Goal: Task Accomplishment & Management: Complete application form

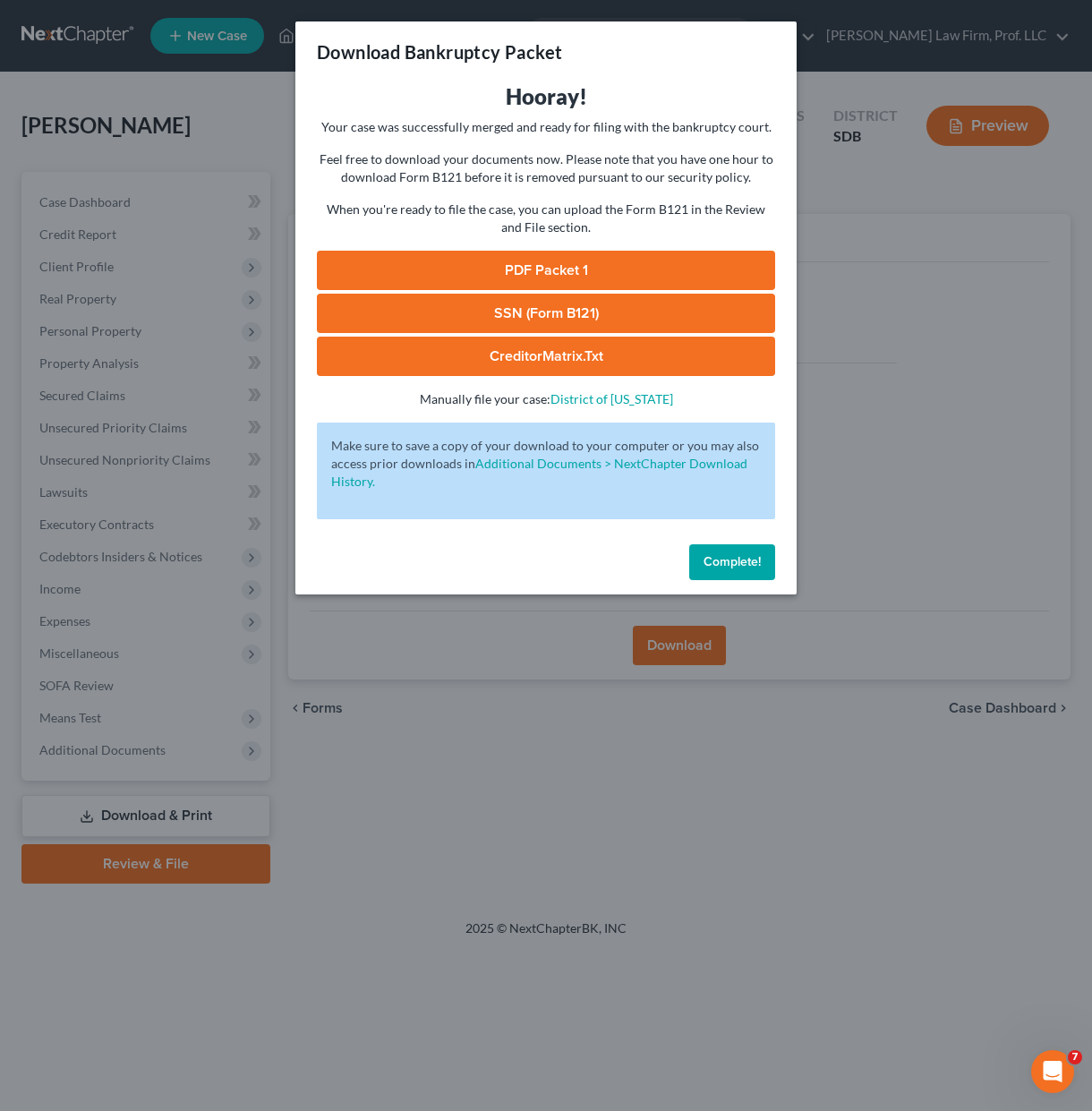
click at [741, 570] on button "Complete!" at bounding box center [732, 562] width 86 height 35
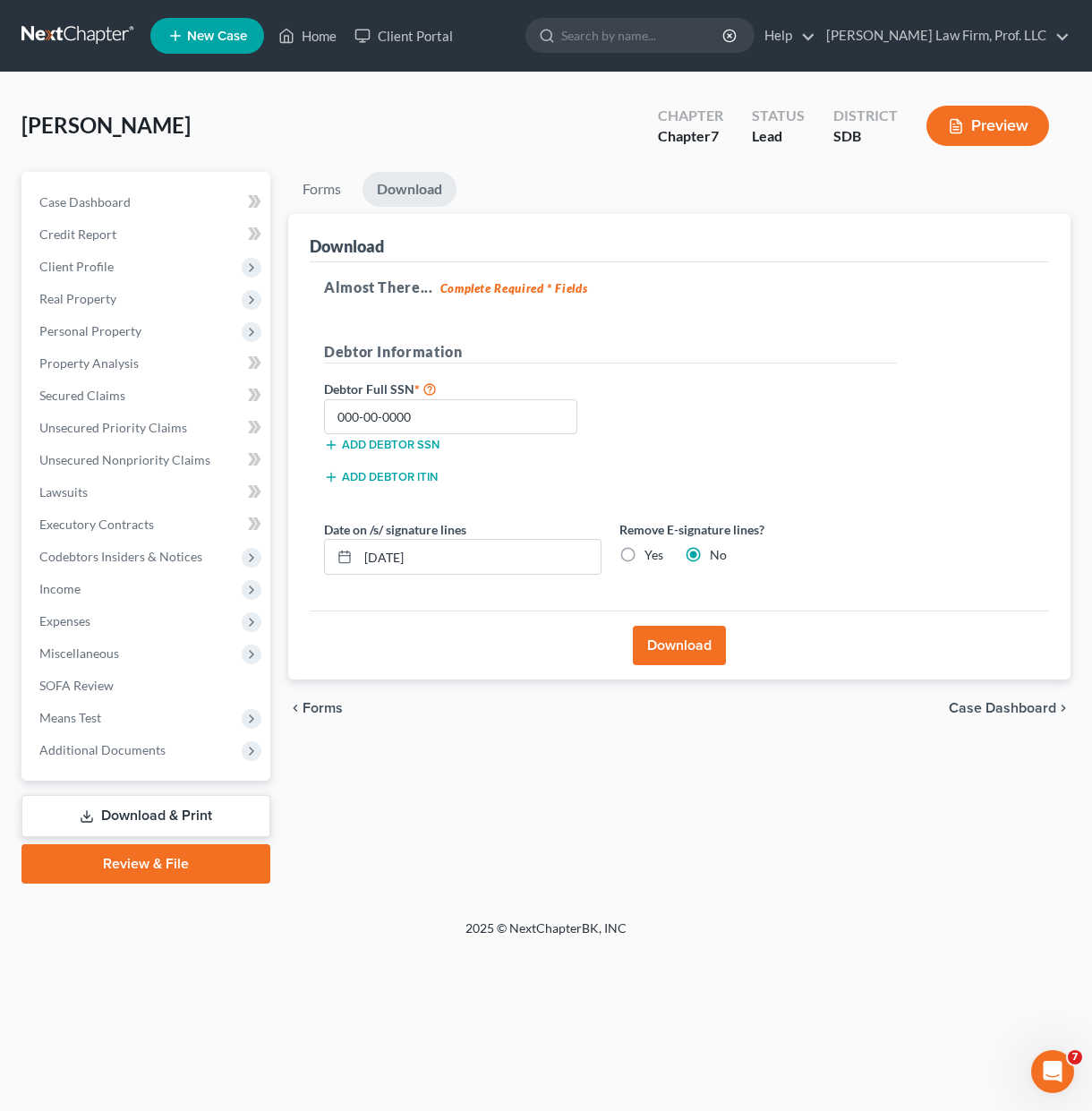
click at [315, 13] on ul "New Case Home Client Portal - No Result - See all results Or Press Enter... Hel…" at bounding box center [610, 35] width 920 height 47
drag, startPoint x: 315, startPoint y: 33, endPoint x: 345, endPoint y: 84, distance: 59.2
click at [315, 33] on link "Home" at bounding box center [307, 35] width 76 height 33
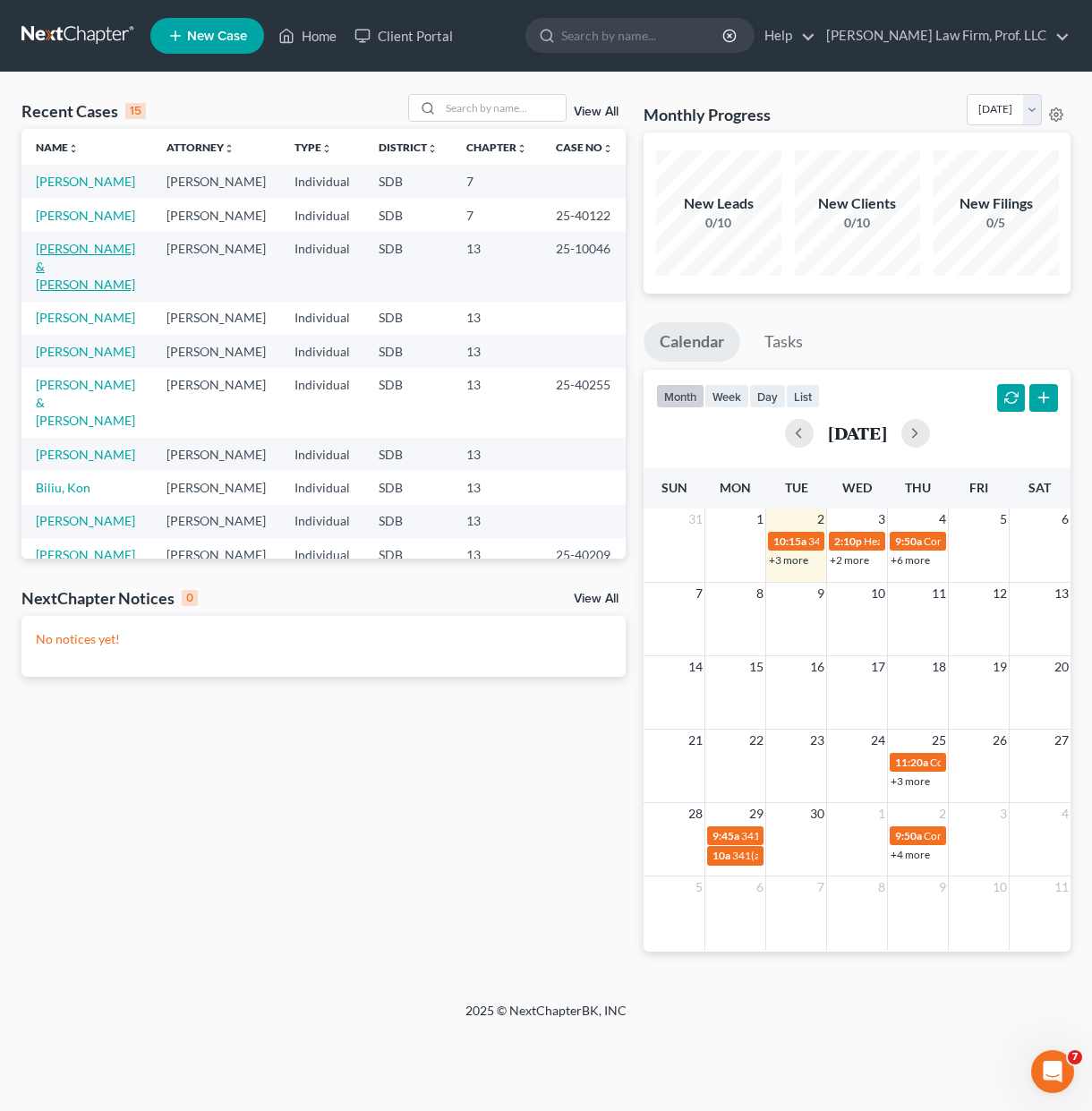
click at [73, 246] on link "[PERSON_NAME] & [PERSON_NAME]" at bounding box center [85, 266] width 99 height 51
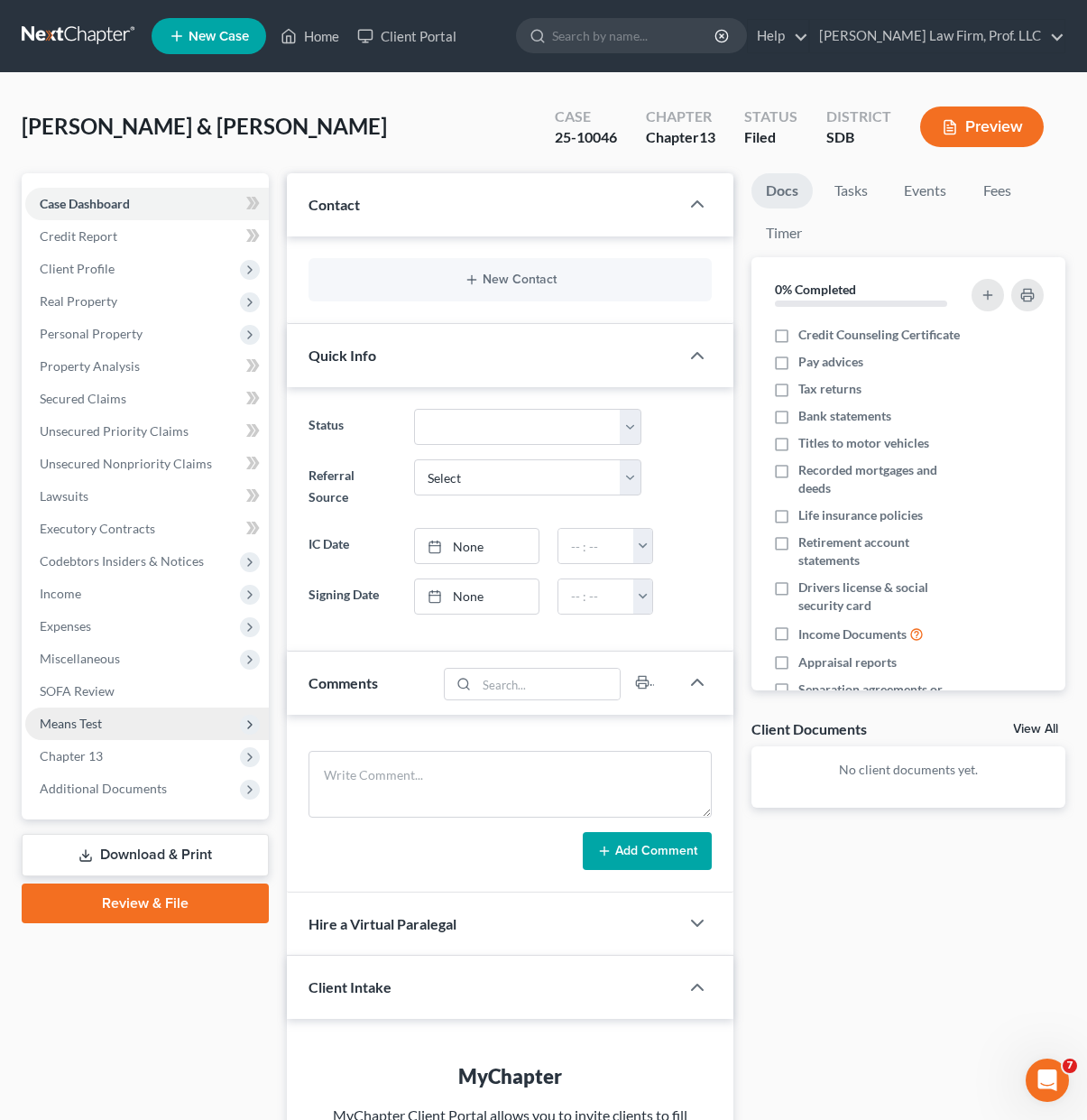
drag, startPoint x: 133, startPoint y: 757, endPoint x: 138, endPoint y: 733, distance: 24.5
click at [133, 757] on span "Chapter 13" at bounding box center [147, 756] width 244 height 33
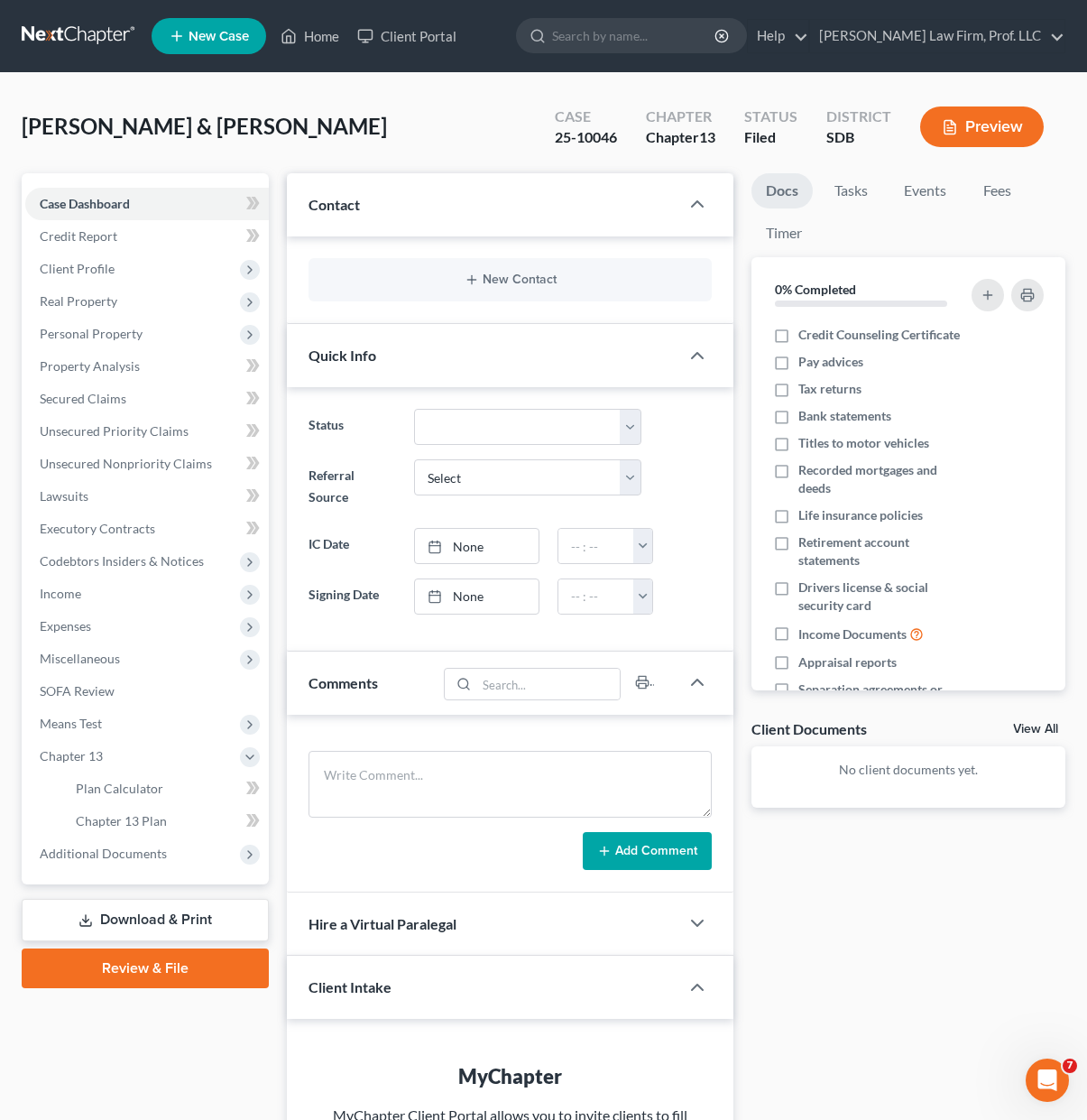
click at [1006, 924] on div "Docs Tasks Events Fees Timer 0% Completed Nothing here yet! Credit Counseling C…" at bounding box center [908, 770] width 332 height 1194
drag, startPoint x: 931, startPoint y: 1013, endPoint x: 24, endPoint y: 477, distance: 1053.5
click at [931, 1013] on div "Docs Tasks Events Fees Timer 0% Completed Nothing here yet! Credit Counseling C…" at bounding box center [908, 770] width 332 height 1194
drag, startPoint x: 421, startPoint y: 153, endPoint x: 514, endPoint y: 3, distance: 176.5
click at [425, 134] on div "[PERSON_NAME] & [PERSON_NAME] Upgraded Case 25-10046 Chapter Chapter 13 Status …" at bounding box center [543, 134] width 1044 height 78
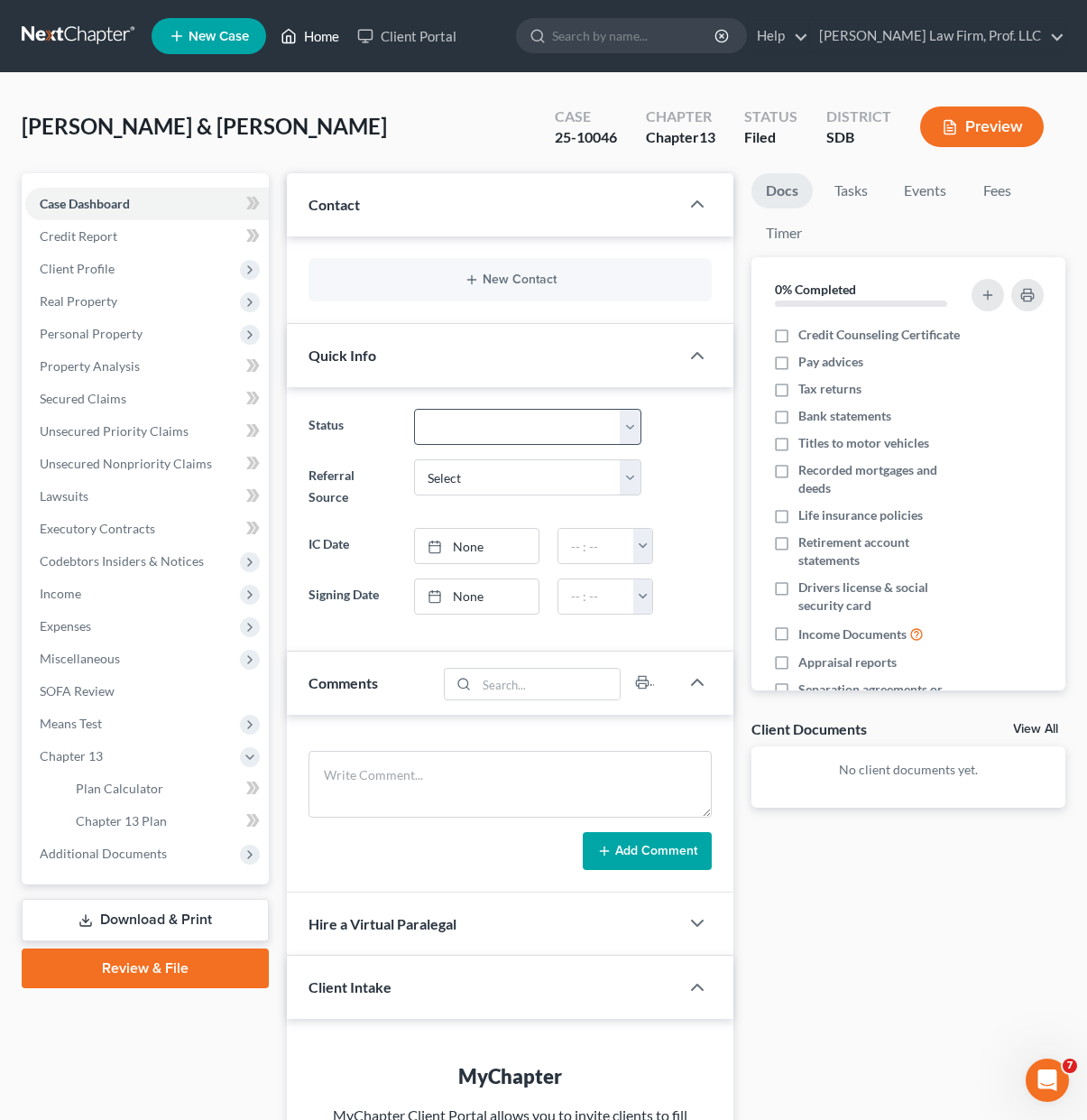
drag, startPoint x: 328, startPoint y: 35, endPoint x: 442, endPoint y: 437, distance: 417.9
click at [328, 35] on link "Home" at bounding box center [310, 36] width 76 height 33
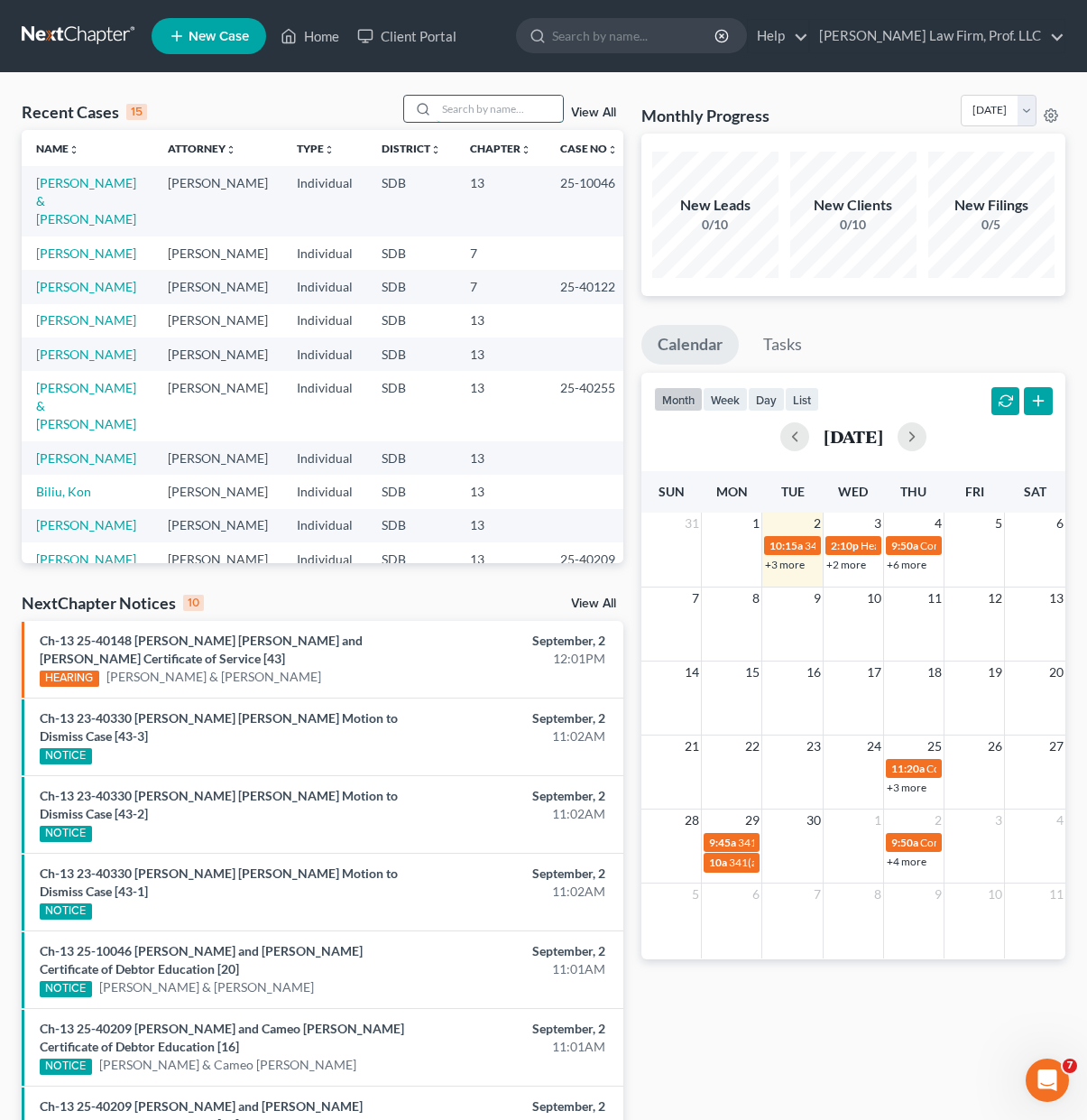
click at [511, 119] on input "search" at bounding box center [500, 109] width 126 height 26
type input "schallenka"
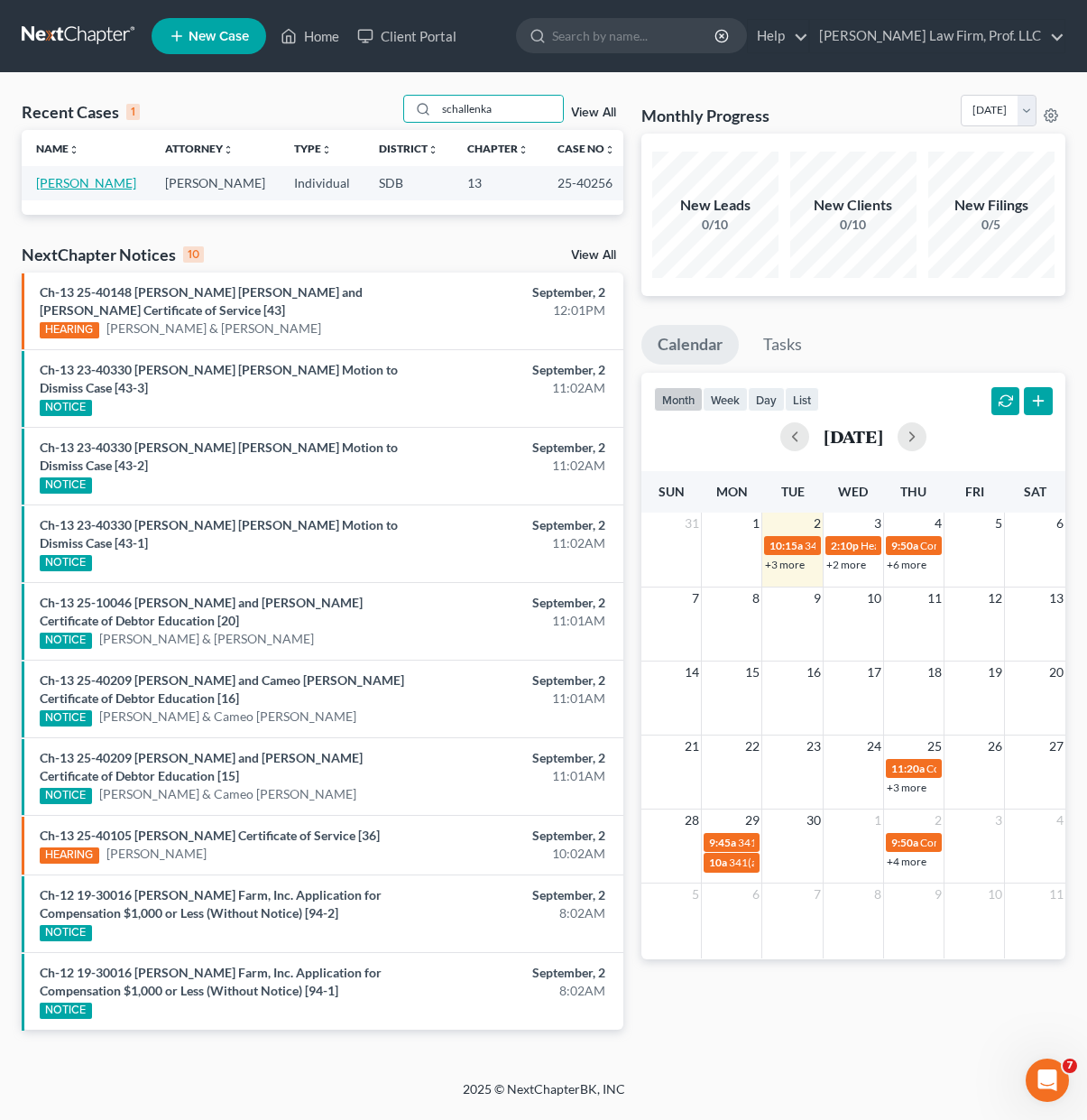
click at [87, 181] on link "[PERSON_NAME]" at bounding box center [86, 183] width 100 height 15
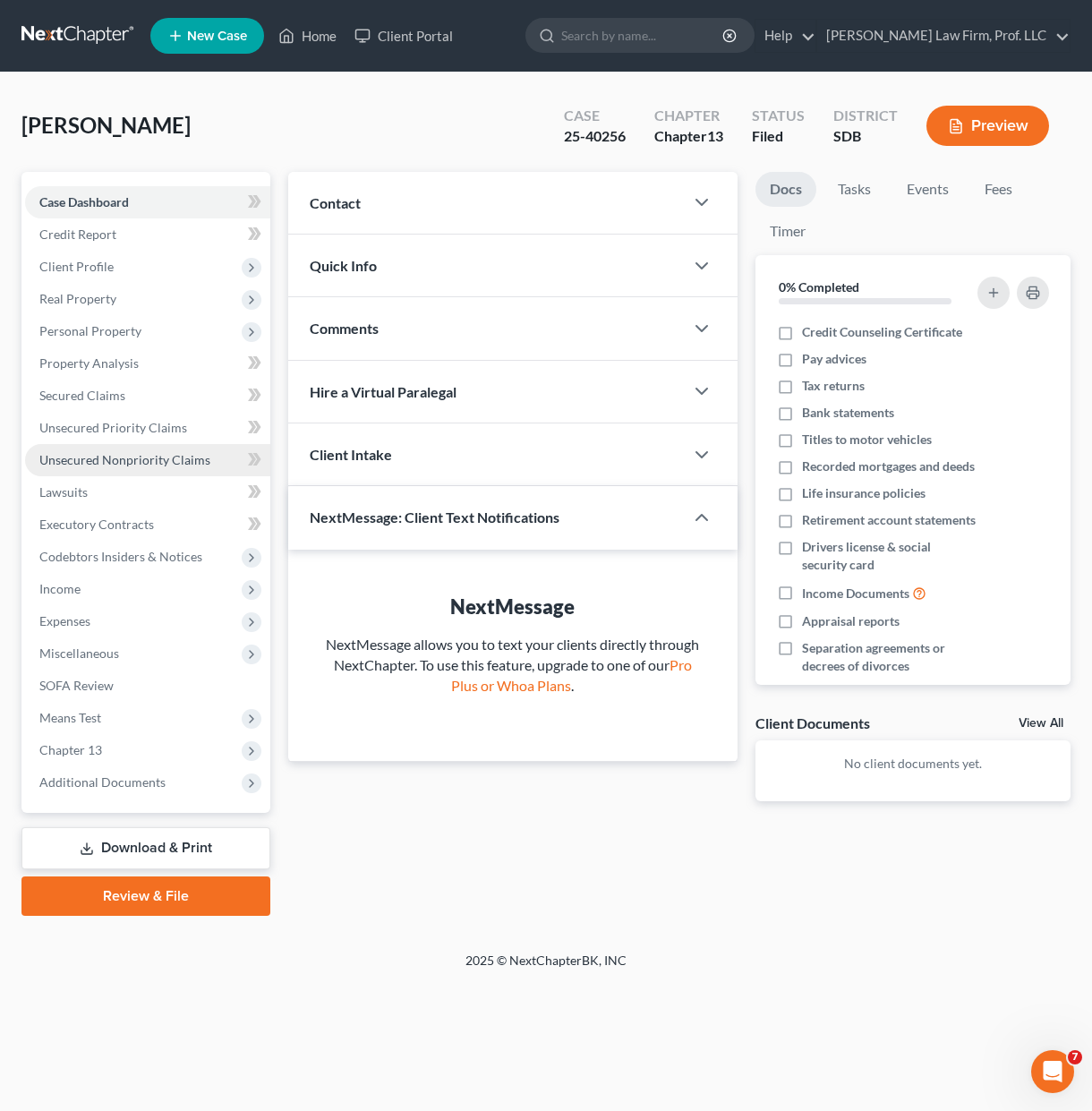
click at [120, 462] on span "Unsecured Nonpriority Claims" at bounding box center [124, 459] width 171 height 15
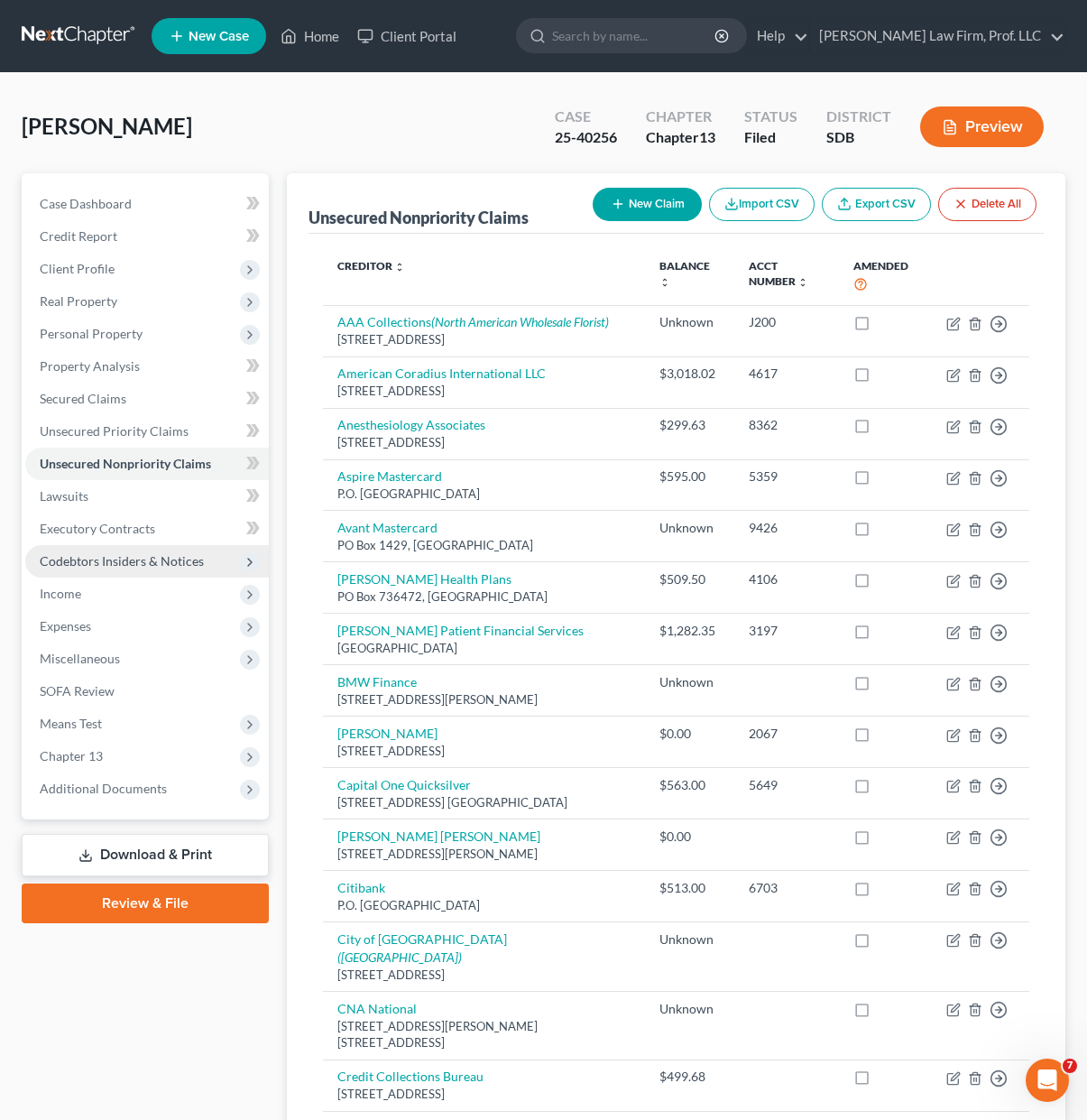
drag, startPoint x: 74, startPoint y: 616, endPoint x: 210, endPoint y: 554, distance: 149.5
click at [74, 616] on span "Expenses" at bounding box center [147, 626] width 244 height 33
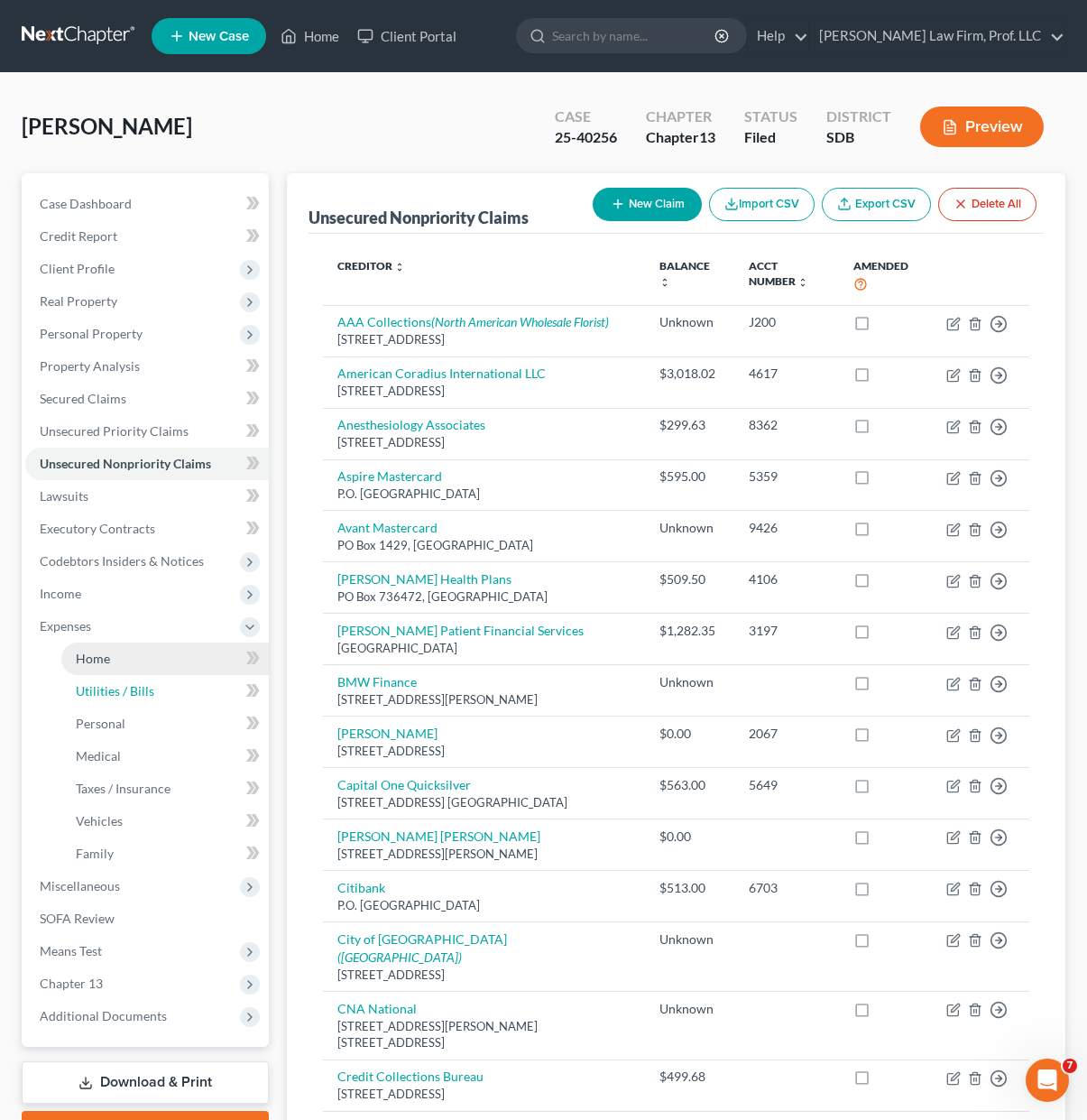
drag, startPoint x: 102, startPoint y: 677, endPoint x: 97, endPoint y: 645, distance: 32.4
click at [102, 677] on link "Utilities / Bills" at bounding box center [165, 691] width 208 height 33
click at [97, 645] on link "Home" at bounding box center [165, 659] width 208 height 33
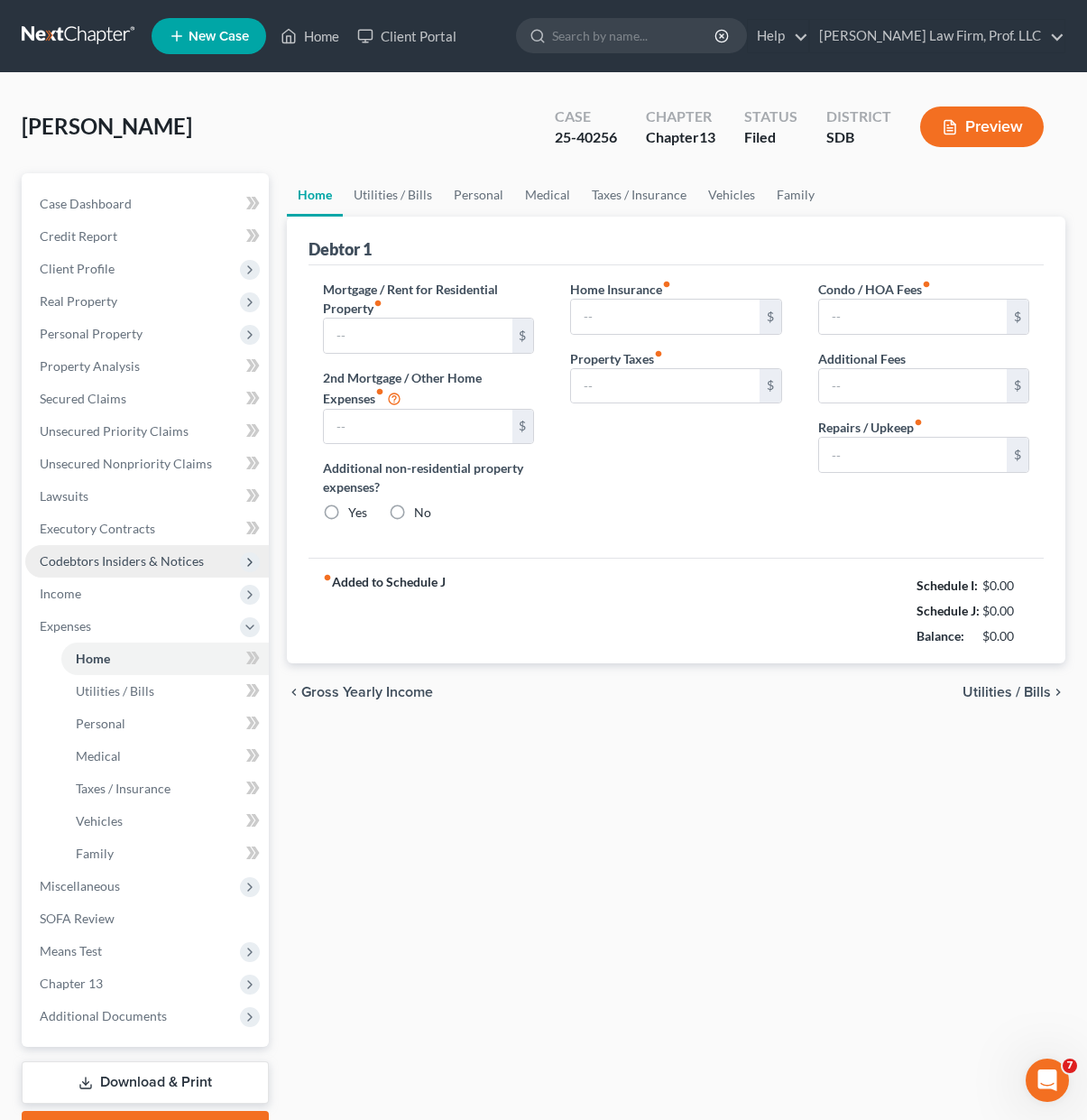
type input "1,889.00"
radio input "true"
type input "0.00"
type input "40.00"
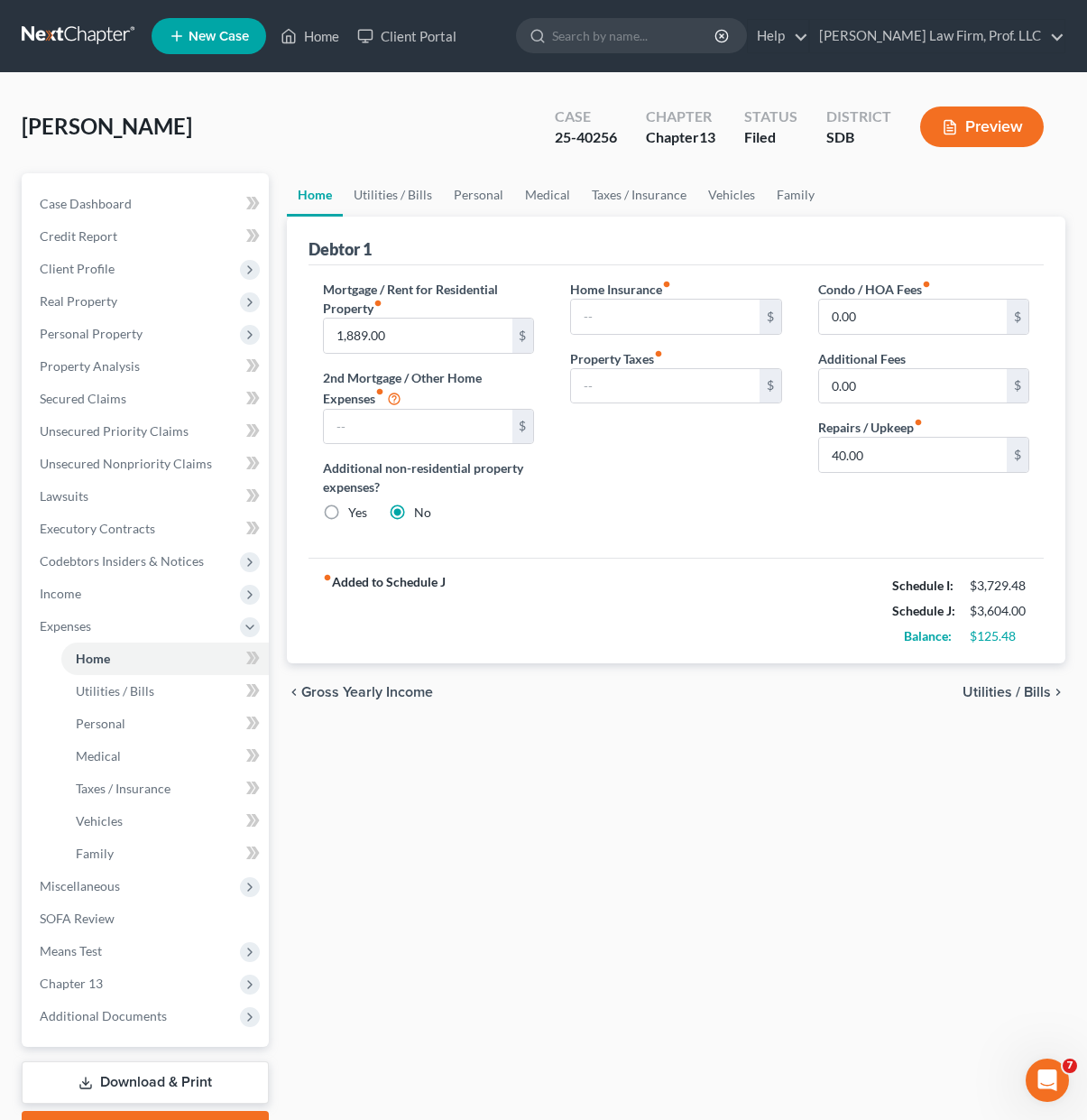
drag, startPoint x: 586, startPoint y: 791, endPoint x: 23, endPoint y: 703, distance: 569.8
click at [561, 792] on div "Home Utilities / Bills Personal Medical Taxes / Insurance Vehicles Family Debto…" at bounding box center [676, 662] width 797 height 977
click at [556, 718] on div "chevron_left Gross Yearly Income Utilities / Bills chevron_right" at bounding box center [676, 692] width 778 height 57
click at [117, 456] on span "Unsecured Nonpriority Claims" at bounding box center [125, 463] width 172 height 15
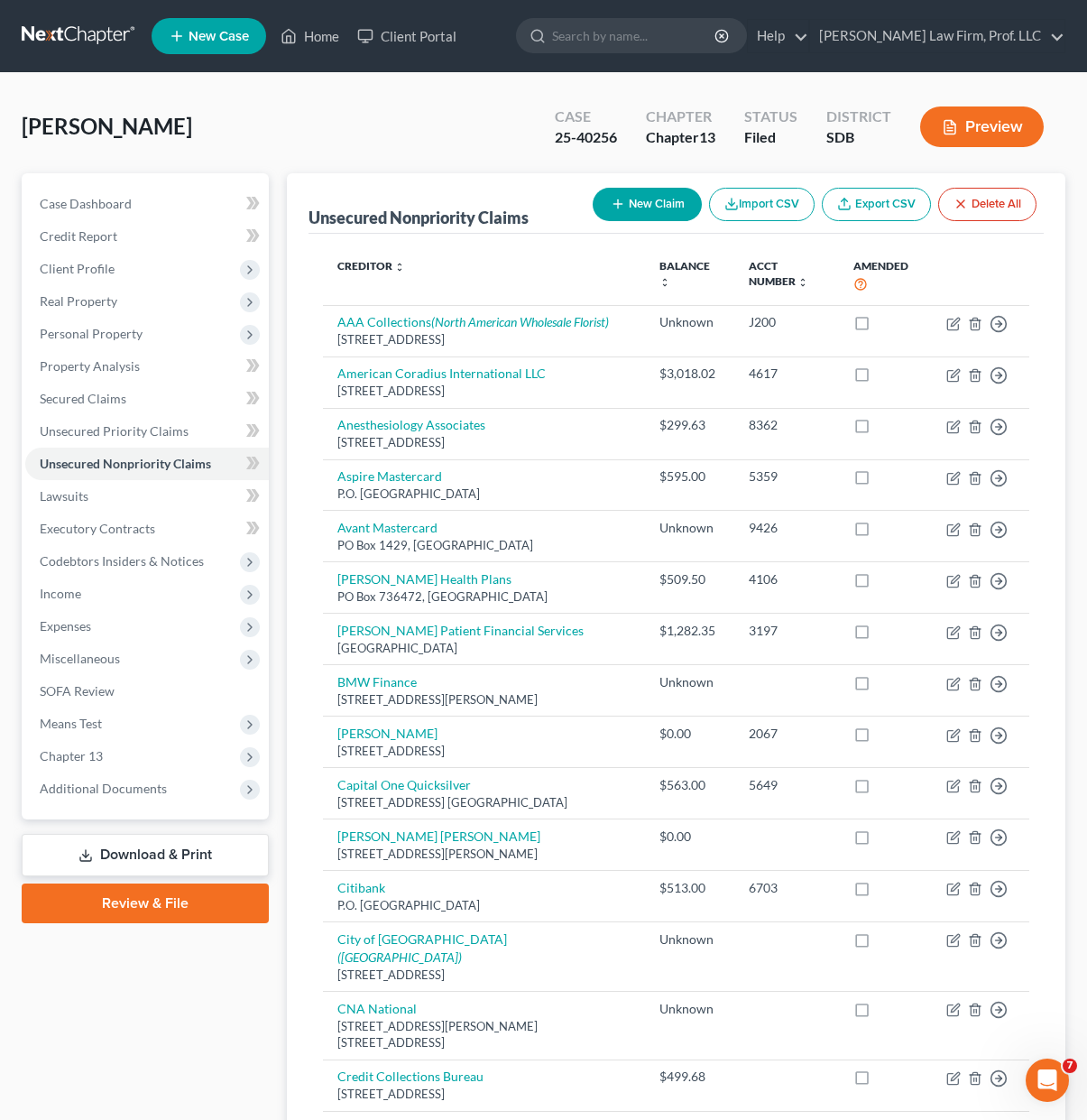
click at [369, 144] on div "[PERSON_NAME] Upgraded Case 25-40256 Chapter Chapter 13 Status Filed District S…" at bounding box center [543, 134] width 1044 height 78
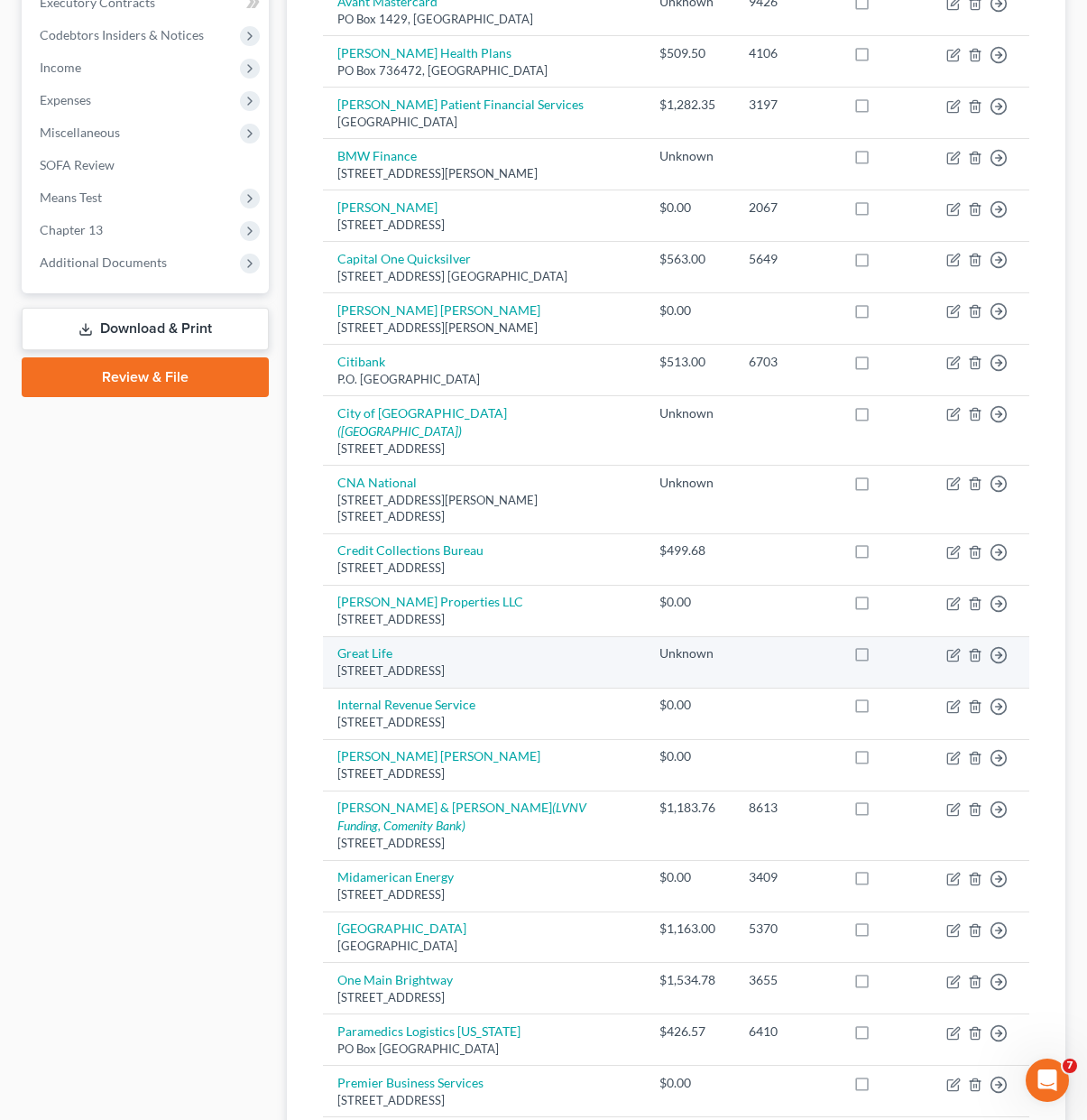
scroll to position [541, 0]
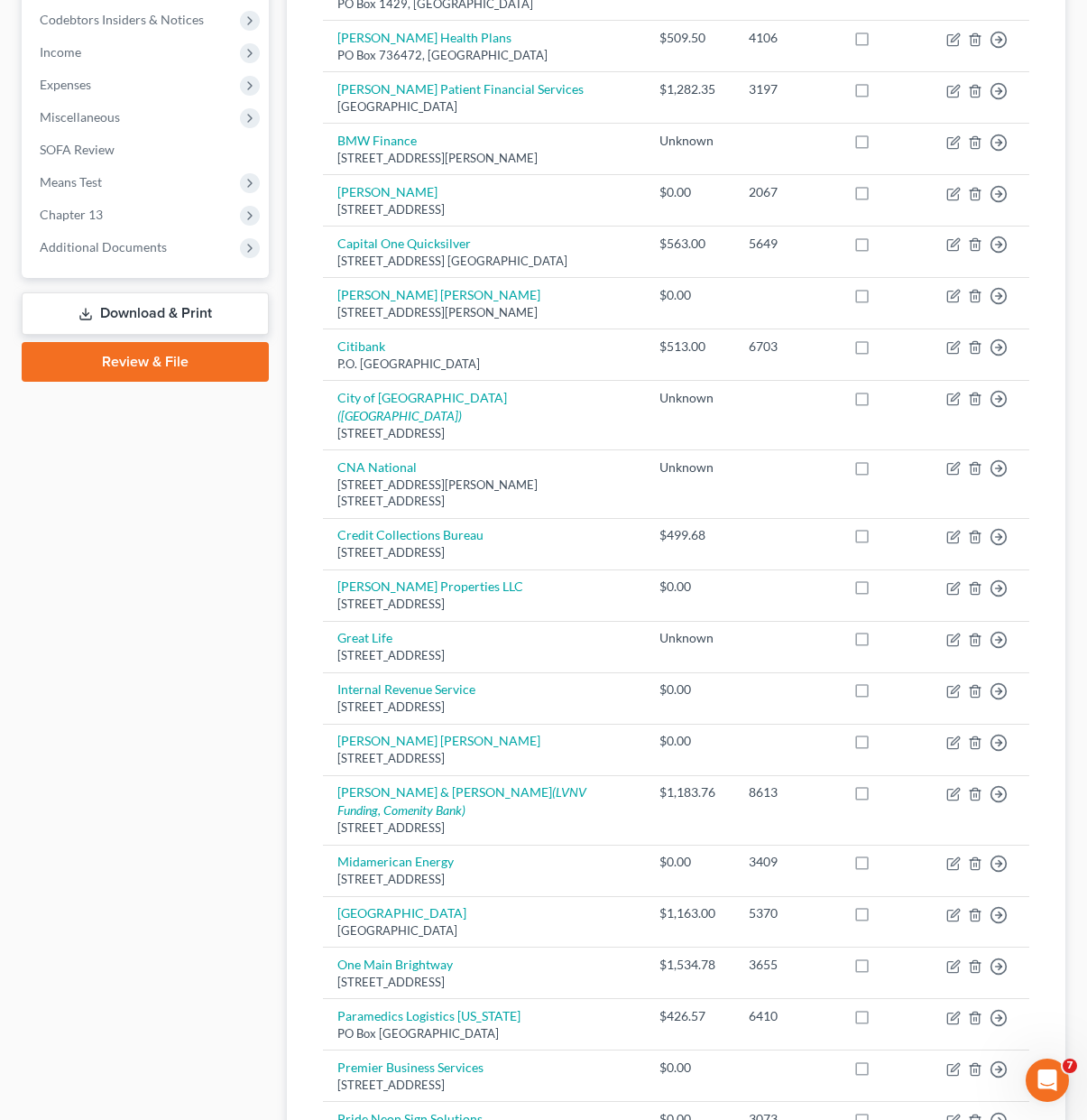
drag, startPoint x: 120, startPoint y: 863, endPoint x: 16, endPoint y: 862, distance: 104.0
click at [120, 863] on div "Case Dashboard Payments Invoices Payments Payments Credit Report Client Profile" at bounding box center [145, 589] width 265 height 1914
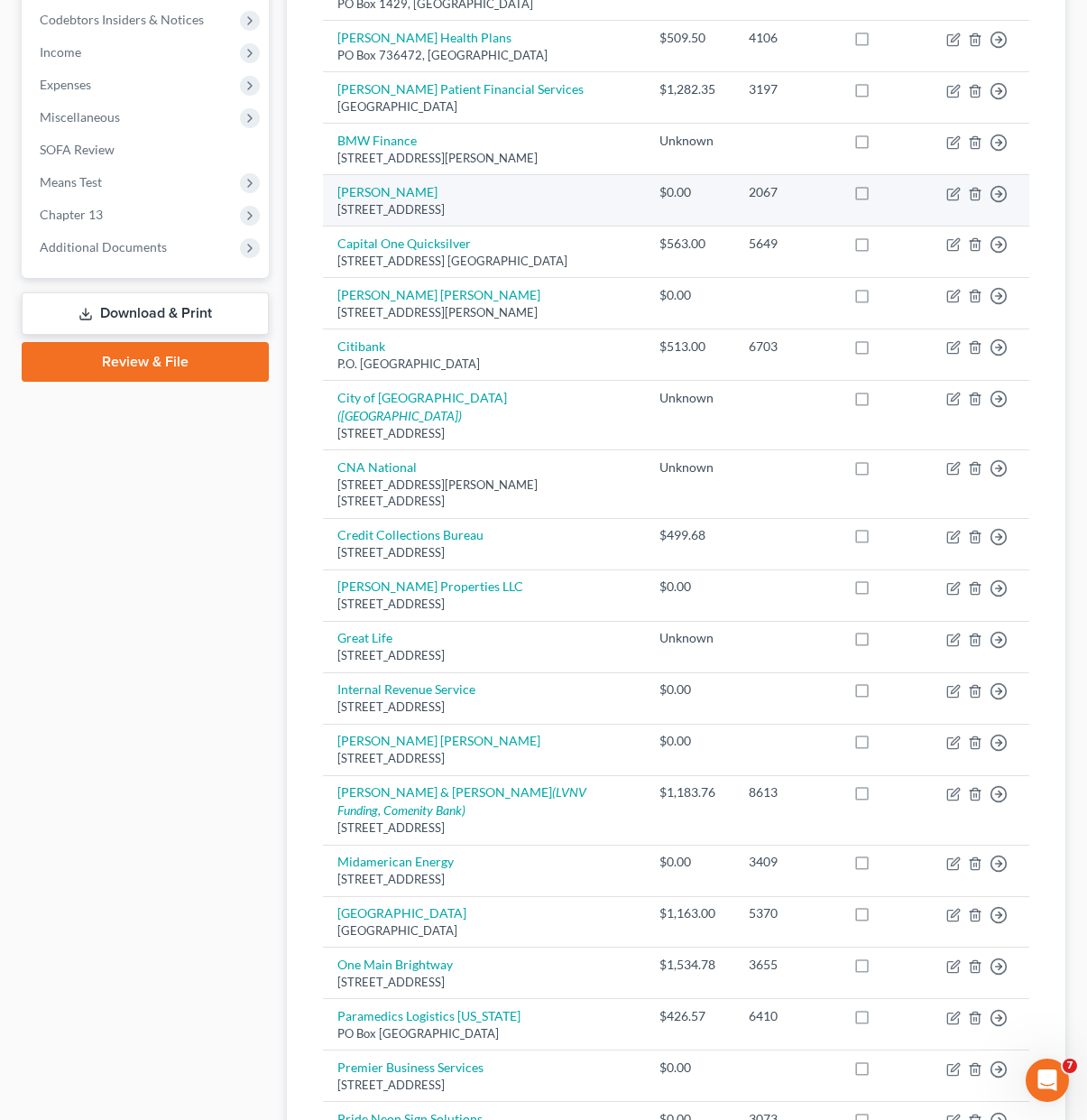
drag, startPoint x: 66, startPoint y: 744, endPoint x: 551, endPoint y: 208, distance: 722.9
click at [55, 748] on div "Case Dashboard Payments Invoices Payments Payments Credit Report Client Profile" at bounding box center [145, 589] width 265 height 1914
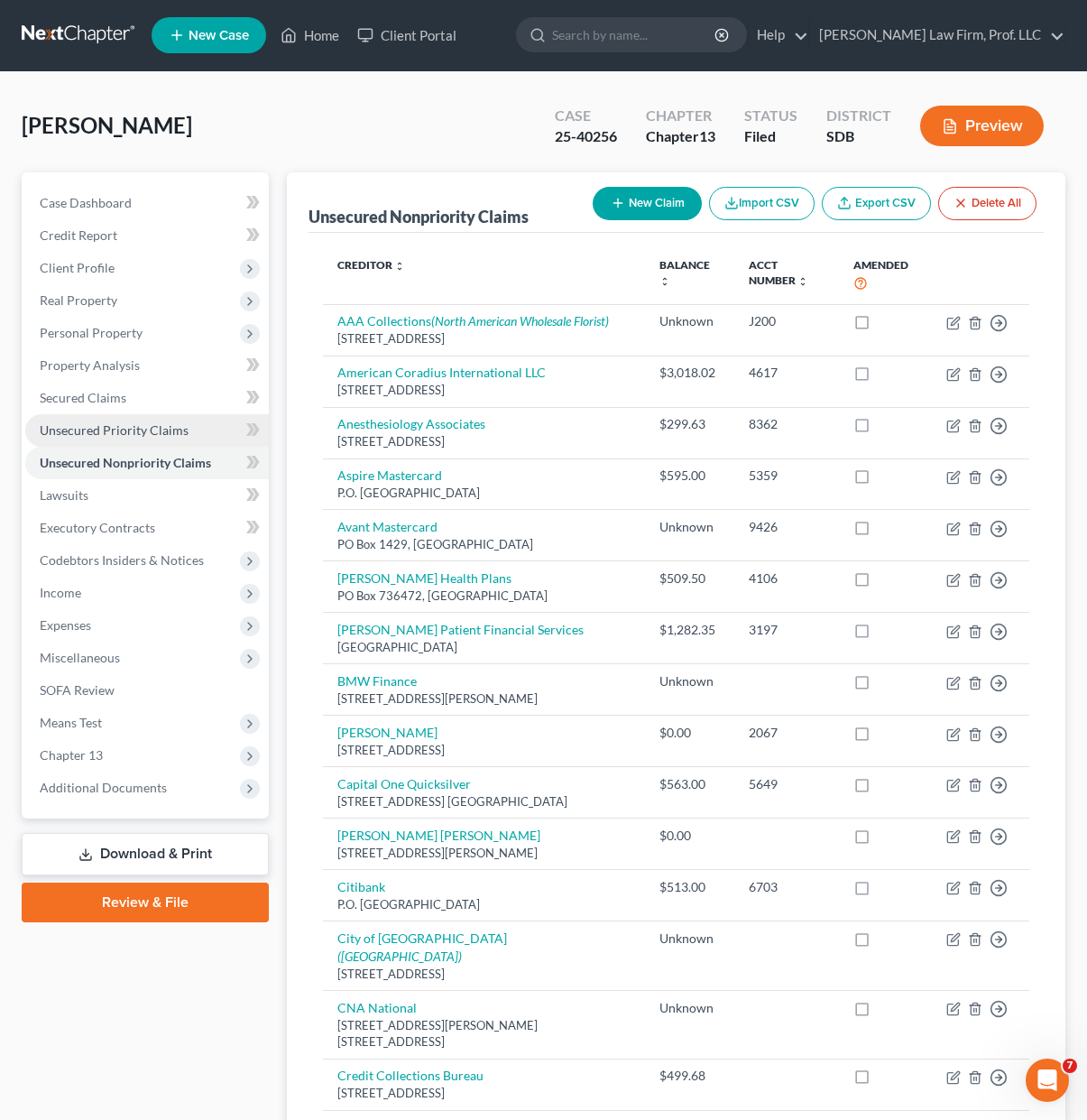
scroll to position [0, 0]
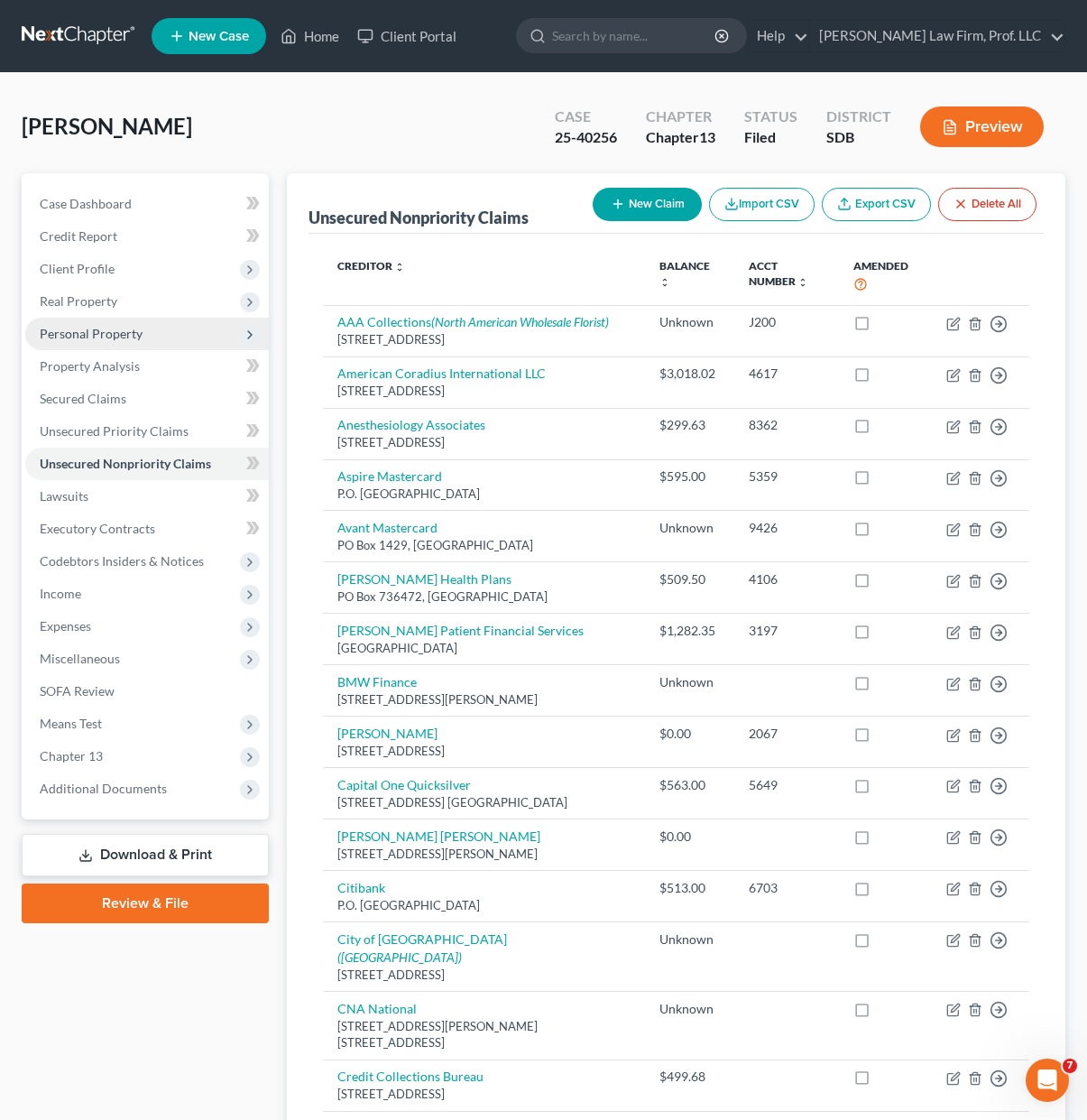
click at [125, 338] on span "Personal Property" at bounding box center [90, 333] width 103 height 15
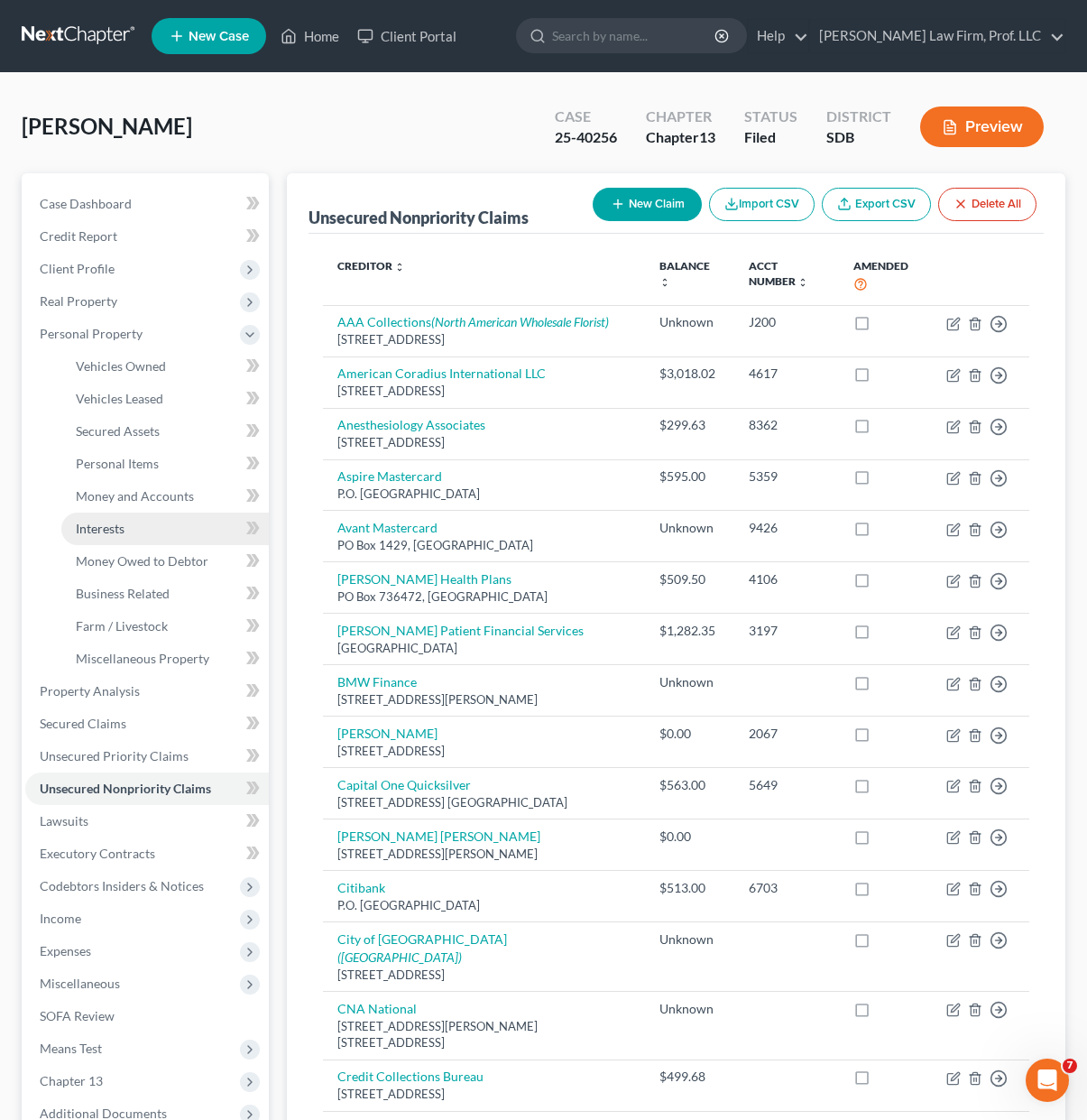
click at [149, 513] on link "Interests" at bounding box center [165, 529] width 208 height 33
click at [149, 491] on span "Money and Accounts" at bounding box center [136, 496] width 119 height 15
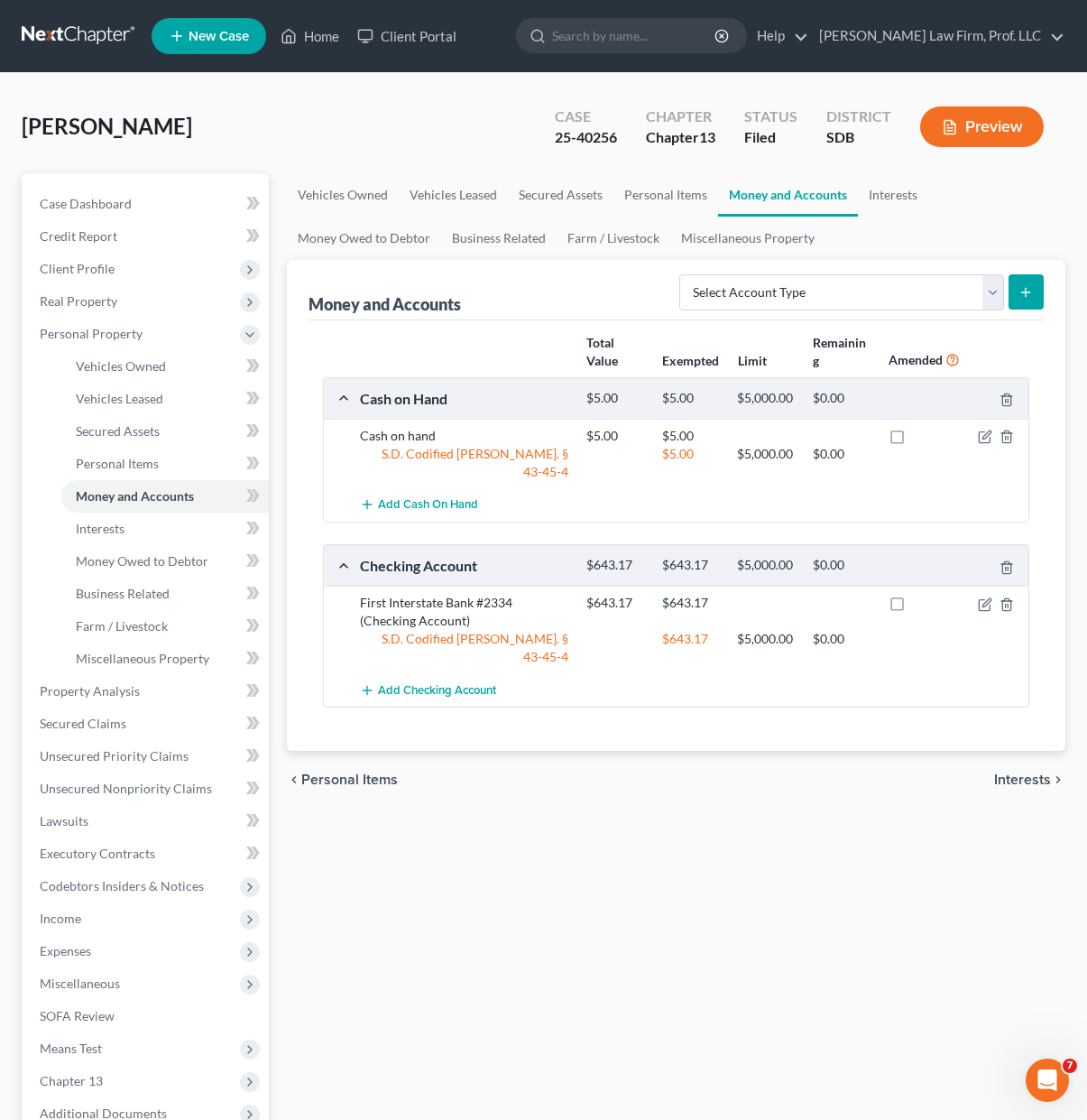
click at [645, 878] on div "Vehicles Owned Vehicles Leased Secured Assets Personal Items Money and Accounts…" at bounding box center [676, 711] width 797 height 1075
drag, startPoint x: 129, startPoint y: 660, endPoint x: 174, endPoint y: 657, distance: 45.1
click at [128, 661] on span "Miscellaneous Property" at bounding box center [143, 658] width 134 height 15
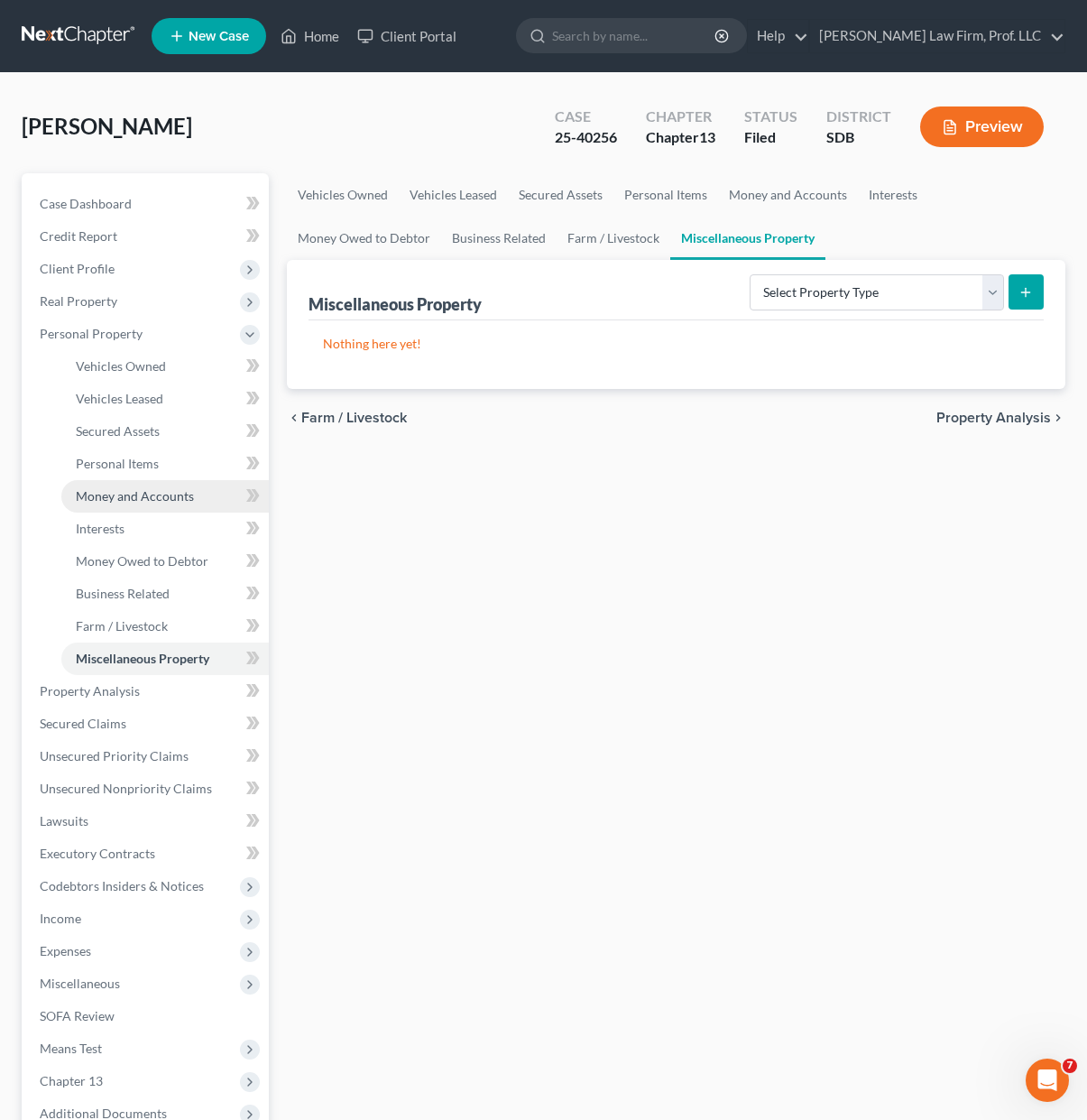
click at [161, 497] on span "Money and Accounts" at bounding box center [136, 496] width 119 height 15
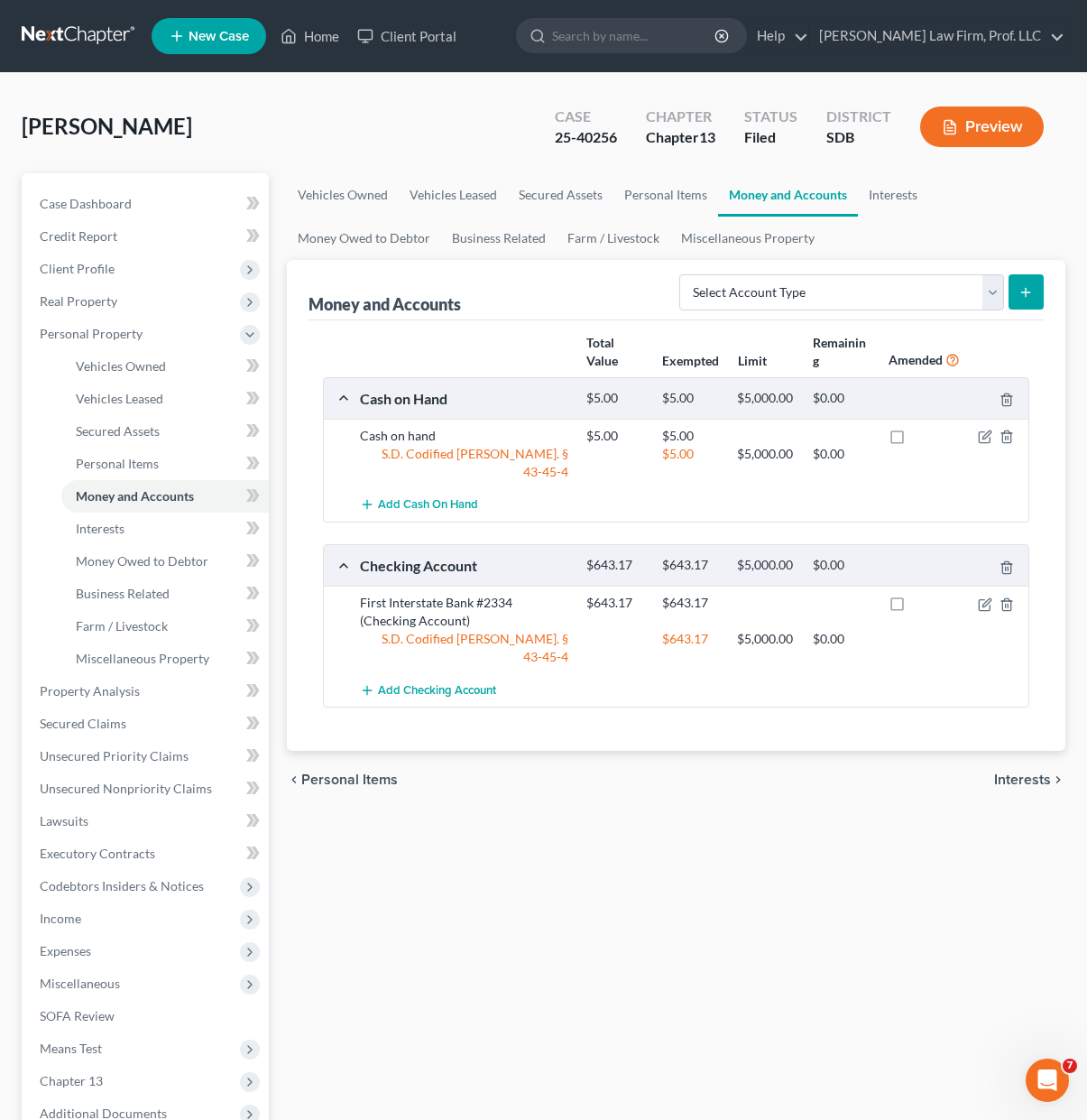
click at [691, 882] on div "Vehicles Owned Vehicles Leased Secured Assets Personal Items Money and Accounts…" at bounding box center [676, 711] width 797 height 1075
click at [650, 918] on div "Vehicles Owned Vehicles Leased Secured Assets Personal Items Money and Accounts…" at bounding box center [676, 711] width 797 height 1075
click at [893, 936] on div "Vehicles Owned Vehicles Leased Secured Assets Personal Items Money and Accounts…" at bounding box center [676, 711] width 797 height 1075
click at [657, 873] on div "Vehicles Owned Vehicles Leased Secured Assets Personal Items Money and Accounts…" at bounding box center [676, 711] width 797 height 1075
click at [523, 880] on div "Vehicles Owned Vehicles Leased Secured Assets Personal Items Money and Accounts…" at bounding box center [676, 711] width 797 height 1075
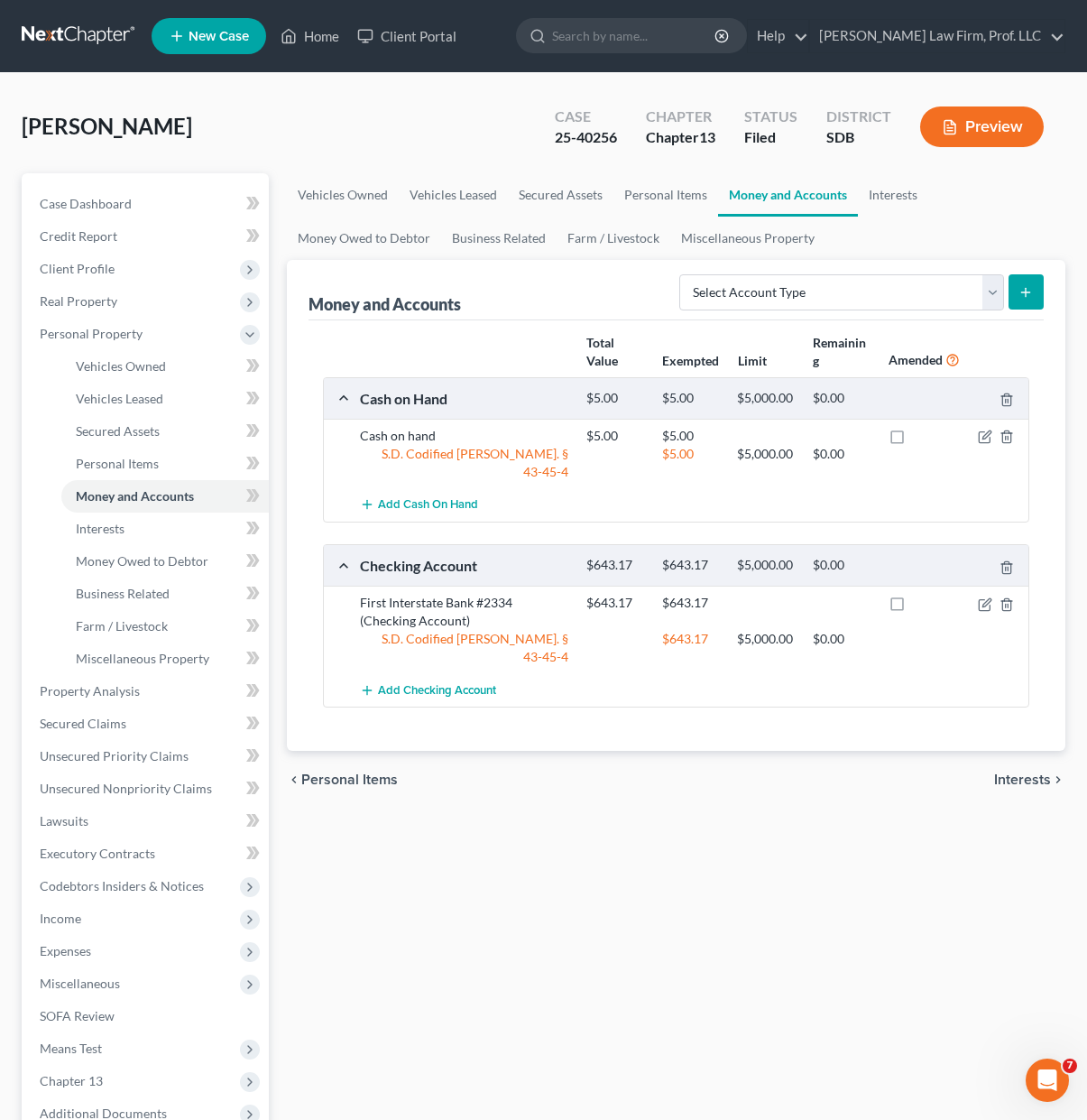
click at [613, 844] on div "Vehicles Owned Vehicles Leased Secured Assets Personal Items Money and Accounts…" at bounding box center [676, 711] width 797 height 1075
drag, startPoint x: 630, startPoint y: 804, endPoint x: 641, endPoint y: 712, distance: 92.7
click at [629, 804] on div "Vehicles Owned Vehicles Leased Secured Assets Personal Items Money and Accounts…" at bounding box center [676, 711] width 797 height 1075
drag, startPoint x: 600, startPoint y: 1052, endPoint x: 1013, endPoint y: 41, distance: 1092.1
click at [600, 1047] on div "Vehicles Owned Vehicles Leased Secured Assets Personal Items Money and Accounts…" at bounding box center [676, 711] width 797 height 1075
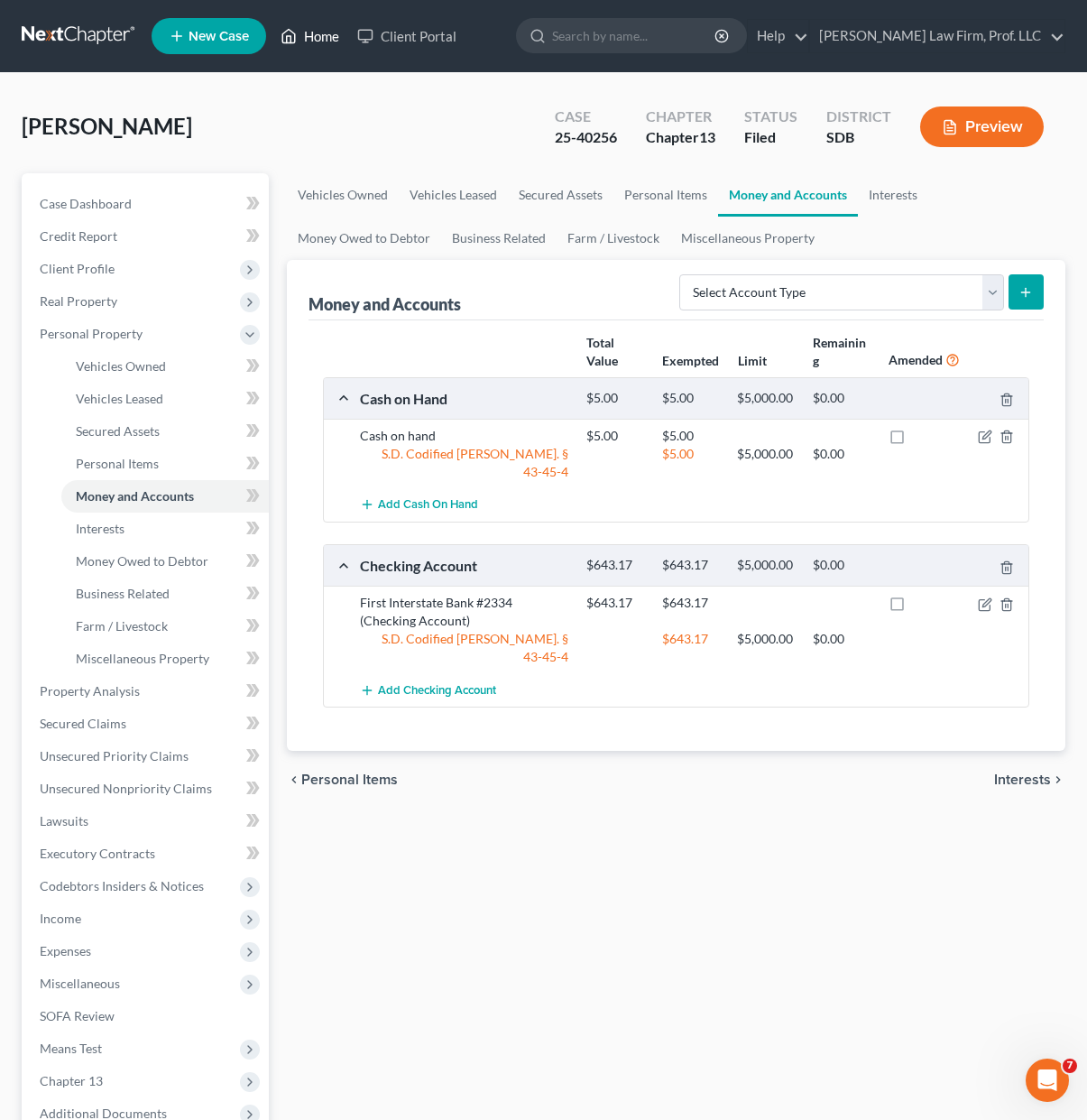
drag, startPoint x: 328, startPoint y: 33, endPoint x: 324, endPoint y: 96, distance: 63.1
click at [327, 33] on link "Home" at bounding box center [310, 36] width 76 height 33
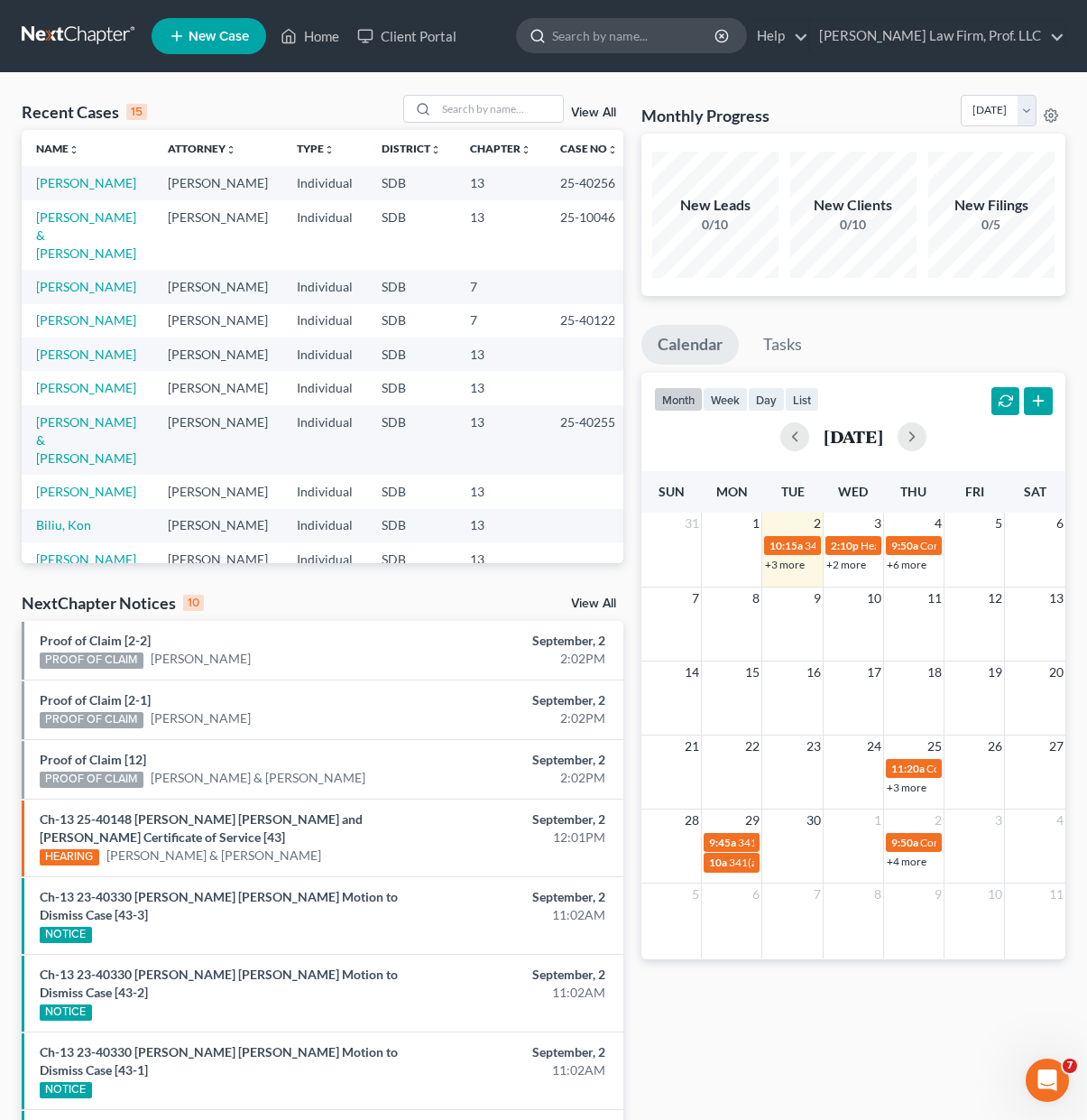
click at [634, 25] on input "search" at bounding box center [634, 35] width 165 height 33
type input "thallas"
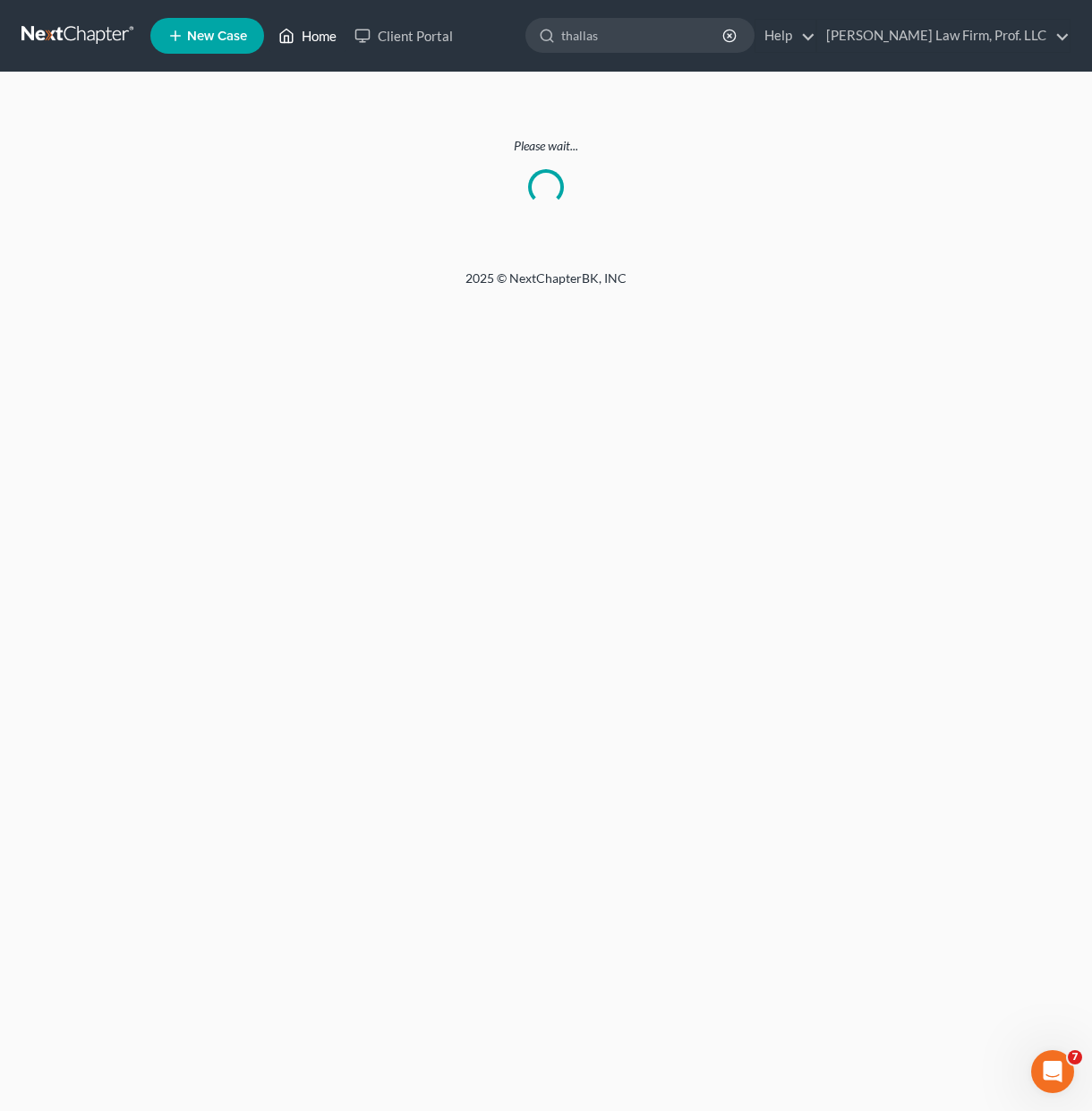
click at [287, 30] on icon at bounding box center [287, 36] width 12 height 13
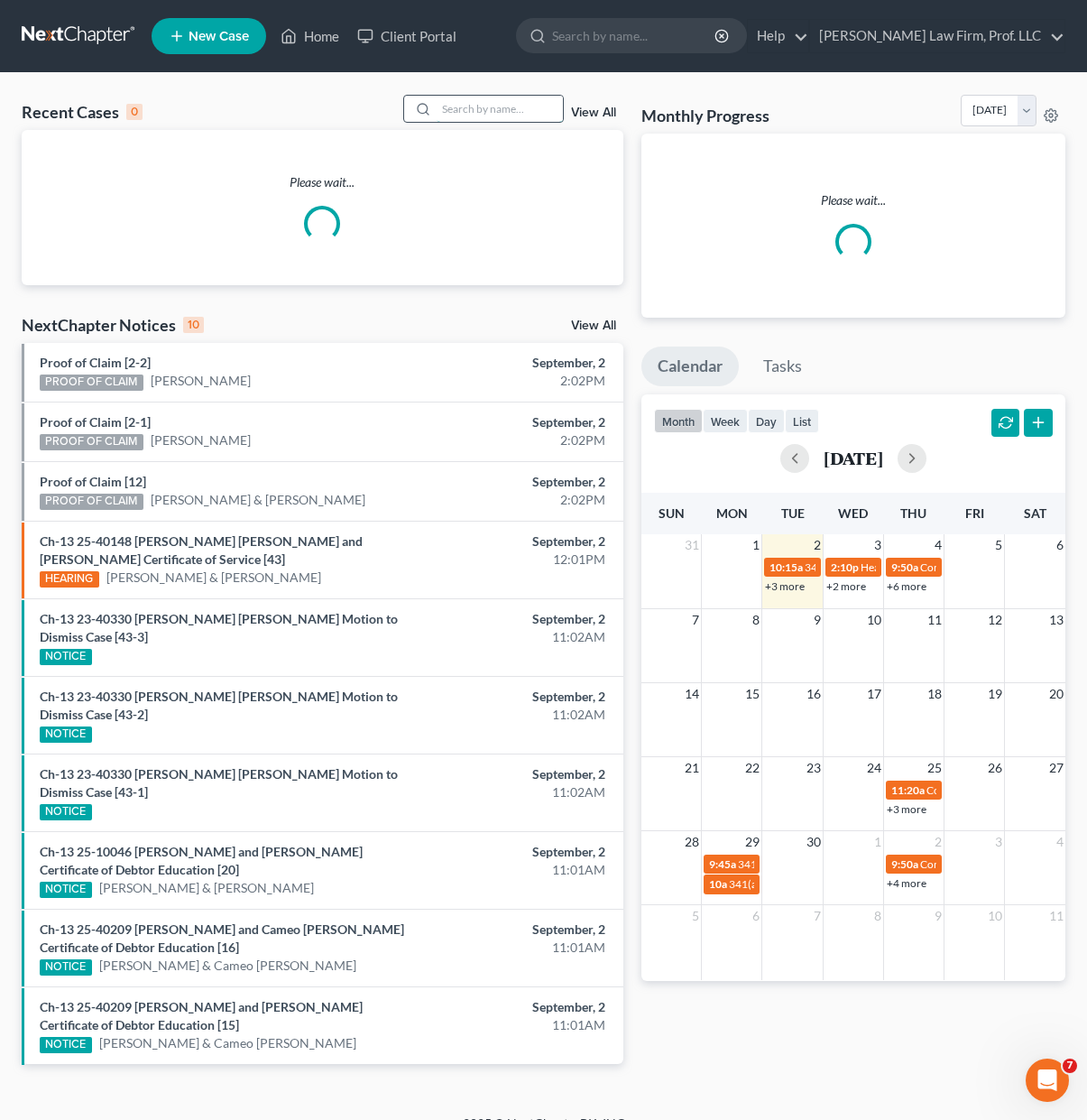
click at [509, 111] on input "search" at bounding box center [500, 109] width 126 height 26
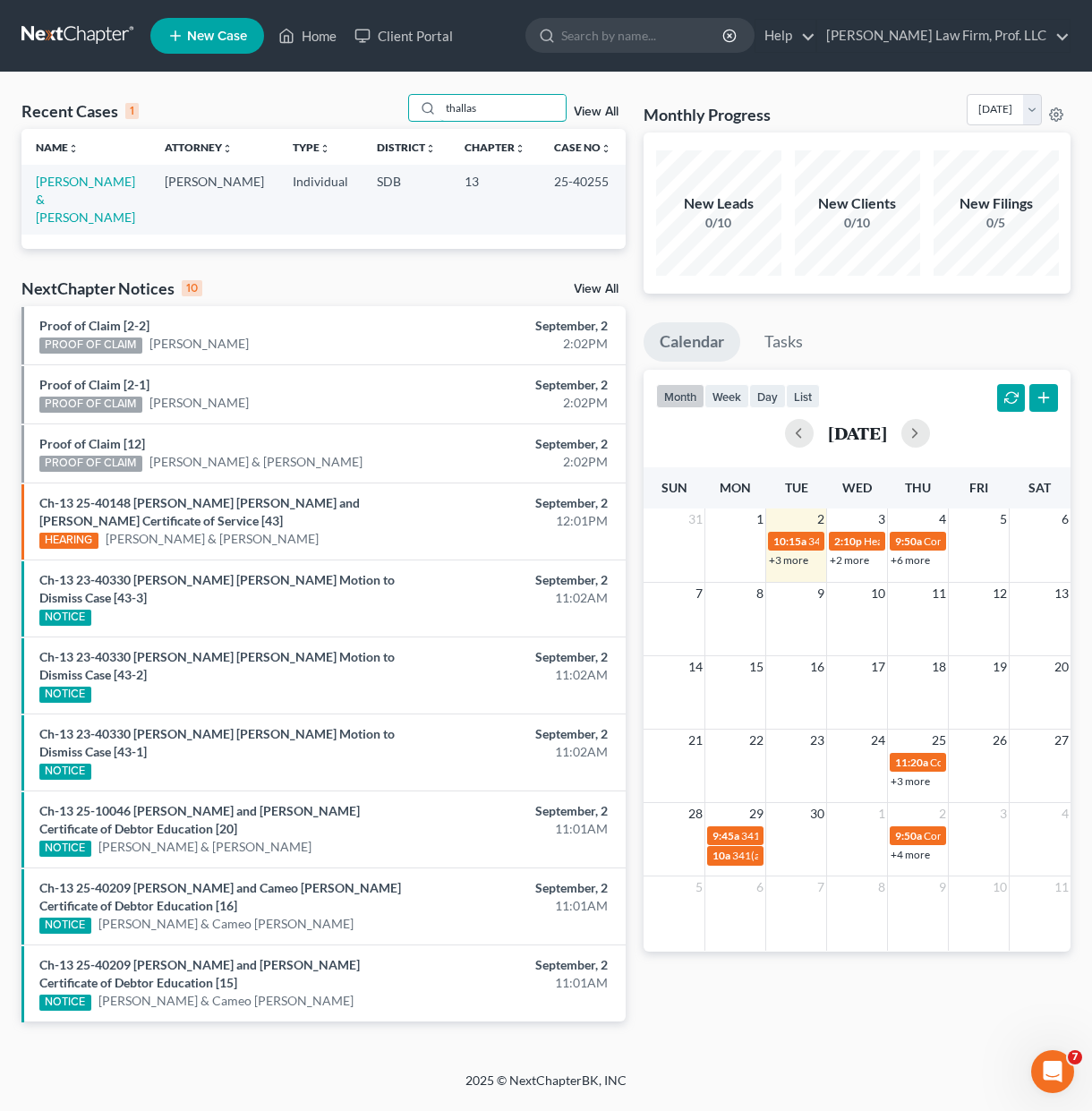
type input "thallas"
click at [83, 208] on td "[PERSON_NAME] & [PERSON_NAME]" at bounding box center [86, 199] width 129 height 69
click at [94, 202] on link "[PERSON_NAME] & [PERSON_NAME]" at bounding box center [85, 199] width 99 height 51
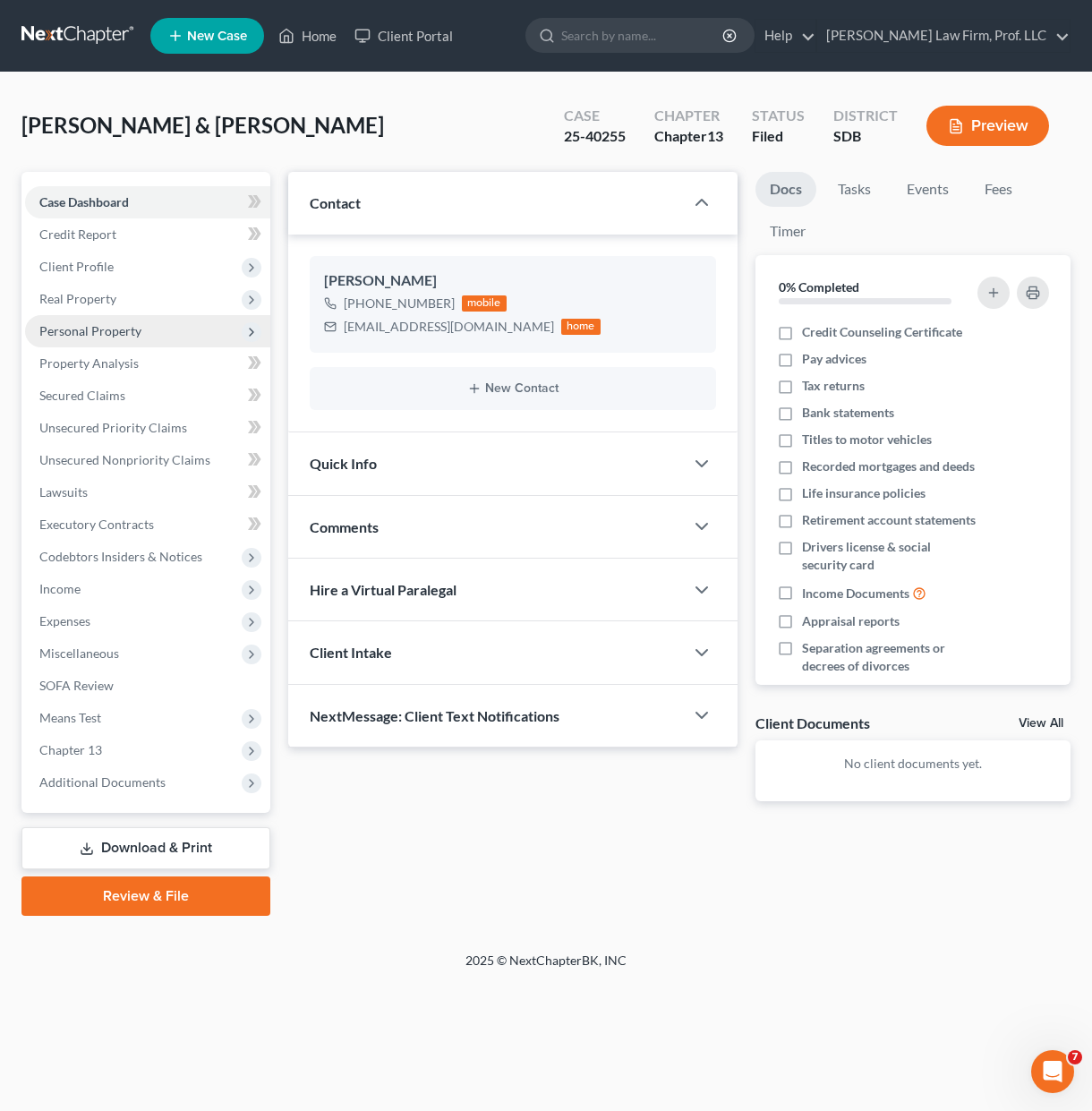
click at [114, 332] on span "Personal Property" at bounding box center [90, 330] width 102 height 15
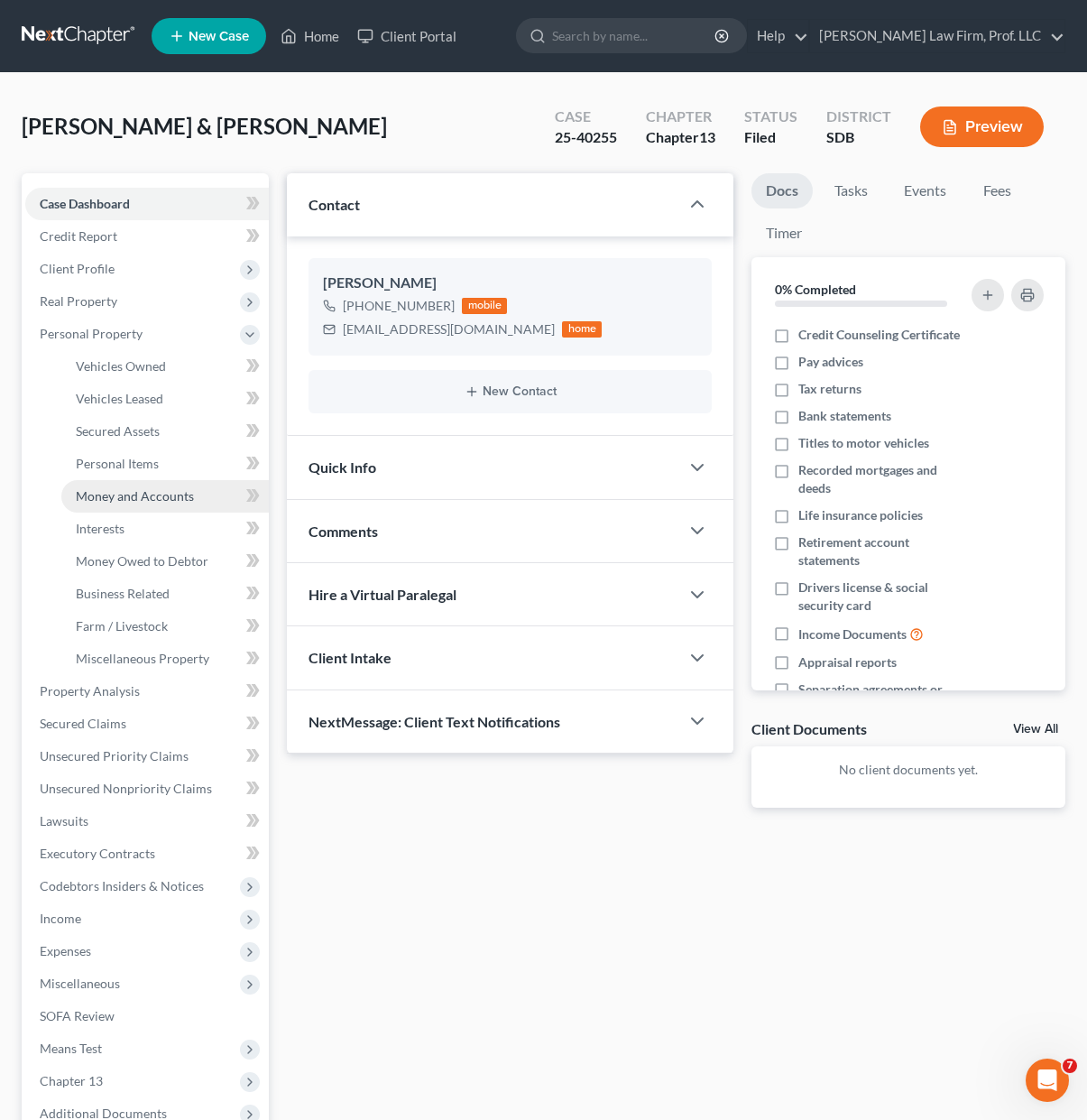
click at [151, 494] on span "Money and Accounts" at bounding box center [136, 496] width 119 height 15
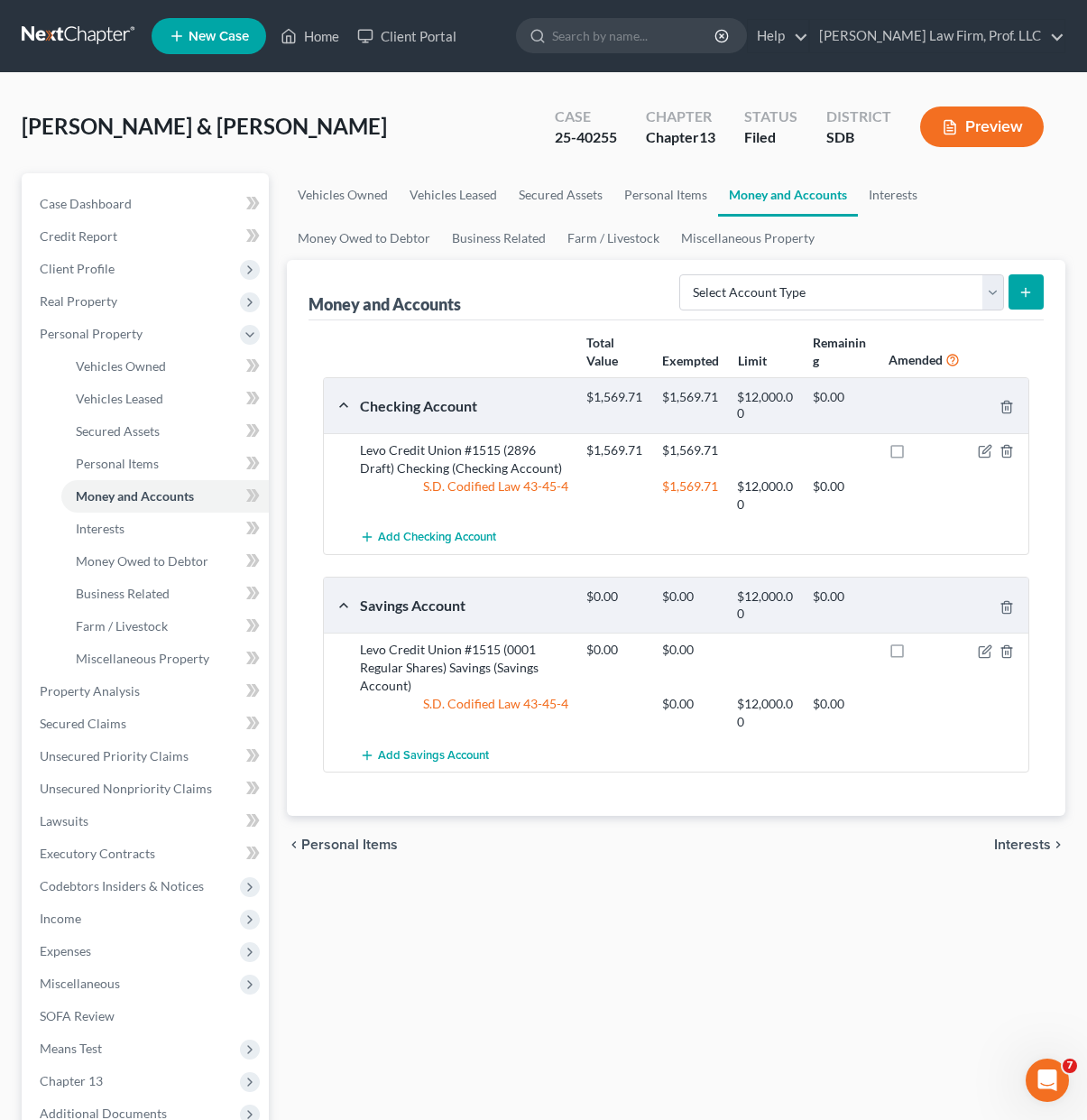
click at [809, 946] on div "Vehicles Owned Vehicles Leased Secured Assets Personal Items Money and Accounts…" at bounding box center [676, 711] width 797 height 1075
drag, startPoint x: 569, startPoint y: 916, endPoint x: 588, endPoint y: 833, distance: 85.1
click at [570, 915] on div "Vehicles Owned Vehicles Leased Secured Assets Personal Items Money and Accounts…" at bounding box center [676, 711] width 797 height 1075
click at [708, 969] on div "Vehicles Owned Vehicles Leased Secured Assets Personal Items Money and Accounts…" at bounding box center [676, 711] width 797 height 1075
drag, startPoint x: 613, startPoint y: 142, endPoint x: 545, endPoint y: 136, distance: 68.3
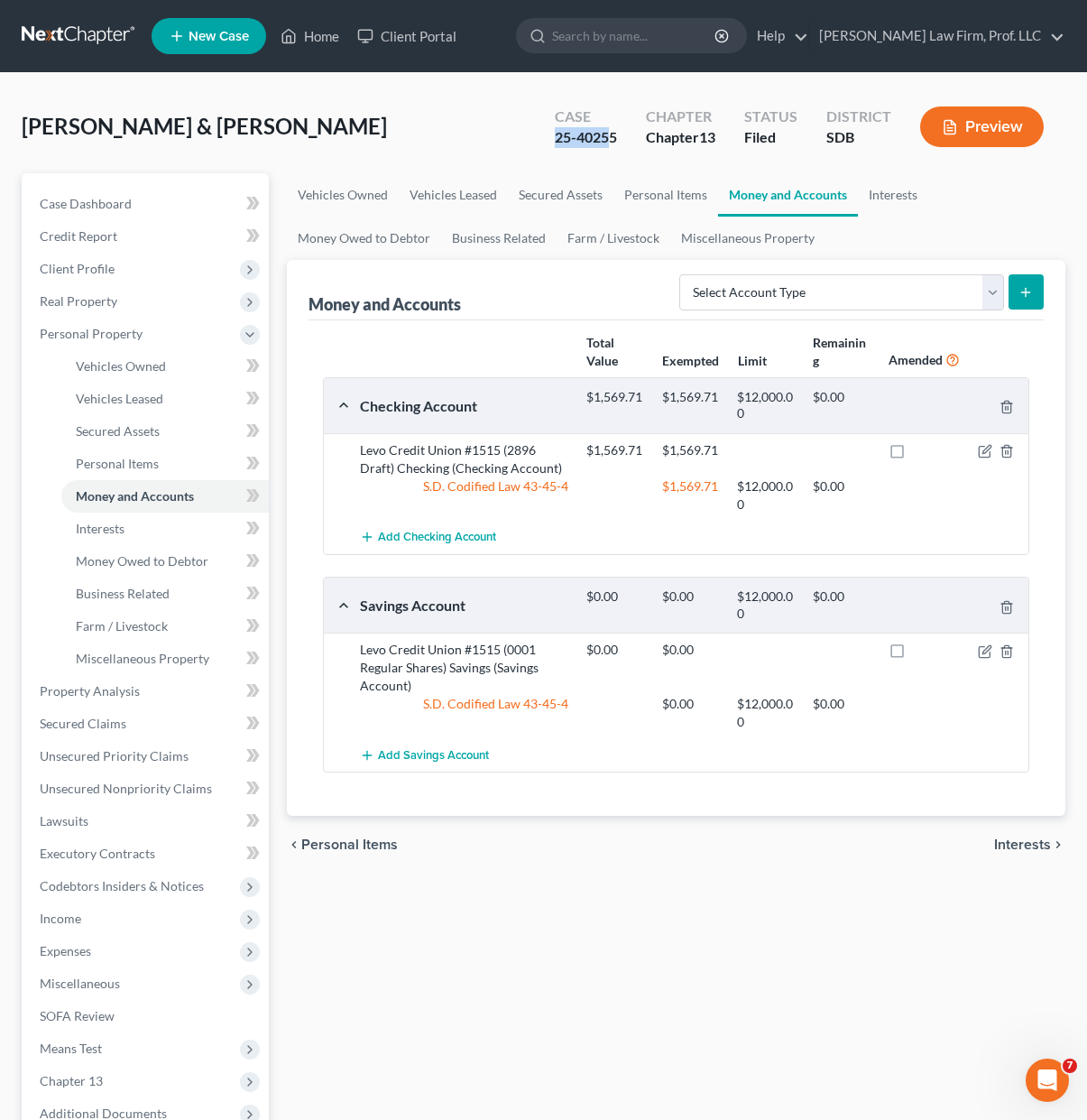
click at [545, 136] on div "Case 25-40255" at bounding box center [585, 128] width 91 height 54
drag, startPoint x: 583, startPoint y: 136, endPoint x: 633, endPoint y: 136, distance: 50.0
click at [584, 136] on div "25-40255" at bounding box center [586, 137] width 62 height 21
click at [627, 135] on div "Case 25-40255" at bounding box center [585, 128] width 91 height 54
drag, startPoint x: 615, startPoint y: 137, endPoint x: 552, endPoint y: 137, distance: 63.0
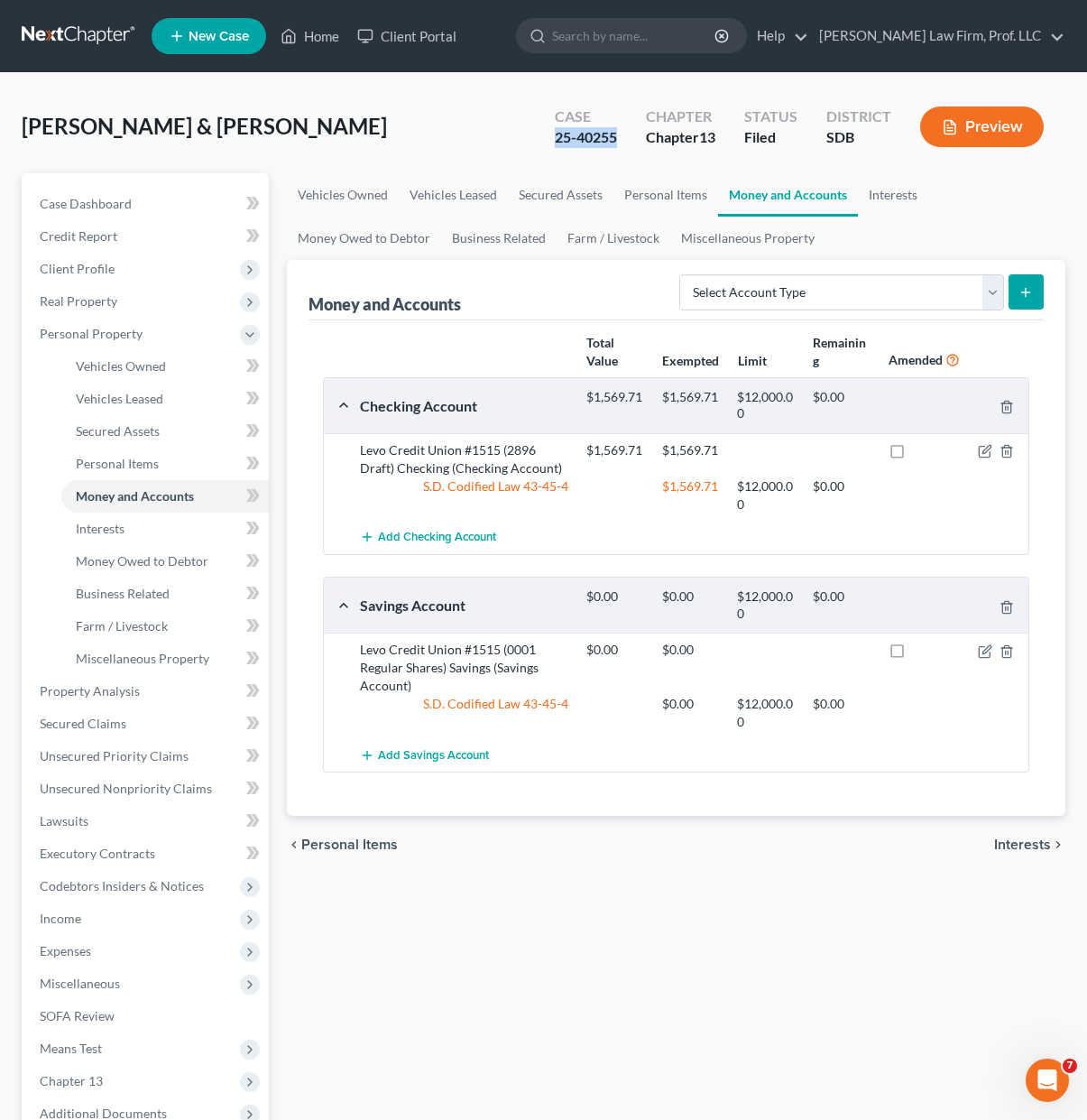
click at [552, 137] on div "Case 25-40255" at bounding box center [585, 128] width 91 height 54
copy div "25-40255"
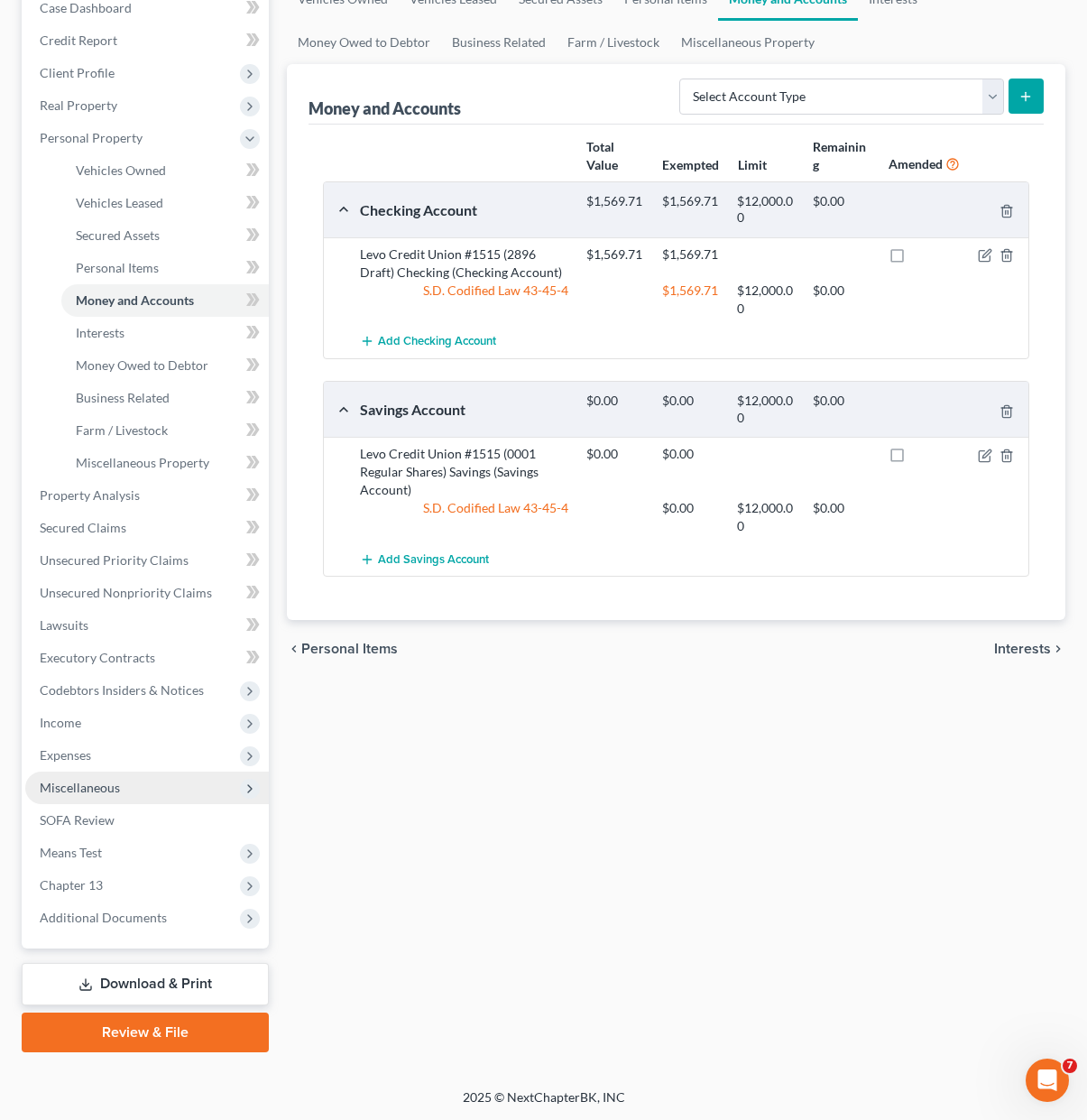
scroll to position [197, 0]
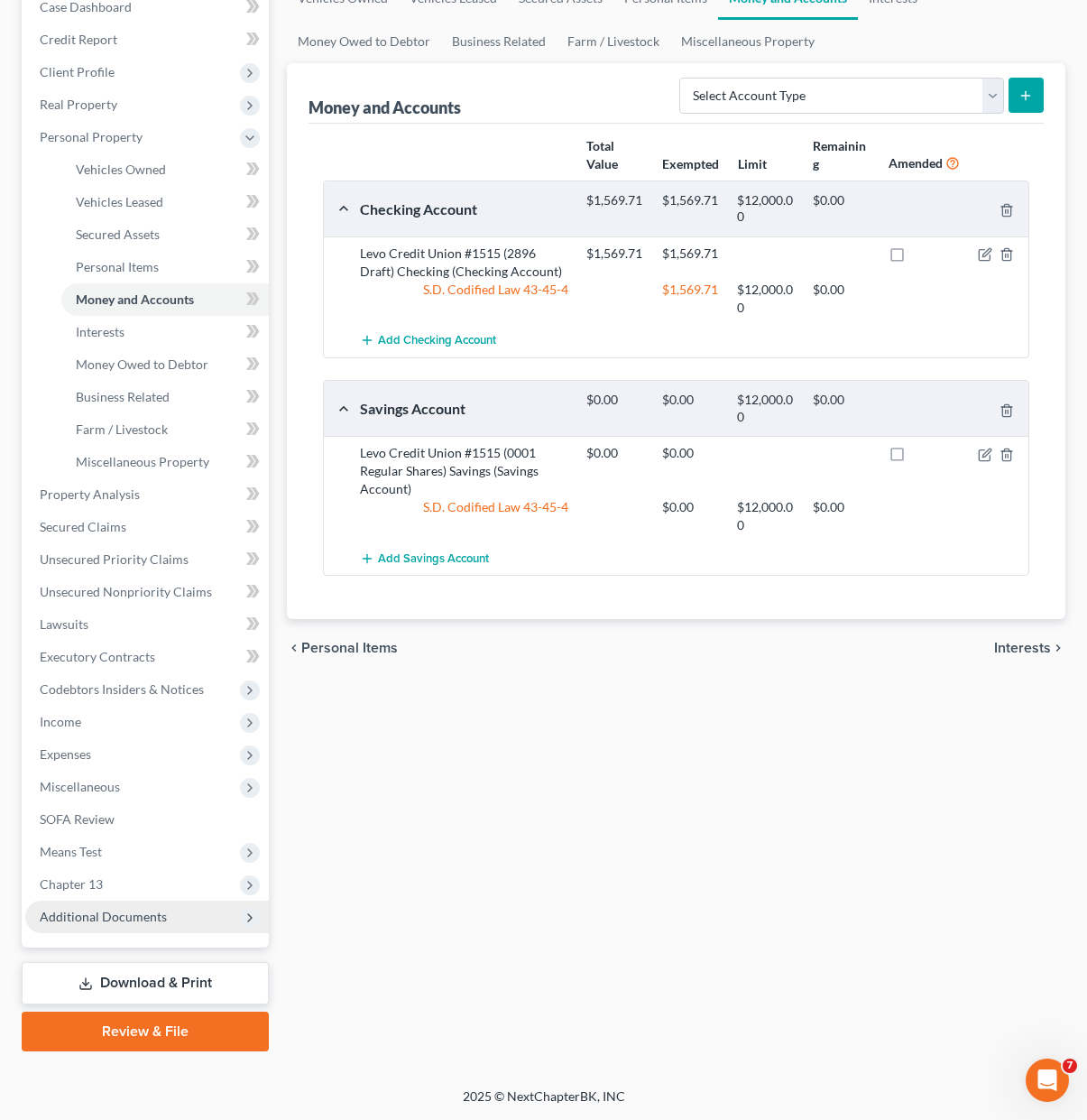
click at [108, 917] on span "Additional Documents" at bounding box center [103, 916] width 127 height 15
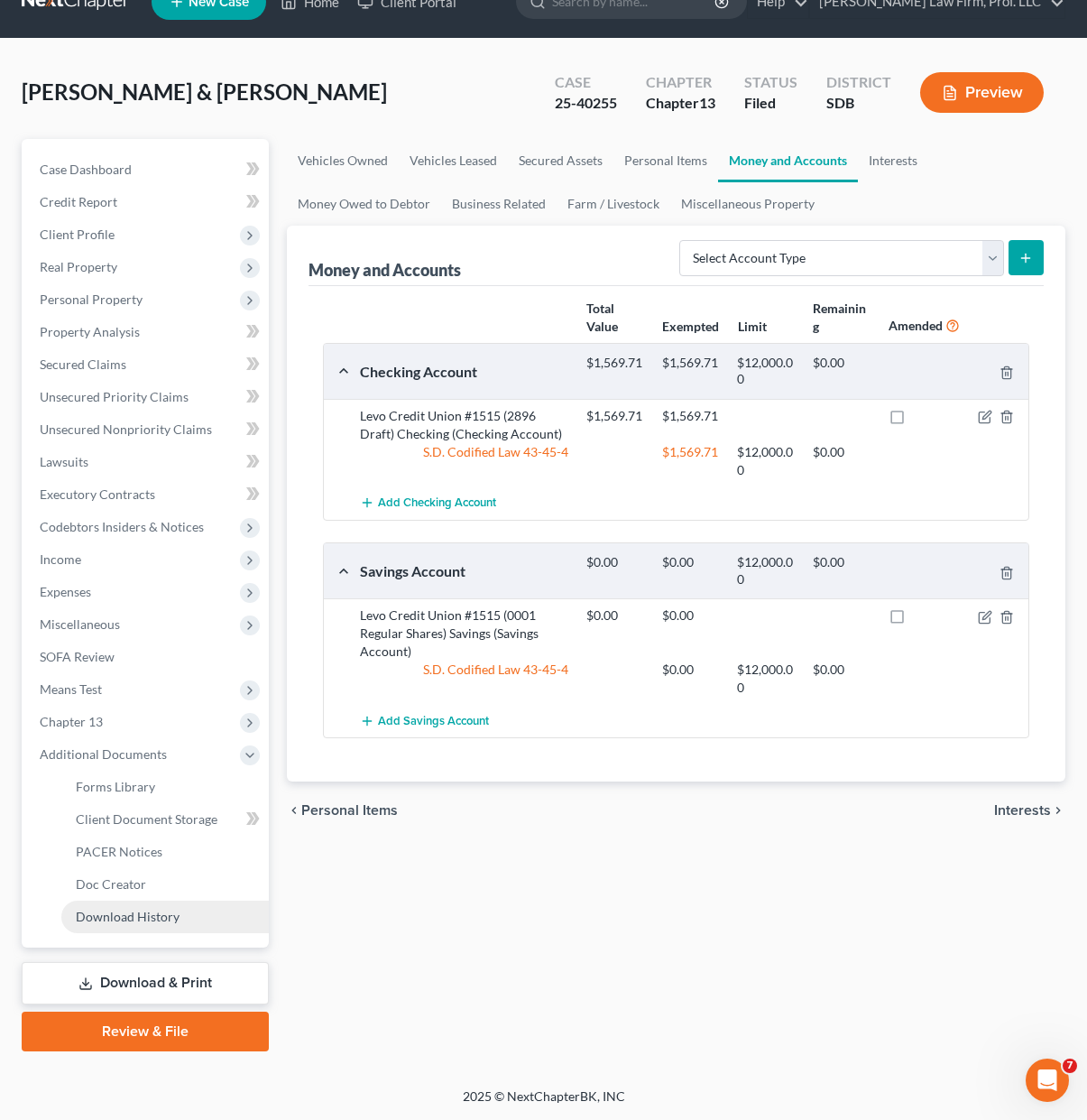
scroll to position [34, 0]
click at [131, 863] on link "PACER Notices" at bounding box center [165, 852] width 208 height 33
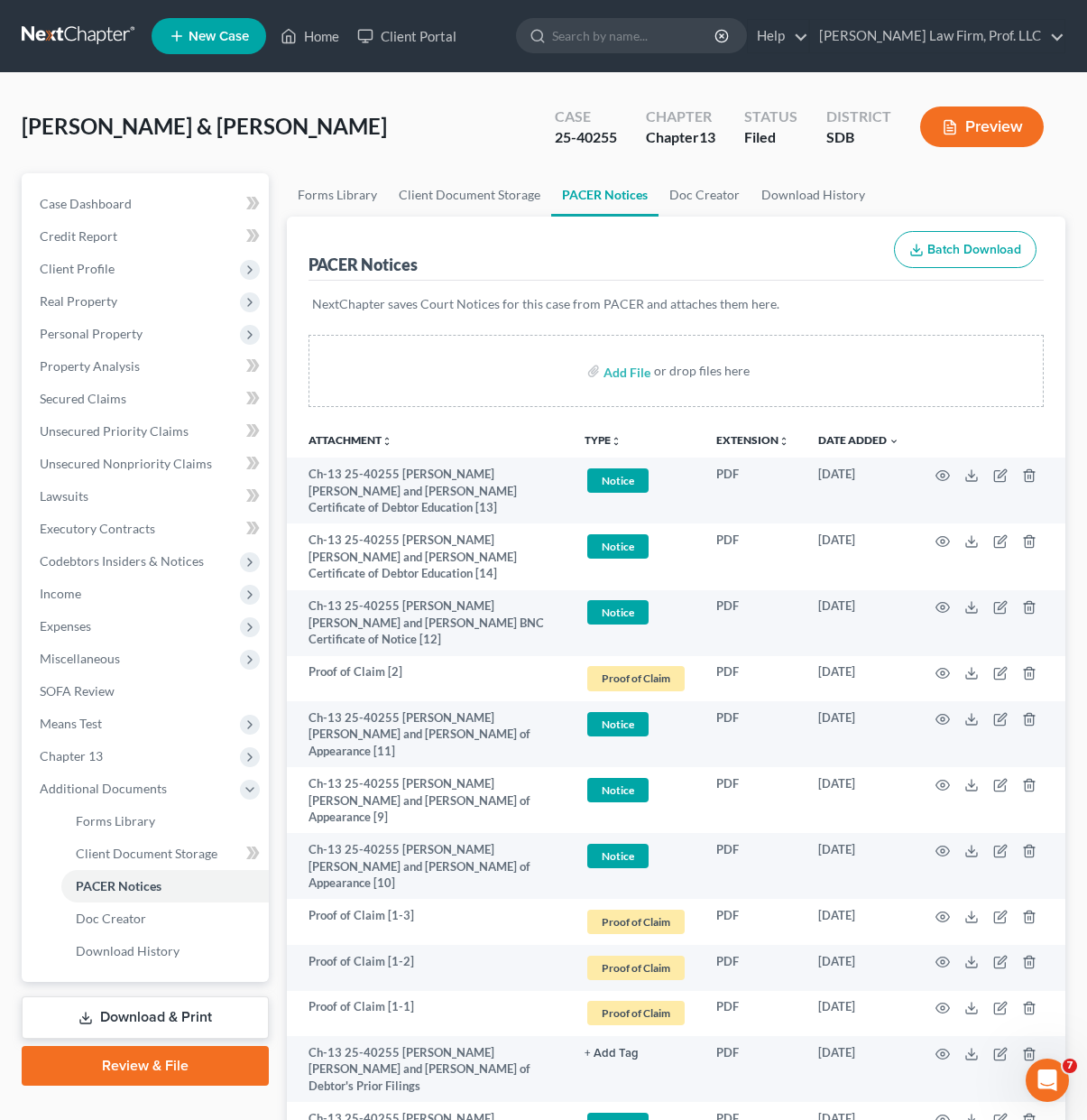
click at [467, 434] on th "Attachment unfold_more expand_more expand_less" at bounding box center [428, 440] width 283 height 36
drag, startPoint x: 295, startPoint y: 28, endPoint x: 433, endPoint y: 174, distance: 200.9
click at [295, 28] on icon at bounding box center [288, 36] width 16 height 22
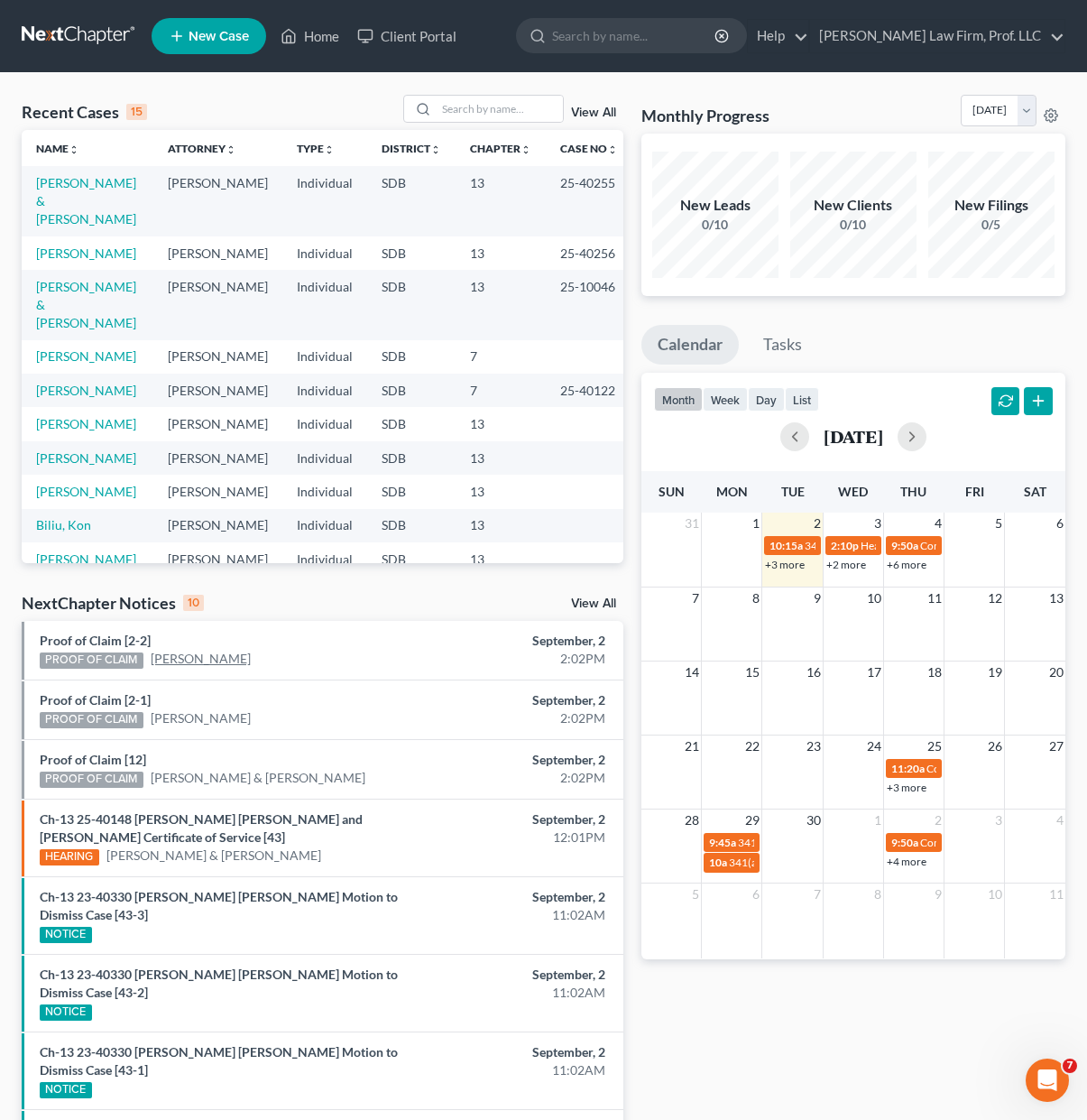
click at [201, 664] on link "[PERSON_NAME]" at bounding box center [200, 658] width 100 height 18
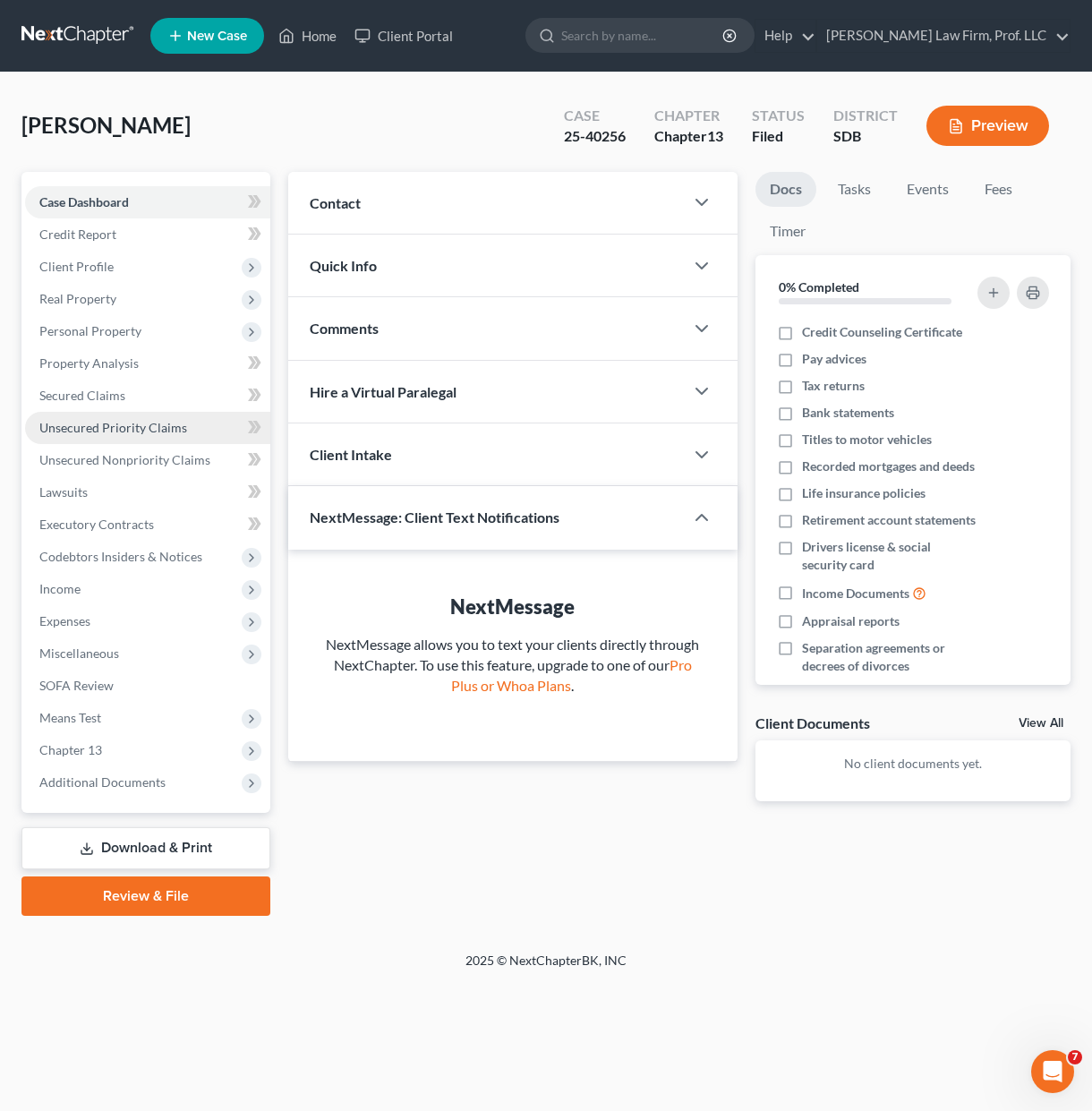
click at [134, 425] on span "Unsecured Priority Claims" at bounding box center [113, 428] width 147 height 15
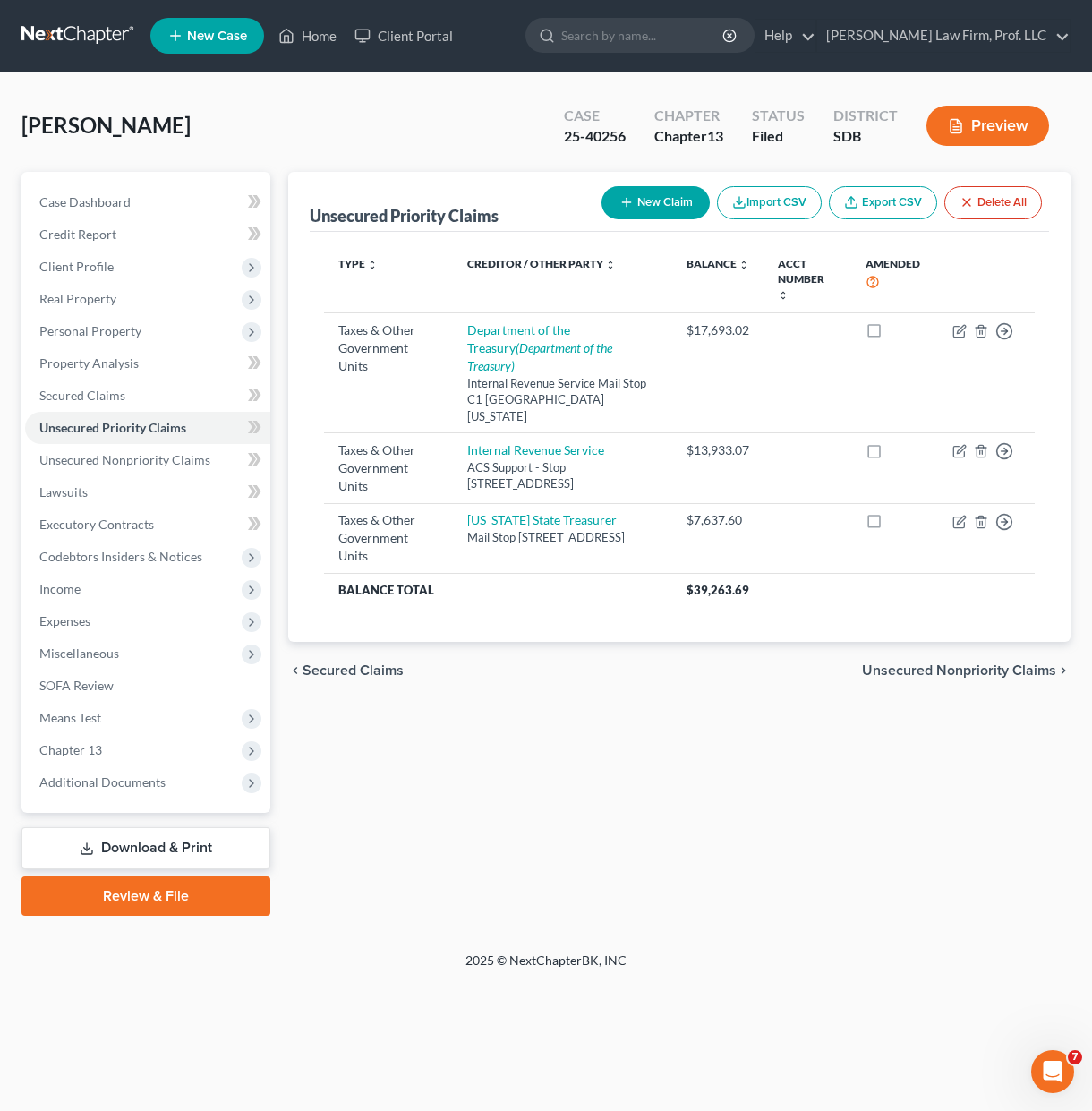
click at [638, 671] on div "Unsecured Priority Claims New Claim Import CSV Export CSV Delete All Type expan…" at bounding box center [679, 543] width 800 height 744
drag, startPoint x: 623, startPoint y: 530, endPoint x: 266, endPoint y: 696, distance: 393.7
click at [322, 490] on div "Type expand_more expand_less unfold_more Creditor / Other Party expand_more exp…" at bounding box center [679, 436] width 739 height 410
click at [770, 766] on div "Unsecured Priority Claims New Claim Import CSV Export CSV Delete All Type expan…" at bounding box center [679, 543] width 800 height 744
drag, startPoint x: 549, startPoint y: 850, endPoint x: 1043, endPoint y: 33, distance: 954.7
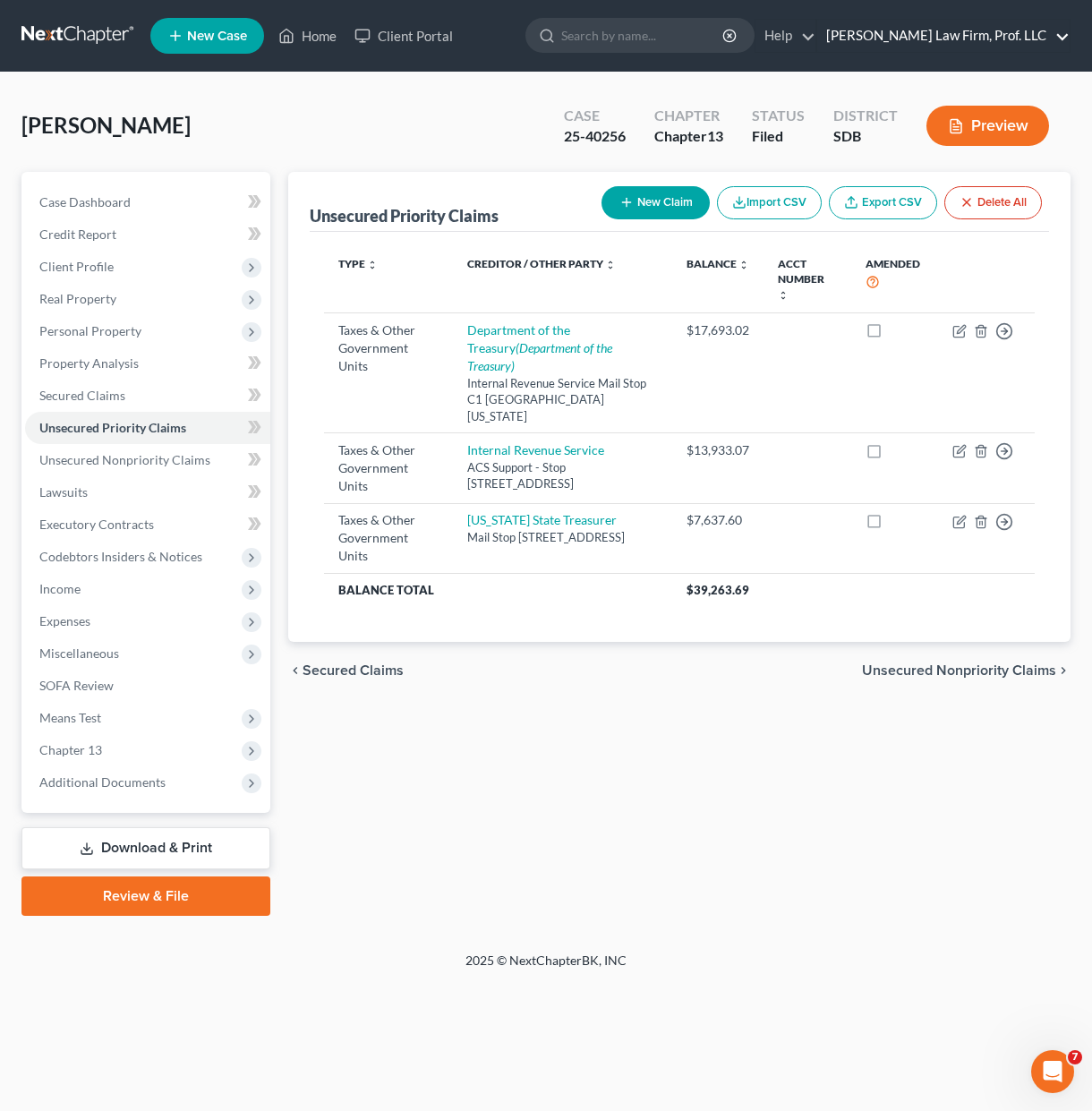
click at [549, 845] on div "Unsecured Priority Claims New Claim Import CSV Export CSV Delete All Type expan…" at bounding box center [679, 543] width 800 height 744
click at [573, 743] on div "Unsecured Priority Claims New Claim Import CSV Export CSV Delete All Type expan…" at bounding box center [679, 543] width 800 height 744
click at [703, 1006] on div "Home New Case Client Portal [PERSON_NAME] Law Firm, Prof. LLC [PERSON_NAME][EMA…" at bounding box center [546, 556] width 1092 height 1111
click at [142, 442] on link "Unsecured Priority Claims" at bounding box center [147, 428] width 245 height 33
click at [131, 339] on span "Personal Property" at bounding box center [147, 330] width 245 height 33
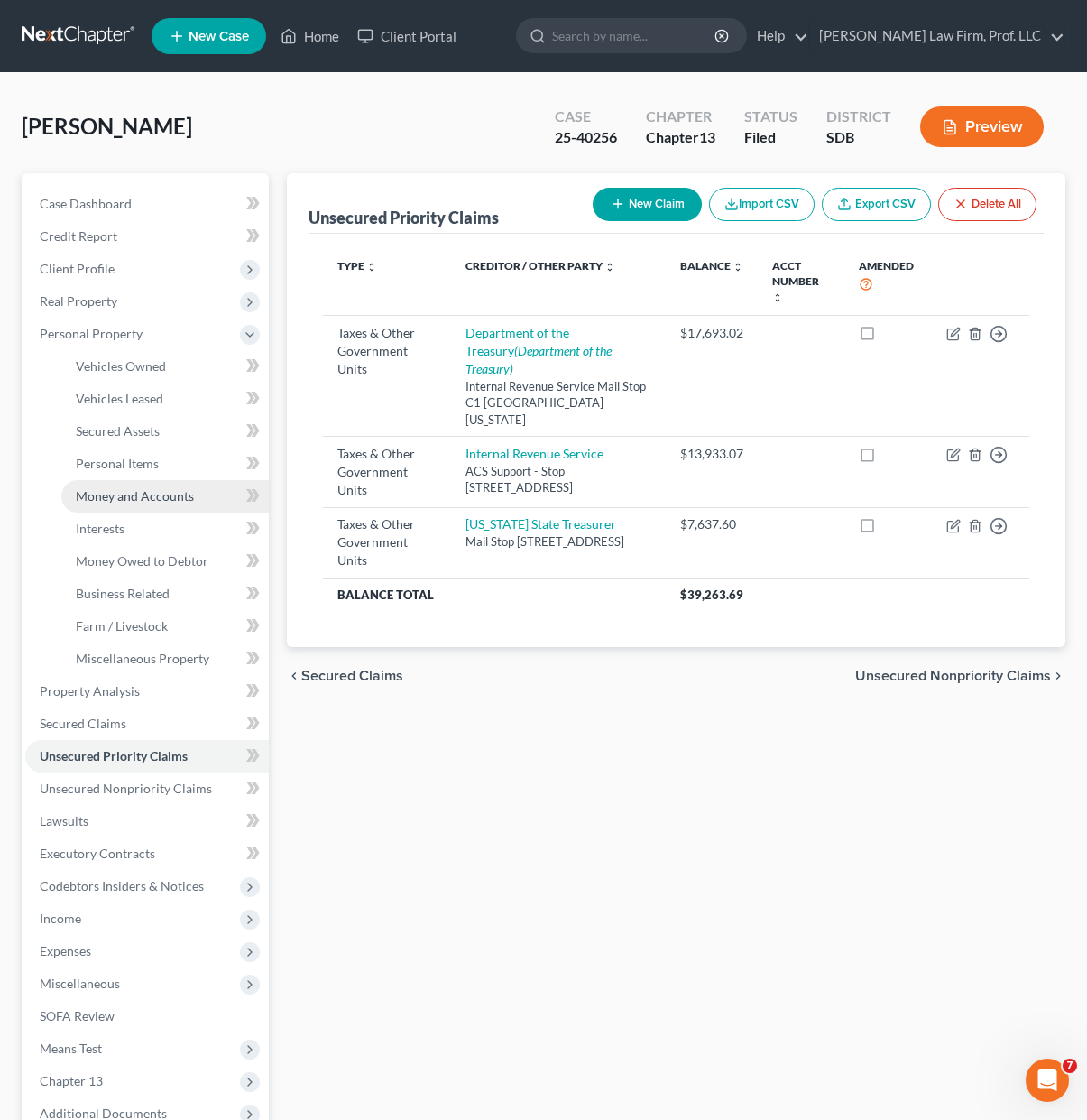
click at [153, 501] on span "Money and Accounts" at bounding box center [136, 496] width 119 height 15
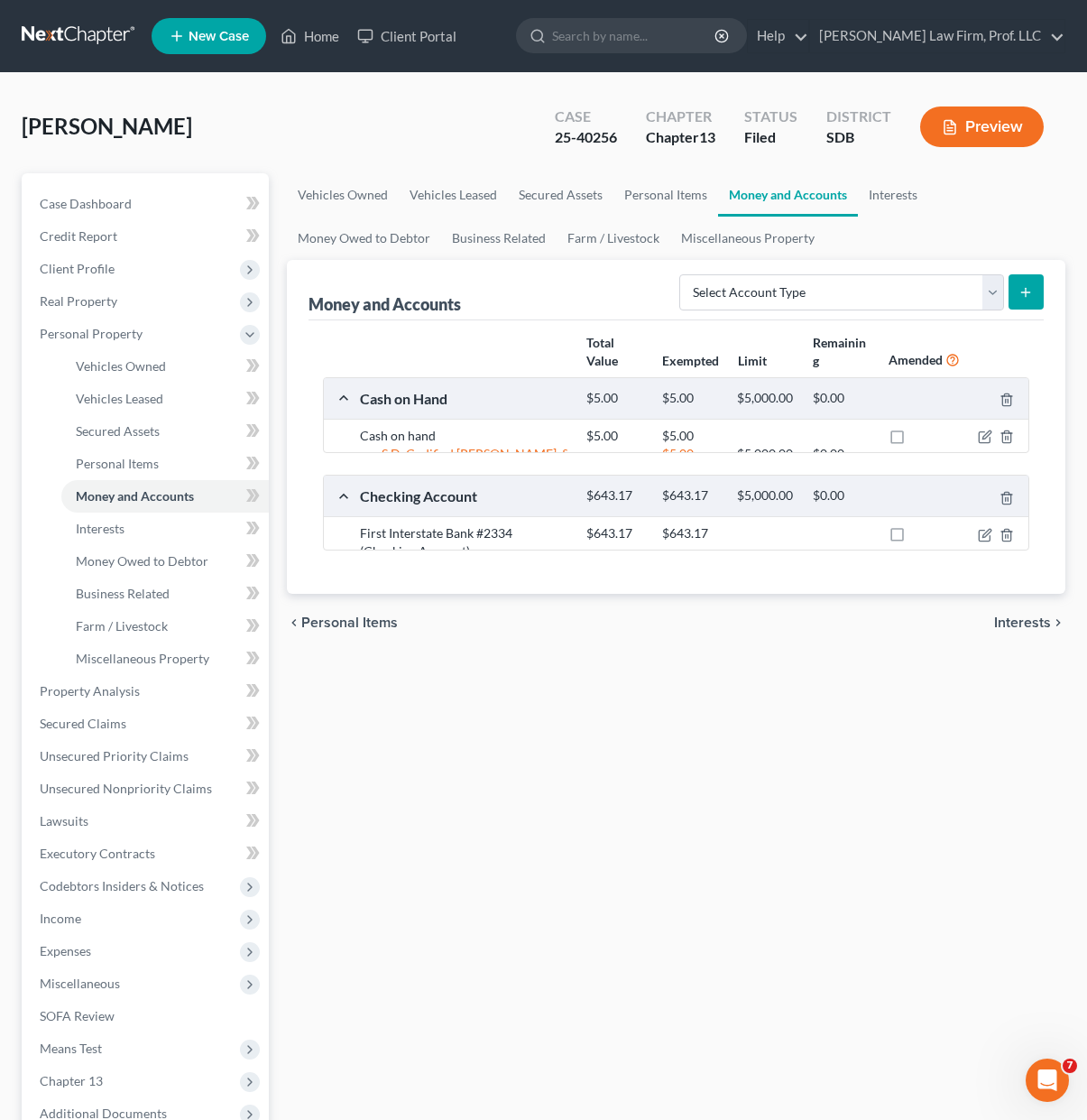
drag, startPoint x: 636, startPoint y: 776, endPoint x: 574, endPoint y: 766, distance: 62.8
click at [639, 779] on div "Vehicles Owned Vehicles Leased Secured Assets Personal Items Money and Accounts…" at bounding box center [676, 711] width 797 height 1075
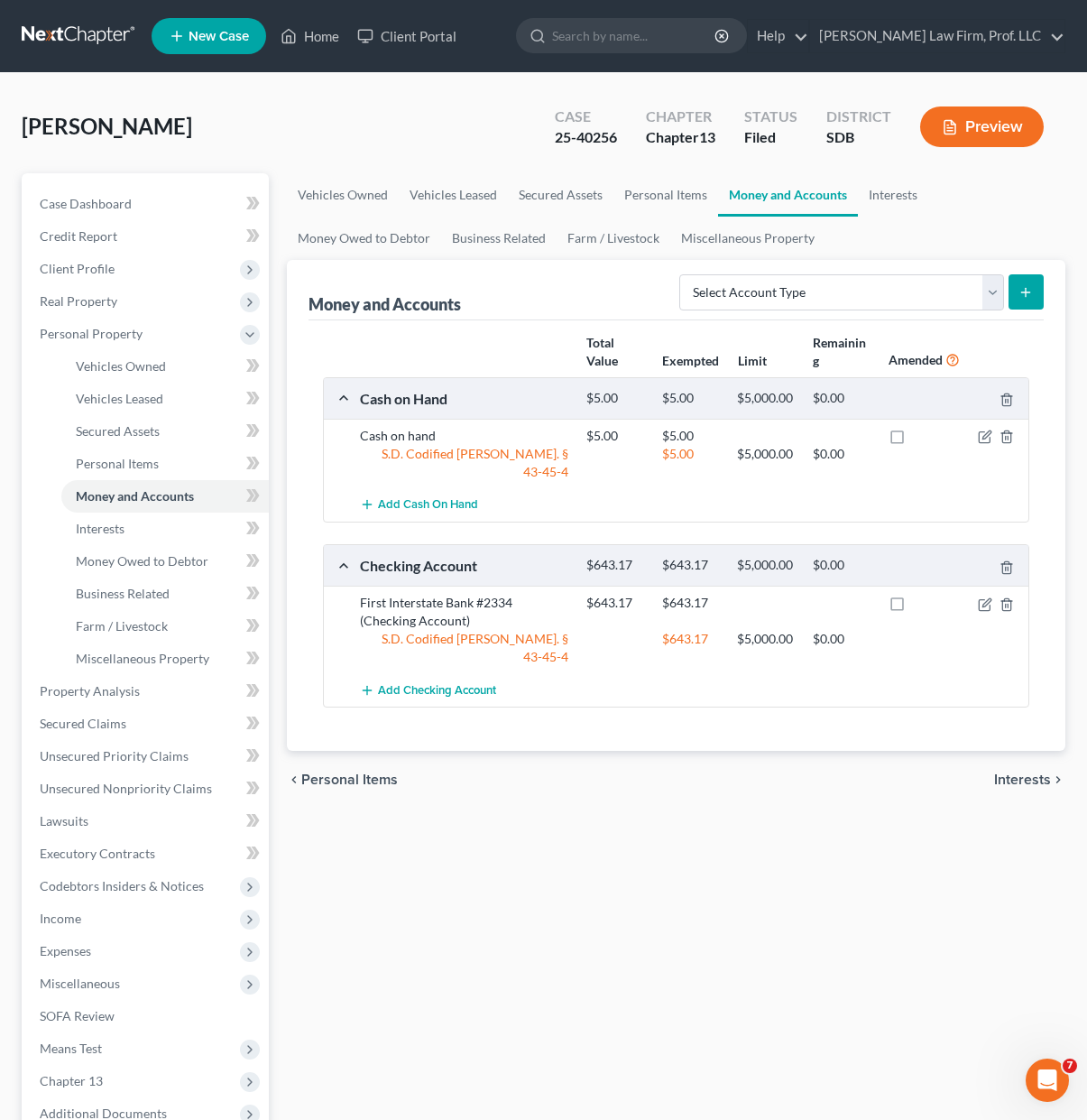
click at [631, 851] on div "Vehicles Owned Vehicles Leased Secured Assets Personal Items Money and Accounts…" at bounding box center [676, 711] width 797 height 1075
click at [134, 604] on link "Business Related" at bounding box center [165, 594] width 208 height 33
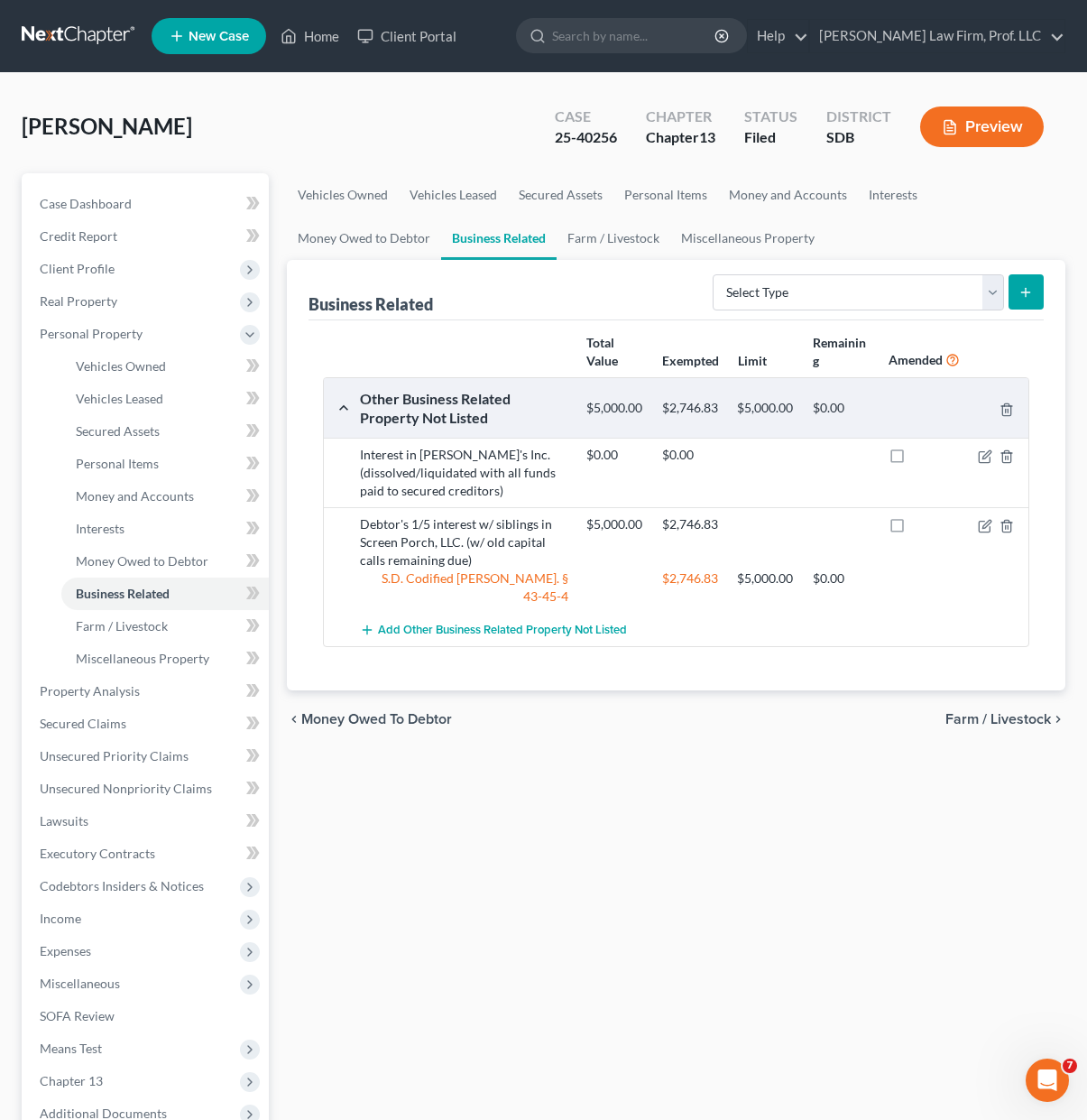
click at [672, 838] on div "Vehicles Owned Vehicles Leased Secured Assets Personal Items Money and Accounts…" at bounding box center [676, 711] width 797 height 1075
drag, startPoint x: 328, startPoint y: 49, endPoint x: 365, endPoint y: 69, distance: 42.1
click at [328, 48] on link "Home" at bounding box center [310, 36] width 76 height 33
click at [294, 42] on icon at bounding box center [289, 37] width 12 height 13
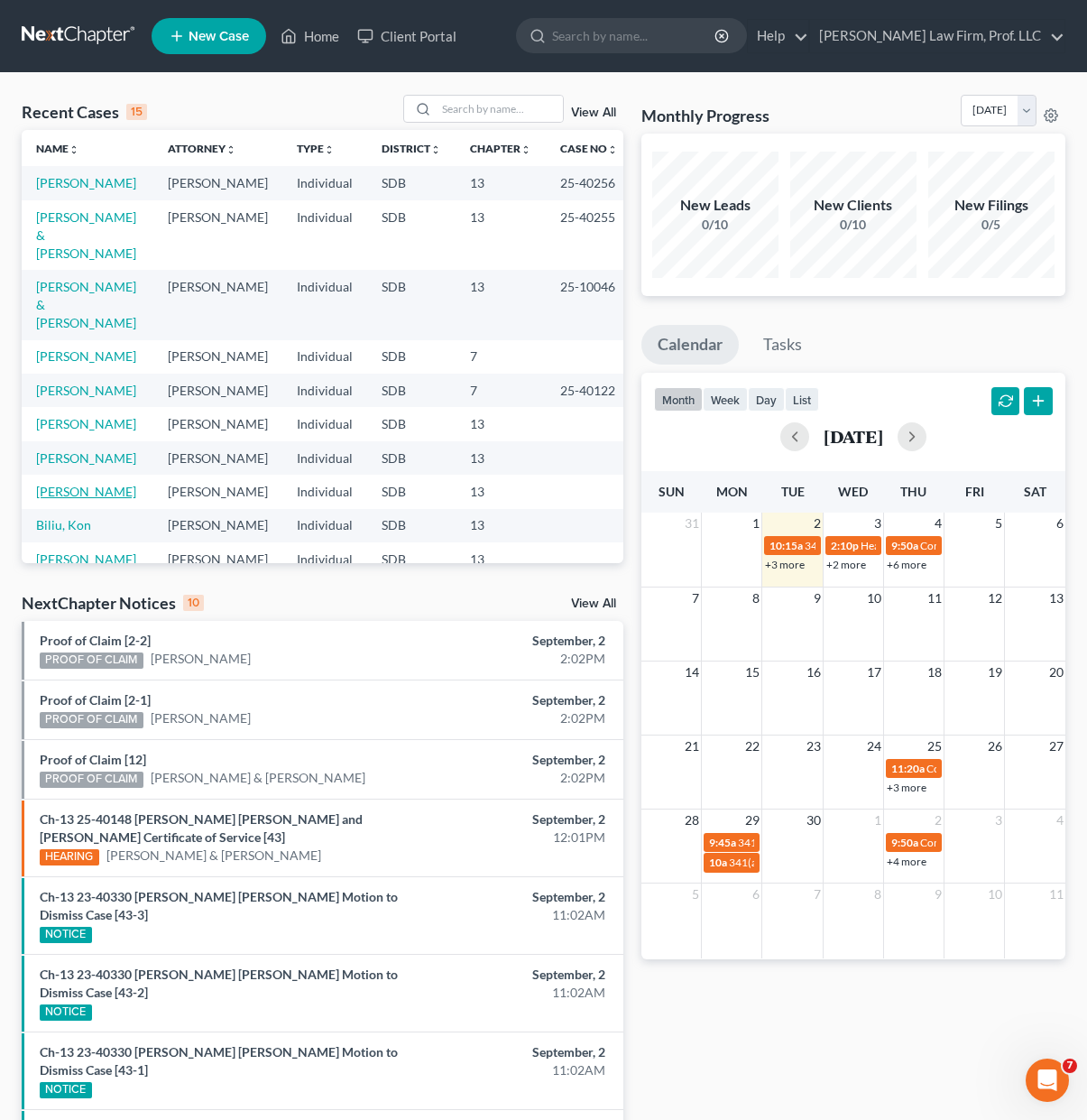
click at [73, 491] on link "[PERSON_NAME]" at bounding box center [86, 491] width 100 height 15
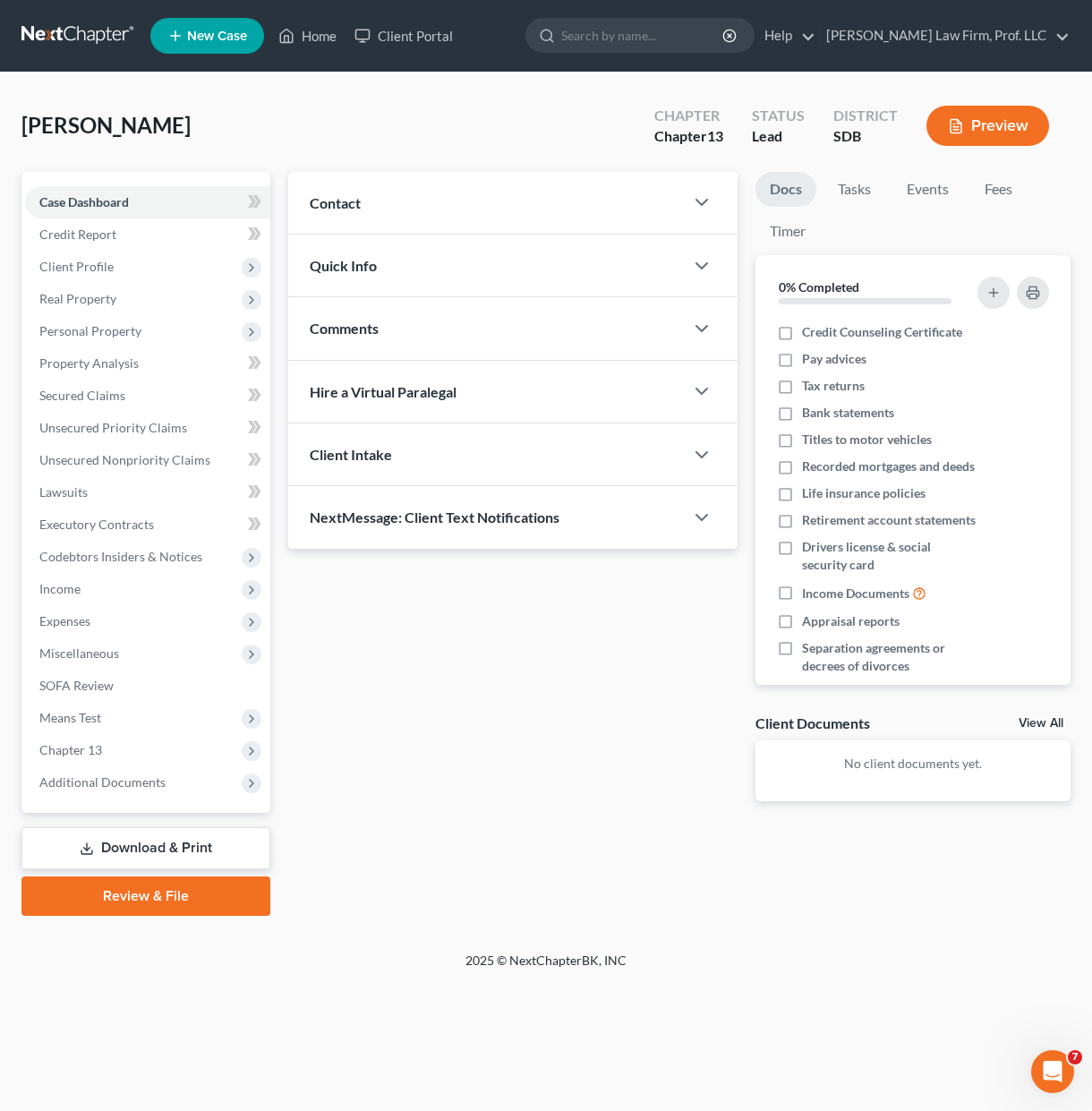
click at [413, 669] on div "Updates & News × Contact New Contact Quick Info Status Discharged Discharged & …" at bounding box center [512, 500] width 467 height 658
click at [105, 268] on span "Client Profile" at bounding box center [77, 266] width 75 height 15
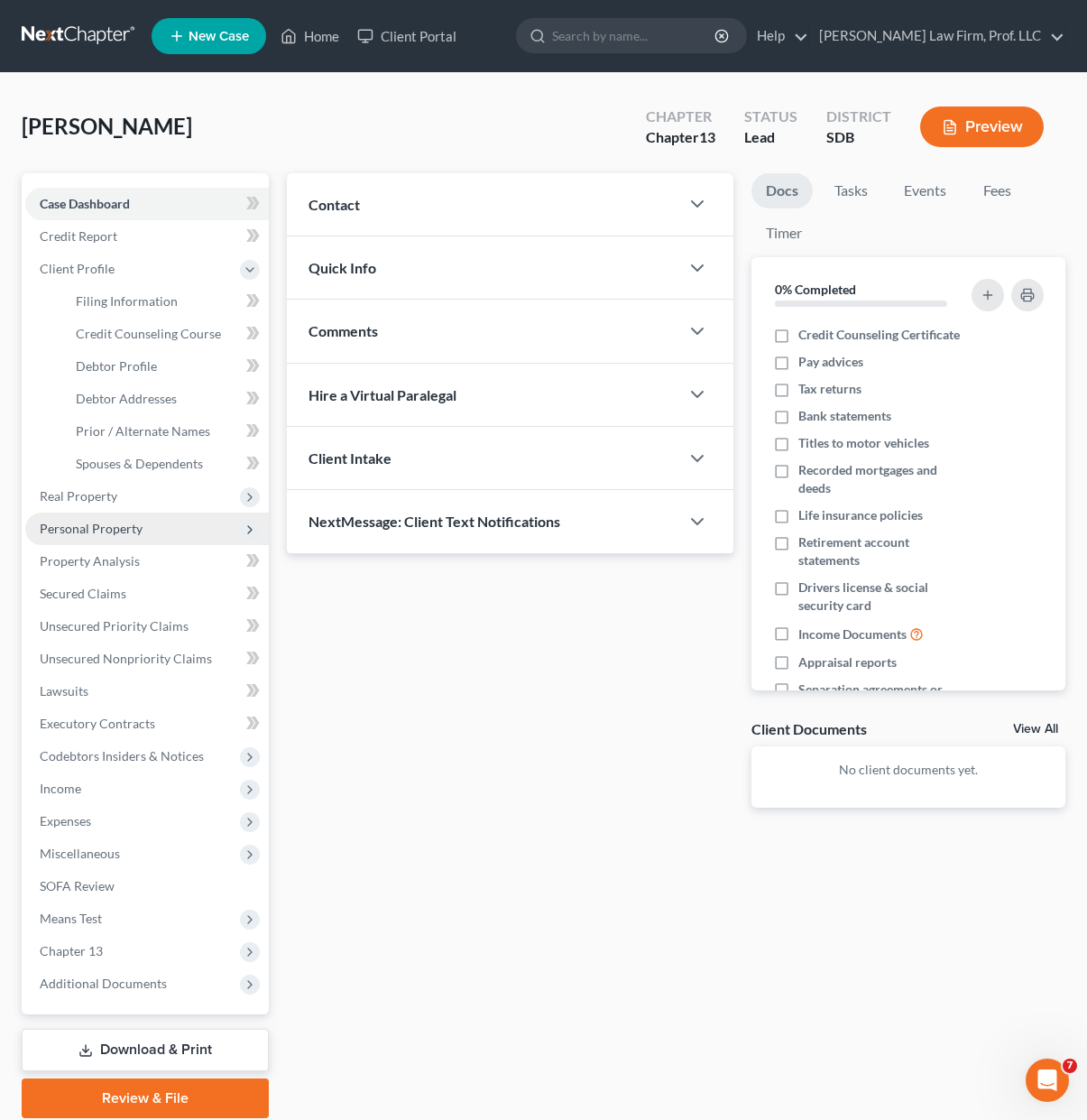
click at [113, 528] on span "Personal Property" at bounding box center [90, 528] width 103 height 15
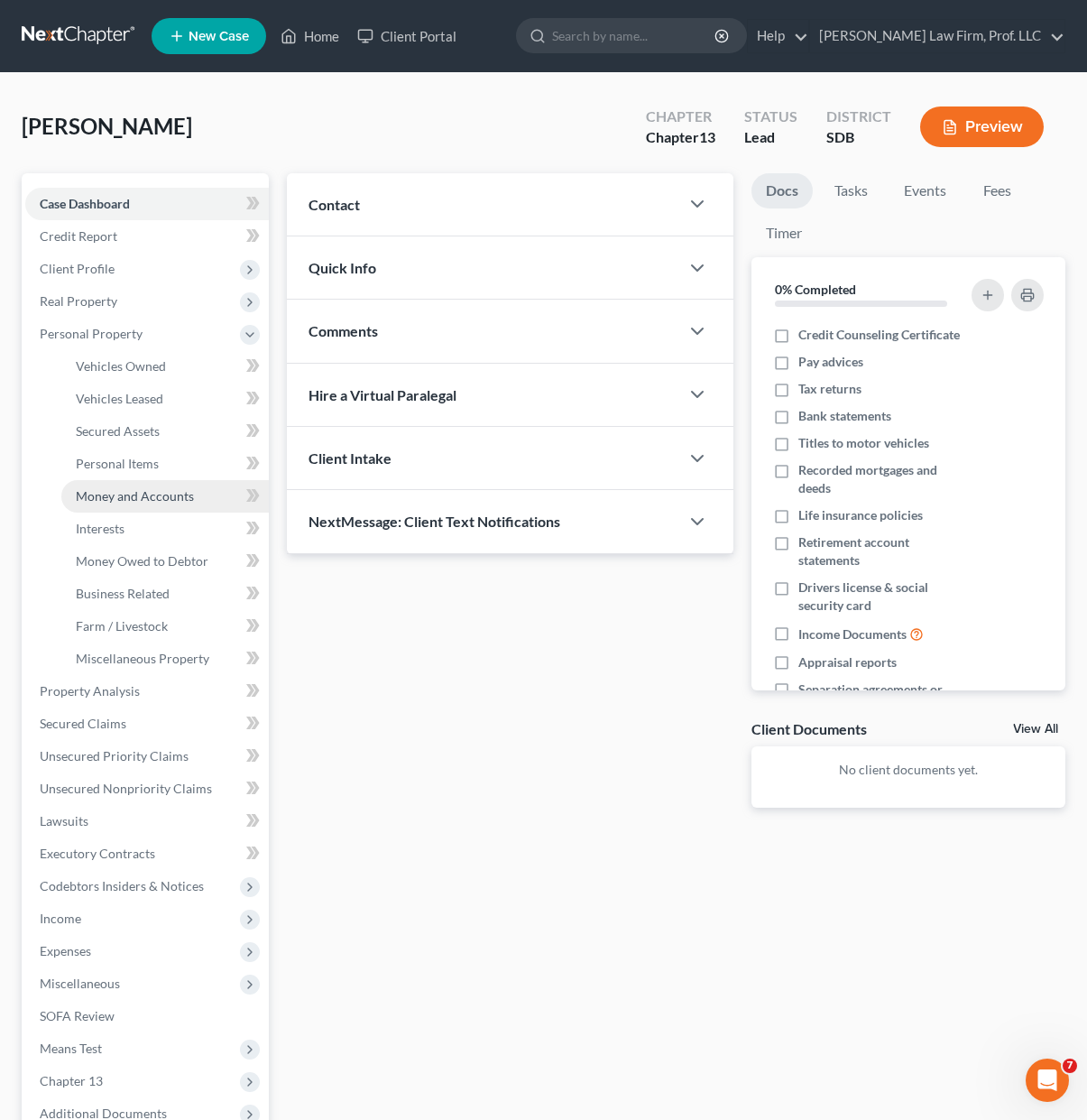
click at [124, 491] on span "Money and Accounts" at bounding box center [136, 496] width 119 height 15
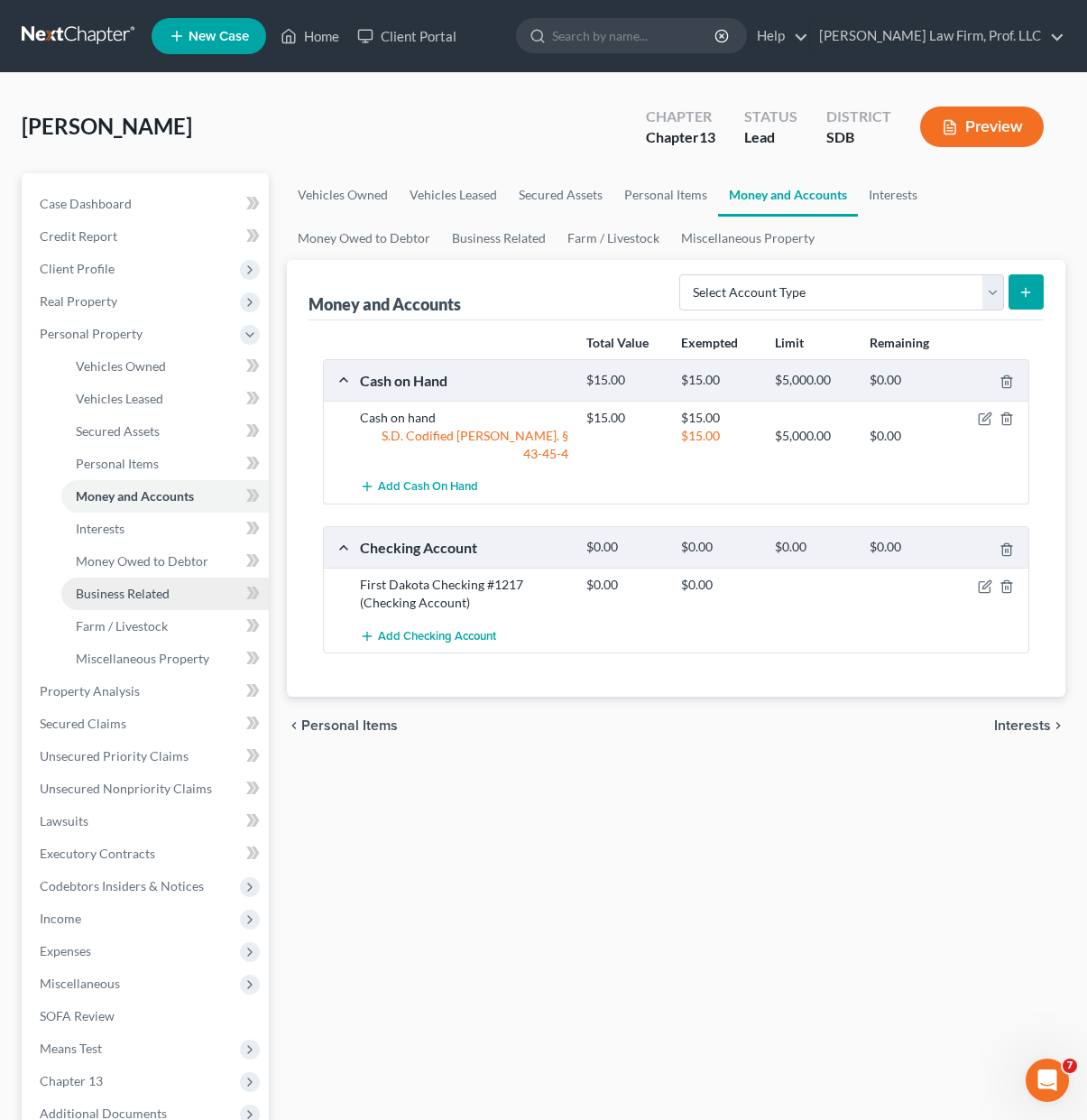
click at [120, 600] on span "Business Related" at bounding box center [123, 593] width 94 height 15
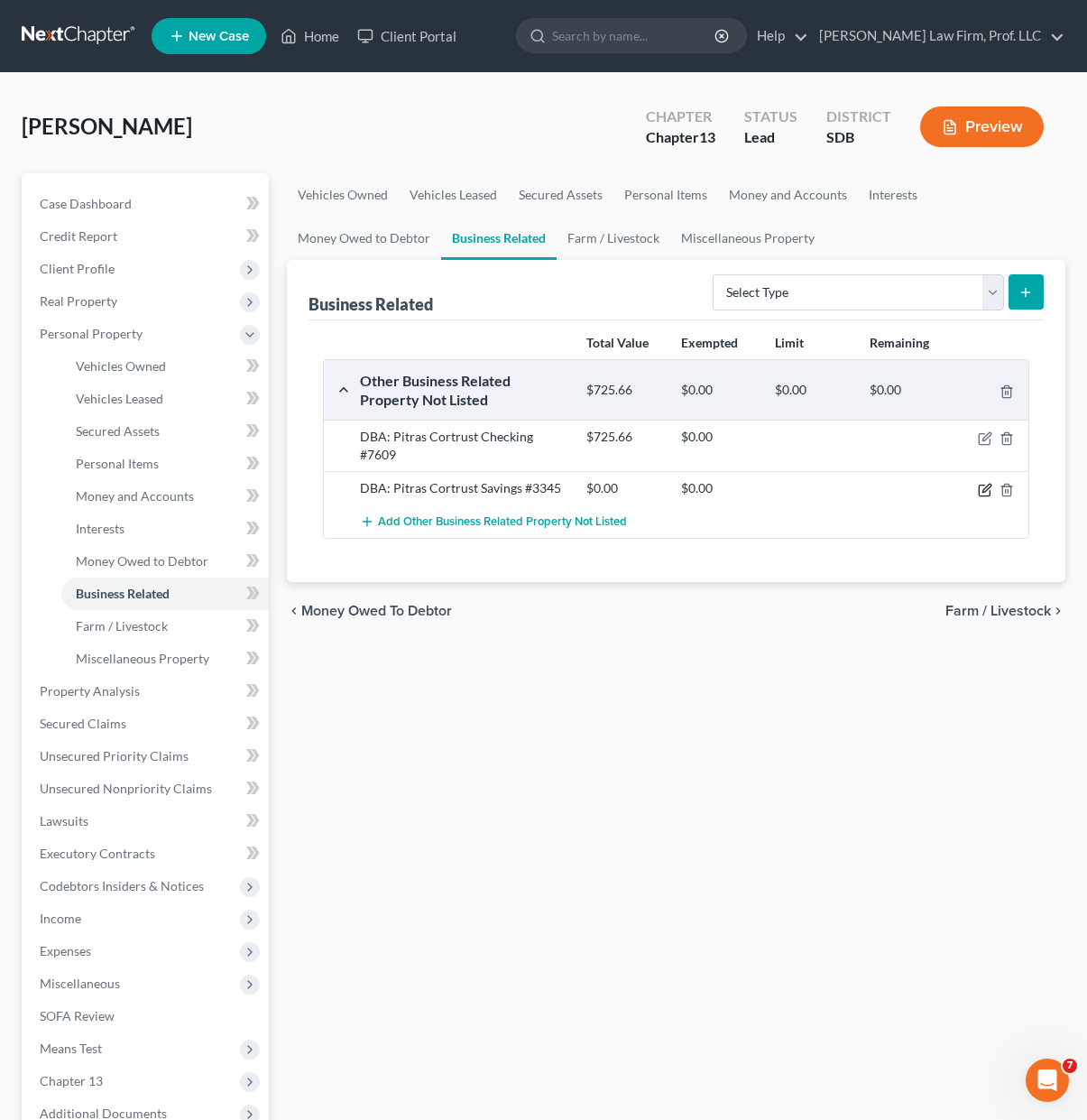
click at [983, 484] on icon "button" at bounding box center [986, 488] width 8 height 8
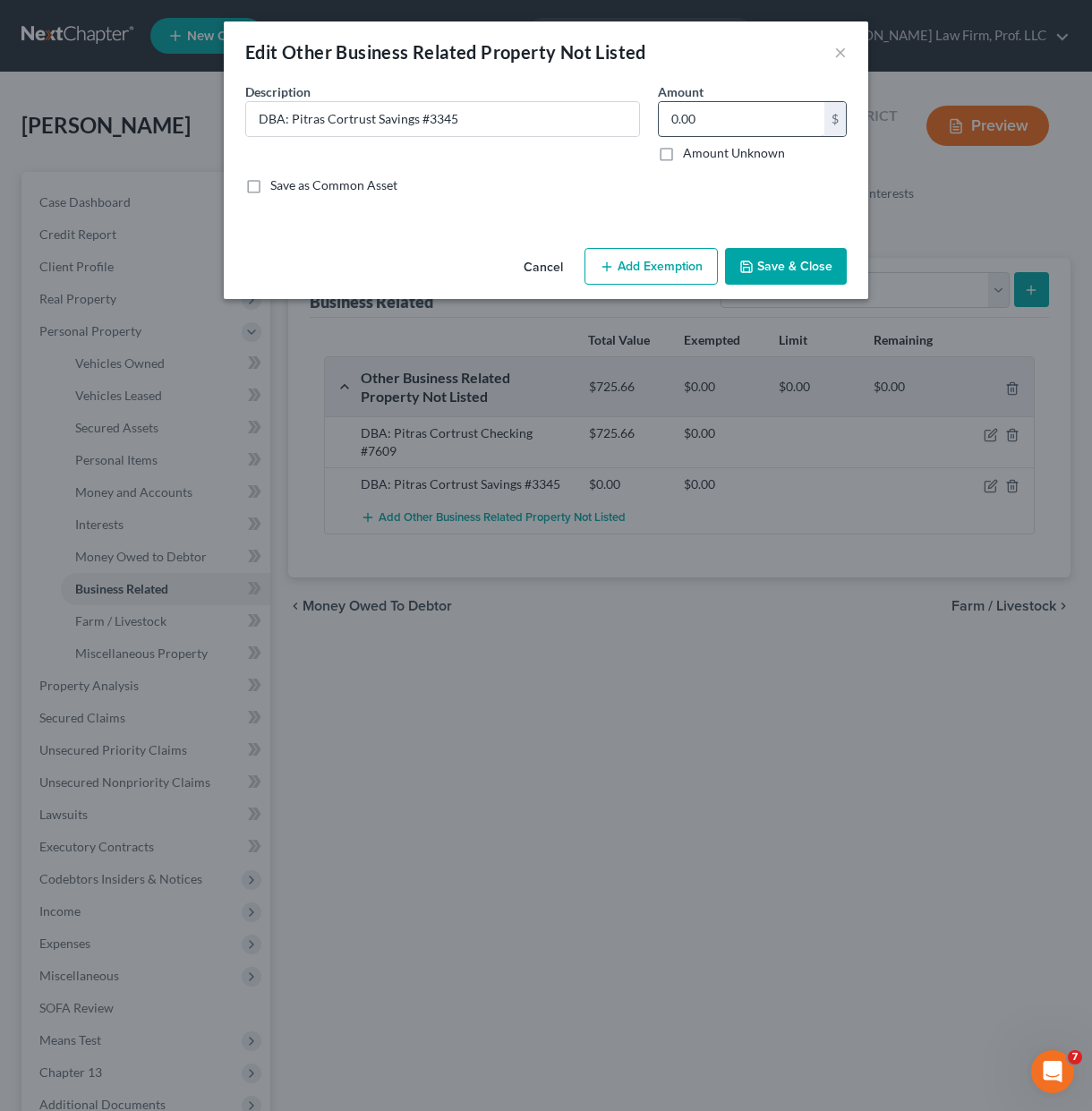
click at [716, 111] on input "0.00" at bounding box center [741, 119] width 165 height 34
type input "15.57"
click at [806, 260] on button "Save & Close" at bounding box center [786, 267] width 121 height 37
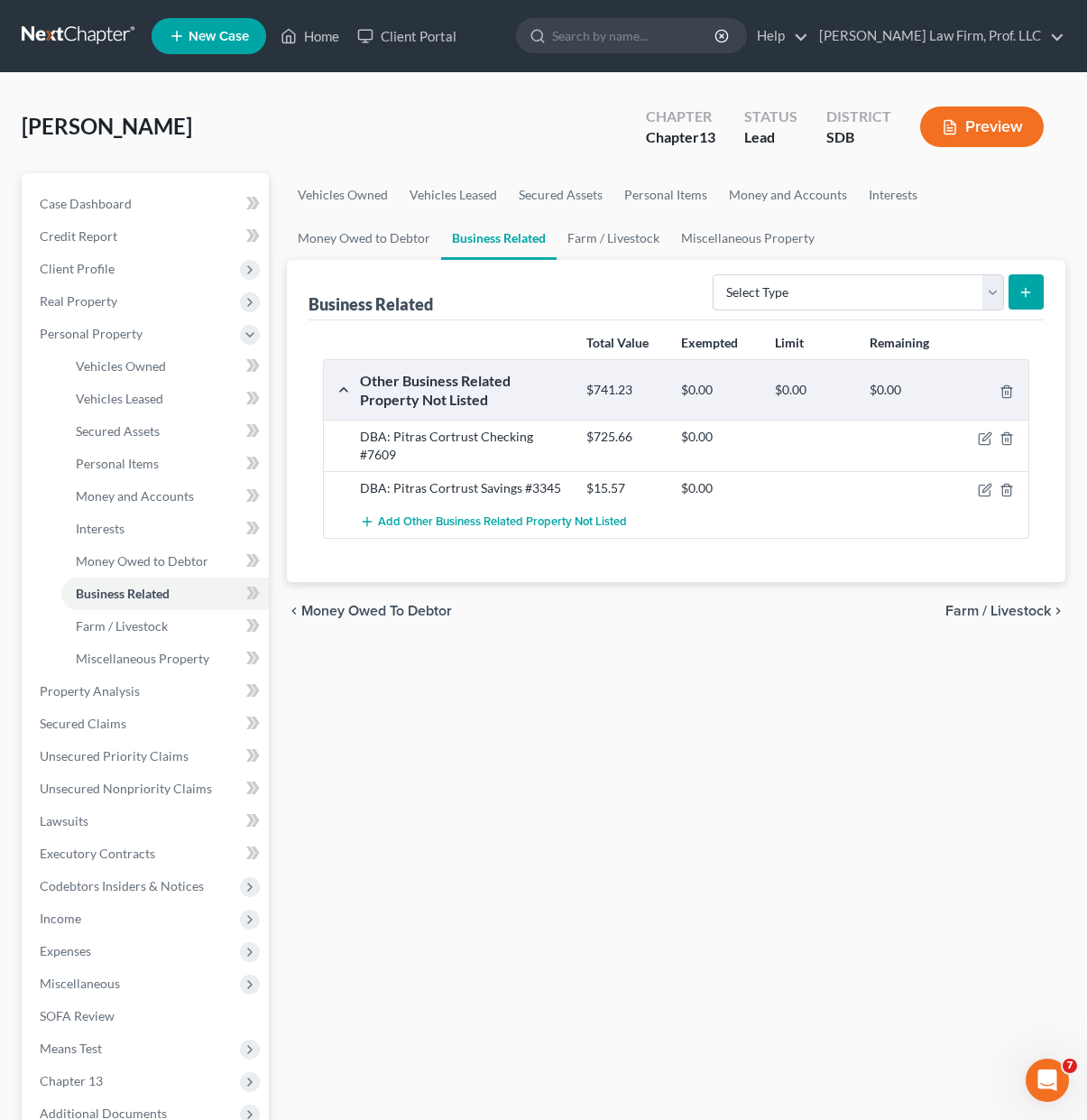
drag, startPoint x: 593, startPoint y: 709, endPoint x: 653, endPoint y: 420, distance: 295.2
click at [593, 709] on div "Vehicles Owned Vehicles Leased Secured Assets Personal Items Money and Accounts…" at bounding box center [676, 711] width 797 height 1075
drag, startPoint x: 607, startPoint y: 795, endPoint x: 680, endPoint y: 584, distance: 223.3
click at [605, 796] on div "Vehicles Owned Vehicles Leased Secured Assets Personal Items Money and Accounts…" at bounding box center [676, 711] width 797 height 1075
drag, startPoint x: 483, startPoint y: 765, endPoint x: 148, endPoint y: 721, distance: 337.9
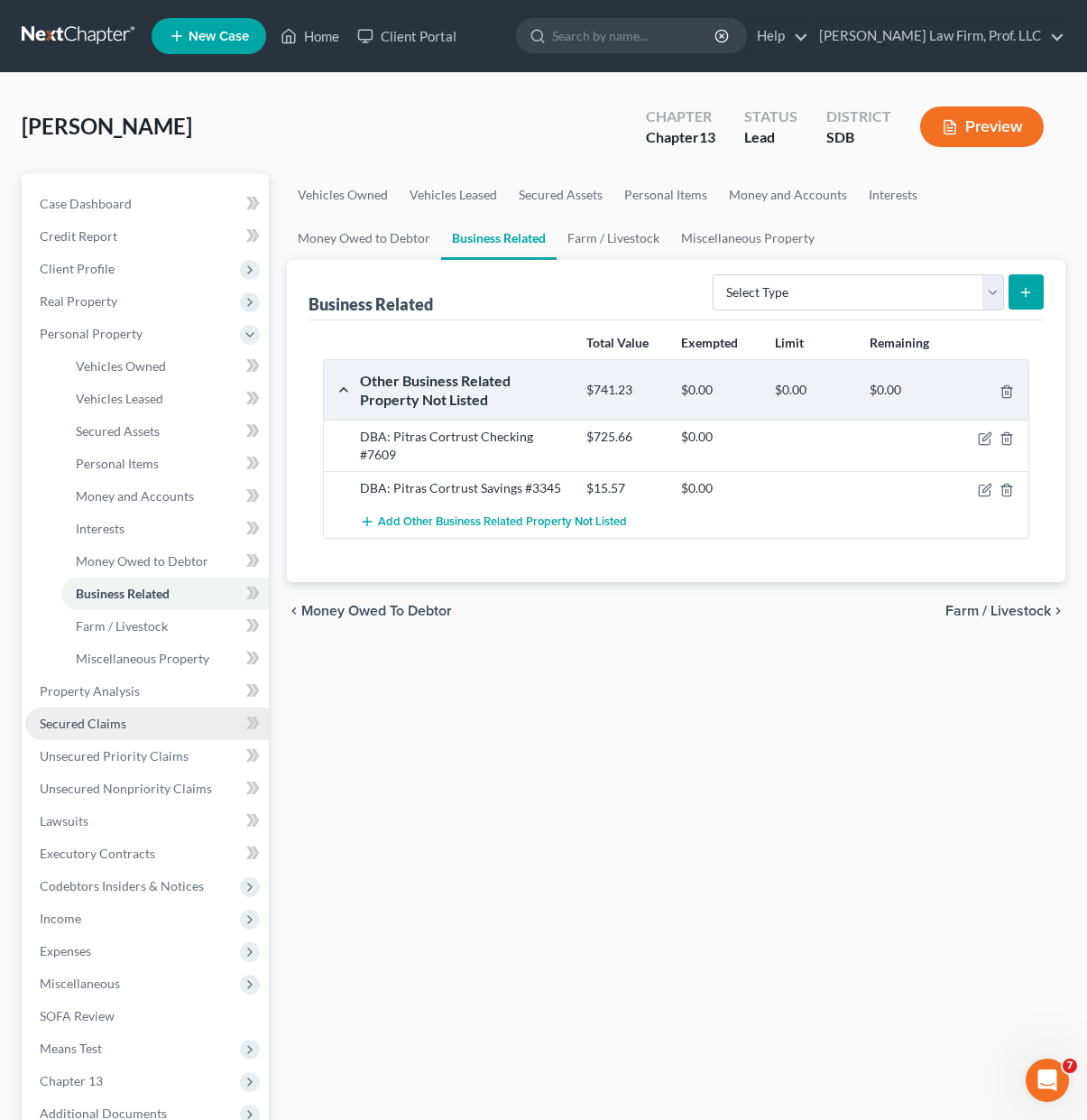
click at [472, 752] on div "Vehicles Owned Vehicles Leased Secured Assets Personal Items Money and Accounts…" at bounding box center [676, 711] width 797 height 1075
click at [69, 926] on span "Income" at bounding box center [147, 919] width 244 height 33
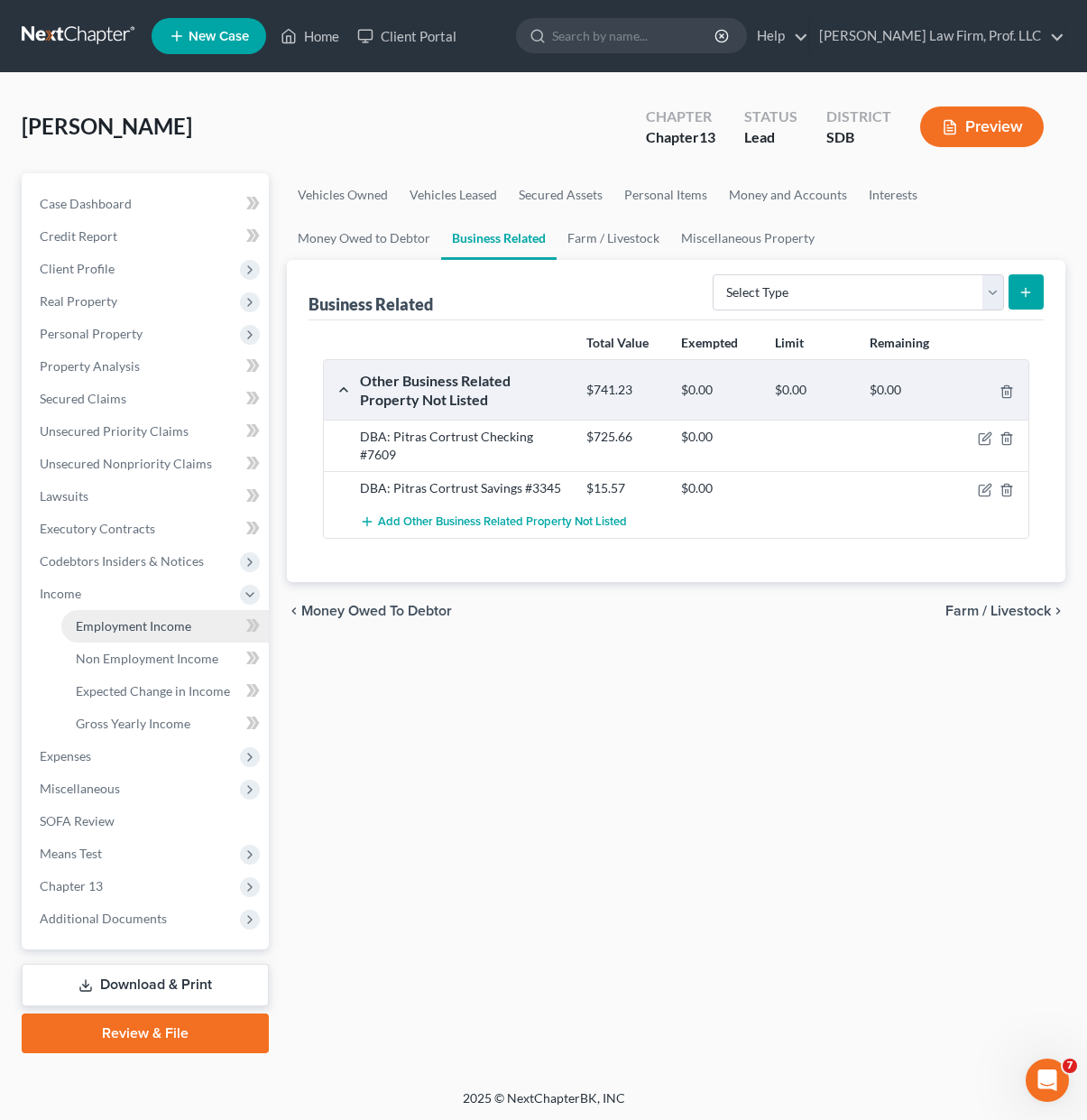
click at [149, 618] on span "Employment Income" at bounding box center [134, 626] width 116 height 15
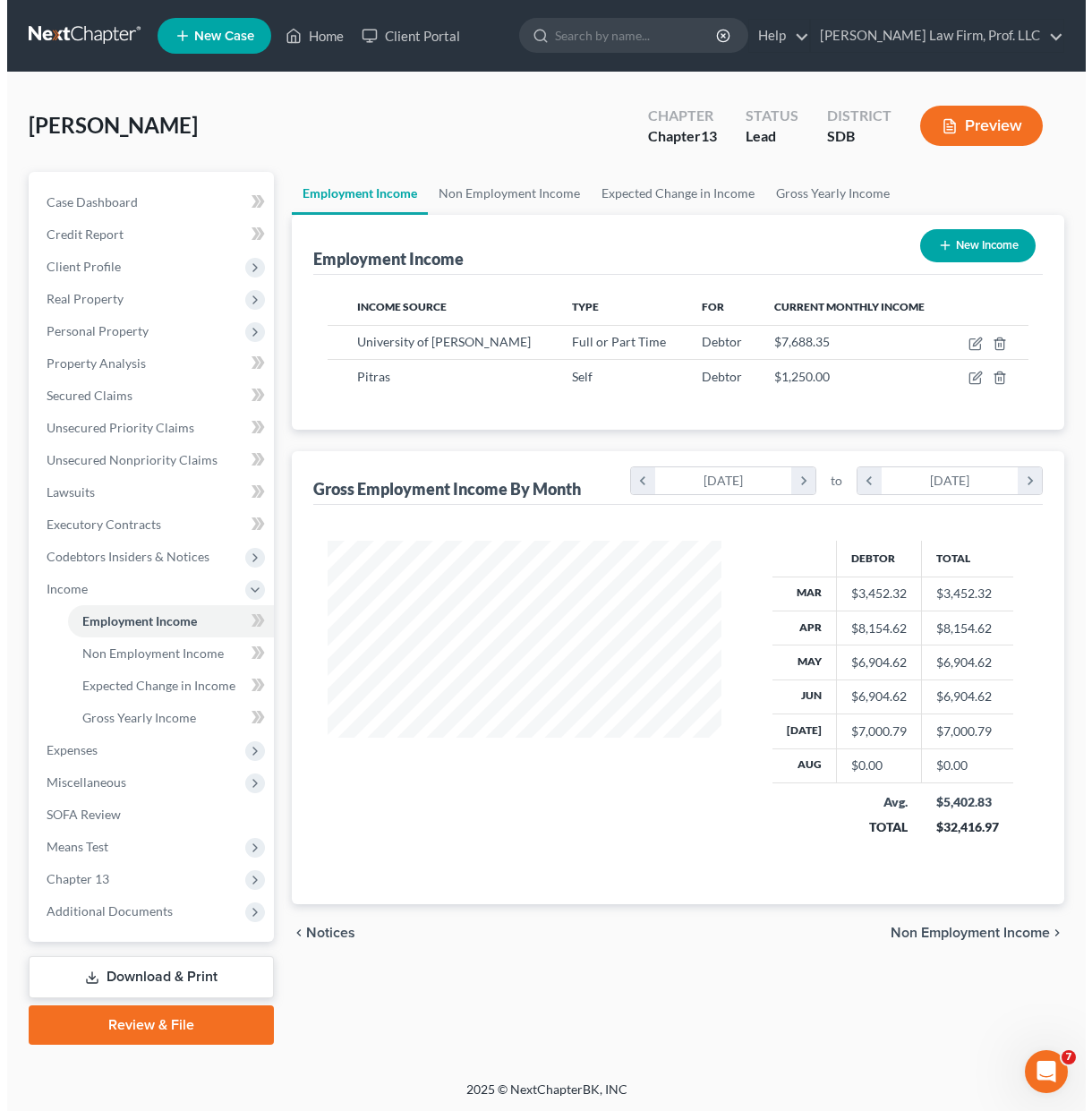
scroll to position [321, 429]
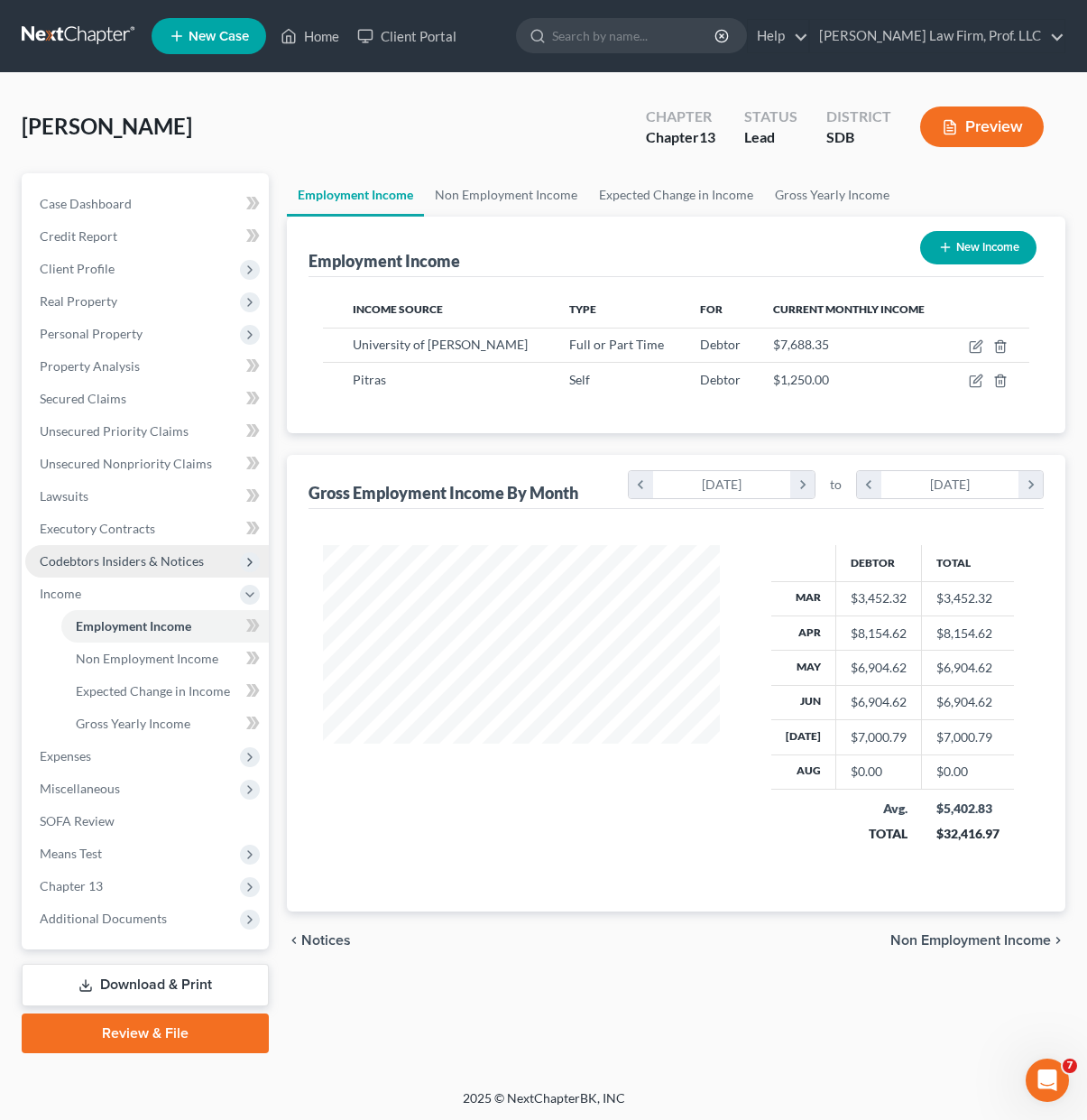
click at [596, 899] on div "Debtor Total Mar $3,452.32 $3,452.32 Apr $8,154.62 $8,154.62 May $6,904.62 $6,9…" at bounding box center [676, 711] width 735 height 403
drag, startPoint x: 427, startPoint y: 907, endPoint x: 209, endPoint y: 739, distance: 275.2
click at [426, 907] on div "Debtor Total Mar $3,452.32 $3,452.32 Apr $8,154.62 $8,154.62 May $6,904.62 $6,9…" at bounding box center [676, 711] width 735 height 403
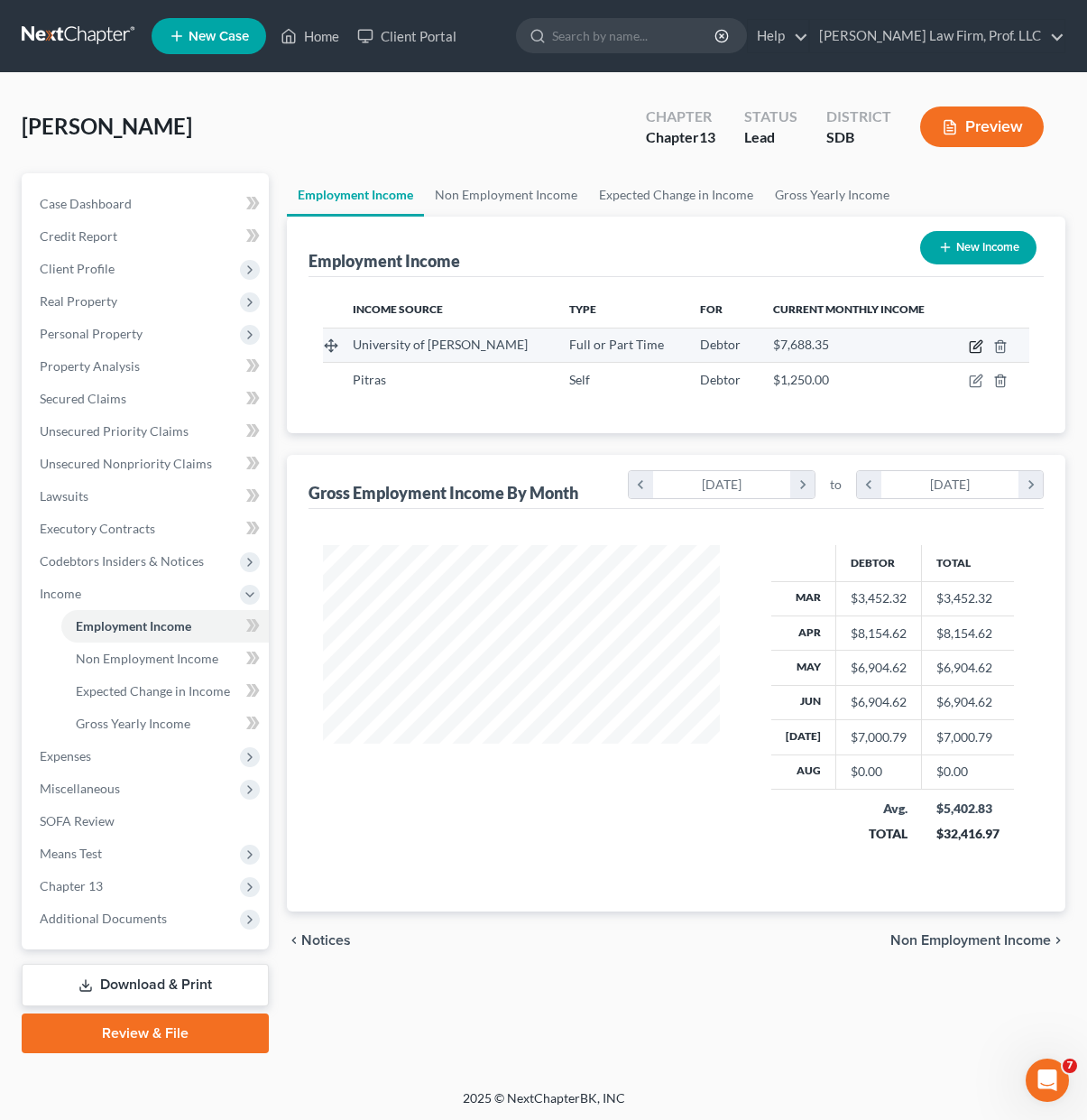
click at [978, 348] on icon "button" at bounding box center [976, 345] width 14 height 14
select select "0"
select select "2"
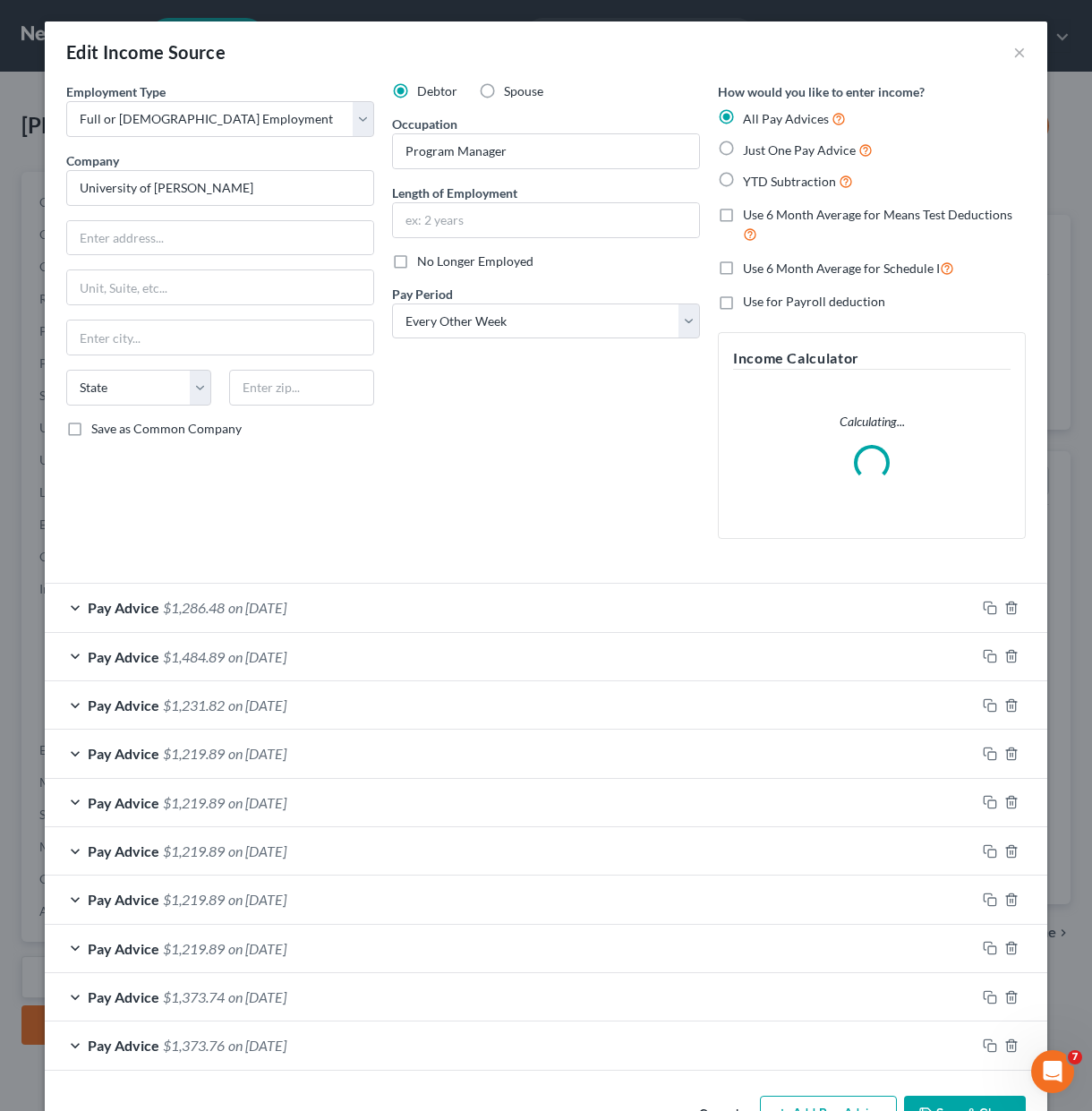
scroll to position [321, 435]
drag, startPoint x: 472, startPoint y: 454, endPoint x: 469, endPoint y: 440, distance: 14.3
click at [472, 453] on div "Debtor Spouse Occupation Program Manager Length of Employment No Longer Employe…" at bounding box center [545, 317] width 326 height 471
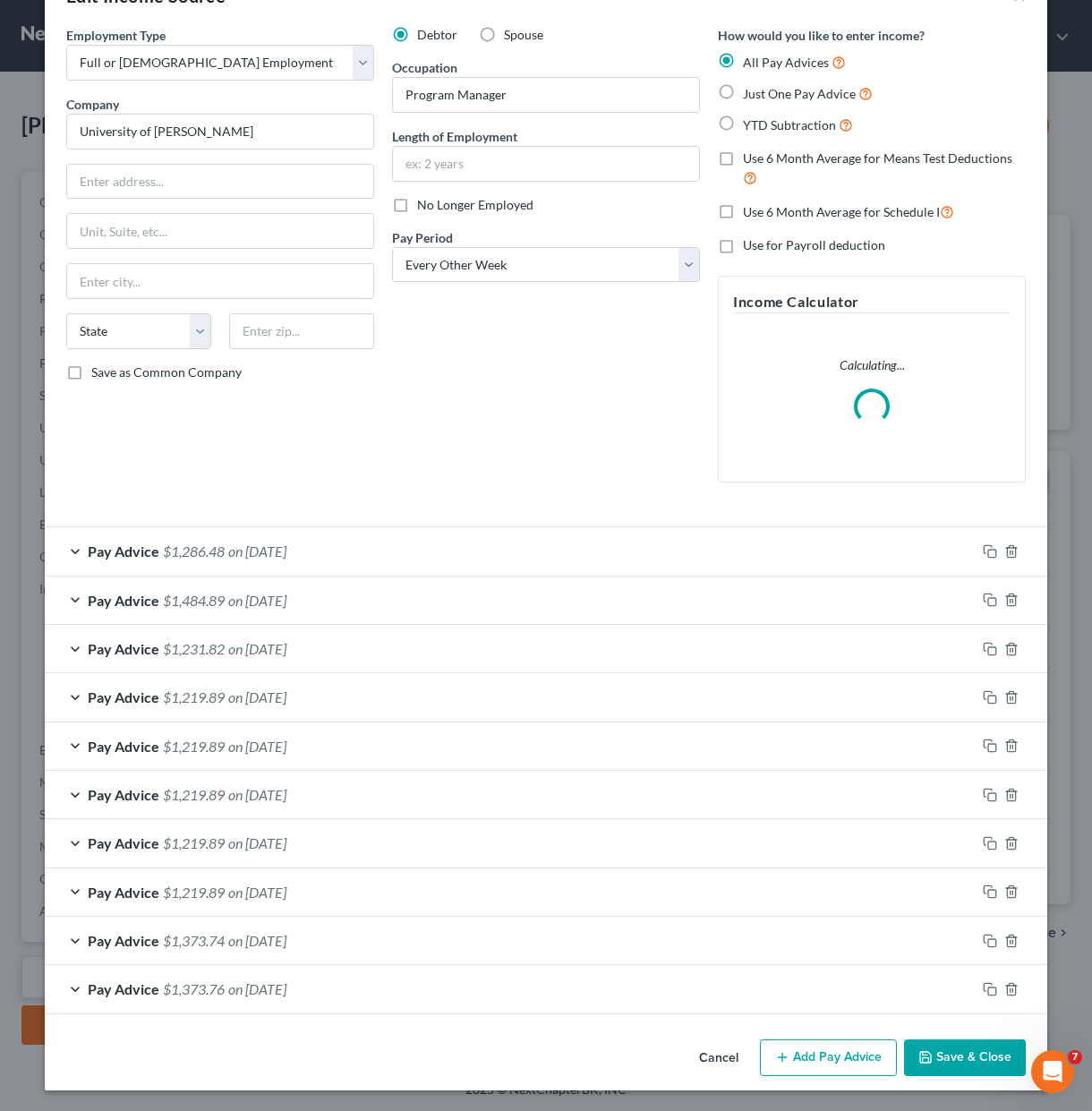
scroll to position [57, 0]
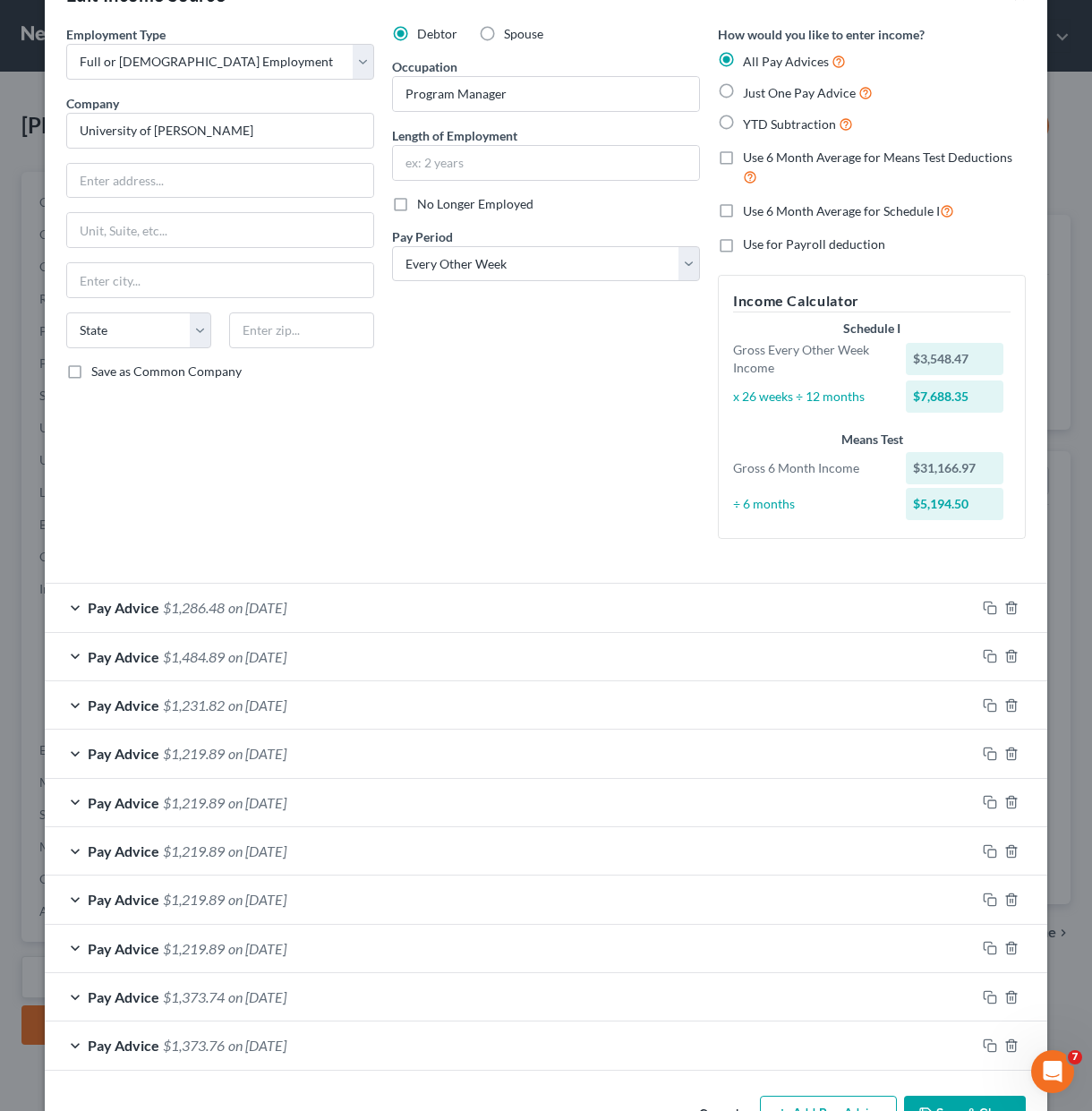
click at [819, 1060] on div "Pay Advice $1,373.76 on [DATE]" at bounding box center [510, 1045] width 931 height 48
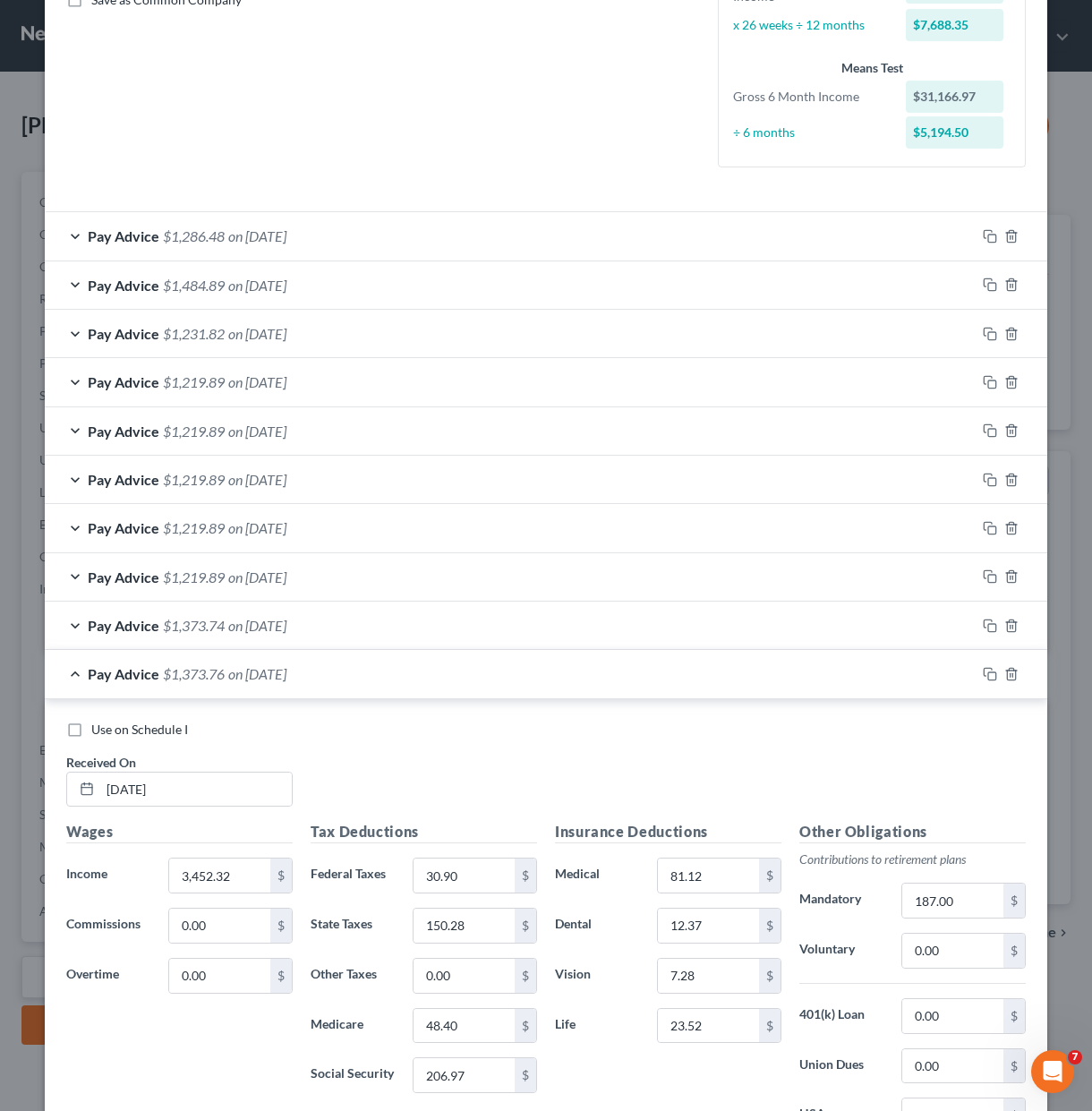
scroll to position [654, 0]
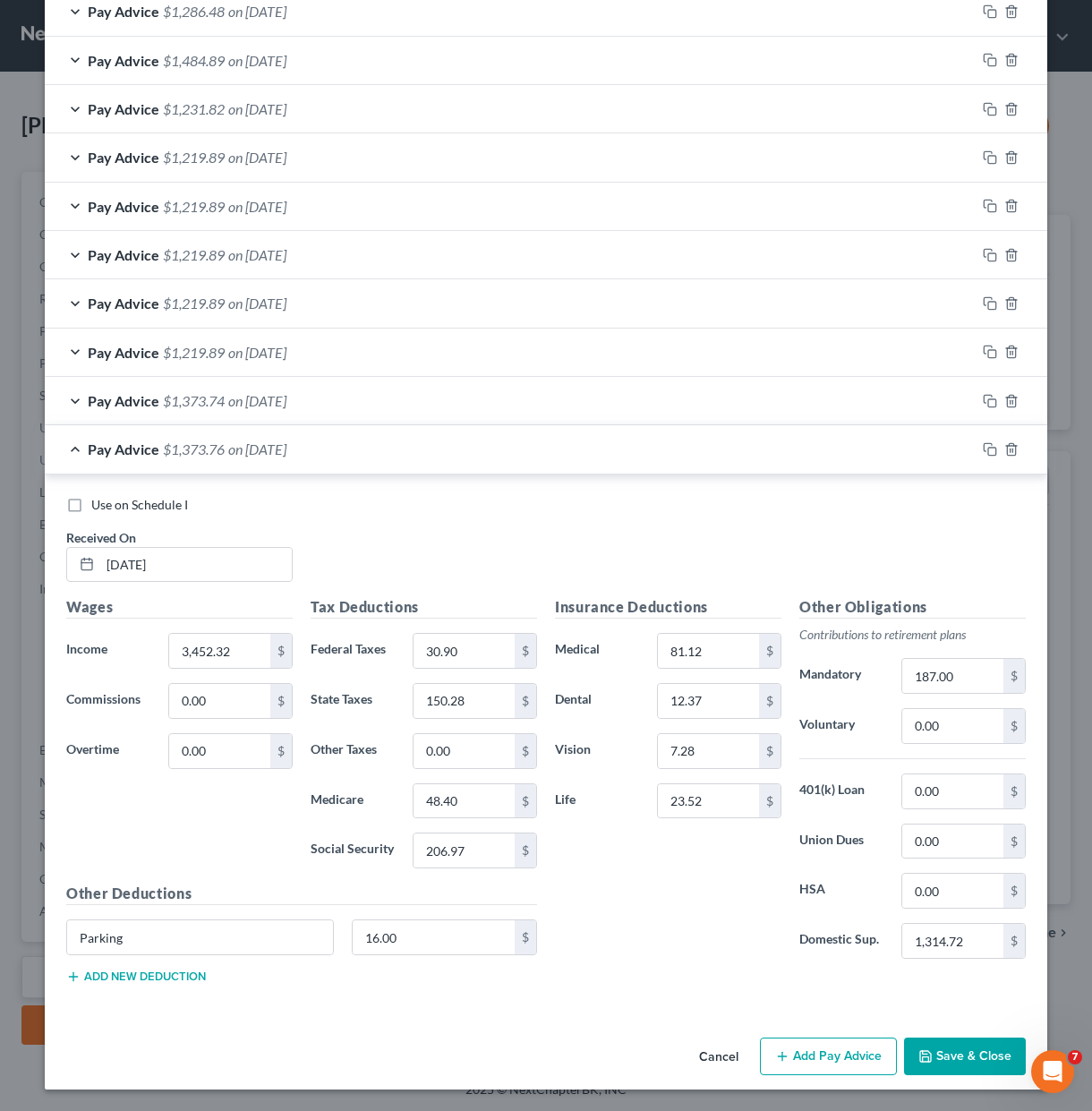
click at [822, 1070] on button "Add Pay Advice" at bounding box center [828, 1056] width 137 height 37
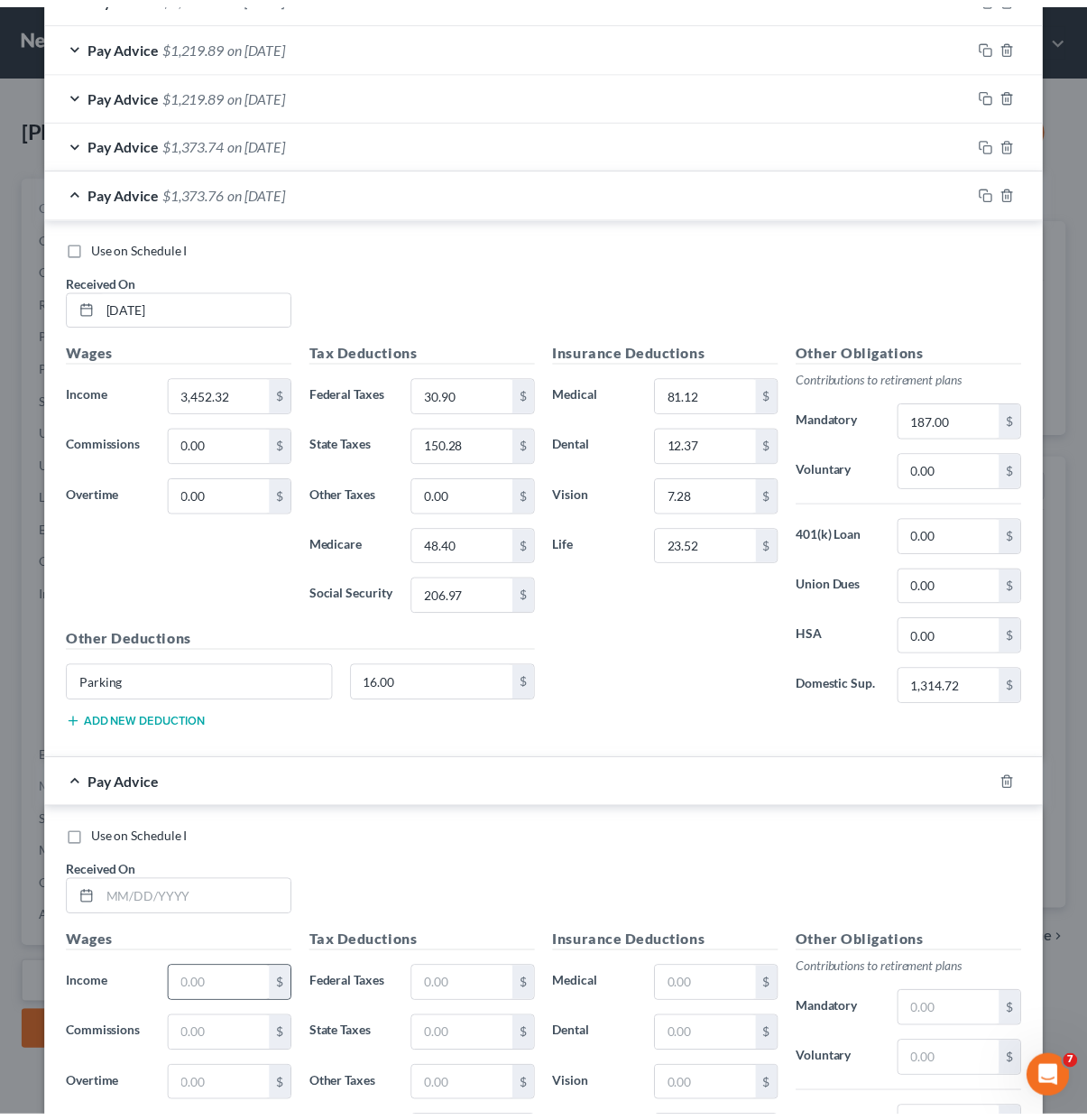
scroll to position [1251, 0]
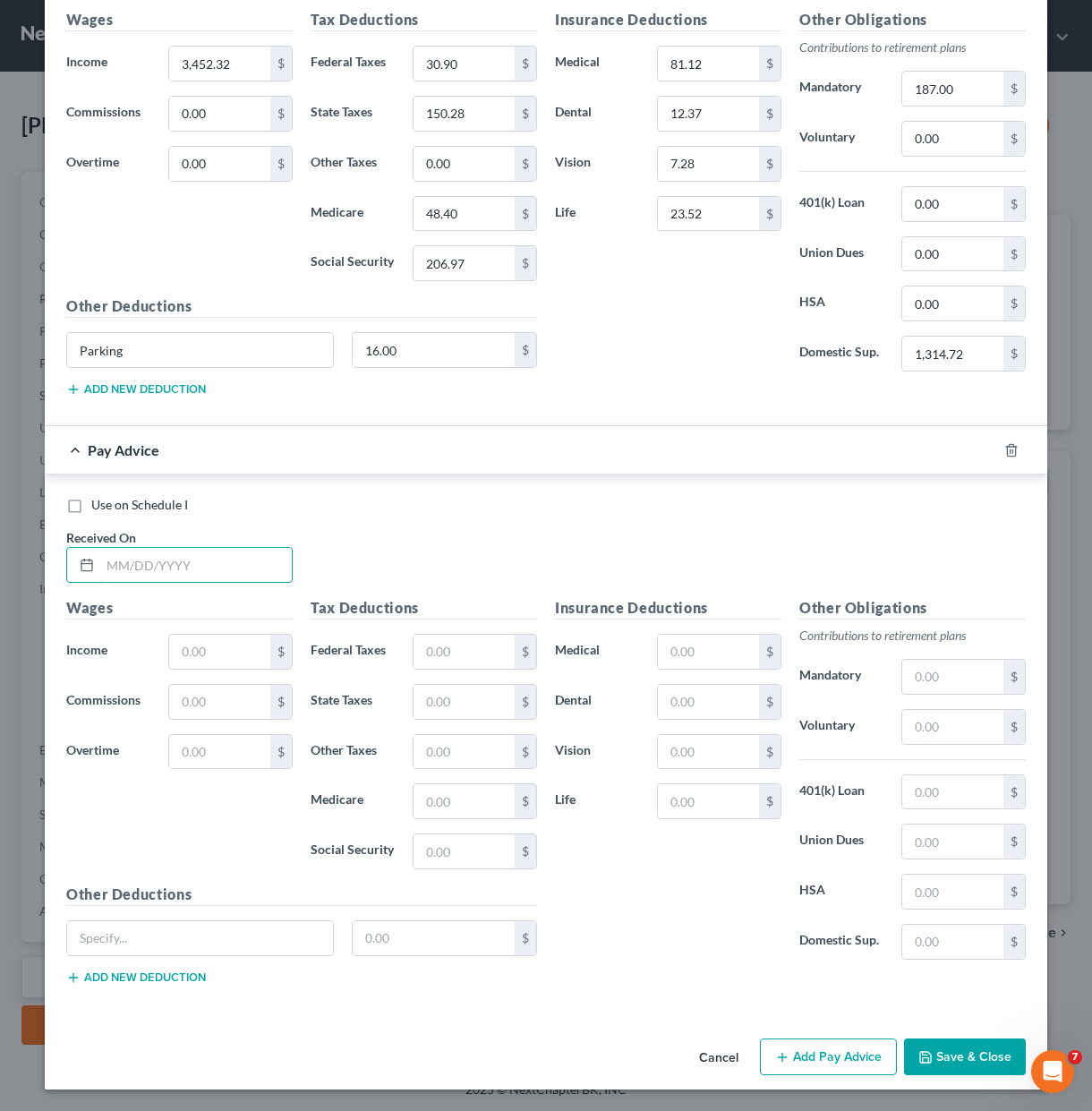
drag, startPoint x: 156, startPoint y: 568, endPoint x: 169, endPoint y: 522, distance: 47.8
click at [156, 568] on input "text" at bounding box center [195, 565] width 191 height 34
type input "0"
type input "[DATE]"
type input "3,548.47"
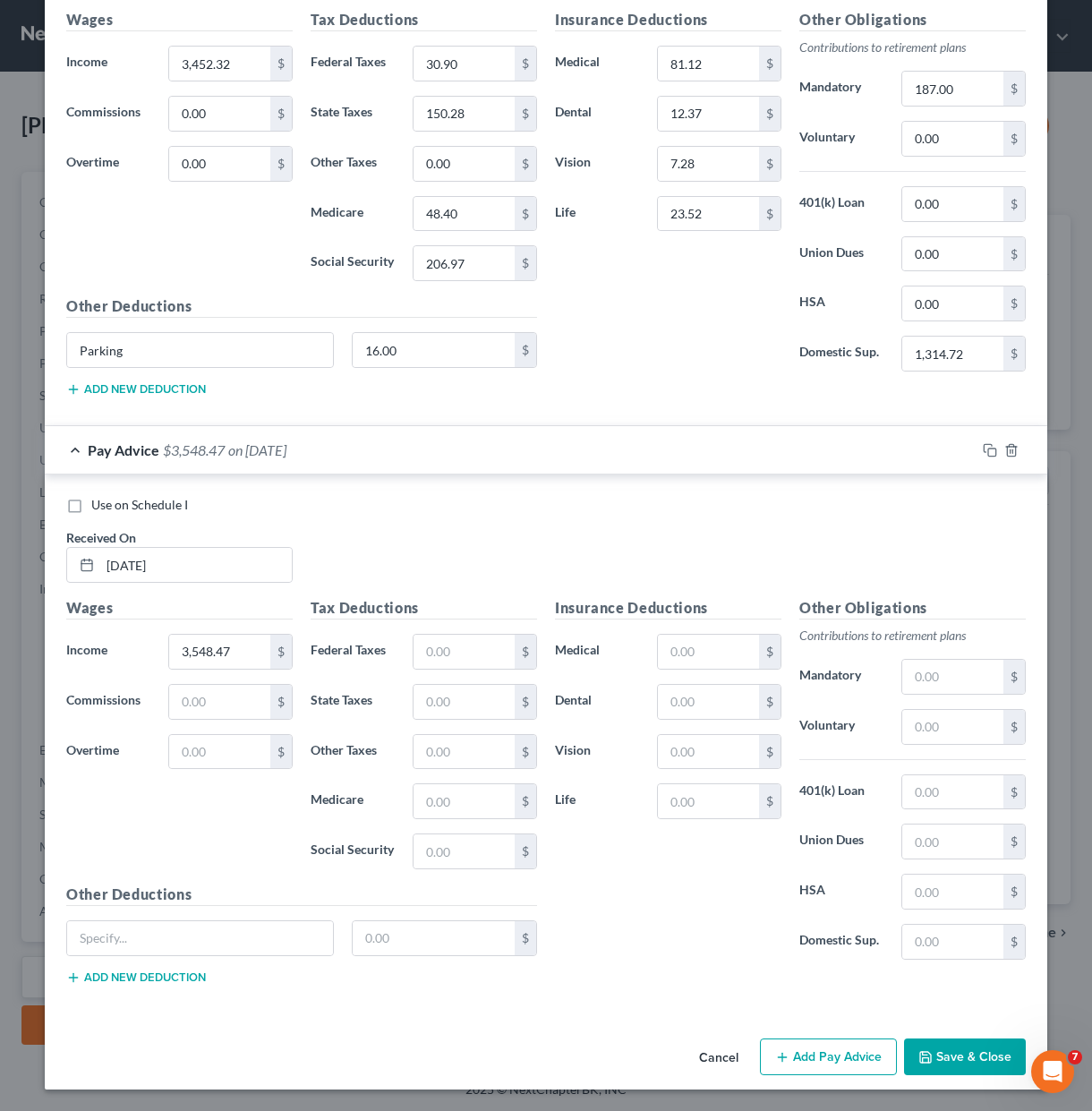
click at [445, 631] on div "Tax Deductions Federal Taxes $ State Taxes $ Other Taxes $ Medicare $ Social Se…" at bounding box center [424, 739] width 245 height 287
drag, startPoint x: 443, startPoint y: 644, endPoint x: 450, endPoint y: 651, distance: 9.9
click at [443, 644] on input "text" at bounding box center [464, 652] width 101 height 34
type input "195.54"
type input "154.90"
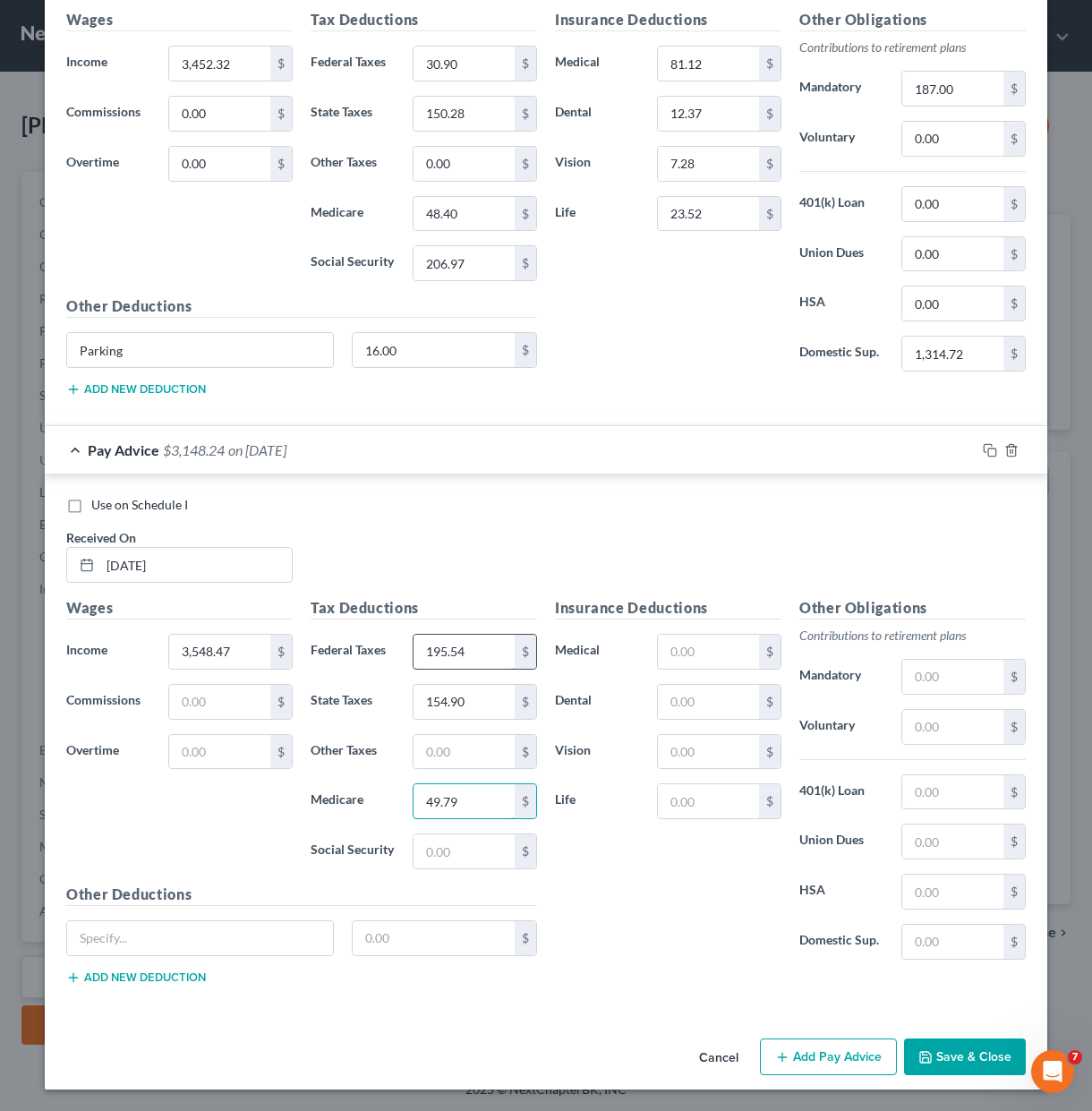
type input "49.79"
type input "212.89"
drag, startPoint x: 700, startPoint y: 657, endPoint x: 700, endPoint y: 646, distance: 11.0
click at [700, 657] on input "text" at bounding box center [708, 652] width 101 height 34
type input "81.12"
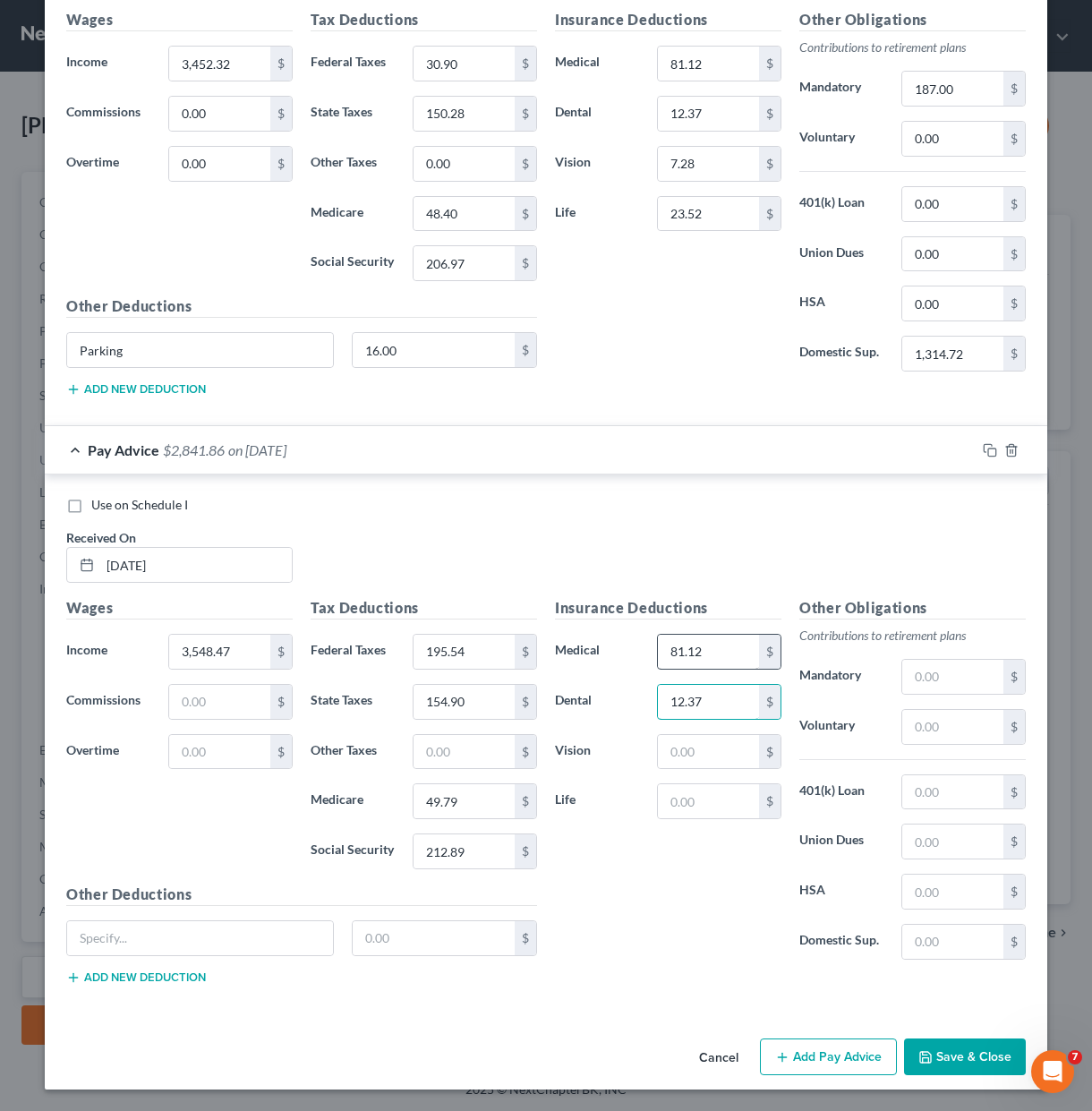
type input "12.37"
type input "7.28"
type input "192.21"
drag, startPoint x: 217, startPoint y: 926, endPoint x: 212, endPoint y: 939, distance: 13.9
click at [217, 926] on input "text" at bounding box center [200, 938] width 266 height 34
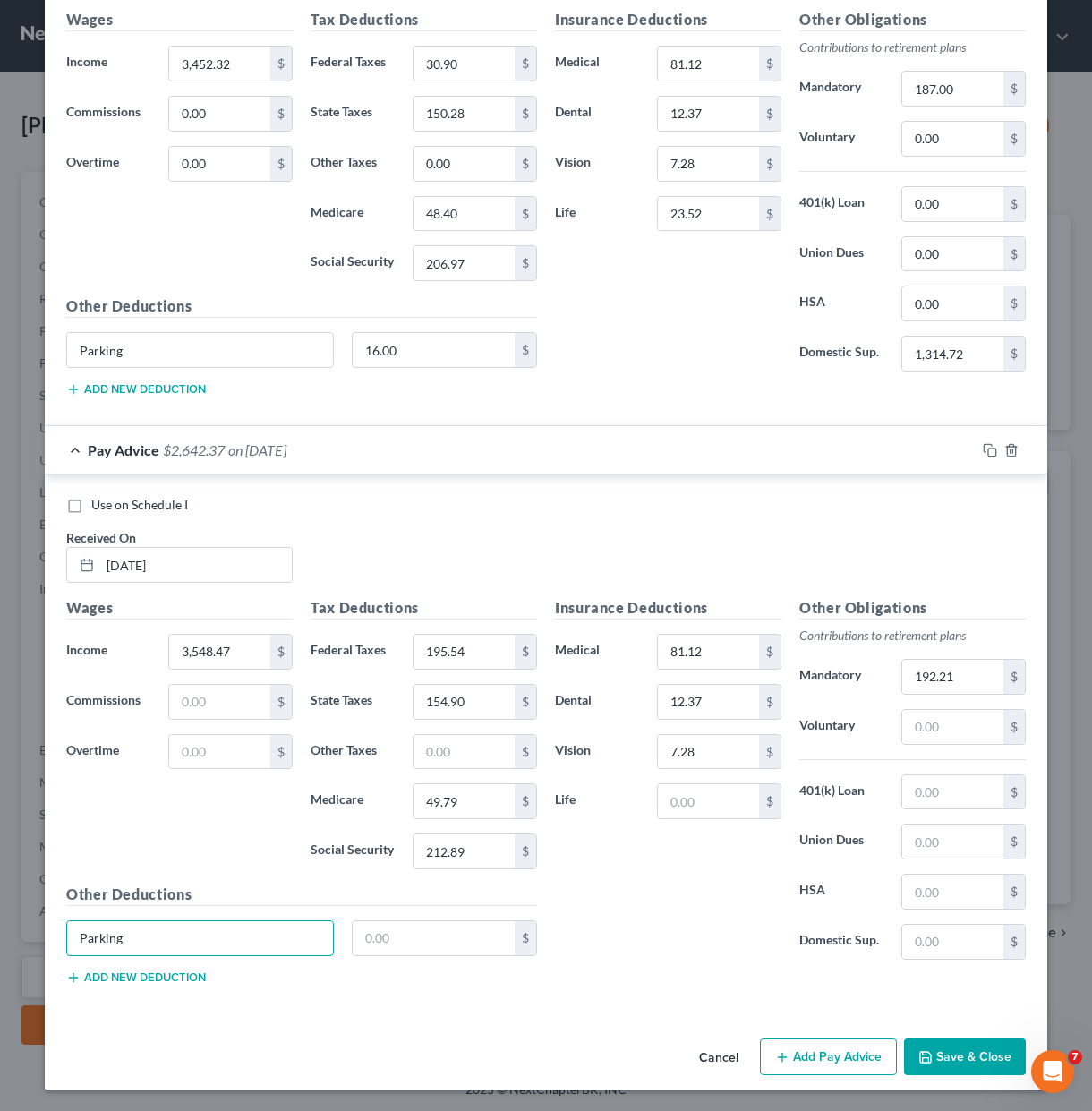
type input "Parking"
type input "17.00"
click at [946, 963] on div "Other Obligations Contributions to retirement plans Mandatory 192.21 $ Voluntar…" at bounding box center [913, 785] width 245 height 377
click at [947, 947] on input "text" at bounding box center [952, 941] width 101 height 34
click at [953, 933] on input "text" at bounding box center [952, 941] width 101 height 34
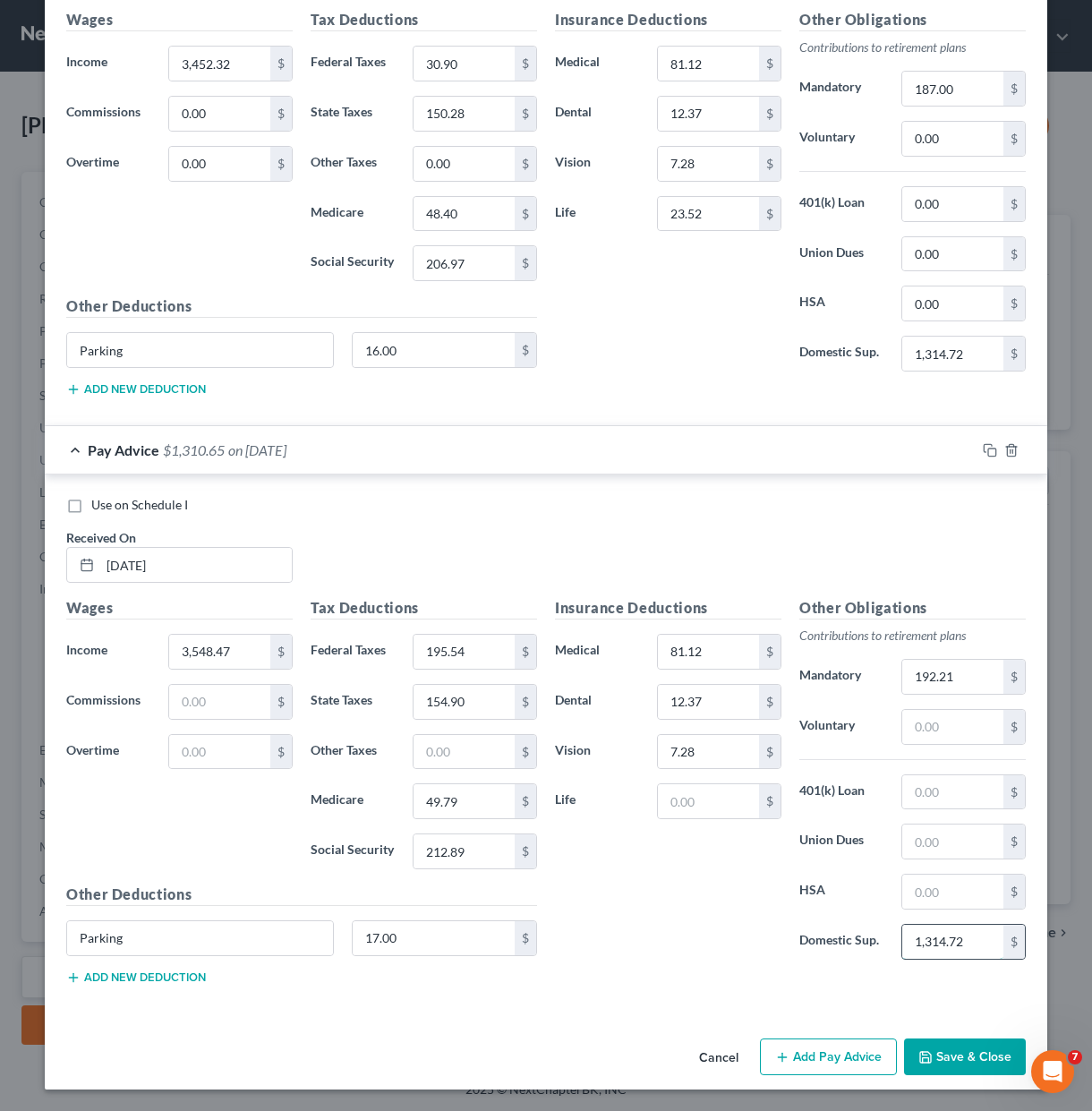
type input "1,314.72"
drag, startPoint x: 701, startPoint y: 917, endPoint x: 717, endPoint y: 834, distance: 84.5
click at [703, 910] on div "Insurance Deductions Medical 81.12 $ Dental 12.37 $ Vision 7.28 $ Life $" at bounding box center [668, 785] width 245 height 377
click at [715, 833] on div "Insurance Deductions Medical 81.12 $ Dental 12.37 $ Vision 7.28 $ Life $" at bounding box center [668, 785] width 245 height 377
drag, startPoint x: 706, startPoint y: 794, endPoint x: 743, endPoint y: 815, distance: 42.5
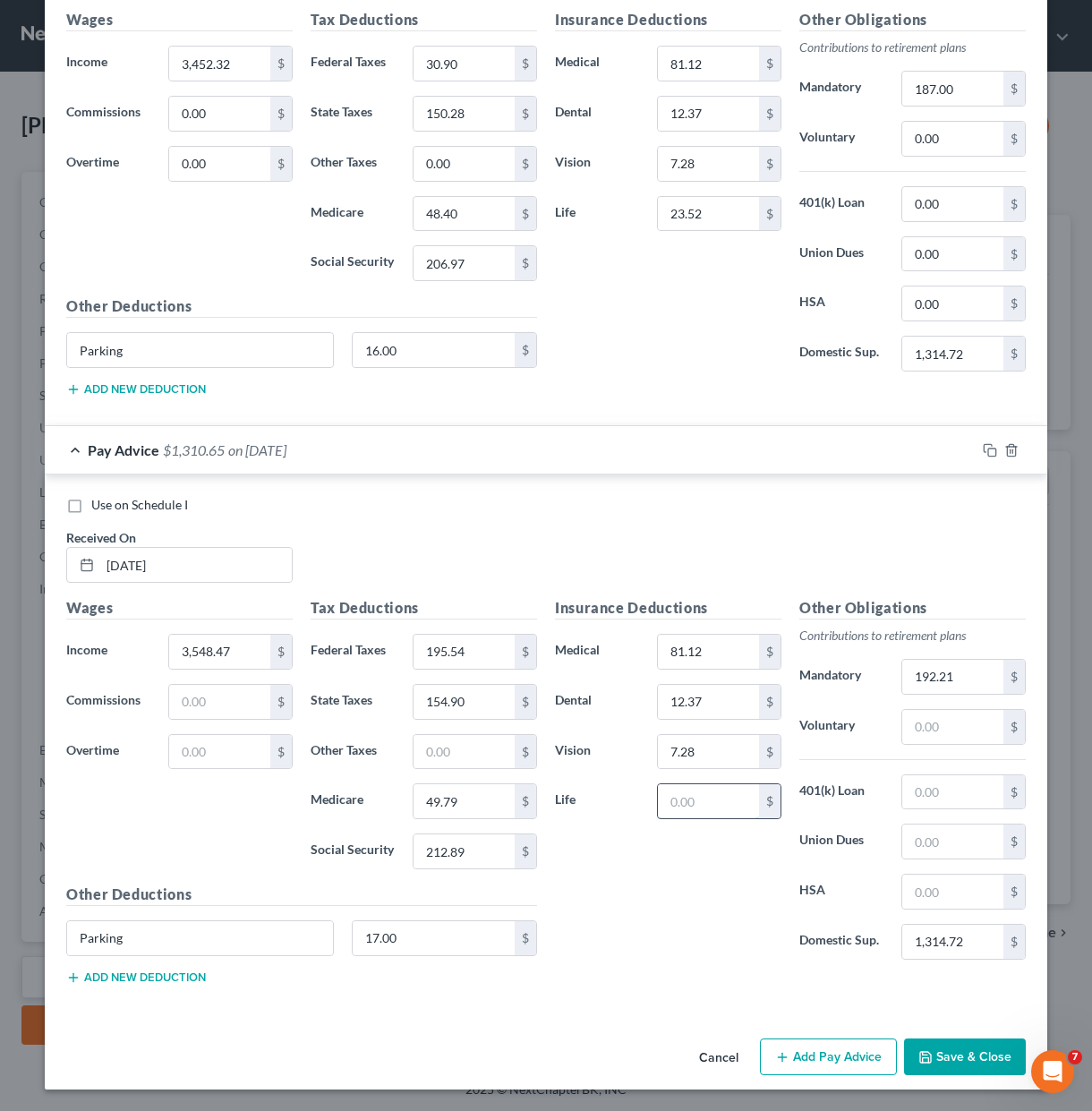
click at [706, 794] on input "text" at bounding box center [708, 801] width 101 height 34
type input "24.19"
click at [737, 891] on div "Insurance Deductions Medical 81.12 $ Dental 12.37 $ Vision 7.28 $ Life 24.19 $" at bounding box center [668, 785] width 245 height 377
drag, startPoint x: 750, startPoint y: 968, endPoint x: 972, endPoint y: 929, distance: 225.4
click at [754, 969] on div "Insurance Deductions Medical 81.12 $ Dental 12.37 $ Vision 7.28 $ Life 24.19 $" at bounding box center [668, 785] width 245 height 377
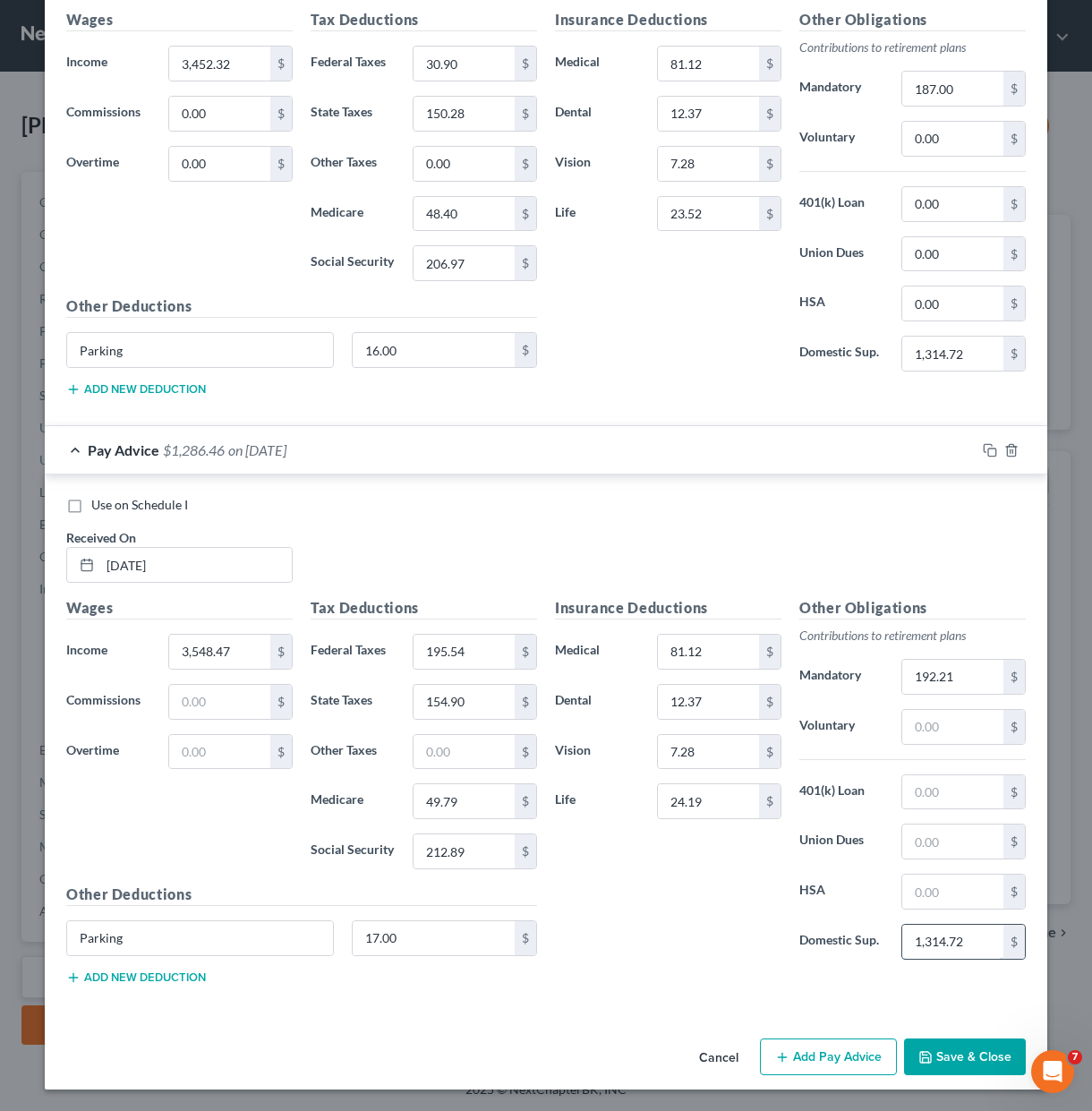
click at [973, 939] on input "1,314.72" at bounding box center [952, 941] width 101 height 34
type input "1,314.71"
click at [626, 943] on div "Insurance Deductions Medical 81.12 $ Dental 12.37 $ Vision 7.28 $ Life 24.19 $" at bounding box center [668, 785] width 245 height 377
click at [207, 557] on input "[DATE]" at bounding box center [195, 565] width 191 height 34
click at [384, 510] on div "Use on Schedule I" at bounding box center [546, 504] width 959 height 18
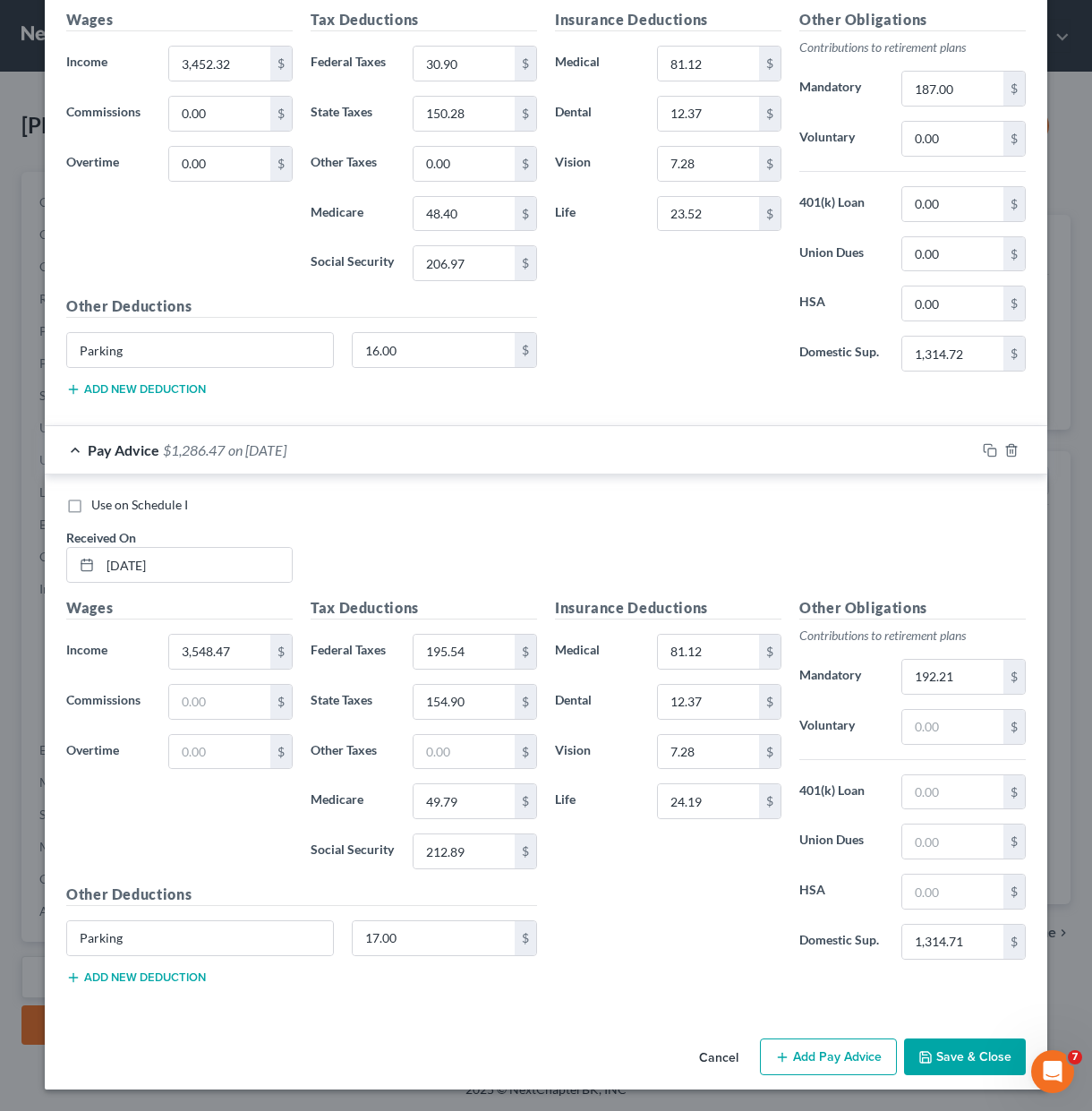
click at [945, 1051] on button "Save & Close" at bounding box center [964, 1057] width 121 height 37
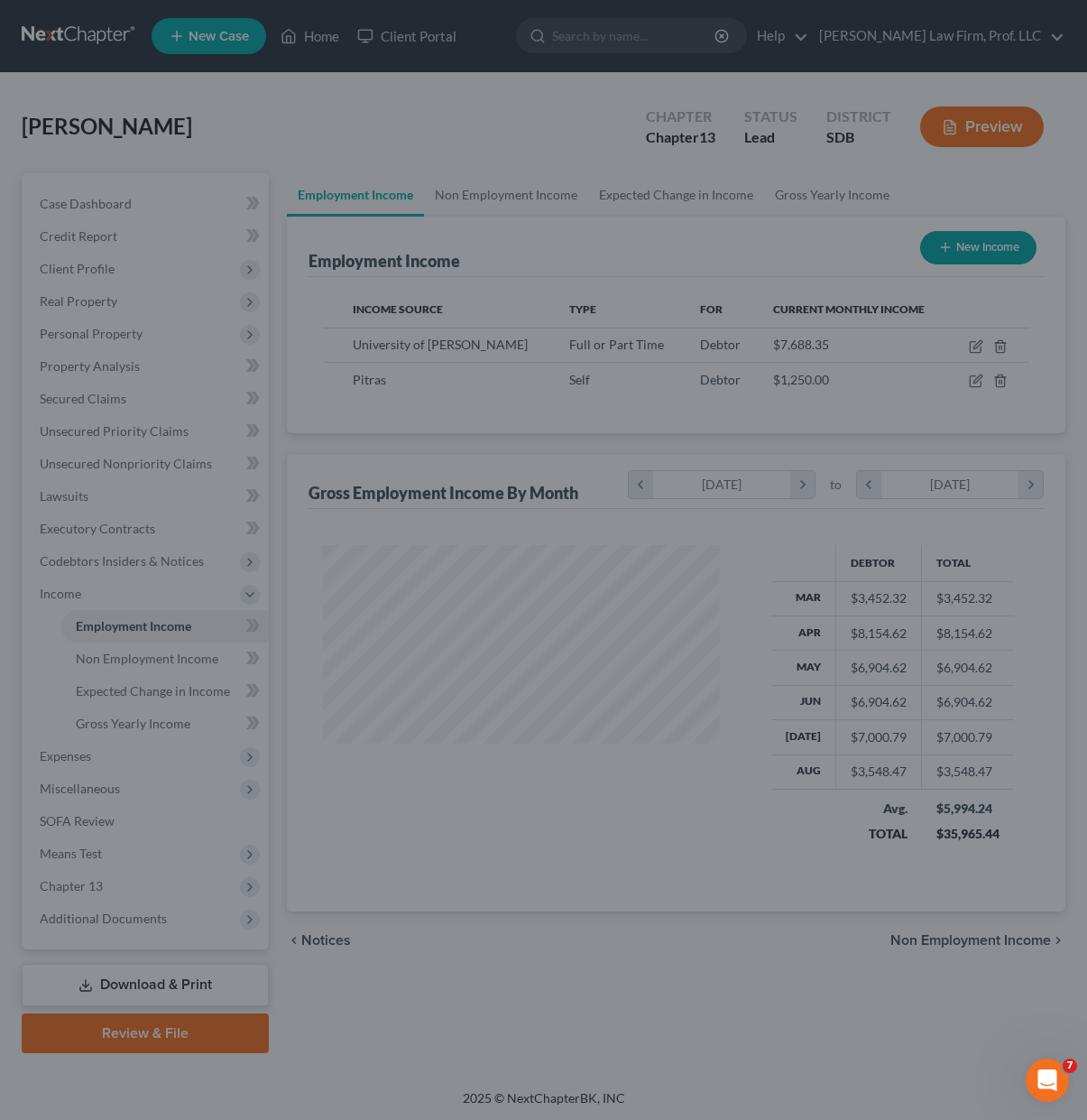
scroll to position [901997, 901838]
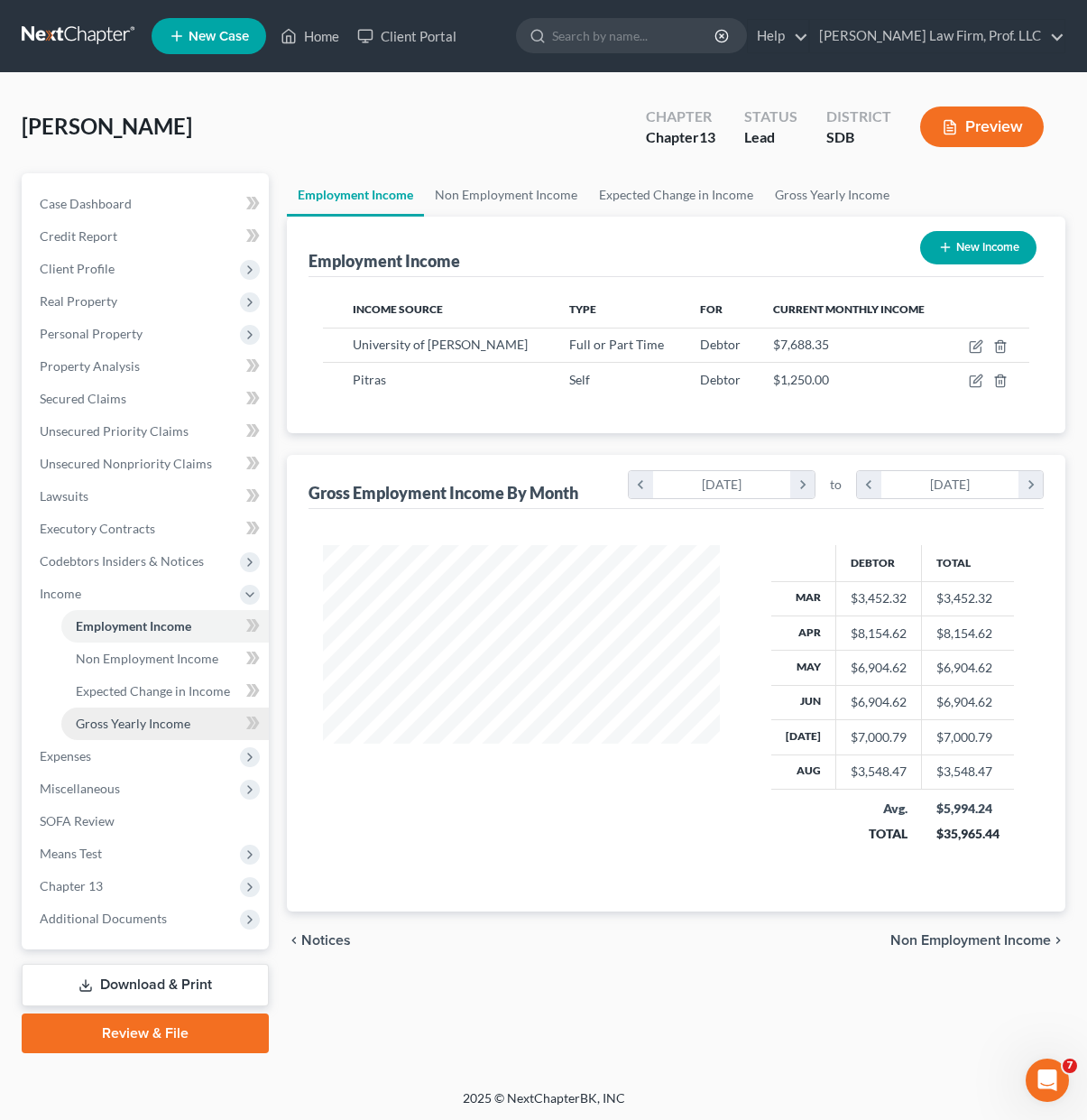
click at [121, 715] on span "Gross Yearly Income" at bounding box center [134, 723] width 115 height 15
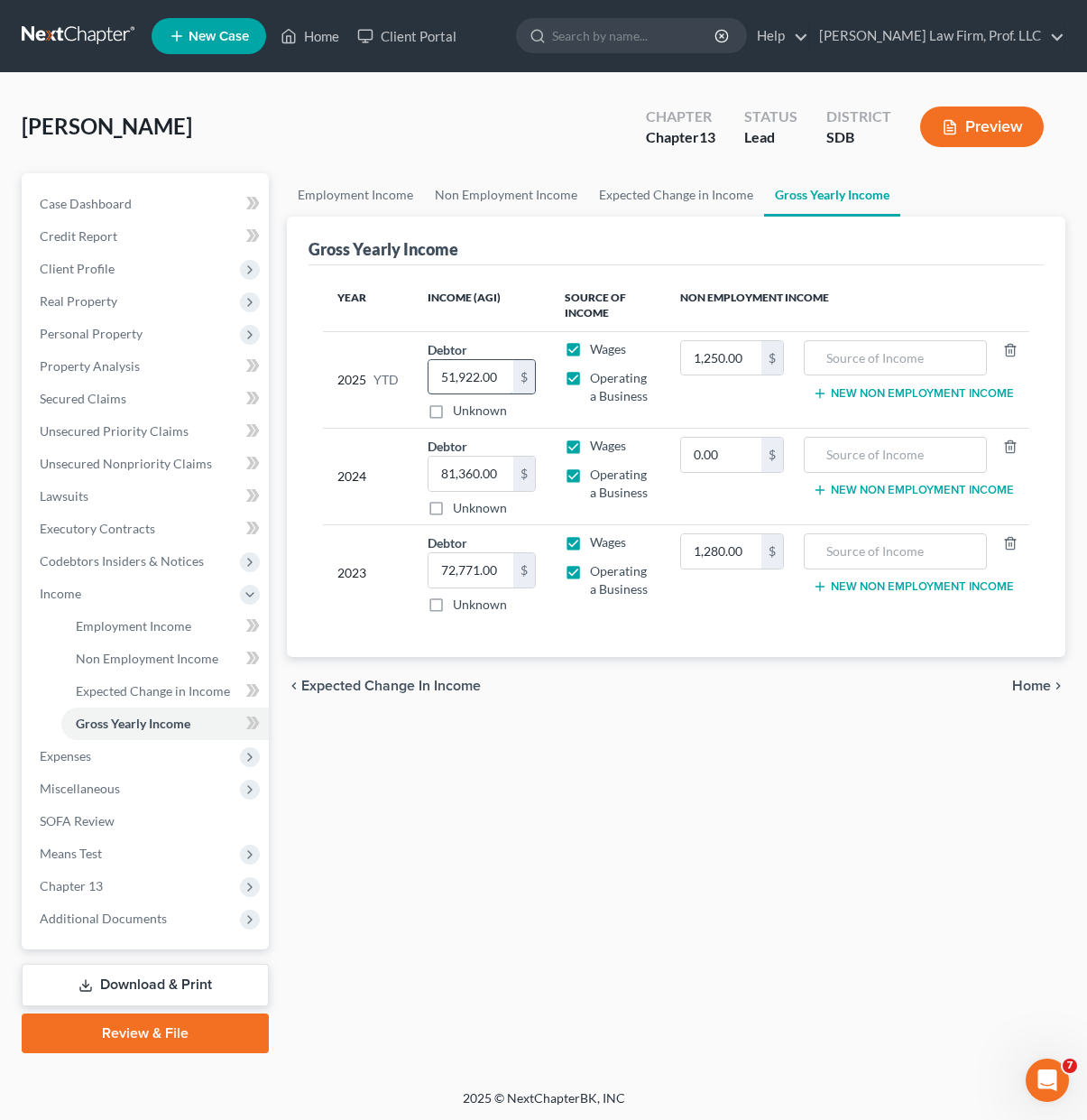
click at [470, 372] on input "51,922.00" at bounding box center [470, 377] width 84 height 34
type input "62,576.97"
click at [462, 803] on div "Employment Income Non Employment Income Expected Change in Income Gross Yearly …" at bounding box center [676, 613] width 797 height 880
drag, startPoint x: 604, startPoint y: 881, endPoint x: 615, endPoint y: 876, distance: 12.1
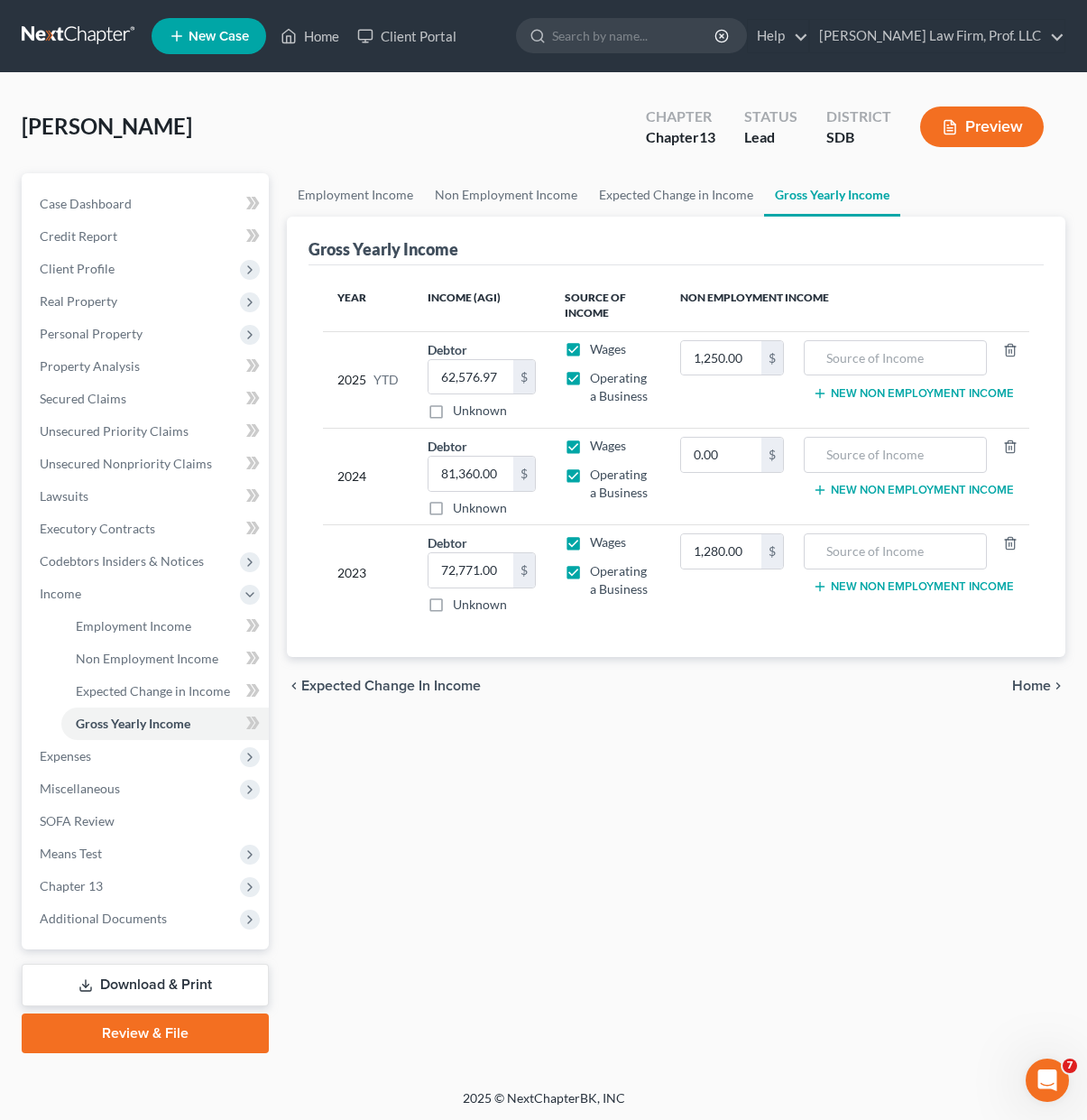
click at [603, 882] on div "Employment Income Non Employment Income Expected Change in Income Gross Yearly …" at bounding box center [676, 613] width 797 height 880
drag, startPoint x: 717, startPoint y: 791, endPoint x: 693, endPoint y: 741, distance: 55.5
click at [708, 791] on div "Employment Income Non Employment Income Expected Change in Income Gross Yearly …" at bounding box center [676, 613] width 797 height 880
drag, startPoint x: 116, startPoint y: 693, endPoint x: 192, endPoint y: 675, distance: 78.1
click at [116, 693] on span "Expected Change in Income" at bounding box center [153, 691] width 154 height 15
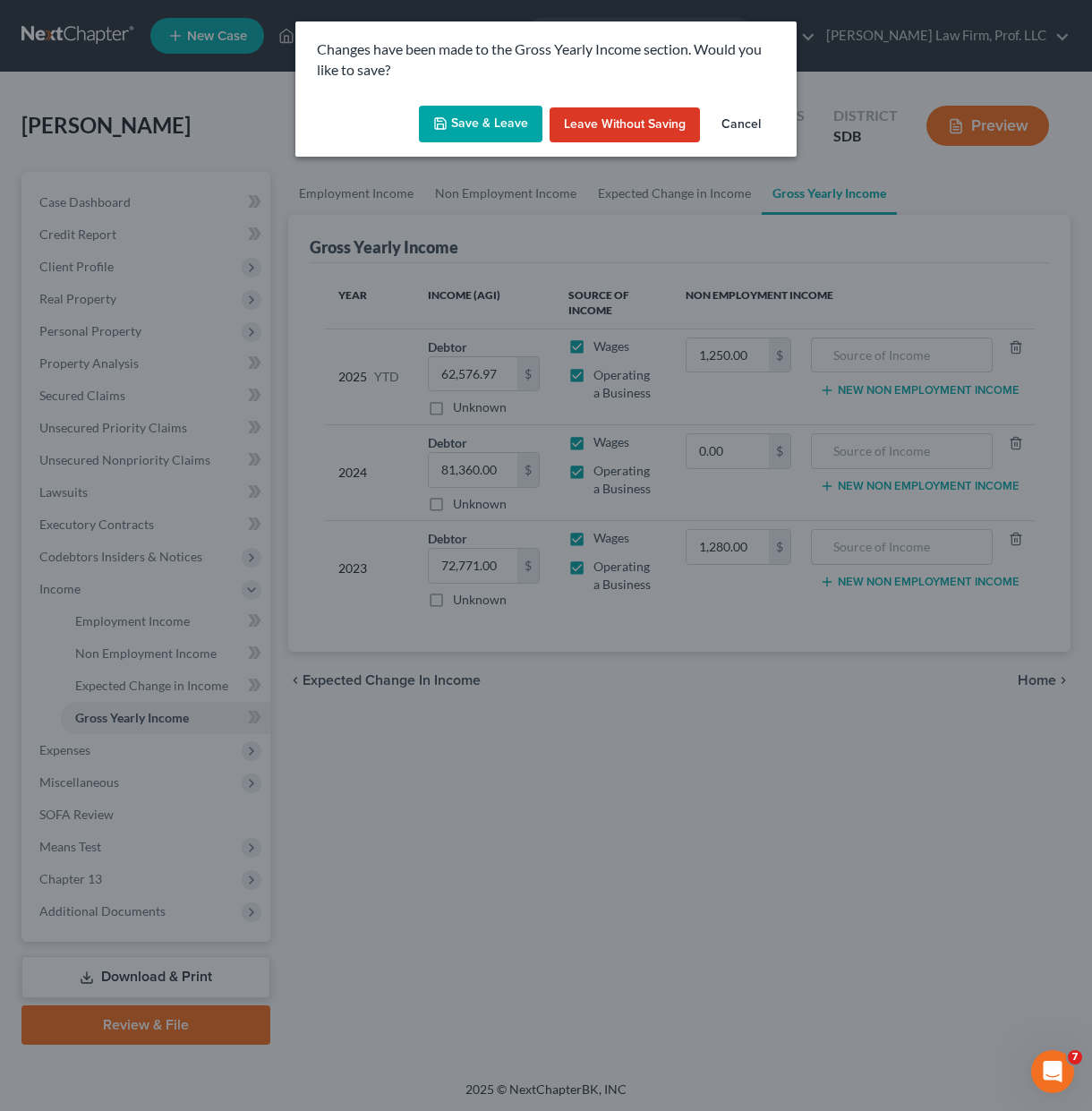
click at [480, 136] on button "Save & Leave" at bounding box center [481, 124] width 123 height 37
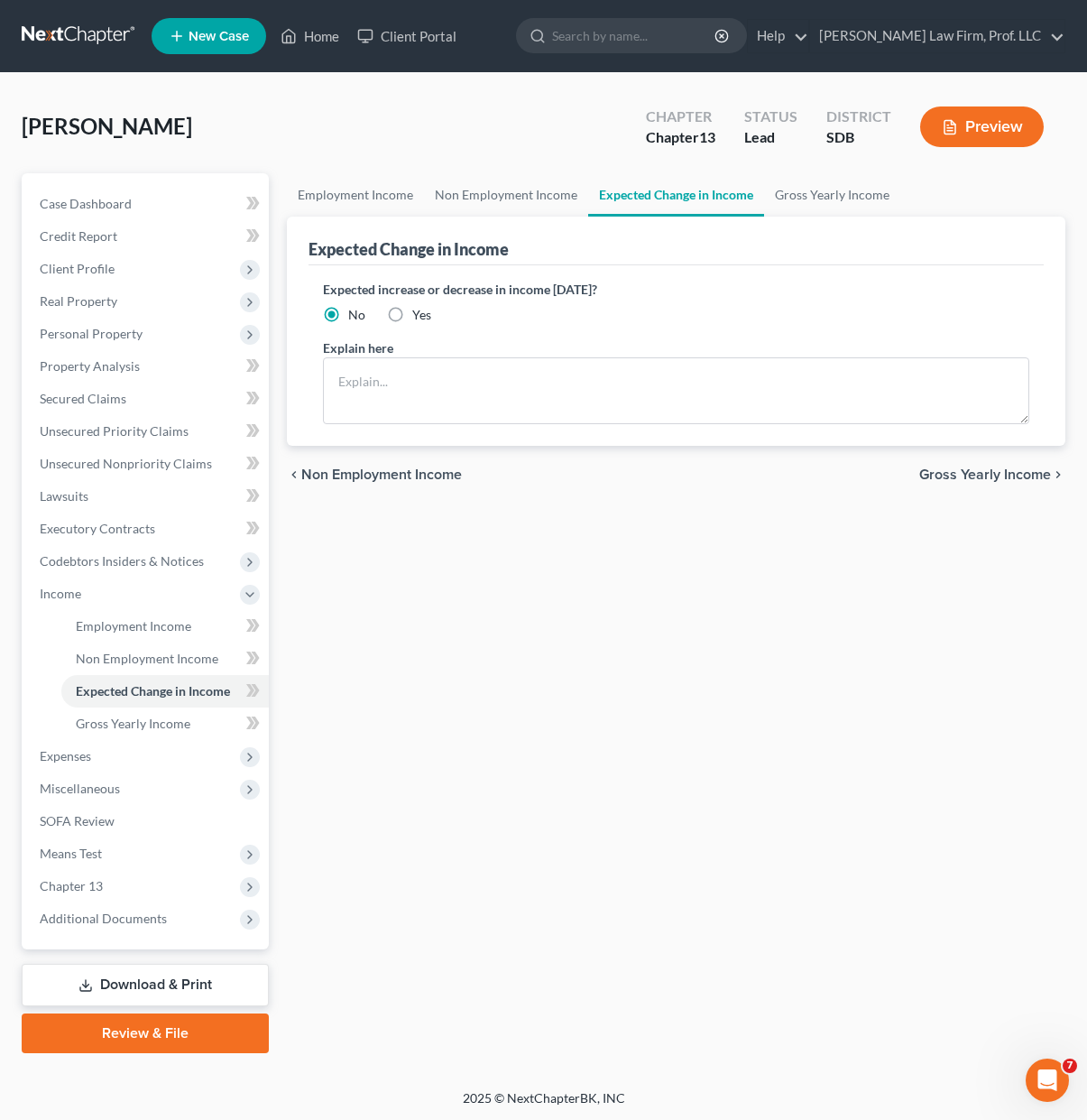
drag, startPoint x: 596, startPoint y: 754, endPoint x: 562, endPoint y: 698, distance: 65.5
click at [596, 754] on div "Employment Income Non Employment Income Expected Change in Income Gross Yearly …" at bounding box center [676, 613] width 797 height 880
drag, startPoint x: 618, startPoint y: 652, endPoint x: 125, endPoint y: 496, distance: 517.1
click at [612, 652] on div "Employment Income Non Employment Income Expected Change in Income Gross Yearly …" at bounding box center [676, 613] width 797 height 880
click at [593, 585] on div "Employment Income Non Employment Income Expected Change in Income Gross Yearly …" at bounding box center [676, 613] width 797 height 880
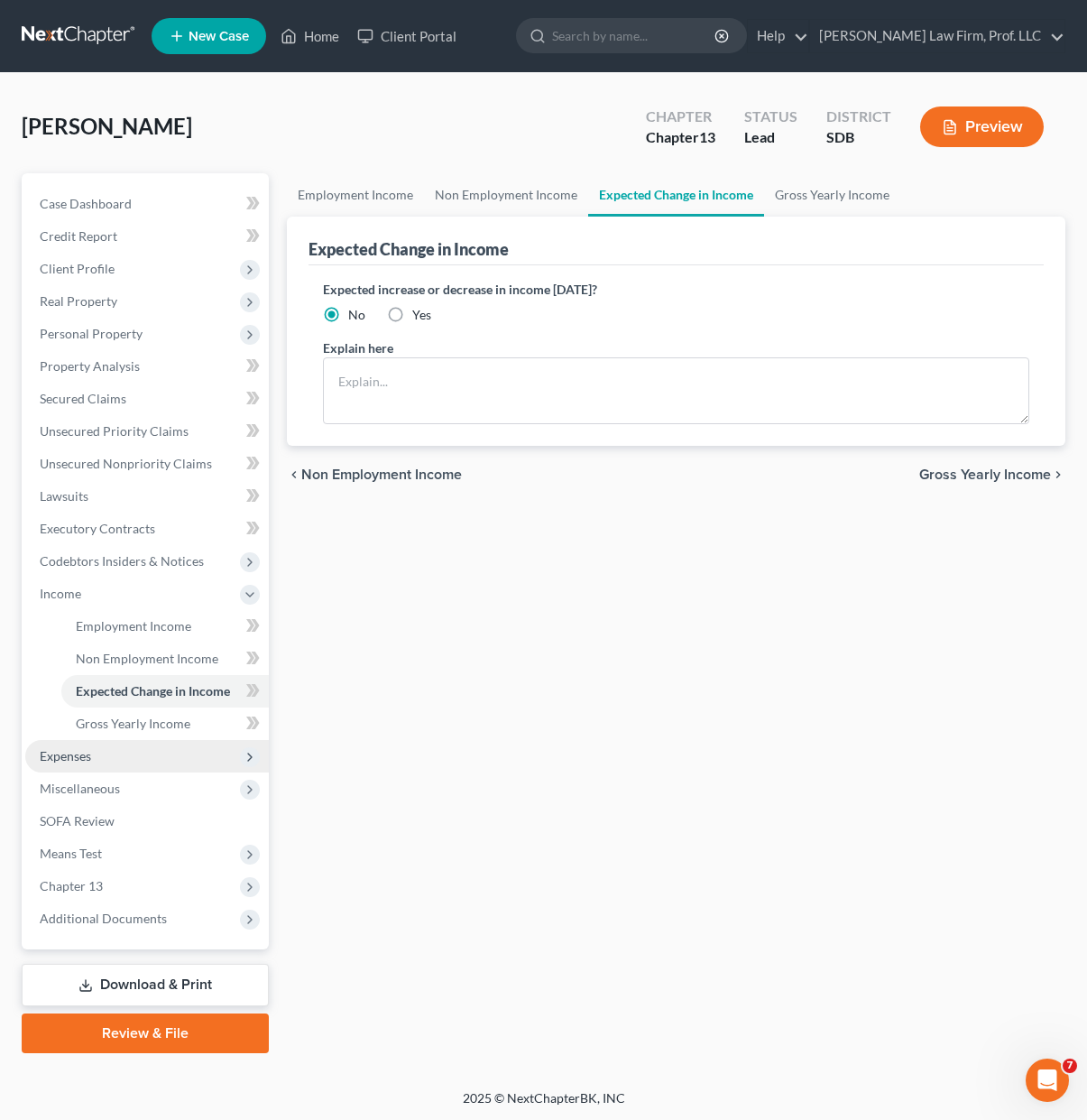
click at [67, 764] on span "Expenses" at bounding box center [147, 756] width 244 height 33
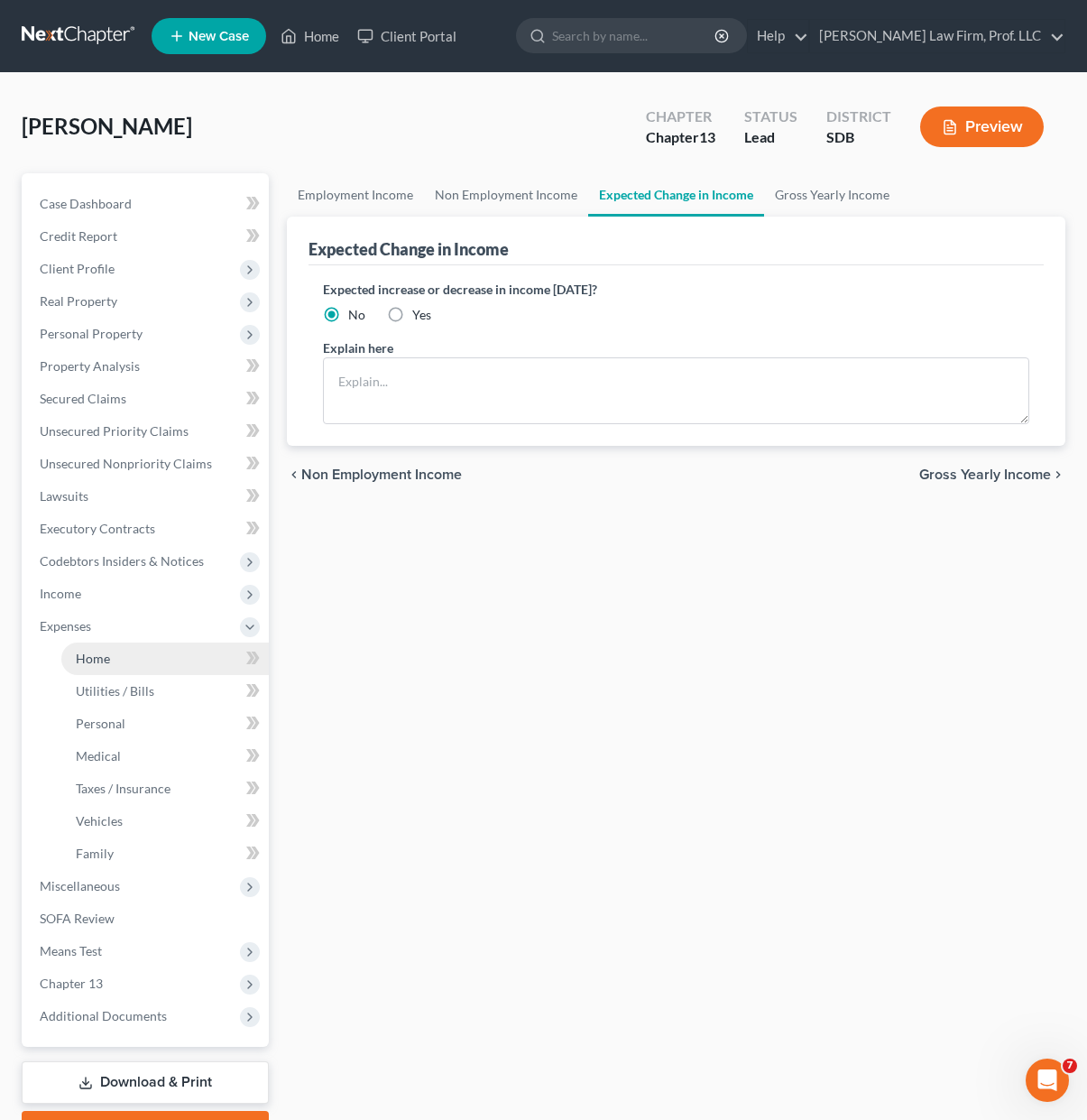
click at [103, 657] on span "Home" at bounding box center [93, 658] width 34 height 15
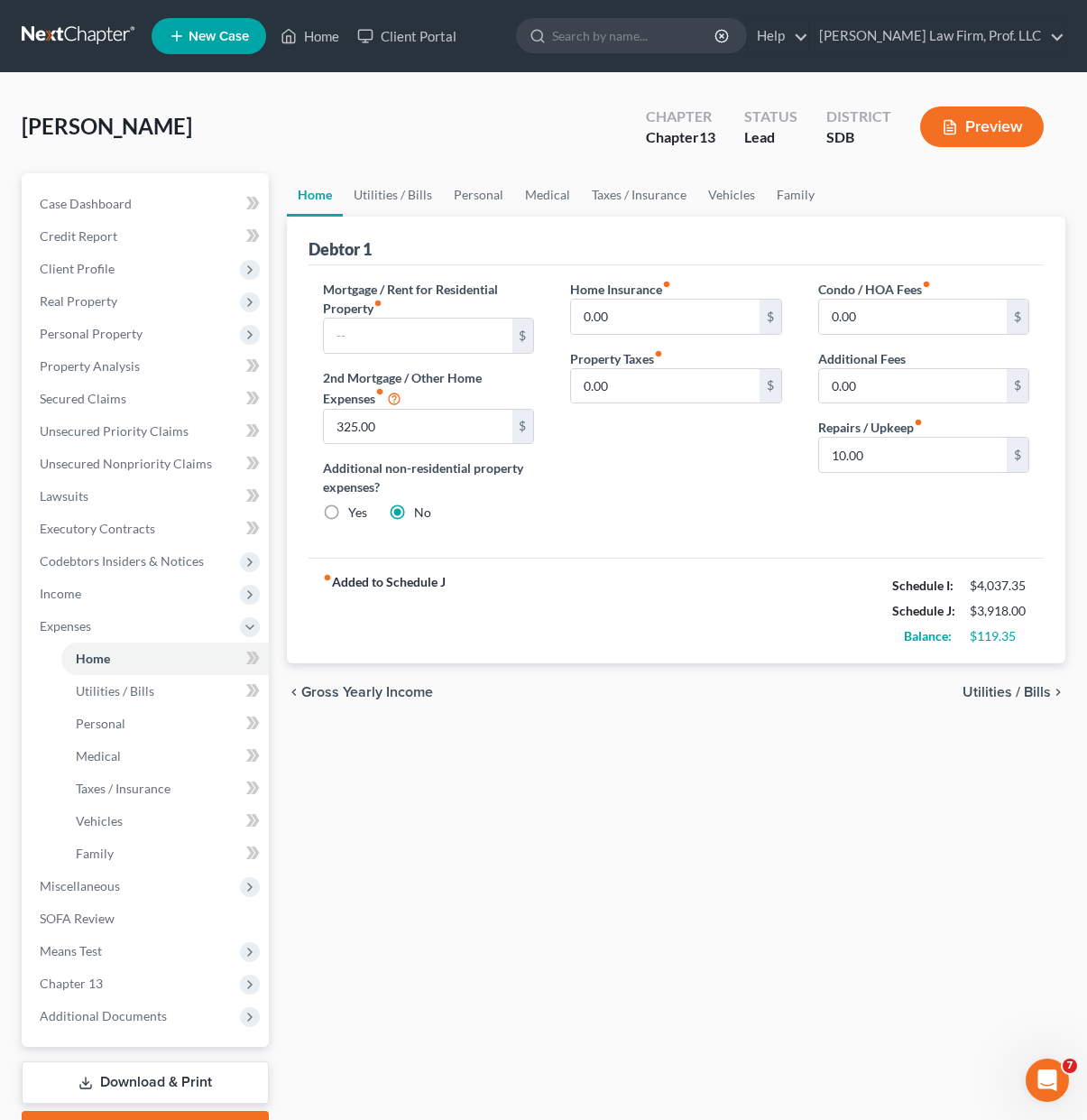
click at [672, 955] on div "Home Utilities / Bills Personal Medical Taxes / Insurance Vehicles Family Debto…" at bounding box center [676, 662] width 797 height 977
drag, startPoint x: 719, startPoint y: 193, endPoint x: 639, endPoint y: 223, distance: 85.4
click at [717, 193] on link "Vehicles" at bounding box center [731, 195] width 69 height 43
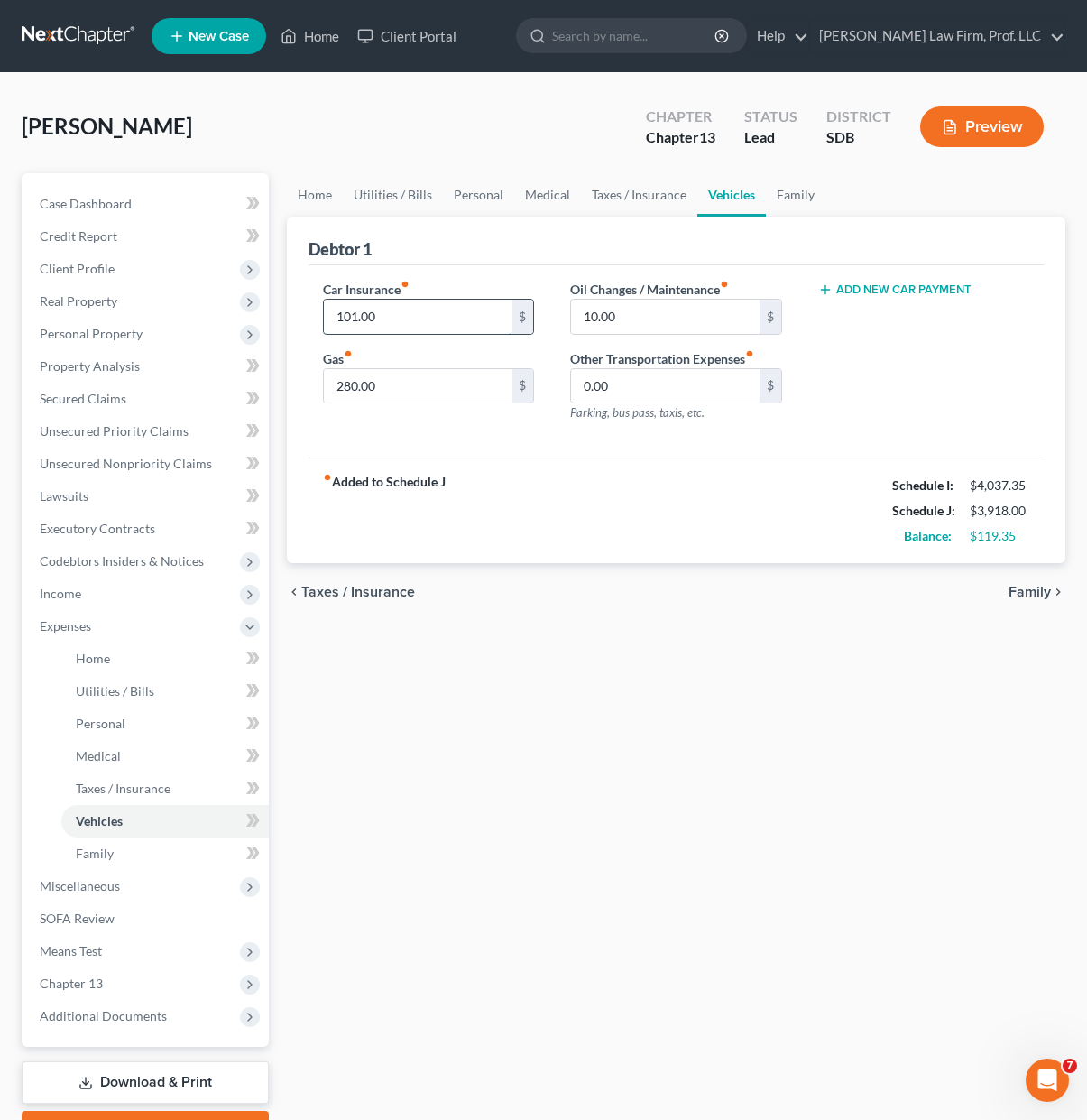
drag, startPoint x: 376, startPoint y: 319, endPoint x: 397, endPoint y: 316, distance: 21.2
click at [376, 319] on input "101.00" at bounding box center [417, 316] width 187 height 34
type input "104"
click at [582, 656] on div "Home Utilities / Bills Personal Medical Taxes / Insurance Vehicles Family Debto…" at bounding box center [676, 662] width 797 height 977
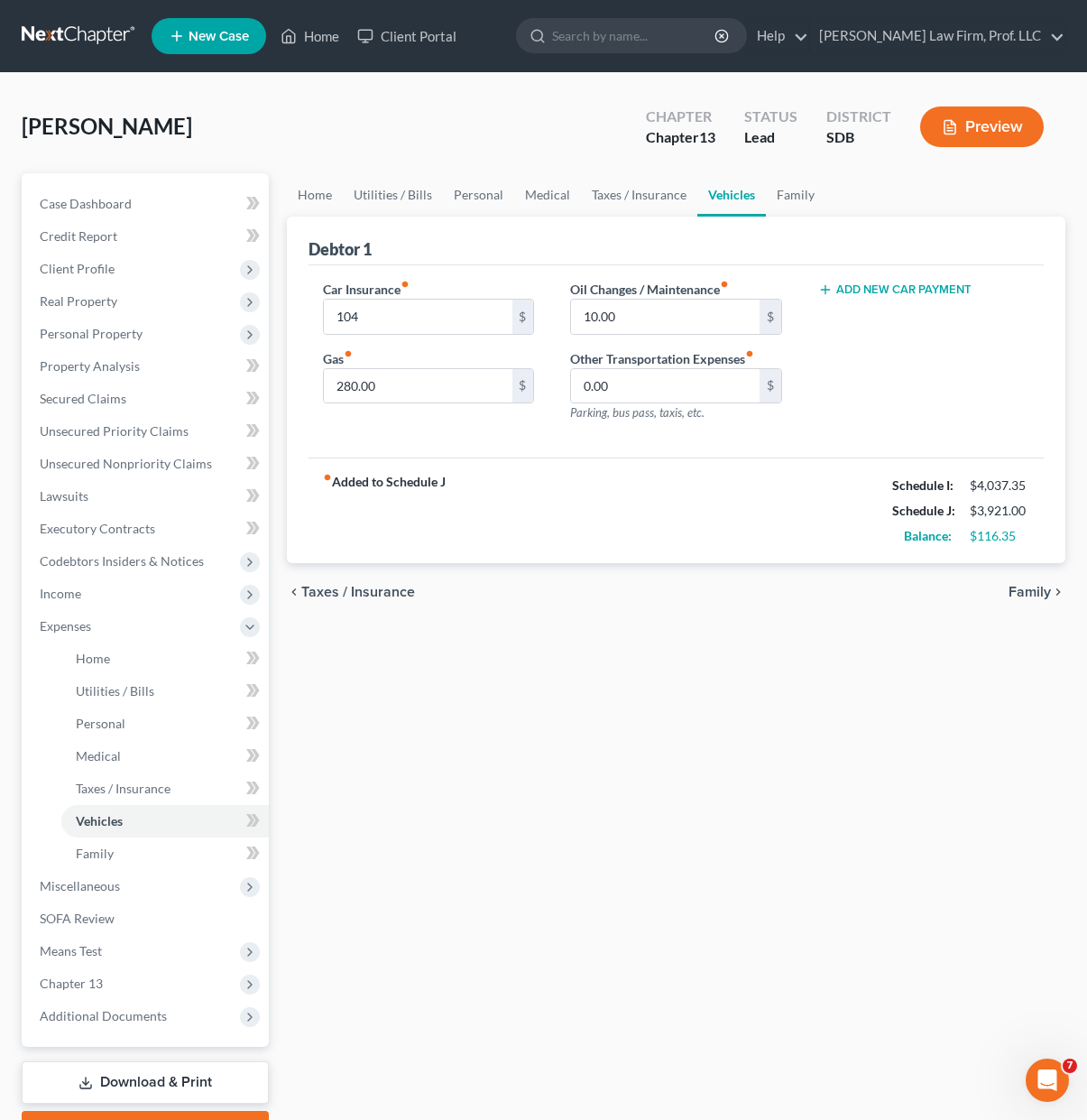
click at [660, 654] on div "Home Utilities / Bills Personal Medical Taxes / Insurance Vehicles Family Debto…" at bounding box center [676, 662] width 797 height 977
click at [942, 382] on div "Add New Car Payment" at bounding box center [923, 358] width 248 height 157
click at [645, 194] on link "Taxes / Insurance" at bounding box center [639, 195] width 117 height 43
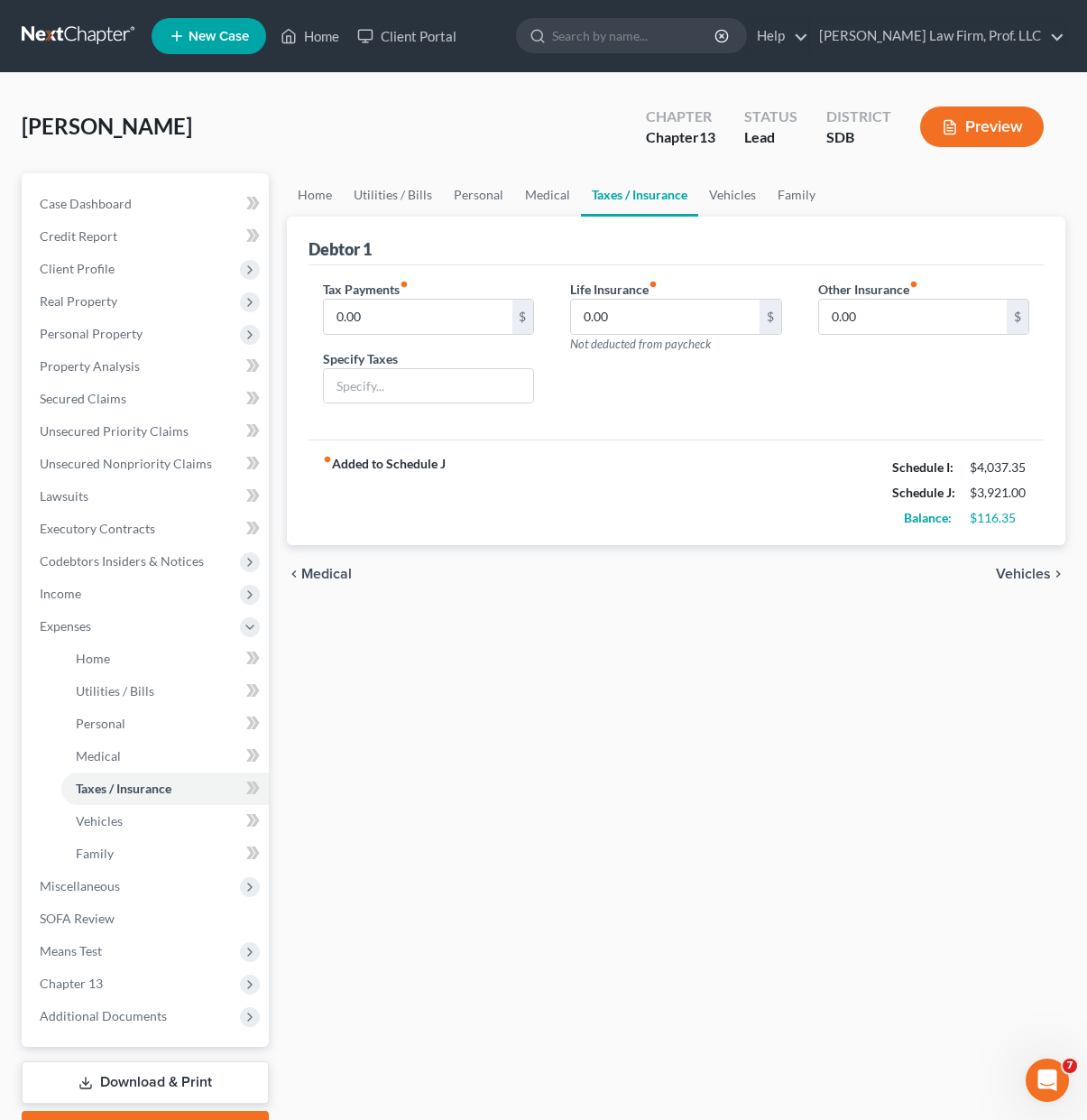
click at [813, 412] on div "Other Insurance fiber_manual_record 0.00 $" at bounding box center [923, 349] width 248 height 139
click at [875, 320] on input "0.00" at bounding box center [913, 316] width 187 height 34
drag, startPoint x: 628, startPoint y: 426, endPoint x: 923, endPoint y: 294, distance: 323.2
click at [631, 426] on div "Tax Payments fiber_manual_record 0.00 $ Specify Taxes Life Insurance fiber_manu…" at bounding box center [676, 353] width 735 height 175
click at [794, 393] on div "Life Insurance fiber_manual_record 0.00 $ Not deducted from paycheck" at bounding box center [676, 349] width 248 height 139
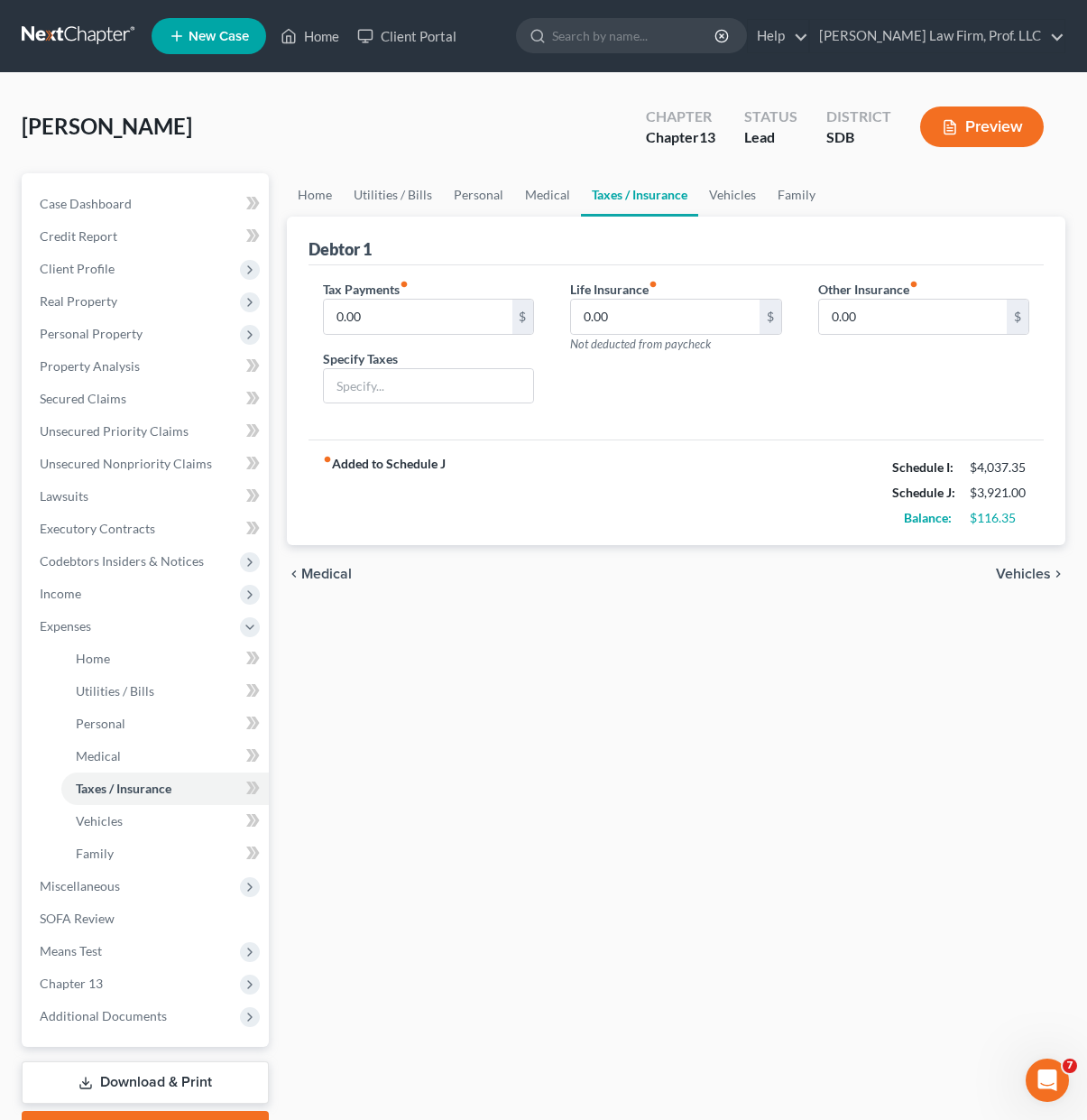
click at [738, 418] on div "Life Insurance fiber_manual_record 0.00 $ Not deducted from paycheck" at bounding box center [676, 349] width 248 height 139
click at [798, 201] on link "Family" at bounding box center [796, 195] width 59 height 43
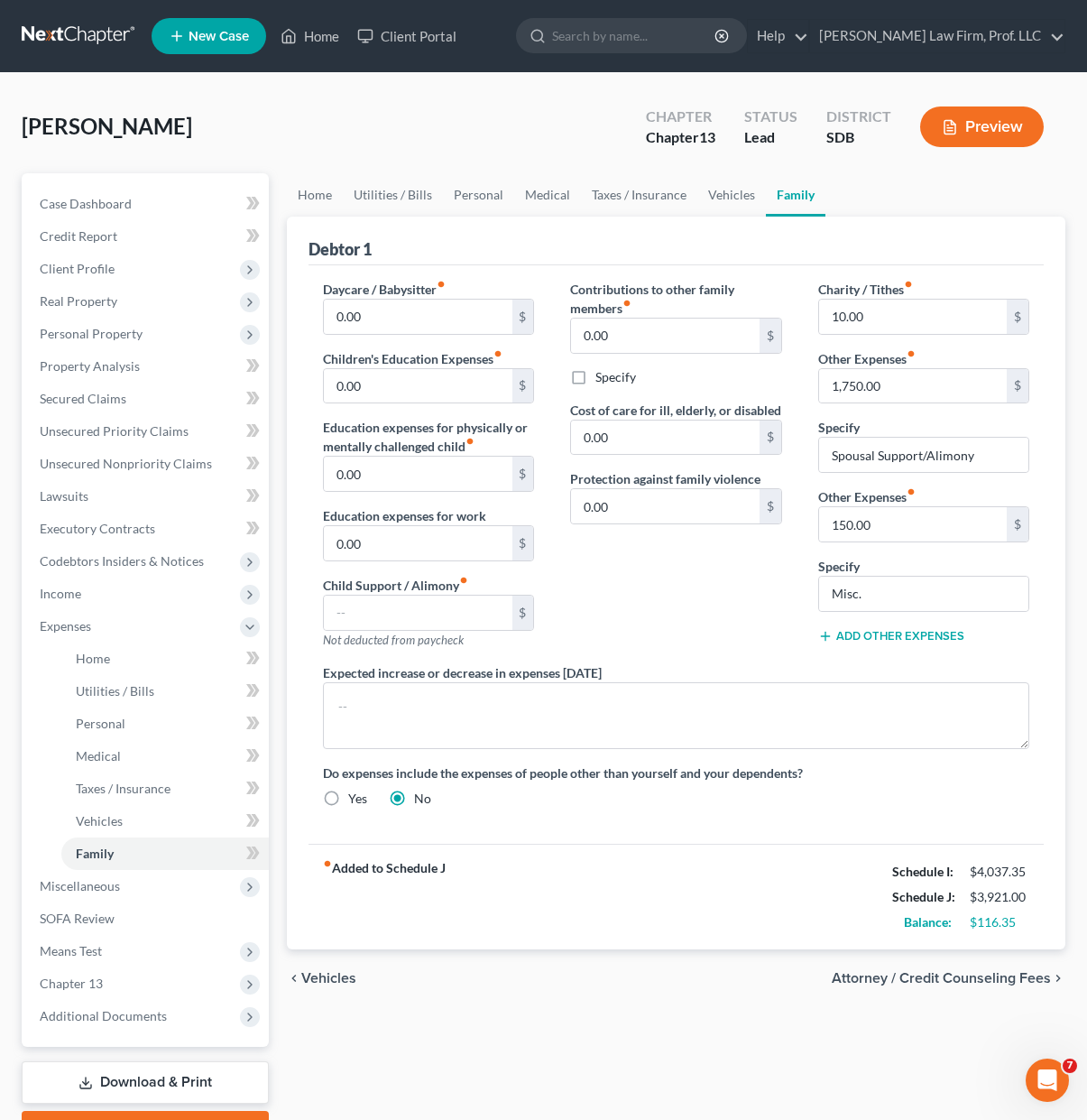
drag, startPoint x: 751, startPoint y: 643, endPoint x: 876, endPoint y: 651, distance: 125.3
click at [754, 643] on div "Contributions to other family members fiber_manual_record 0.00 $ Specify Cost o…" at bounding box center [676, 471] width 248 height 383
click at [883, 637] on button "Add Other Expenses" at bounding box center [891, 635] width 146 height 14
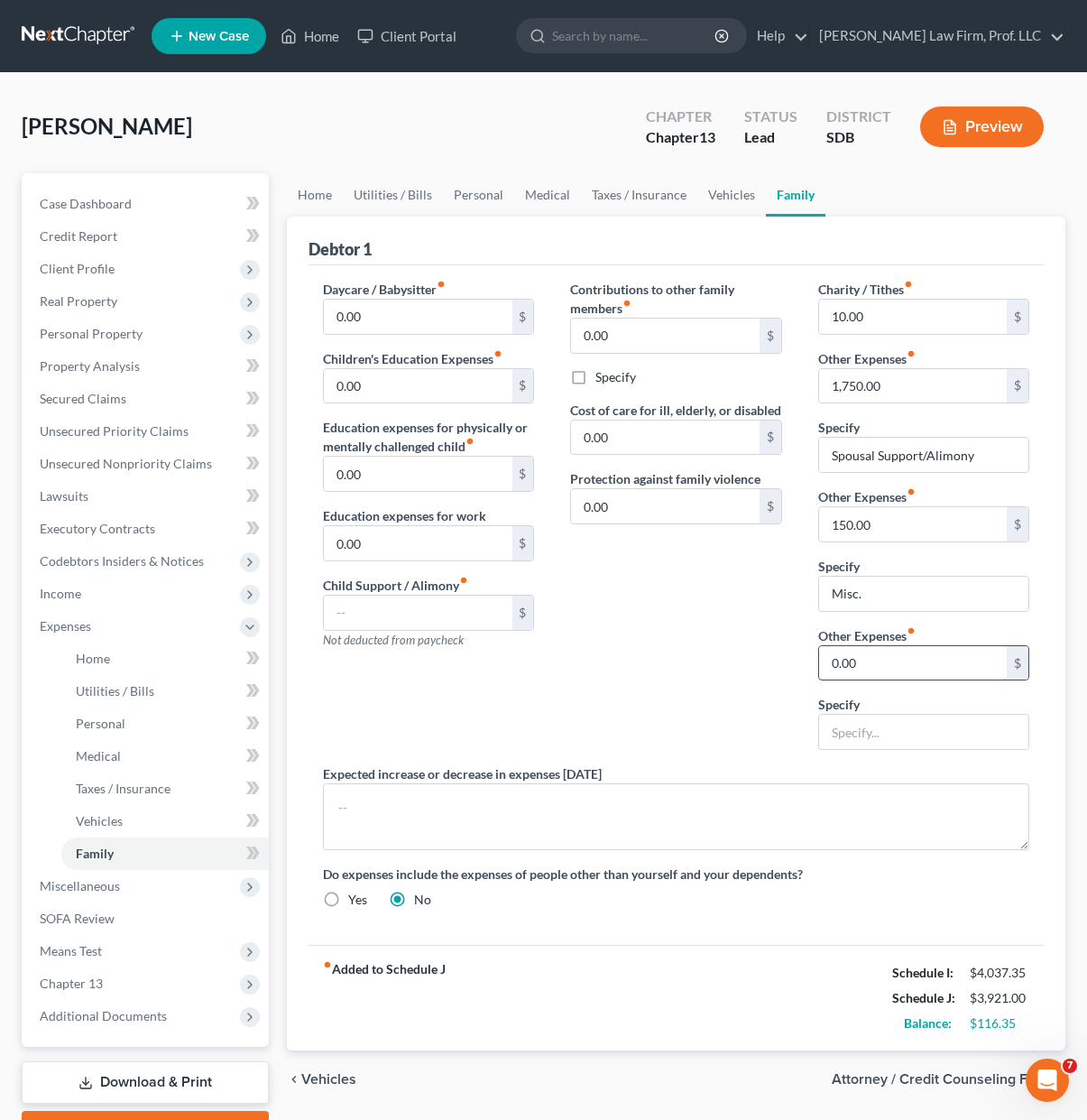
click at [861, 670] on input "0.00" at bounding box center [913, 663] width 187 height 34
type input "0"
type input "140"
type input "Business Liability Insurance"
drag, startPoint x: 623, startPoint y: 642, endPoint x: 539, endPoint y: 97, distance: 551.4
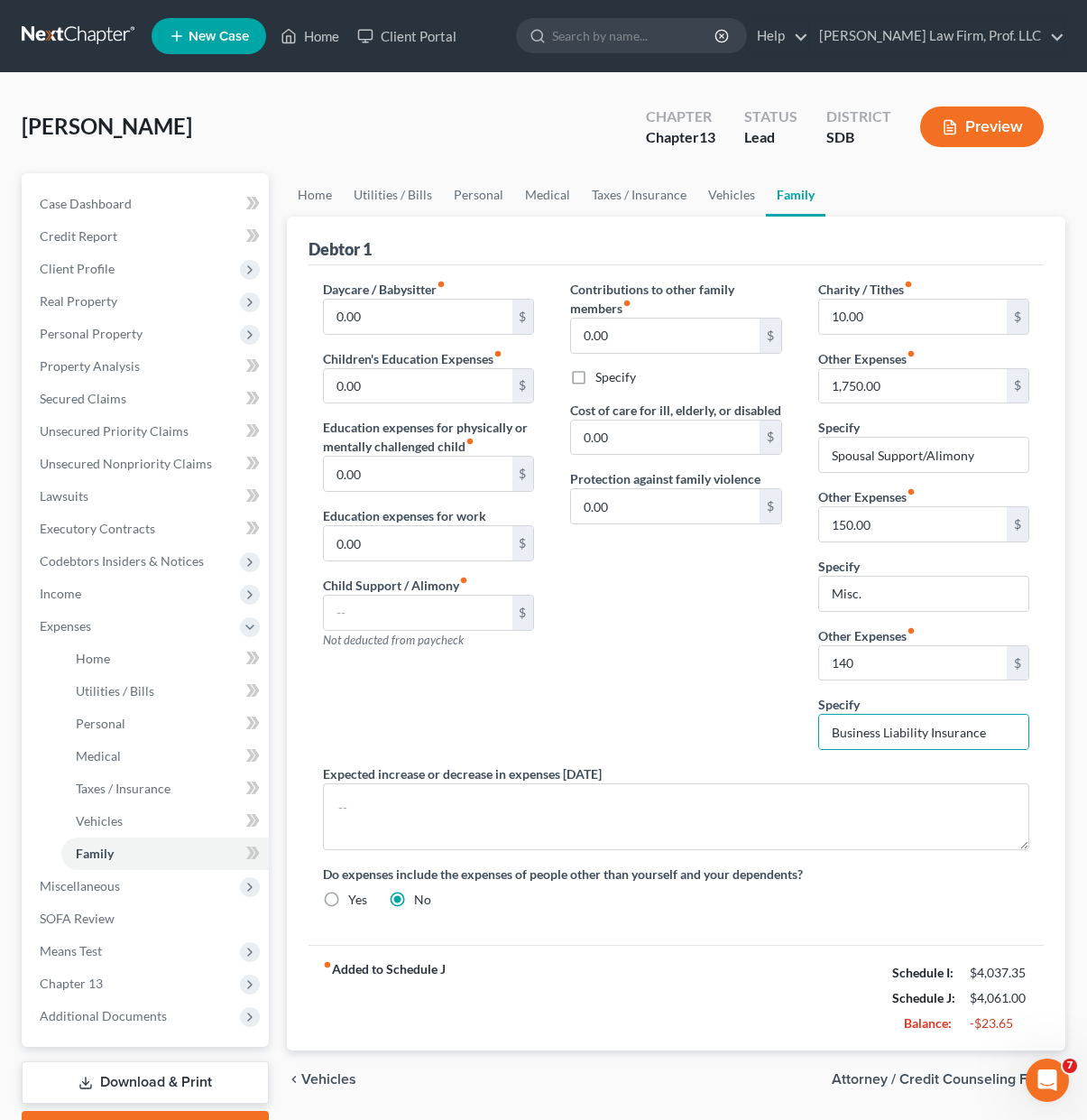
click at [623, 642] on div "Contributions to other family members fiber_manual_record 0.00 $ Specify Cost o…" at bounding box center [676, 521] width 248 height 485
click at [500, 188] on link "Personal" at bounding box center [479, 195] width 72 height 43
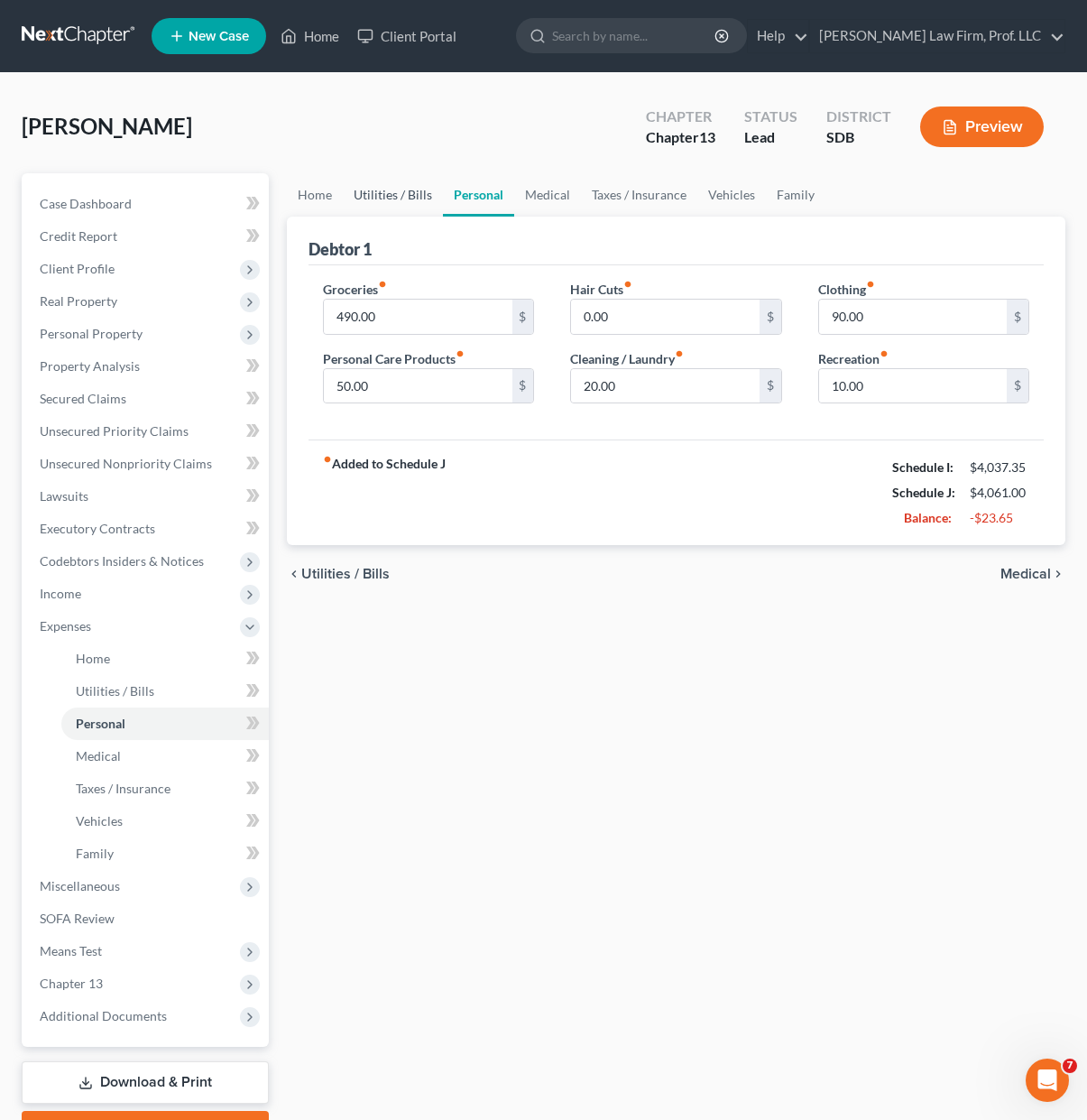
click at [395, 205] on link "Utilities / Bills" at bounding box center [392, 195] width 100 height 43
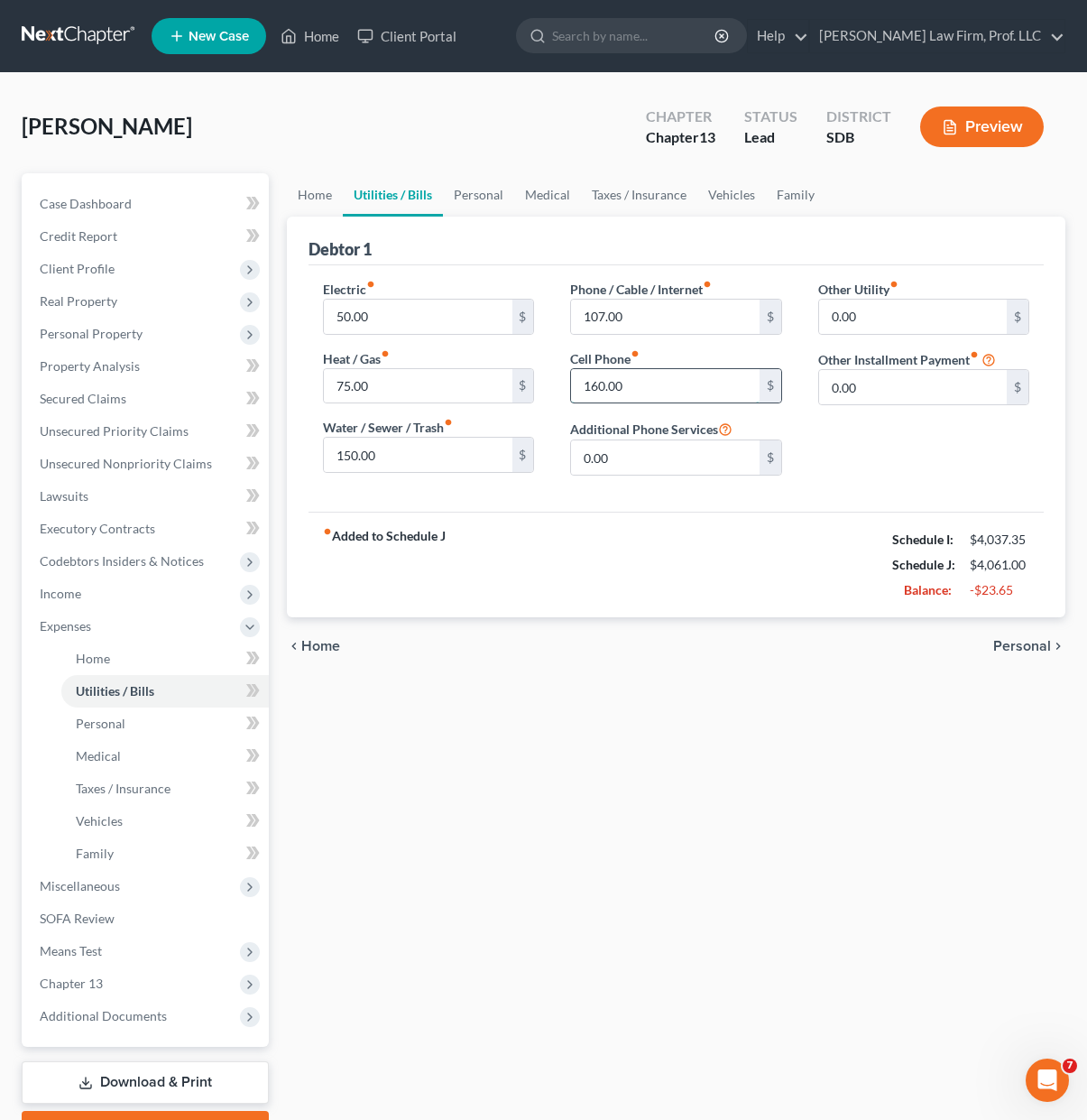
click at [663, 392] on input "160.00" at bounding box center [664, 386] width 187 height 34
type input "155"
click at [681, 317] on input "107.00" at bounding box center [664, 316] width 187 height 34
click at [639, 320] on input "55" at bounding box center [664, 316] width 187 height 34
type input "5"
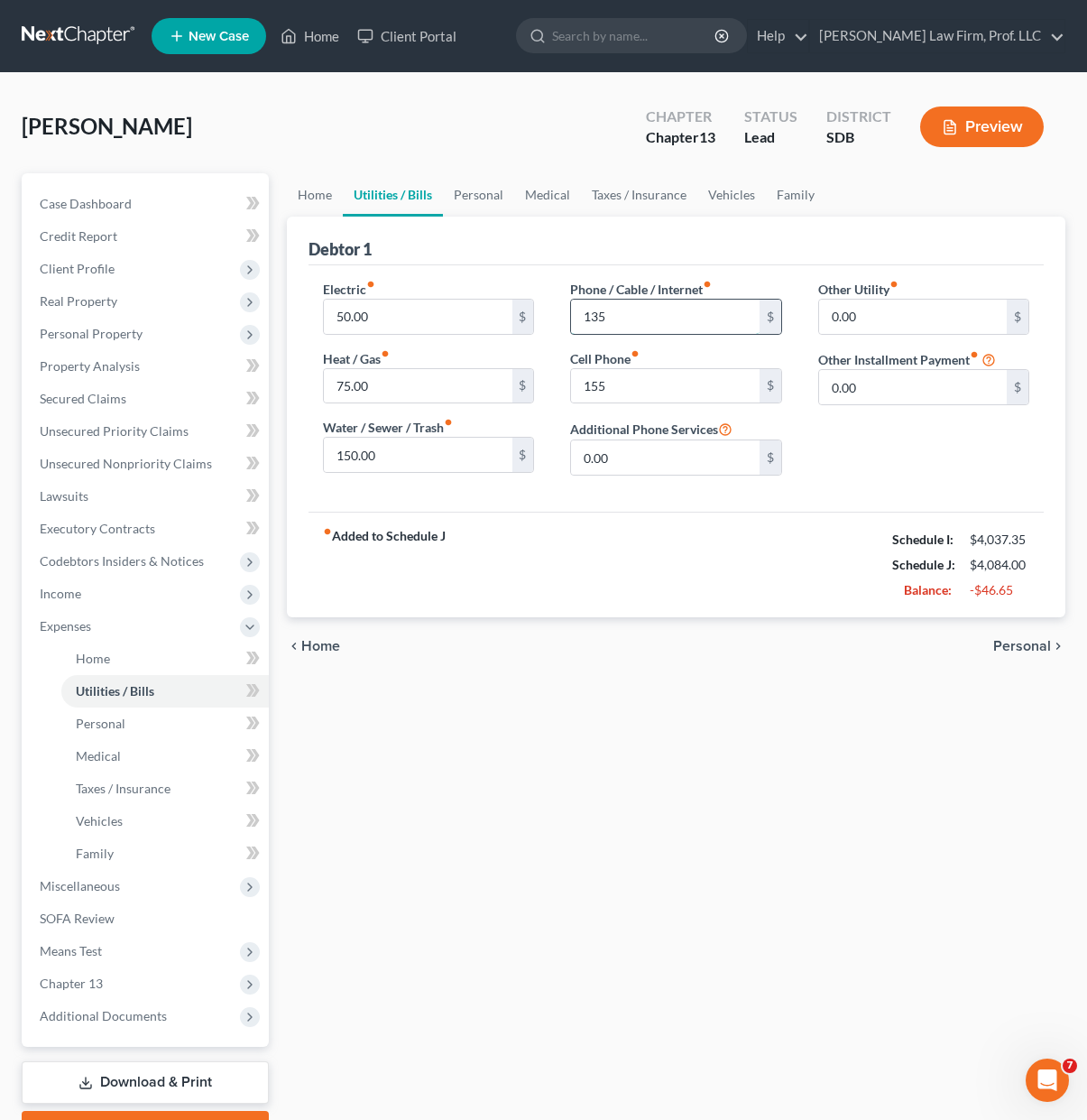
type input "135"
drag, startPoint x: 568, startPoint y: 661, endPoint x: 692, endPoint y: 723, distance: 138.6
click at [569, 661] on div "chevron_left Home Personal chevron_right" at bounding box center [676, 646] width 778 height 57
click at [413, 390] on input "75.00" at bounding box center [417, 386] width 187 height 34
click at [403, 315] on input "50.00" at bounding box center [417, 316] width 187 height 34
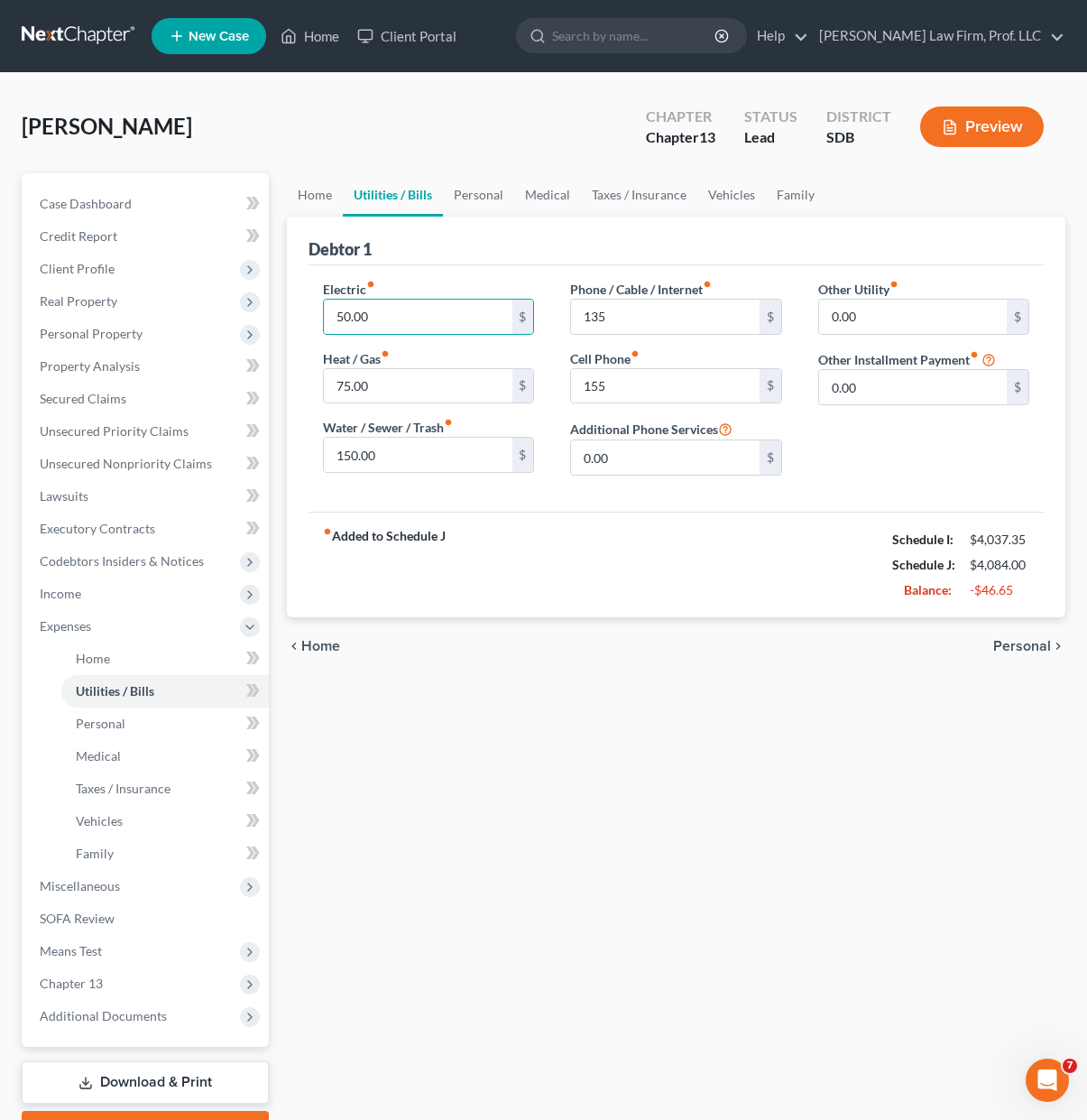
click at [543, 846] on div "Home Utilities / Bills Personal Medical Taxes / Insurance Vehicles Family Debto…" at bounding box center [676, 662] width 797 height 977
drag, startPoint x: 544, startPoint y: 534, endPoint x: 530, endPoint y: 480, distance: 55.8
click at [540, 536] on div "fiber_manual_record Added to Schedule J Schedule I: $4,037.35 Schedule J: $4,08…" at bounding box center [676, 565] width 735 height 105
click at [412, 313] on input "50.00" at bounding box center [417, 316] width 187 height 34
click at [883, 427] on div "Other Utility fiber_manual_record 0.00 $ Other Installment Payment fiber_manual…" at bounding box center [923, 384] width 248 height 210
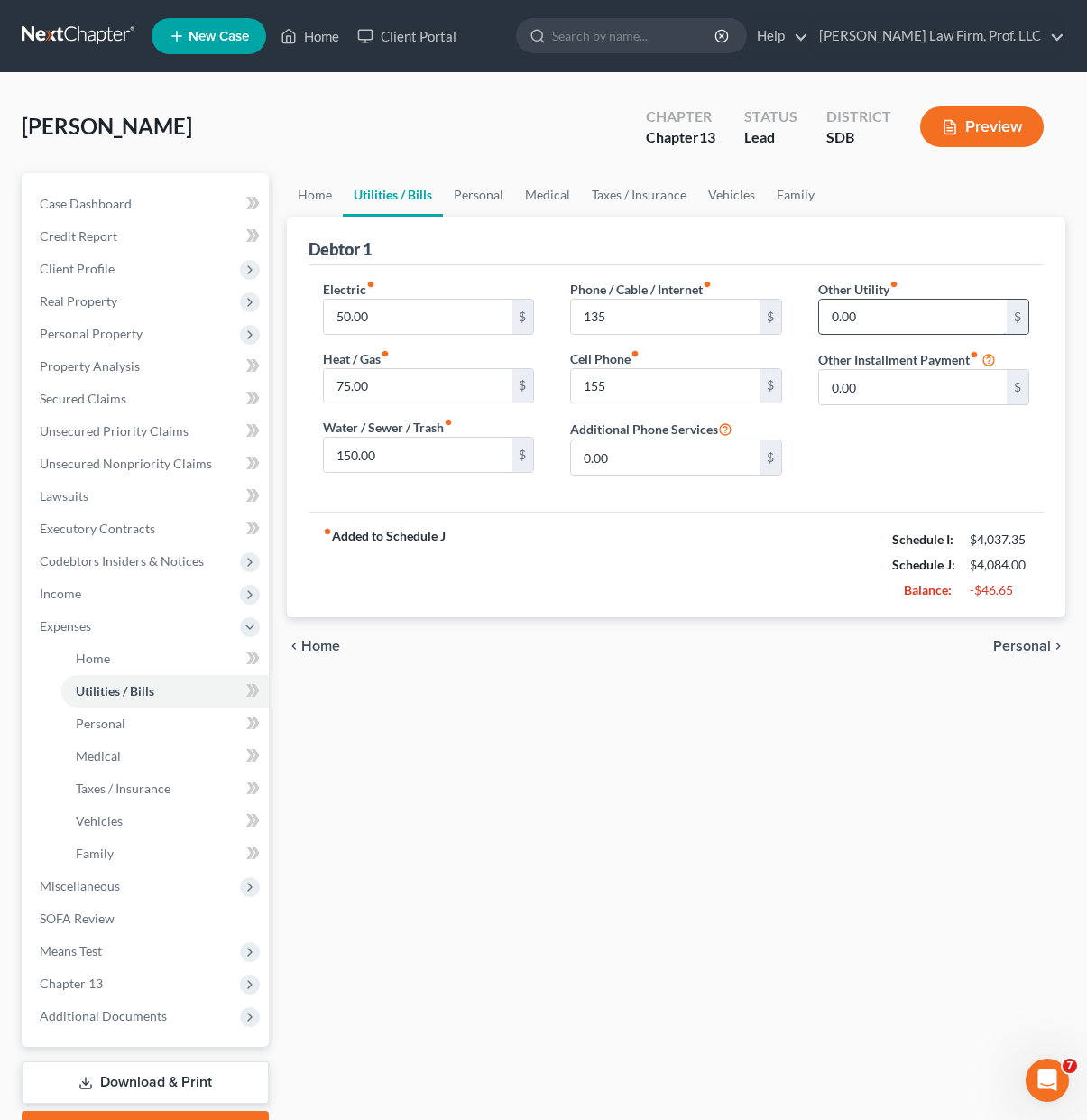
click at [907, 321] on input "0.00" at bounding box center [913, 316] width 187 height 34
drag, startPoint x: 914, startPoint y: 462, endPoint x: 933, endPoint y: 330, distance: 133.4
click at [914, 460] on div "Other Utility fiber_manual_record 0.00 $ Other Installment Payment fiber_manual…" at bounding box center [923, 384] width 248 height 210
click at [967, 312] on input "0.00" at bounding box center [913, 316] width 187 height 34
click at [736, 744] on div "Home Utilities / Bills Personal Medical Taxes / Insurance Vehicles Family Debto…" at bounding box center [676, 662] width 797 height 977
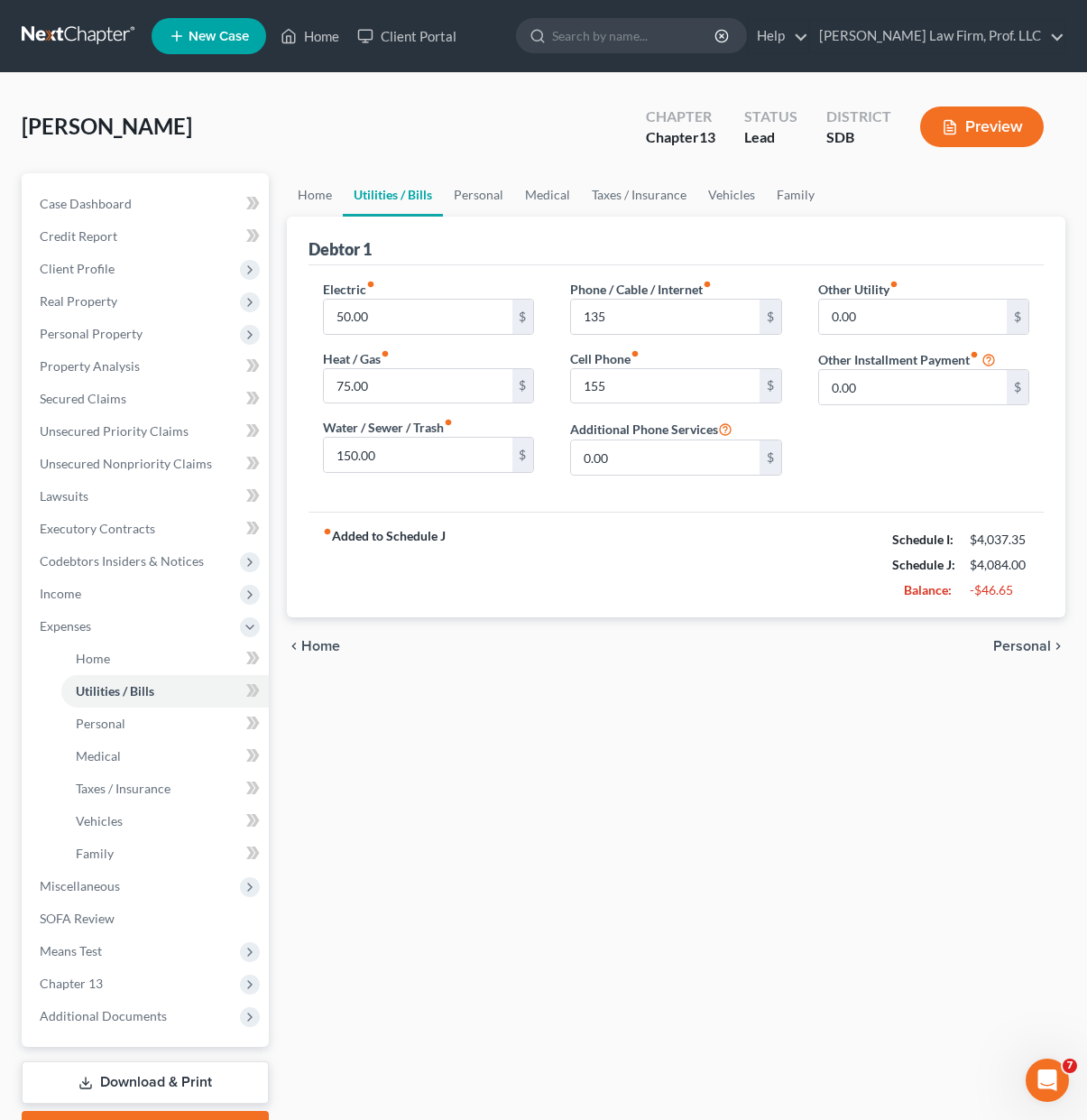
drag, startPoint x: 887, startPoint y: 786, endPoint x: 573, endPoint y: 415, distance: 486.0
click at [887, 786] on div "Home Utilities / Bills Personal Medical Taxes / Insurance Vehicles Family Debto…" at bounding box center [676, 662] width 797 height 977
click at [456, 312] on input "50.00" at bounding box center [417, 316] width 187 height 34
click at [581, 682] on div "Home Utilities / Bills Personal Medical Taxes / Insurance Vehicles Family Debto…" at bounding box center [676, 662] width 797 height 977
click at [431, 406] on div "Electric fiber_manual_record 50.00 $ Heat / Gas fiber_manual_record 75.00 $ Wat…" at bounding box center [428, 384] width 248 height 210
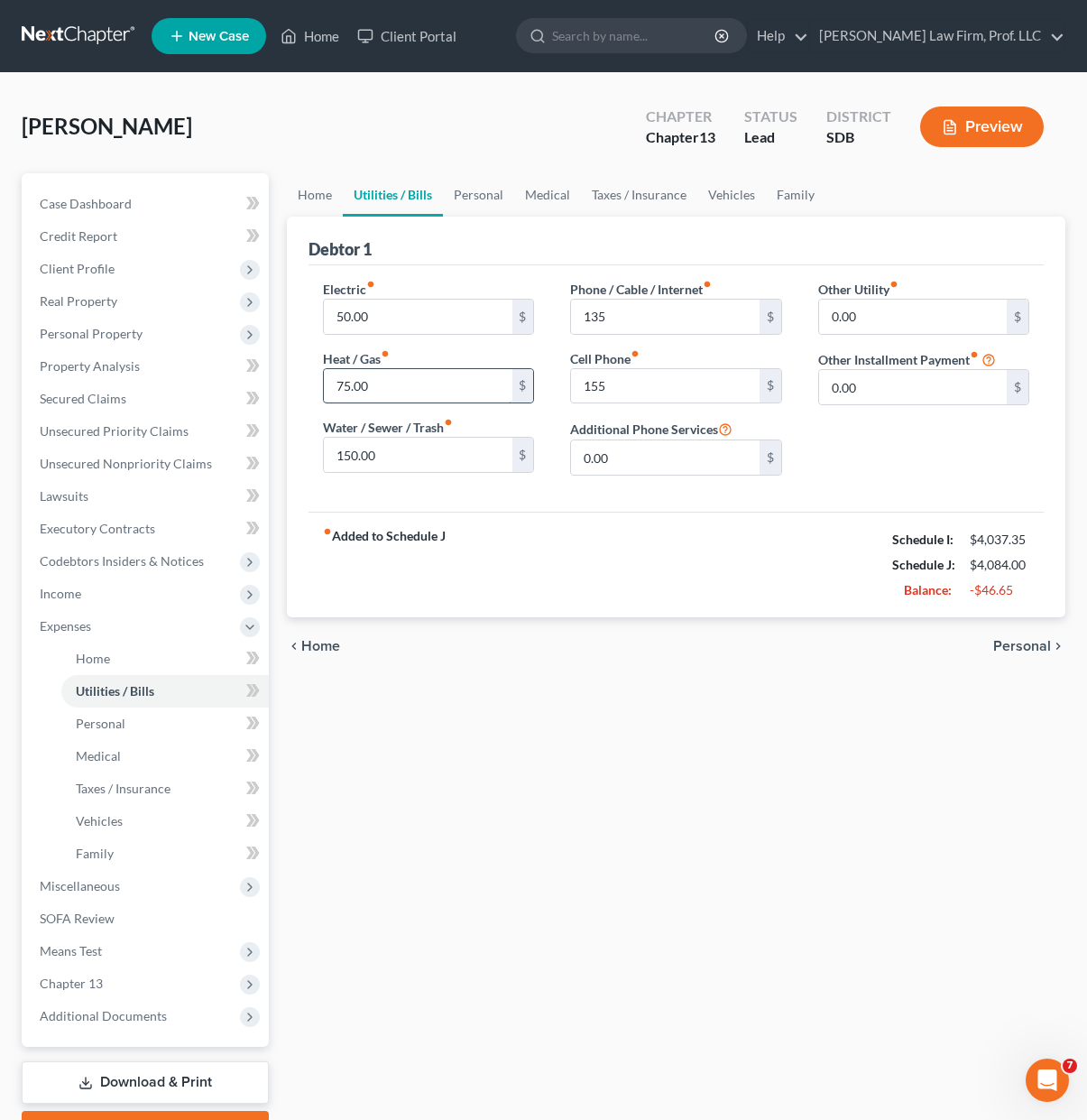
click at [436, 401] on input "75.00" at bounding box center [417, 386] width 187 height 34
type input "375"
drag, startPoint x: 682, startPoint y: 693, endPoint x: 618, endPoint y: 192, distance: 505.1
click at [682, 692] on div "Home Utilities / Bills Personal Medical Taxes / Insurance Vehicles Family Debto…" at bounding box center [676, 662] width 797 height 977
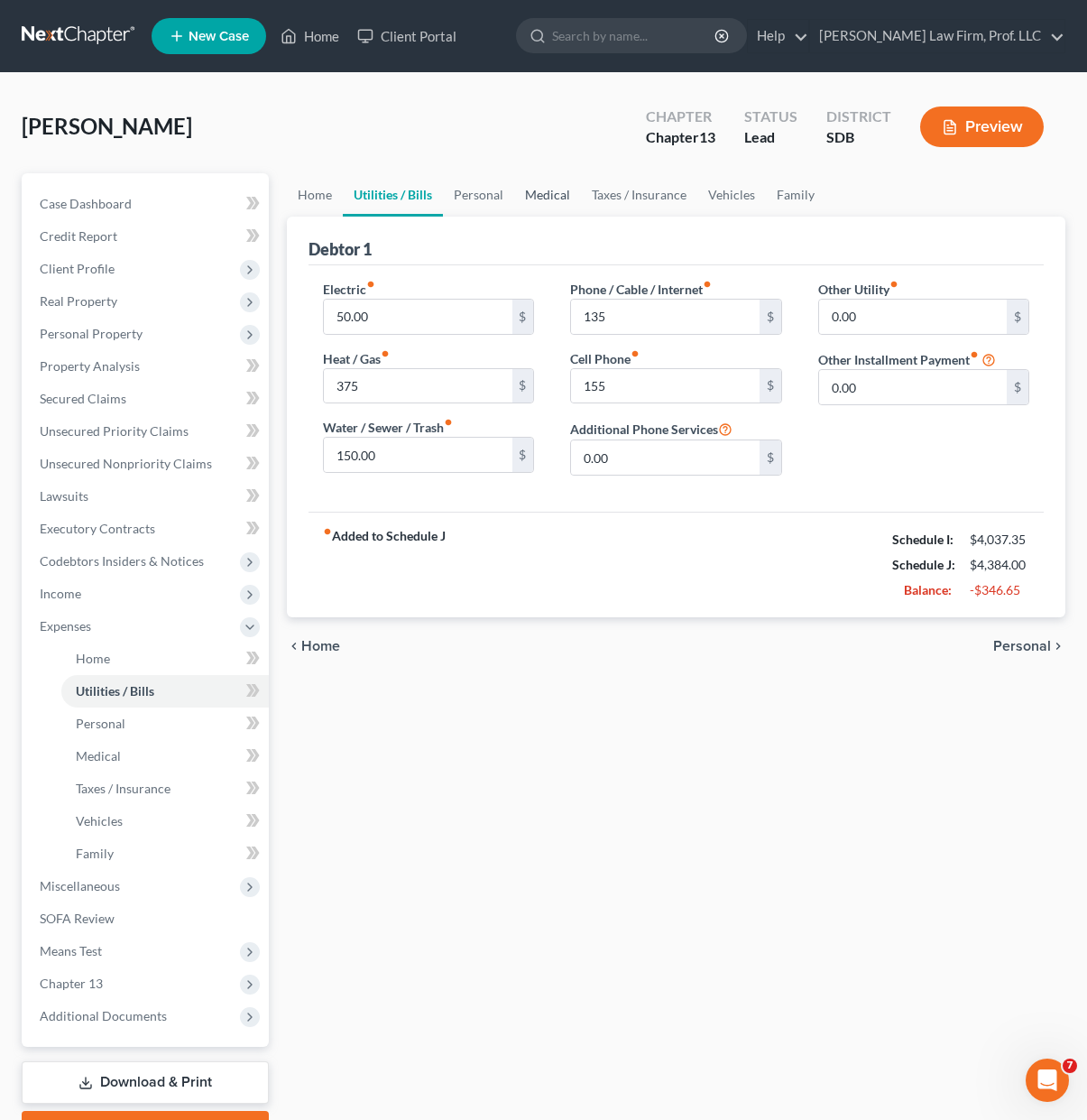
click at [536, 182] on link "Medical" at bounding box center [547, 195] width 67 height 43
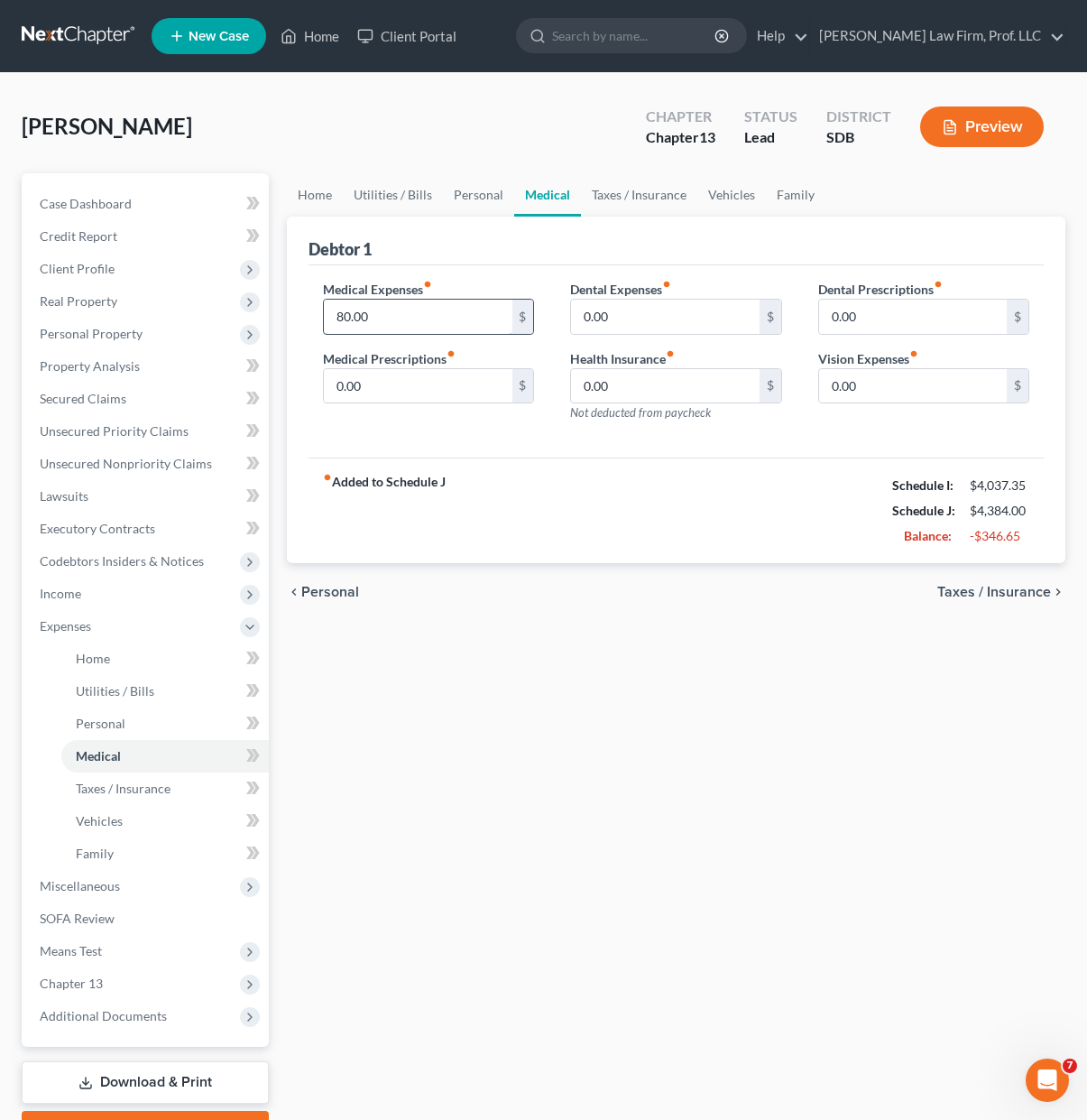
click at [421, 308] on input "80.00" at bounding box center [417, 316] width 187 height 34
click at [557, 771] on div "Home Utilities / Bills Personal Medical Taxes / Insurance Vehicles Family Debto…" at bounding box center [676, 662] width 797 height 977
type input "80.00"
click at [472, 728] on div "Home Utilities / Bills Personal Medical Taxes / Insurance Vehicles Family Debto…" at bounding box center [676, 662] width 797 height 977
click at [574, 465] on div "fiber_manual_record Added to Schedule J Schedule I: $4,037.35 Schedule J: $4,38…" at bounding box center [676, 510] width 735 height 105
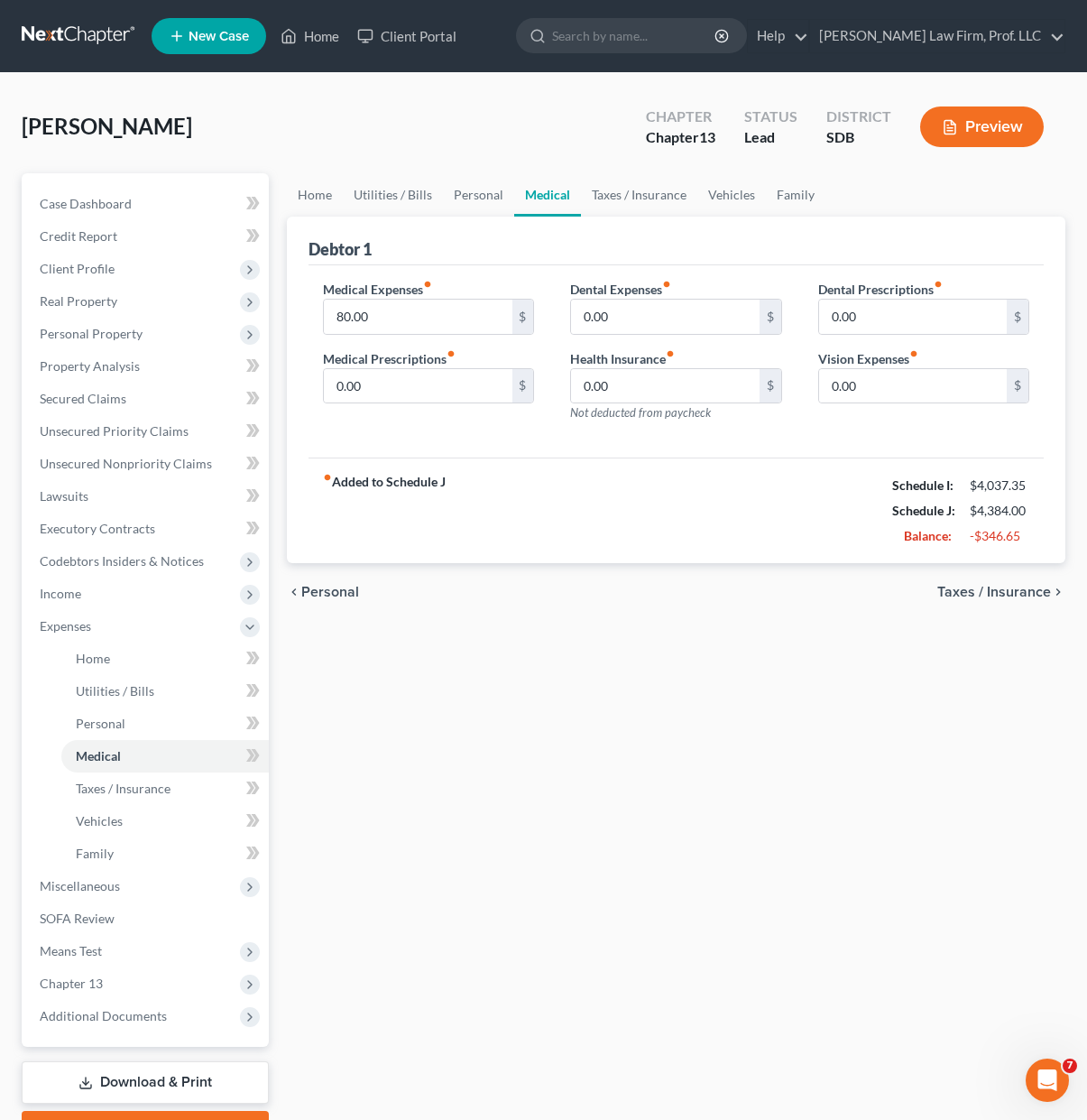
click at [632, 768] on div "Home Utilities / Bills Personal Medical Taxes / Insurance Vehicles Family Debto…" at bounding box center [676, 662] width 797 height 977
click at [481, 190] on link "Personal" at bounding box center [479, 195] width 72 height 43
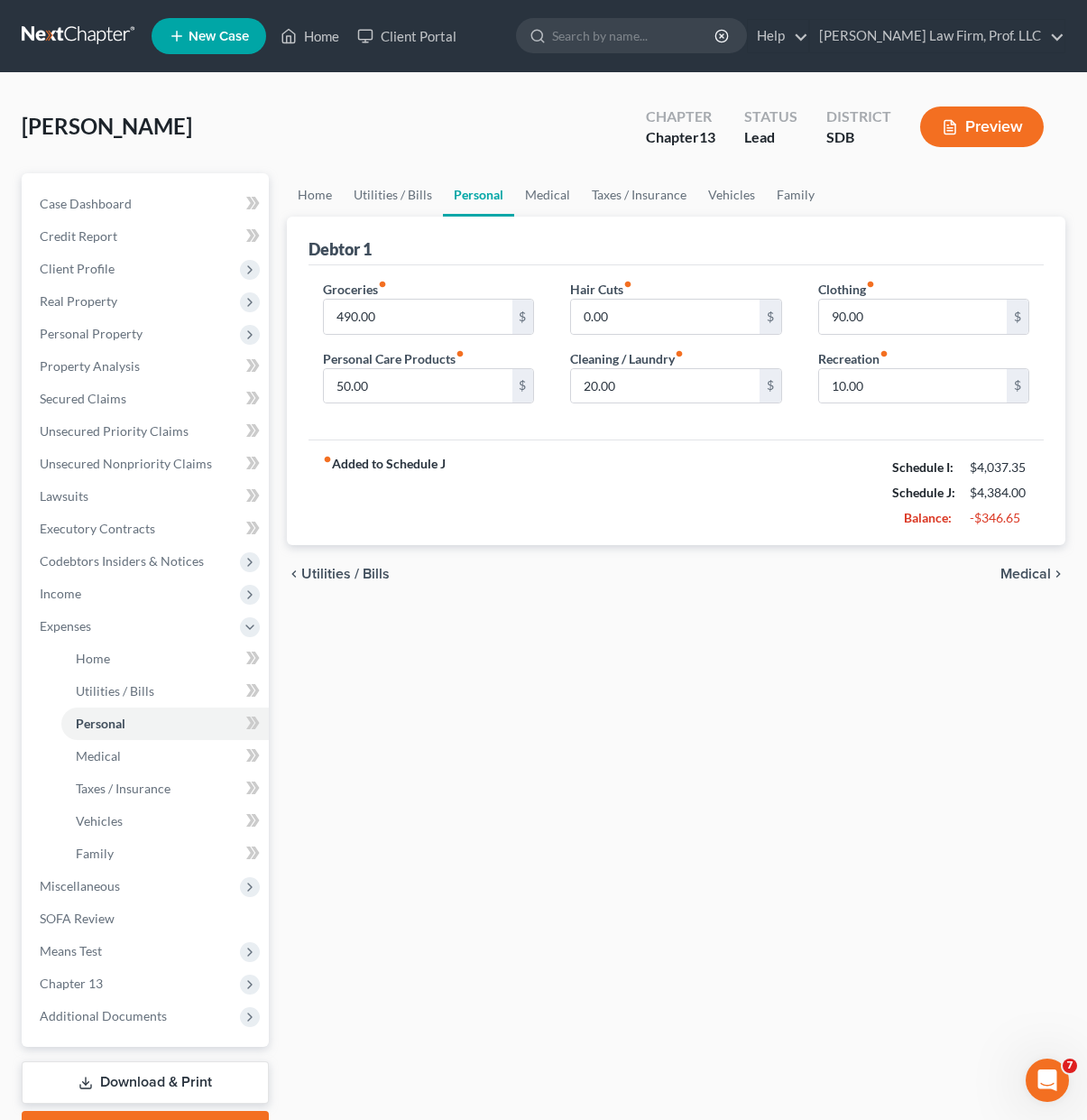
drag, startPoint x: 587, startPoint y: 537, endPoint x: 484, endPoint y: 350, distance: 213.5
click at [585, 529] on div "fiber_manual_record Added to Schedule J Schedule I: $4,037.35 Schedule J: $4,38…" at bounding box center [676, 492] width 735 height 105
drag, startPoint x: 621, startPoint y: 776, endPoint x: 939, endPoint y: 377, distance: 510.2
click at [622, 775] on div "Home Utilities / Bills Personal Medical Taxes / Insurance Vehicles Family Debto…" at bounding box center [676, 662] width 797 height 977
click at [754, 852] on div "Home Utilities / Bills Personal Medical Taxes / Insurance Vehicles Family Debto…" at bounding box center [676, 662] width 797 height 977
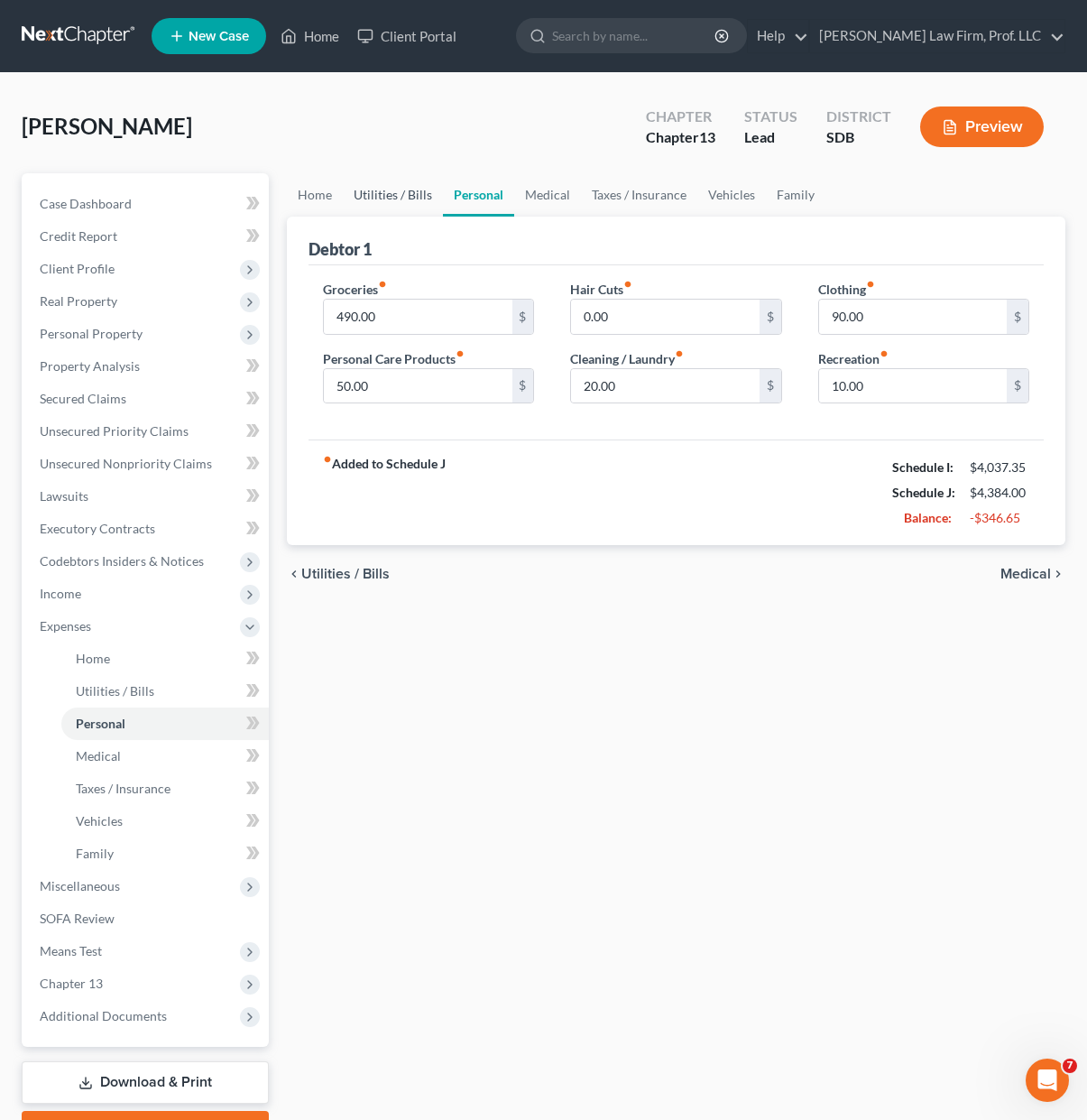
click at [392, 193] on link "Utilities / Bills" at bounding box center [392, 195] width 100 height 43
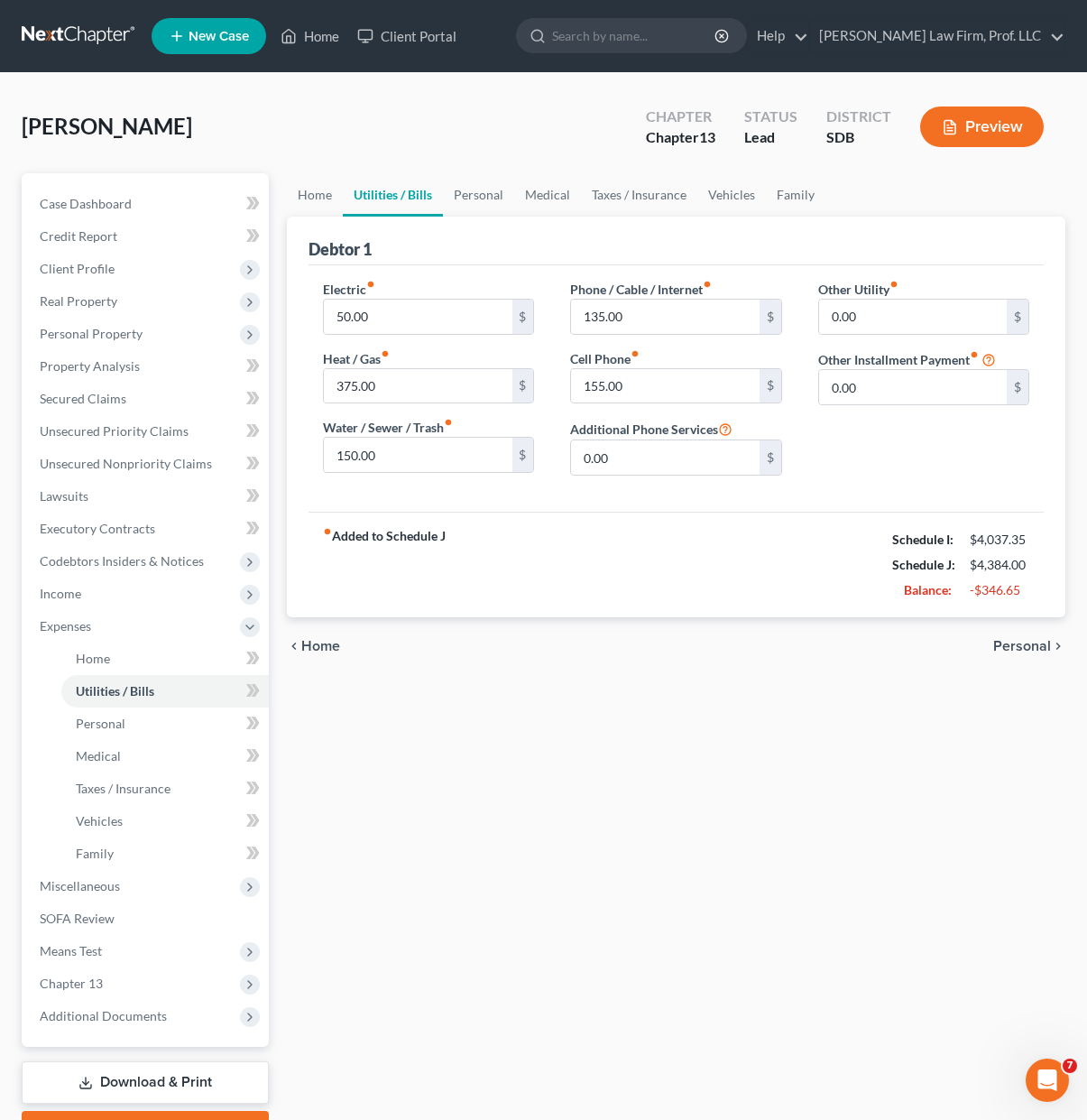
click at [591, 762] on div "Home Utilities / Bills Personal Medical Taxes / Insurance Vehicles Family Debto…" at bounding box center [676, 662] width 797 height 977
click at [305, 199] on link "Home" at bounding box center [314, 195] width 56 height 43
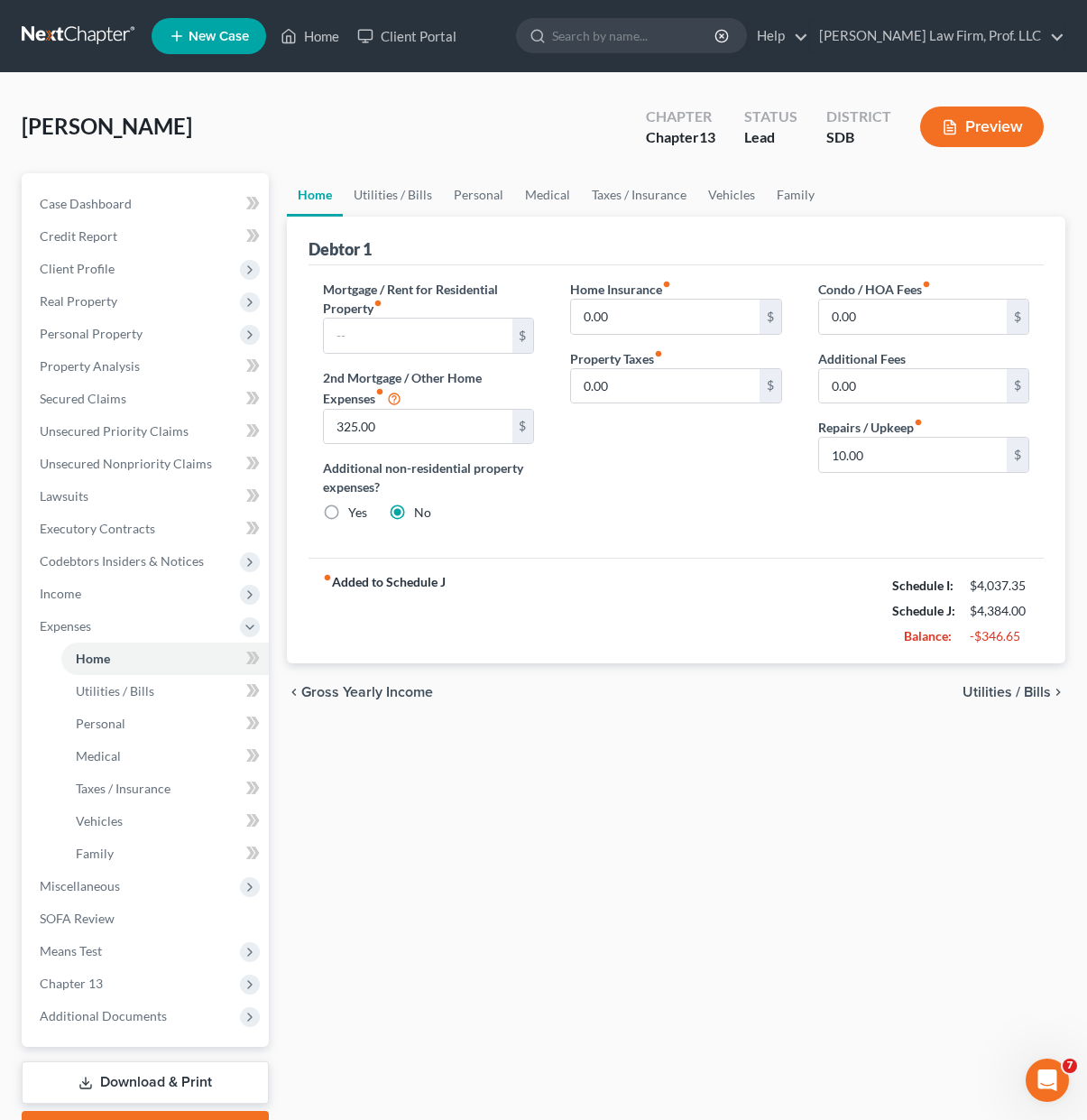
click at [652, 504] on div "Home Insurance fiber_manual_record 0.00 $ Property Taxes fiber_manual_record 0.…" at bounding box center [676, 408] width 248 height 257
click at [431, 431] on input "325.00" at bounding box center [417, 426] width 187 height 34
type input "350"
click at [658, 511] on div "Home Insurance fiber_manual_record 0.00 $ Property Taxes fiber_manual_record 0.…" at bounding box center [676, 408] width 248 height 257
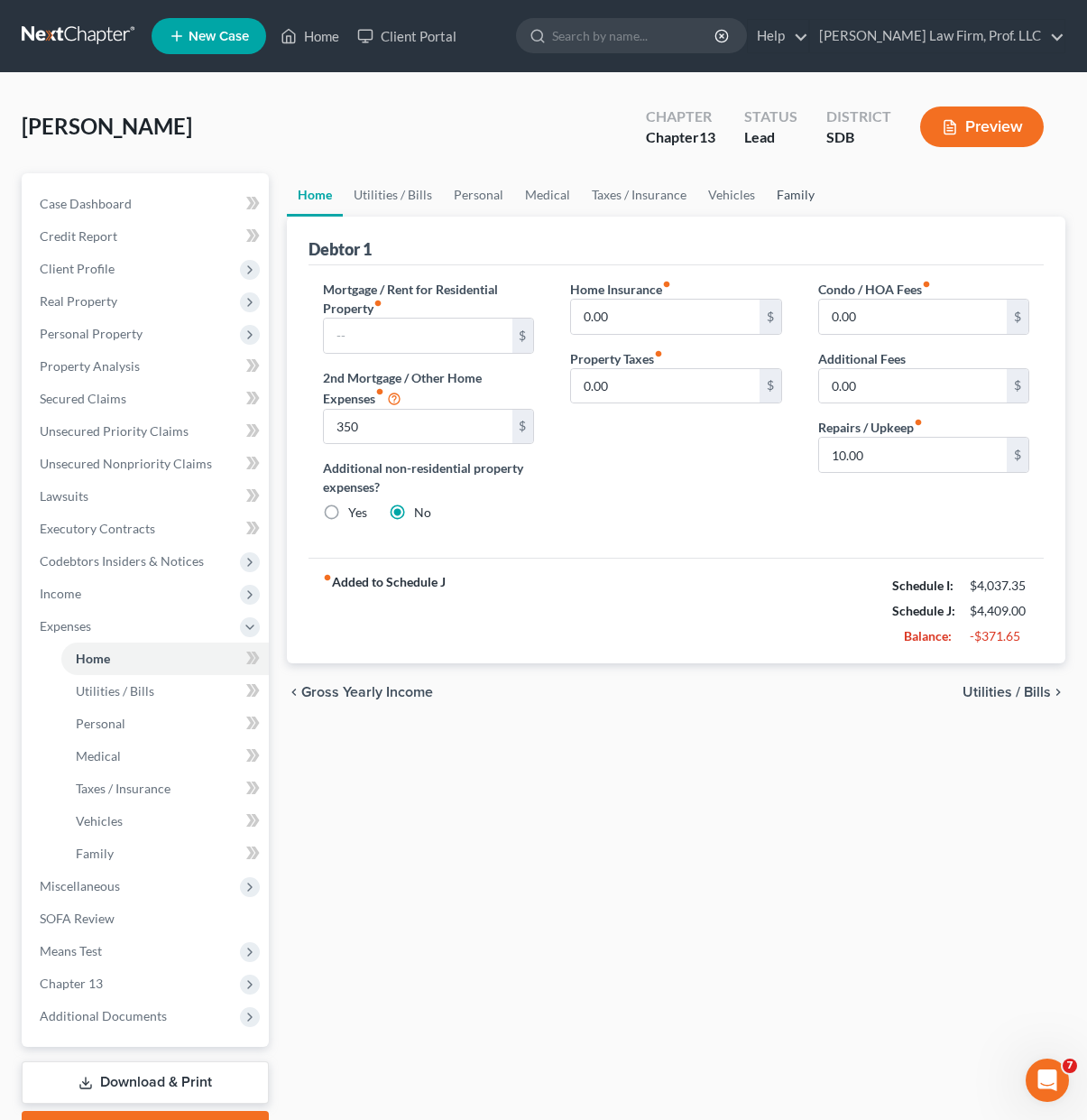
click at [802, 198] on link "Family" at bounding box center [795, 195] width 59 height 43
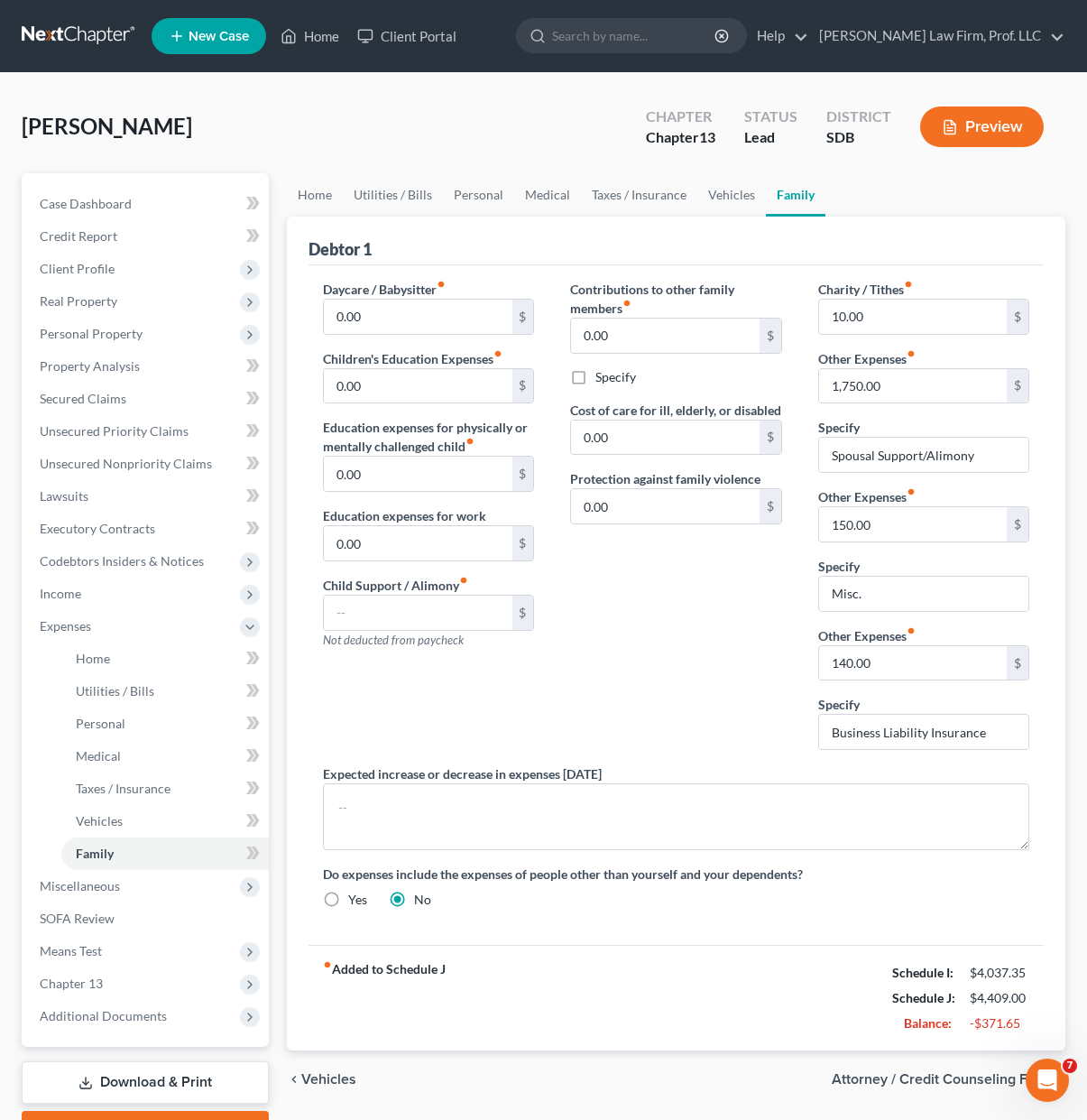
drag, startPoint x: 681, startPoint y: 649, endPoint x: 579, endPoint y: 200, distance: 460.4
click at [681, 645] on div "Contributions to other family members fiber_manual_record 0.00 $ Specify Cost o…" at bounding box center [676, 521] width 248 height 485
click at [523, 177] on link "Medical" at bounding box center [547, 195] width 67 height 43
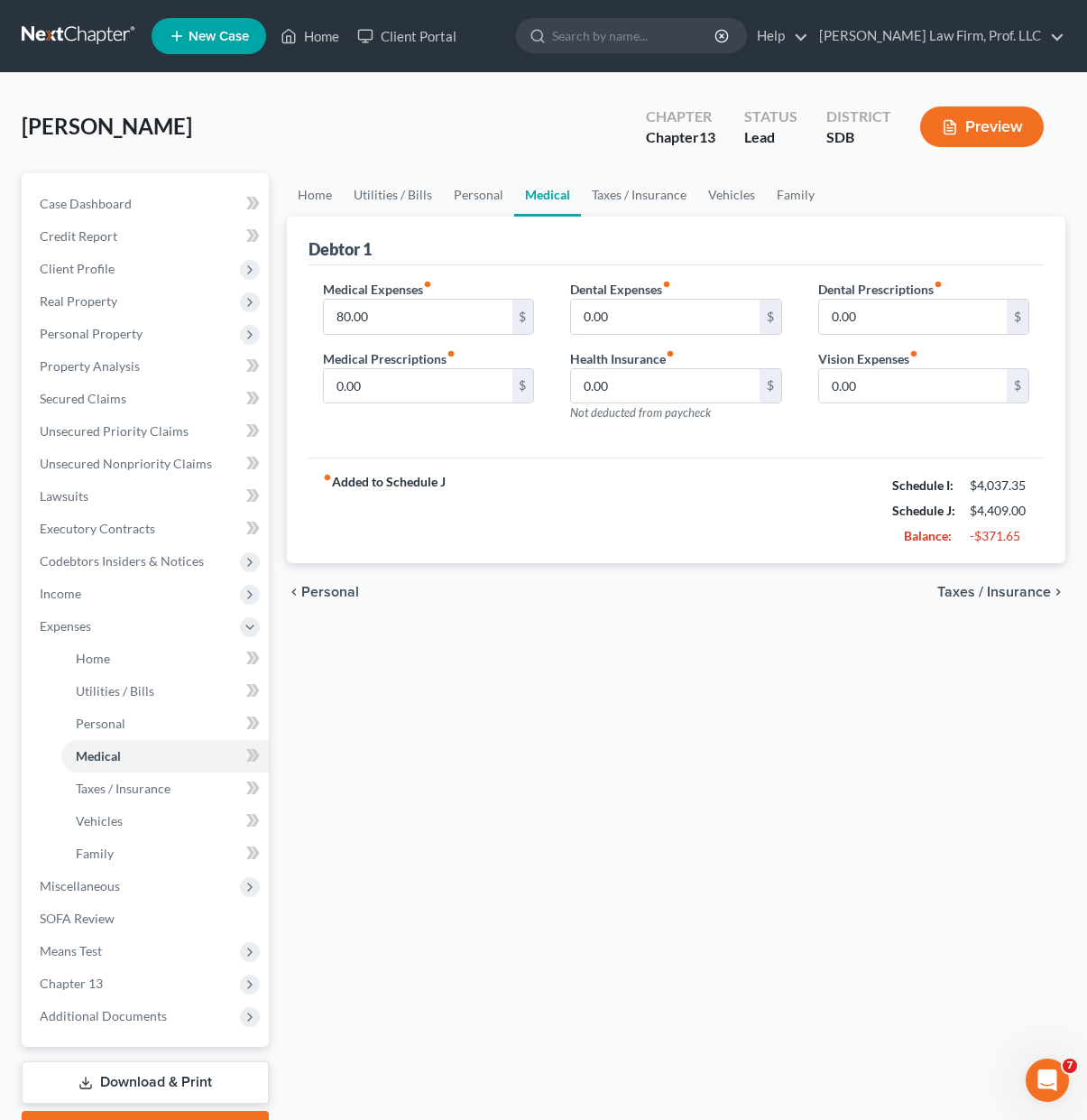
drag, startPoint x: 579, startPoint y: 488, endPoint x: 620, endPoint y: 359, distance: 135.4
click at [579, 488] on div "fiber_manual_record Added to Schedule J Schedule I: $4,037.35 Schedule J: $4,40…" at bounding box center [676, 510] width 735 height 105
click at [751, 478] on div "fiber_manual_record Added to Schedule J Schedule I: $4,037.35 Schedule J: $4,40…" at bounding box center [676, 510] width 735 height 105
click at [468, 397] on input "0.00" at bounding box center [417, 386] width 187 height 34
click at [671, 484] on div "fiber_manual_record Added to Schedule J Schedule I: $4,037.35 Schedule J: $4,40…" at bounding box center [676, 510] width 735 height 105
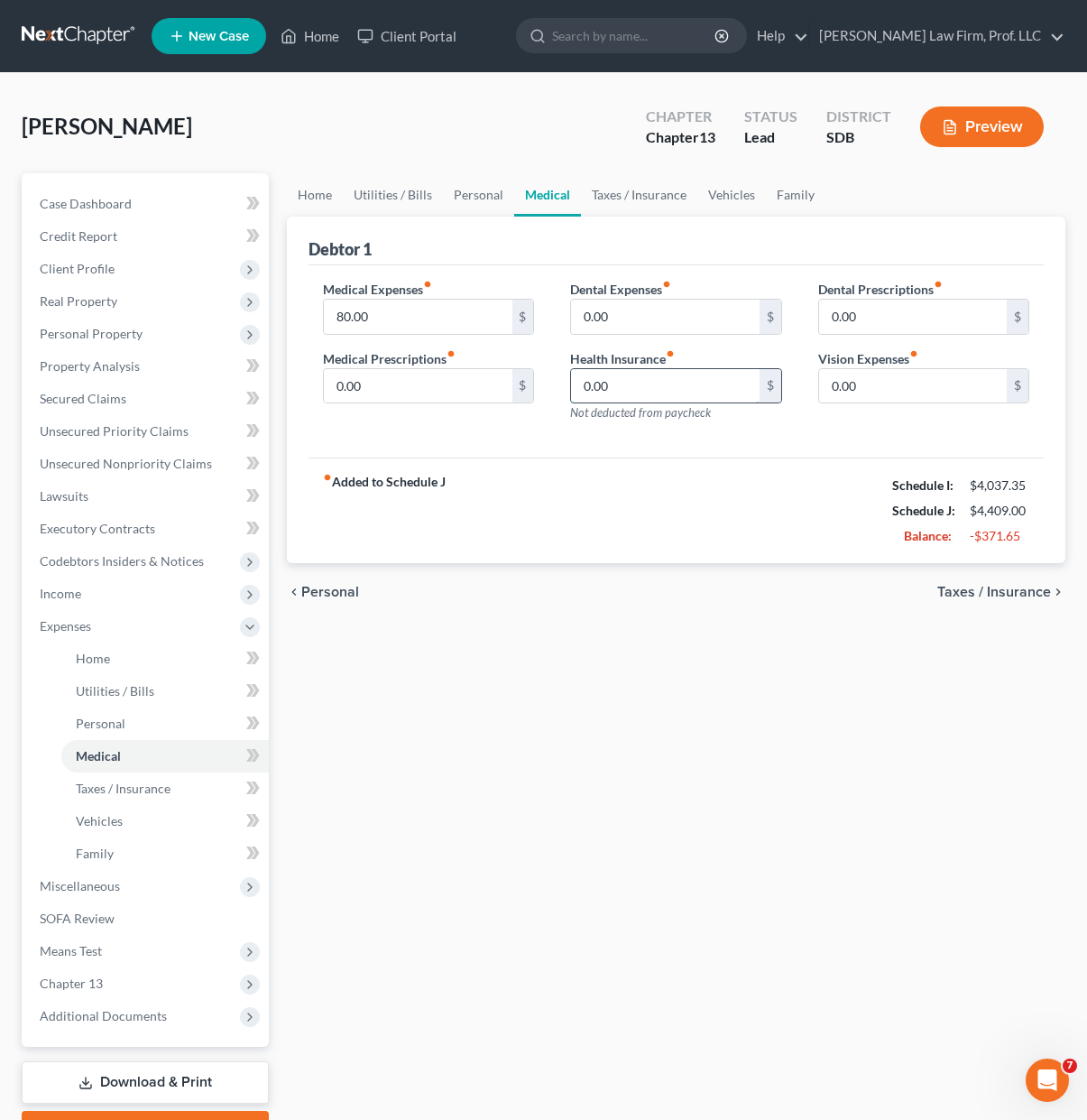
click at [665, 387] on input "0.00" at bounding box center [664, 386] width 187 height 34
type input "100"
drag, startPoint x: 681, startPoint y: 389, endPoint x: 400, endPoint y: 360, distance: 282.5
click at [400, 360] on div "Medical Expenses fiber_manual_record 80.00 $ Medical Prescriptions fiber_manual…" at bounding box center [676, 358] width 743 height 157
drag, startPoint x: 790, startPoint y: 187, endPoint x: 1049, endPoint y: 593, distance: 481.6
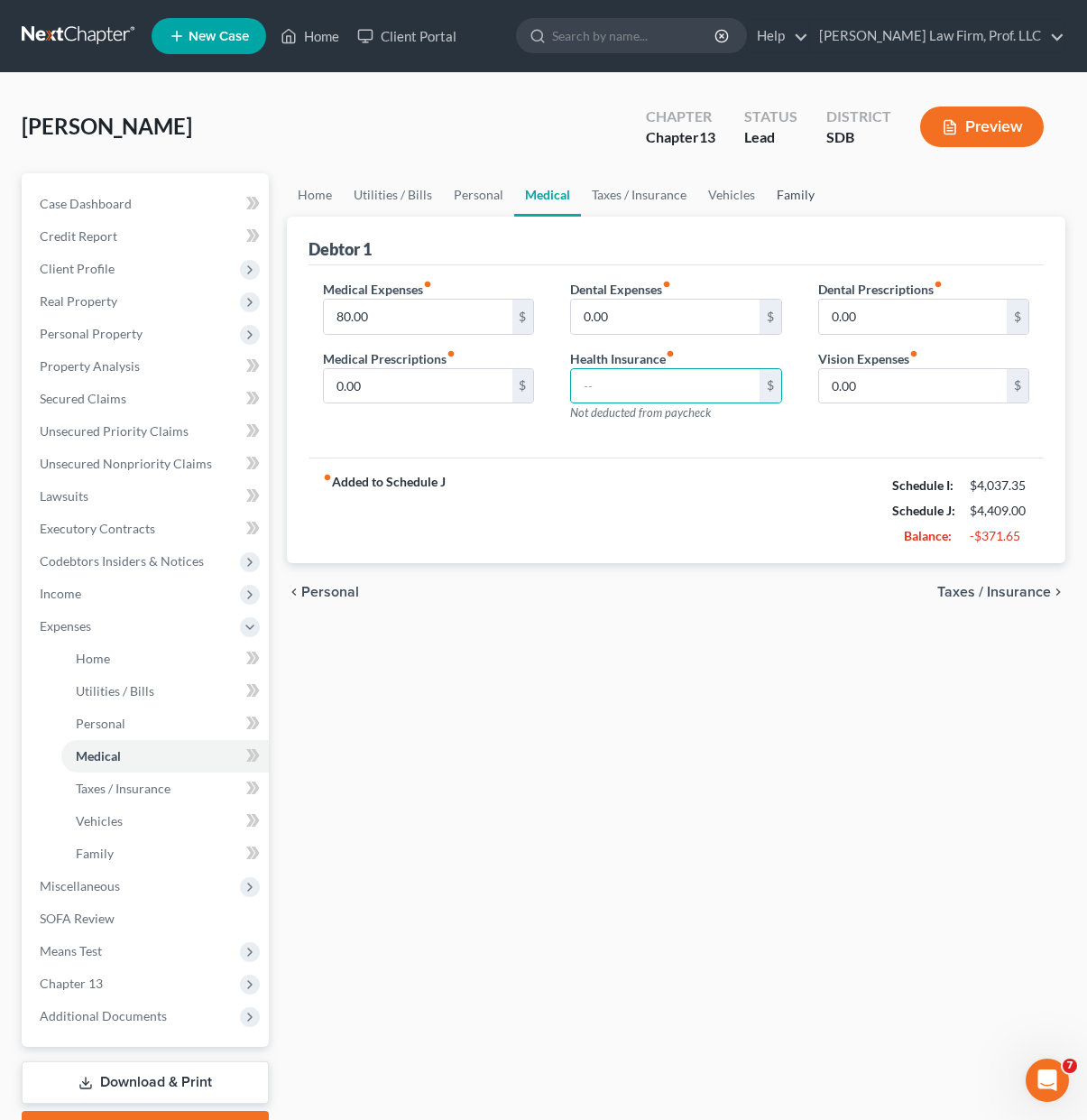
click at [791, 186] on link "Family" at bounding box center [795, 195] width 59 height 43
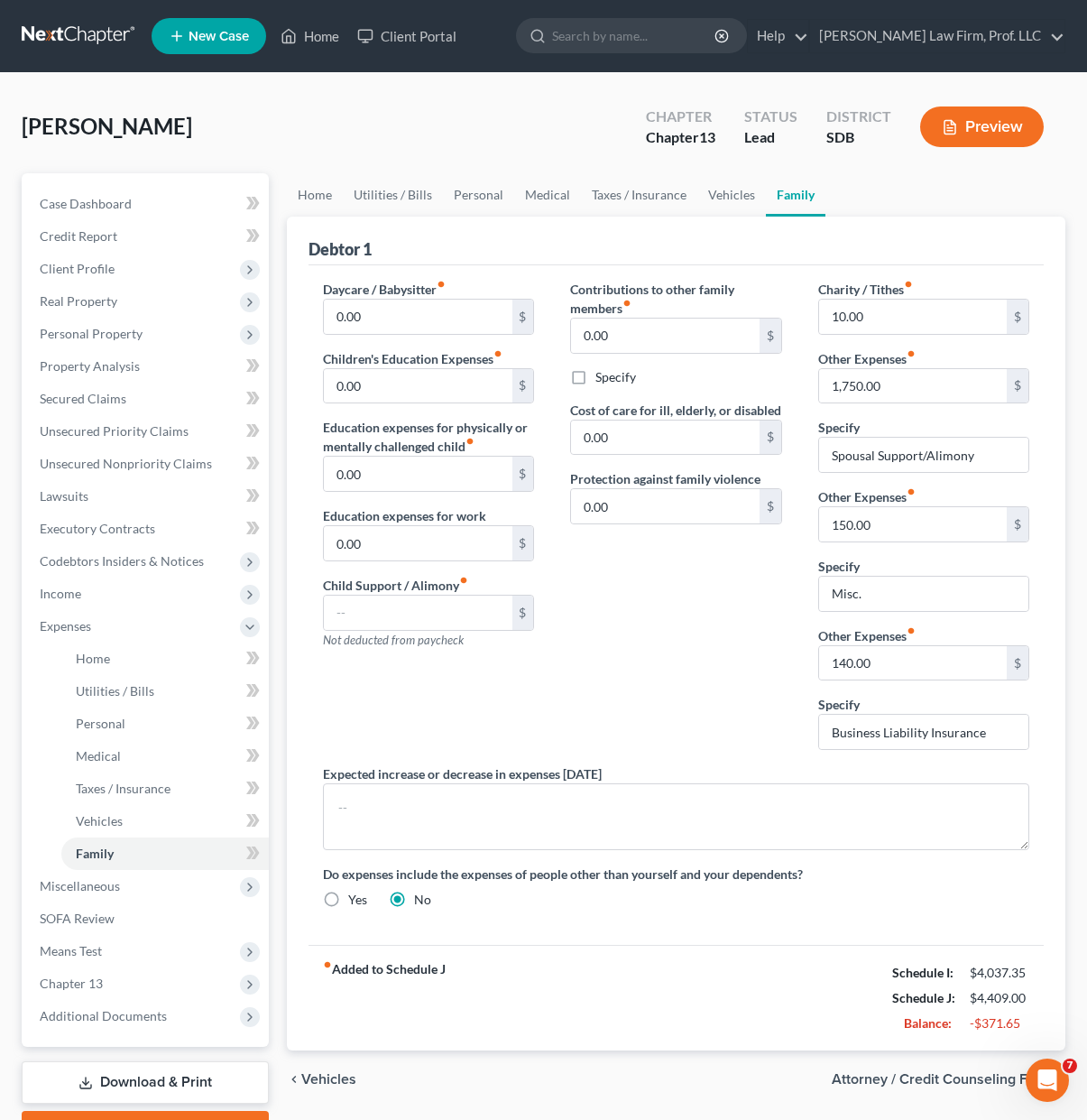
click at [732, 708] on div "Contributions to other family members fiber_manual_record 0.00 $ Specify Cost o…" at bounding box center [676, 521] width 248 height 485
drag, startPoint x: 689, startPoint y: 722, endPoint x: 431, endPoint y: 556, distance: 306.8
click at [682, 715] on div "Contributions to other family members fiber_manual_record 0.00 $ Specify Cost o…" at bounding box center [676, 521] width 248 height 485
click at [389, 386] on input "0.00" at bounding box center [417, 386] width 187 height 34
click at [607, 644] on div "Contributions to other family members fiber_manual_record 0.00 $ Specify Cost o…" at bounding box center [676, 521] width 248 height 485
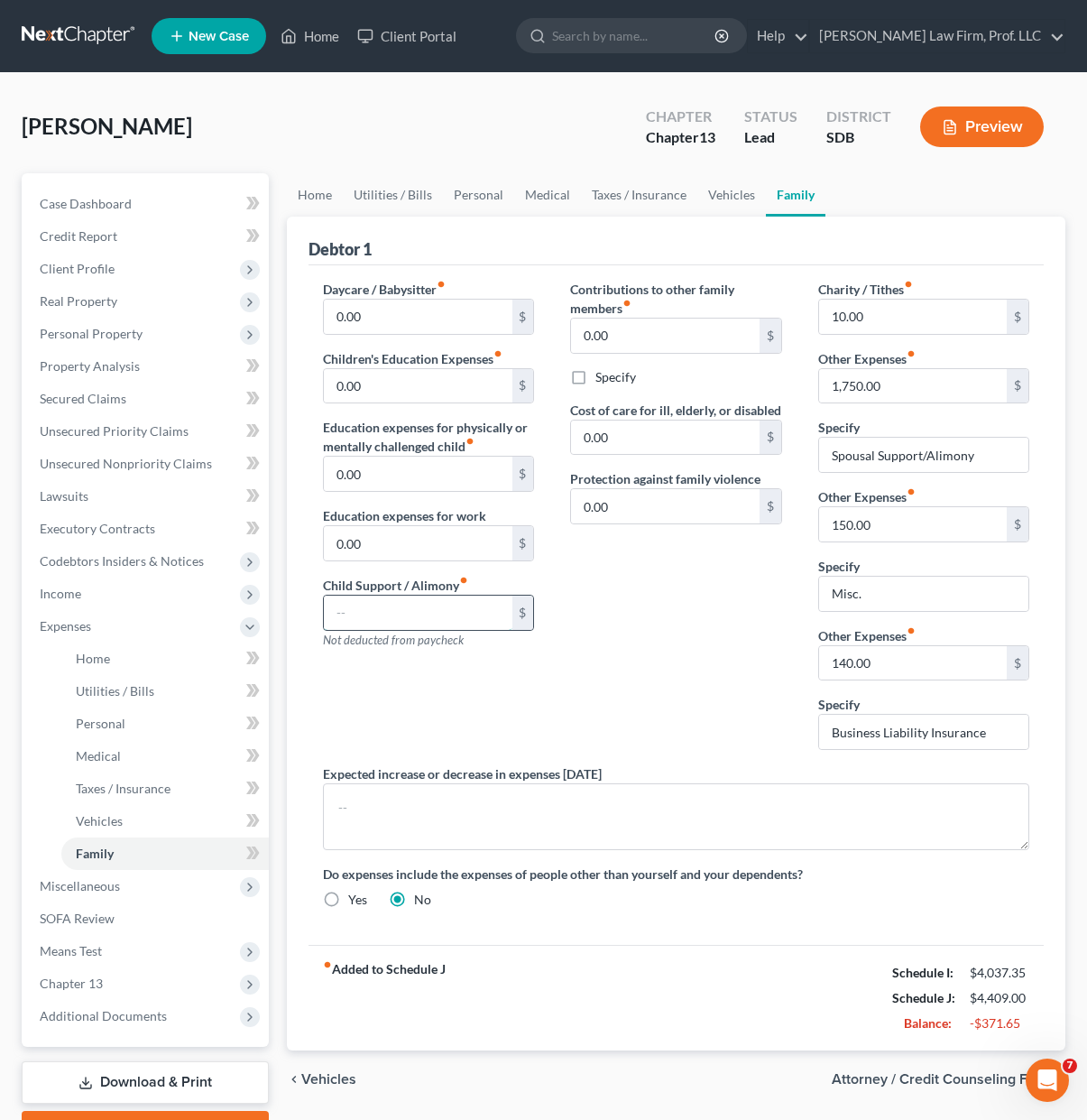
click at [418, 619] on input "text" at bounding box center [417, 613] width 187 height 34
drag, startPoint x: 649, startPoint y: 601, endPoint x: 792, endPoint y: 470, distance: 193.9
click at [649, 601] on div "Contributions to other family members fiber_manual_record 0.00 $ Specify Cost o…" at bounding box center [676, 521] width 248 height 485
click at [666, 344] on input "0.00" at bounding box center [664, 335] width 187 height 34
type input "100"
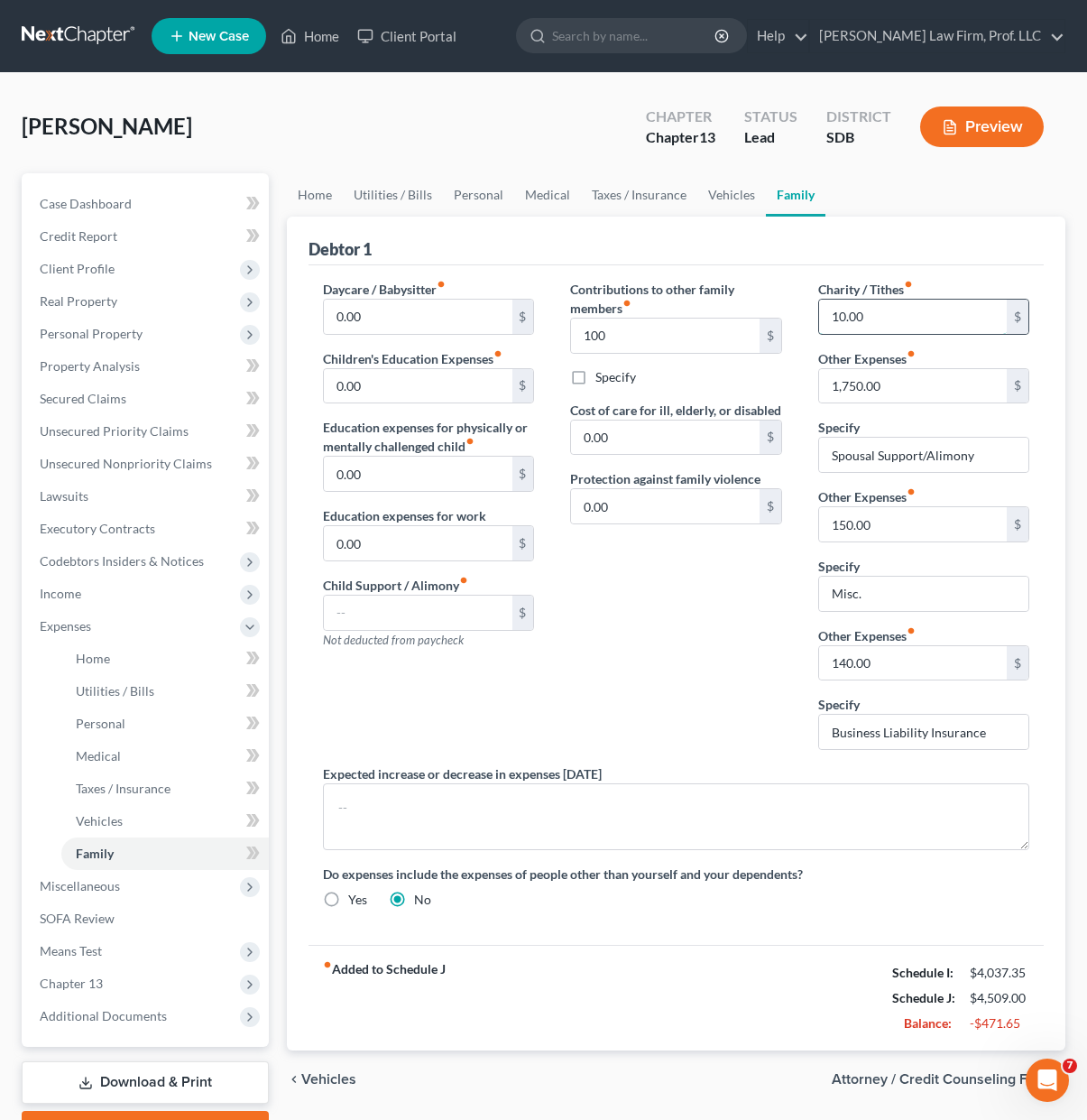
click at [849, 316] on input "10.00" at bounding box center [913, 316] width 187 height 34
click at [633, 698] on div "Contributions to other family members fiber_manual_record 100 $ Specify Cost of…" at bounding box center [676, 521] width 248 height 485
click at [424, 539] on input "0.00" at bounding box center [417, 543] width 187 height 34
drag, startPoint x: 530, startPoint y: 700, endPoint x: 13, endPoint y: 616, distance: 523.8
click at [530, 700] on div "Daycare / Babysitter fiber_manual_record 0.00 $ Children's Education Expenses f…" at bounding box center [428, 521] width 248 height 485
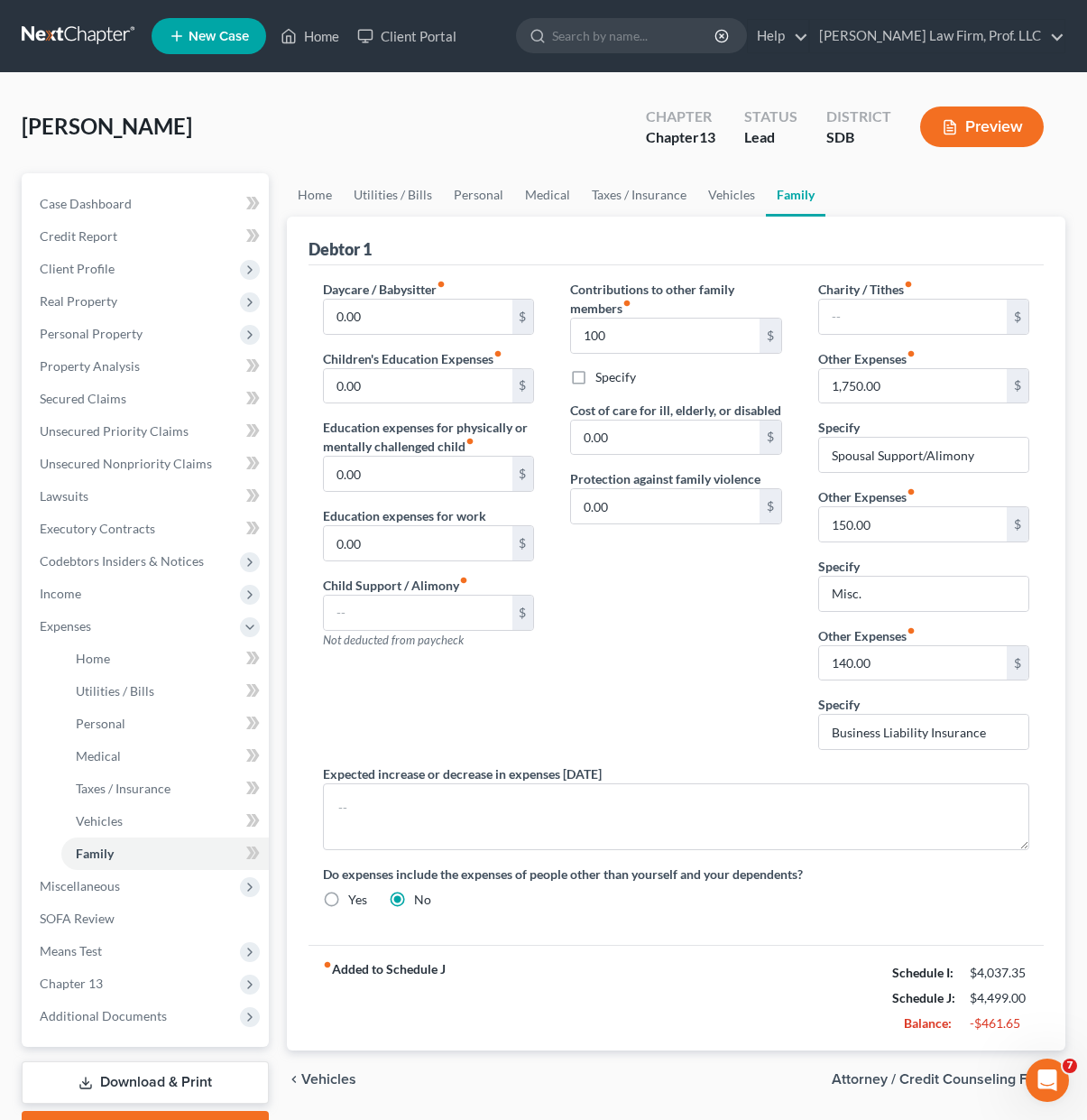
click at [720, 660] on div "Contributions to other family members fiber_manual_record 100 $ Specify Cost of…" at bounding box center [676, 521] width 248 height 485
click at [651, 672] on div "Contributions to other family members fiber_manual_record 100 $ Specify Cost of…" at bounding box center [676, 521] width 248 height 485
click at [945, 387] on input "1,750.00" at bounding box center [913, 386] width 187 height 34
drag, startPoint x: 627, startPoint y: 616, endPoint x: 877, endPoint y: 632, distance: 250.5
click at [627, 616] on div "Contributions to other family members fiber_manual_record 100 $ Specify Cost of…" at bounding box center [676, 521] width 248 height 485
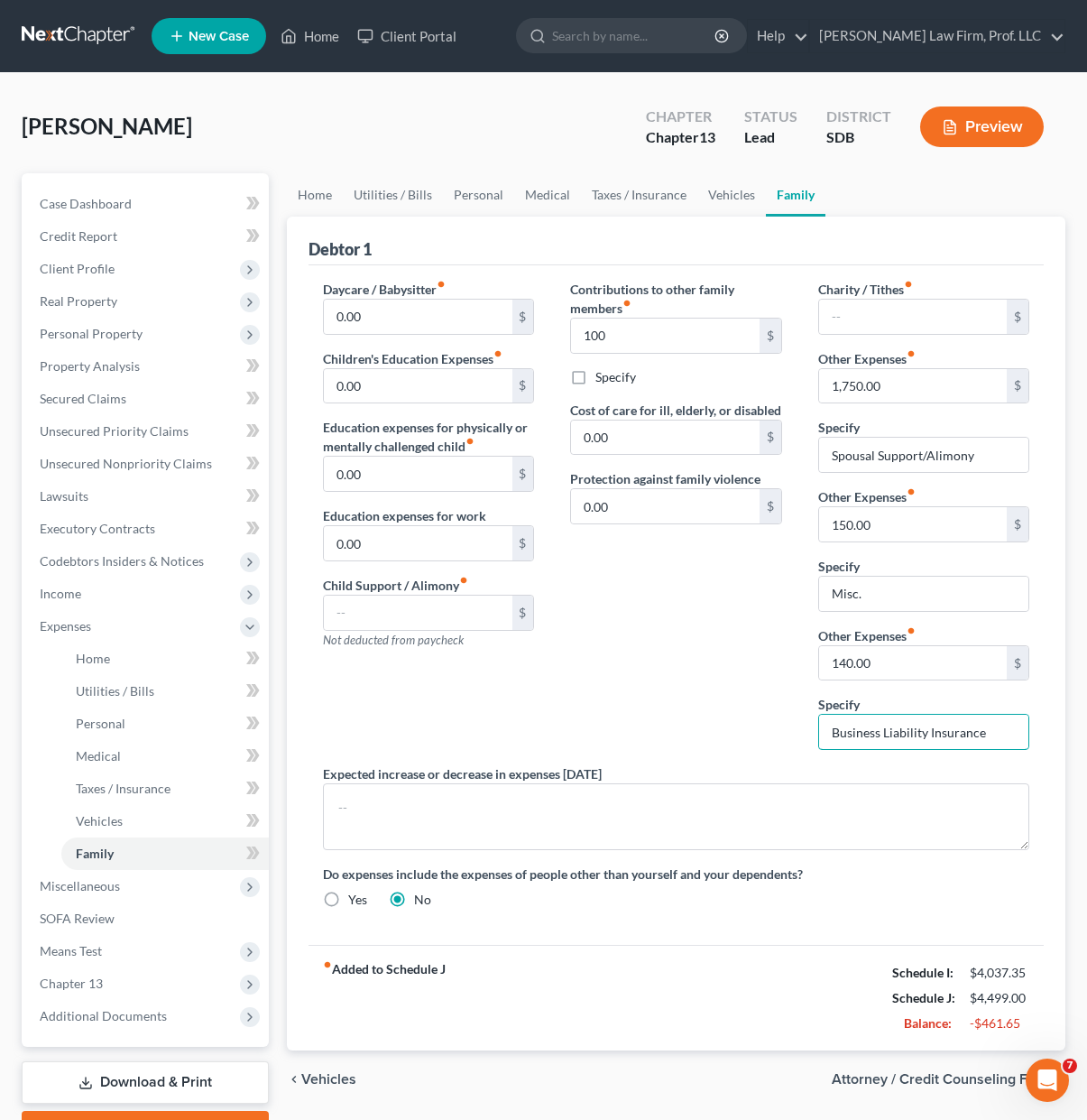
drag, startPoint x: 992, startPoint y: 734, endPoint x: 712, endPoint y: 730, distance: 280.0
click at [712, 730] on div "Daycare / Babysitter fiber_manual_record 0.00 $ Children's Education Expenses f…" at bounding box center [676, 601] width 743 height 644
click at [493, 732] on div "Daycare / Babysitter fiber_manual_record 0.00 $ Children's Education Expenses f…" at bounding box center [428, 521] width 248 height 485
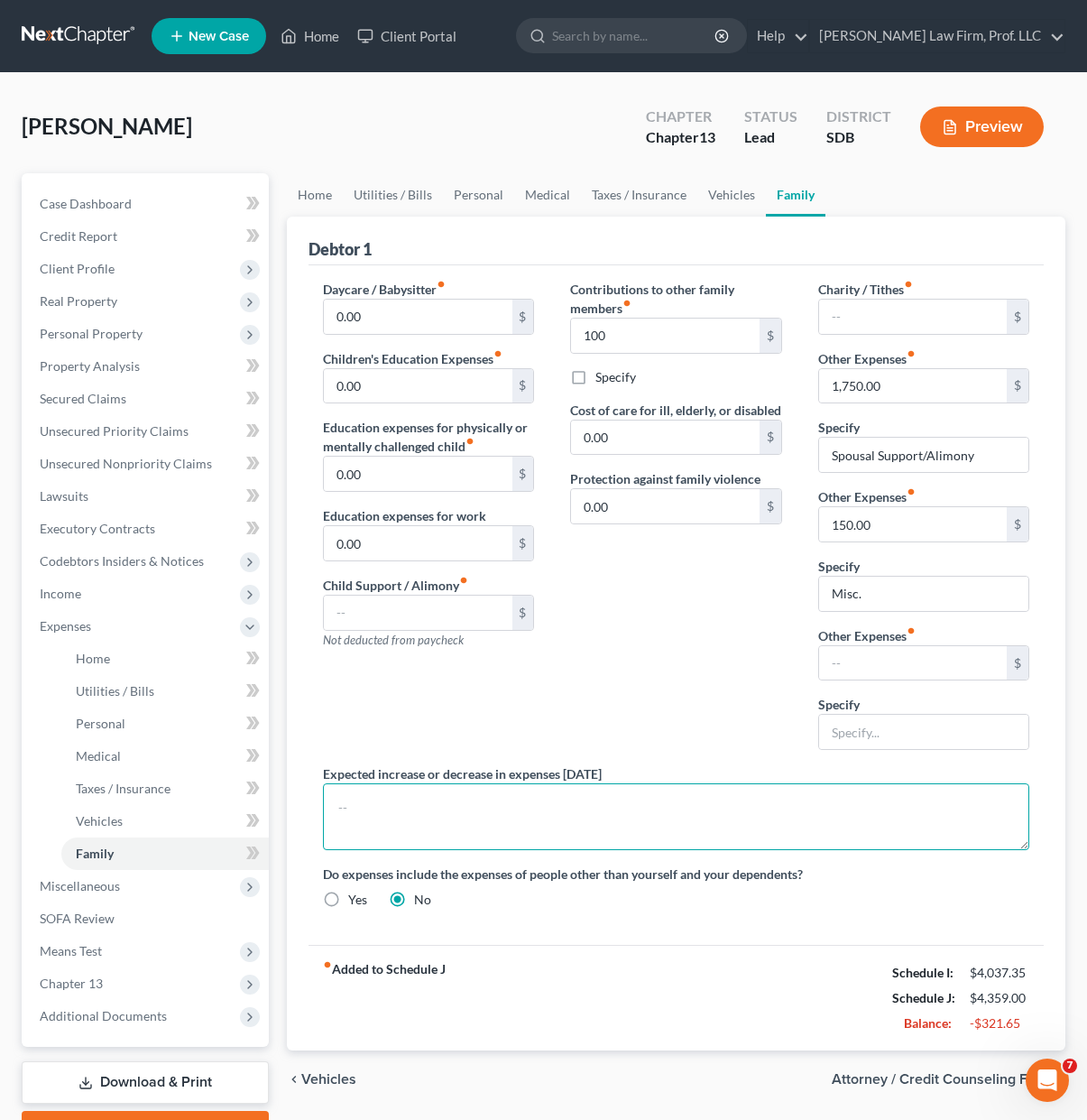
click at [804, 825] on textarea at bounding box center [676, 816] width 707 height 67
click at [722, 676] on div "Contributions to other family members fiber_manual_record 100 $ Specify Cost of…" at bounding box center [676, 521] width 248 height 485
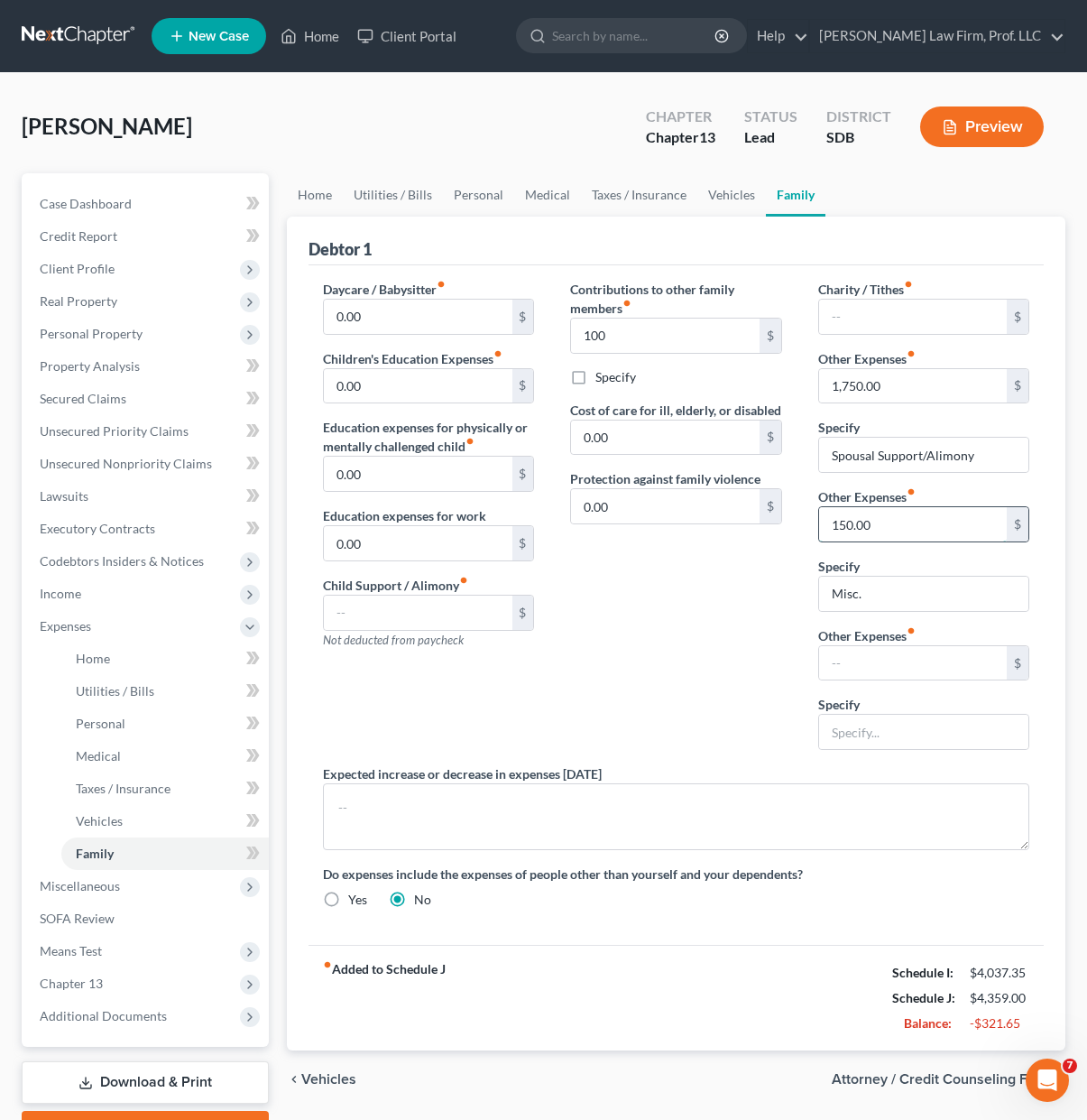
click at [906, 537] on input "150.00" at bounding box center [913, 524] width 187 height 34
drag, startPoint x: 613, startPoint y: 647, endPoint x: 865, endPoint y: 456, distance: 316.2
click at [613, 646] on div "Contributions to other family members fiber_manual_record 100 $ Specify Cost of…" at bounding box center [676, 521] width 248 height 485
drag, startPoint x: 711, startPoint y: 634, endPoint x: 1046, endPoint y: 393, distance: 412.7
click at [713, 632] on div "Contributions to other family members fiber_manual_record 100 $ Specify Cost of…" at bounding box center [676, 521] width 248 height 485
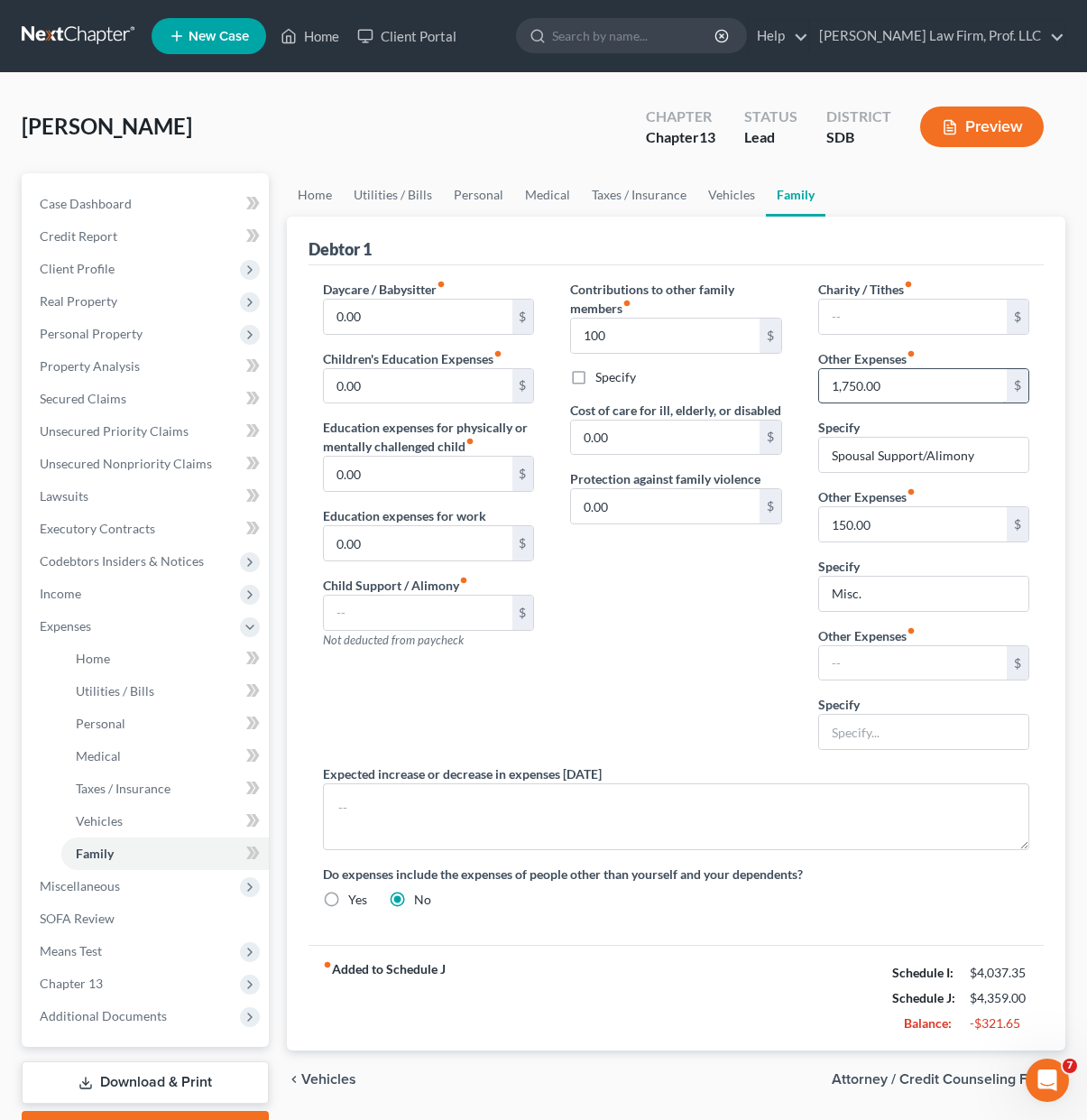
click at [935, 376] on input "1,750.00" at bounding box center [913, 386] width 187 height 34
drag, startPoint x: 975, startPoint y: 456, endPoint x: 772, endPoint y: 470, distance: 203.5
click at [772, 470] on div "Daycare / Babysitter fiber_manual_record 0.00 $ Children's Education Expenses f…" at bounding box center [676, 601] width 743 height 644
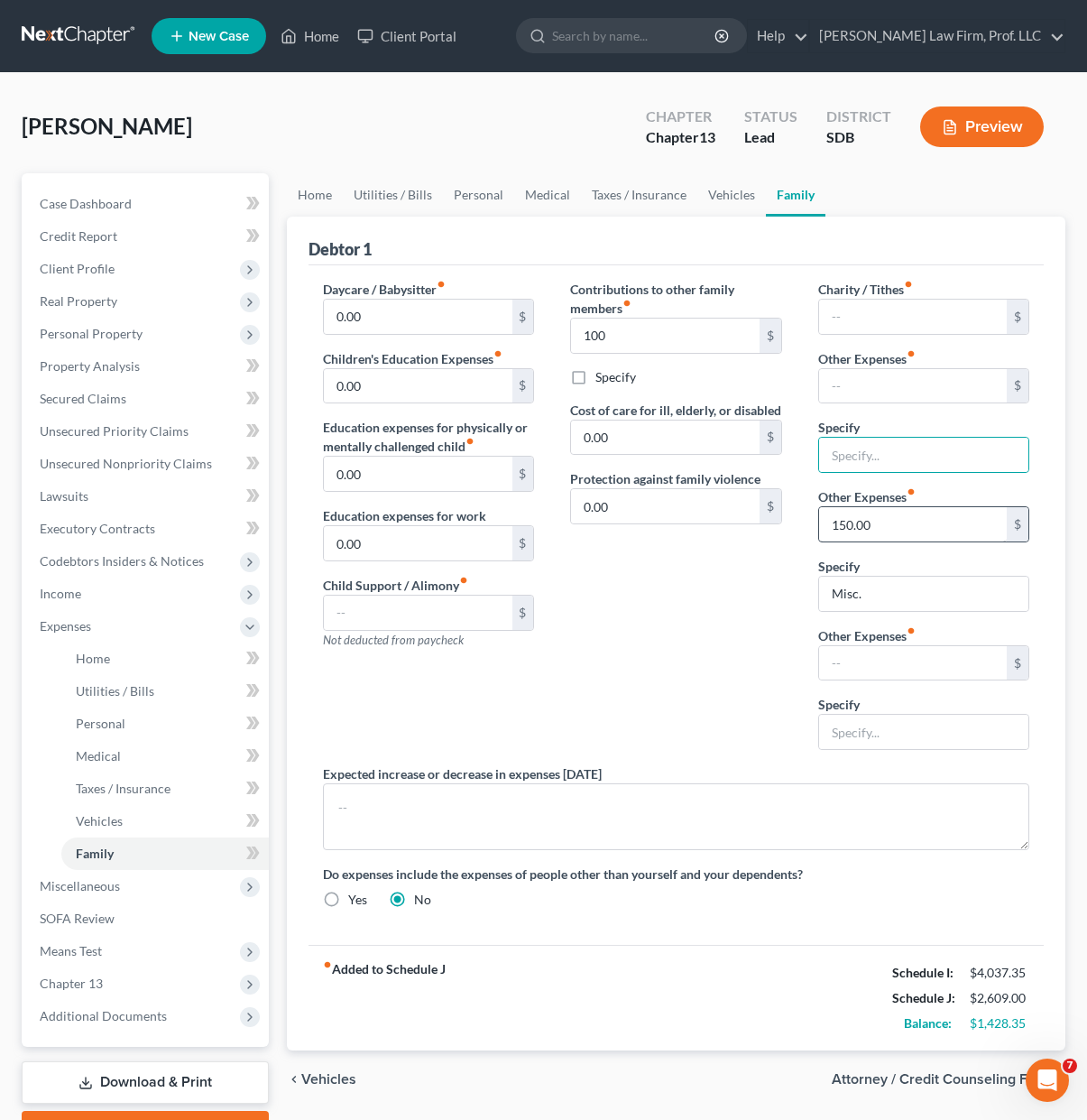
click at [798, 625] on div "Daycare / Babysitter fiber_manual_record 0.00 $ Children's Education Expenses f…" at bounding box center [676, 601] width 743 height 644
drag, startPoint x: 889, startPoint y: 510, endPoint x: 928, endPoint y: 519, distance: 40.0
click at [890, 509] on input "150.00" at bounding box center [913, 524] width 187 height 34
click at [890, 585] on input "Misc." at bounding box center [924, 594] width 209 height 34
type input "M"
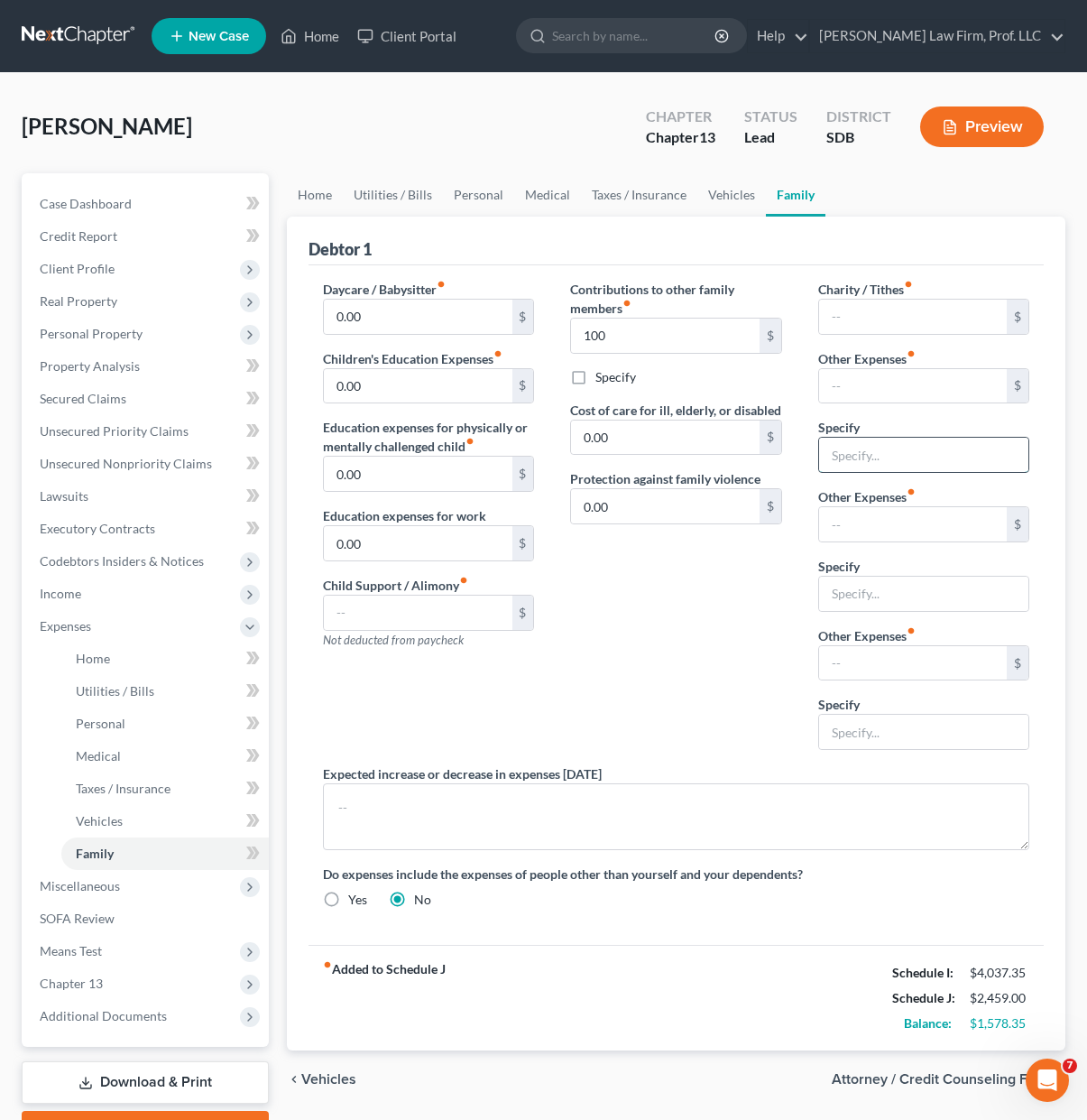
click at [872, 466] on input "text" at bounding box center [924, 455] width 209 height 34
click at [904, 387] on input "text" at bounding box center [913, 386] width 187 height 34
type input "150.00"
drag, startPoint x: 907, startPoint y: 451, endPoint x: 907, endPoint y: 463, distance: 12.0
click at [907, 451] on input "Misc" at bounding box center [924, 455] width 209 height 34
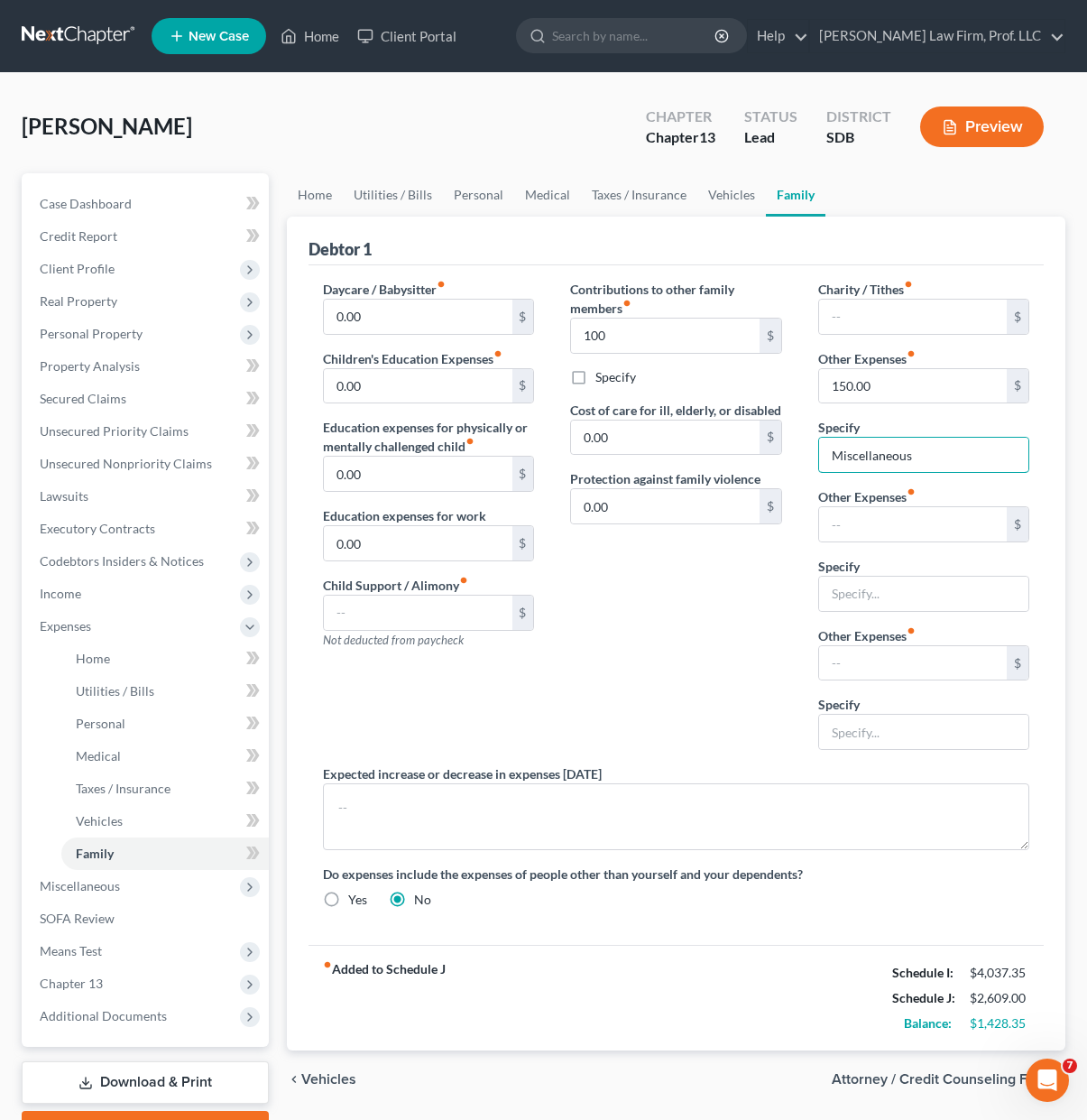
type input "Miscellaneous"
click at [711, 623] on div "Contributions to other family members fiber_manual_record 100 $ Specify Cost of…" at bounding box center [676, 521] width 248 height 485
drag, startPoint x: 557, startPoint y: 200, endPoint x: 470, endPoint y: 192, distance: 87.4
click at [557, 200] on link "Medical" at bounding box center [547, 195] width 67 height 43
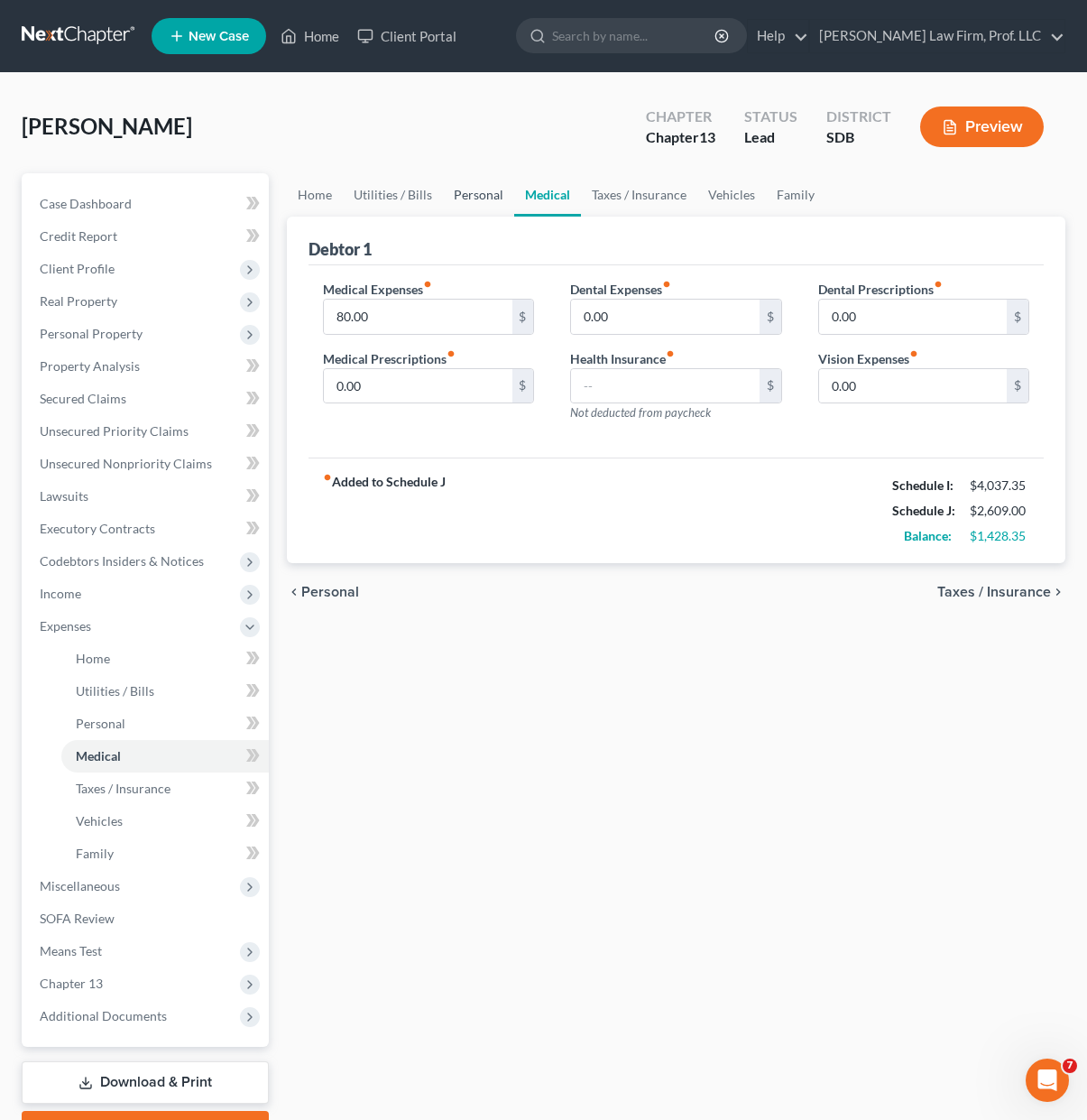
click at [490, 193] on link "Personal" at bounding box center [479, 195] width 72 height 43
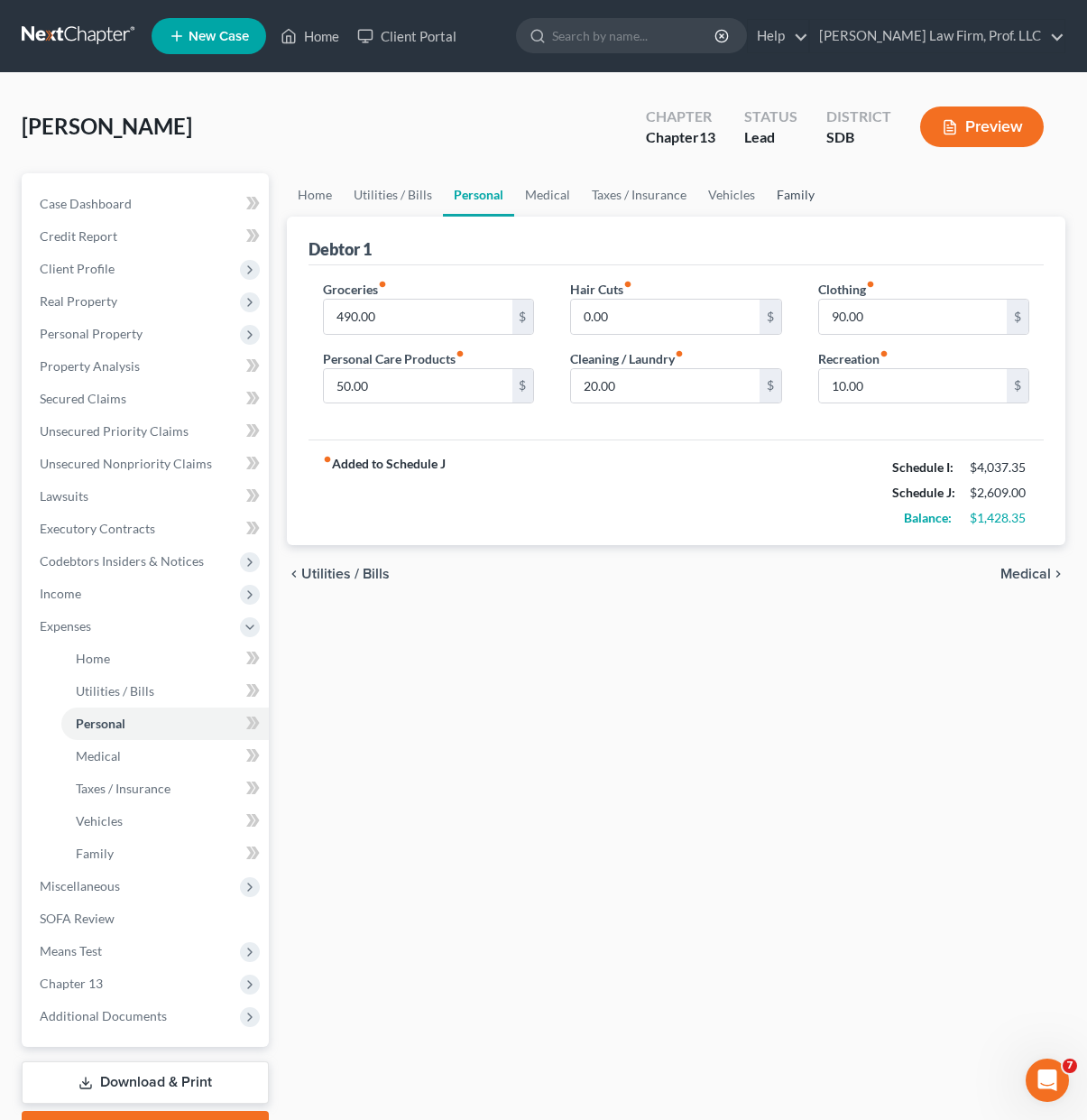
click at [808, 198] on link "Family" at bounding box center [795, 195] width 59 height 43
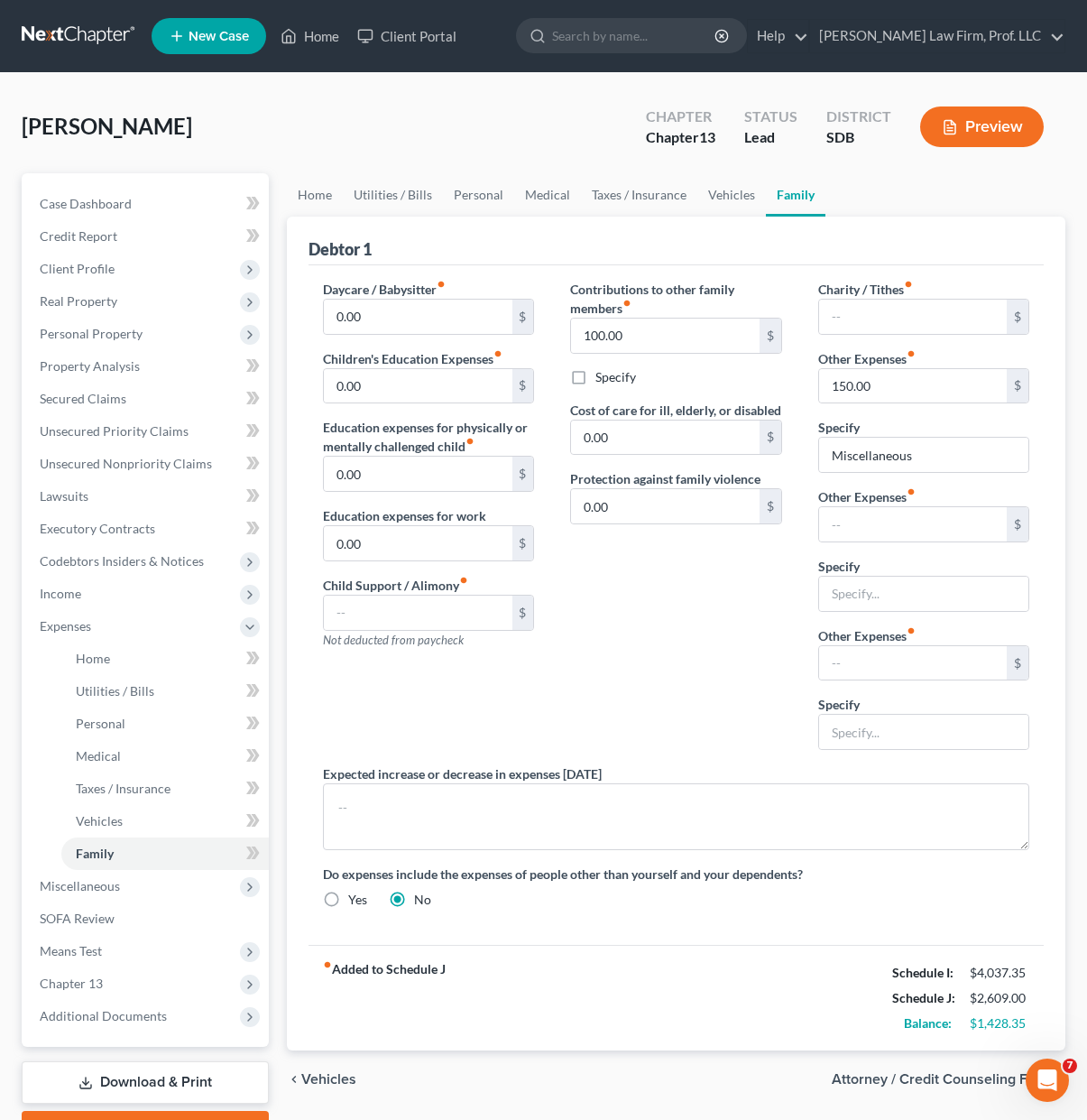
click at [706, 595] on div "Contributions to other family members fiber_manual_record 100.00 $ Specify Cost…" at bounding box center [676, 521] width 248 height 485
click at [679, 345] on input "100.00" at bounding box center [664, 335] width 187 height 34
click at [680, 339] on input "100.00" at bounding box center [664, 335] width 187 height 34
drag, startPoint x: 630, startPoint y: 337, endPoint x: 511, endPoint y: 280, distance: 131.9
click at [528, 311] on div "Daycare / Babysitter fiber_manual_record 0.00 $ Children's Education Expenses f…" at bounding box center [676, 601] width 743 height 644
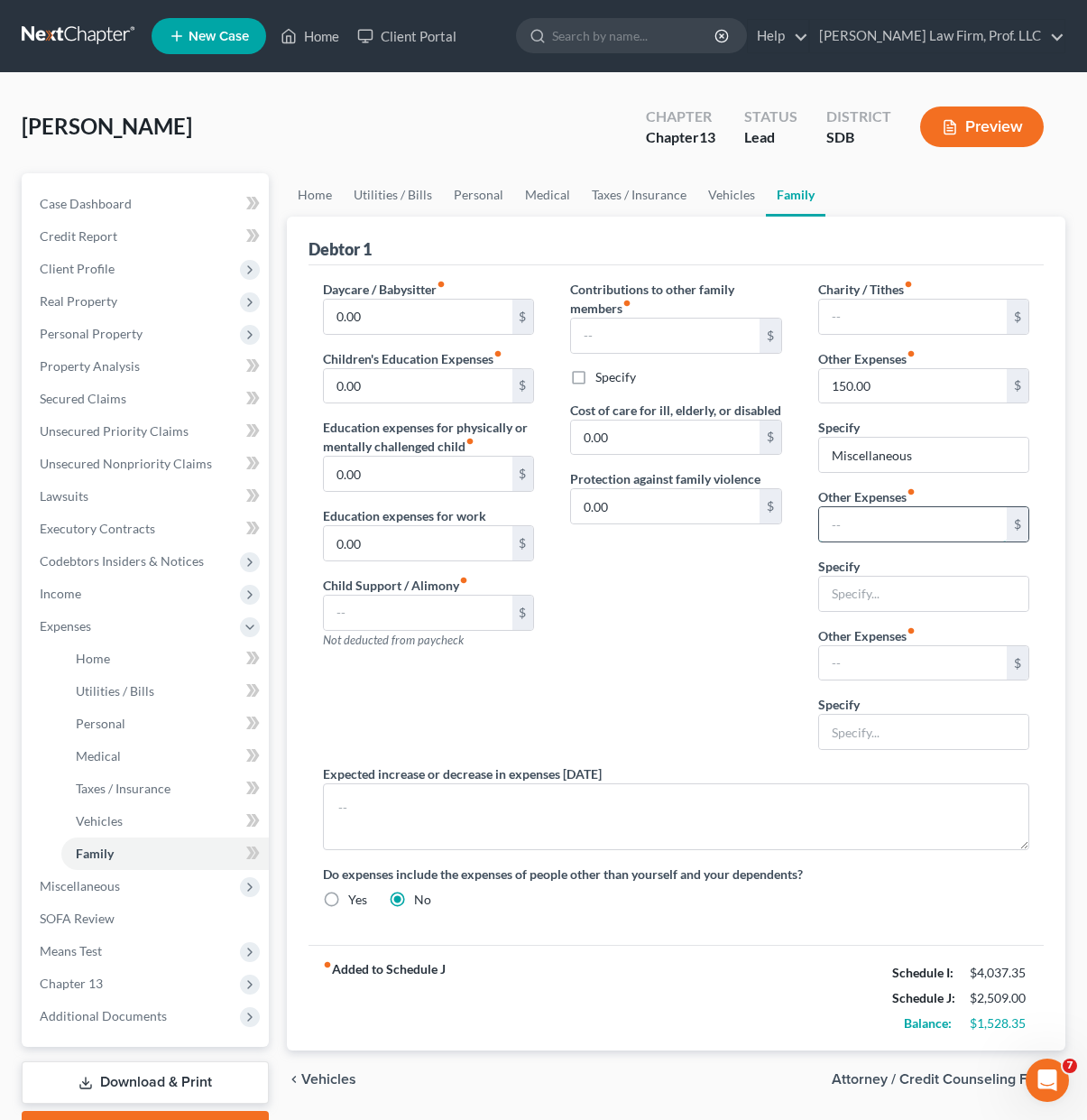
drag, startPoint x: 907, startPoint y: 540, endPoint x: 899, endPoint y: 531, distance: 12.0
click at [907, 540] on input "text" at bounding box center [913, 524] width 187 height 34
type input "100.00"
drag, startPoint x: 939, startPoint y: 602, endPoint x: 738, endPoint y: 580, distance: 202.2
click at [738, 580] on div "Daycare / Babysitter fiber_manual_record 0.00 $ Children's Education Expenses f…" at bounding box center [676, 601] width 743 height 644
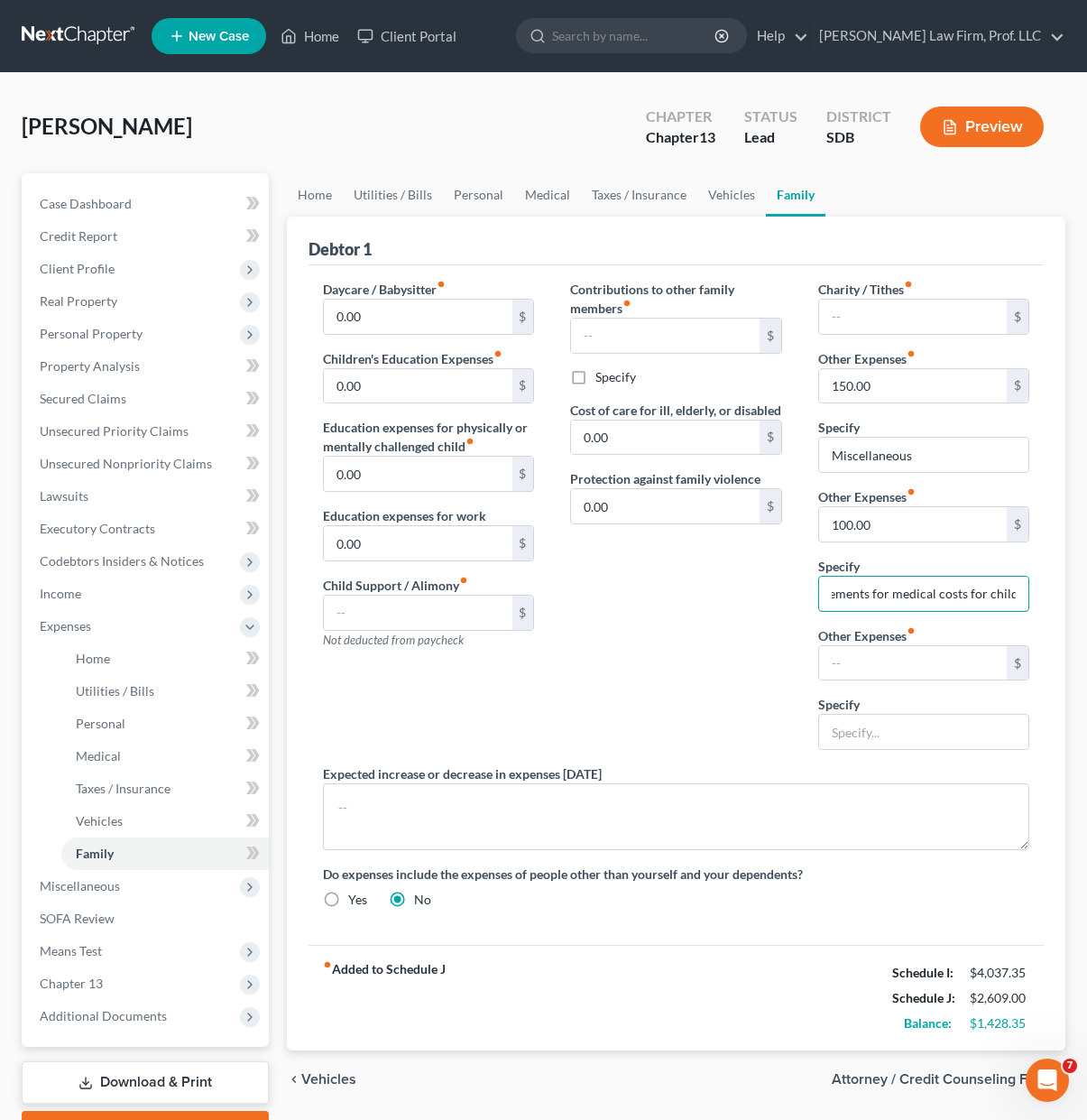
scroll to position [0, 72]
type input "Reimbursements for medical costs for children"
type input "100.00"
click at [918, 608] on input "Reimbursements for medical costs for children" at bounding box center [924, 594] width 209 height 34
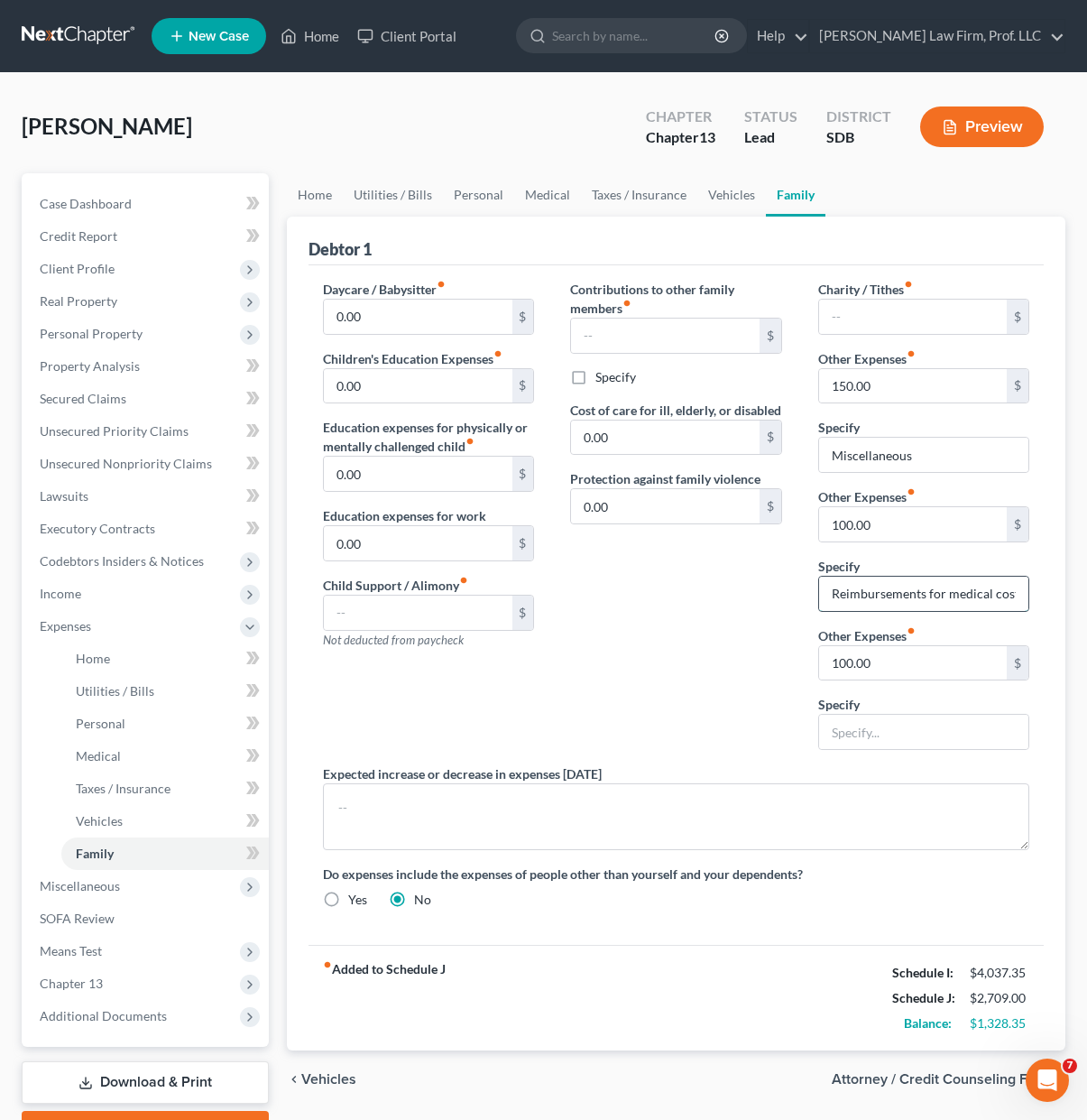
click at [898, 590] on input "Reimbursements for medical costs for children" at bounding box center [924, 594] width 209 height 34
drag, startPoint x: 964, startPoint y: 596, endPoint x: 919, endPoint y: 600, distance: 45.2
click at [964, 598] on input "Reimbursements for medical costs for children" at bounding box center [924, 594] width 209 height 34
click at [919, 600] on input "Reimbursements for medical costs for children" at bounding box center [924, 594] width 209 height 34
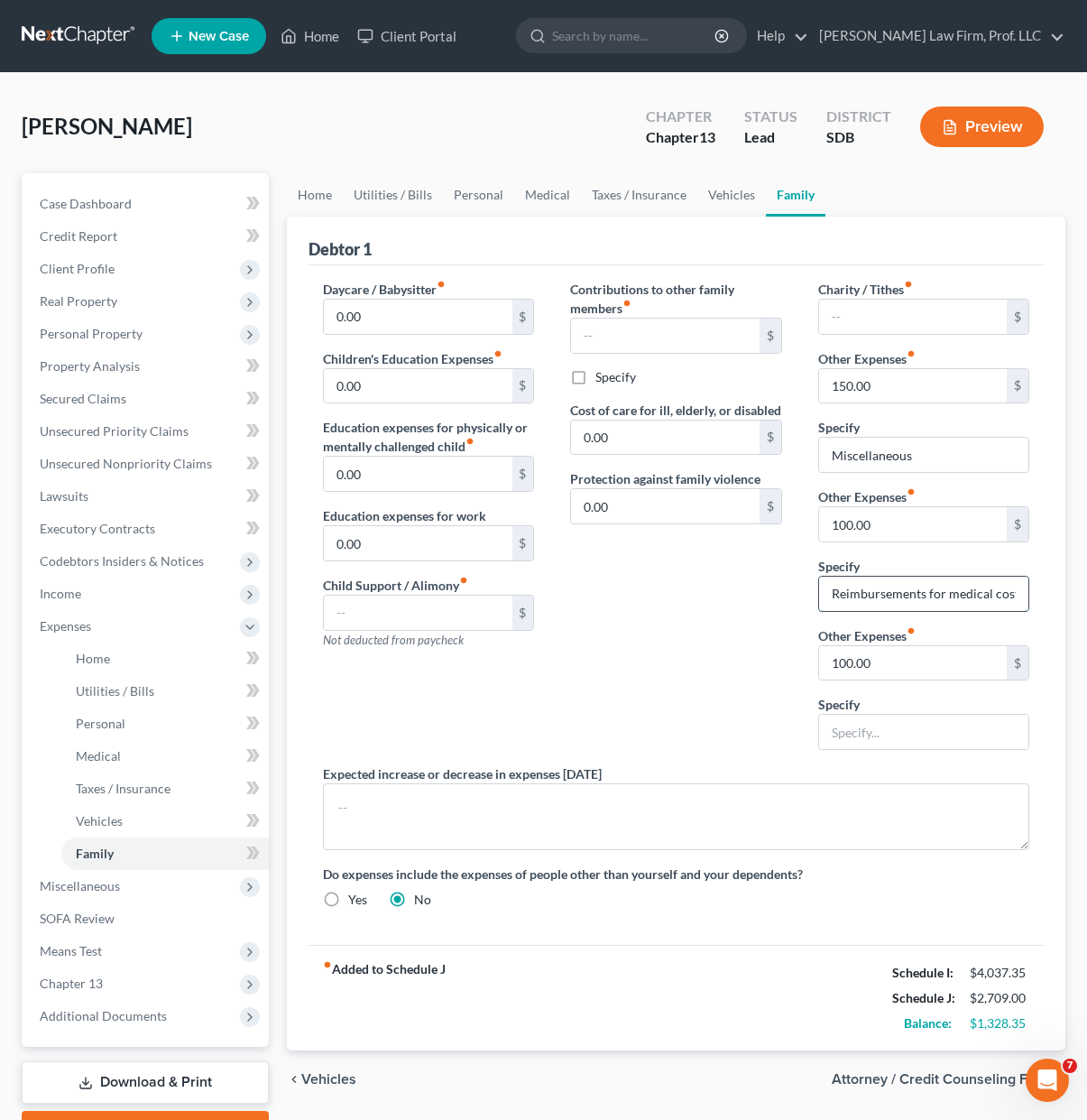
click at [921, 599] on input "Reimbursements for medical costs for children" at bounding box center [924, 594] width 209 height 34
click at [927, 591] on input "Reimbursements for medical costs for children" at bounding box center [924, 594] width 209 height 34
drag, startPoint x: 901, startPoint y: 600, endPoint x: 755, endPoint y: 601, distance: 146.0
click at [755, 601] on div "Daycare / Babysitter fiber_manual_record 0.00 $ Children's Education Expenses f…" at bounding box center [676, 601] width 743 height 644
click at [867, 618] on div "Charity / Tithes fiber_manual_record $ Other Expenses fiber_manual_record 150.0…" at bounding box center [923, 521] width 248 height 485
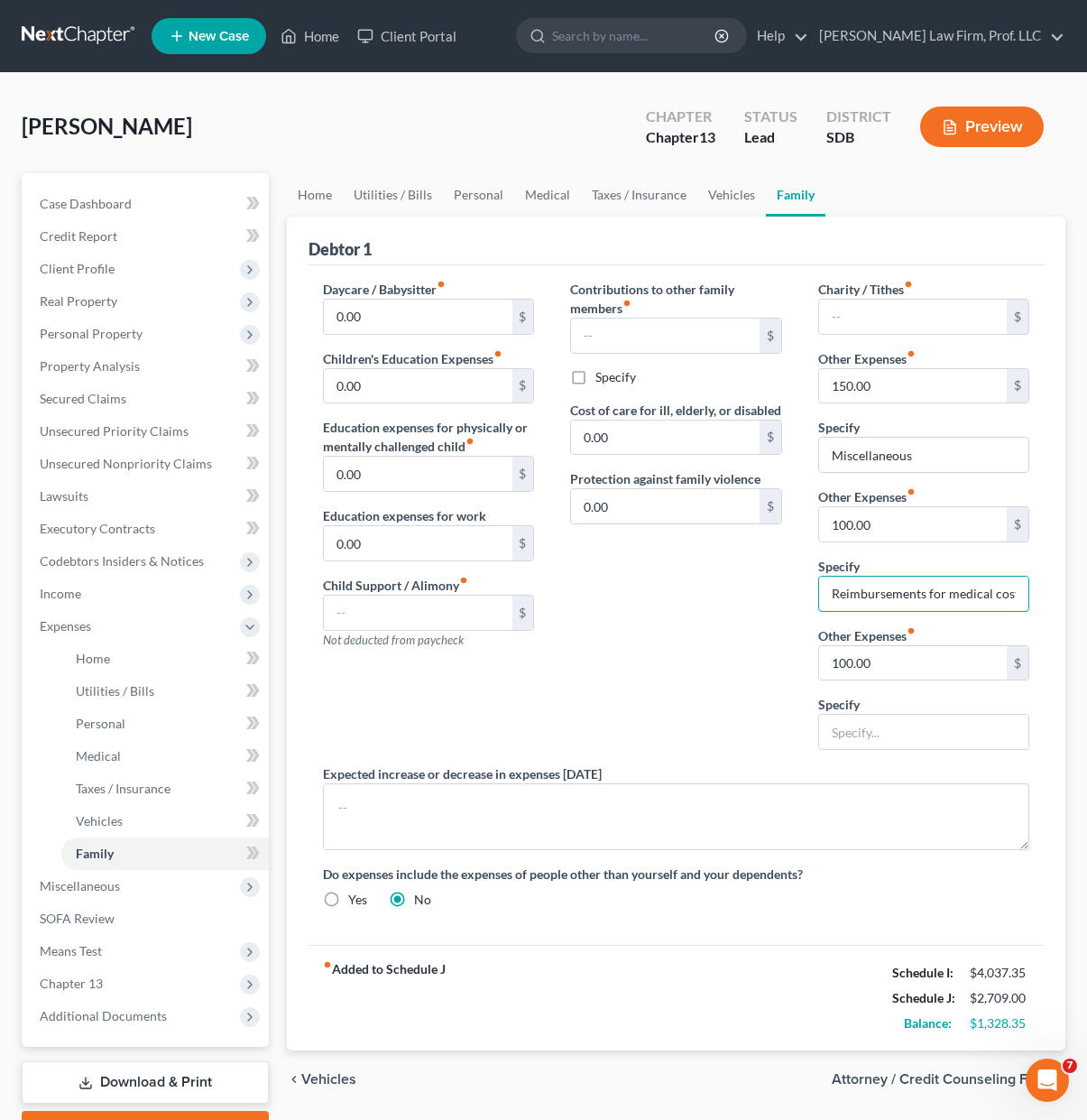
scroll to position [0, 72]
drag, startPoint x: 834, startPoint y: 597, endPoint x: 1107, endPoint y: 582, distance: 273.4
click at [1087, 582] on html "Home New Case Client Portal [PERSON_NAME] Law Firm, Prof. LLC [PERSON_NAME][EMA…" at bounding box center [543, 609] width 1087 height 1219
type input "M"
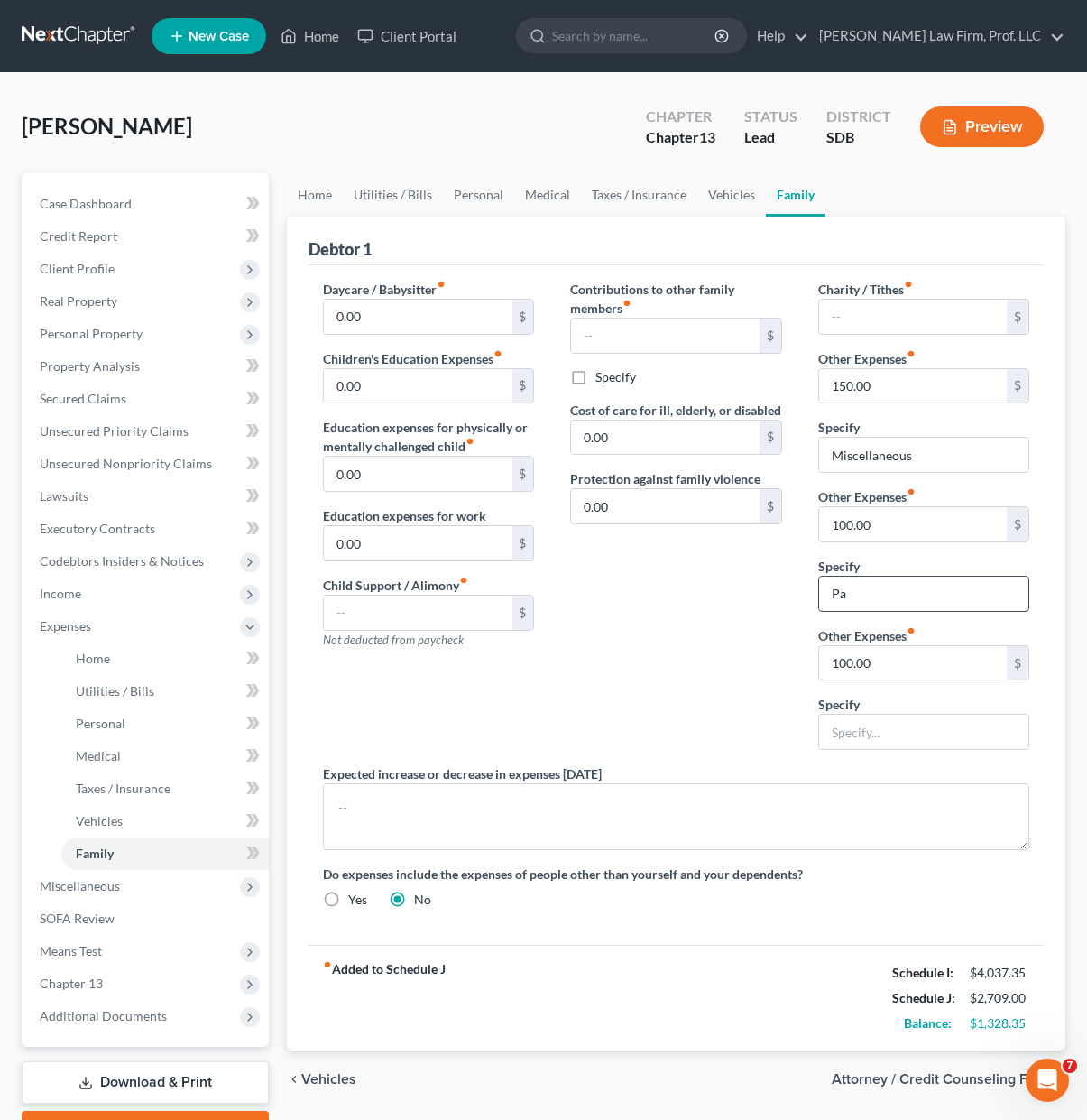
type input "P"
type input "Reimbursements for Child Medical Costs"
drag, startPoint x: 577, startPoint y: 664, endPoint x: 596, endPoint y: 208, distance: 456.4
click at [578, 644] on div "Contributions to other family members fiber_manual_record $ Specify Cost of car…" at bounding box center [676, 521] width 248 height 485
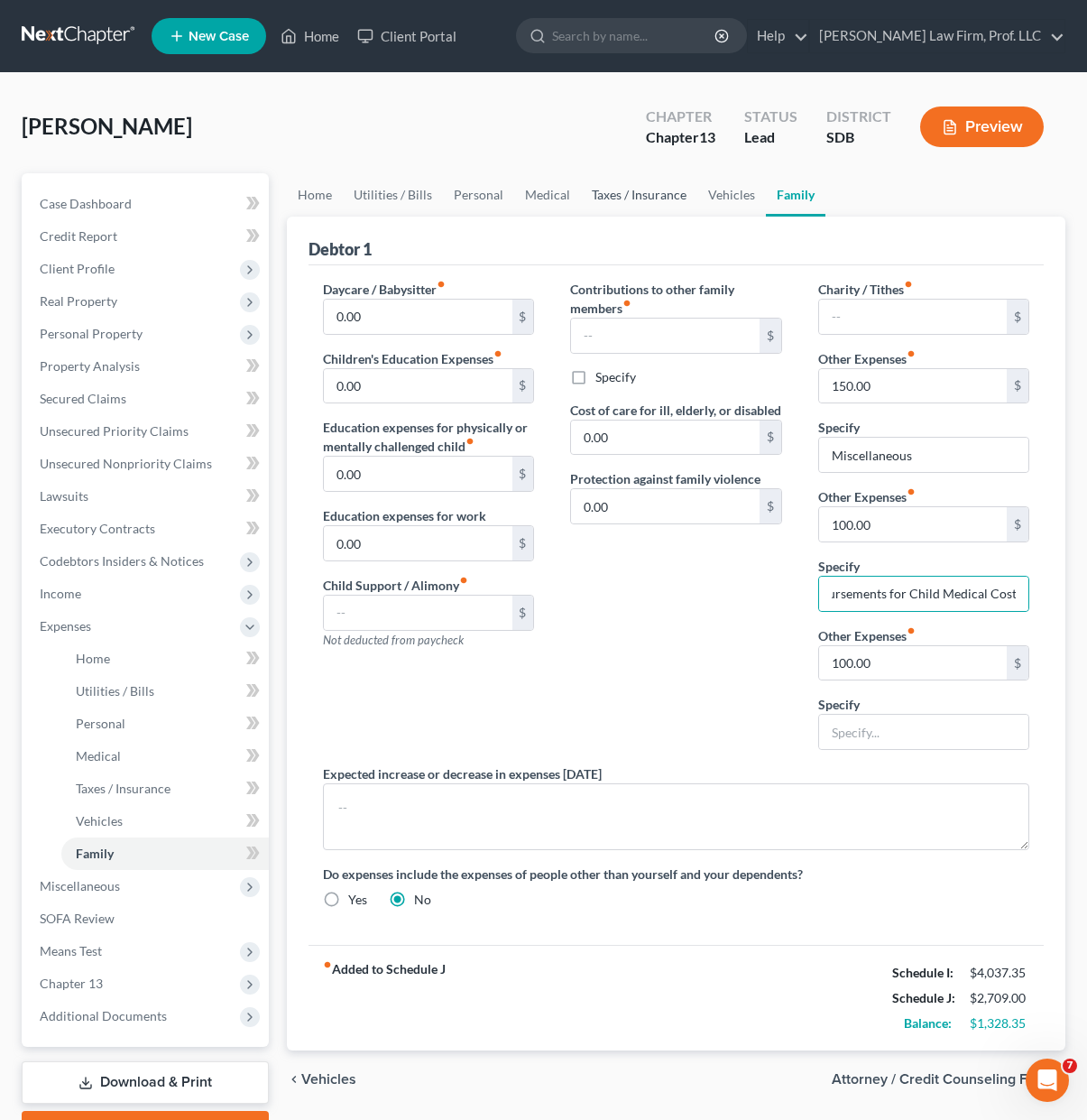
scroll to position [0, 0]
drag, startPoint x: 666, startPoint y: 725, endPoint x: 731, endPoint y: 691, distance: 73.4
click at [666, 725] on div "Contributions to other family members fiber_manual_record $ Specify Cost of car…" at bounding box center [676, 521] width 248 height 485
click at [719, 201] on link "Vehicles" at bounding box center [731, 195] width 69 height 43
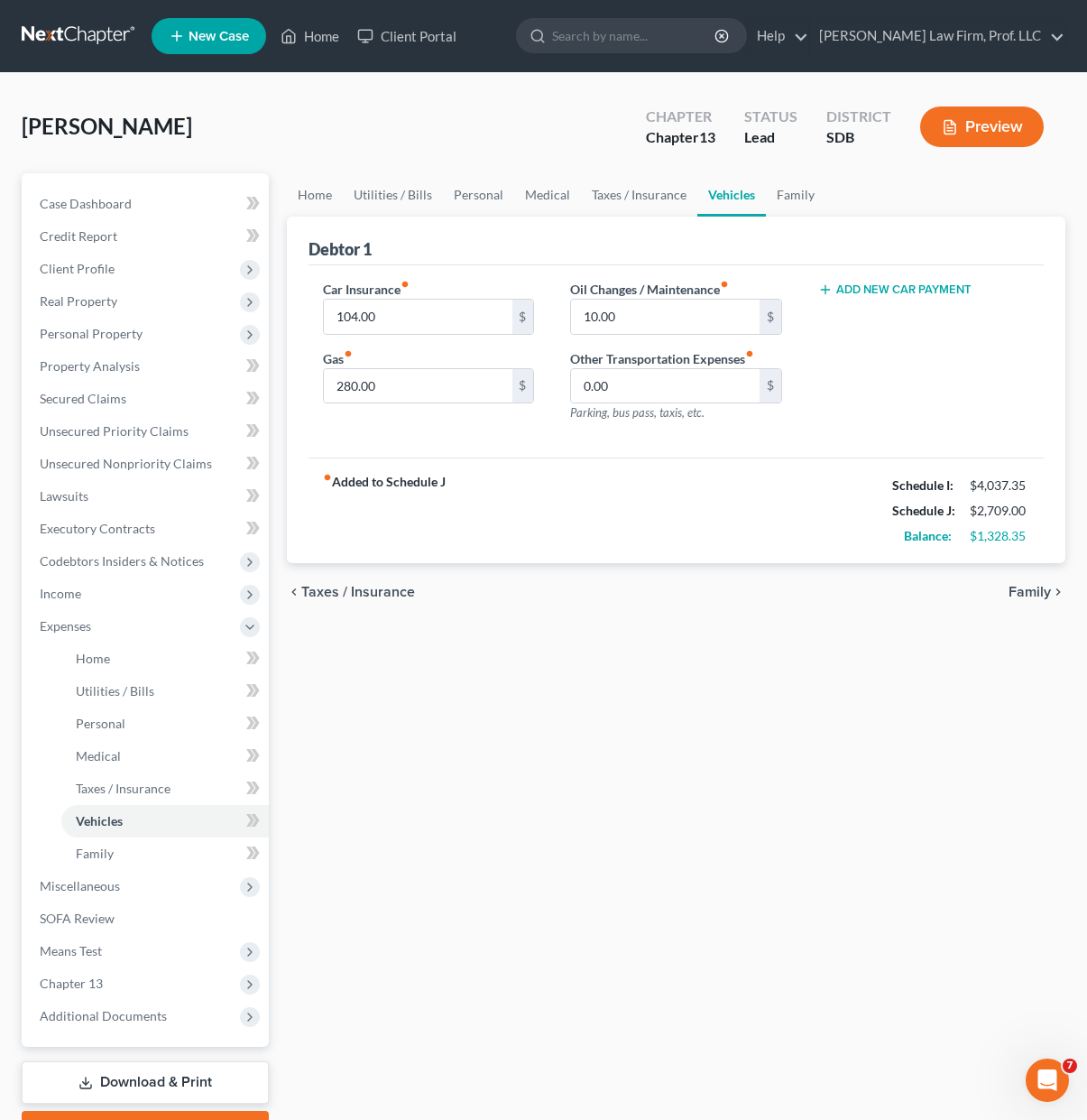
click at [712, 518] on div "fiber_manual_record Added to Schedule J Schedule I: $4,037.35 Schedule J: $2,70…" at bounding box center [676, 510] width 735 height 105
click at [637, 311] on input "10.00" at bounding box center [664, 316] width 187 height 34
click at [501, 491] on div "fiber_manual_record Added to Schedule J Schedule I: $4,037.35 Schedule J: $2,70…" at bounding box center [676, 510] width 735 height 105
click at [425, 312] on input "104.00" at bounding box center [417, 316] width 187 height 34
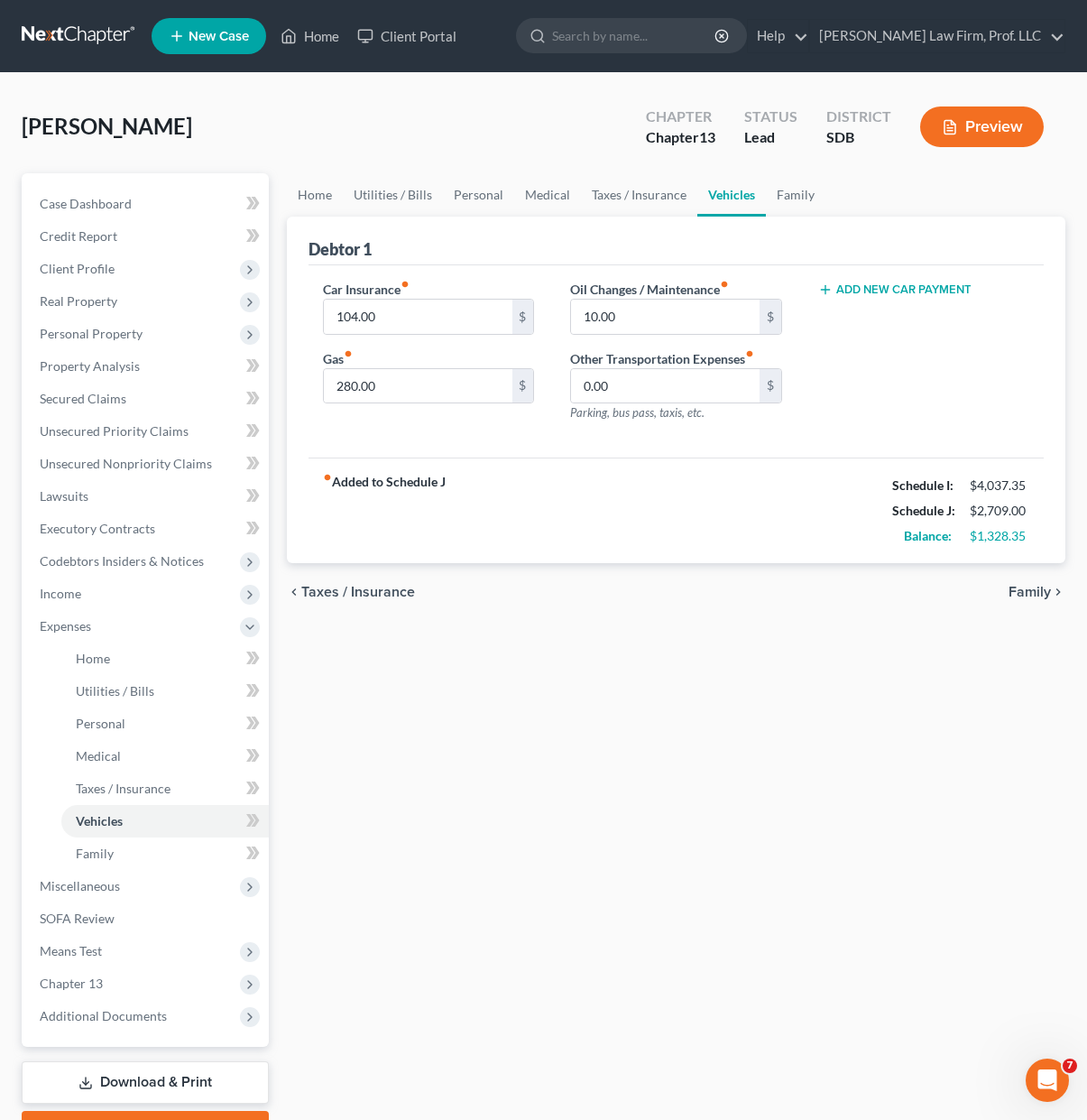
drag, startPoint x: 617, startPoint y: 826, endPoint x: 602, endPoint y: 262, distance: 564.2
click at [617, 823] on div "Home Utilities / Bills Personal Medical Taxes / Insurance Vehicles Family Debto…" at bounding box center [676, 662] width 797 height 977
click at [655, 208] on link "Taxes / Insurance" at bounding box center [639, 195] width 117 height 43
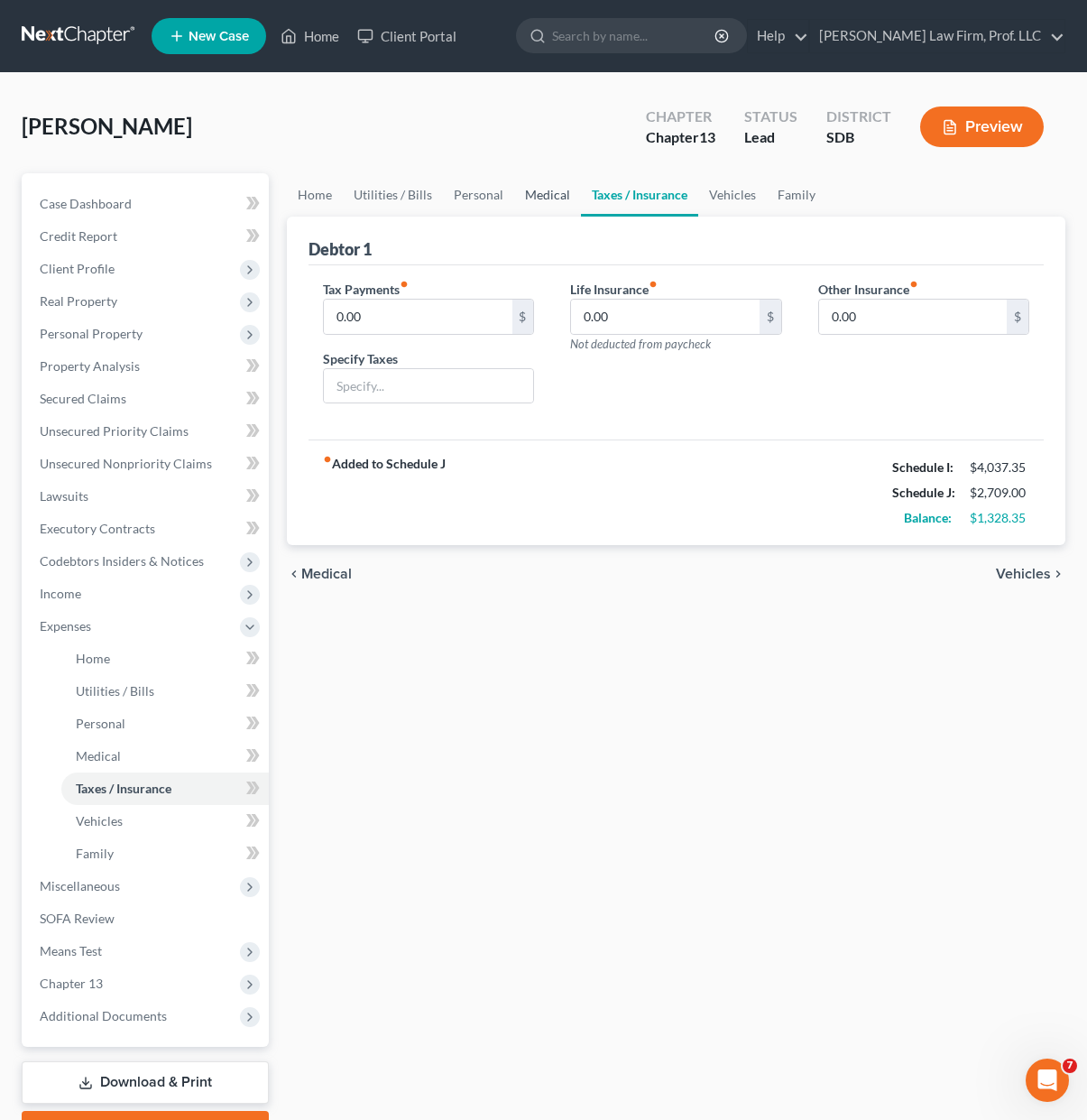
click at [544, 197] on link "Medical" at bounding box center [547, 195] width 67 height 43
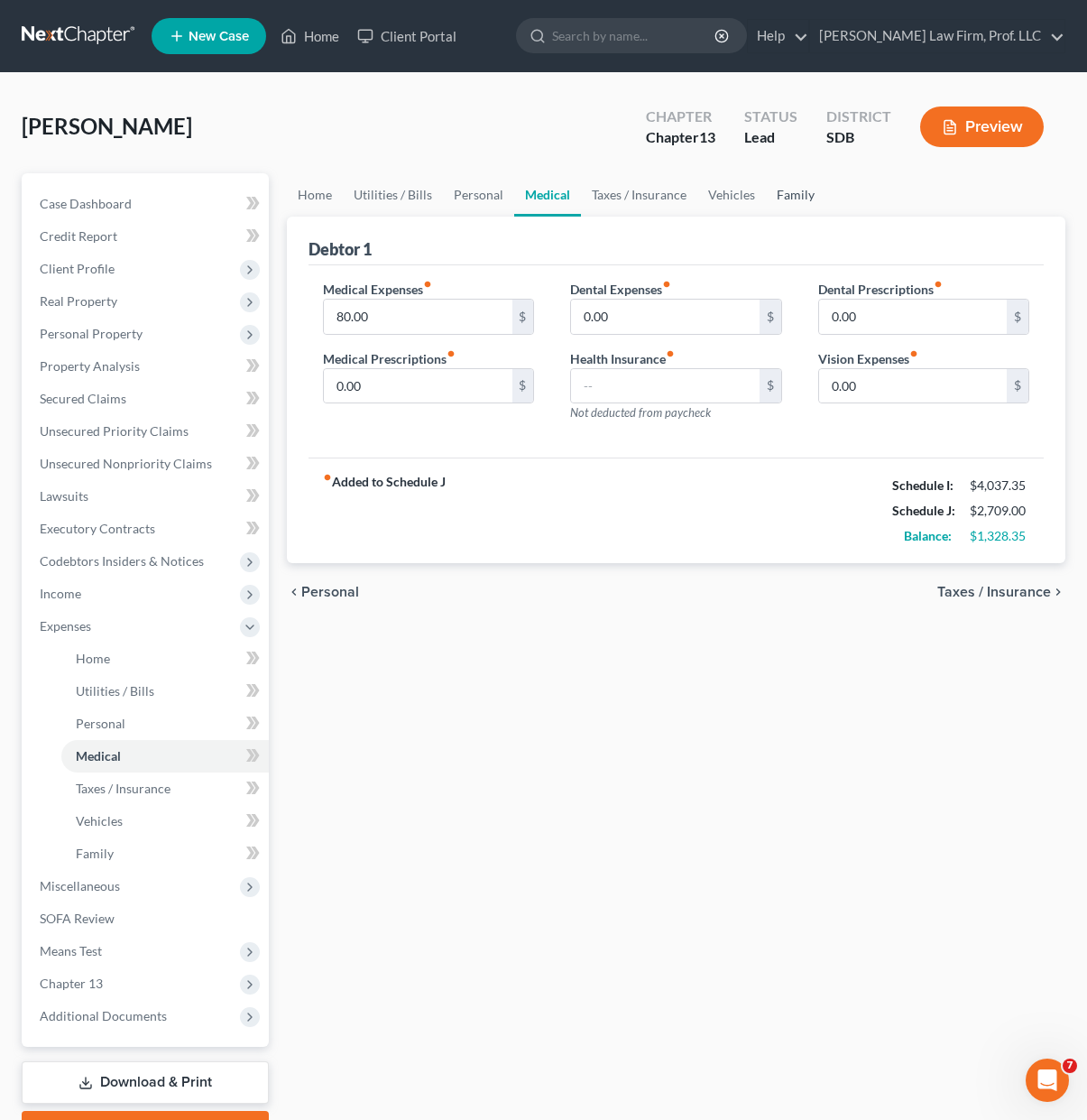
click at [803, 194] on link "Family" at bounding box center [795, 195] width 59 height 43
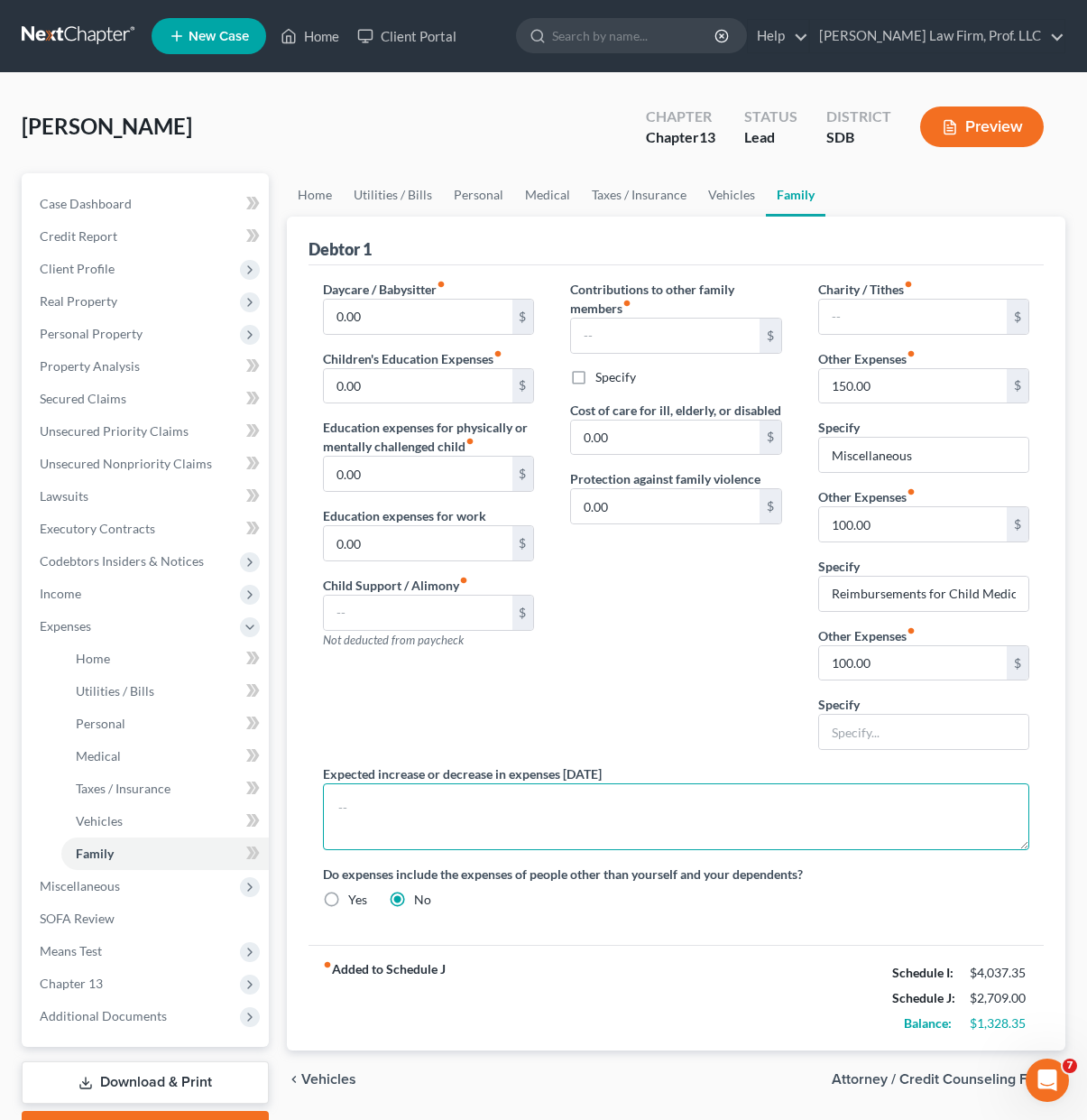
click at [687, 787] on textarea at bounding box center [676, 816] width 707 height 67
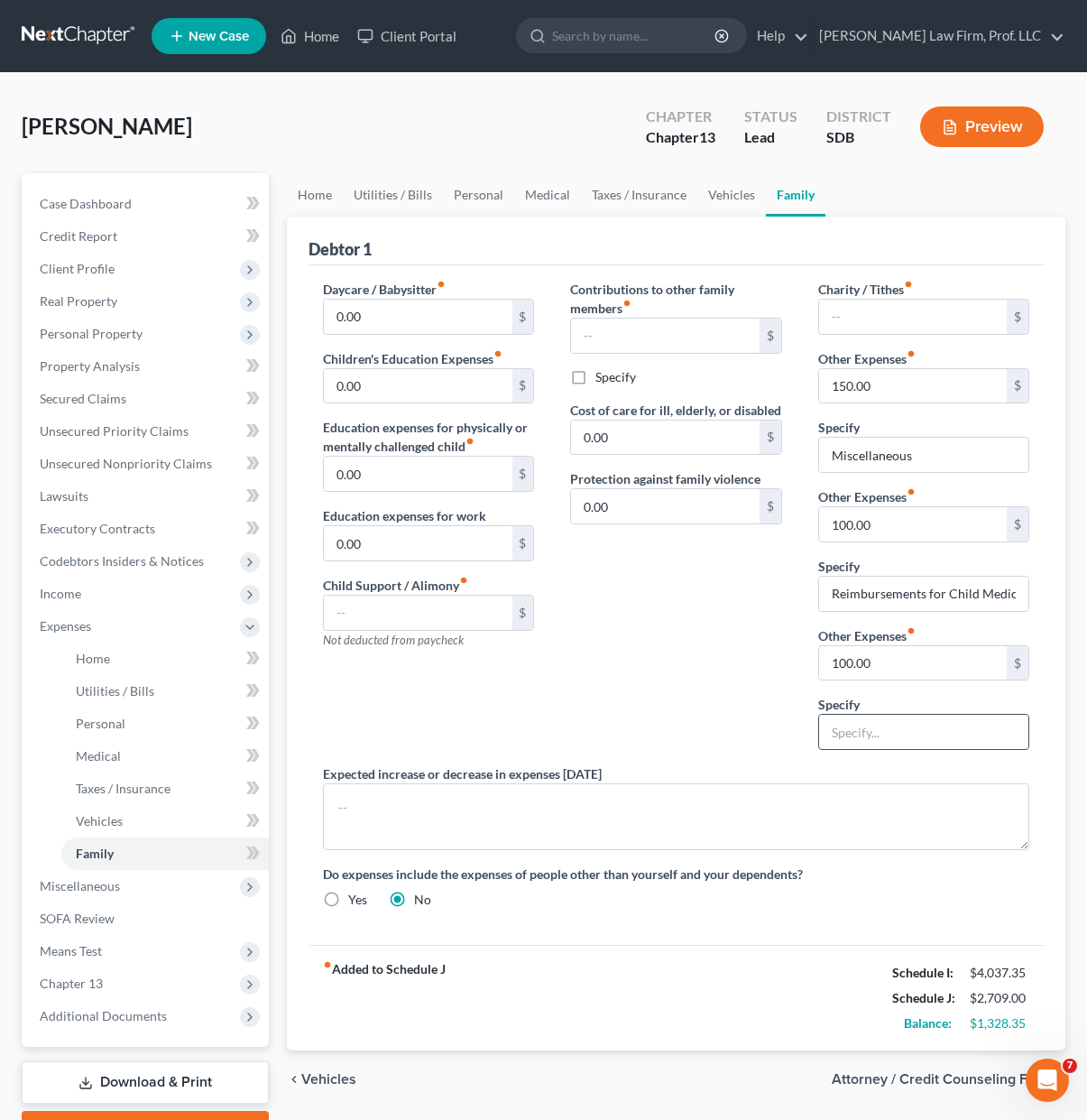
click at [894, 749] on input "text" at bounding box center [924, 731] width 209 height 34
click at [751, 730] on div "Contributions to other family members fiber_manual_record $ Specify Cost of car…" at bounding box center [676, 521] width 248 height 485
click at [911, 385] on input "150.00" at bounding box center [913, 386] width 187 height 34
click at [922, 597] on input "Reimbursements for Child Medical Costs" at bounding box center [924, 594] width 209 height 34
click at [919, 516] on input "100.00" at bounding box center [913, 524] width 187 height 34
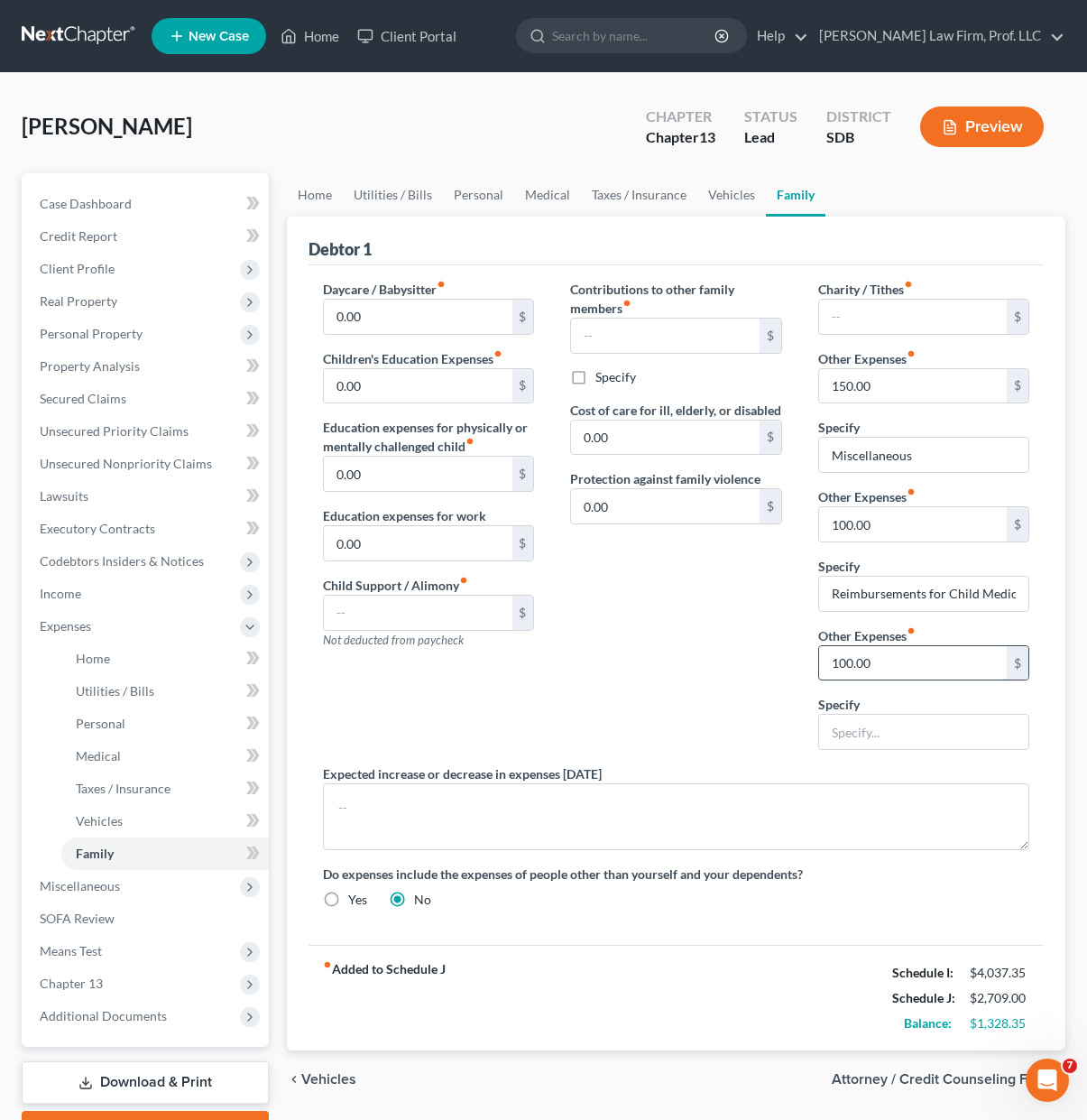
click at [897, 646] on input "100.00" at bounding box center [913, 663] width 187 height 34
click at [908, 697] on div "Specify" at bounding box center [924, 722] width 211 height 55
click at [909, 674] on input "100.00" at bounding box center [913, 663] width 187 height 34
click at [620, 674] on div "Contributions to other family members fiber_manual_record $ Specify Cost of car…" at bounding box center [676, 521] width 248 height 485
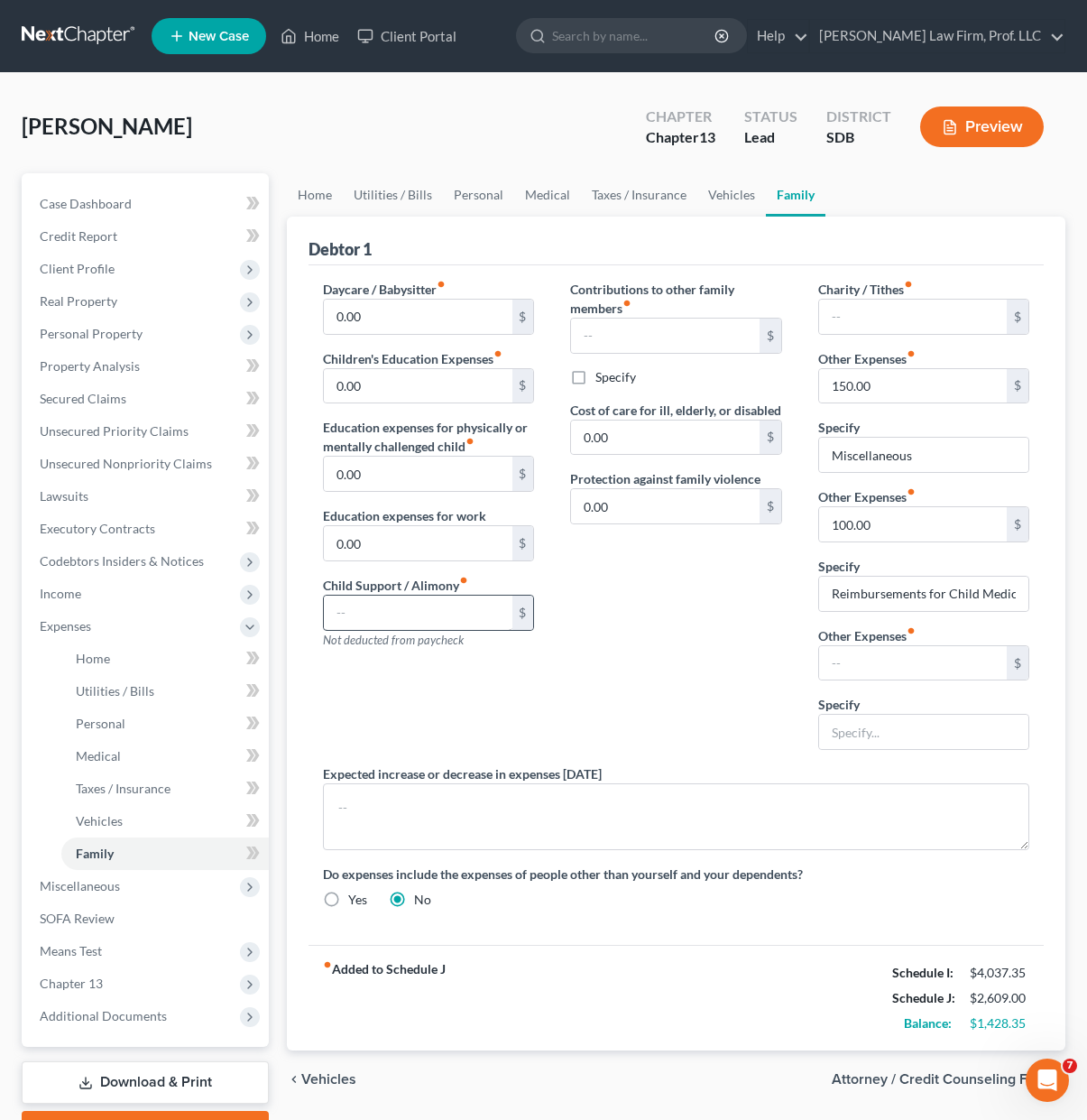
click at [752, 677] on div "Contributions to other family members fiber_manual_record $ Specify Cost of car…" at bounding box center [676, 521] width 248 height 485
click at [421, 550] on input "0.00" at bounding box center [417, 543] width 187 height 34
click at [679, 662] on div "Contributions to other family members fiber_manual_record $ Specify Cost of car…" at bounding box center [676, 521] width 248 height 485
click at [926, 664] on input "text" at bounding box center [913, 663] width 187 height 34
drag, startPoint x: 763, startPoint y: 681, endPoint x: 919, endPoint y: 660, distance: 157.4
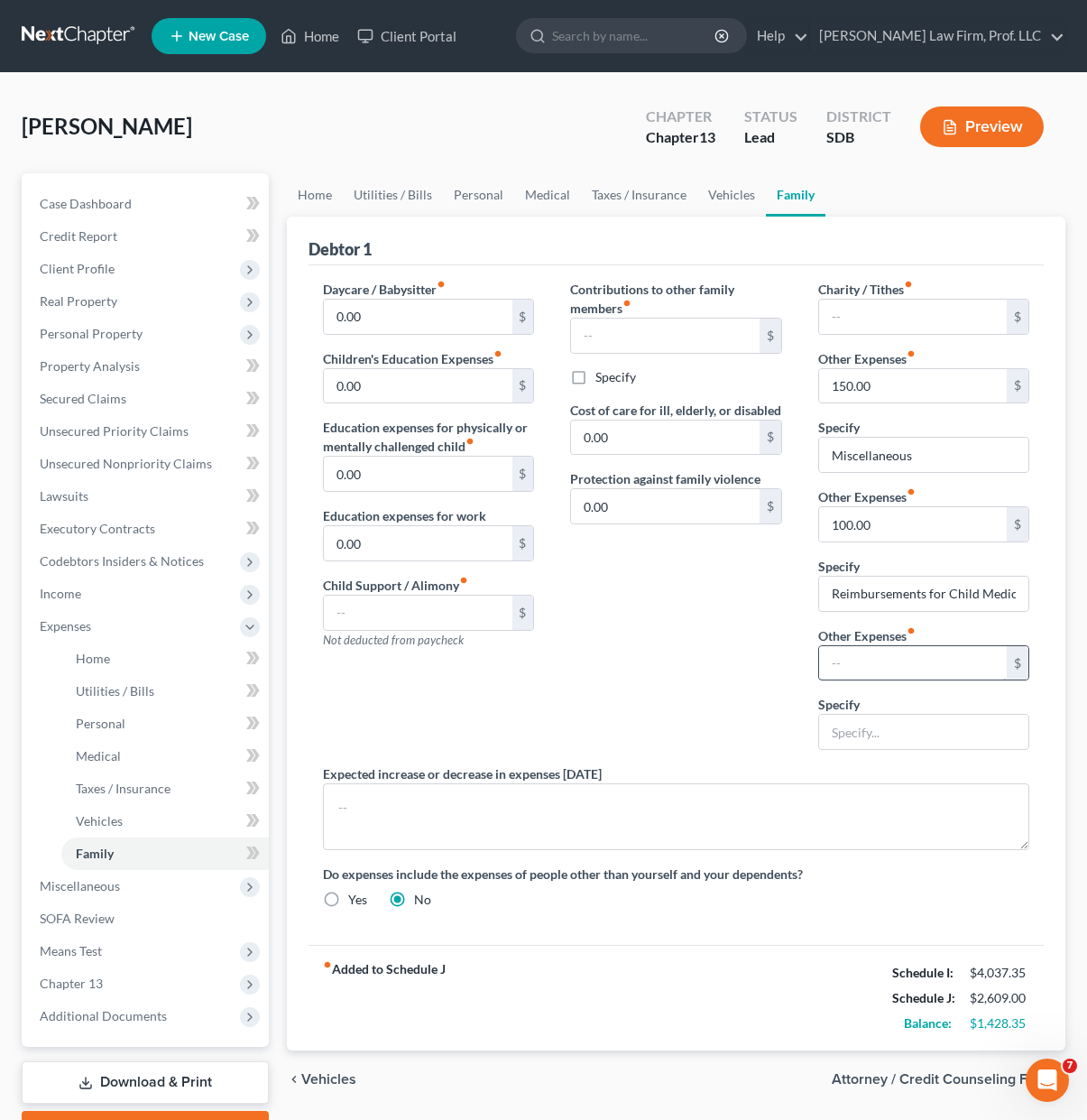
click at [775, 675] on div "Contributions to other family members fiber_manual_record $ Specify Cost of car…" at bounding box center [676, 521] width 248 height 485
click at [919, 659] on input "text" at bounding box center [913, 663] width 187 height 34
click at [894, 664] on input "text" at bounding box center [913, 663] width 187 height 34
click at [897, 662] on input "100" at bounding box center [913, 663] width 187 height 34
drag, startPoint x: 898, startPoint y: 660, endPoint x: 811, endPoint y: 655, distance: 87.1
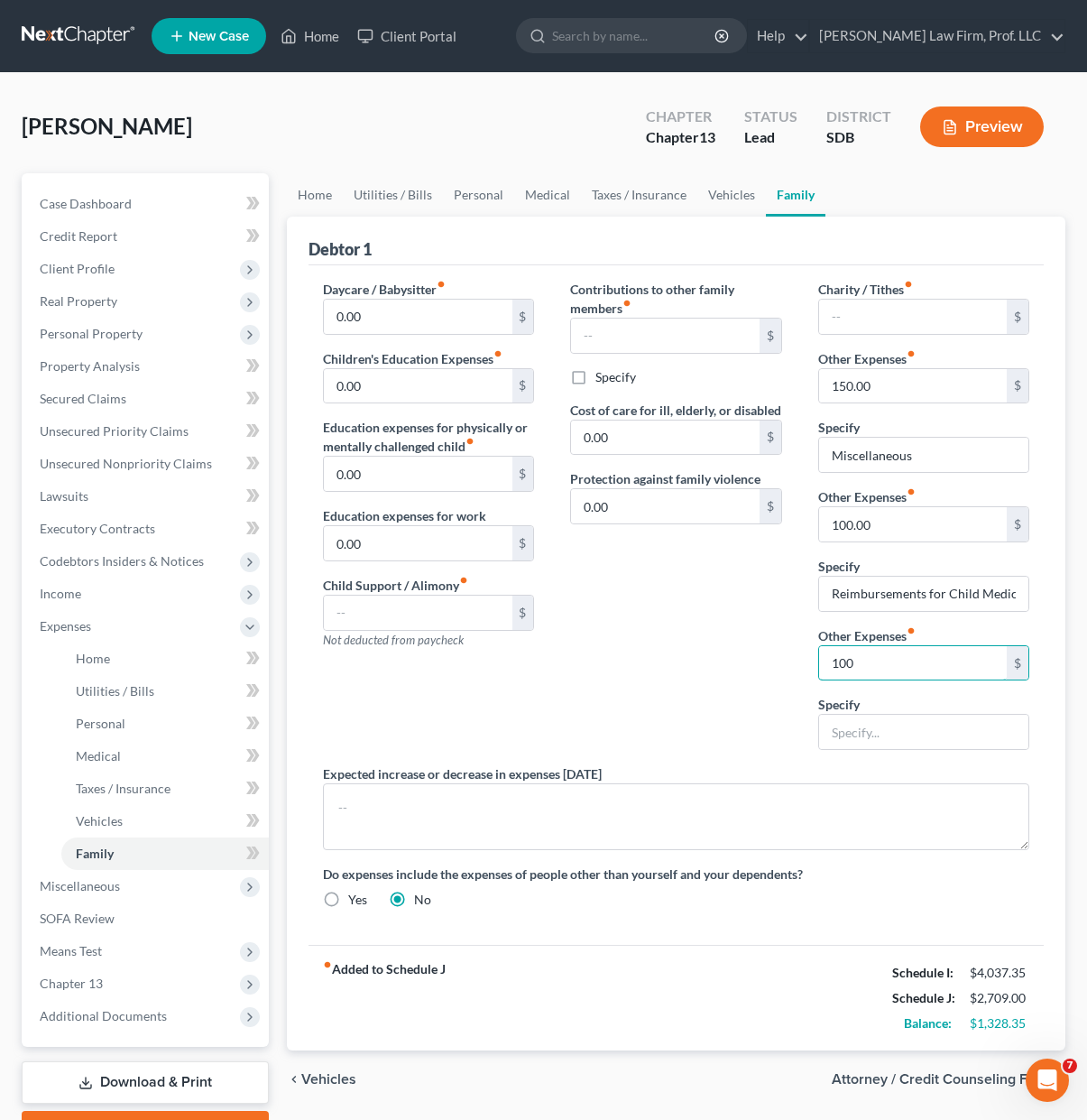
click at [811, 655] on div "Charity / Tithes fiber_manual_record $ Other Expenses fiber_manual_record 150.0…" at bounding box center [923, 521] width 248 height 485
type input "250"
click at [874, 763] on div "Charity / Tithes fiber_manual_record $ Other Expenses fiber_manual_record 150.0…" at bounding box center [923, 521] width 248 height 485
drag, startPoint x: 884, startPoint y: 736, endPoint x: 891, endPoint y: 726, distance: 12.2
click at [884, 736] on input "text" at bounding box center [924, 731] width 209 height 34
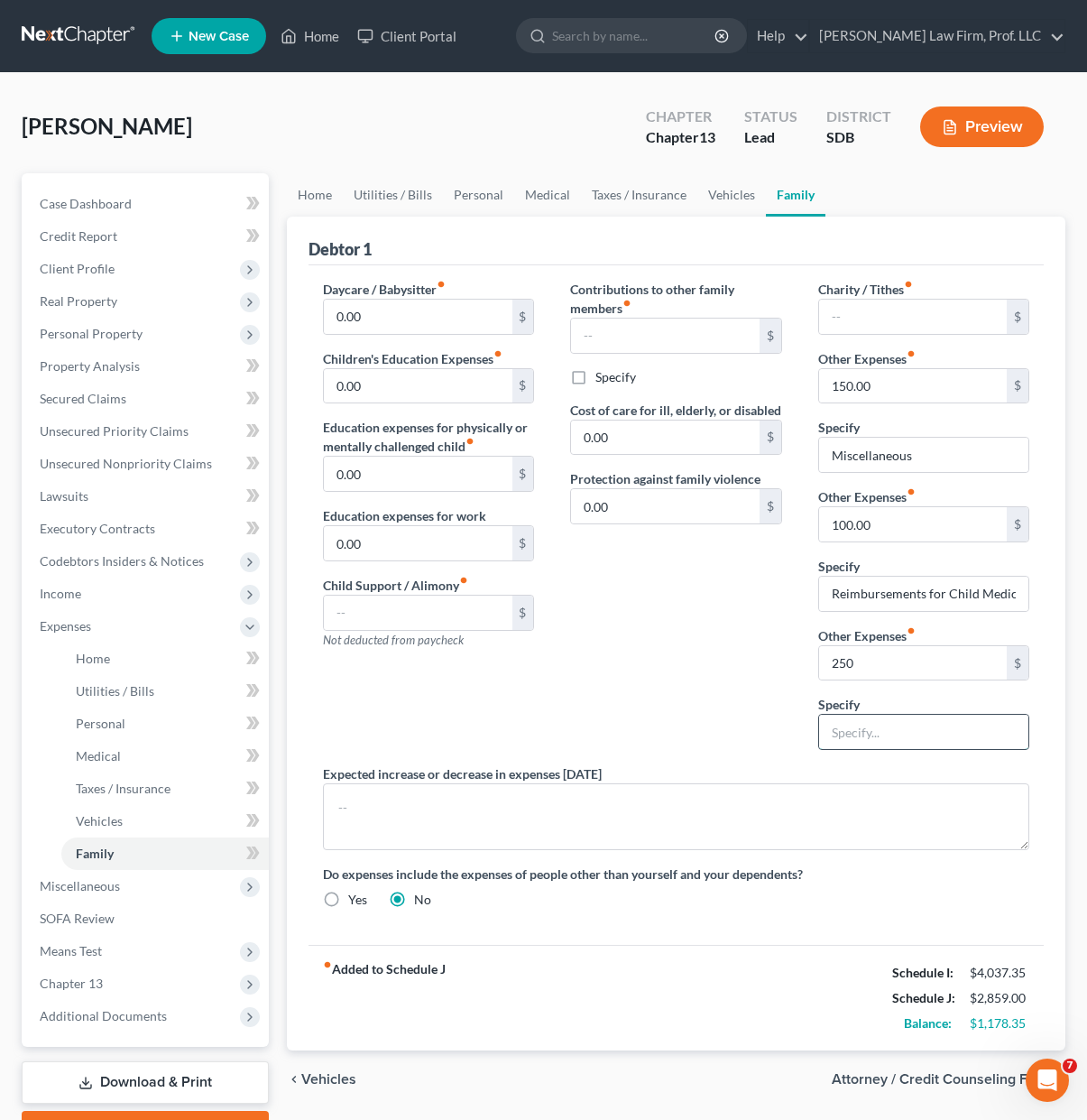
drag, startPoint x: 891, startPoint y: 726, endPoint x: 907, endPoint y: 726, distance: 16.0
click at [891, 726] on input "text" at bounding box center [924, 731] width 209 height 34
type input "R"
type input "Work expenses"
click at [603, 666] on div "Contributions to other family members fiber_manual_record $ Specify Cost of car…" at bounding box center [676, 521] width 248 height 485
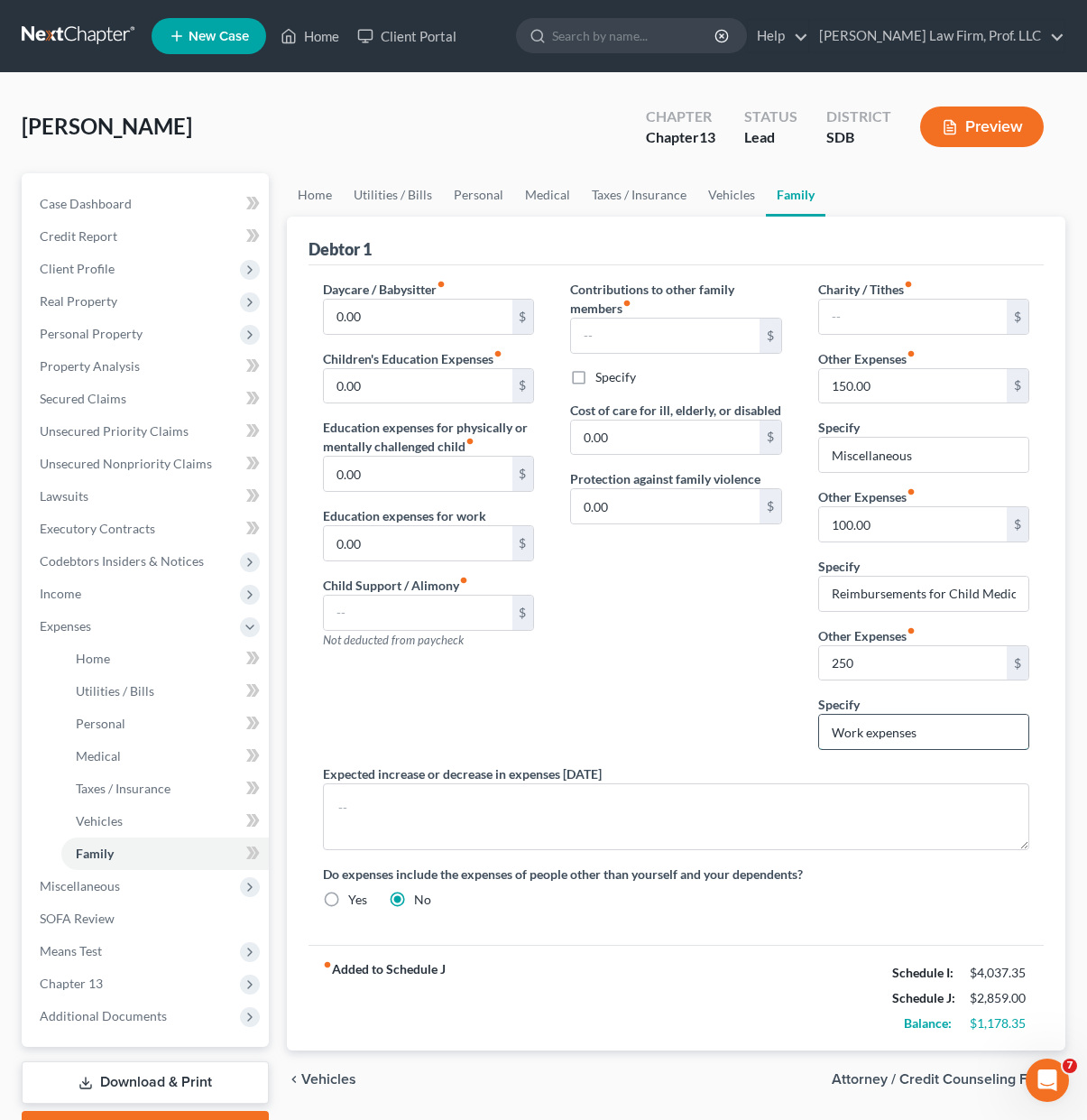
click at [899, 744] on input "Work expenses" at bounding box center [924, 731] width 209 height 34
click at [901, 736] on input "Work expenses" at bounding box center [924, 731] width 209 height 34
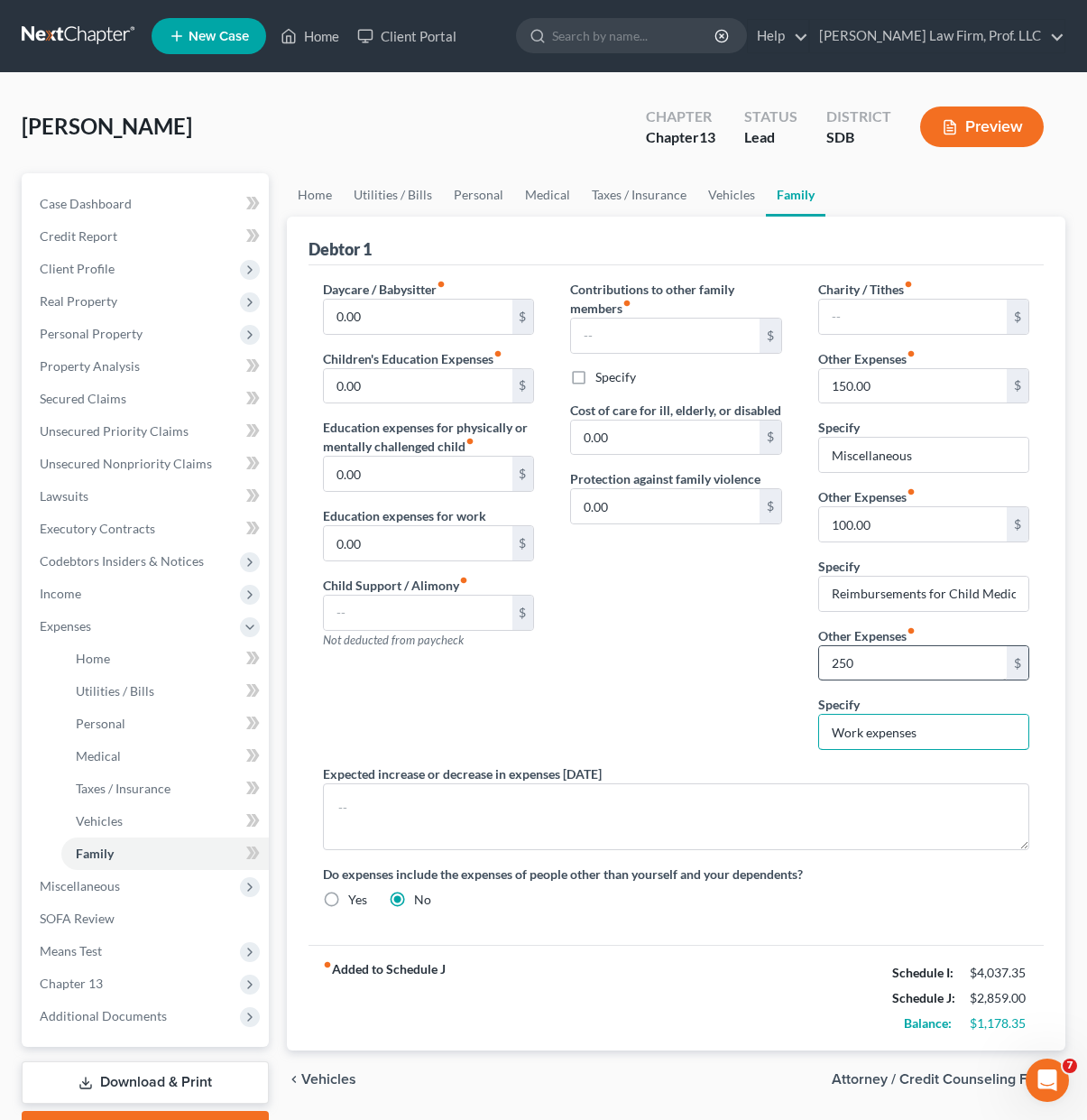
click at [901, 736] on input "Work expenses" at bounding box center [924, 731] width 209 height 34
click at [928, 664] on input "250" at bounding box center [913, 663] width 187 height 34
click at [549, 648] on div "Daycare / Babysitter fiber_manual_record 0.00 $ Children's Education Expenses f…" at bounding box center [428, 521] width 248 height 485
click at [423, 534] on input "0.00" at bounding box center [417, 543] width 187 height 34
type input "800"
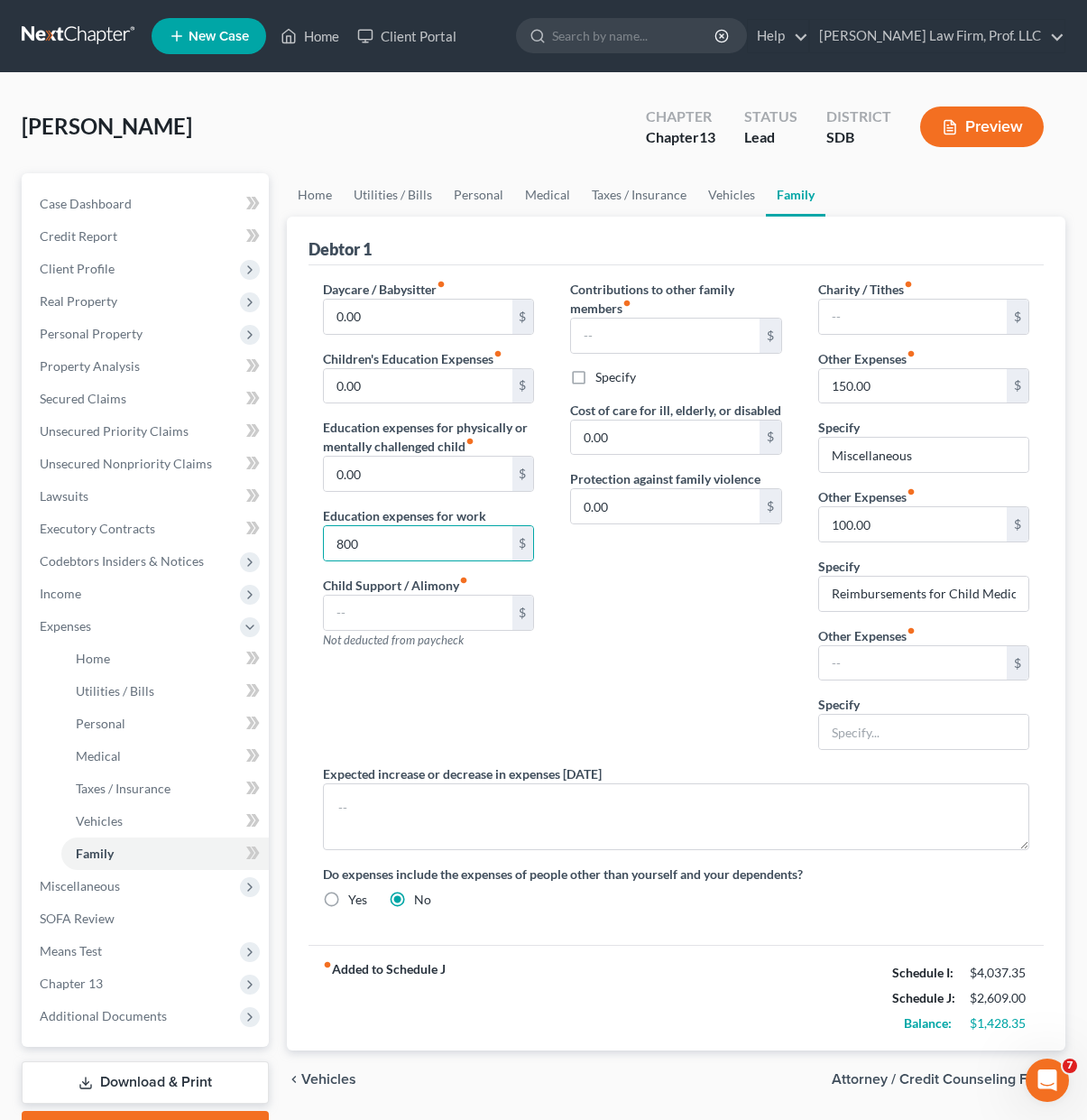
drag, startPoint x: 612, startPoint y: 687, endPoint x: 778, endPoint y: 687, distance: 166.0
click at [615, 687] on div "Contributions to other family members fiber_manual_record $ Specify Cost of car…" at bounding box center [676, 521] width 248 height 485
drag, startPoint x: 642, startPoint y: 648, endPoint x: 420, endPoint y: 590, distance: 229.5
click at [634, 642] on div "Contributions to other family members fiber_manual_record $ Specify Cost of car…" at bounding box center [676, 521] width 248 height 485
drag, startPoint x: 410, startPoint y: 600, endPoint x: 576, endPoint y: 645, distance: 172.0
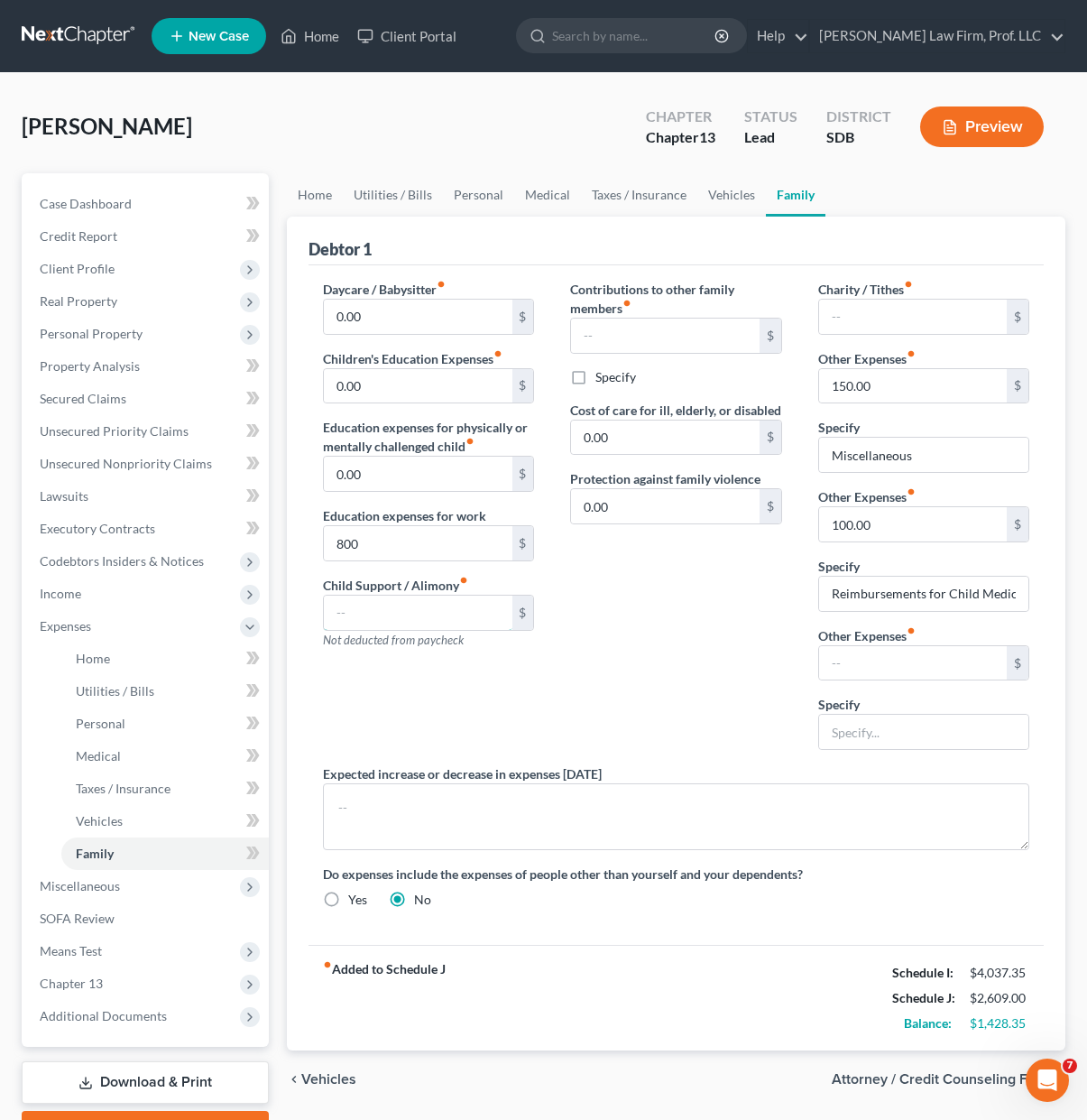
click at [410, 600] on input "text" at bounding box center [417, 613] width 187 height 34
drag, startPoint x: 576, startPoint y: 645, endPoint x: 751, endPoint y: 591, distance: 183.1
click at [579, 644] on div "Contributions to other family members fiber_manual_record $ Specify Cost of car…" at bounding box center [676, 521] width 248 height 485
click at [751, 591] on div "Contributions to other family members fiber_manual_record $ Specify Cost of car…" at bounding box center [676, 521] width 248 height 485
click at [428, 541] on input "800" at bounding box center [417, 543] width 187 height 34
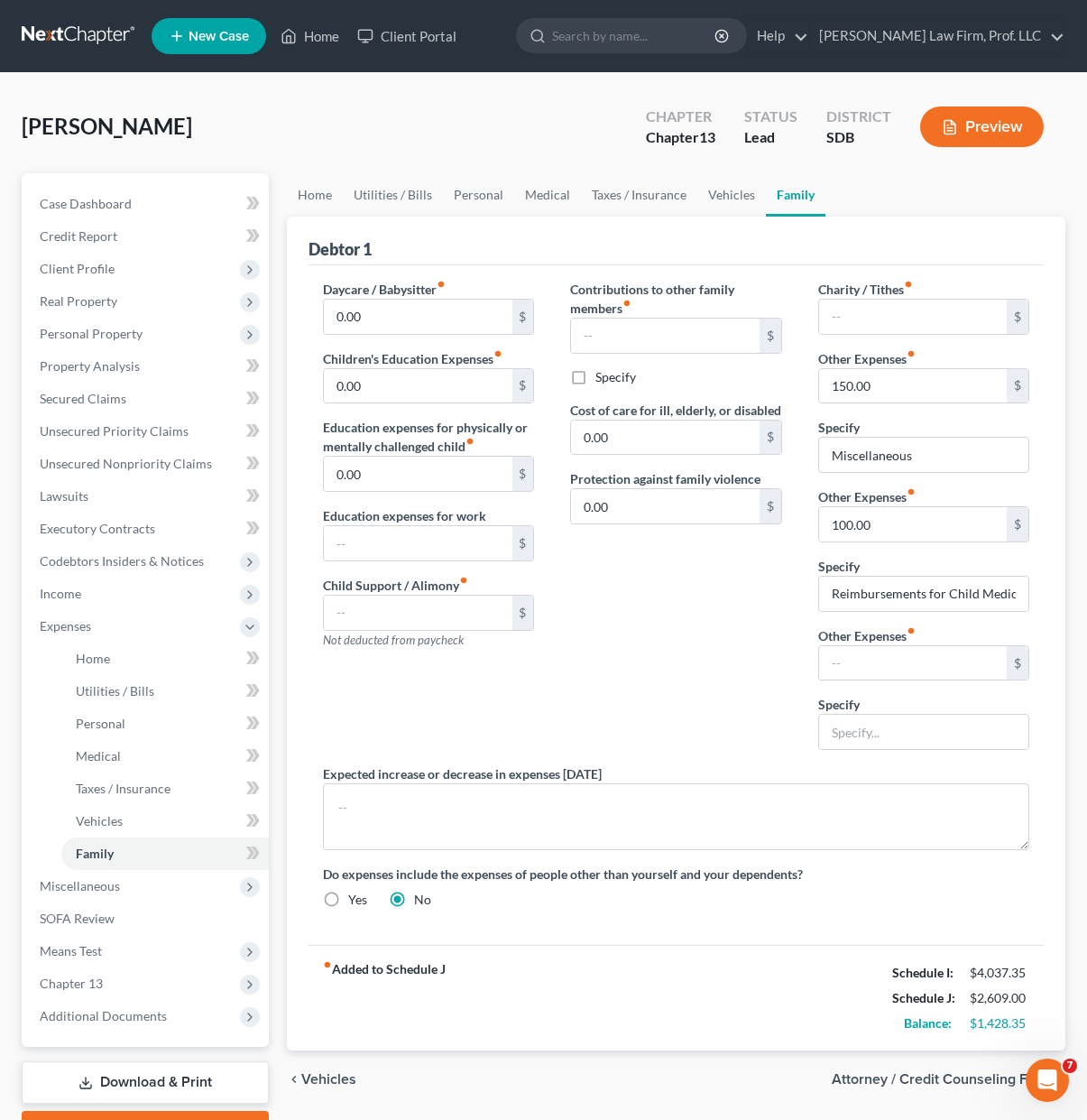
click at [633, 603] on div "Contributions to other family members fiber_manual_record $ Specify Cost of car…" at bounding box center [676, 521] width 248 height 485
click at [702, 713] on div "Contributions to other family members fiber_manual_record $ Specify Cost of car…" at bounding box center [676, 521] width 248 height 485
click at [624, 543] on div "Contributions to other family members fiber_manual_record $ Specify Cost of car…" at bounding box center [676, 521] width 248 height 485
click at [664, 190] on link "Taxes / Insurance" at bounding box center [639, 195] width 117 height 43
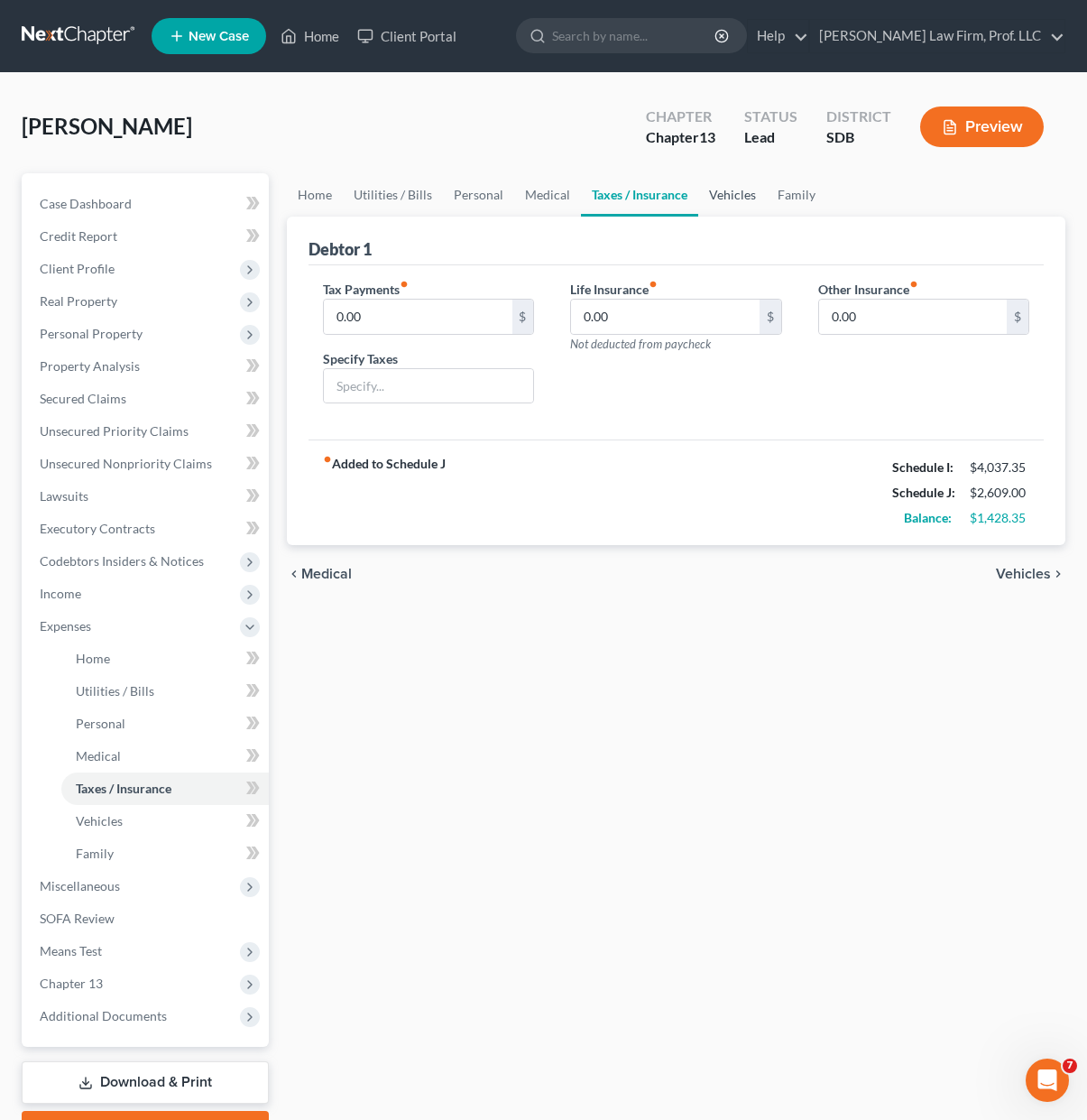
click at [726, 195] on link "Vehicles" at bounding box center [732, 195] width 69 height 43
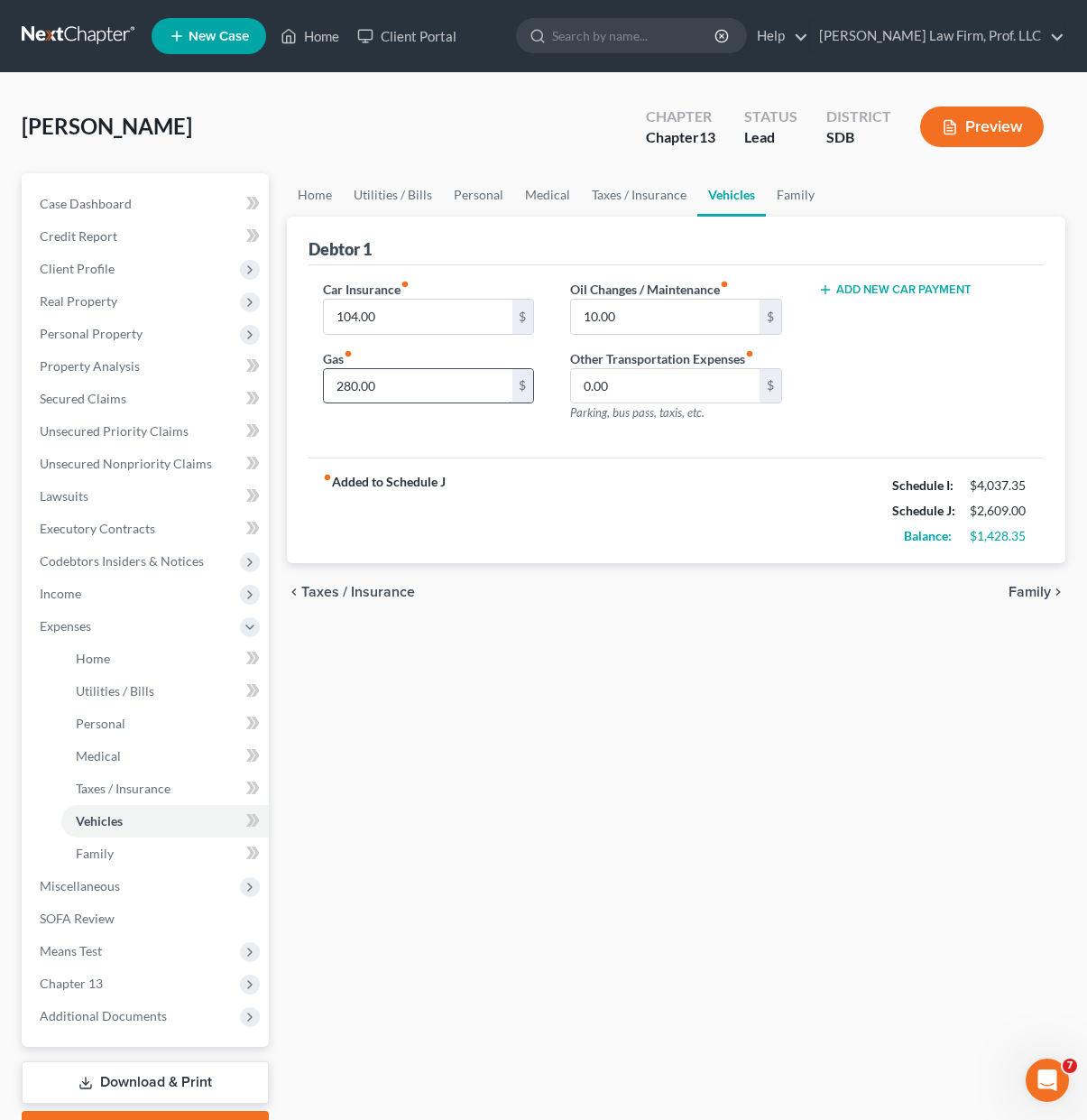
click at [437, 394] on input "280.00" at bounding box center [417, 386] width 187 height 34
click at [567, 500] on div "fiber_manual_record Added to Schedule J Schedule I: $4,037.35 Schedule J: $2,60…" at bounding box center [676, 510] width 735 height 105
click at [673, 200] on link "Taxes / Insurance" at bounding box center [639, 195] width 117 height 43
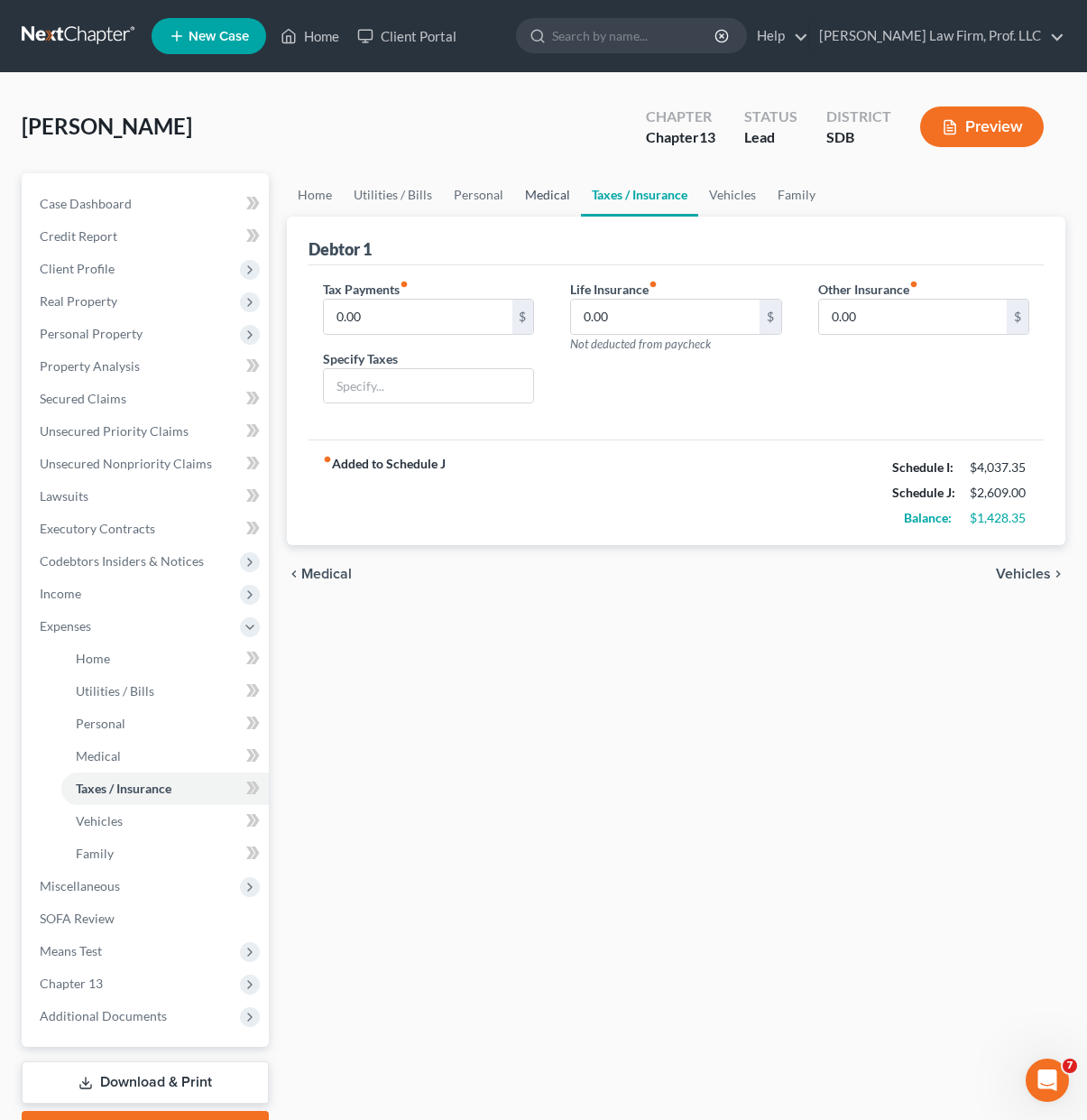
click at [540, 206] on link "Medical" at bounding box center [547, 195] width 67 height 43
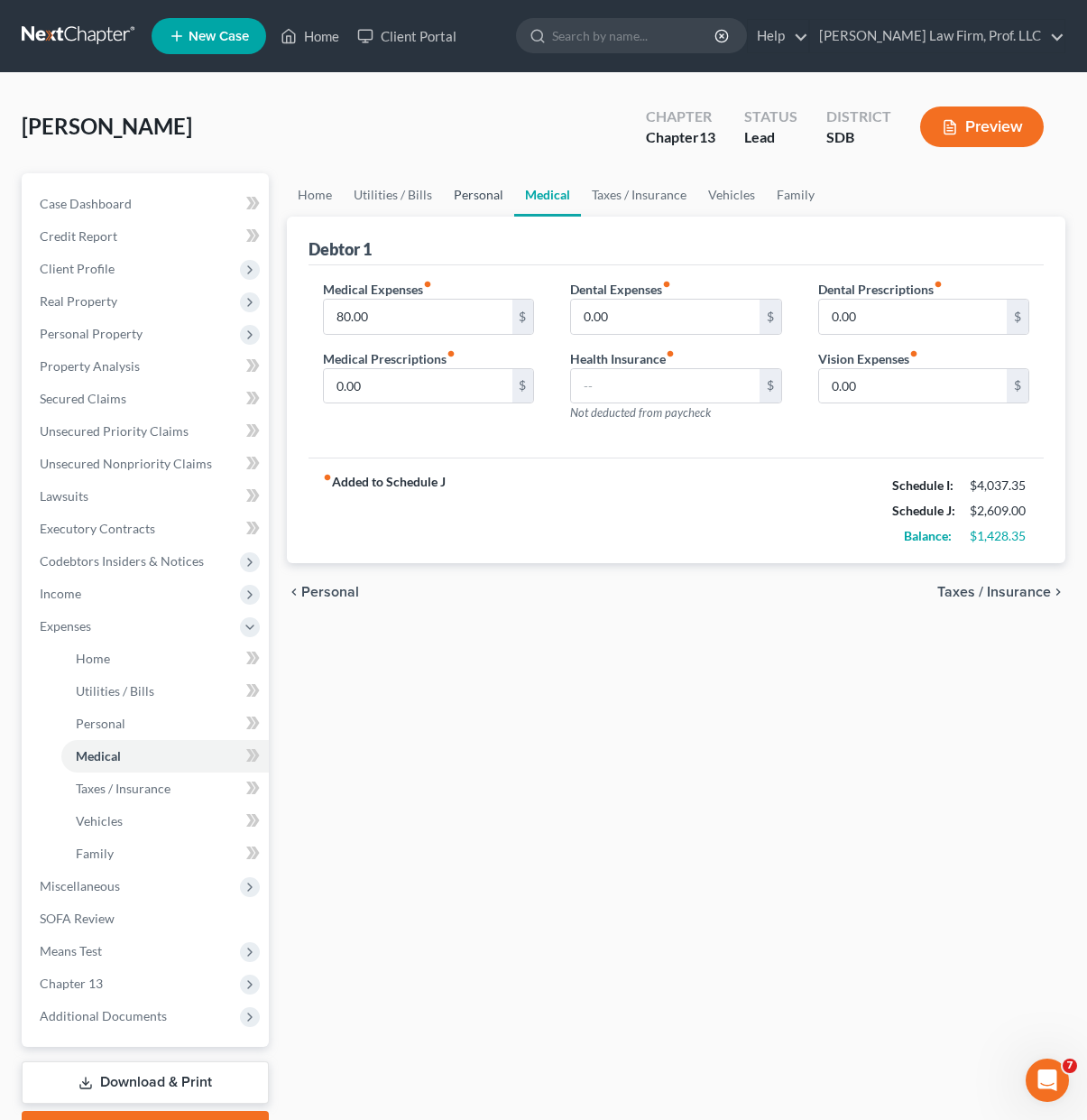
click at [492, 196] on link "Personal" at bounding box center [479, 195] width 72 height 43
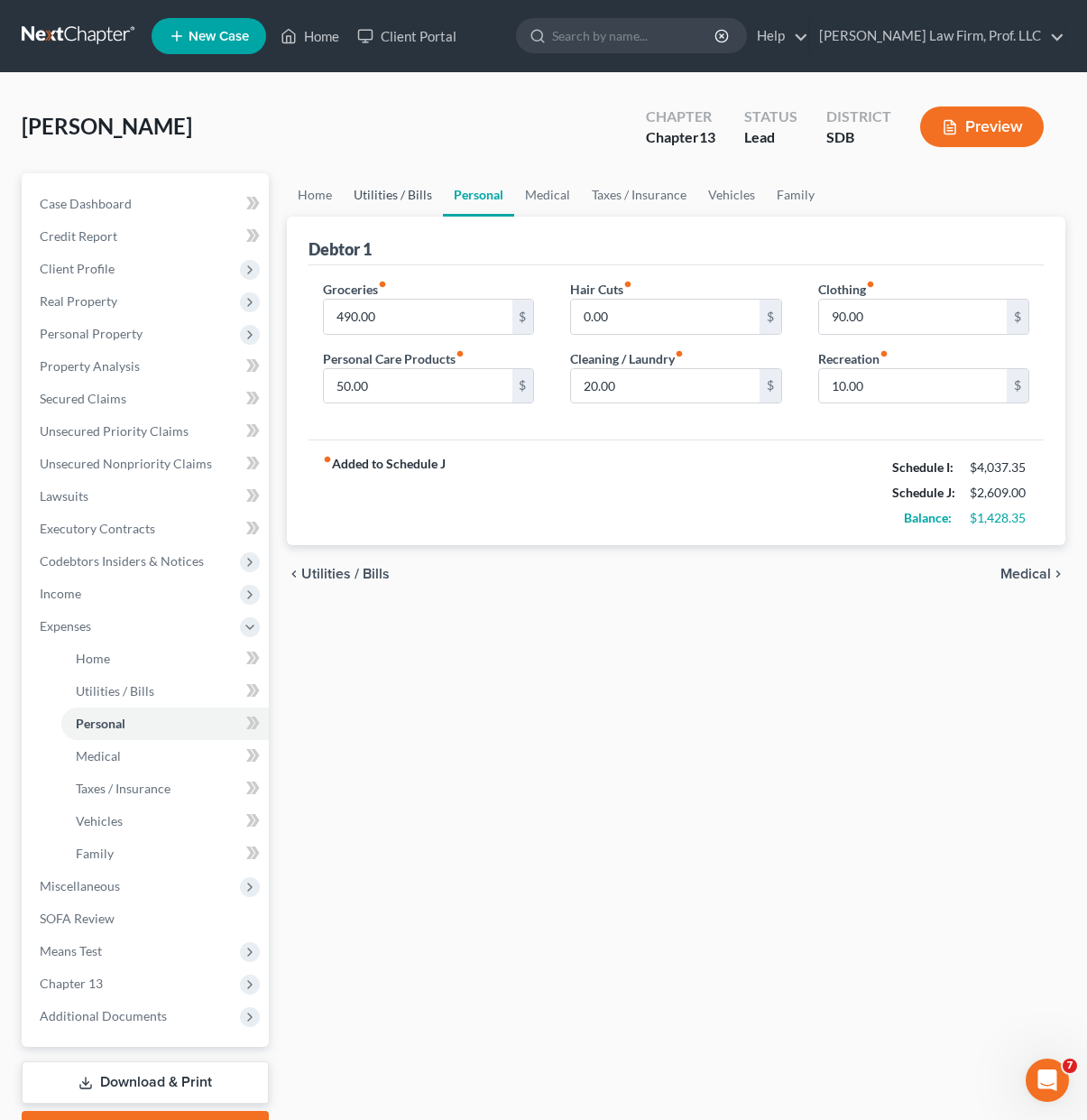
click at [422, 200] on link "Utilities / Bills" at bounding box center [392, 195] width 100 height 43
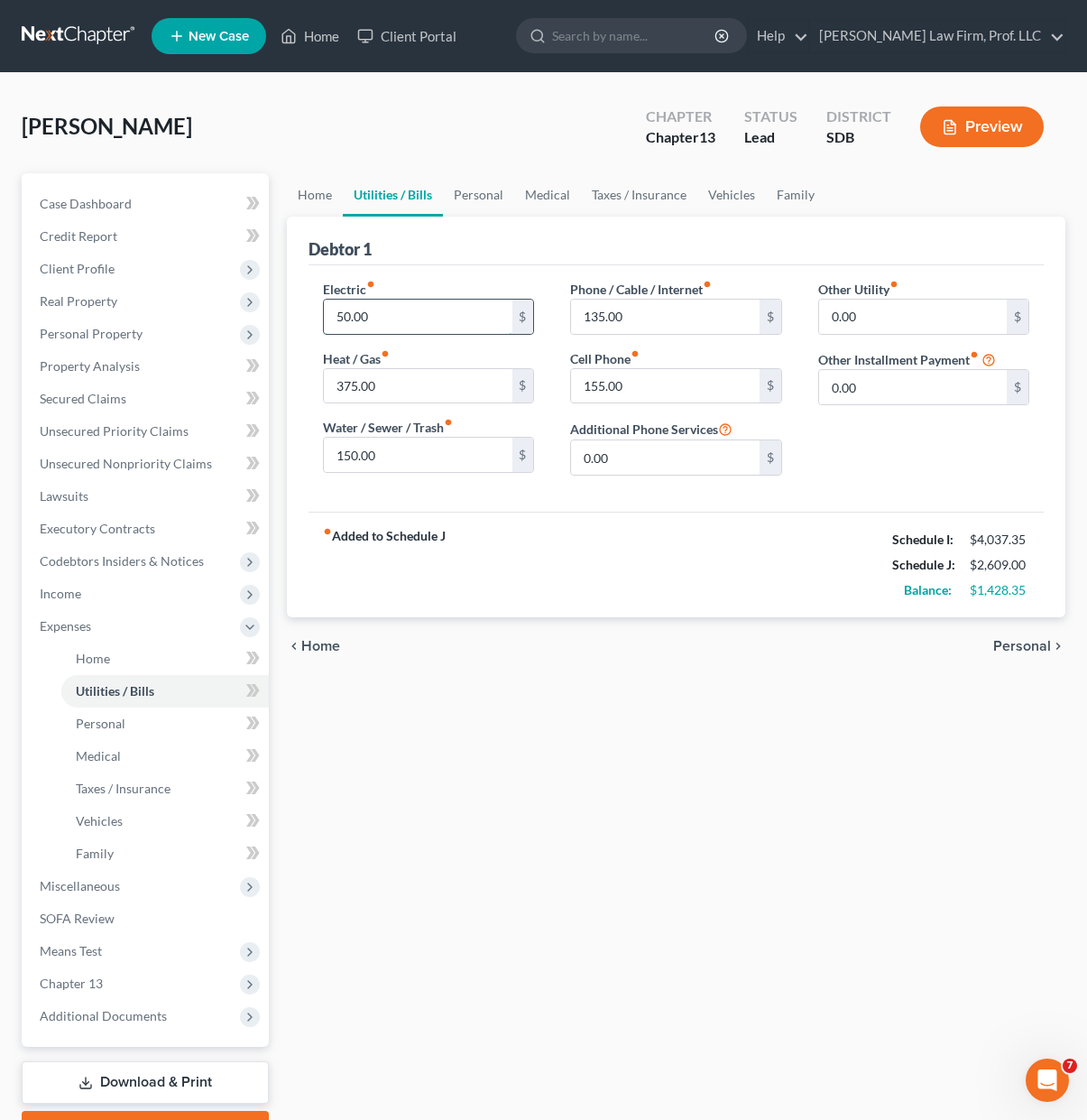
click at [408, 320] on input "50.00" at bounding box center [417, 316] width 187 height 34
click at [327, 203] on link "Home" at bounding box center [314, 195] width 56 height 43
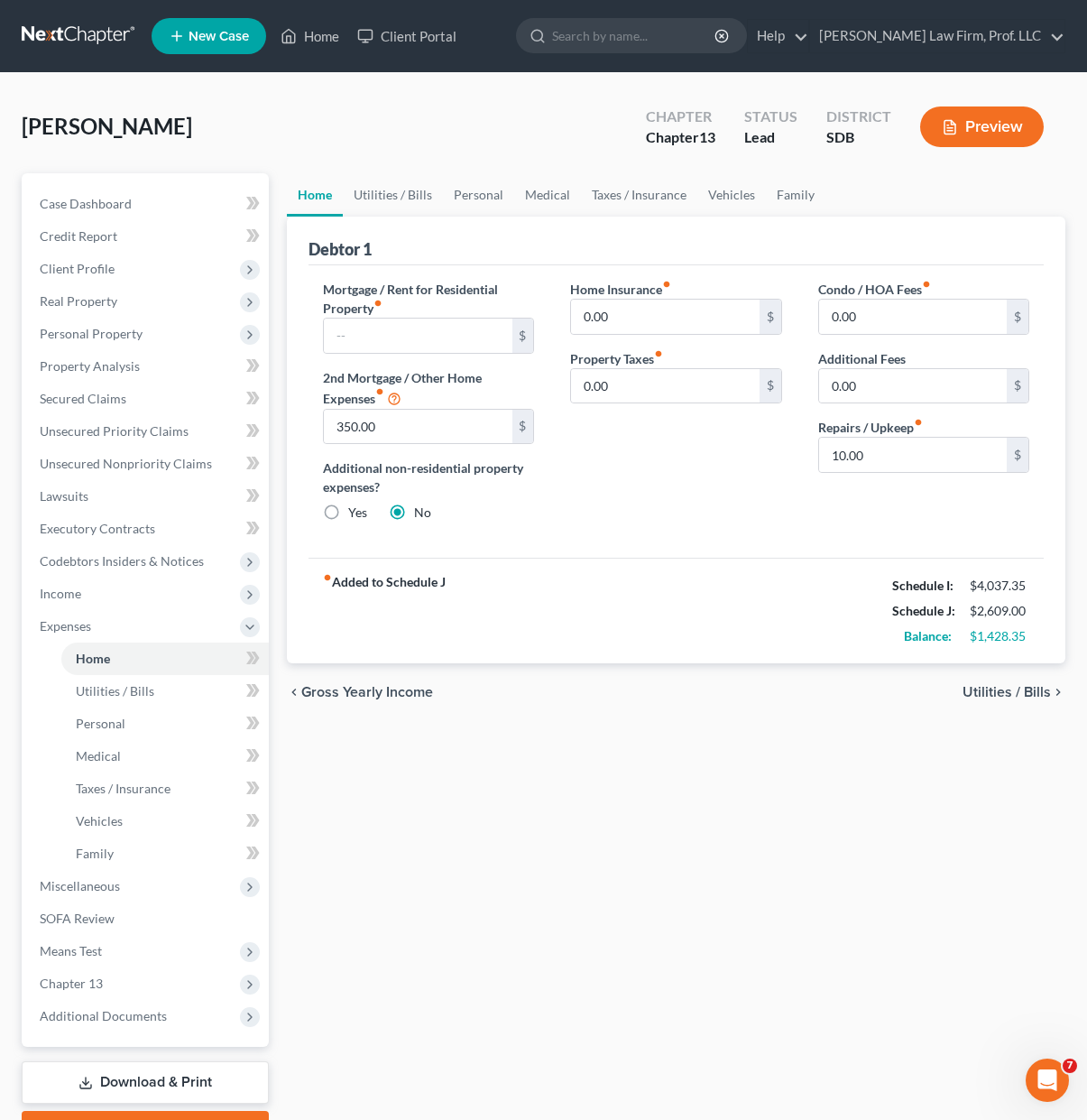
drag, startPoint x: 664, startPoint y: 755, endPoint x: 529, endPoint y: 279, distance: 494.8
click at [665, 755] on div "Home Utilities / Bills Personal Medical Taxes / Insurance Vehicles Family Debto…" at bounding box center [676, 662] width 797 height 977
click at [732, 456] on div "Home Insurance fiber_manual_record 0.00 $ Property Taxes fiber_manual_record 0.…" at bounding box center [676, 408] width 248 height 257
click at [98, 602] on span "Income" at bounding box center [147, 594] width 244 height 33
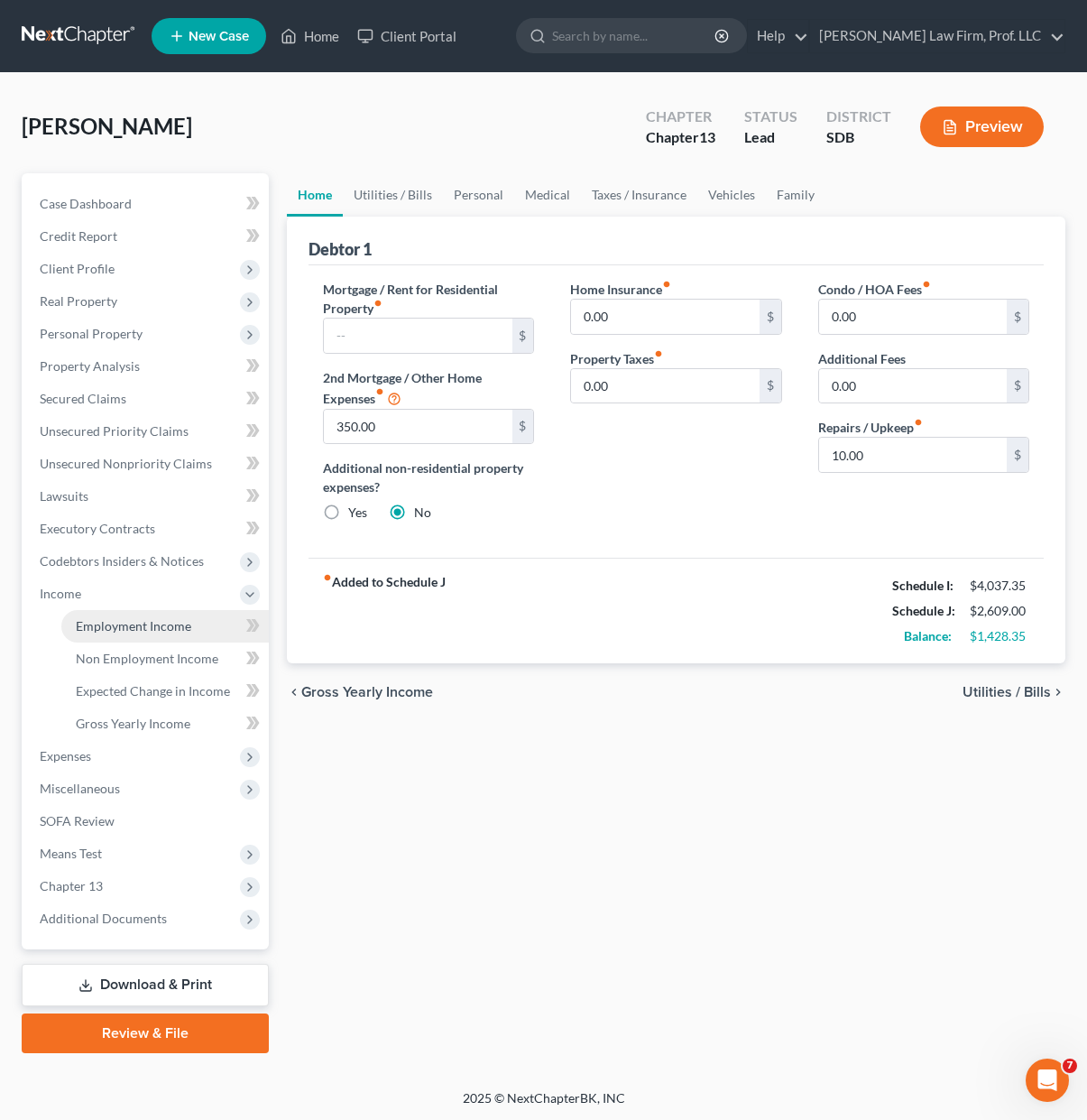
click at [124, 618] on span "Employment Income" at bounding box center [134, 626] width 116 height 15
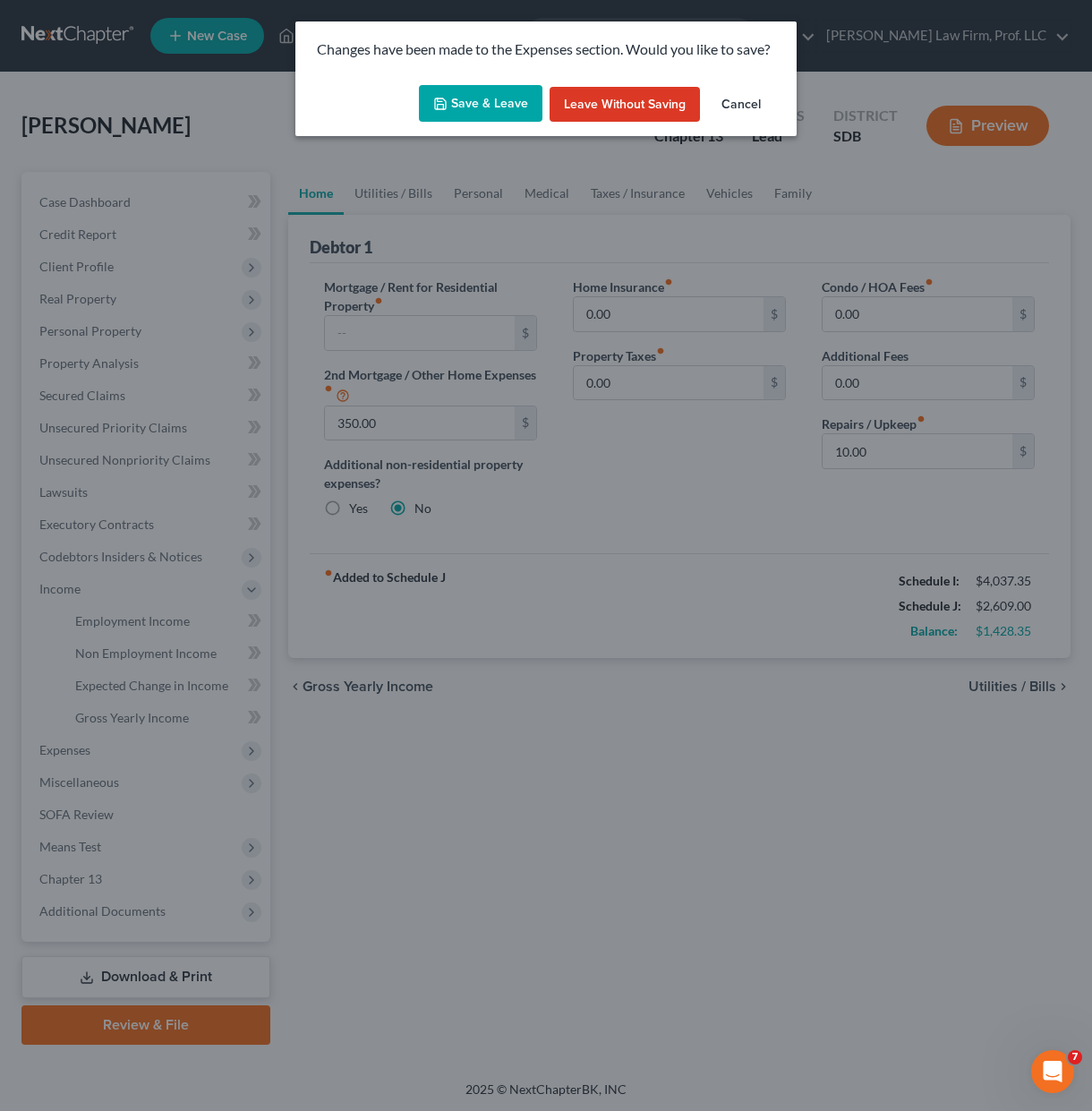
click at [530, 105] on button "Save & Leave" at bounding box center [481, 104] width 123 height 37
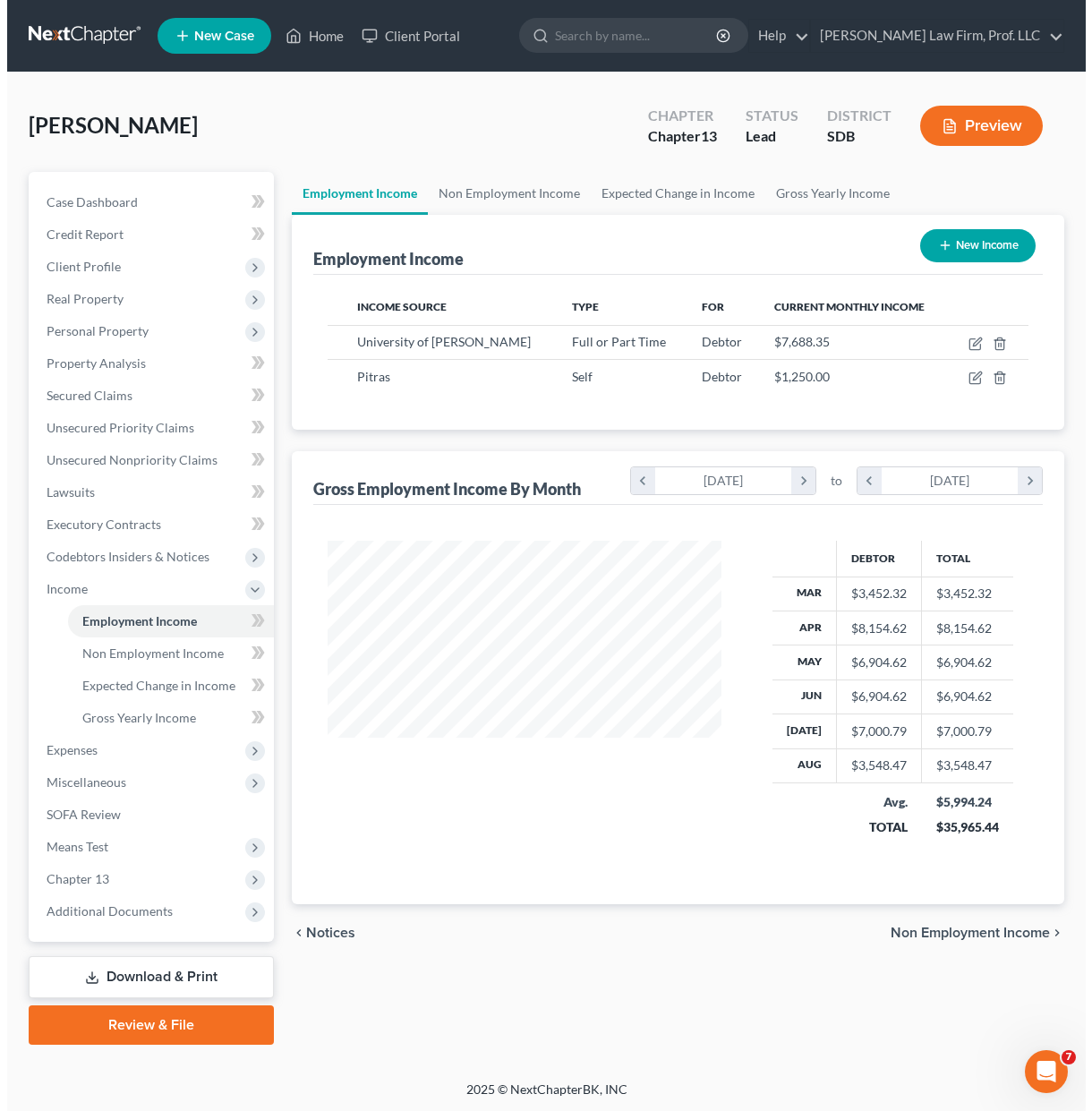
scroll to position [321, 429]
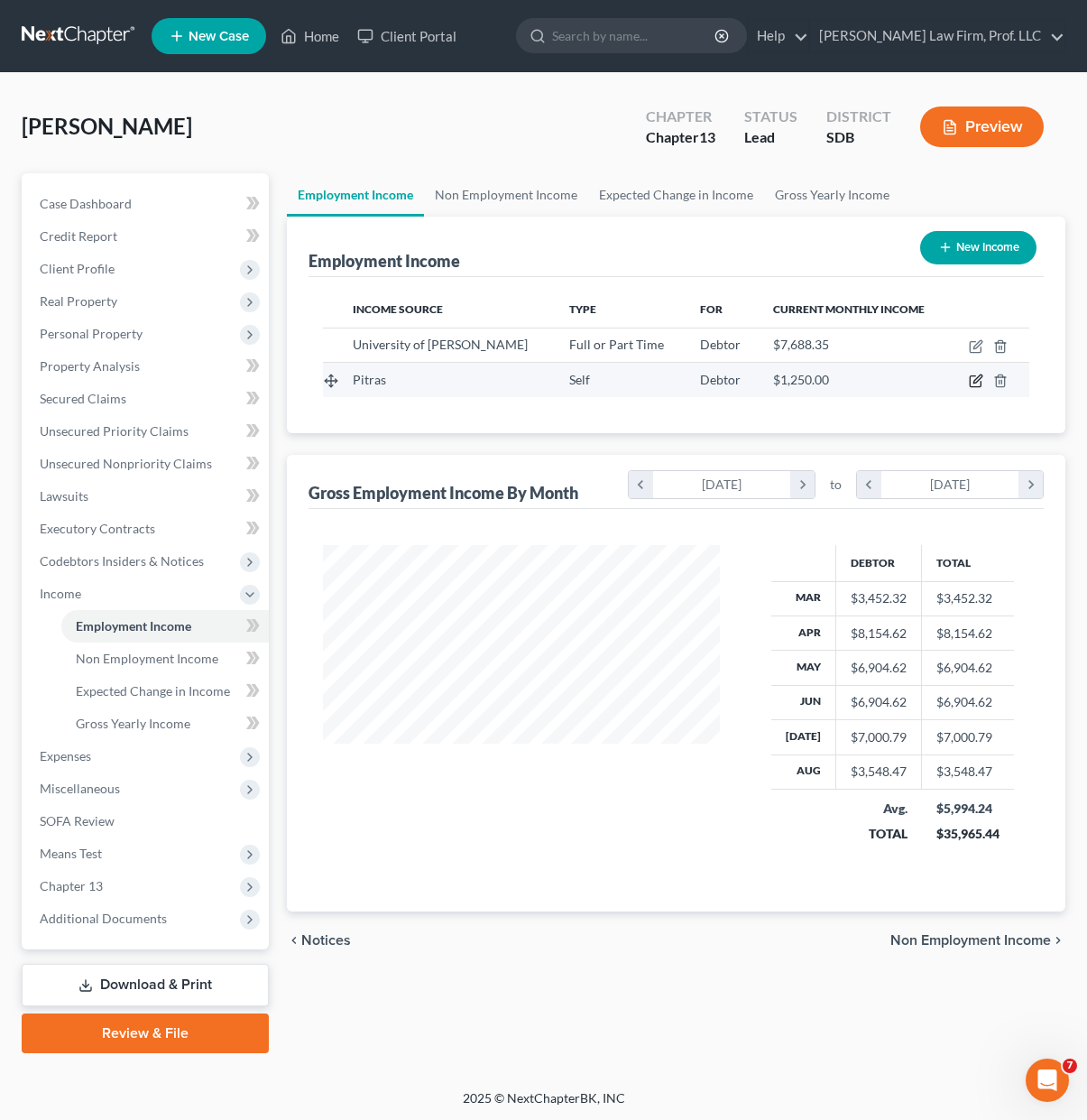
click at [976, 378] on icon "button" at bounding box center [976, 380] width 14 height 14
select select "1"
select select "0"
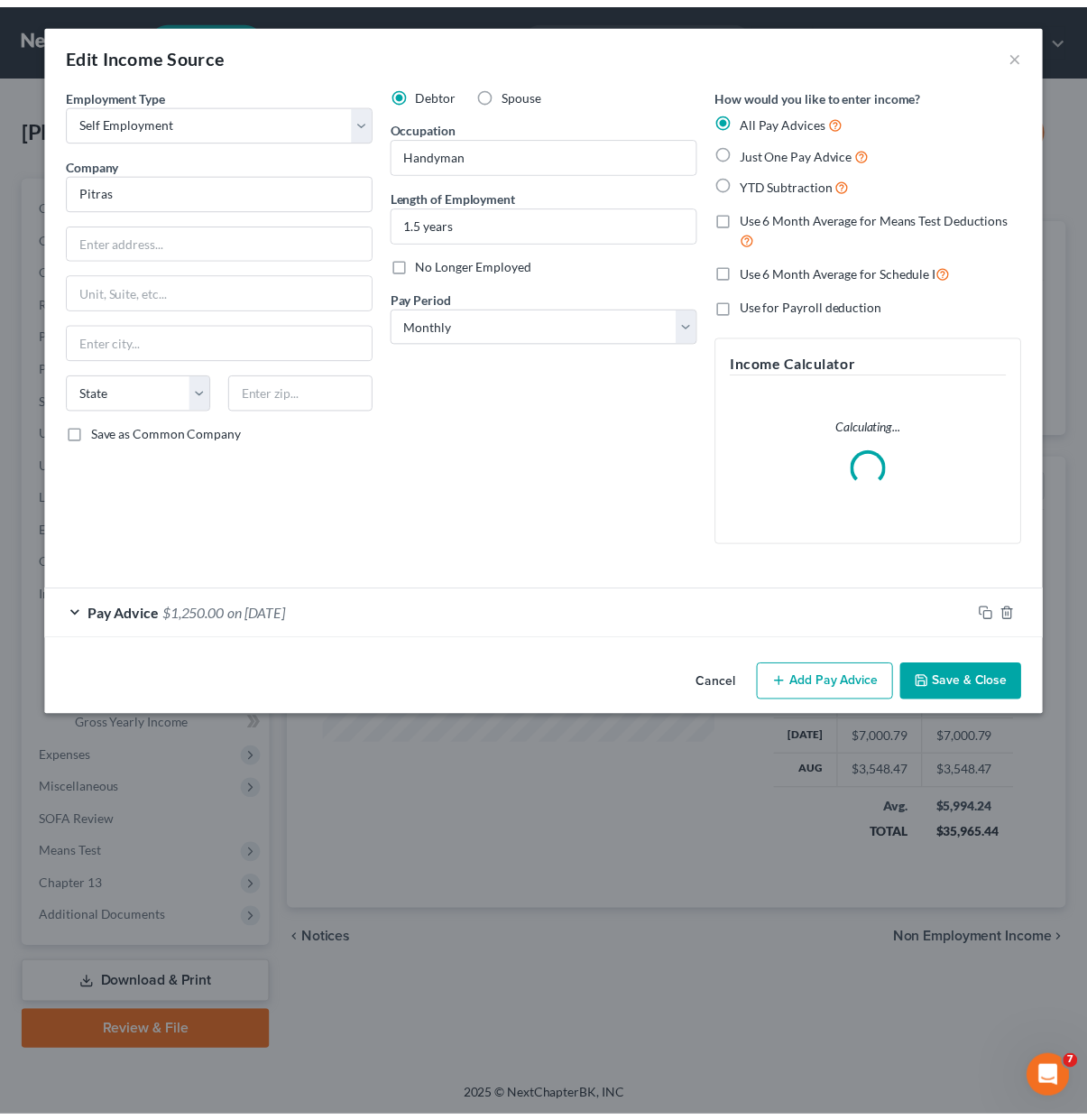
scroll to position [324, 439]
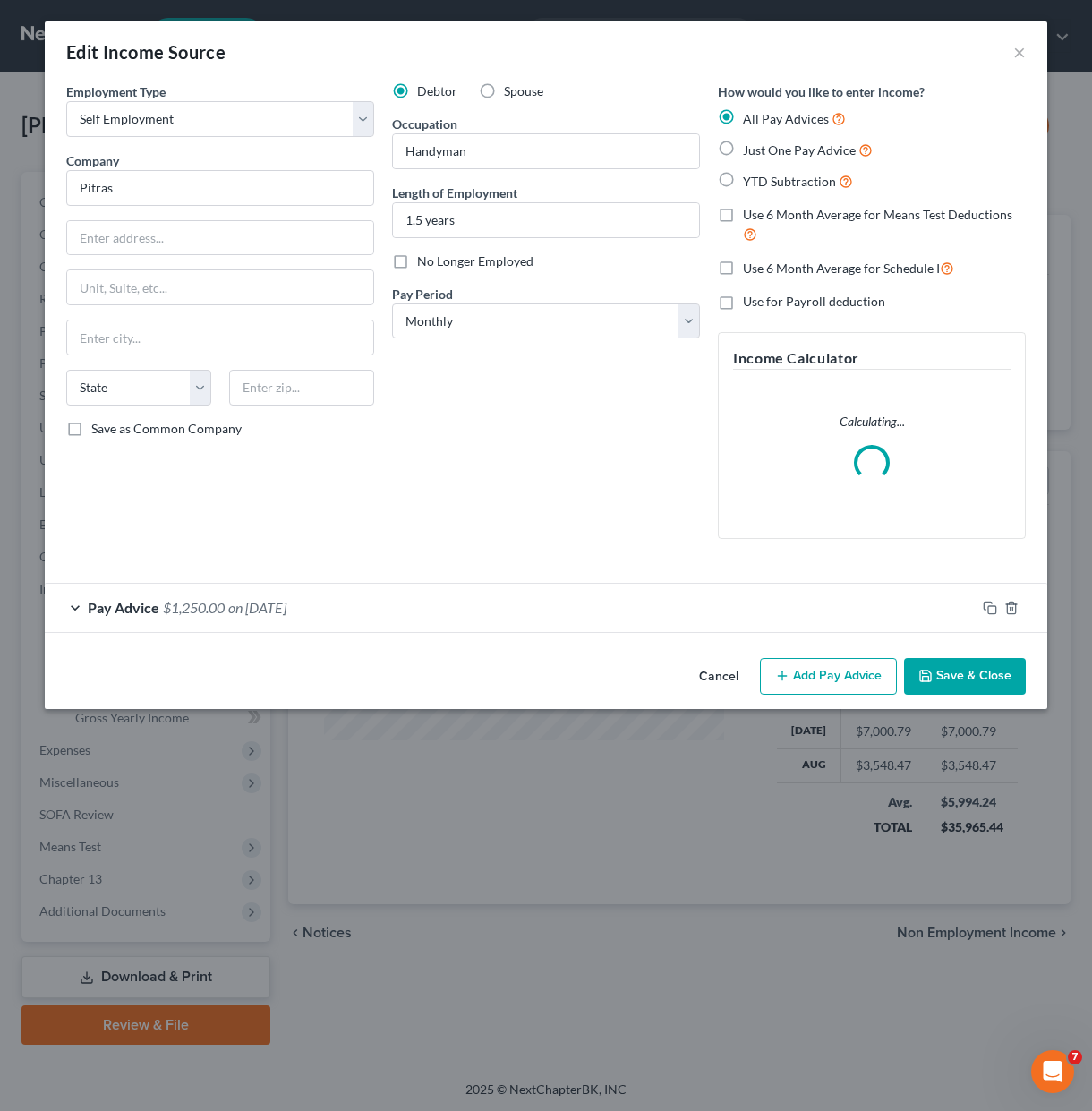
click at [391, 526] on div "Debtor Spouse Occupation Handyman Length of Employment 1.5 years No Longer Empl…" at bounding box center [545, 317] width 326 height 471
click at [279, 609] on span "on [DATE]" at bounding box center [257, 607] width 58 height 17
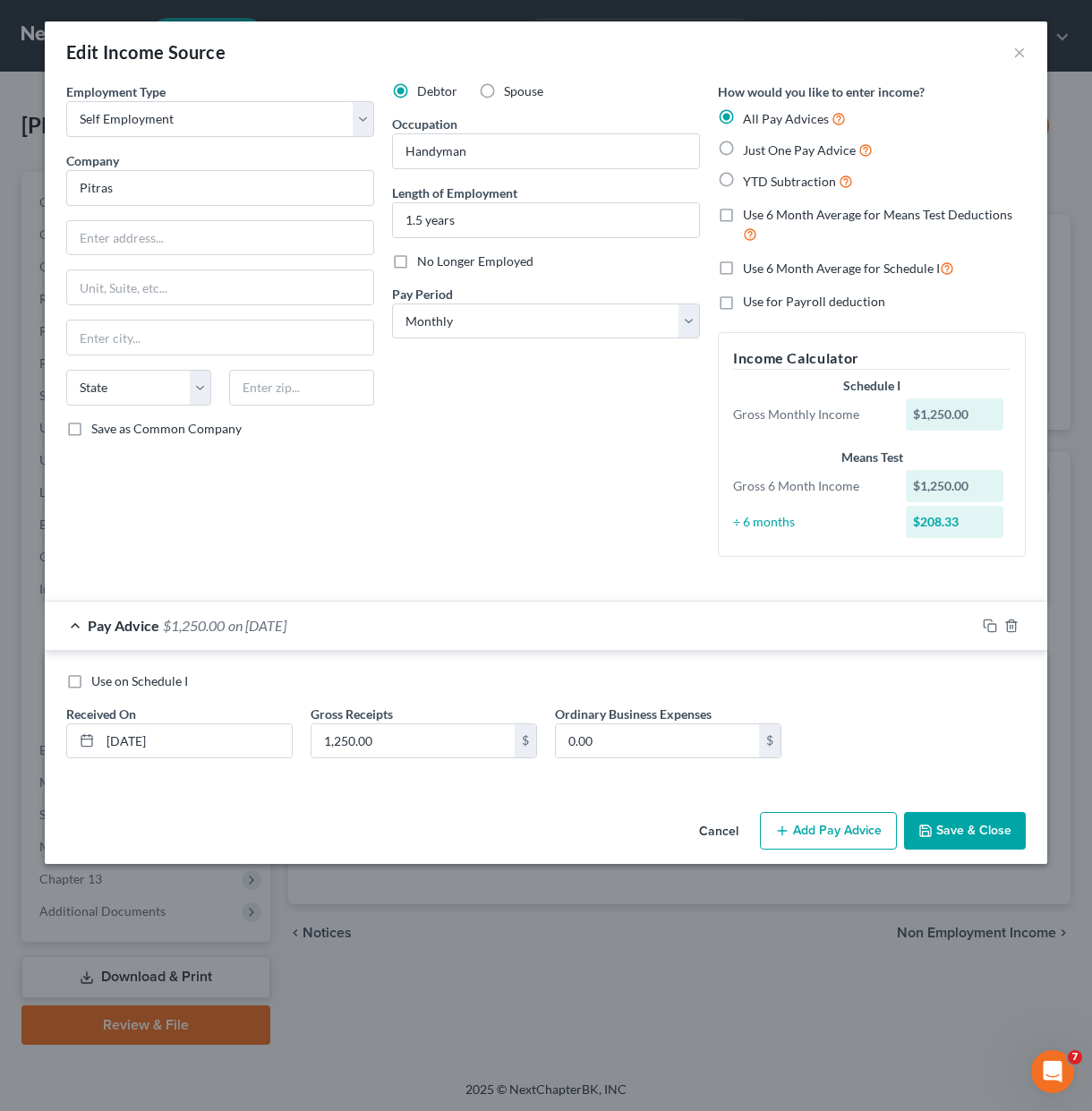
click at [601, 498] on div "Debtor Spouse Occupation Handyman Length of Employment 1.5 years No Longer Empl…" at bounding box center [545, 326] width 326 height 488
click at [525, 323] on select "Select Monthly Twice Monthly Every Other Week Weekly" at bounding box center [546, 321] width 308 height 35
drag, startPoint x: 525, startPoint y: 323, endPoint x: 567, endPoint y: 457, distance: 140.4
click at [525, 323] on select "Select Monthly Twice Monthly Every Other Week Weekly" at bounding box center [546, 321] width 308 height 35
click at [566, 466] on div "Debtor Spouse Occupation Handyman Length of Employment 1.5 years No Longer Empl…" at bounding box center [545, 326] width 326 height 488
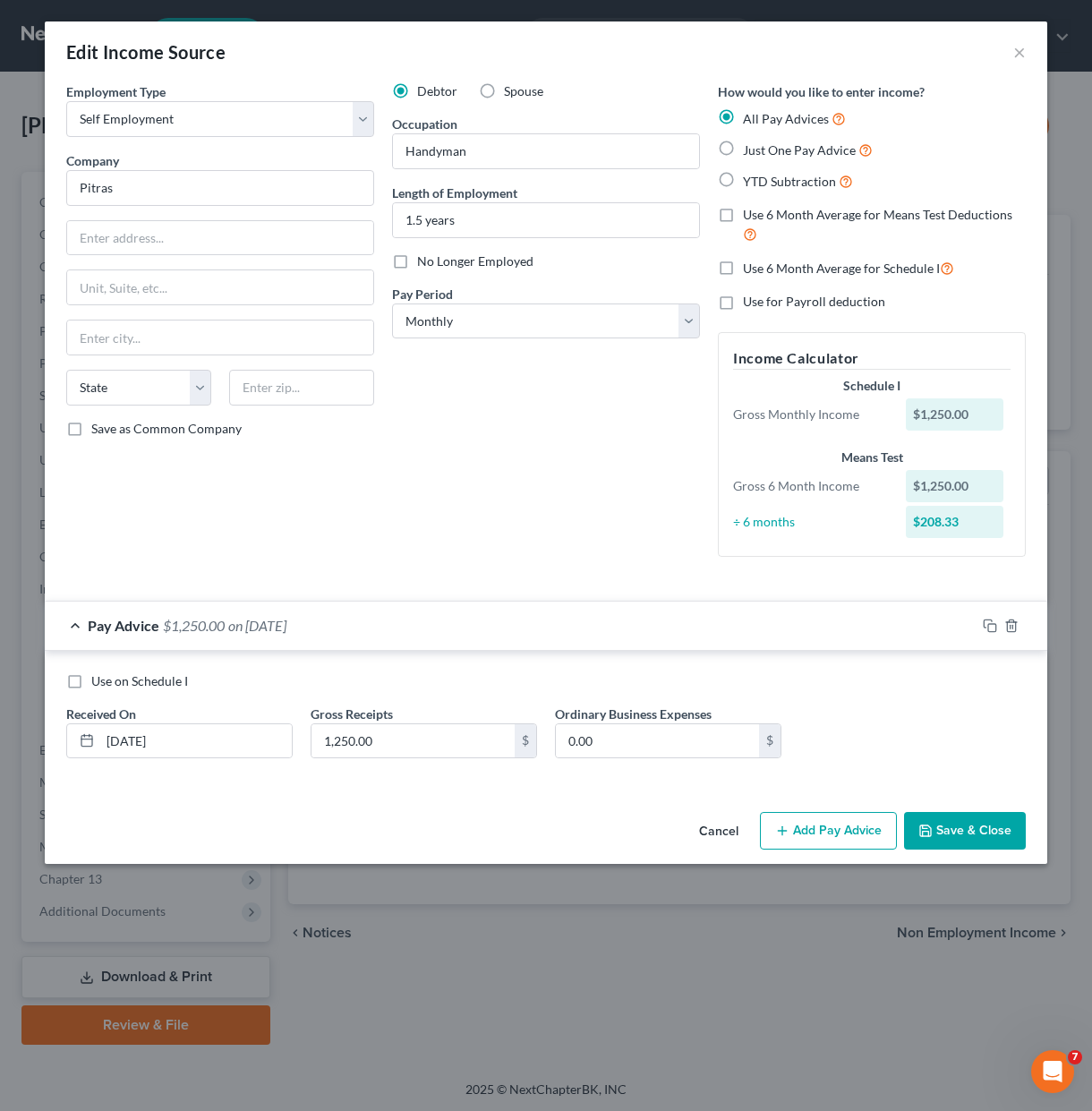
click at [743, 271] on label "Use 6 Month Average for Schedule I" at bounding box center [848, 268] width 211 height 21
click at [749, 270] on input "Use 6 Month Average for Schedule I" at bounding box center [755, 263] width 11 height 11
checkbox input "true"
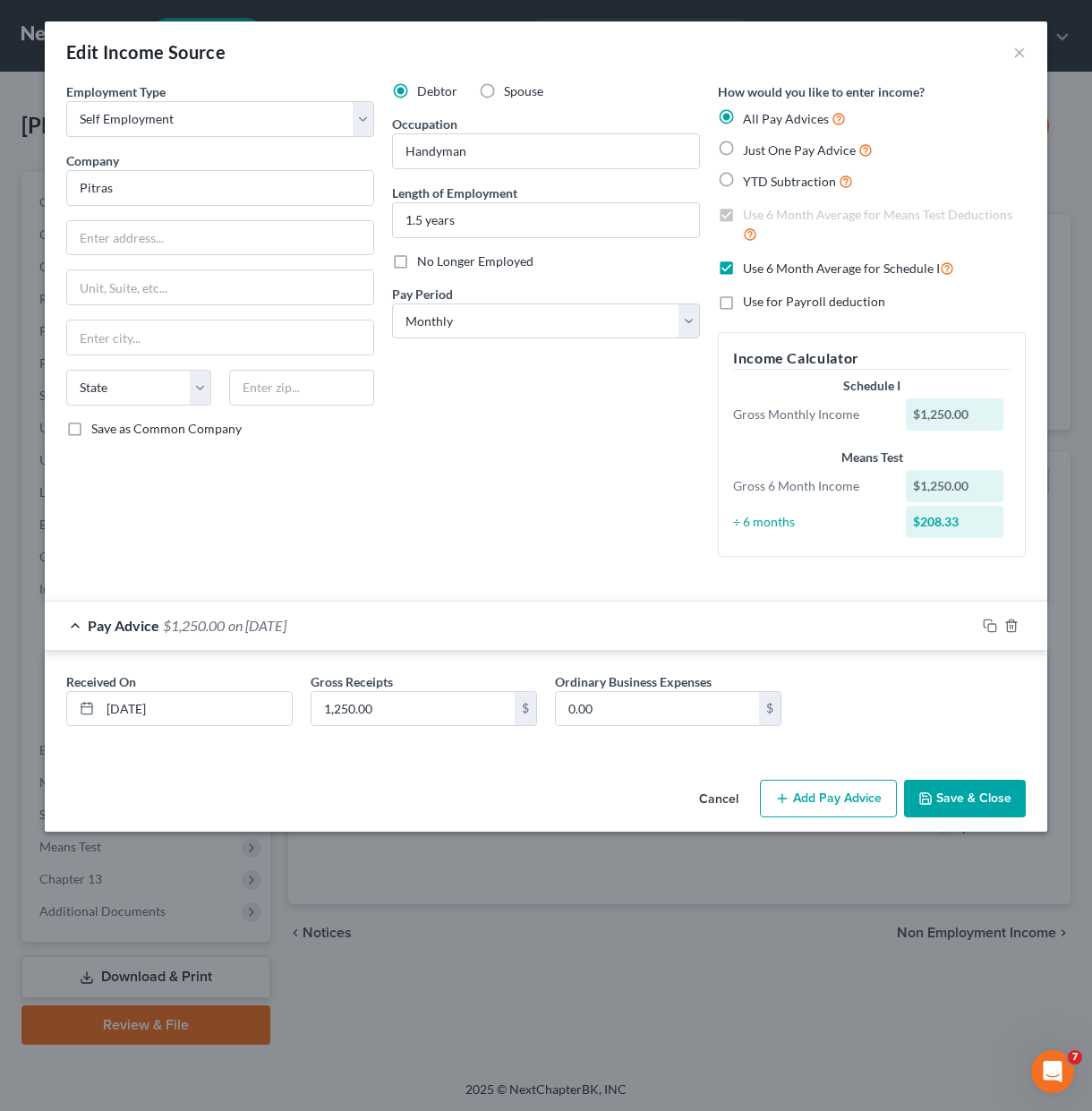
checkbox input "true"
click at [968, 809] on button "Save & Close" at bounding box center [964, 798] width 121 height 37
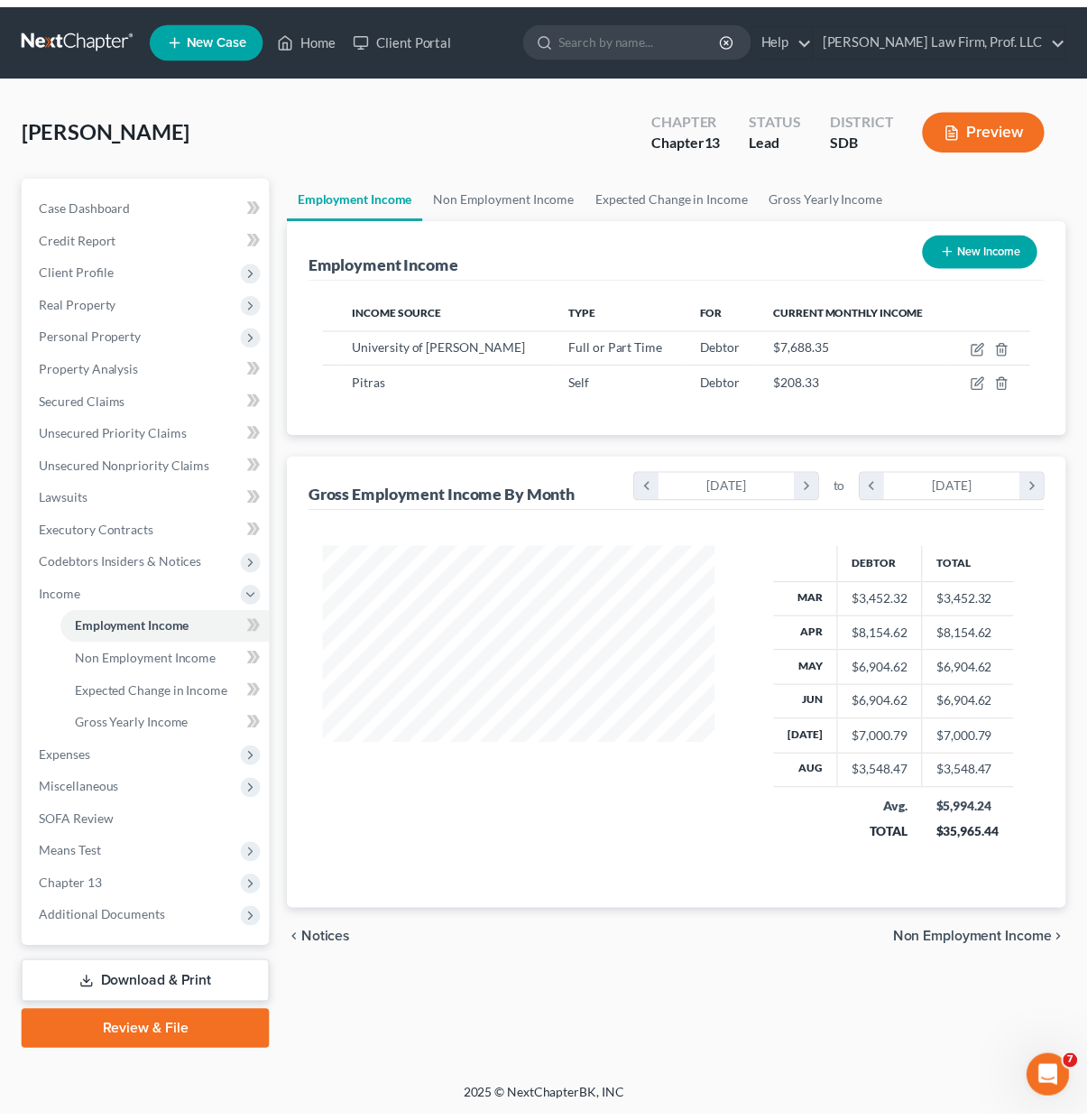
scroll to position [901997, 901838]
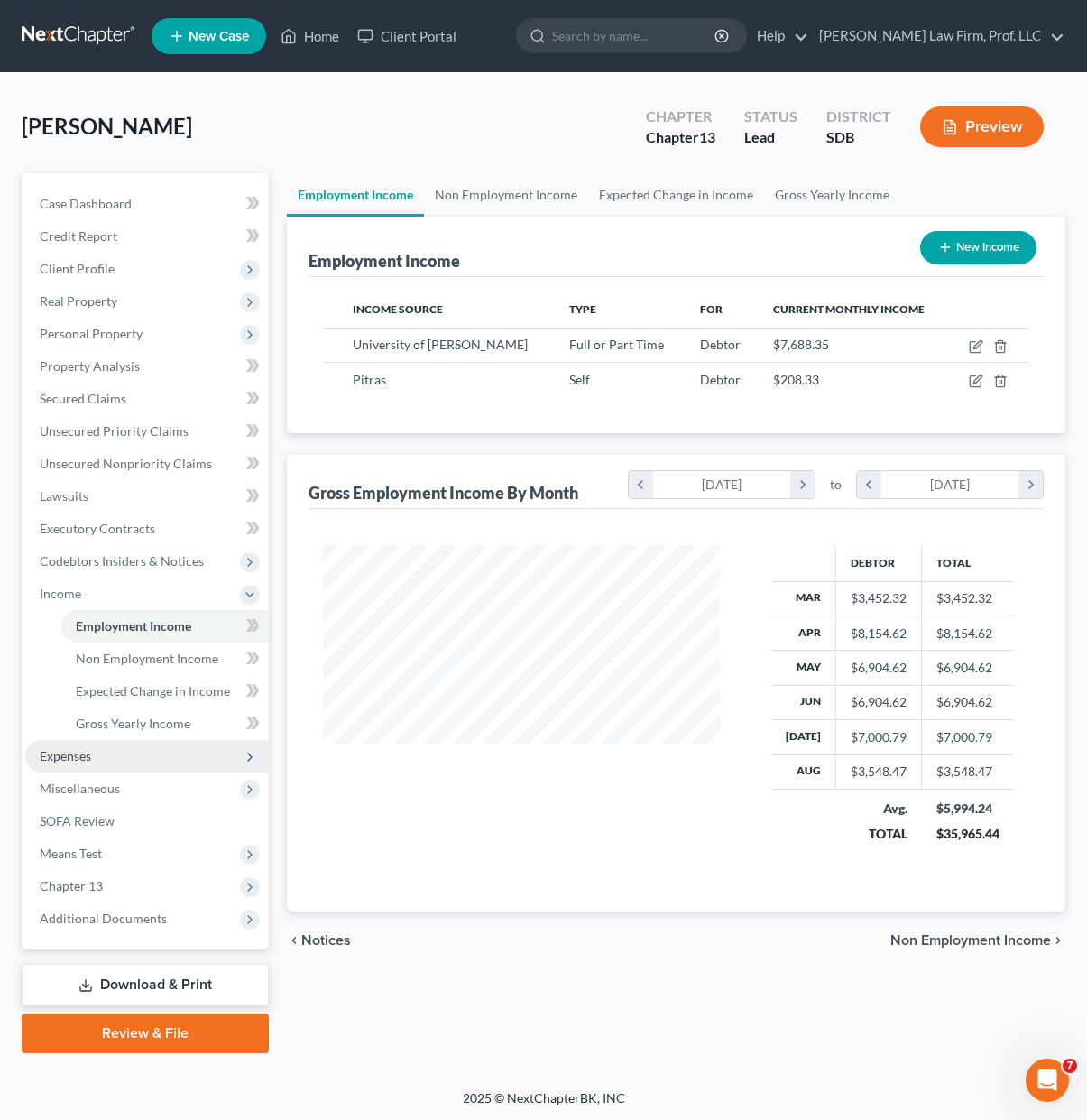
drag, startPoint x: 70, startPoint y: 755, endPoint x: 98, endPoint y: 764, distance: 29.4
click at [70, 755] on span "Expenses" at bounding box center [65, 756] width 52 height 15
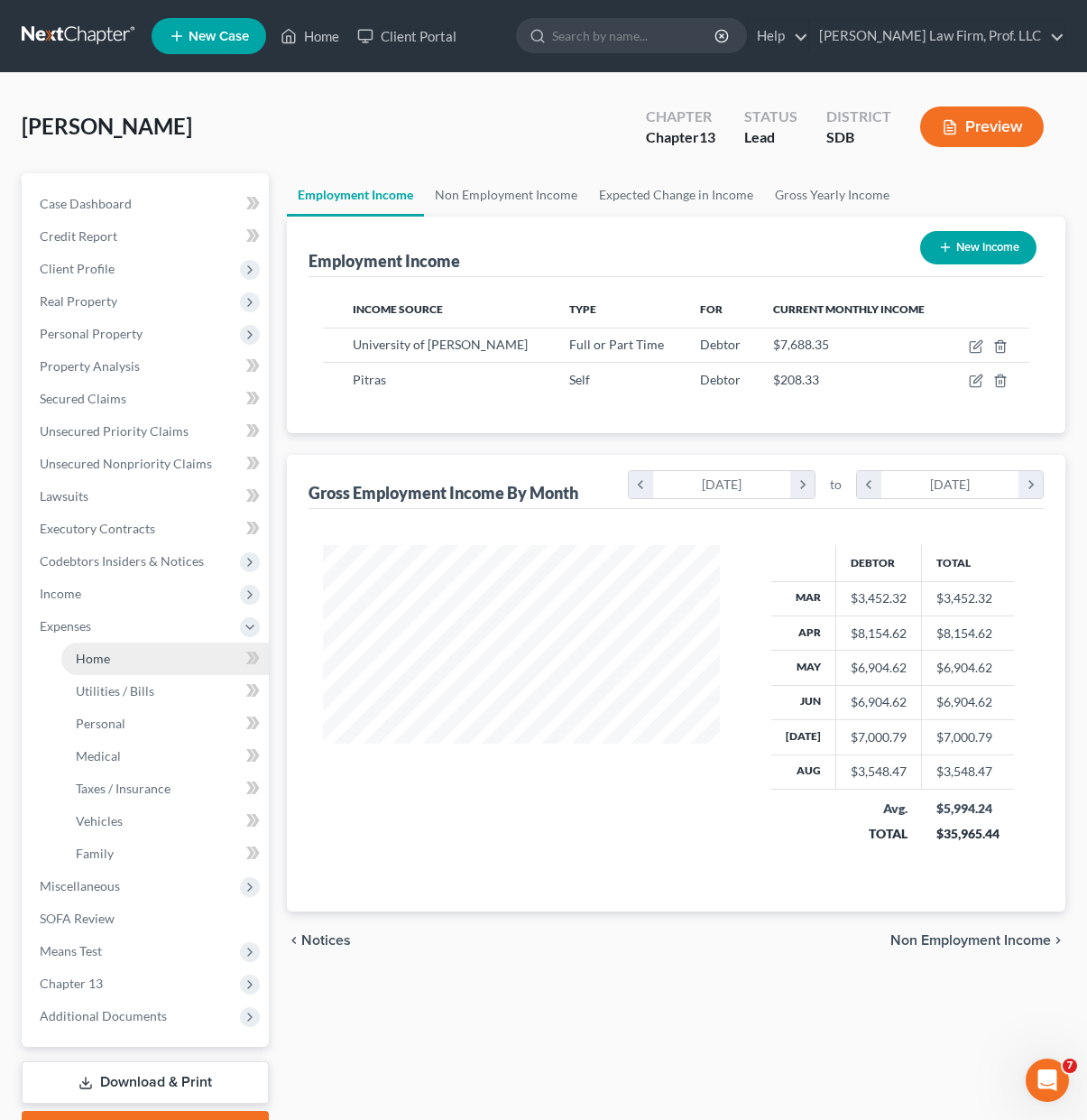
click at [105, 671] on link "Home" at bounding box center [165, 659] width 208 height 33
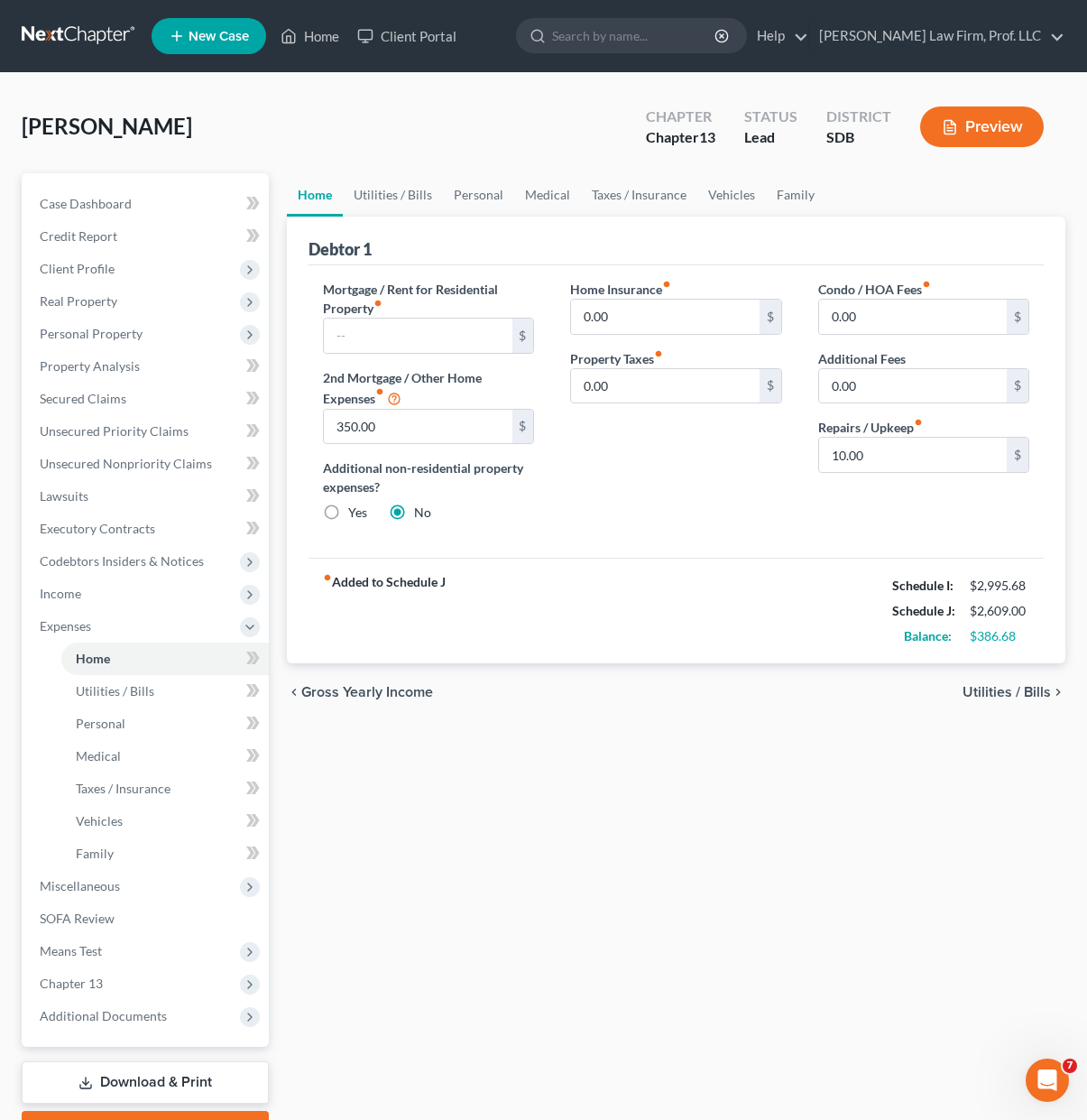
click at [824, 921] on div "Home Utilities / Bills Personal Medical Taxes / Insurance Vehicles Family Debto…" at bounding box center [676, 662] width 797 height 977
click at [671, 511] on div "Home Insurance fiber_manual_record 0.00 $ Property Taxes fiber_manual_record 0.…" at bounding box center [676, 408] width 248 height 257
drag, startPoint x: 580, startPoint y: 967, endPoint x: 223, endPoint y: 929, distance: 359.0
click at [579, 968] on div "Home Utilities / Bills Personal Medical Taxes / Insurance Vehicles Family Debto…" at bounding box center [676, 662] width 797 height 977
drag, startPoint x: 103, startPoint y: 943, endPoint x: 203, endPoint y: 942, distance: 100.0
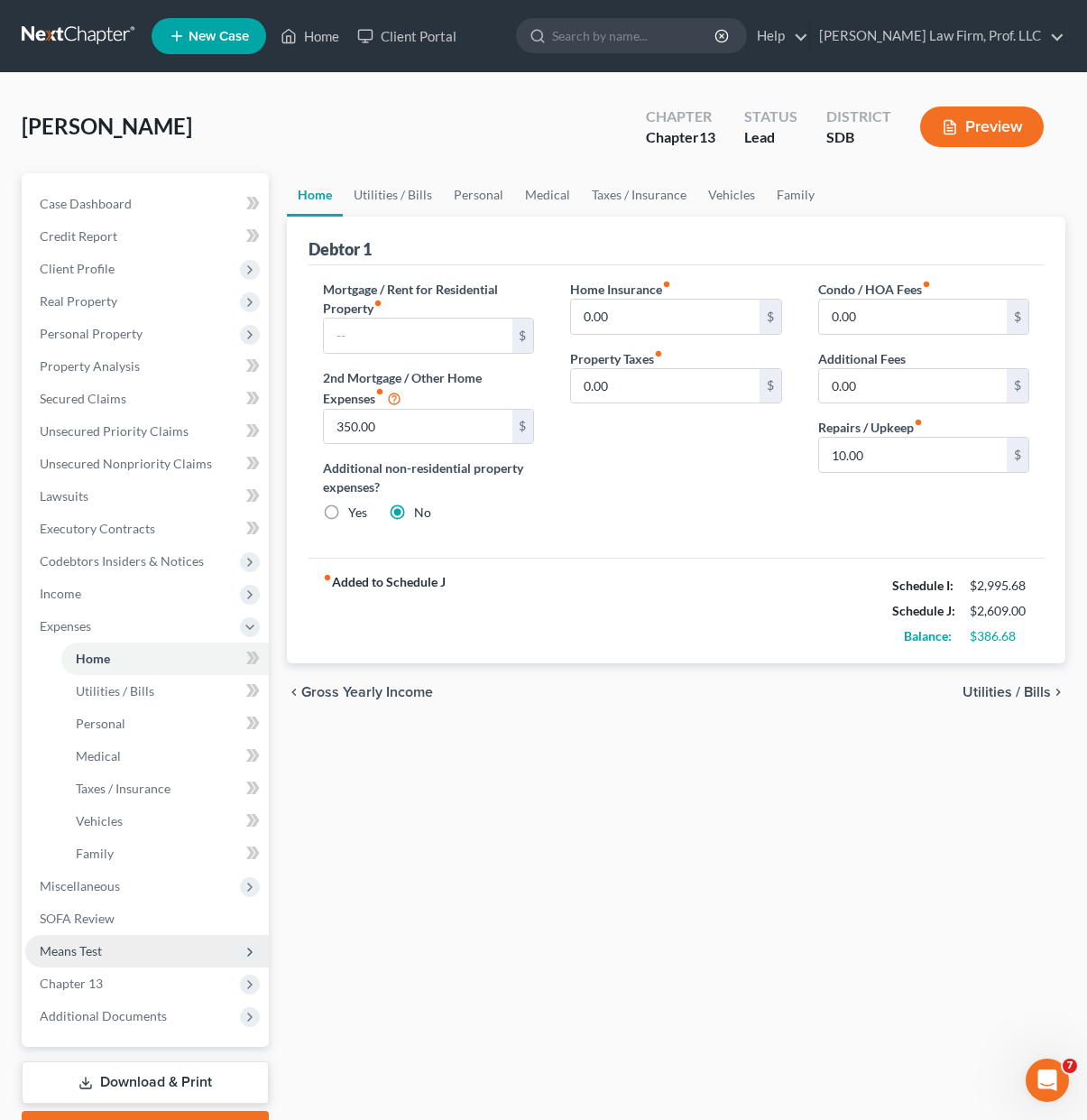
click at [103, 943] on span "Means Test" at bounding box center [147, 951] width 244 height 33
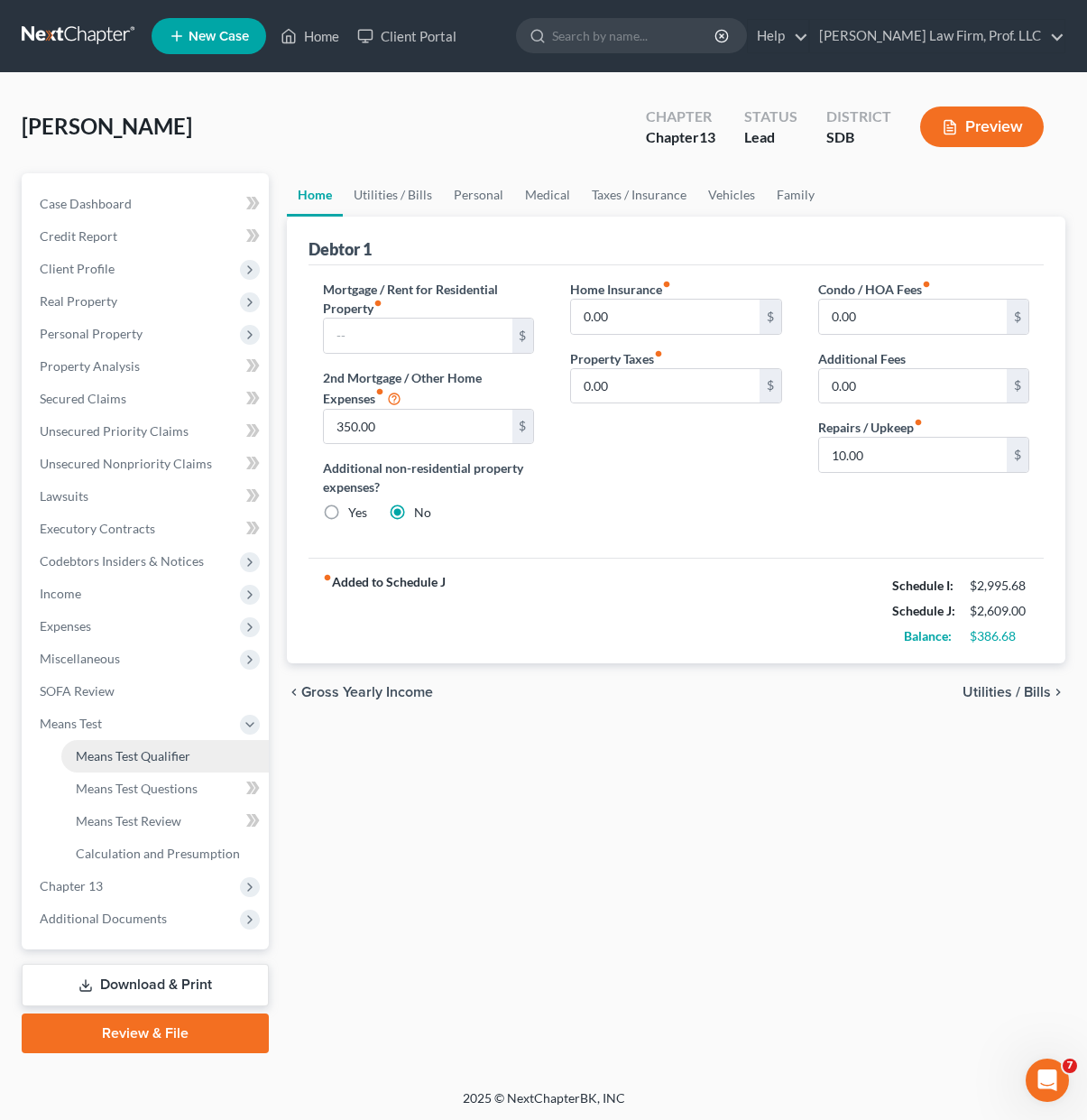
click at [125, 750] on span "Means Test Qualifier" at bounding box center [134, 756] width 115 height 15
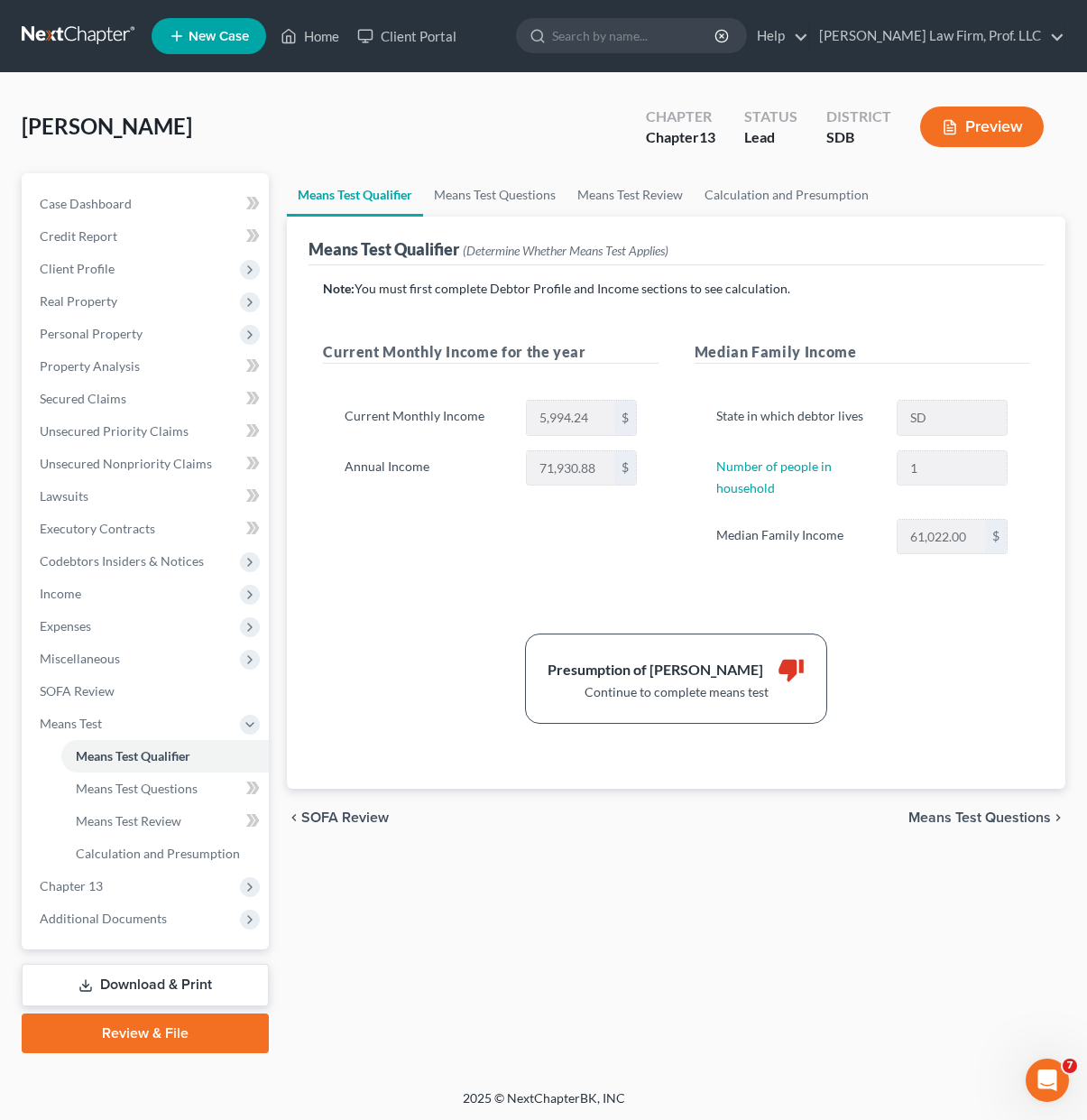
click at [981, 567] on div "State in which debtor lives SD Number of people in household 1 Median Family In…" at bounding box center [862, 485] width 335 height 213
click at [894, 635] on div "Presumption of Abuse Arises thumb_down Continue to complete means test" at bounding box center [677, 679] width 725 height 90
click at [652, 518] on div "Current Monthly Income 5,994.24 $ Annual Income 71,930.88 $" at bounding box center [490, 450] width 335 height 144
click at [447, 807] on div "chevron_left SOFA Review Means Test Questions chevron_right" at bounding box center [676, 817] width 778 height 57
drag, startPoint x: 741, startPoint y: 788, endPoint x: 711, endPoint y: 776, distance: 32.3
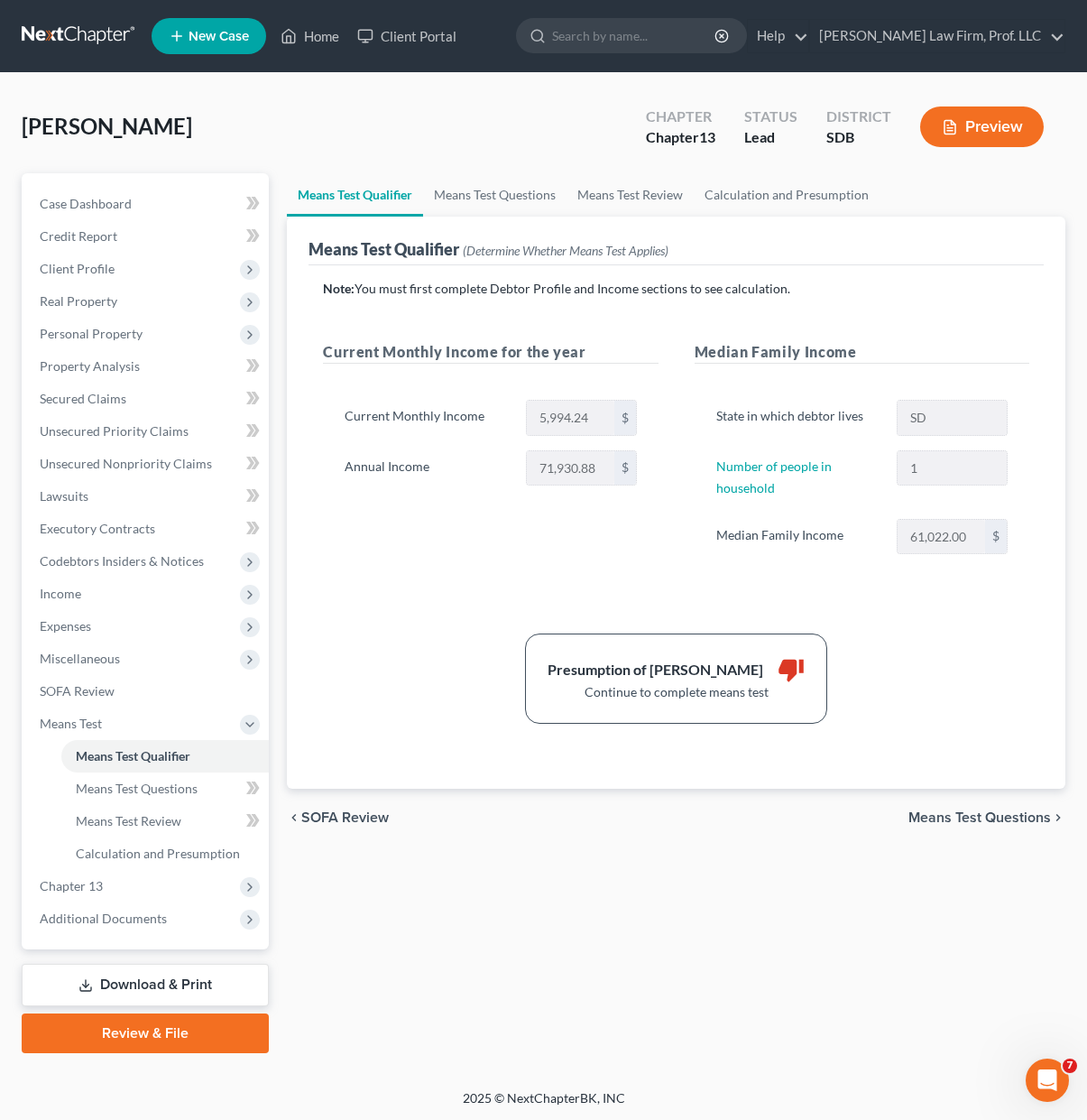
click at [741, 787] on div "Note: You must first complete Debtor Profile and Income sections to see calcula…" at bounding box center [676, 527] width 735 height 524
drag, startPoint x: 450, startPoint y: 612, endPoint x: 533, endPoint y: 392, distance: 235.1
click at [450, 612] on div "Note: You must first complete Debtor Profile and Income sections to see calcula…" at bounding box center [676, 502] width 707 height 445
click at [483, 184] on link "Means Test Questions" at bounding box center [495, 195] width 143 height 43
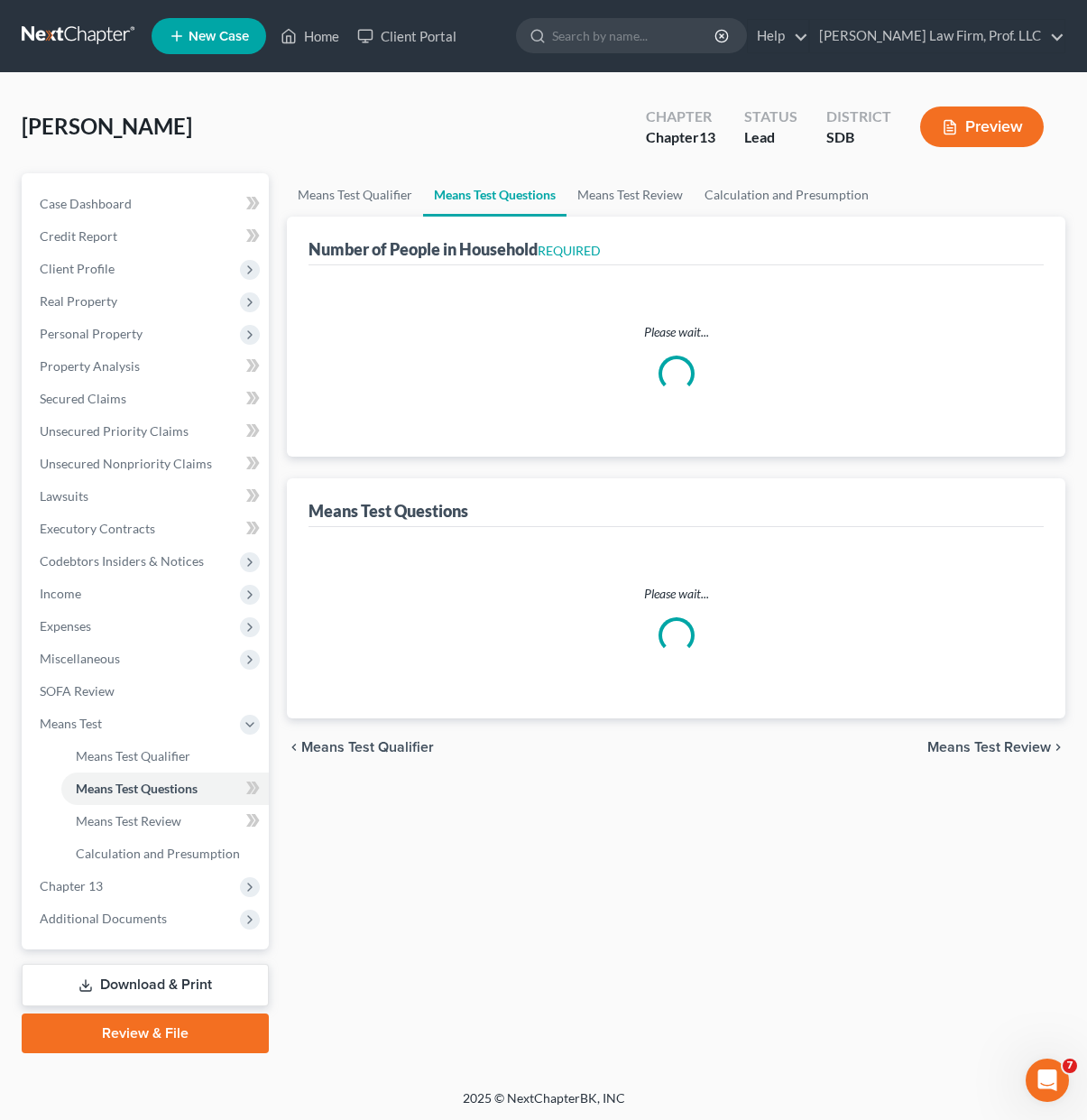
select select "2"
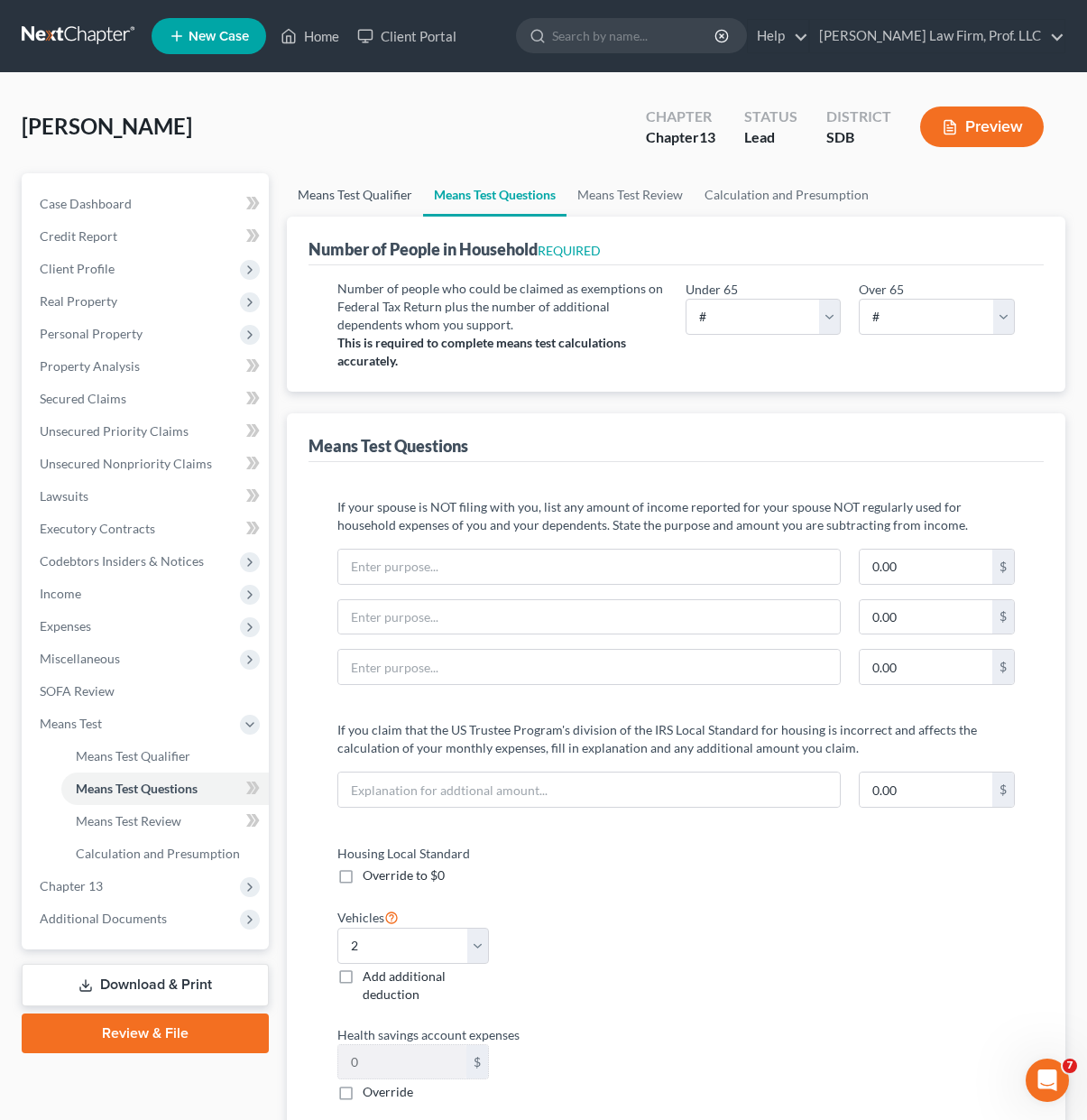
click at [331, 197] on link "Means Test Qualifier" at bounding box center [355, 195] width 136 height 43
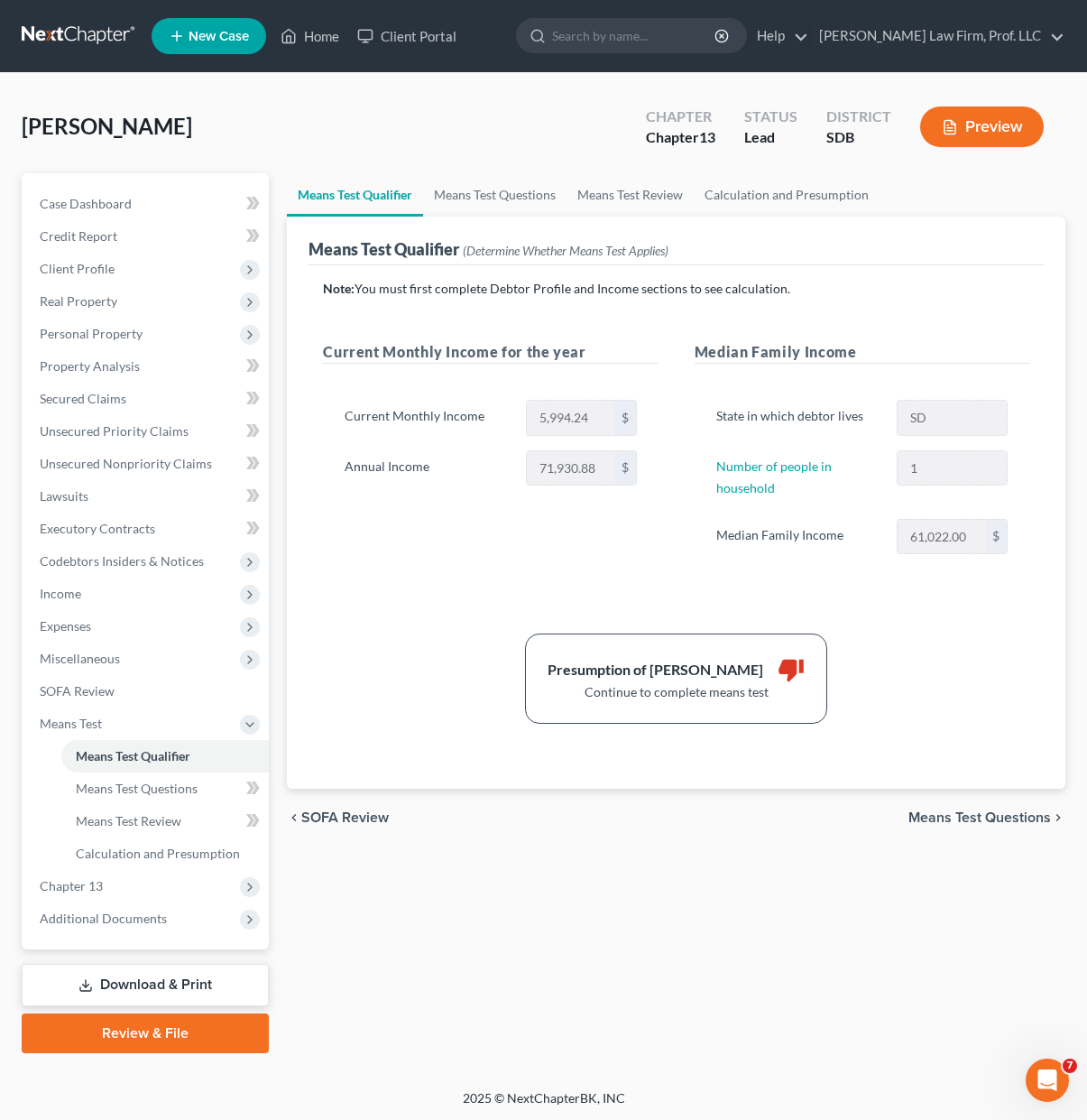
drag, startPoint x: 394, startPoint y: 576, endPoint x: 454, endPoint y: 621, distance: 75.0
click at [394, 576] on div "Current Monthly Income for the year Current Monthly Income 5,994.24 $ Annual In…" at bounding box center [490, 466] width 371 height 250
click at [435, 985] on div "Means Test Qualifier Means Test Questions Means Test Review Calculation and Pre…" at bounding box center [676, 613] width 797 height 880
drag, startPoint x: 55, startPoint y: 584, endPoint x: 113, endPoint y: 614, distance: 65.3
click at [55, 585] on span "Income" at bounding box center [60, 593] width 41 height 15
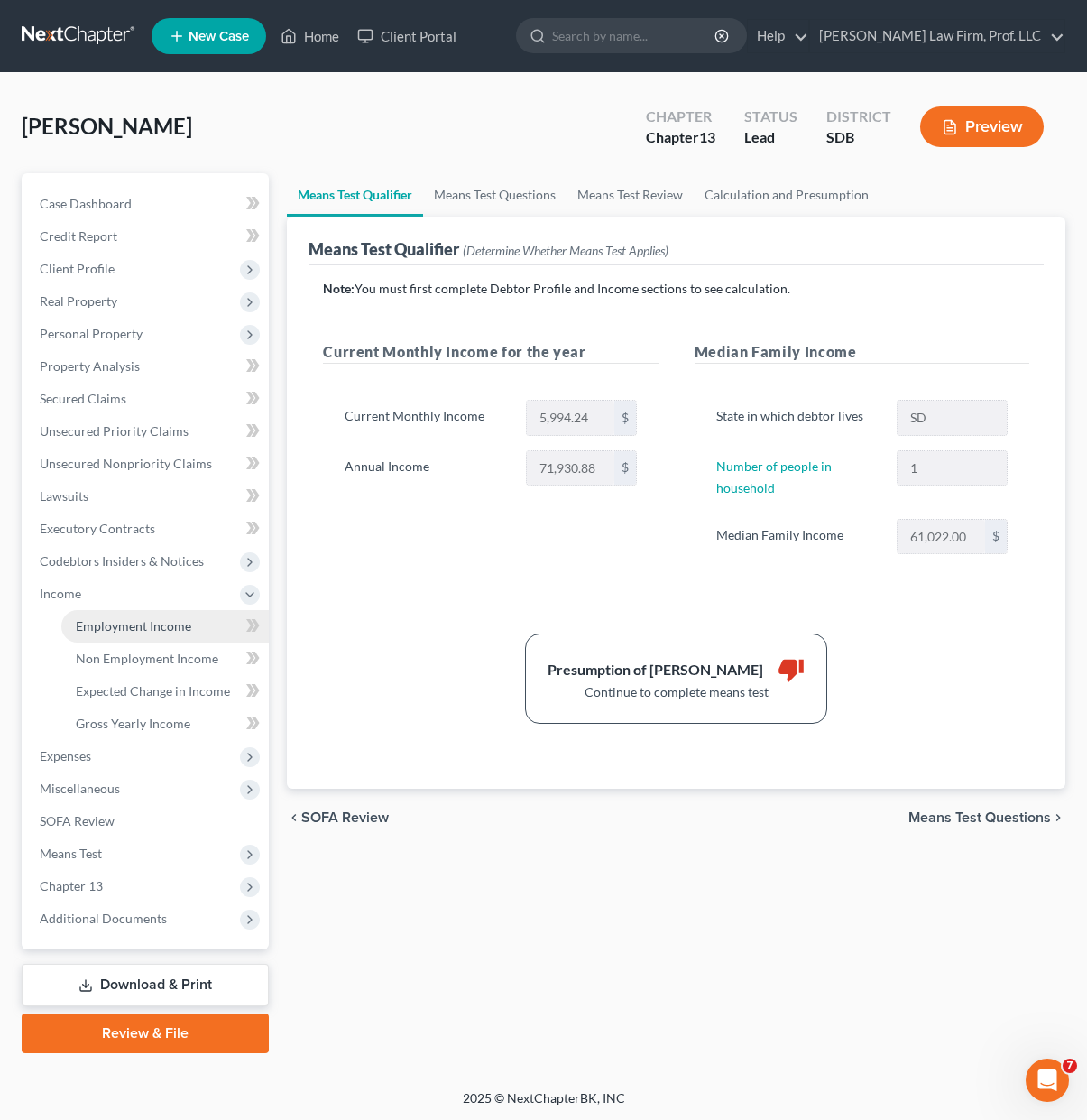
click at [125, 633] on link "Employment Income" at bounding box center [165, 626] width 208 height 33
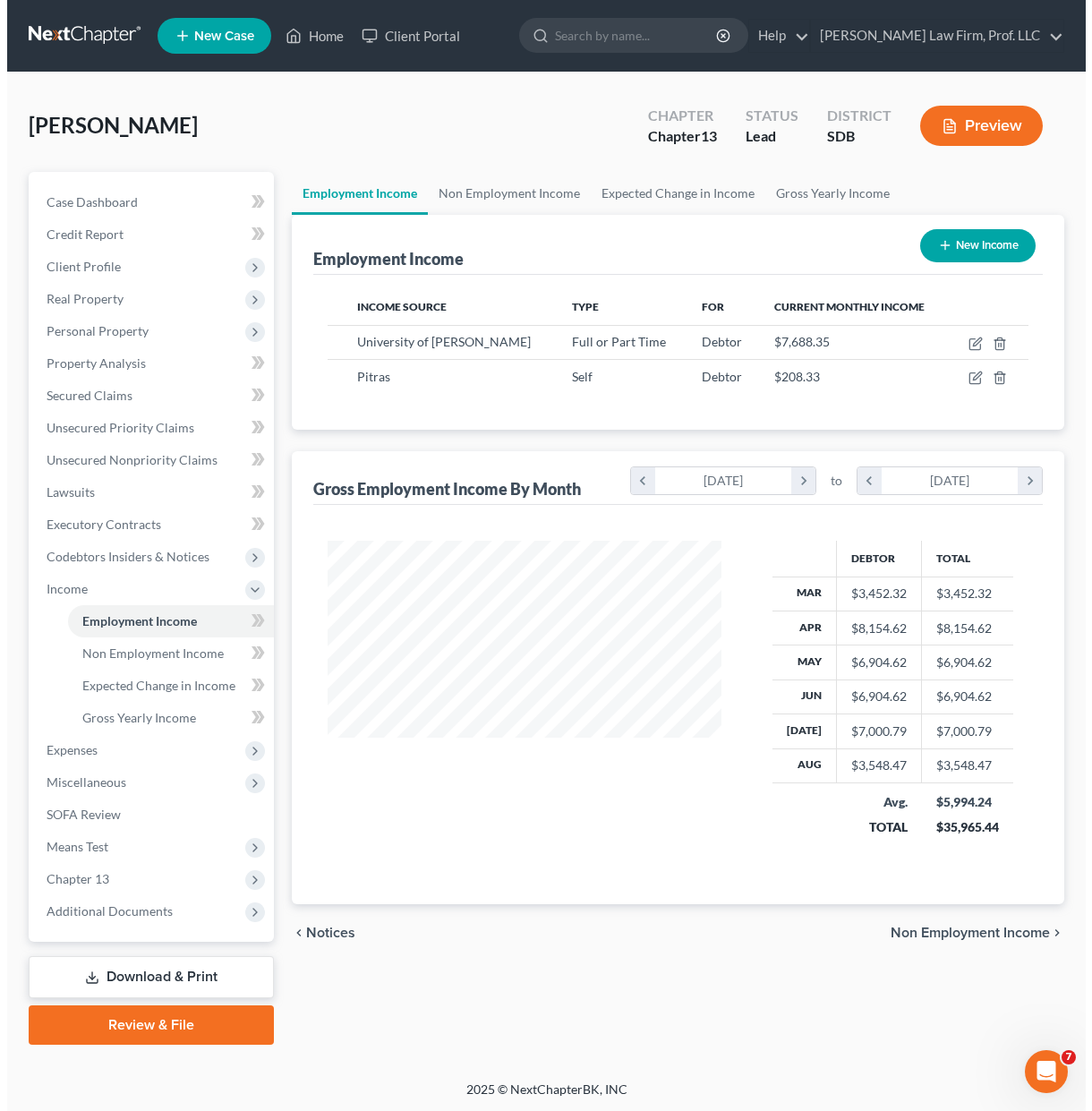
scroll to position [321, 429]
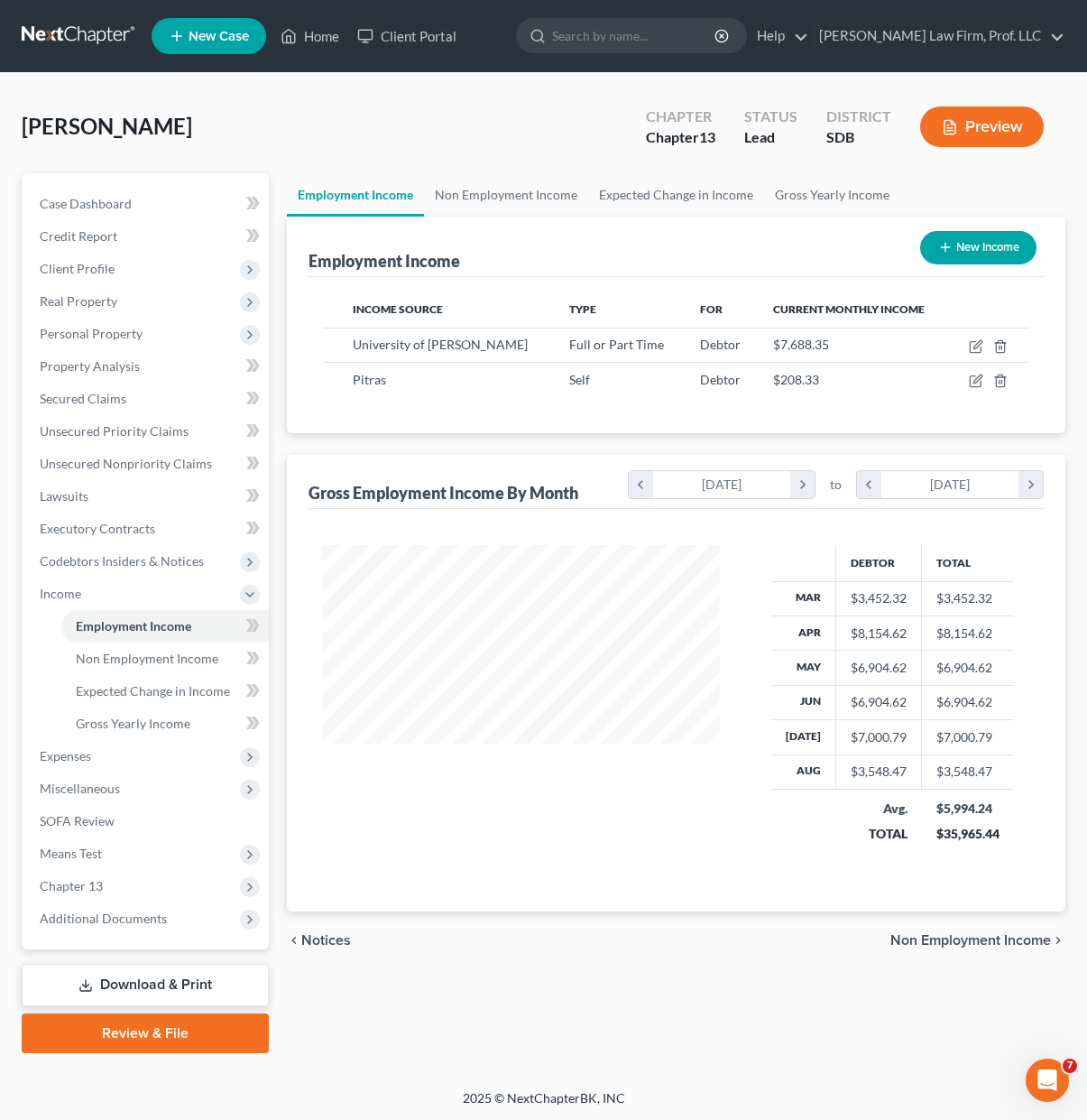
click at [599, 984] on div "Employment Income Non Employment Income Expected Change in Income Gross Yearly …" at bounding box center [676, 613] width 797 height 880
drag, startPoint x: 625, startPoint y: 1007, endPoint x: 598, endPoint y: 939, distance: 73.2
click at [626, 1006] on div "Employment Income Non Employment Income Expected Change in Income Gross Yearly …" at bounding box center [676, 613] width 797 height 880
click at [134, 466] on span "Unsecured Nonpriority Claims" at bounding box center [125, 463] width 172 height 15
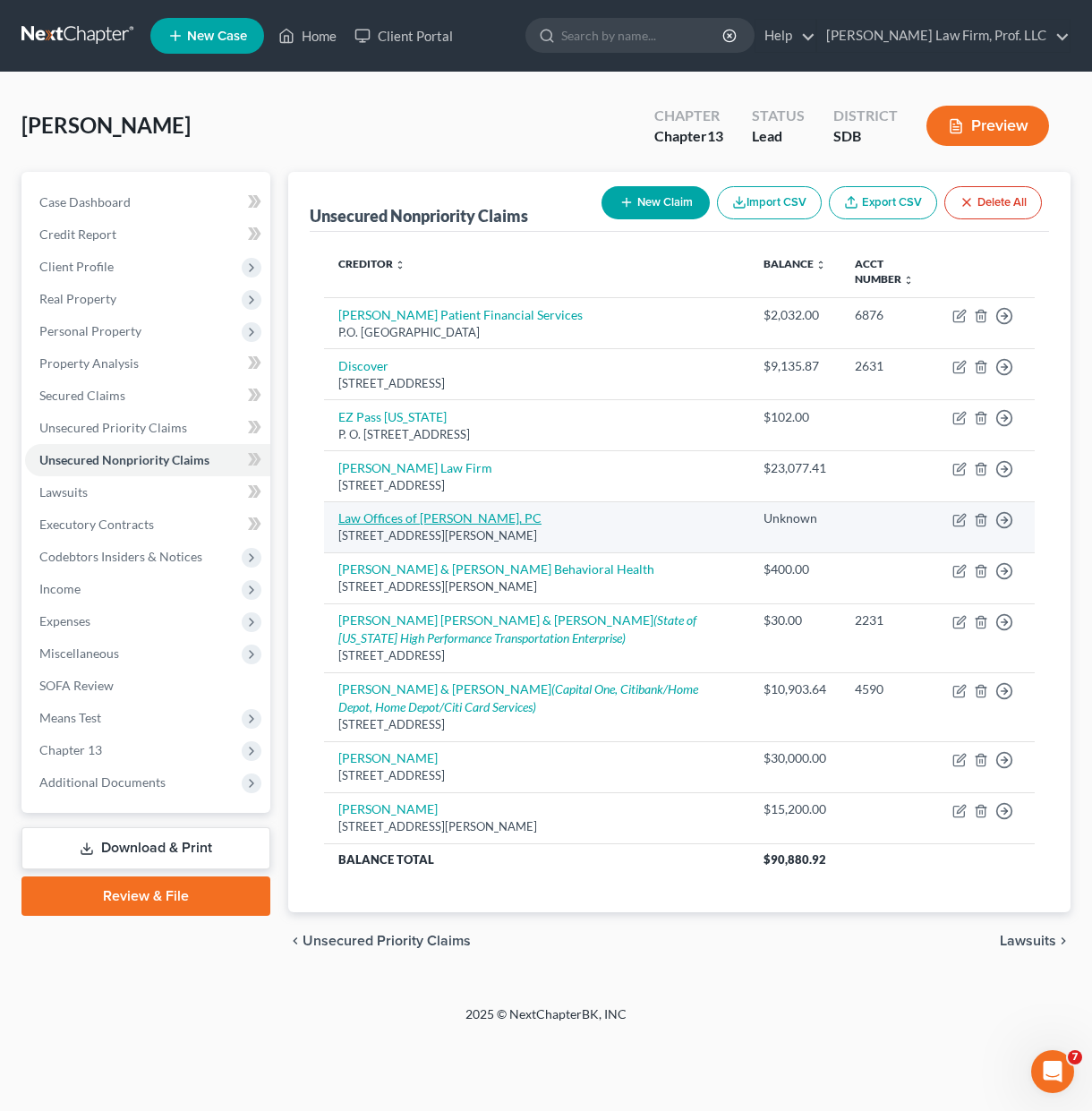
click at [466, 511] on link "Law Offices of [PERSON_NAME], PC" at bounding box center [440, 517] width 203 height 15
select select "48"
select select "3"
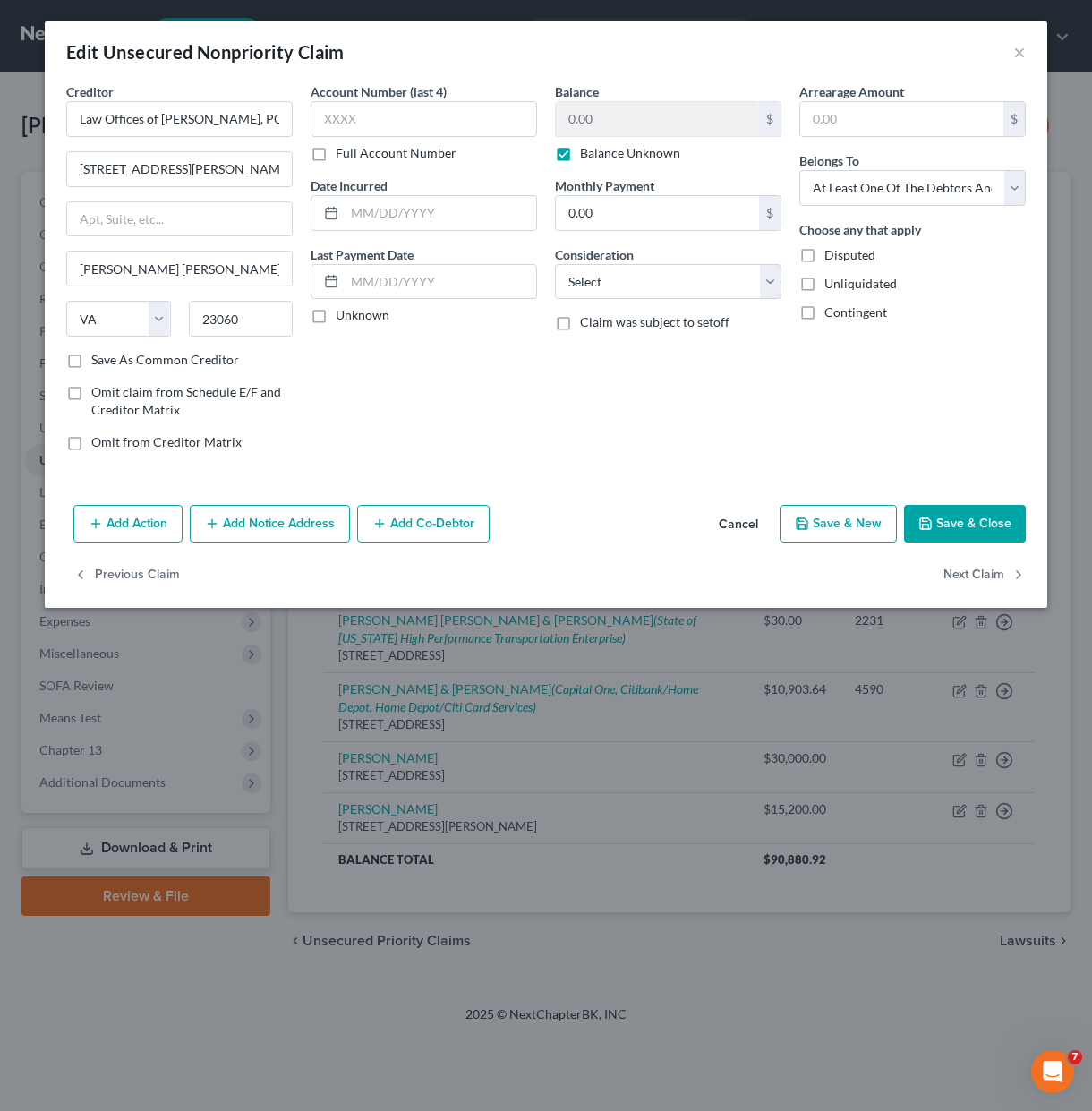
click at [679, 471] on div "Creditor * Law Offices of [PERSON_NAME], PC [STREET_ADDRESS][PERSON_NAME][GEOGR…" at bounding box center [546, 289] width 1002 height 415
click at [259, 523] on button "Add Notice Address" at bounding box center [270, 524] width 161 height 37
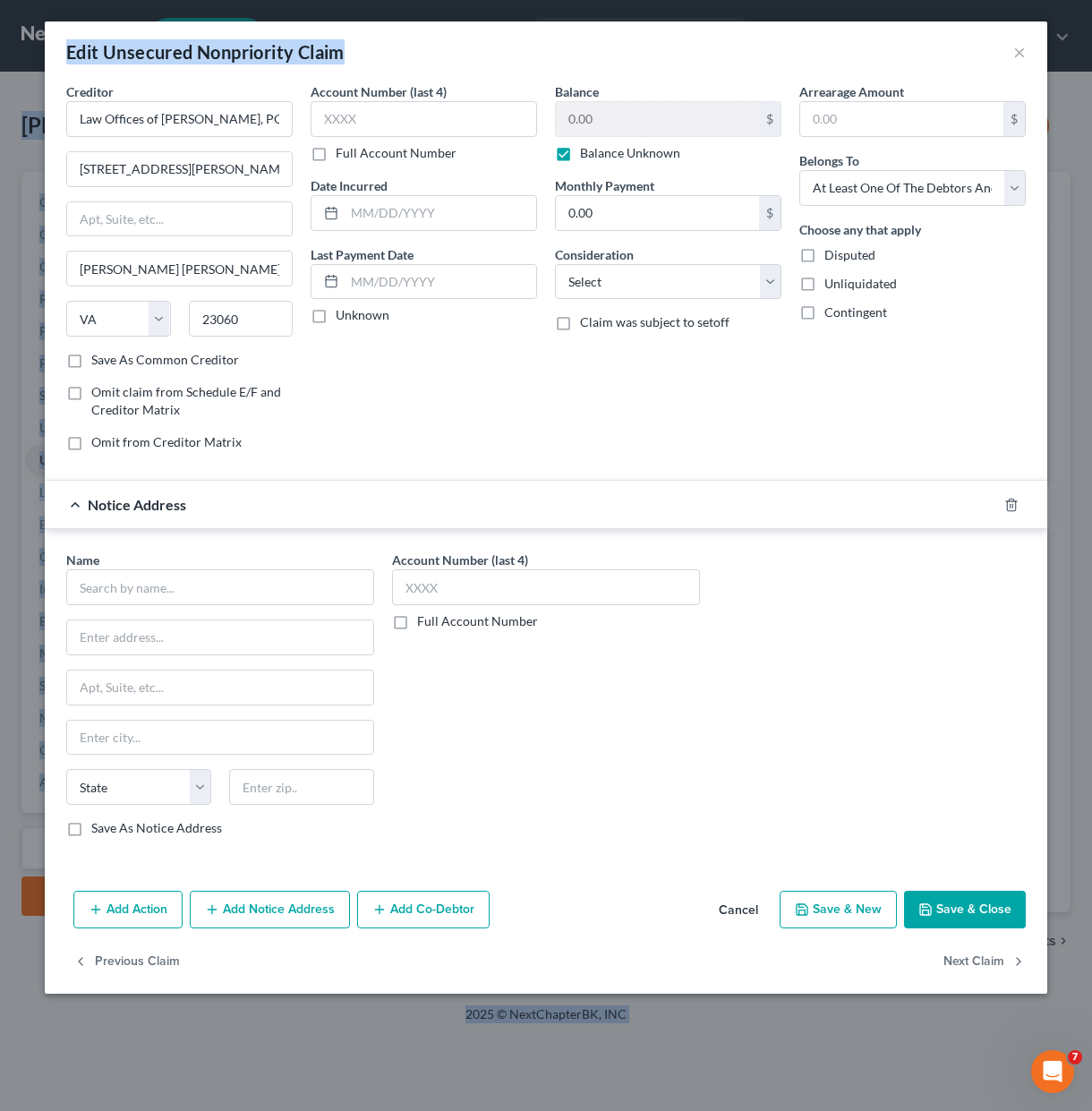
drag, startPoint x: 530, startPoint y: 37, endPoint x: 987, endPoint y: 69, distance: 458.1
click at [562, 0] on html "Home New Case Client Portal [PERSON_NAME] Law Firm, Prof. LLC [PERSON_NAME][EMA…" at bounding box center [546, 556] width 1092 height 1111
click at [1015, 50] on button "×" at bounding box center [1018, 51] width 12 height 21
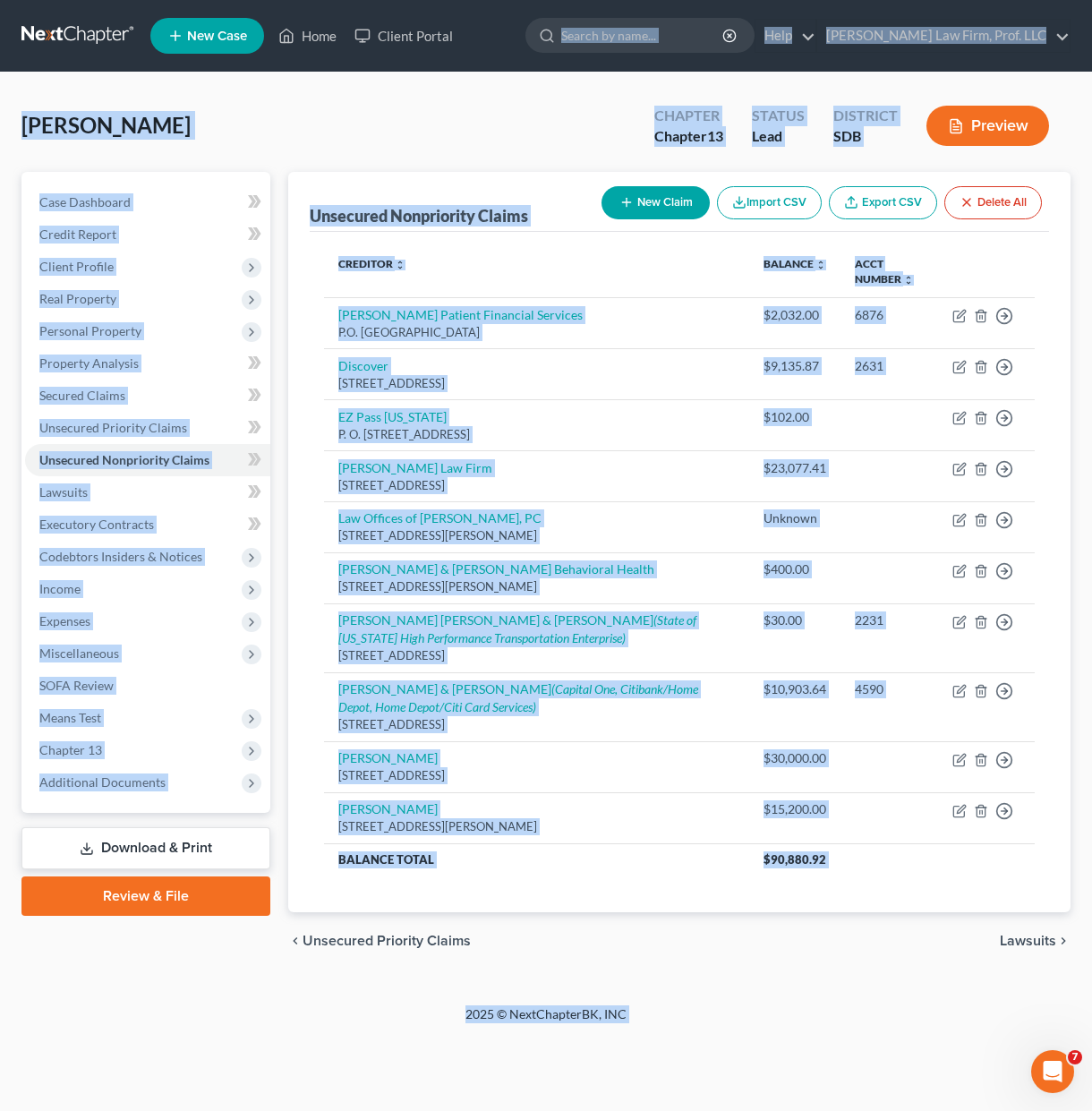
click at [692, 944] on div "chevron_left Unsecured Priority Claims Lawsuits chevron_right" at bounding box center [679, 940] width 782 height 57
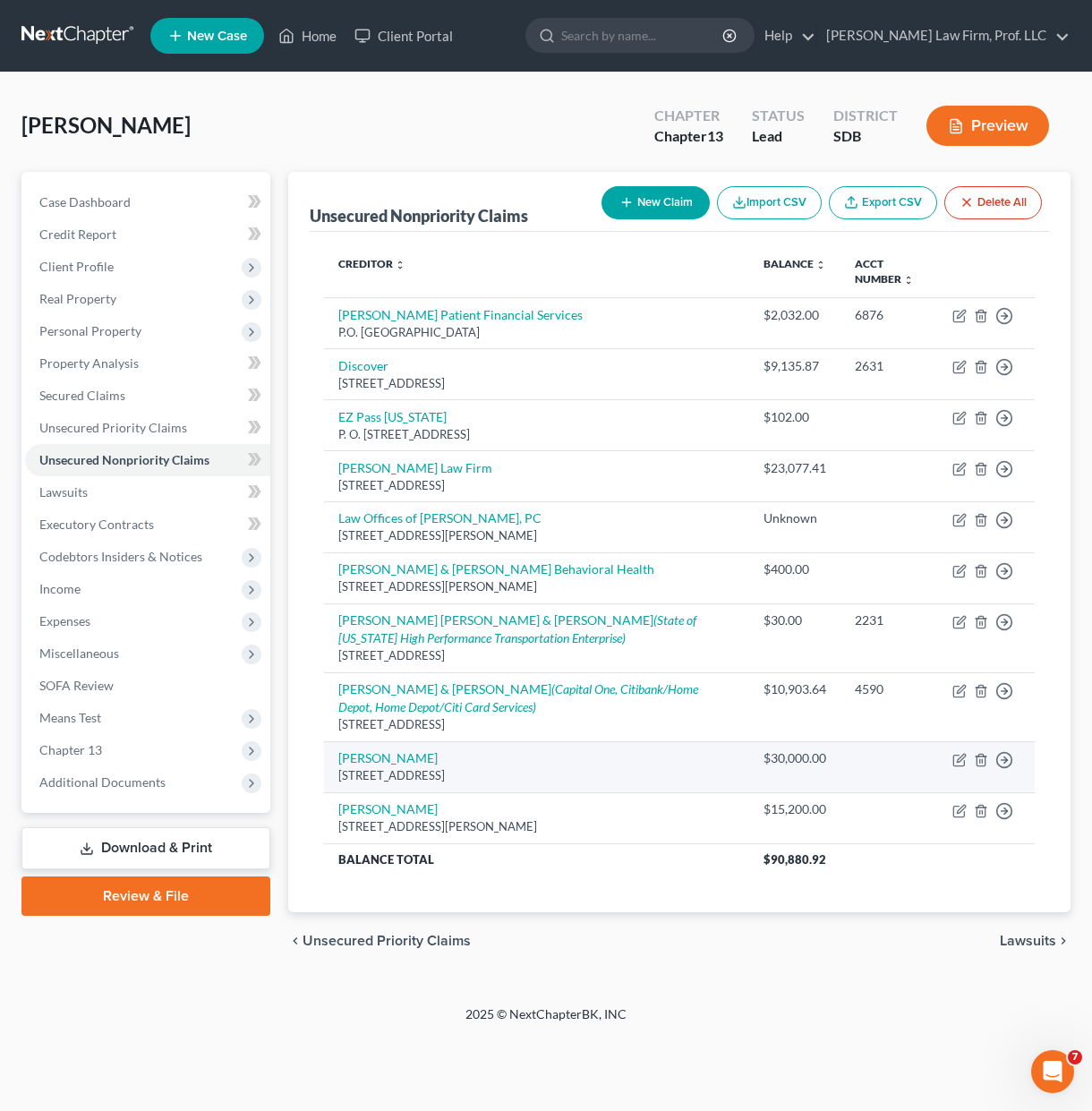
drag, startPoint x: 626, startPoint y: 780, endPoint x: 330, endPoint y: 785, distance: 296.0
click at [330, 785] on td "[PERSON_NAME] [STREET_ADDRESS]" at bounding box center [536, 766] width 425 height 51
copy div "[STREET_ADDRESS]"
click at [984, 761] on icon "button" at bounding box center [980, 759] width 14 height 14
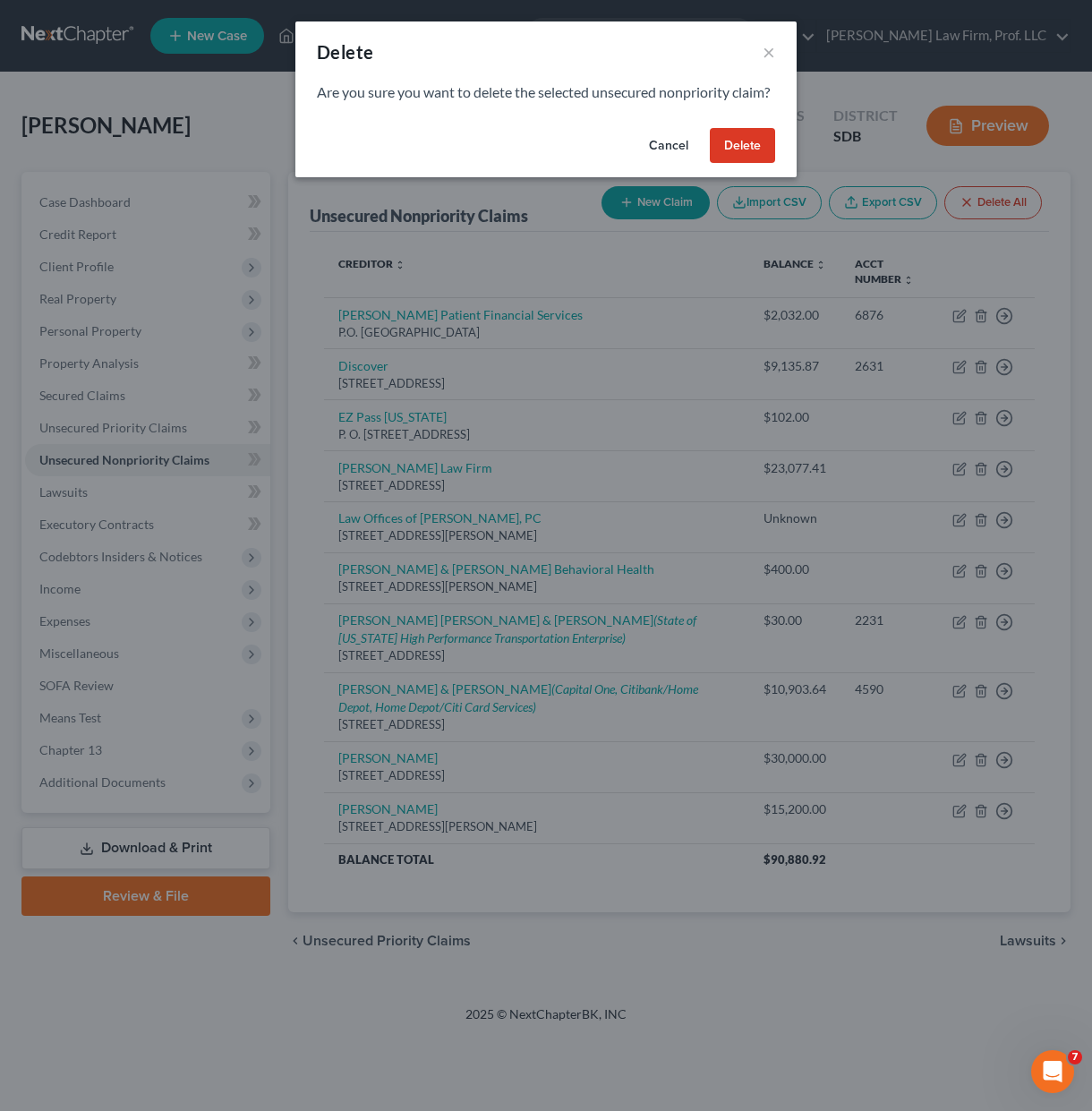
click at [738, 156] on button "Delete" at bounding box center [742, 146] width 65 height 35
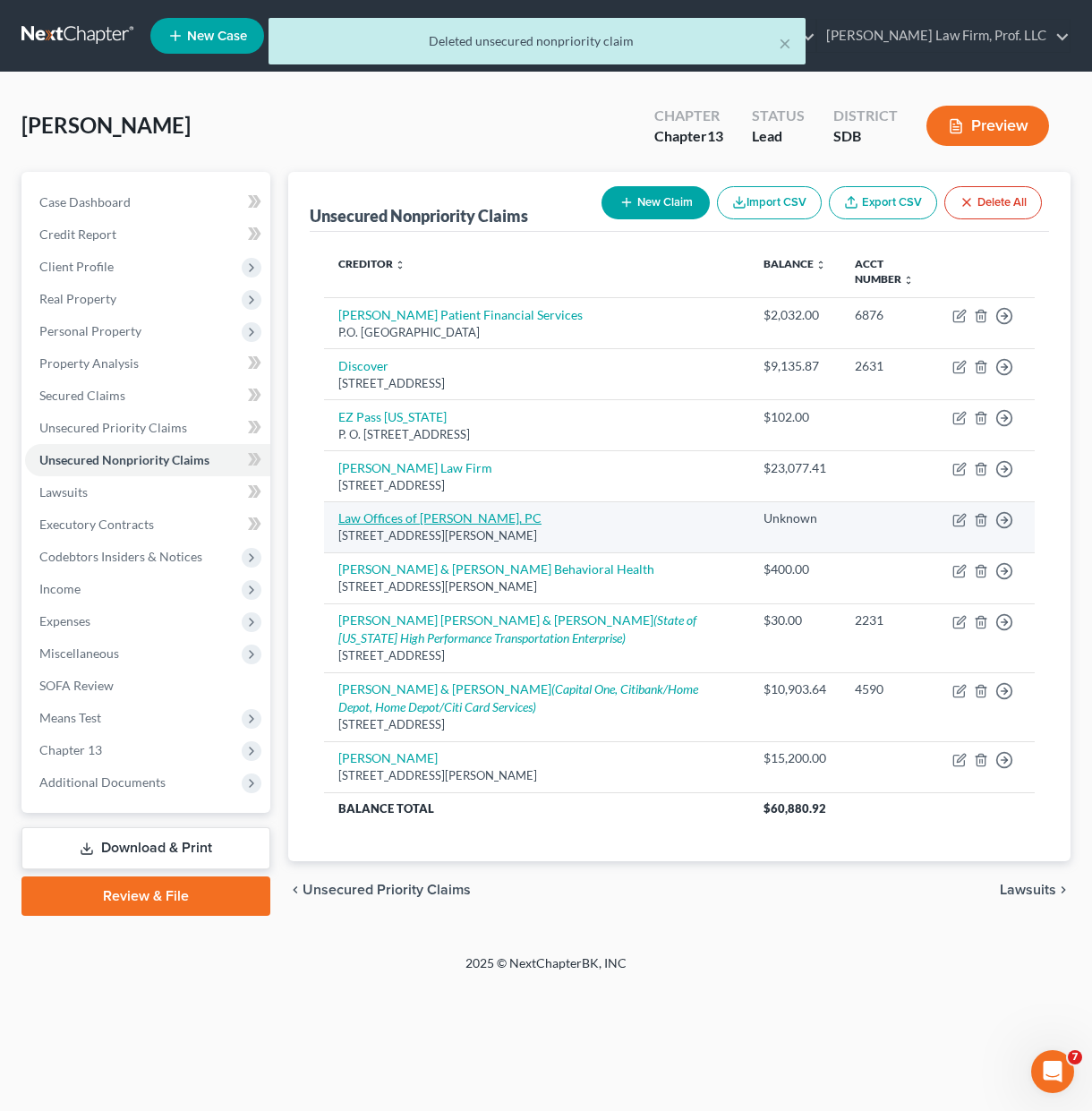
click at [413, 519] on link "Law Offices of [PERSON_NAME], PC" at bounding box center [440, 517] width 203 height 15
select select "48"
select select "3"
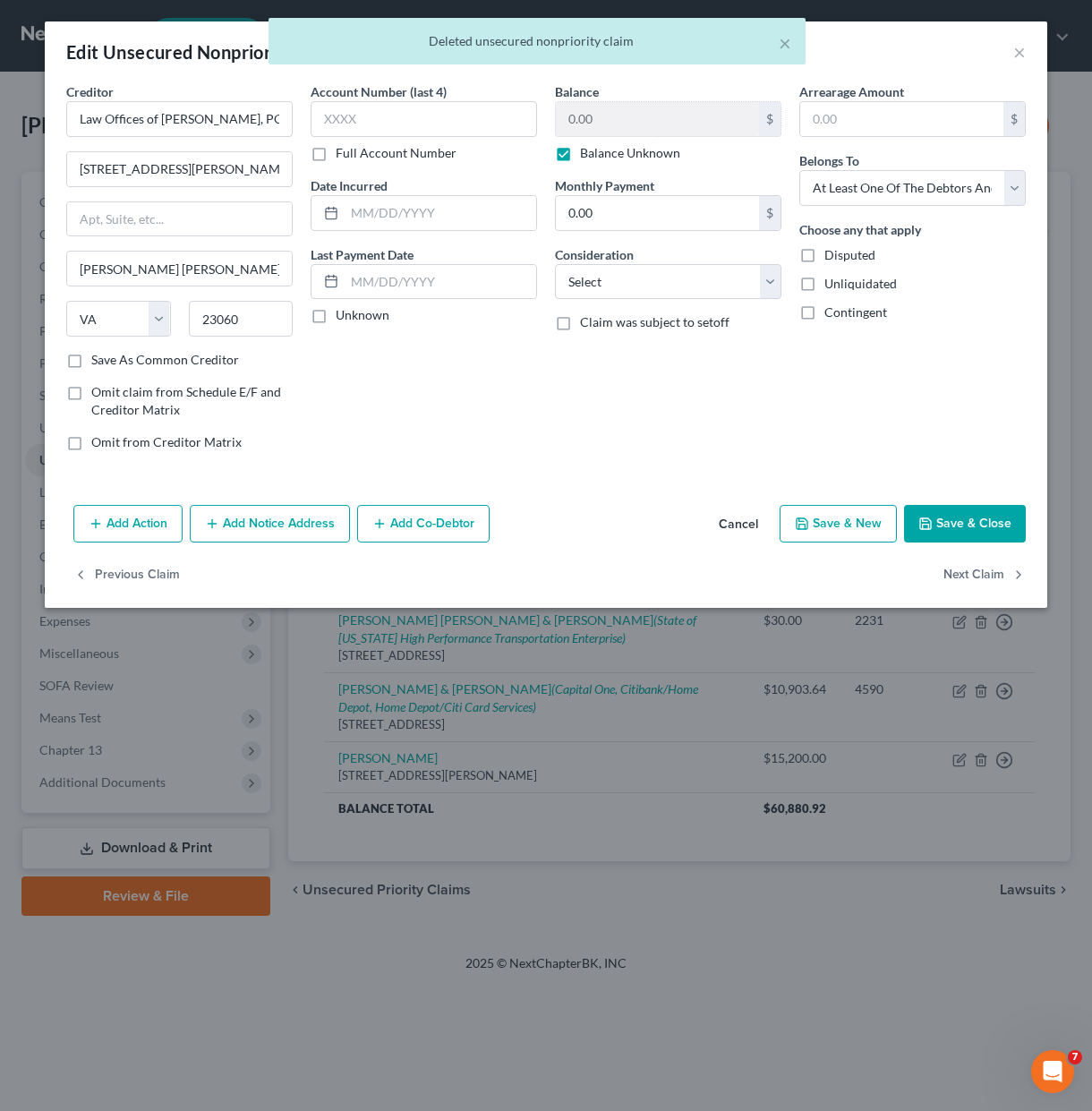
click at [379, 428] on div "Account Number (last 4) Full Account Number Date Incurred Last Payment Date Unk…" at bounding box center [424, 274] width 245 height 383
drag, startPoint x: 682, startPoint y: 396, endPoint x: 733, endPoint y: 267, distance: 138.7
click at [683, 389] on div "Balance 0.00 $ Balance Unknown Balance Undetermined 0.00 $ Balance Unknown Mont…" at bounding box center [668, 274] width 245 height 383
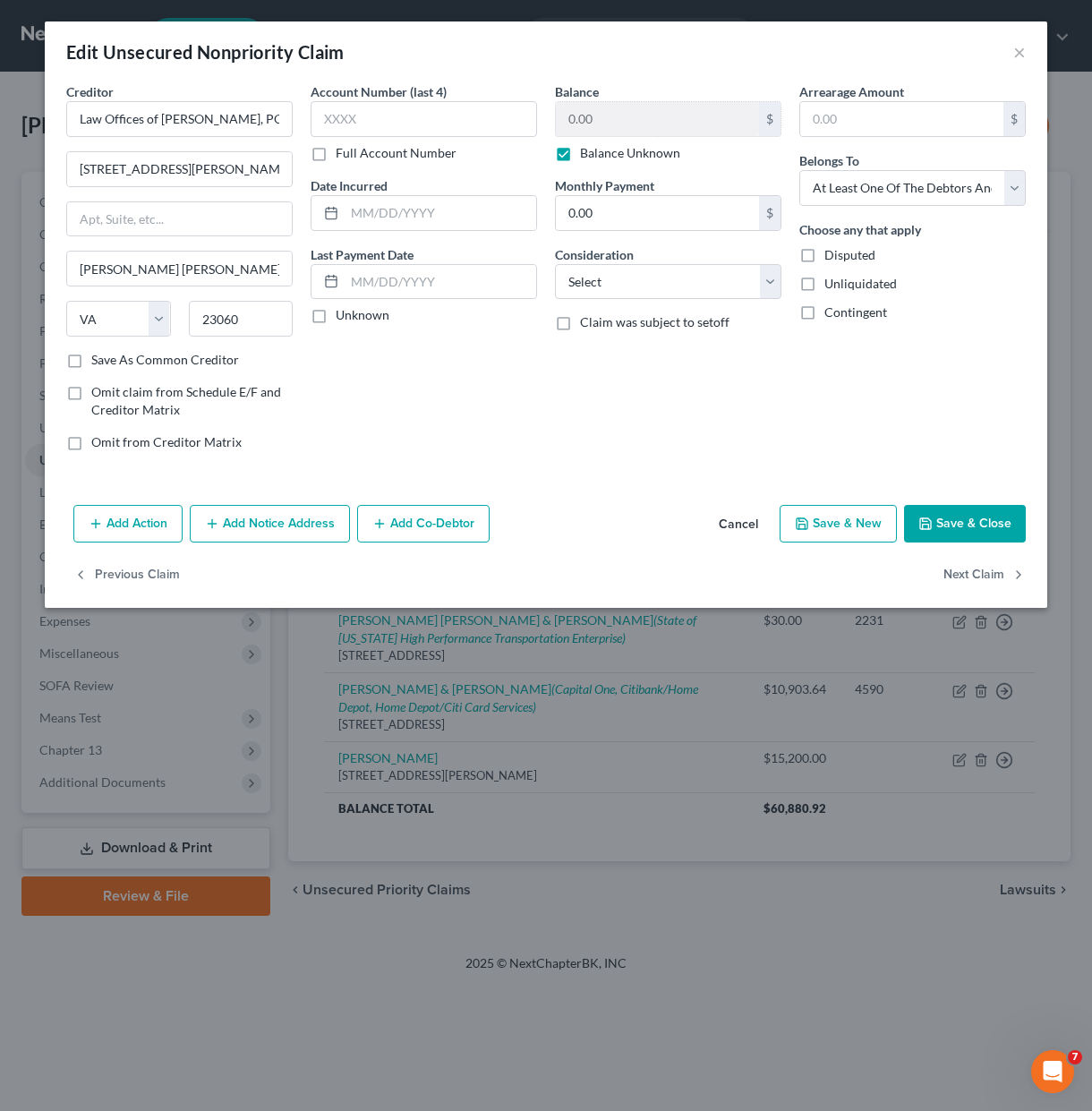
click at [432, 527] on button "Add Co-Debtor" at bounding box center [424, 524] width 133 height 37
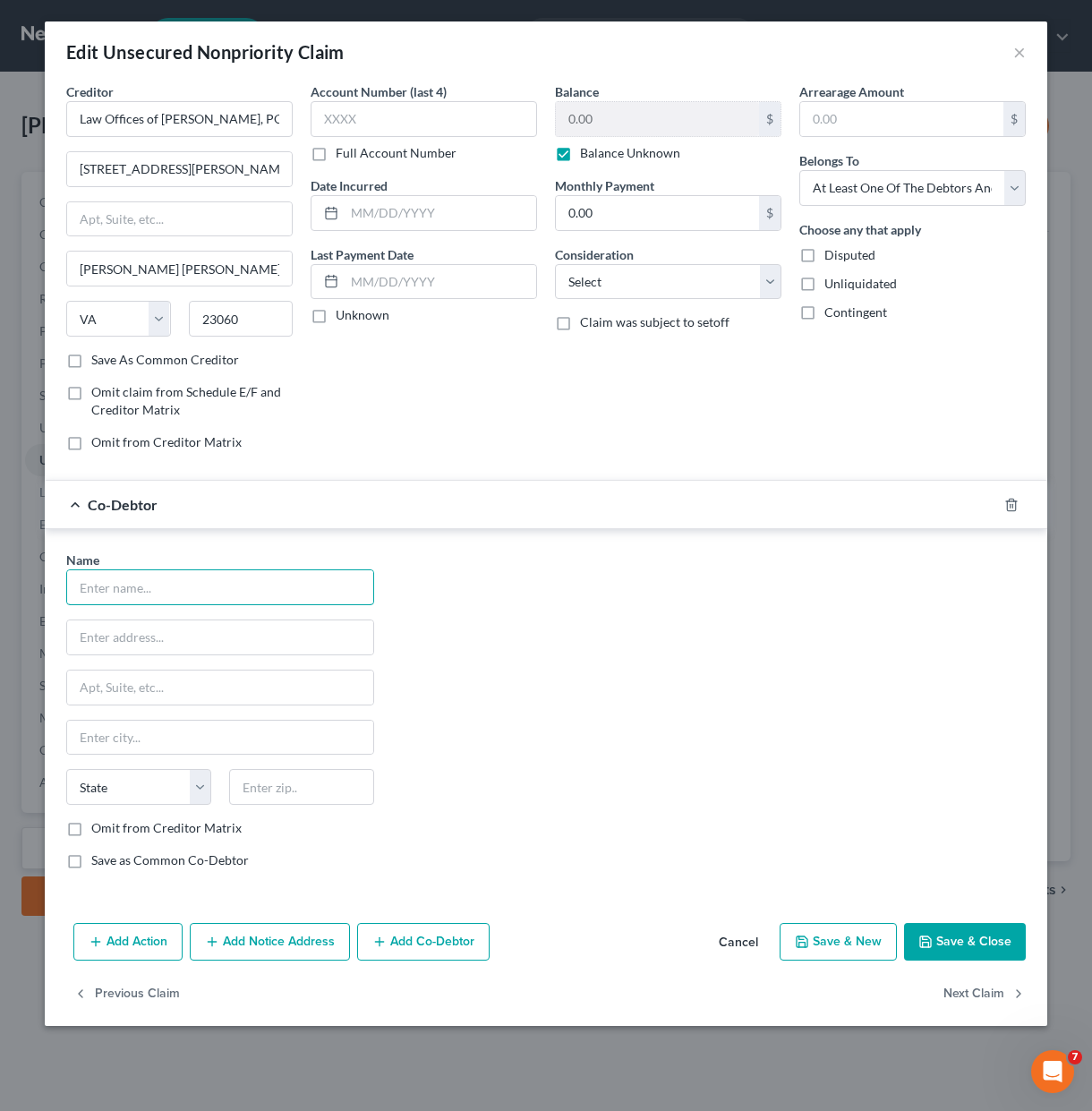
drag, startPoint x: 211, startPoint y: 602, endPoint x: 544, endPoint y: 618, distance: 333.4
click at [213, 601] on input "text" at bounding box center [220, 587] width 306 height 34
click at [544, 618] on div "Name * State [US_STATE] AK AR AZ CA CO CT DE DC [GEOGRAPHIC_DATA] GA GU HI ID I…" at bounding box center [545, 717] width 977 height 333
click at [1010, 506] on line "button" at bounding box center [1010, 506] width 0 height 4
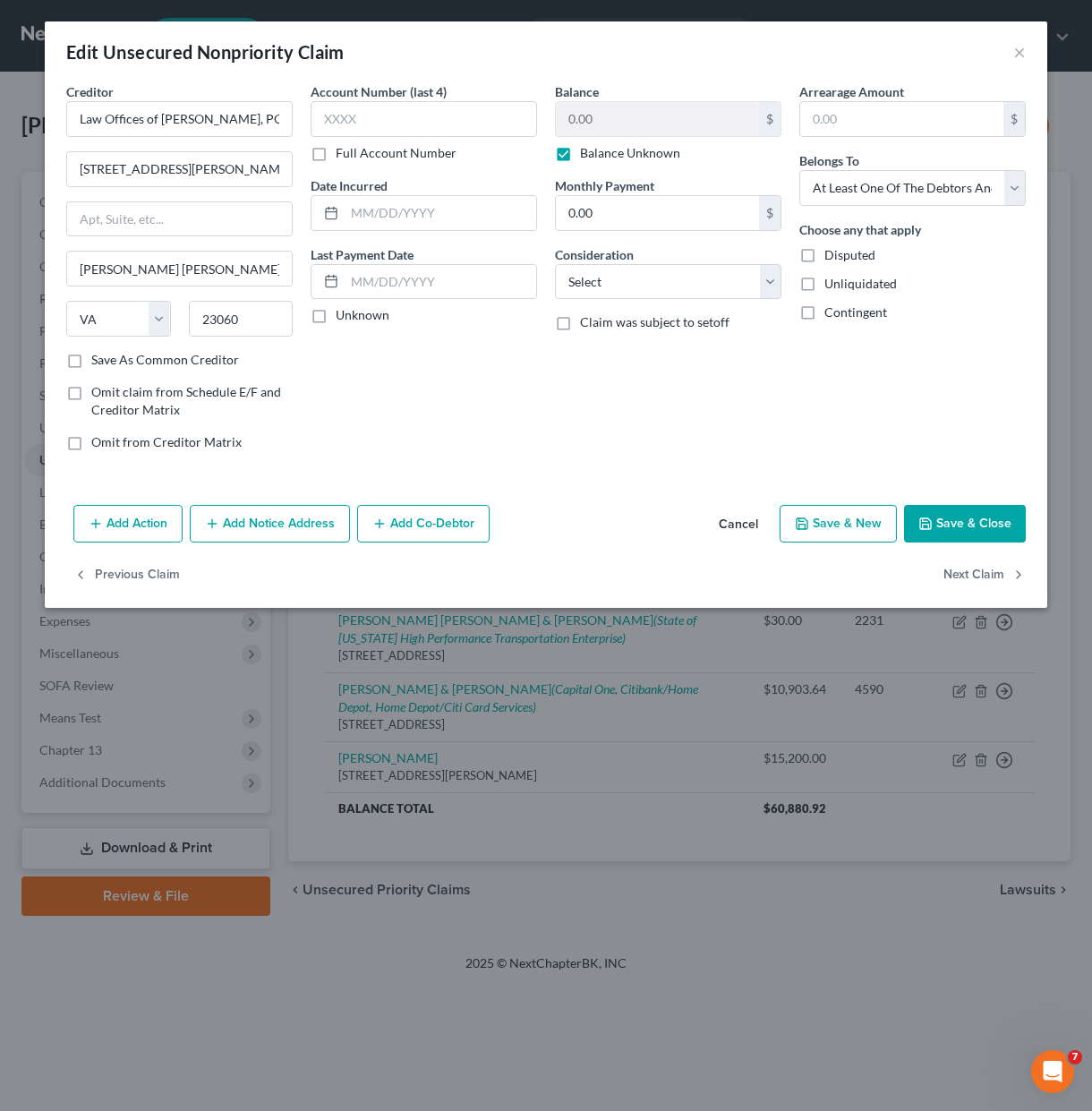
click at [270, 508] on button "Add Notice Address" at bounding box center [270, 524] width 161 height 37
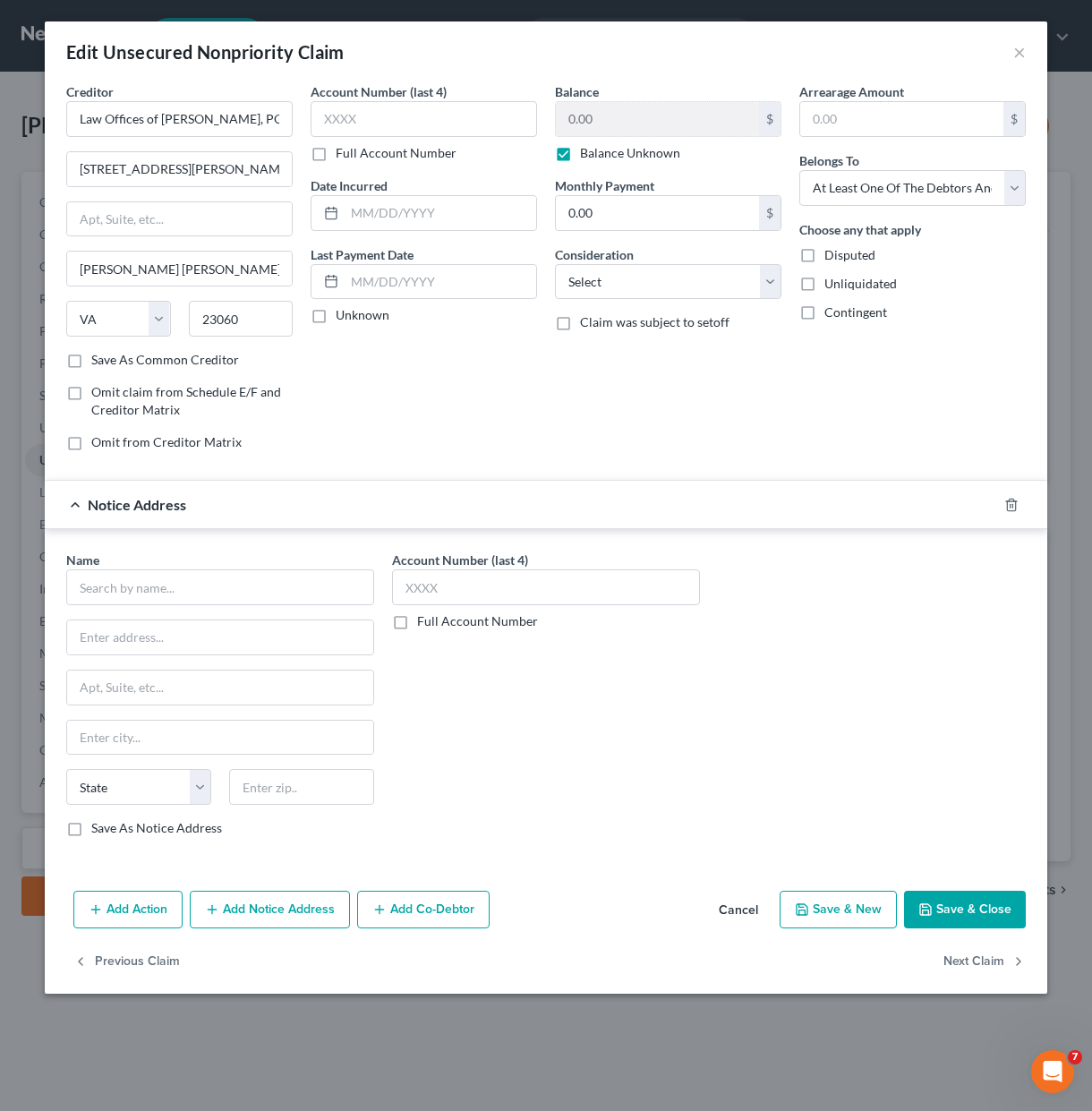
click at [372, 410] on div "Account Number (last 4) Full Account Number Date Incurred Last Payment Date Unk…" at bounding box center [424, 274] width 245 height 383
click at [1008, 503] on icon "button" at bounding box center [1011, 504] width 14 height 14
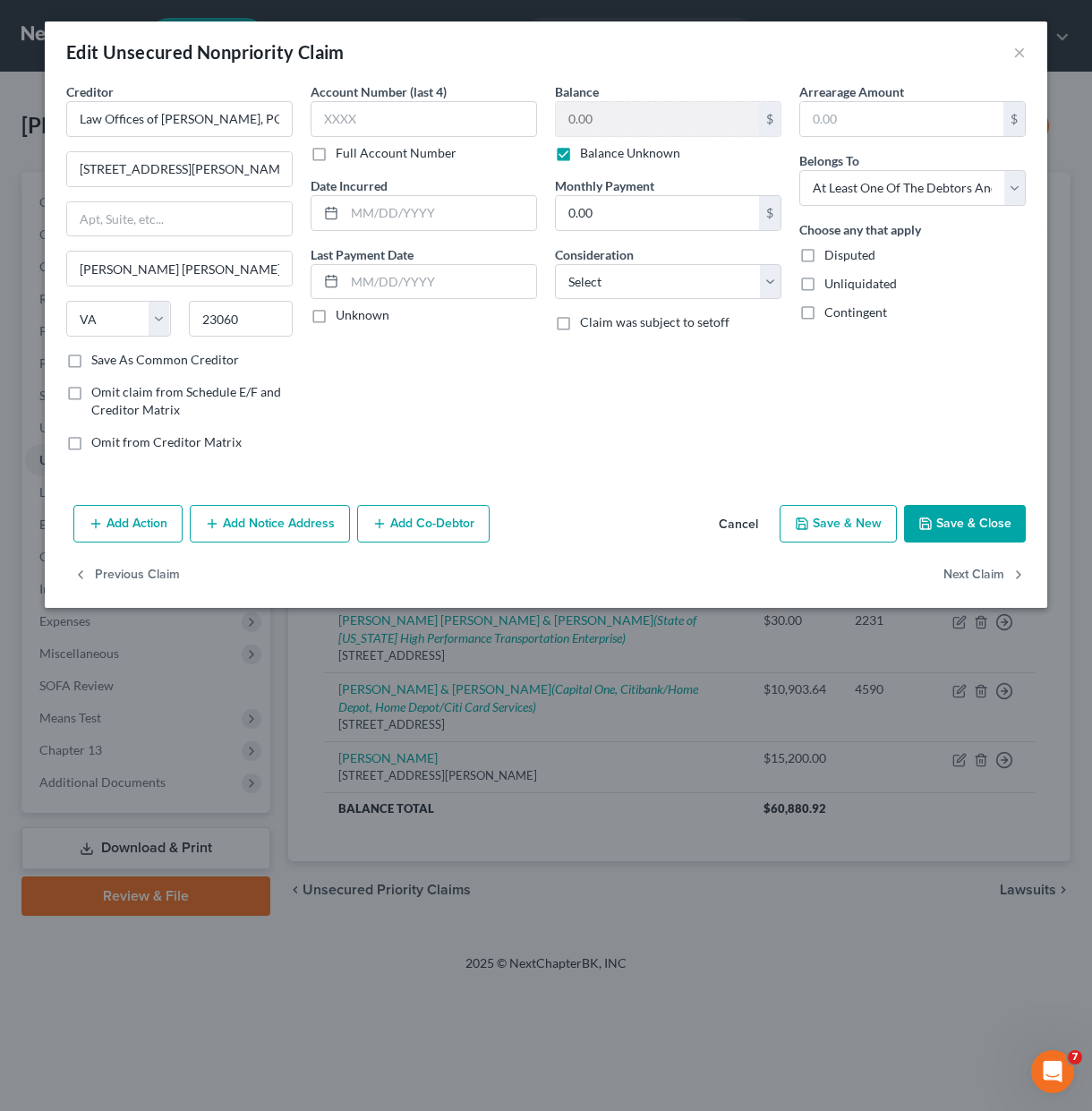
click at [929, 522] on icon "button" at bounding box center [925, 523] width 14 height 14
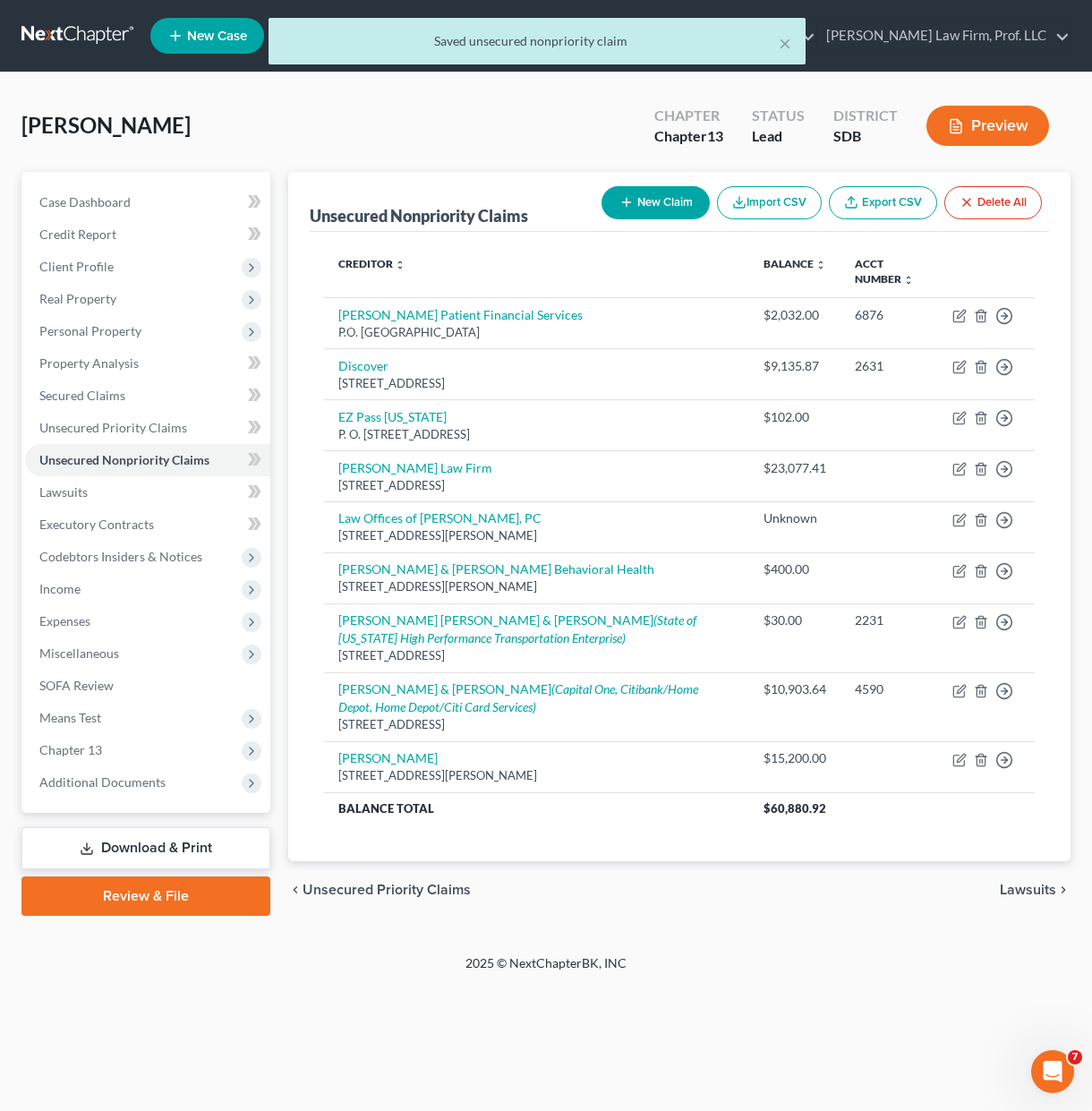
click at [682, 218] on button "New Claim" at bounding box center [655, 202] width 108 height 33
select select "0"
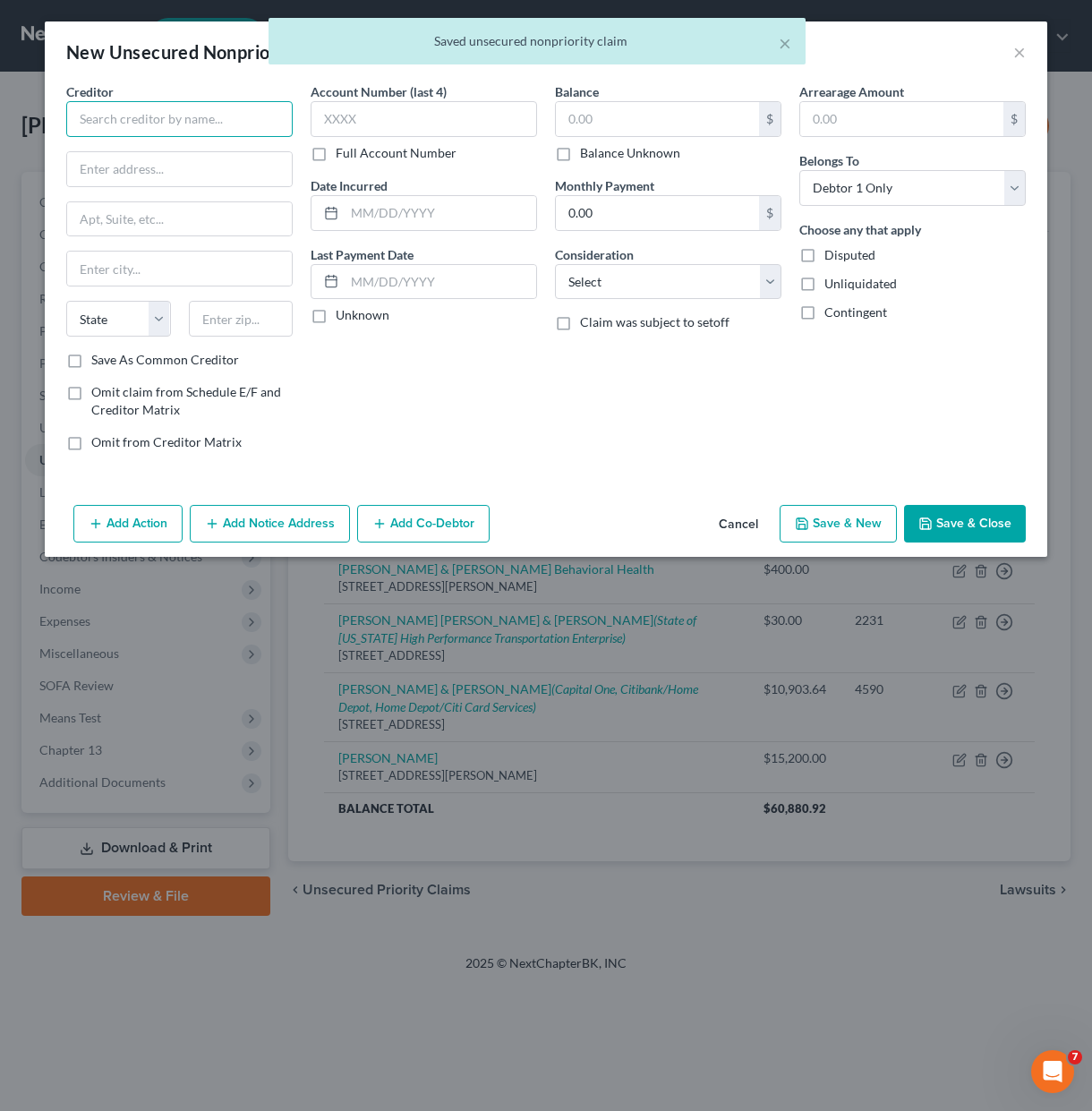
click at [219, 117] on input "text" at bounding box center [179, 119] width 227 height 35
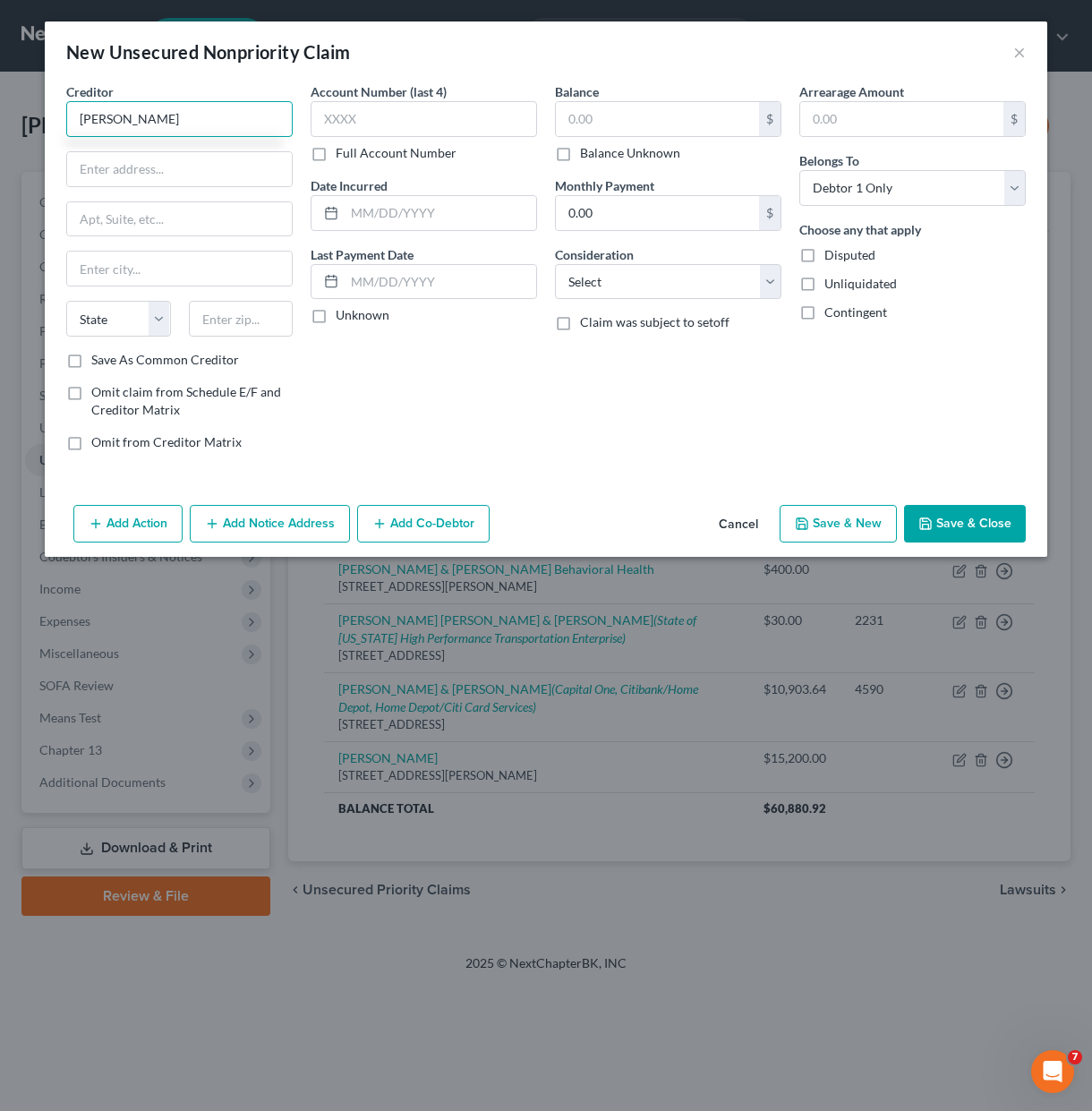
type input "[PERSON_NAME]"
type input "[STREET_ADDRESS]"
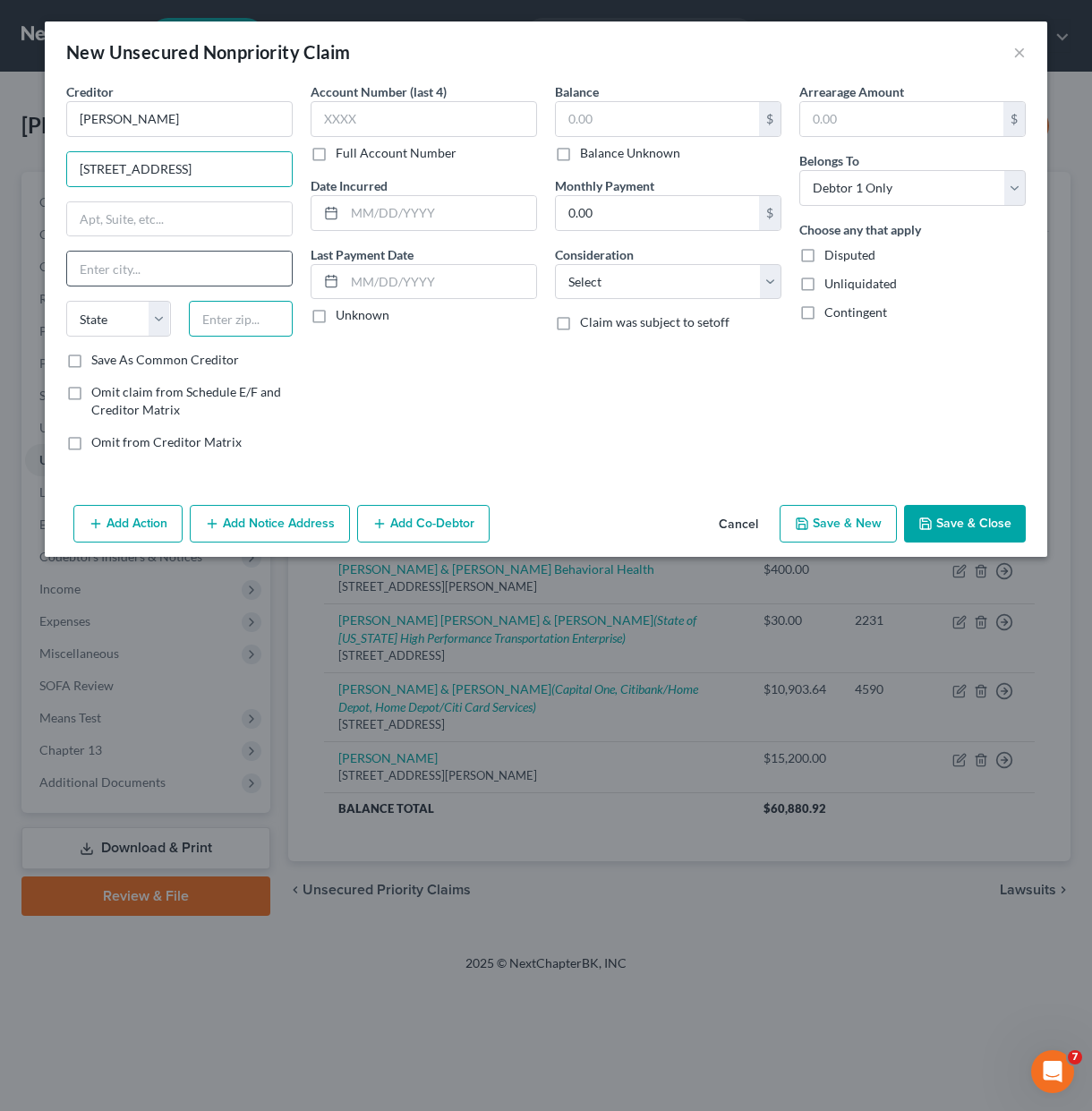
drag, startPoint x: 225, startPoint y: 314, endPoint x: 225, endPoint y: 266, distance: 48.0
click at [225, 314] on input "text" at bounding box center [241, 318] width 105 height 35
click at [221, 276] on input "text" at bounding box center [179, 268] width 225 height 34
click at [225, 263] on input "text" at bounding box center [179, 268] width 225 height 34
paste input "[STREET_ADDRESS]"
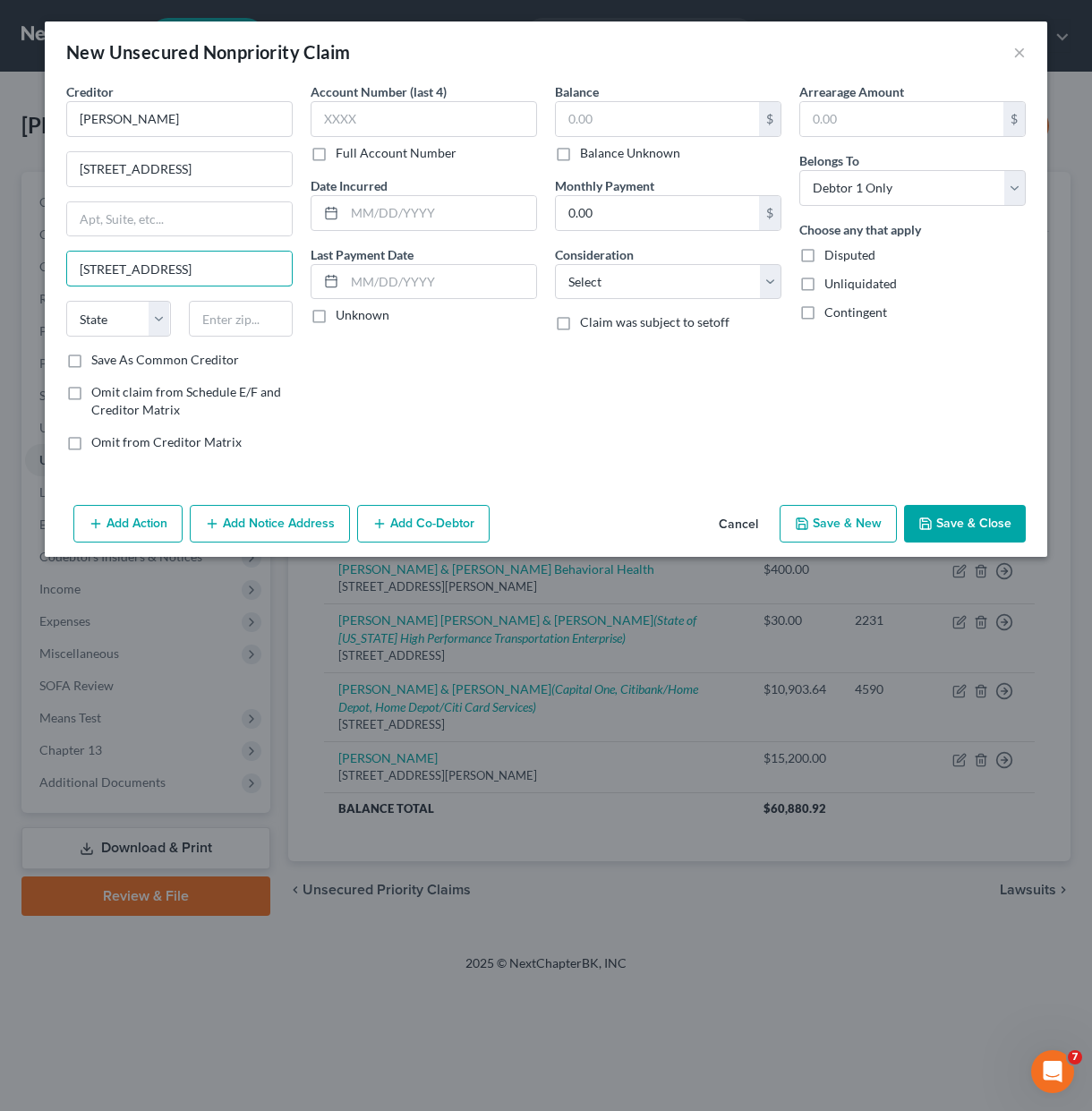
scroll to position [0, 81]
drag, startPoint x: 223, startPoint y: 265, endPoint x: 358, endPoint y: 260, distance: 135.1
click at [358, 260] on div "Creditor * [PERSON_NAME] [STREET_ADDRESS] [STREET_ADDRESS] State [US_STATE][GEO…" at bounding box center [545, 274] width 977 height 383
type input "[STREET_ADDRESS]"
click at [336, 312] on label "Unknown" at bounding box center [363, 315] width 54 height 18
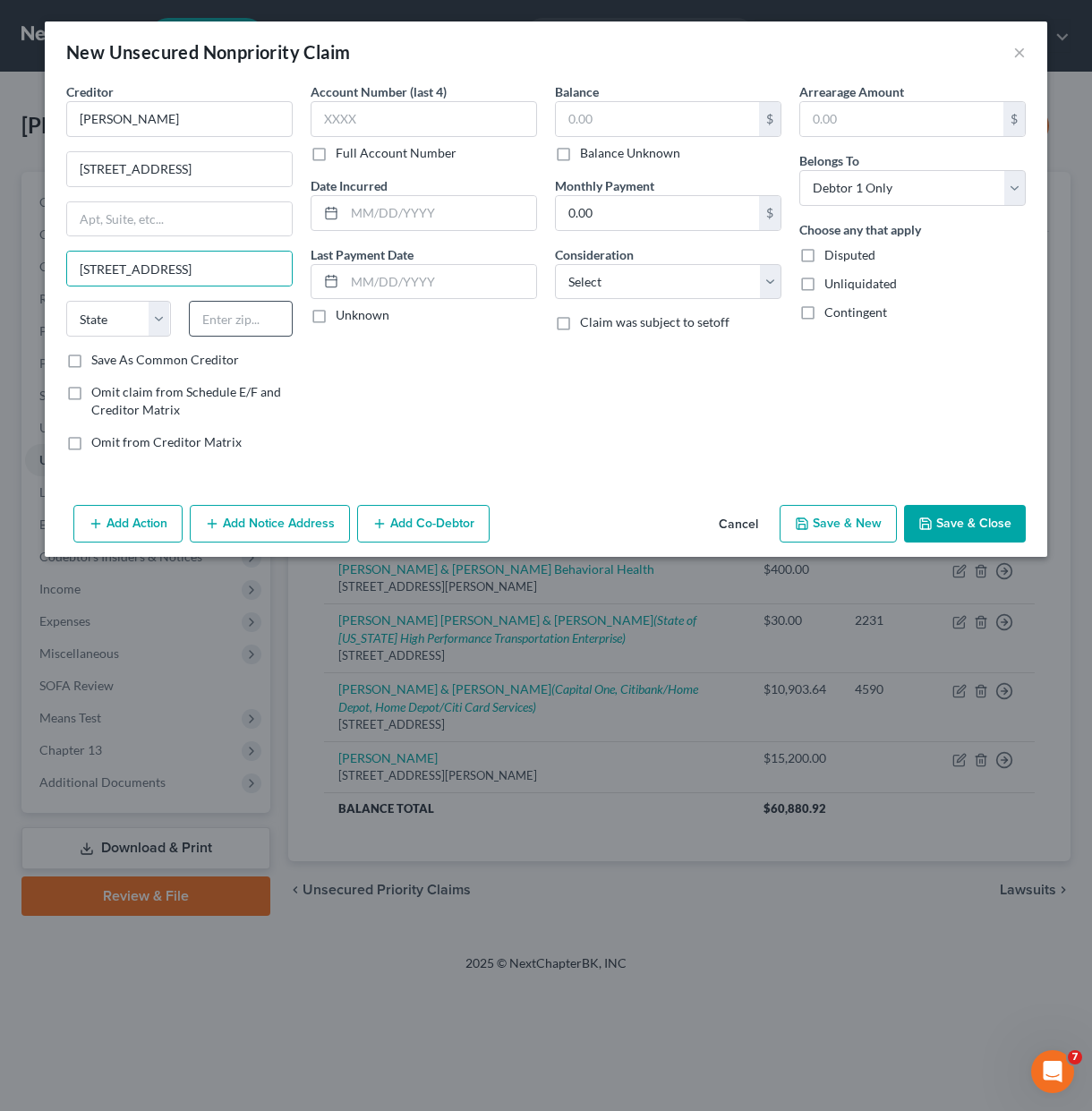
click at [343, 312] on input "Unknown" at bounding box center [348, 312] width 11 height 11
checkbox input "true"
click at [269, 323] on input "text" at bounding box center [241, 318] width 105 height 35
click at [233, 331] on input "text" at bounding box center [241, 318] width 105 height 35
click at [239, 326] on input "text" at bounding box center [241, 318] width 105 height 35
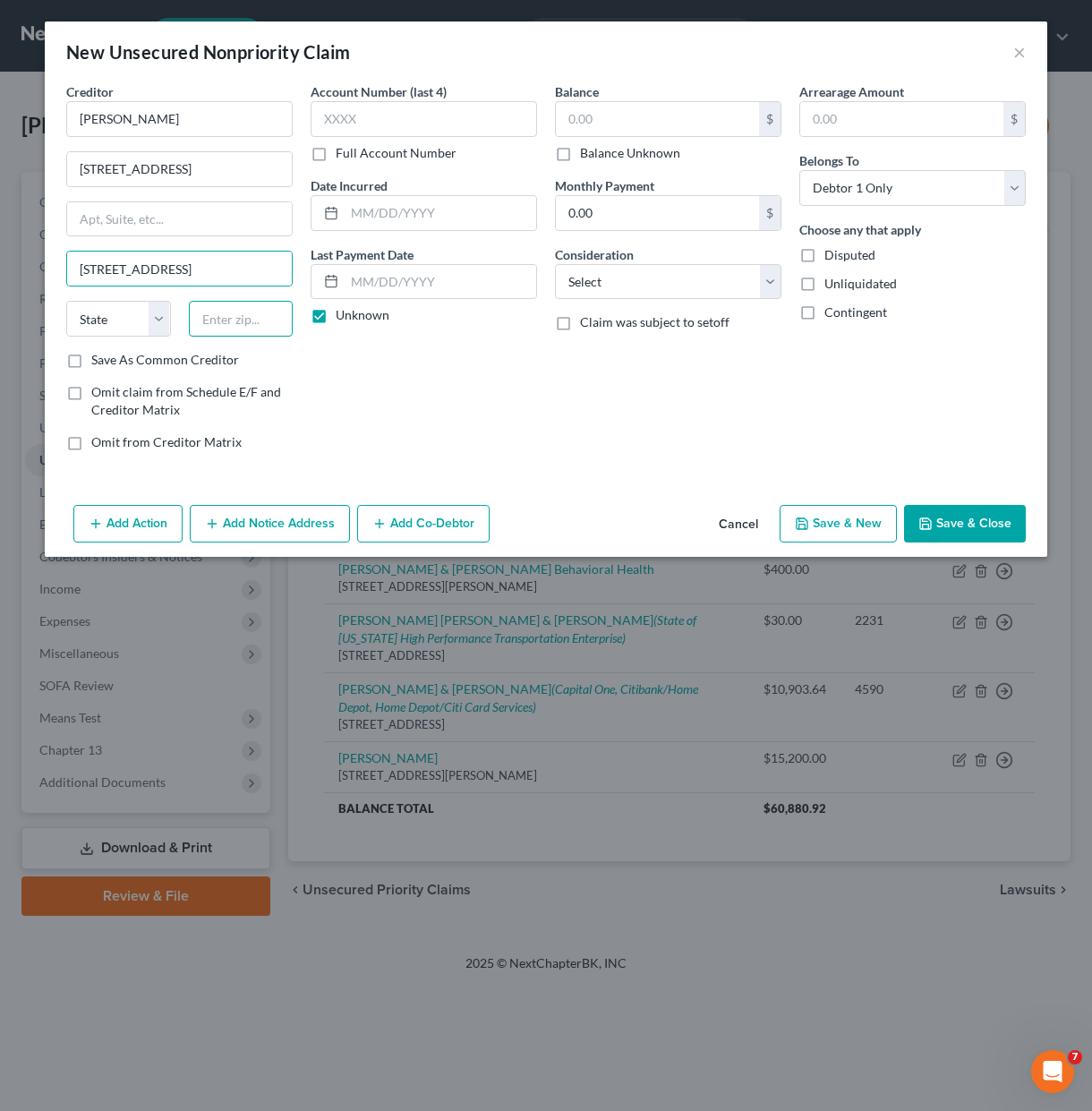
click at [241, 322] on input "text" at bounding box center [241, 318] width 105 height 35
click at [248, 315] on input "text" at bounding box center [241, 318] width 105 height 35
type input "22802"
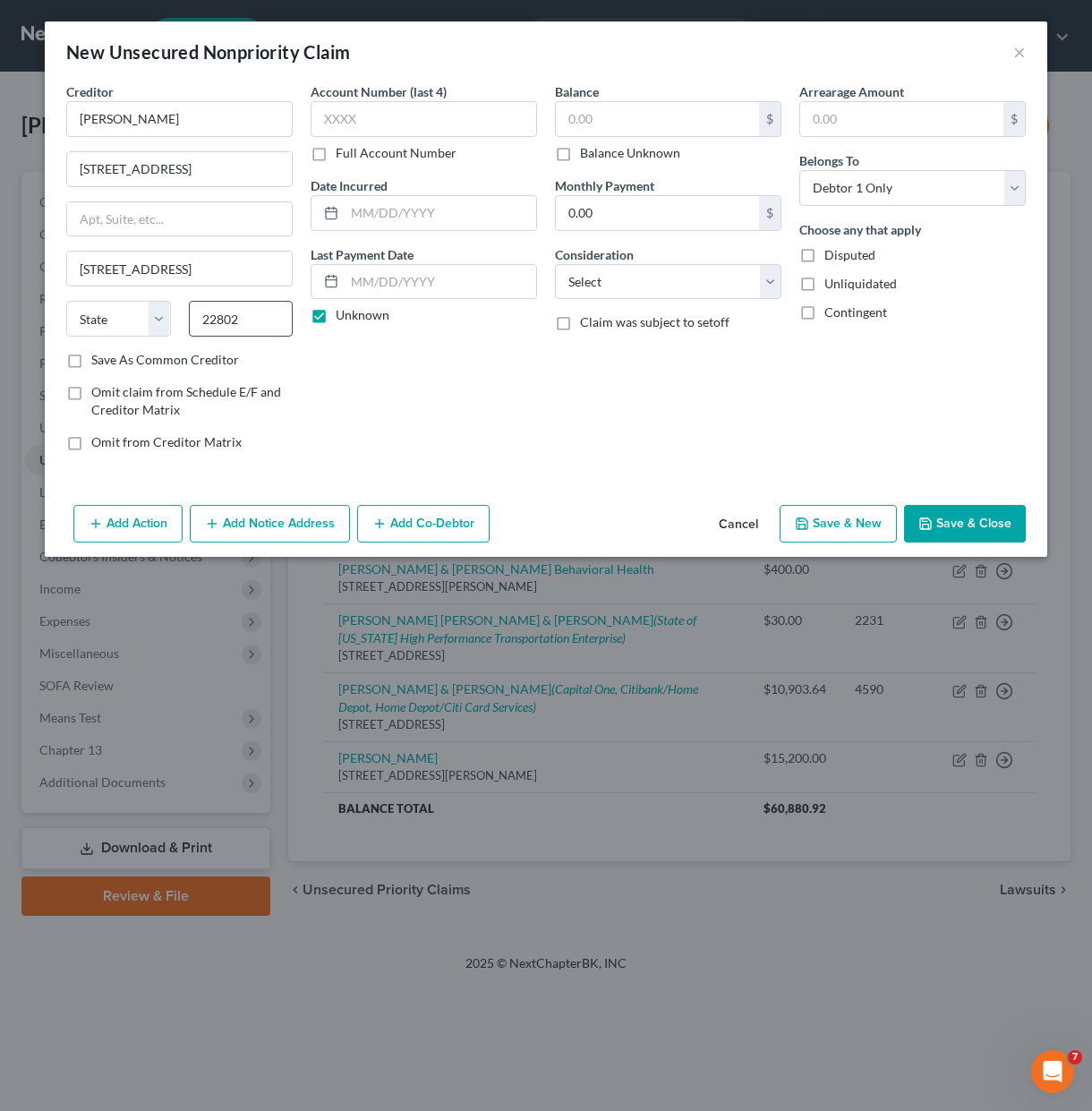
type input "Harrisonburg"
select select "48"
click at [366, 349] on div "Account Number (last 4) Full Account Number Date Incurred Last Payment Date Unk…" at bounding box center [424, 274] width 245 height 383
click at [247, 157] on input "[STREET_ADDRESS]" at bounding box center [179, 169] width 225 height 34
type input "[STREET_ADDRESS]"
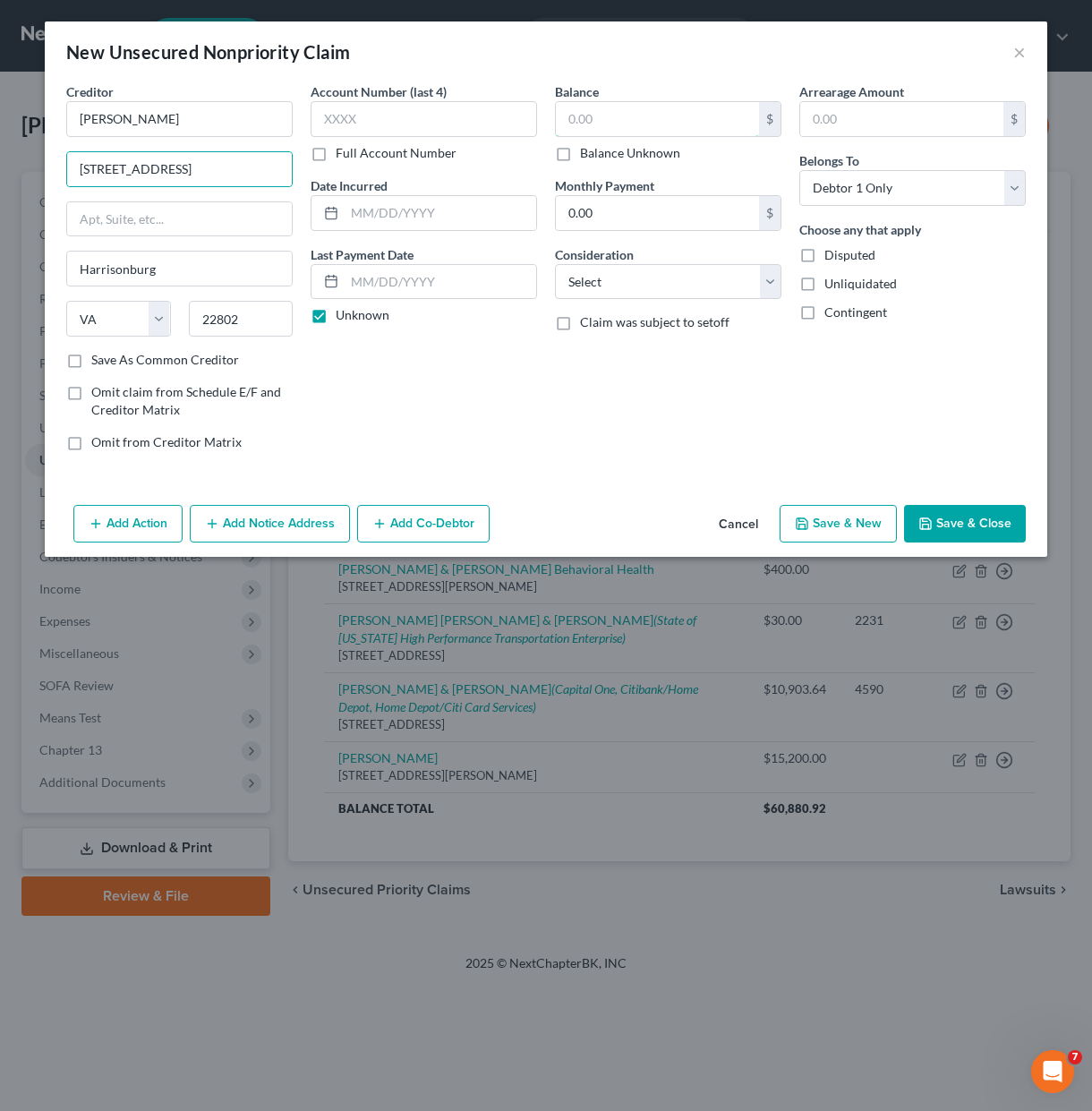
drag, startPoint x: 608, startPoint y: 120, endPoint x: 600, endPoint y: 149, distance: 30.1
click at [608, 120] on input "text" at bounding box center [657, 119] width 203 height 34
click at [600, 149] on label "Balance Unknown" at bounding box center [629, 152] width 100 height 18
click at [598, 149] on input "Balance Unknown" at bounding box center [593, 149] width 11 height 11
checkbox input "true"
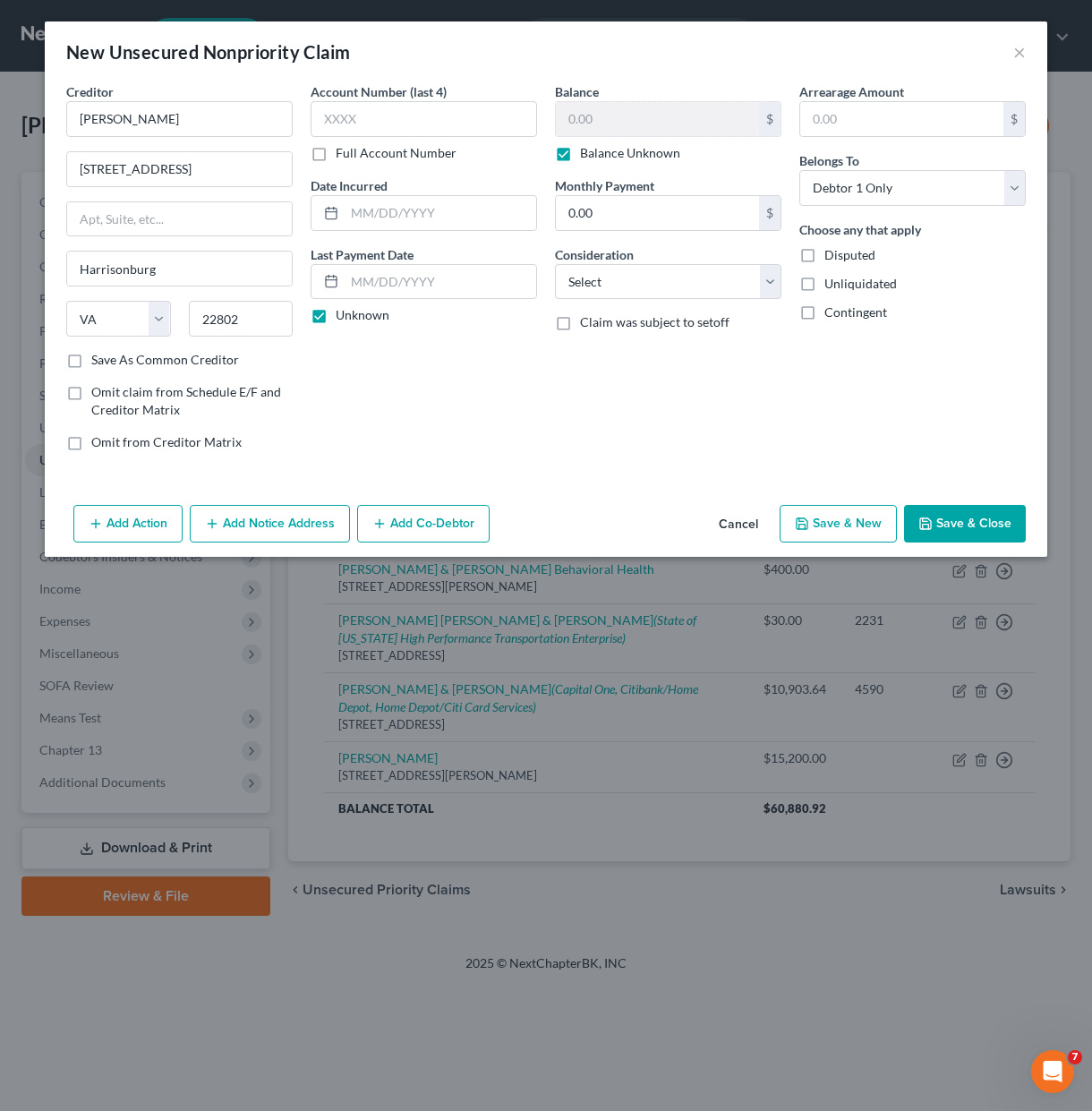
type input "0.00"
click at [924, 341] on div "Arrearage Amount $ Belongs To * Select Debtor 1 Only Debtor 2 Only Debtor 1 And…" at bounding box center [913, 274] width 245 height 383
click at [785, 410] on div "Balance 0.00 $ Balance Unknown Balance Undetermined 0.00 $ Balance Unknown Mont…" at bounding box center [668, 274] width 245 height 383
click at [618, 144] on label "Balance Unknown" at bounding box center [629, 152] width 100 height 18
click at [598, 144] on input "Balance Unknown" at bounding box center [593, 149] width 11 height 11
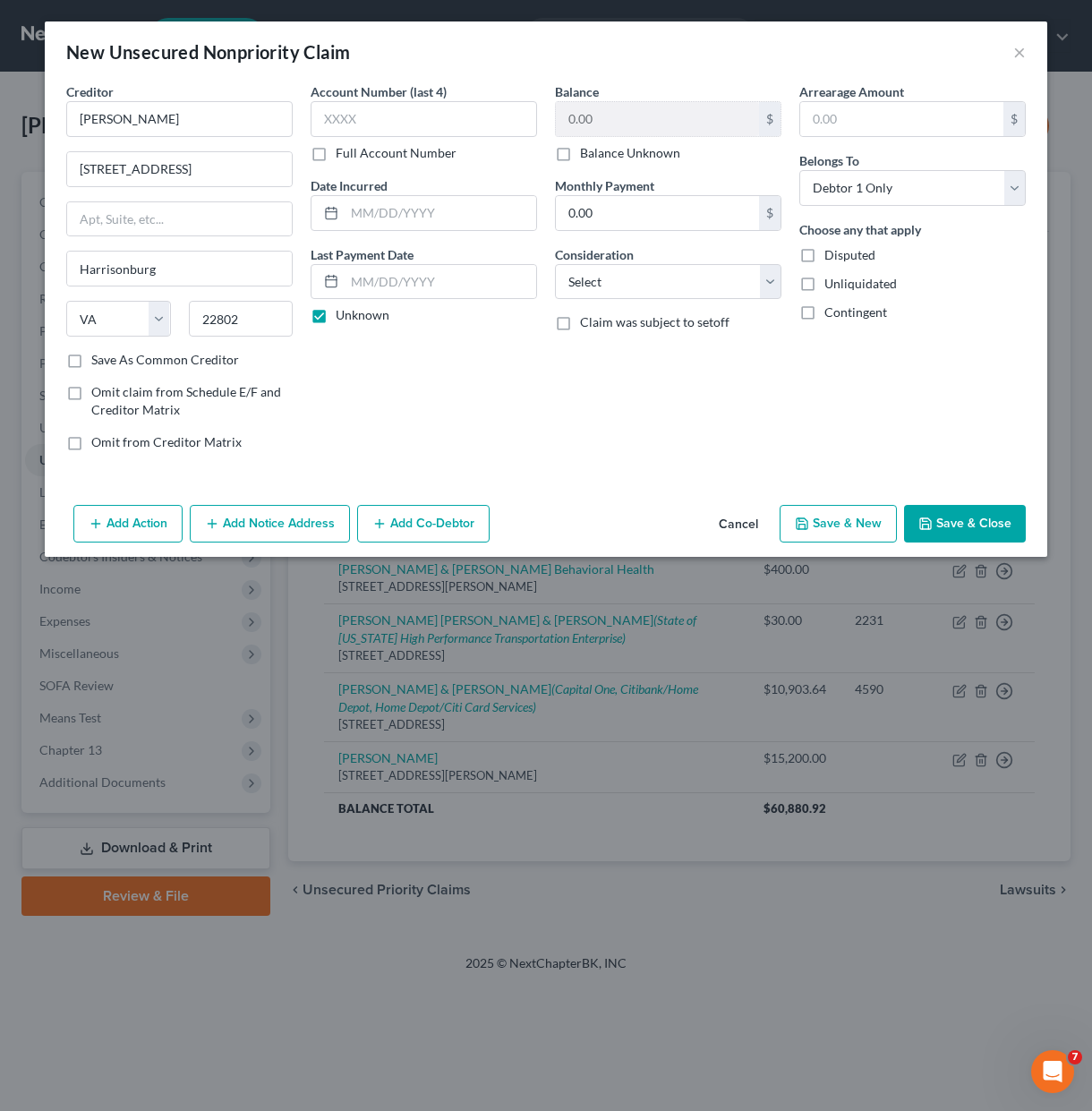
click at [620, 156] on label "Balance Unknown" at bounding box center [629, 152] width 100 height 18
click at [598, 156] on input "Balance Unknown" at bounding box center [593, 149] width 11 height 11
click at [580, 151] on label "Balance Unknown" at bounding box center [629, 152] width 100 height 18
click at [587, 151] on input "Balance Unknown" at bounding box center [593, 149] width 11 height 11
checkbox input "false"
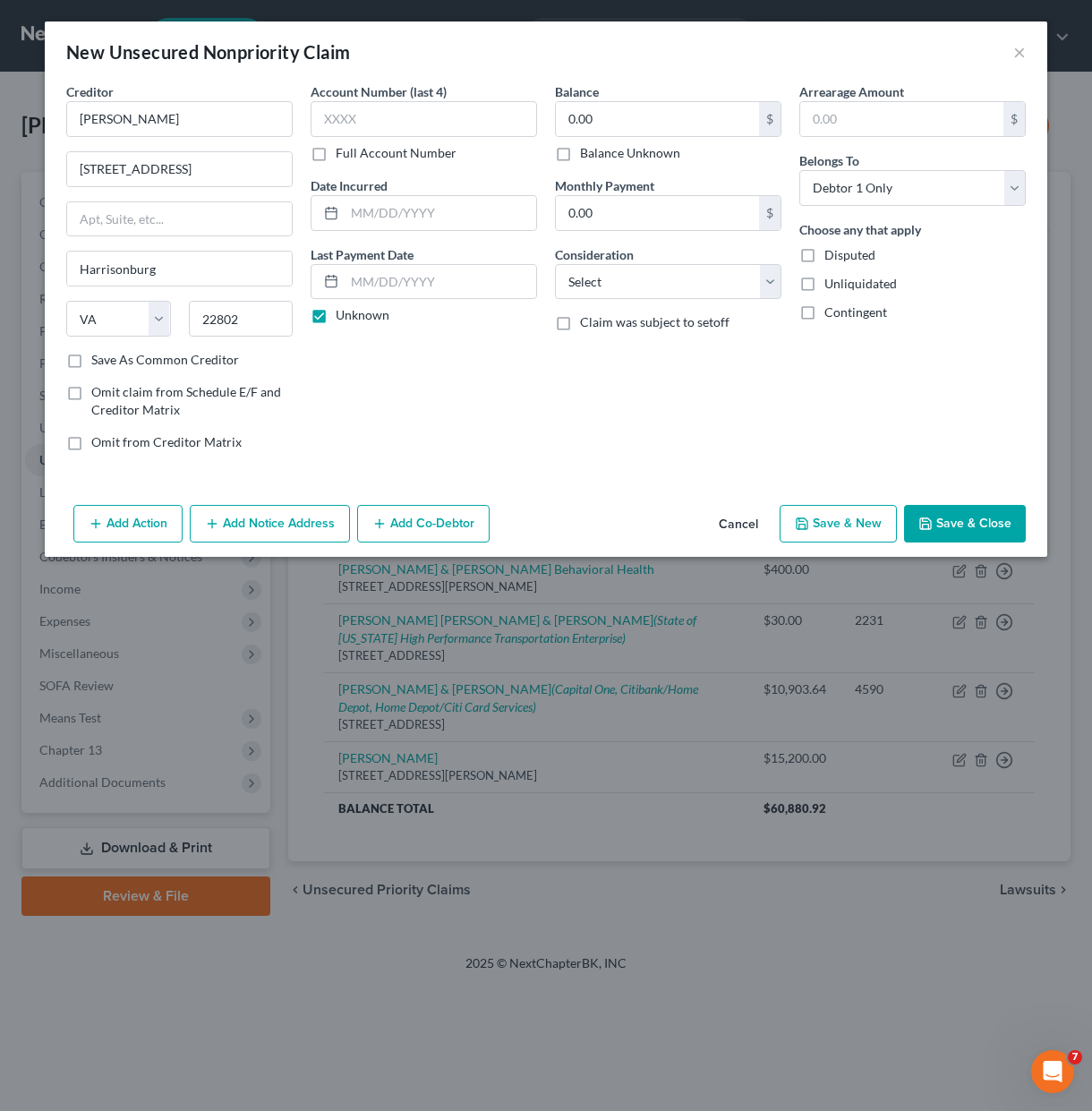
drag, startPoint x: 611, startPoint y: 460, endPoint x: 602, endPoint y: 162, distance: 298.1
click at [617, 440] on div "Balance 0.00 $ Balance Unknown Balance Undetermined 0.00 $ Balance Unknown Mont…" at bounding box center [668, 274] width 245 height 383
click at [629, 110] on input "0.00" at bounding box center [657, 119] width 203 height 34
type input "30,000"
drag, startPoint x: 549, startPoint y: 430, endPoint x: 609, endPoint y: 296, distance: 146.8
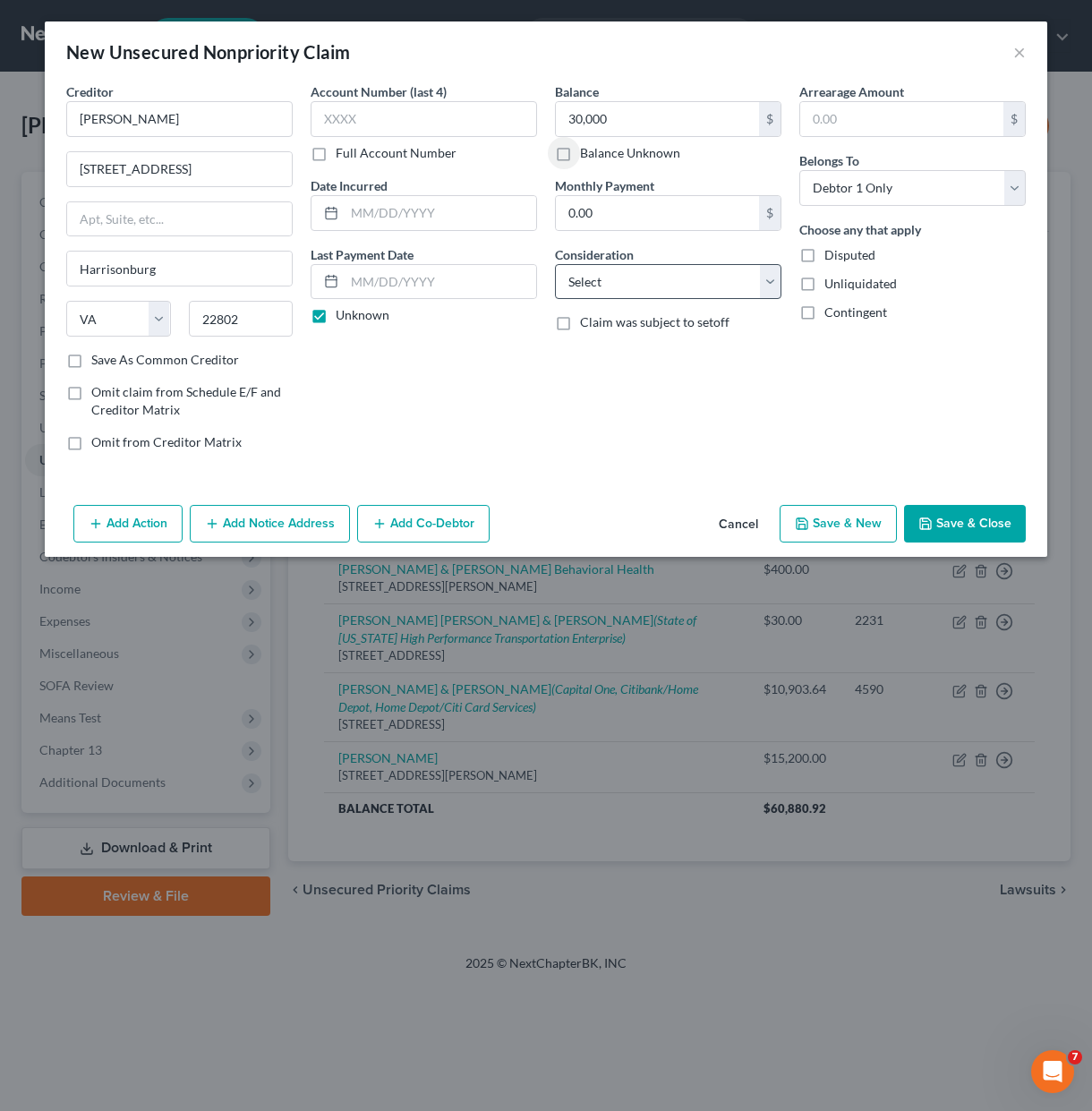
click at [553, 414] on div "Balance 30,000.00 $ Balance Unknown Balance Undetermined 30,000 $ Balance Unkno…" at bounding box center [668, 274] width 245 height 383
click at [609, 296] on select "Select Cable / Satellite Services Collection Agency Credit Card Debt Debt Couns…" at bounding box center [667, 282] width 227 height 35
click at [554, 264] on select "Select Cable / Satellite Services Collection Agency Credit Card Debt Debt Couns…" at bounding box center [667, 282] width 227 height 35
click at [761, 283] on select "Select Cable / Satellite Services Collection Agency Credit Card Debt Debt Couns…" at bounding box center [667, 282] width 227 height 35
click at [554, 264] on select "Select Cable / Satellite Services Collection Agency Credit Card Debt Debt Couns…" at bounding box center [667, 282] width 227 height 35
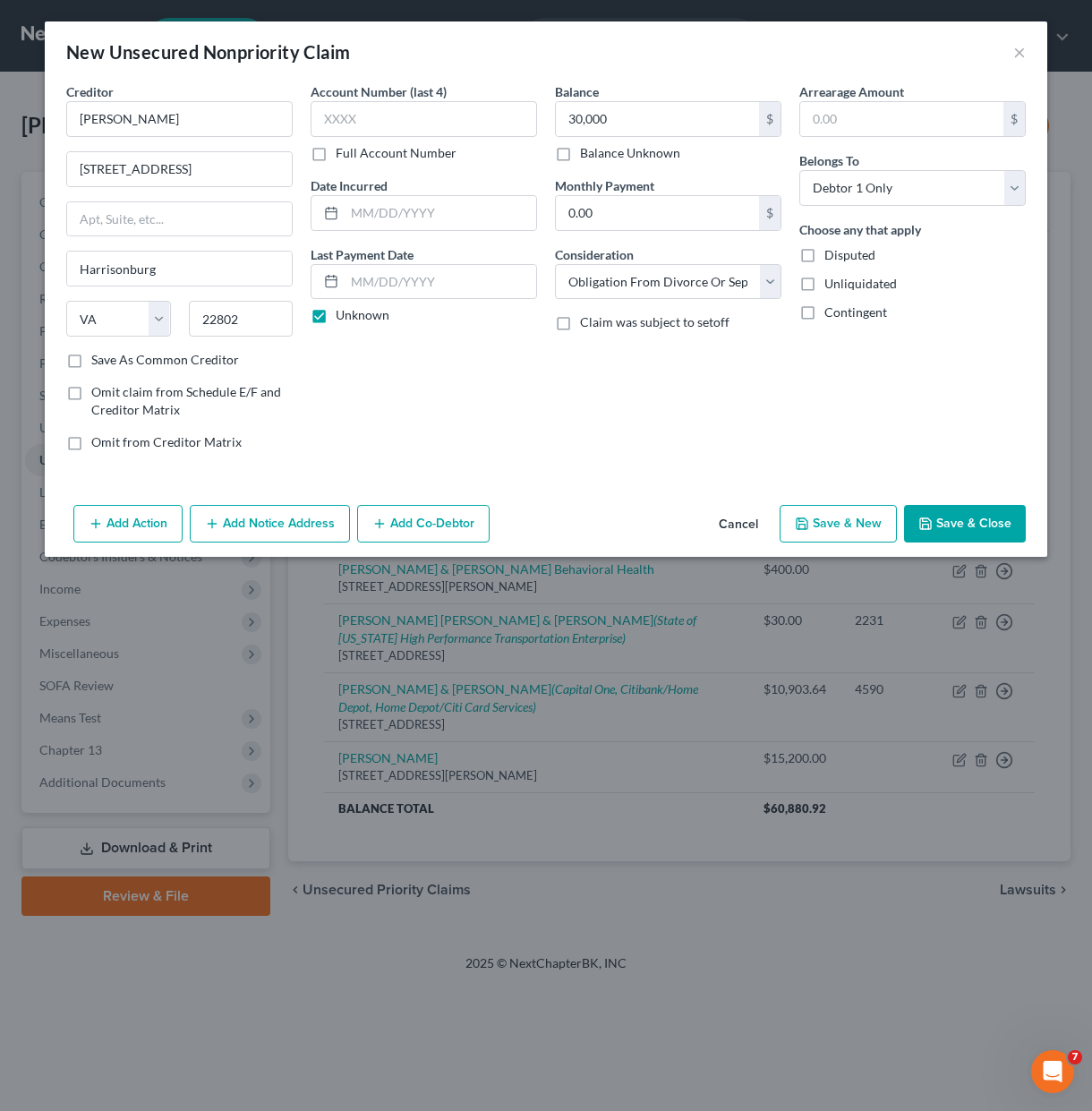
drag, startPoint x: 721, startPoint y: 444, endPoint x: 660, endPoint y: 293, distance: 162.9
click at [721, 443] on div "Balance 30,000.00 $ Balance Unknown Balance Undetermined 30,000 $ Balance Unkno…" at bounding box center [668, 274] width 245 height 383
click at [693, 282] on select "Select Cable / Satellite Services Collection Agency Credit Card Debt Debt Couns…" at bounding box center [667, 282] width 227 height 35
select select "14"
click at [554, 264] on select "Select Cable / Satellite Services Collection Agency Credit Card Debt Debt Couns…" at bounding box center [667, 282] width 227 height 35
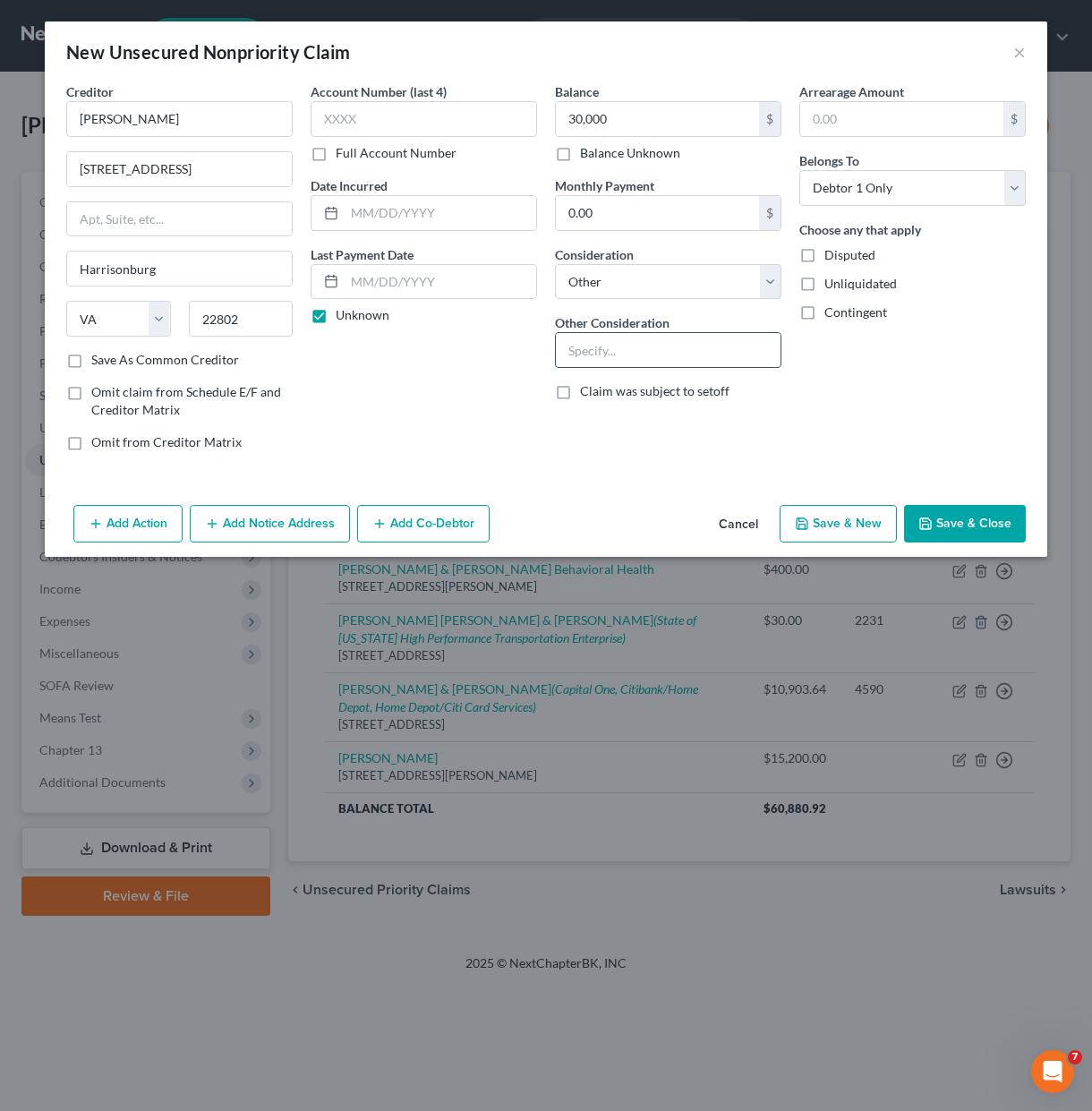
click at [714, 356] on input "text" at bounding box center [667, 350] width 225 height 34
type input "O"
type input "Obligation as listed in divorce decree"
click at [959, 525] on button "Save & Close" at bounding box center [964, 524] width 121 height 37
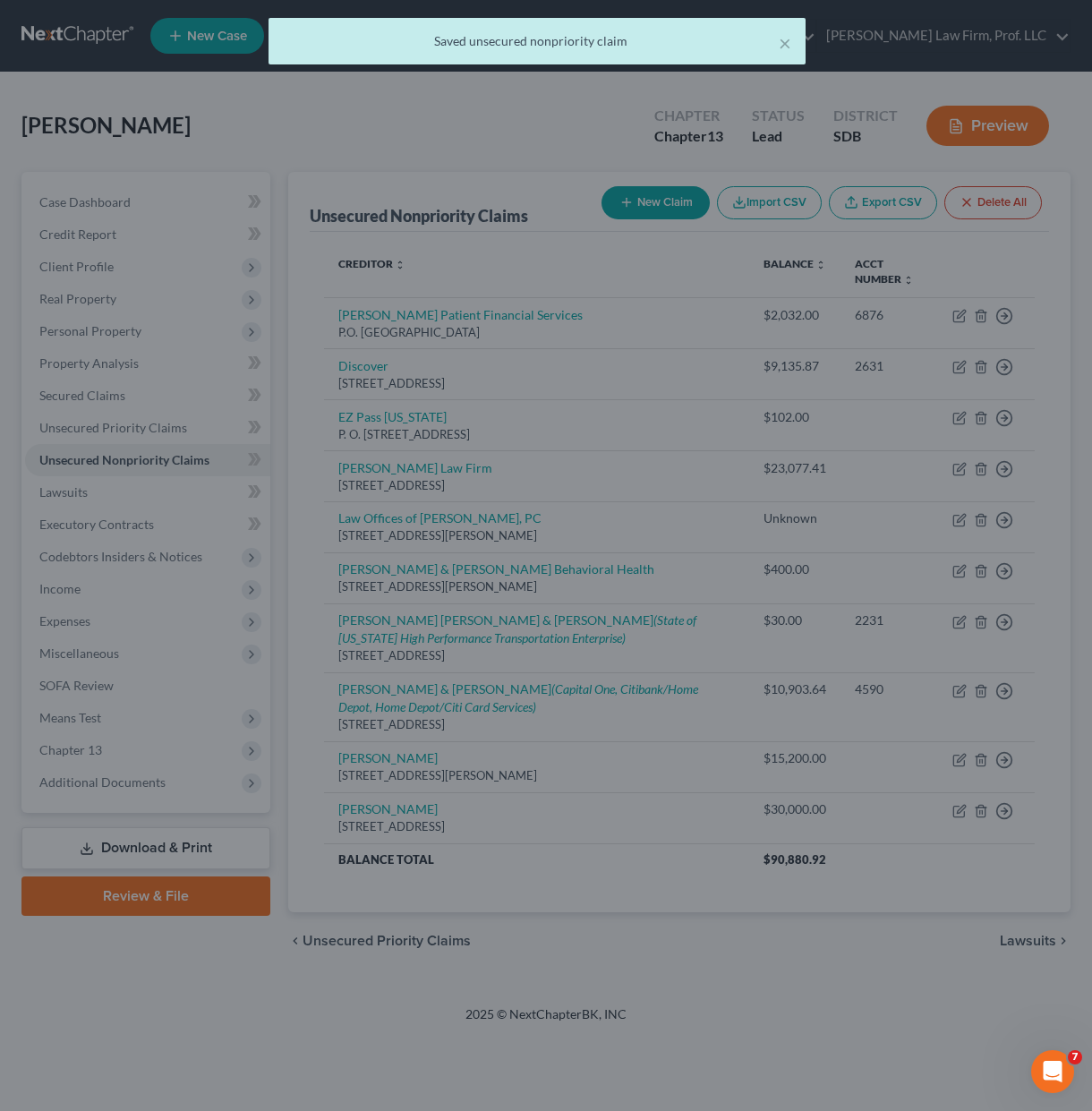
scroll to position [0, 0]
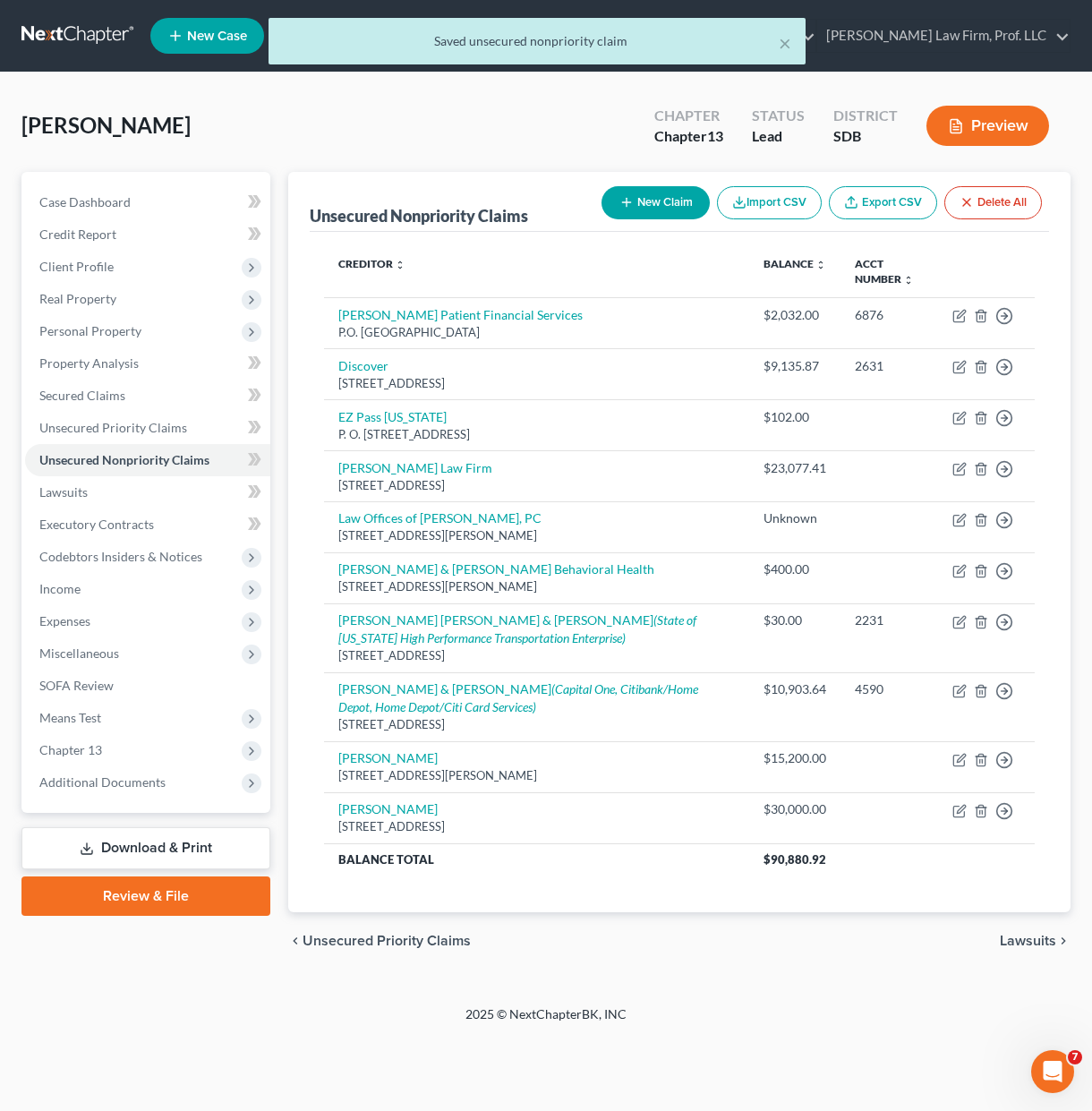
click at [926, 997] on div "× Saved unsecured nonpriority claim [PERSON_NAME] Upgraded Chapter Chapter 13 S…" at bounding box center [546, 539] width 1092 height 933
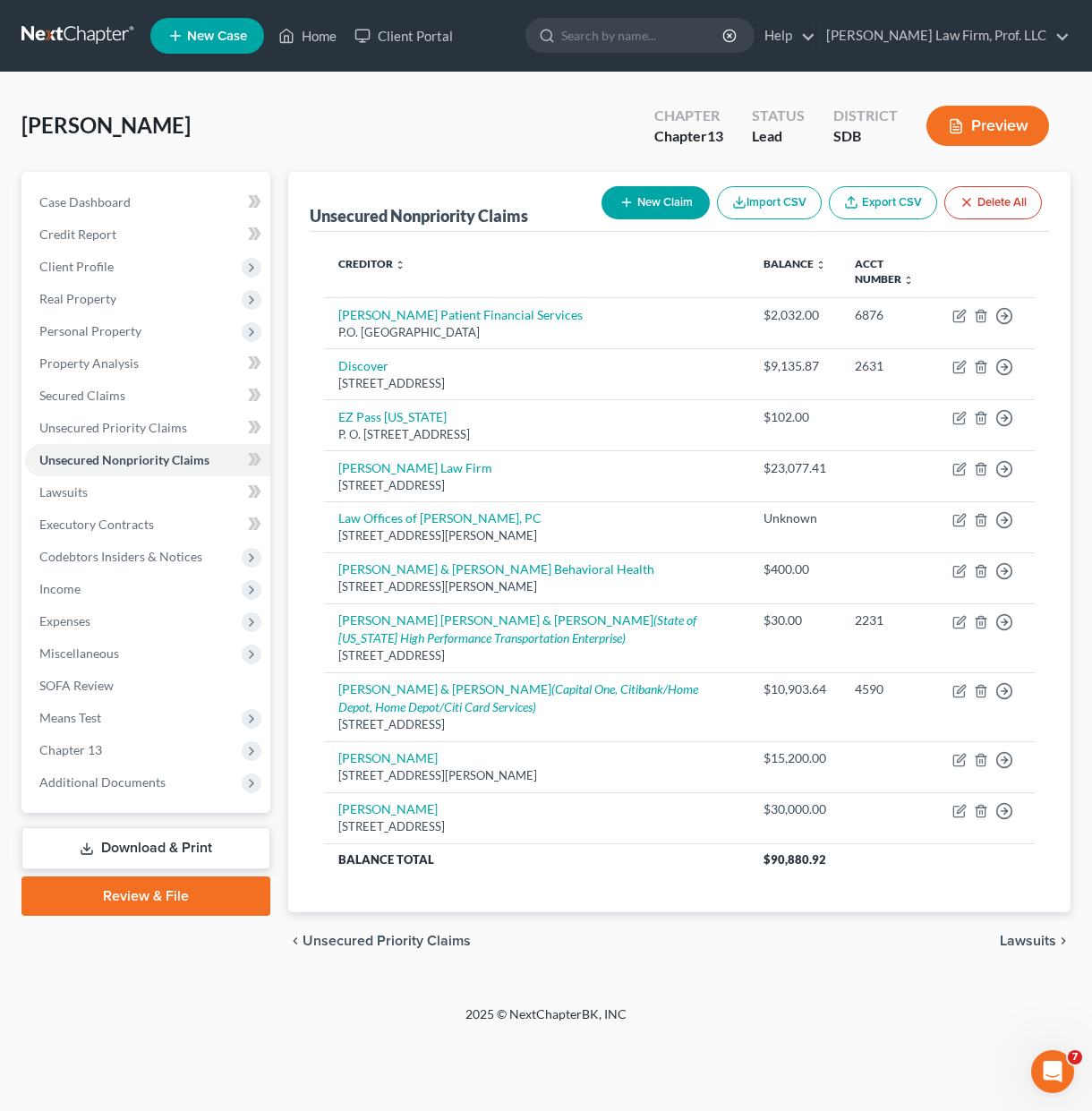
drag, startPoint x: 749, startPoint y: 953, endPoint x: 734, endPoint y: 956, distance: 15.3
click at [749, 953] on div "chevron_left Unsecured Priority Claims Lawsuits chevron_right" at bounding box center [679, 940] width 782 height 57
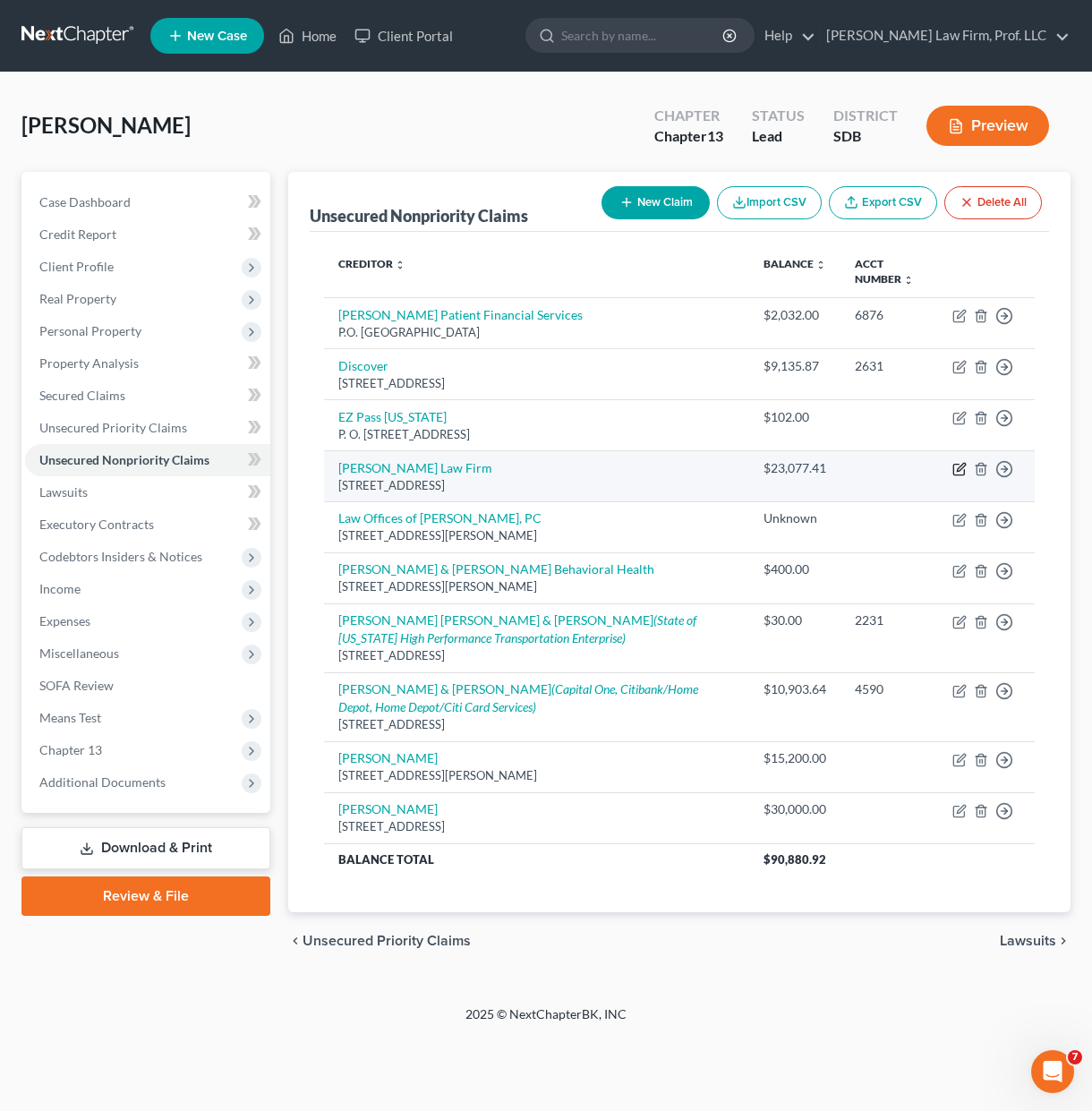
click at [959, 472] on icon "button" at bounding box center [959, 469] width 14 height 14
select select "48"
select select "14"
select select "0"
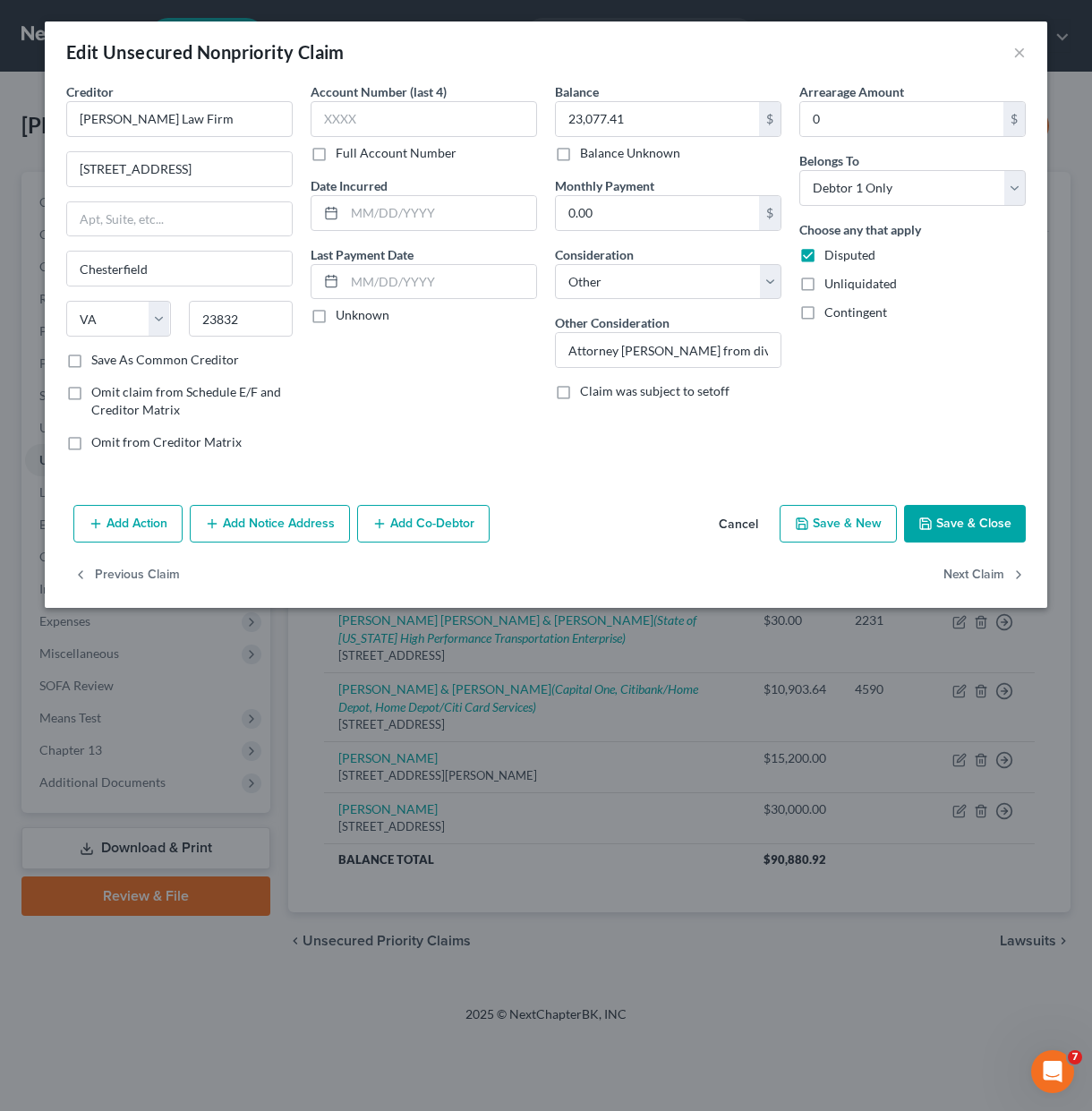
drag, startPoint x: 615, startPoint y: 151, endPoint x: 546, endPoint y: 153, distance: 69.0
click at [615, 152] on label "Balance Unknown" at bounding box center [629, 152] width 100 height 18
click at [598, 152] on input "Balance Unknown" at bounding box center [593, 149] width 11 height 11
checkbox input "true"
type input "0.00"
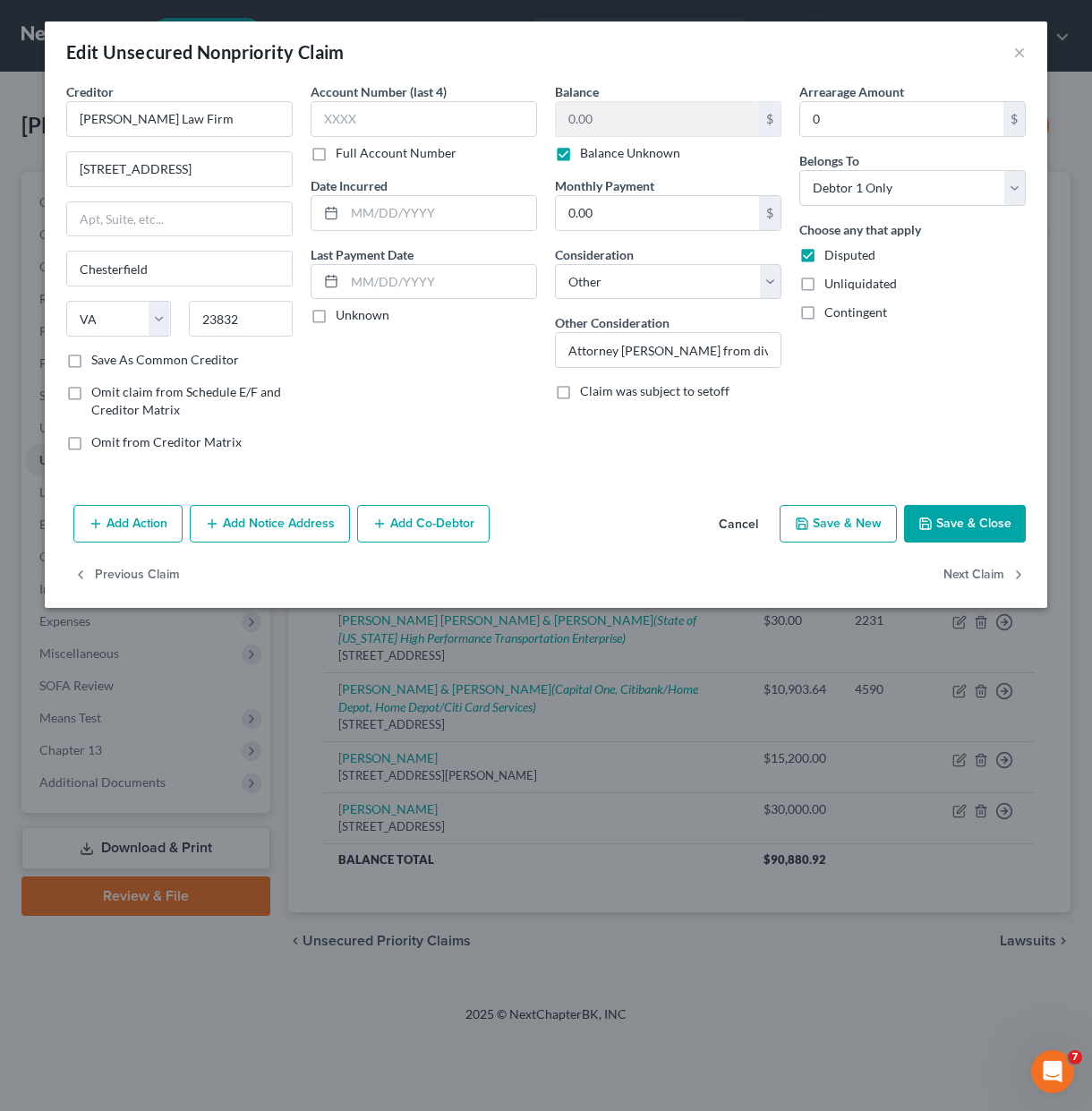
click at [926, 420] on div "Arrearage Amount 0 $ Belongs To * Select Debtor 1 Only Debtor 2 Only Debtor 1 A…" at bounding box center [913, 274] width 245 height 383
click at [719, 353] on input "Attorney [PERSON_NAME] from divorce" at bounding box center [667, 350] width 225 height 34
drag, startPoint x: 729, startPoint y: 350, endPoint x: 645, endPoint y: 353, distance: 84.1
click at [645, 353] on input "Attorney [PERSON_NAME] from divorce" at bounding box center [667, 350] width 225 height 34
click at [744, 351] on input "Attorney [PERSON_NAME] from divorce" at bounding box center [667, 350] width 225 height 34
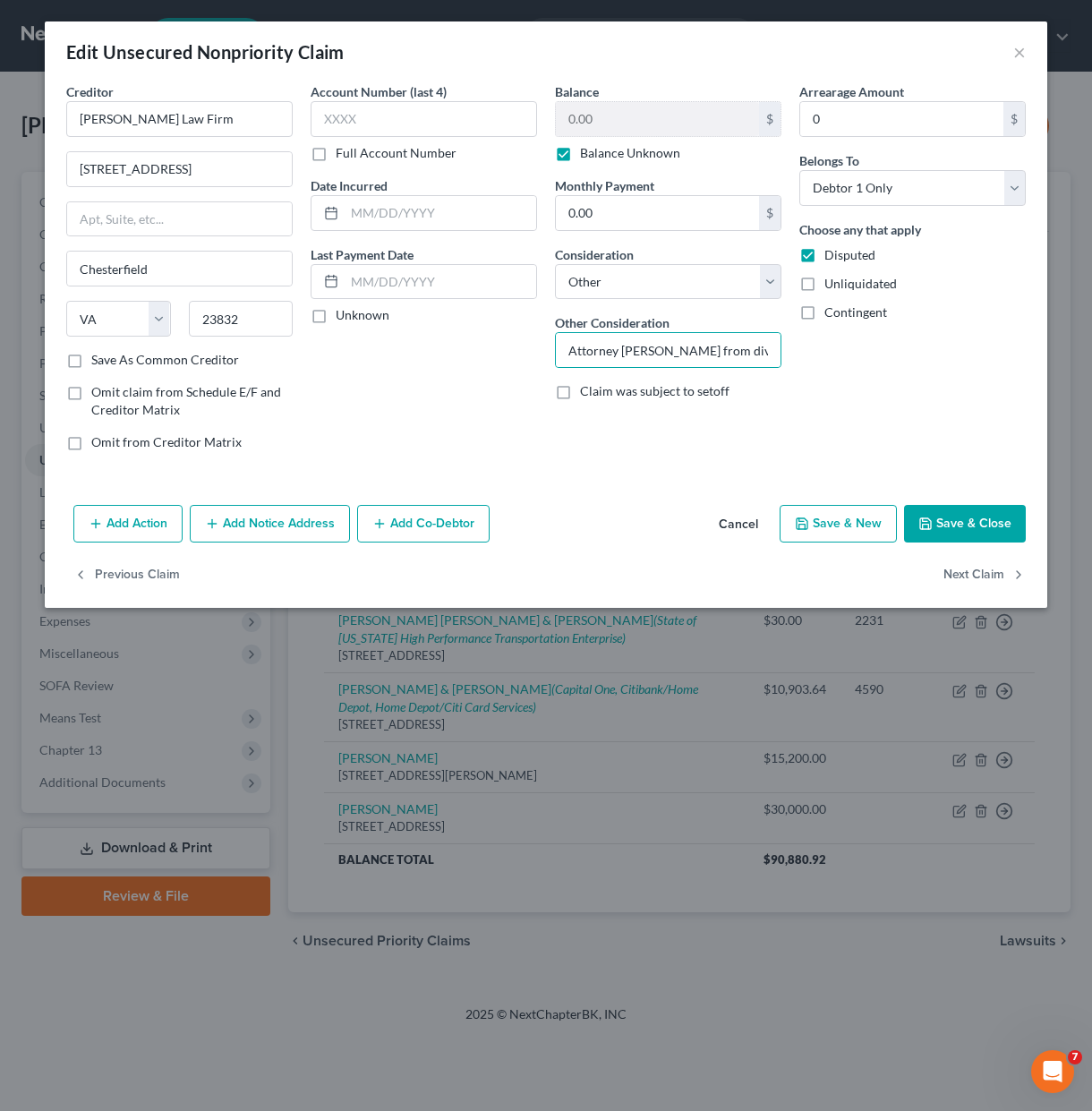
click at [899, 402] on div "Arrearage Amount 0 $ Belongs To * Select Debtor 1 Only Debtor 2 Only Debtor 1 A…" at bounding box center [913, 274] width 245 height 383
click at [956, 526] on button "Save & Close" at bounding box center [964, 524] width 121 height 37
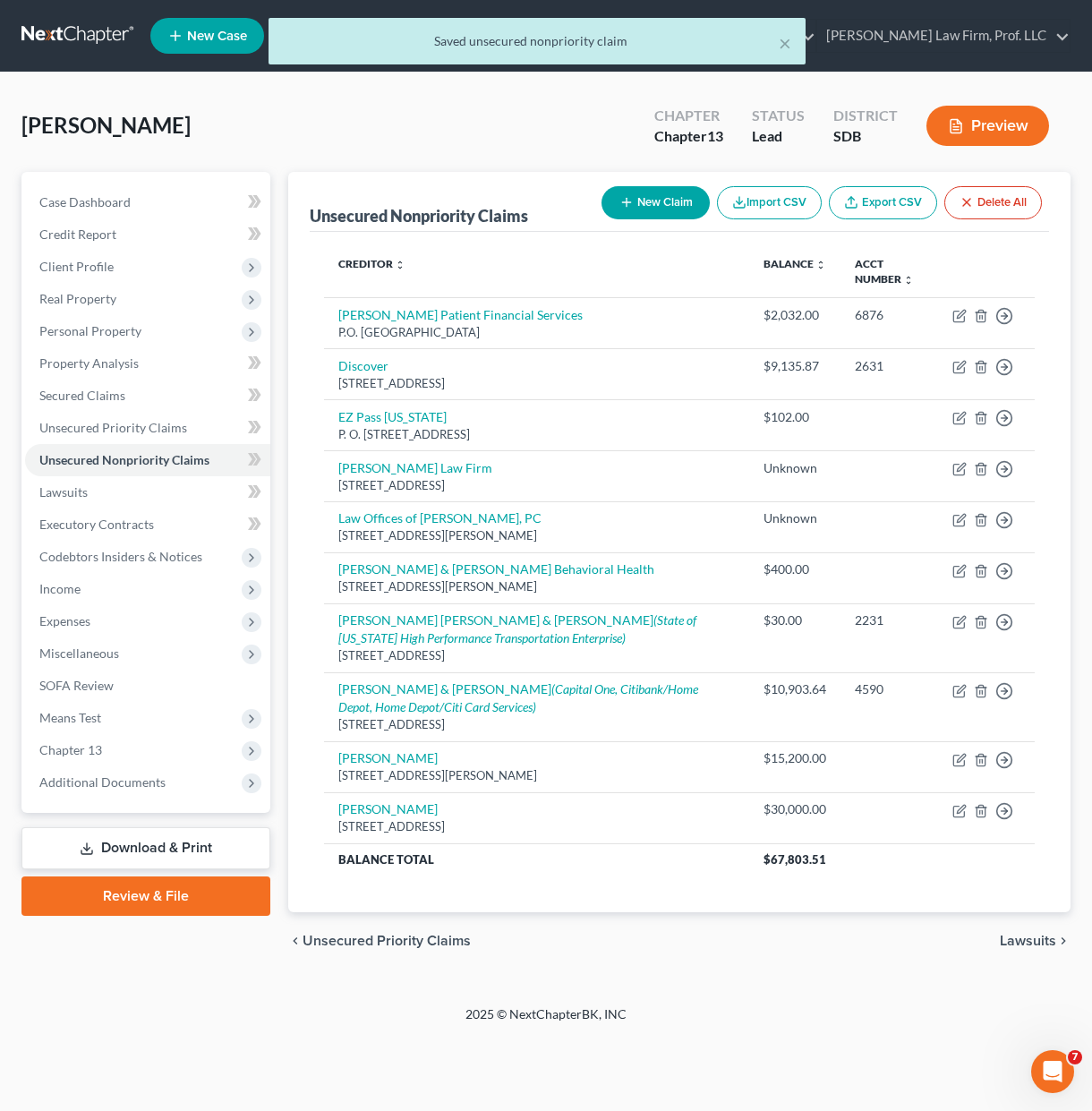
click at [864, 1002] on div "× Saved unsecured nonpriority claim [PERSON_NAME] Upgraded Chapter Chapter 13 S…" at bounding box center [546, 539] width 1092 height 933
click at [804, 1015] on div "2025 © NextChapterBK, INC" at bounding box center [545, 1021] width 1020 height 33
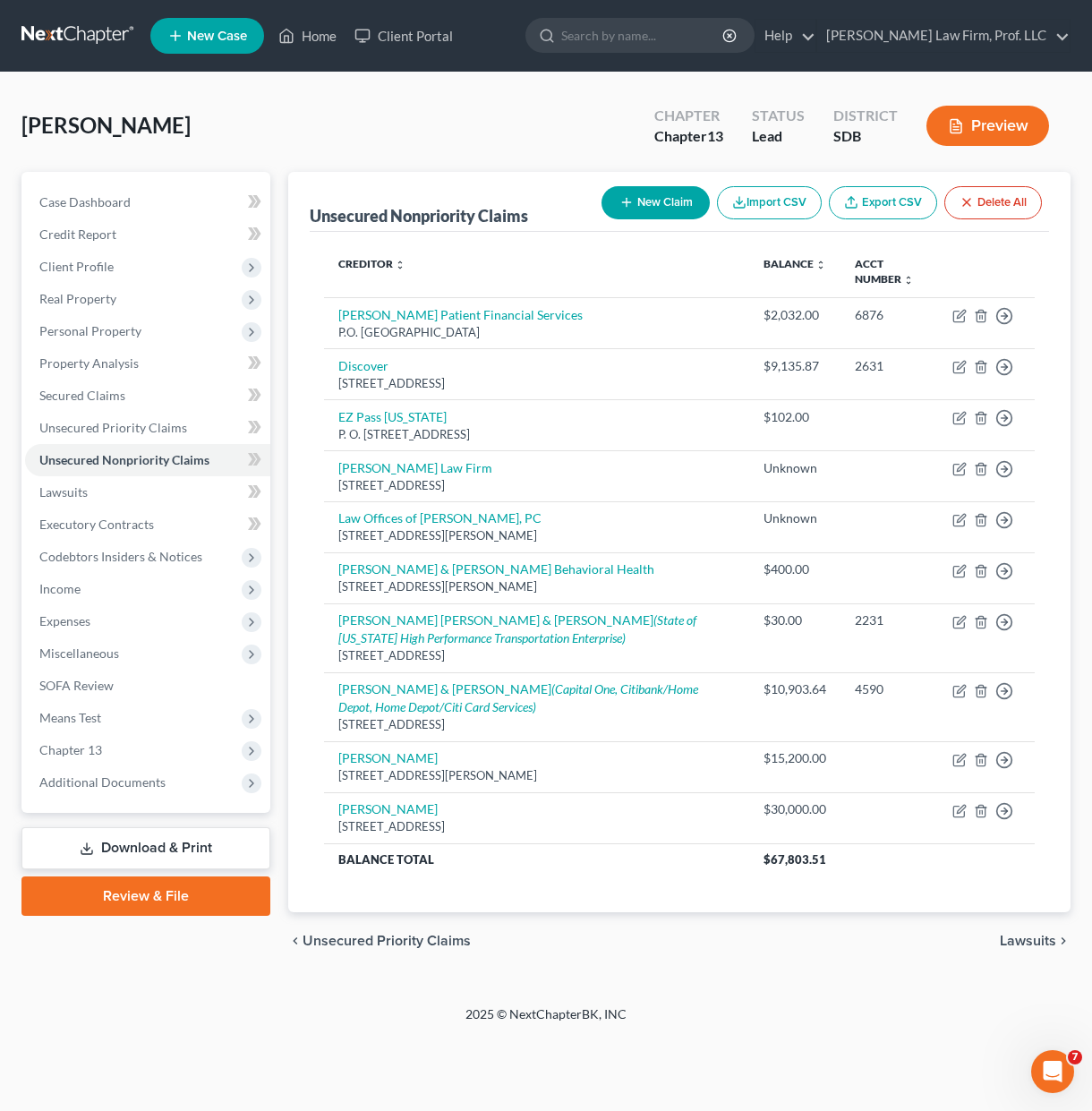
drag, startPoint x: 195, startPoint y: 1025, endPoint x: 2, endPoint y: 726, distance: 355.9
click at [197, 1020] on div "2025 © NextChapterBK, INC" at bounding box center [545, 1021] width 1020 height 33
click at [717, 1000] on div "[PERSON_NAME] Upgraded Chapter Chapter 13 Status Lead District SDB Preview Peti…" at bounding box center [546, 539] width 1092 height 933
click at [141, 744] on span "Chapter 13" at bounding box center [147, 750] width 245 height 33
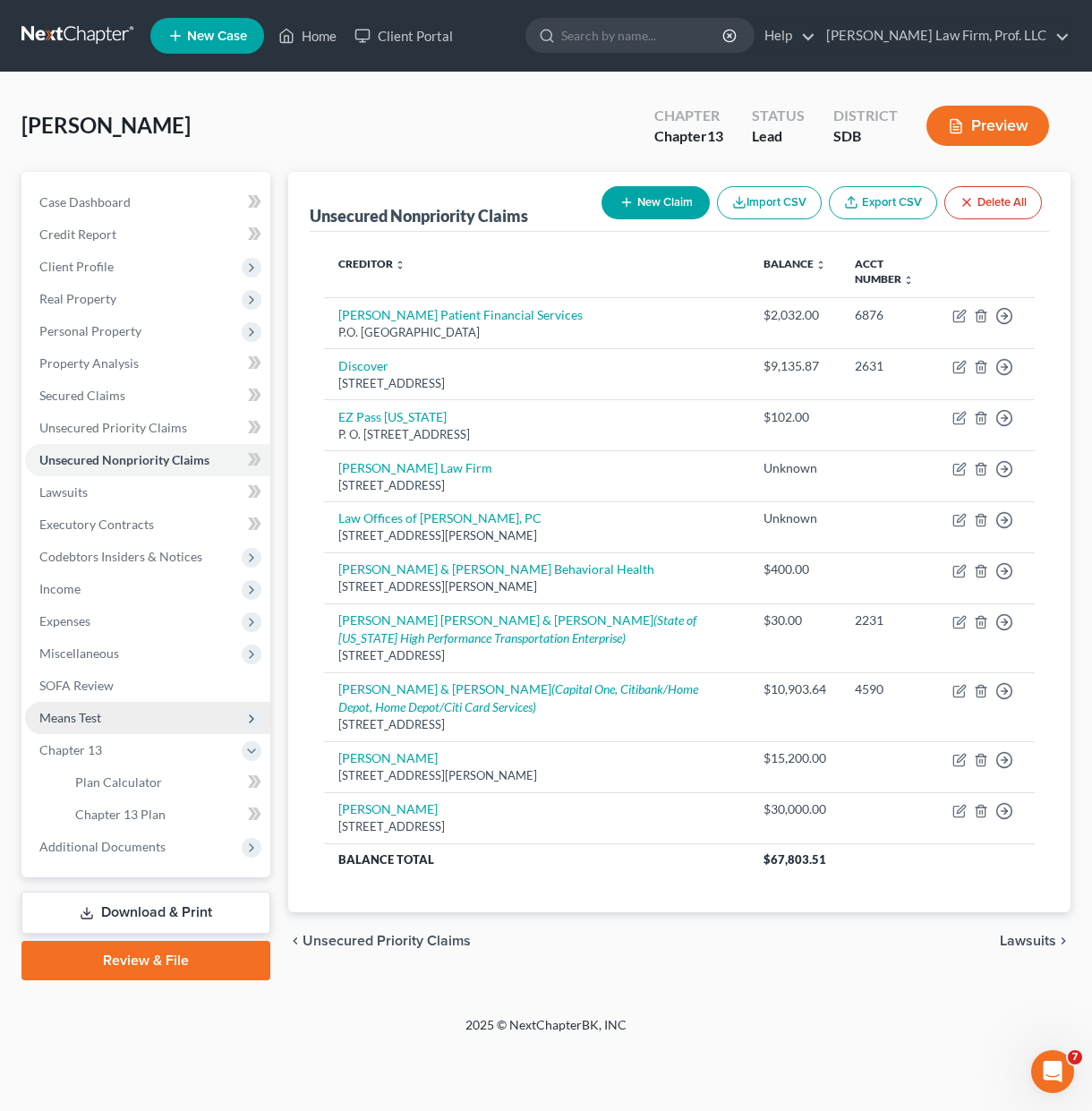
click at [77, 710] on span "Means Test" at bounding box center [70, 717] width 62 height 15
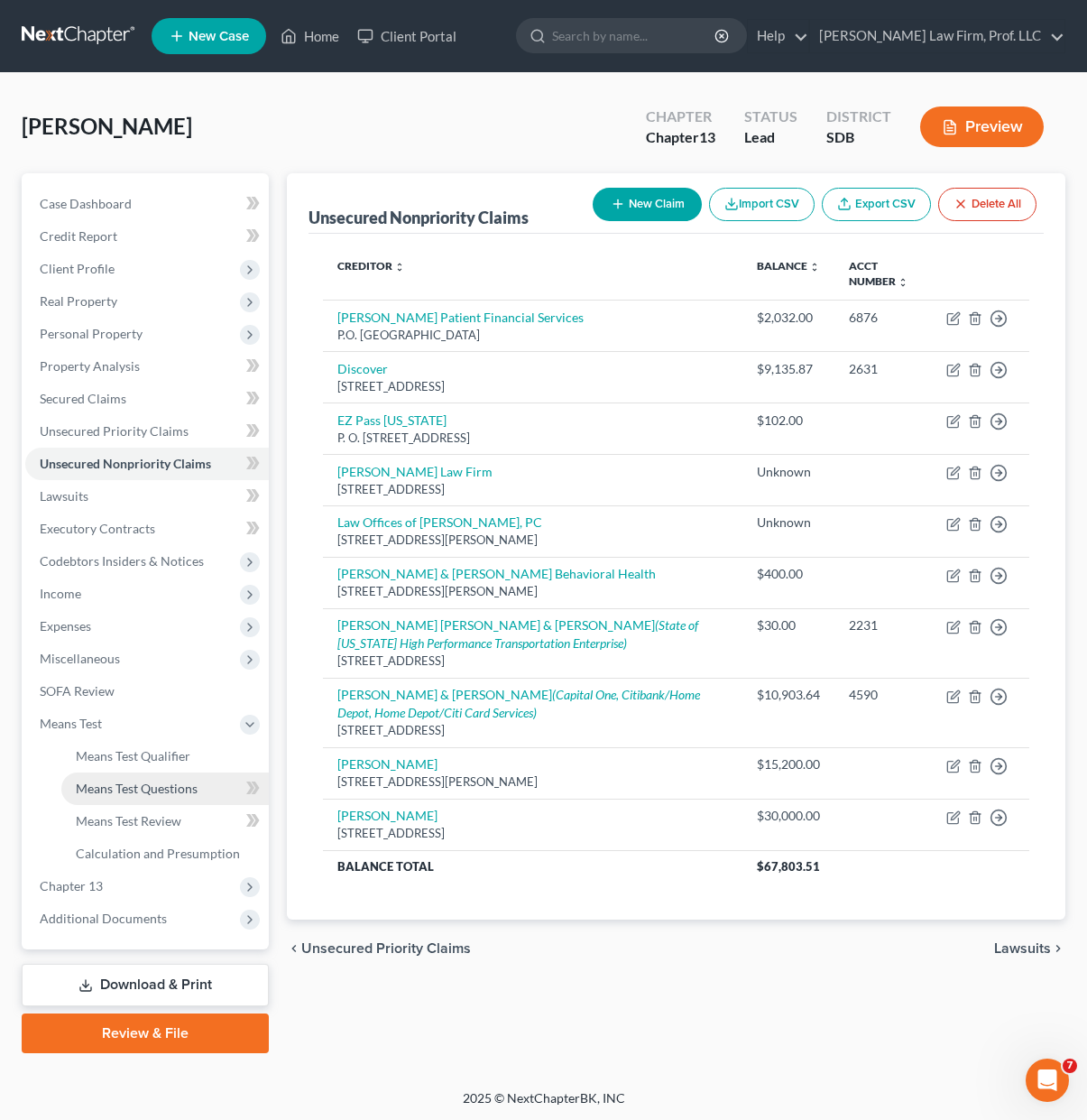
click at [172, 791] on span "Means Test Questions" at bounding box center [136, 788] width 121 height 15
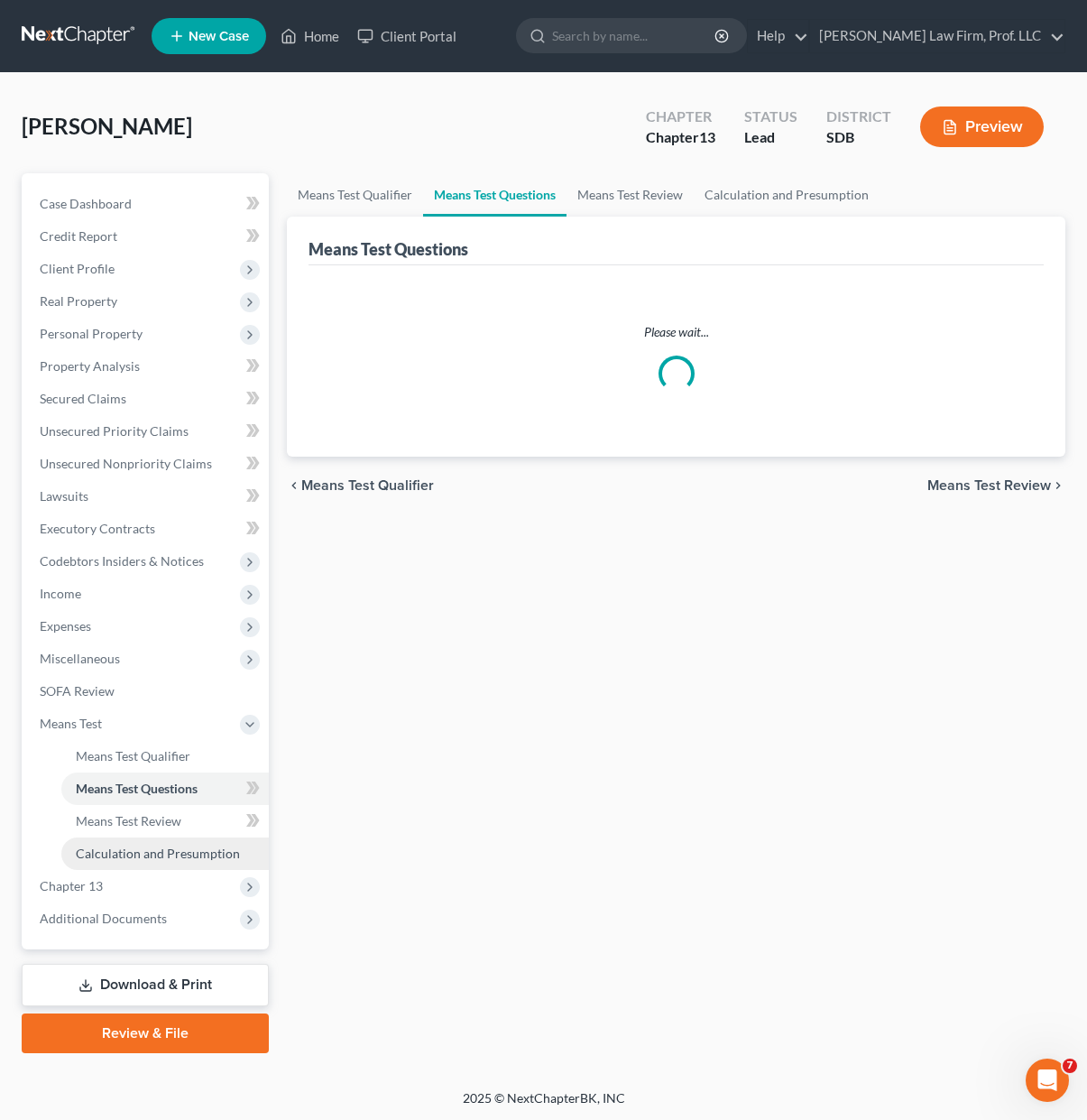
click at [154, 842] on link "Calculation and Presumption" at bounding box center [165, 854] width 208 height 33
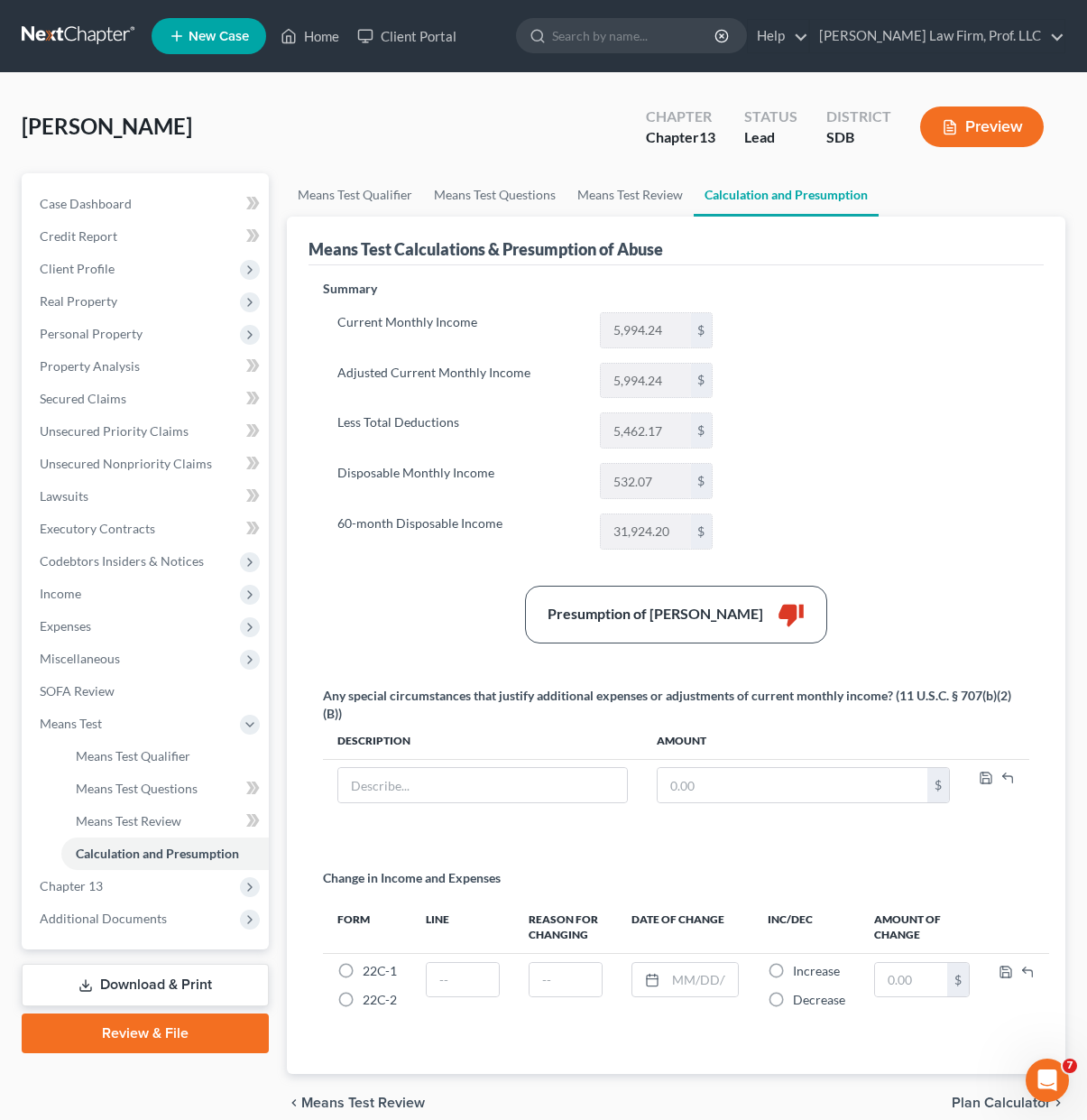
click at [801, 510] on div "Summary Current Monthly Income 5,994.24 $ Adjusted Current Monthly Income 5,994…" at bounding box center [677, 666] width 725 height 774
drag, startPoint x: 81, startPoint y: 620, endPoint x: 205, endPoint y: 629, distance: 124.3
click at [80, 620] on span "Expenses" at bounding box center [65, 626] width 52 height 15
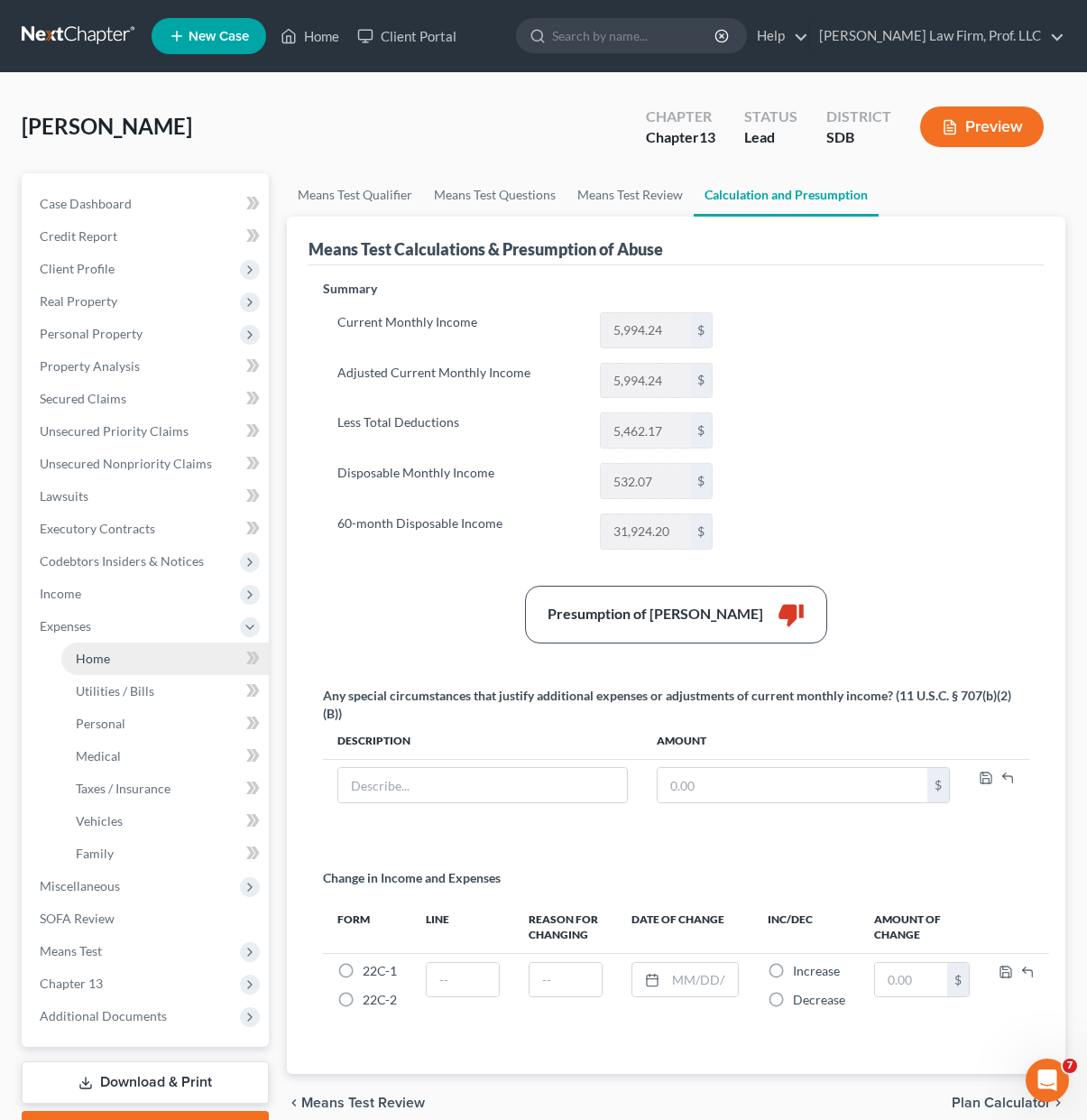
click at [147, 651] on link "Home" at bounding box center [165, 659] width 208 height 33
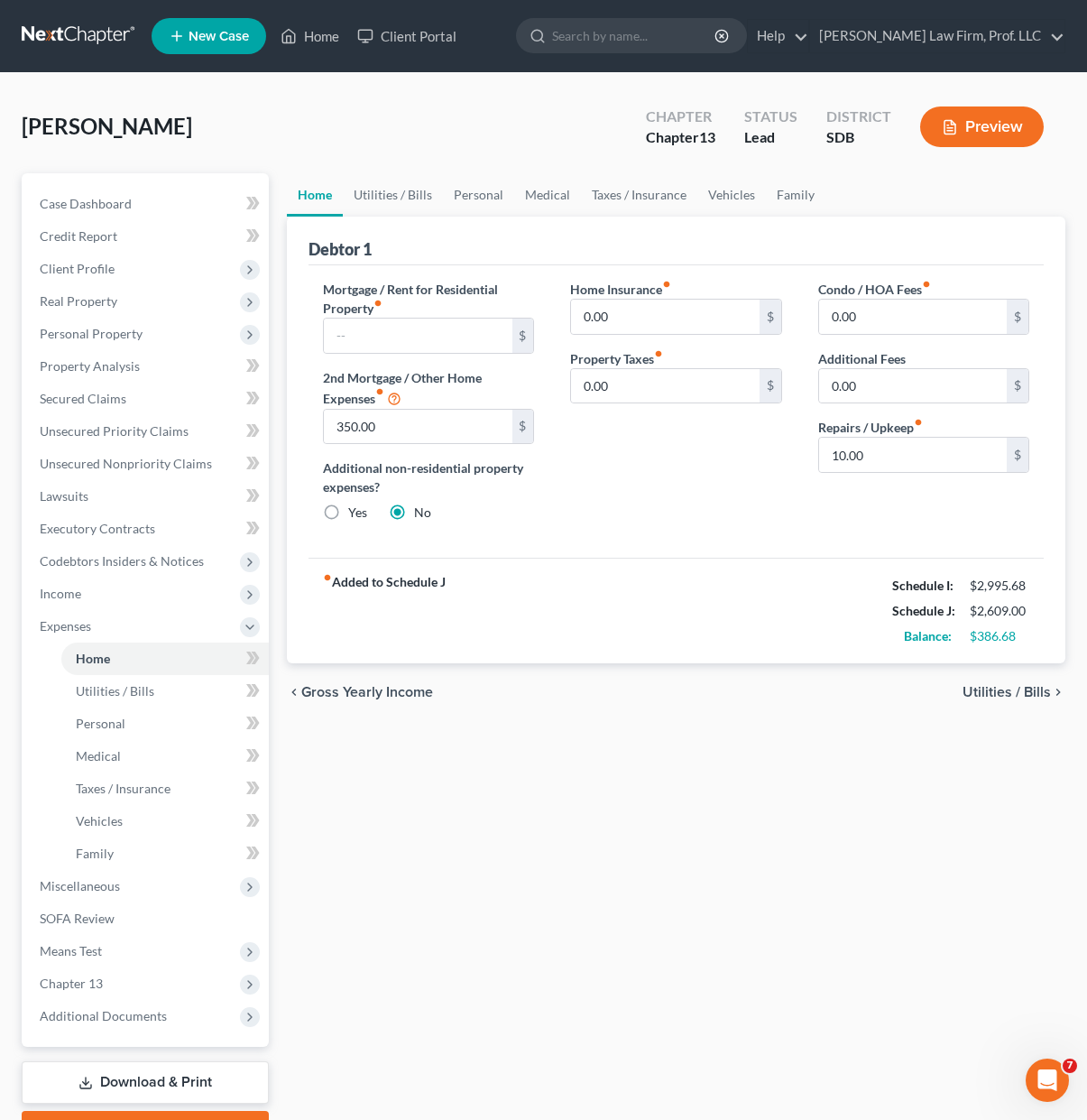
click at [664, 492] on div "Home Insurance fiber_manual_record 0.00 $ Property Taxes fiber_manual_record 0.…" at bounding box center [676, 408] width 248 height 257
click at [751, 487] on div "Home Insurance fiber_manual_record 0.00 $ Property Taxes fiber_manual_record 0.…" at bounding box center [676, 408] width 248 height 257
click at [809, 496] on div "Condo / HOA Fees fiber_manual_record 0.00 $ Additional Fees 0.00 $ Repairs / Up…" at bounding box center [923, 408] width 248 height 257
click at [893, 456] on input "10.00" at bounding box center [913, 455] width 187 height 34
click at [395, 187] on link "Utilities / Bills" at bounding box center [392, 195] width 100 height 43
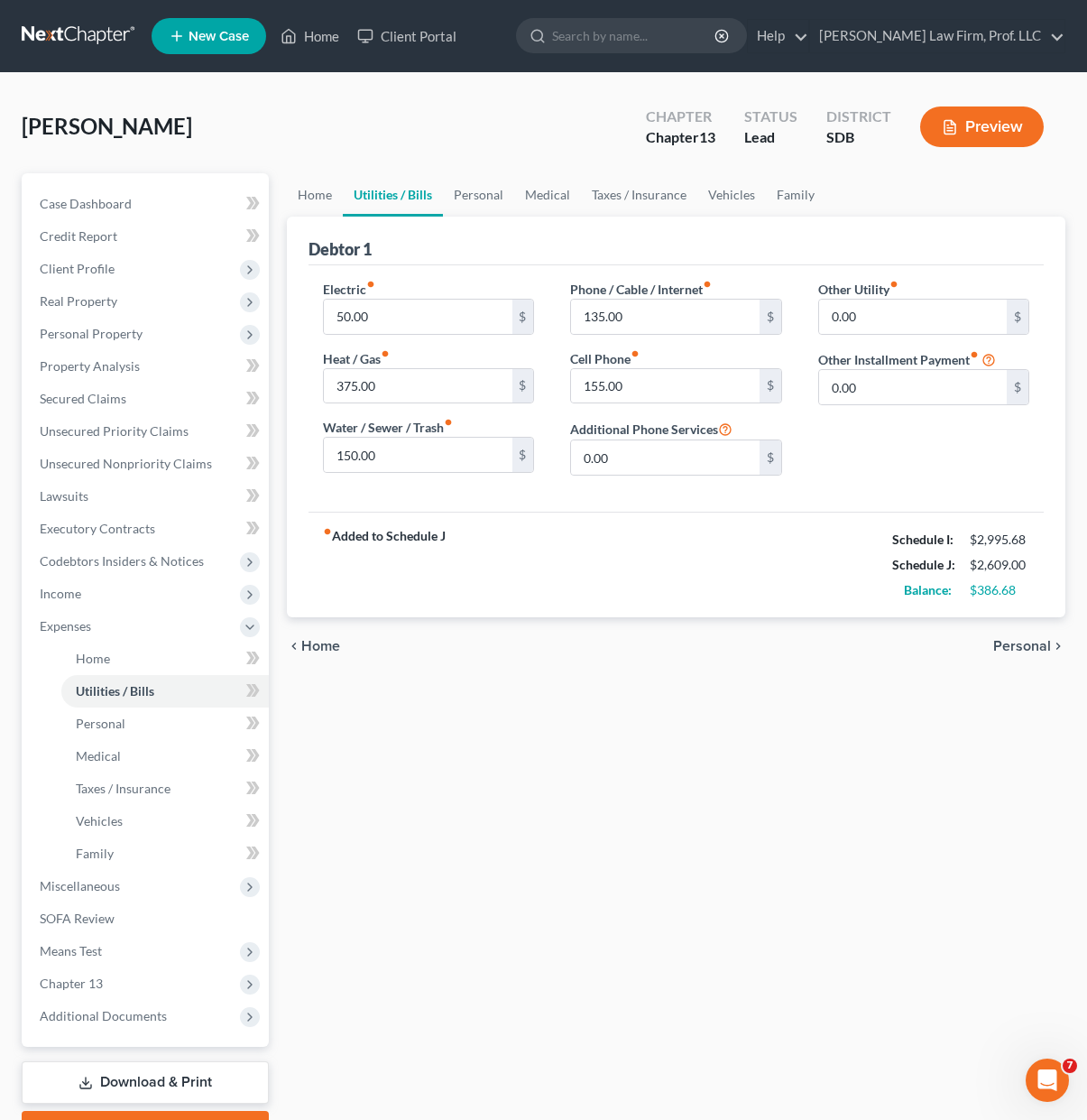
drag, startPoint x: 566, startPoint y: 1066, endPoint x: 615, endPoint y: 1089, distance: 54.1
click at [566, 1066] on div "Home Utilities / Bills Personal Medical Taxes / Insurance Vehicles Family Debto…" at bounding box center [676, 662] width 797 height 977
click at [533, 777] on div "Home Utilities / Bills Personal Medical Taxes / Insurance Vehicles Family Debto…" at bounding box center [676, 662] width 797 height 977
click at [134, 486] on link "Lawsuits" at bounding box center [147, 496] width 244 height 33
click at [138, 470] on span "Unsecured Nonpriority Claims" at bounding box center [125, 463] width 172 height 15
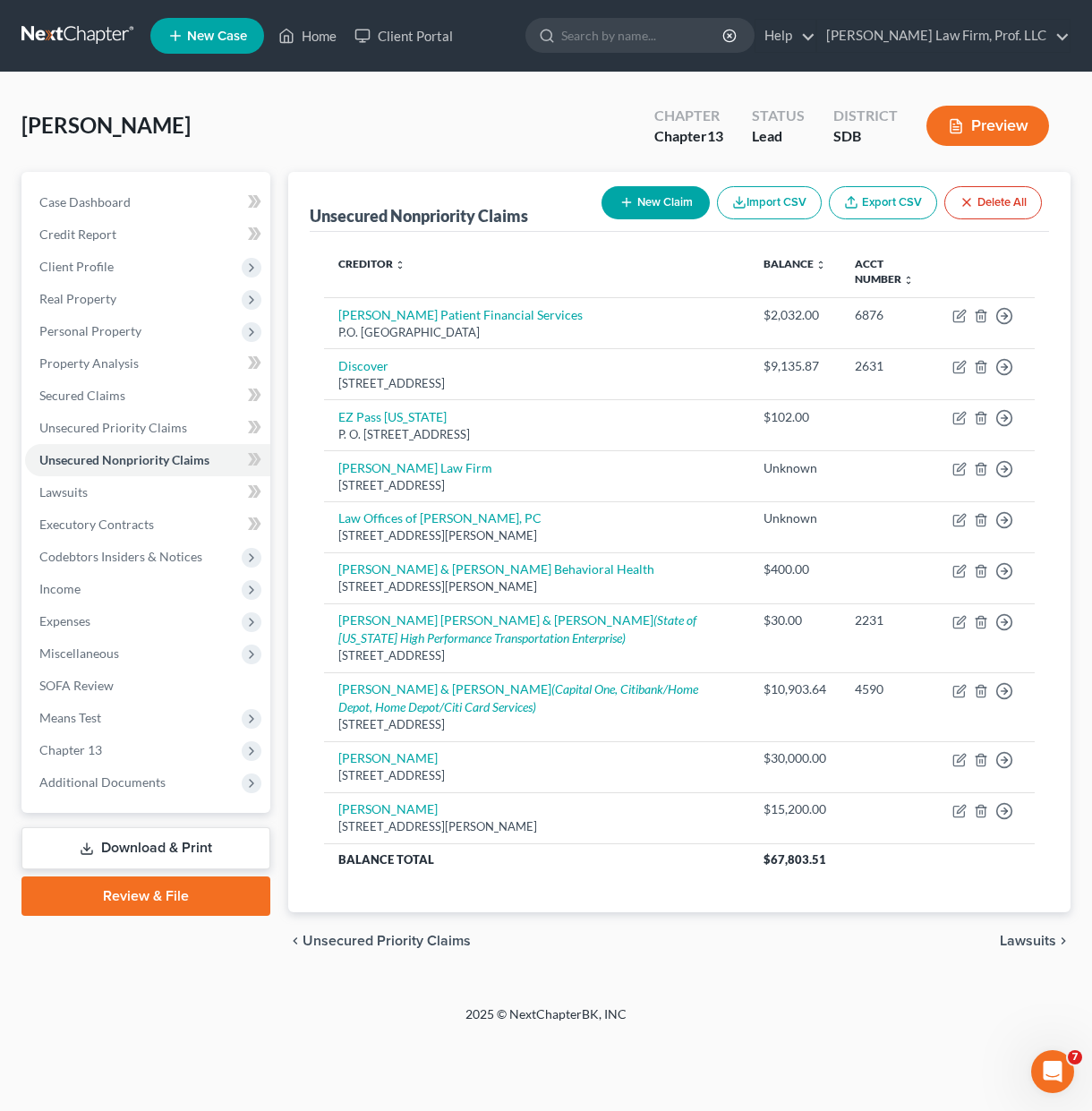
click at [759, 996] on div "[PERSON_NAME] Upgraded Chapter Chapter 13 Status Lead District SDB Preview Peti…" at bounding box center [546, 539] width 1092 height 933
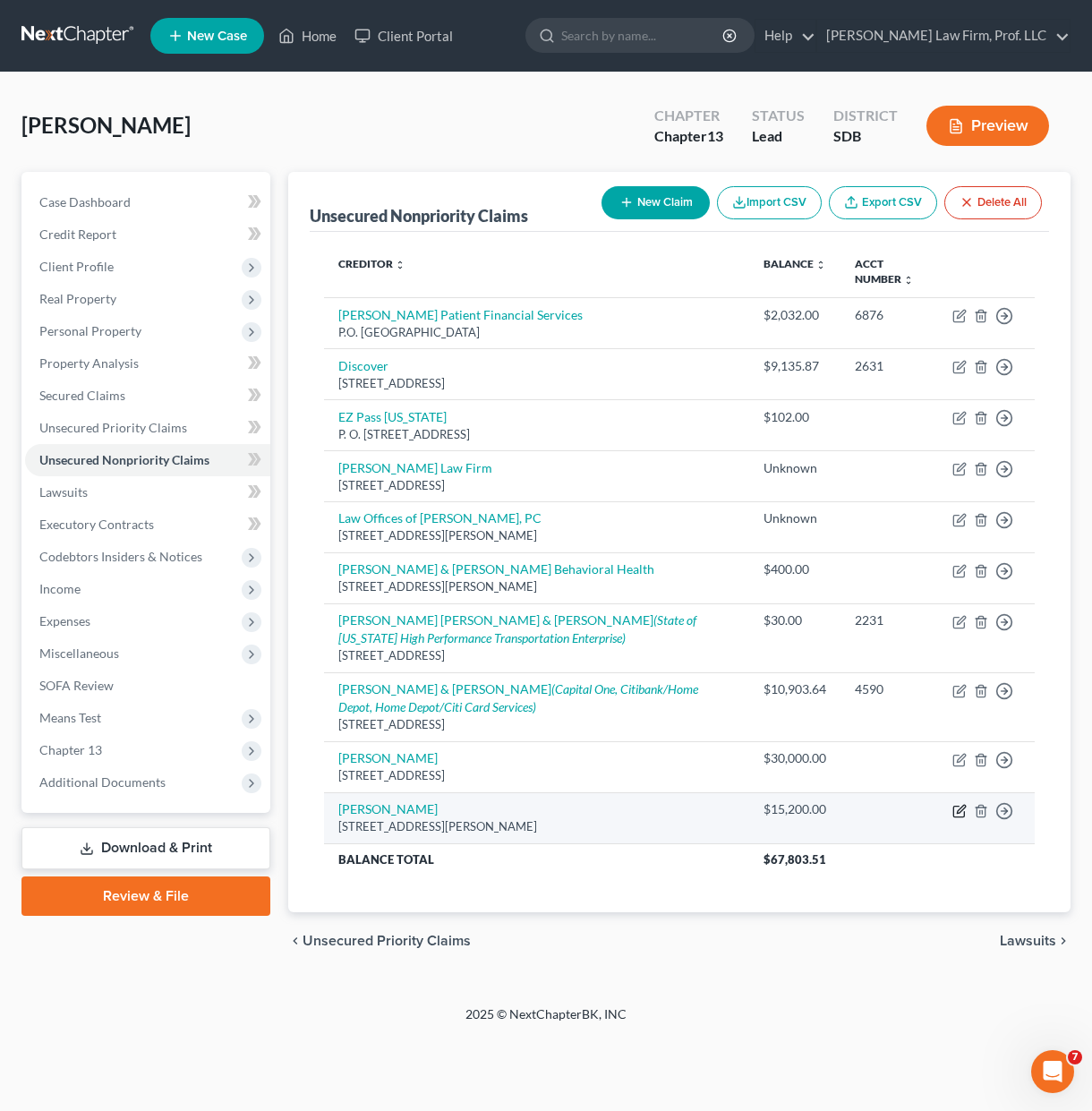
click at [963, 813] on icon "button" at bounding box center [959, 810] width 14 height 14
select select "48"
select select "14"
select select "0"
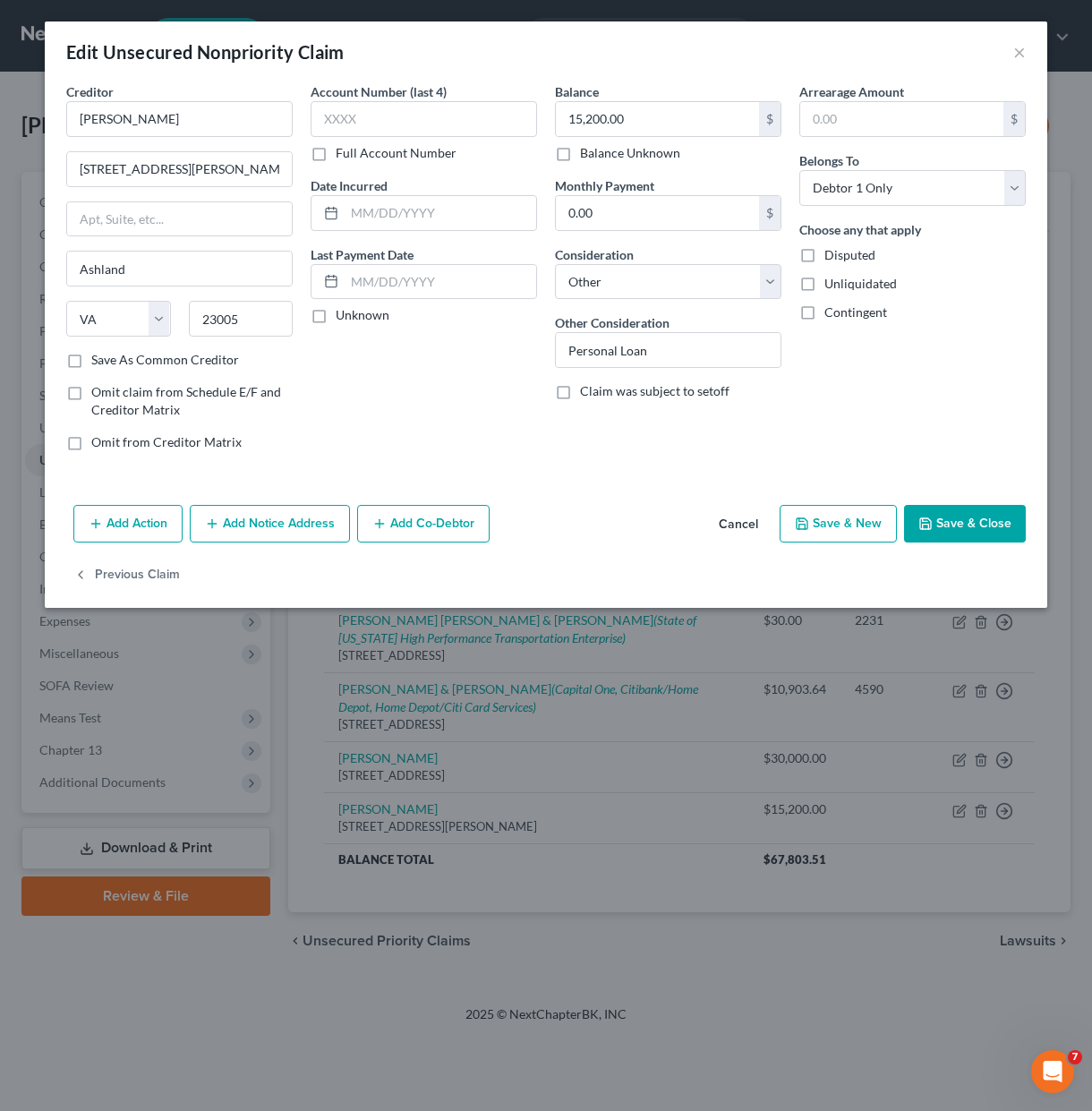
click at [608, 157] on label "Balance Unknown" at bounding box center [629, 152] width 100 height 18
click at [598, 156] on input "Balance Unknown" at bounding box center [593, 149] width 11 height 11
checkbox input "true"
type input "0.00"
click at [908, 395] on div "Arrearage Amount $ Belongs To * Select Debtor 1 Only Debtor 2 Only Debtor 1 And…" at bounding box center [913, 274] width 245 height 383
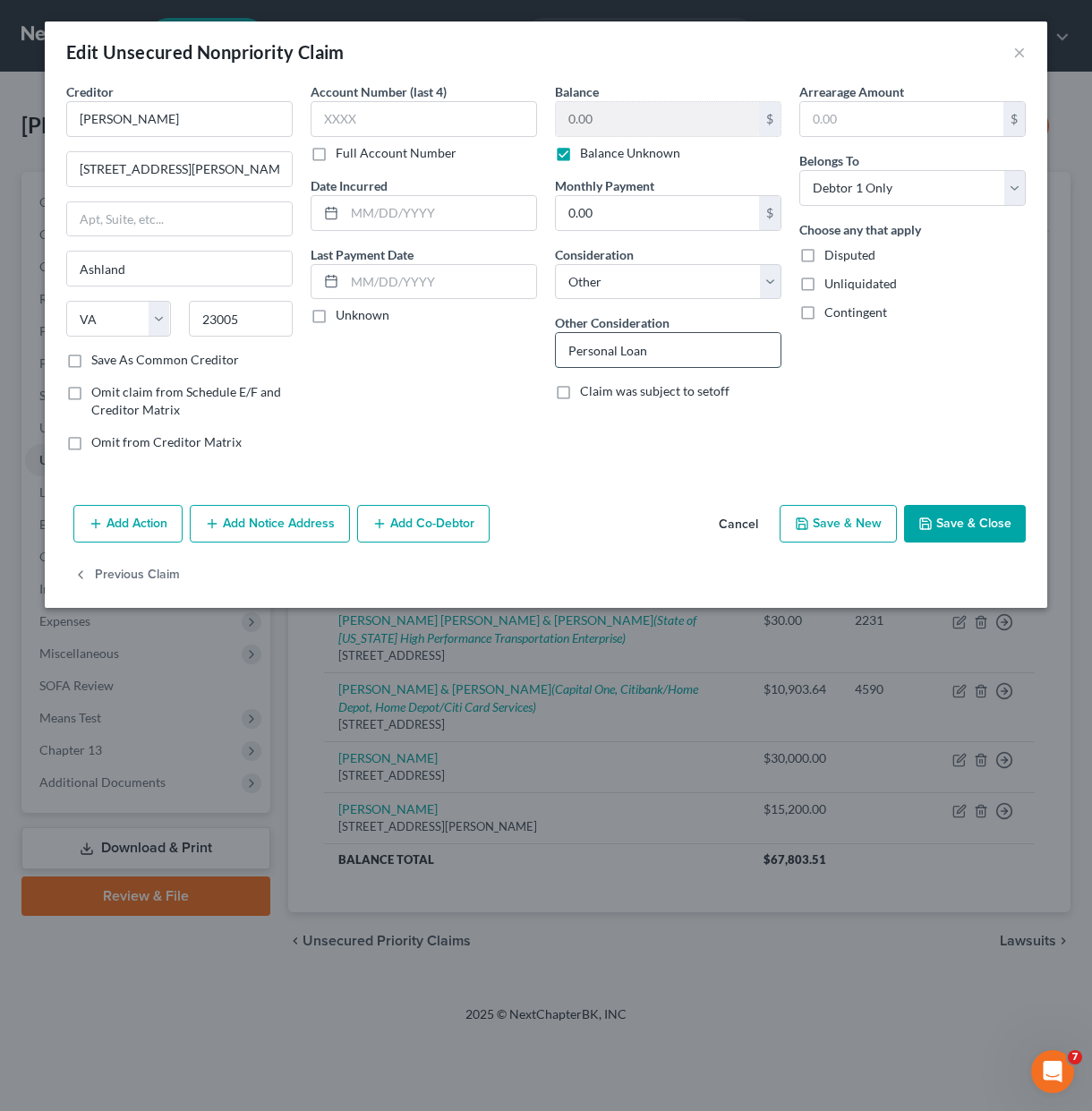
click at [683, 350] on input "Personal Loan" at bounding box center [667, 350] width 225 height 34
drag, startPoint x: 694, startPoint y: 359, endPoint x: 622, endPoint y: 351, distance: 72.4
click at [622, 351] on input "Personal Loan" at bounding box center [667, 350] width 225 height 34
type input "Personal loan owed to debtor's mother"
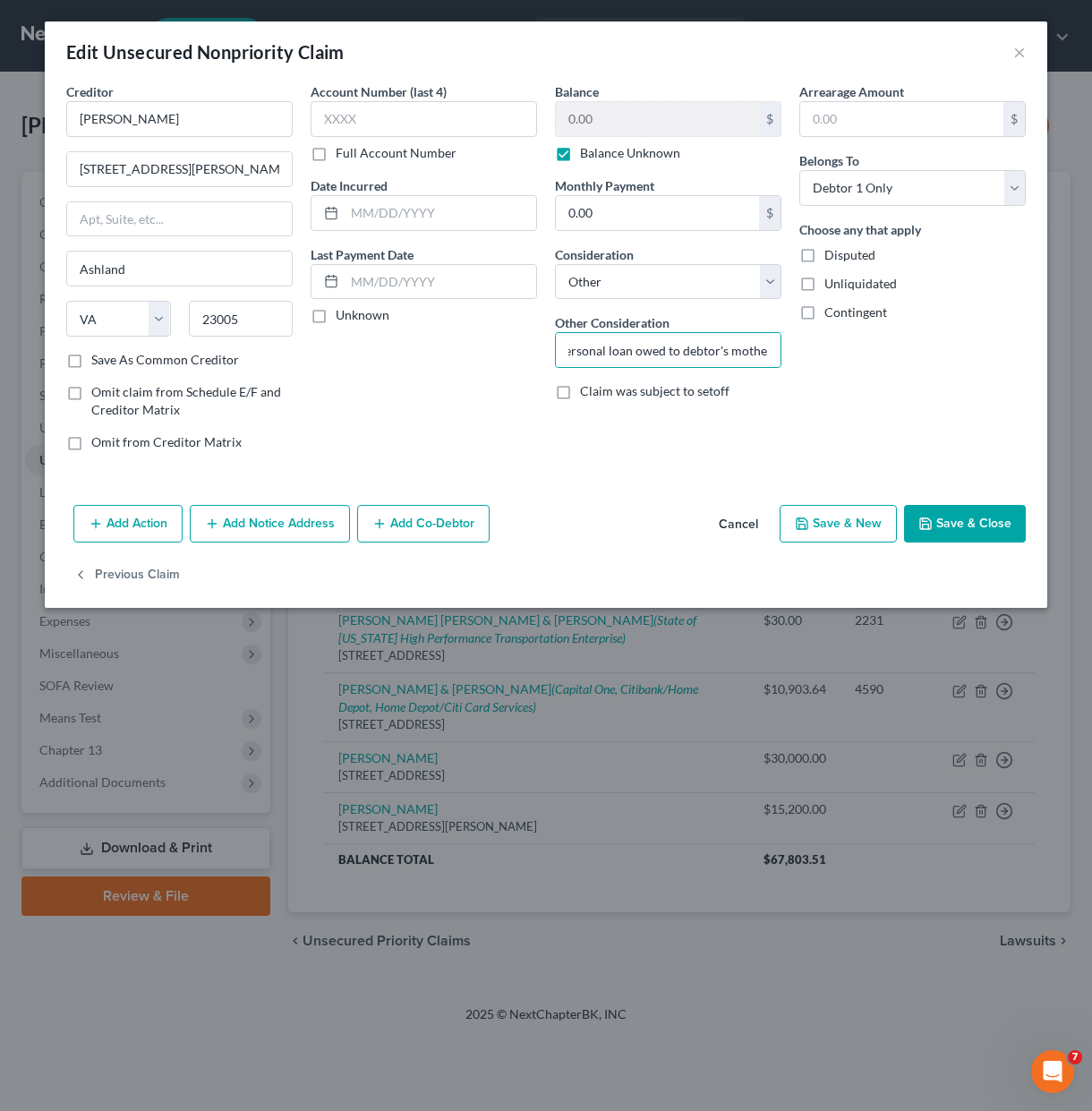
click at [955, 528] on button "Save & Close" at bounding box center [964, 524] width 121 height 37
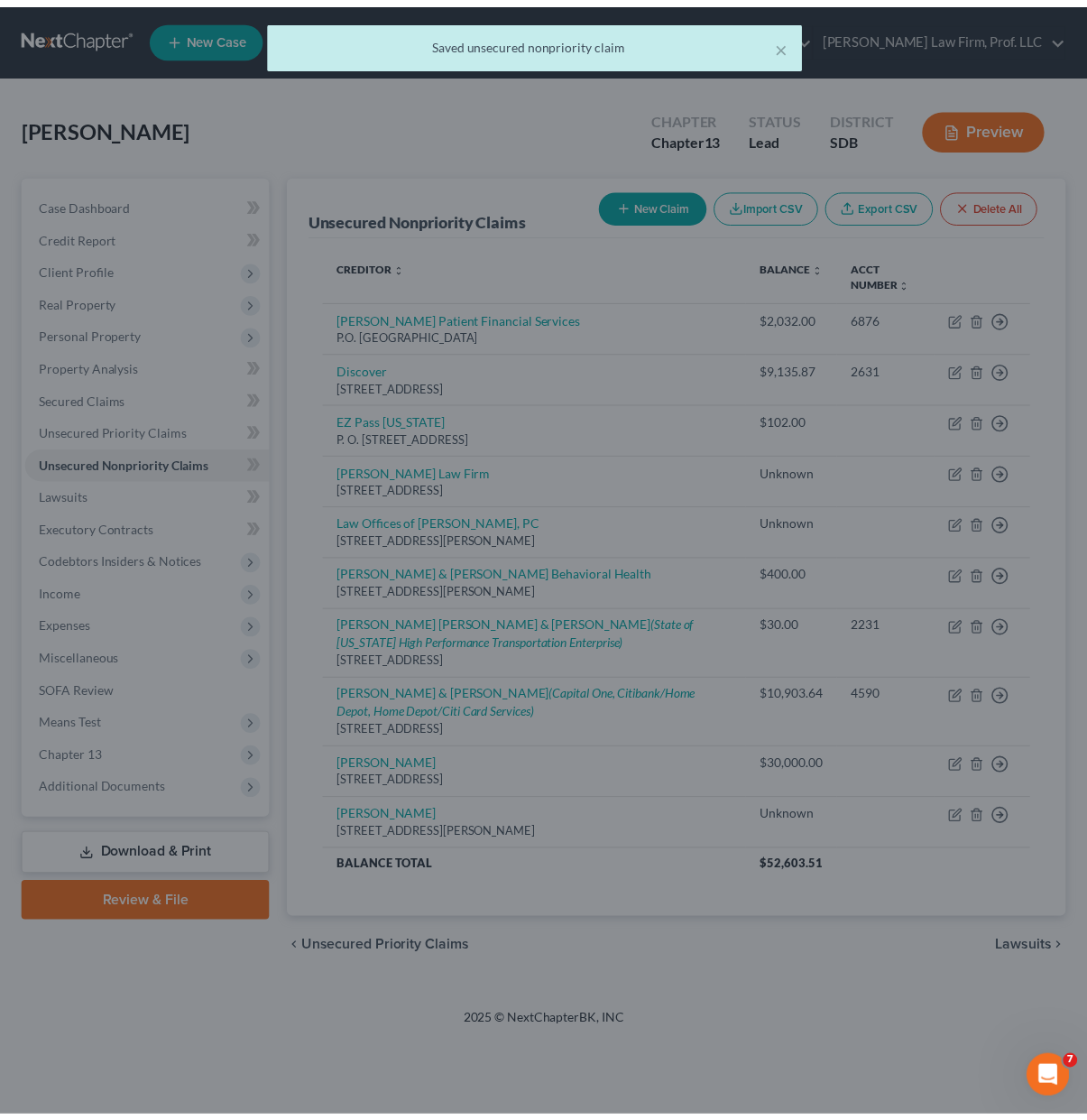
scroll to position [0, 0]
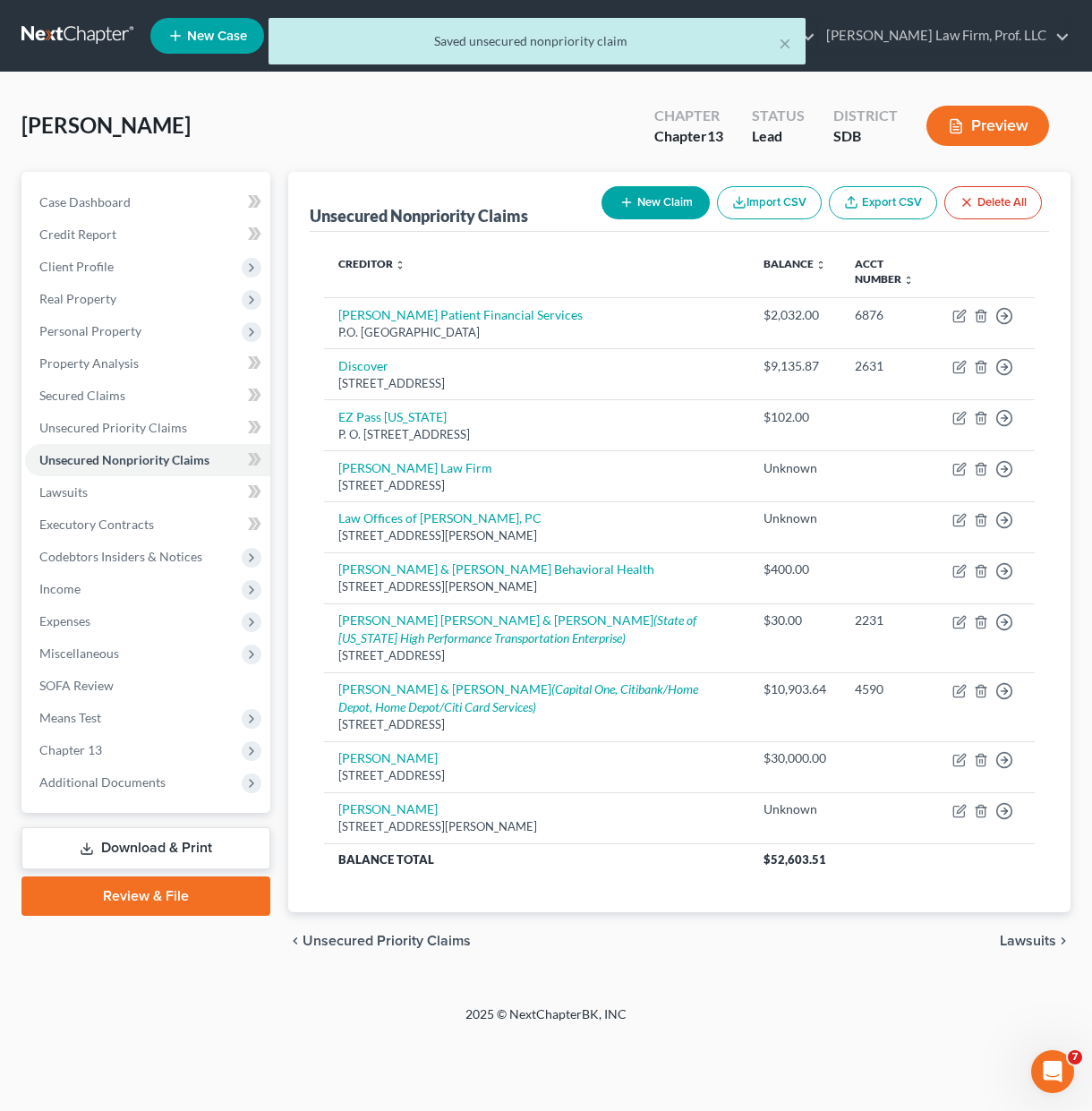
drag, startPoint x: 827, startPoint y: 1000, endPoint x: 1090, endPoint y: 996, distance: 263.0
click at [827, 999] on div "× Saved unsecured nonpriority claim [PERSON_NAME] Upgraded Chapter Chapter 13 S…" at bounding box center [546, 539] width 1092 height 933
click at [611, 874] on th "Balance Total" at bounding box center [536, 859] width 425 height 33
click at [928, 968] on div "chevron_left Unsecured Priority Claims Lawsuits chevron_right" at bounding box center [679, 940] width 782 height 57
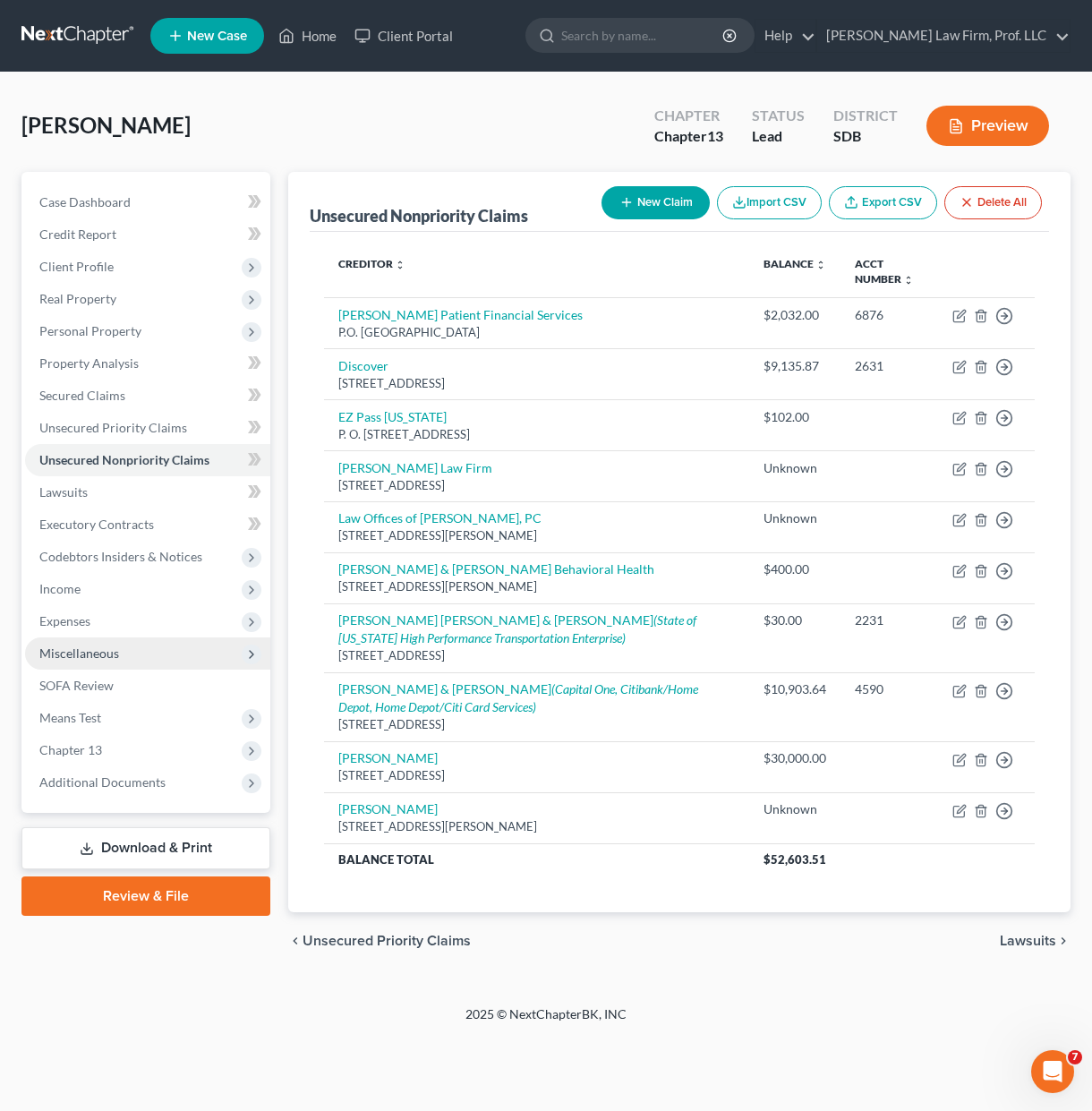
drag, startPoint x: 95, startPoint y: 585, endPoint x: 103, endPoint y: 637, distance: 52.6
click at [94, 585] on span "Income" at bounding box center [147, 589] width 245 height 33
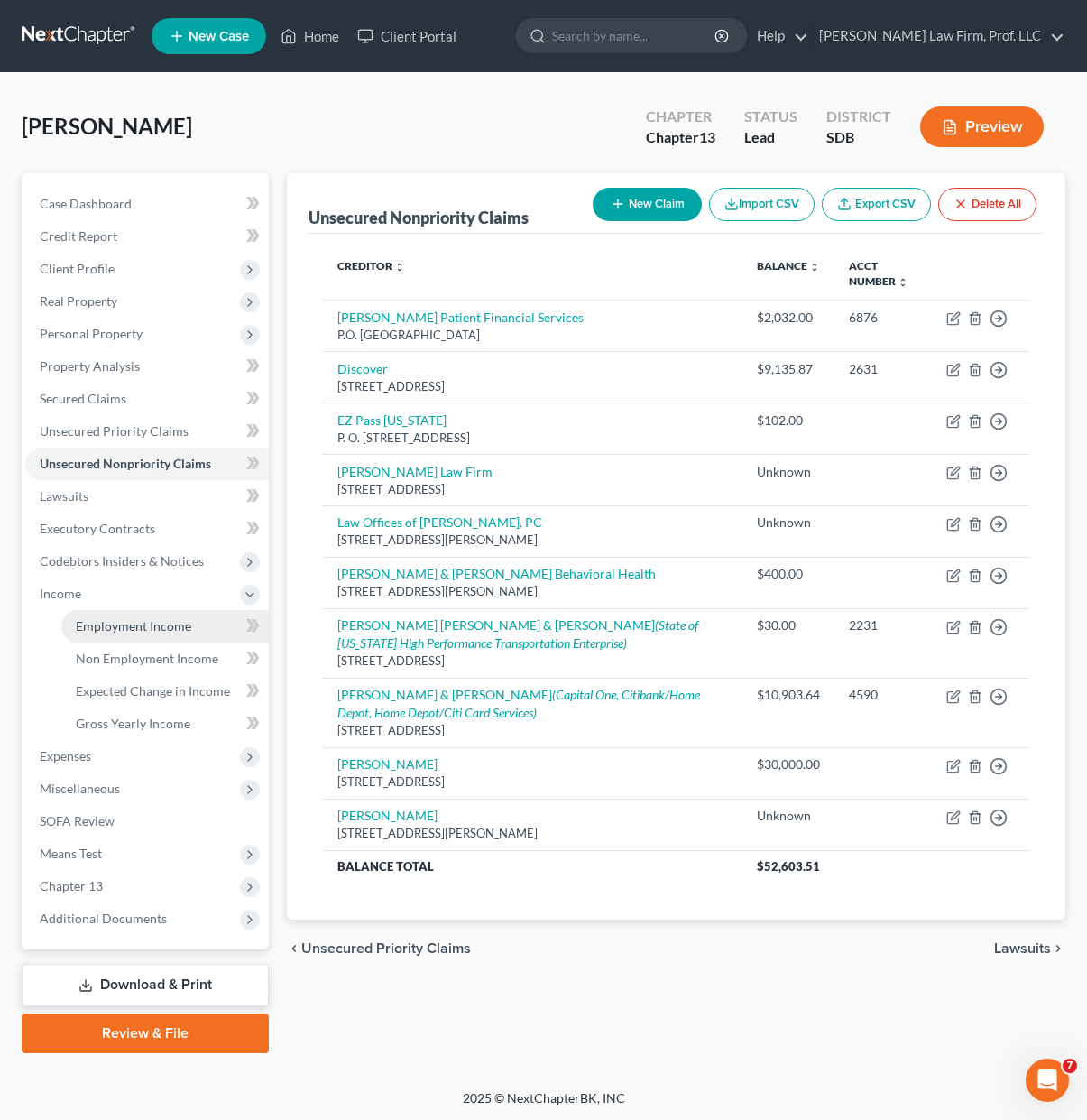
click at [104, 623] on span "Employment Income" at bounding box center [134, 626] width 116 height 15
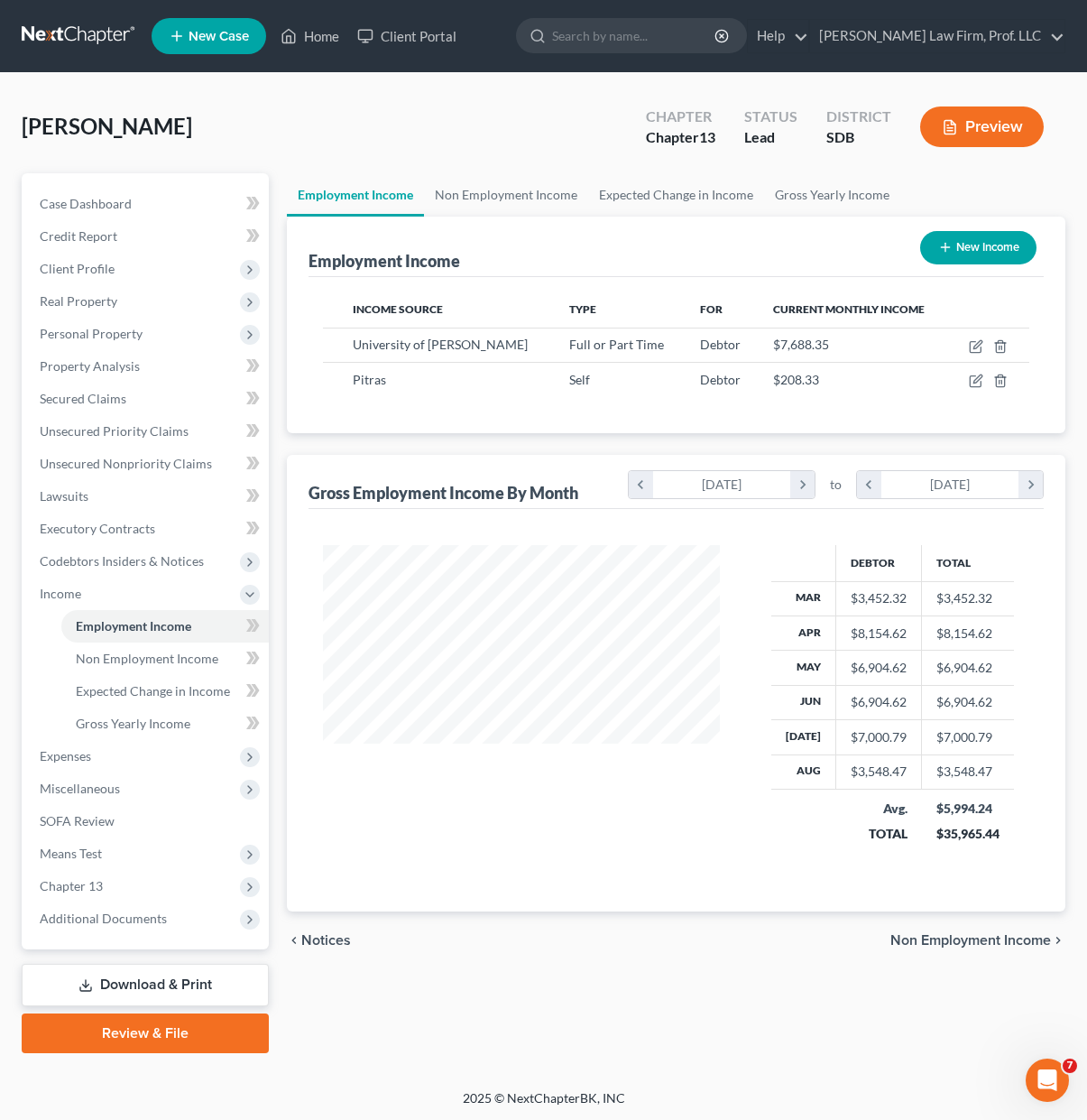
scroll to position [324, 433]
click at [757, 936] on div "chevron_left Notices Non Employment Income chevron_right" at bounding box center [676, 939] width 778 height 57
click at [154, 657] on span "Non Employment Income" at bounding box center [147, 658] width 142 height 15
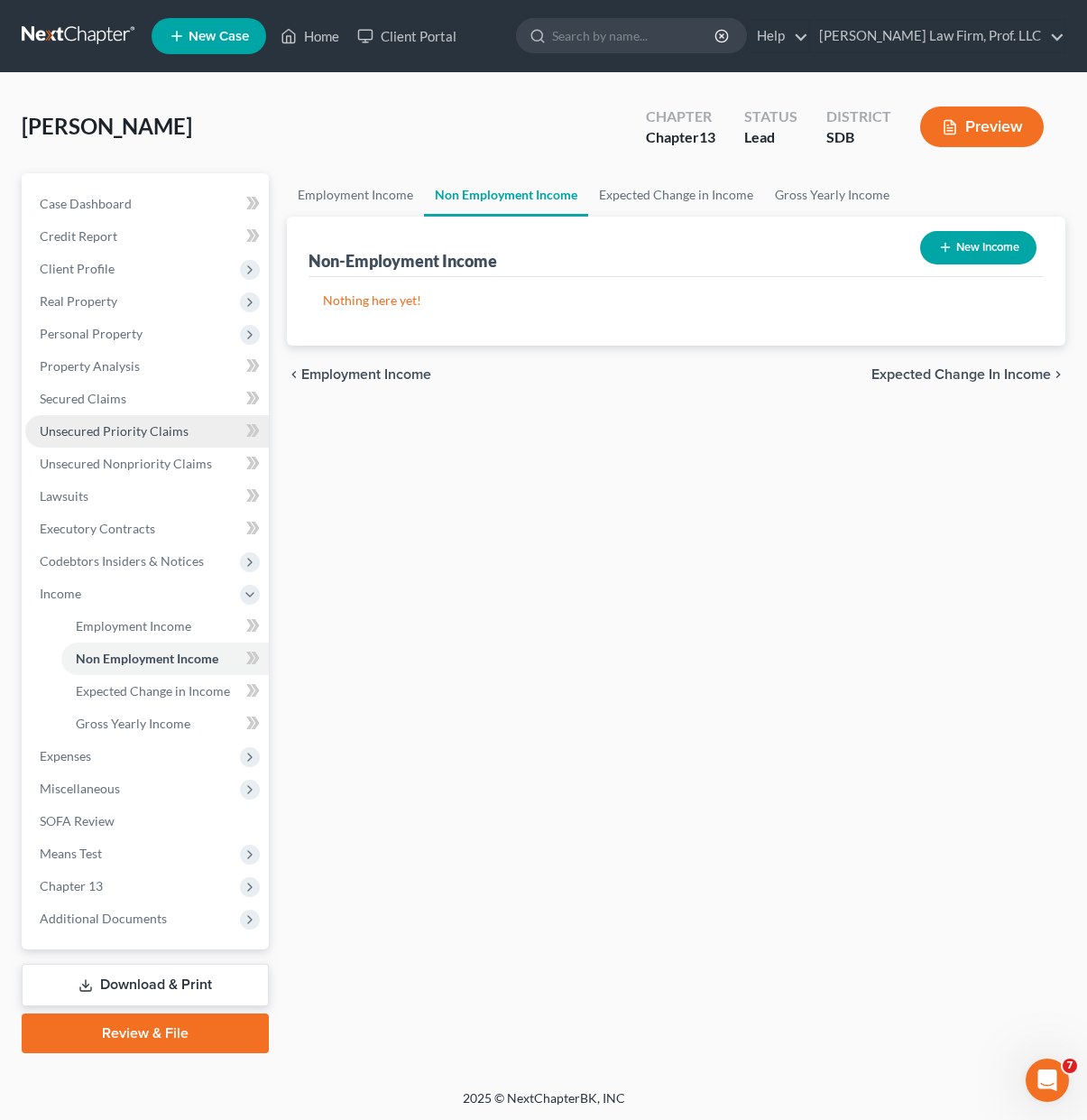
click at [129, 426] on span "Unsecured Priority Claims" at bounding box center [114, 431] width 149 height 15
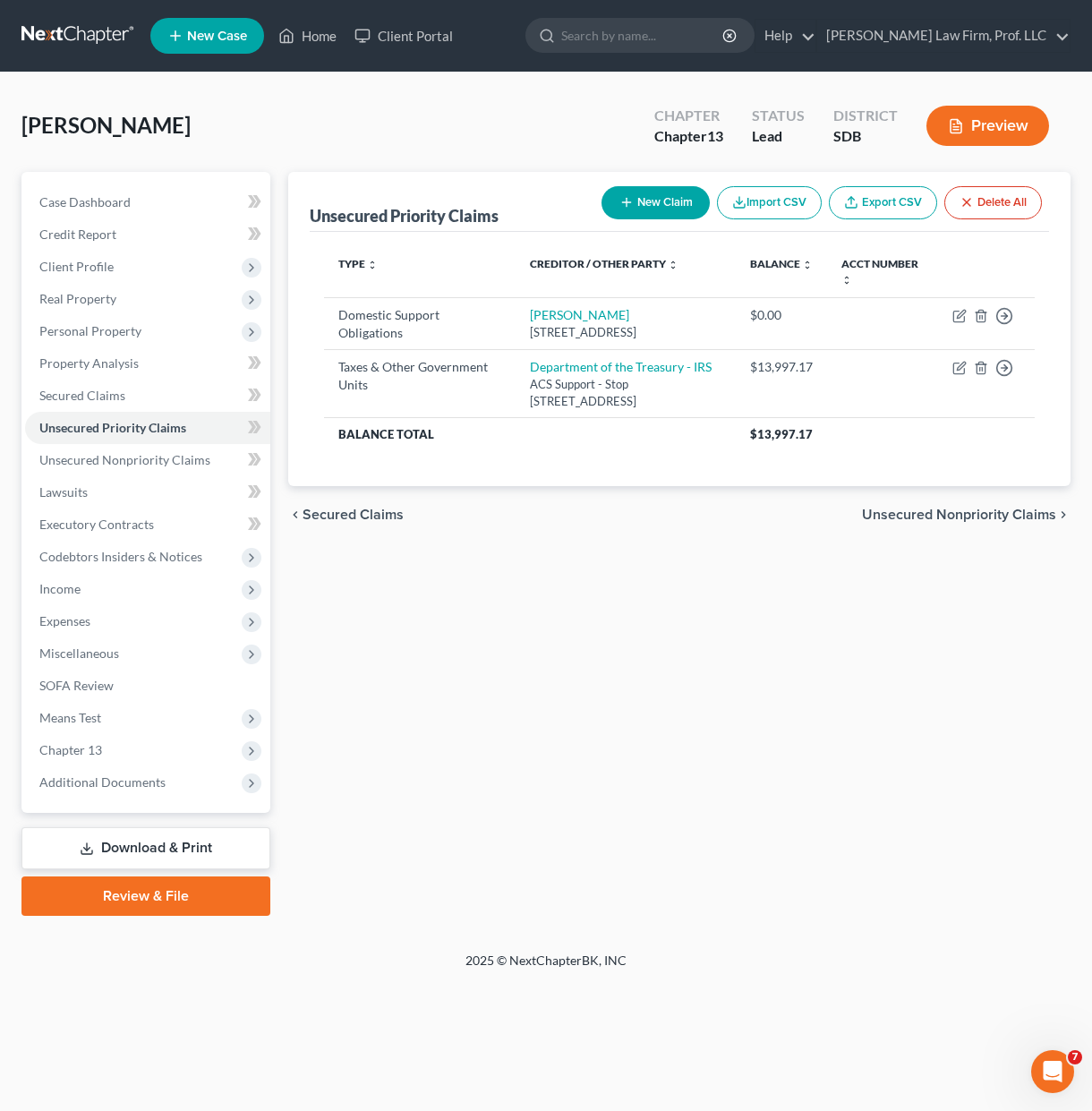
click at [740, 640] on div "Unsecured Priority Claims New Claim Import CSV Export CSV Delete All Type expan…" at bounding box center [679, 543] width 800 height 744
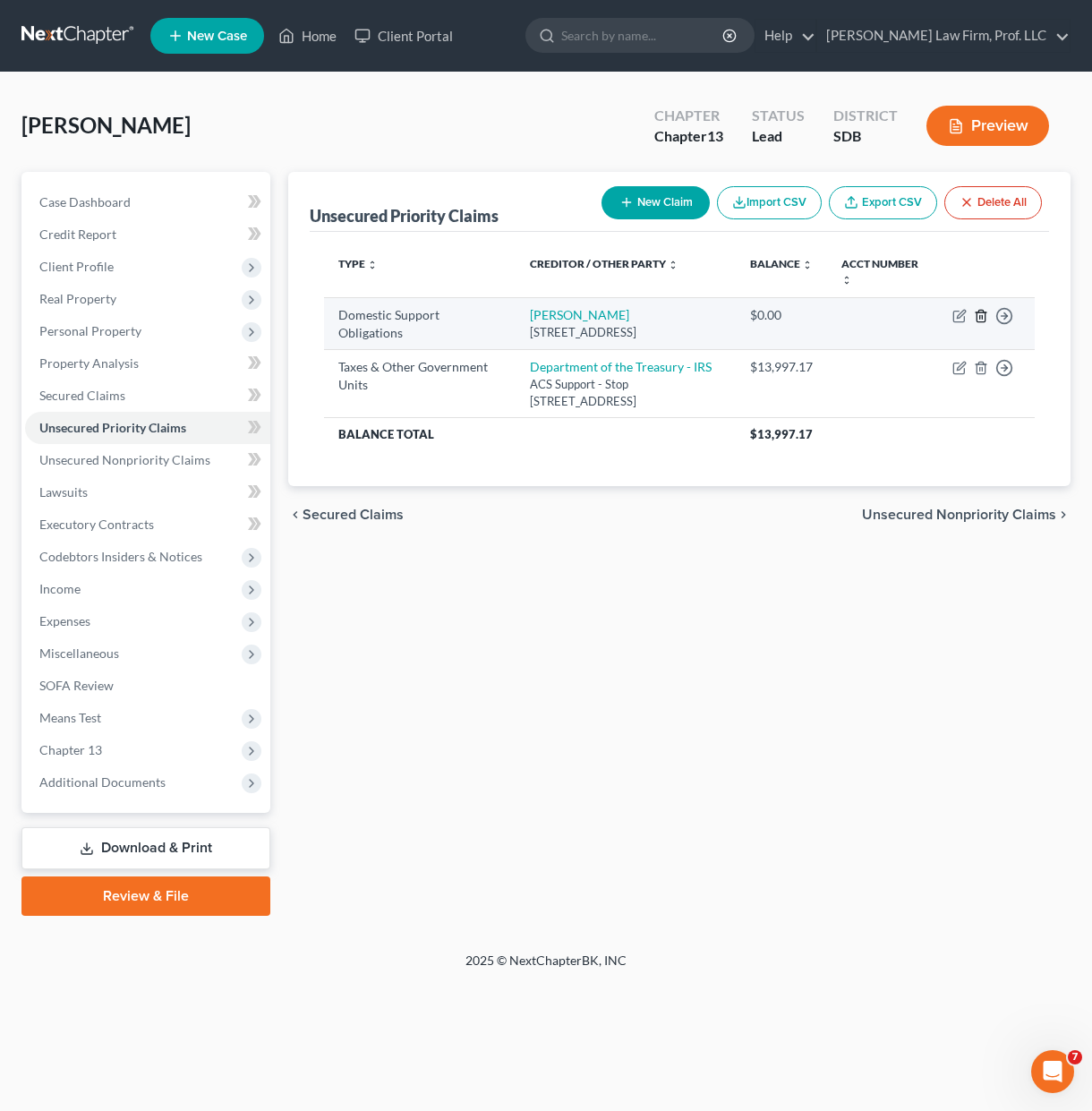
click at [984, 321] on icon "button" at bounding box center [980, 316] width 14 height 14
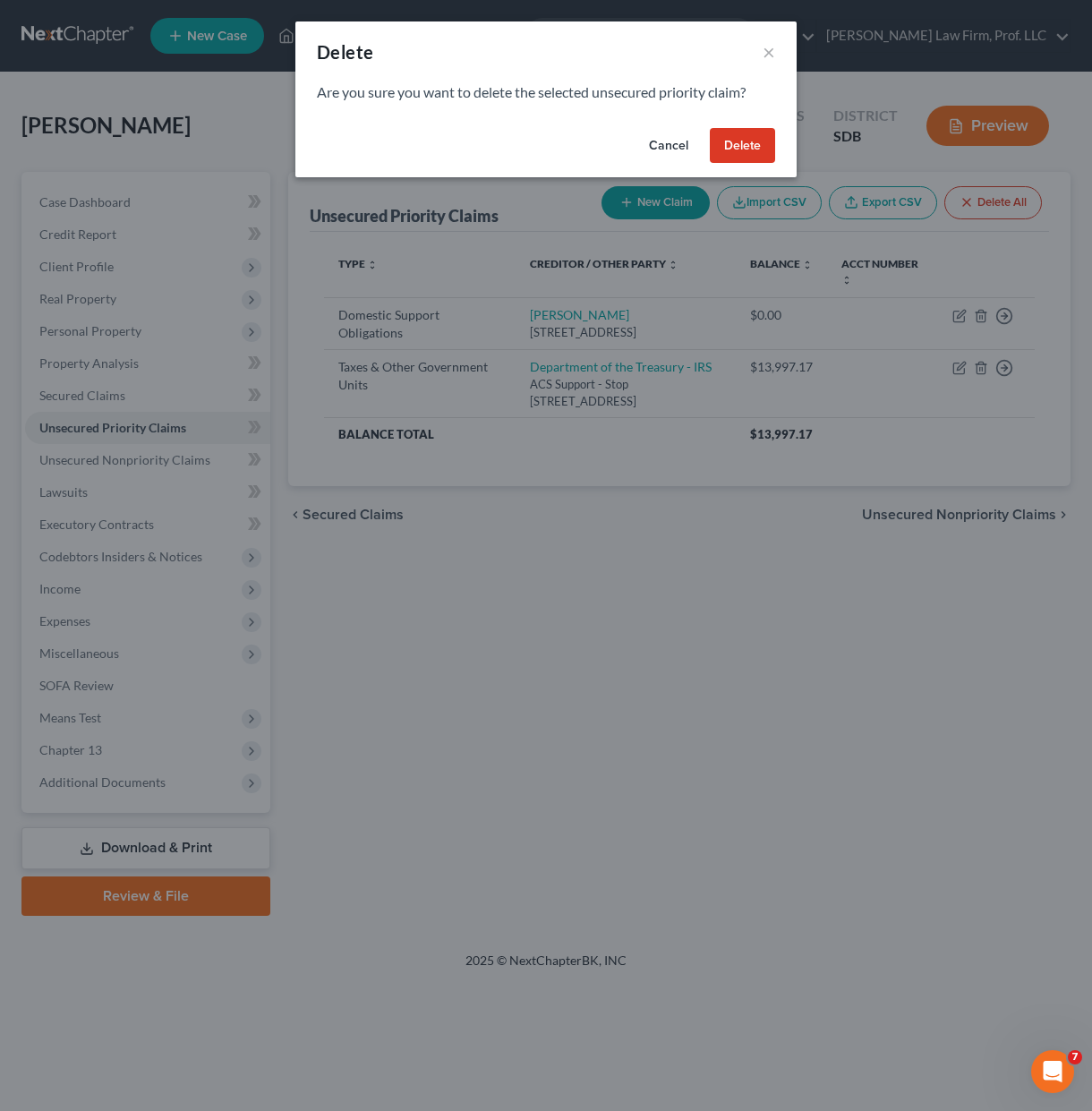
drag, startPoint x: 738, startPoint y: 133, endPoint x: 628, endPoint y: 497, distance: 380.3
click at [738, 135] on button "Delete" at bounding box center [742, 146] width 65 height 35
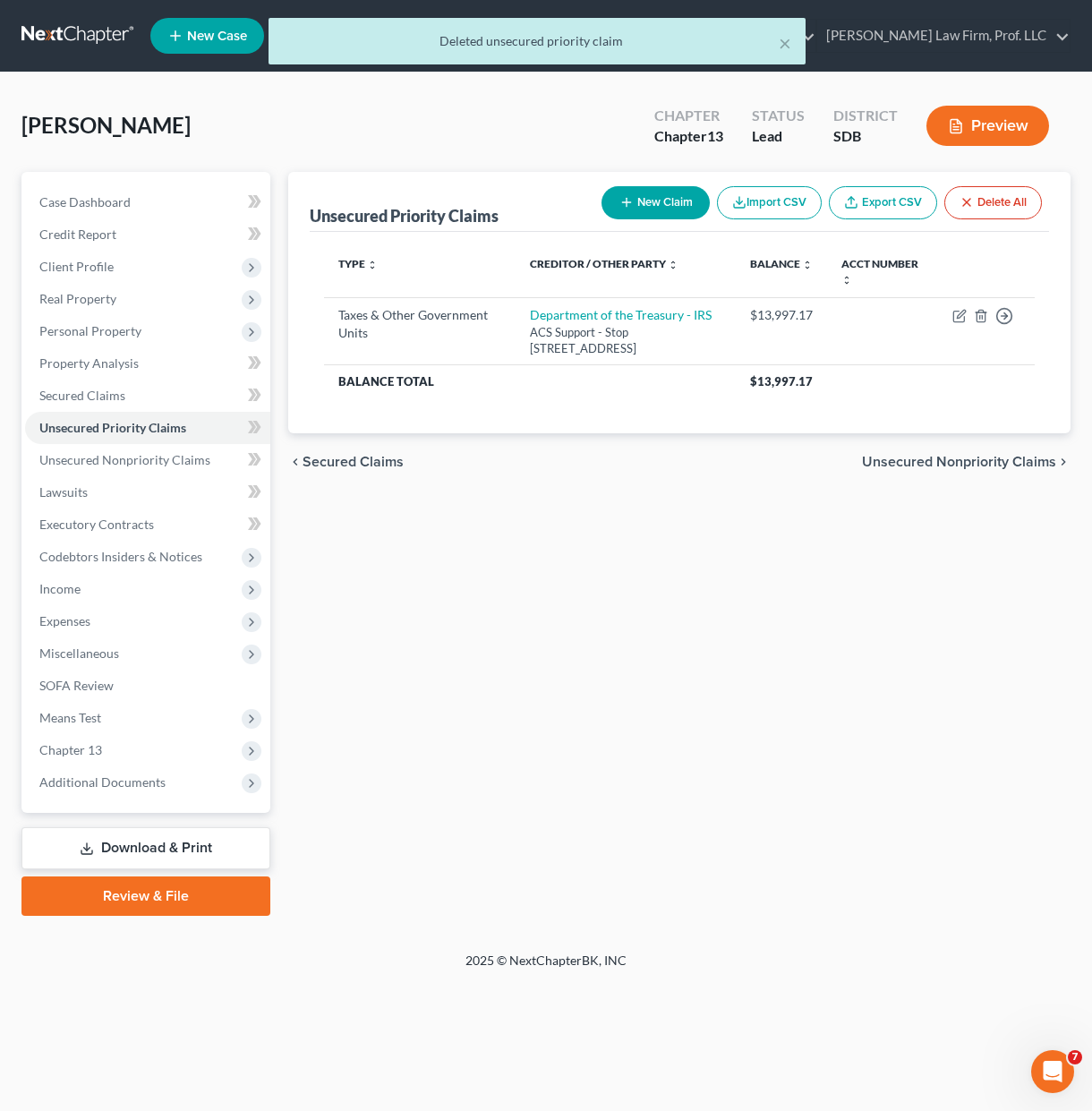
click at [653, 596] on div "Unsecured Priority Claims New Claim Import CSV Export CSV Delete All Type expan…" at bounding box center [679, 543] width 800 height 744
click at [100, 716] on span "Means Test" at bounding box center [70, 717] width 62 height 15
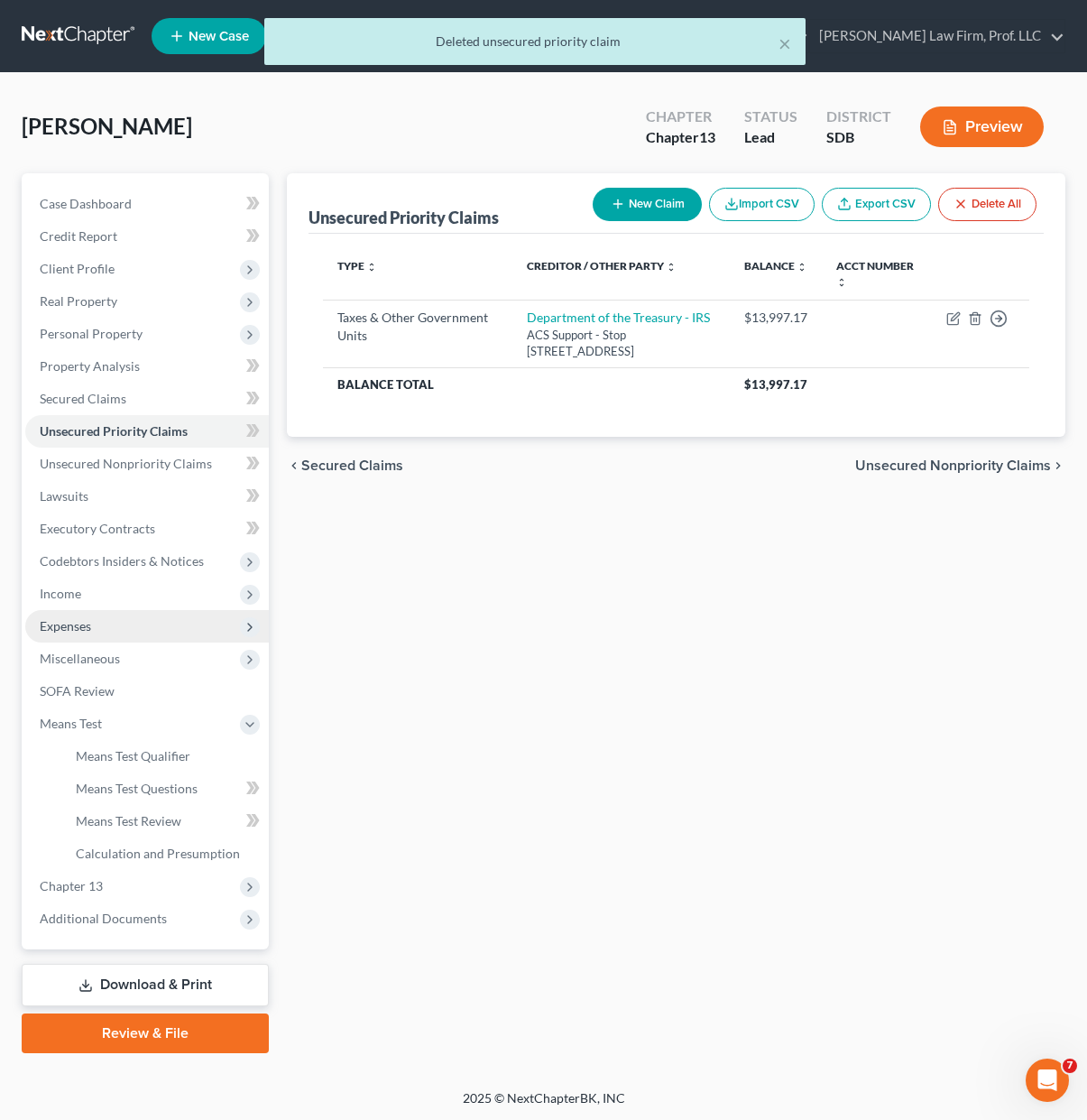
click at [99, 622] on span "Expenses" at bounding box center [147, 626] width 244 height 33
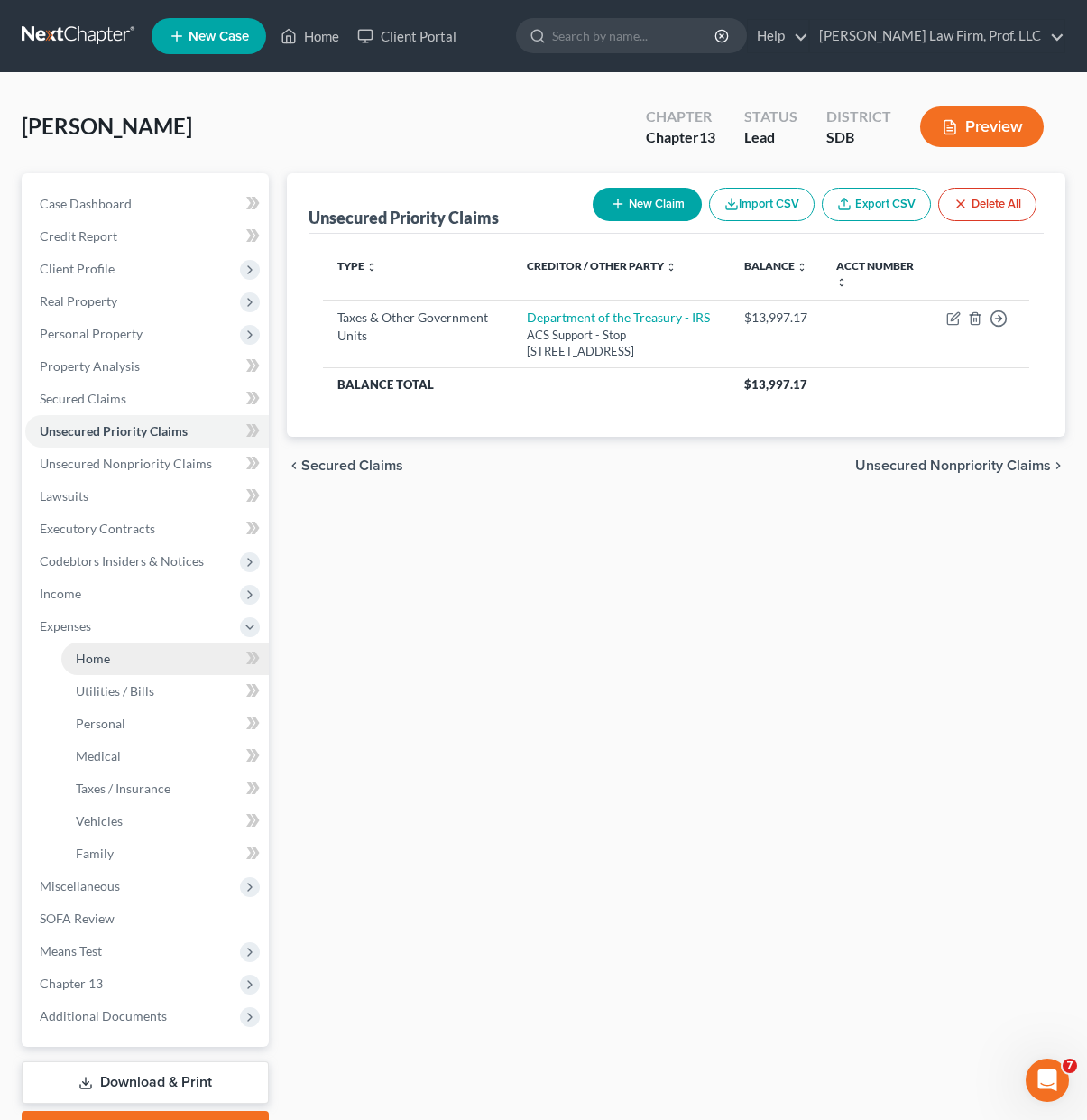
click at [117, 667] on link "Home" at bounding box center [165, 659] width 208 height 33
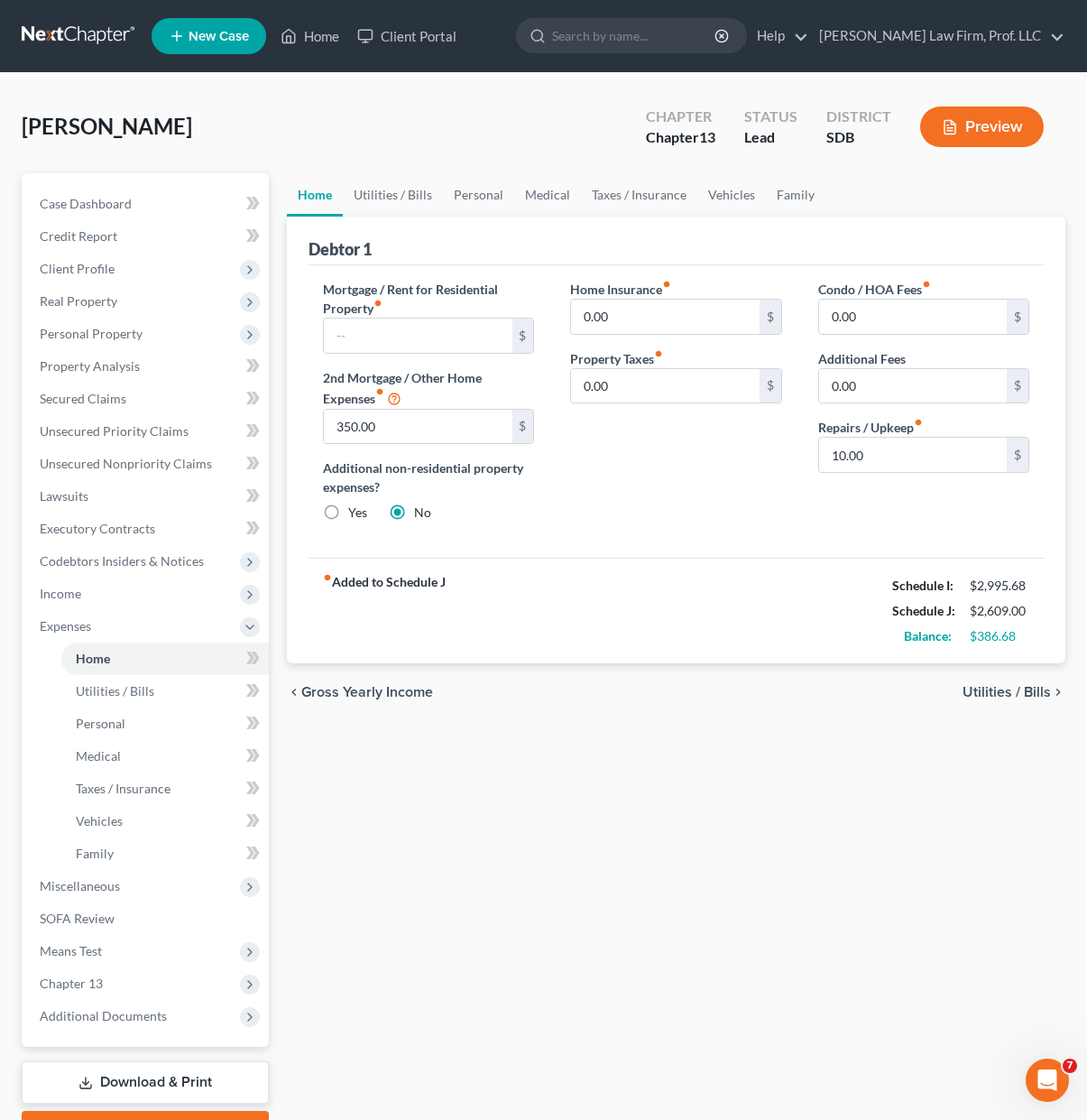
drag, startPoint x: 625, startPoint y: 849, endPoint x: 380, endPoint y: 783, distance: 253.7
click at [625, 849] on div "Home Utilities / Bills Personal Medical Taxes / Insurance Vehicles Family Debto…" at bounding box center [676, 662] width 797 height 977
drag, startPoint x: 634, startPoint y: 778, endPoint x: 527, endPoint y: 637, distance: 177.0
click at [634, 780] on div "Home Utilities / Bills Personal Medical Taxes / Insurance Vehicles Family Debto…" at bounding box center [676, 662] width 797 height 977
click at [630, 625] on div "fiber_manual_record Added to Schedule J Schedule I: $2,995.68 Schedule J: $2,60…" at bounding box center [676, 610] width 735 height 105
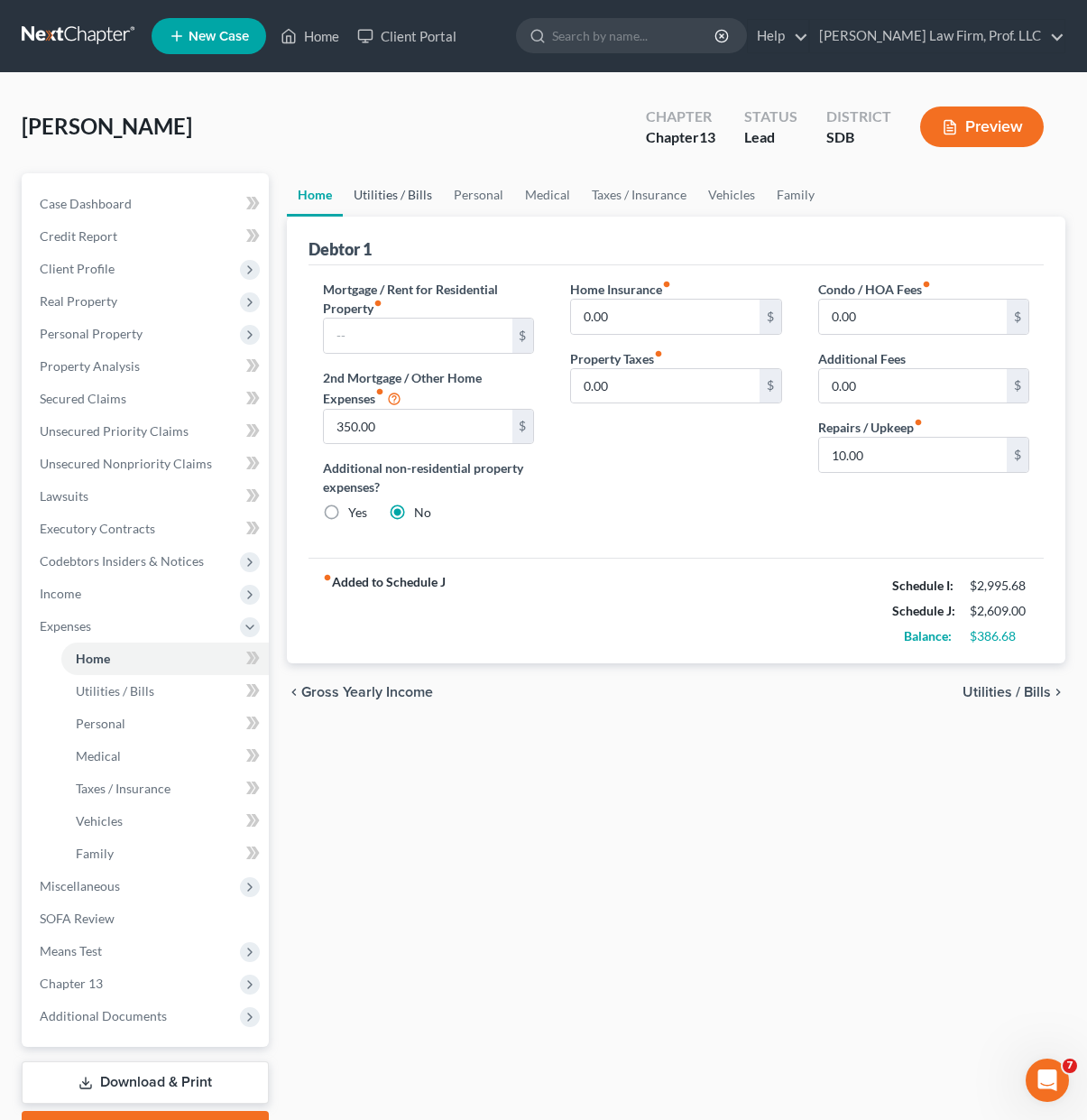
click at [367, 190] on link "Utilities / Bills" at bounding box center [392, 195] width 100 height 43
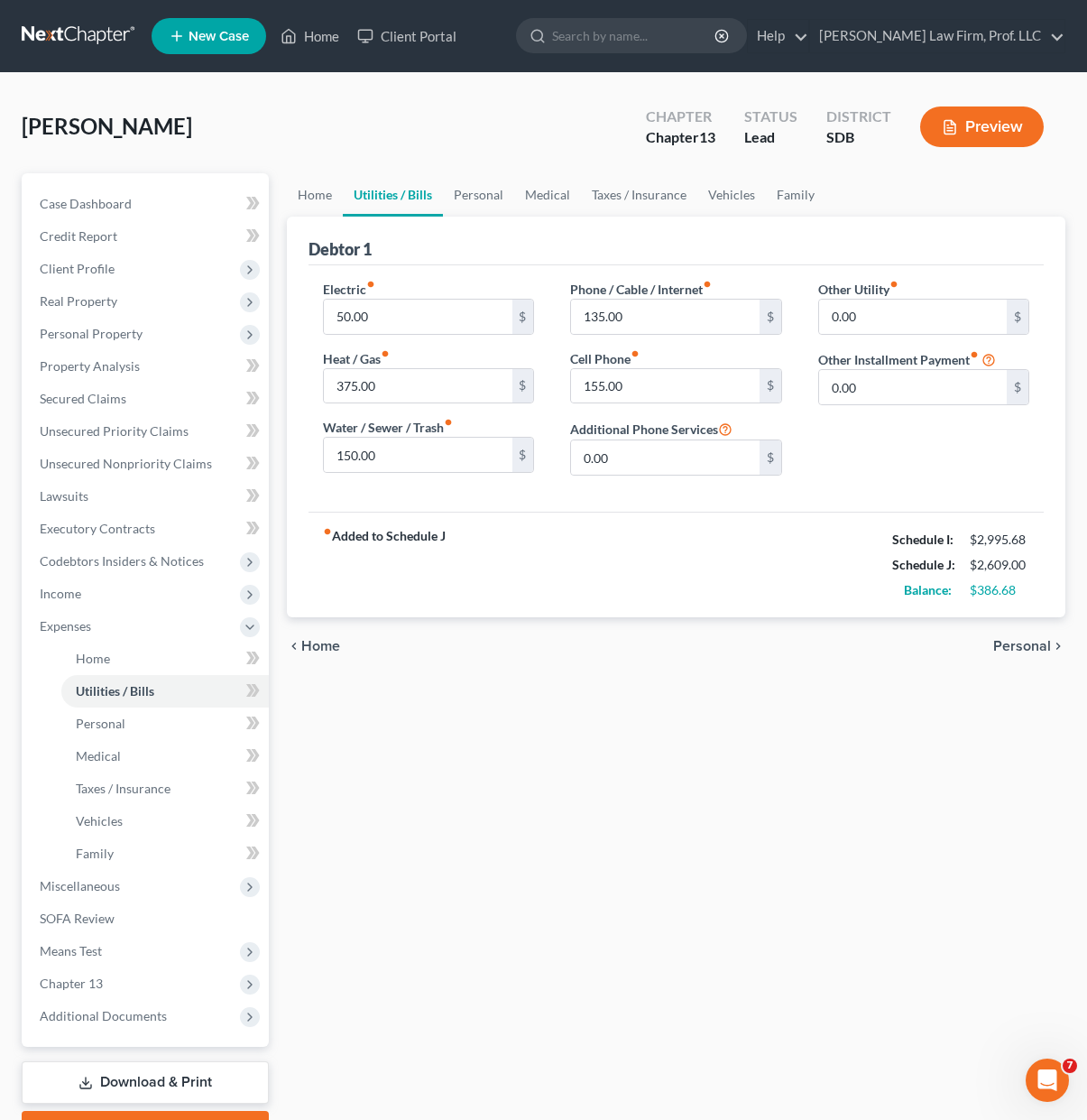
click at [584, 630] on div "chevron_left Home Personal chevron_right" at bounding box center [676, 646] width 778 height 57
click at [736, 879] on div "Home Utilities / Bills Personal Medical Taxes / Insurance Vehicles Family Debto…" at bounding box center [676, 662] width 797 height 977
click at [476, 192] on link "Personal" at bounding box center [479, 195] width 72 height 43
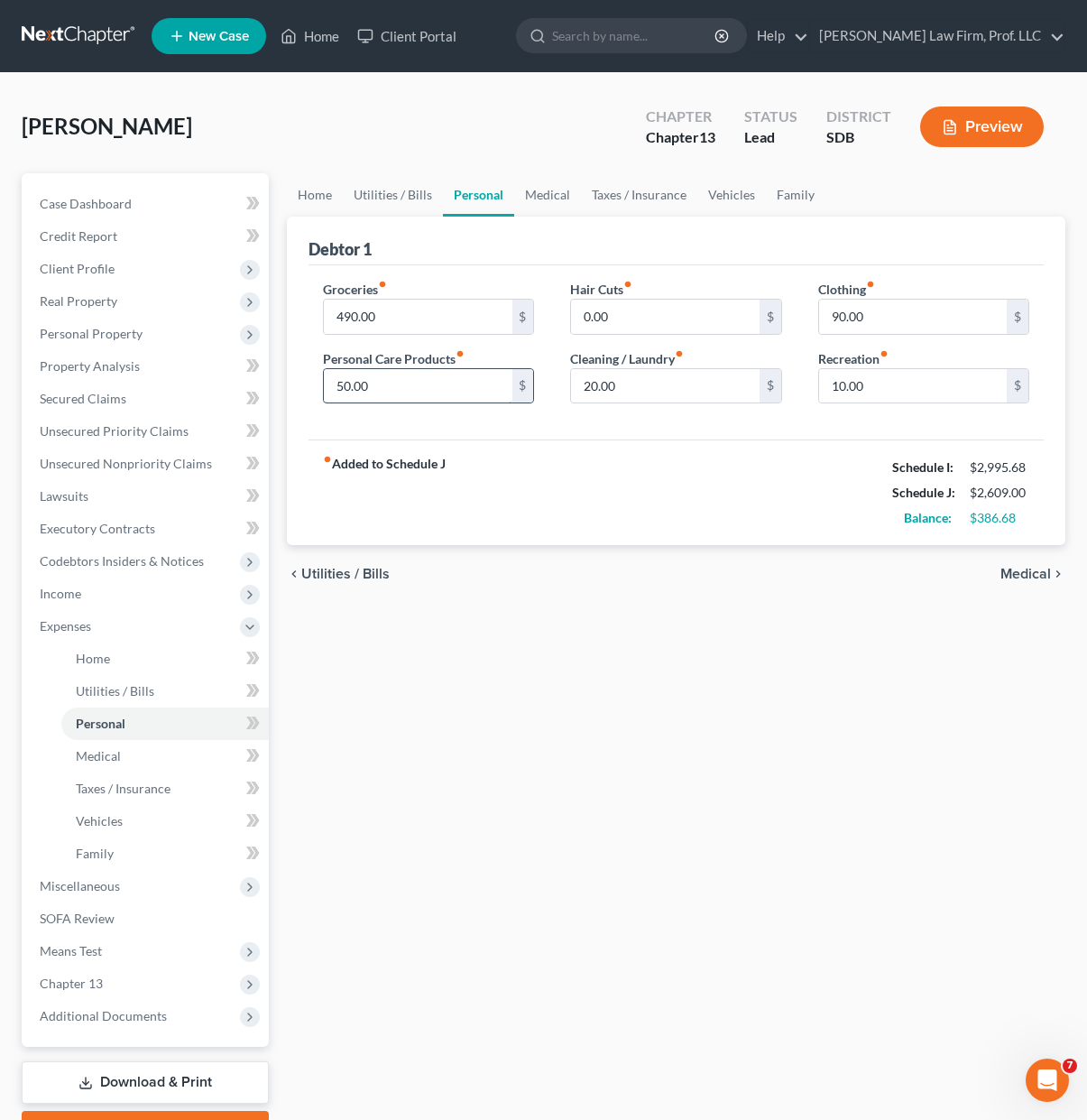
drag, startPoint x: 468, startPoint y: 718, endPoint x: 465, endPoint y: 385, distance: 333.0
click at [468, 718] on div "Home Utilities / Bills Personal Medical Taxes / Insurance Vehicles Family Debto…" at bounding box center [676, 662] width 797 height 977
click at [353, 314] on input "490.00" at bounding box center [417, 316] width 187 height 34
type input "497.00"
click at [491, 605] on div "Home Utilities / Bills Personal Medical Taxes / Insurance Vehicles Family Debto…" at bounding box center [676, 662] width 797 height 977
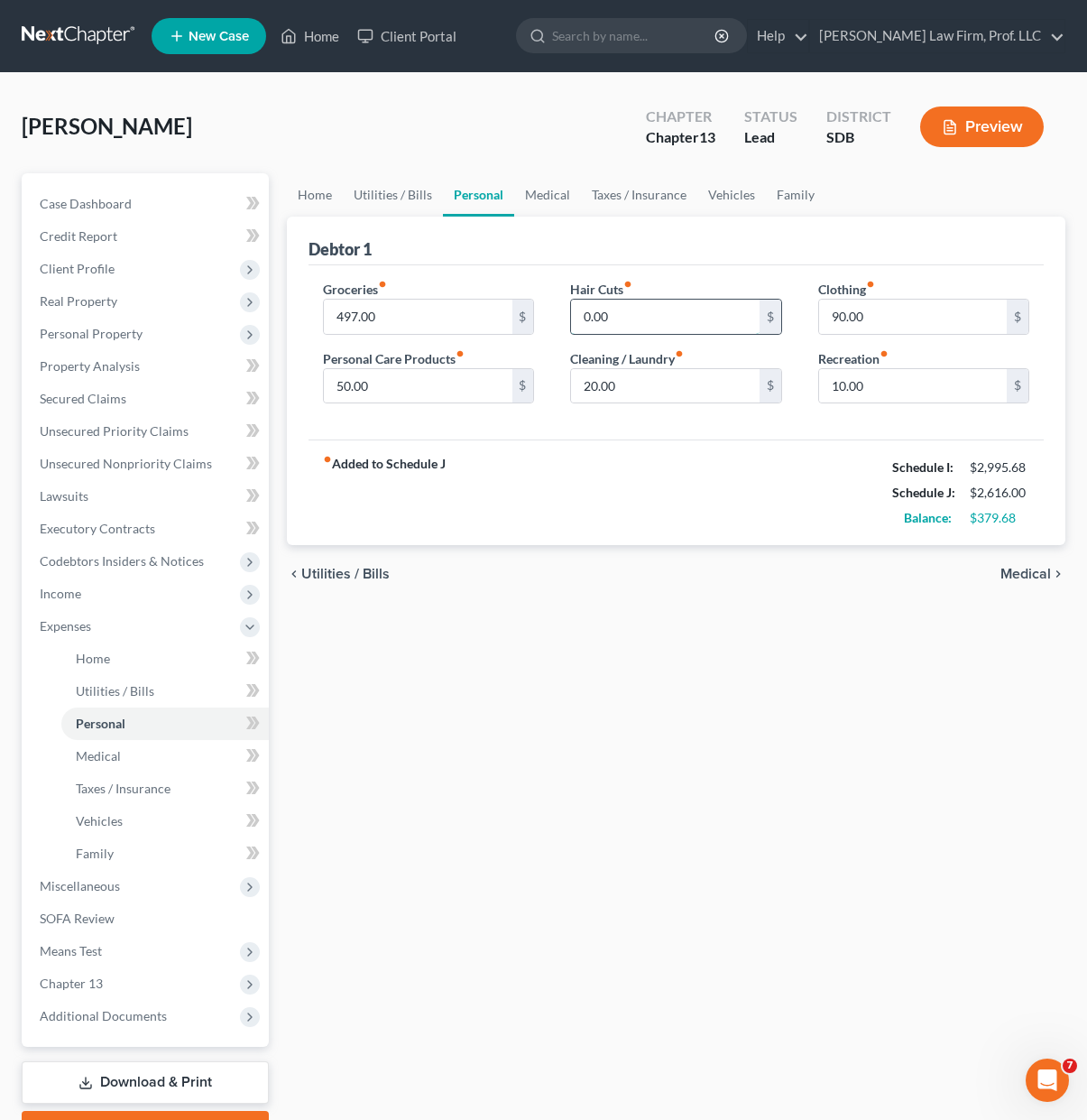
click at [645, 310] on input "0.00" at bounding box center [664, 316] width 187 height 34
click at [430, 403] on input "50.00" at bounding box center [417, 386] width 187 height 34
click at [554, 443] on div "fiber_manual_record Added to Schedule J Schedule I: $2,995.68 Schedule J: $2,61…" at bounding box center [676, 492] width 735 height 105
click at [637, 390] on input "20.00" at bounding box center [664, 386] width 187 height 34
click at [637, 388] on input "20.00" at bounding box center [664, 386] width 187 height 34
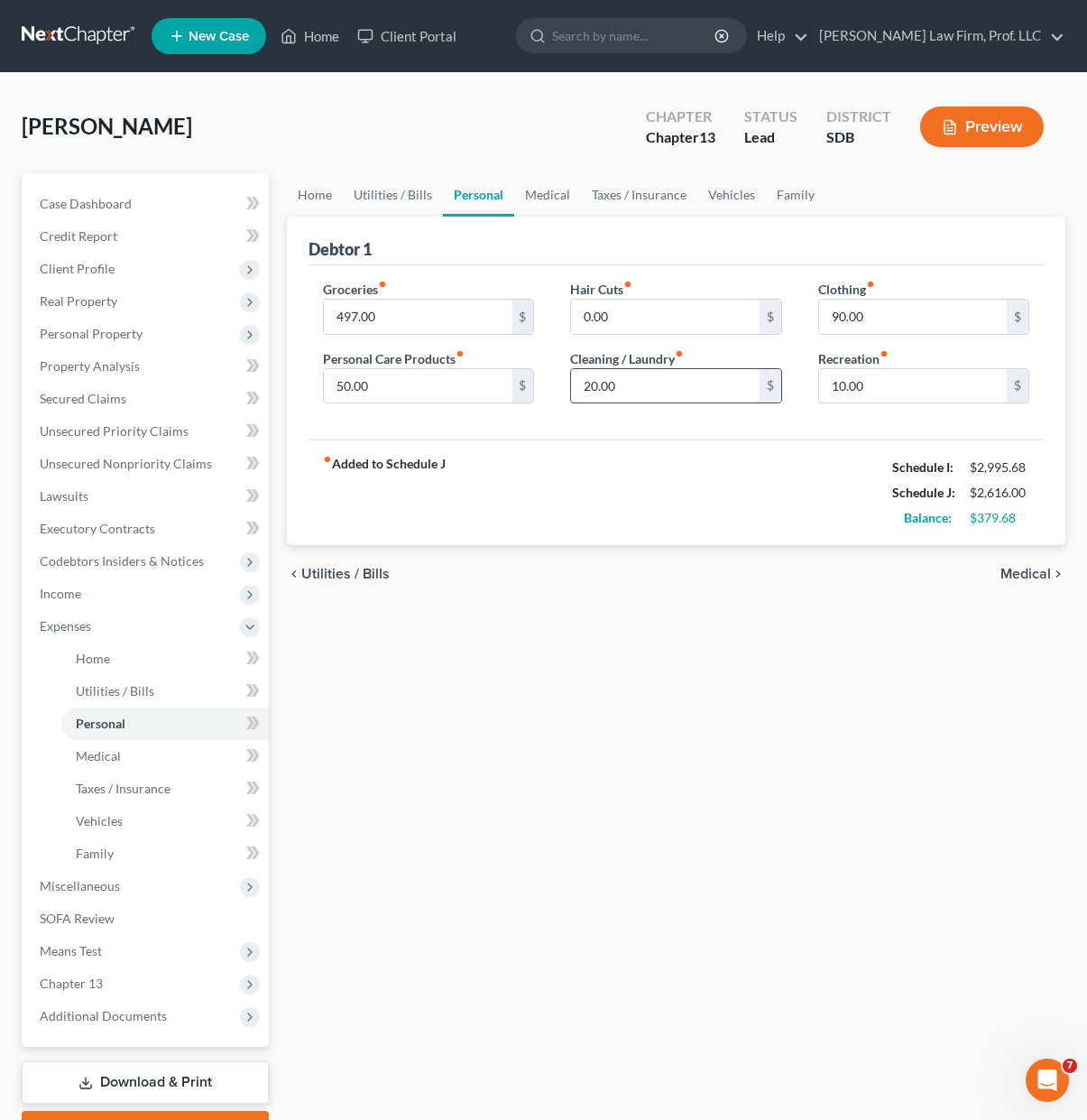
click at [667, 395] on input "20.00" at bounding box center [664, 386] width 187 height 34
click at [664, 392] on input "20.00" at bounding box center [664, 386] width 187 height 34
type input "45"
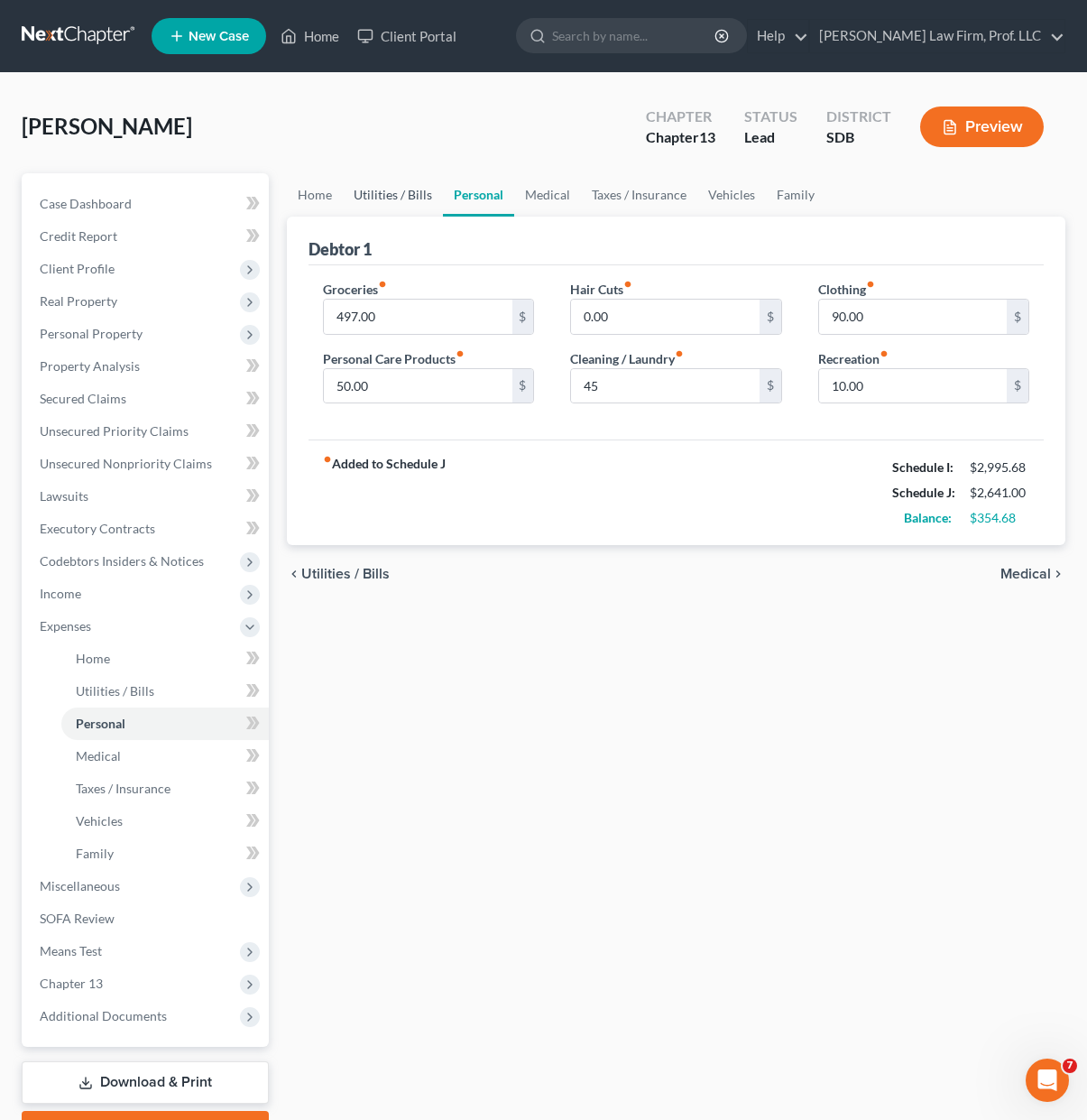
click at [390, 190] on link "Utilities / Bills" at bounding box center [392, 195] width 100 height 43
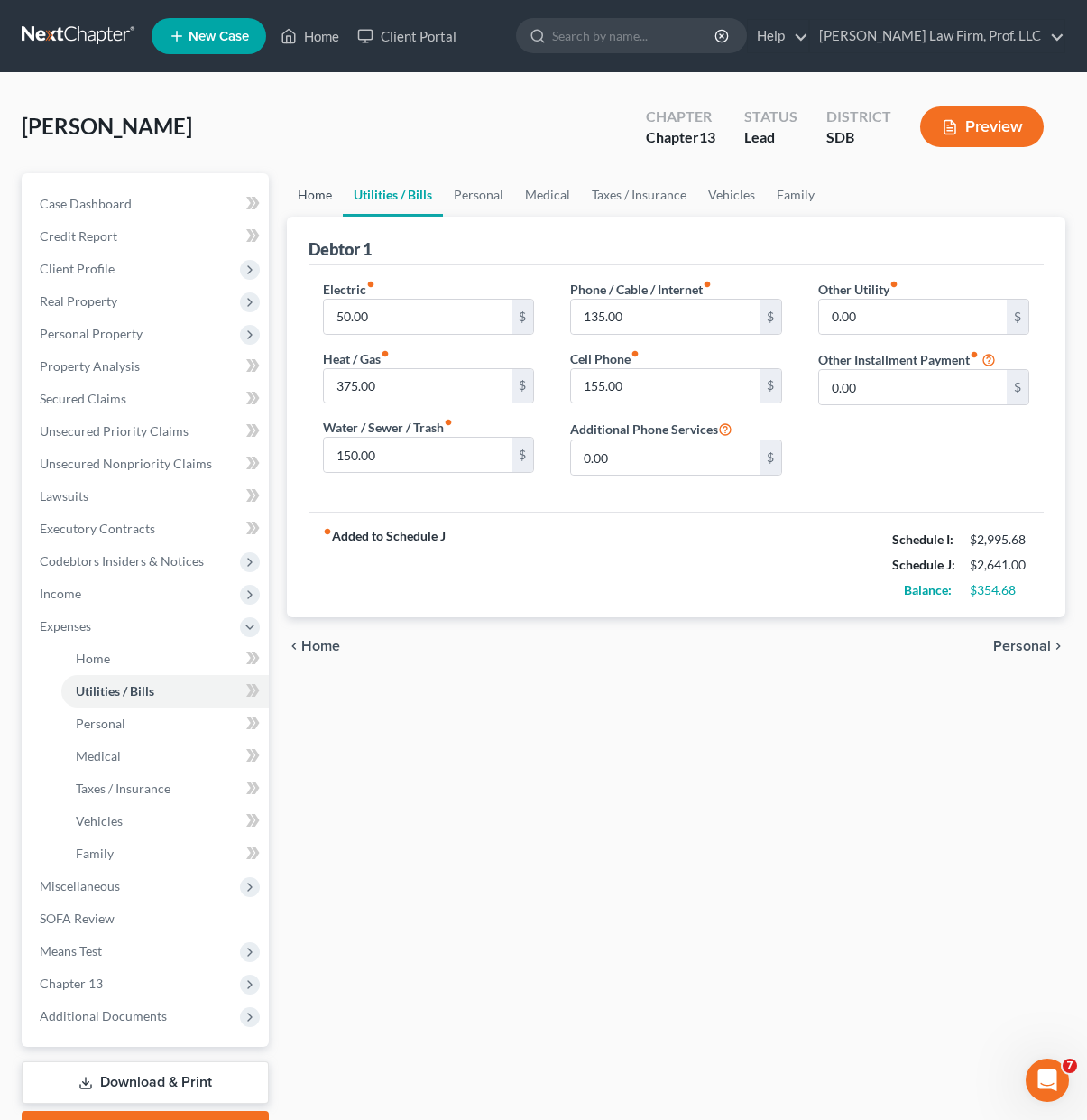
drag, startPoint x: 295, startPoint y: 195, endPoint x: 304, endPoint y: 194, distance: 9.1
click at [295, 194] on link "Home" at bounding box center [314, 195] width 56 height 43
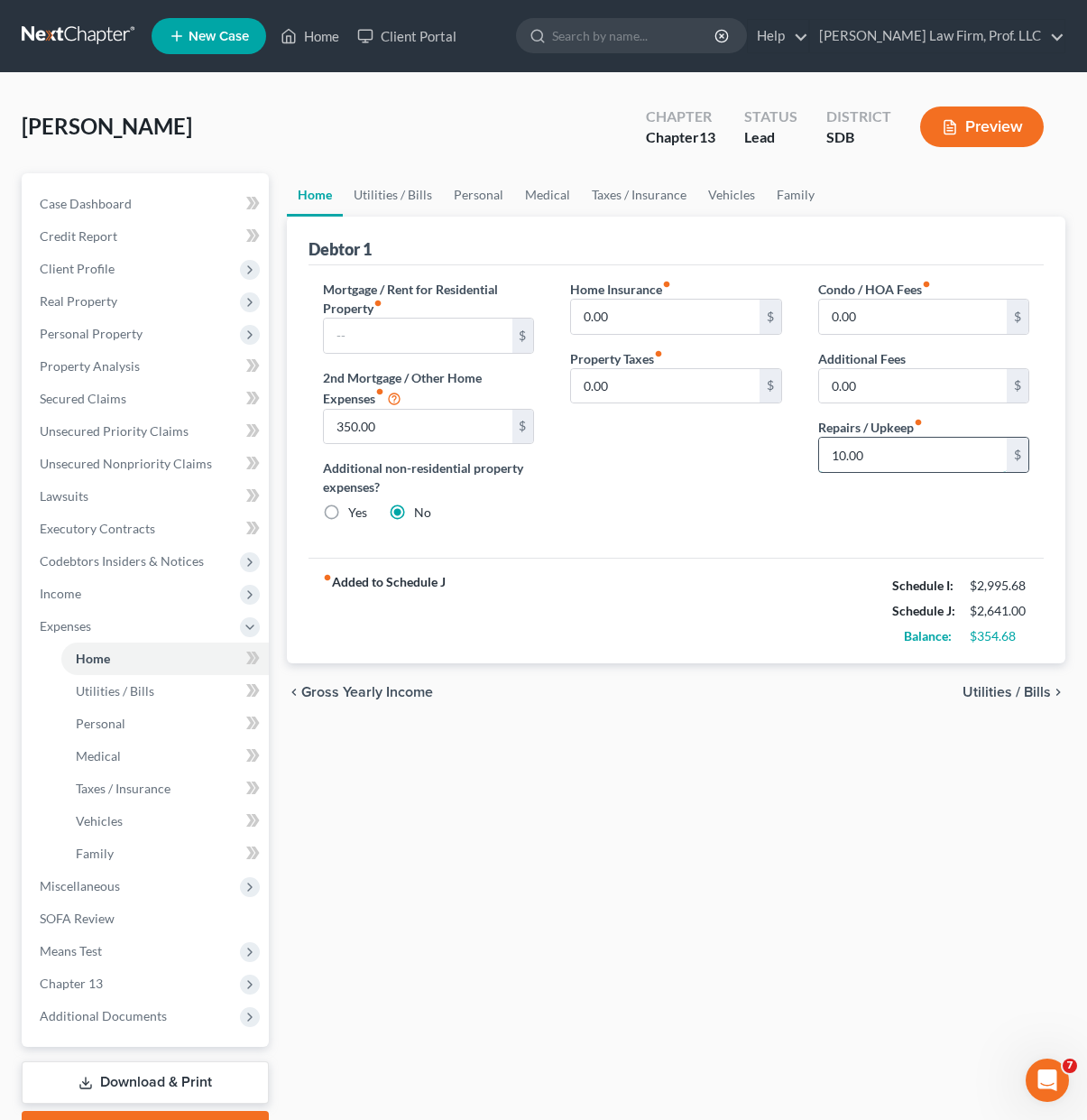
click at [872, 445] on input "10.00" at bounding box center [913, 455] width 187 height 34
type input "10"
drag, startPoint x: 666, startPoint y: 504, endPoint x: 514, endPoint y: 189, distance: 349.8
click at [666, 500] on div "Home Insurance fiber_manual_record 0.00 $ Property Taxes fiber_manual_record 0.…" at bounding box center [676, 408] width 248 height 257
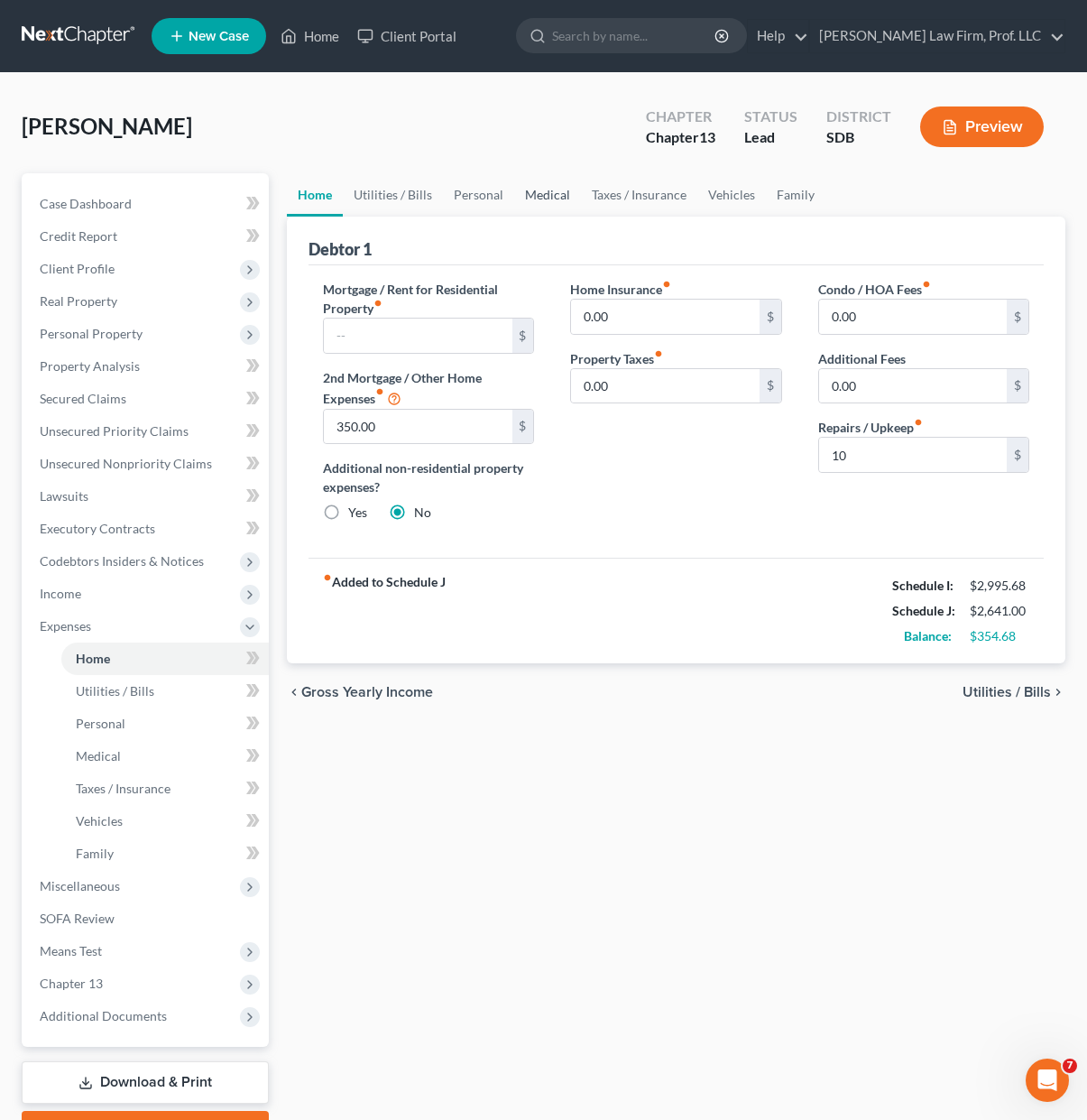
click at [534, 185] on link "Medical" at bounding box center [547, 195] width 67 height 43
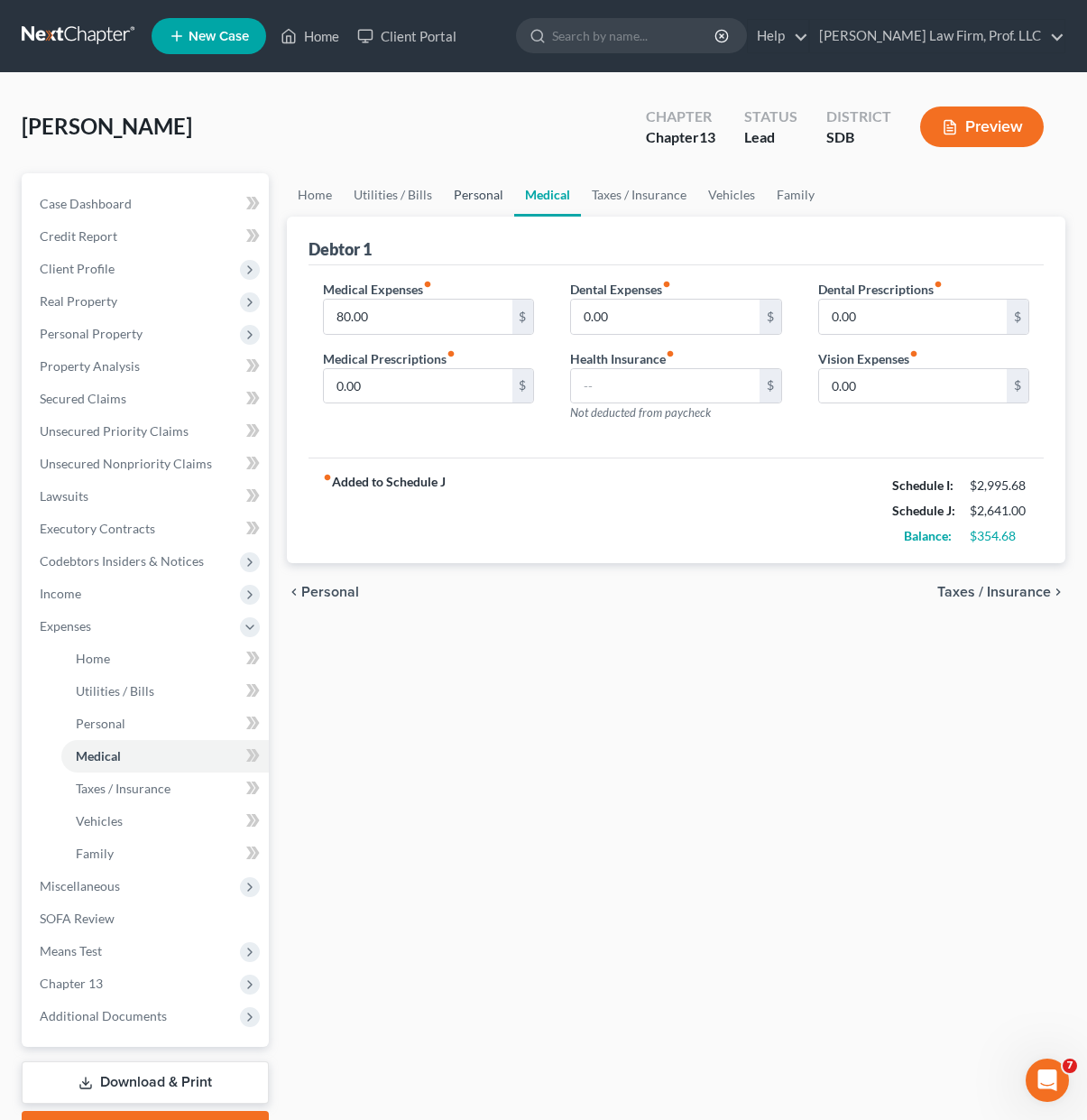
click at [481, 189] on link "Personal" at bounding box center [479, 195] width 72 height 43
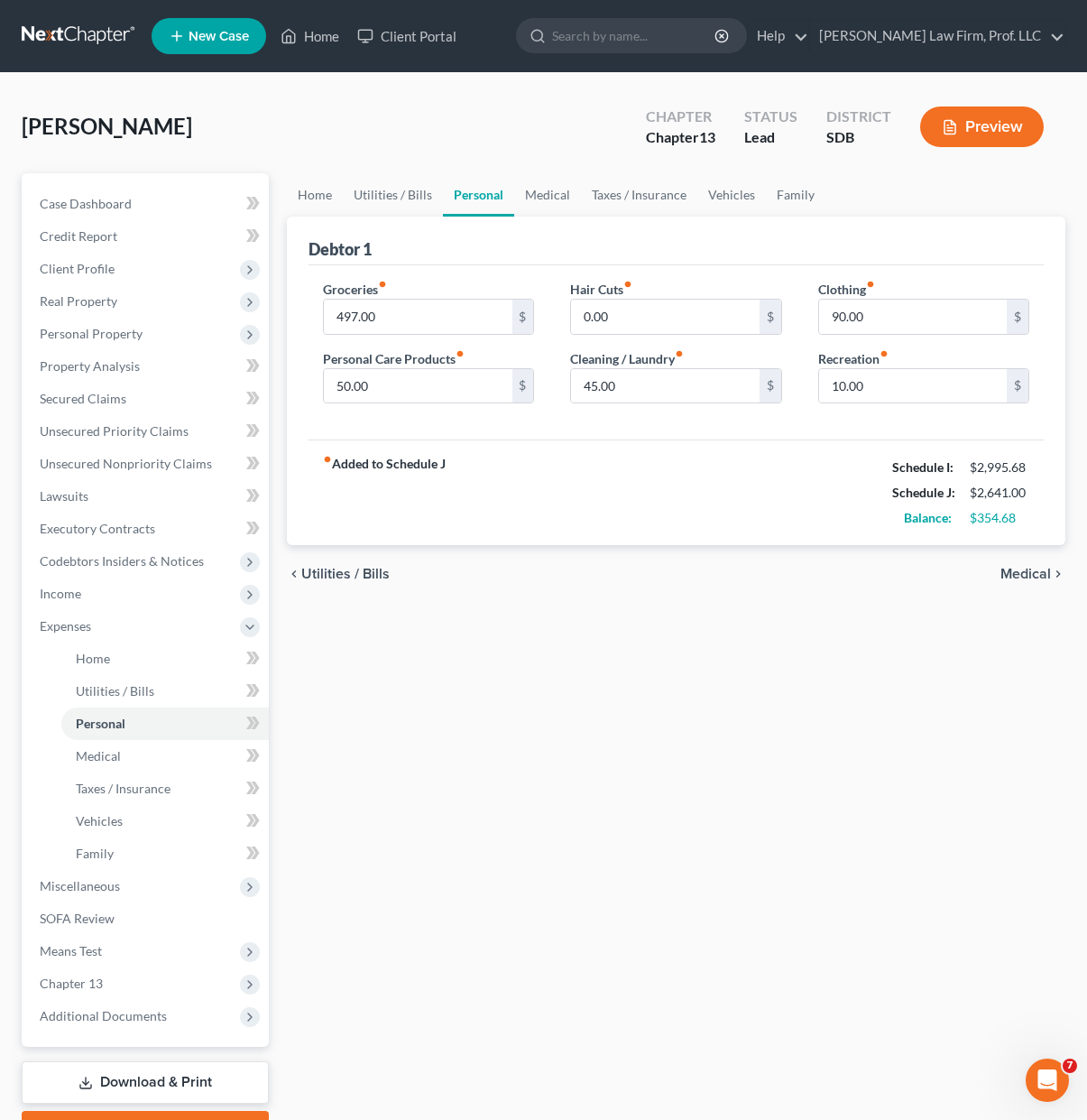
drag, startPoint x: 565, startPoint y: 516, endPoint x: 707, endPoint y: 482, distance: 146.0
click at [566, 515] on div "fiber_manual_record Added to Schedule J Schedule I: $2,995.68 Schedule J: $2,64…" at bounding box center [676, 492] width 735 height 105
click at [662, 382] on input "45.00" at bounding box center [664, 386] width 187 height 34
click at [417, 384] on input "50.00" at bounding box center [417, 386] width 187 height 34
click at [583, 543] on div "fiber_manual_record Added to Schedule J Schedule I: $2,995.68 Schedule J: $2,64…" at bounding box center [676, 492] width 735 height 105
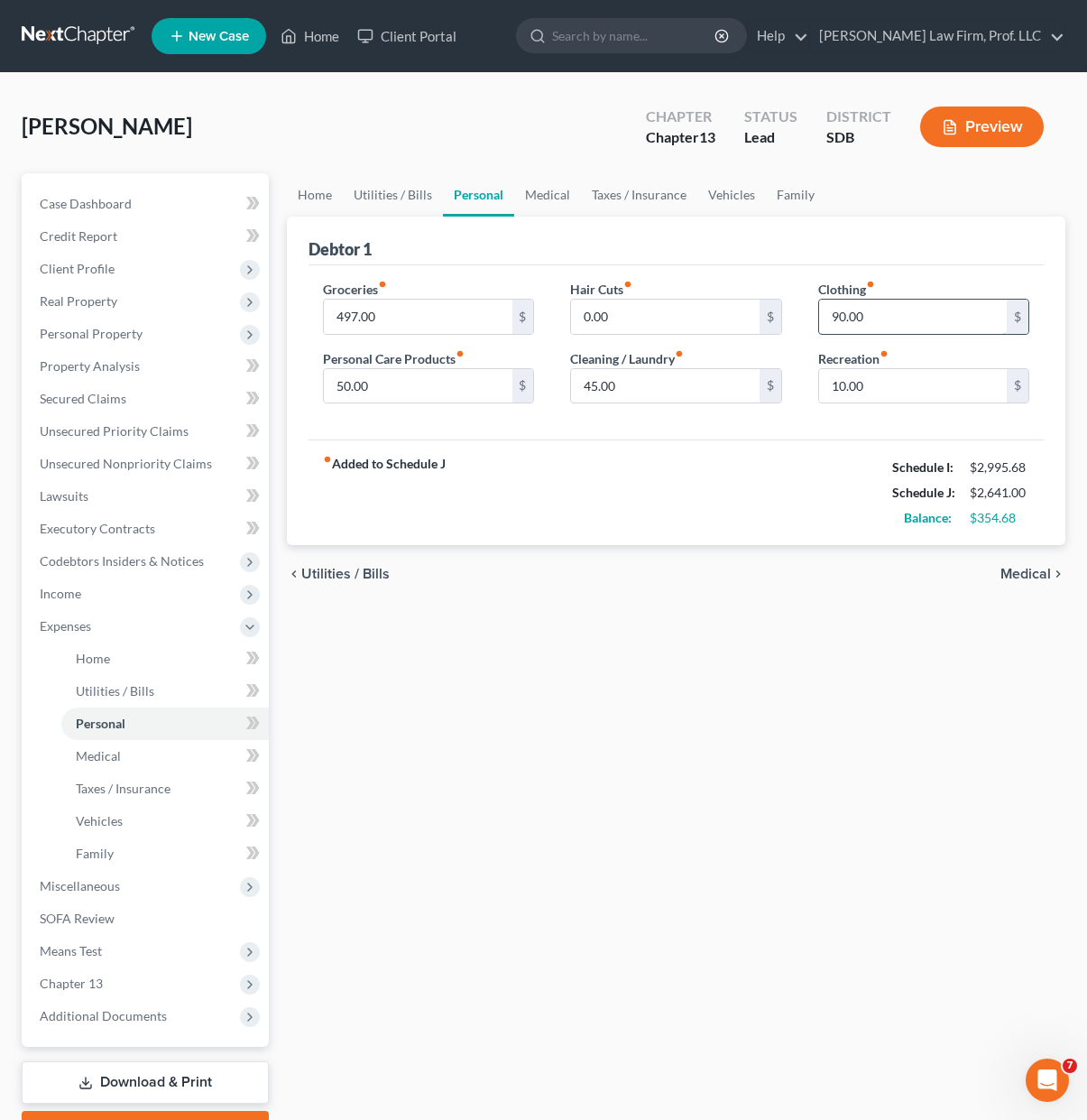
click at [903, 318] on input "90.00" at bounding box center [913, 316] width 187 height 34
type input "93.00"
click at [856, 393] on input "10.00" at bounding box center [913, 386] width 187 height 34
click at [784, 484] on div "fiber_manual_record Added to Schedule J Schedule I: $2,995.68 Schedule J: $2,63…" at bounding box center [676, 492] width 735 height 105
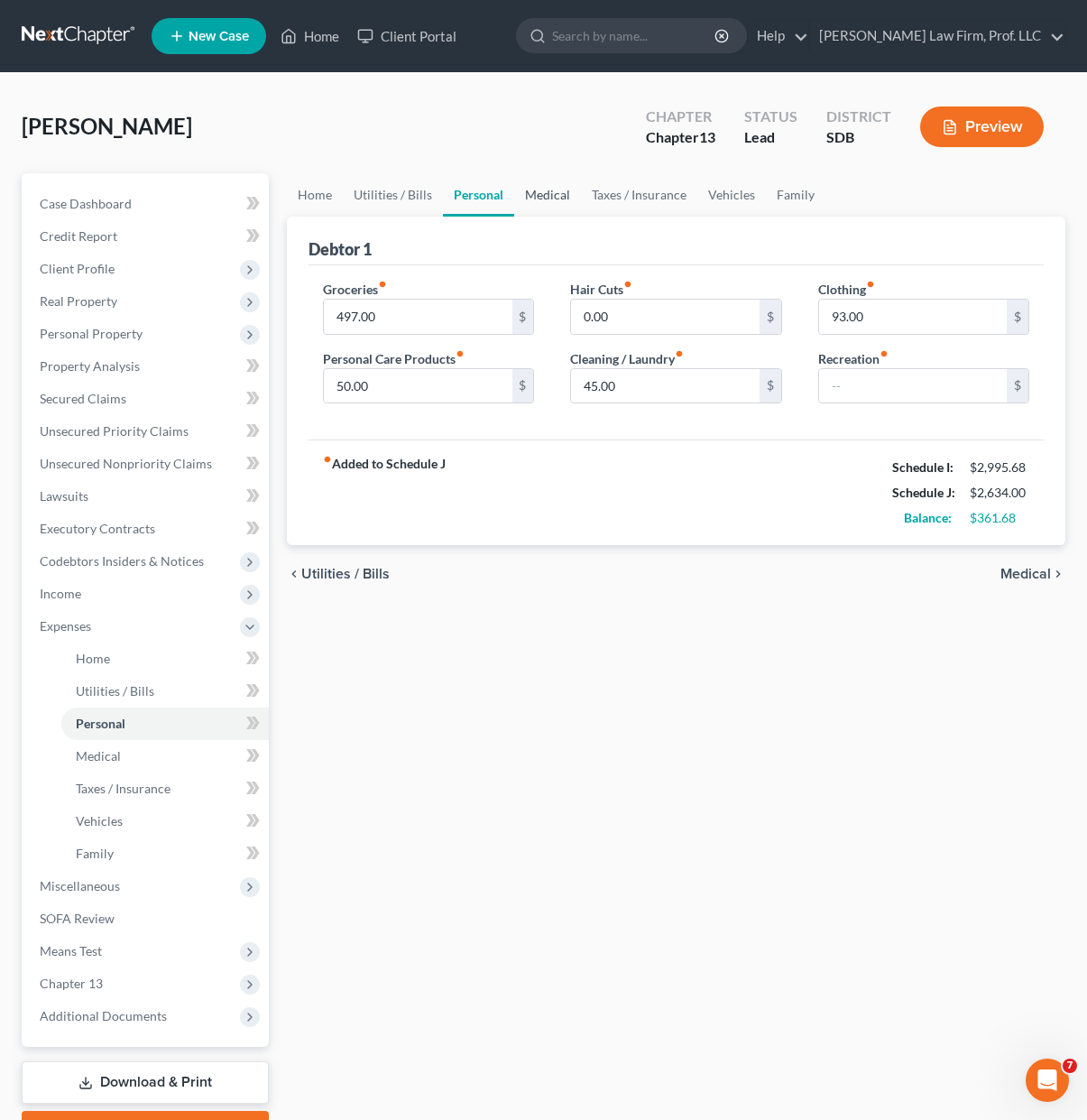
click at [516, 185] on link "Medical" at bounding box center [547, 195] width 67 height 43
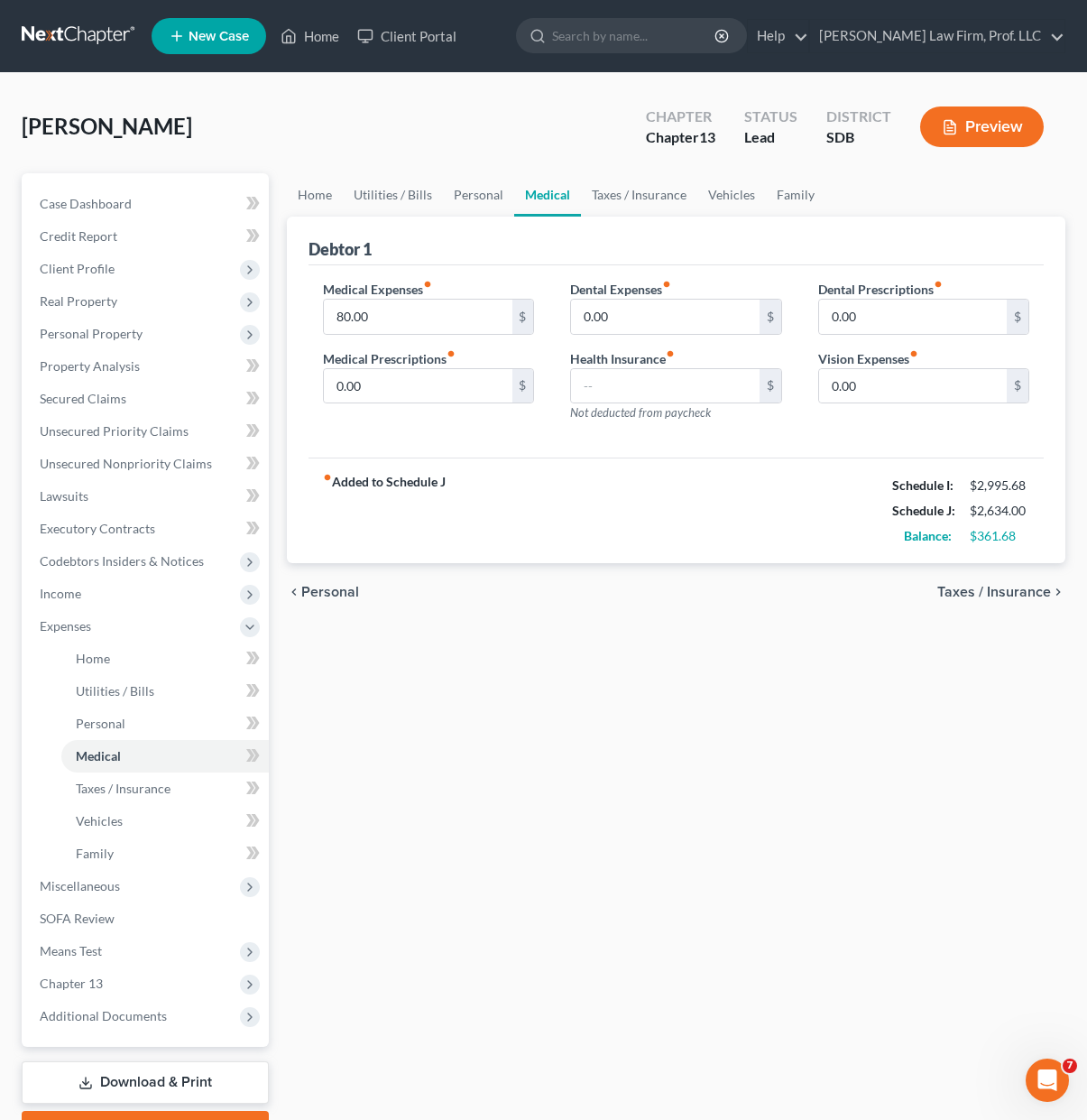
click at [818, 433] on div "Dental Prescriptions fiber_manual_record 0.00 $ Vision Expenses fiber_manual_re…" at bounding box center [923, 358] width 248 height 157
click at [620, 472] on div "fiber_manual_record Added to Schedule J Schedule I: $2,995.68 Schedule J: $2,63…" at bounding box center [676, 510] width 735 height 105
click at [393, 307] on input "80.00" at bounding box center [417, 316] width 187 height 34
type input "84.00"
drag, startPoint x: 454, startPoint y: 472, endPoint x: 517, endPoint y: 133, distance: 344.8
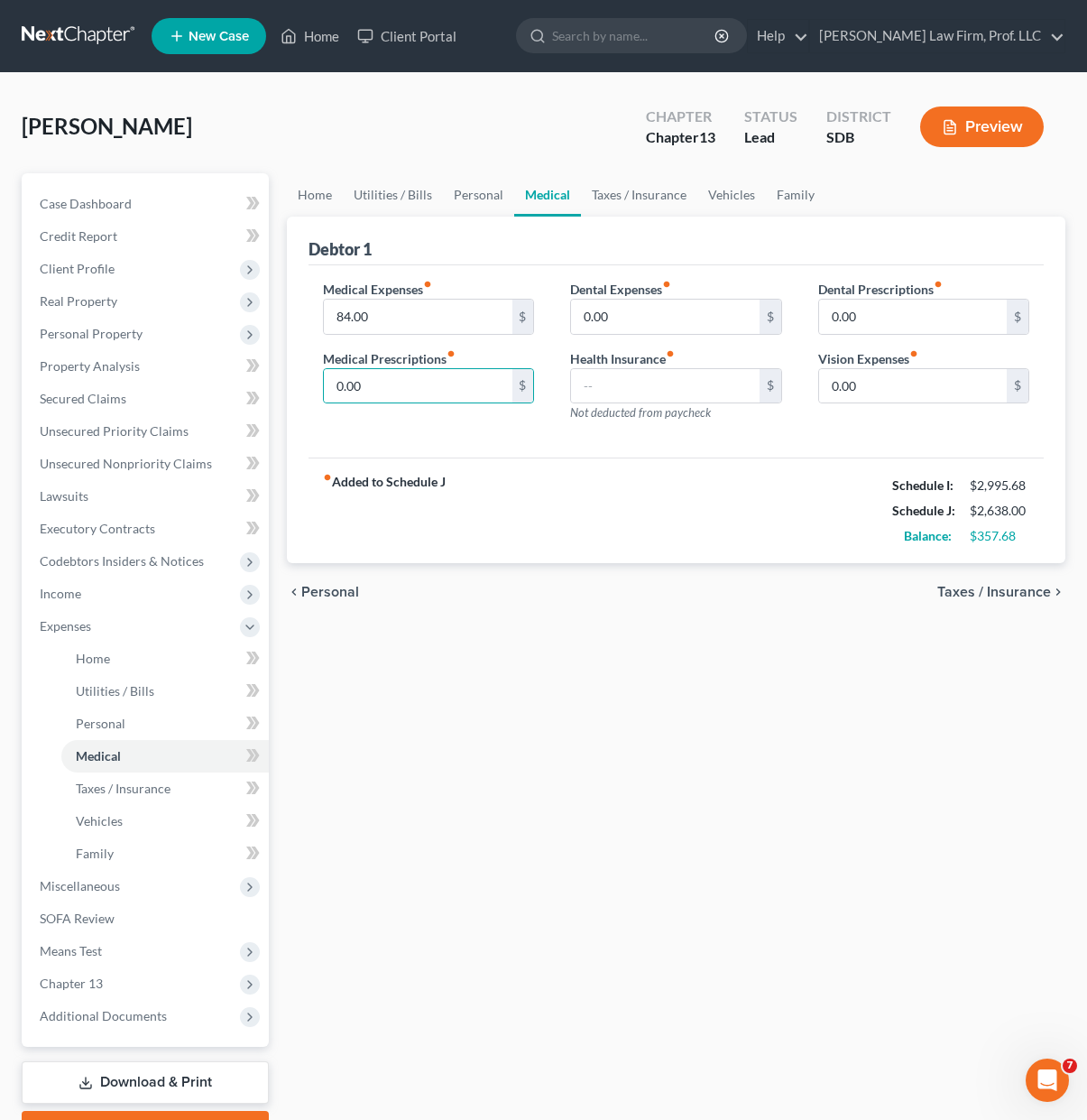
click at [454, 473] on div "Debtor 1 Medical Expenses fiber_manual_record 84.00 $ Medical Prescriptions fib…" at bounding box center [676, 390] width 778 height 347
click at [624, 216] on div "Debtor 1" at bounding box center [676, 241] width 735 height 49
click at [727, 193] on link "Vehicles" at bounding box center [731, 195] width 69 height 43
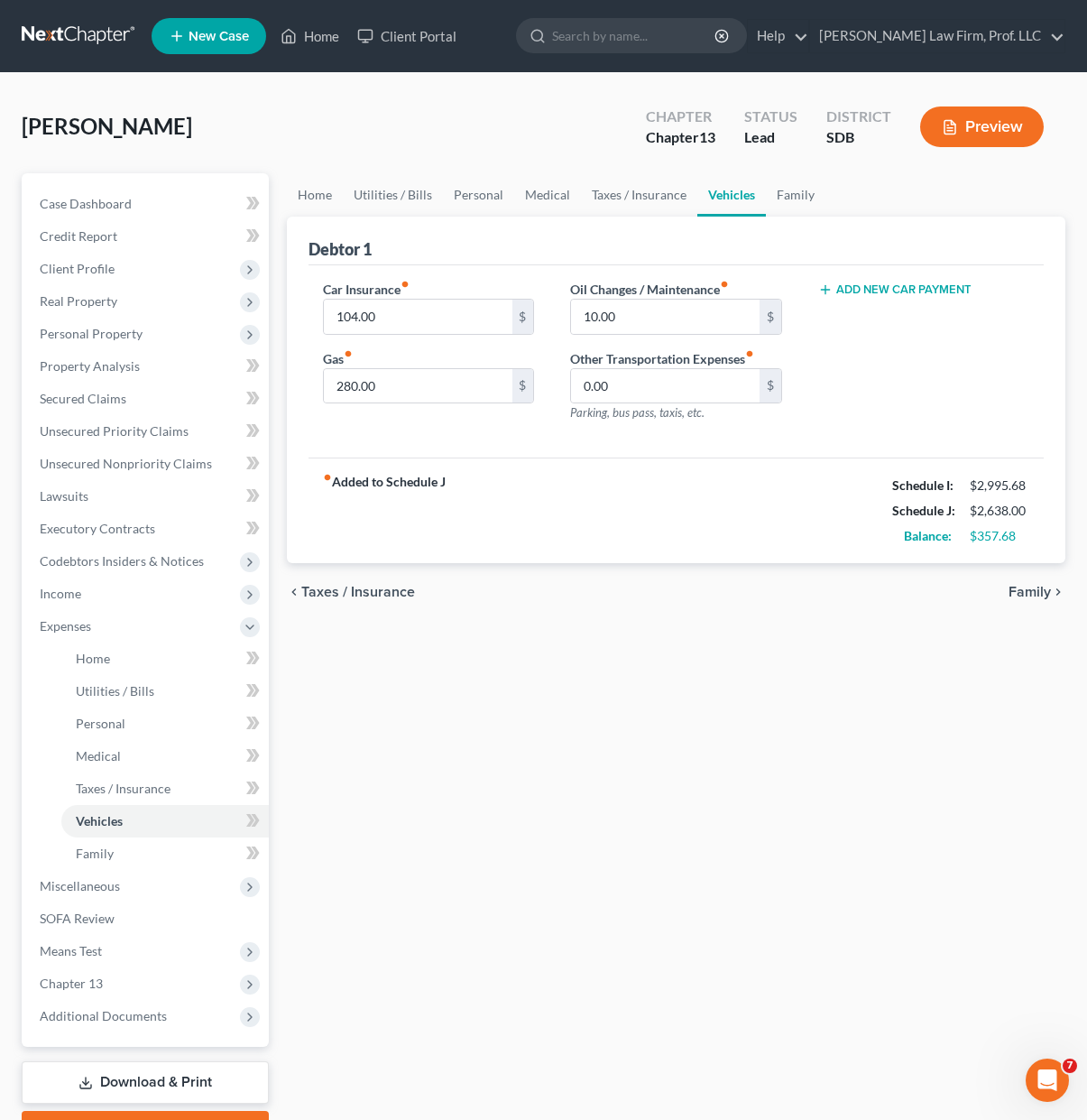
click at [668, 561] on div "fiber_manual_record Added to Schedule J Schedule I: $2,995.68 Schedule J: $2,63…" at bounding box center [676, 510] width 735 height 105
drag, startPoint x: 630, startPoint y: 792, endPoint x: 602, endPoint y: 124, distance: 668.6
click at [630, 791] on div "Home Utilities / Bills Personal Medical Taxes / Insurance Vehicles Family Debto…" at bounding box center [676, 662] width 797 height 977
drag, startPoint x: 607, startPoint y: 693, endPoint x: 415, endPoint y: 410, distance: 342.0
click at [607, 688] on div "Home Utilities / Bills Personal Medical Taxes / Insurance Vehicles Family Debto…" at bounding box center [676, 662] width 797 height 977
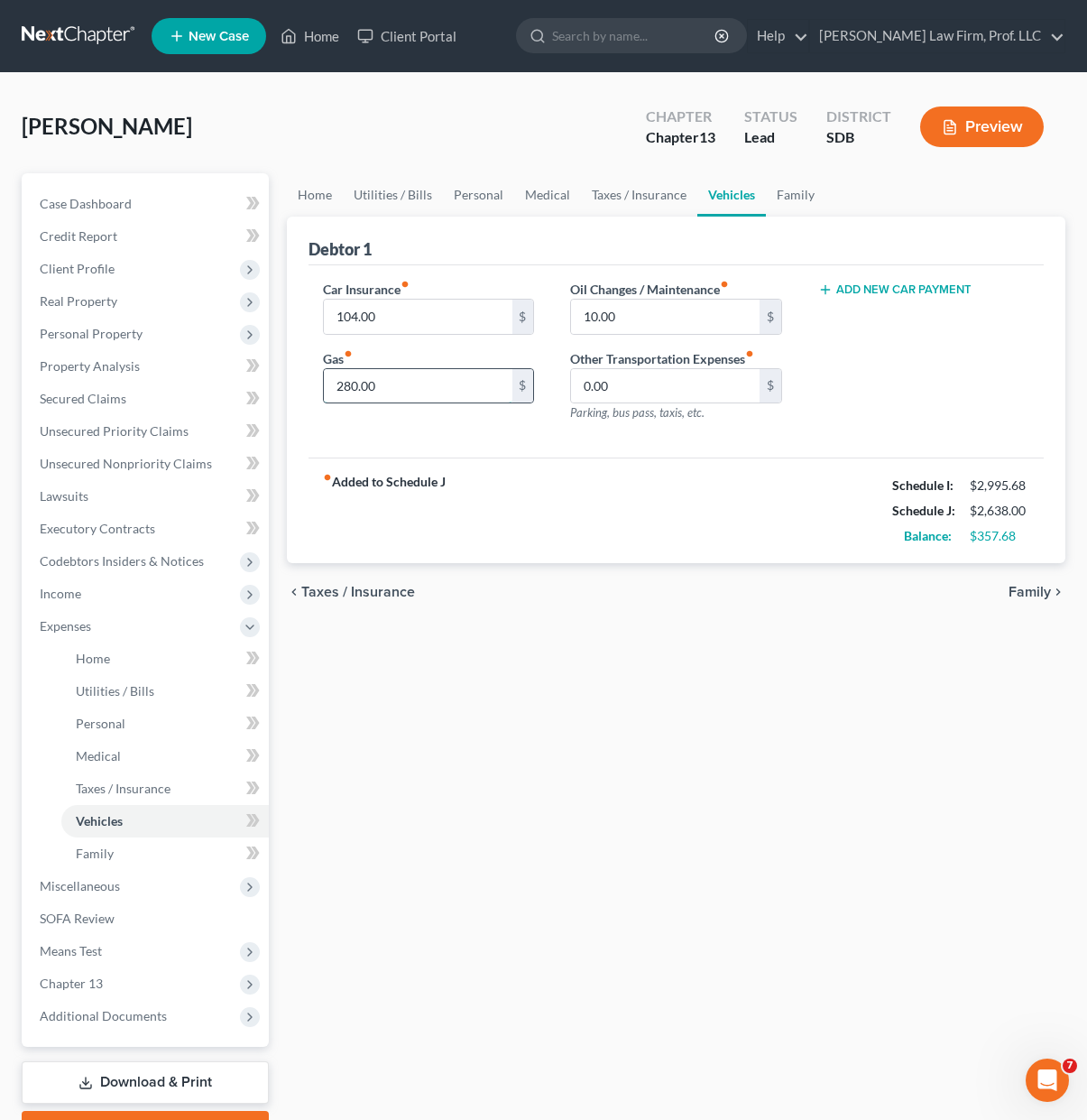
drag, startPoint x: 375, startPoint y: 395, endPoint x: 421, endPoint y: 378, distance: 49.0
click at [376, 394] on input "280.00" at bounding box center [417, 386] width 187 height 34
drag, startPoint x: 692, startPoint y: 603, endPoint x: 382, endPoint y: 376, distance: 384.2
click at [691, 601] on div "chevron_left Taxes / Insurance Family chevron_right" at bounding box center [676, 591] width 778 height 57
drag, startPoint x: 384, startPoint y: 367, endPoint x: 392, endPoint y: 381, distance: 16.1
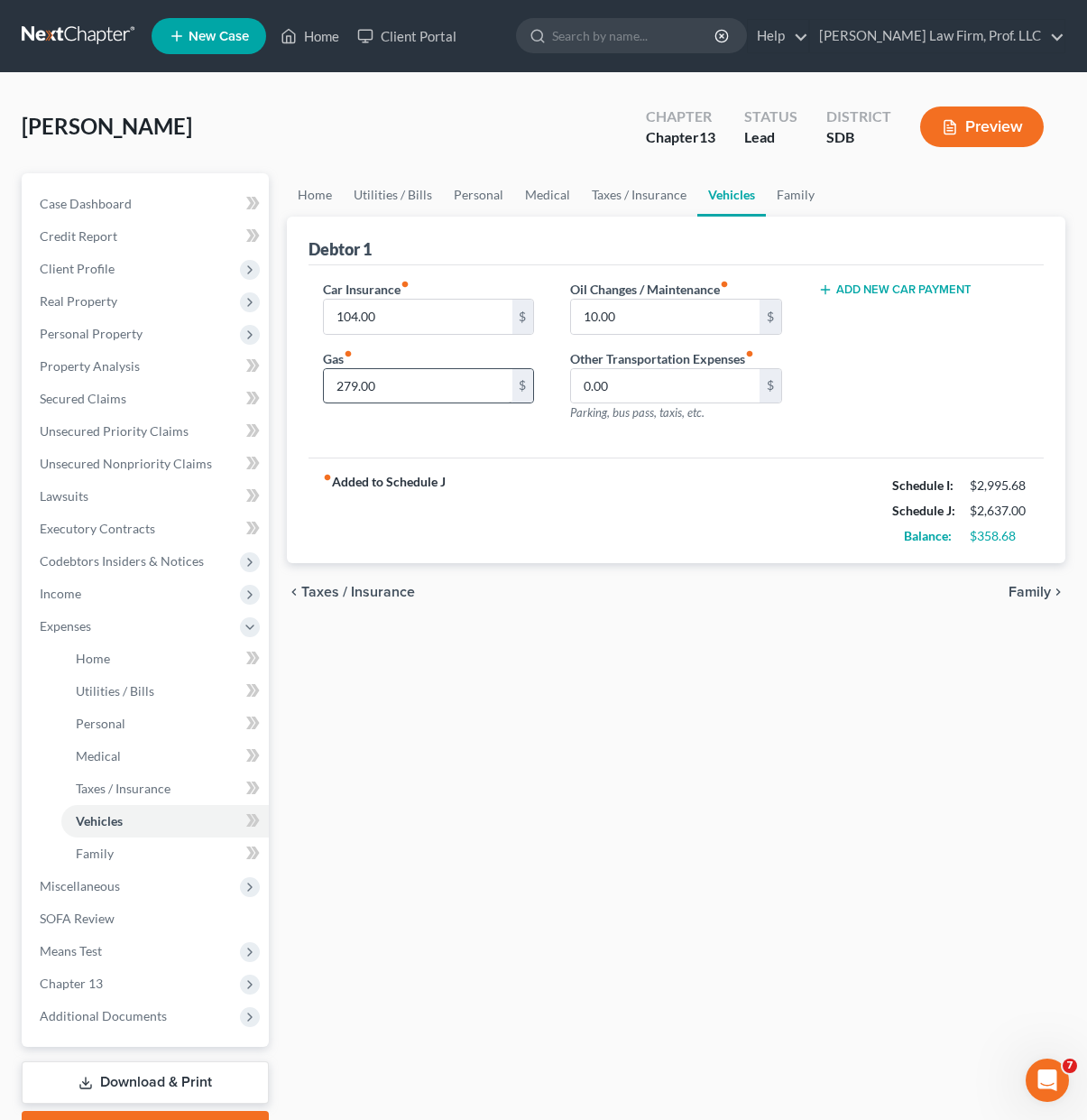
click at [386, 375] on div "279.00 $" at bounding box center [428, 386] width 211 height 36
click at [392, 381] on input "279.00" at bounding box center [417, 386] width 187 height 34
type input "300"
click at [565, 776] on div "Home Utilities / Bills Personal Medical Taxes / Insurance Vehicles Family Debto…" at bounding box center [676, 662] width 797 height 977
click at [734, 583] on div "chevron_left Taxes / Insurance Family chevron_right" at bounding box center [676, 591] width 778 height 57
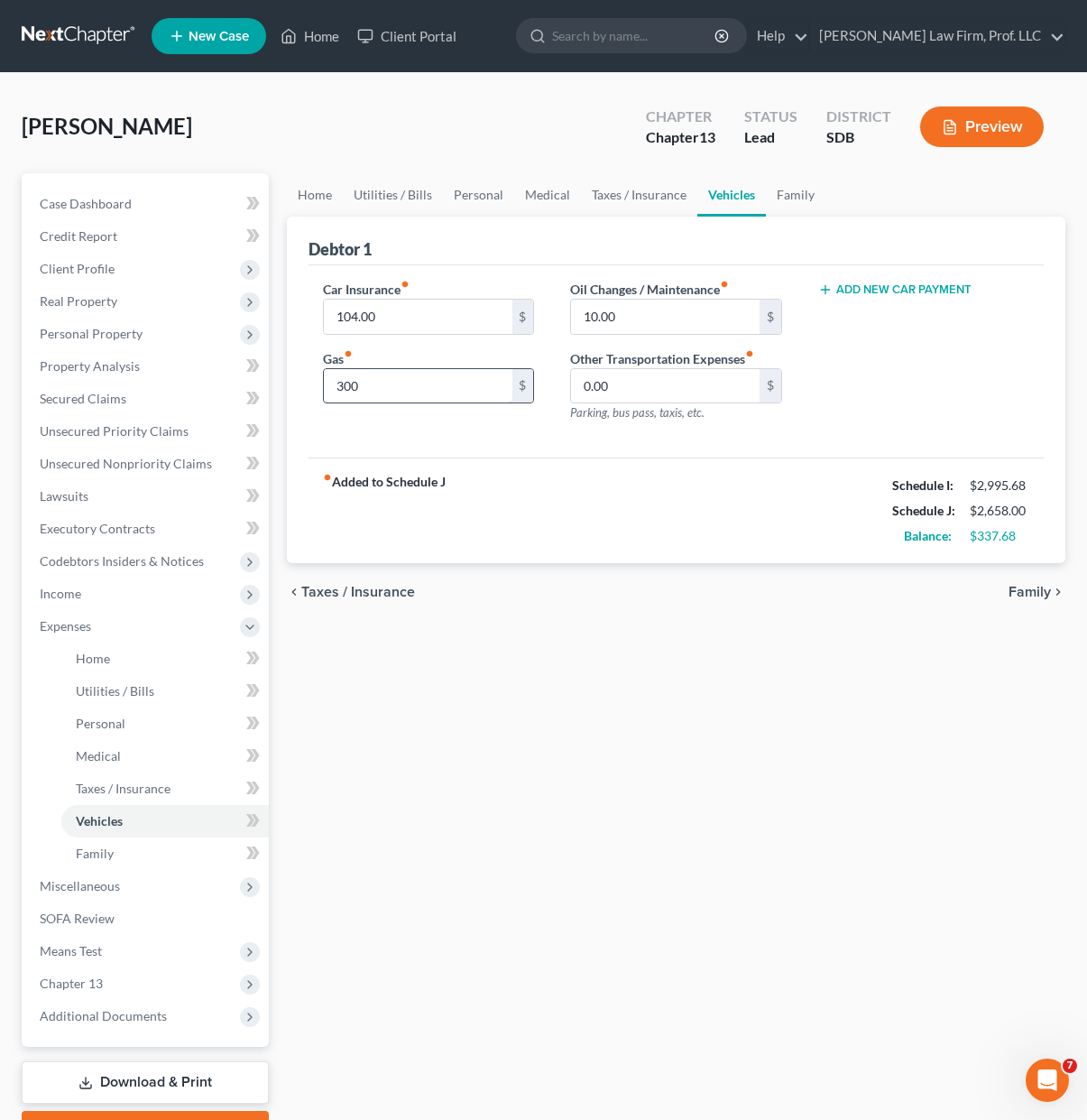
click at [747, 504] on div "fiber_manual_record Added to Schedule J Schedule I: $2,995.68 Schedule J: $2,65…" at bounding box center [676, 510] width 735 height 105
click at [421, 317] on input "104.00" at bounding box center [417, 316] width 187 height 34
click at [478, 575] on div "chevron_left Taxes / Insurance Family chevron_right" at bounding box center [676, 591] width 778 height 57
click at [950, 377] on div "Add New Car Payment" at bounding box center [923, 358] width 248 height 157
click at [788, 191] on link "Family" at bounding box center [795, 195] width 59 height 43
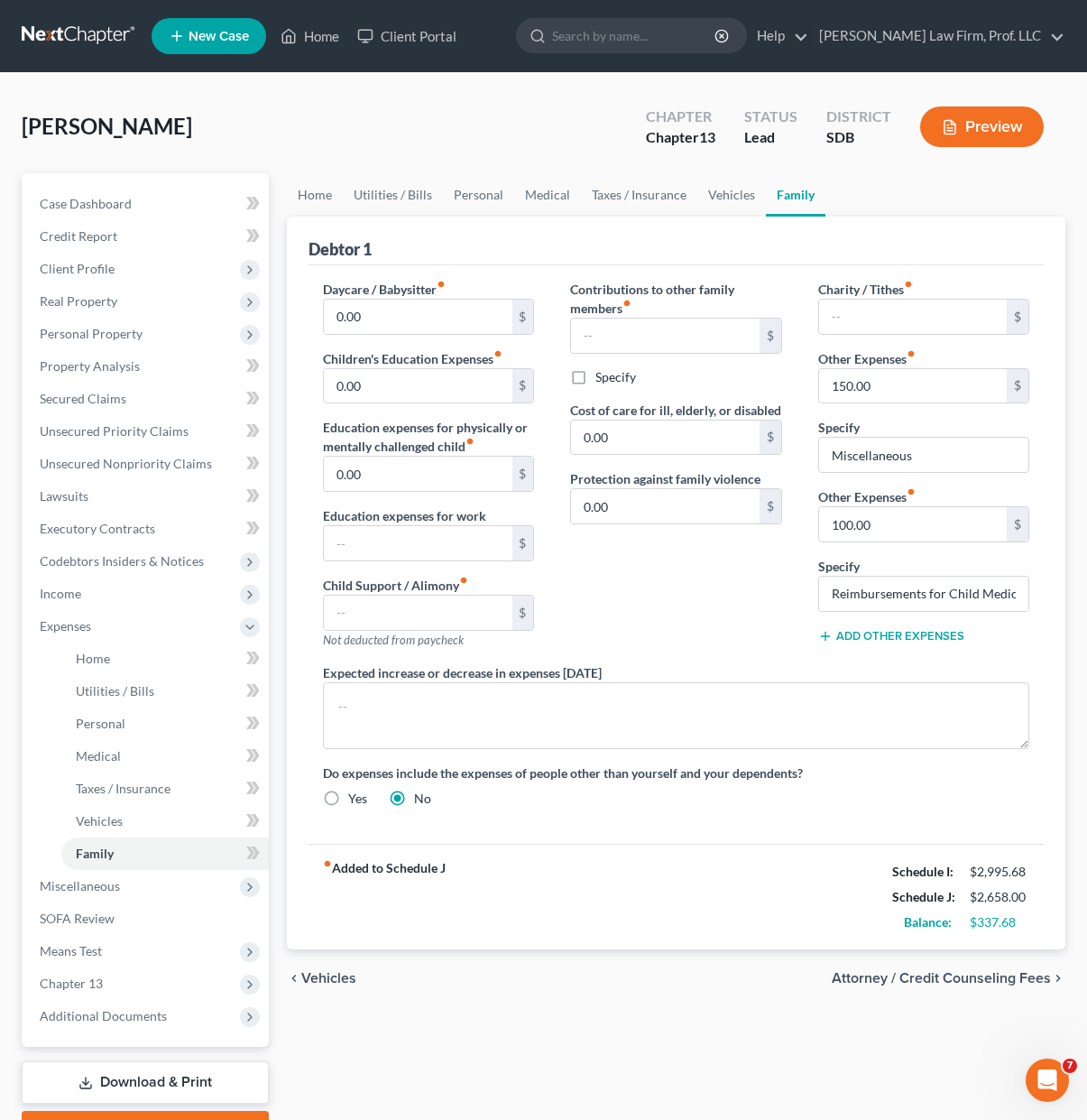
click at [675, 606] on div "Contributions to other family members fiber_manual_record $ Specify Cost of car…" at bounding box center [676, 471] width 248 height 383
click at [1029, 660] on div "Charity / Tithes fiber_manual_record $ Other Expenses fiber_manual_record 150.0…" at bounding box center [923, 471] width 248 height 383
drag, startPoint x: 627, startPoint y: 604, endPoint x: 972, endPoint y: 595, distance: 345.1
click at [624, 606] on div "Contributions to other family members fiber_manual_record $ Specify Cost of car…" at bounding box center [676, 471] width 248 height 383
click at [919, 602] on input "Reimbursements for Child Medical Costs" at bounding box center [924, 594] width 209 height 34
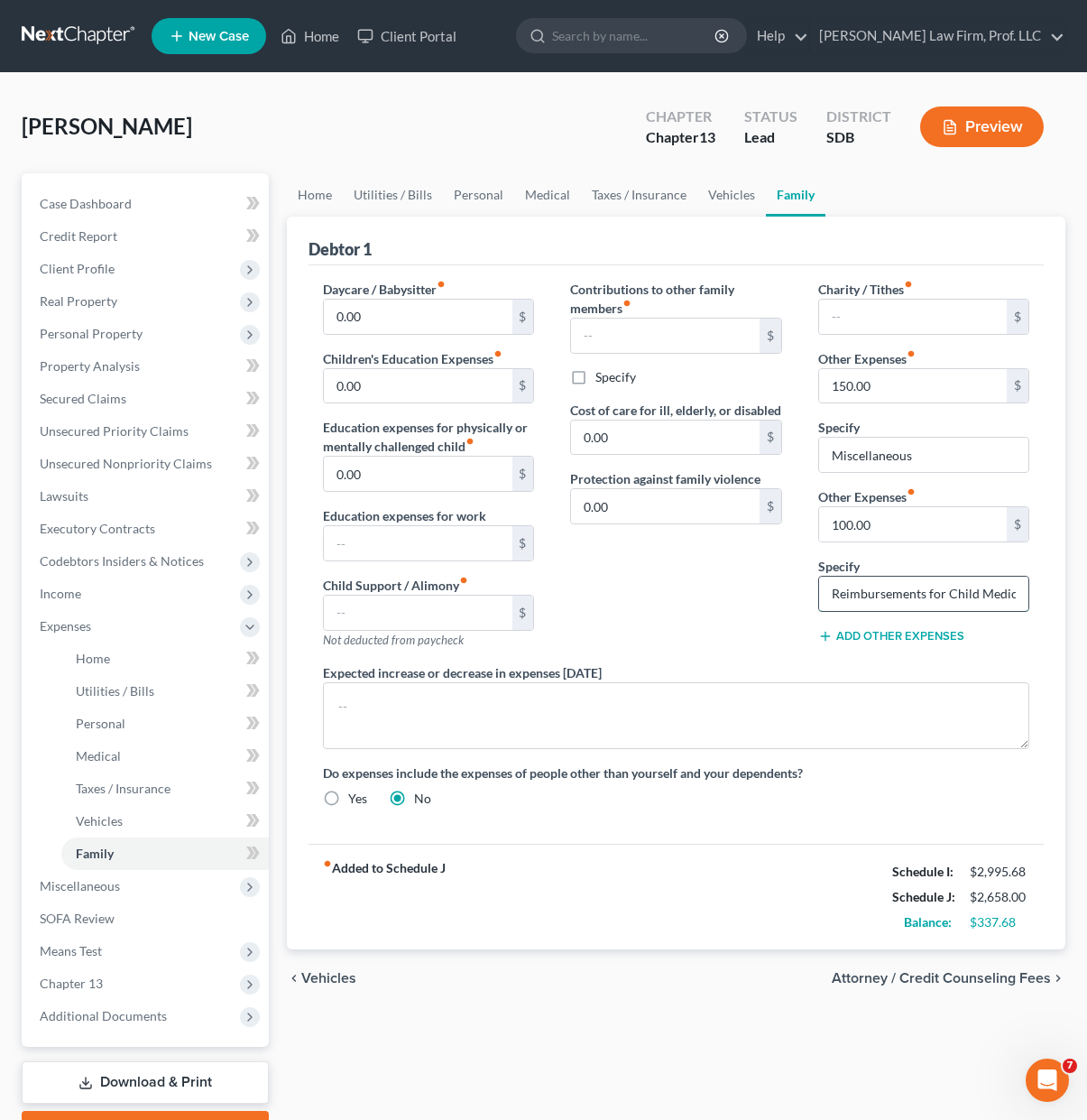
click at [934, 596] on input "Reimbursements for Child Medical Costs" at bounding box center [924, 594] width 209 height 34
click at [631, 594] on div "Contributions to other family members fiber_manual_record $ Specify Cost of car…" at bounding box center [676, 471] width 248 height 383
click at [687, 607] on div "Contributions to other family members fiber_manual_record $ Specify Cost of car…" at bounding box center [676, 471] width 248 height 383
click at [750, 595] on div "Contributions to other family members fiber_manual_record $ Specify Cost of car…" at bounding box center [676, 471] width 248 height 383
click at [754, 602] on div "Contributions to other family members fiber_manual_record $ Specify Cost of car…" at bounding box center [676, 471] width 248 height 383
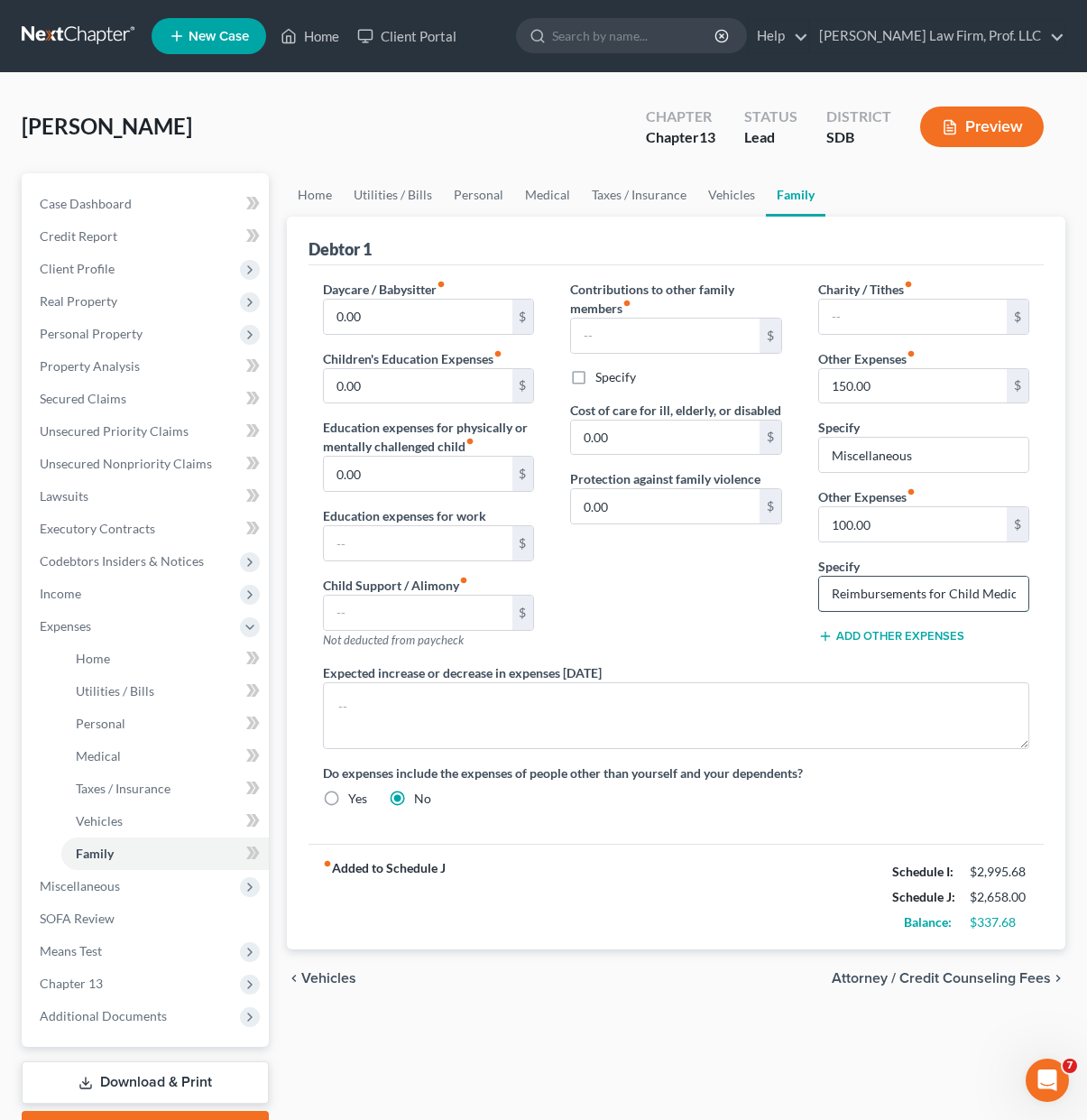
click at [932, 599] on input "Reimbursements for Child Medical Costs" at bounding box center [924, 594] width 209 height 34
drag, startPoint x: 935, startPoint y: 596, endPoint x: 1107, endPoint y: 609, distance: 172.5
click at [1087, 609] on html "Home New Case Client Portal [PERSON_NAME] Law Firm, Prof. LLC [PERSON_NAME][EMA…" at bounding box center [543, 609] width 1087 height 1219
click at [615, 605] on div "Contributions to other family members fiber_manual_record $ Specify Cost of car…" at bounding box center [676, 471] width 248 height 383
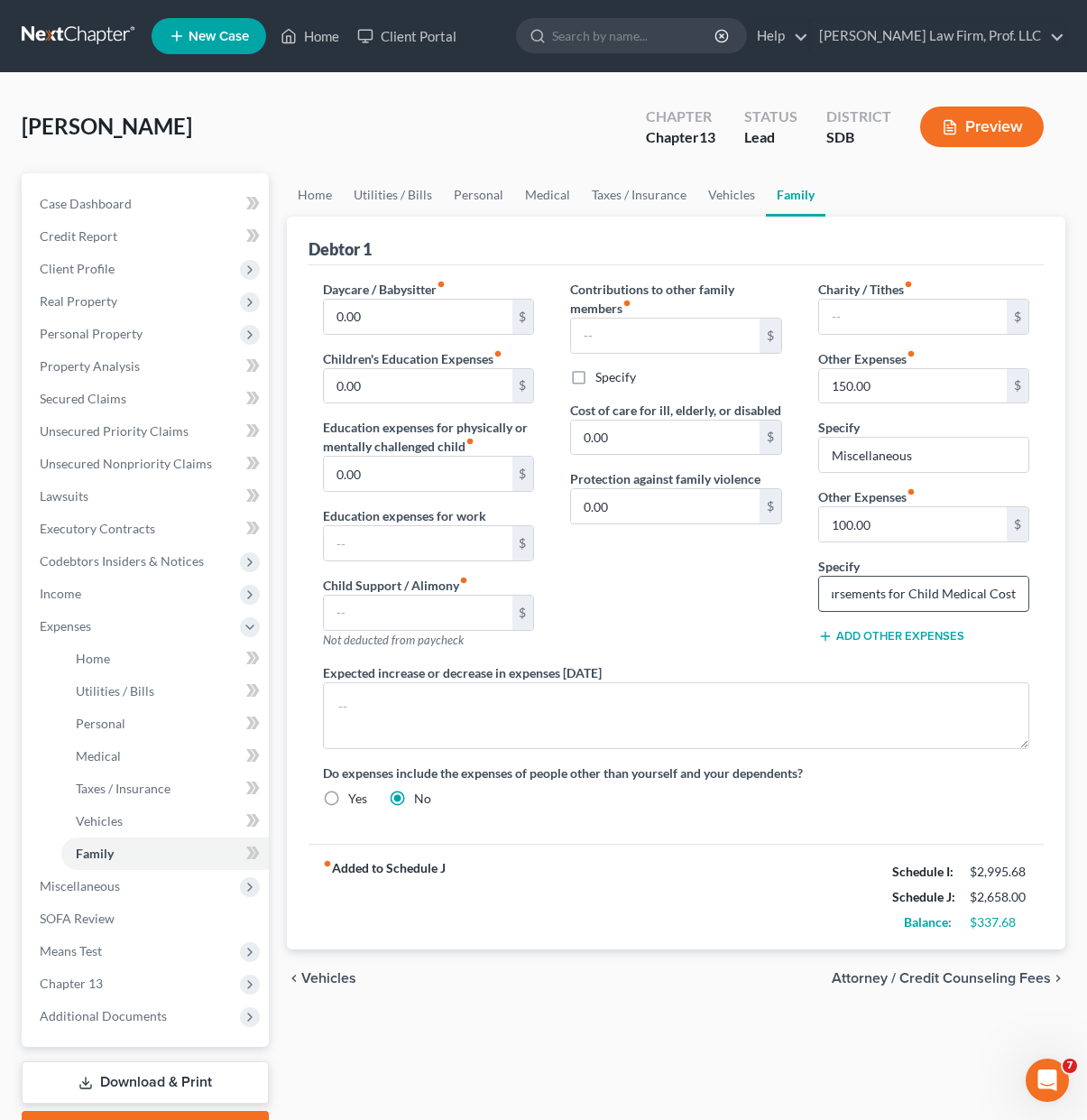
scroll to position [0, 0]
click at [724, 587] on div "Contributions to other family members fiber_manual_record $ Specify Cost of car…" at bounding box center [676, 471] width 248 height 383
click at [671, 607] on div "Contributions to other family members fiber_manual_record $ Specify Cost of car…" at bounding box center [676, 471] width 248 height 383
click at [413, 550] on input "text" at bounding box center [417, 543] width 187 height 34
drag, startPoint x: 645, startPoint y: 613, endPoint x: 759, endPoint y: 556, distance: 127.5
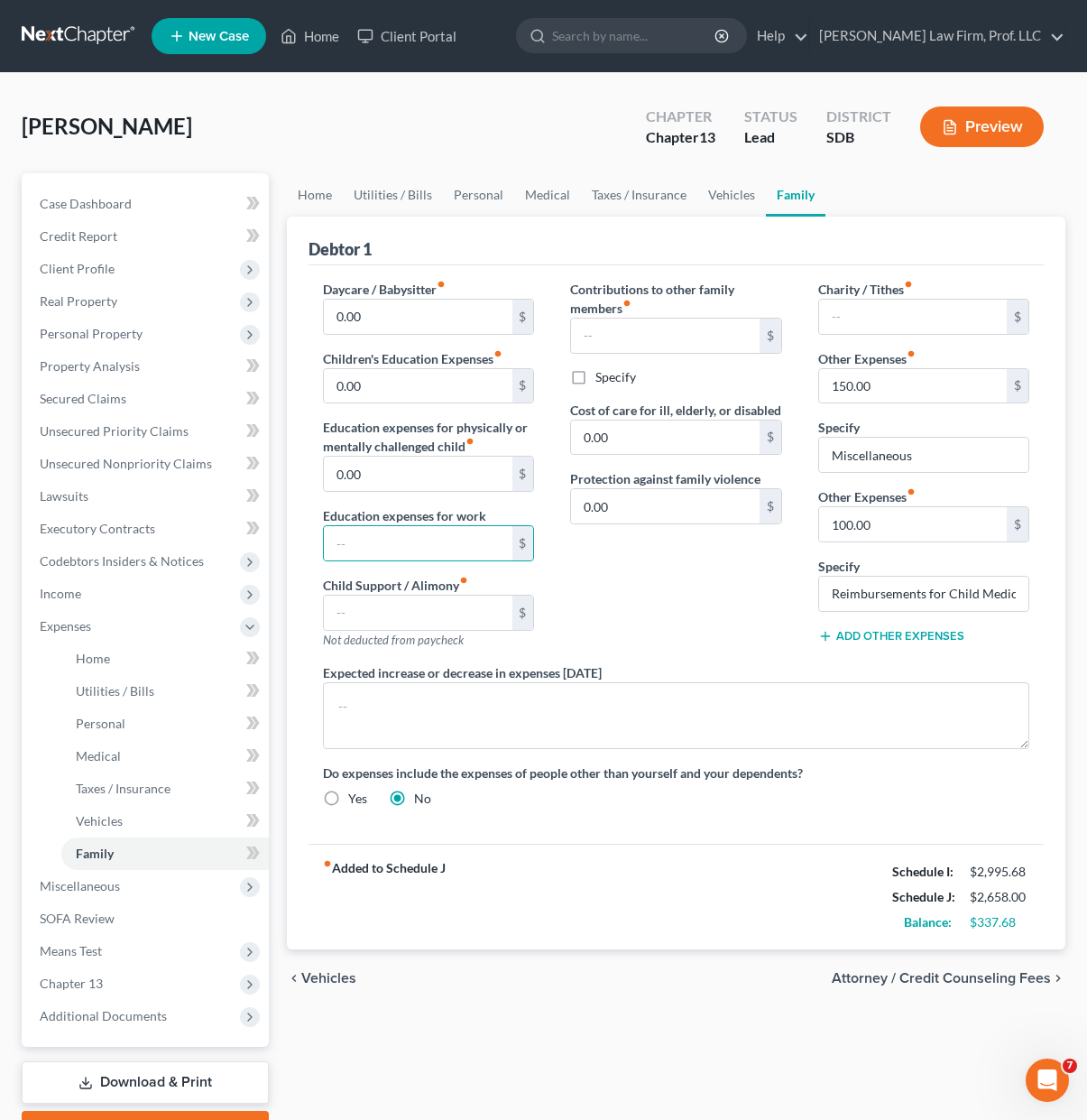
click at [645, 613] on div "Contributions to other family members fiber_manual_record $ Specify Cost of car…" at bounding box center [676, 471] width 248 height 383
click at [402, 185] on link "Utilities / Bills" at bounding box center [392, 195] width 100 height 43
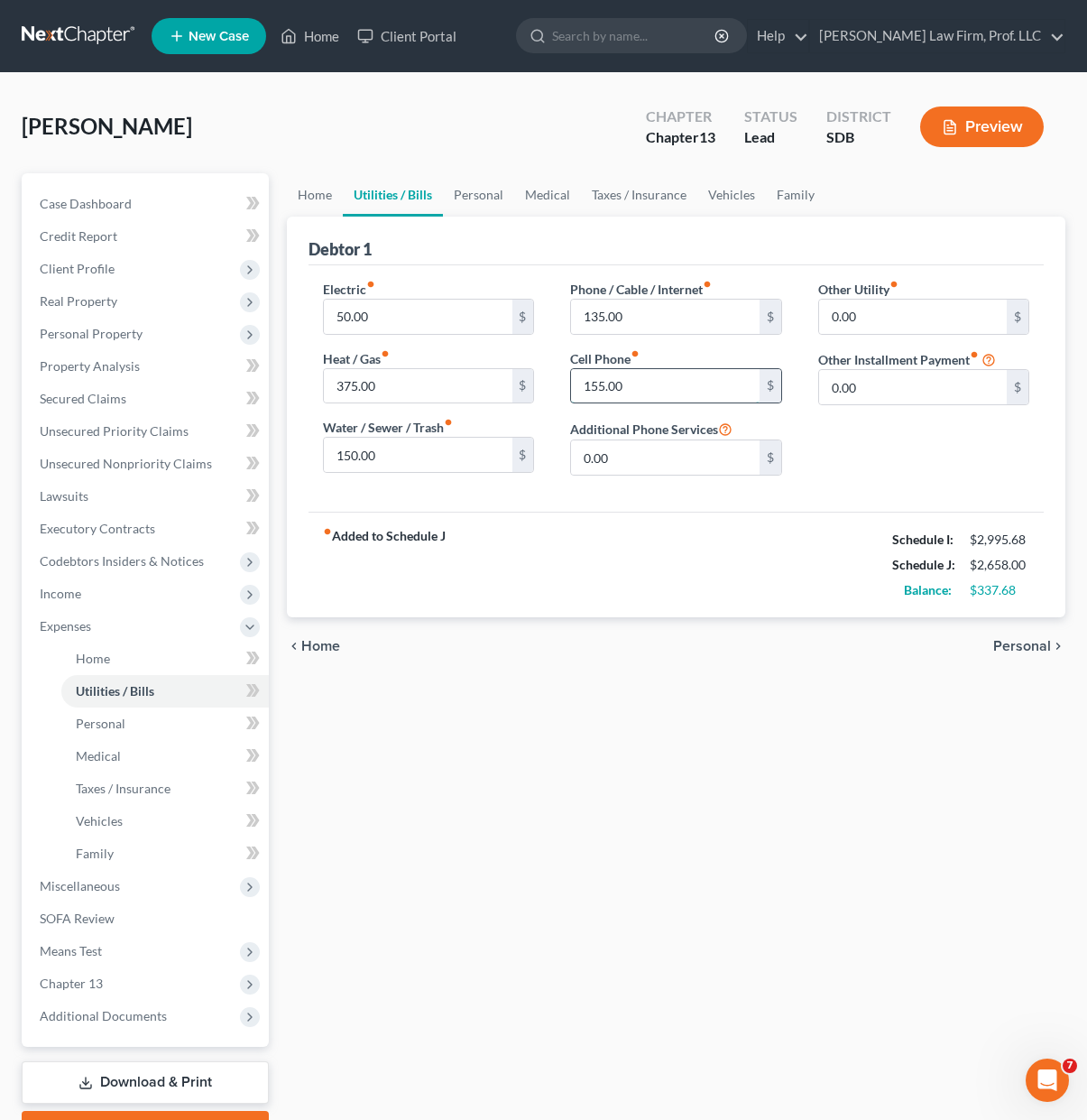
click at [649, 386] on input "155.00" at bounding box center [664, 386] width 187 height 34
type input "0"
click at [650, 452] on input "0.00" at bounding box center [664, 457] width 187 height 34
type input "155.00"
click at [575, 548] on div "fiber_manual_record Added to Schedule J Schedule I: $2,995.68 Schedule J: $2,50…" at bounding box center [676, 565] width 735 height 105
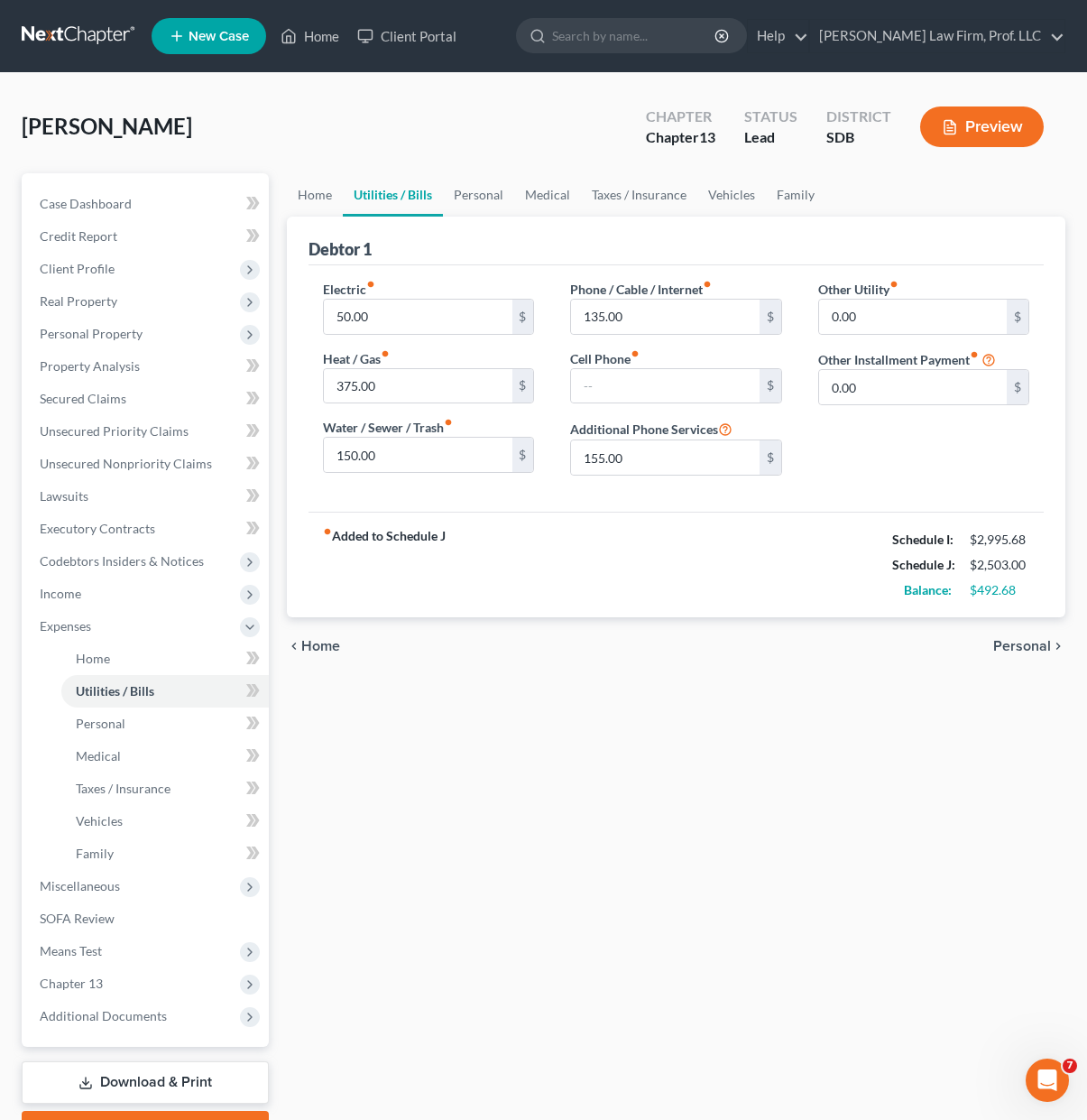
click at [719, 883] on div "Home Utilities / Bills Personal Medical Taxes / Insurance Vehicles Family Debto…" at bounding box center [676, 662] width 797 height 977
click at [443, 307] on input "50.00" at bounding box center [417, 316] width 187 height 34
click at [510, 249] on div "Debtor 1" at bounding box center [676, 241] width 735 height 49
click at [529, 193] on link "Medical" at bounding box center [547, 195] width 67 height 43
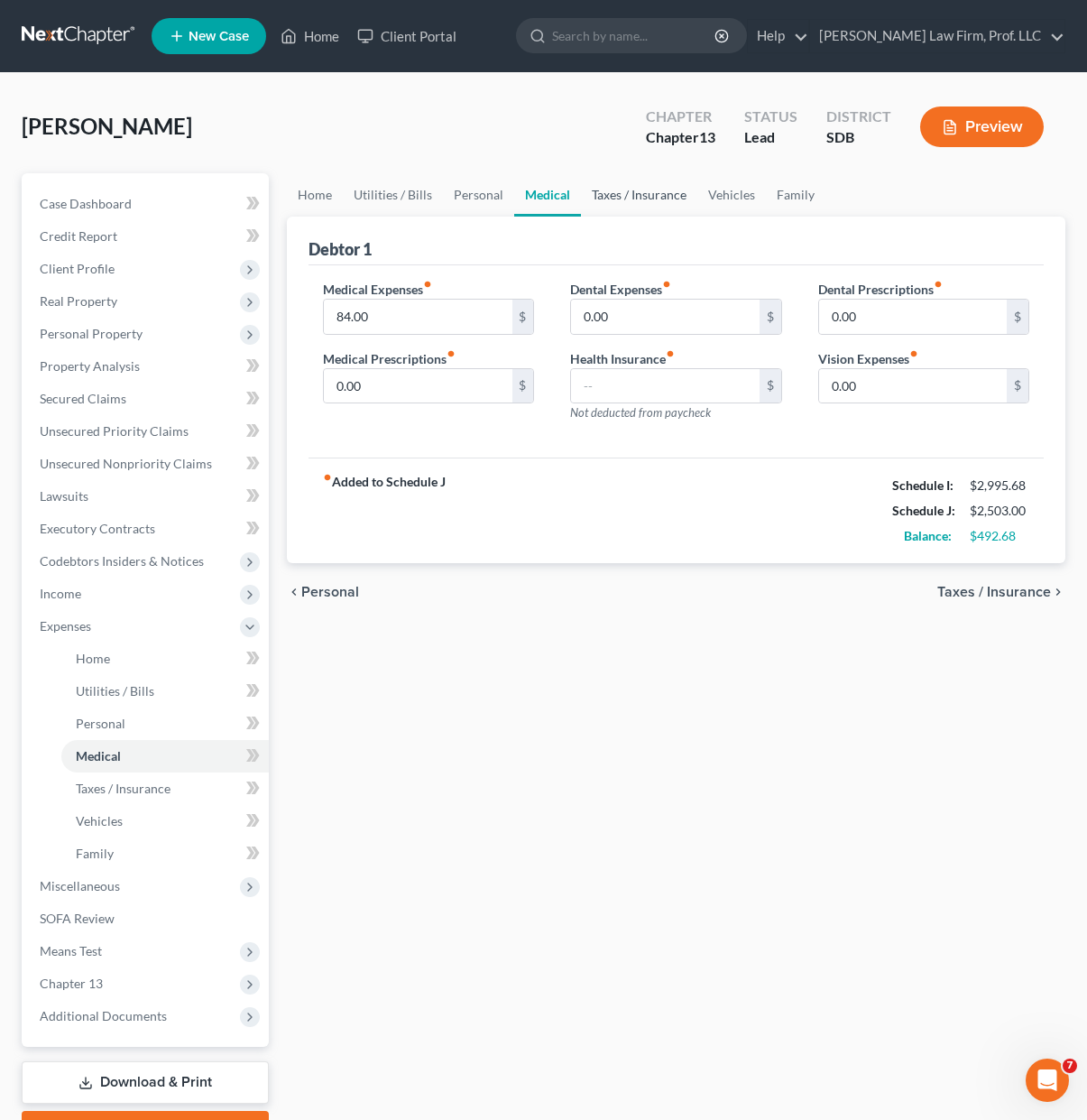
drag, startPoint x: 616, startPoint y: 205, endPoint x: 680, endPoint y: 202, distance: 64.1
click at [619, 206] on link "Taxes / Insurance" at bounding box center [639, 195] width 117 height 43
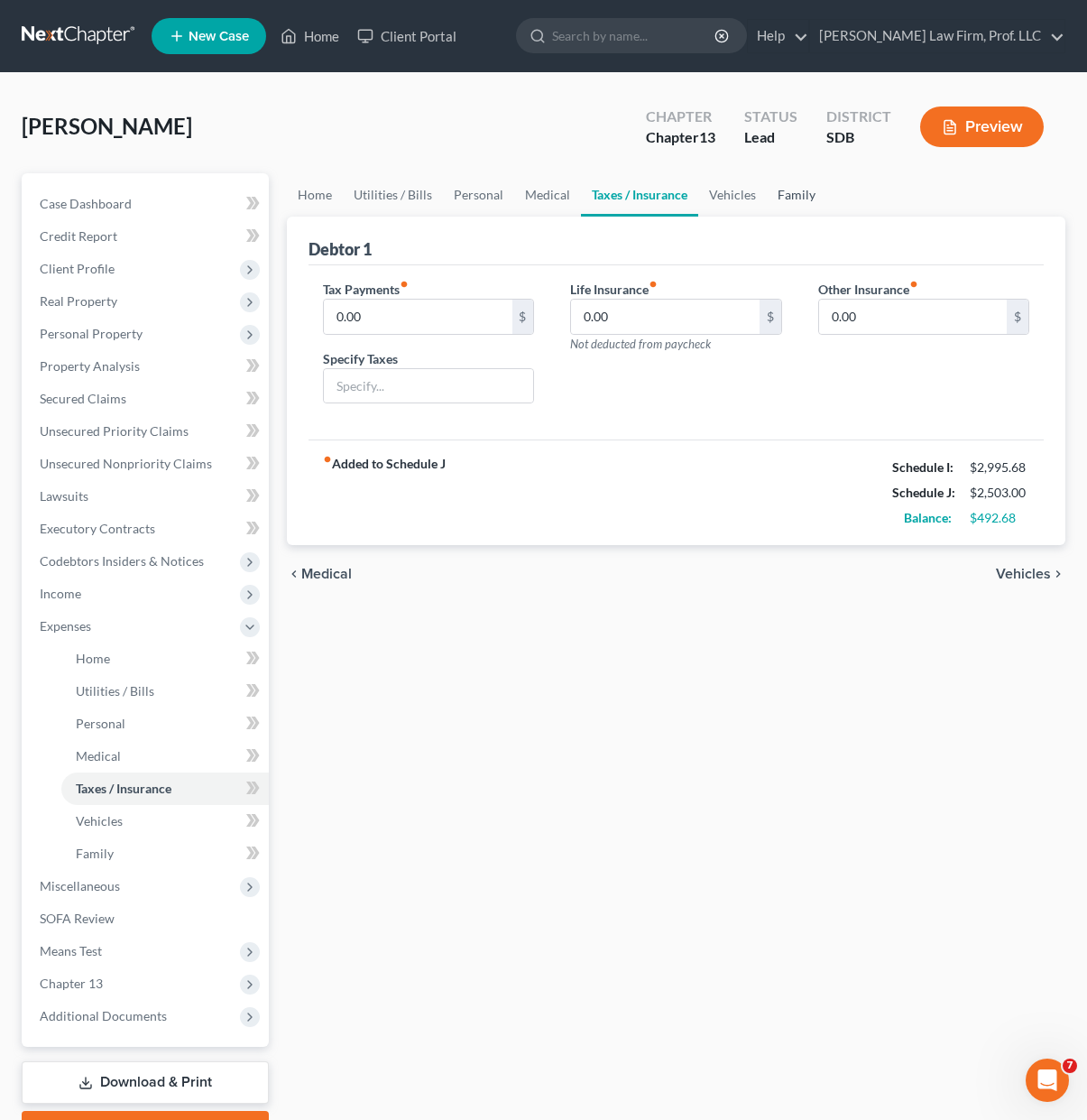
click at [783, 189] on link "Family" at bounding box center [796, 195] width 59 height 43
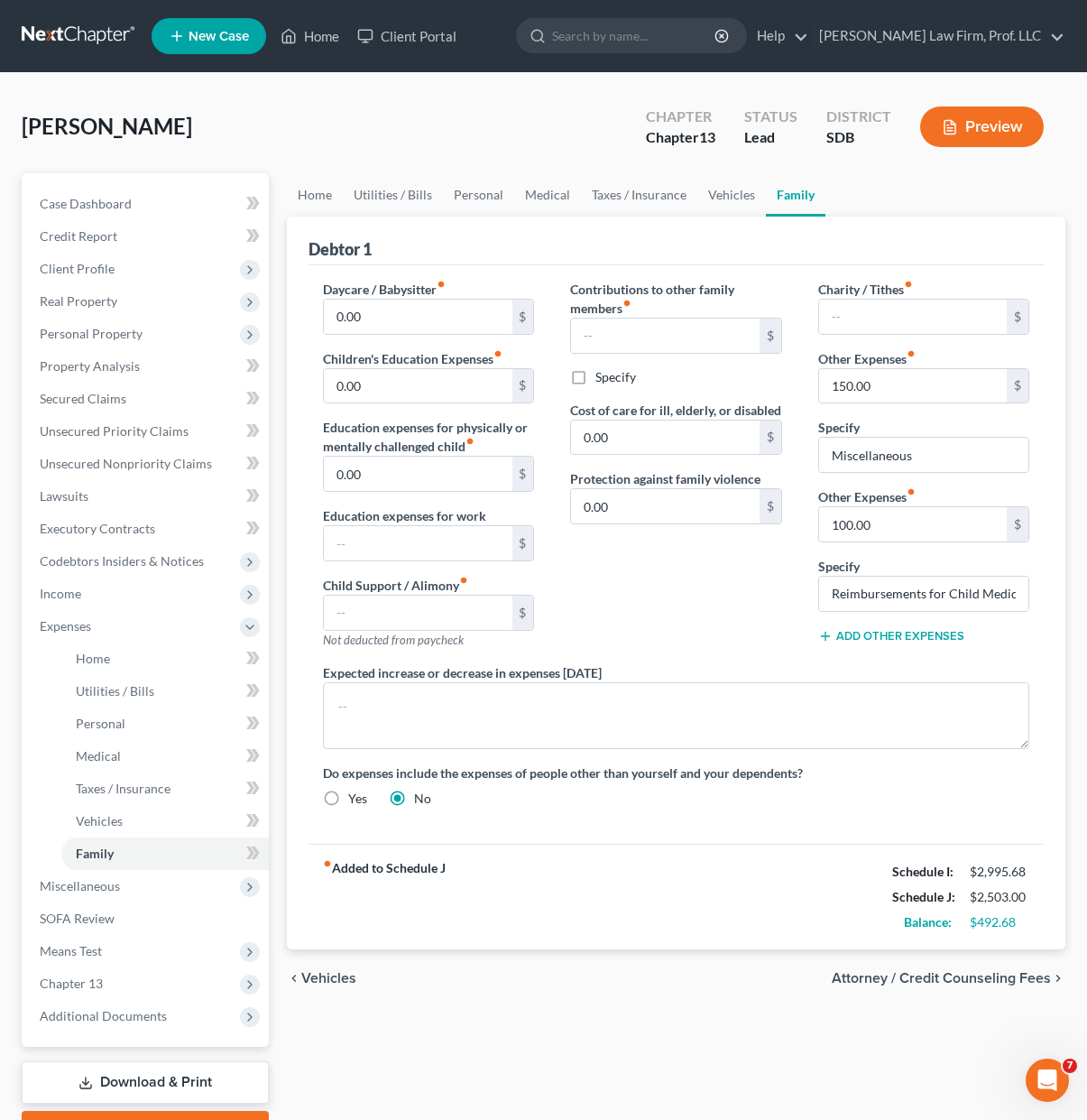
click at [628, 628] on div "Contributions to other family members fiber_manual_record $ Specify Cost of car…" at bounding box center [676, 471] width 248 height 383
click at [707, 578] on div "Contributions to other family members fiber_manual_record $ Specify Cost of car…" at bounding box center [676, 471] width 248 height 383
click at [1050, 450] on div "Debtor 1 Daycare / Babysitter fiber_manual_record 0.00 $ Children's Education E…" at bounding box center [676, 583] width 778 height 732
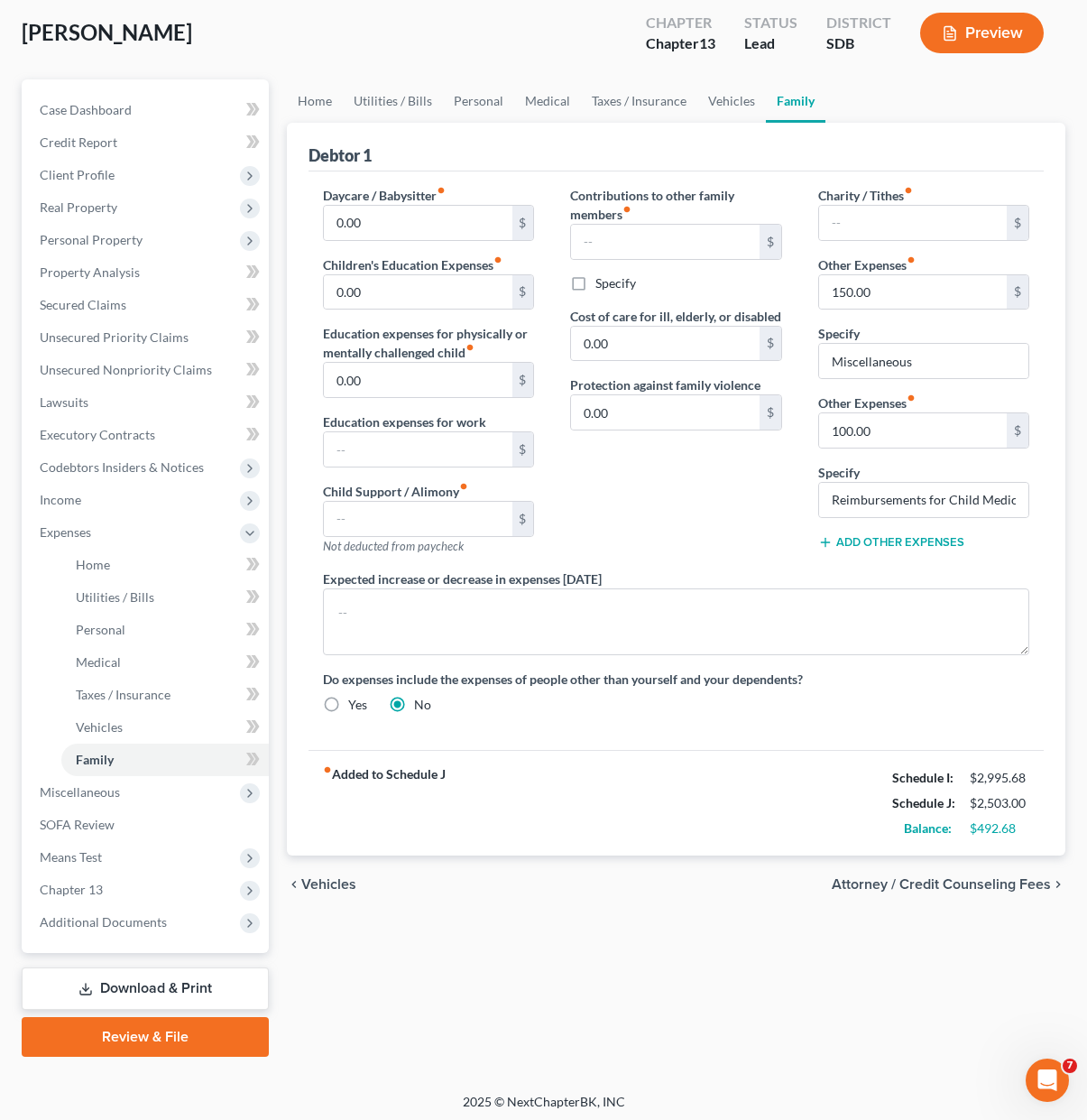
scroll to position [99, 0]
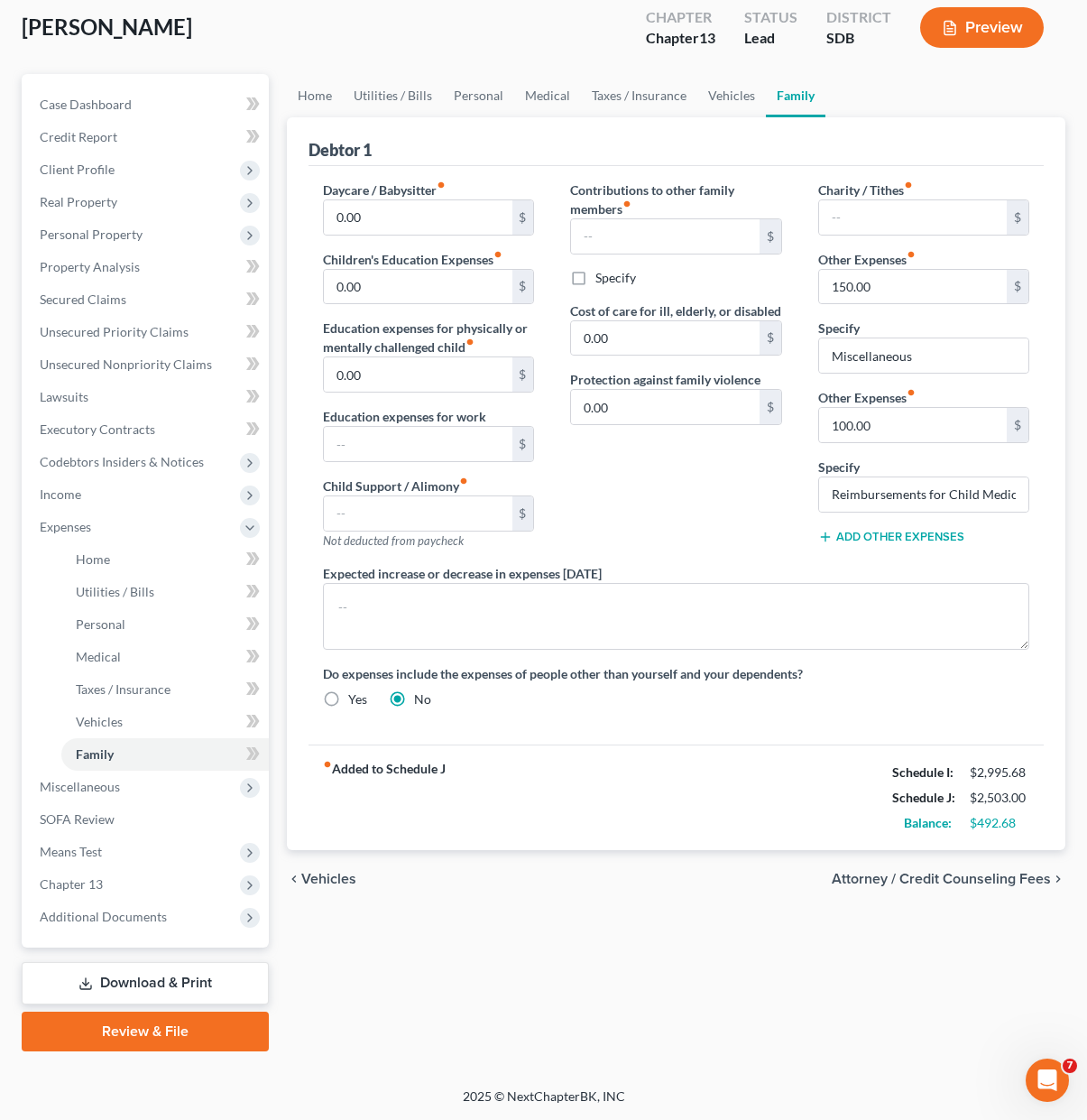
click at [746, 517] on div "Contributions to other family members fiber_manual_record $ Specify Cost of car…" at bounding box center [676, 372] width 248 height 383
drag, startPoint x: 684, startPoint y: 245, endPoint x: 709, endPoint y: 253, distance: 26.2
click at [684, 245] on input "text" at bounding box center [664, 236] width 187 height 34
drag, startPoint x: 631, startPoint y: 202, endPoint x: 649, endPoint y: 201, distance: 18.0
click at [631, 202] on icon "fiber_manual_record" at bounding box center [628, 204] width 9 height 9
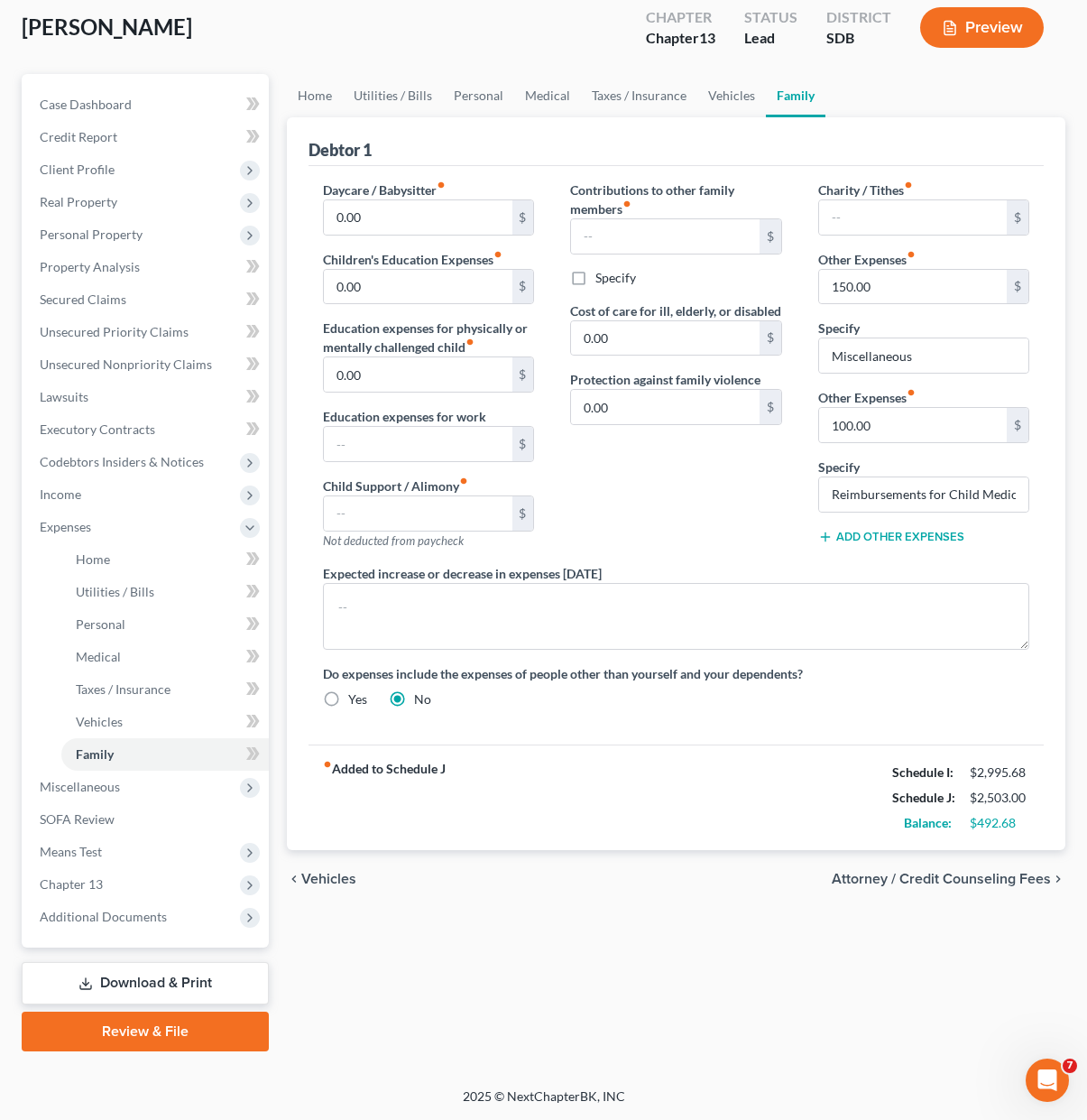
click at [651, 200] on label "Contributions to other family members fiber_manual_record" at bounding box center [676, 200] width 211 height 38
click at [596, 282] on label "Specify" at bounding box center [615, 278] width 40 height 18
click at [602, 280] on input "Specify" at bounding box center [608, 275] width 11 height 11
checkbox input "true"
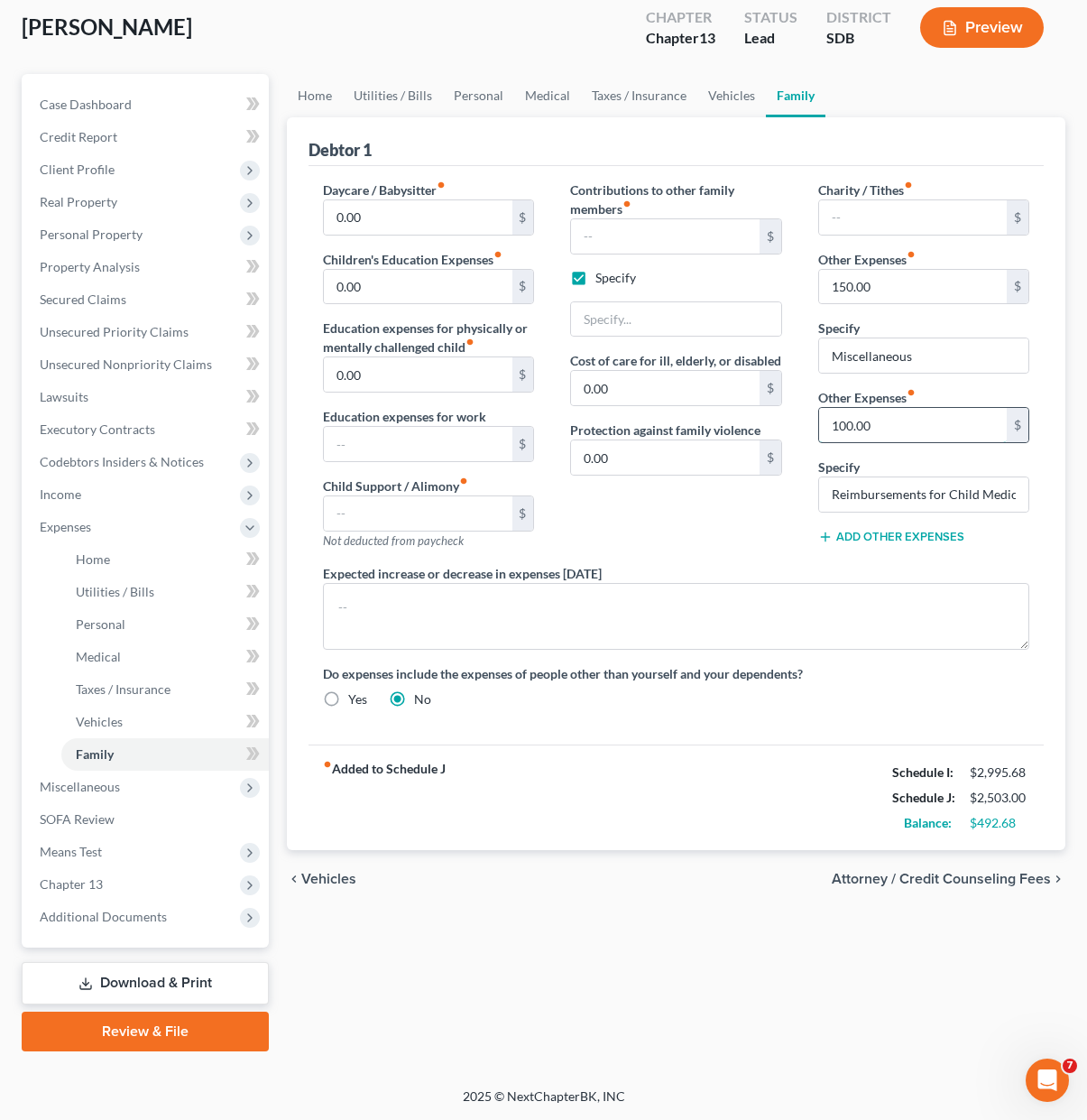
click at [895, 415] on input "100.00" at bounding box center [913, 424] width 187 height 34
click at [663, 231] on input "text" at bounding box center [664, 236] width 187 height 34
type input "100"
click at [881, 503] on input "Reimbursements for Child Medical Costs" at bounding box center [924, 494] width 209 height 34
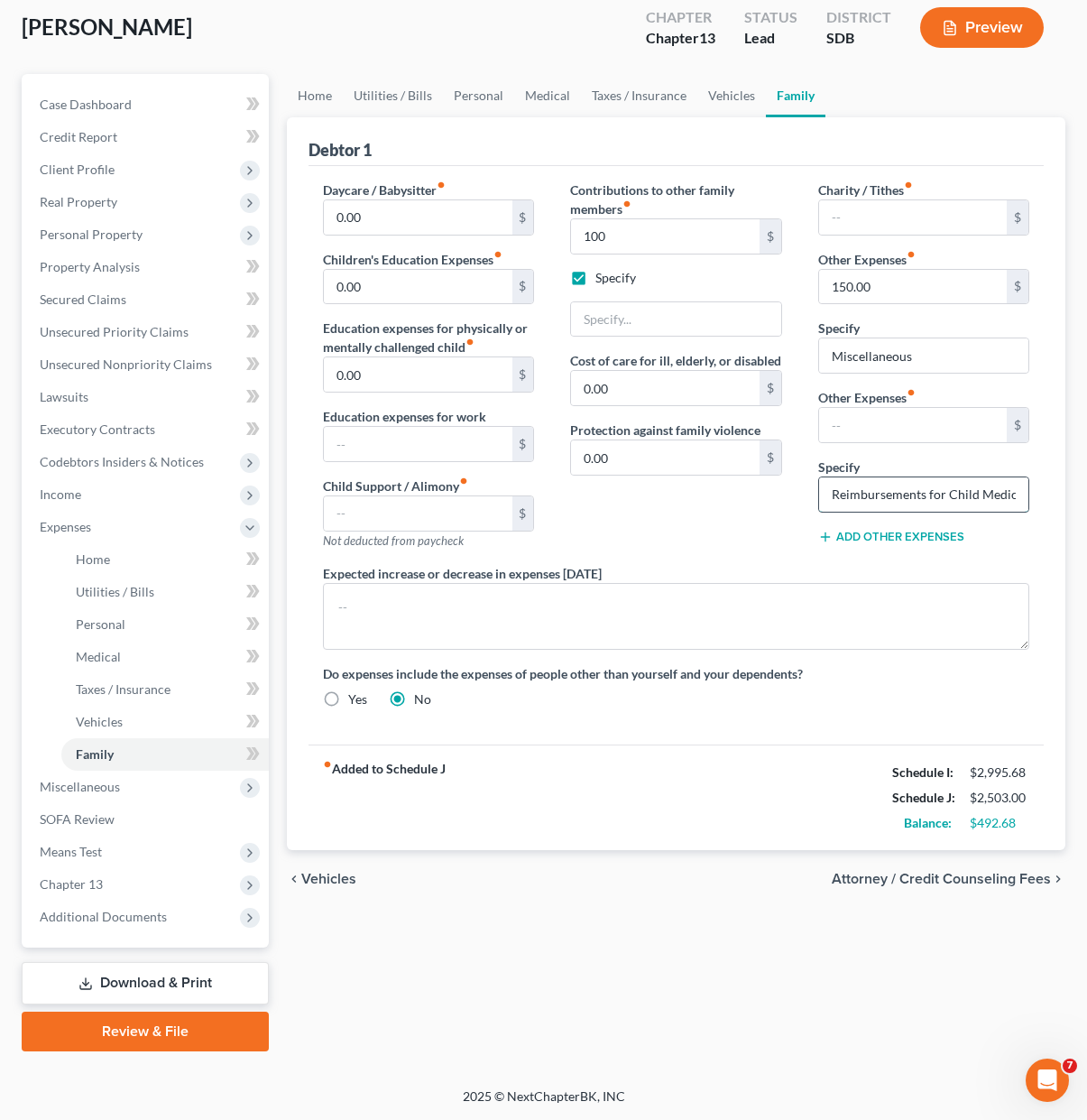
click at [881, 503] on input "Reimbursements for Child Medical Costs" at bounding box center [924, 494] width 209 height 34
click at [885, 482] on input "Reimbursements for Child Medical Costs" at bounding box center [924, 494] width 209 height 34
click at [684, 311] on input "text" at bounding box center [676, 319] width 209 height 34
paste input "[URL][DOMAIN_NAME]"
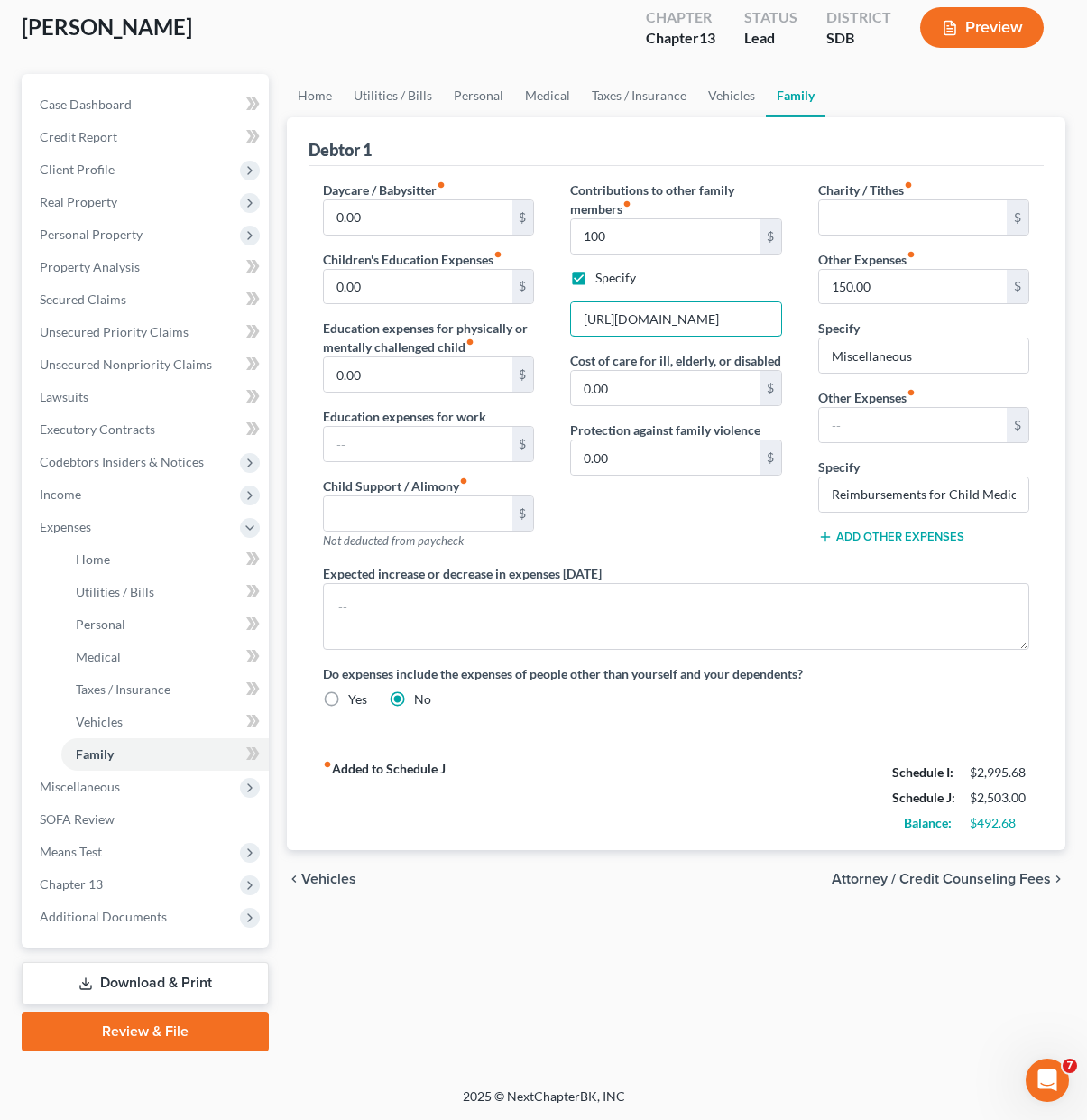
type input "[URL][DOMAIN_NAME]"
click at [729, 543] on div "Contributions to other family members fiber_manual_record 100 $ Specify [URL][D…" at bounding box center [676, 372] width 248 height 383
click at [954, 487] on input "Reimbursements for Child Medical Costs" at bounding box center [924, 494] width 209 height 34
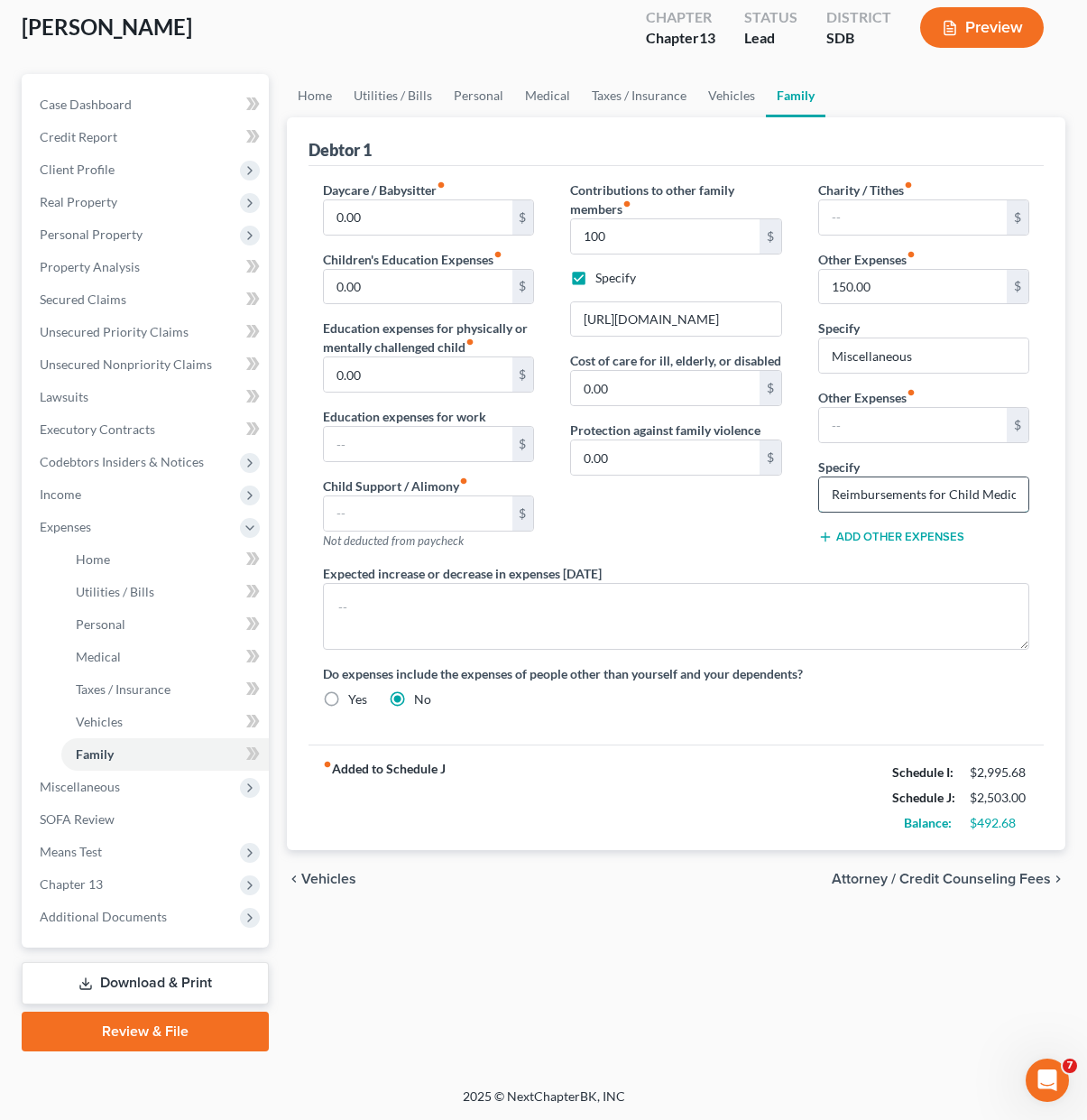
click at [953, 487] on input "Reimbursements for Child Medical Costs" at bounding box center [924, 494] width 209 height 34
drag, startPoint x: 953, startPoint y: 487, endPoint x: 947, endPoint y: 495, distance: 10.0
click at [951, 487] on input "Reimbursements for Child Medical Costs" at bounding box center [924, 494] width 209 height 34
drag, startPoint x: 700, startPoint y: 578, endPoint x: 621, endPoint y: 10, distance: 573.5
click at [701, 564] on div "Expected increase or decrease in expenses [DATE]" at bounding box center [676, 606] width 743 height 86
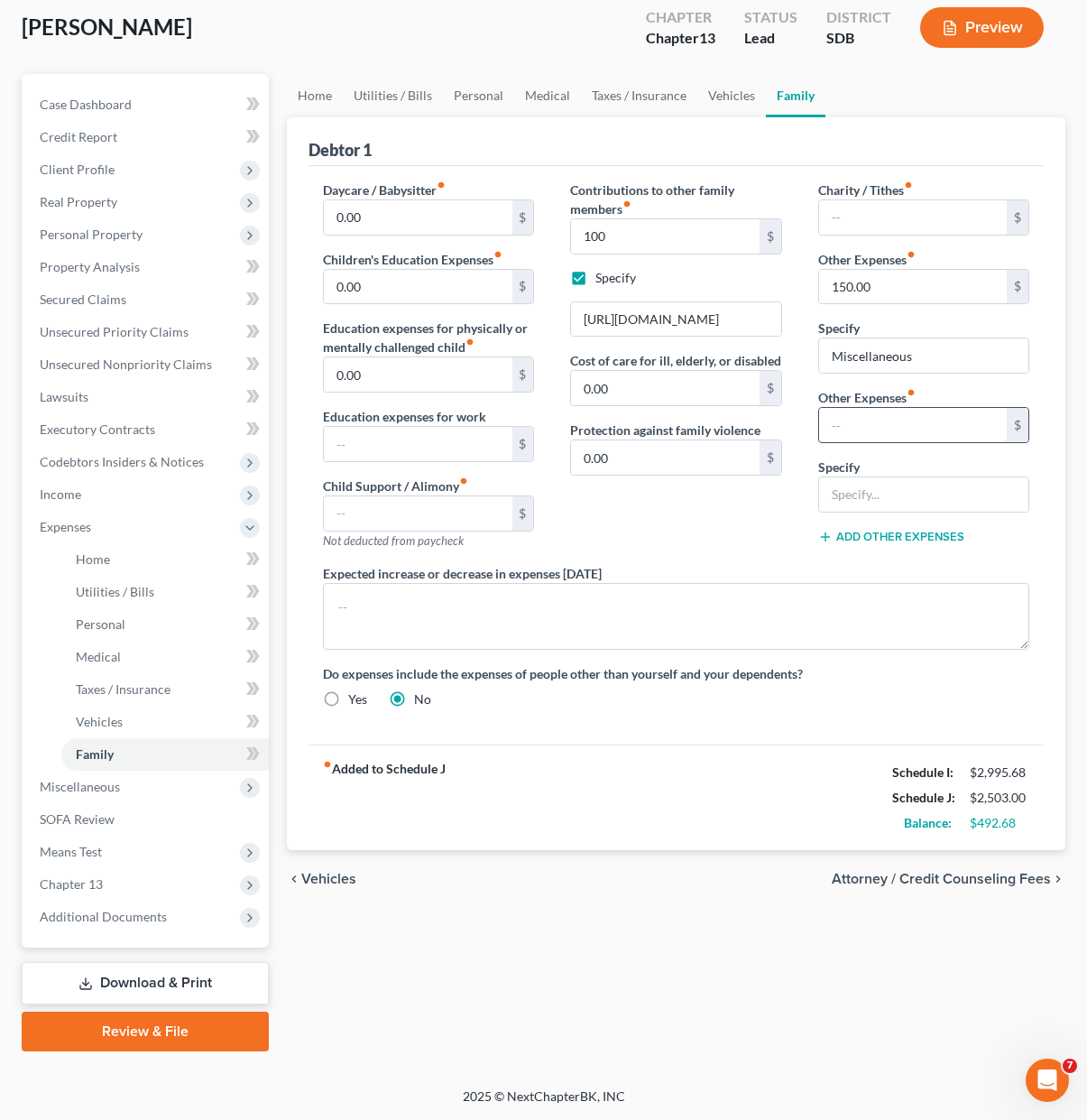
click at [905, 432] on input "text" at bounding box center [913, 424] width 187 height 34
click at [895, 277] on input "150.00" at bounding box center [913, 287] width 187 height 34
click at [852, 280] on input "150.00" at bounding box center [913, 287] width 187 height 34
click at [852, 282] on input "150.00" at bounding box center [913, 287] width 187 height 34
click at [861, 288] on input "150.00" at bounding box center [913, 287] width 187 height 34
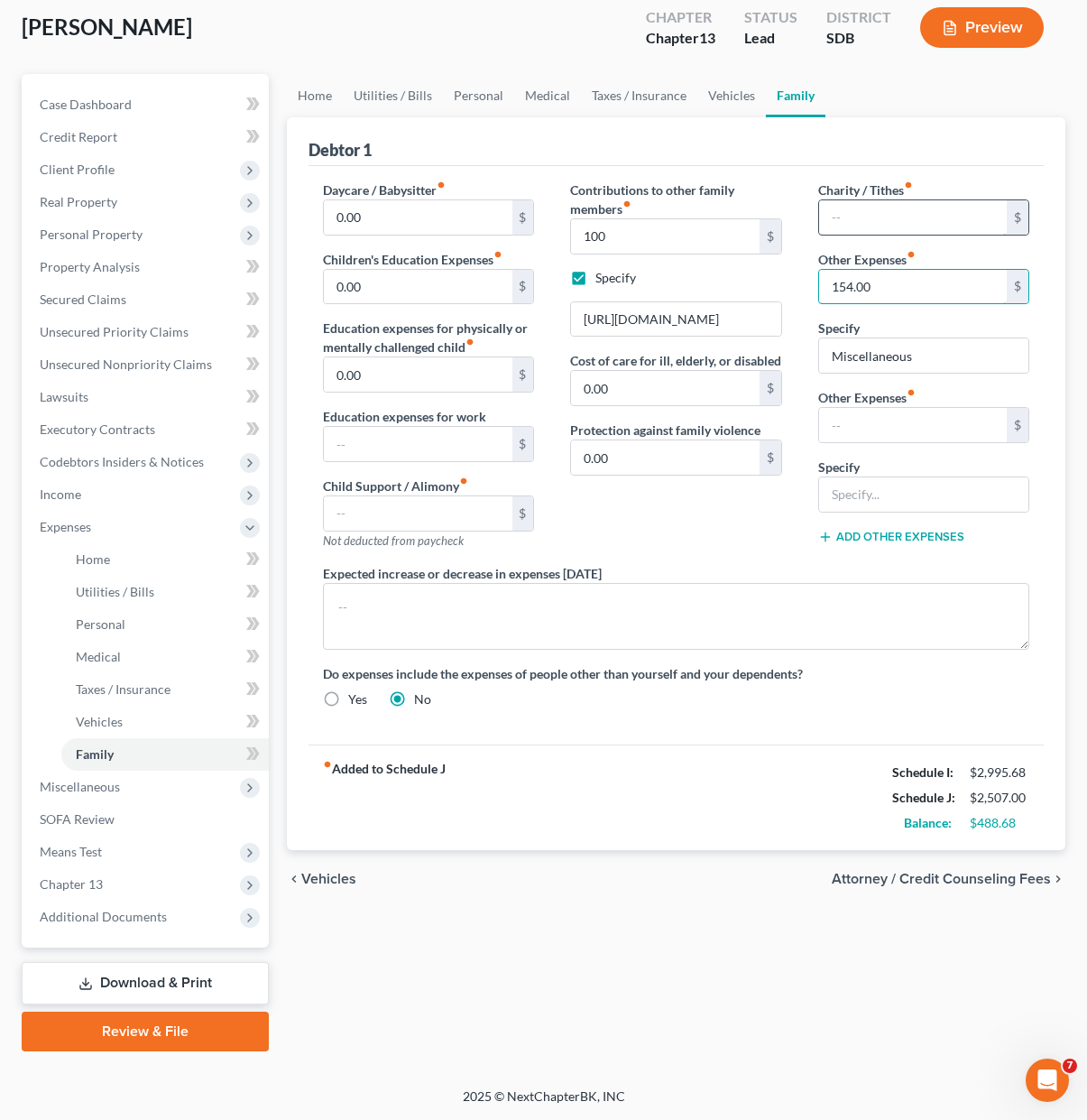
type input "154.00"
click at [975, 217] on input "text" at bounding box center [913, 217] width 187 height 34
type input "10.00"
drag, startPoint x: 533, startPoint y: 196, endPoint x: 688, endPoint y: 146, distance: 162.9
click at [536, 195] on div "Daycare / Babysitter fiber_manual_record 0.00 $ Children's Education Expenses f…" at bounding box center [428, 372] width 248 height 383
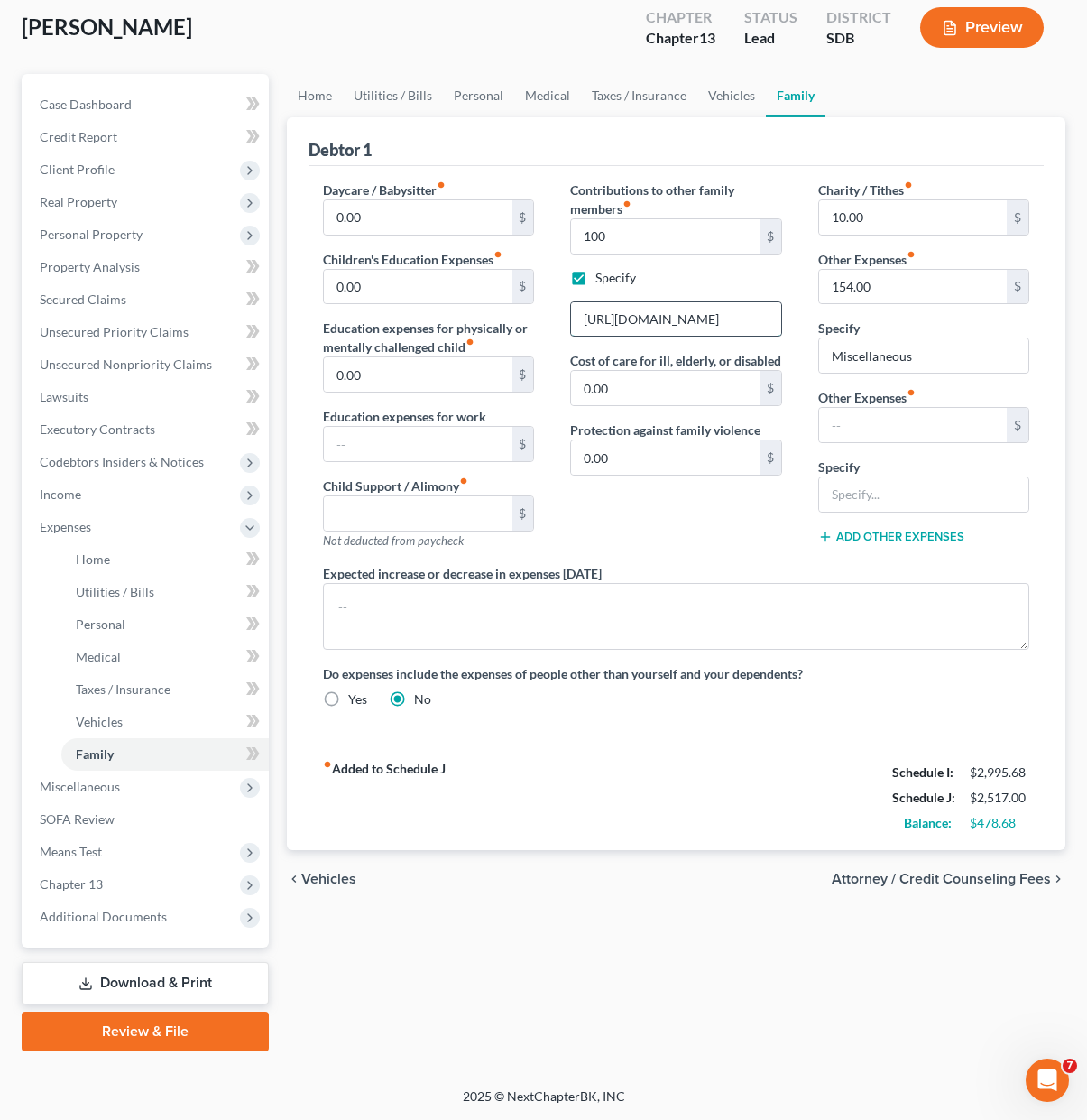
click at [686, 319] on input "[URL][DOMAIN_NAME]" at bounding box center [676, 319] width 209 height 34
click at [683, 319] on input "[URL][DOMAIN_NAME]" at bounding box center [676, 319] width 209 height 34
click at [683, 320] on input "[URL][DOMAIN_NAME]" at bounding box center [676, 319] width 209 height 34
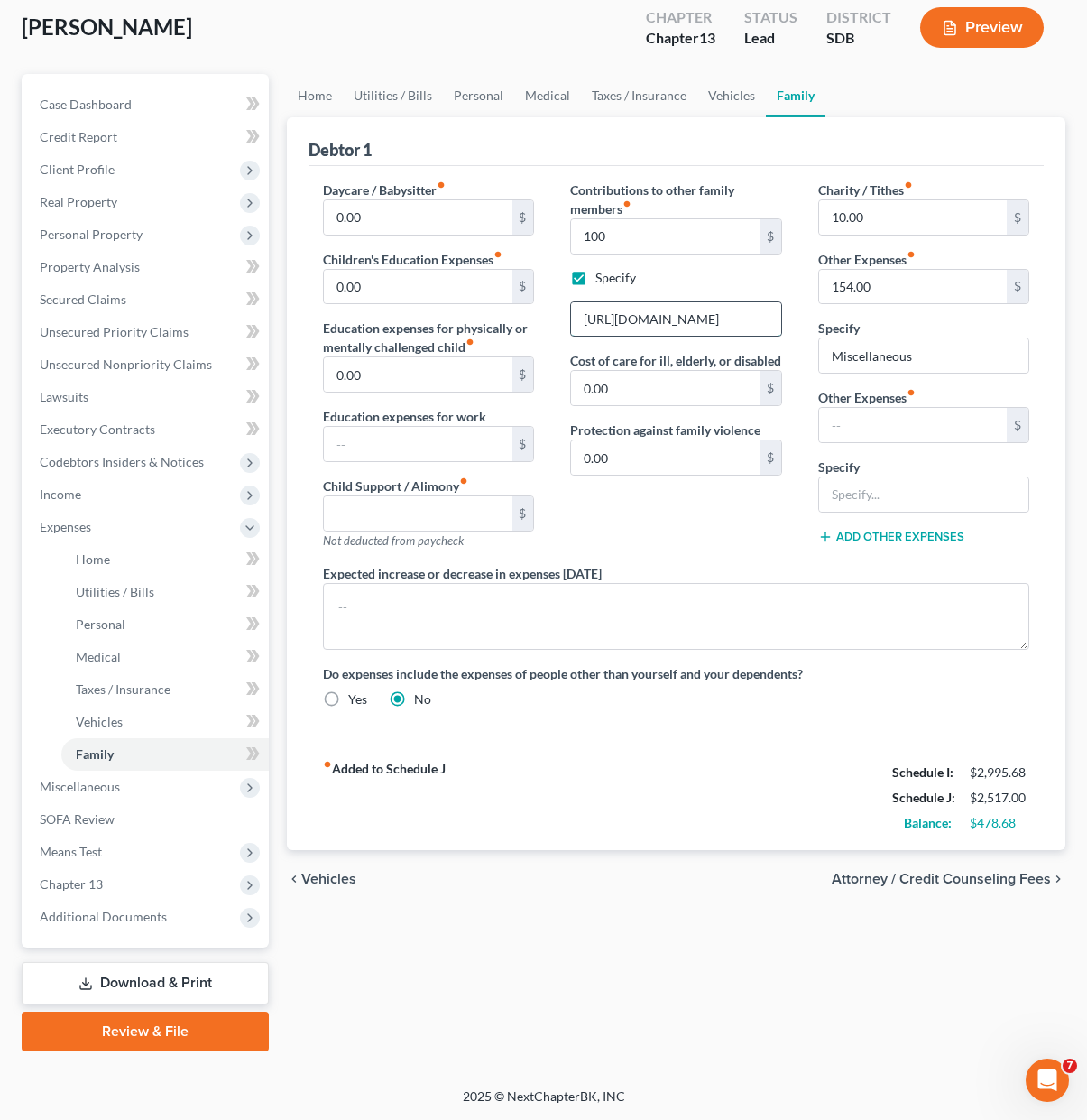
type input "[URL][DOMAIN_NAME]"
type input "150.00"
type input "Reimbursements for Child Medical Costs"
click at [898, 488] on input "Reimbursements for Child Medical Costs" at bounding box center [924, 494] width 209 height 34
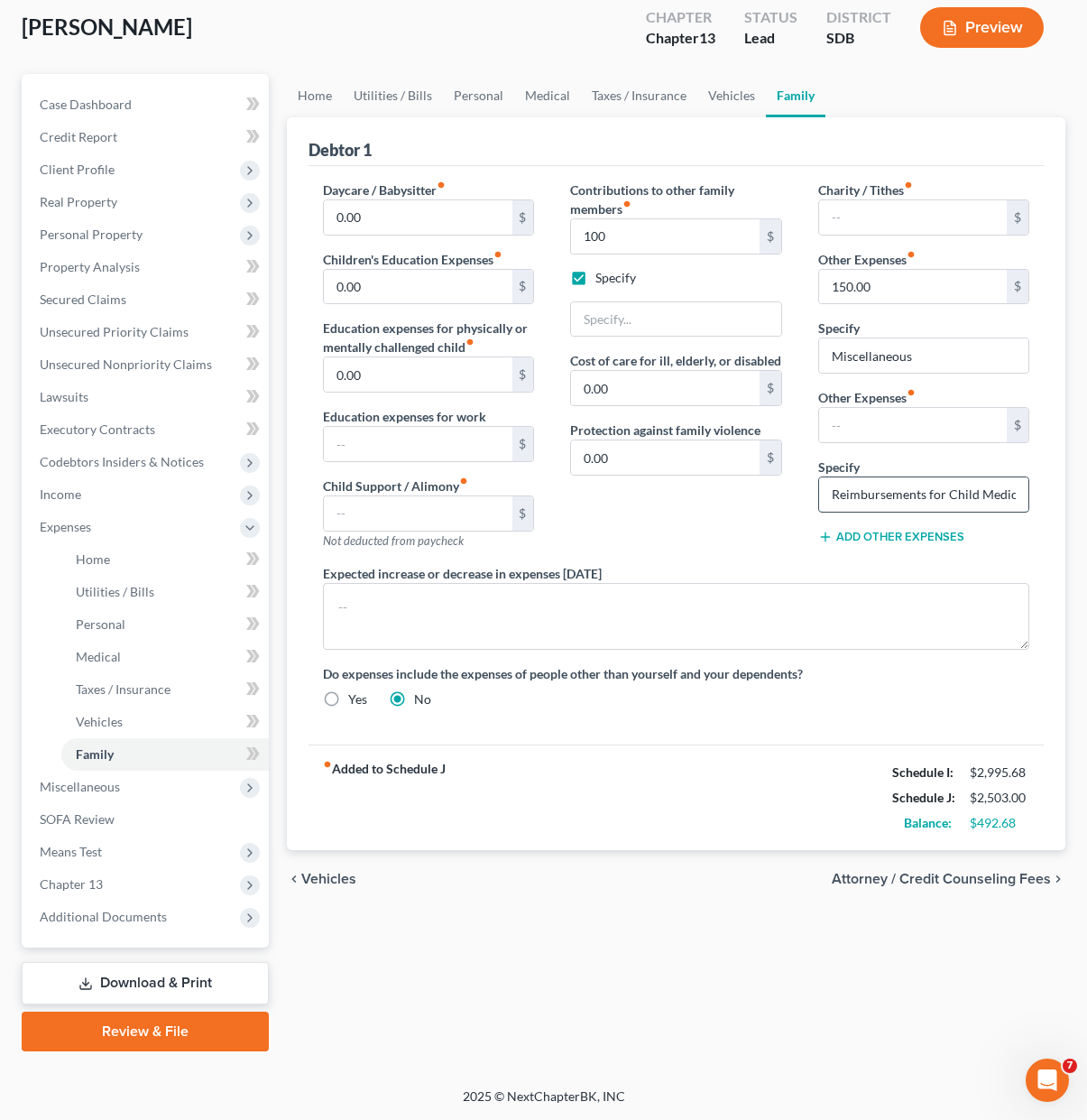
click at [898, 488] on input "Reimbursements for Child Medical Costs" at bounding box center [924, 494] width 209 height 34
click at [898, 491] on input "Reimbursements for Child Medical Costs" at bounding box center [924, 494] width 209 height 34
drag, startPoint x: 680, startPoint y: 358, endPoint x: 658, endPoint y: 319, distance: 44.8
click at [680, 357] on label "Cost of care for ill, elderly, or disabled" at bounding box center [676, 360] width 211 height 19
click at [684, 322] on input "text" at bounding box center [676, 319] width 209 height 34
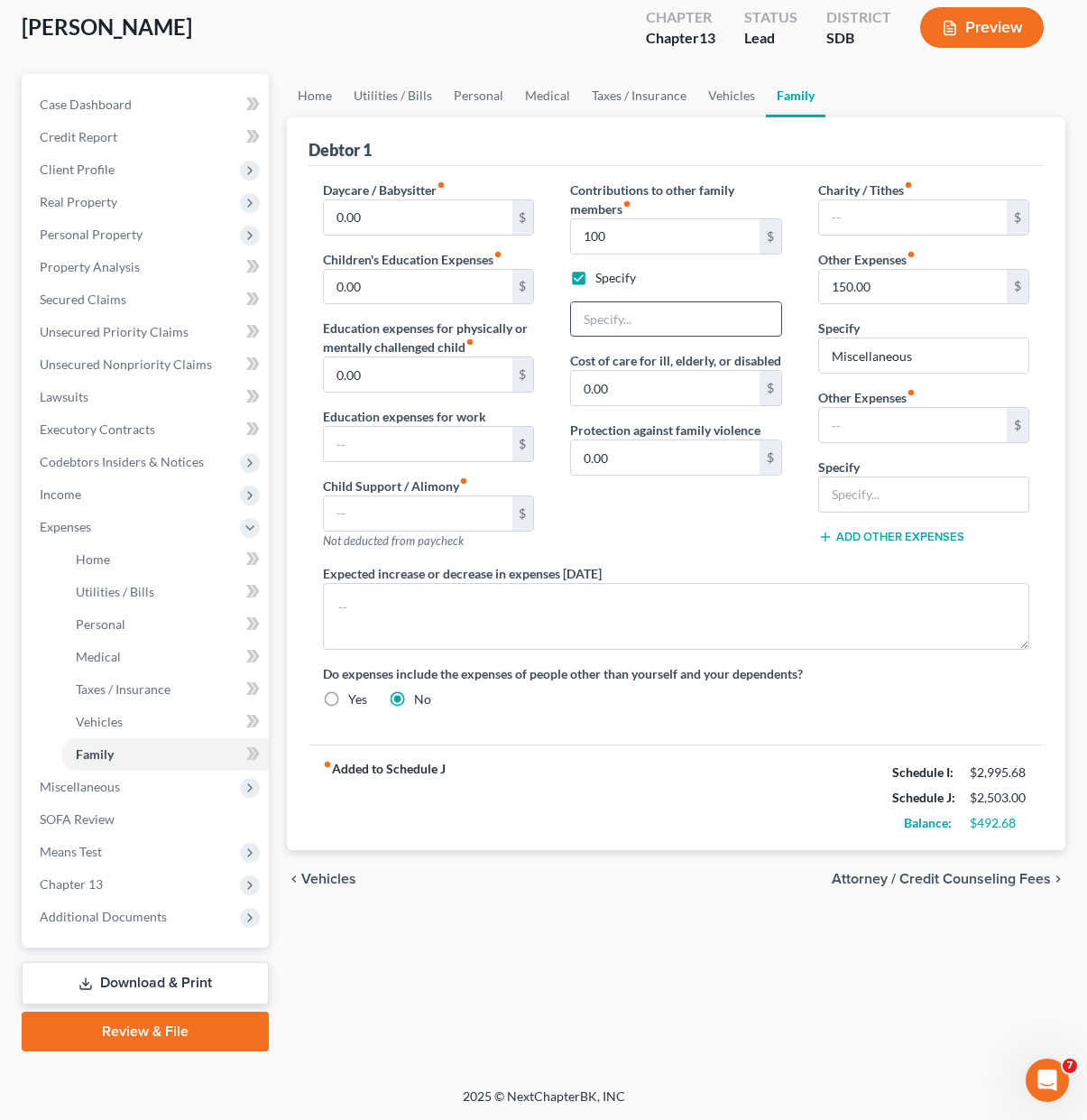
click at [658, 319] on input "text" at bounding box center [676, 319] width 209 height 34
paste input "Reimbursements for Child Medical Costs"
type input "Reimbursements for Child Medical Costs"
click at [961, 363] on input "Miscellaneous" at bounding box center [924, 356] width 209 height 34
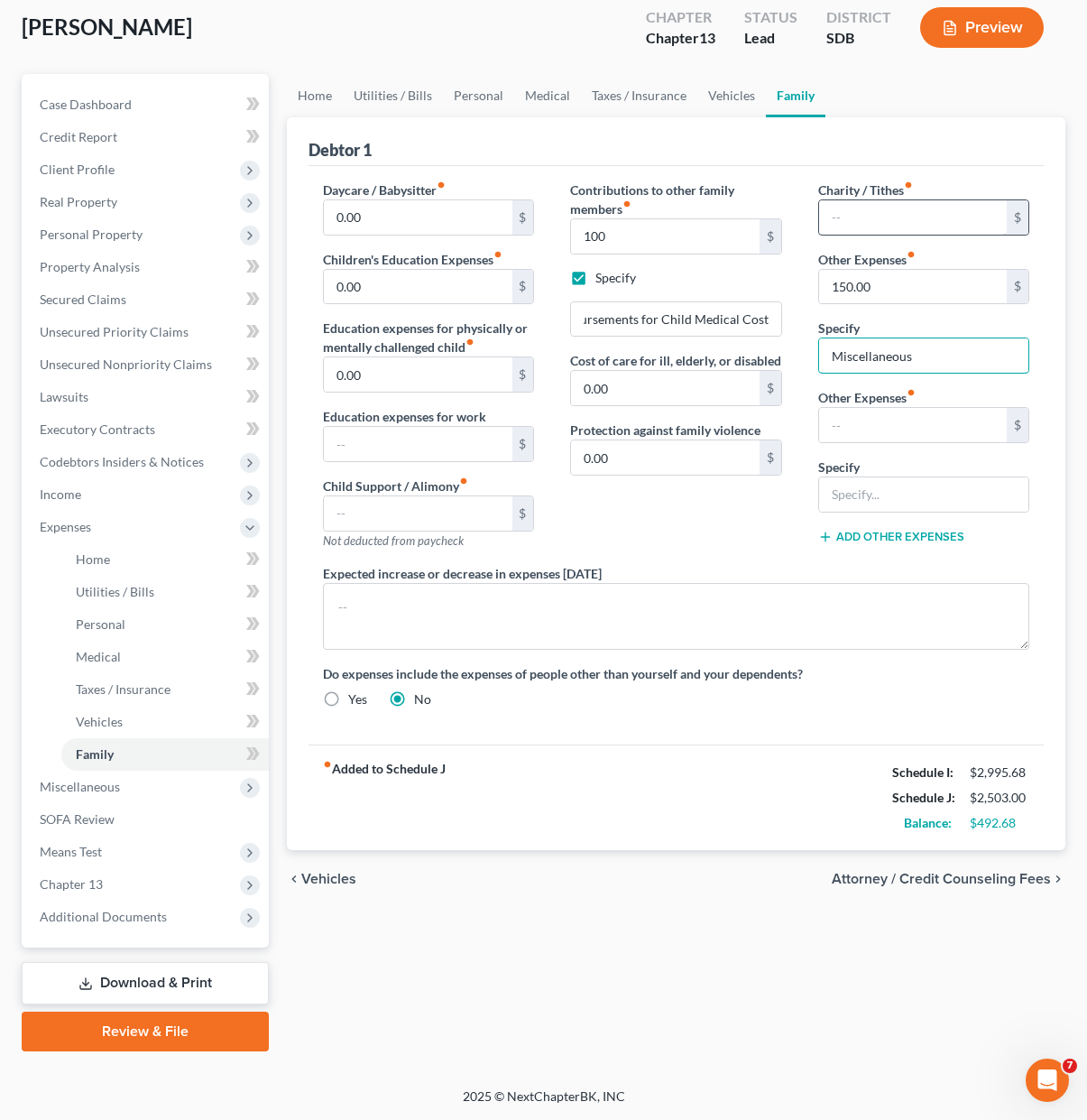
scroll to position [0, 0]
click at [915, 220] on input "text" at bounding box center [913, 217] width 187 height 34
type input "10"
click at [645, 501] on div "Contributions to other family members fiber_manual_record 100 $ Specify Reimbur…" at bounding box center [676, 372] width 248 height 383
click at [645, 494] on div "Contributions to other family members fiber_manual_record 100 $ Specify Reimbur…" at bounding box center [676, 372] width 248 height 383
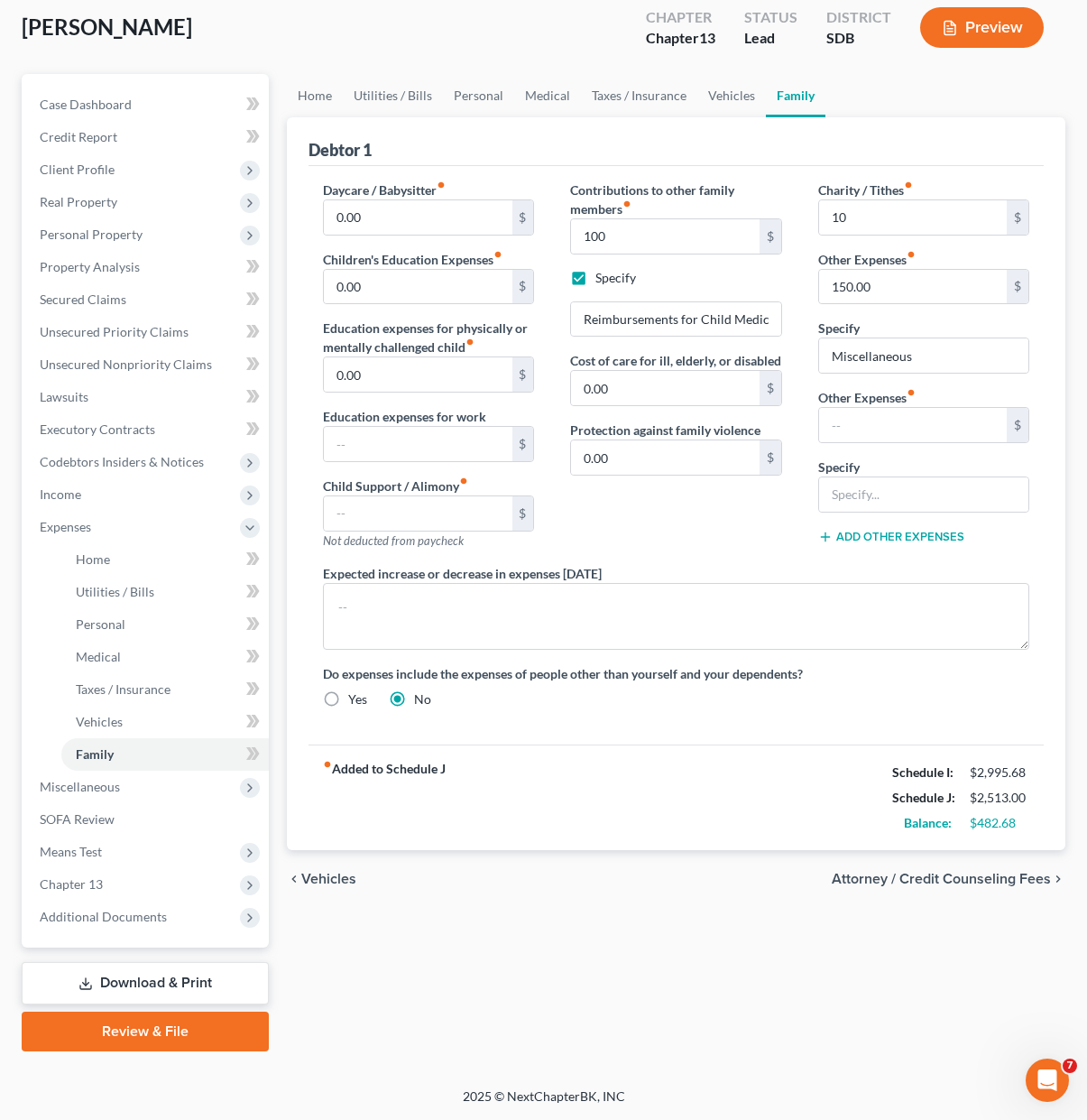
click at [629, 512] on div "Contributions to other family members fiber_manual_record 100 $ Specify Reimbur…" at bounding box center [676, 372] width 248 height 383
drag, startPoint x: 718, startPoint y: 96, endPoint x: 636, endPoint y: 98, distance: 82.0
click at [718, 96] on link "Vehicles" at bounding box center [731, 96] width 69 height 43
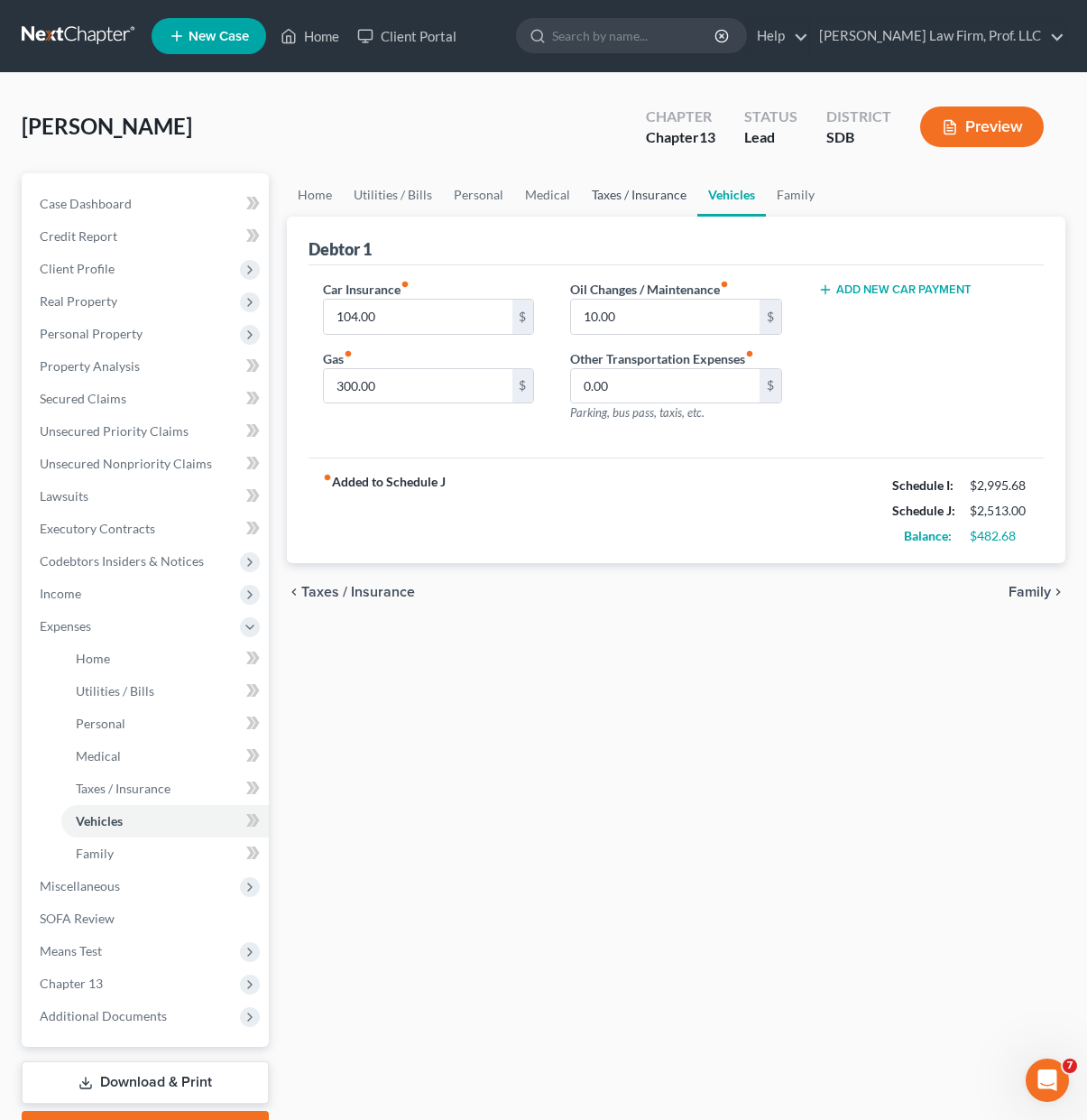
click at [625, 194] on link "Taxes / Insurance" at bounding box center [639, 195] width 117 height 43
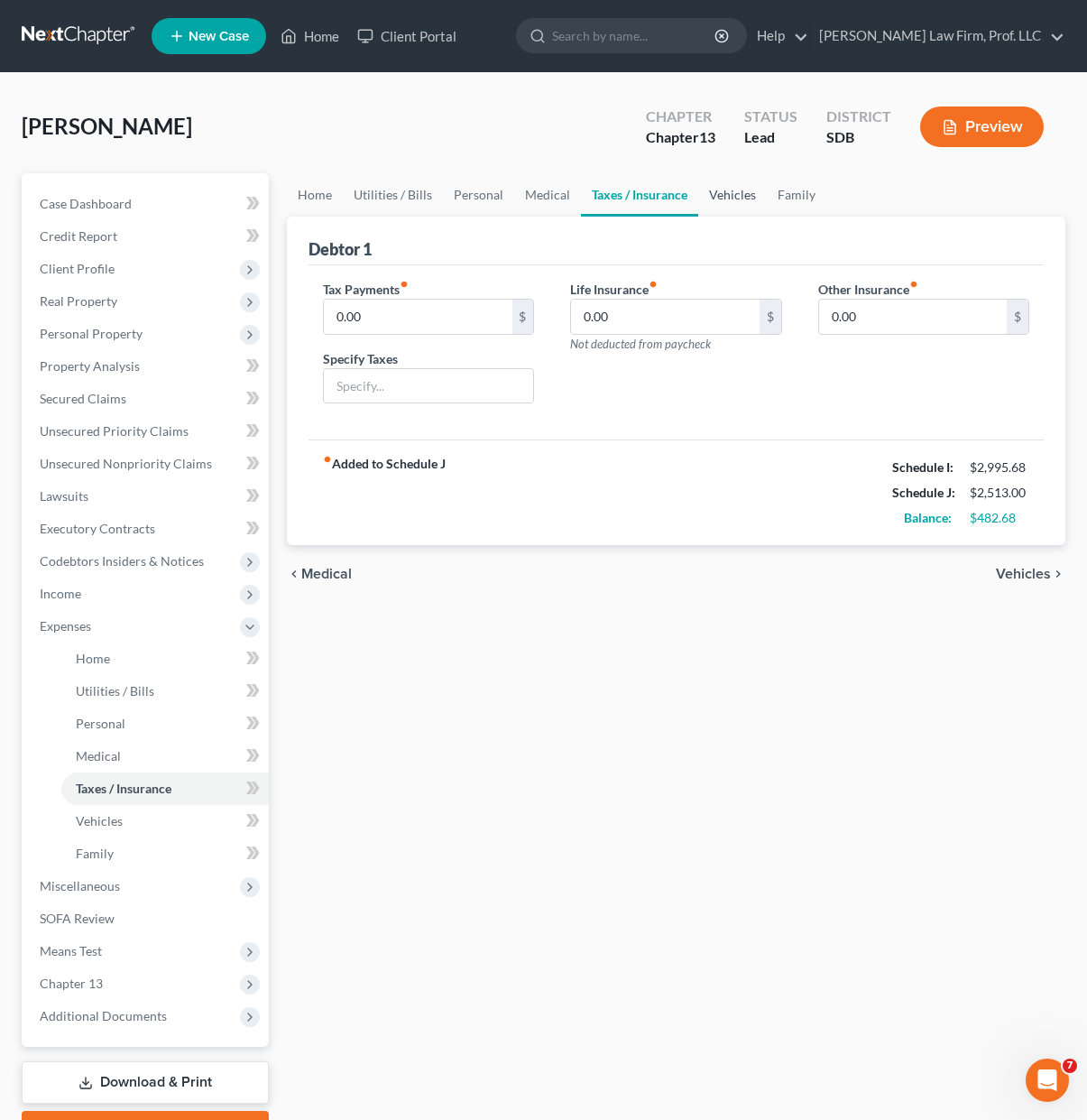
click at [730, 193] on link "Vehicles" at bounding box center [732, 195] width 69 height 43
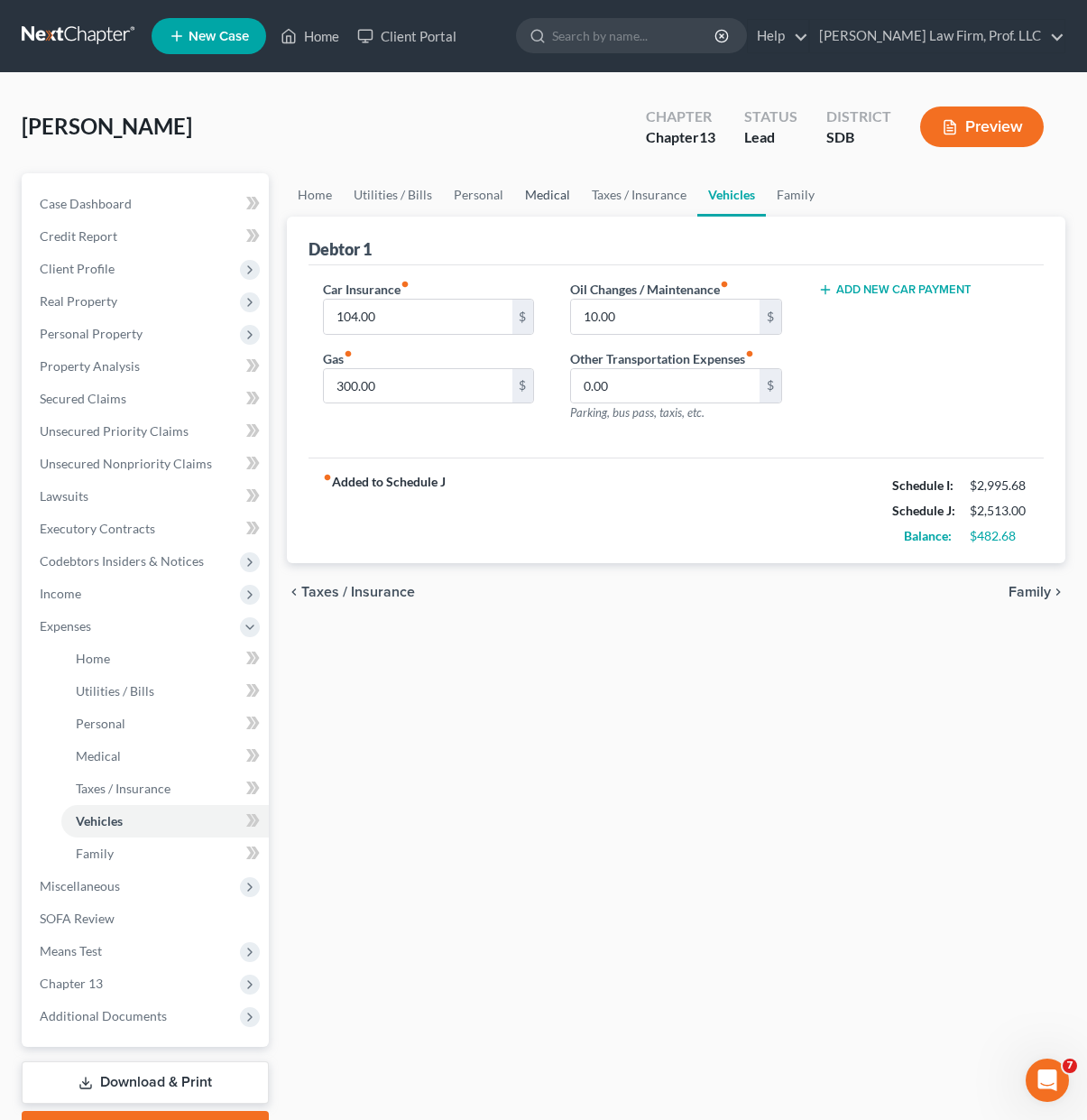
click at [532, 182] on link "Medical" at bounding box center [547, 195] width 67 height 43
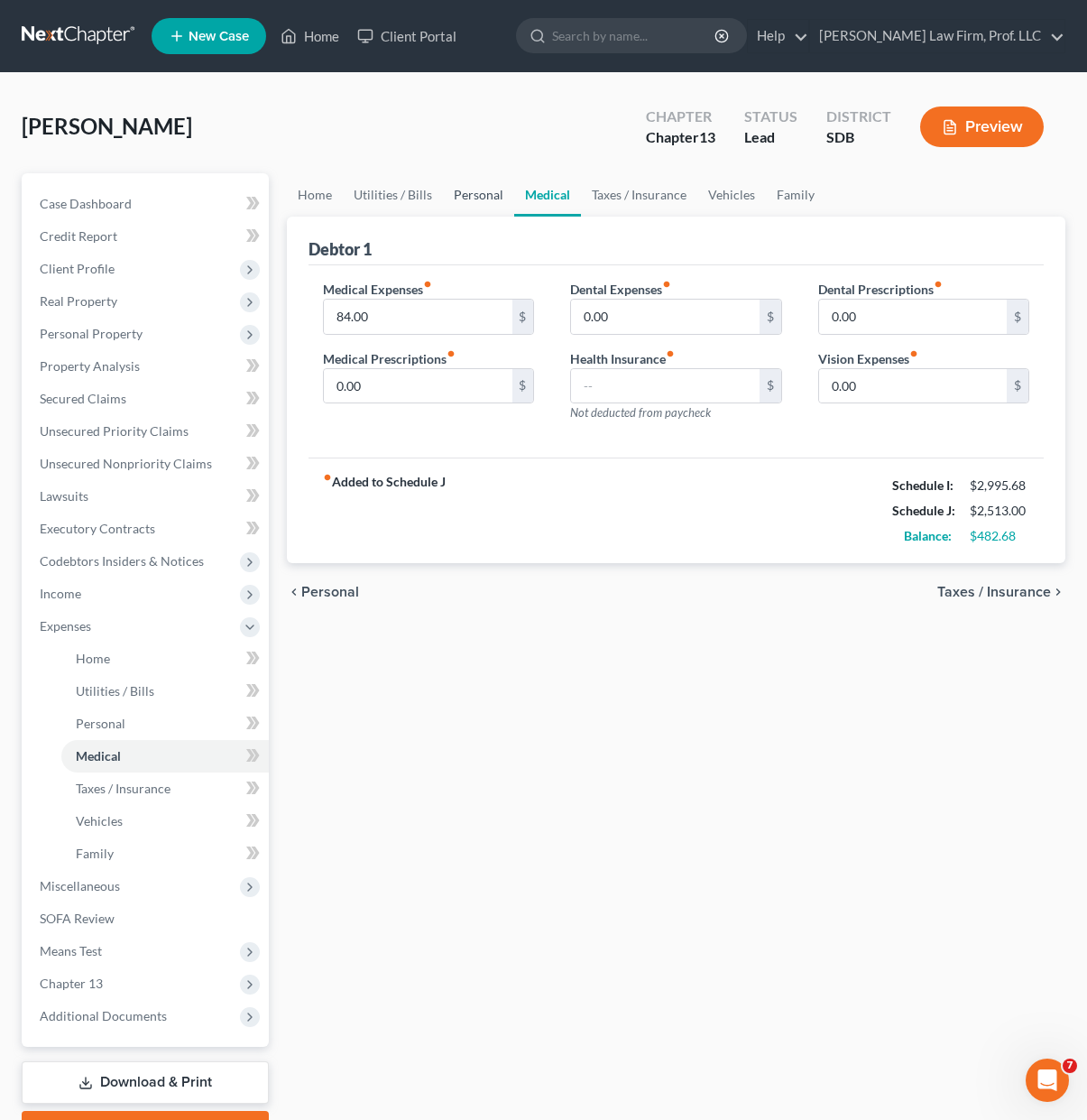
click at [471, 188] on link "Personal" at bounding box center [479, 195] width 72 height 43
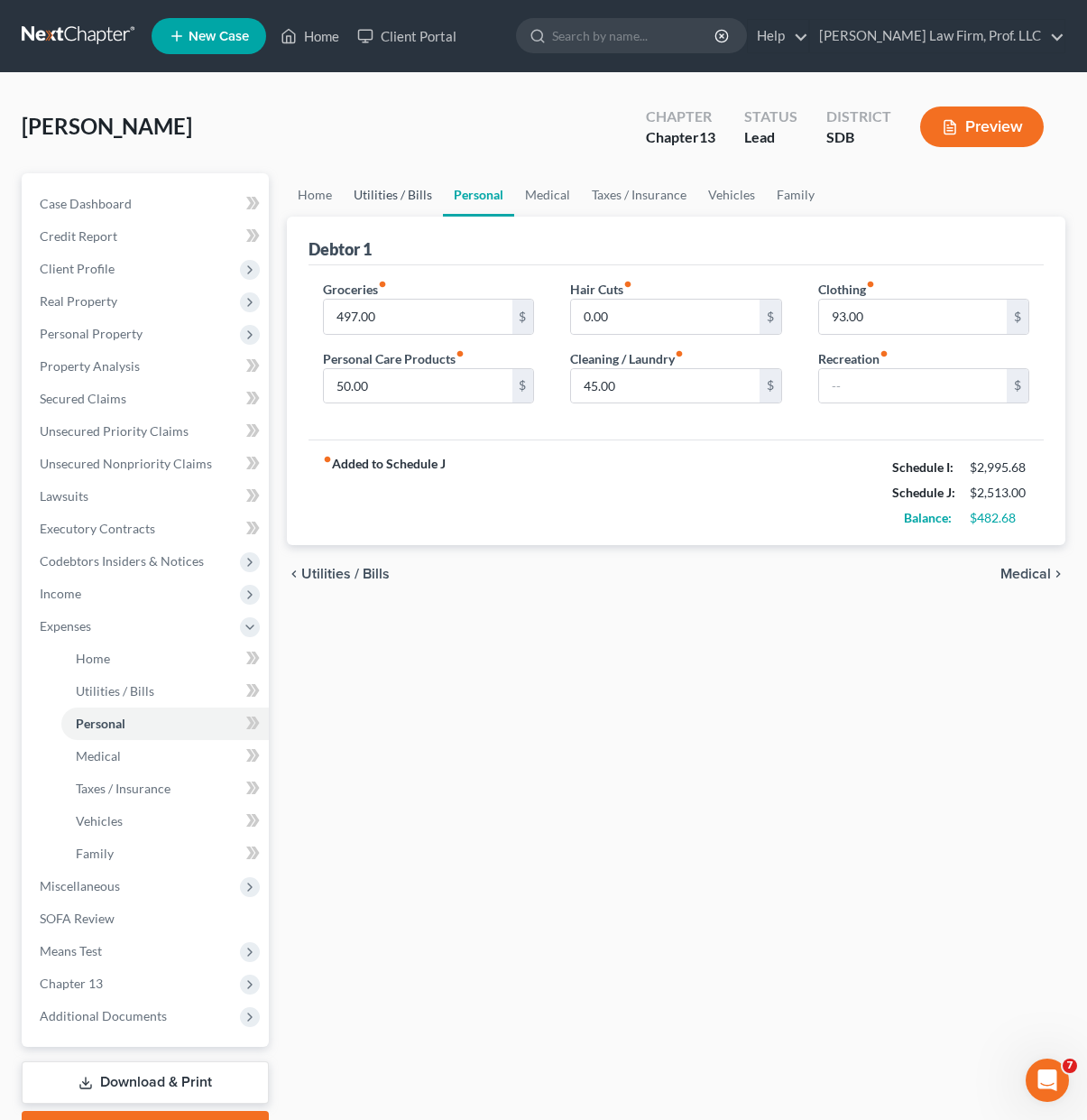
click at [400, 187] on link "Utilities / Bills" at bounding box center [392, 195] width 100 height 43
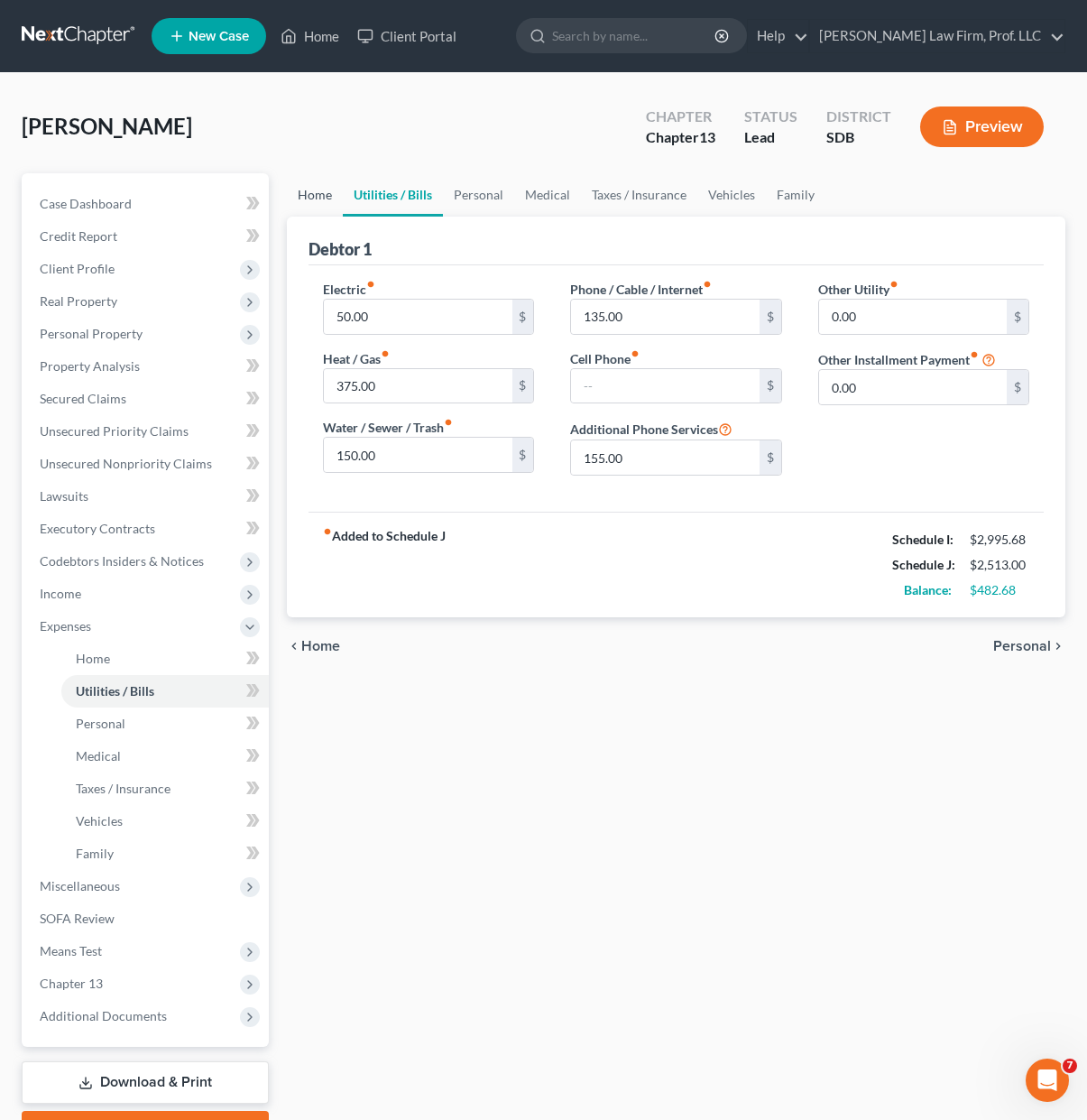
click at [321, 190] on link "Home" at bounding box center [314, 195] width 56 height 43
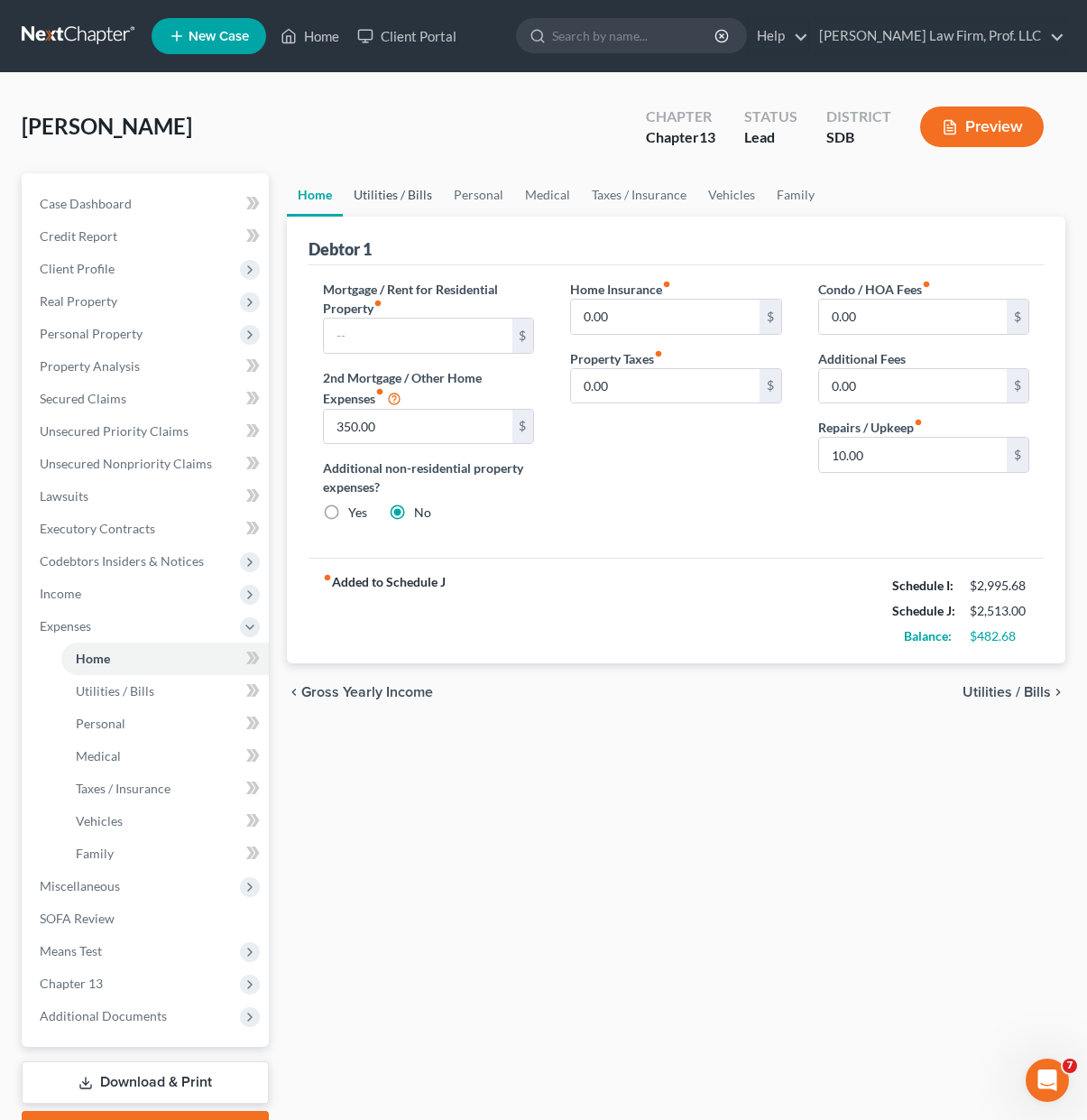
click at [389, 194] on link "Utilities / Bills" at bounding box center [392, 195] width 100 height 43
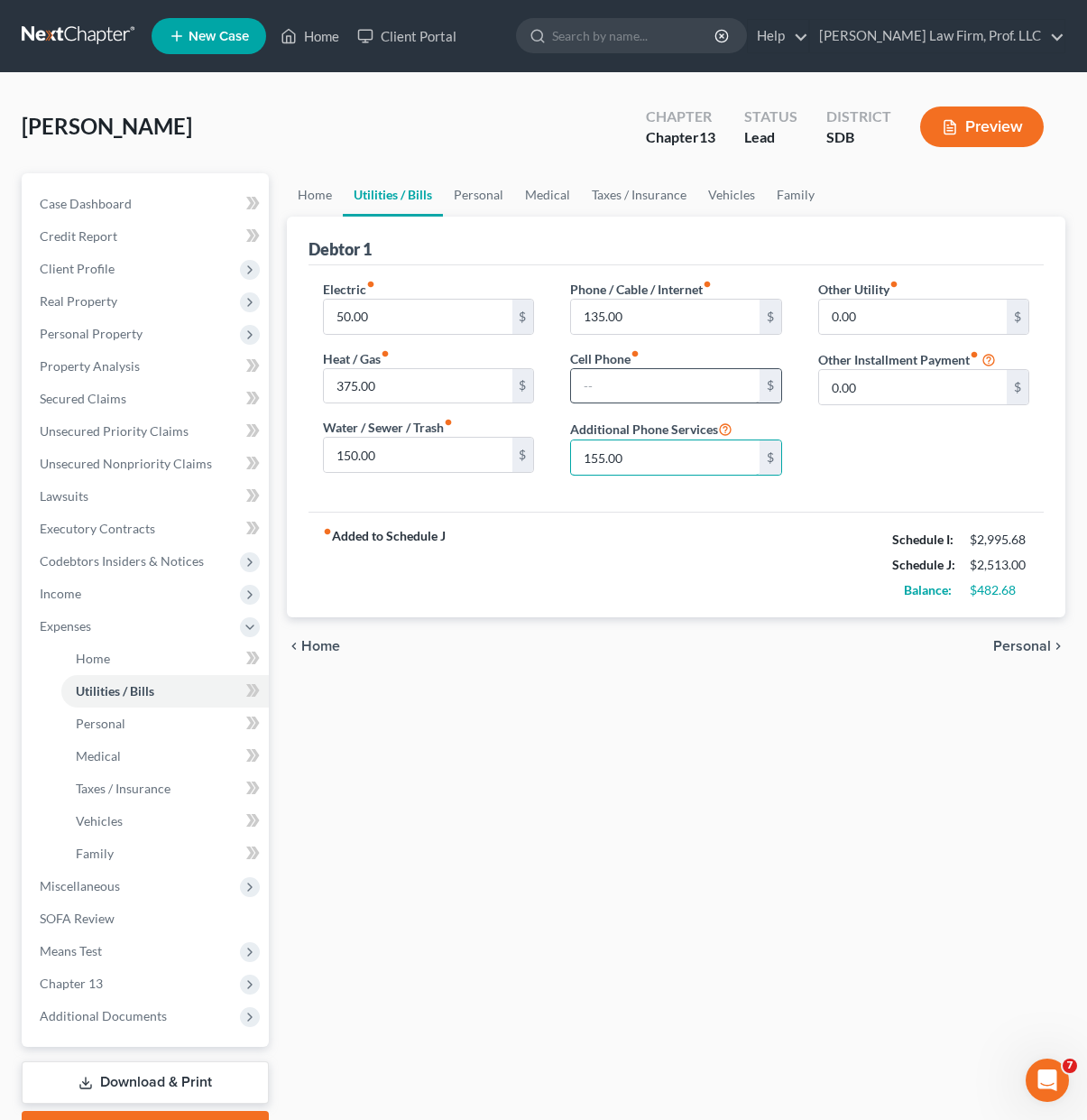
drag, startPoint x: 664, startPoint y: 453, endPoint x: 677, endPoint y: 376, distance: 78.1
click at [664, 453] on input "155.00" at bounding box center [664, 457] width 187 height 34
click at [679, 377] on input "text" at bounding box center [664, 386] width 187 height 34
type input "155.00"
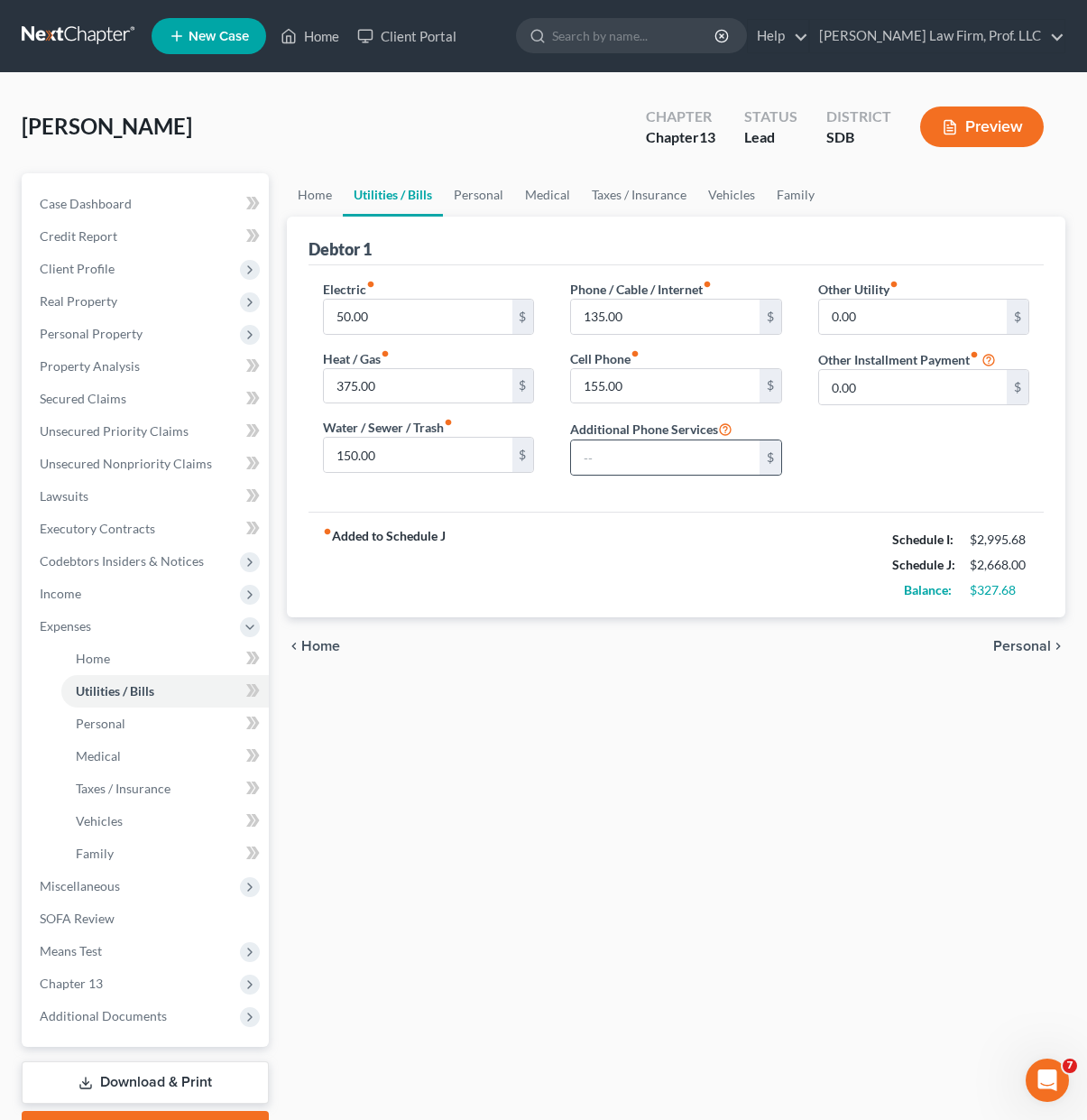
click at [710, 475] on div "$" at bounding box center [676, 457] width 211 height 36
click at [669, 201] on link "Taxes / Insurance" at bounding box center [639, 195] width 117 height 43
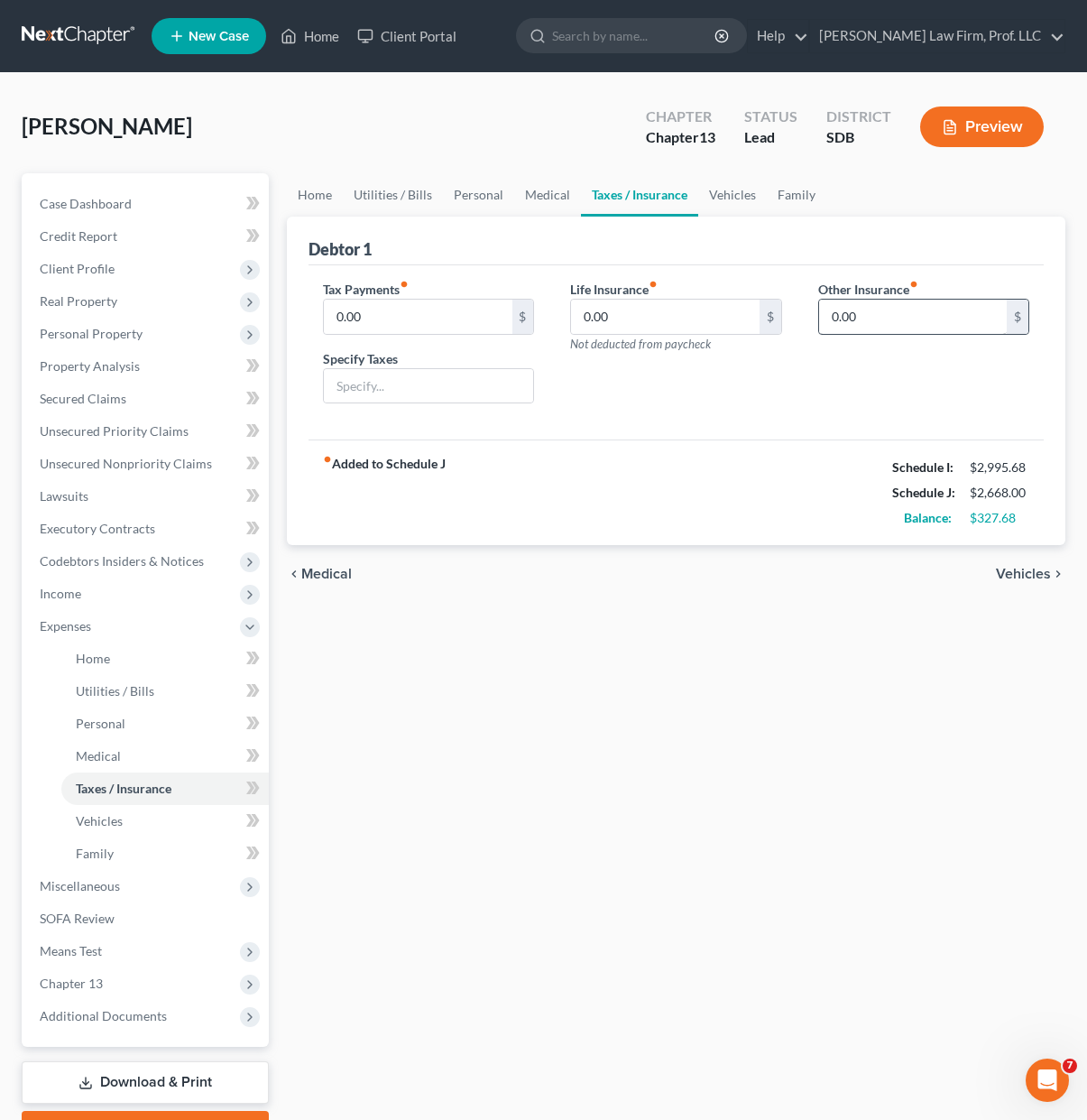
drag, startPoint x: 705, startPoint y: 385, endPoint x: 910, endPoint y: 328, distance: 212.8
click at [705, 385] on div "Life Insurance fiber_manual_record 0.00 $ Not deducted from paycheck" at bounding box center [676, 349] width 248 height 139
click at [720, 191] on link "Vehicles" at bounding box center [732, 195] width 69 height 43
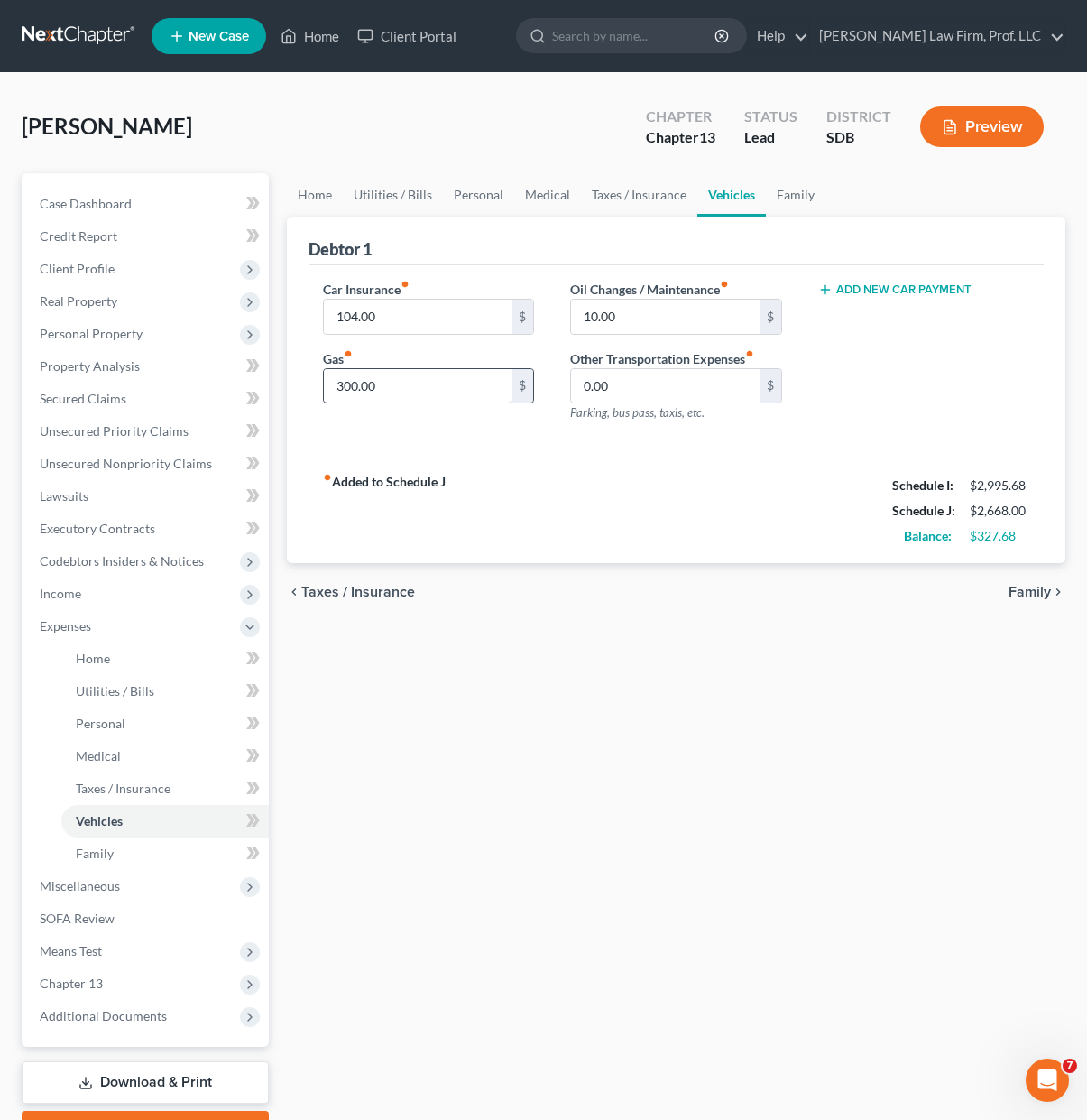
click at [615, 526] on div "fiber_manual_record Added to Schedule J Schedule I: $2,995.68 Schedule J: $2,66…" at bounding box center [676, 510] width 735 height 105
drag, startPoint x: 460, startPoint y: 1027, endPoint x: 869, endPoint y: 972, distance: 412.7
click at [460, 1027] on div "Home Utilities / Bills Personal Medical Taxes / Insurance Vehicles Family Debto…" at bounding box center [676, 662] width 797 height 977
click at [600, 812] on div "Home Utilities / Bills Personal Medical Taxes / Insurance Vehicles Family Debto…" at bounding box center [676, 662] width 797 height 977
click at [574, 749] on div "Home Utilities / Bills Personal Medical Taxes / Insurance Vehicles Family Debto…" at bounding box center [676, 662] width 797 height 977
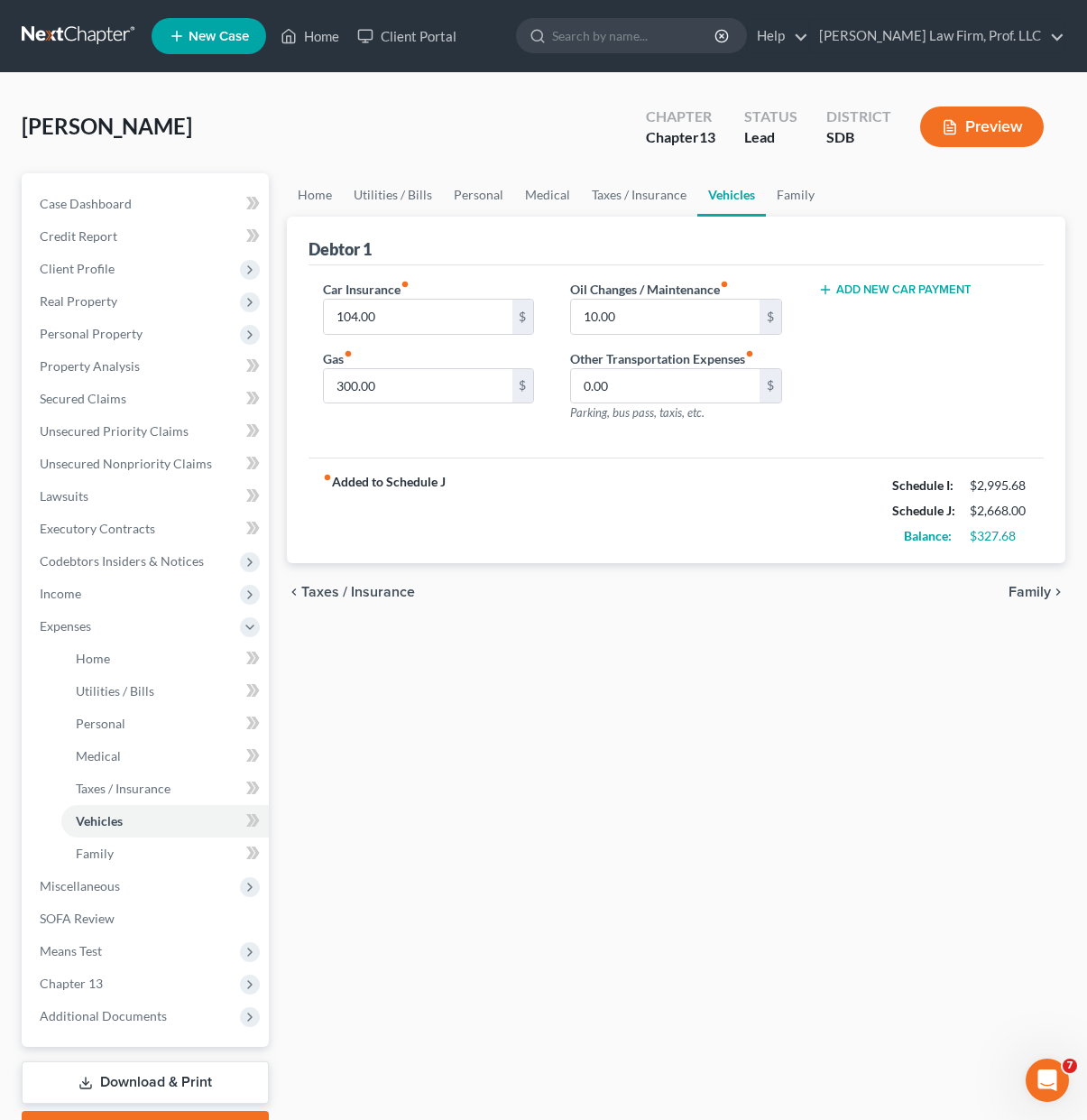
click at [458, 768] on div "Home Utilities / Bills Personal Medical Taxes / Insurance Vehicles Family Debto…" at bounding box center [676, 662] width 797 height 977
click at [73, 379] on link "Property Analysis" at bounding box center [147, 366] width 244 height 33
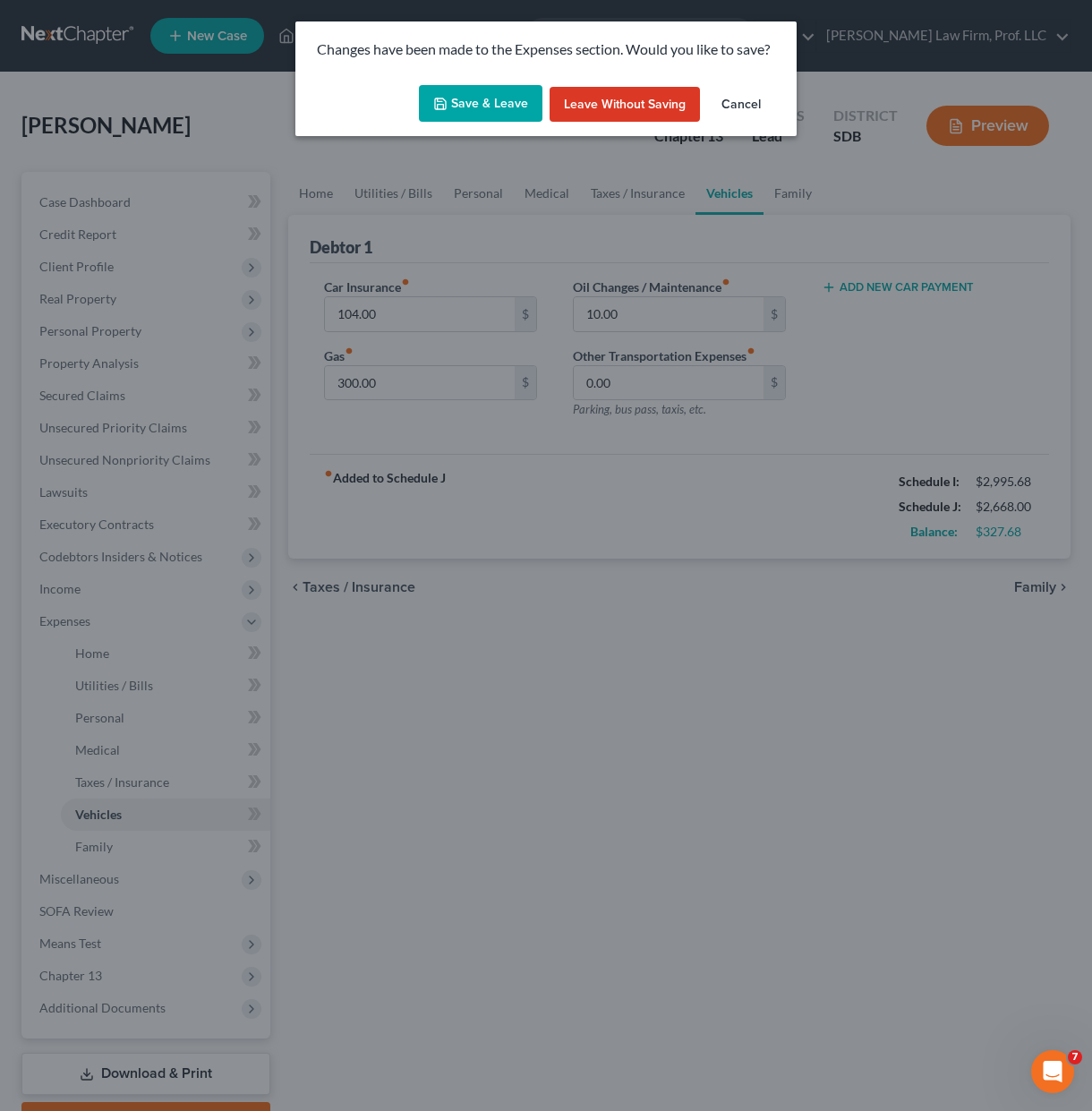
click at [485, 76] on div "Changes have been made to the Expenses section. Would you like to save?" at bounding box center [545, 49] width 501 height 56
click at [479, 97] on button "Save & Leave" at bounding box center [481, 104] width 123 height 37
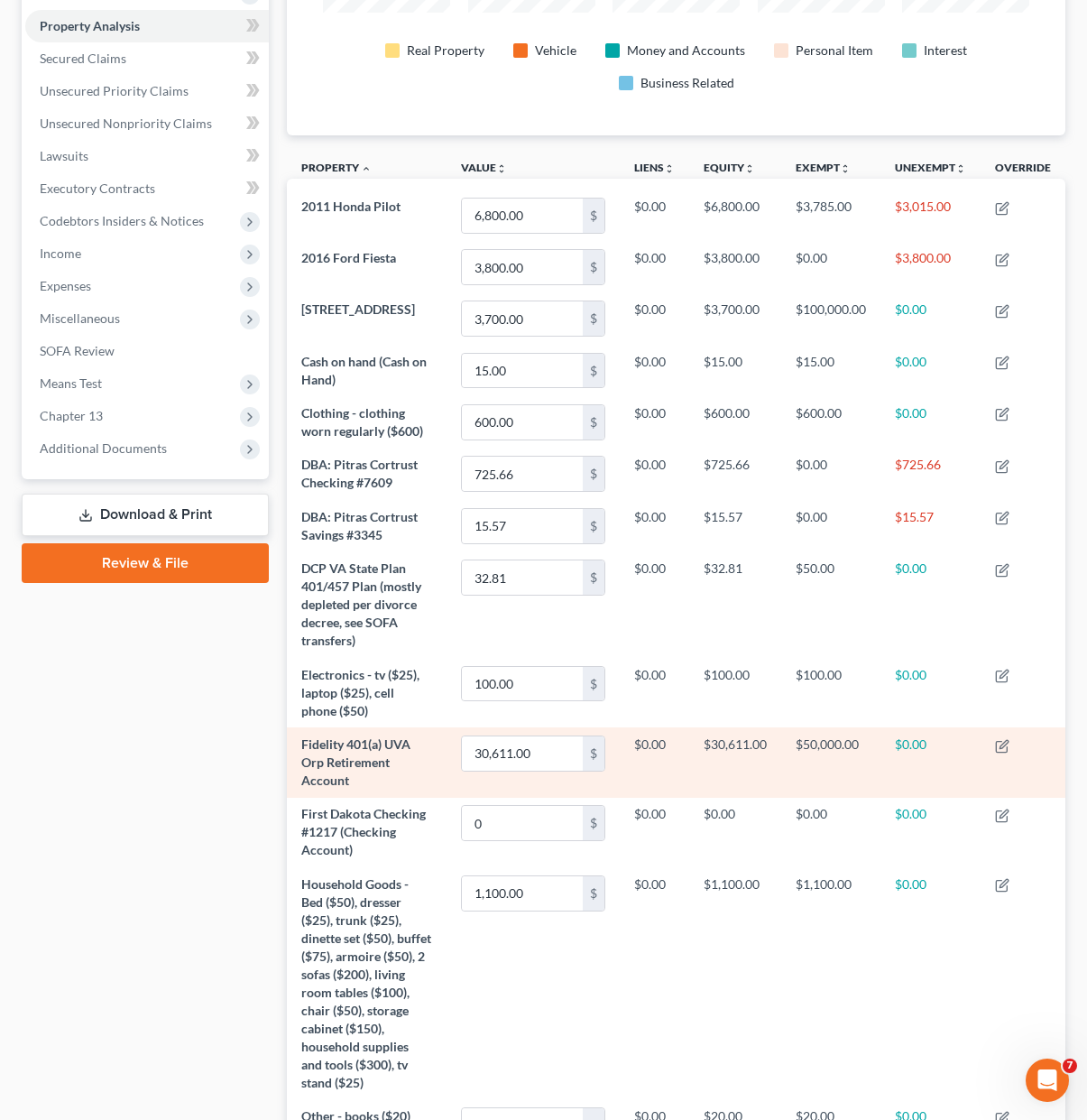
scroll to position [600, 0]
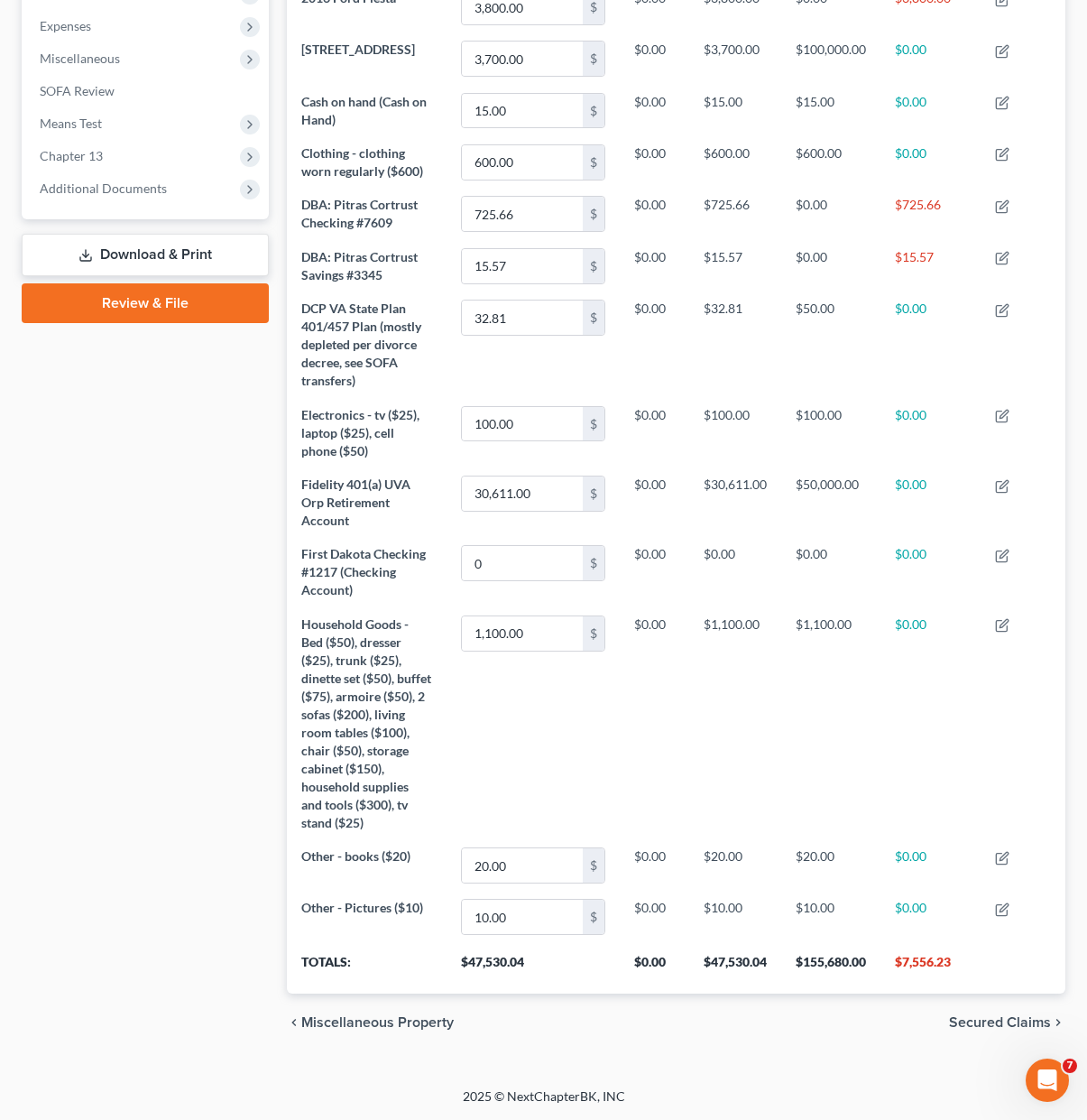
click at [118, 745] on div "Case Dashboard Payments Invoices Payments Payments Credit Report Client Profile" at bounding box center [145, 312] width 265 height 1478
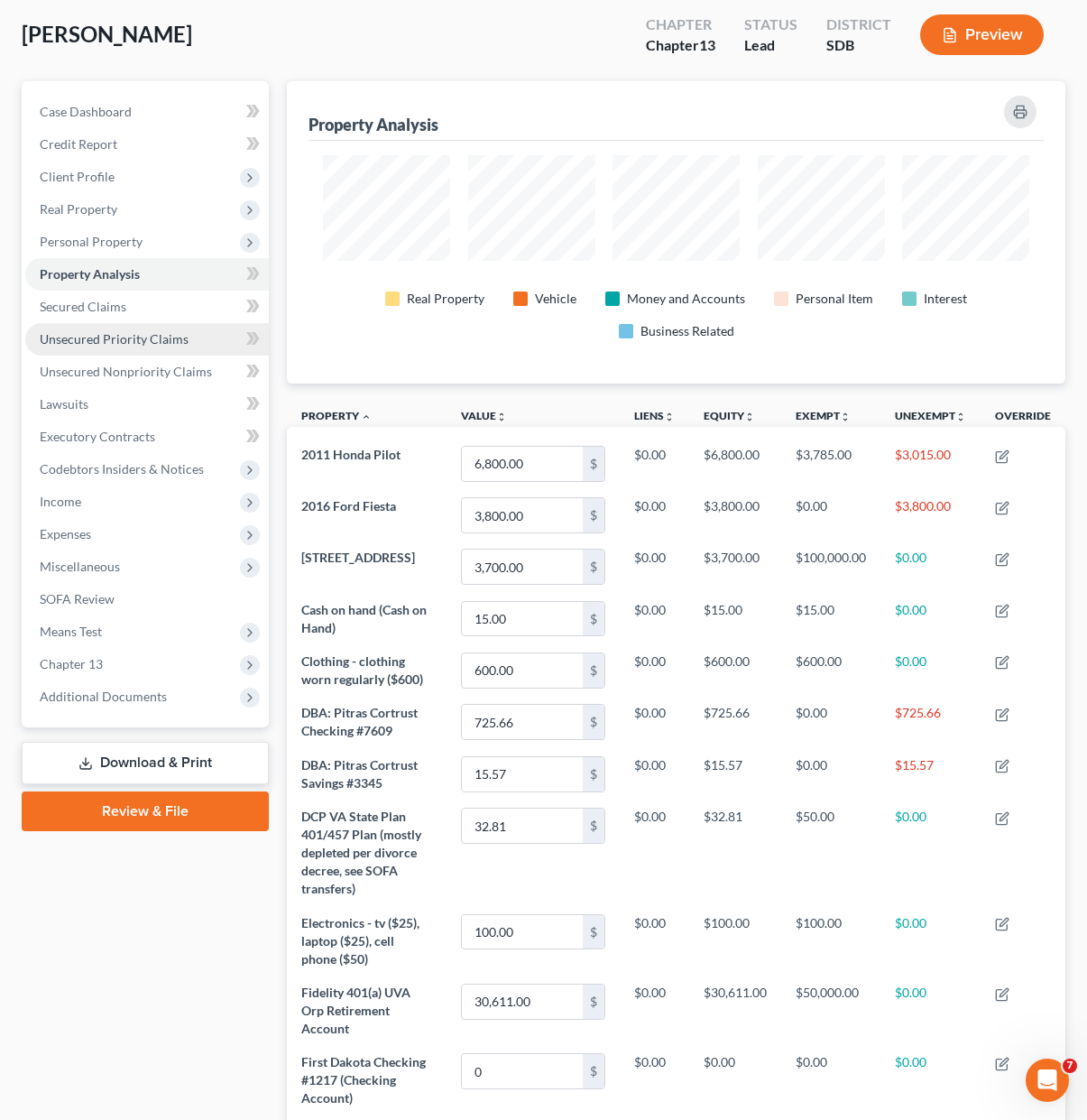
scroll to position [58, 0]
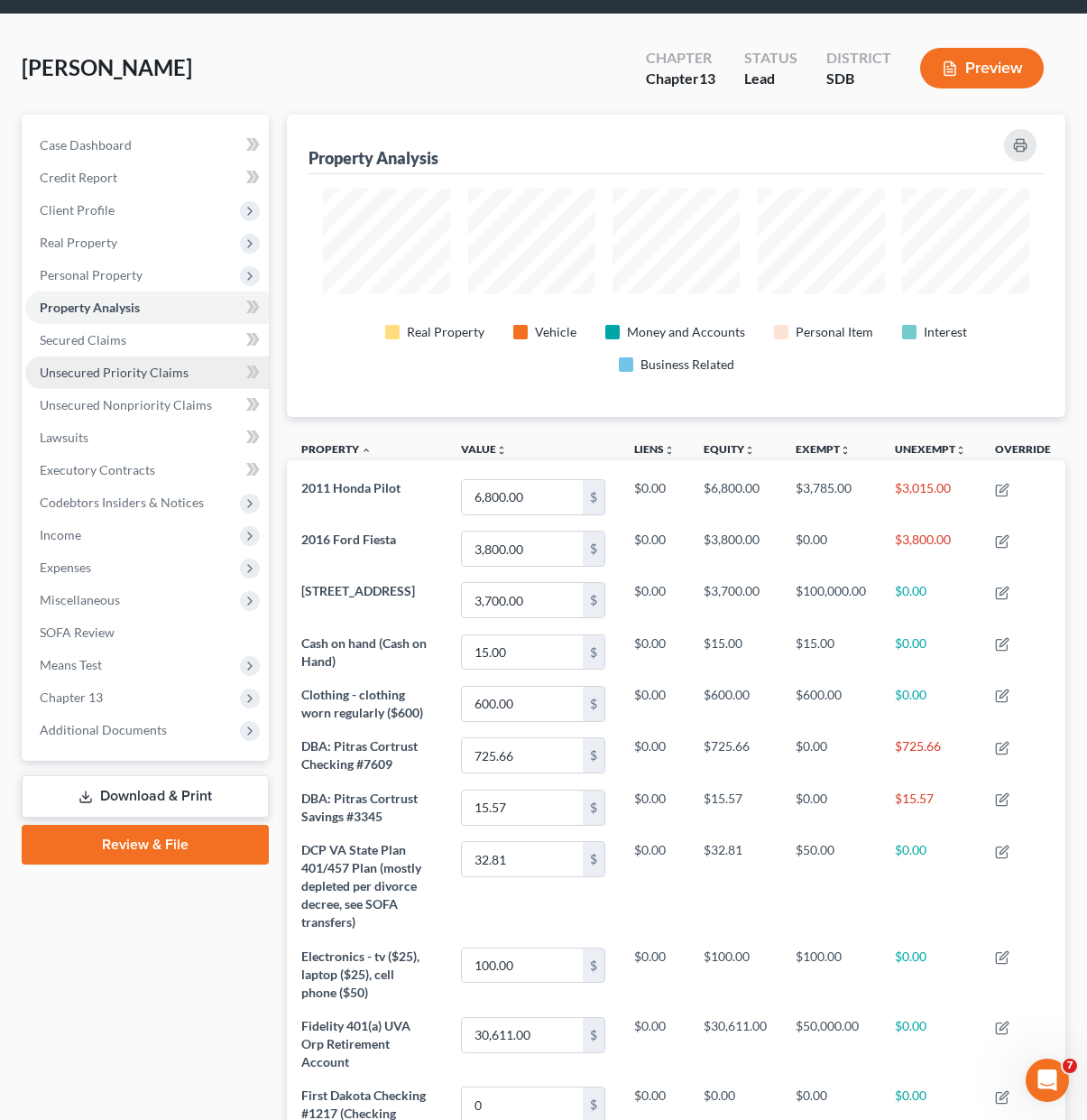
click at [108, 375] on span "Unsecured Priority Claims" at bounding box center [114, 372] width 149 height 15
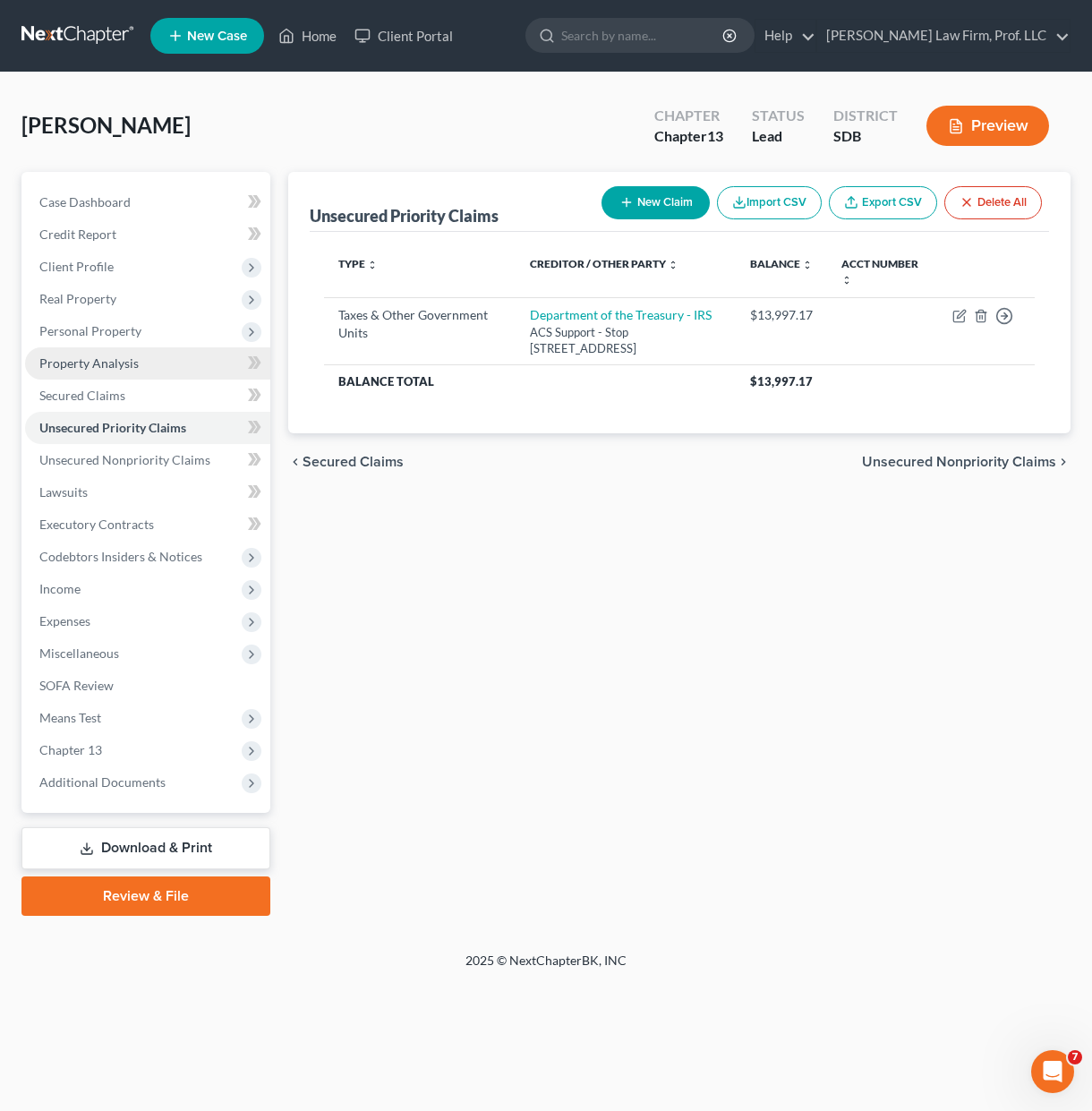
click at [148, 360] on link "Property Analysis" at bounding box center [147, 363] width 245 height 33
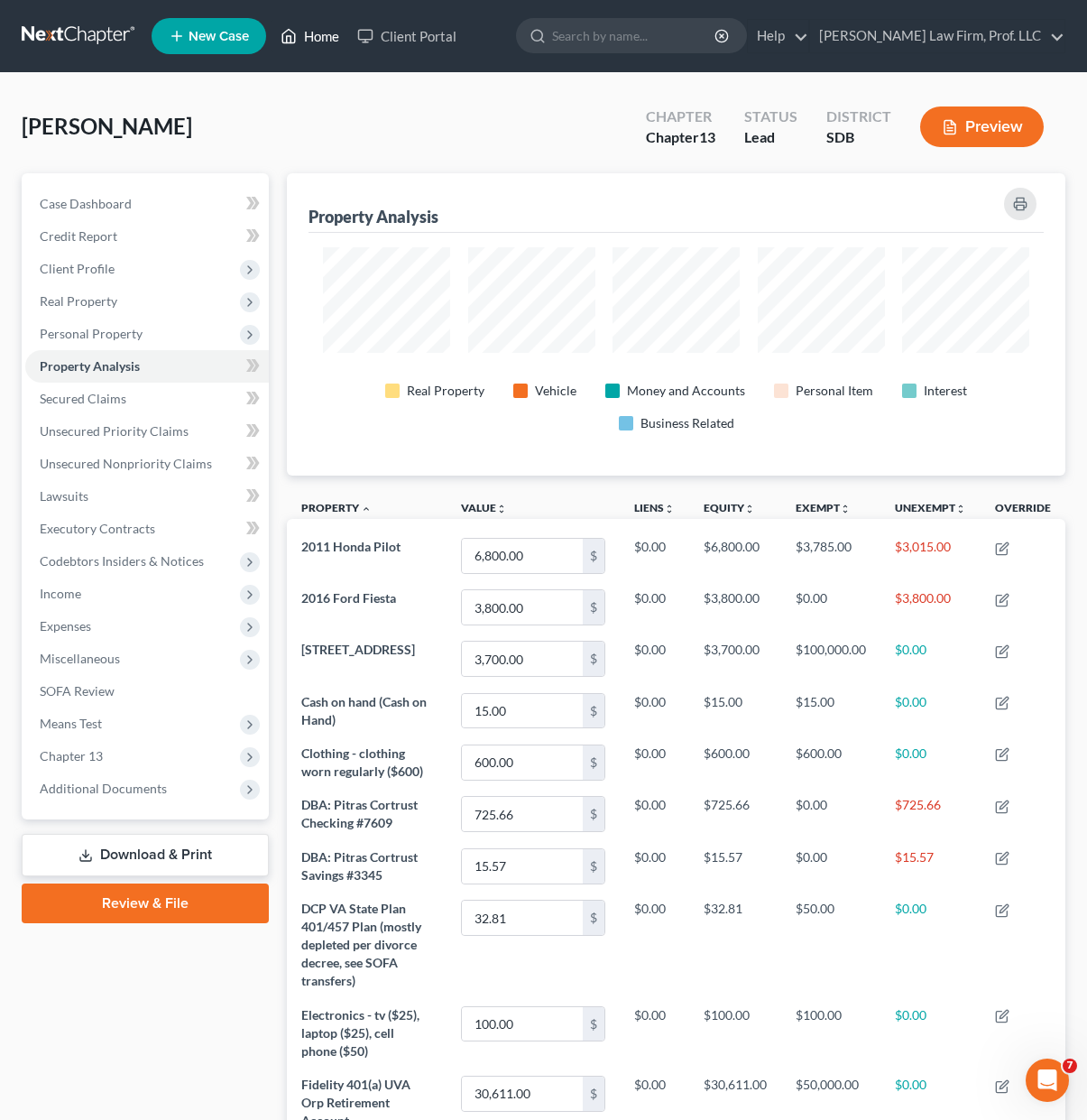
click at [313, 47] on link "Home" at bounding box center [310, 36] width 76 height 33
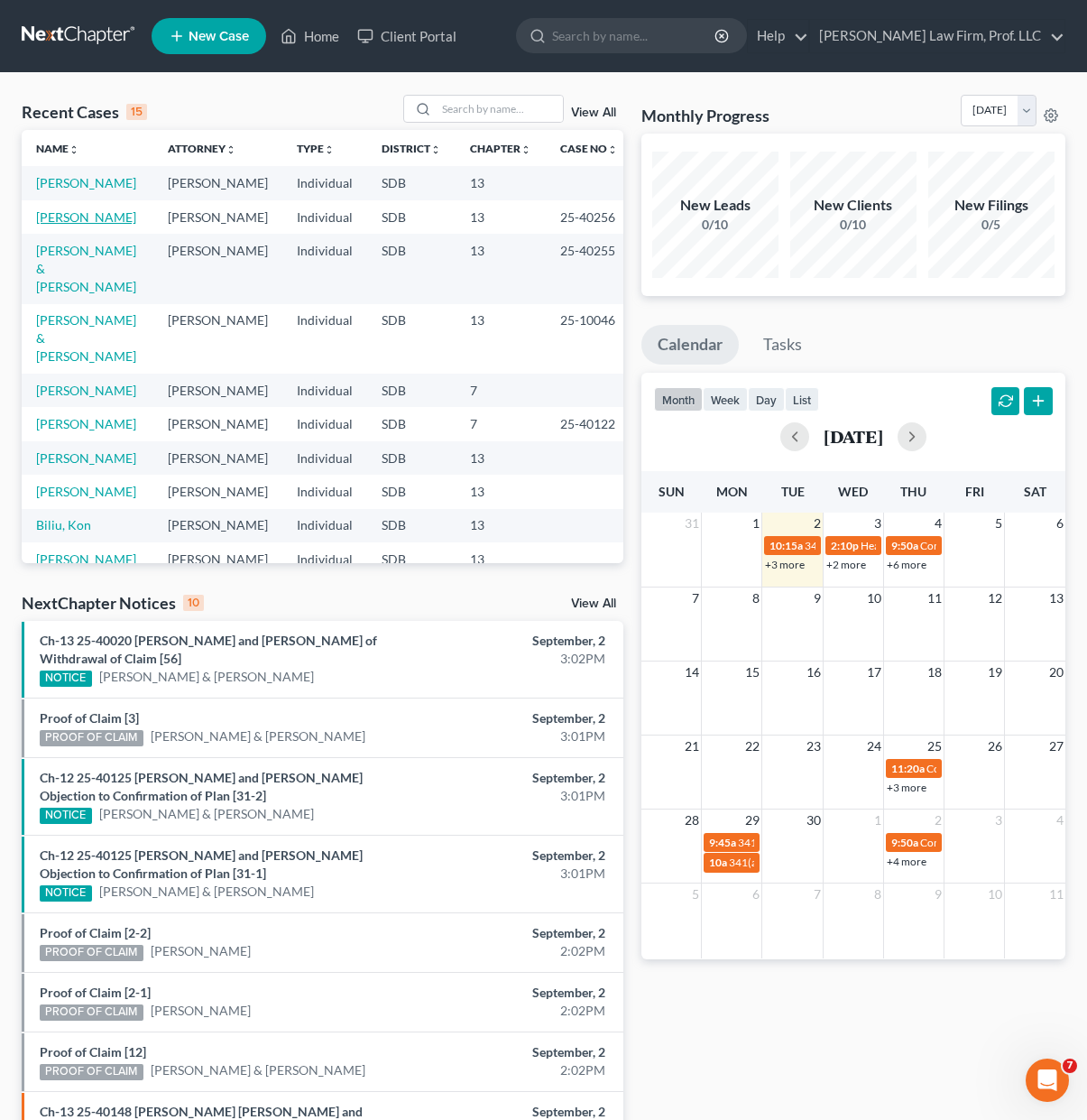
click at [46, 211] on link "[PERSON_NAME]" at bounding box center [86, 216] width 100 height 15
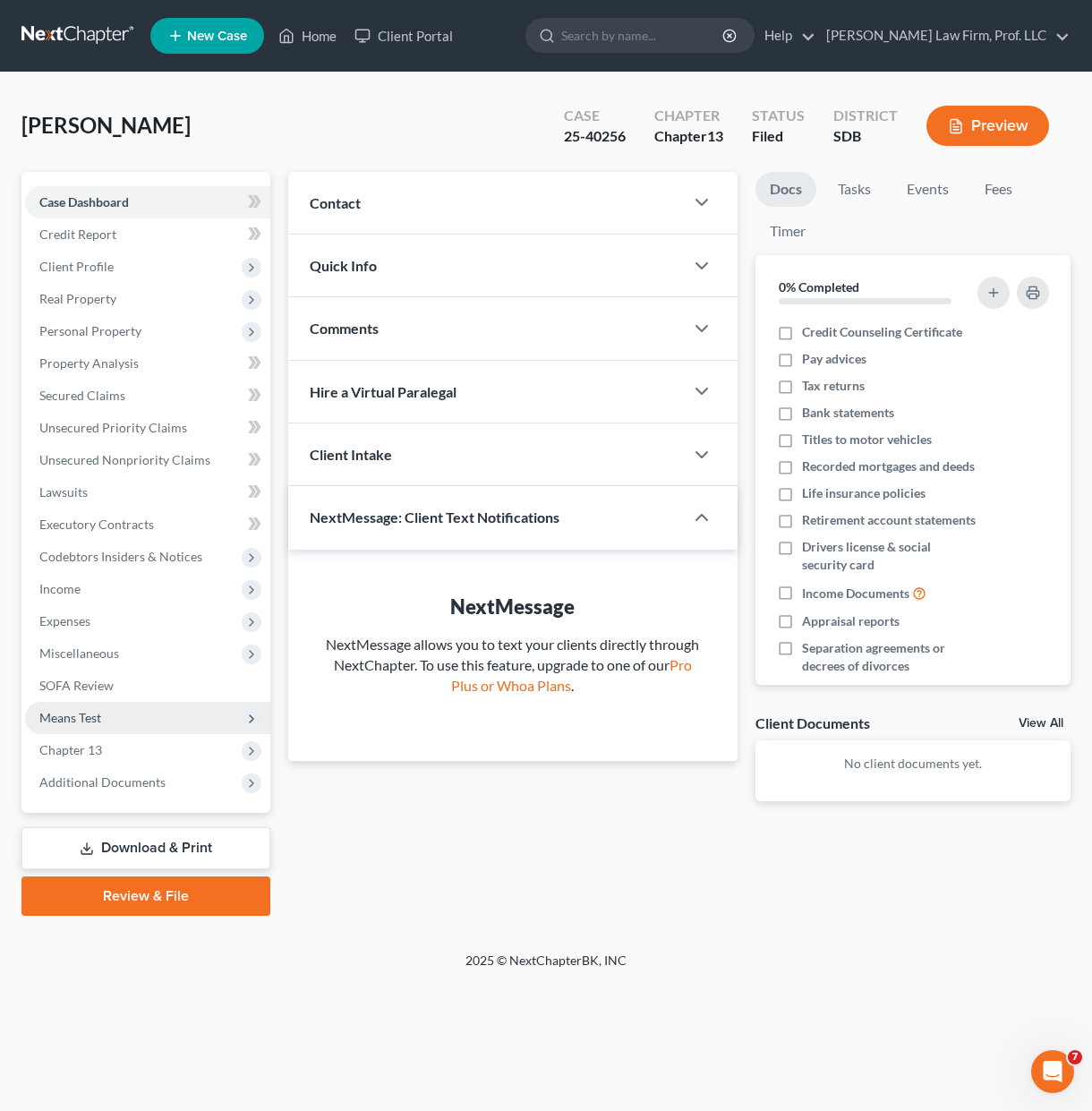
click at [111, 719] on span "Means Test" at bounding box center [147, 718] width 245 height 33
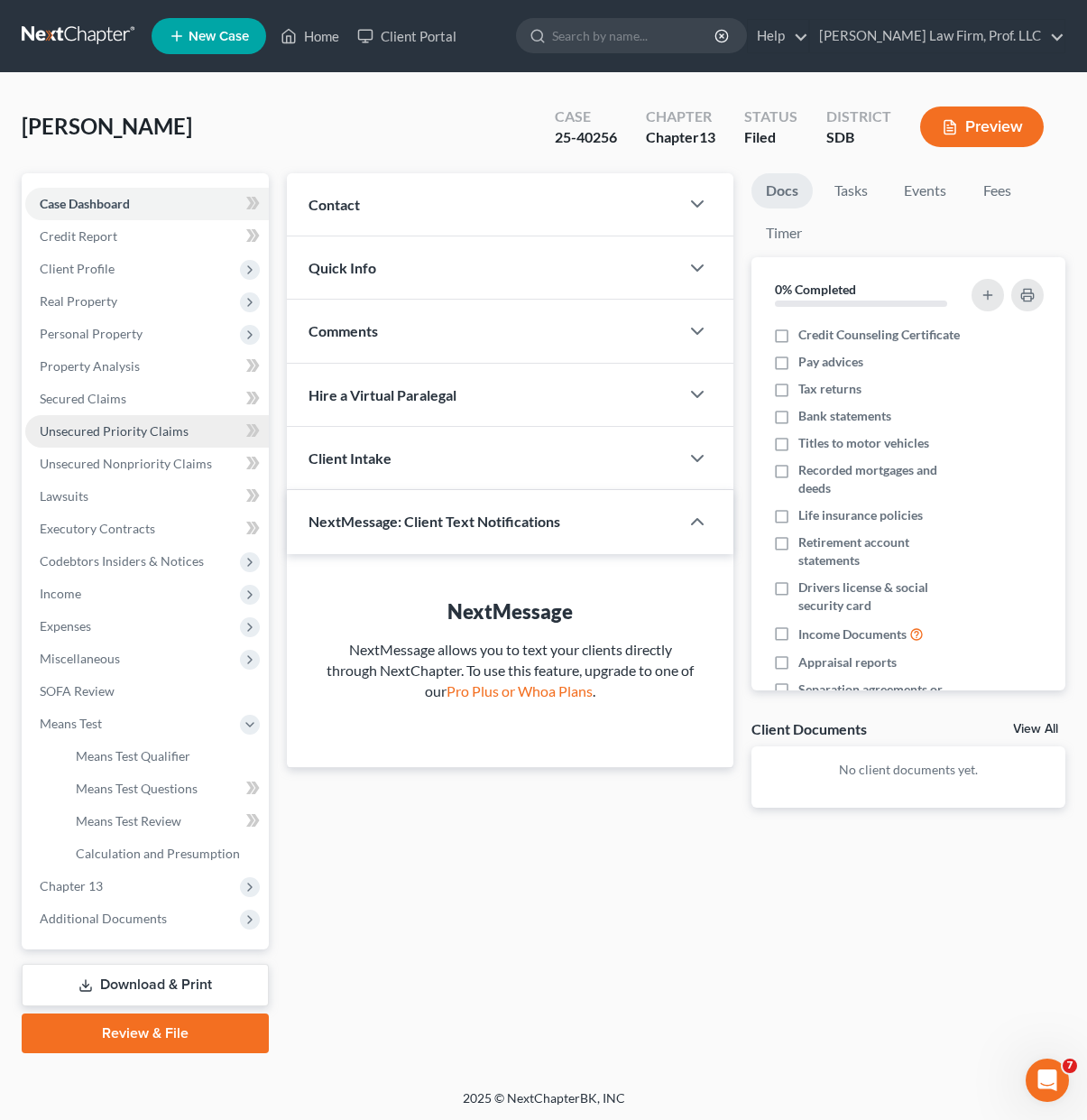
click at [162, 427] on span "Unsecured Priority Claims" at bounding box center [114, 431] width 149 height 15
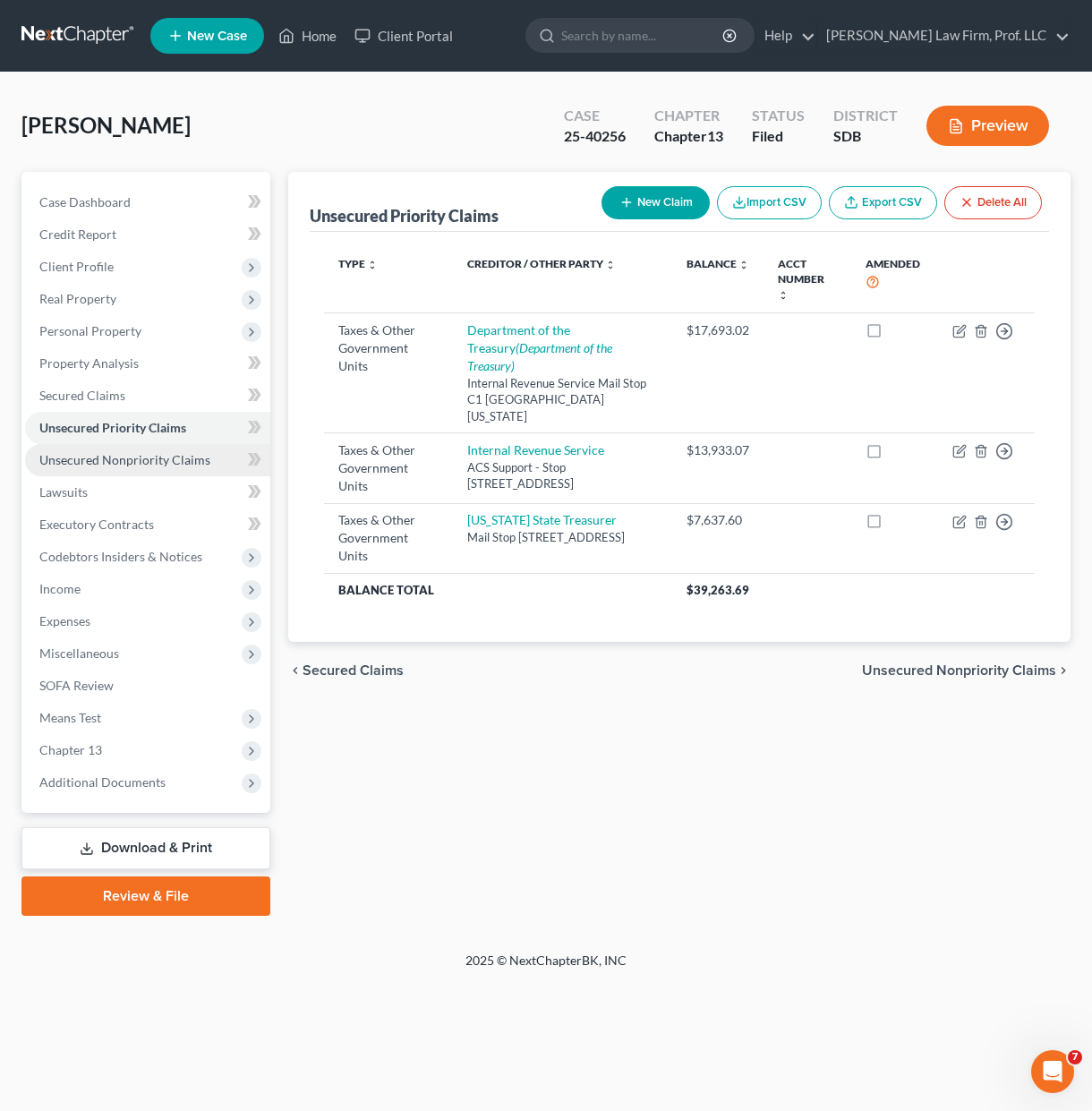
click at [149, 463] on span "Unsecured Nonpriority Claims" at bounding box center [124, 459] width 171 height 15
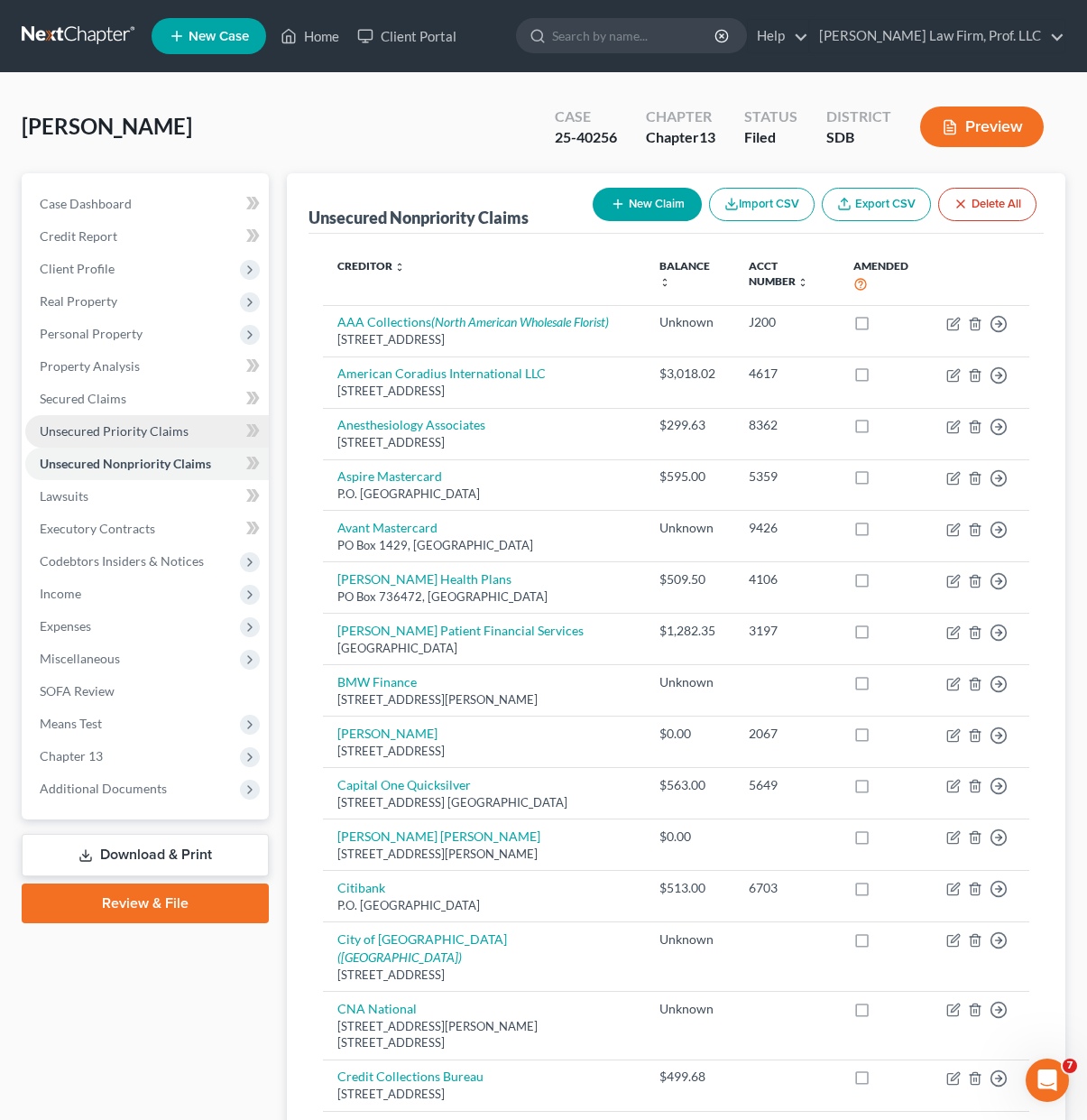
click at [164, 440] on link "Unsecured Priority Claims" at bounding box center [147, 431] width 244 height 33
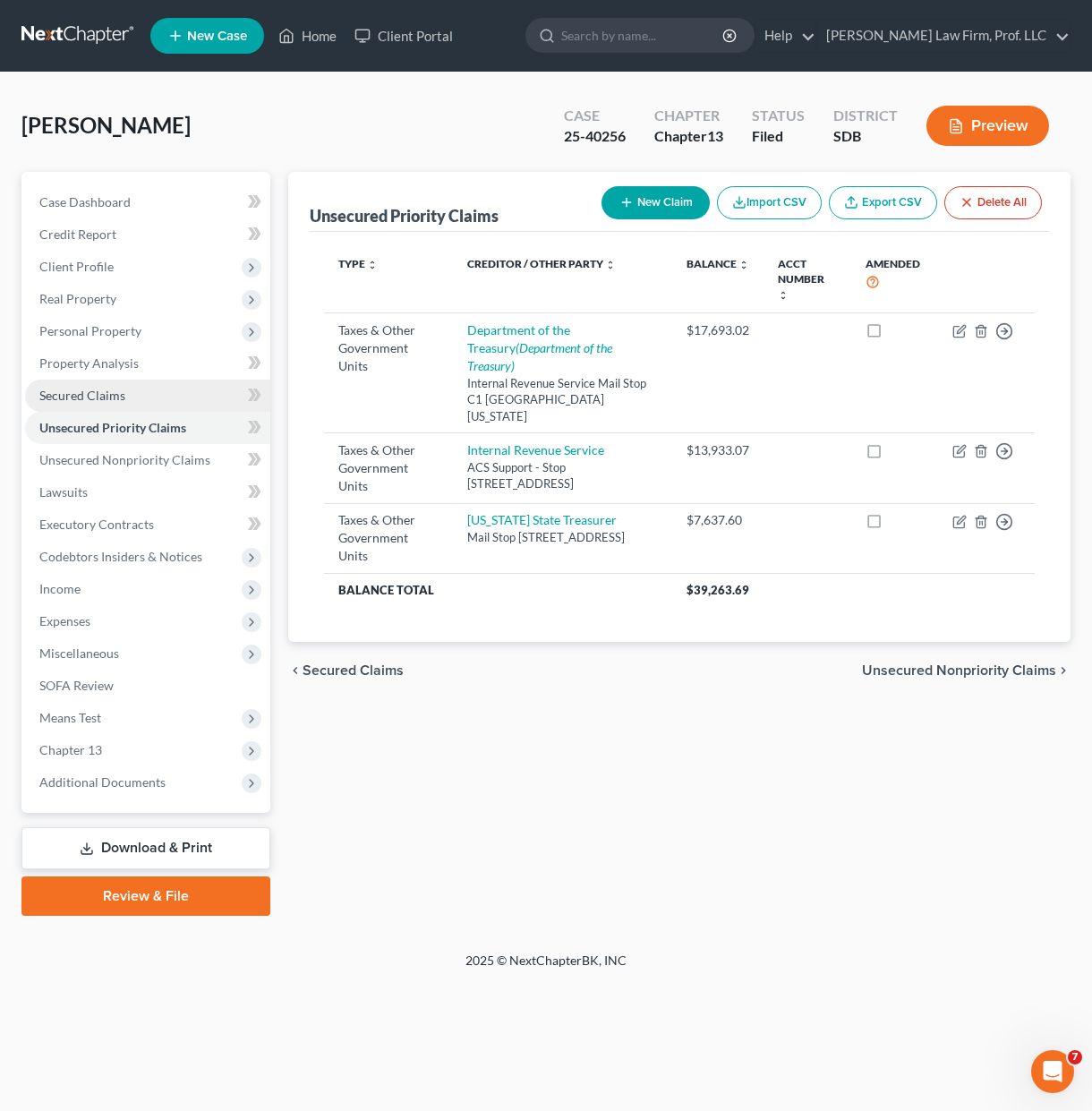
click at [113, 394] on span "Secured Claims" at bounding box center [82, 395] width 86 height 15
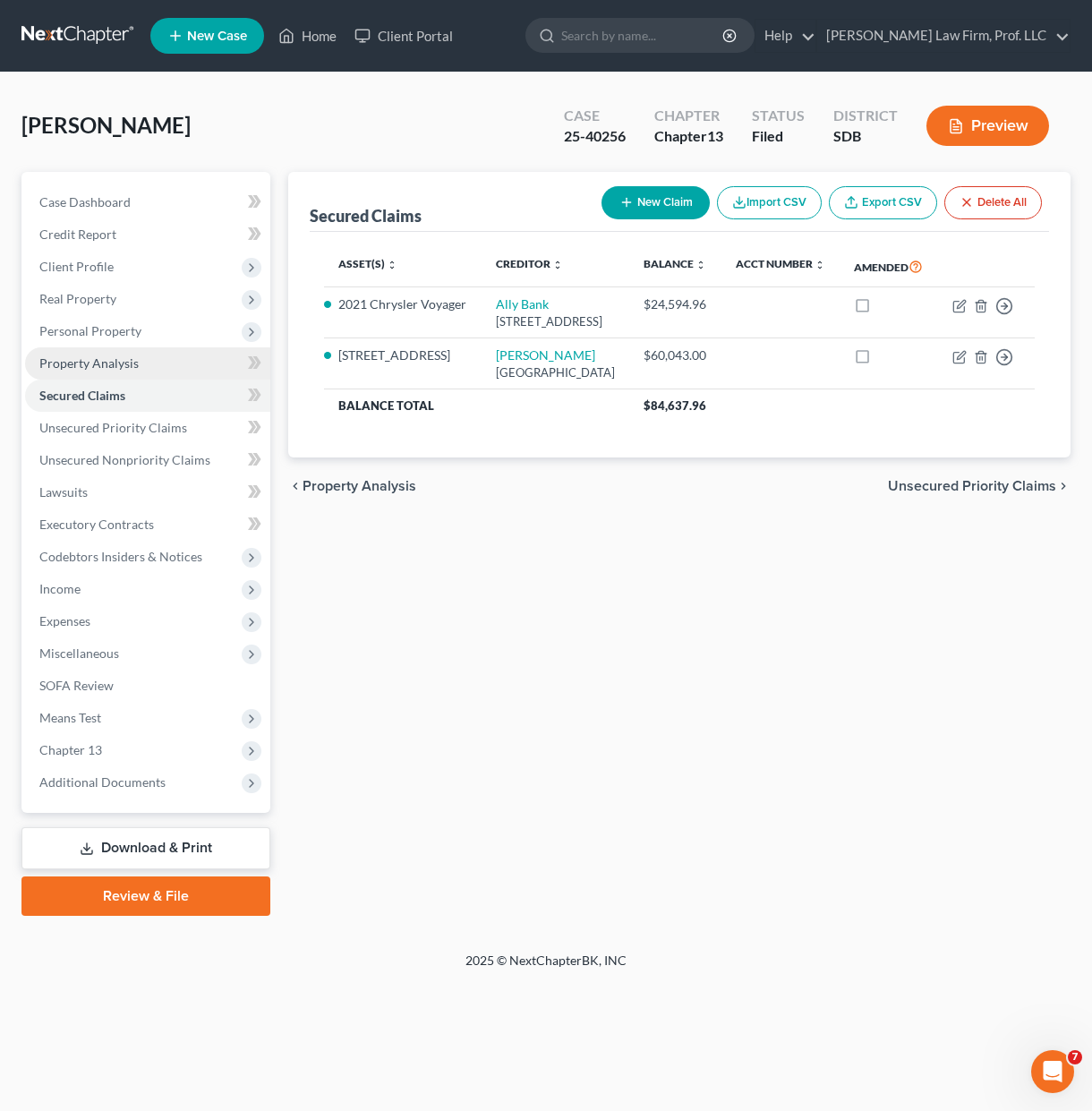
click at [113, 352] on link "Property Analysis" at bounding box center [147, 363] width 245 height 33
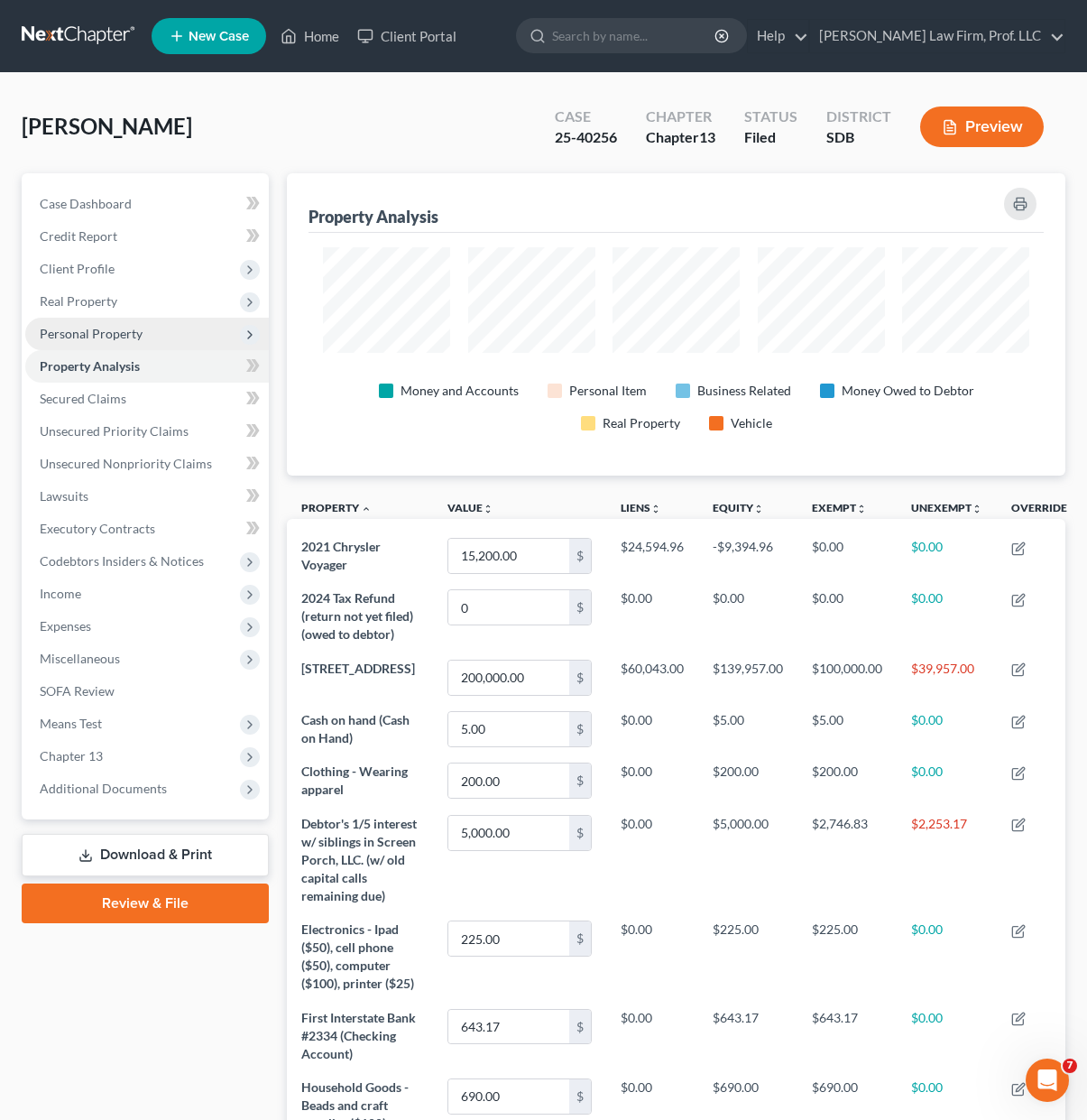
scroll to position [302, 778]
click at [128, 326] on span "Personal Property" at bounding box center [90, 333] width 103 height 15
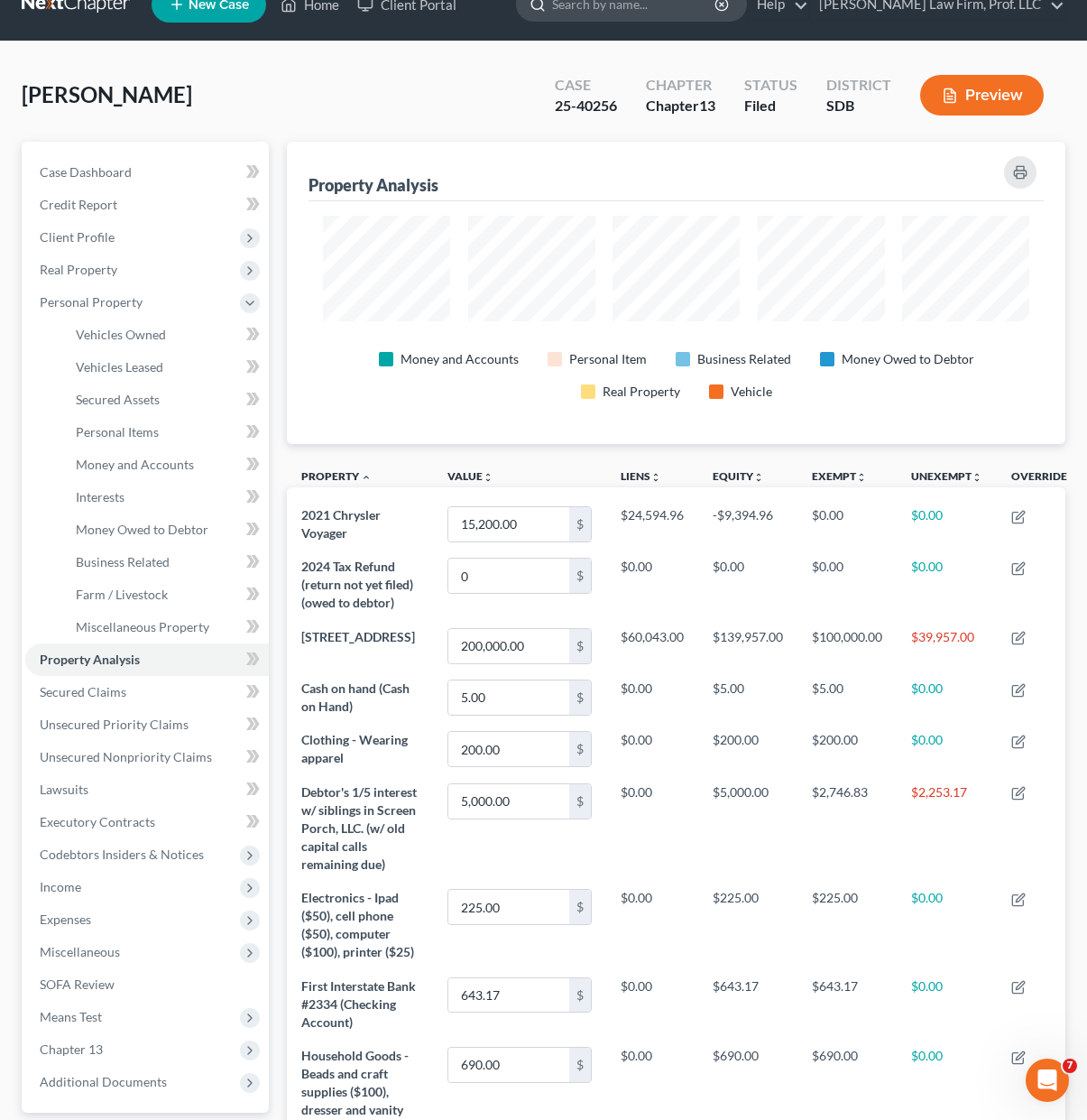
scroll to position [0, 0]
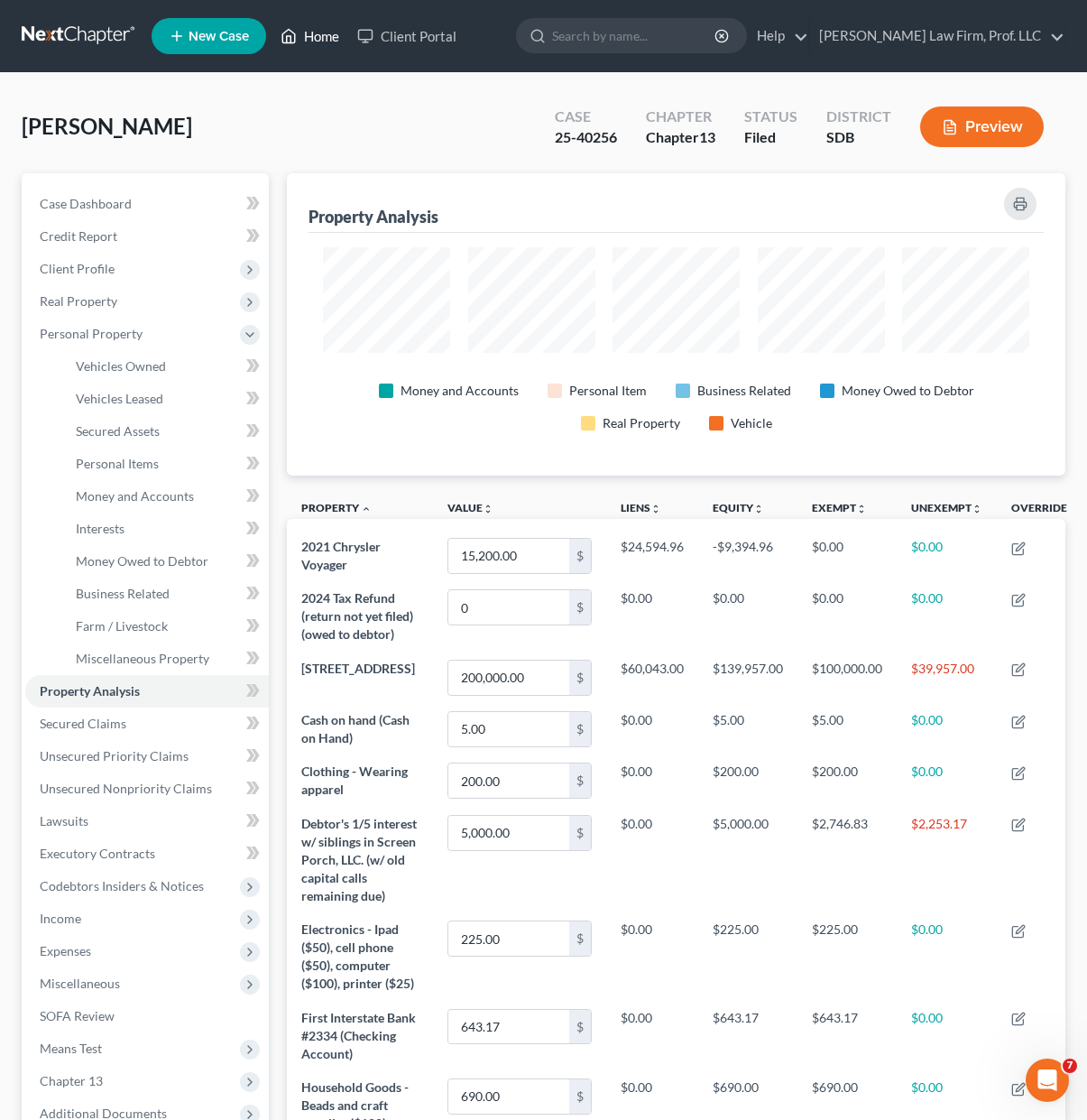
drag, startPoint x: 315, startPoint y: 26, endPoint x: 467, endPoint y: 97, distance: 167.8
click at [315, 26] on link "Home" at bounding box center [310, 36] width 76 height 33
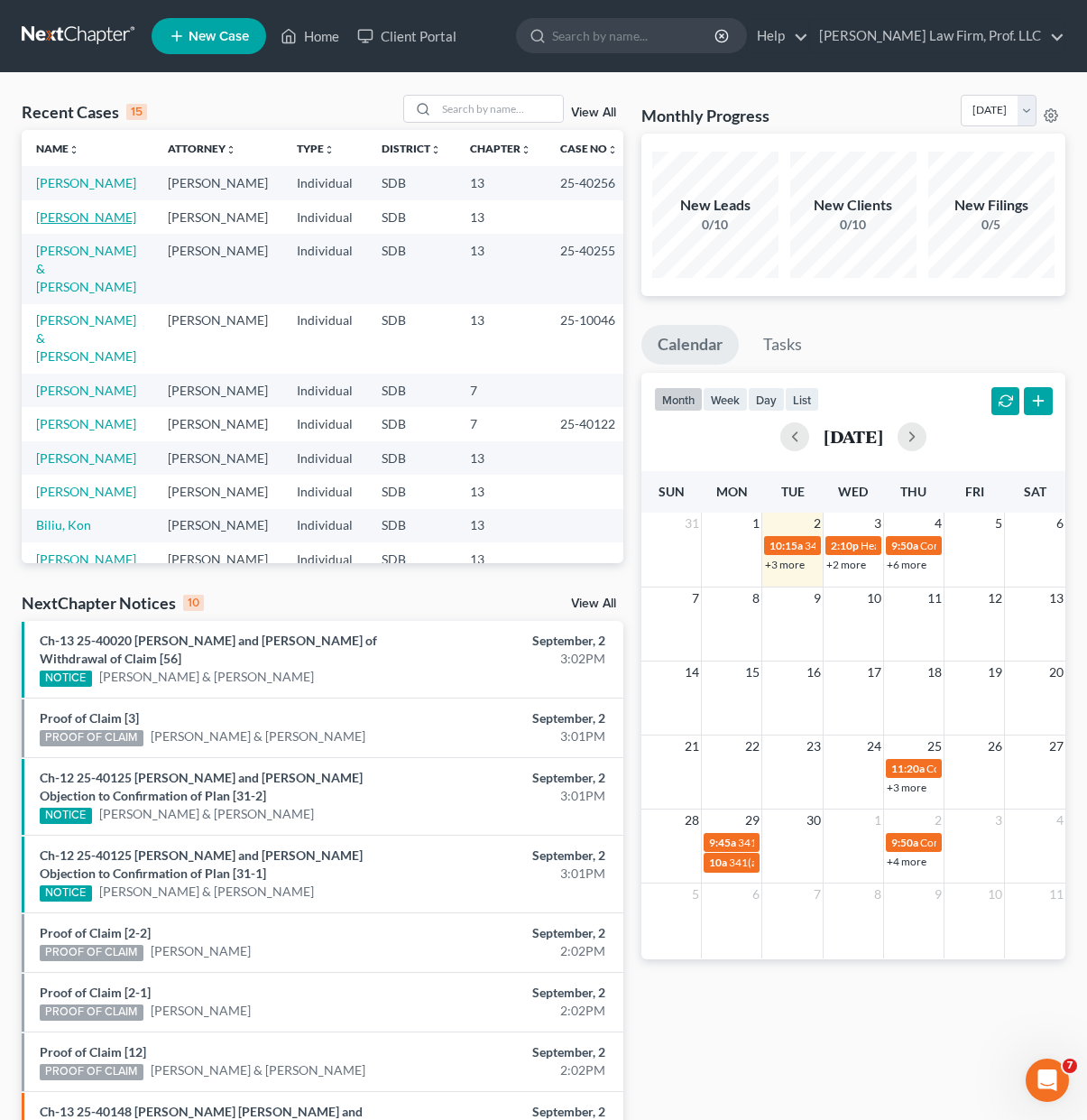
click at [65, 225] on link "[PERSON_NAME]" at bounding box center [86, 216] width 100 height 15
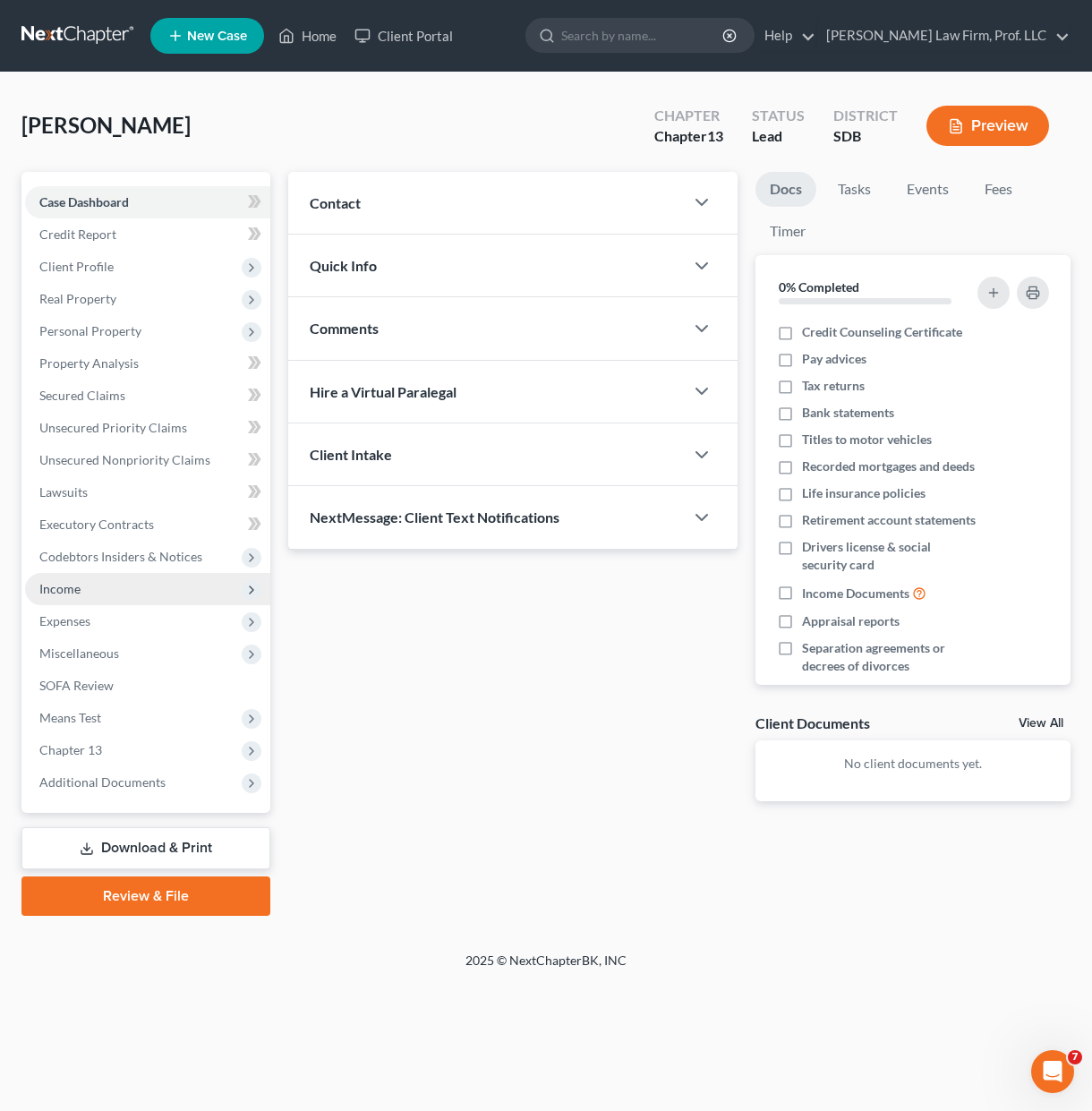
click at [91, 582] on span "Income" at bounding box center [147, 589] width 245 height 33
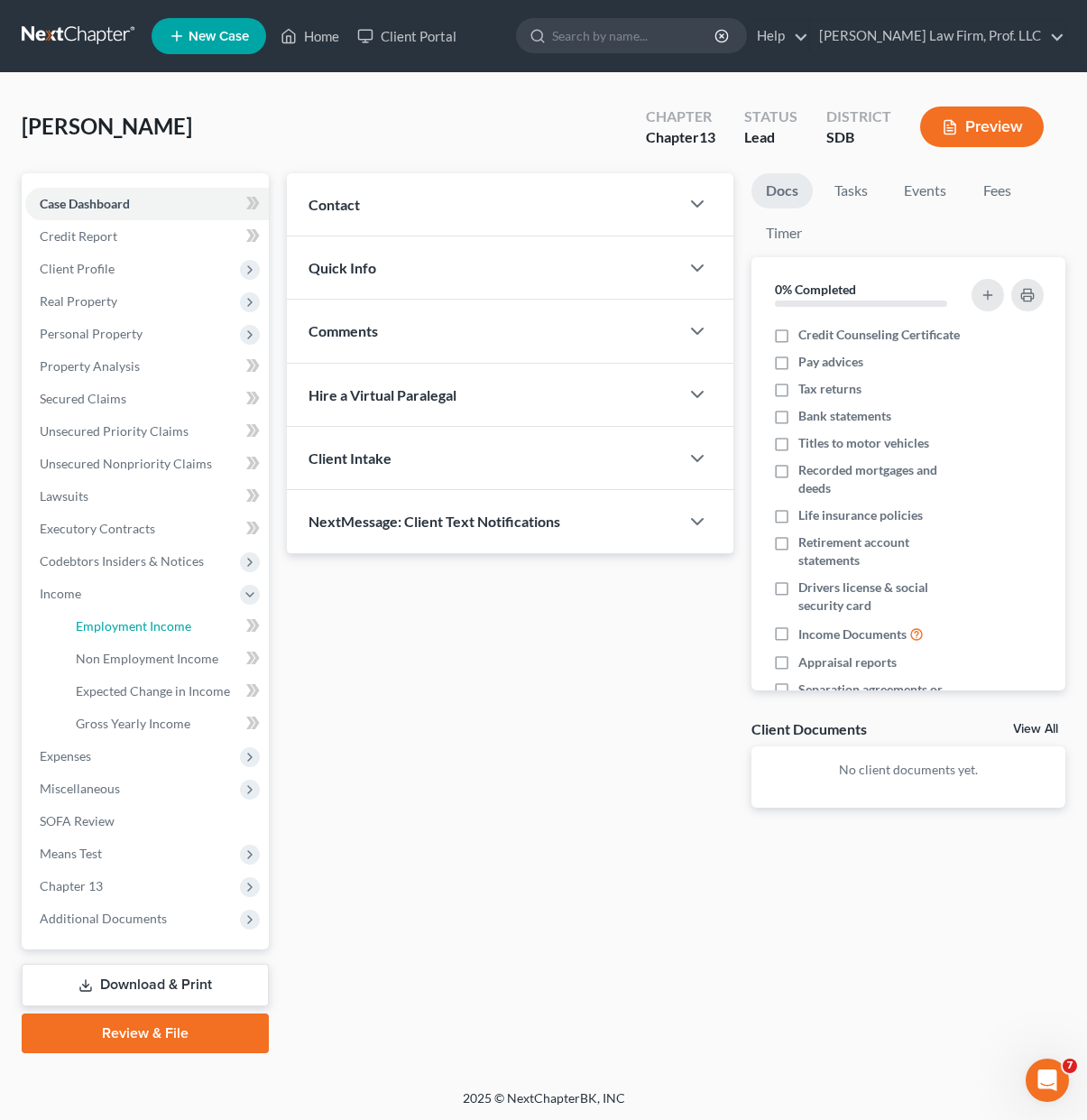
click at [141, 620] on span "Employment Income" at bounding box center [134, 626] width 116 height 15
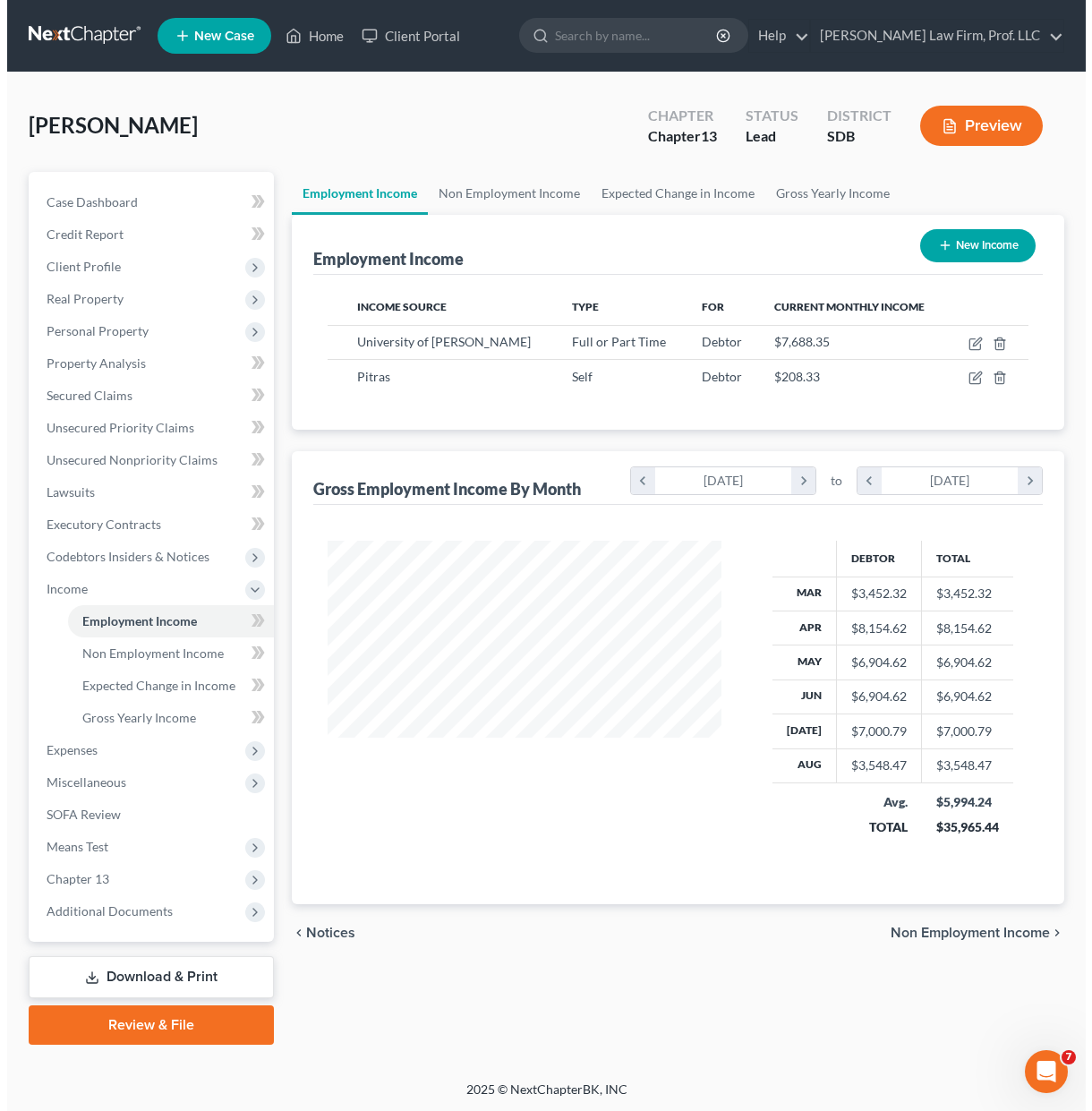
scroll to position [321, 429]
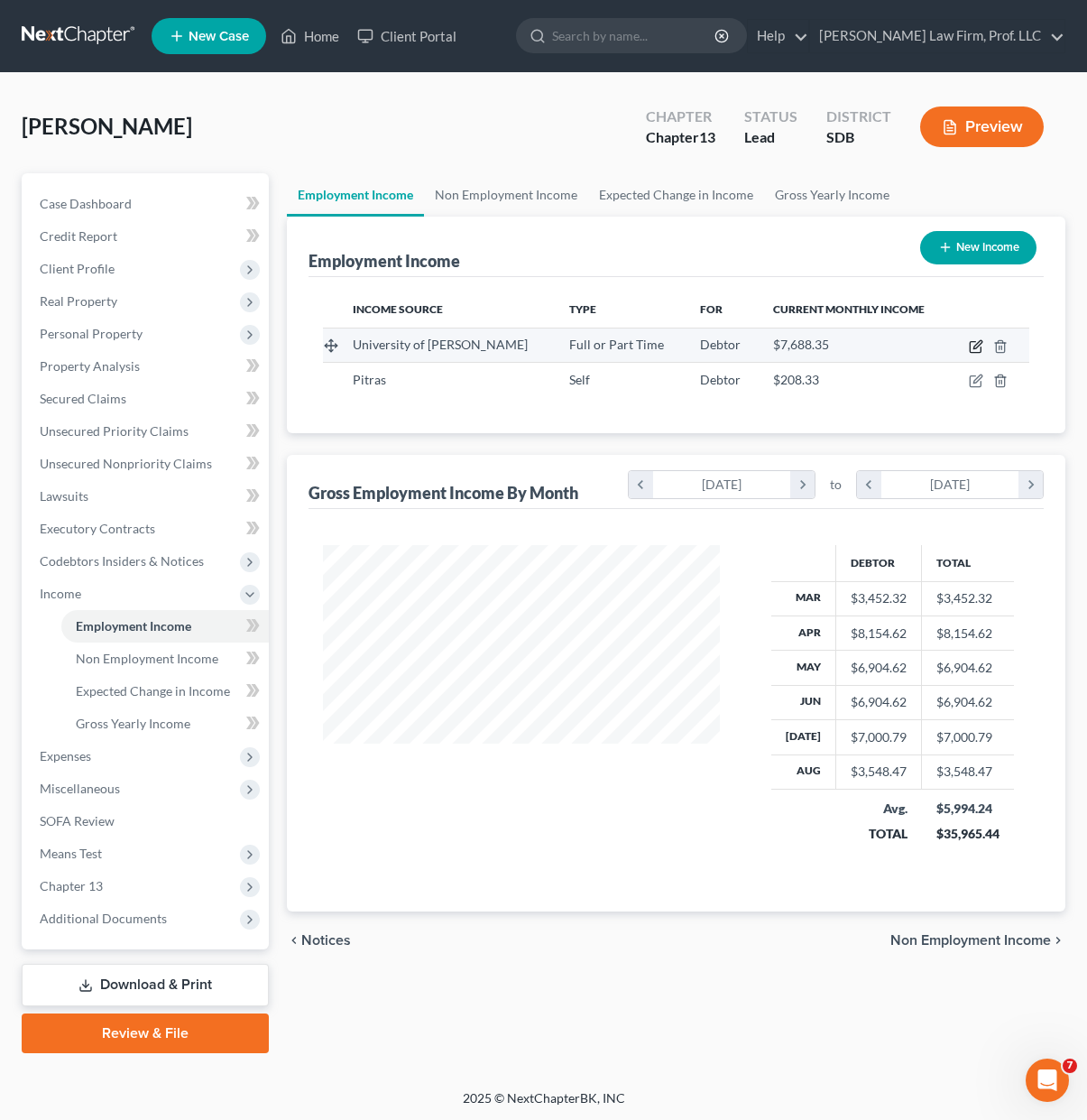
click at [972, 344] on icon "button" at bounding box center [976, 345] width 14 height 14
select select "0"
select select "2"
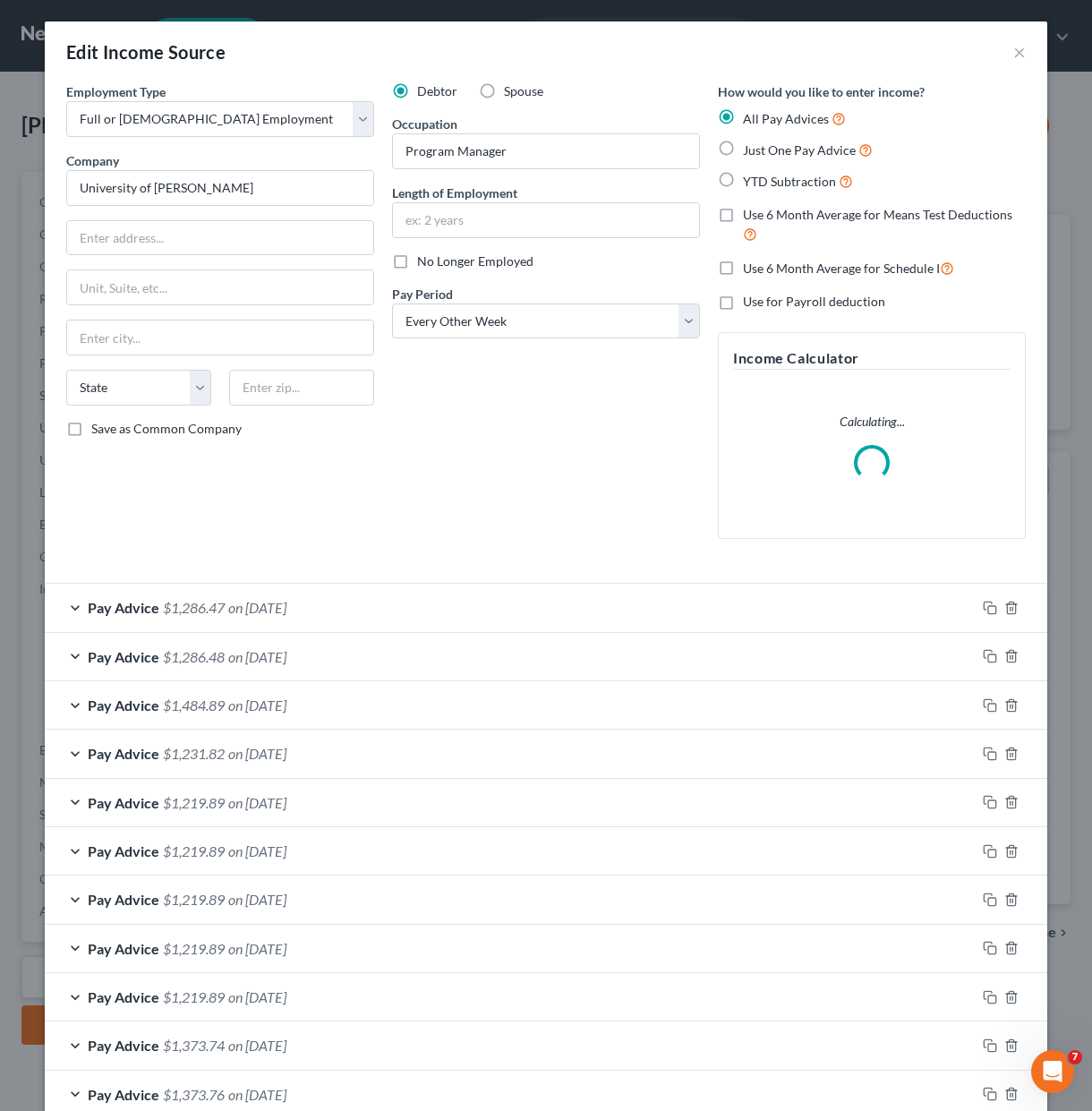
scroll to position [321, 435]
click at [507, 609] on div "Pay Advice $1,286.47 on [DATE]" at bounding box center [510, 607] width 931 height 48
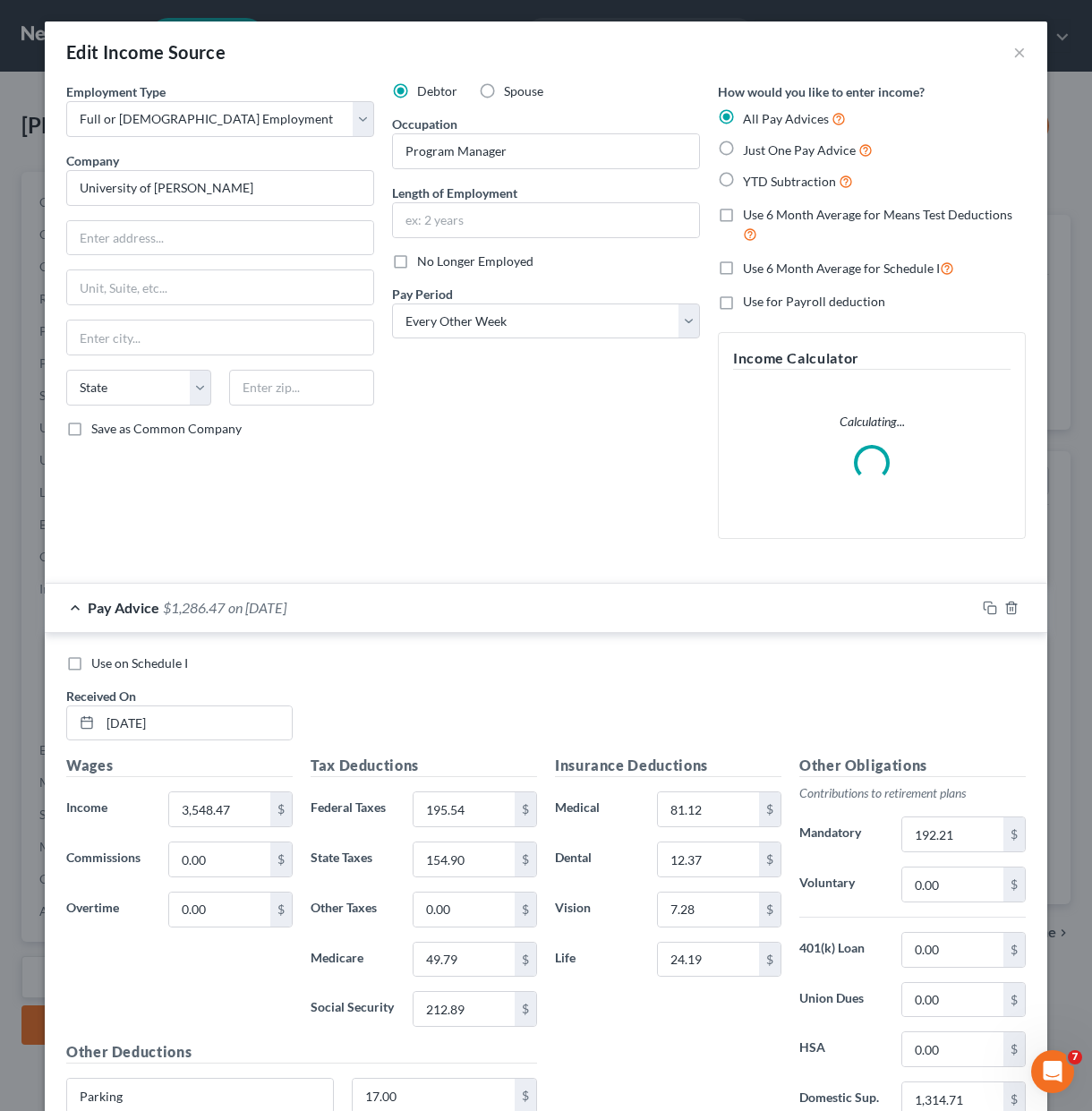
scroll to position [90, 0]
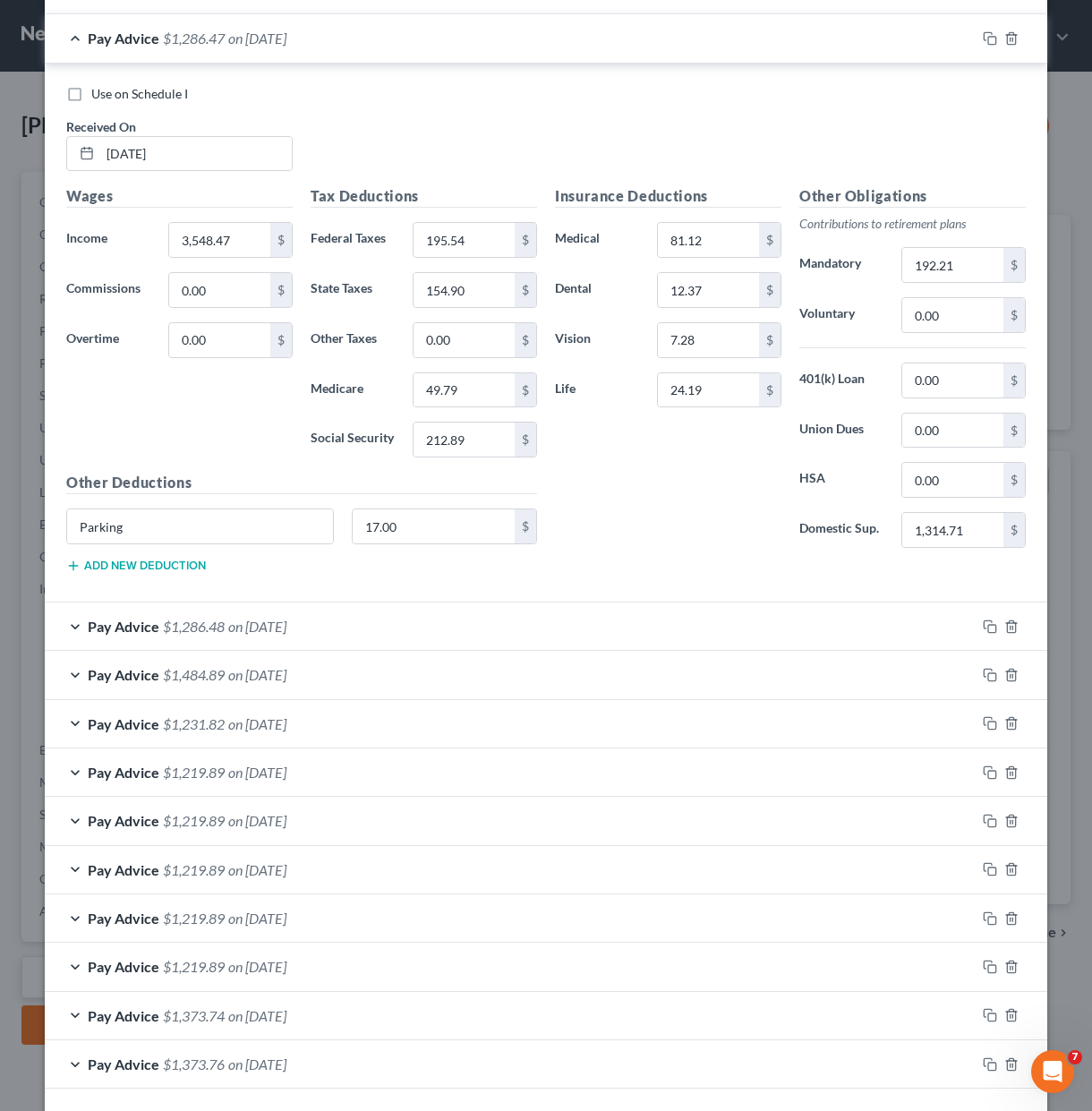
click at [340, 943] on div "Pay Advice $1,219.89 on [DATE]" at bounding box center [510, 966] width 931 height 48
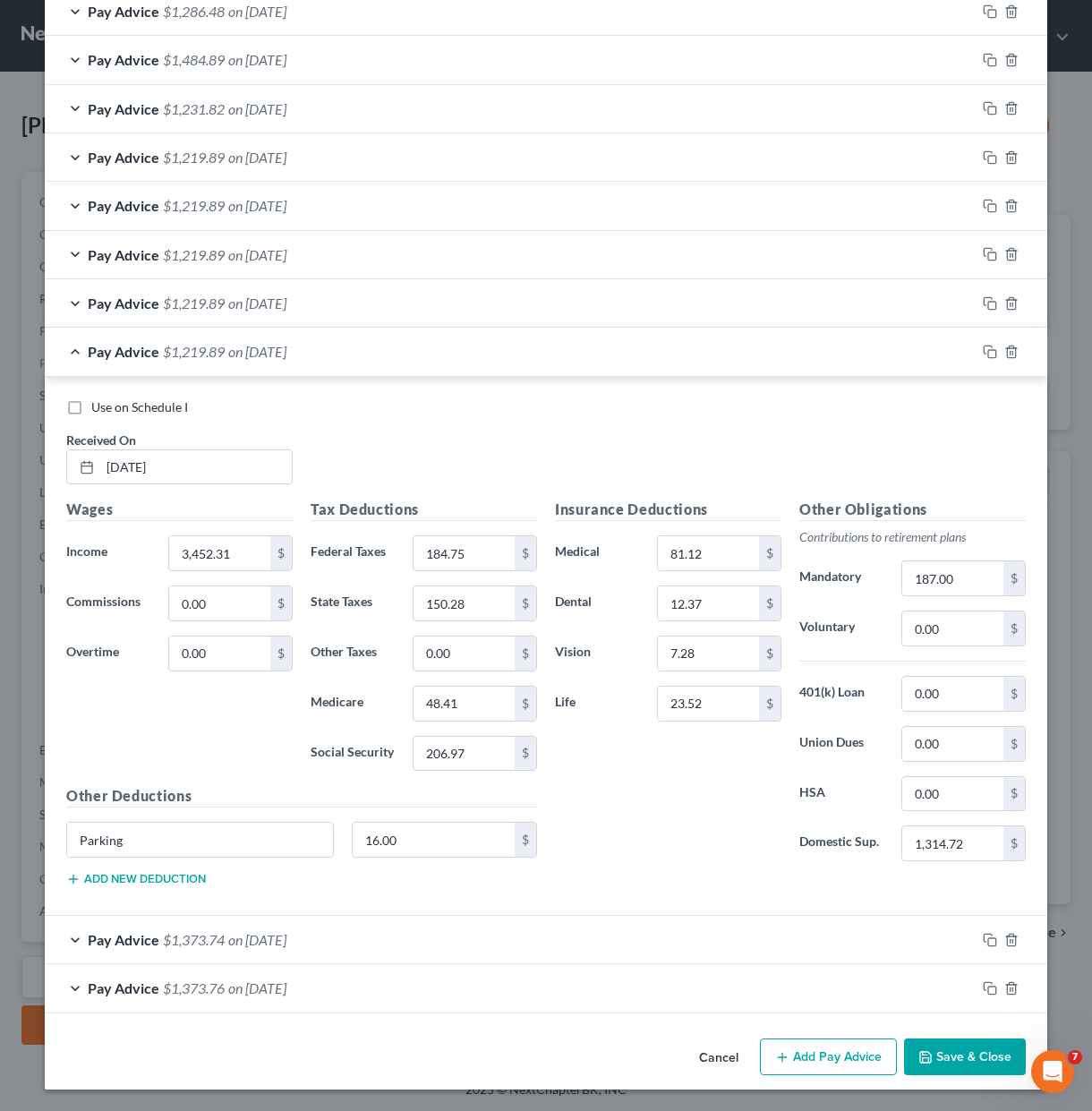
scroll to position [1062, 0]
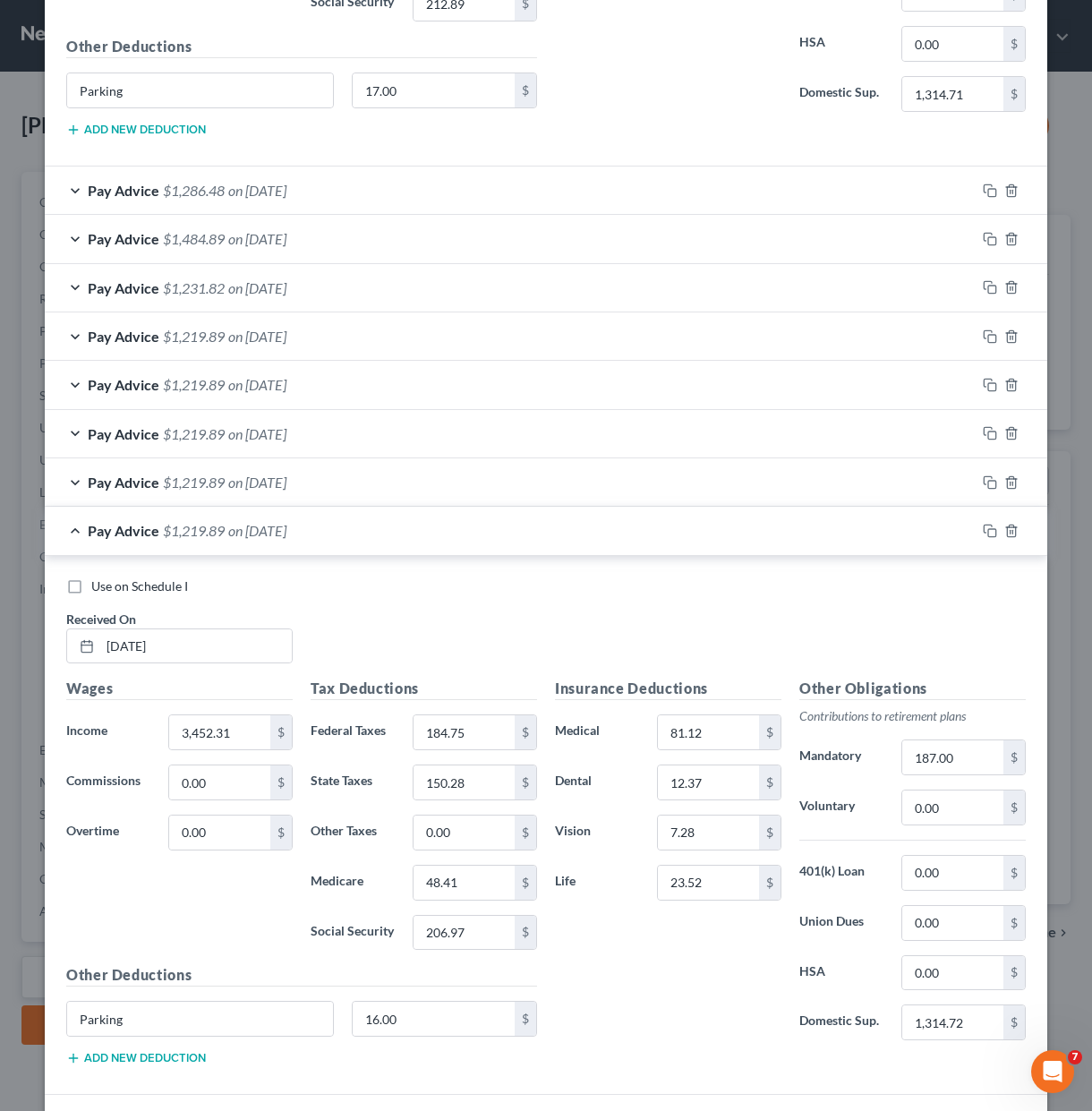
click at [217, 284] on span "$1,231.82" at bounding box center [193, 288] width 62 height 17
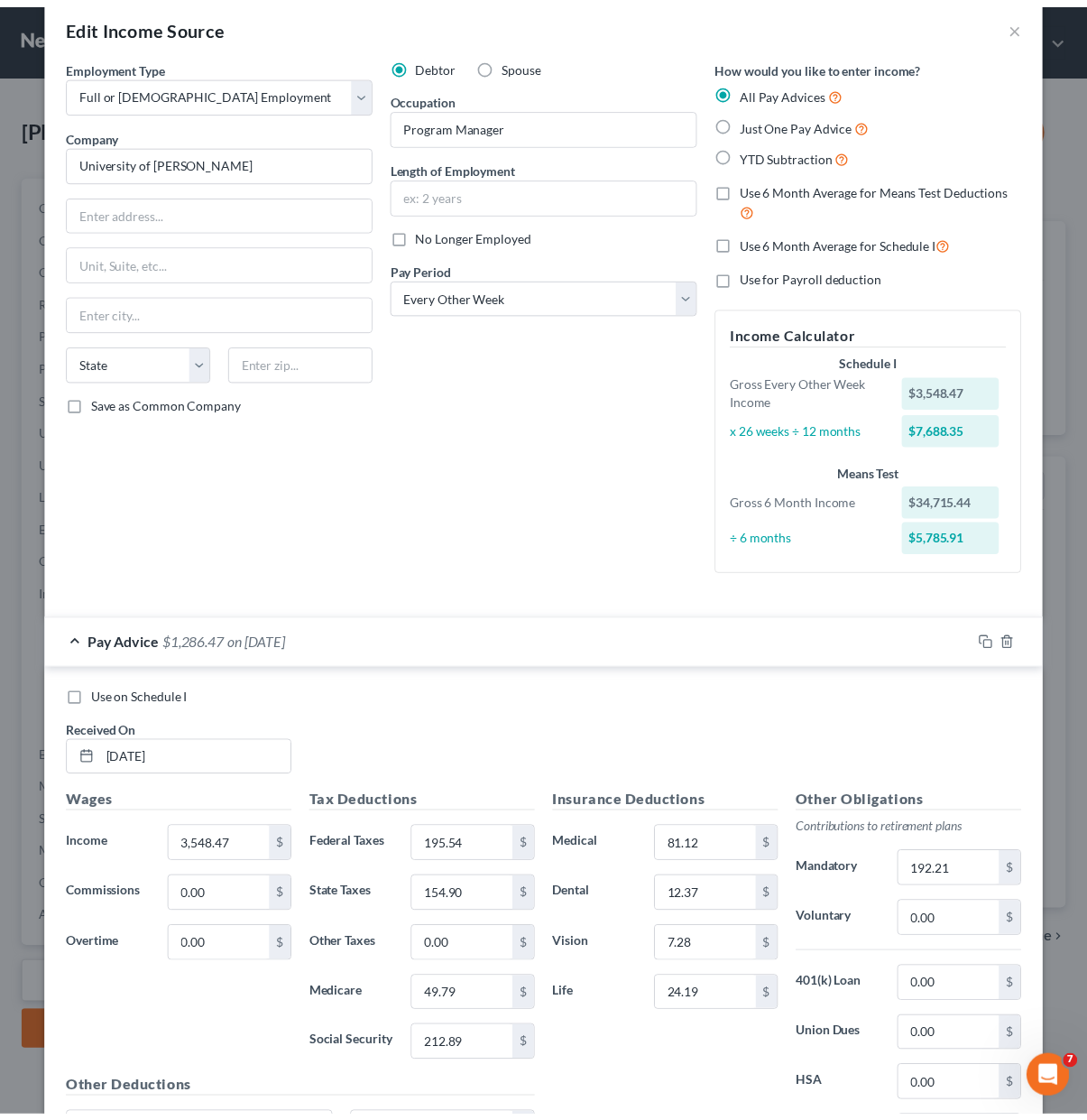
scroll to position [0, 0]
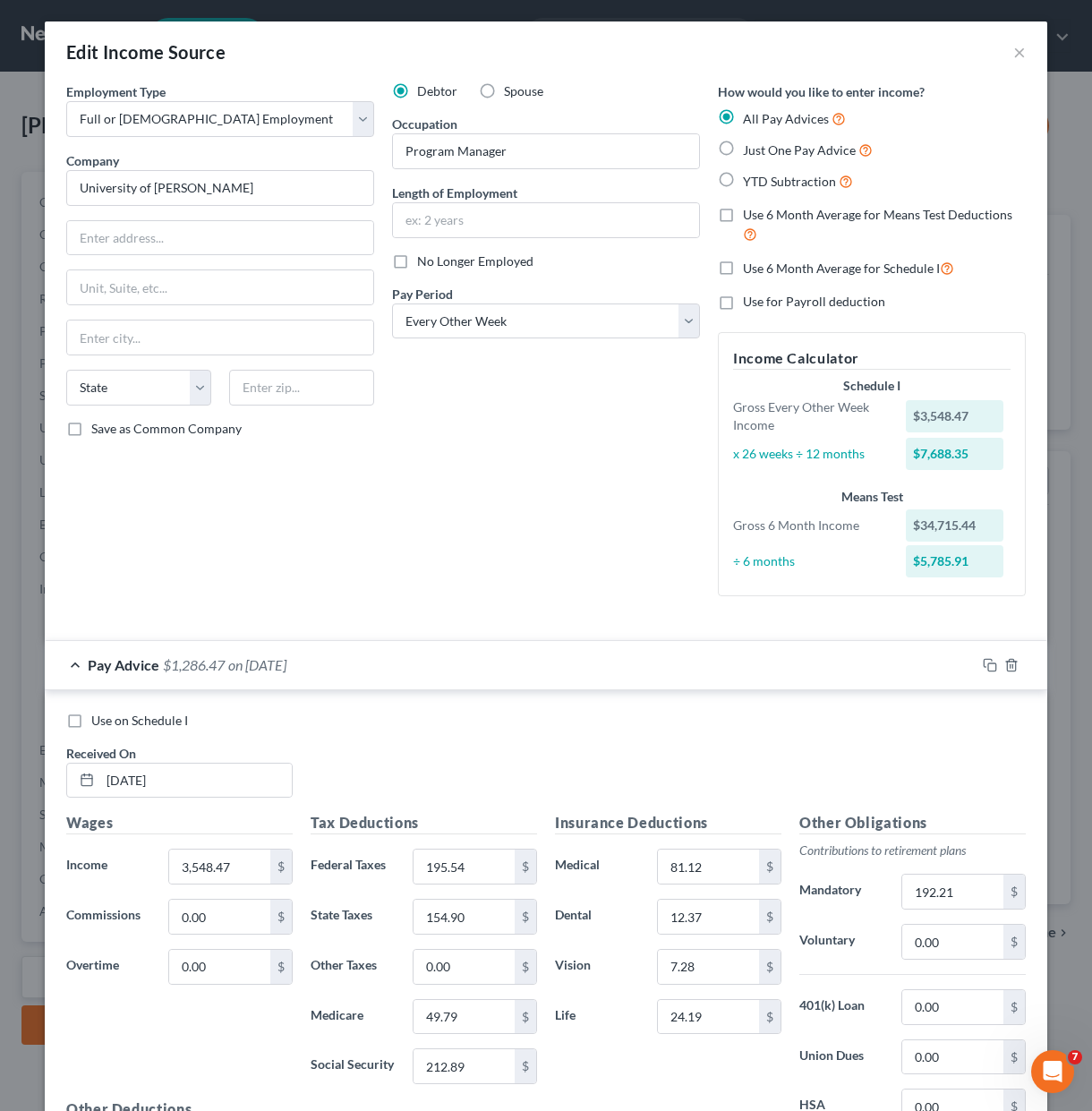
click at [999, 47] on div "Edit Income Source ×" at bounding box center [546, 51] width 1002 height 61
click at [1013, 50] on button "×" at bounding box center [1018, 51] width 12 height 21
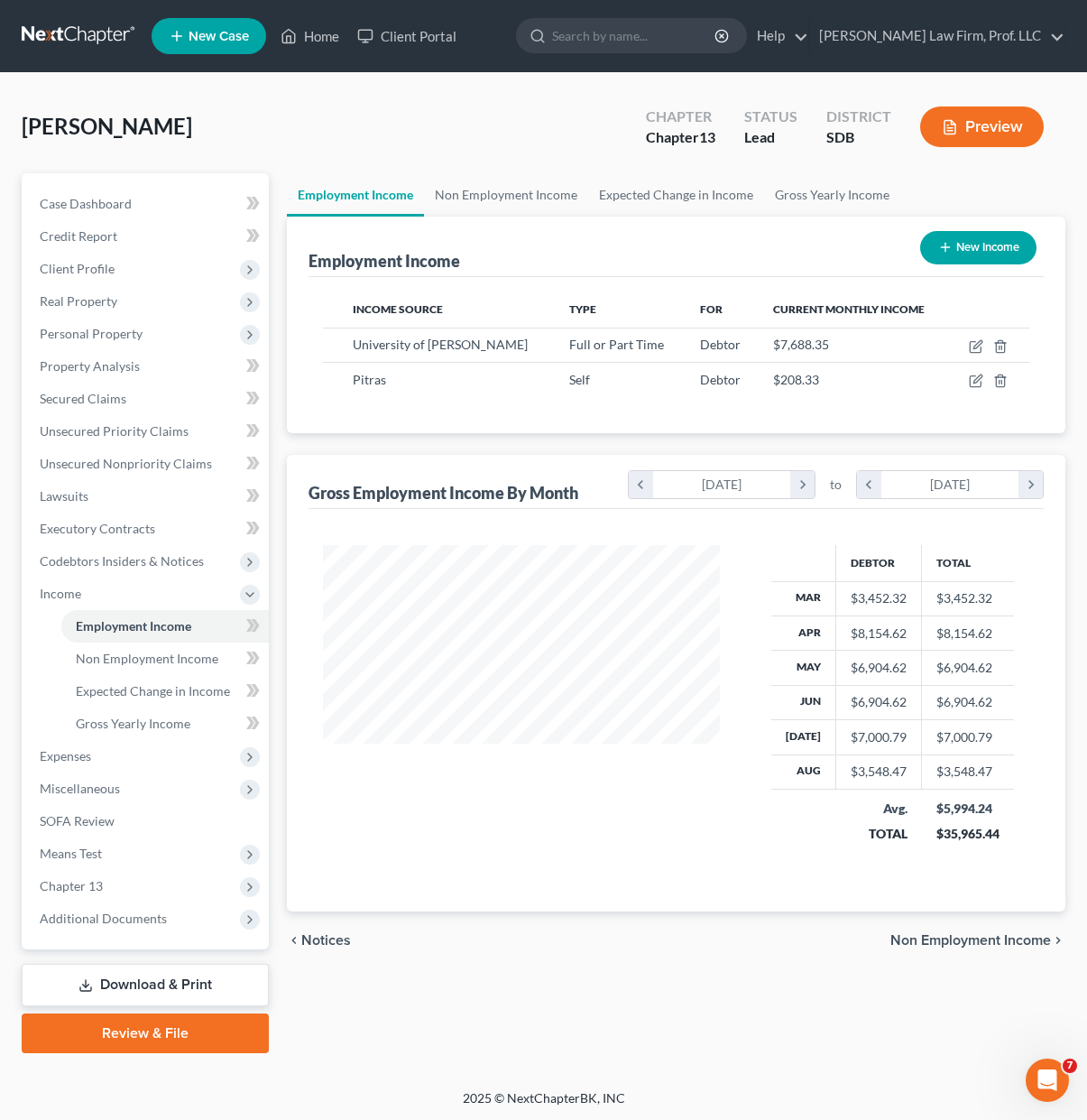
scroll to position [901997, 901838]
drag, startPoint x: 303, startPoint y: 30, endPoint x: 400, endPoint y: 164, distance: 165.4
click at [303, 30] on link "Home" at bounding box center [310, 36] width 76 height 33
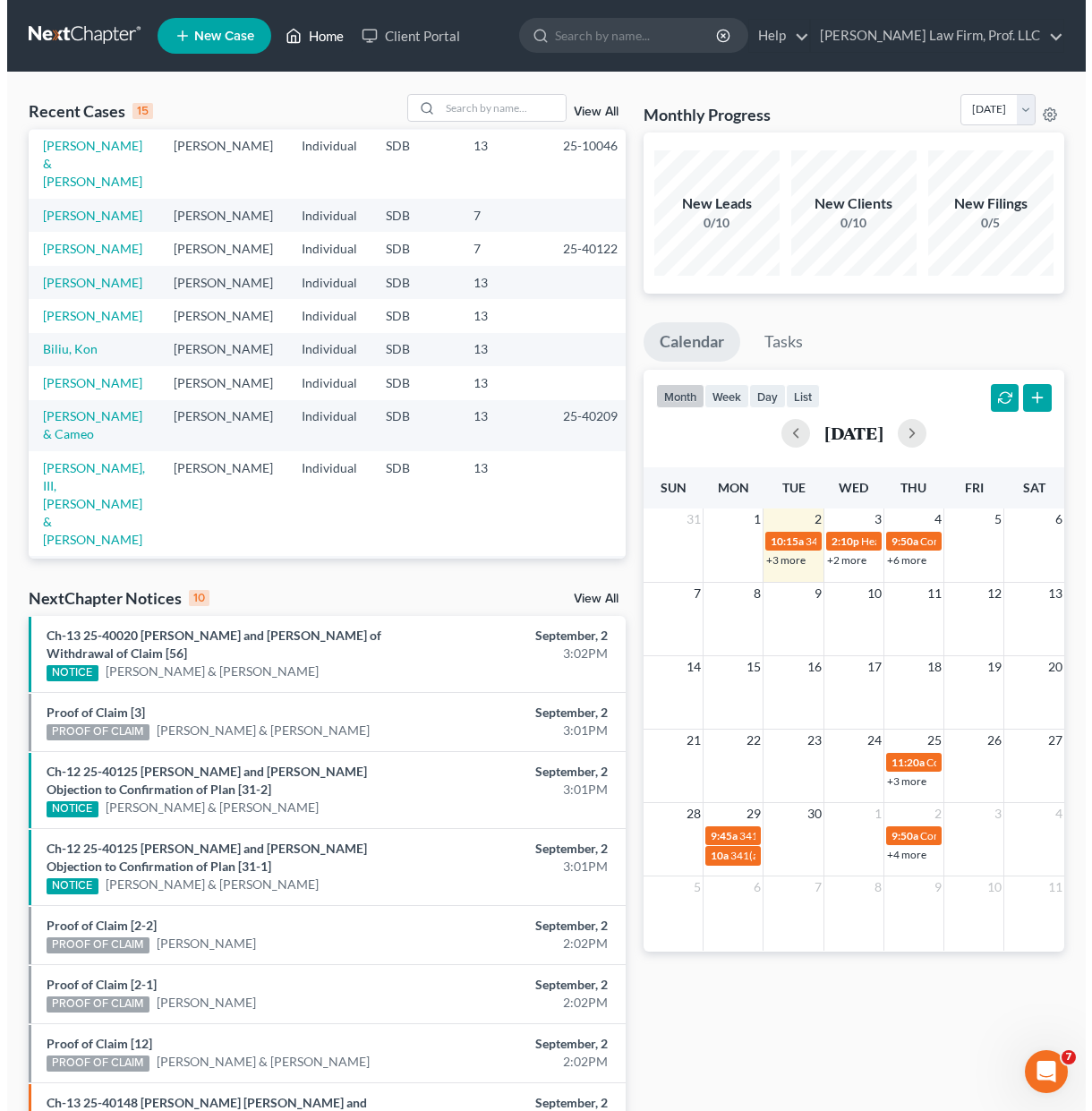
scroll to position [179, 0]
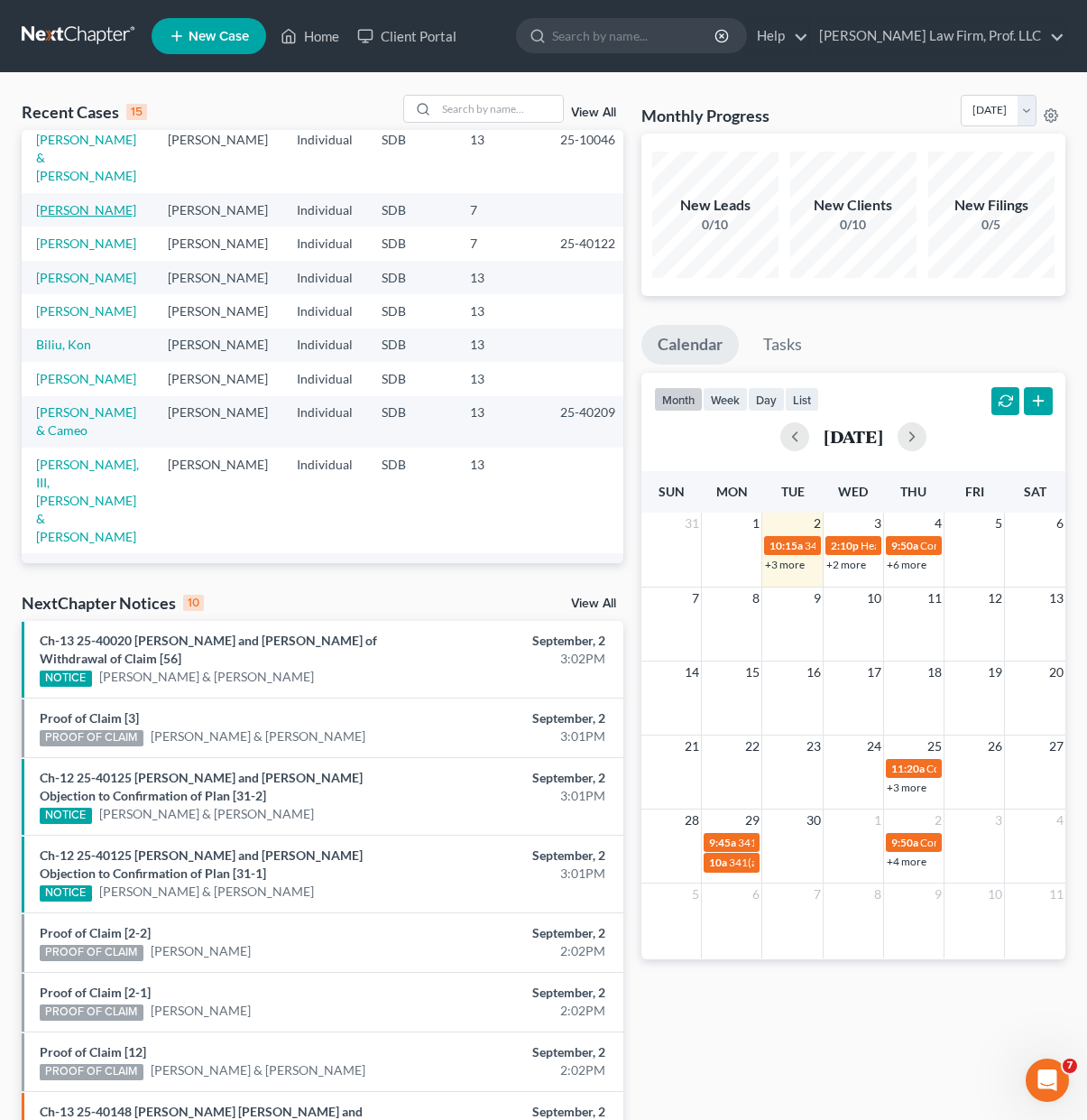
click at [88, 211] on link "[PERSON_NAME]" at bounding box center [86, 210] width 100 height 15
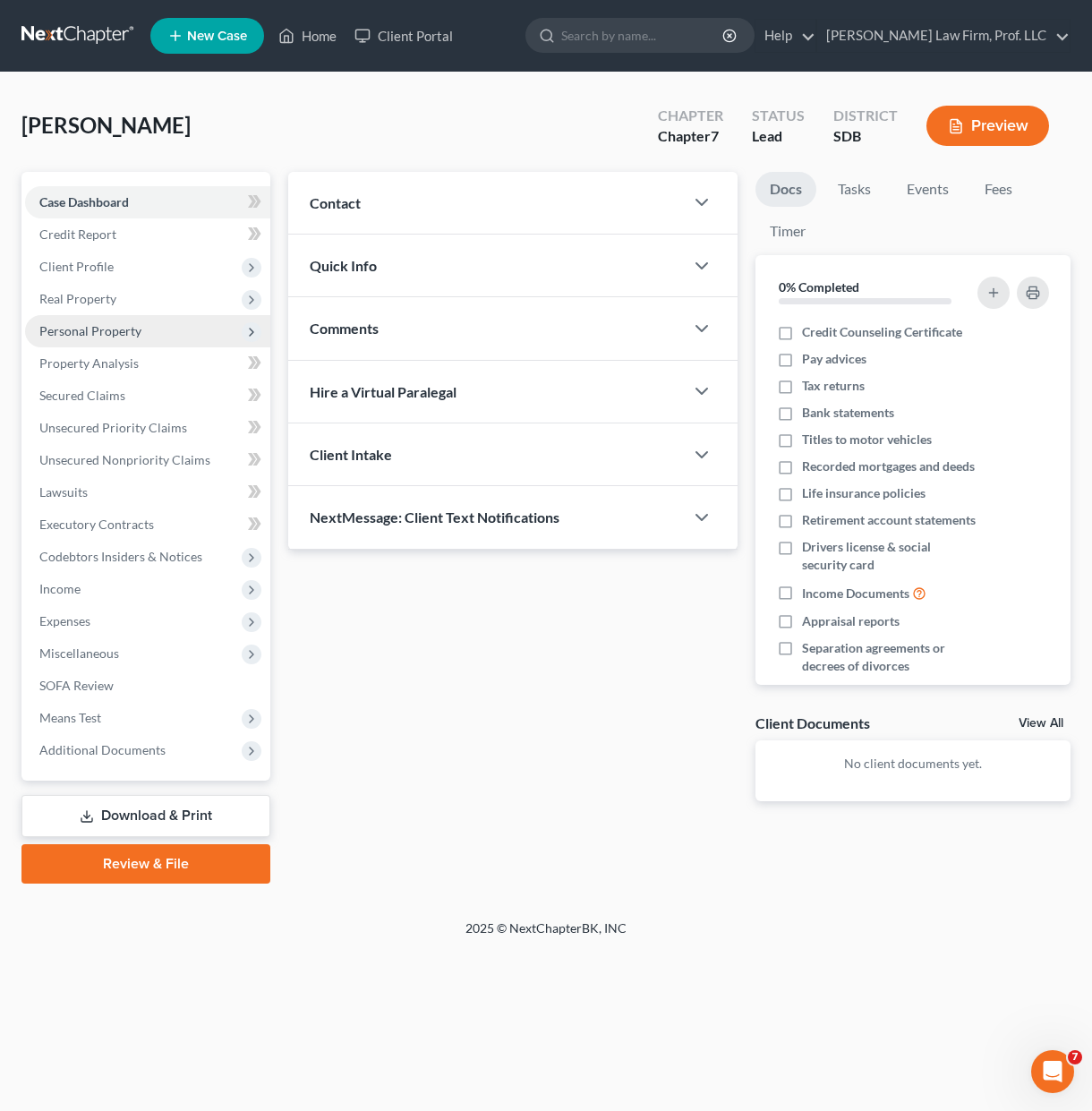
click at [97, 333] on span "Personal Property" at bounding box center [90, 330] width 102 height 15
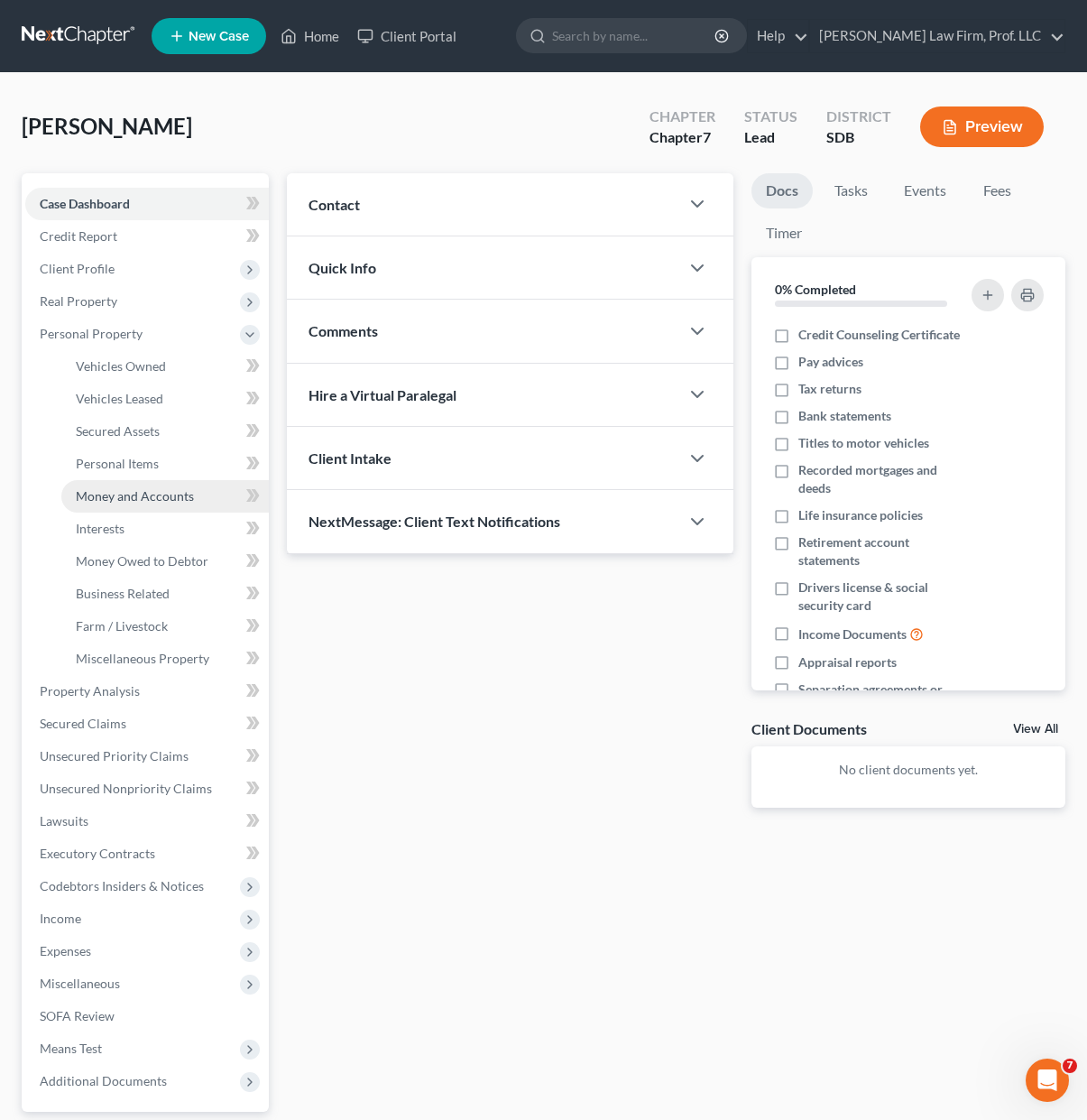
click at [150, 493] on span "Money and Accounts" at bounding box center [136, 496] width 119 height 15
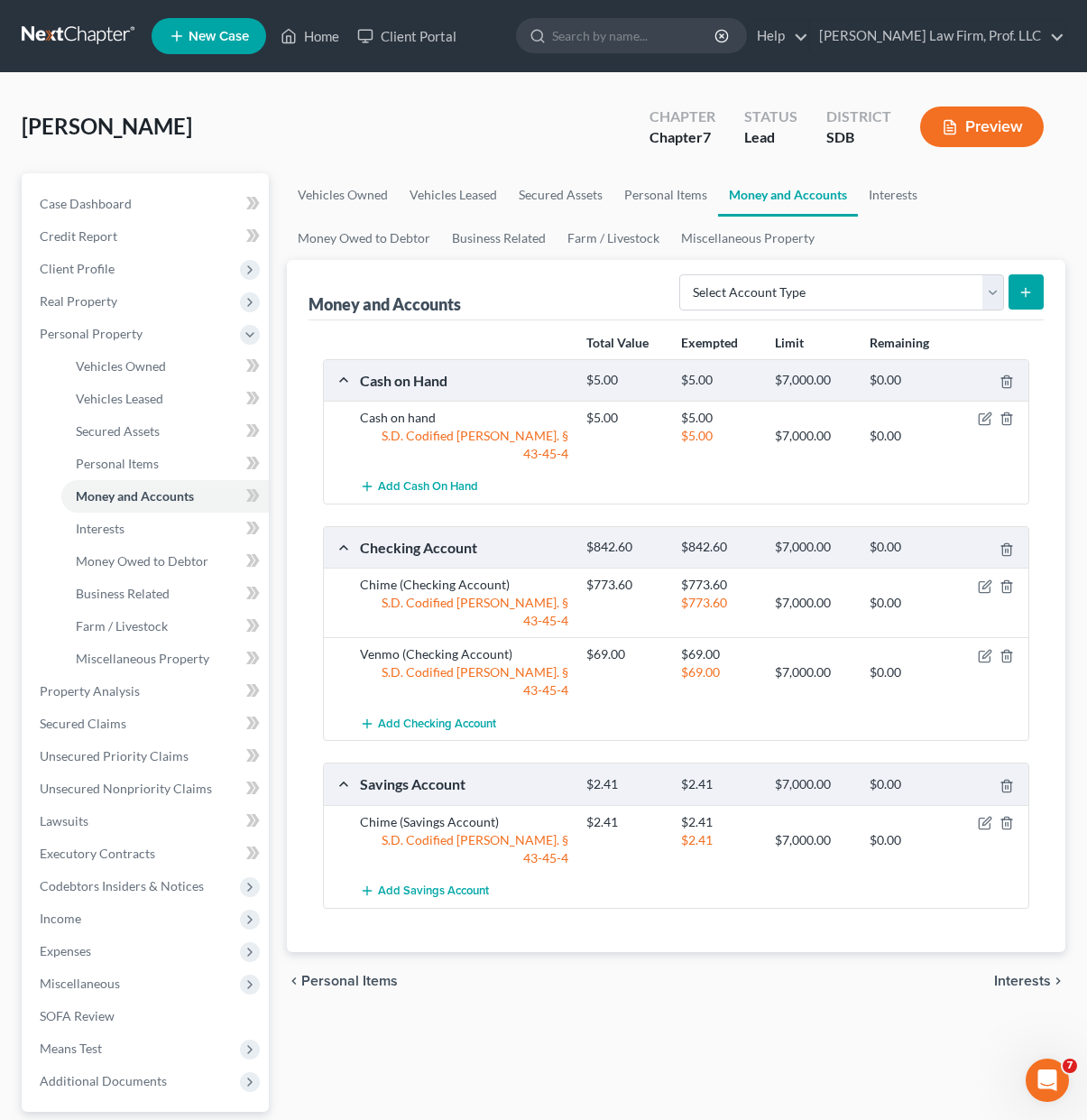
click at [512, 978] on div "Vehicles Owned Vehicles Leased Secured Assets Personal Items Money and Accounts…" at bounding box center [676, 694] width 797 height 1042
click at [84, 913] on span "Income" at bounding box center [147, 919] width 244 height 33
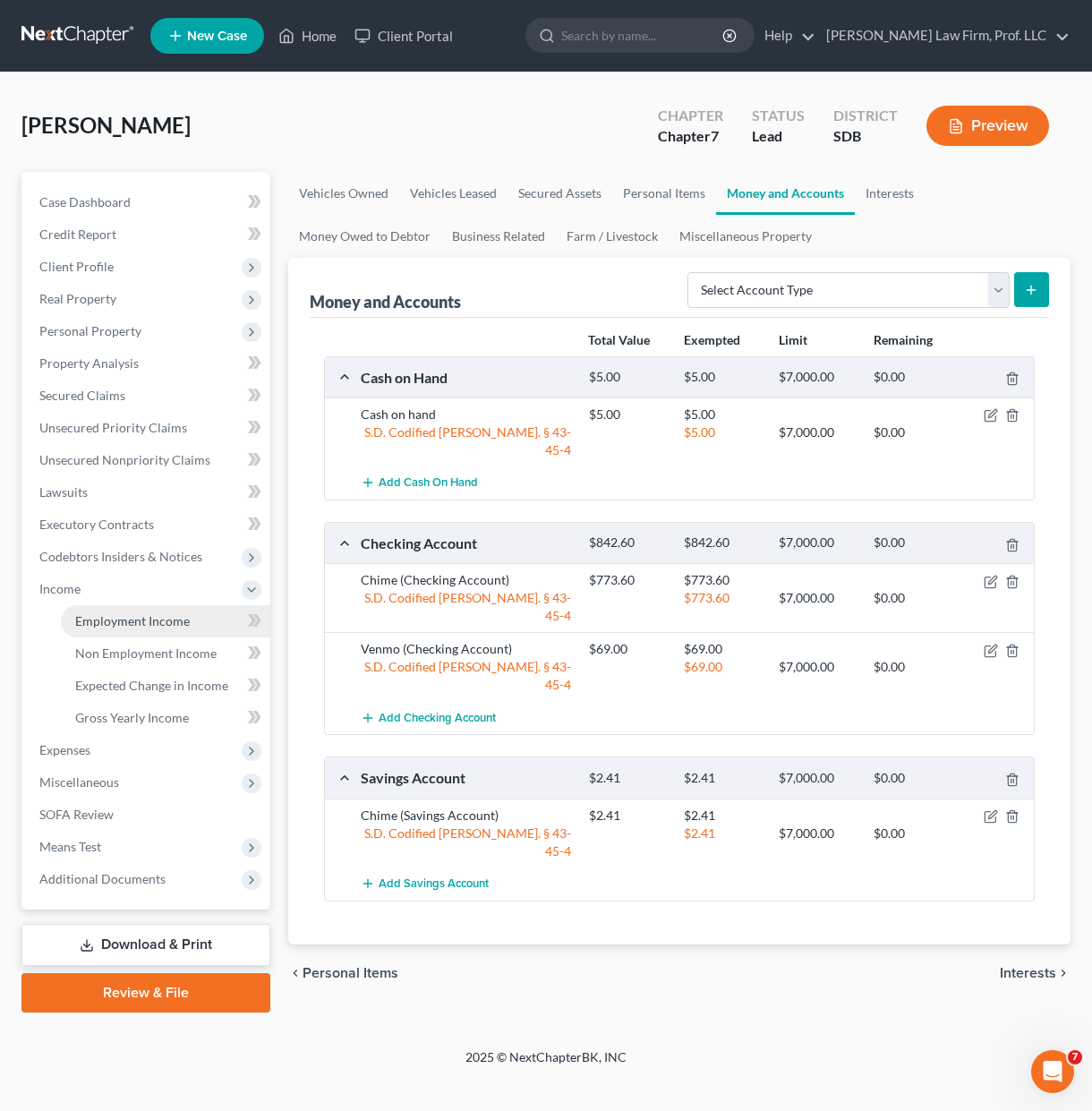
click at [161, 635] on link "Employment Income" at bounding box center [165, 621] width 209 height 33
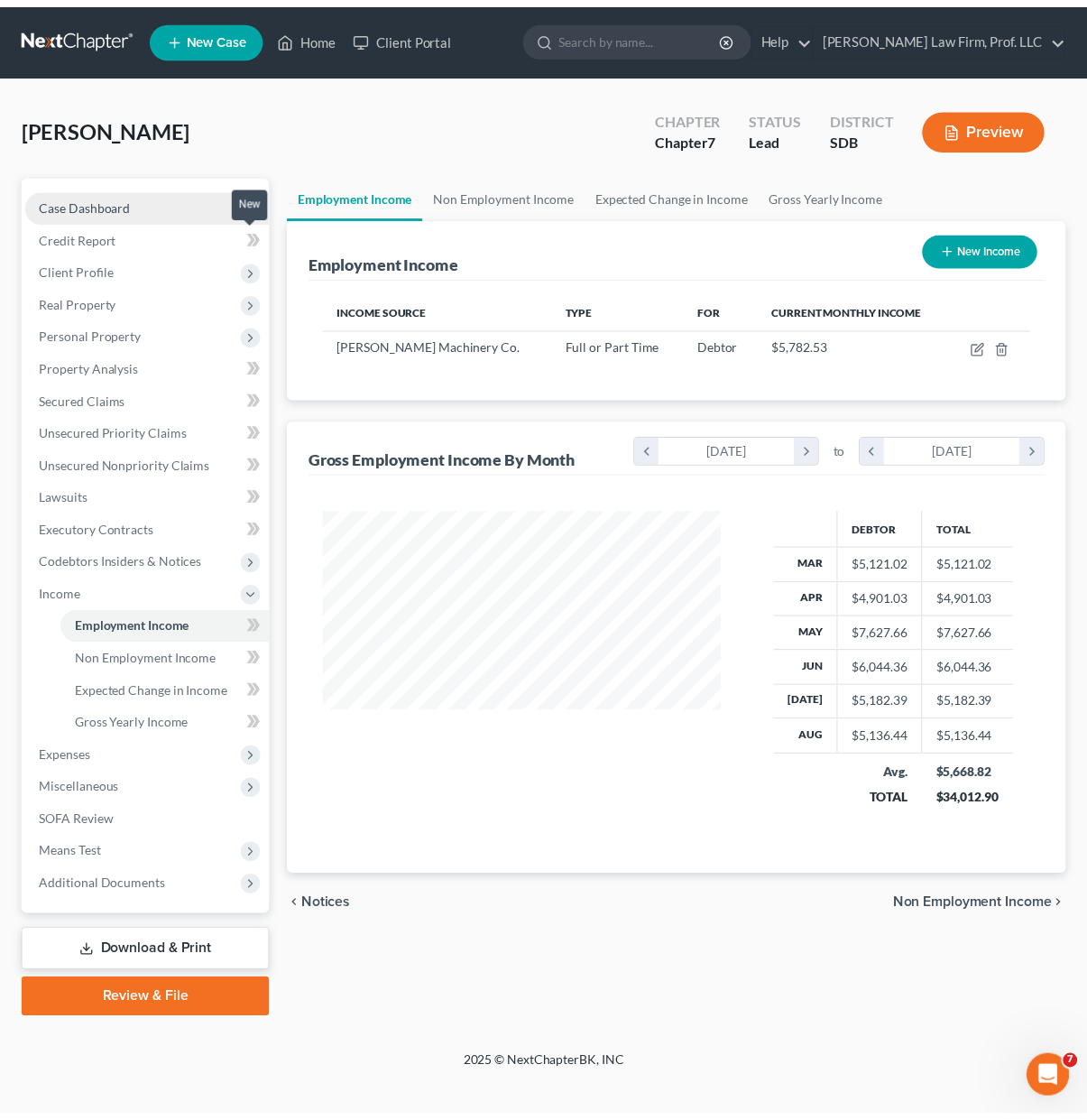
scroll to position [324, 439]
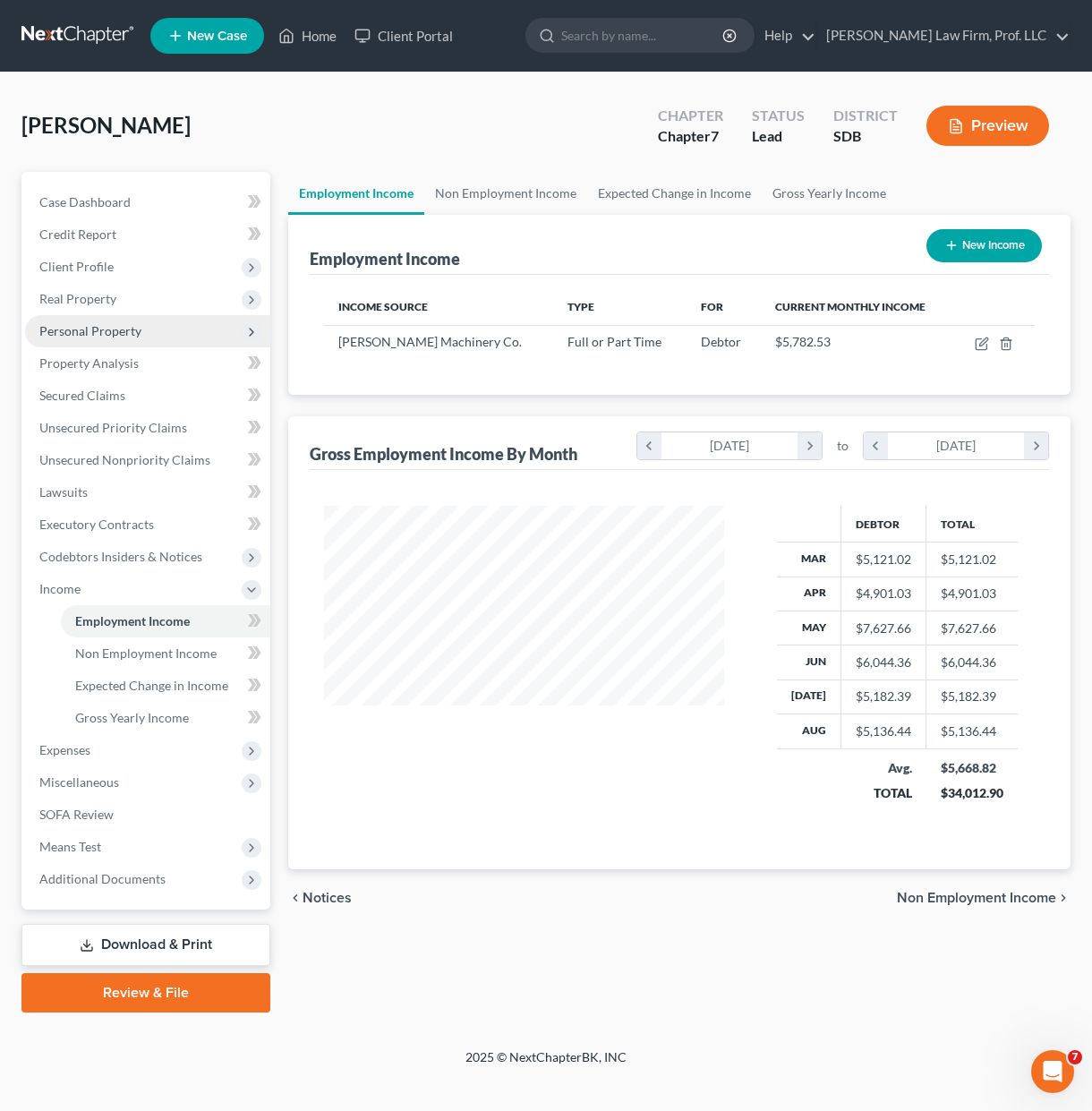
click at [119, 336] on span "Personal Property" at bounding box center [90, 330] width 102 height 15
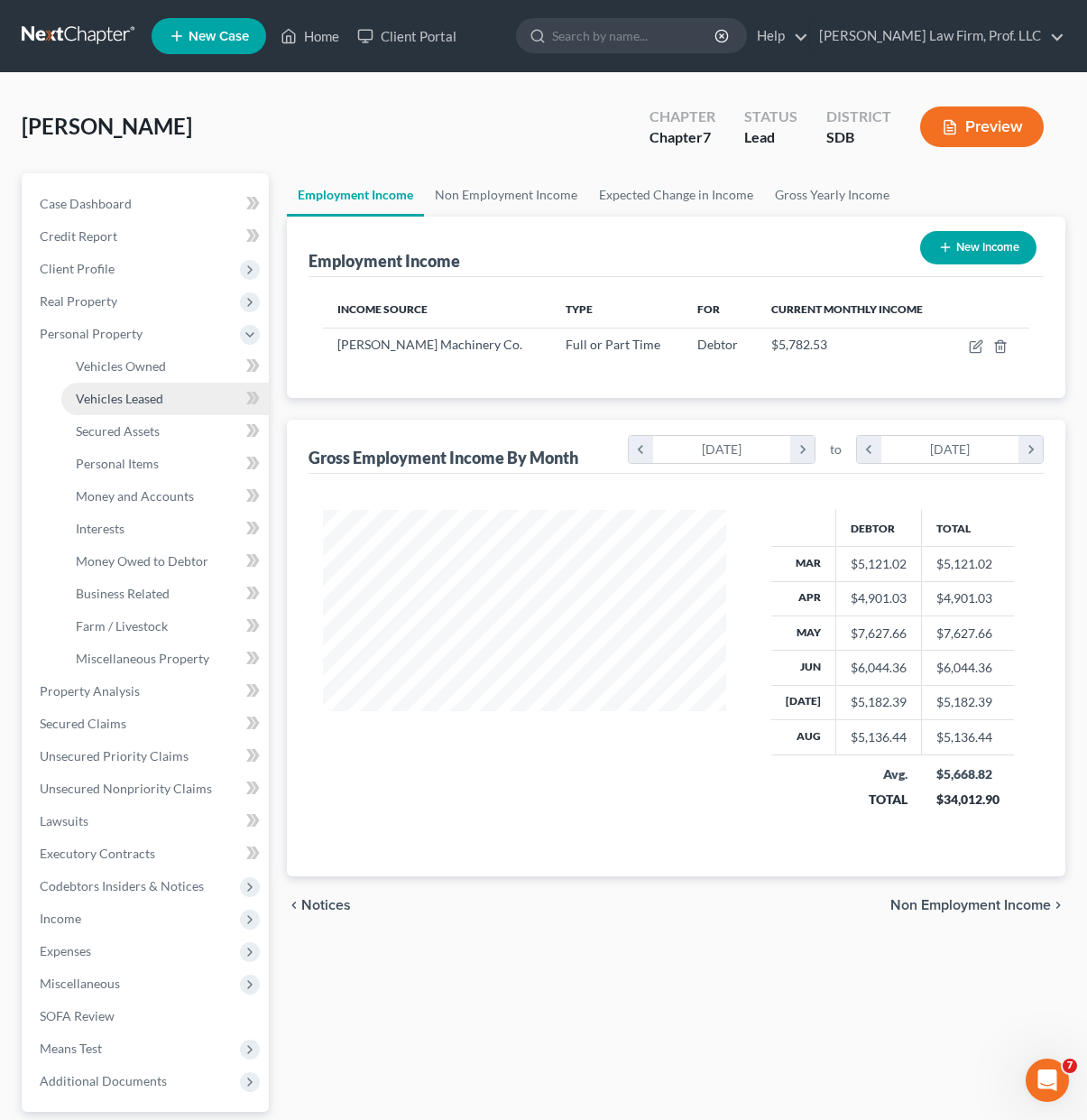
scroll to position [901997, 901838]
click at [156, 504] on link "Money and Accounts" at bounding box center [165, 496] width 208 height 33
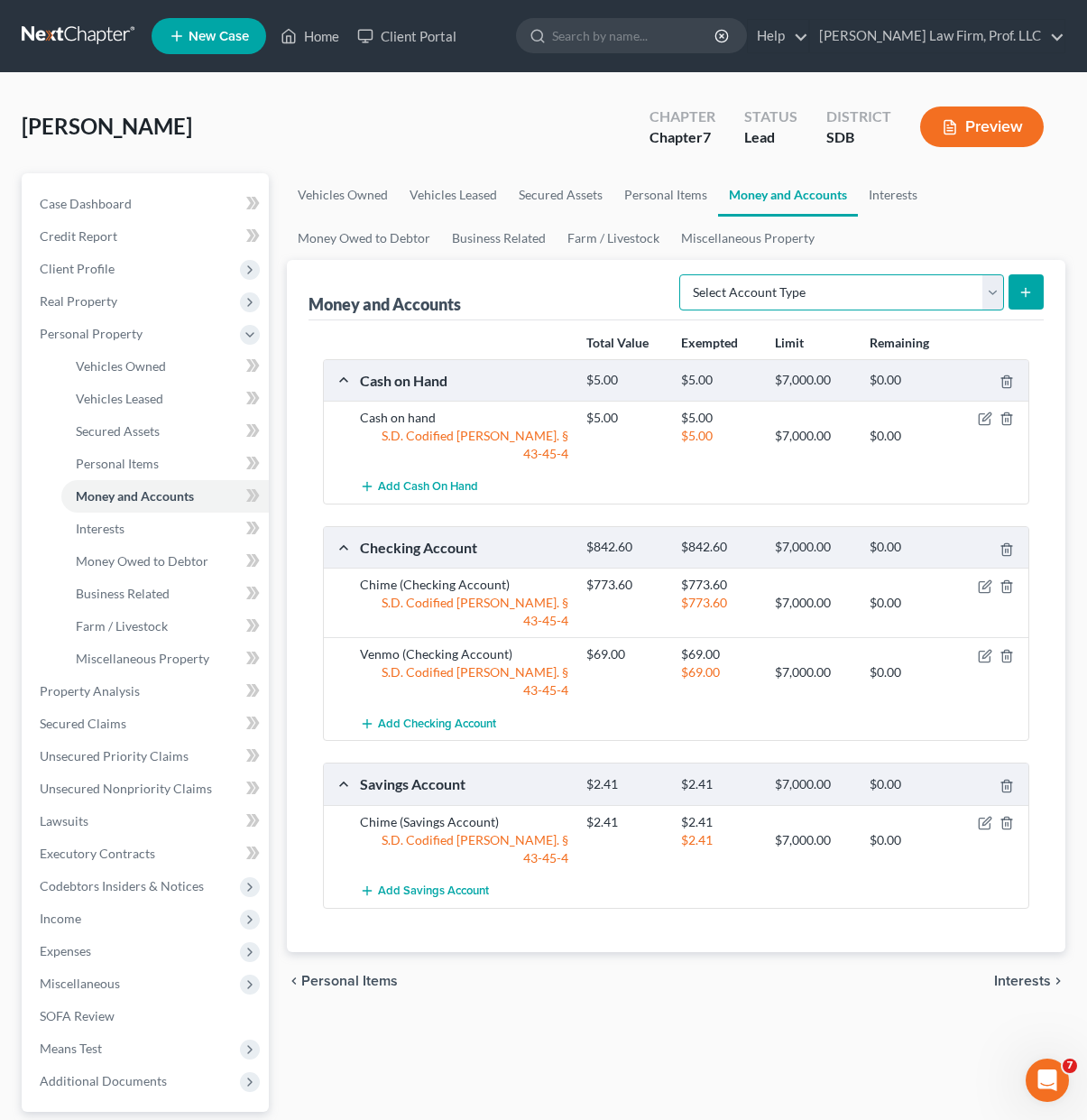
click at [807, 308] on select "Select Account Type Brokerage Cash on Hand Certificates of Deposit Checking Acc…" at bounding box center [841, 292] width 325 height 36
select select "other"
click at [683, 274] on select "Select Account Type Brokerage Cash on Hand Certificates of Deposit Checking Acc…" at bounding box center [841, 292] width 325 height 36
click at [1020, 287] on icon "submit" at bounding box center [1025, 292] width 14 height 14
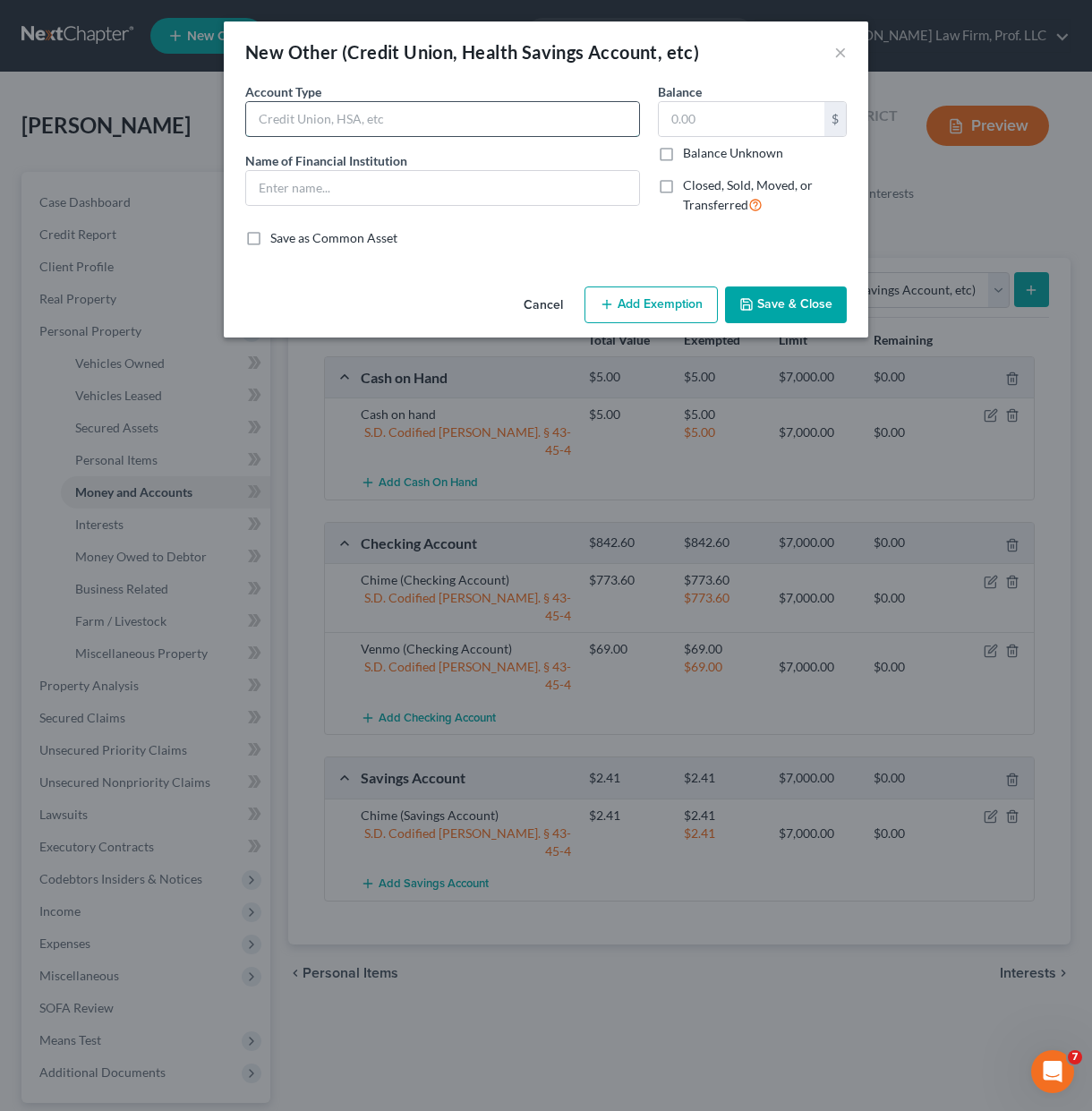
click at [440, 128] on input "text" at bounding box center [442, 119] width 393 height 34
type input "HSA Account"
drag, startPoint x: 543, startPoint y: 212, endPoint x: 562, endPoint y: 184, distance: 33.8
click at [546, 210] on div "Account Type HSA Account Name of Financial Institution *" at bounding box center [442, 155] width 413 height 147
click at [553, 189] on input "text" at bounding box center [442, 188] width 393 height 34
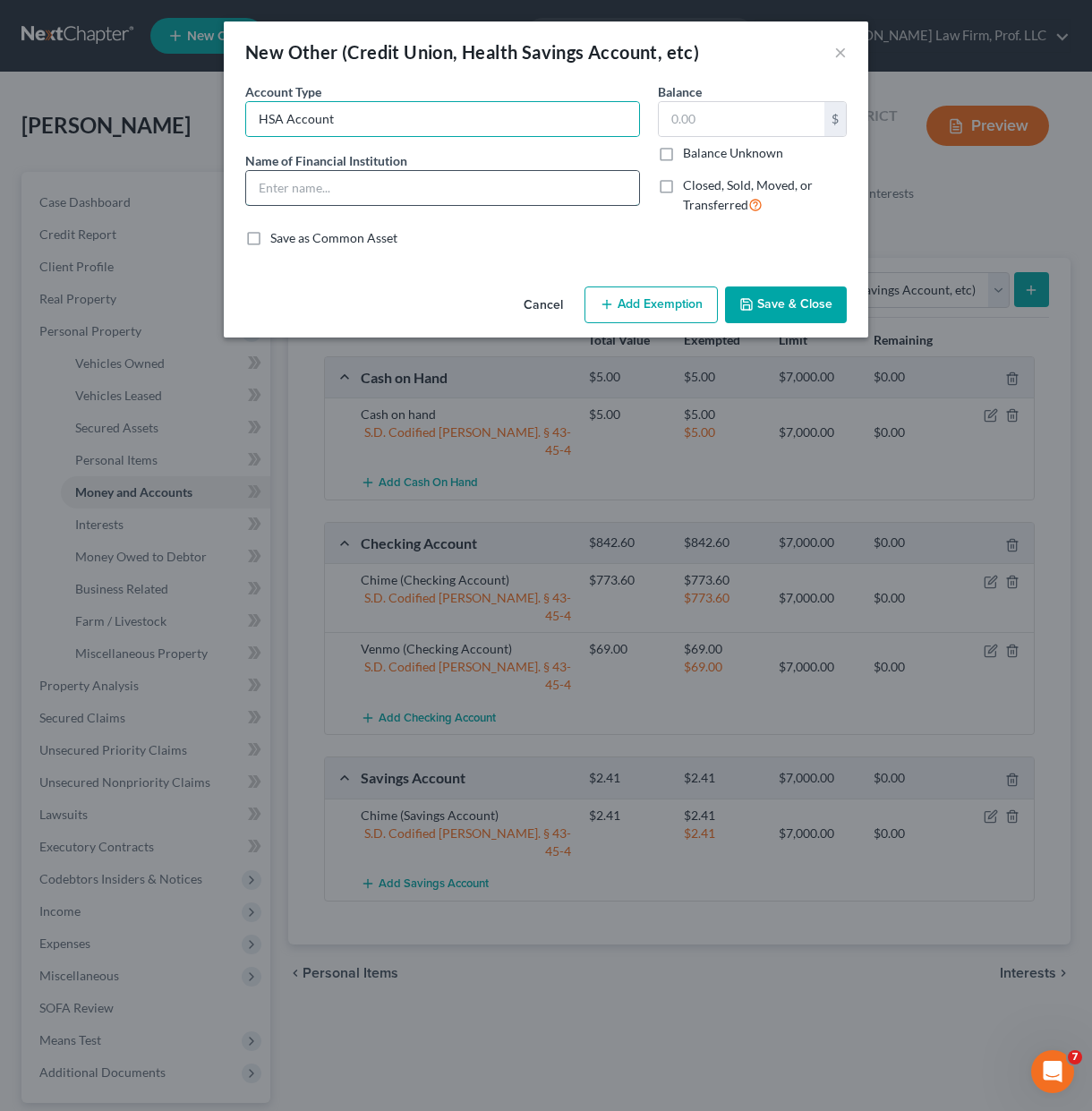
click at [561, 182] on input "text" at bounding box center [442, 188] width 393 height 34
type input "G"
click at [749, 306] on polyline "button" at bounding box center [747, 307] width 7 height 5
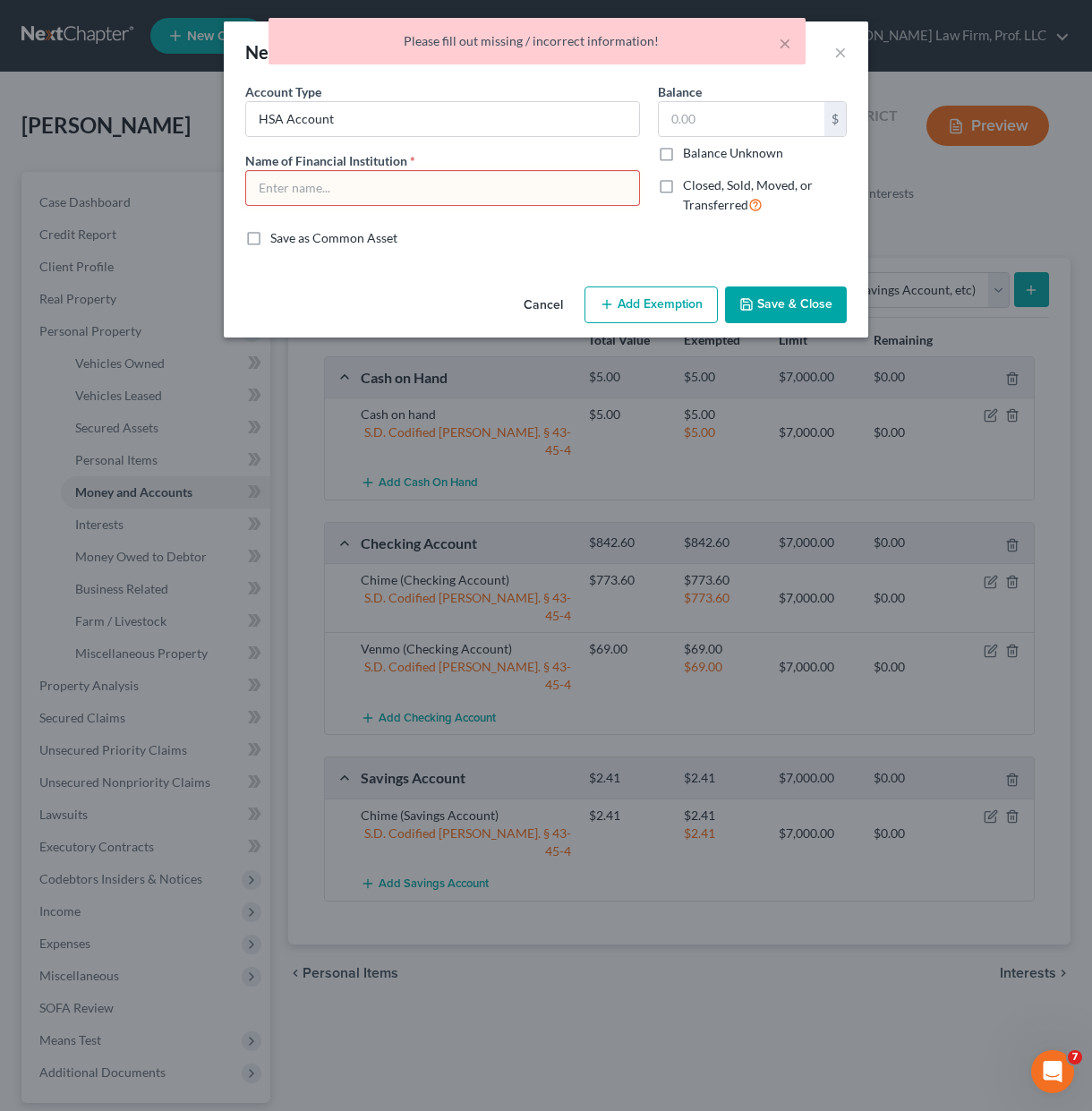
click at [482, 179] on input "text" at bounding box center [442, 188] width 393 height 34
type input "HSA Account"
click at [780, 292] on button "Save & Close" at bounding box center [786, 305] width 121 height 37
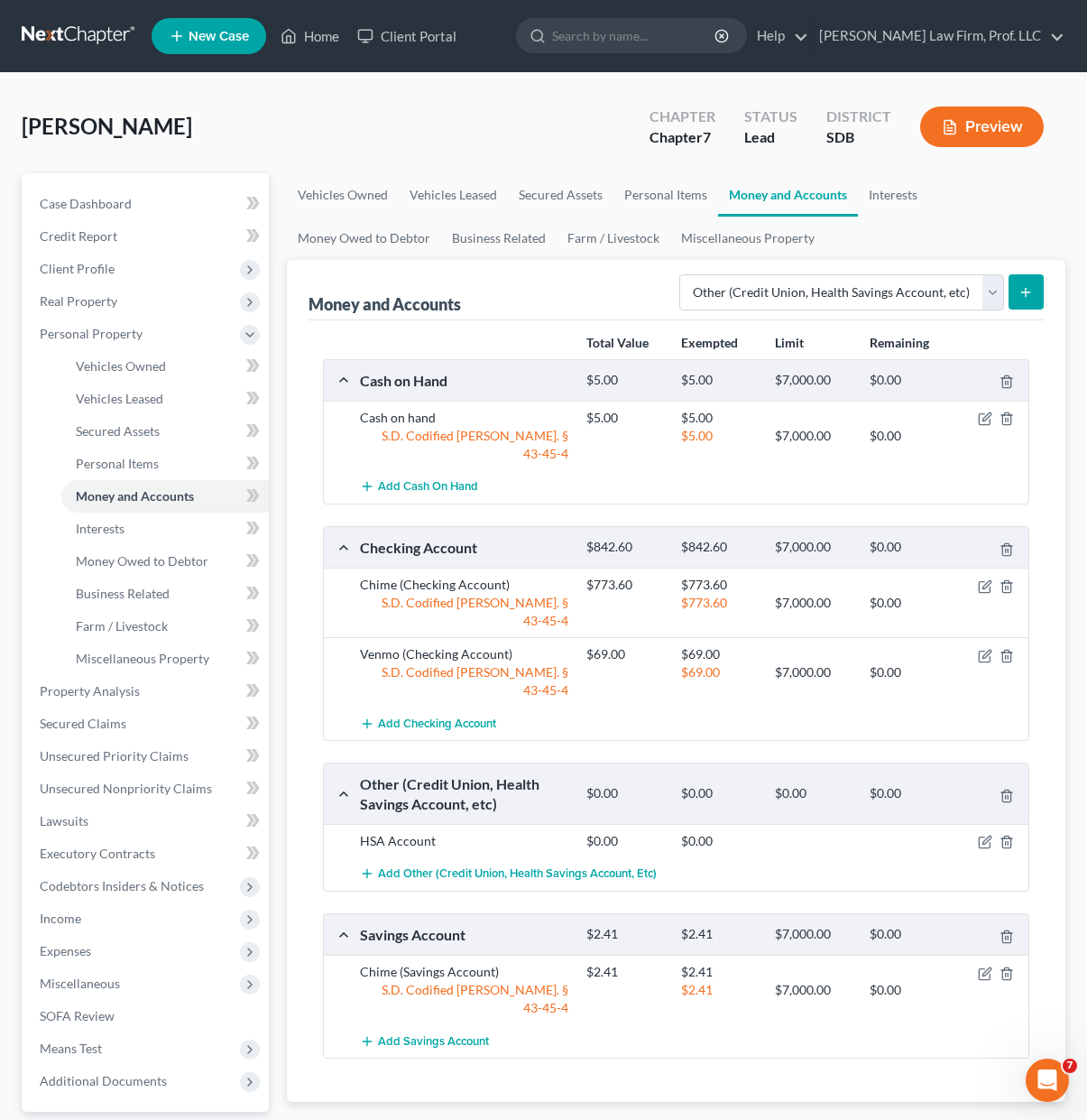
click at [584, 989] on div "Total Value Exempted Limit Remaining Cash on Hand $5.00 $5.00 $7,000.00 $0.00 C…" at bounding box center [676, 711] width 735 height 782
click at [86, 919] on span "Income" at bounding box center [147, 919] width 244 height 33
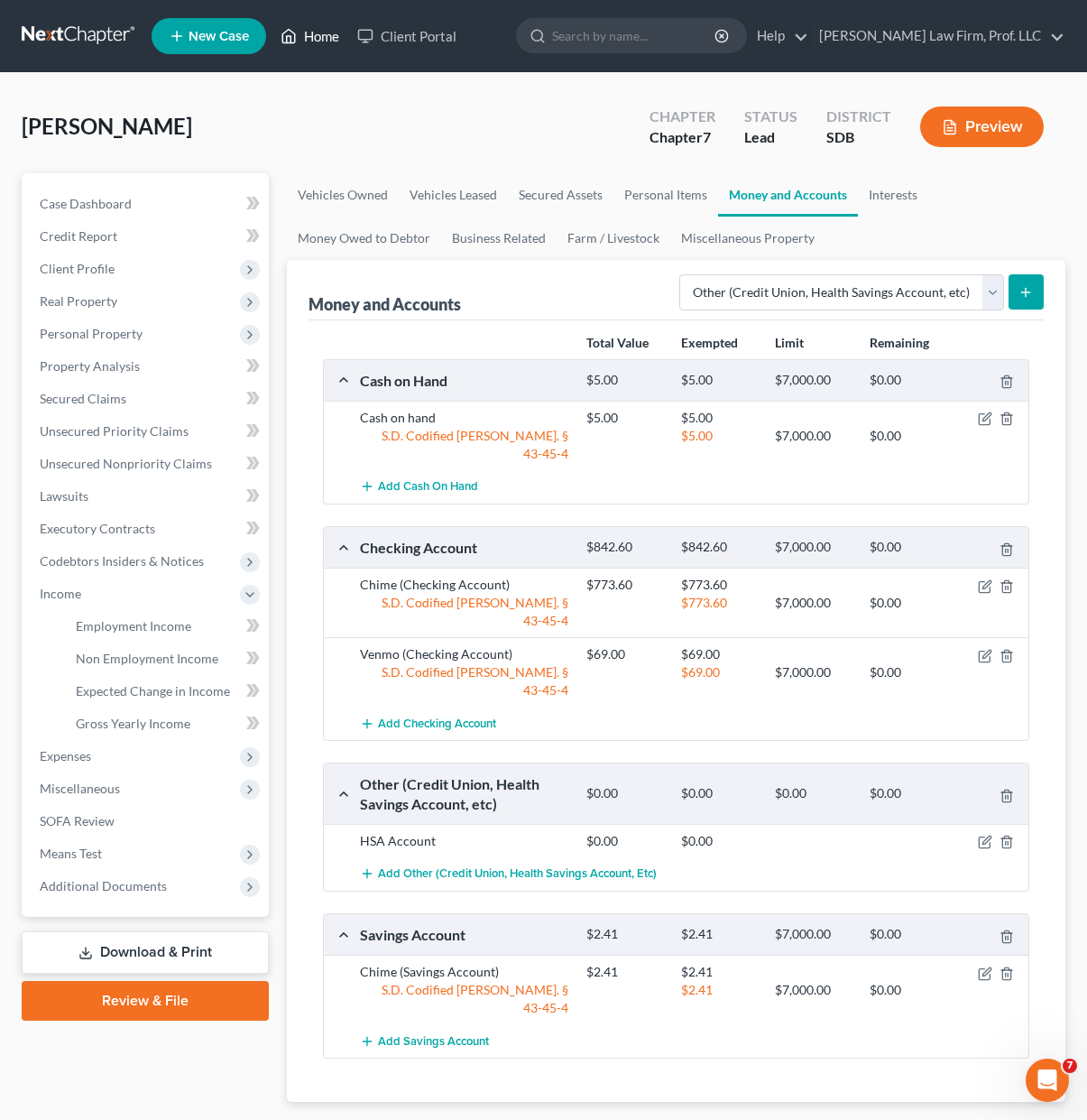
drag, startPoint x: 314, startPoint y: 34, endPoint x: 442, endPoint y: 356, distance: 346.5
click at [314, 34] on link "Home" at bounding box center [310, 36] width 76 height 33
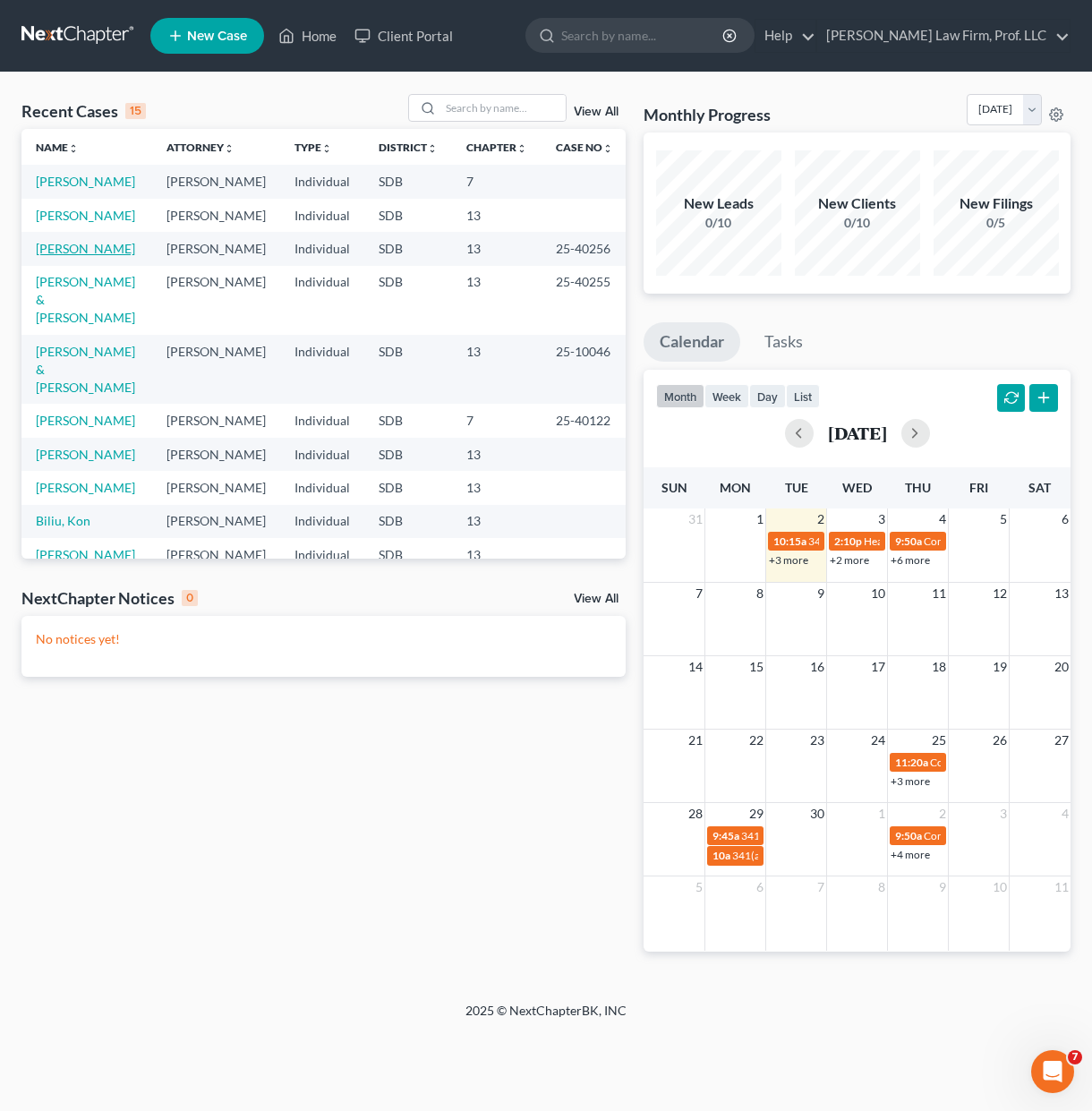
click at [80, 254] on link "[PERSON_NAME]" at bounding box center [85, 248] width 99 height 15
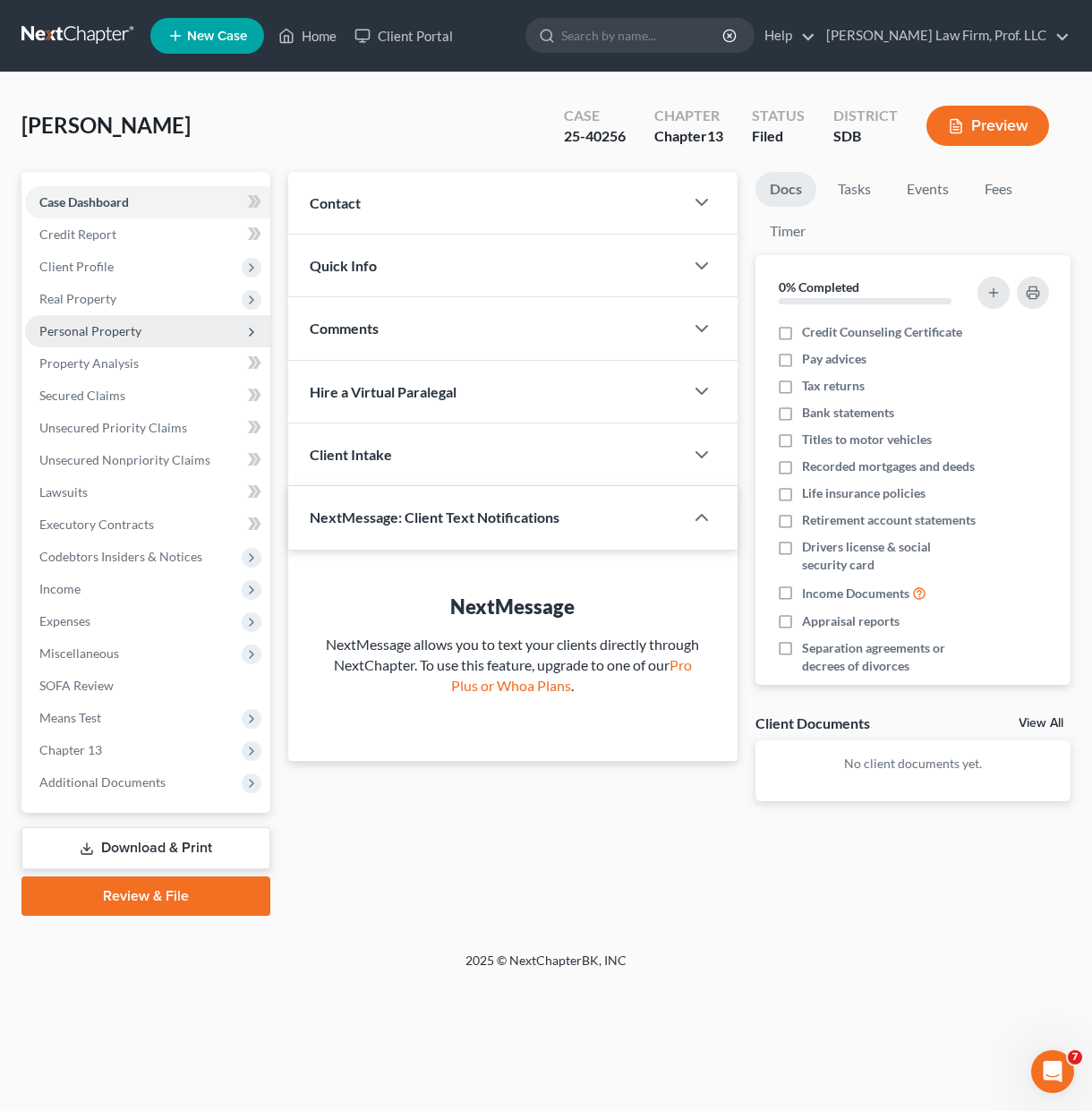
click at [132, 333] on span "Personal Property" at bounding box center [90, 330] width 102 height 15
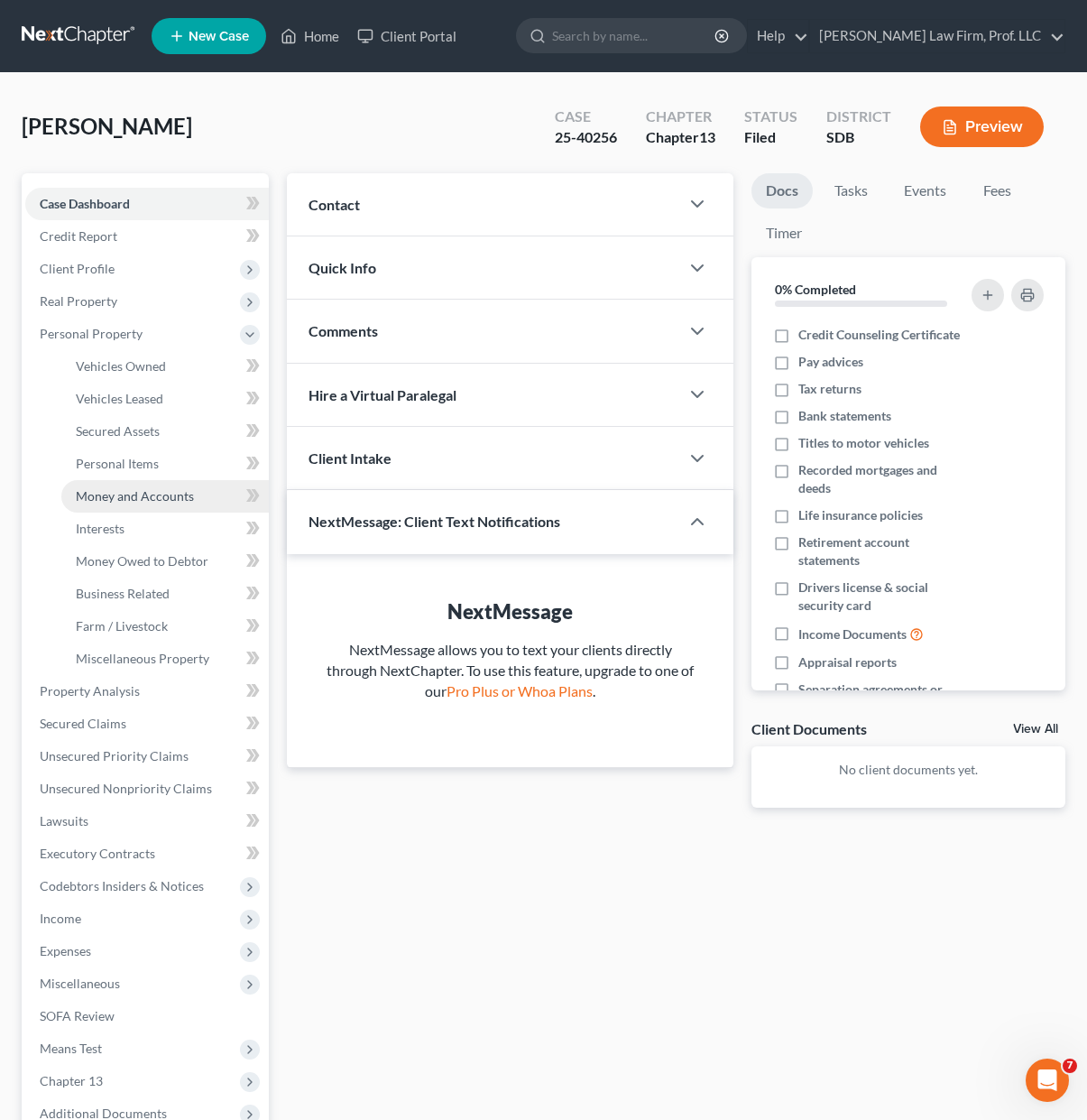
click at [129, 496] on span "Money and Accounts" at bounding box center [136, 496] width 119 height 15
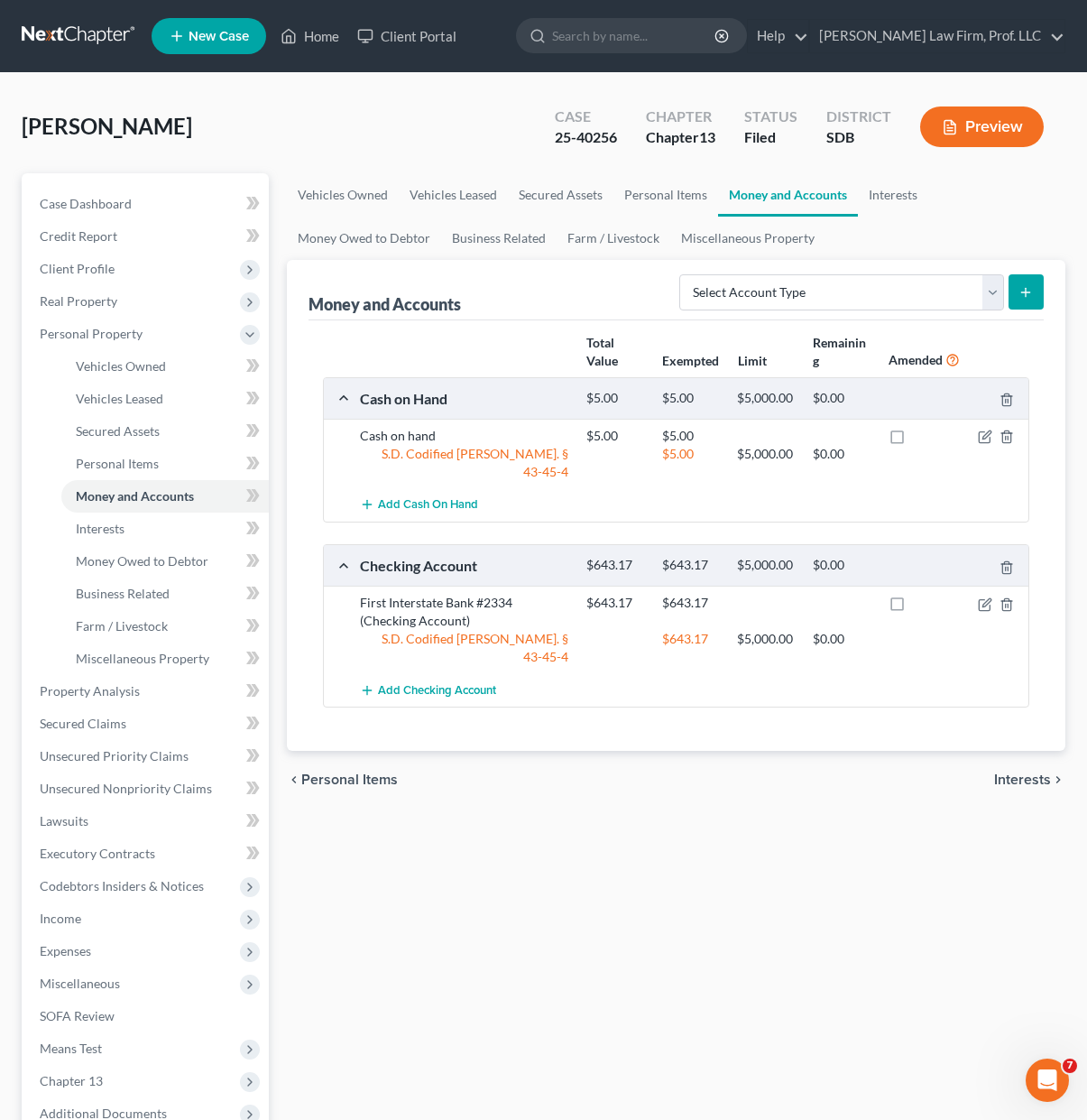
click at [746, 832] on div "Vehicles Owned Vehicles Leased Secured Assets Personal Items Money and Accounts…" at bounding box center [676, 711] width 797 height 1075
click at [467, 234] on link "Business Related" at bounding box center [499, 238] width 116 height 43
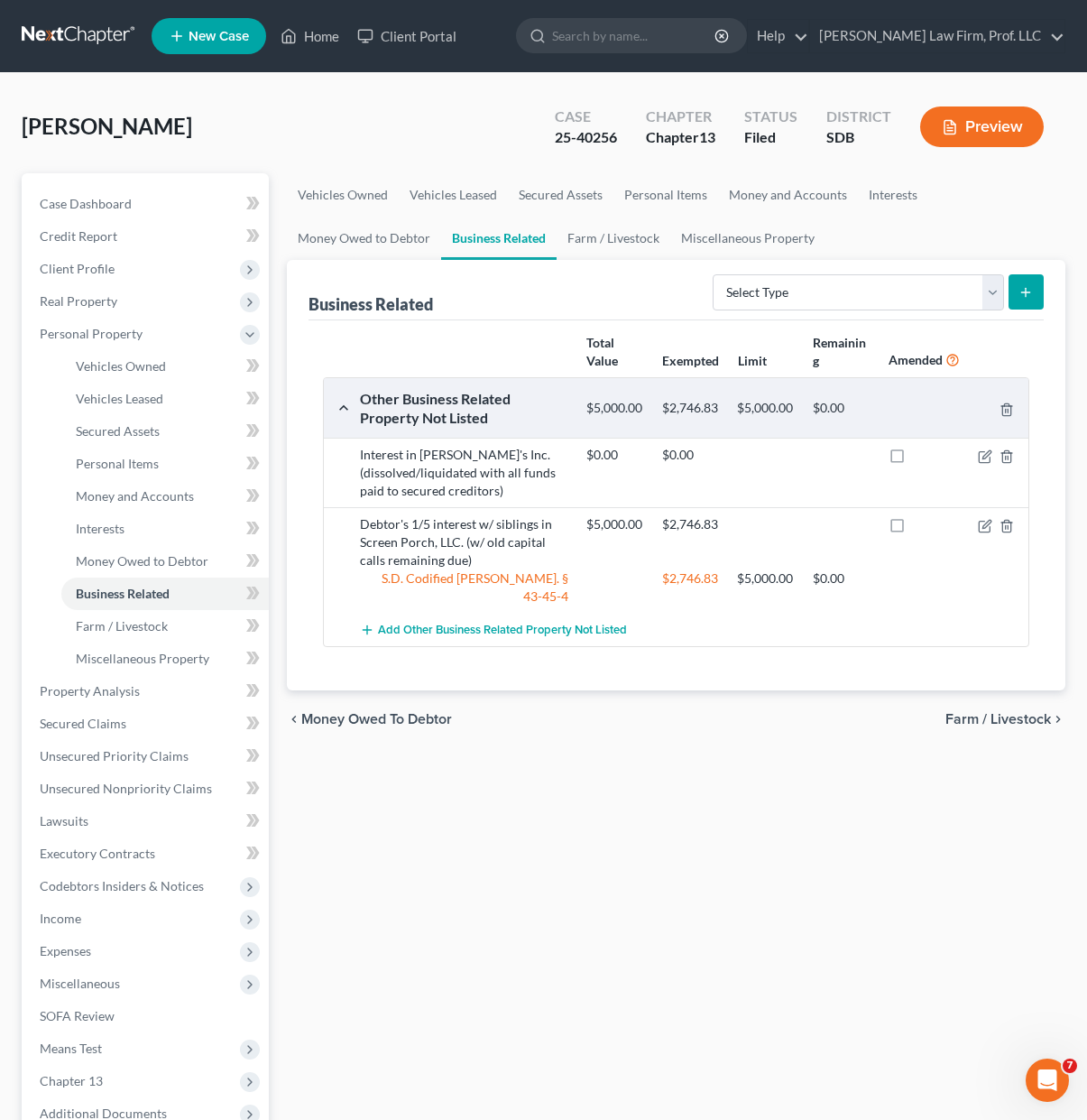
click at [693, 823] on div "Vehicles Owned Vehicles Leased Secured Assets Personal Items Money and Accounts…" at bounding box center [676, 711] width 797 height 1075
click at [680, 811] on div "Vehicles Owned Vehicles Leased Secured Assets Personal Items Money and Accounts…" at bounding box center [676, 711] width 797 height 1075
click at [382, 242] on link "Money Owed to Debtor" at bounding box center [364, 238] width 154 height 43
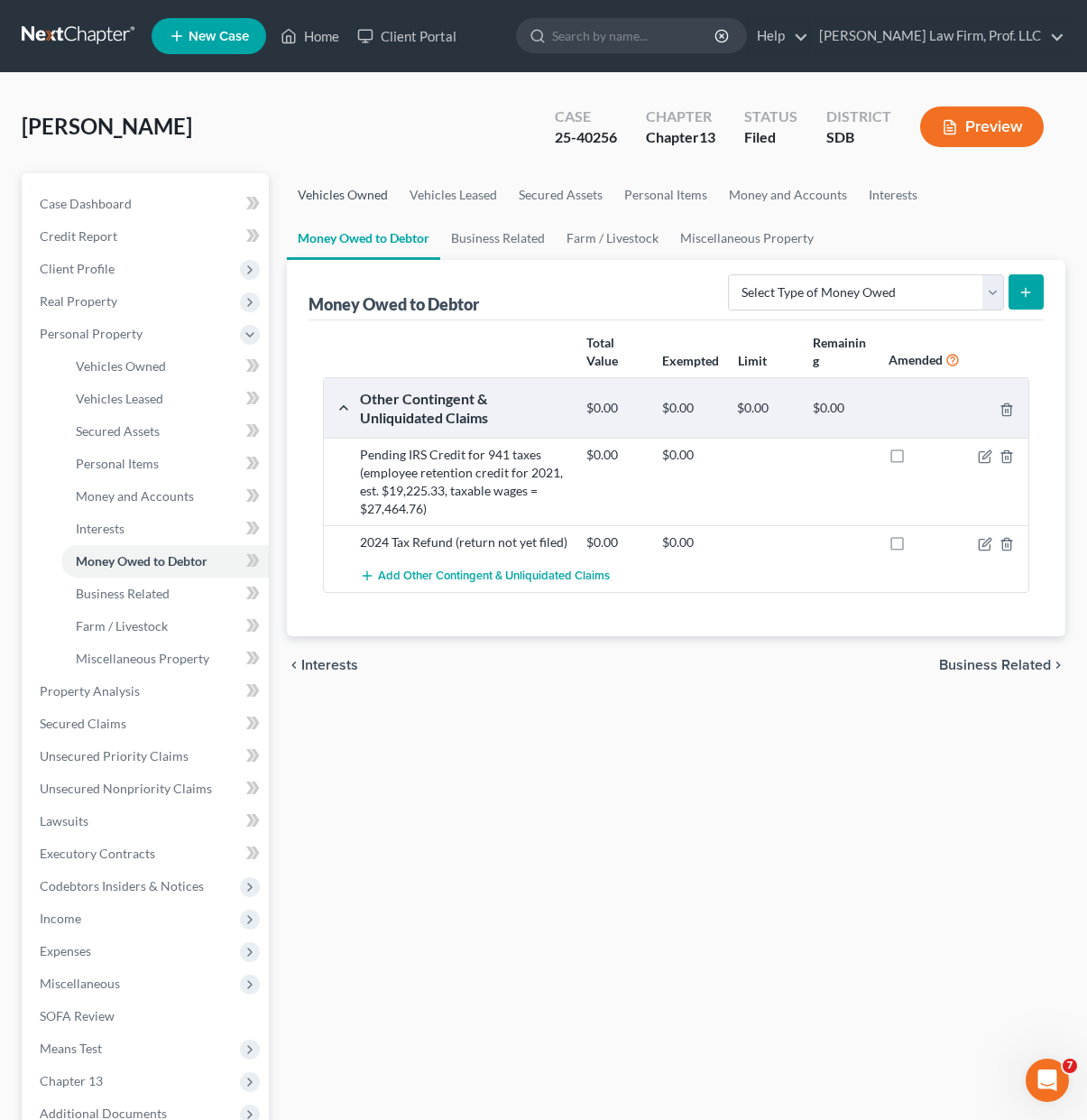
click at [366, 196] on link "Vehicles Owned" at bounding box center [343, 195] width 112 height 43
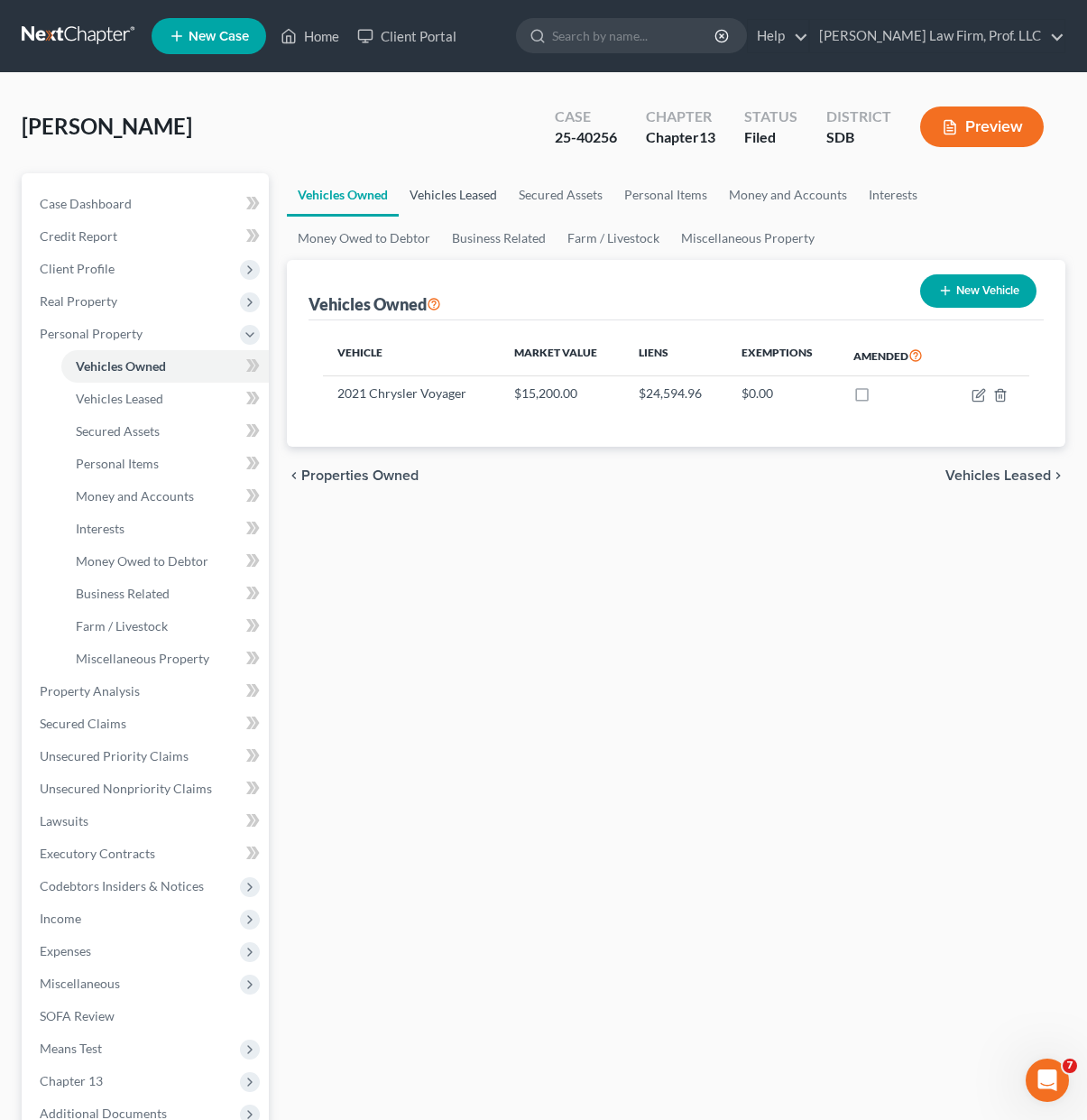
click at [457, 190] on link "Vehicles Leased" at bounding box center [454, 195] width 109 height 43
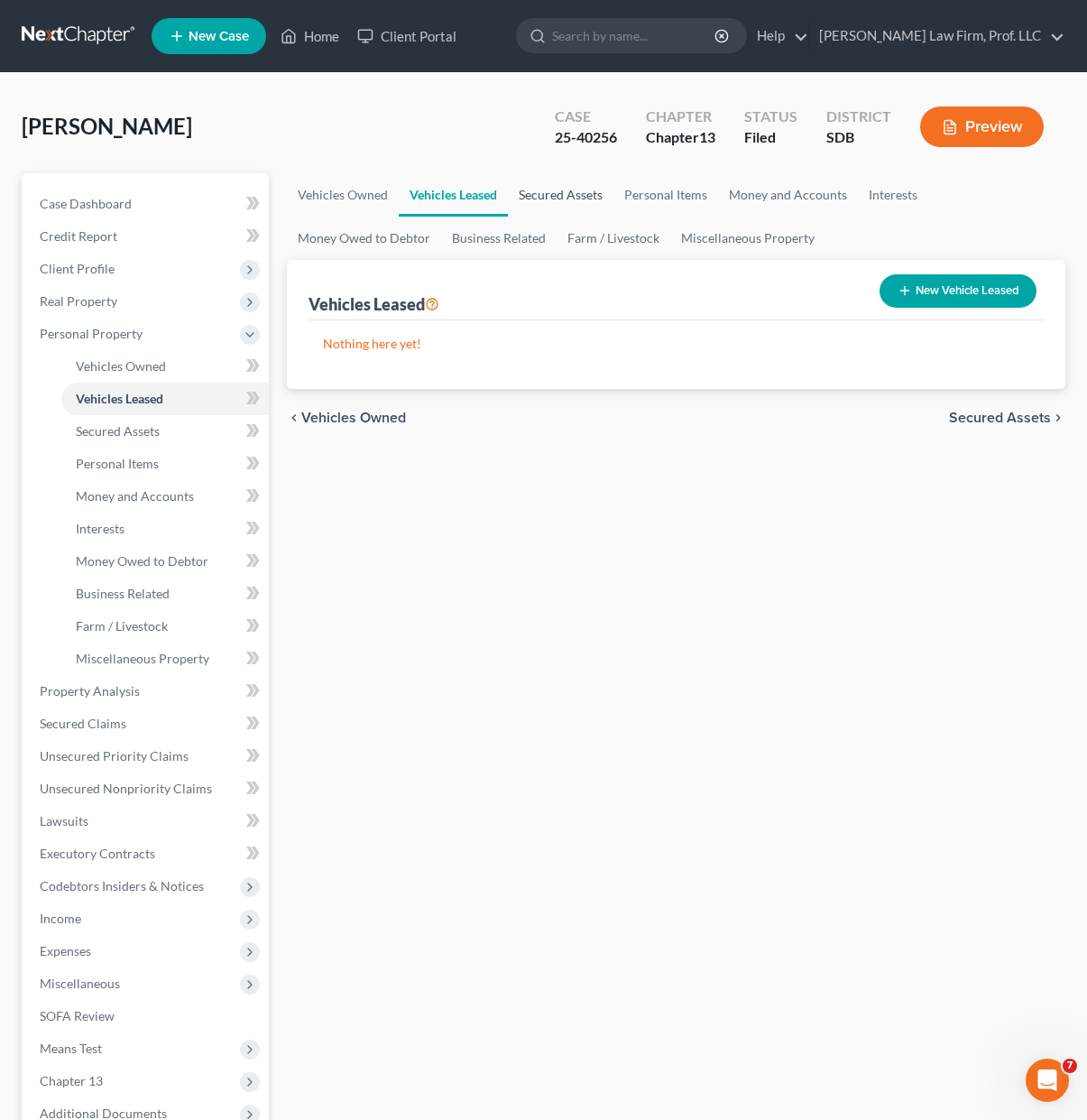
click at [568, 190] on link "Secured Assets" at bounding box center [561, 195] width 105 height 43
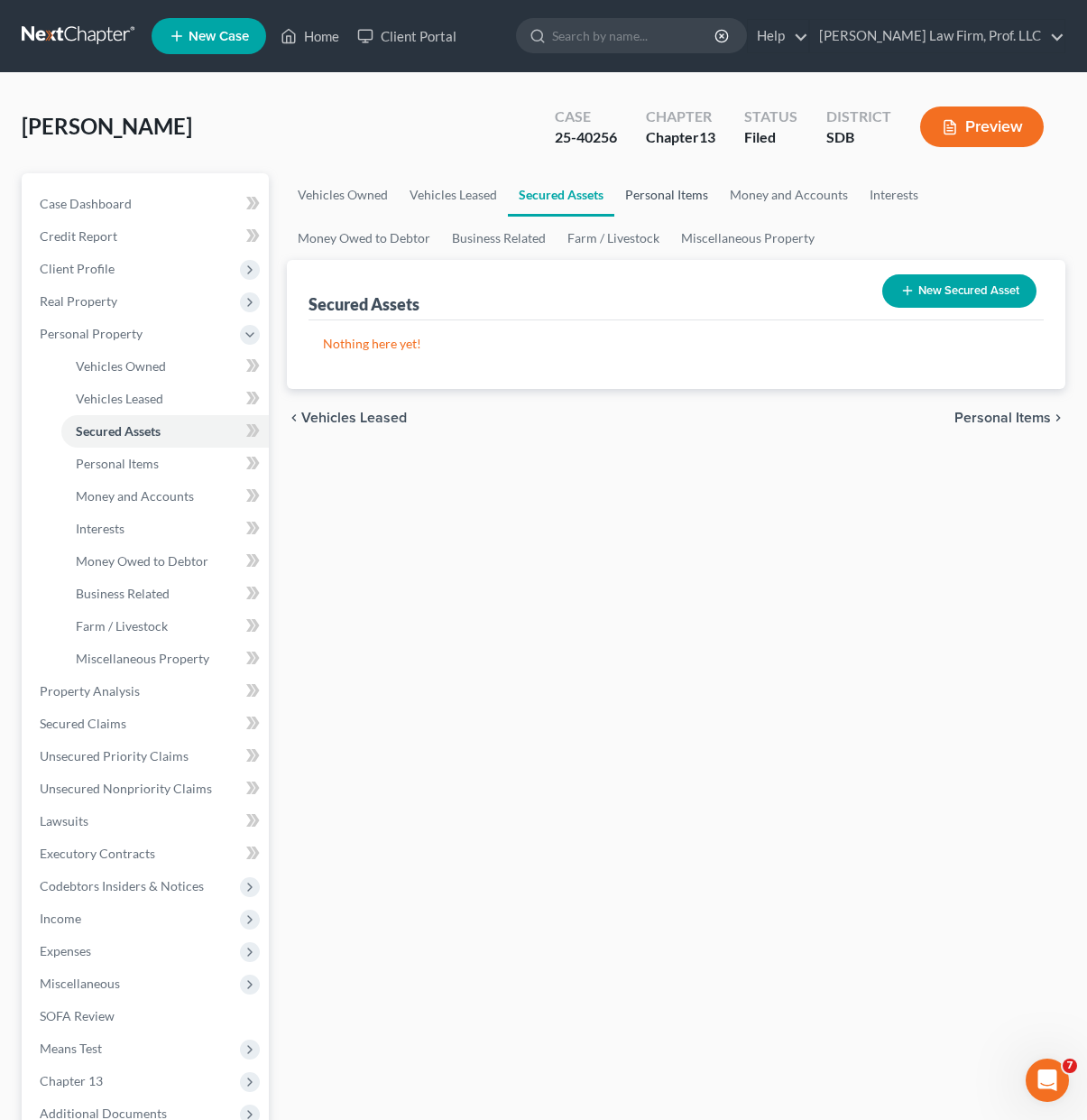
click at [679, 193] on link "Personal Items" at bounding box center [666, 195] width 104 height 43
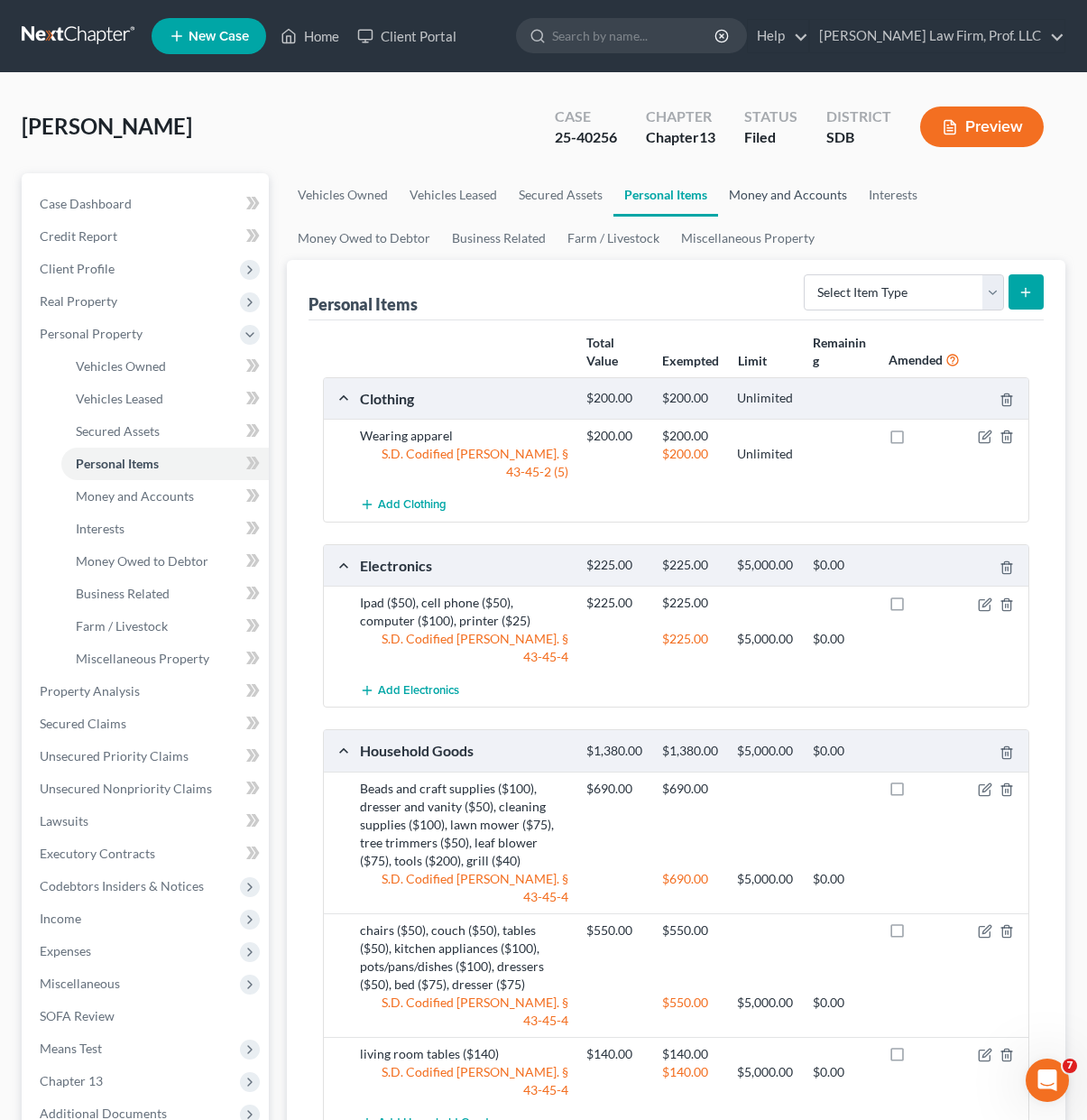
click at [778, 199] on link "Money and Accounts" at bounding box center [788, 195] width 140 height 43
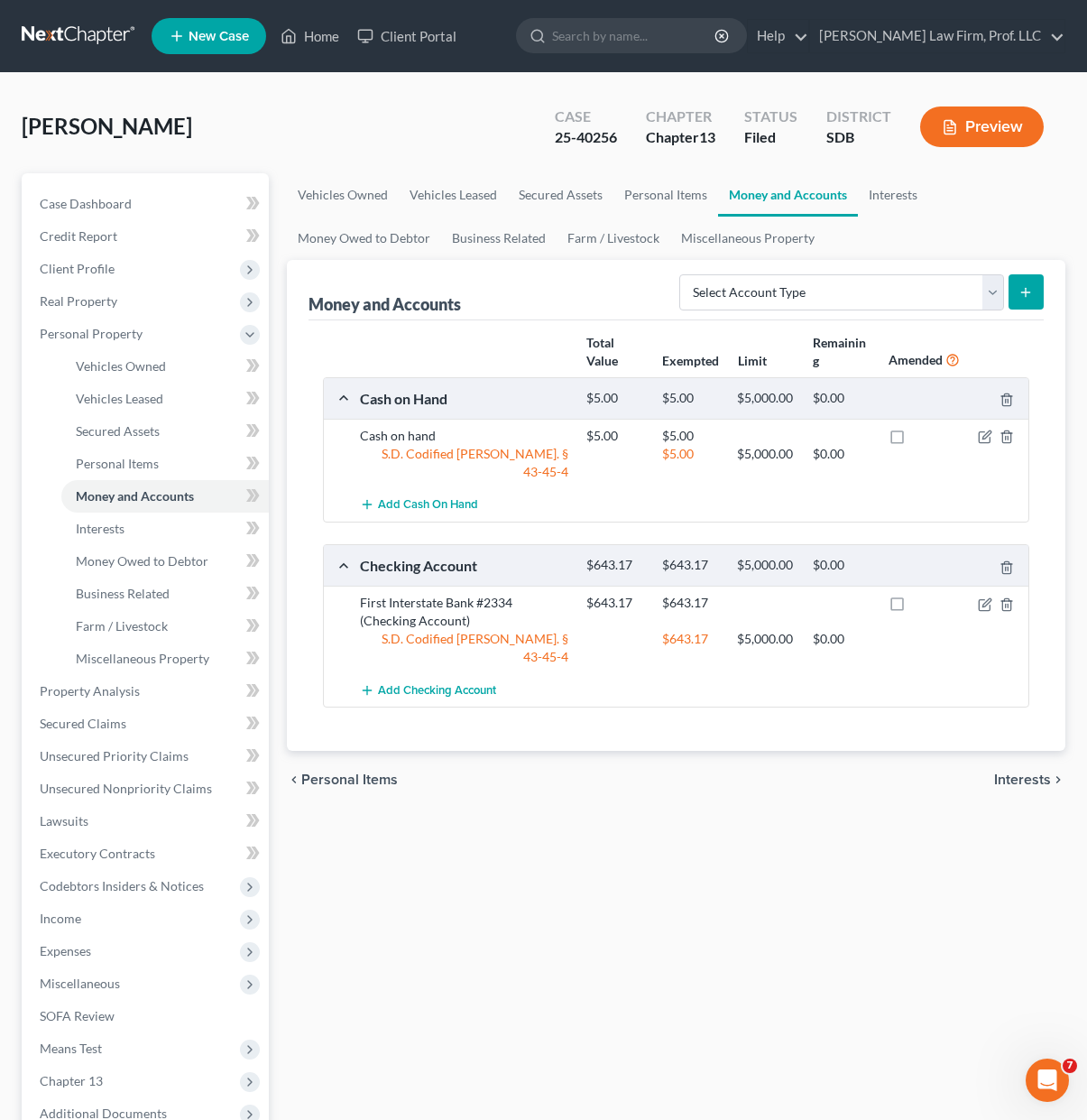
drag, startPoint x: 794, startPoint y: 919, endPoint x: 802, endPoint y: 854, distance: 65.5
click at [792, 917] on div "Vehicles Owned Vehicles Leased Secured Assets Personal Items Money and Accounts…" at bounding box center [676, 711] width 797 height 1075
click at [563, 907] on div "Vehicles Owned Vehicles Leased Secured Assets Personal Items Money and Accounts…" at bounding box center [676, 711] width 797 height 1075
drag, startPoint x: 548, startPoint y: 920, endPoint x: 103, endPoint y: 560, distance: 572.4
click at [548, 916] on div "Vehicles Owned Vehicles Leased Secured Assets Personal Items Money and Accounts…" at bounding box center [676, 711] width 797 height 1075
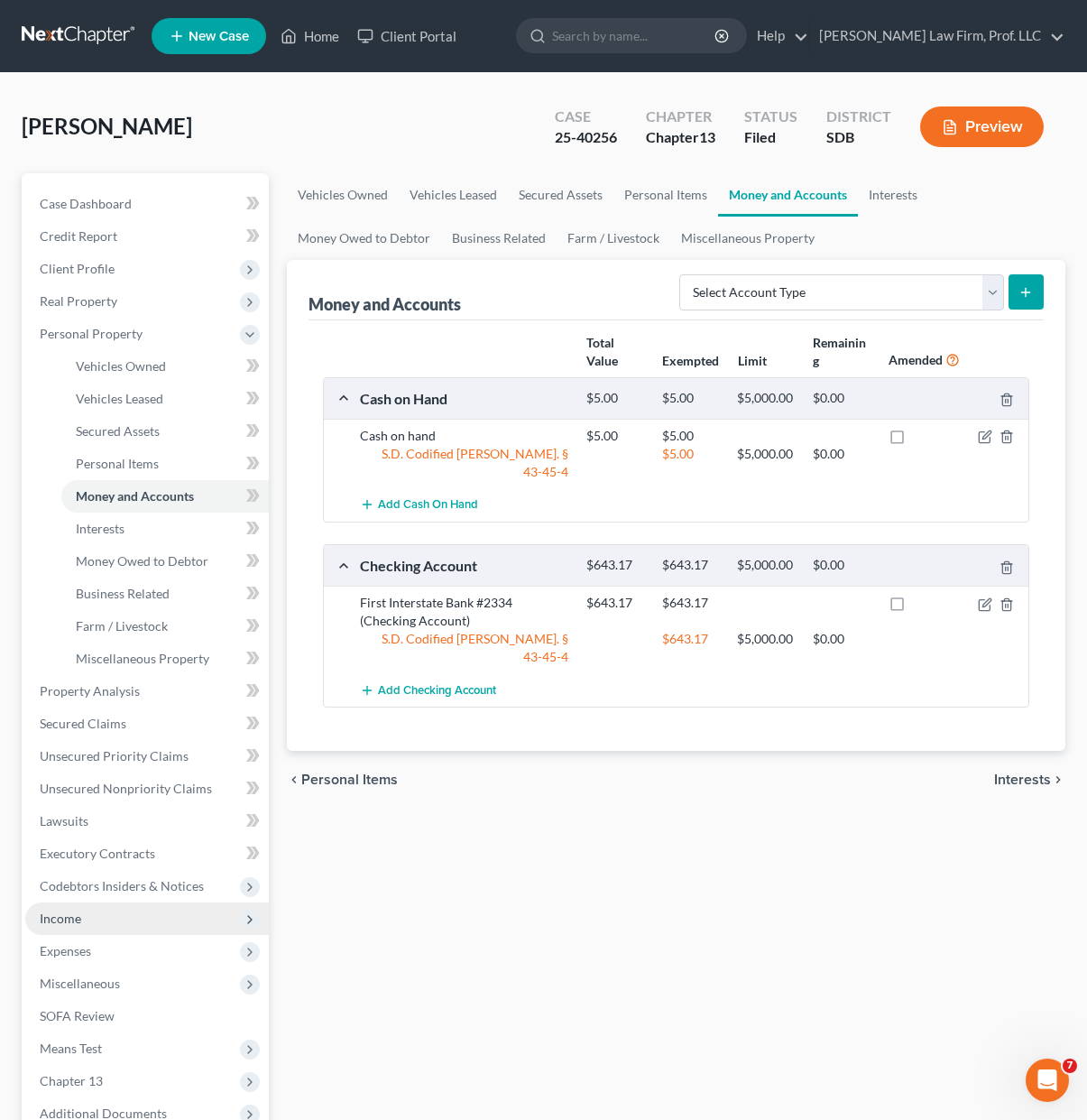
click at [67, 918] on span "Income" at bounding box center [60, 918] width 41 height 15
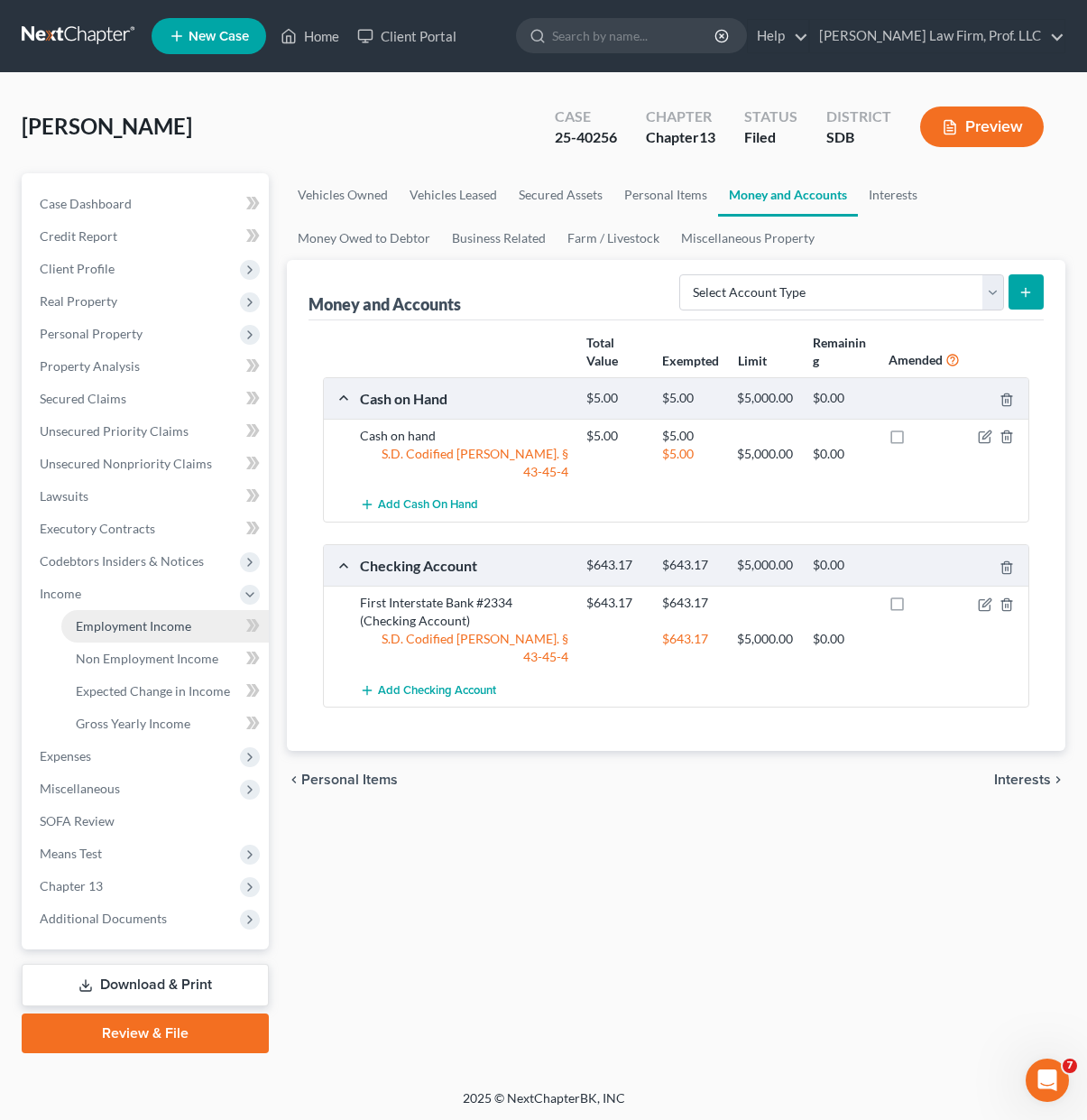
click at [143, 616] on link "Employment Income" at bounding box center [165, 626] width 208 height 33
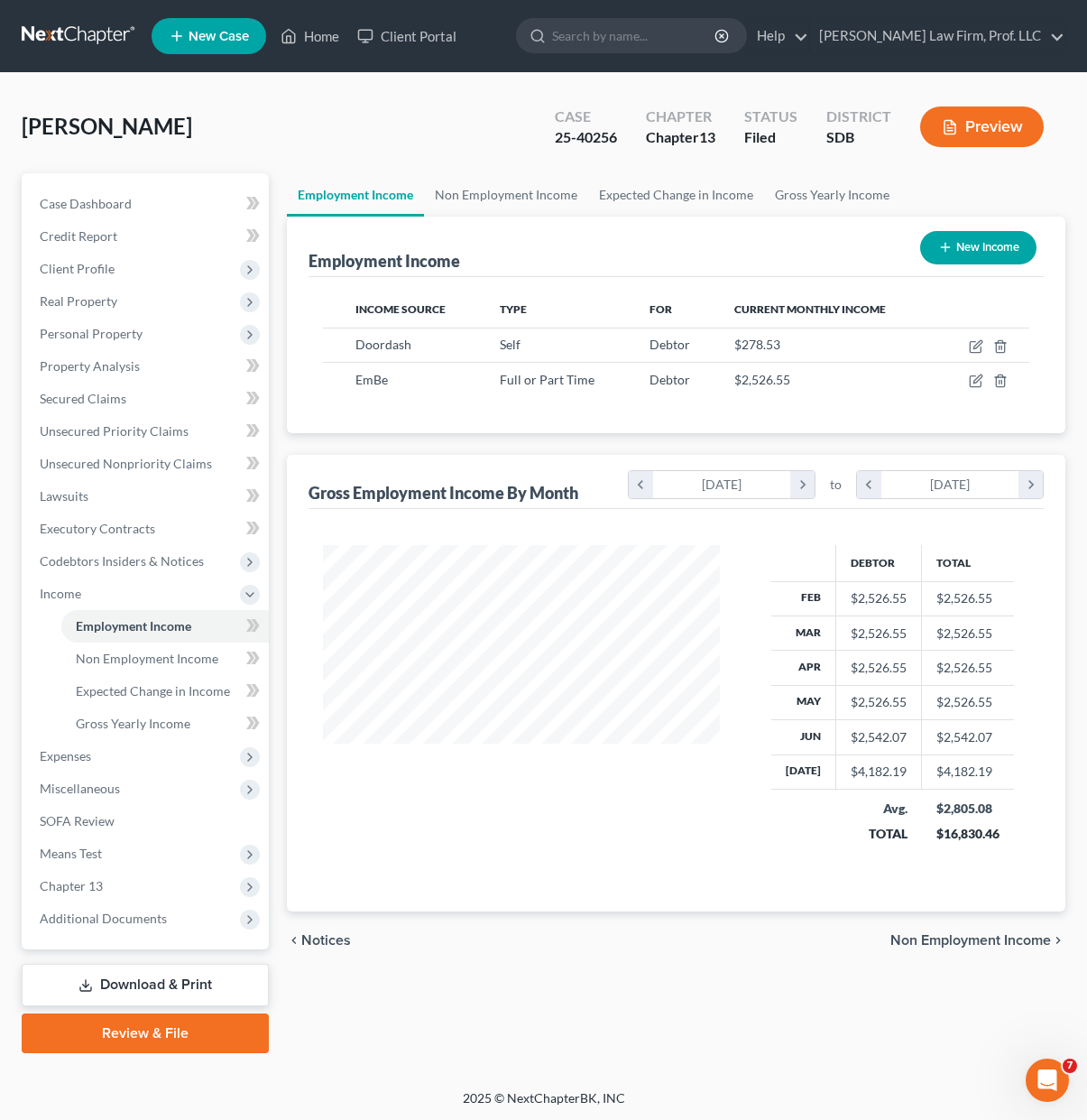
scroll to position [324, 433]
drag, startPoint x: 988, startPoint y: 806, endPoint x: 869, endPoint y: 799, distance: 119.2
click at [869, 799] on tr "Avg. TOTAL $2,805.08 $16,830.46" at bounding box center [893, 822] width 243 height 64
click at [870, 830] on div "TOTAL" at bounding box center [879, 833] width 56 height 18
click at [930, 797] on td "$2,805.08 $16,830.46" at bounding box center [968, 822] width 92 height 64
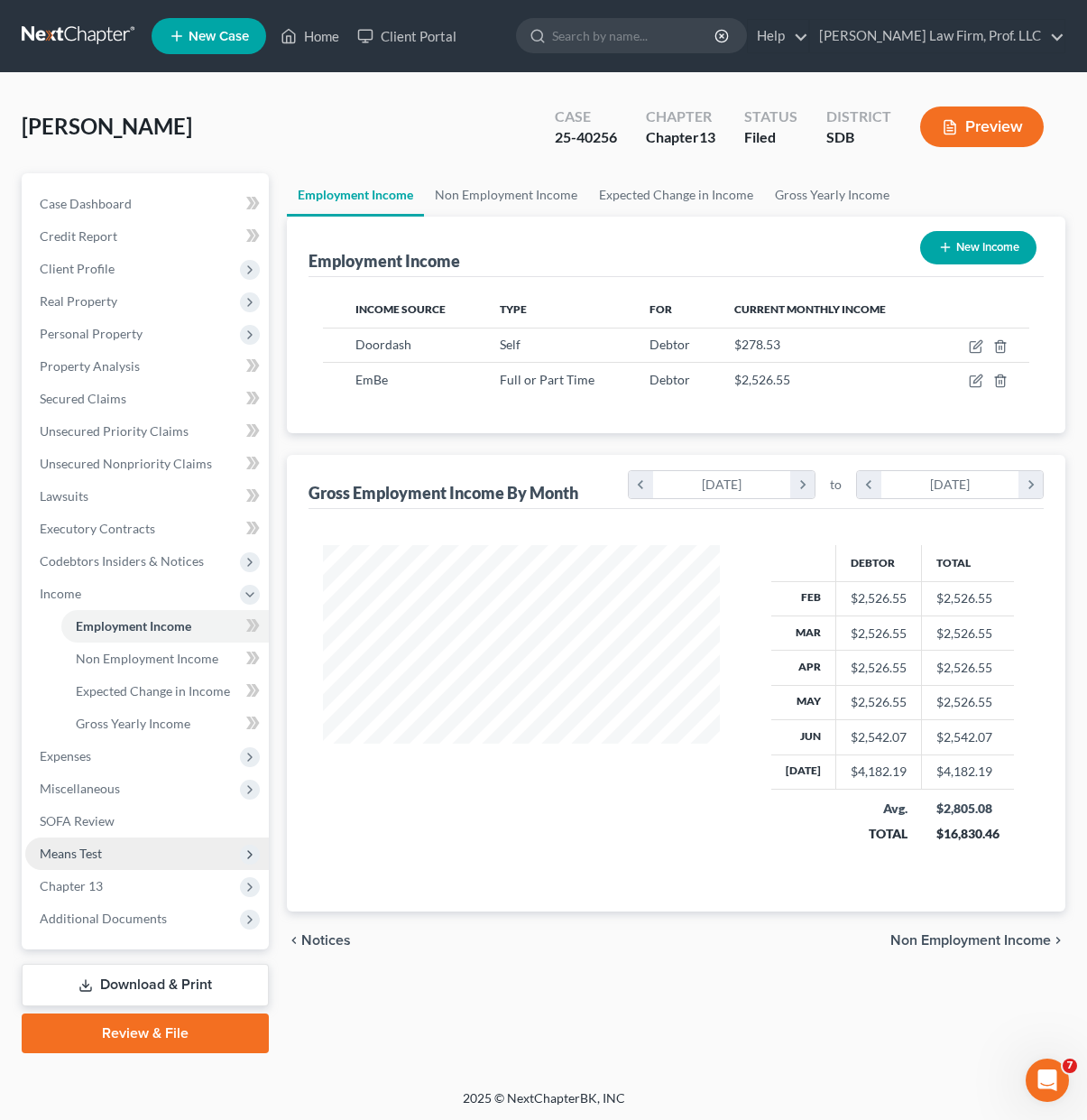
click at [100, 863] on span "Means Test" at bounding box center [147, 854] width 244 height 33
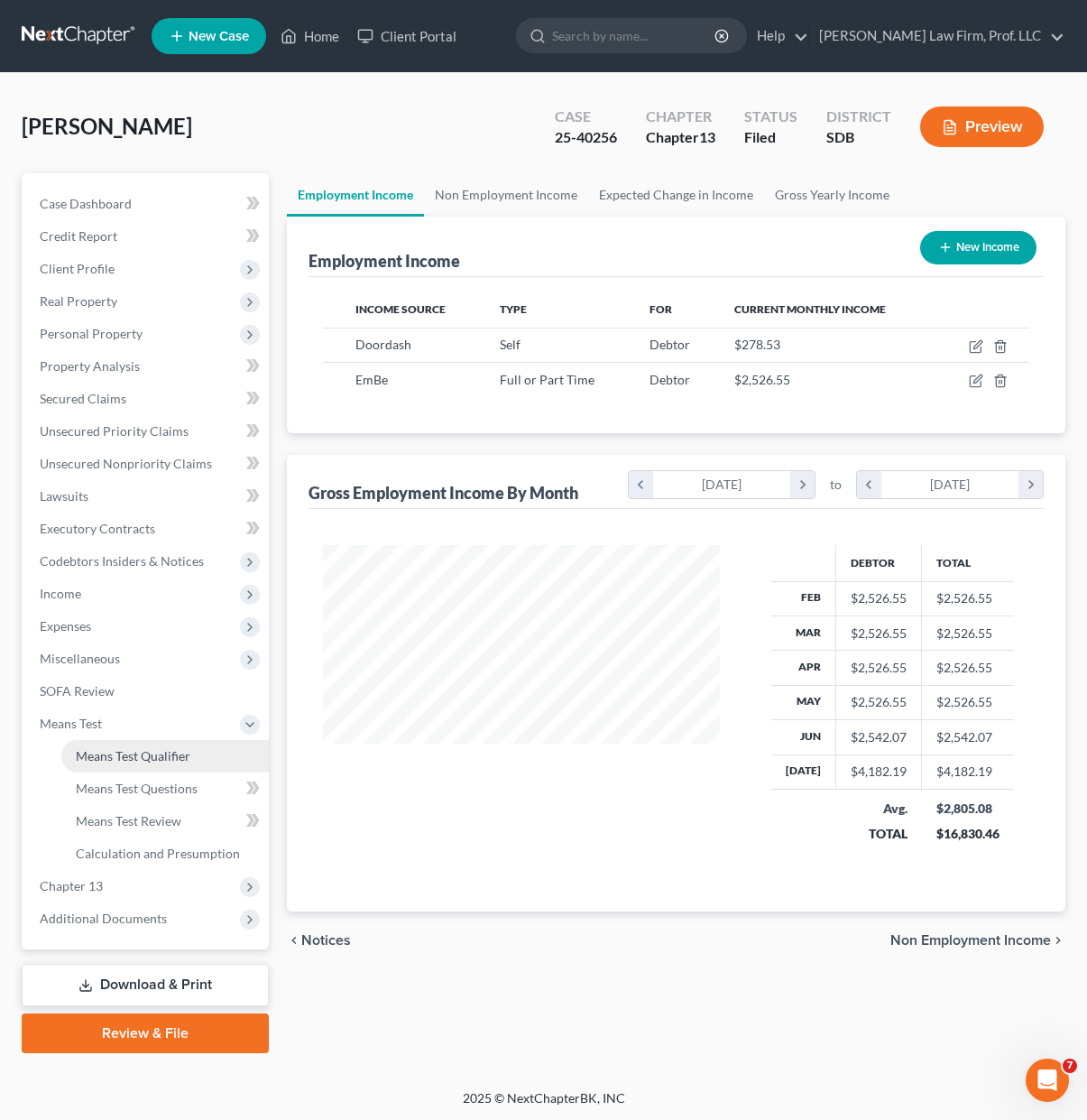
click at [151, 745] on link "Means Test Qualifier" at bounding box center [165, 756] width 208 height 33
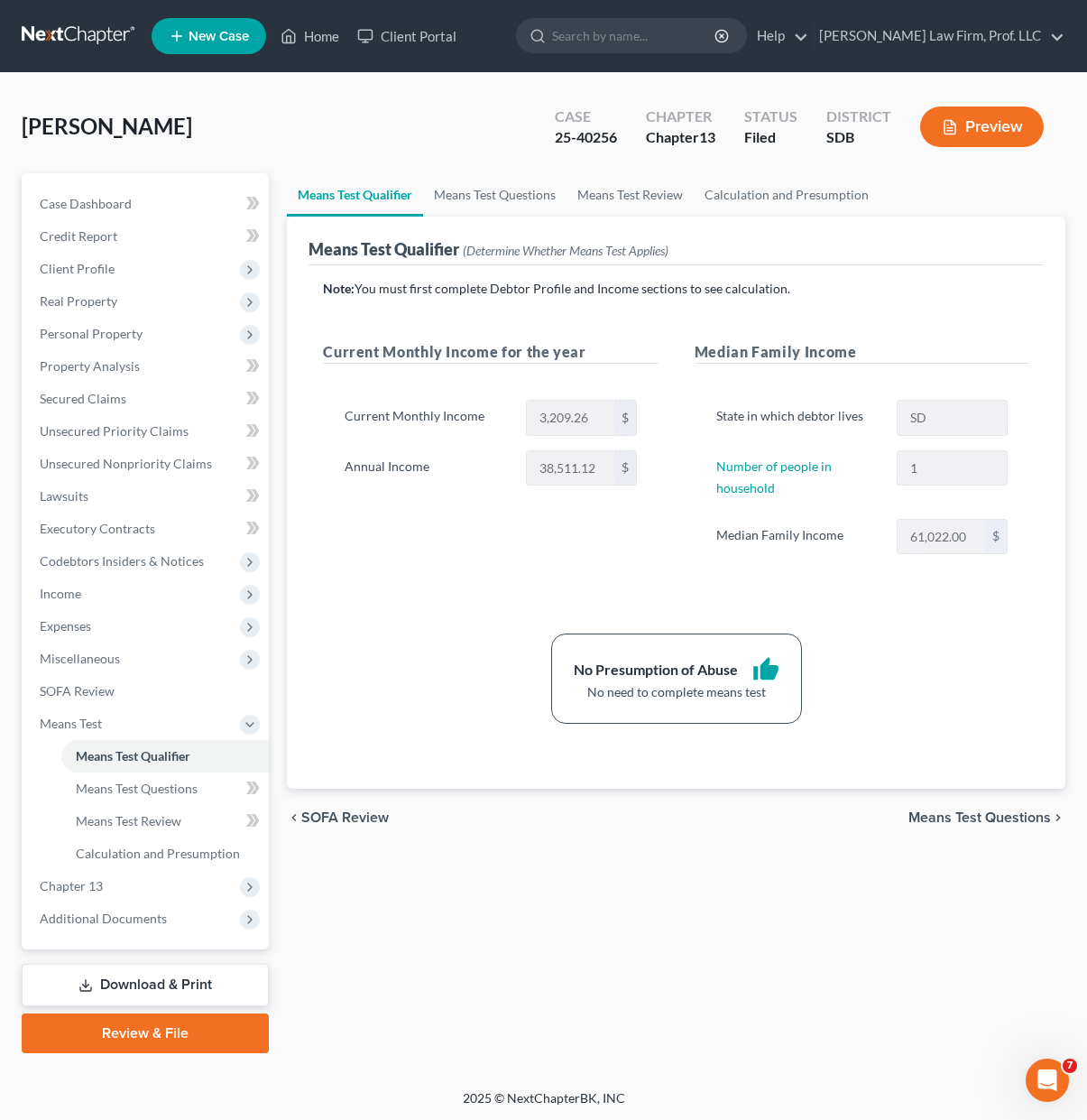
click at [418, 589] on div "Current Monthly Income for the year Current Monthly Income 3,209.26 $ Annual In…" at bounding box center [490, 466] width 371 height 250
drag, startPoint x: 87, startPoint y: 602, endPoint x: 120, endPoint y: 602, distance: 33.0
click at [87, 602] on span "Income" at bounding box center [147, 594] width 244 height 33
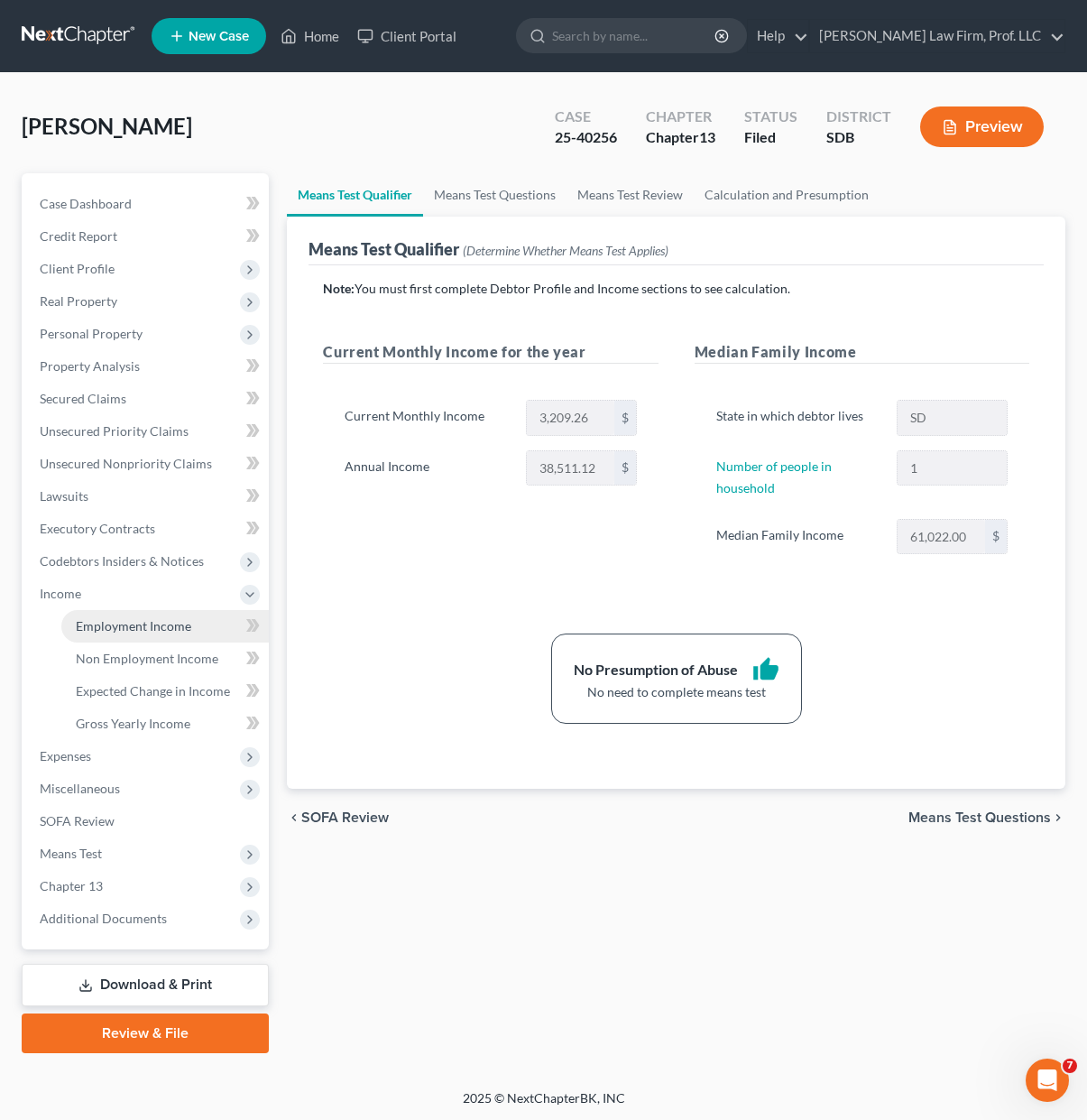
click at [100, 627] on span "Employment Income" at bounding box center [134, 626] width 116 height 15
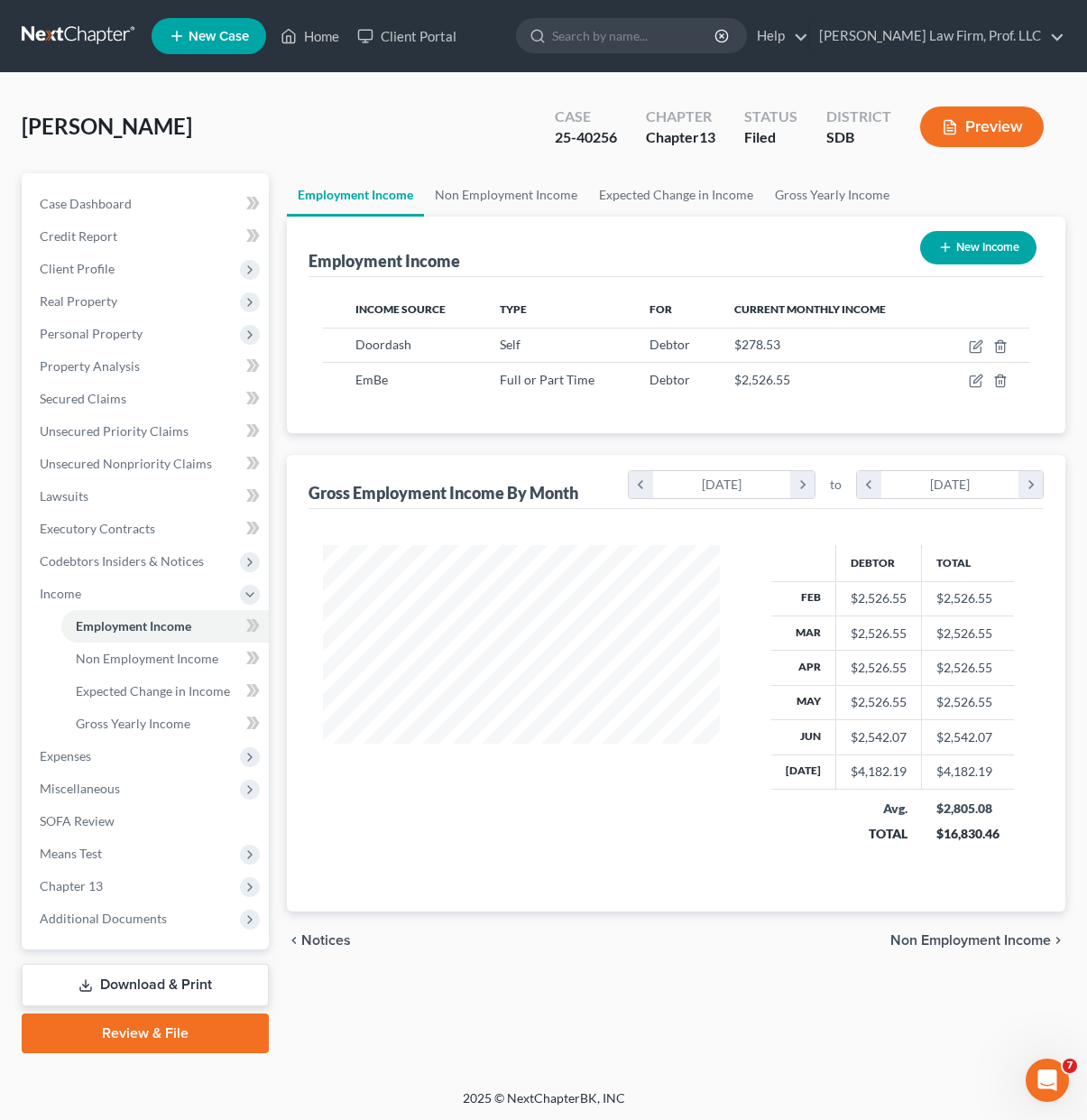
scroll to position [324, 433]
click at [86, 763] on span "Expenses" at bounding box center [147, 756] width 244 height 33
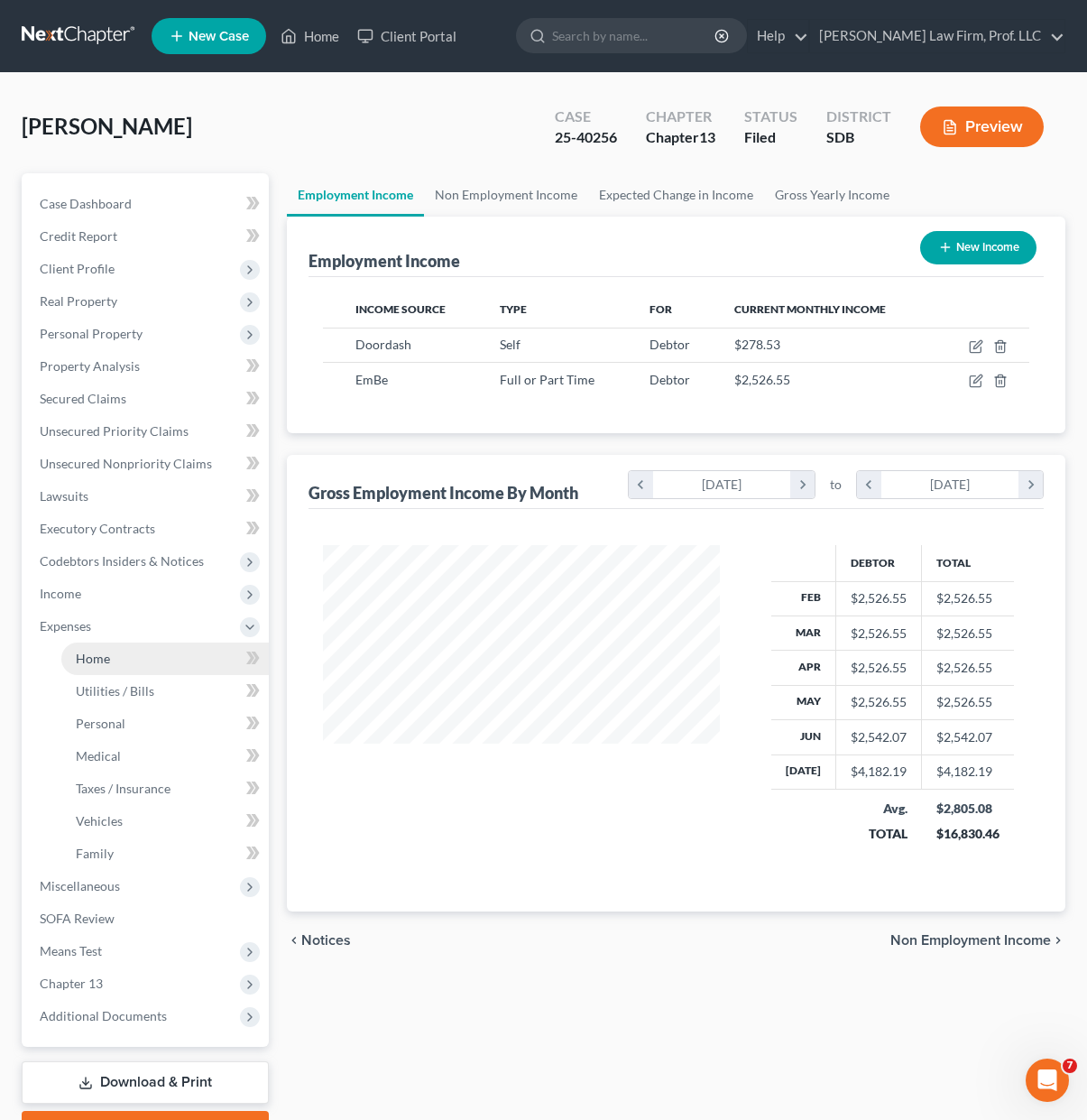
click at [105, 660] on span "Home" at bounding box center [93, 658] width 34 height 15
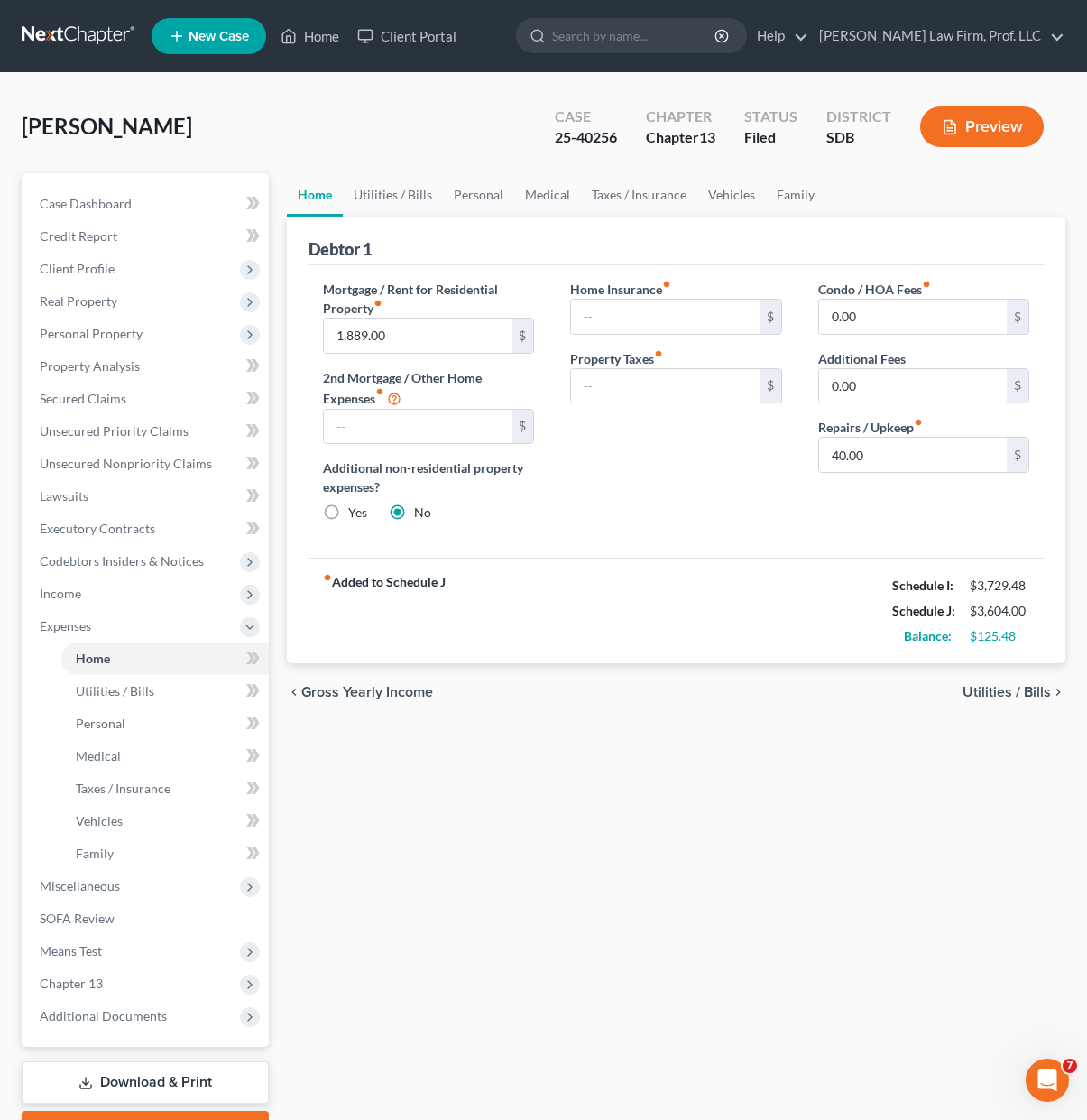
click at [933, 804] on div "Home Utilities / Bills Personal Medical Taxes / Insurance Vehicles Family Debto…" at bounding box center [676, 662] width 797 height 977
click at [740, 861] on div "Home Utilities / Bills Personal Medical Taxes / Insurance Vehicles Family Debto…" at bounding box center [676, 662] width 797 height 977
click at [791, 951] on div "Home Utilities / Bills Personal Medical Taxes / Insurance Vehicles Family Debto…" at bounding box center [676, 662] width 797 height 977
drag, startPoint x: 740, startPoint y: 762, endPoint x: 839, endPoint y: 28, distance: 740.6
click at [741, 762] on div "Home Utilities / Bills Personal Medical Taxes / Insurance Vehicles Family Debto…" at bounding box center [676, 662] width 797 height 977
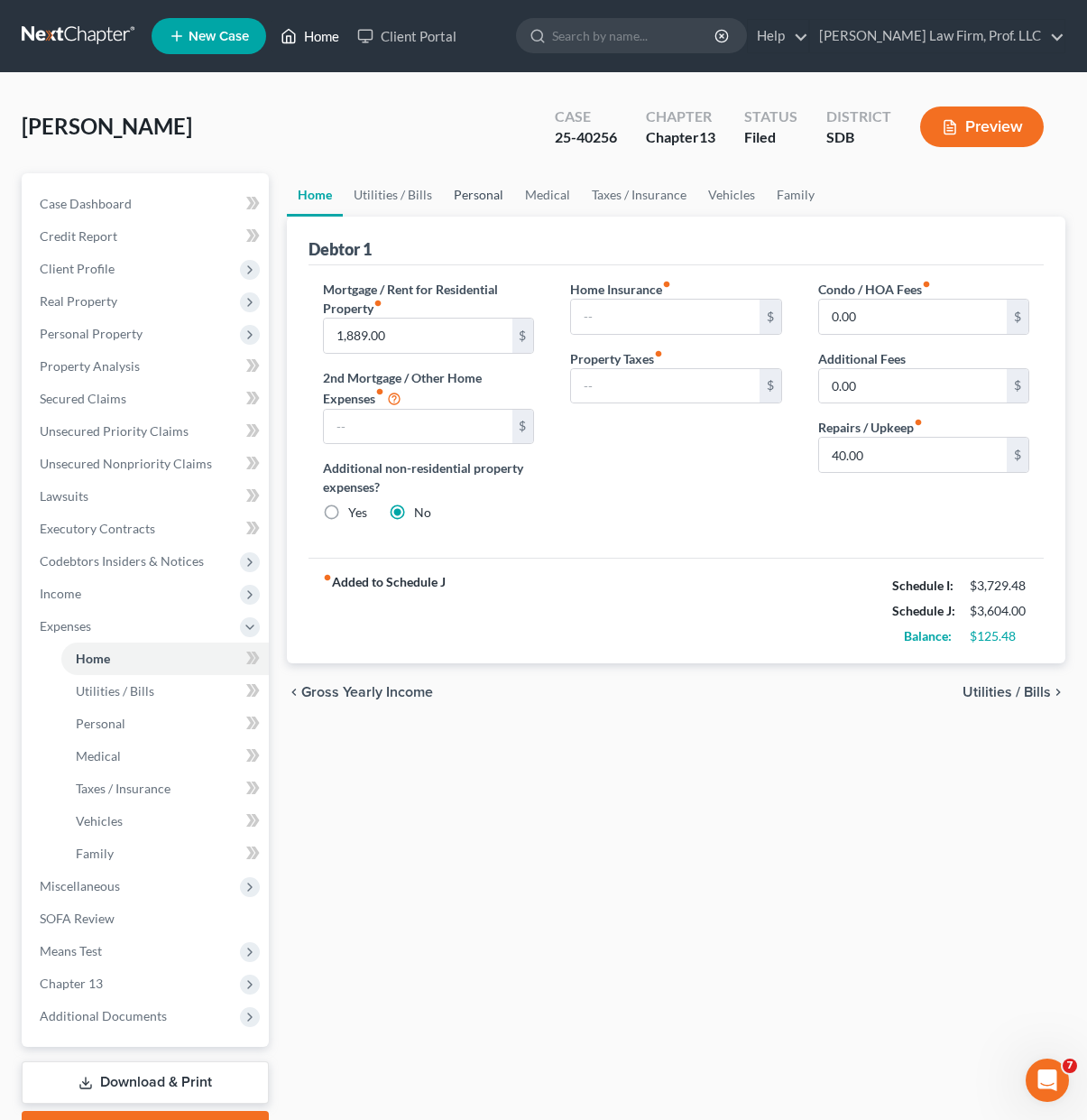
drag, startPoint x: 289, startPoint y: 24, endPoint x: 474, endPoint y: 192, distance: 249.9
click at [289, 24] on link "Home" at bounding box center [310, 36] width 76 height 33
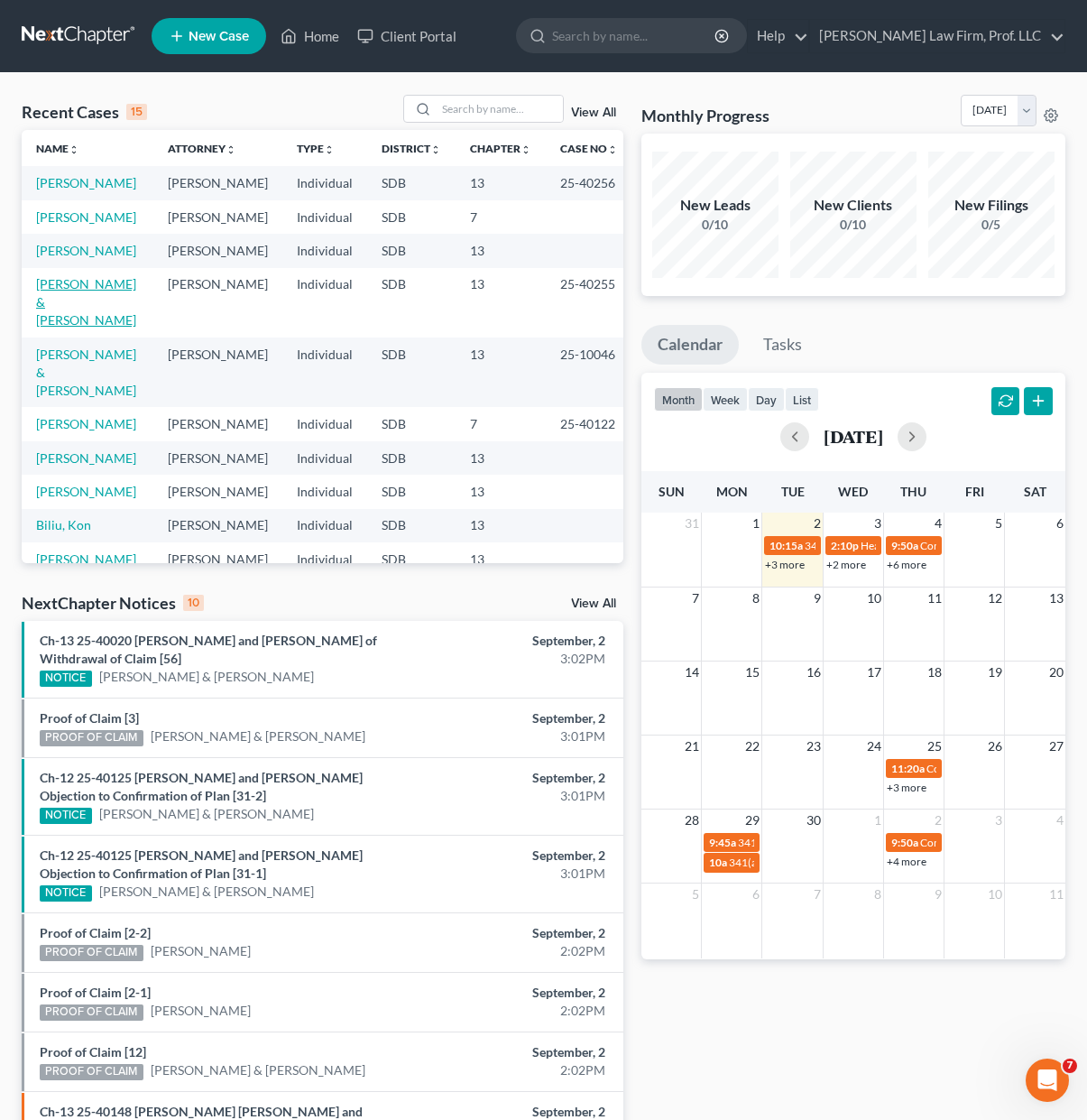
click at [76, 313] on link "[PERSON_NAME] & [PERSON_NAME]" at bounding box center [86, 301] width 100 height 52
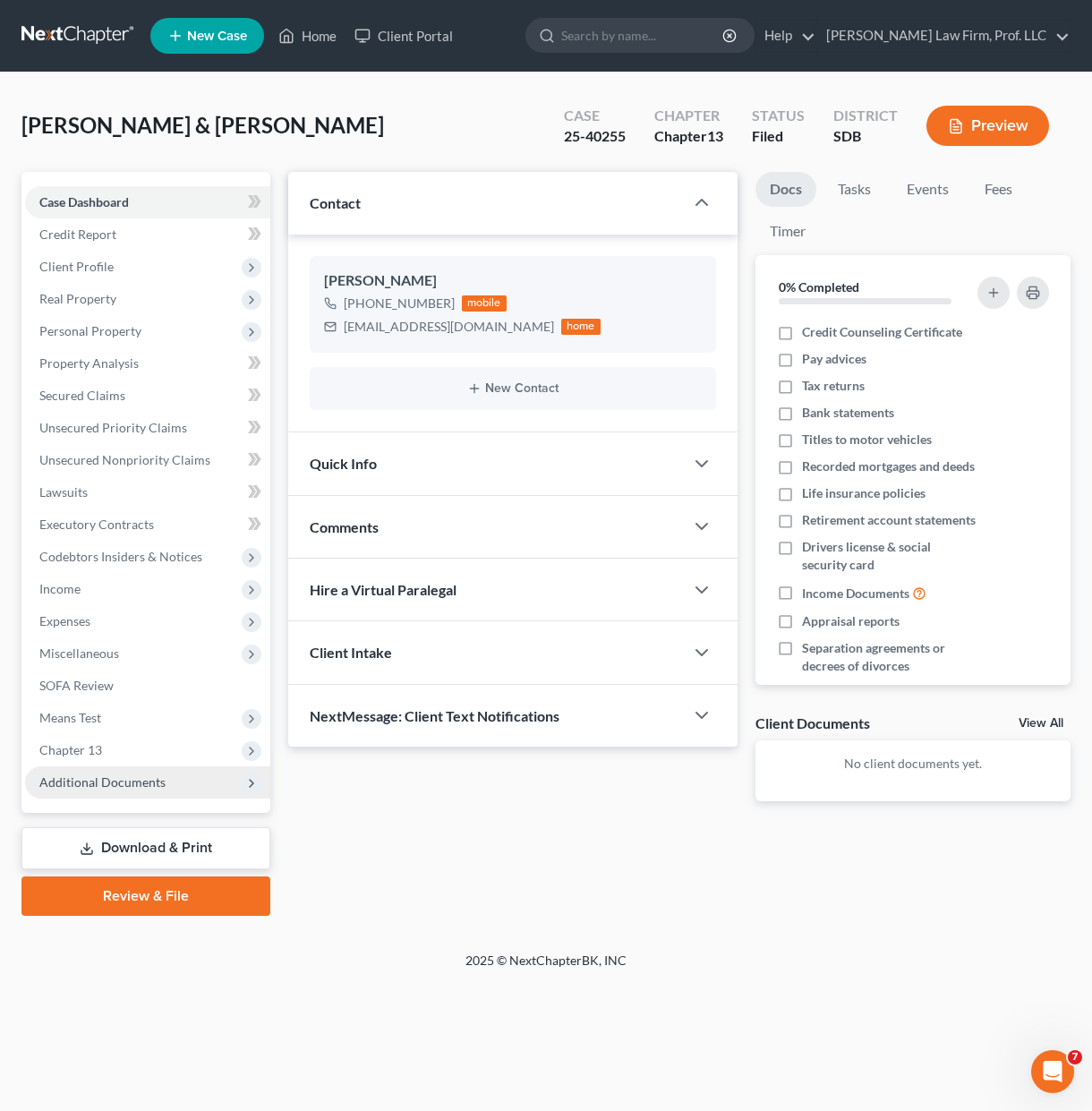
click at [129, 792] on span "Additional Documents" at bounding box center [147, 782] width 245 height 33
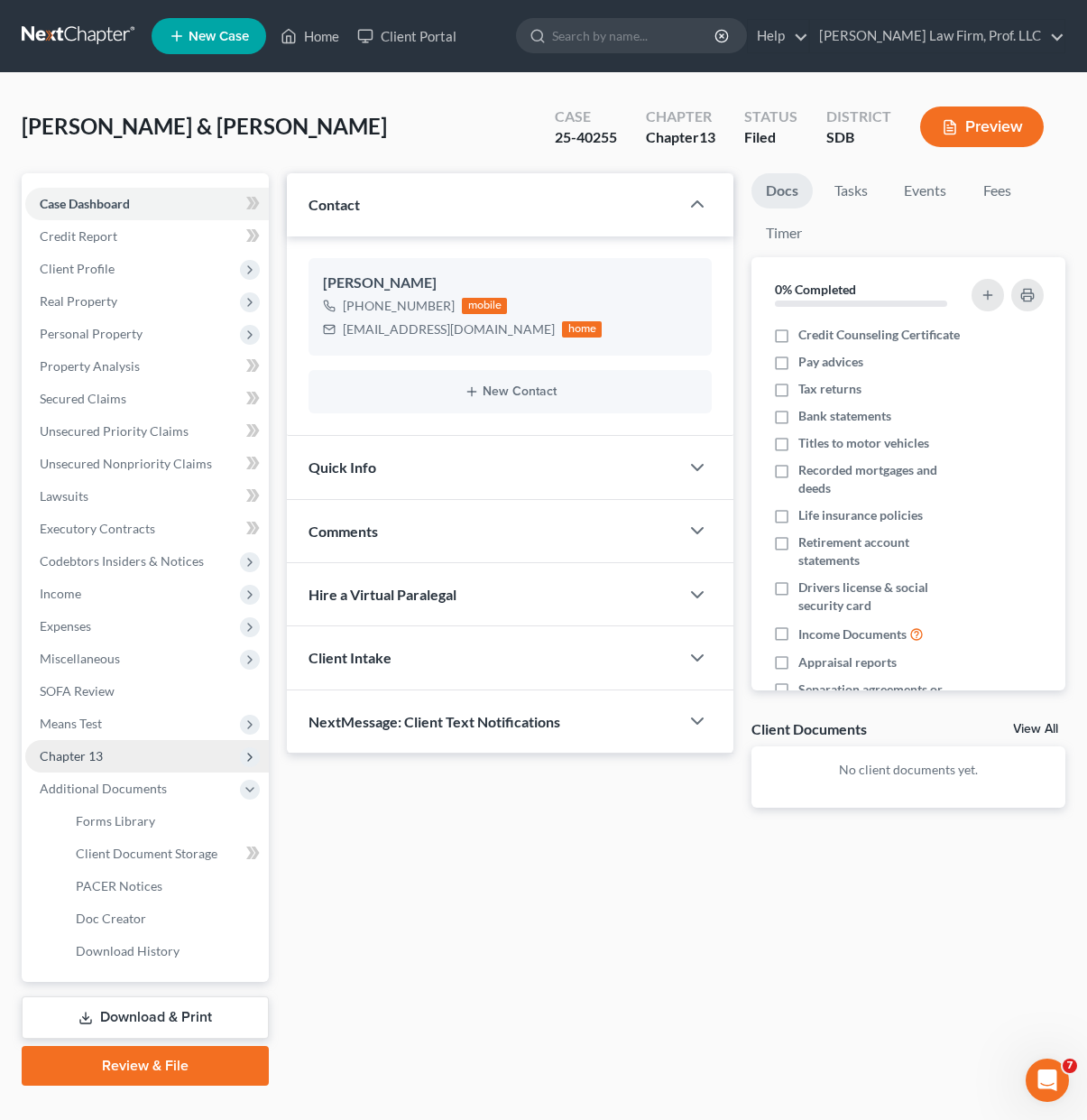
click at [191, 756] on span "Chapter 13" at bounding box center [147, 756] width 244 height 33
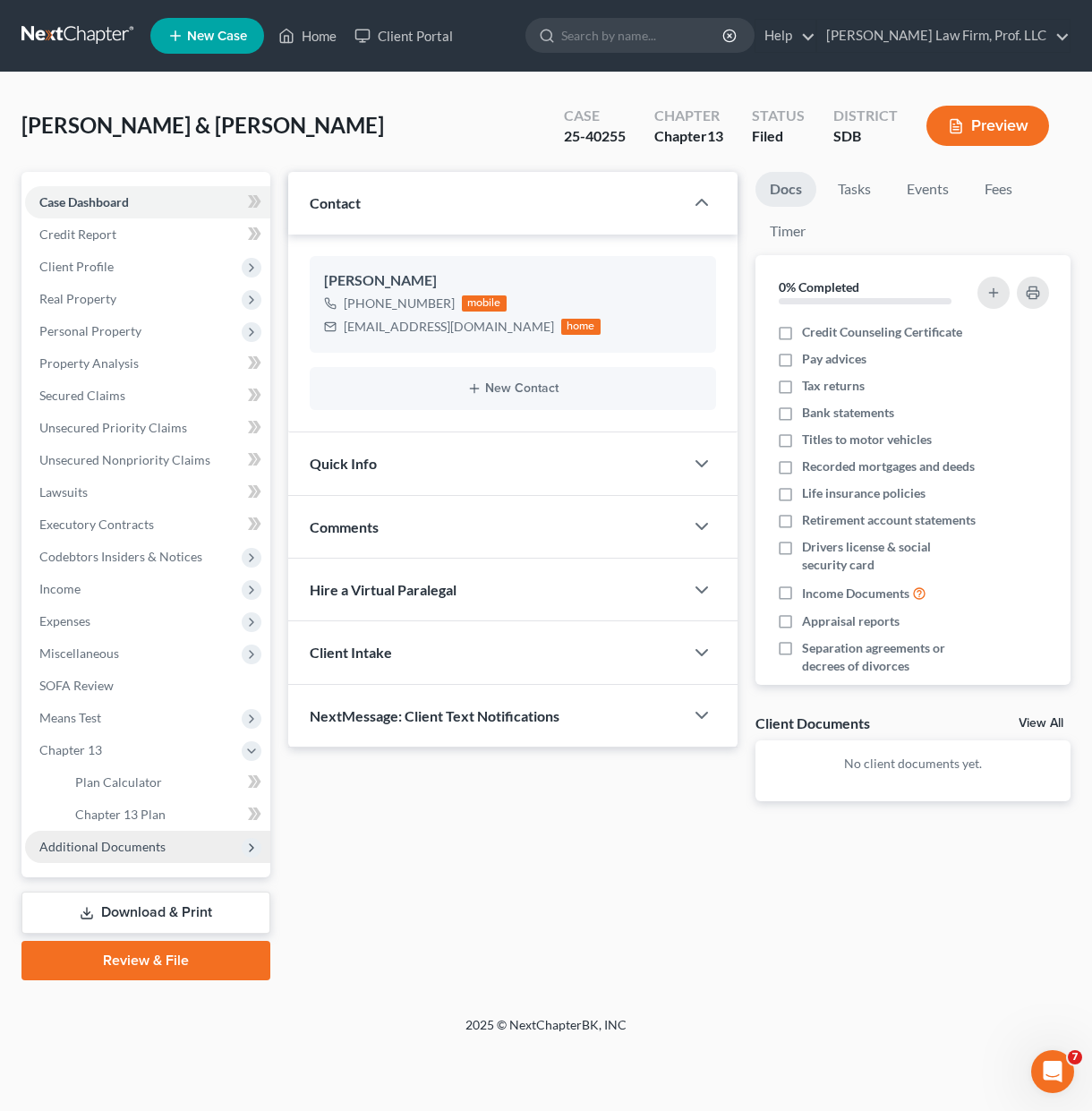
click at [100, 856] on span "Additional Documents" at bounding box center [147, 847] width 245 height 33
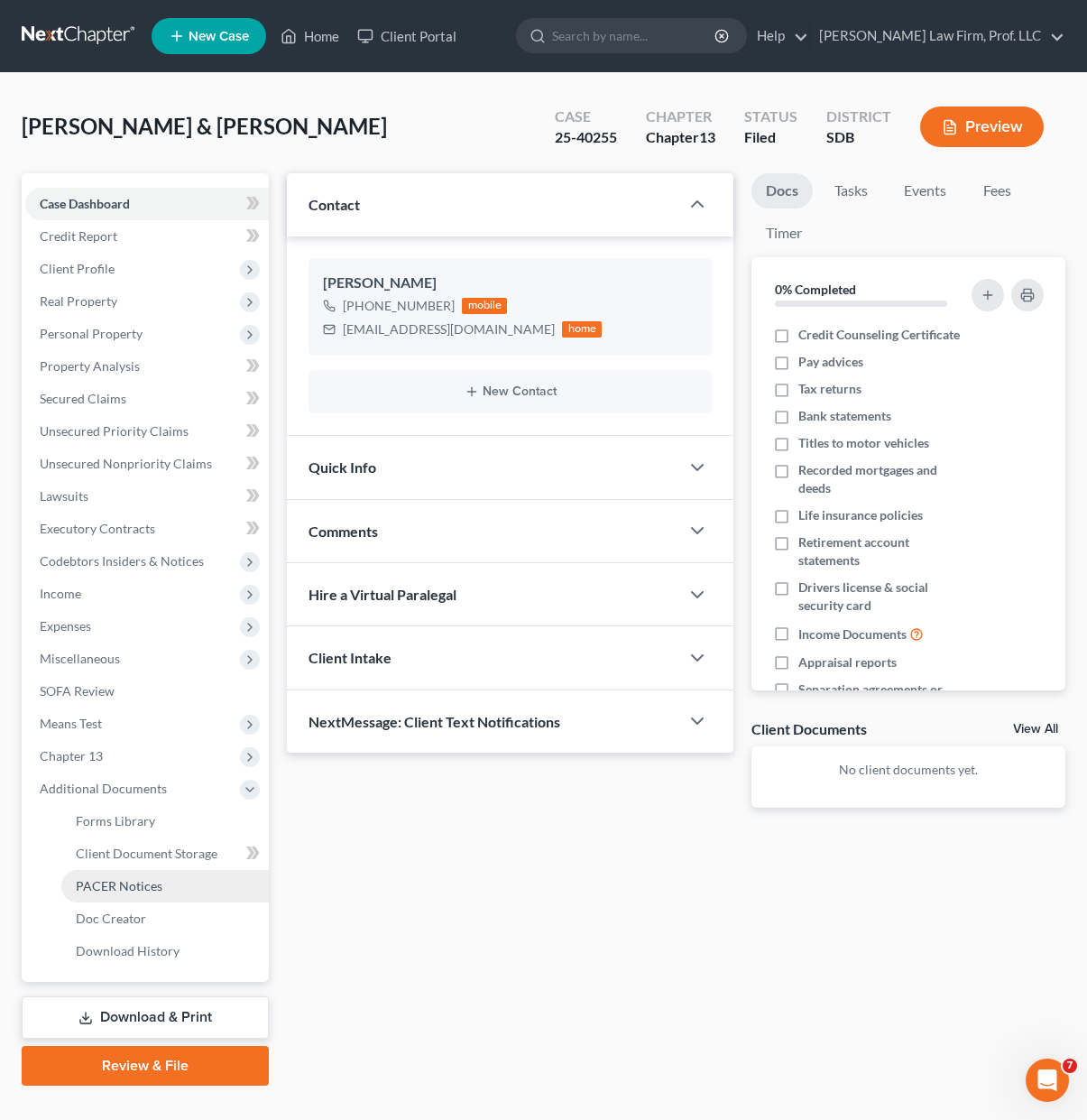
click at [141, 890] on span "PACER Notices" at bounding box center [120, 886] width 87 height 15
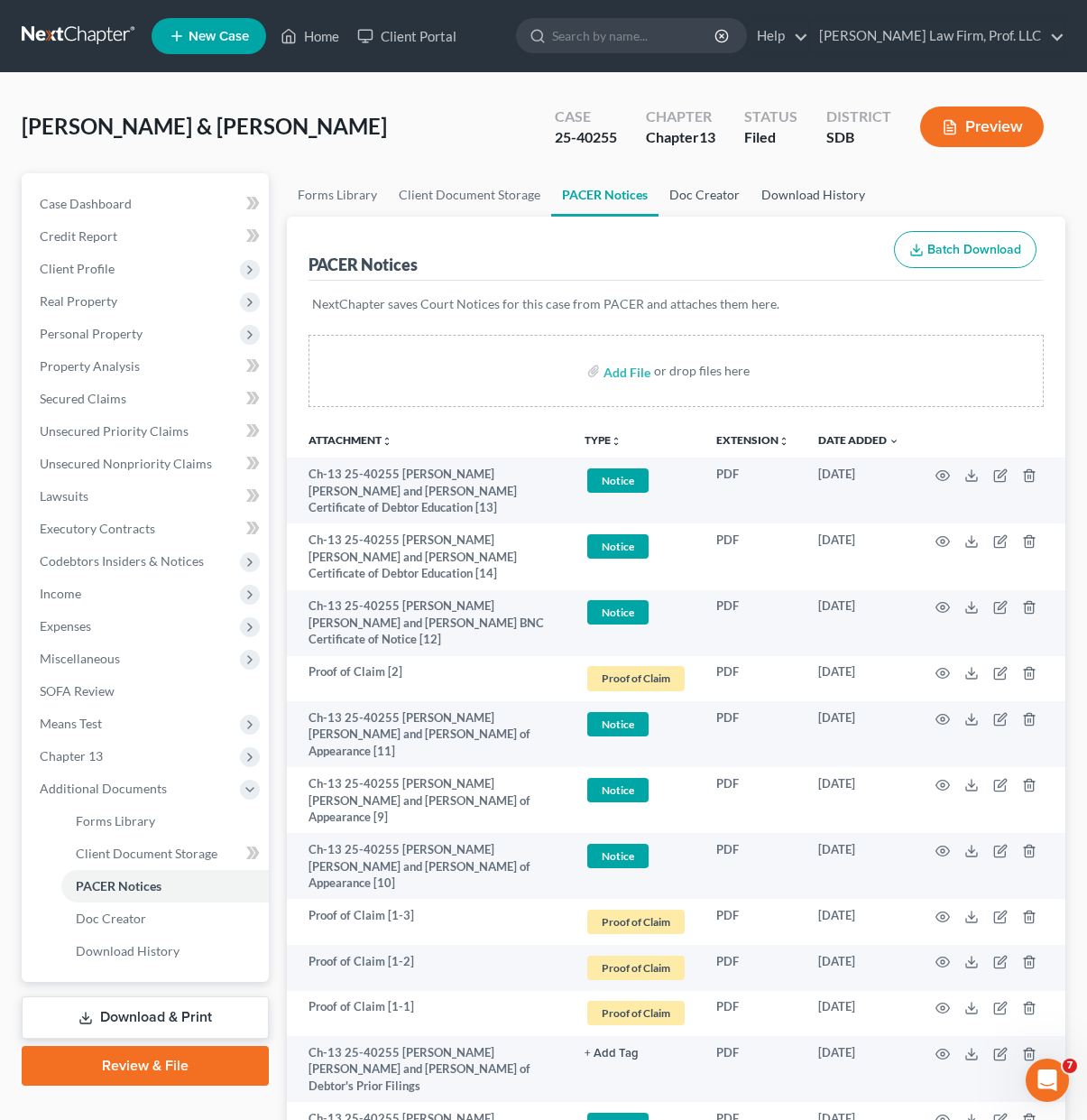
click at [791, 206] on link "Download History" at bounding box center [813, 195] width 125 height 43
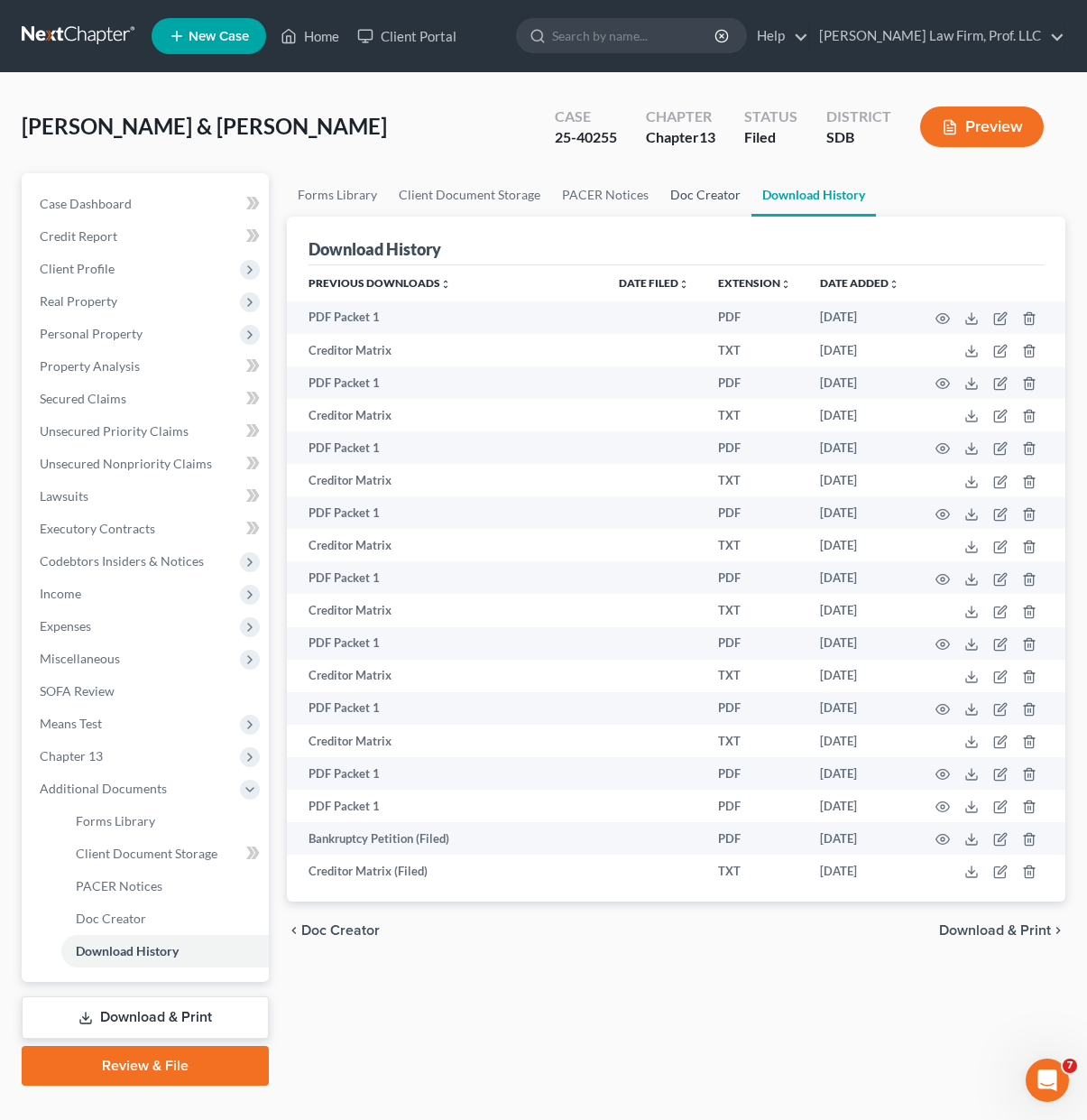
click at [717, 190] on link "Doc Creator" at bounding box center [706, 195] width 92 height 43
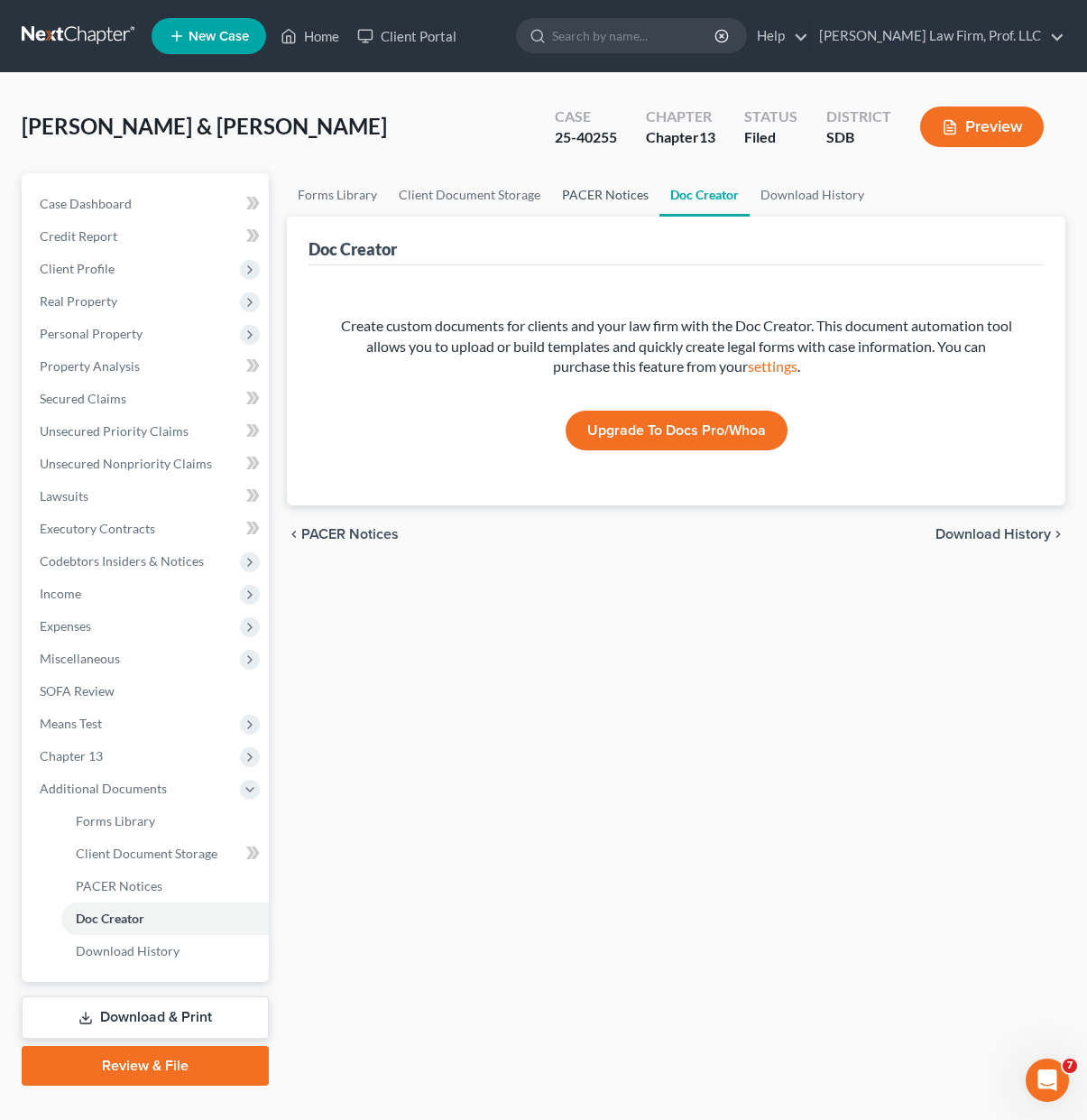
click at [595, 189] on link "PACER Notices" at bounding box center [605, 195] width 108 height 43
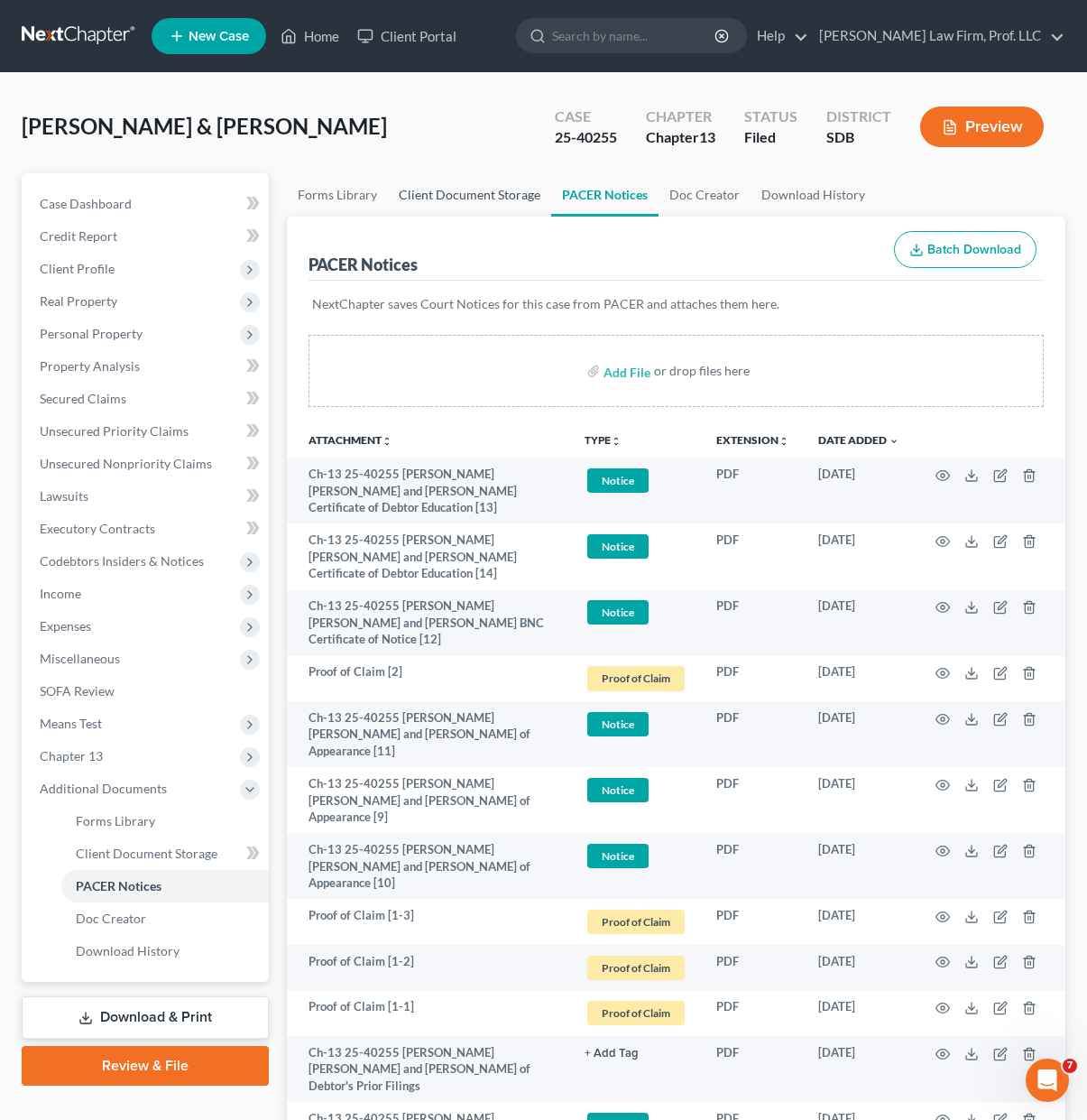
click at [489, 187] on link "Client Document Storage" at bounding box center [470, 195] width 164 height 43
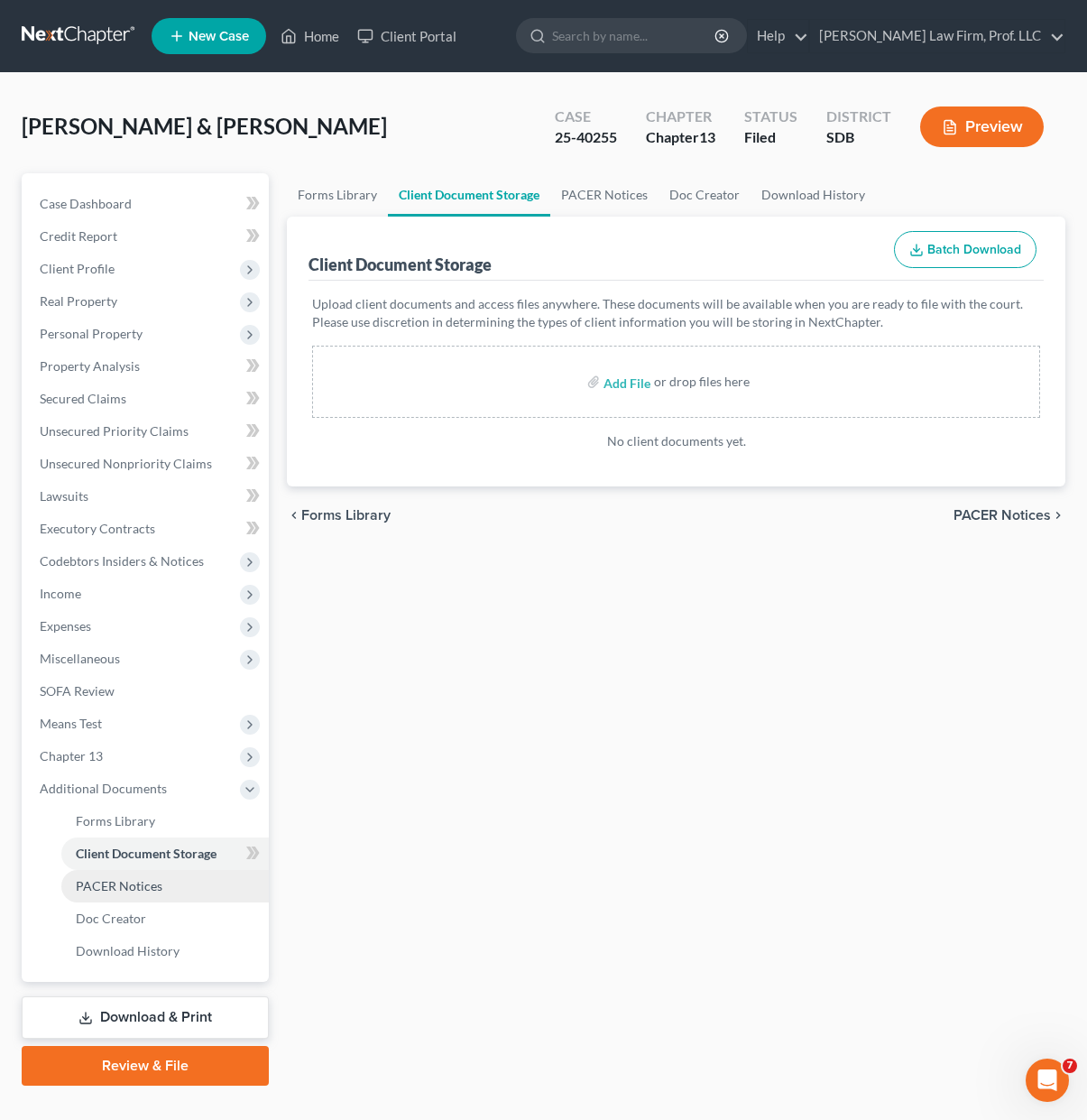
click at [167, 901] on link "PACER Notices" at bounding box center [165, 886] width 208 height 33
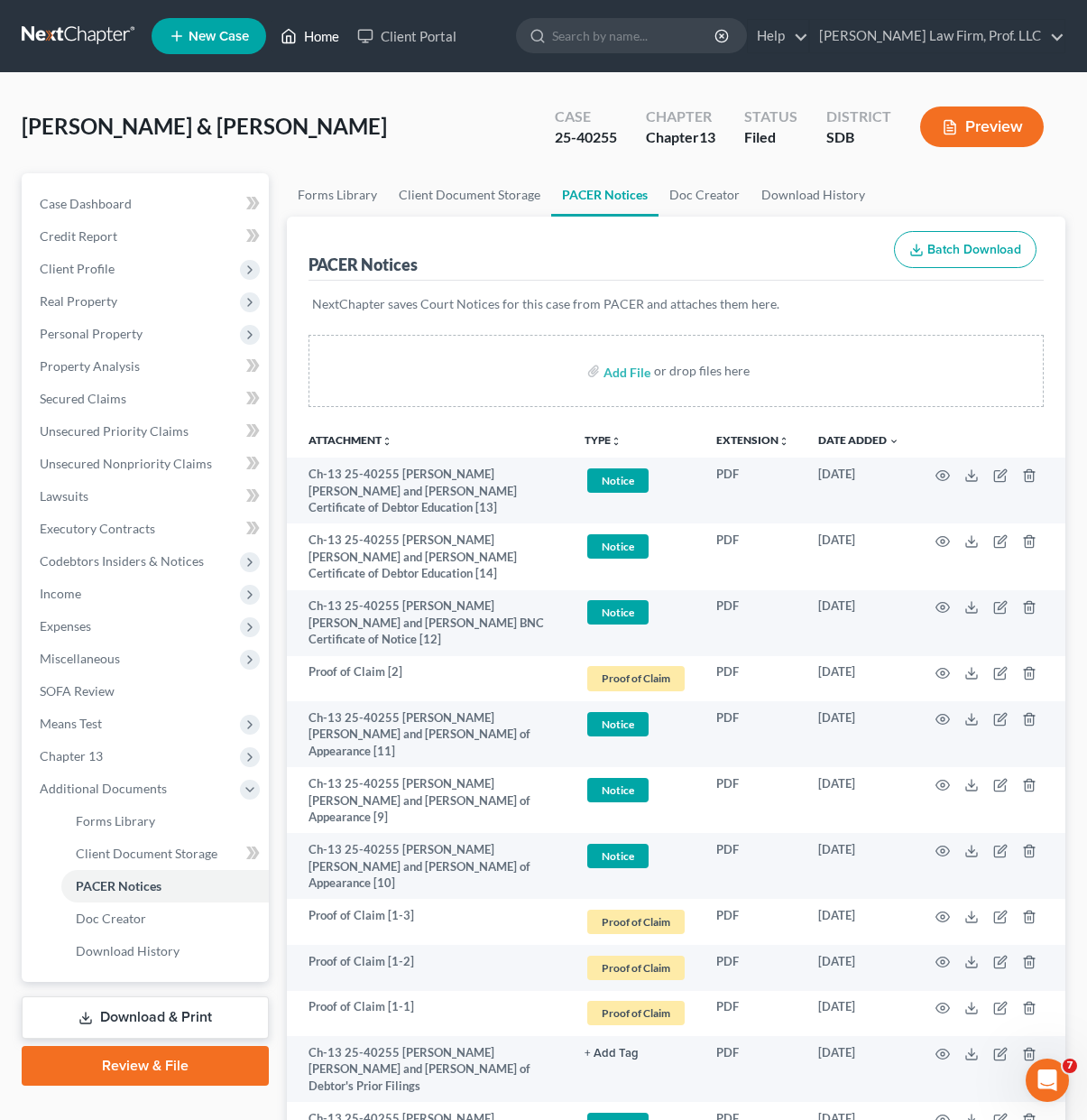
drag, startPoint x: 285, startPoint y: 40, endPoint x: 883, endPoint y: 54, distance: 598.2
click at [285, 40] on icon at bounding box center [288, 36] width 16 height 22
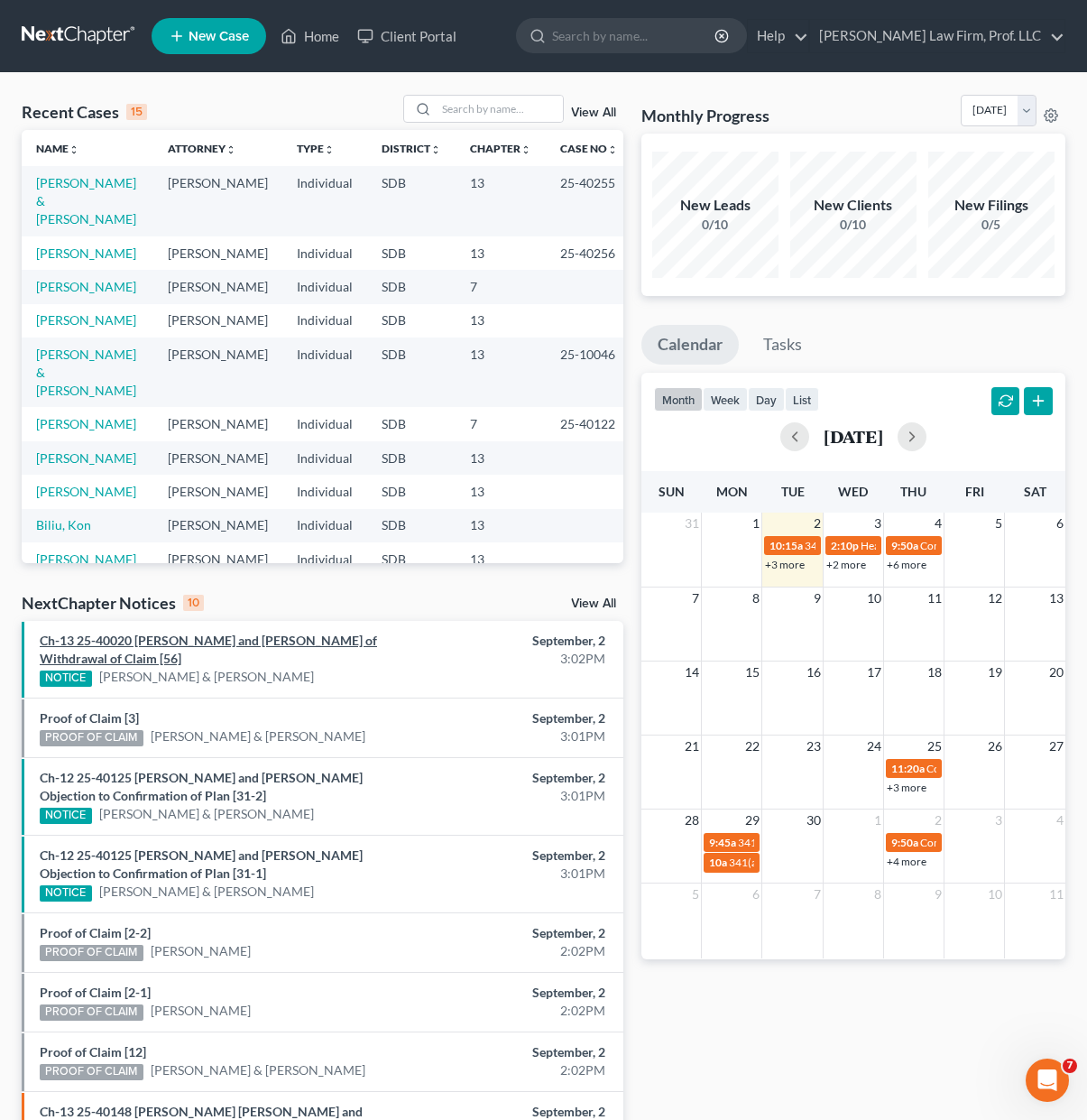
click at [372, 644] on link "Ch-13 25-40020 [PERSON_NAME] and [PERSON_NAME] of Withdrawal of Claim [56]" at bounding box center [208, 648] width 338 height 33
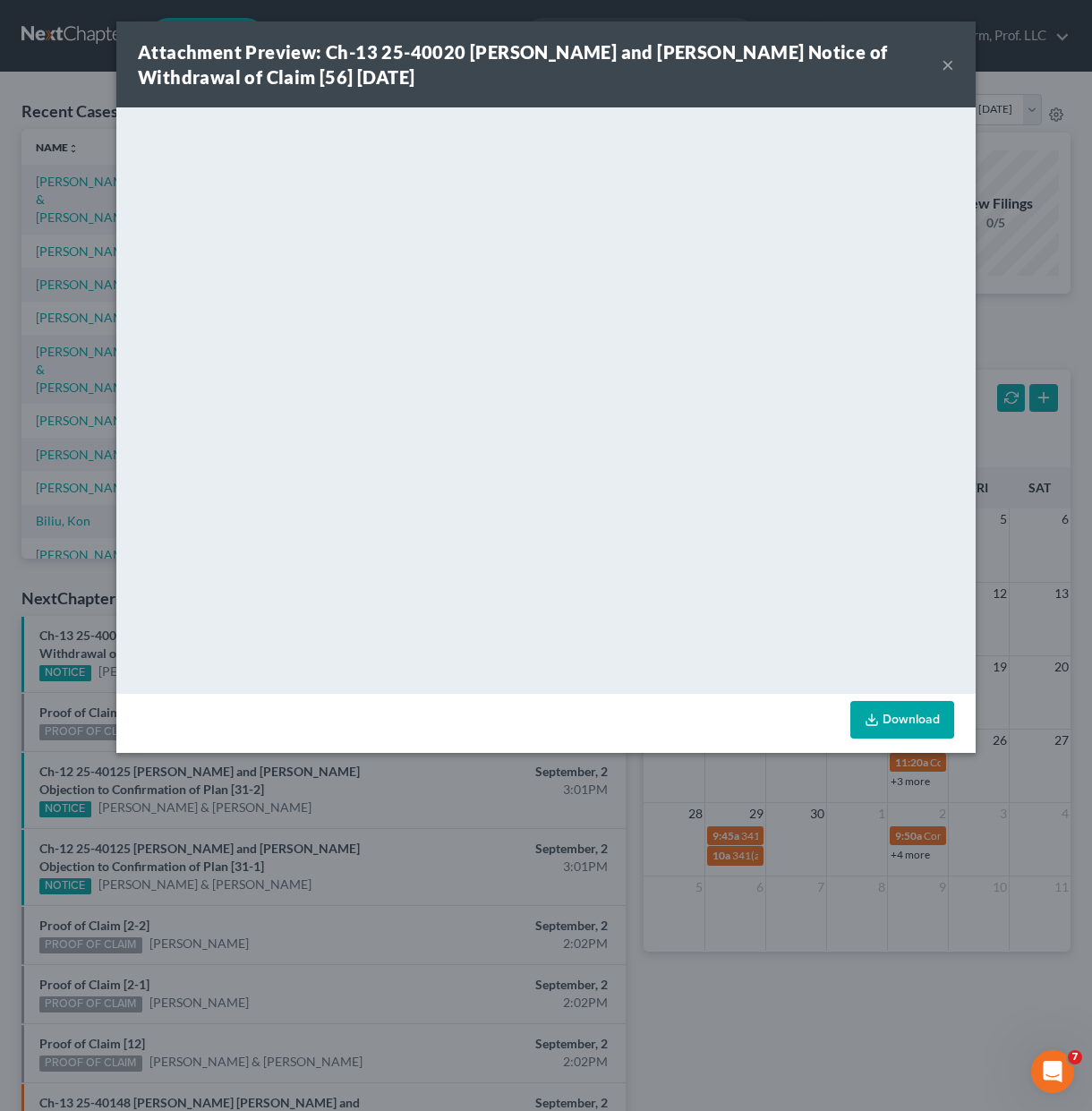
click at [948, 69] on button "×" at bounding box center [947, 64] width 12 height 21
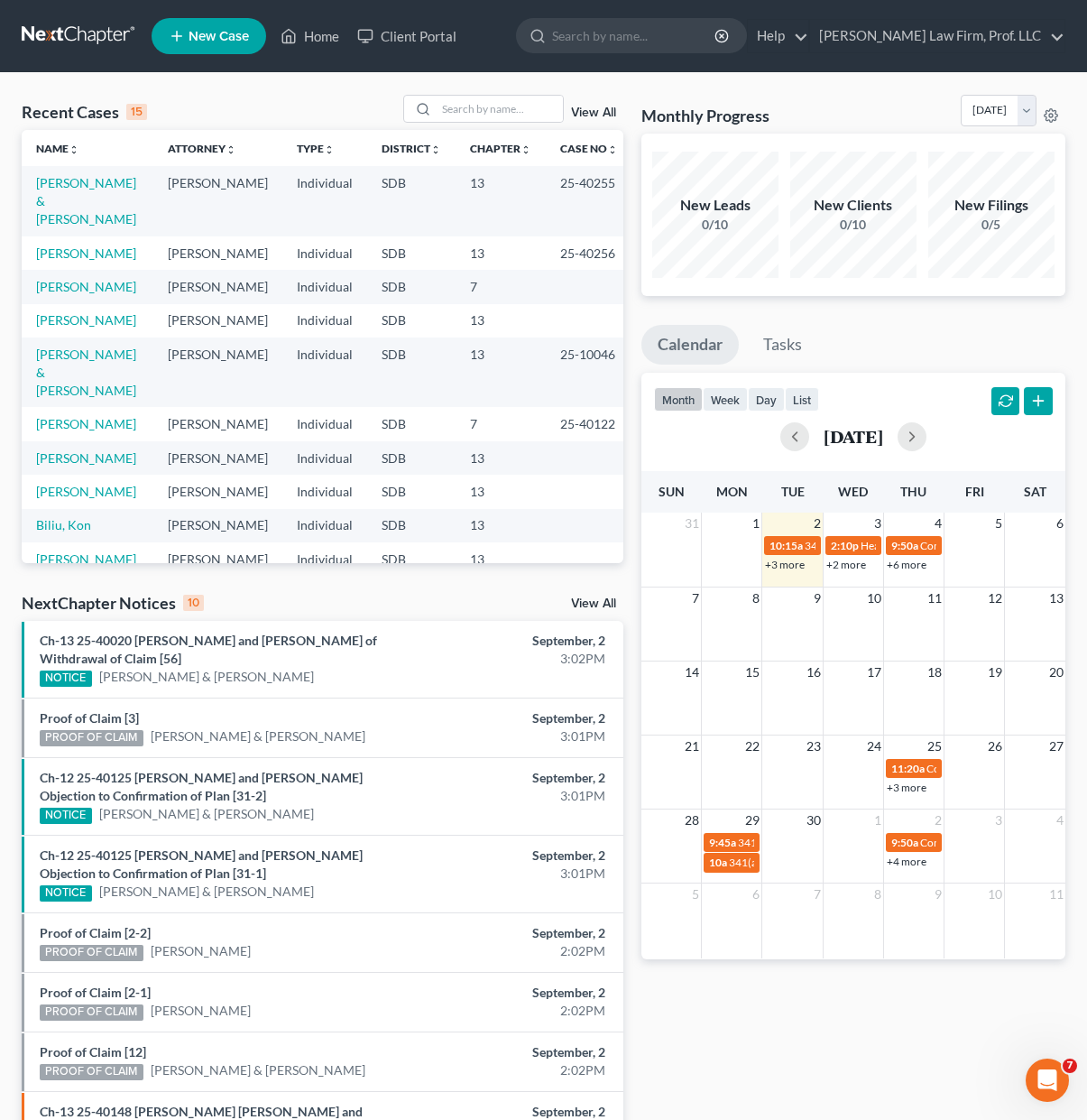
click at [532, 42] on ul "New Case Home Client Portal - No Result - See all results Or Press Enter... Hel…" at bounding box center [608, 36] width 914 height 47
click at [504, 107] on input "search" at bounding box center [500, 109] width 126 height 26
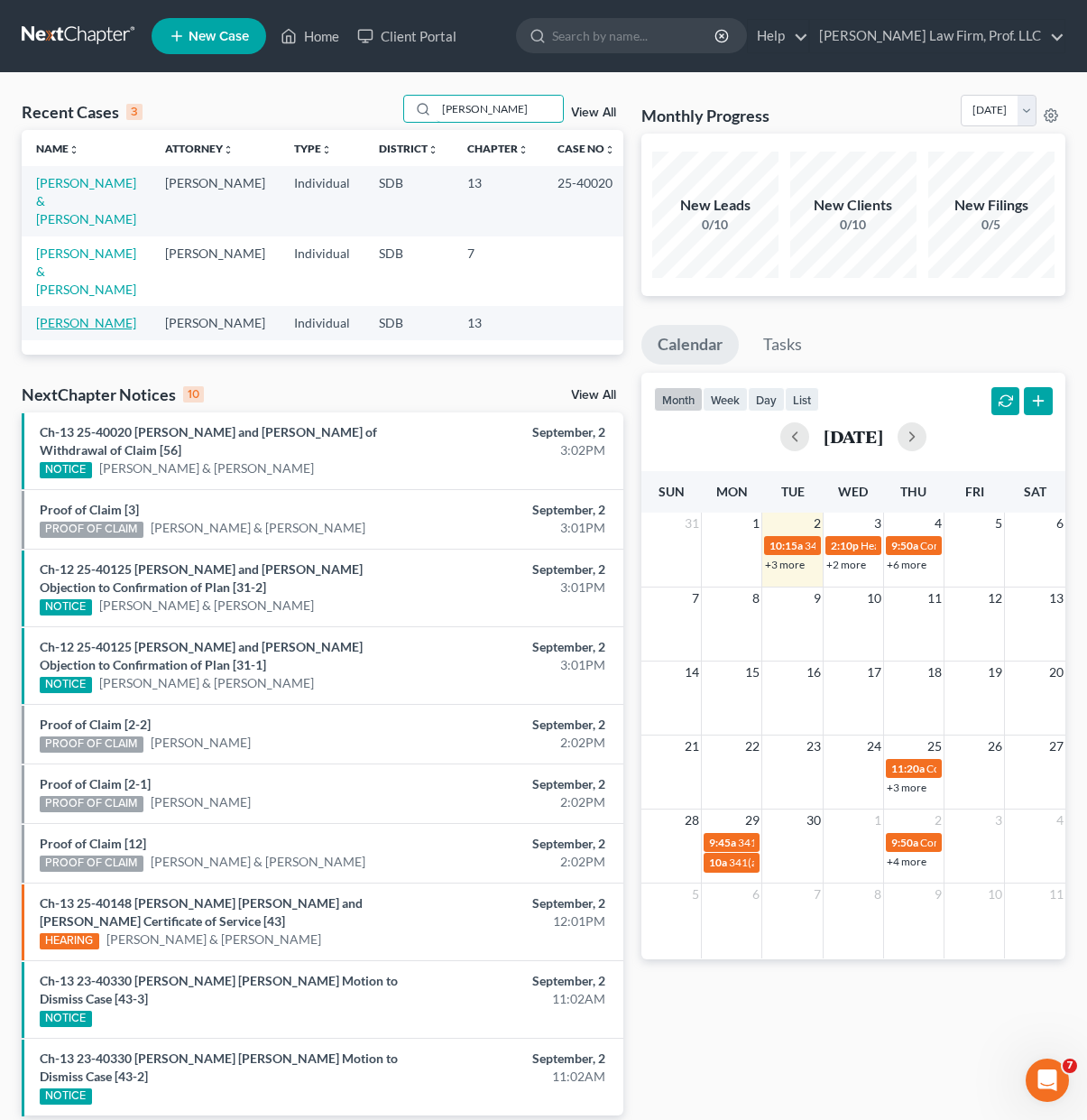
type input "[PERSON_NAME]"
click at [95, 315] on link "[PERSON_NAME]" at bounding box center [86, 323] width 100 height 15
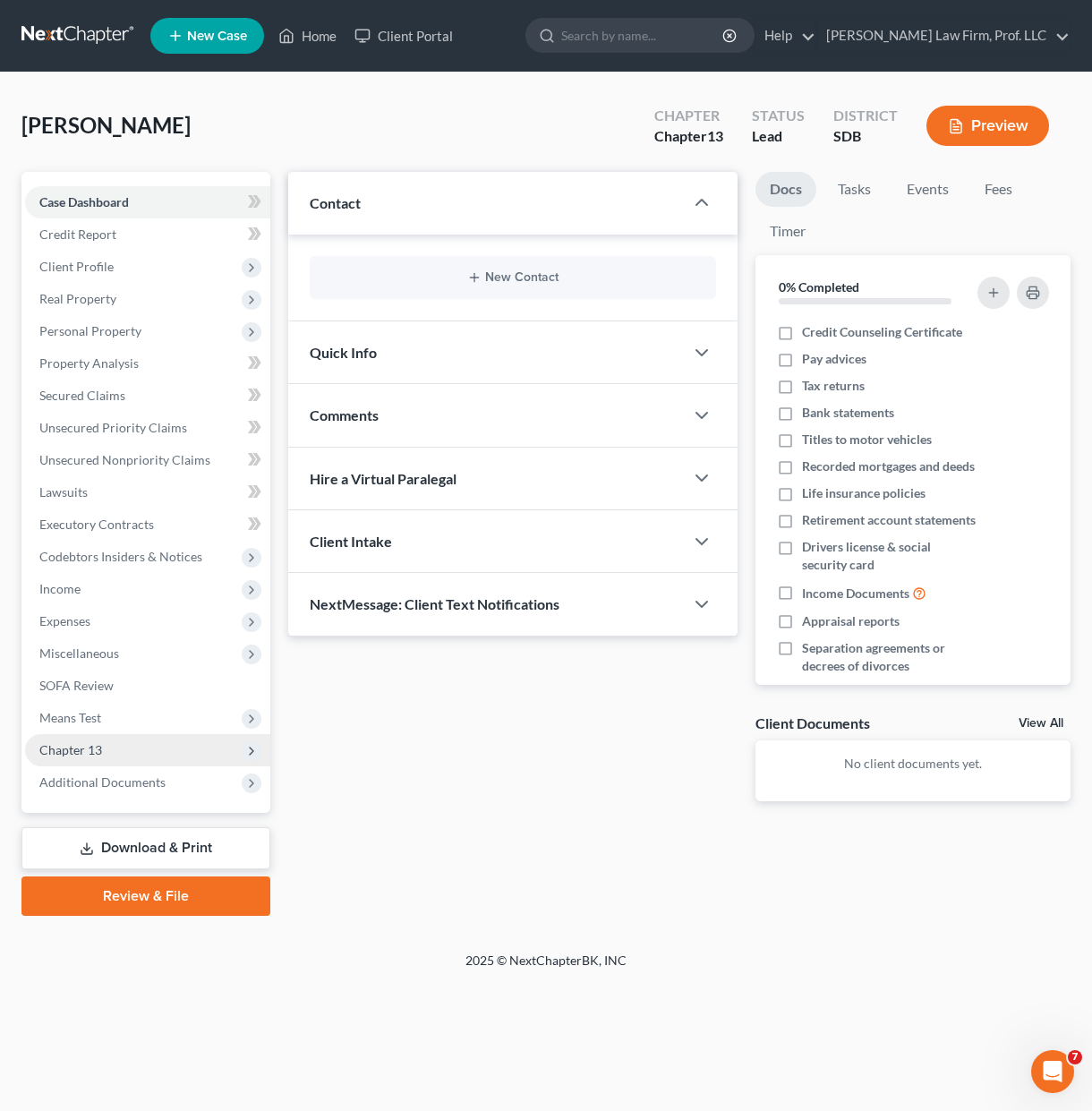
click at [100, 751] on span "Chapter 13" at bounding box center [70, 750] width 63 height 15
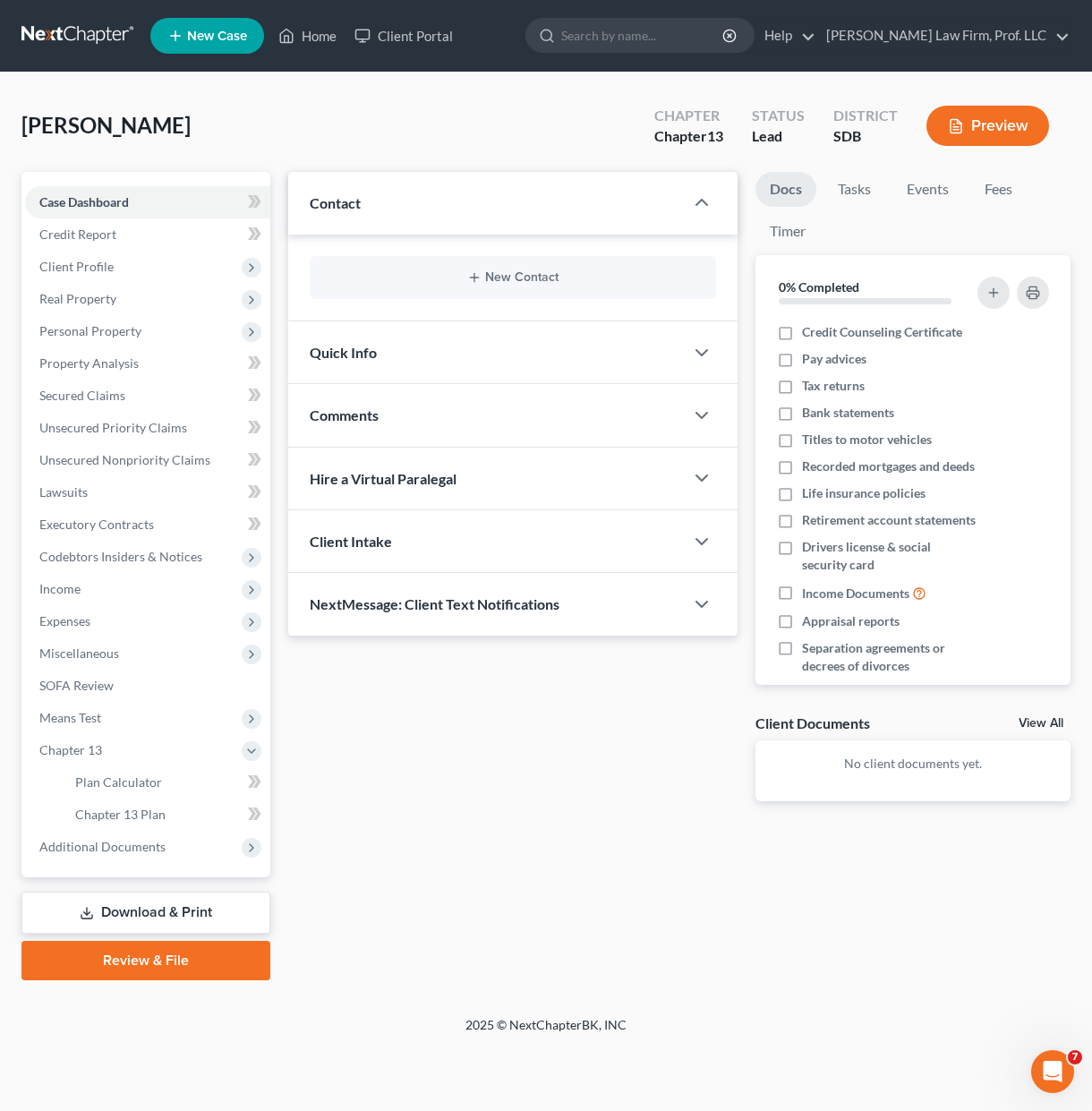
click at [119, 841] on span "Additional Documents" at bounding box center [102, 846] width 126 height 15
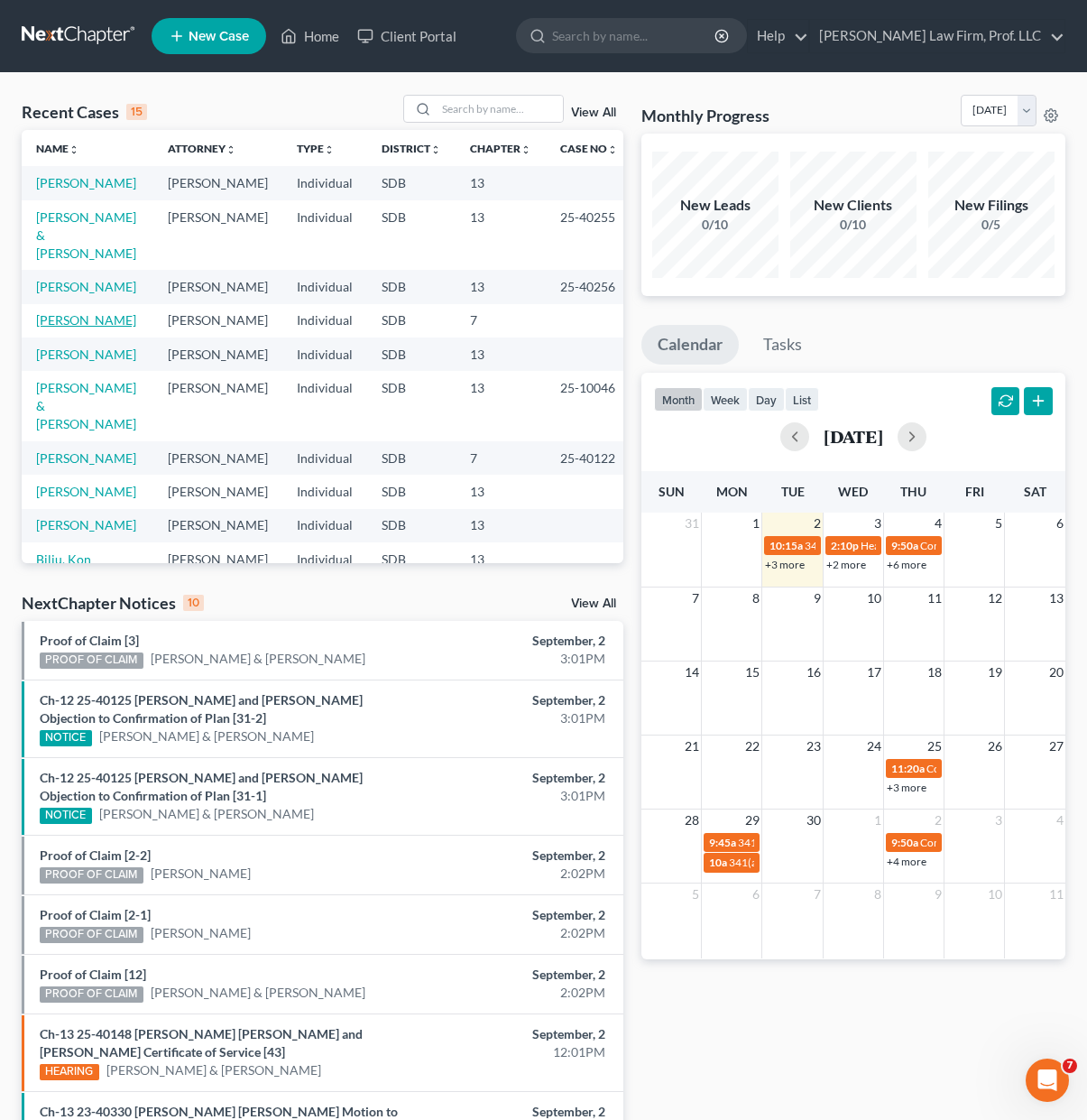
click at [85, 328] on link "[PERSON_NAME]" at bounding box center [86, 320] width 100 height 15
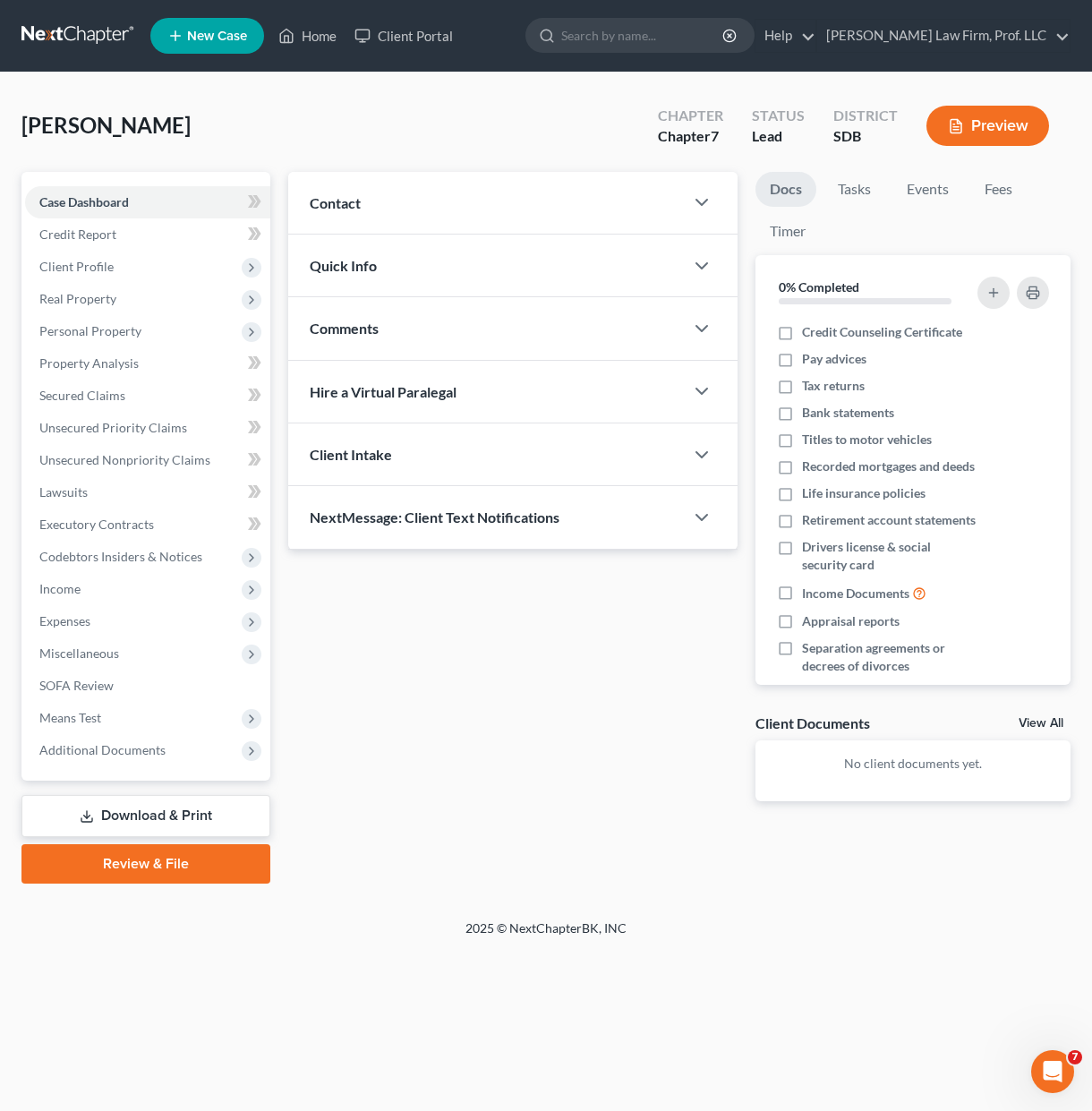
click at [489, 753] on div "Updates & News × Contact New Contact Quick Info Status Discharged Discharged & …" at bounding box center [512, 500] width 467 height 658
click at [292, 33] on icon at bounding box center [287, 36] width 12 height 13
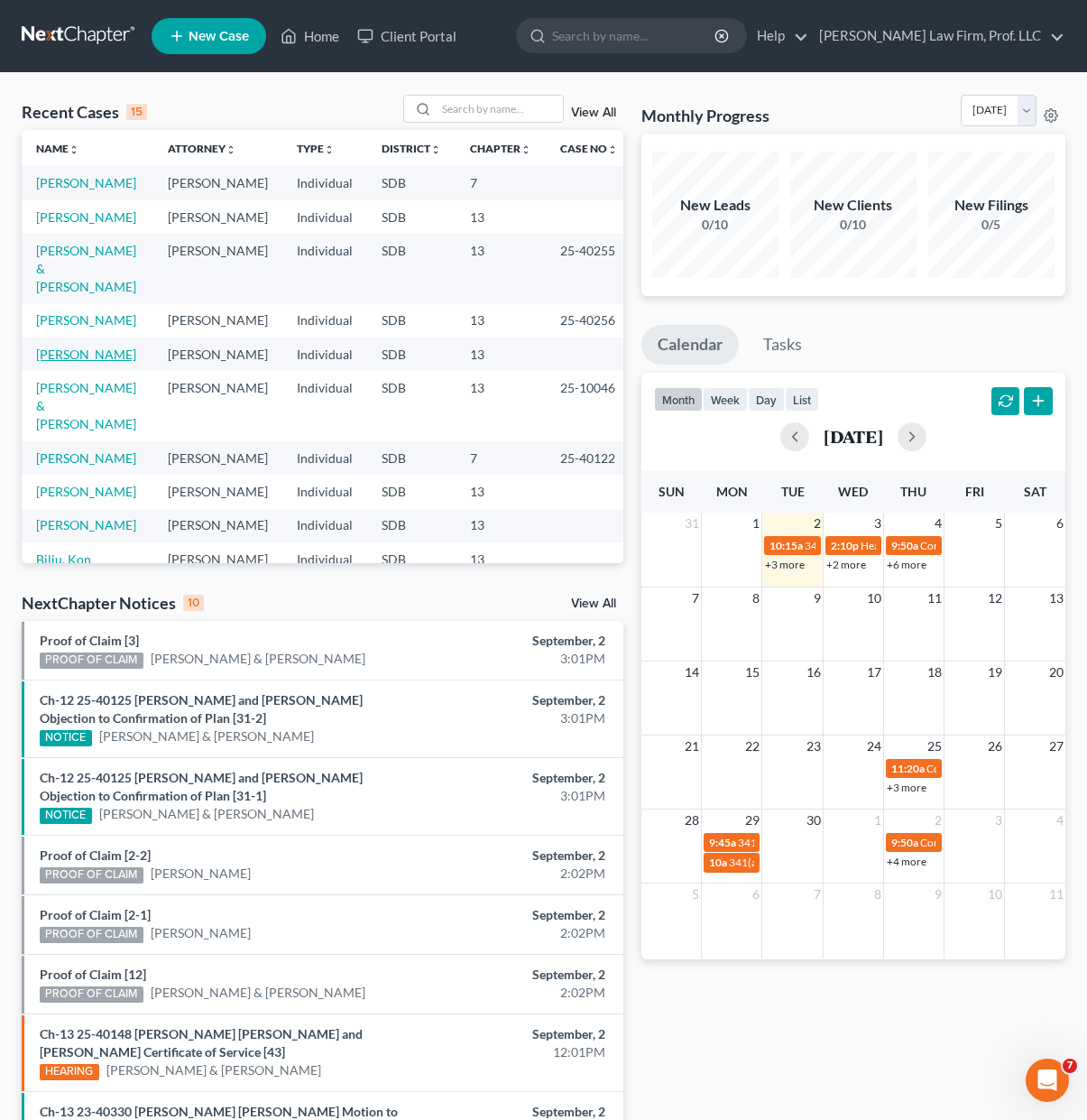
click at [61, 361] on link "[PERSON_NAME]" at bounding box center [86, 354] width 100 height 15
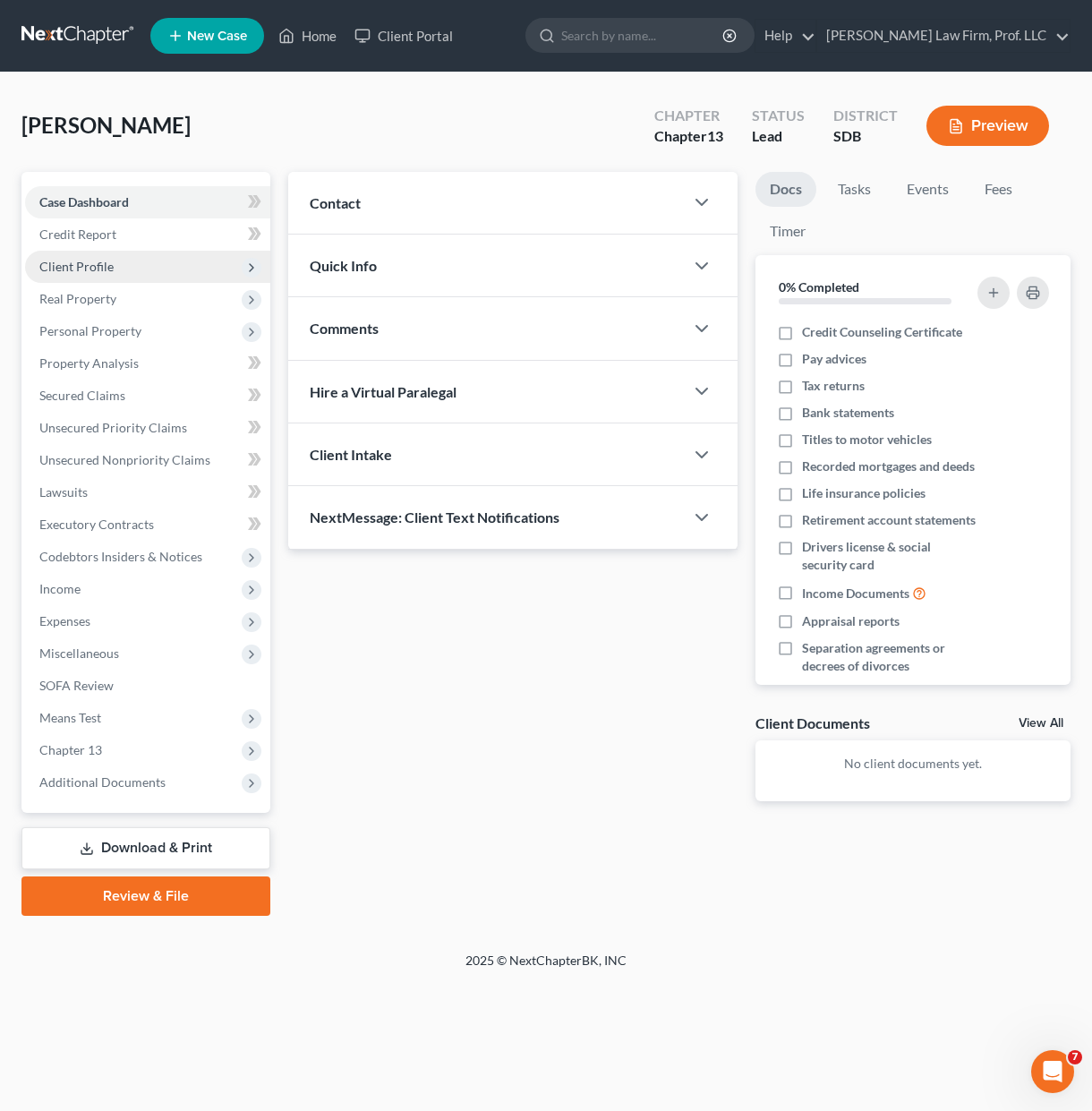
click at [66, 268] on span "Client Profile" at bounding box center [77, 266] width 75 height 15
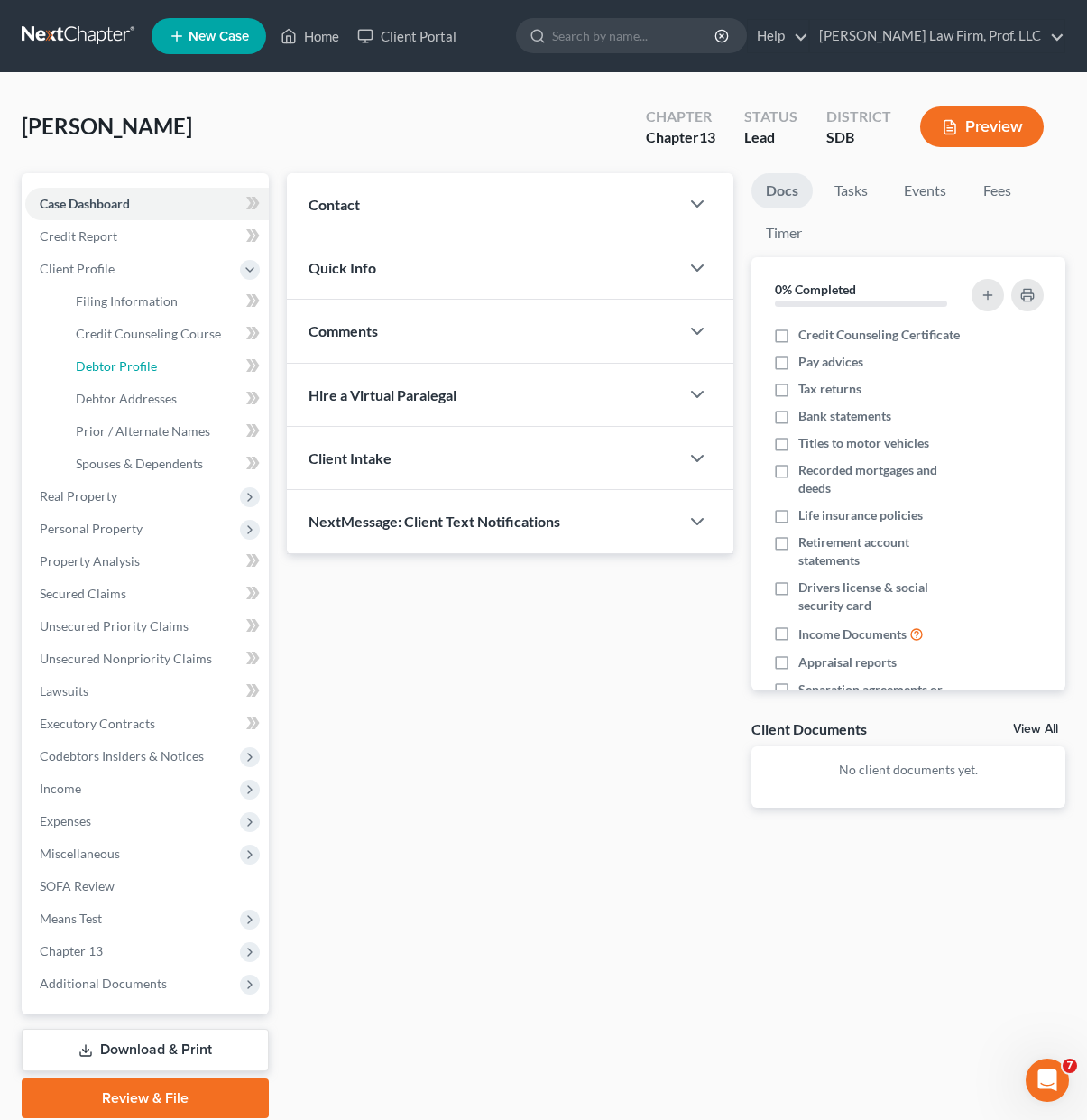
drag, startPoint x: 133, startPoint y: 360, endPoint x: 504, endPoint y: 376, distance: 371.3
click at [133, 360] on span "Debtor Profile" at bounding box center [117, 366] width 81 height 15
select select "0"
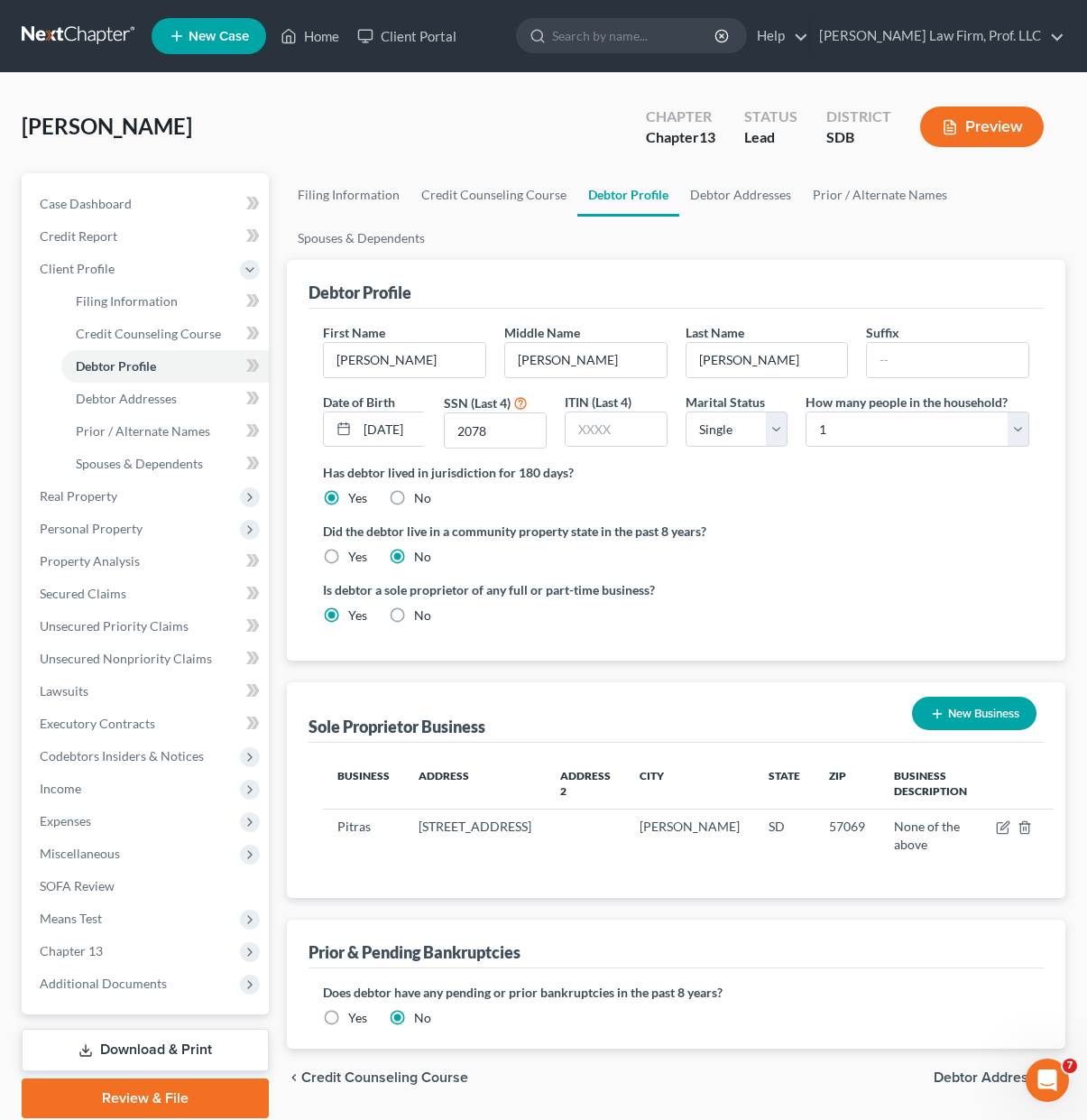
click at [760, 595] on div "Is debtor a sole proprietor of any full or part-time business? Yes No" at bounding box center [677, 609] width 725 height 58
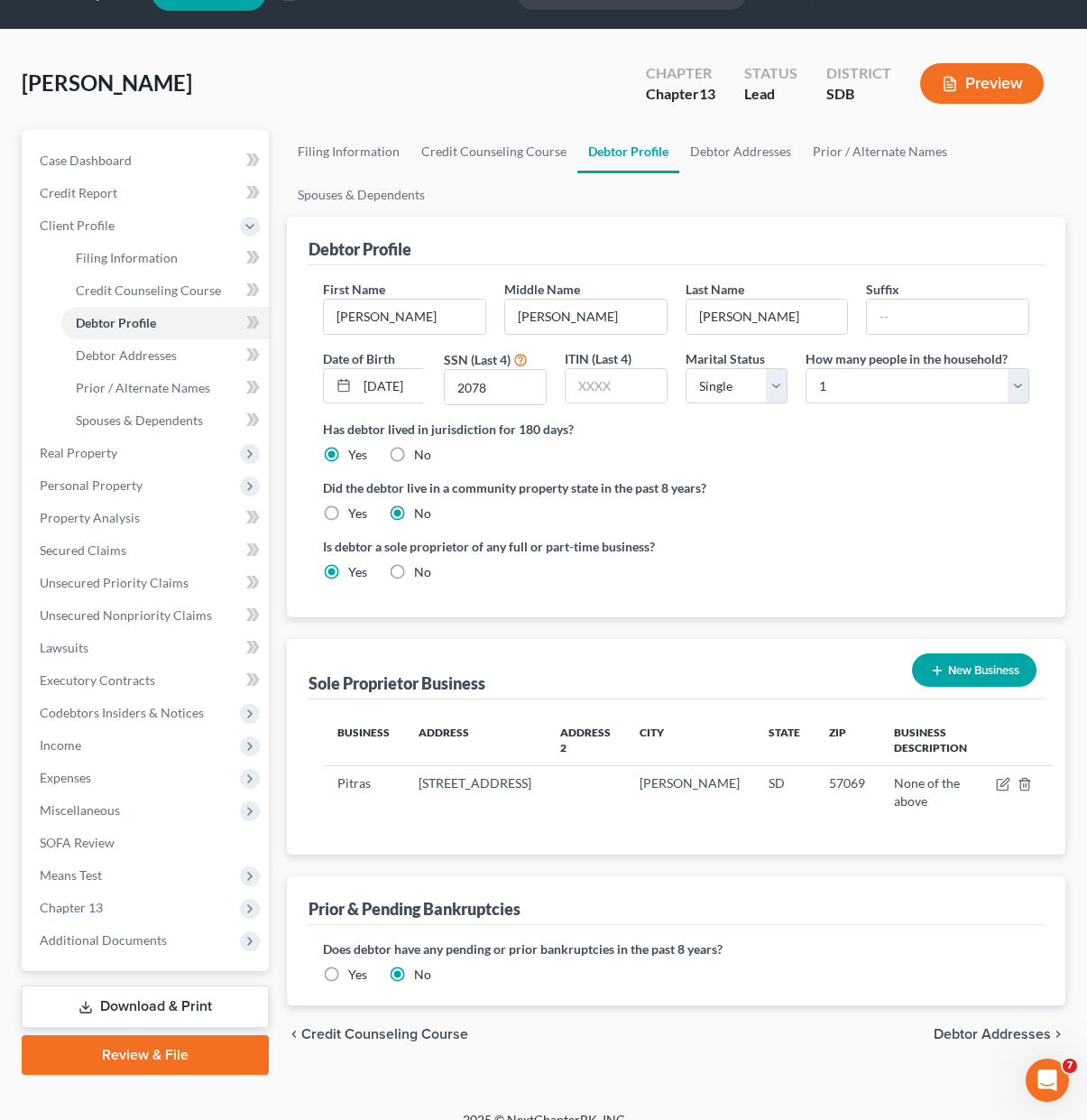
scroll to position [67, 0]
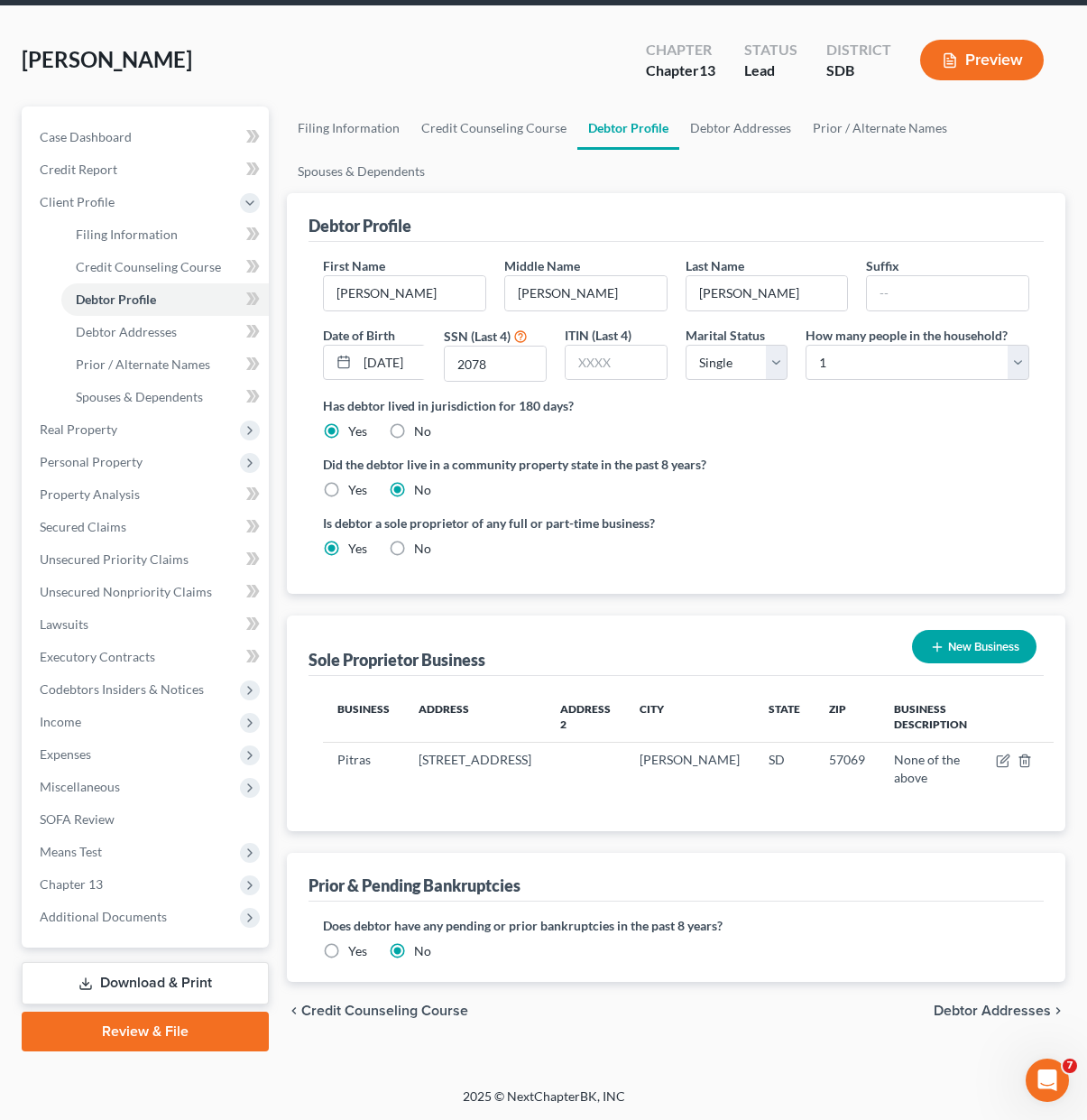
click at [353, 962] on div "Does debtor have any pending or prior bankruptcies in the past 8 years? Are any…" at bounding box center [676, 941] width 735 height 80
click at [348, 949] on label "Yes" at bounding box center [358, 951] width 19 height 18
click at [356, 949] on input "Yes" at bounding box center [361, 948] width 11 height 11
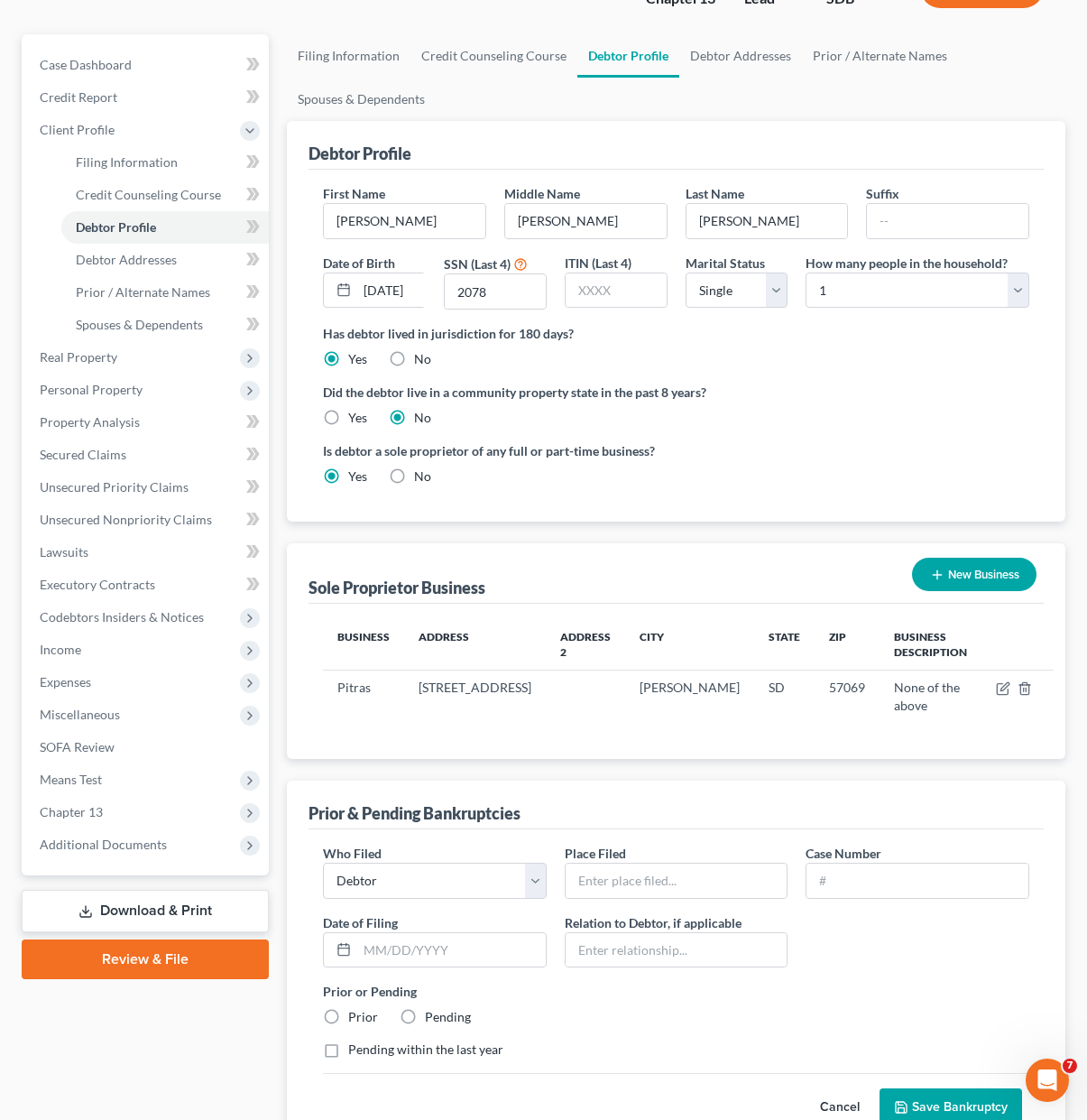
scroll to position [294, 0]
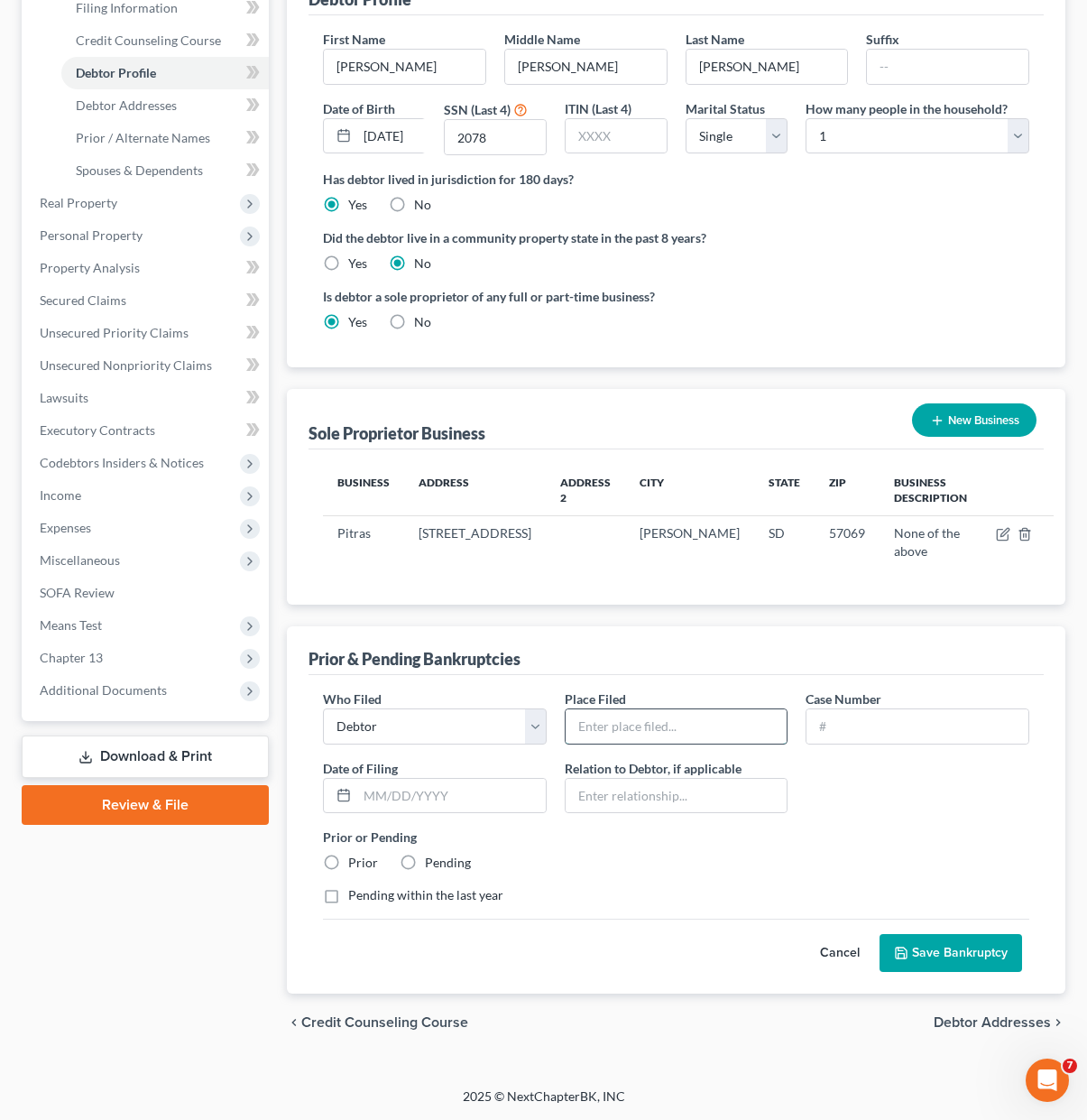
click at [666, 721] on input "text" at bounding box center [677, 727] width 222 height 34
type input "[US_STATE]"
click at [908, 784] on div "Who Filed * Debtor Other Place Filed * [US_STATE] Case Number Date of Filing * …" at bounding box center [677, 804] width 725 height 230
click at [907, 732] on input "text" at bounding box center [918, 727] width 222 height 34
click at [908, 723] on input "text" at bounding box center [918, 727] width 222 height 34
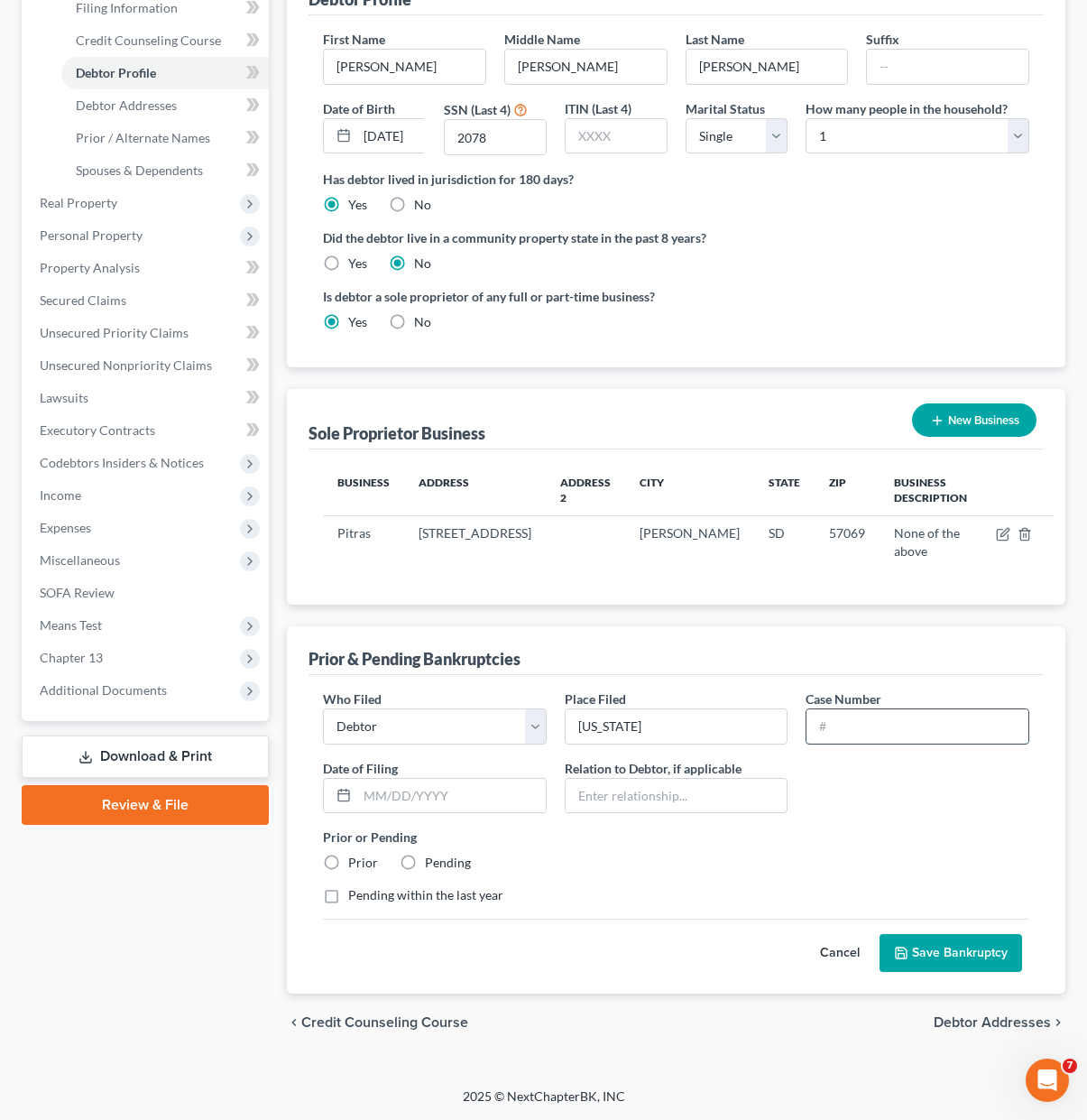
type input "2"
type input "12-33305"
drag, startPoint x: 890, startPoint y: 837, endPoint x: 490, endPoint y: 797, distance: 402.0
click at [889, 837] on label "Prior or Pending" at bounding box center [676, 837] width 707 height 19
click at [490, 797] on input "text" at bounding box center [452, 795] width 188 height 34
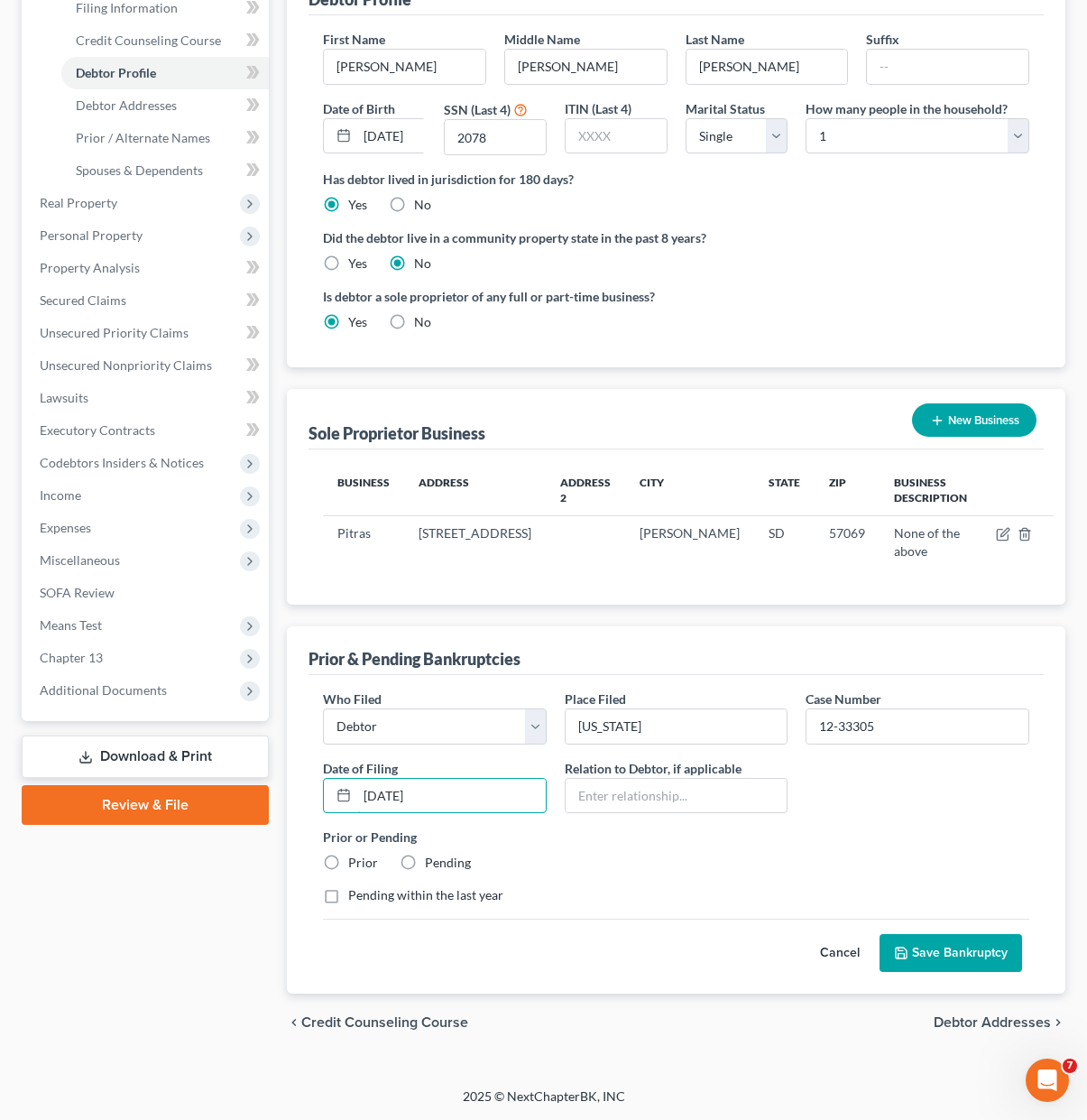
type input "[DATE]"
click at [590, 872] on div "Prior or Pending Prior Pending" at bounding box center [677, 849] width 725 height 44
click at [357, 863] on label "Prior" at bounding box center [363, 862] width 30 height 18
click at [357, 863] on input "Prior" at bounding box center [361, 859] width 11 height 11
radio input "true"
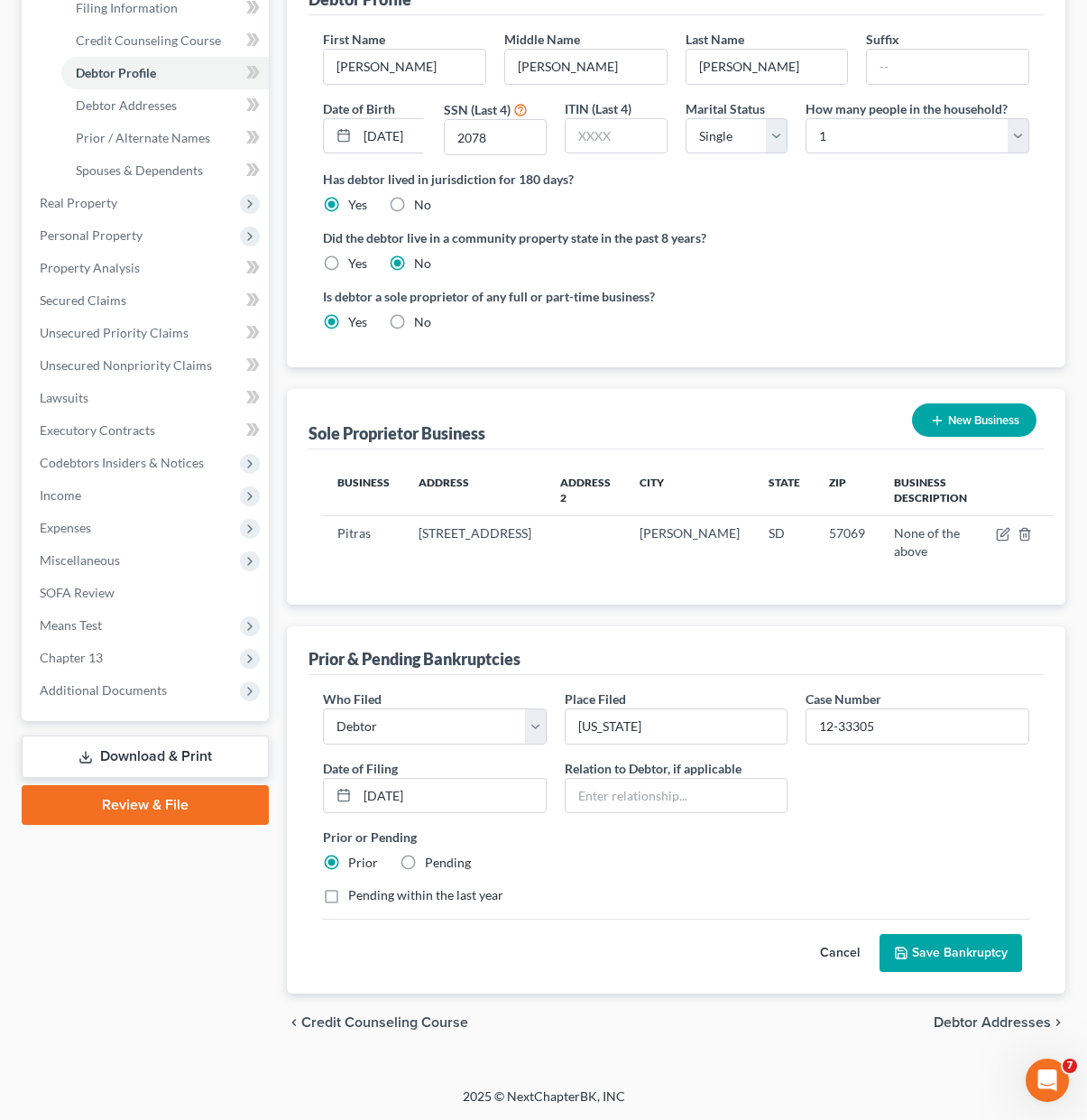
click at [630, 912] on div "Who Filed * Debtor Other Place Filed * [US_STATE] Case Number 12-33305 Date of …" at bounding box center [677, 804] width 725 height 230
click at [965, 957] on button "Save Bankruptcy" at bounding box center [951, 952] width 142 height 38
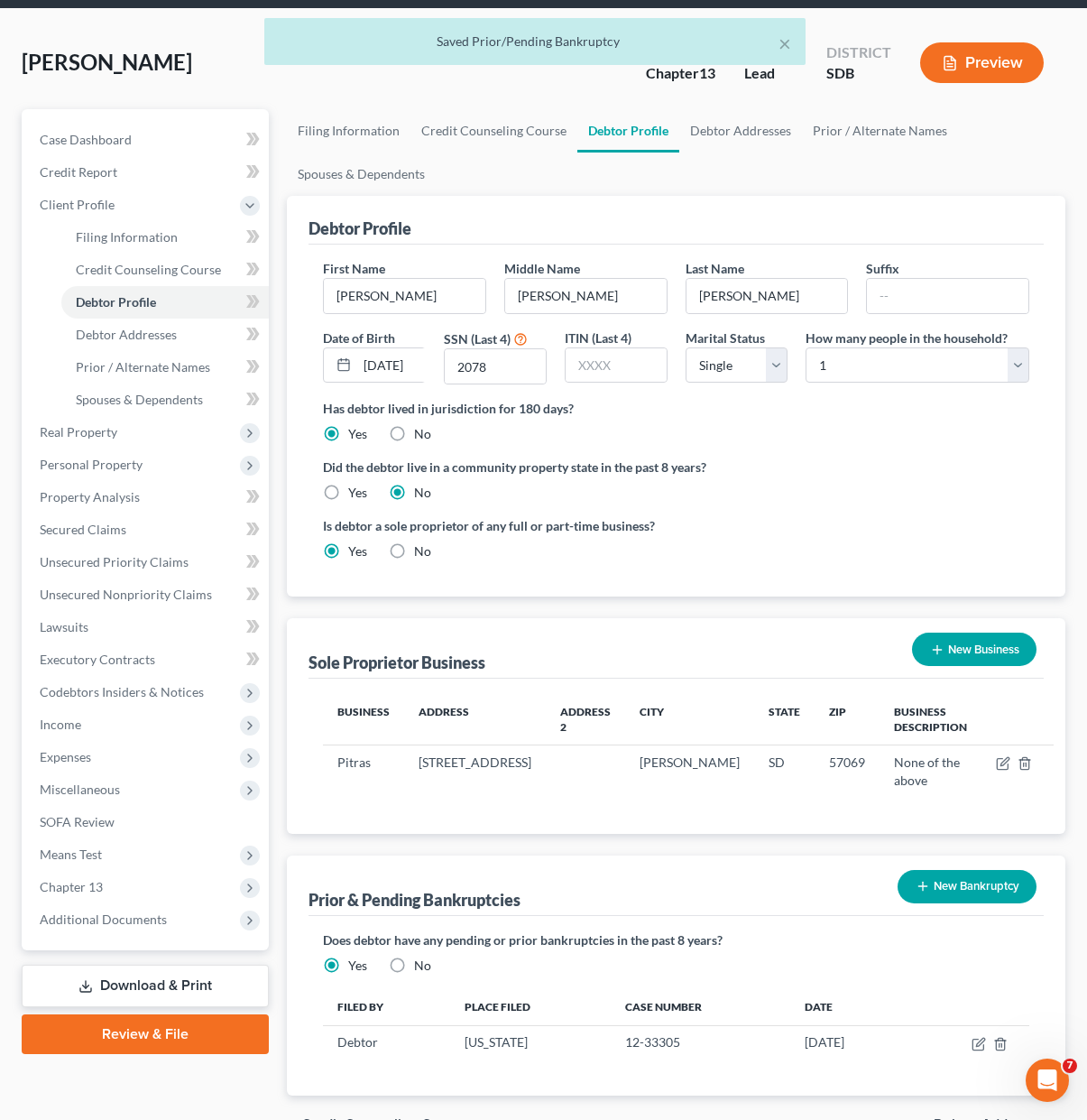
scroll to position [0, 0]
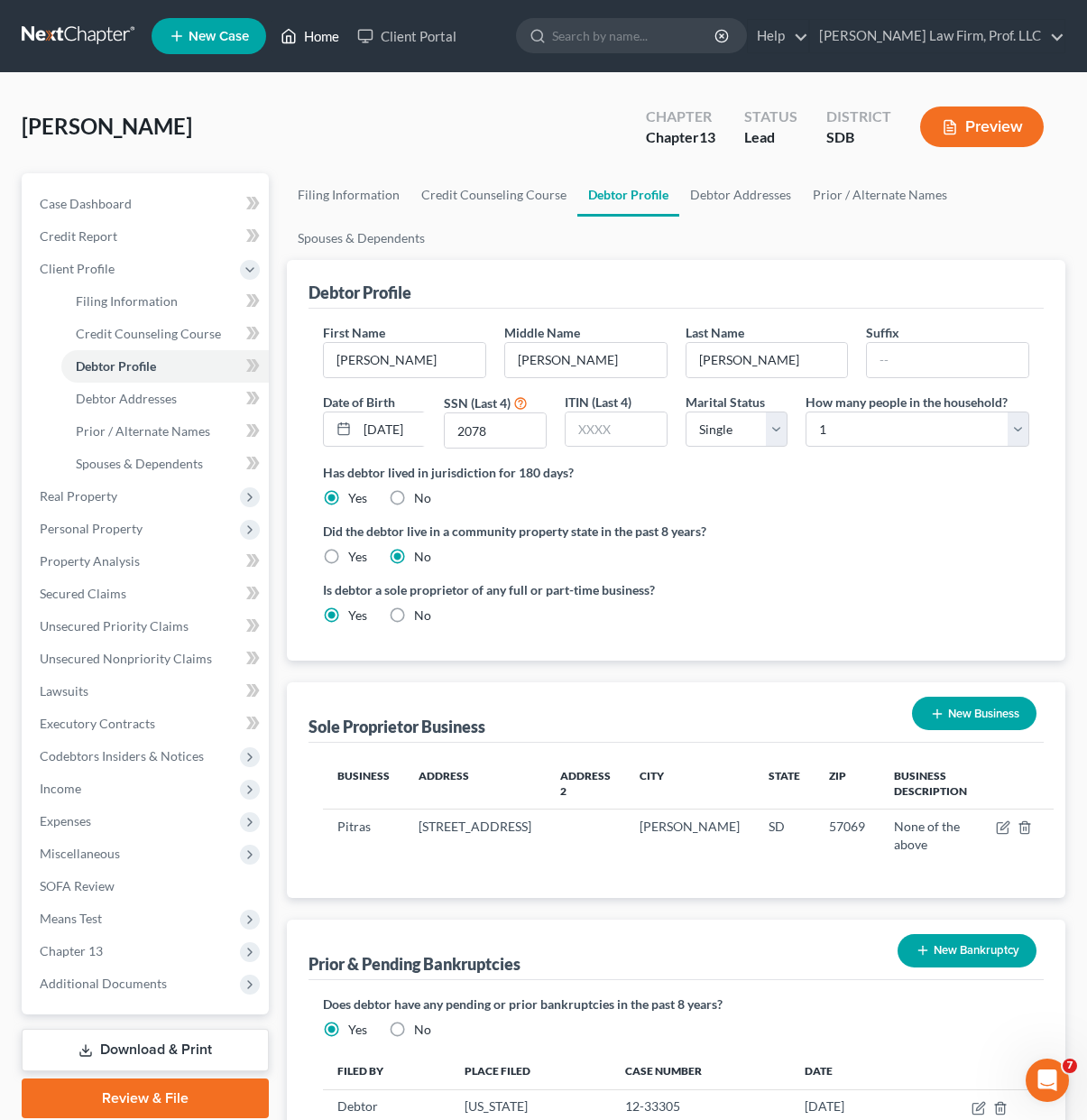
click at [317, 30] on link "Home" at bounding box center [310, 36] width 76 height 33
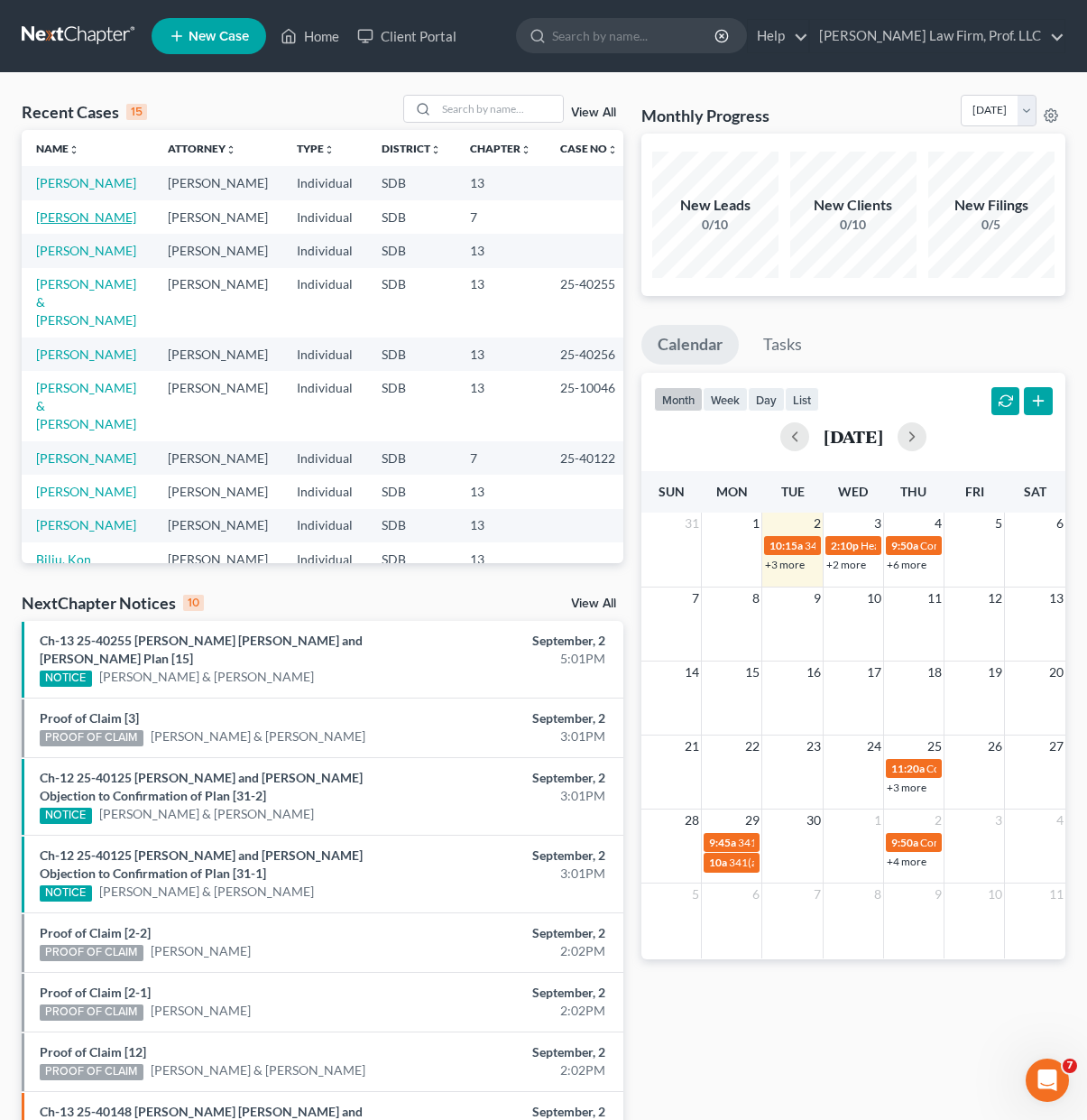
click at [87, 223] on link "[PERSON_NAME]" at bounding box center [86, 216] width 100 height 15
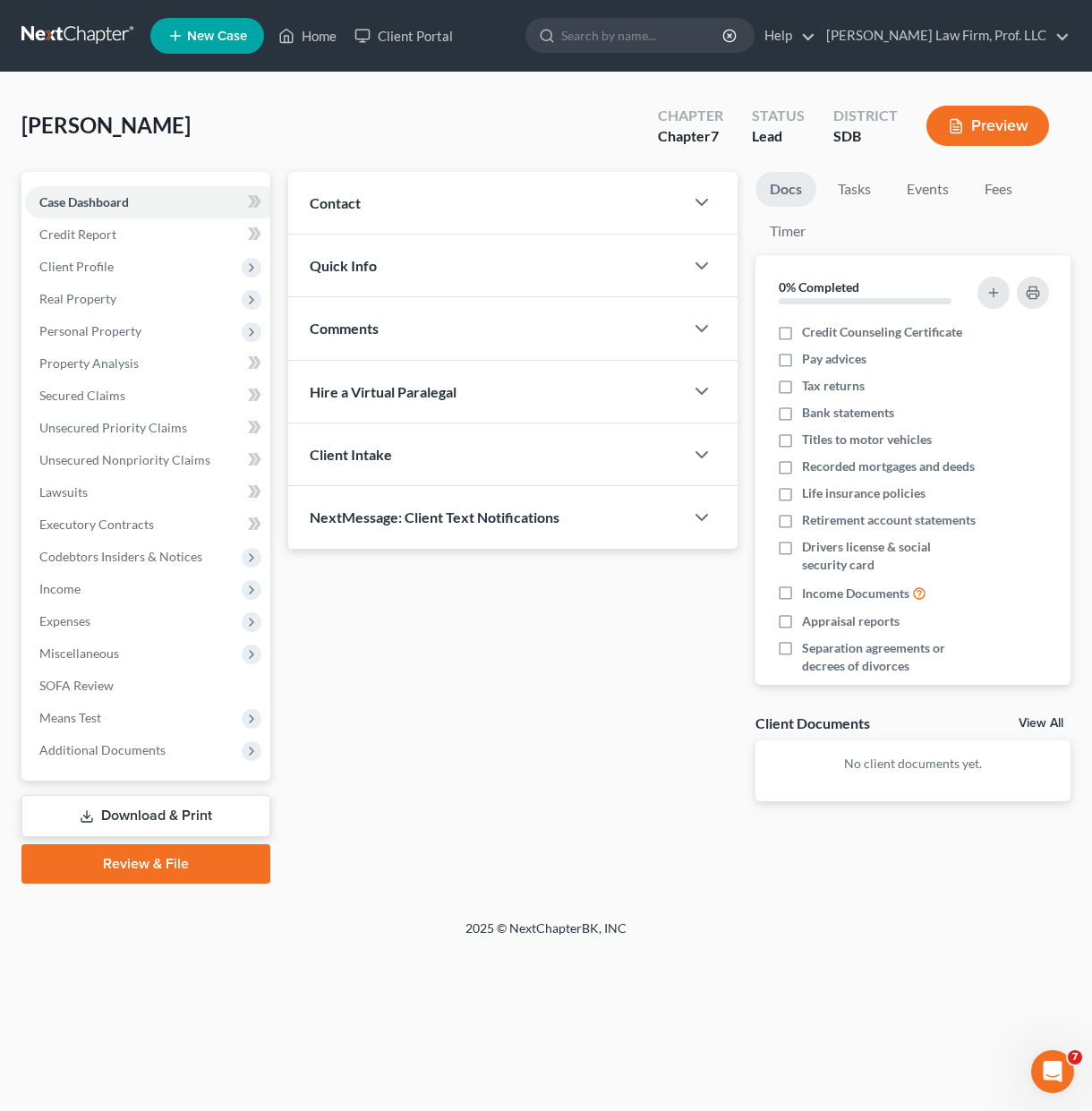
drag, startPoint x: 472, startPoint y: 686, endPoint x: 400, endPoint y: 746, distance: 93.7
click at [472, 686] on div "Updates & News × Contact New Contact Quick Info Status Discharged Discharged & …" at bounding box center [512, 500] width 467 height 658
drag, startPoint x: 590, startPoint y: 744, endPoint x: 260, endPoint y: 625, distance: 350.8
click at [590, 744] on div "Updates & News × Contact New Contact Quick Info Status Discharged Discharged & …" at bounding box center [512, 500] width 467 height 658
click at [546, 655] on div "Updates & News × Contact New Contact Quick Info Status Discharged Discharged & …" at bounding box center [512, 500] width 467 height 658
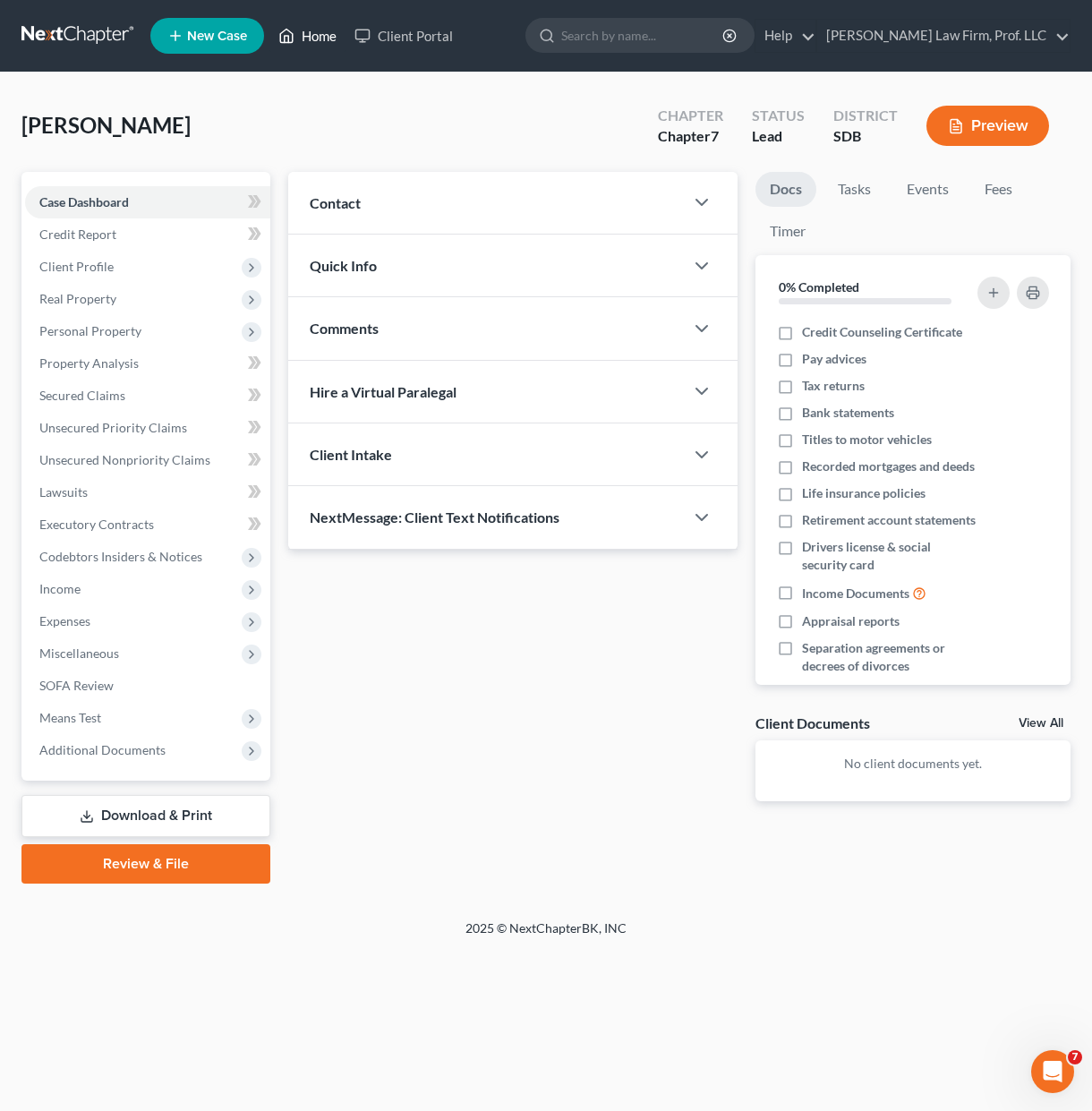
drag, startPoint x: 312, startPoint y: 36, endPoint x: 306, endPoint y: 509, distance: 473.0
click at [312, 36] on link "Home" at bounding box center [307, 35] width 76 height 33
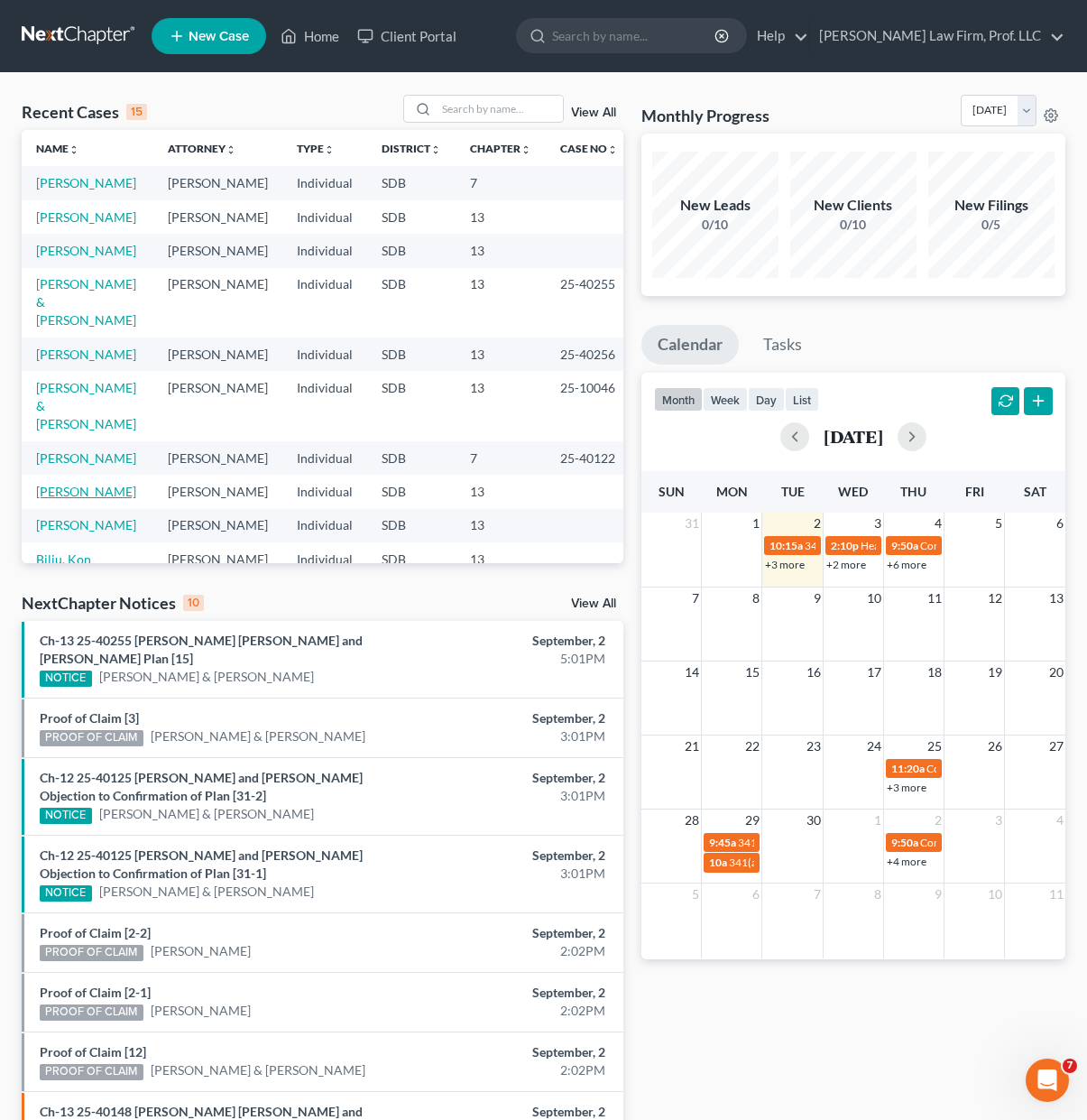
click at [108, 491] on link "[PERSON_NAME]" at bounding box center [86, 491] width 100 height 15
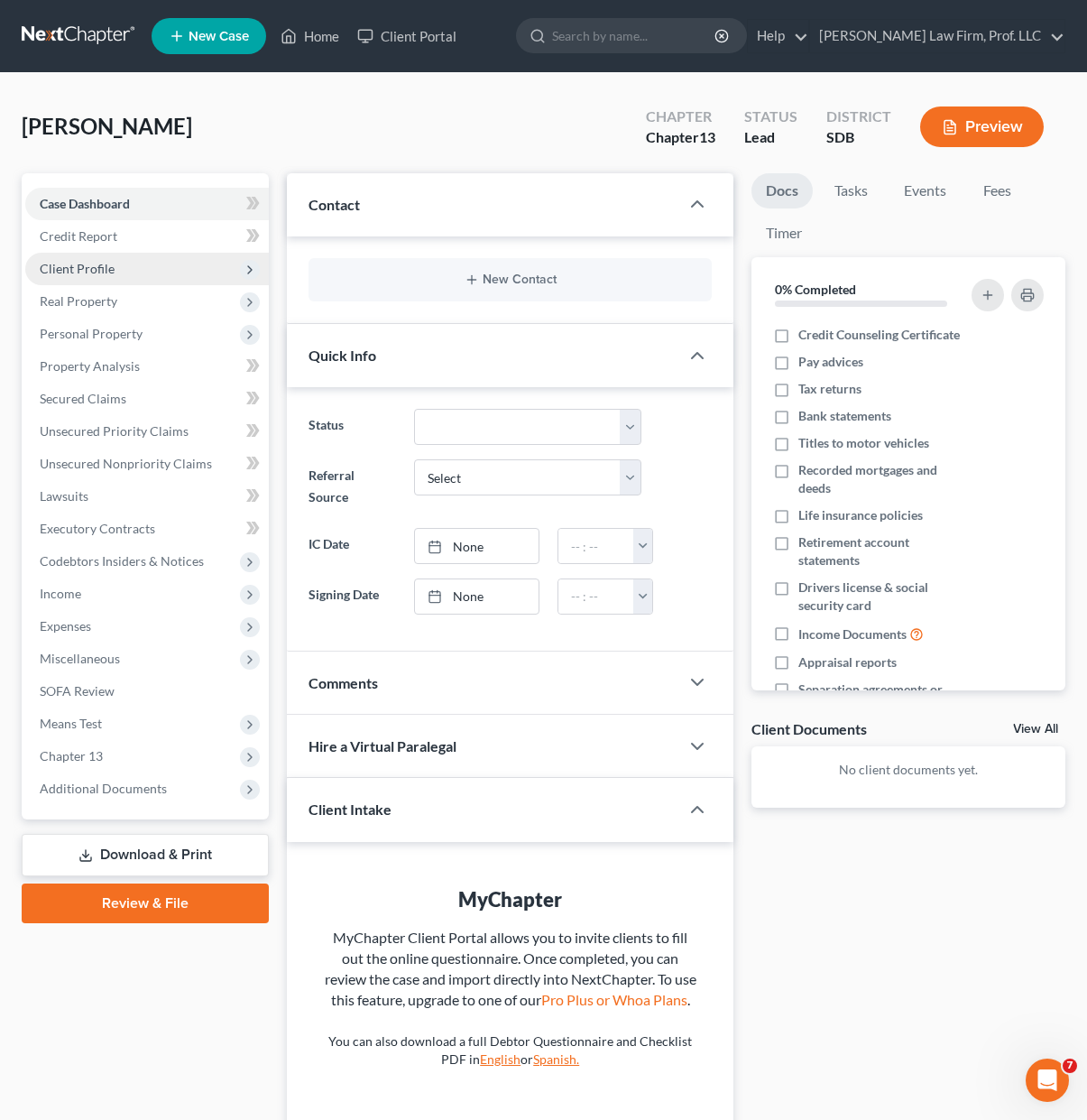
drag, startPoint x: 85, startPoint y: 270, endPoint x: 36, endPoint y: 273, distance: 49.1
click at [85, 270] on span "Client Profile" at bounding box center [77, 268] width 75 height 15
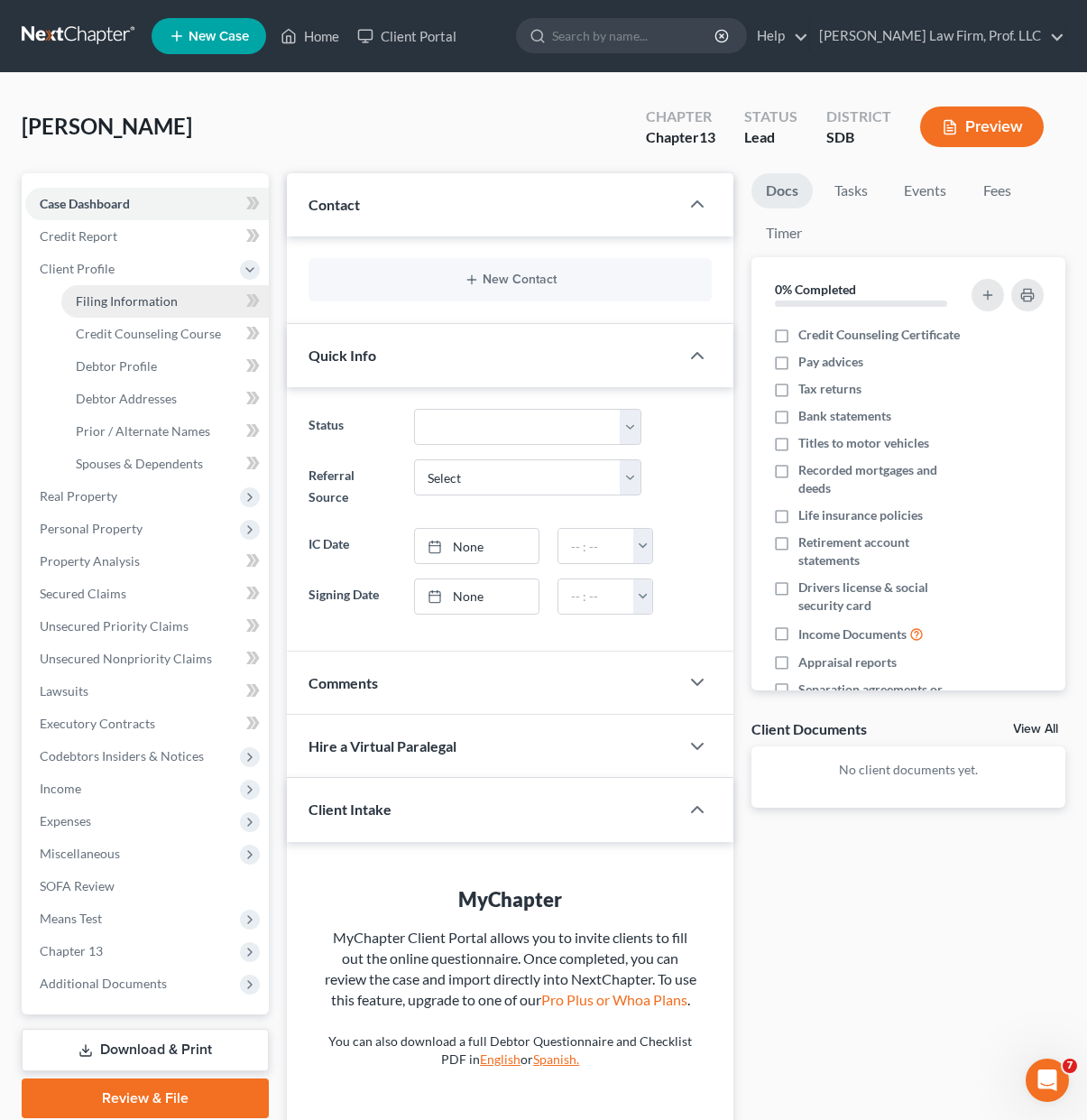
click at [164, 304] on span "Filing Information" at bounding box center [127, 301] width 102 height 15
select select "0"
select select "3"
select select "0"
select select "3"
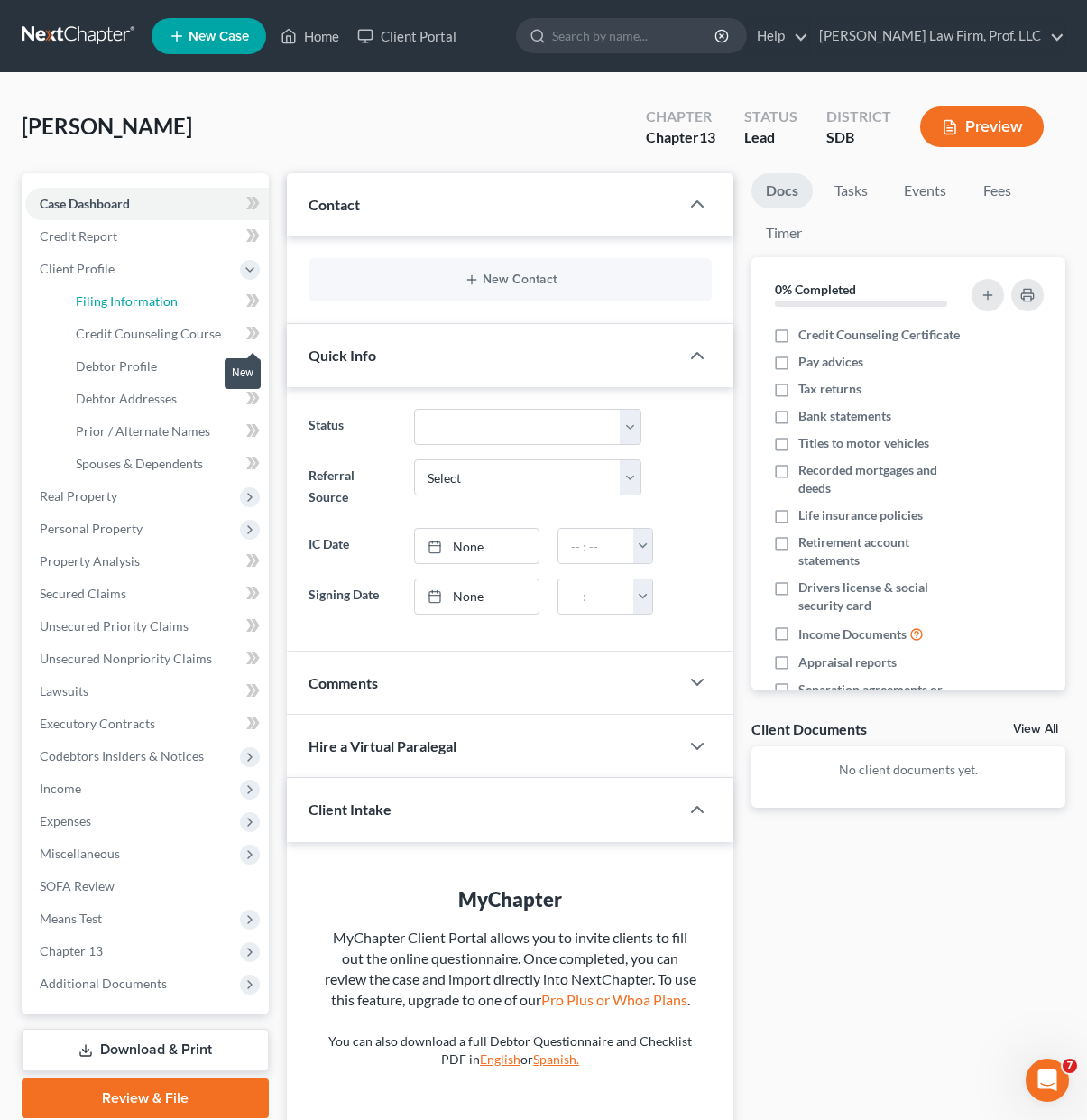
select select "73"
select select "0"
select select "43"
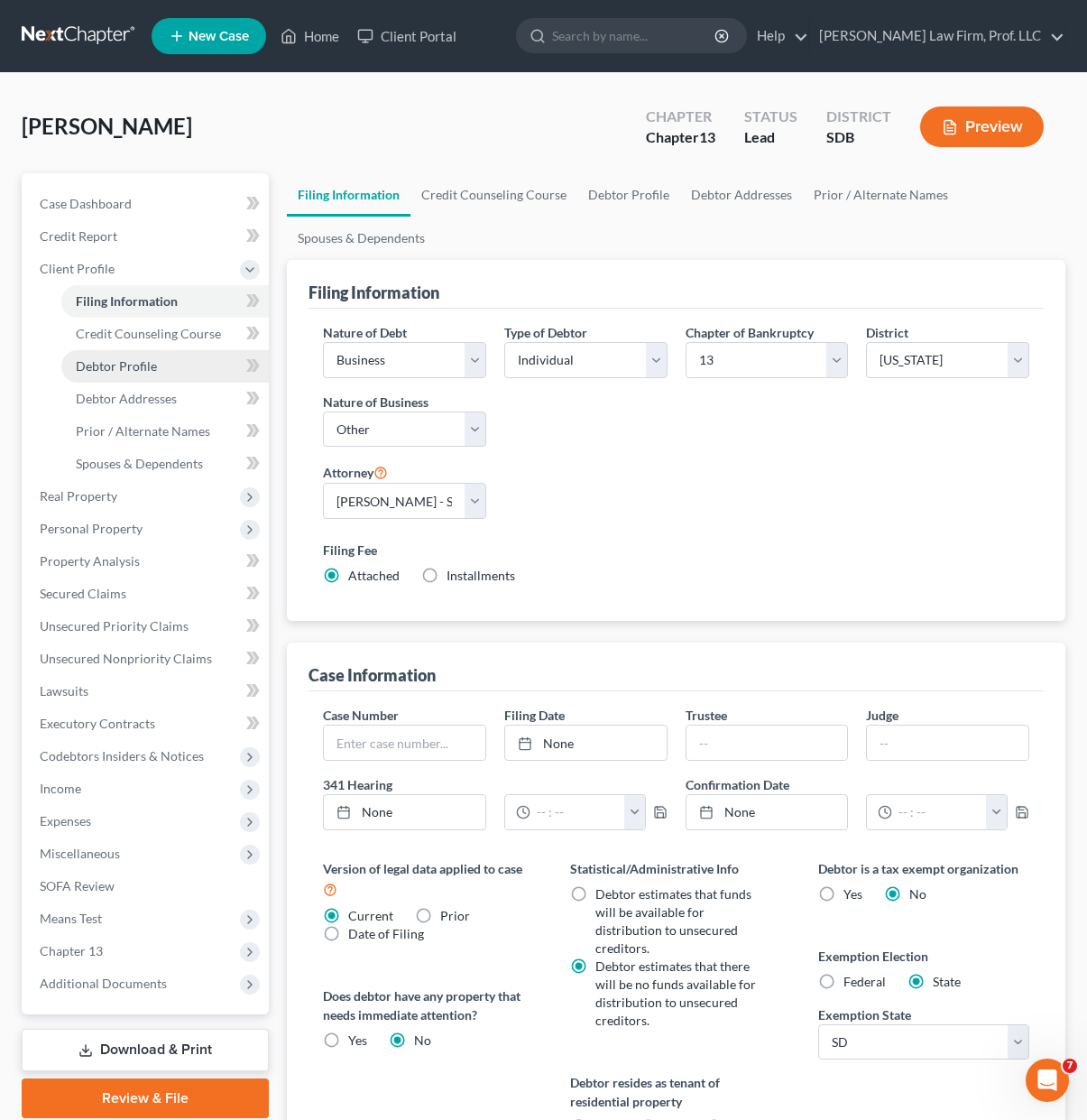
click at [128, 368] on span "Debtor Profile" at bounding box center [117, 366] width 81 height 15
select select "0"
select select "1"
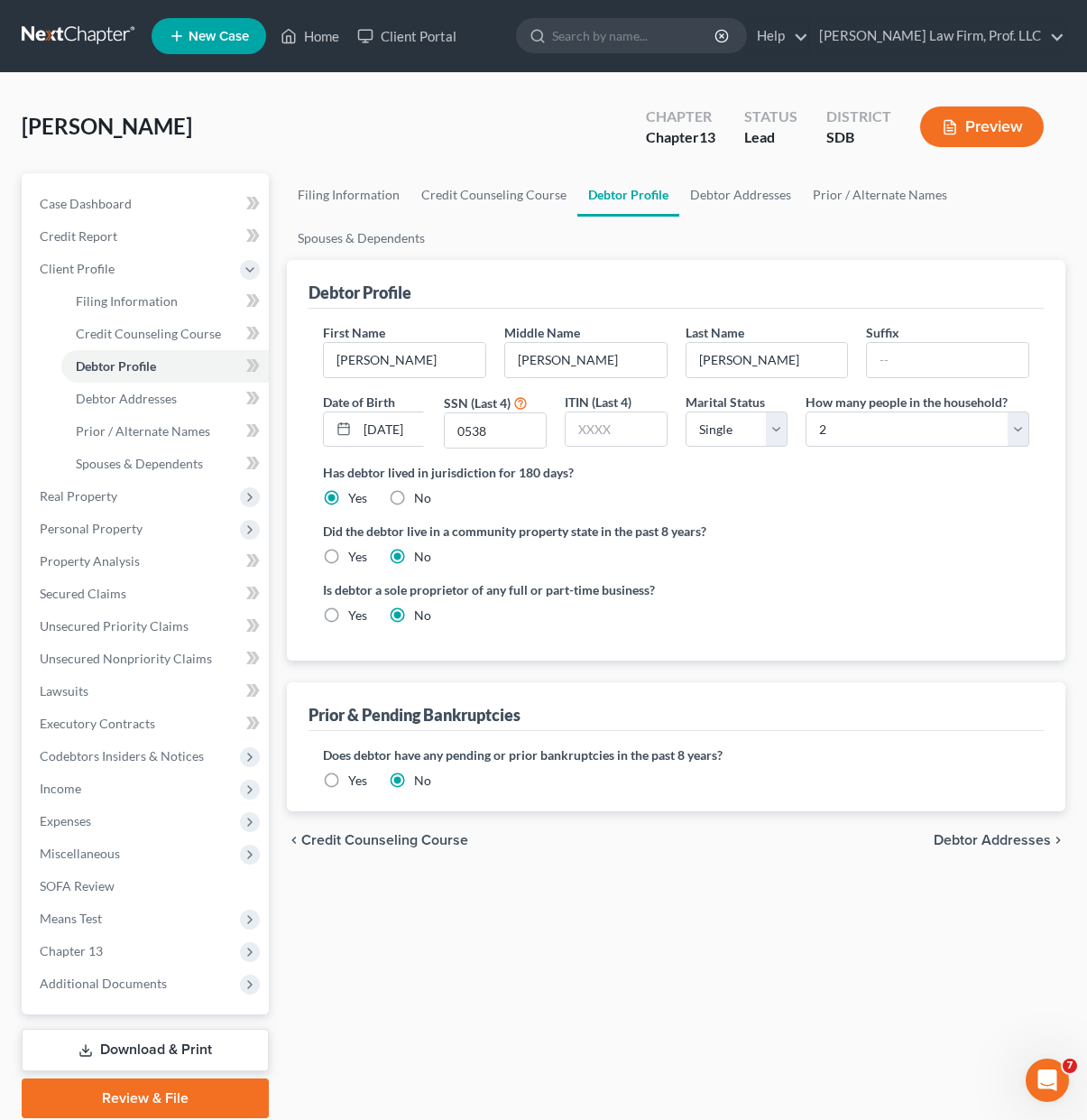
scroll to position [67, 0]
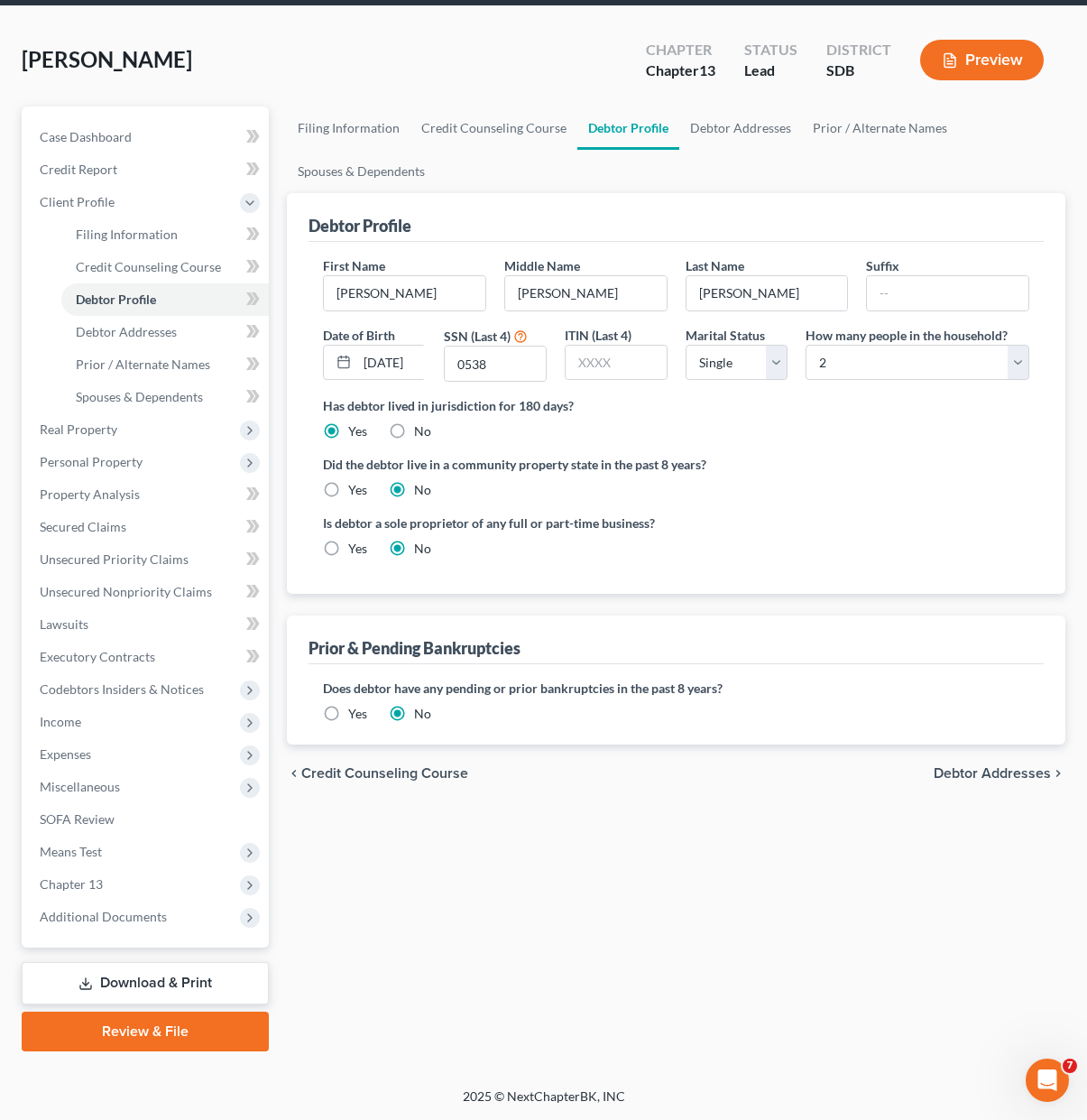
click at [350, 717] on label "Yes" at bounding box center [358, 713] width 19 height 18
click at [356, 716] on input "Yes" at bounding box center [361, 711] width 11 height 11
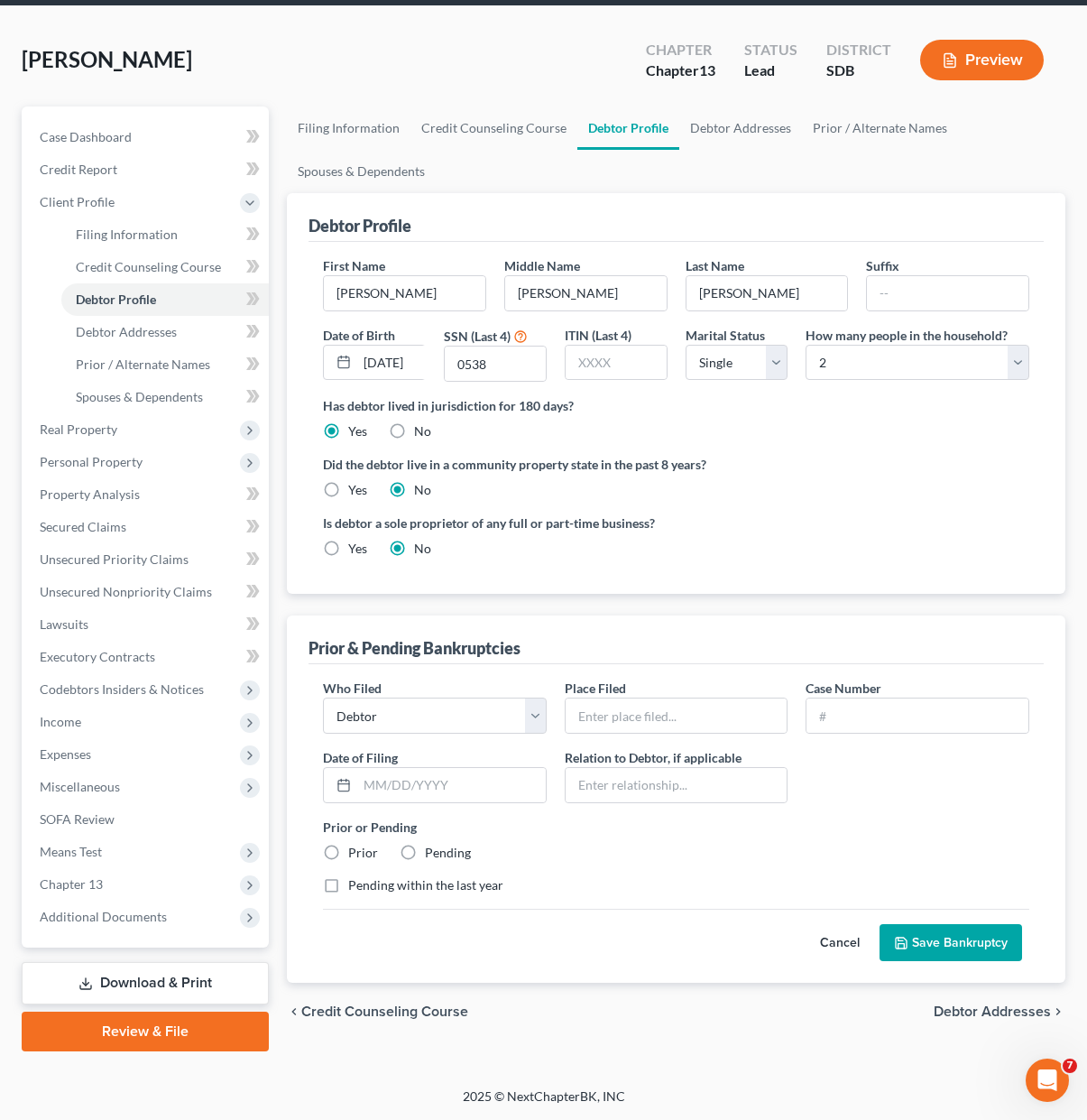
click at [327, 715] on select "Debtor Other" at bounding box center [435, 715] width 224 height 36
drag, startPoint x: 571, startPoint y: 861, endPoint x: 571, endPoint y: 765, distance: 96.0
click at [571, 861] on div "Prior or Pending Prior Pending" at bounding box center [677, 840] width 725 height 44
click at [711, 720] on input "text" at bounding box center [677, 715] width 222 height 34
type input "[US_STATE]"
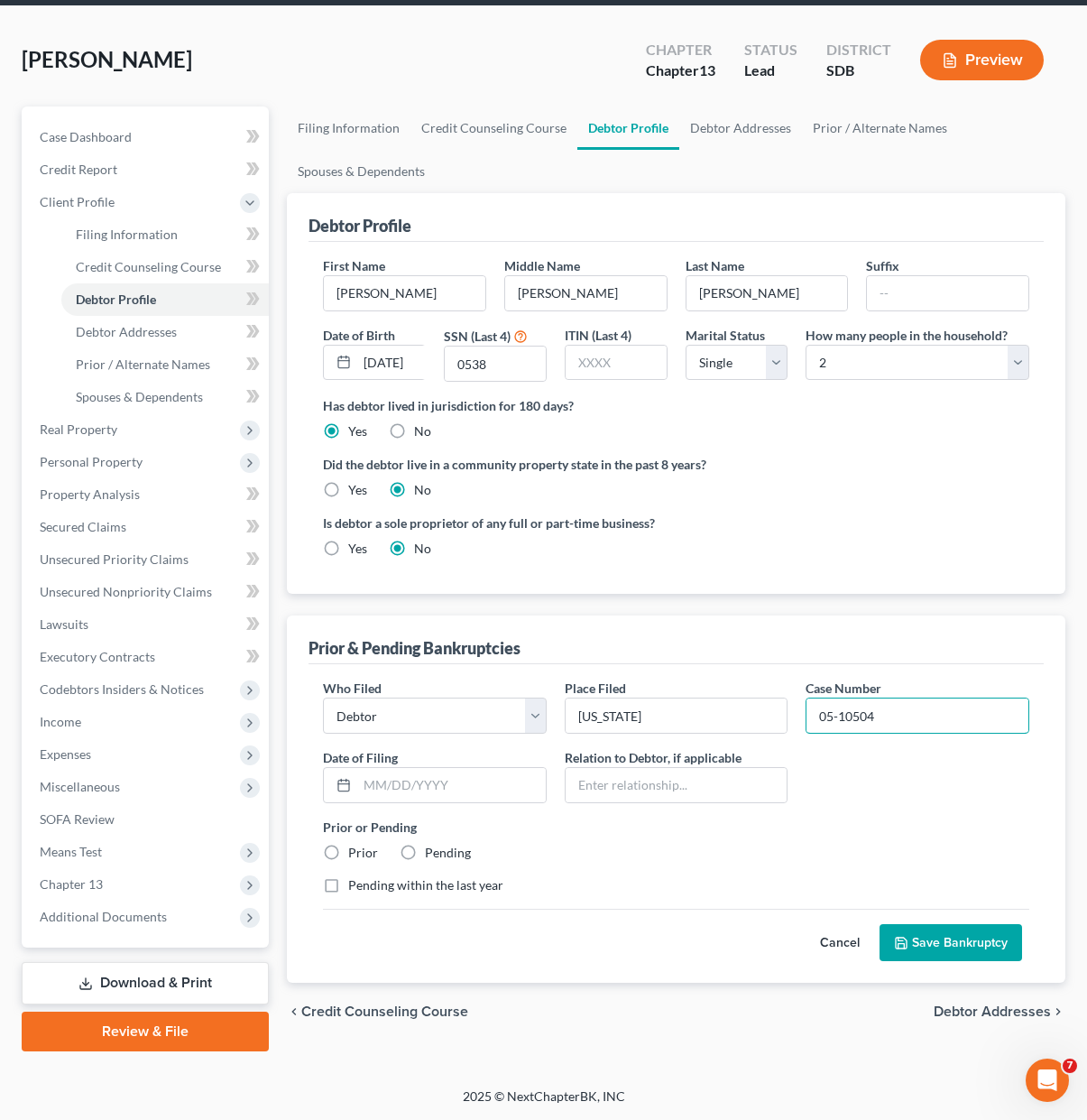
type input "05-10504"
click at [953, 781] on div "Who Filed * Debtor Other Place Filed * [US_STATE] Case Number 05-10504 Date of …" at bounding box center [677, 793] width 725 height 230
drag, startPoint x: 866, startPoint y: 776, endPoint x: 477, endPoint y: 797, distance: 389.6
click at [864, 776] on div "Who Filed * Debtor Other Place Filed * [US_STATE] Case Number 05-10504 Date of …" at bounding box center [677, 793] width 725 height 230
click at [477, 797] on input "text" at bounding box center [452, 785] width 188 height 34
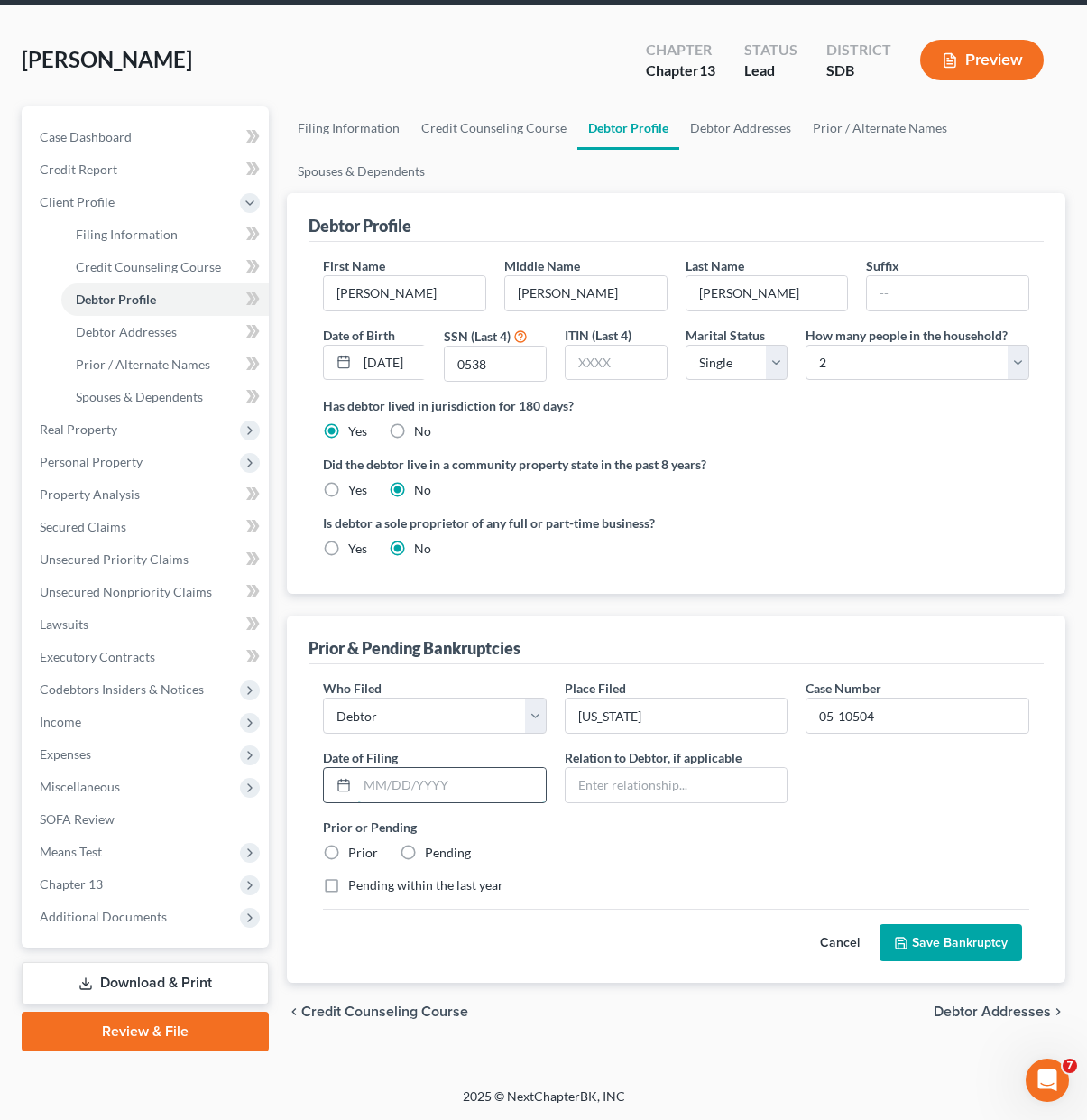
click at [477, 787] on input "text" at bounding box center [452, 785] width 188 height 34
type input "0"
type input "[DATE]"
drag, startPoint x: 306, startPoint y: 843, endPoint x: 338, endPoint y: 851, distance: 33.0
click at [306, 844] on div "Prior & Pending Bankruptcies Who Filed * Debtor Other Place Filed * [US_STATE] …" at bounding box center [676, 799] width 778 height 367
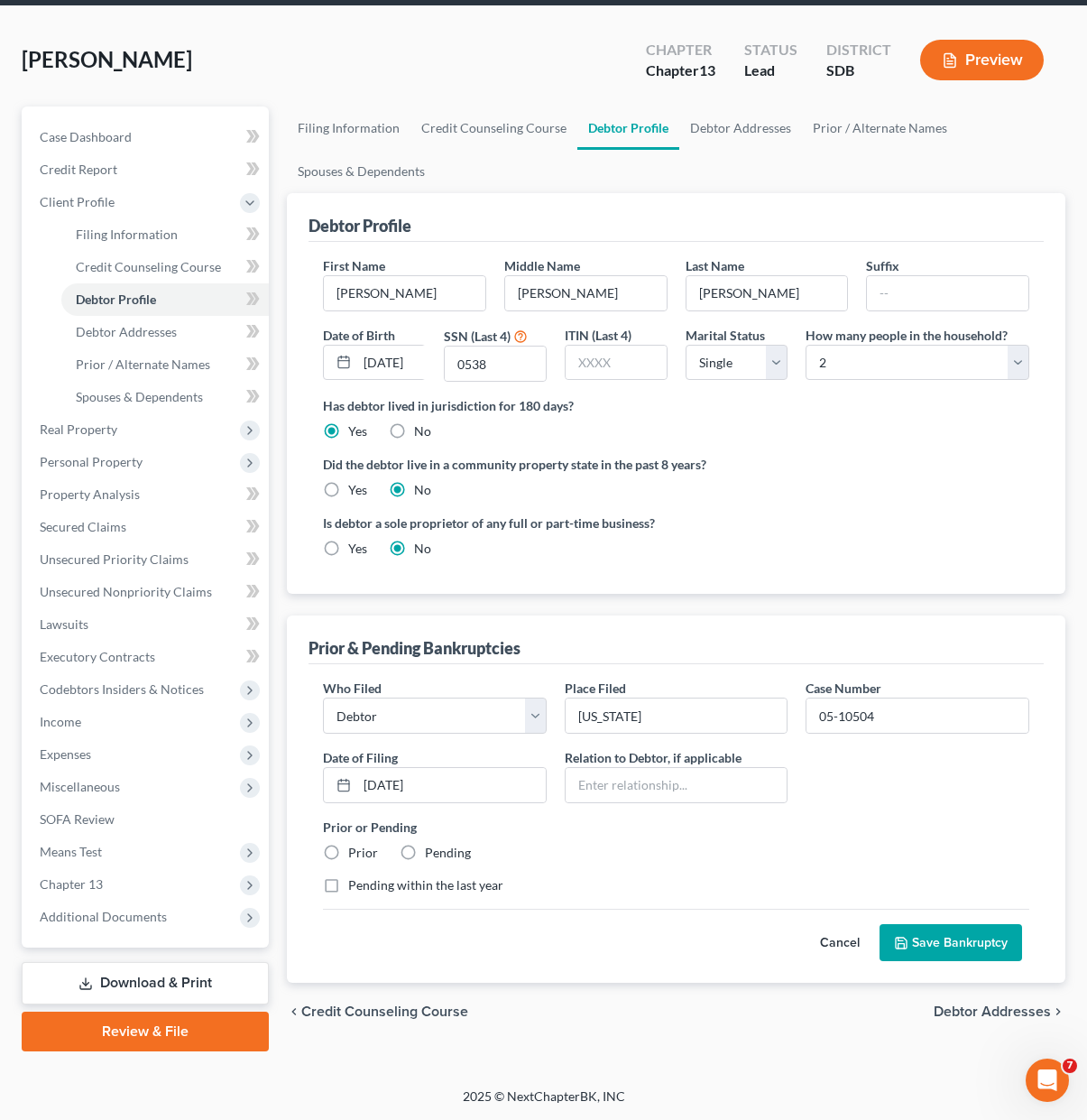
click at [348, 851] on label "Prior" at bounding box center [363, 852] width 30 height 18
click at [356, 851] on input "Prior" at bounding box center [361, 849] width 11 height 11
radio input "true"
click at [348, 853] on label "Prior" at bounding box center [363, 852] width 30 height 18
click at [356, 853] on input "Prior" at bounding box center [361, 849] width 11 height 11
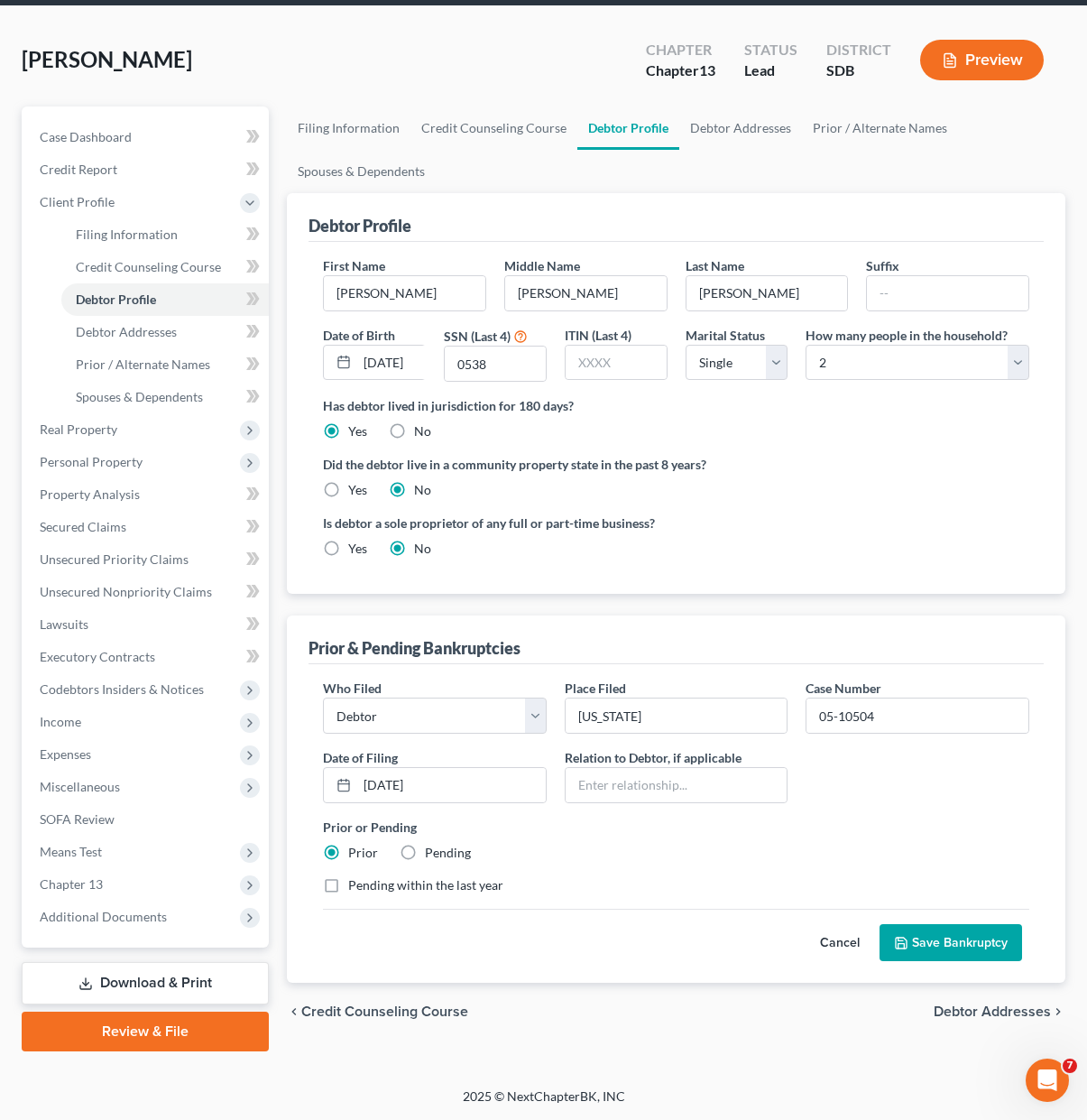
click at [958, 933] on button "Save Bankruptcy" at bounding box center [951, 943] width 142 height 38
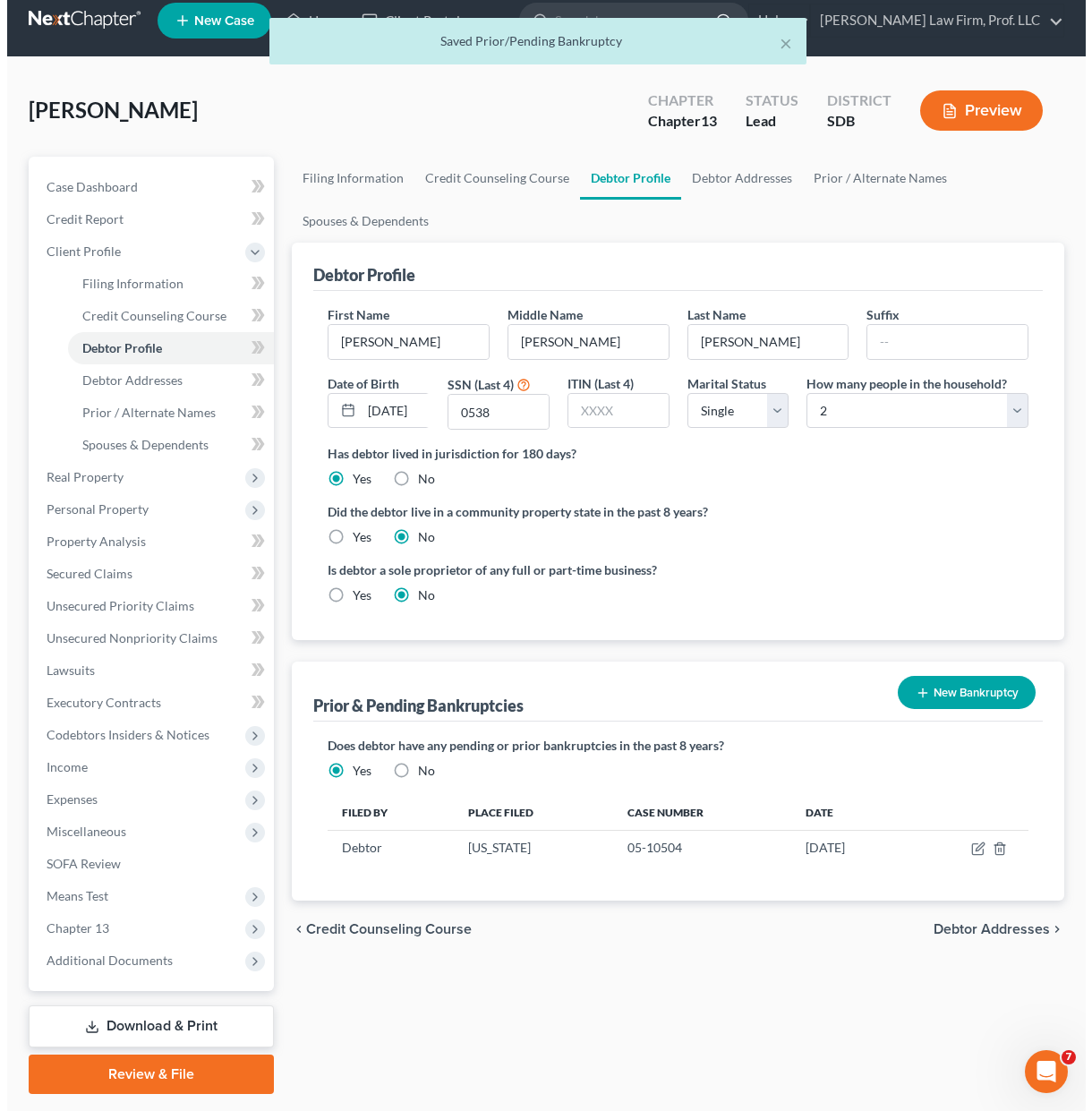
scroll to position [0, 0]
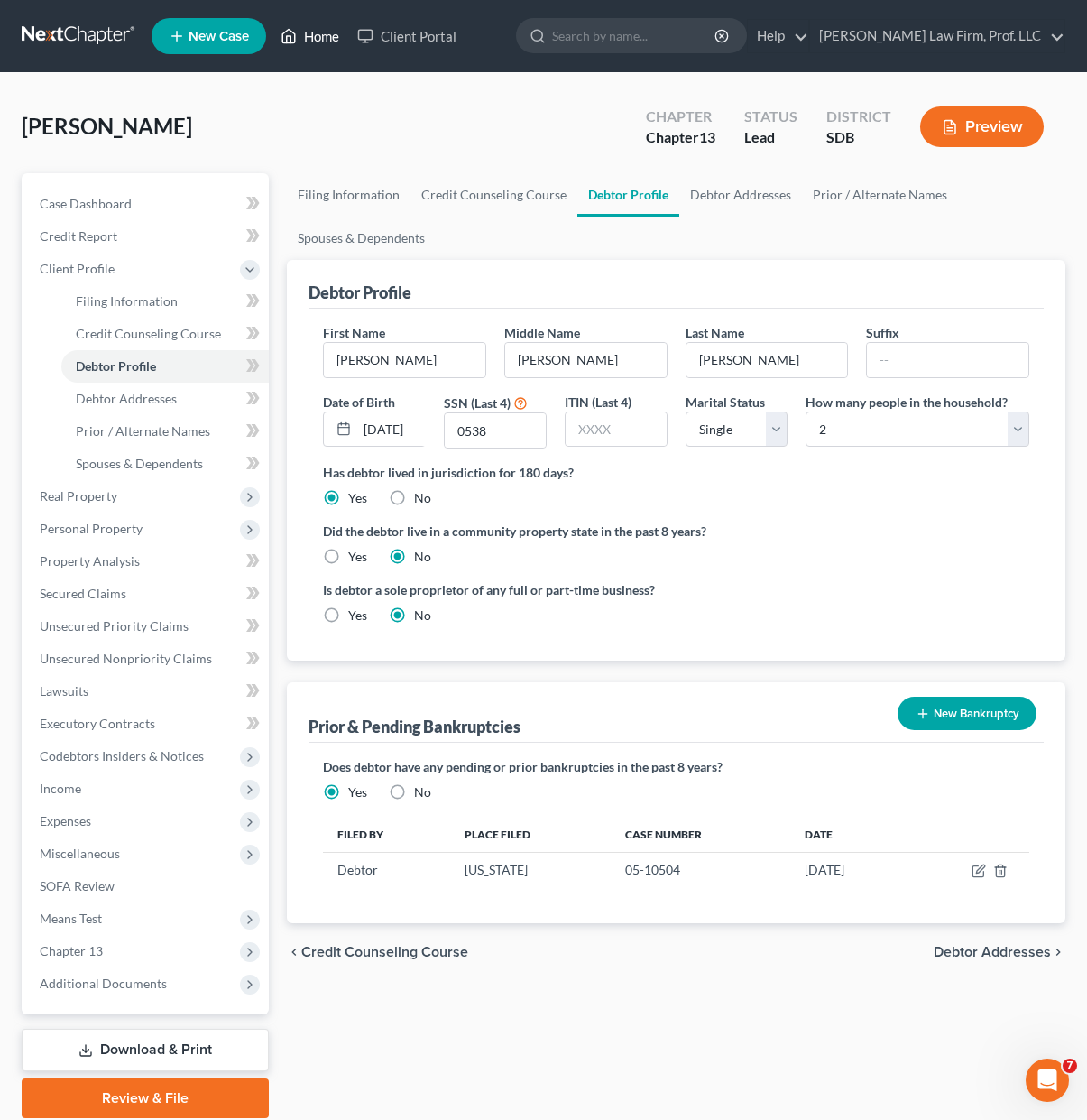
click at [326, 45] on link "Home" at bounding box center [310, 36] width 76 height 33
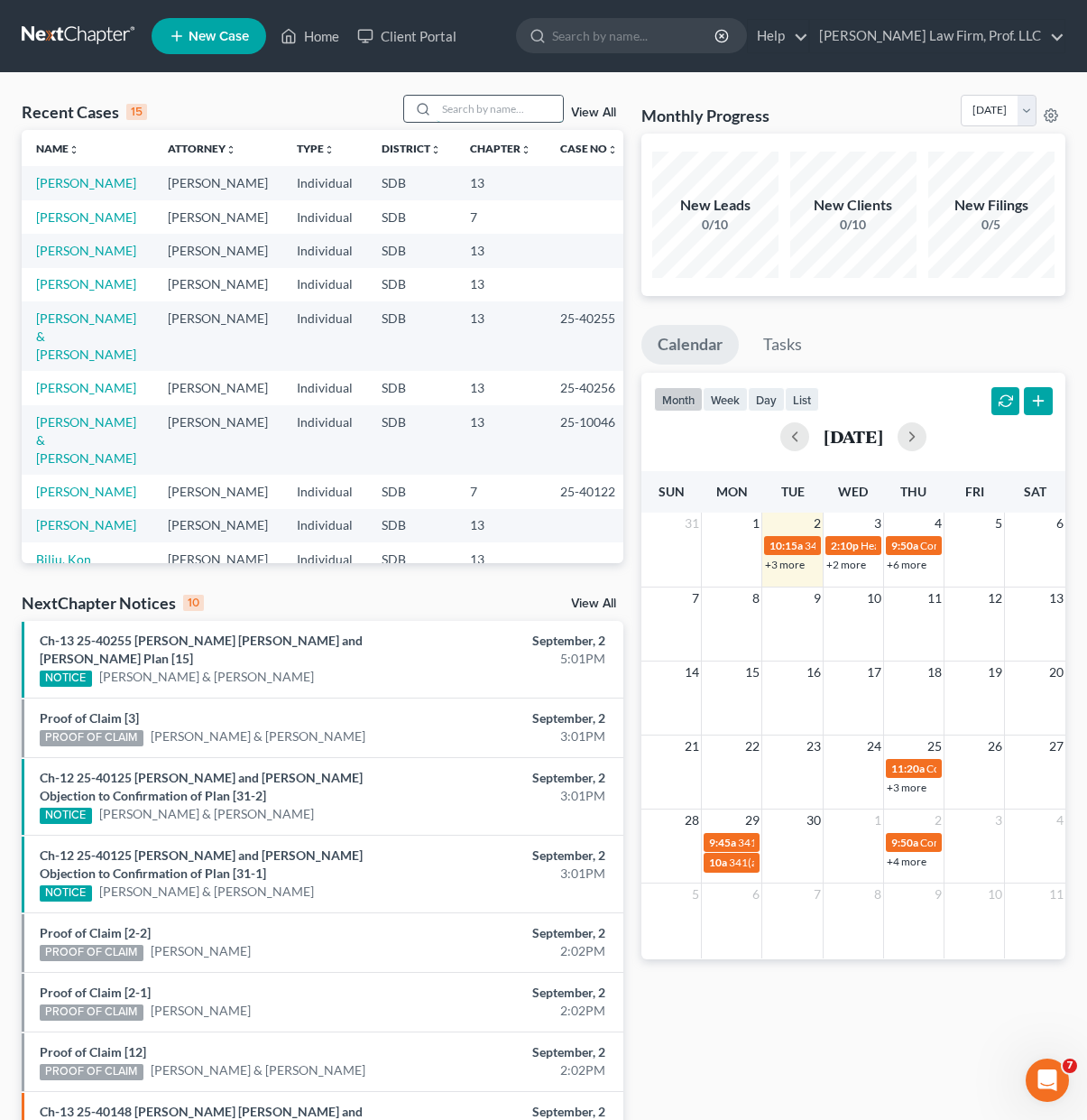
click at [467, 98] on input "search" at bounding box center [500, 109] width 126 height 26
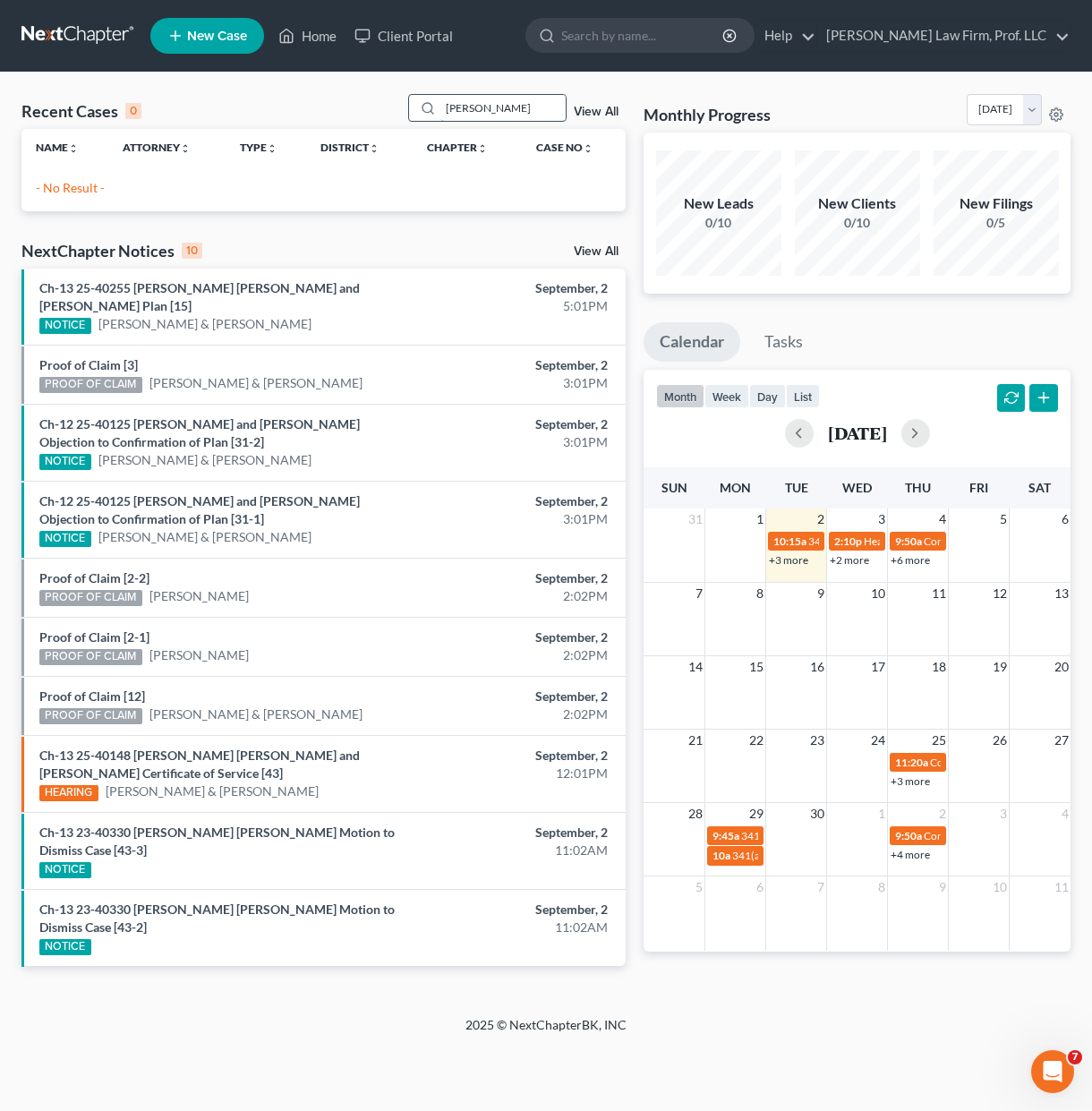
click at [504, 103] on input "[PERSON_NAME]" at bounding box center [503, 108] width 125 height 26
click at [494, 108] on input "[PERSON_NAME]" at bounding box center [503, 108] width 125 height 26
type input "[PERSON_NAME]"
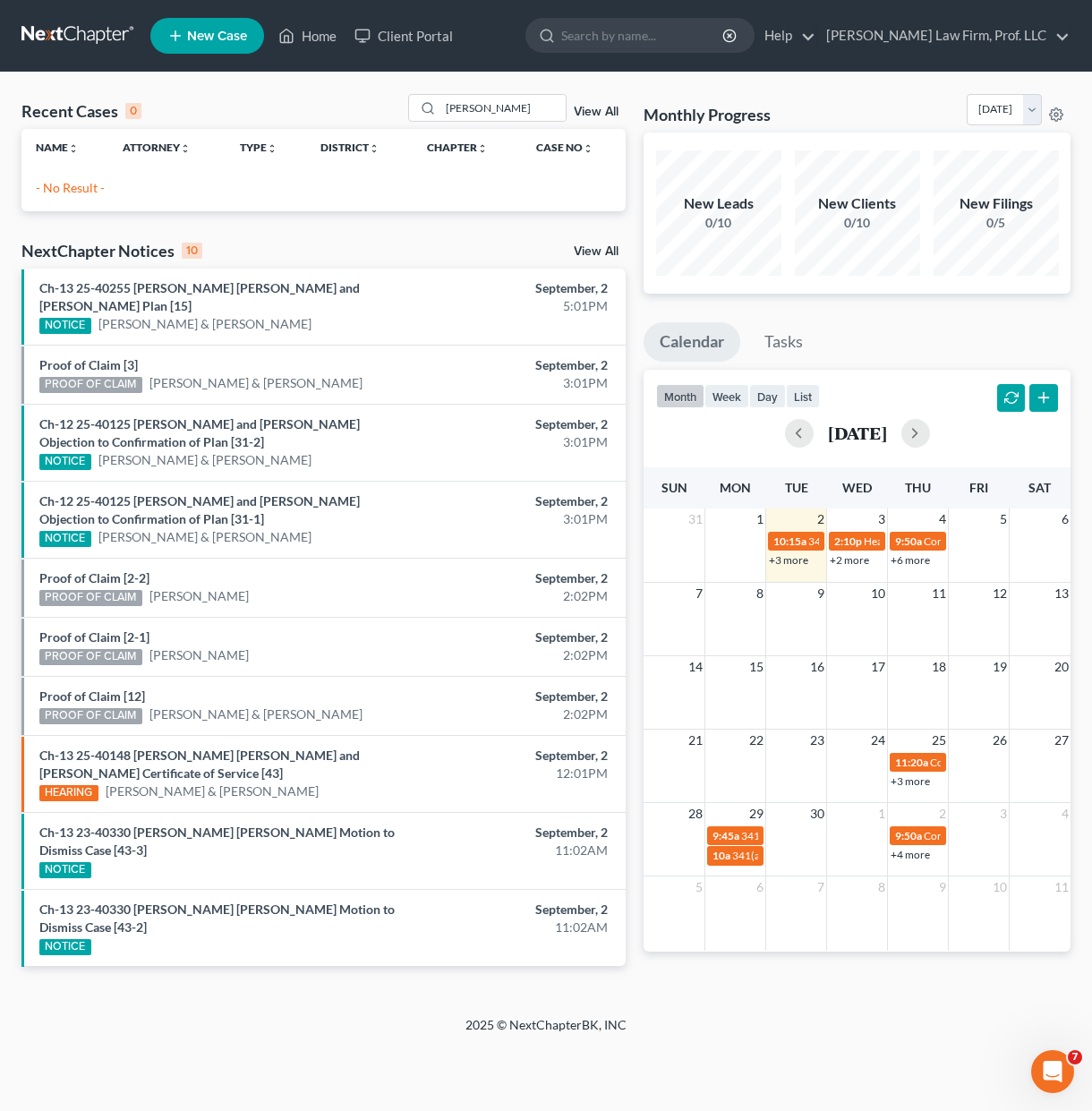
click at [225, 53] on link "New Case" at bounding box center [207, 35] width 114 height 35
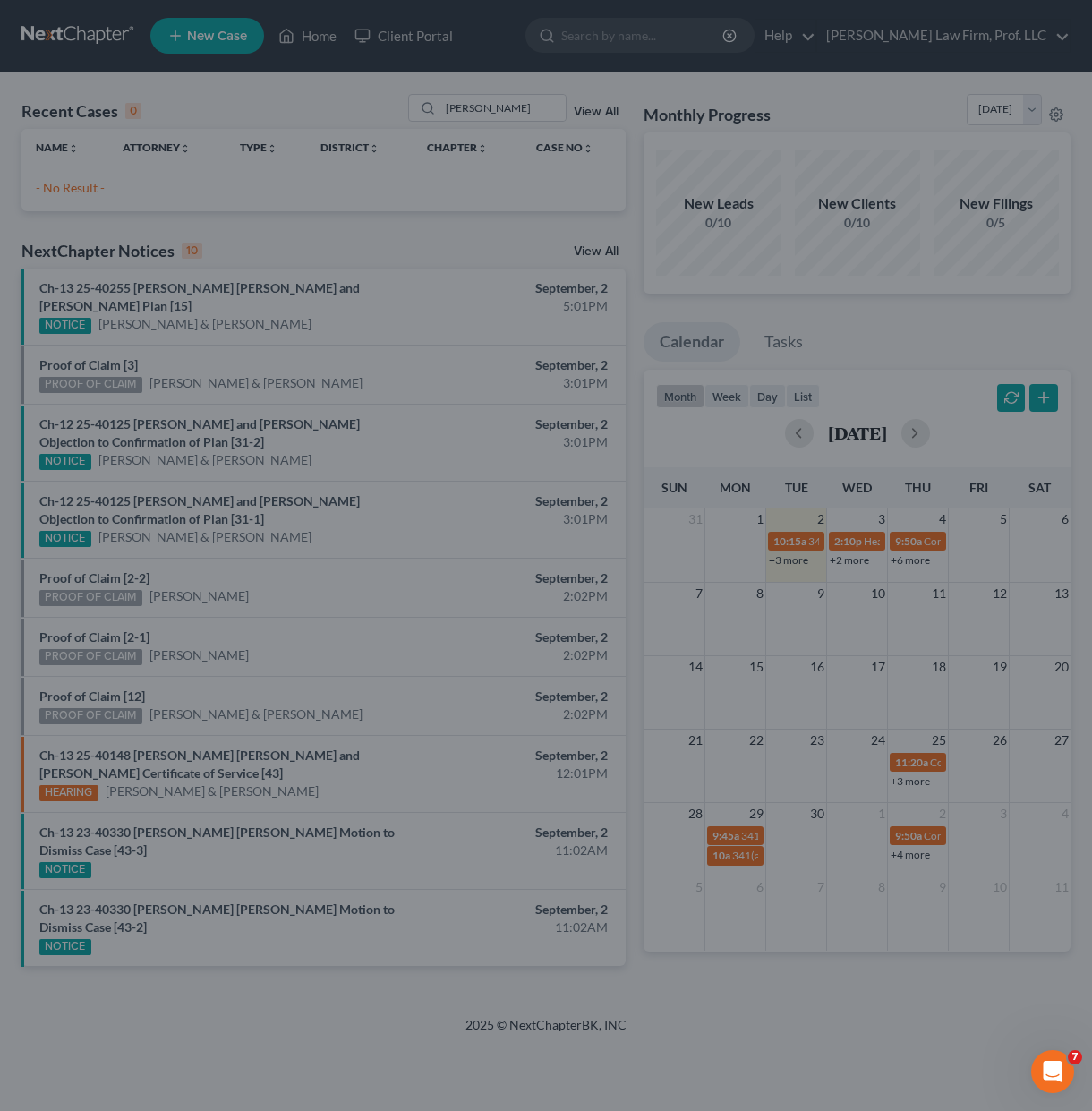
click at [210, 25] on div "New Case × Please select case type * Select... Cancel Create Case" at bounding box center [546, 556] width 1092 height 1111
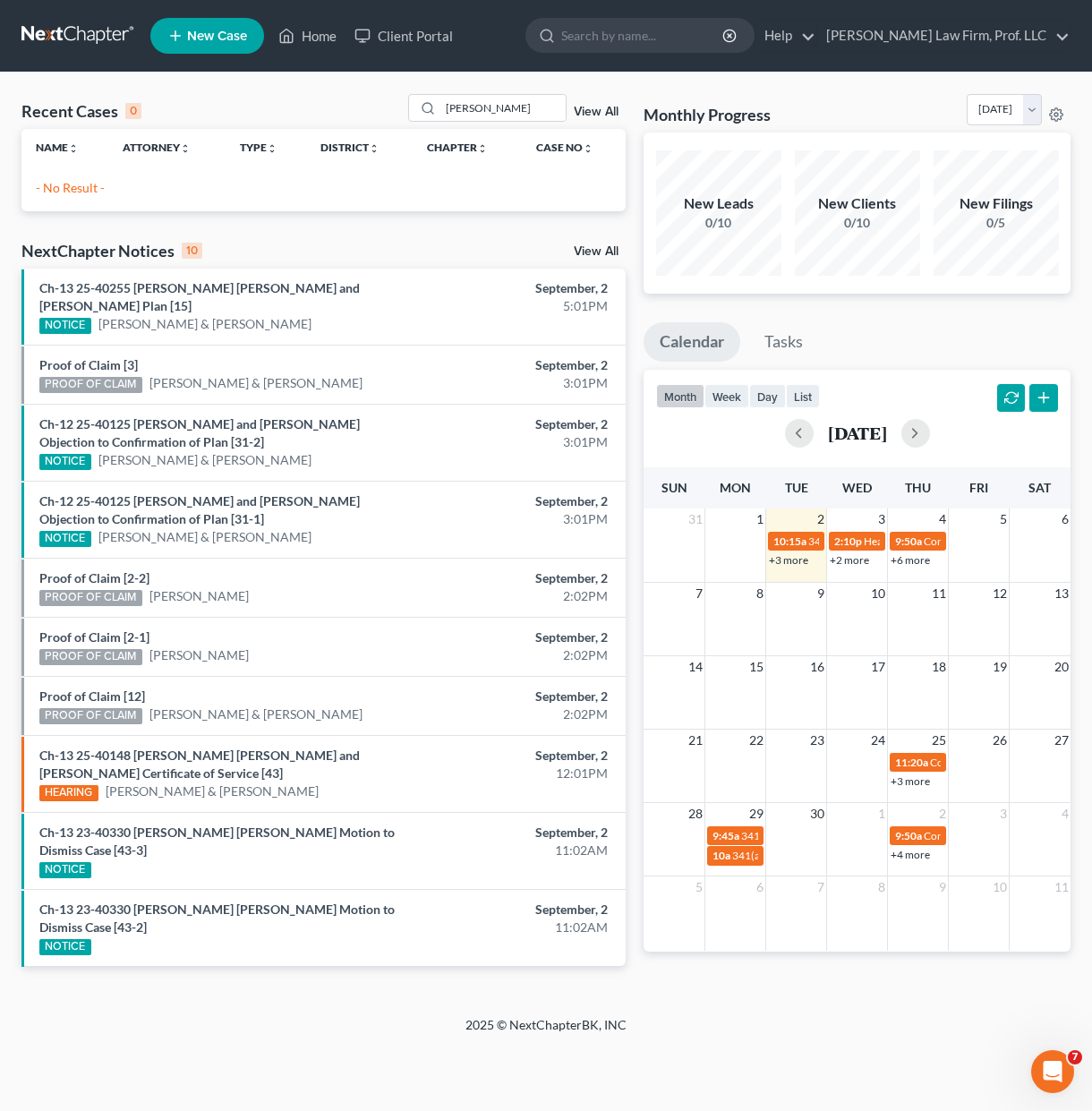
click at [227, 37] on span "New Case" at bounding box center [217, 36] width 60 height 13
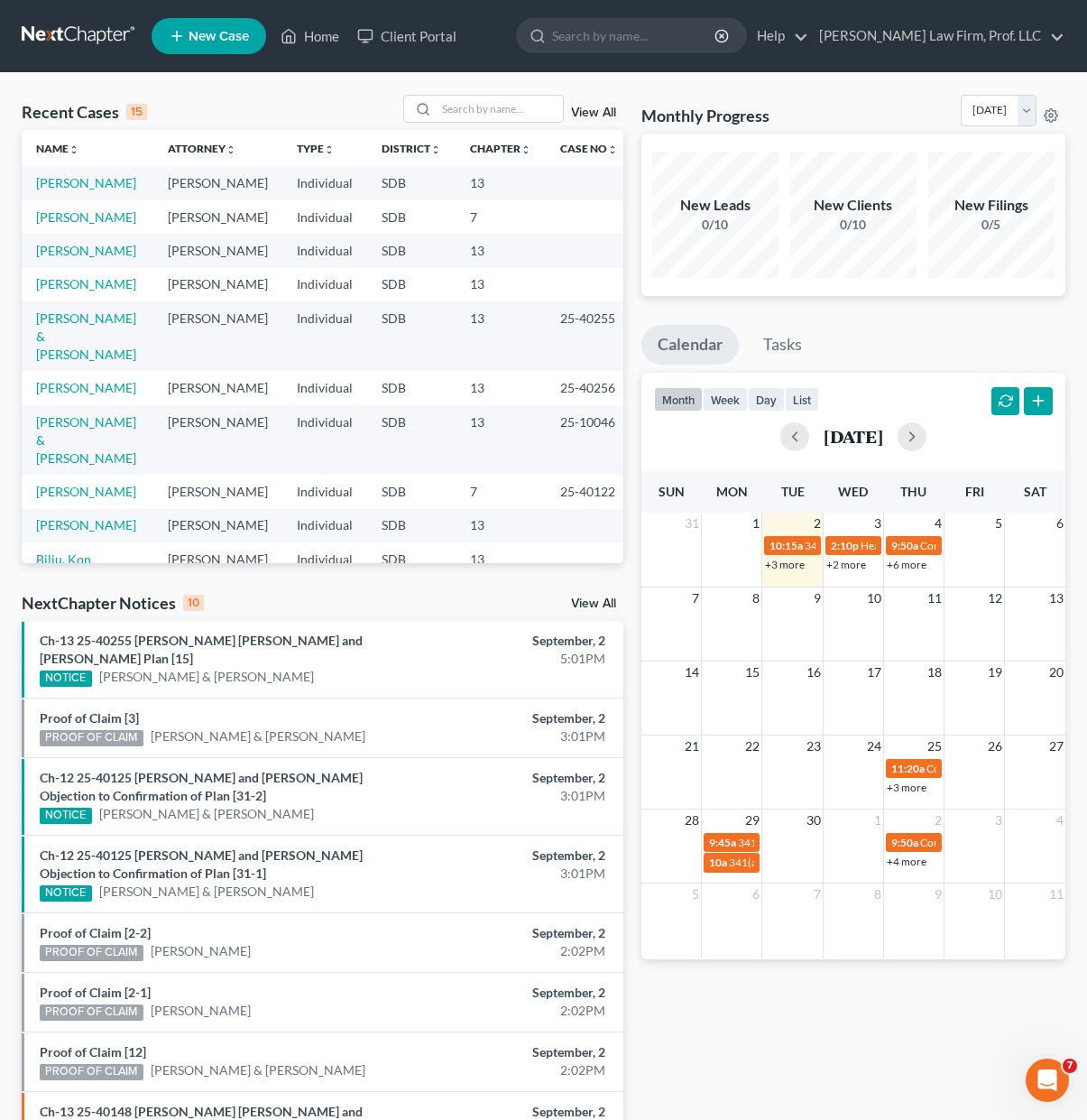
click at [228, 38] on span "New Case" at bounding box center [218, 37] width 60 height 13
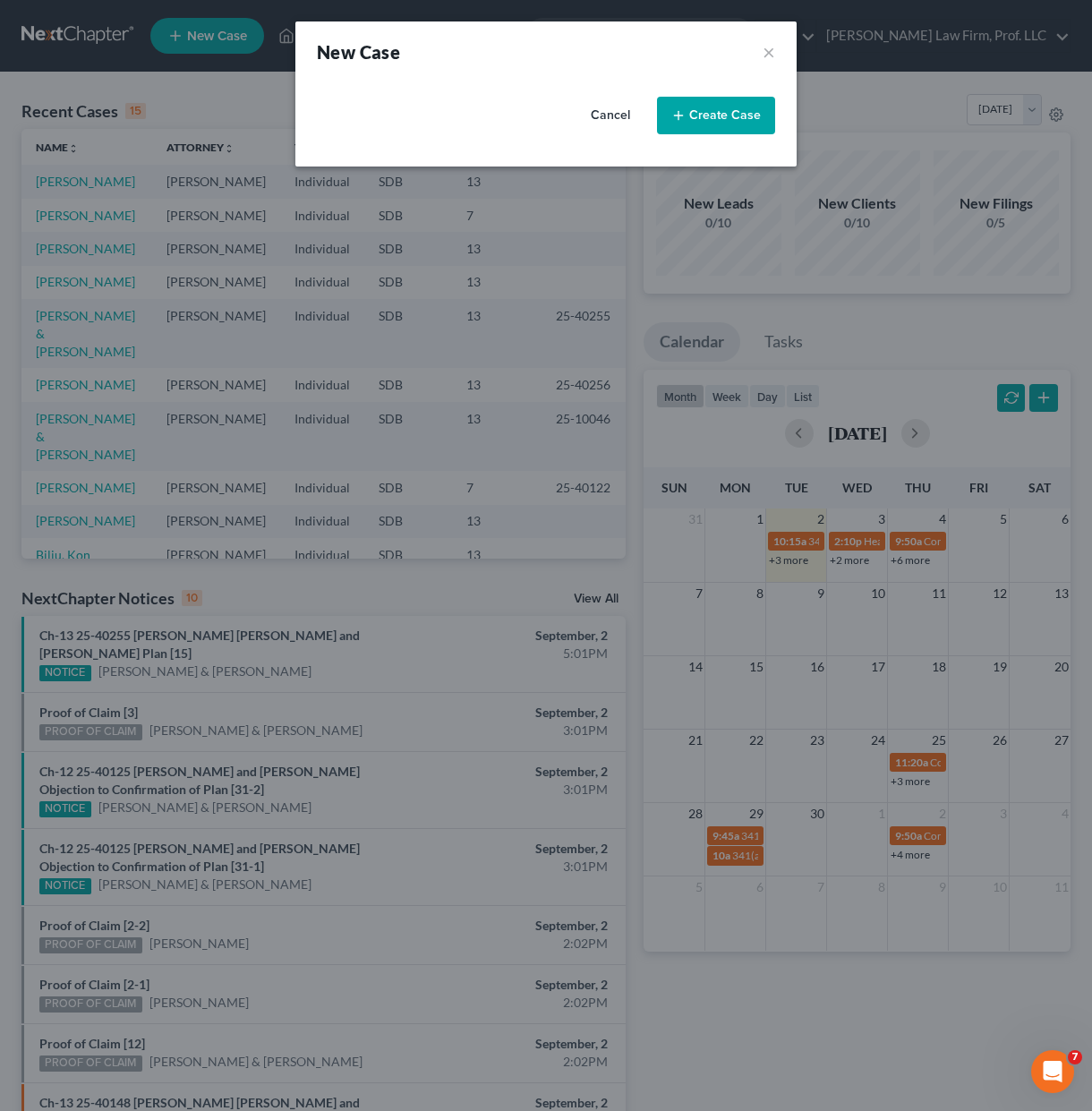
select select "73"
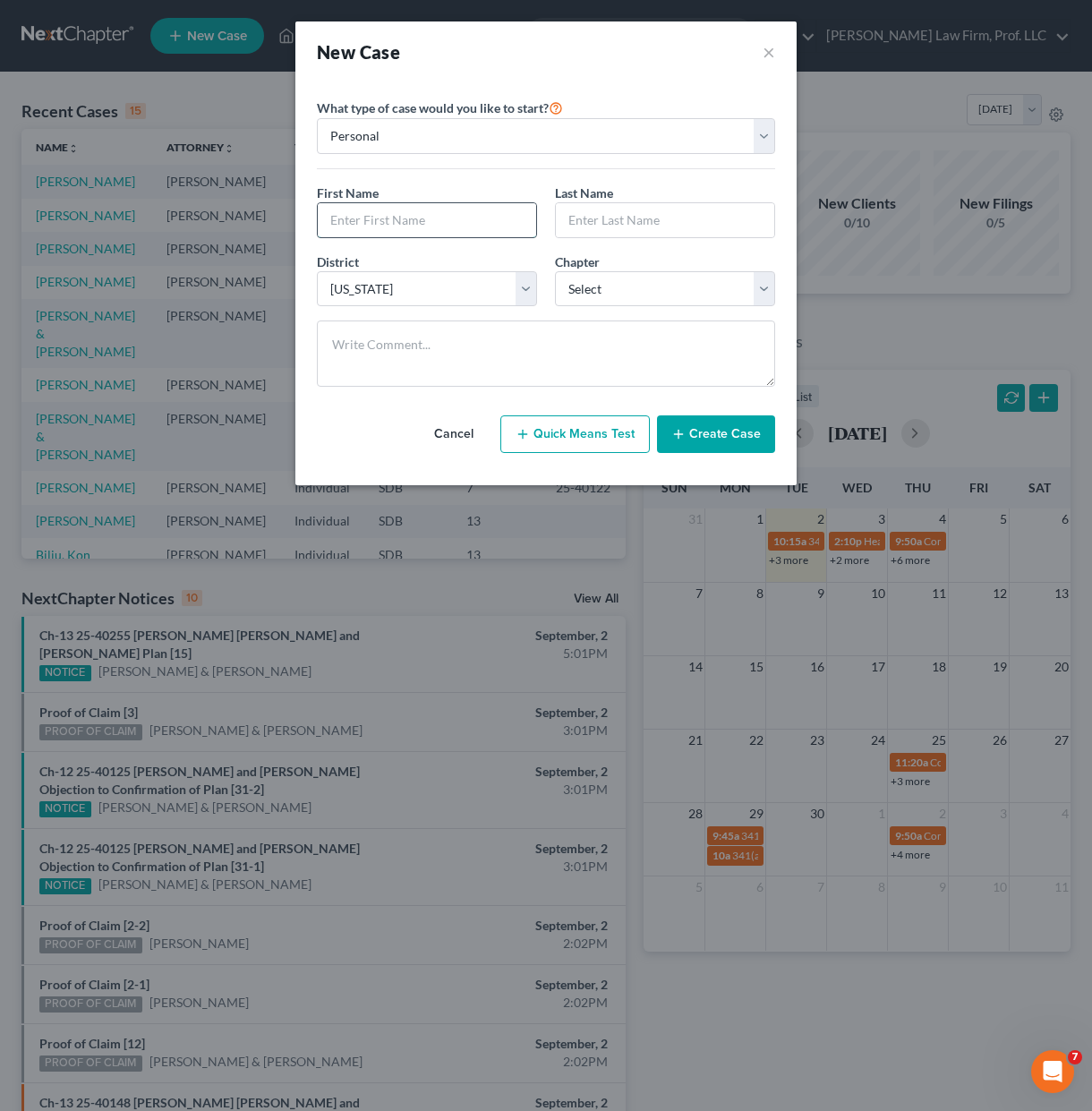
click at [448, 221] on input "text" at bounding box center [427, 220] width 218 height 34
type input "Blake"
type input "Ketterling"
select select "3"
click at [675, 443] on button "Create Case" at bounding box center [716, 434] width 119 height 37
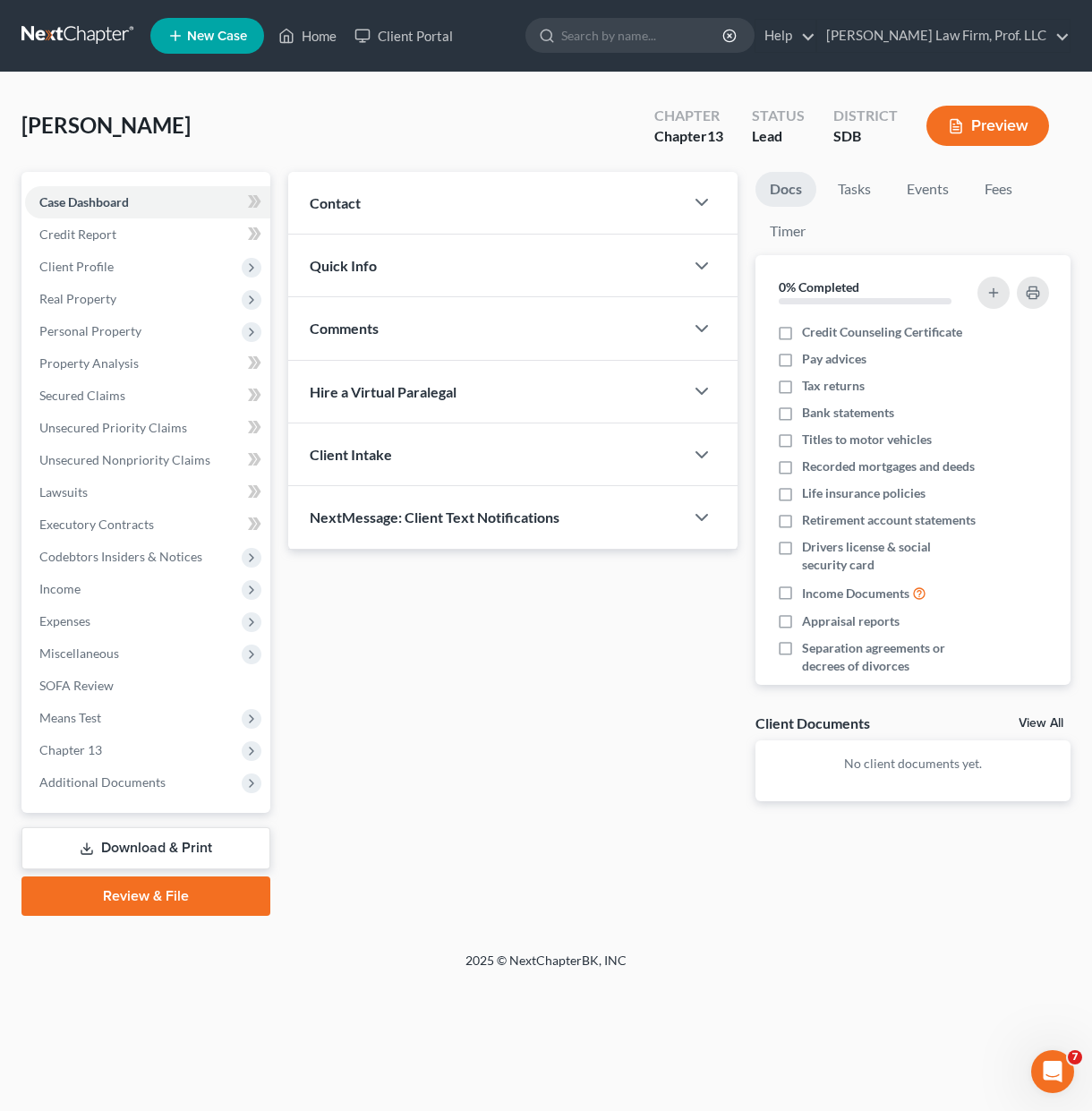
click at [375, 124] on div "Ketterling, Blake Upgraded Chapter Chapter 13 Status Lead District SDB Preview" at bounding box center [546, 133] width 1049 height 77
drag, startPoint x: 487, startPoint y: 642, endPoint x: 444, endPoint y: 595, distance: 63.7
click at [482, 640] on div "Updates & News × Contact New Contact Quick Info Status Discharged Discharged & …" at bounding box center [512, 500] width 467 height 658
click at [153, 466] on span "Unsecured Nonpriority Claims" at bounding box center [124, 459] width 171 height 15
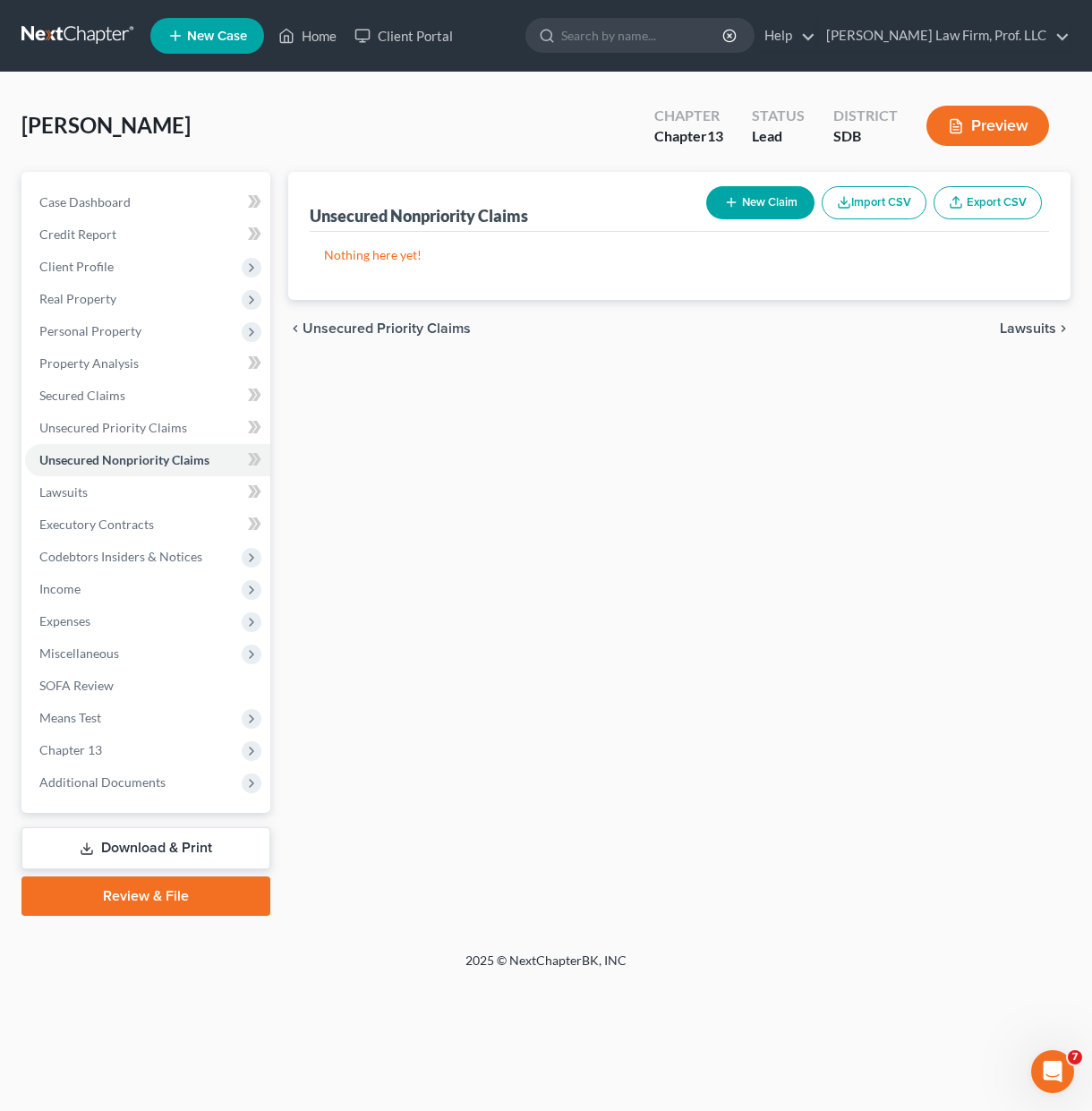
click at [780, 204] on button "New Claim" at bounding box center [760, 202] width 108 height 33
select select "0"
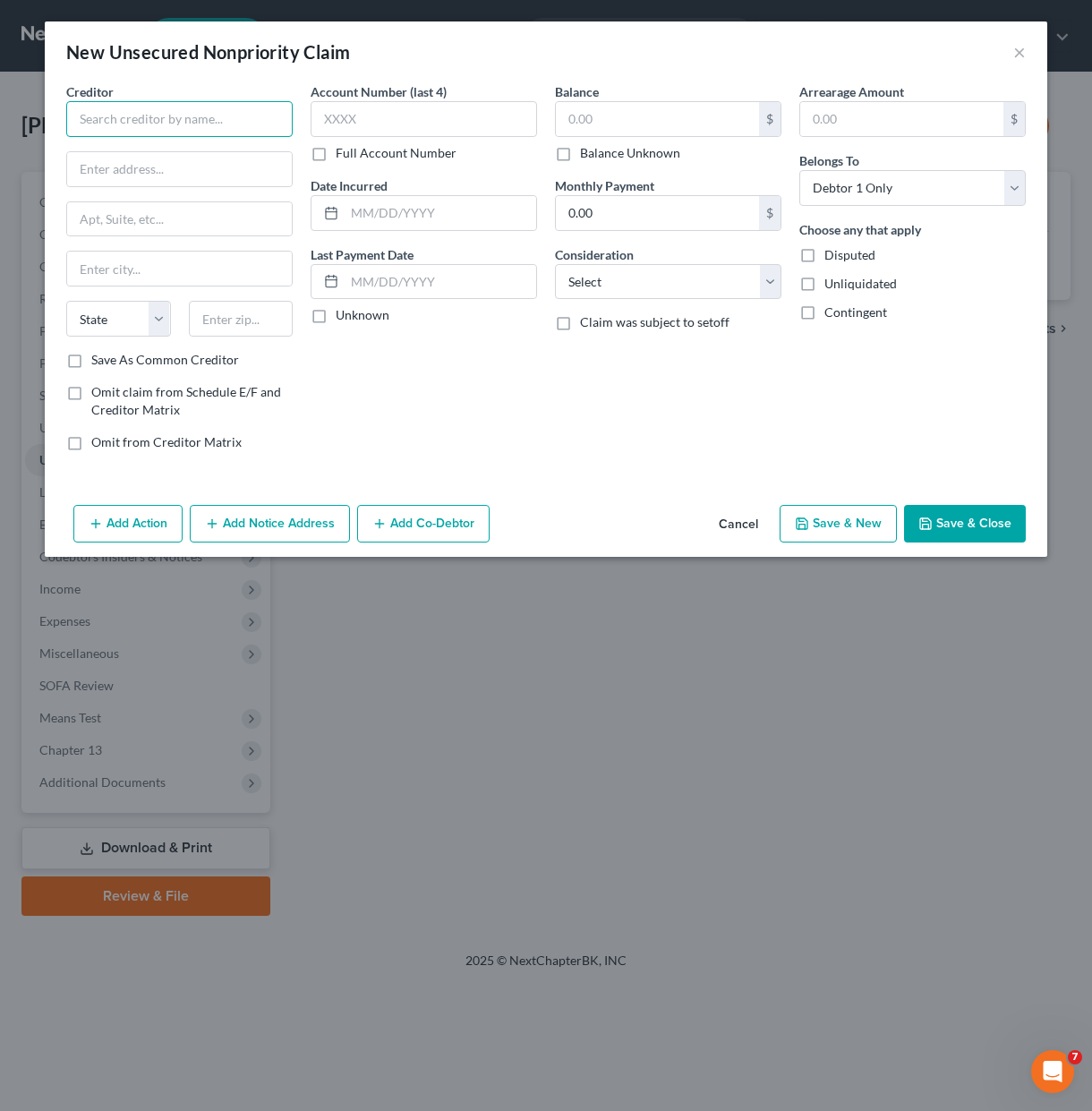
click at [122, 105] on input "text" at bounding box center [179, 119] width 227 height 35
click at [113, 119] on input "Locke Oil LLC" at bounding box center [179, 119] width 227 height 35
drag, startPoint x: 134, startPoint y: 118, endPoint x: 145, endPoint y: 118, distance: 11.0
click at [135, 118] on input "Locken Oil LLC" at bounding box center [179, 119] width 227 height 35
type input "Locken Oil, LLC"
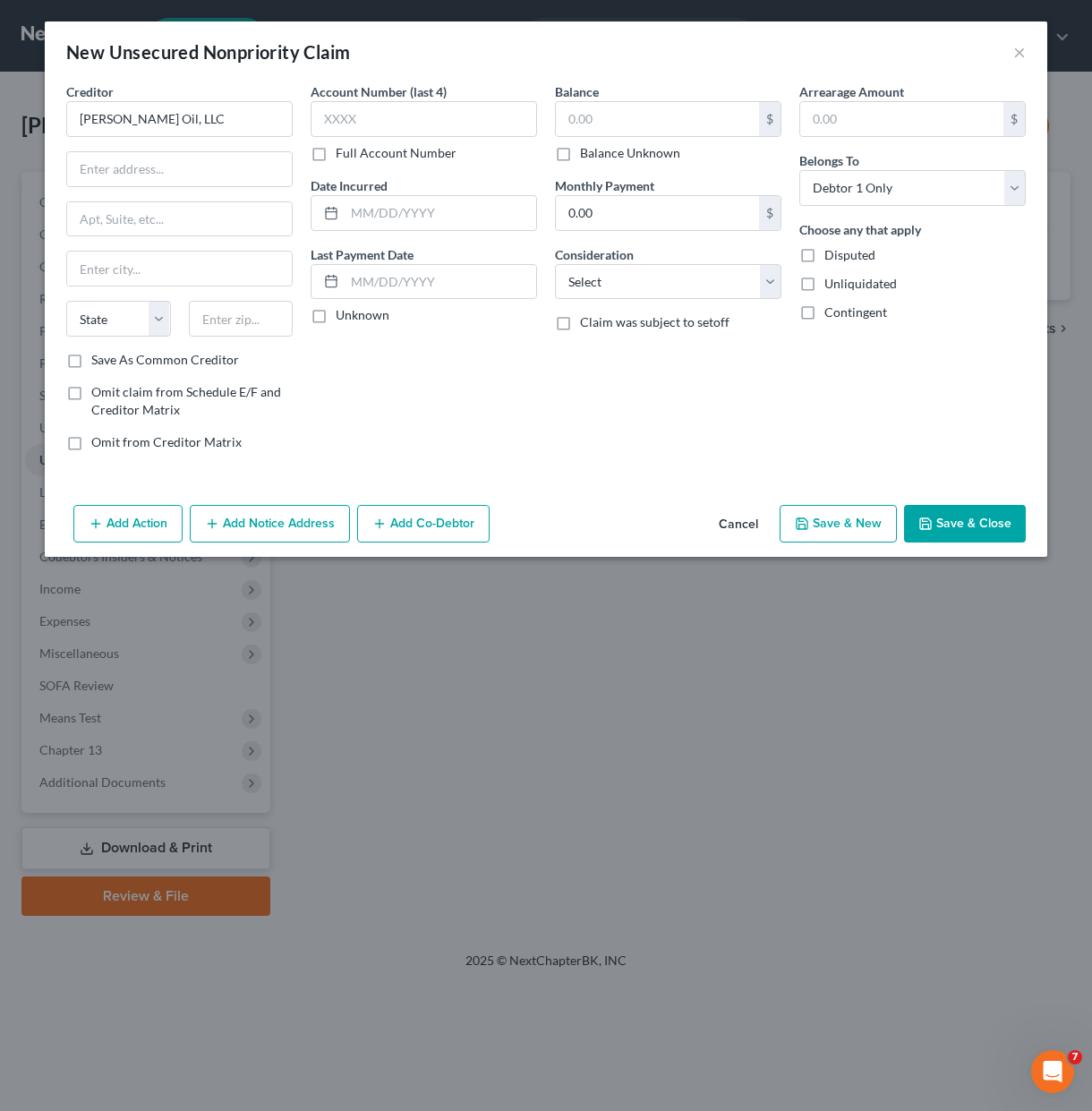
drag, startPoint x: 842, startPoint y: 257, endPoint x: 834, endPoint y: 281, distance: 25.3
click at [842, 259] on span "Disputed" at bounding box center [849, 255] width 51 height 15
click at [842, 258] on input "Disputed" at bounding box center [837, 252] width 11 height 11
checkbox input "true"
drag, startPoint x: 833, startPoint y: 282, endPoint x: 834, endPoint y: 322, distance: 40.0
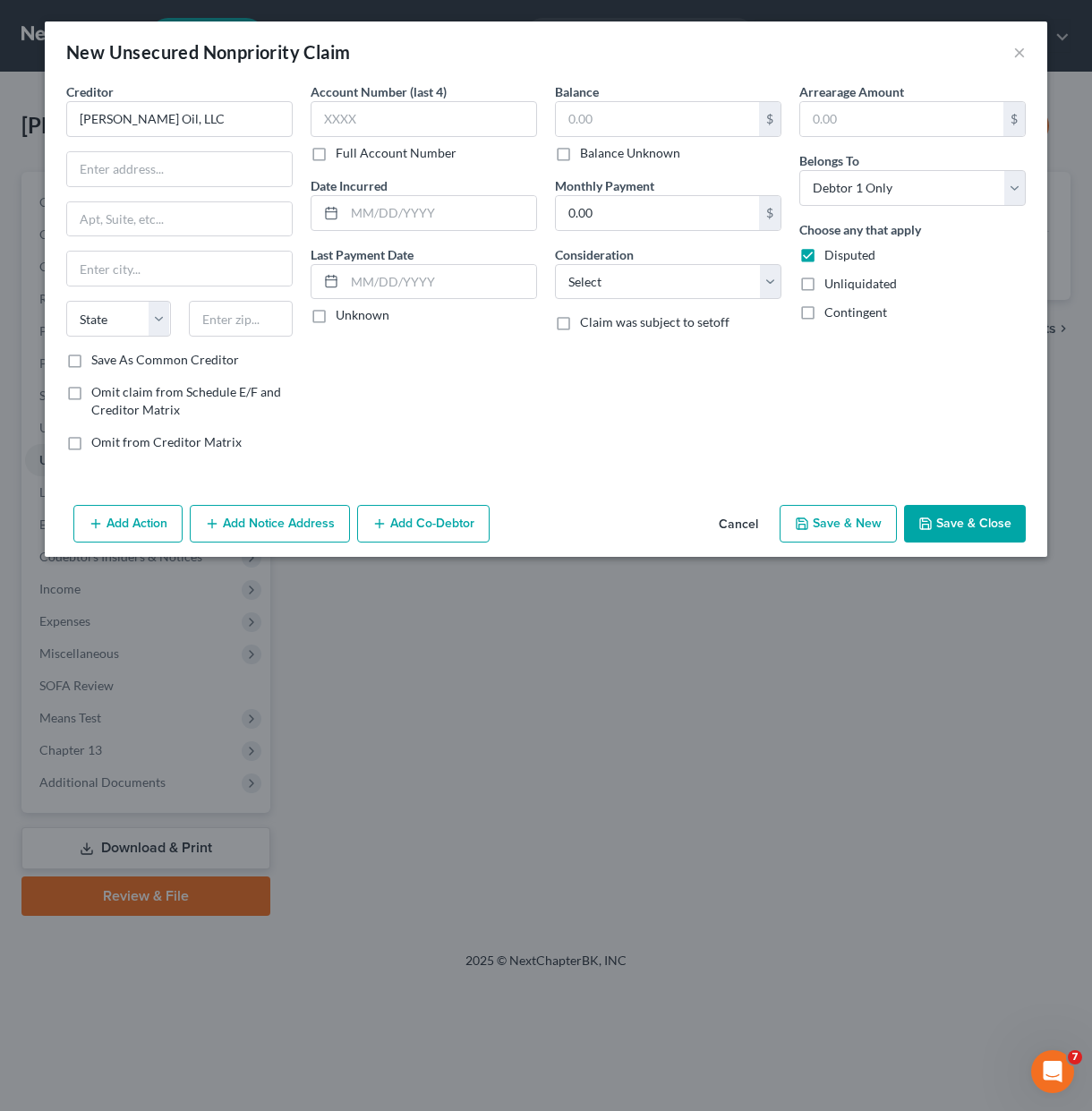
click at [832, 283] on span "Unliquidated" at bounding box center [861, 283] width 73 height 15
click at [832, 283] on input "Unliquidated" at bounding box center [837, 280] width 11 height 11
checkbox input "true"
click at [834, 325] on div "Arrearage Amount $ Belongs To * Select Debtor 1 Only Debtor 2 Only Debtor 1 And…" at bounding box center [913, 274] width 245 height 383
click at [837, 316] on span "Contingent" at bounding box center [855, 312] width 63 height 15
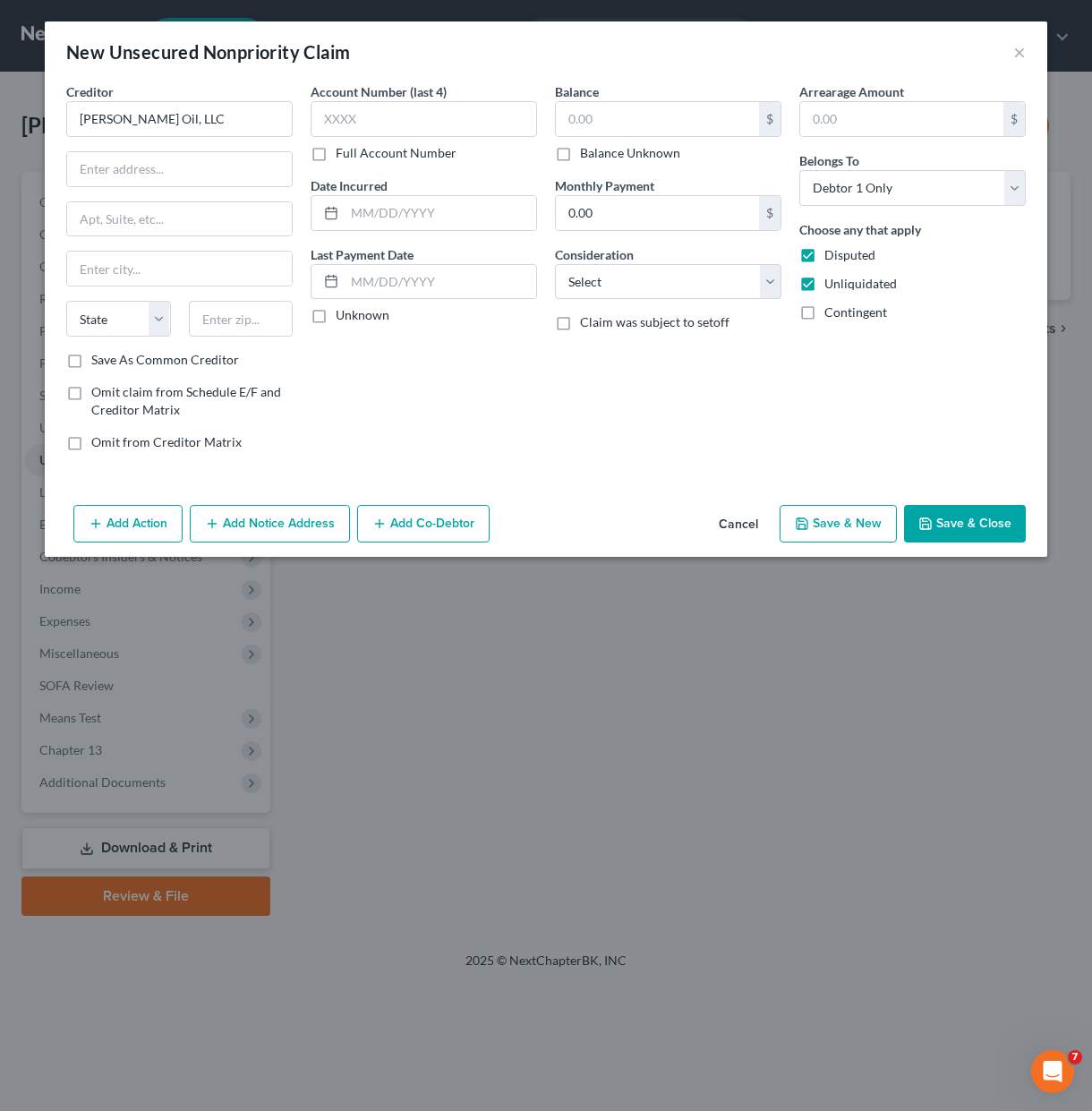
click at [837, 315] on input "Contingent" at bounding box center [837, 309] width 11 height 11
checkbox input "true"
click at [160, 162] on input "text" at bounding box center [179, 169] width 225 height 34
type input "PO Box 204"
type input "57633"
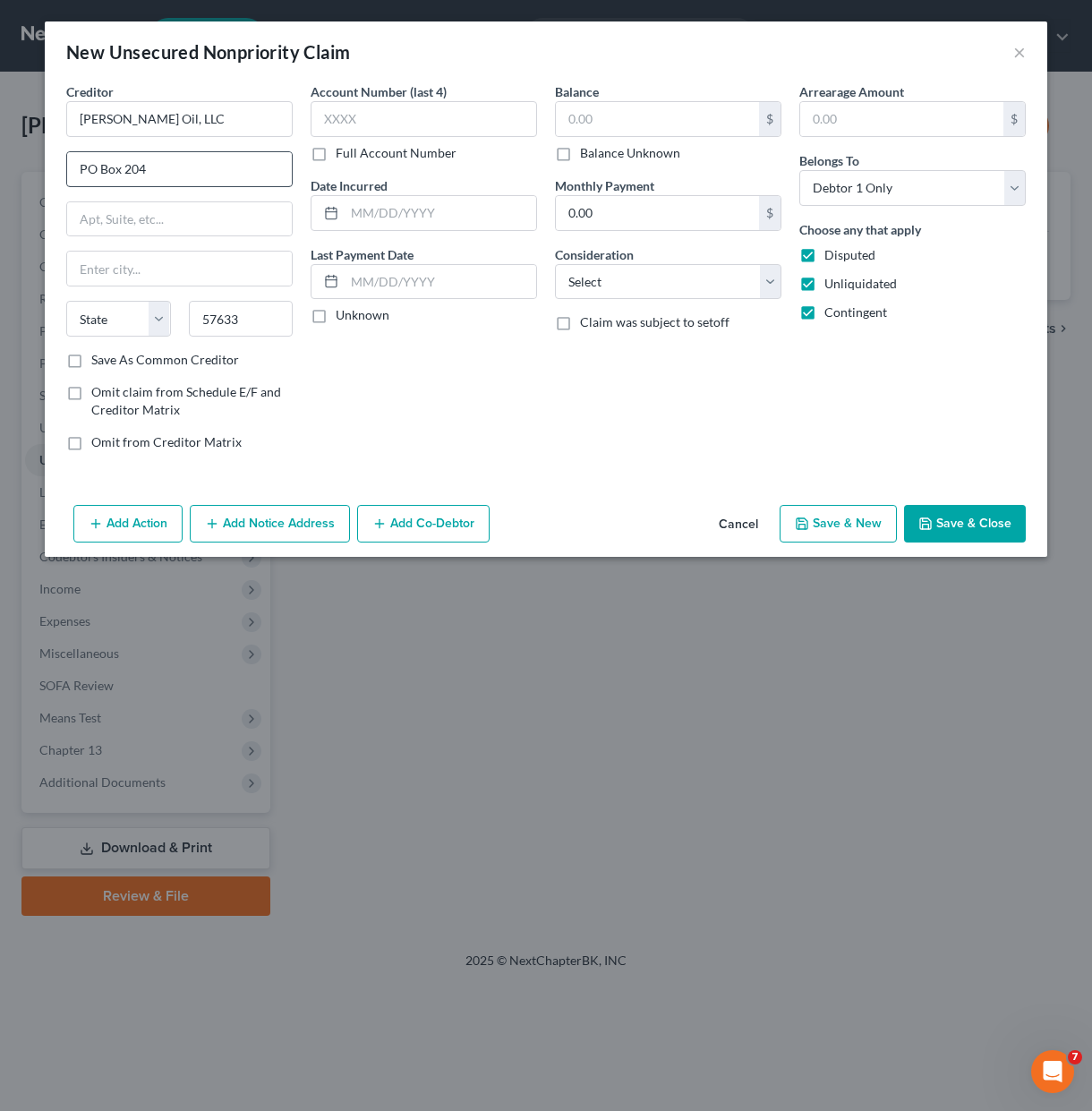
type input "Isabel"
select select "43"
click at [474, 478] on div "Creditor * Locken Oil, LLC PO Box 204 Isabel State AL AK AR AZ CA CO CT DE DC F…" at bounding box center [546, 289] width 1002 height 415
click at [637, 110] on input "text" at bounding box center [657, 119] width 203 height 34
click at [628, 141] on div "$ Balance Unknown" at bounding box center [667, 131] width 227 height 61
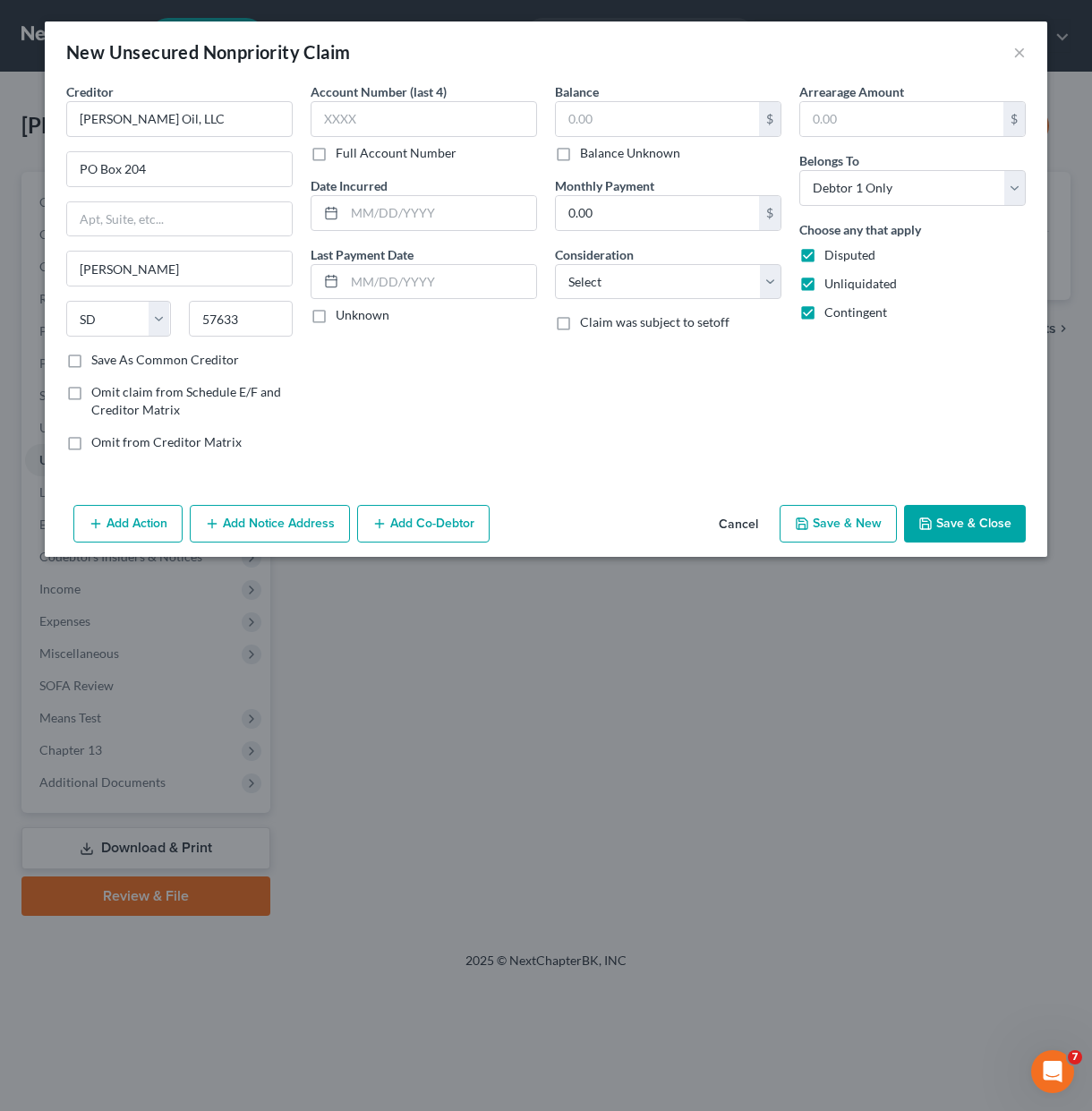
click at [623, 158] on label "Balance Unknown" at bounding box center [629, 152] width 100 height 18
click at [598, 156] on input "Balance Unknown" at bounding box center [593, 149] width 11 height 11
checkbox input "true"
type input "0.00"
click at [672, 150] on label "Balance Unknown" at bounding box center [629, 152] width 100 height 18
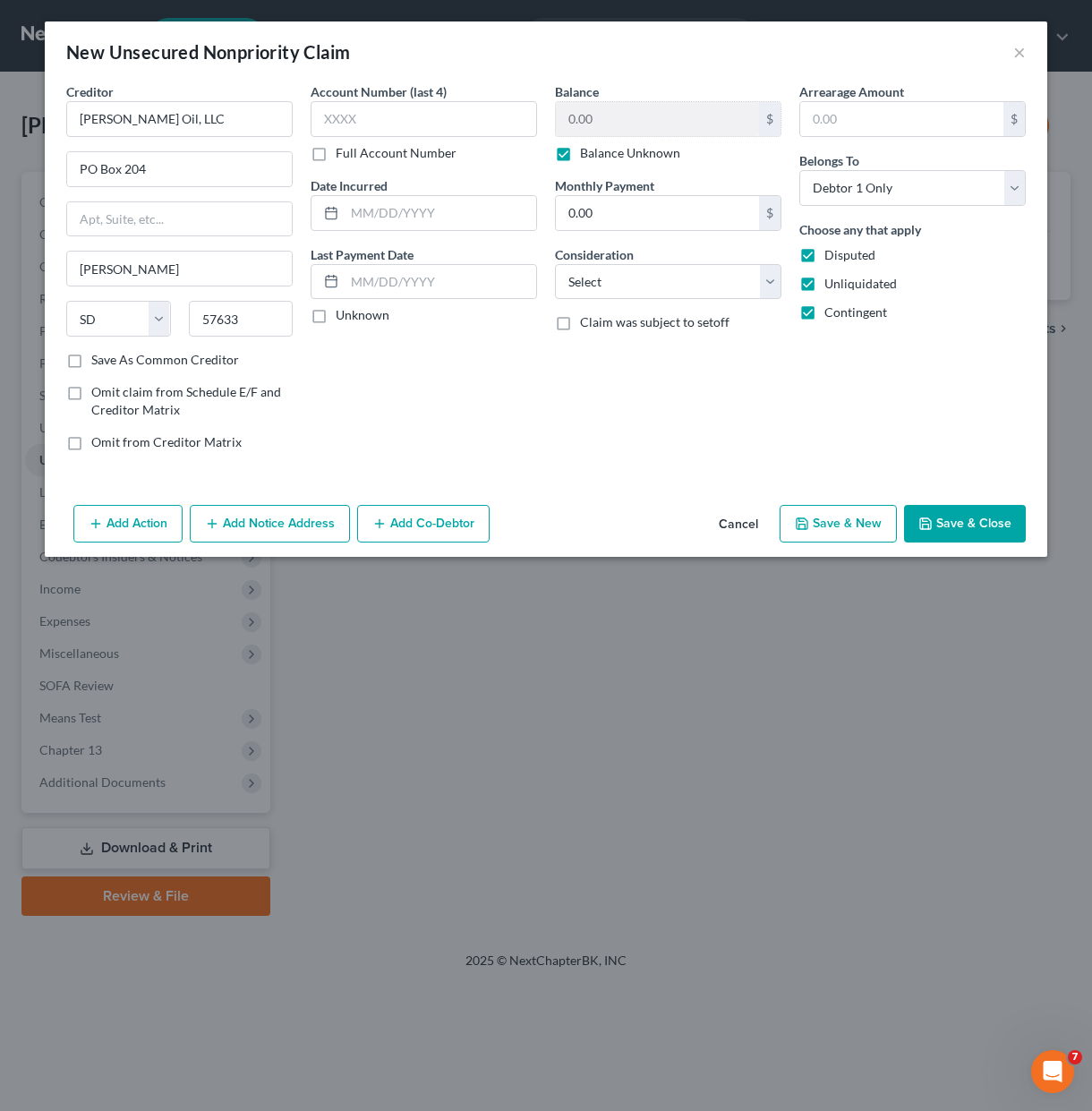
click at [598, 150] on input "Balance Unknown" at bounding box center [593, 149] width 11 height 11
checkbox input "false"
click at [665, 123] on input "0.00" at bounding box center [657, 119] width 203 height 34
click at [649, 381] on div "Balance 0.00 $ Balance Unknown Balance Undetermined 0.00 $ Balance Unknown Mont…" at bounding box center [668, 274] width 245 height 383
click at [737, 276] on select "Select Cable / Satellite Services Collection Agency Credit Card Debt Debt Couns…" at bounding box center [667, 282] width 227 height 35
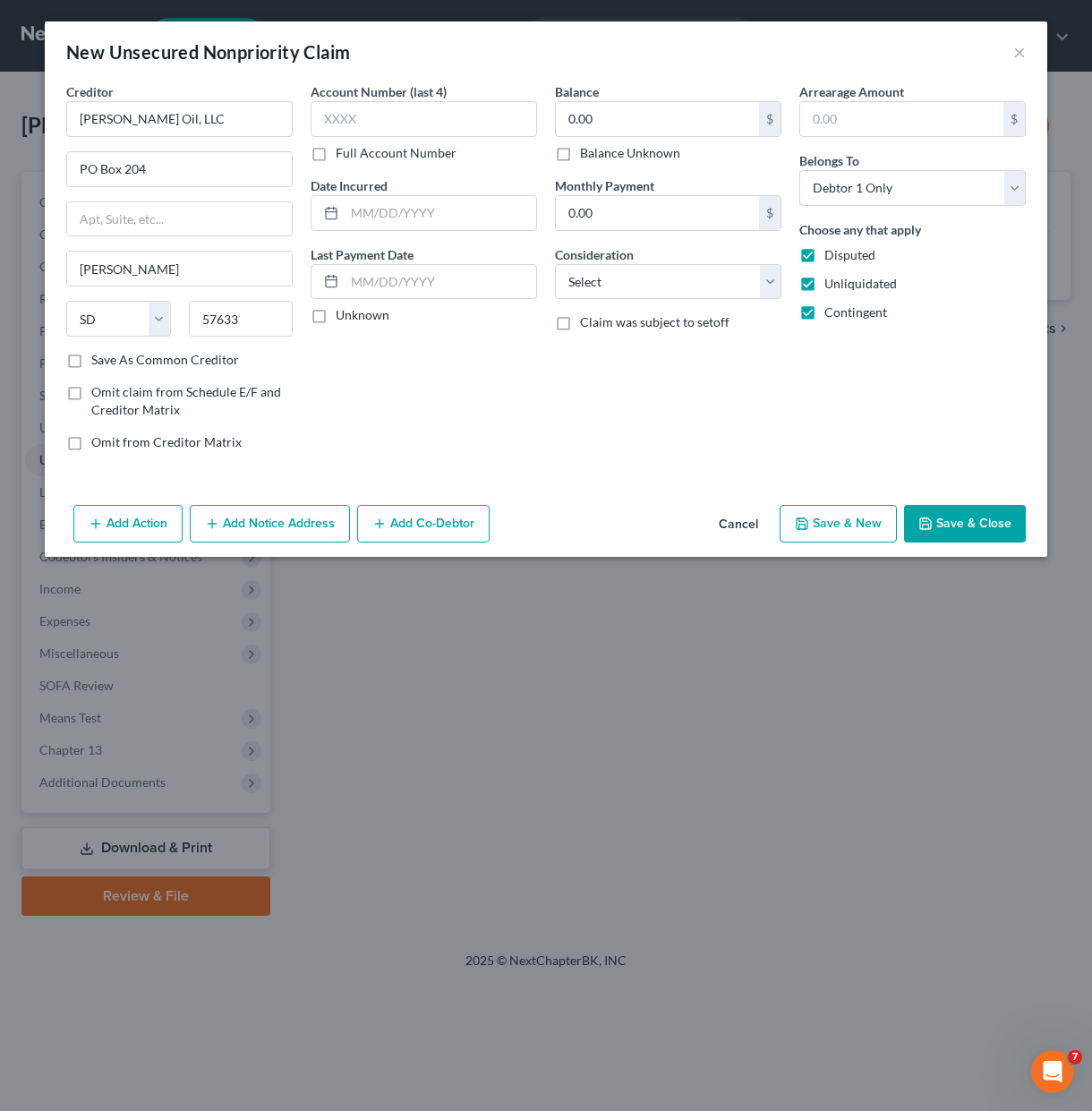
click at [885, 399] on div "Arrearage Amount $ Belongs To * Select Debtor 1 Only Debtor 2 Only Debtor 1 And…" at bounding box center [913, 274] width 245 height 383
click at [935, 525] on button "Save & Close" at bounding box center [964, 524] width 121 height 37
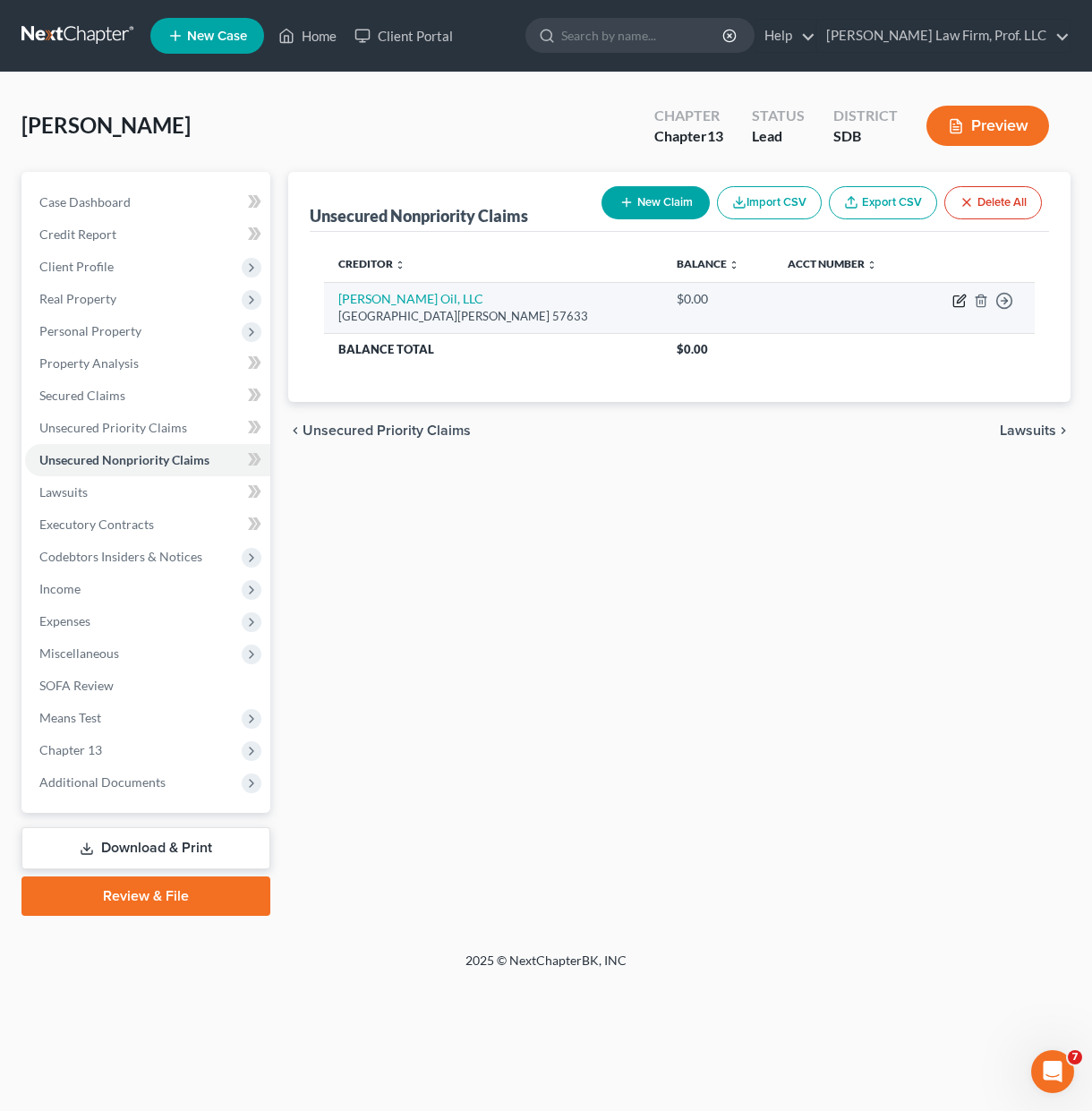
click at [963, 301] on icon "button" at bounding box center [959, 300] width 14 height 14
select select "43"
select select "0"
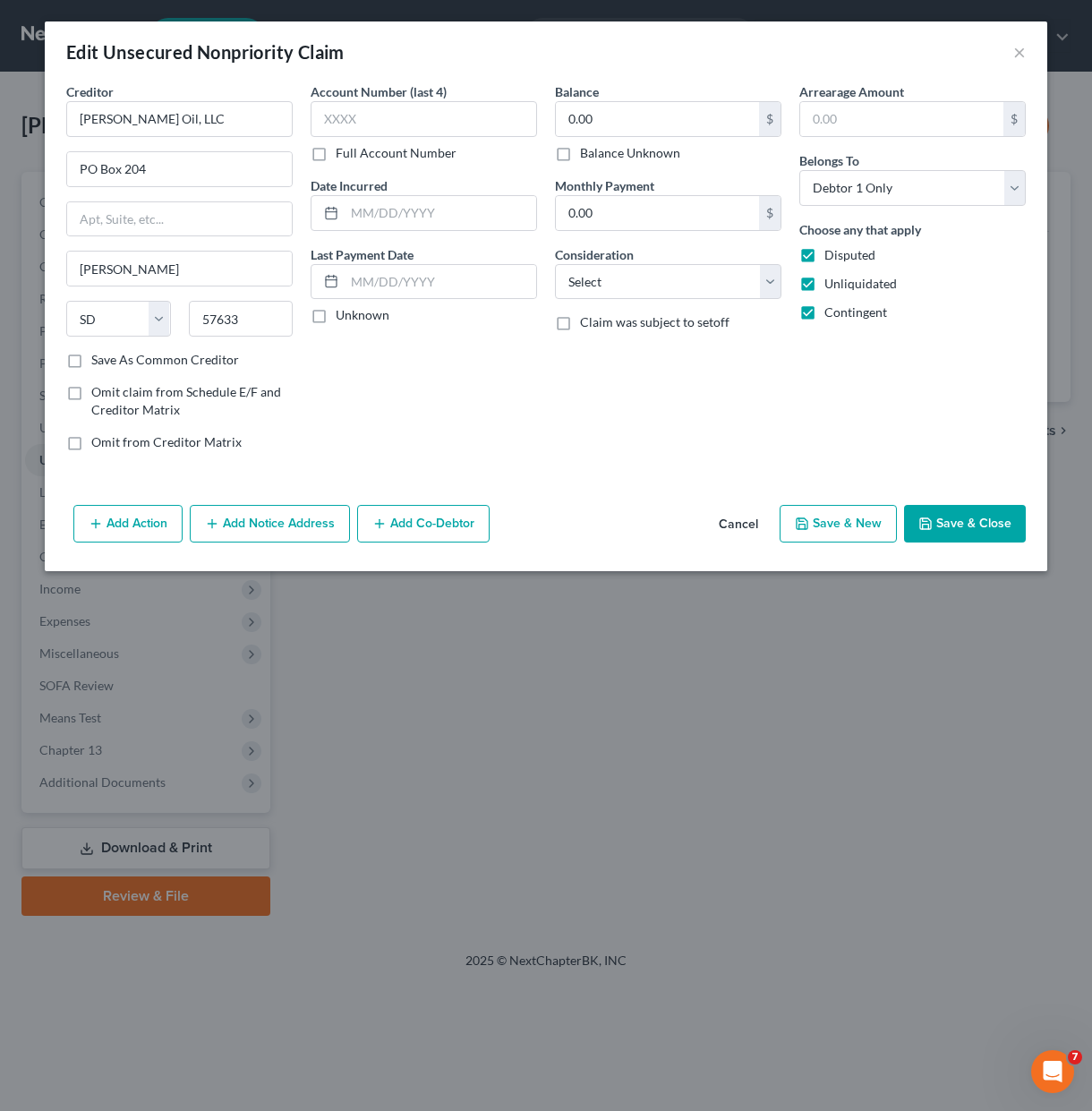
drag, startPoint x: 484, startPoint y: 347, endPoint x: 457, endPoint y: 357, distance: 28.8
click at [484, 350] on div "Account Number (last 4) Full Account Number Date Incurred Last Payment Date Unk…" at bounding box center [424, 274] width 245 height 383
drag, startPoint x: 194, startPoint y: 198, endPoint x: 200, endPoint y: 175, distance: 23.8
click at [194, 197] on div "Creditor * Locken Oil, LLC PO Box 204 Isabel State AL AK AR AZ CA CO CT DE DC F…" at bounding box center [179, 217] width 227 height 269
click at [201, 173] on input "PO Box 204" at bounding box center [179, 169] width 225 height 34
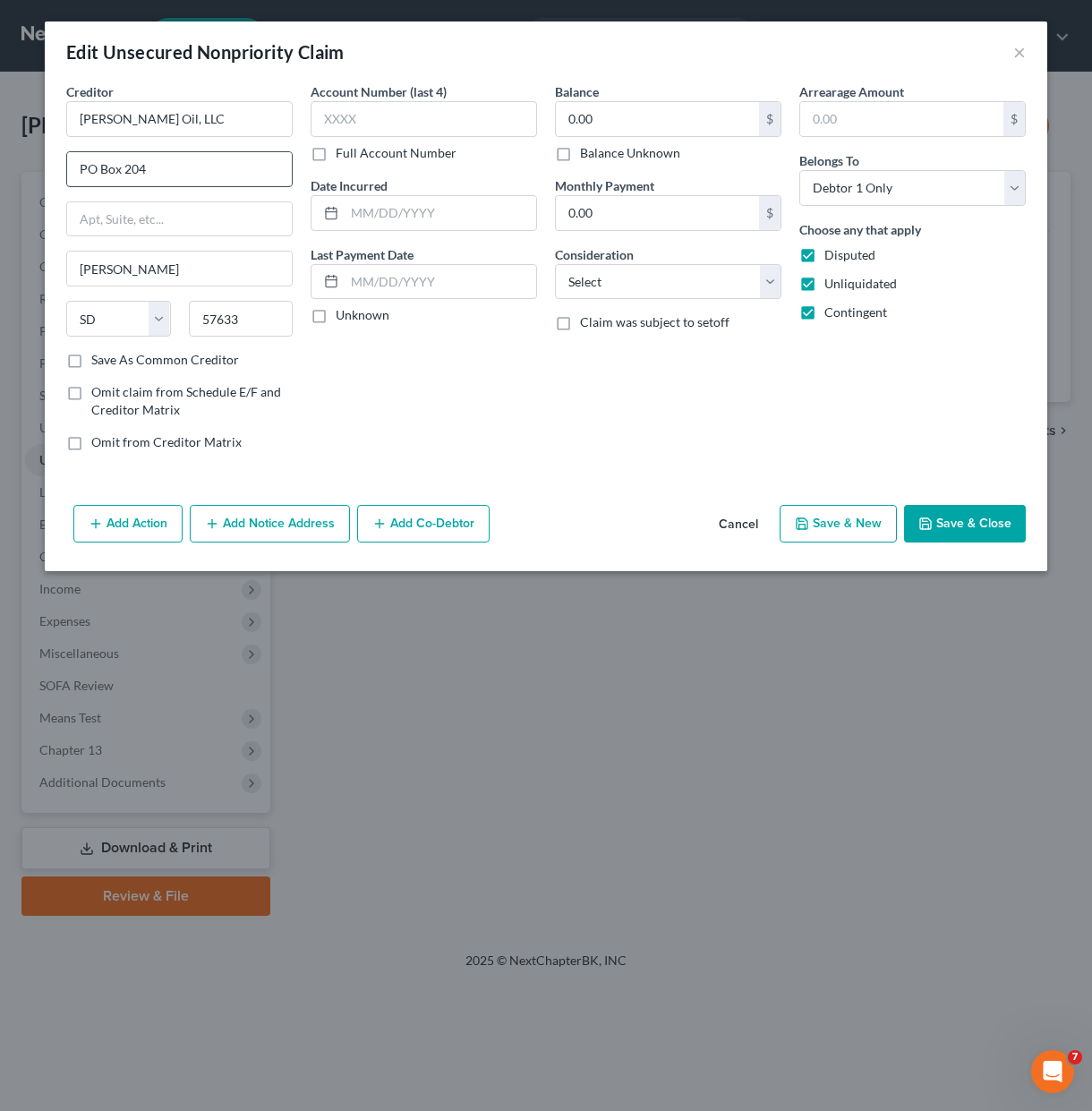
click at [201, 173] on input "PO Box 204" at bounding box center [179, 169] width 225 height 34
drag, startPoint x: 194, startPoint y: 174, endPoint x: 135, endPoint y: 175, distance: 59.0
click at [135, 176] on input "301 MainS treet" at bounding box center [179, 169] width 225 height 34
type input "301 Main Street"
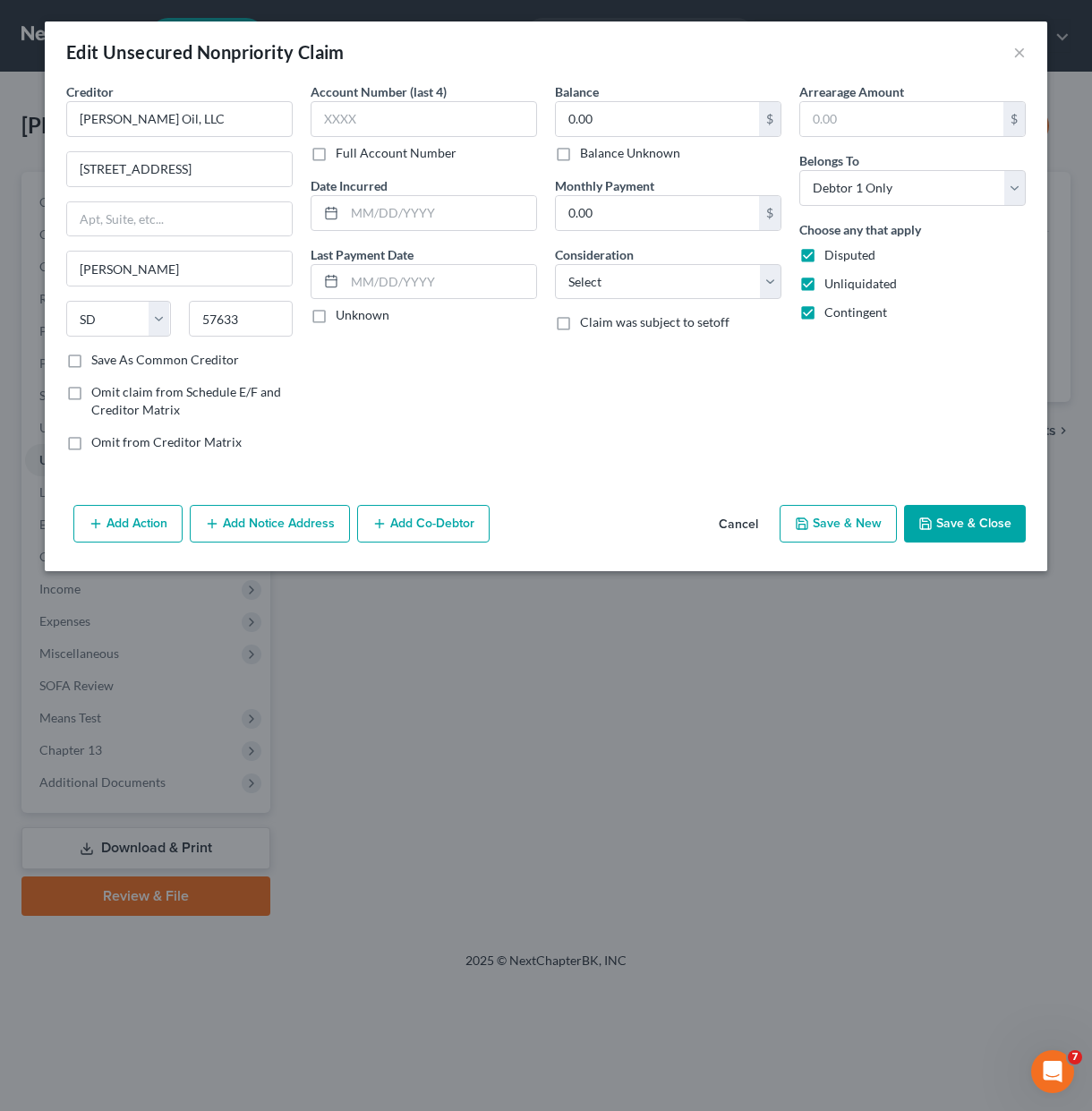
click at [430, 395] on div "Account Number (last 4) Full Account Number Date Incurred Last Payment Date Unk…" at bounding box center [424, 274] width 245 height 383
click at [982, 516] on button "Save & Close" at bounding box center [964, 524] width 121 height 37
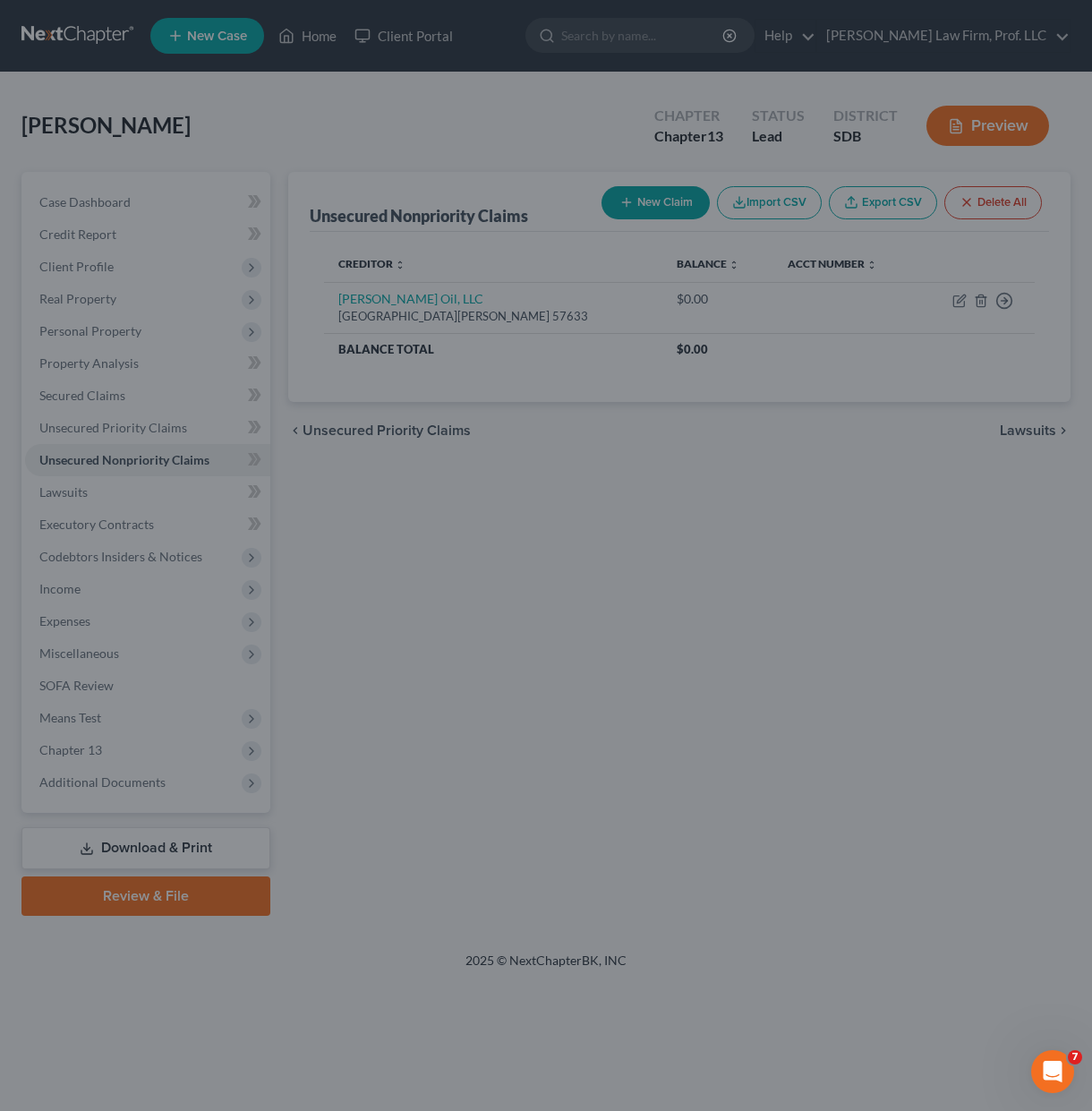
type input "0"
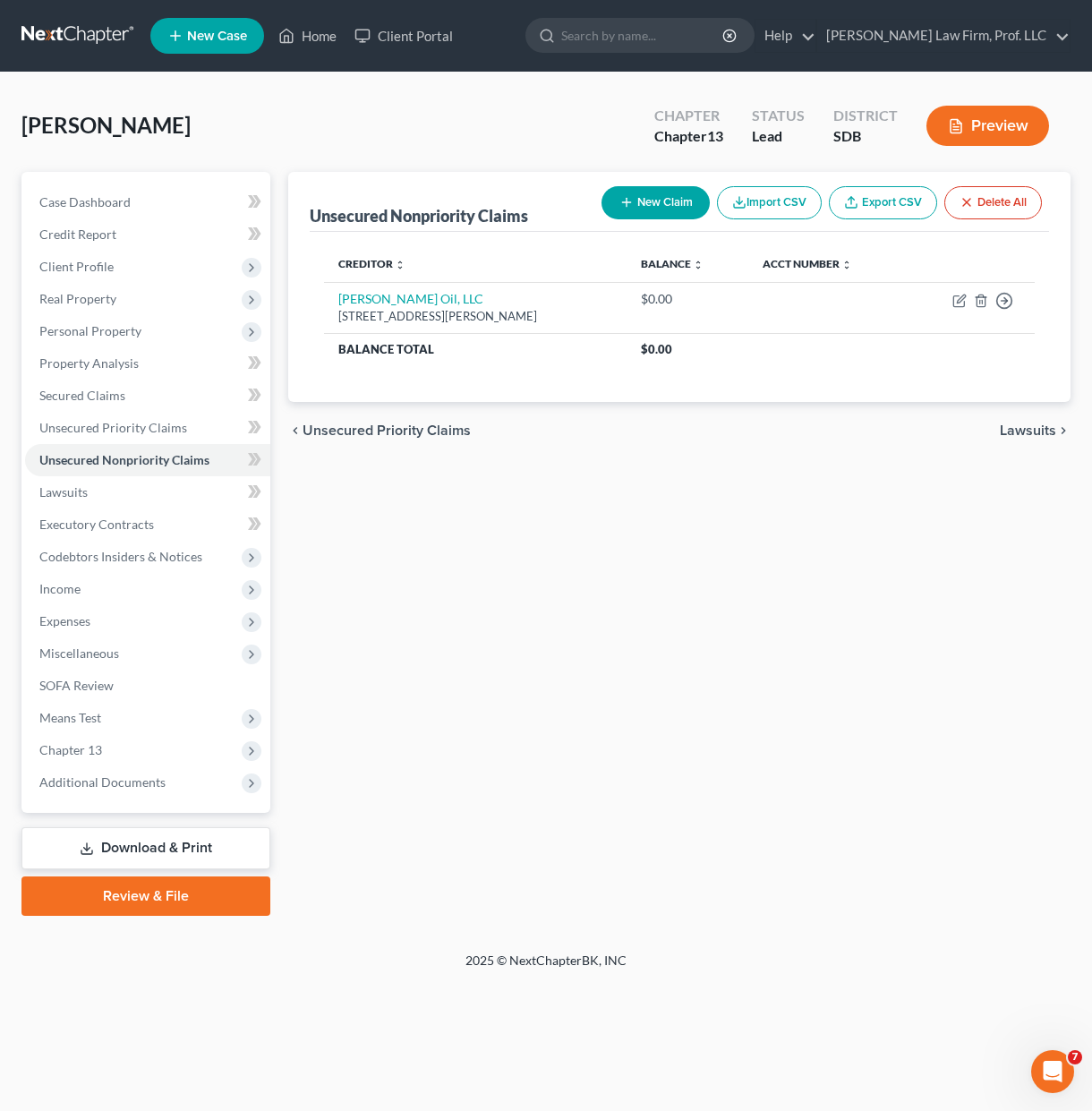
click at [551, 735] on div "Unsecured Nonpriority Claims New Claim Import CSV Export CSV Delete All Credito…" at bounding box center [679, 543] width 800 height 744
click at [100, 302] on span "Real Property" at bounding box center [77, 299] width 77 height 15
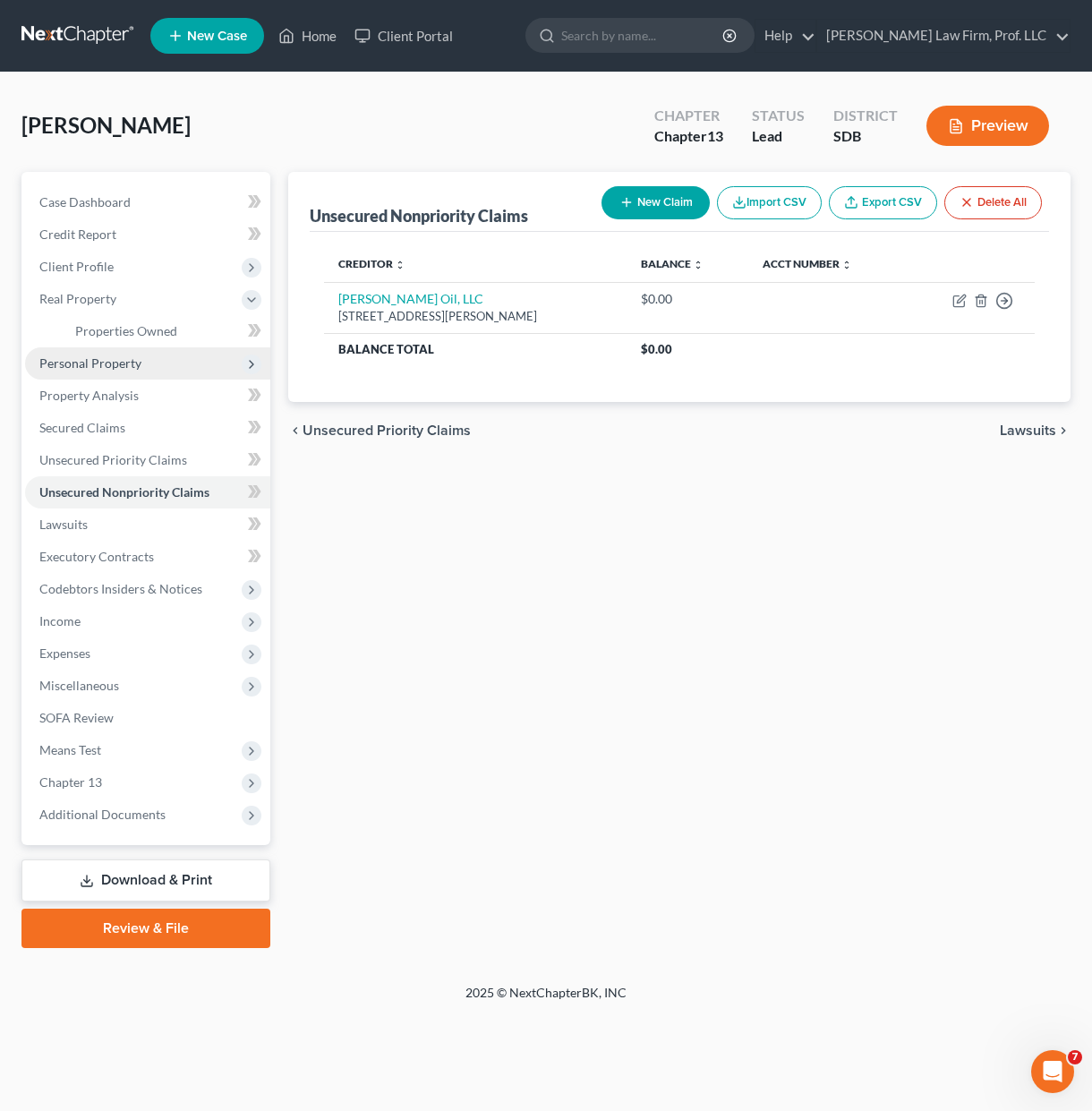
click at [101, 360] on span "Personal Property" at bounding box center [90, 363] width 102 height 15
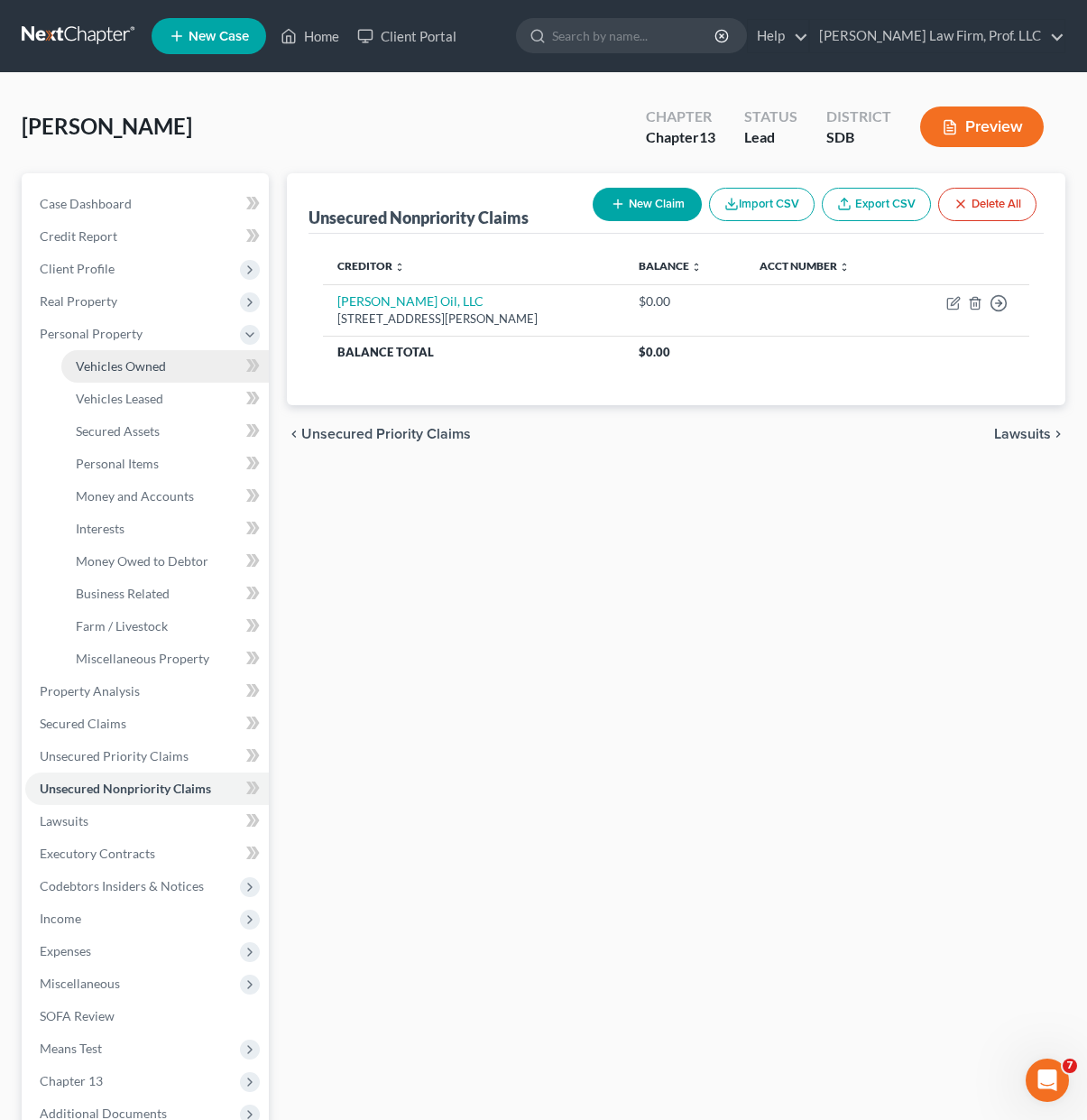
click at [148, 368] on span "Vehicles Owned" at bounding box center [121, 366] width 90 height 15
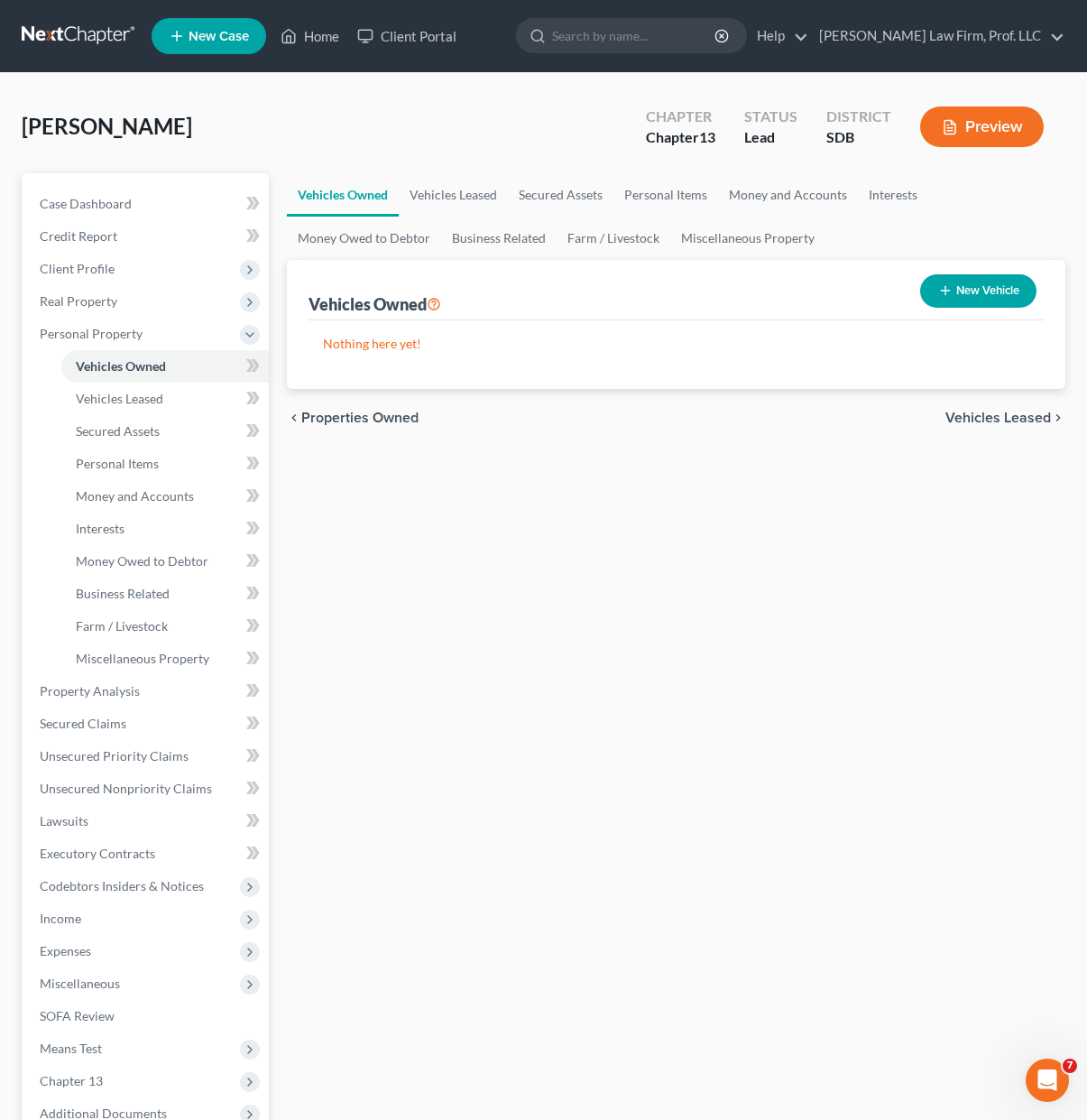
click at [958, 293] on button "New Vehicle" at bounding box center [979, 290] width 117 height 33
select select "0"
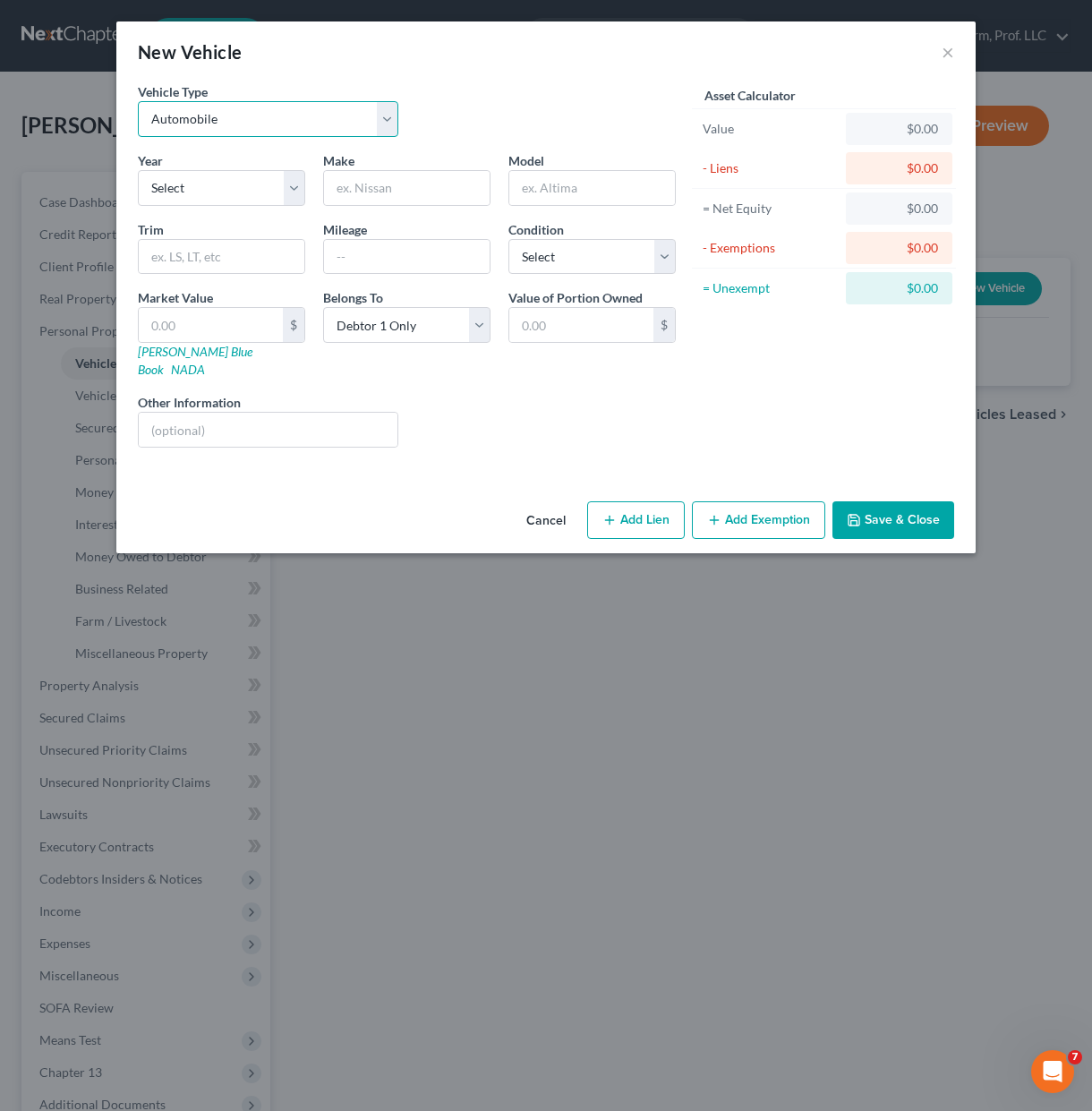
click at [343, 131] on select "Select Automobile Truck Trailer Watercraft Aircraft Motor Home Atv Other Vehicle" at bounding box center [268, 119] width 260 height 35
select select "2"
click at [138, 101] on select "Select Automobile Truck Trailer Watercraft Aircraft Motor Home Atv Other Vehicle" at bounding box center [268, 119] width 260 height 35
drag, startPoint x: 228, startPoint y: 180, endPoint x: 239, endPoint y: 190, distance: 14.9
click at [228, 180] on select "Select 2026 2025 2024 2023 2022 2021 2020 2019 2018 2017 2016 2015 2014 2013 20…" at bounding box center [221, 188] width 167 height 35
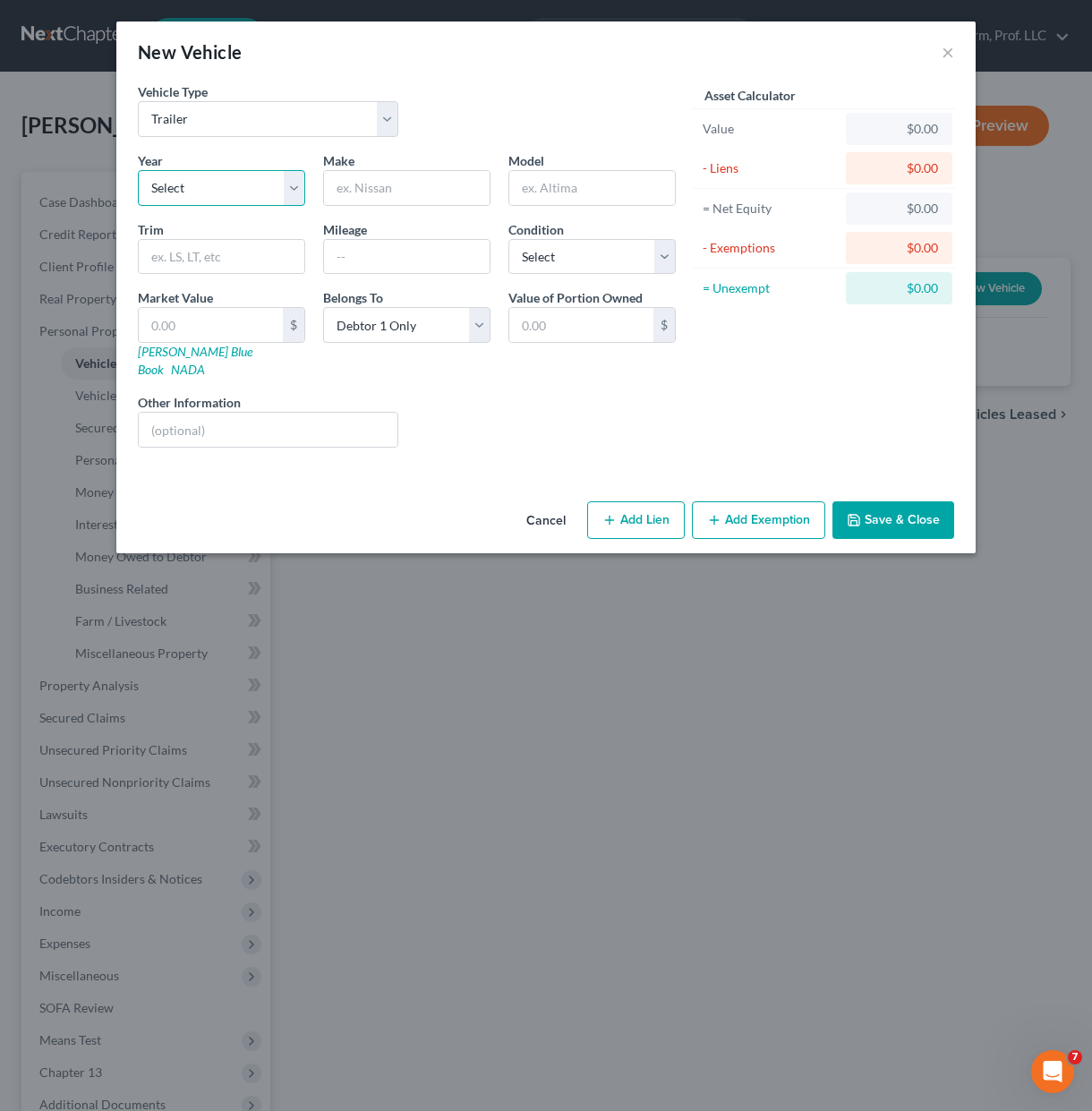
select select "3"
click at [138, 170] on select "Select 2026 2025 2024 2023 2022 2021 2020 2019 2018 2017 2016 2015 2014 2013 20…" at bounding box center [221, 188] width 167 height 35
click at [375, 202] on input "text" at bounding box center [406, 188] width 165 height 34
type input "P J"
click at [589, 186] on input "text" at bounding box center [592, 188] width 165 height 34
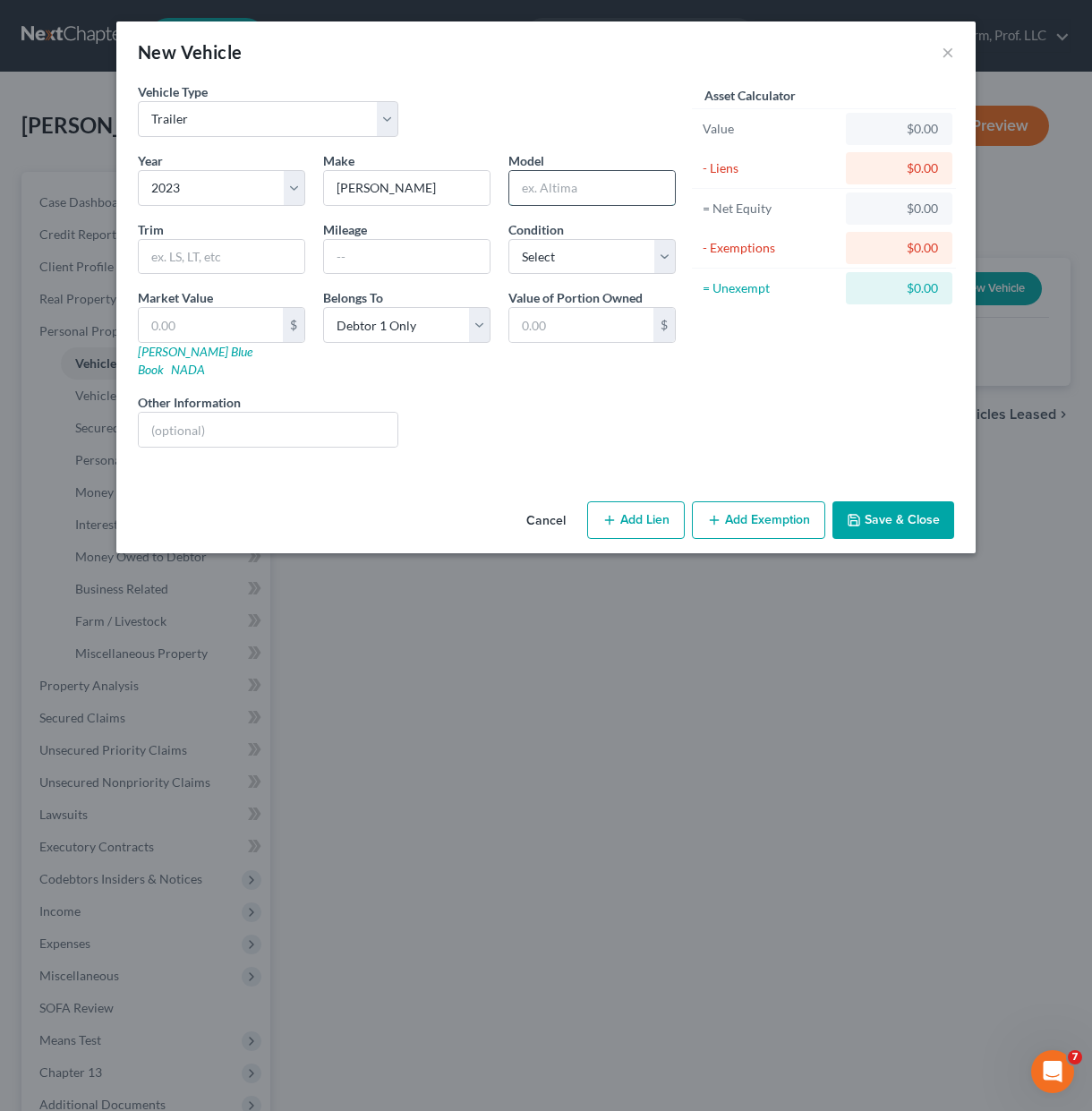
paste input "7X16 UTILITY"
type input "7X16 UTILITY"
click at [718, 356] on div "Asset Calculator Value $0.00 - Liens $0.00 = Net Equity $0.00 - Exemptions $0.0…" at bounding box center [823, 272] width 278 height 379
click at [431, 198] on input "P J" at bounding box center [406, 188] width 165 height 34
type input "PJ Manufacturing"
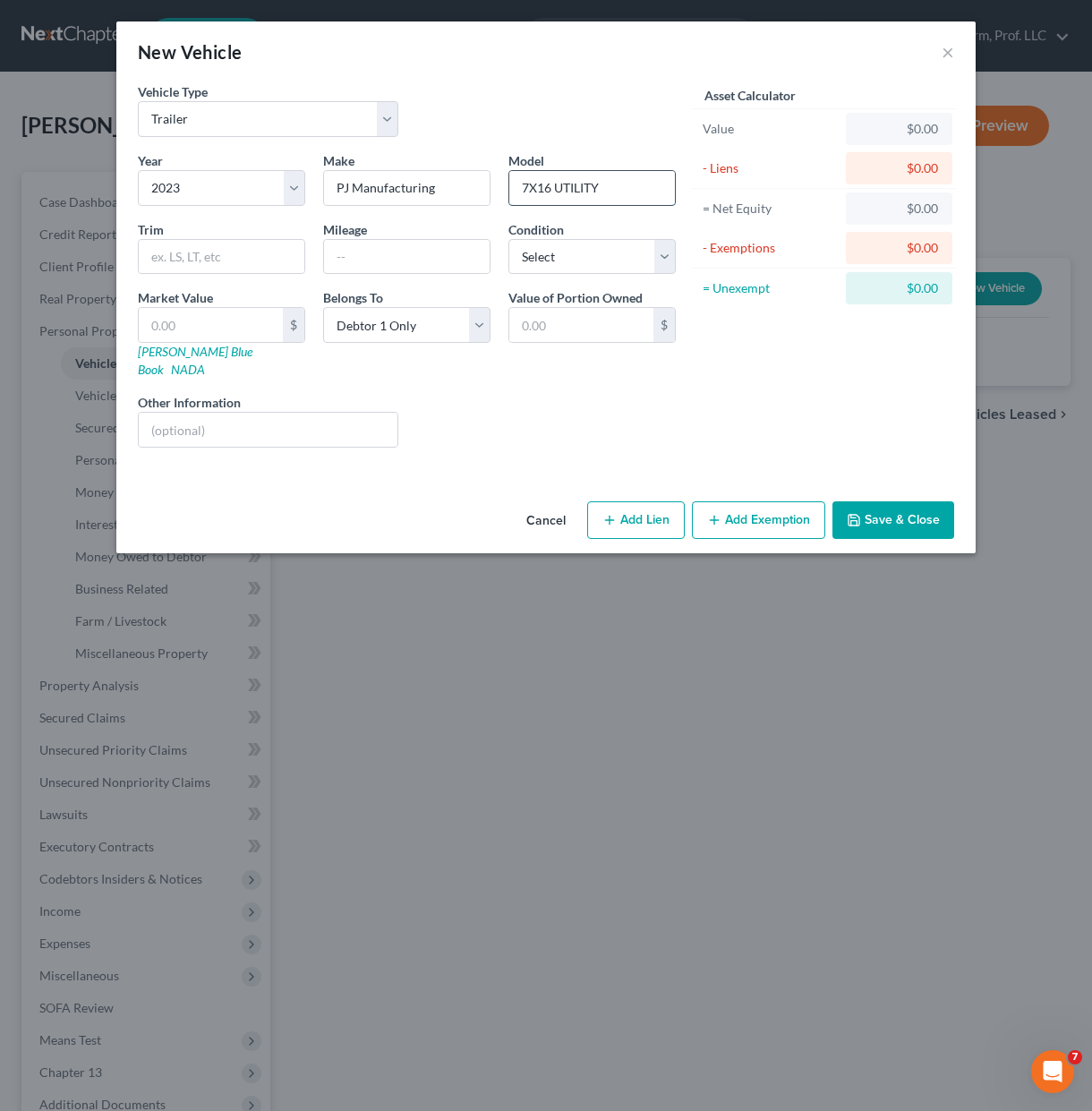
click at [610, 190] on input "7X16 UTILITY" at bounding box center [592, 188] width 165 height 34
type input "7X16 UTILITY Trailer"
click at [333, 430] on div "Year Select 2026 2025 2024 2023 2022 2021 2020 2019 2018 2017 2016 2015 2014 20…" at bounding box center [406, 306] width 555 height 311
click at [329, 413] on input "text" at bounding box center [268, 429] width 259 height 34
paste input "3CV1US0S0P2659653"
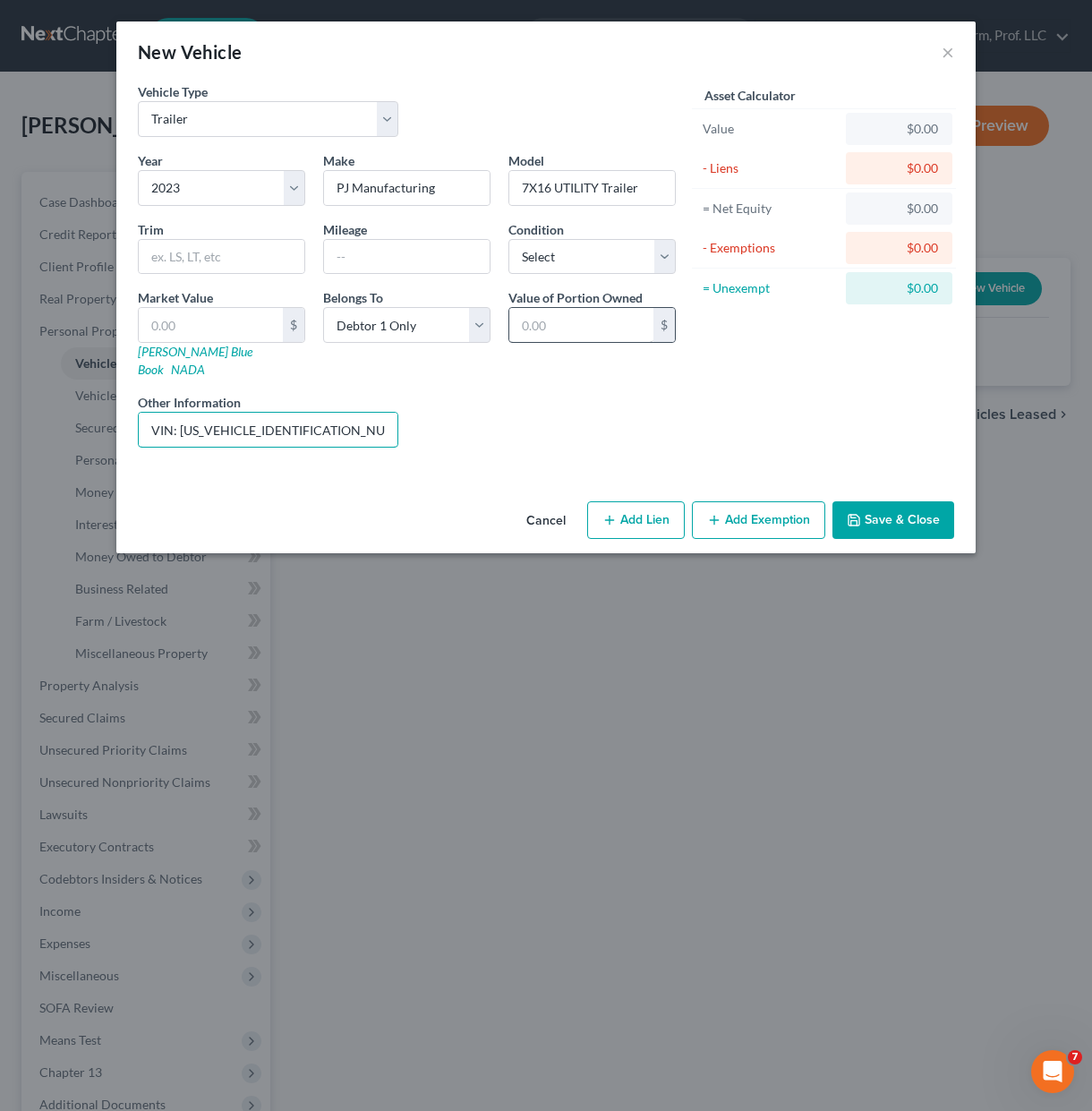
type input "VIN: 3CV1US0S0P2659653"
click at [543, 342] on input "text" at bounding box center [581, 325] width 144 height 34
click at [576, 270] on select "Select Excellent Very Good Good Fair Poor" at bounding box center [592, 257] width 167 height 35
select select "2"
click at [509, 239] on select "Select Excellent Very Good Good Fair Poor" at bounding box center [592, 257] width 167 height 35
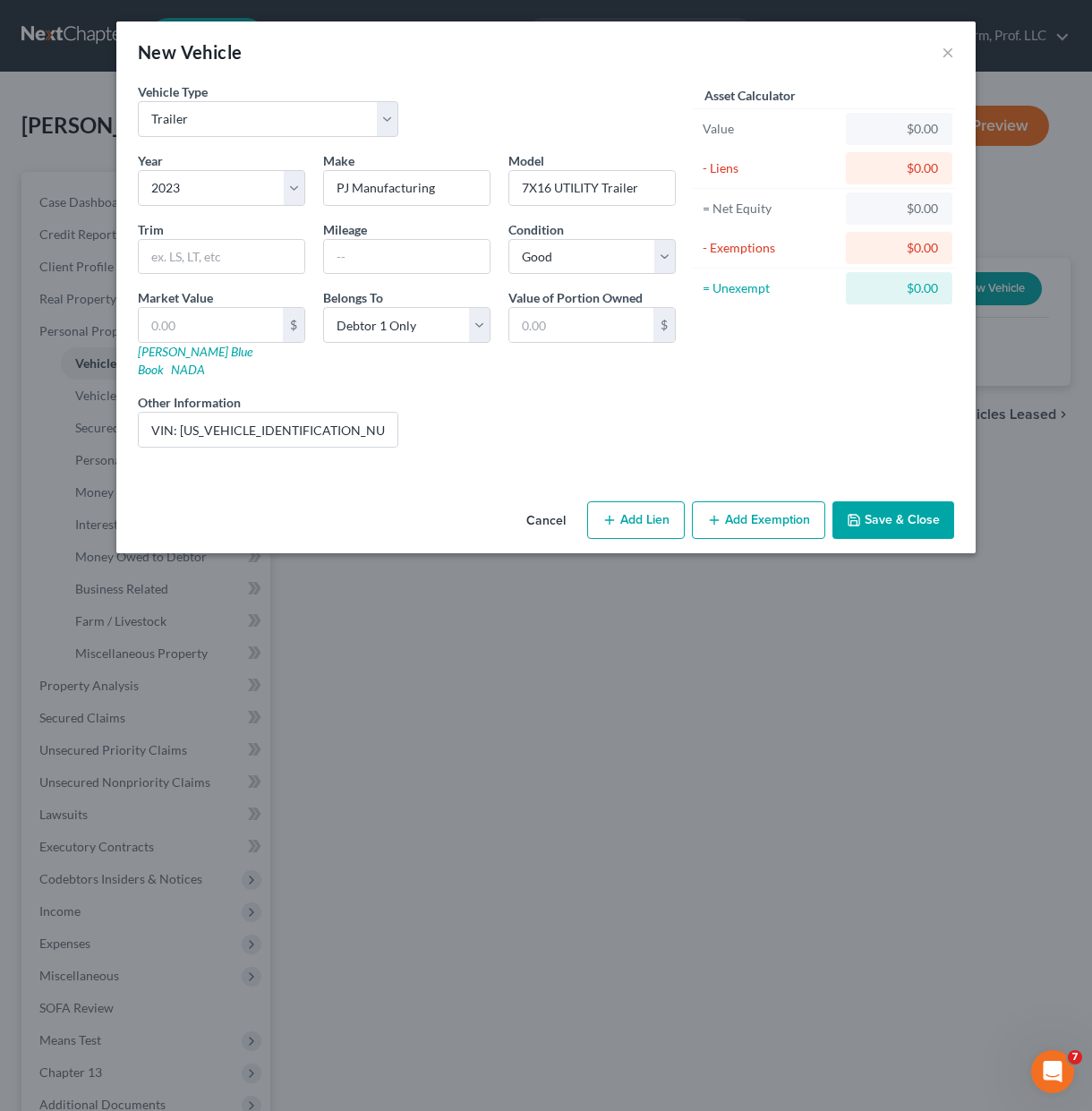
click at [436, 435] on div "Year Select 2026 2025 2024 2023 2022 2021 2020 2019 2018 2017 2016 2015 2014 20…" at bounding box center [406, 306] width 555 height 311
click at [866, 516] on button "Save & Close" at bounding box center [893, 520] width 121 height 37
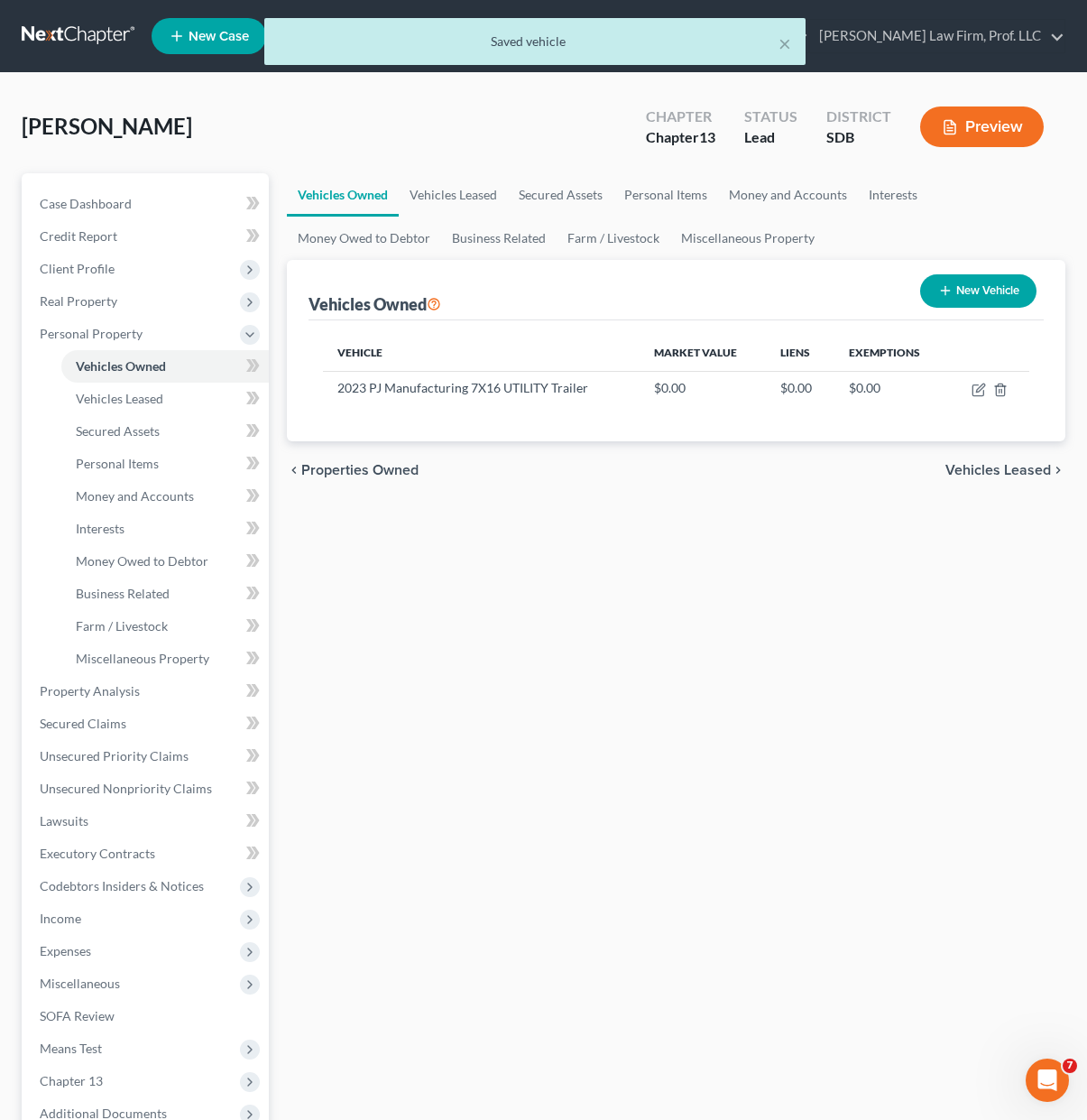
drag, startPoint x: 830, startPoint y: 725, endPoint x: 823, endPoint y: 703, distance: 23.1
click at [830, 723] on div "Vehicles Owned Vehicles Leased Secured Assets Personal Items Money and Accounts…" at bounding box center [676, 711] width 797 height 1075
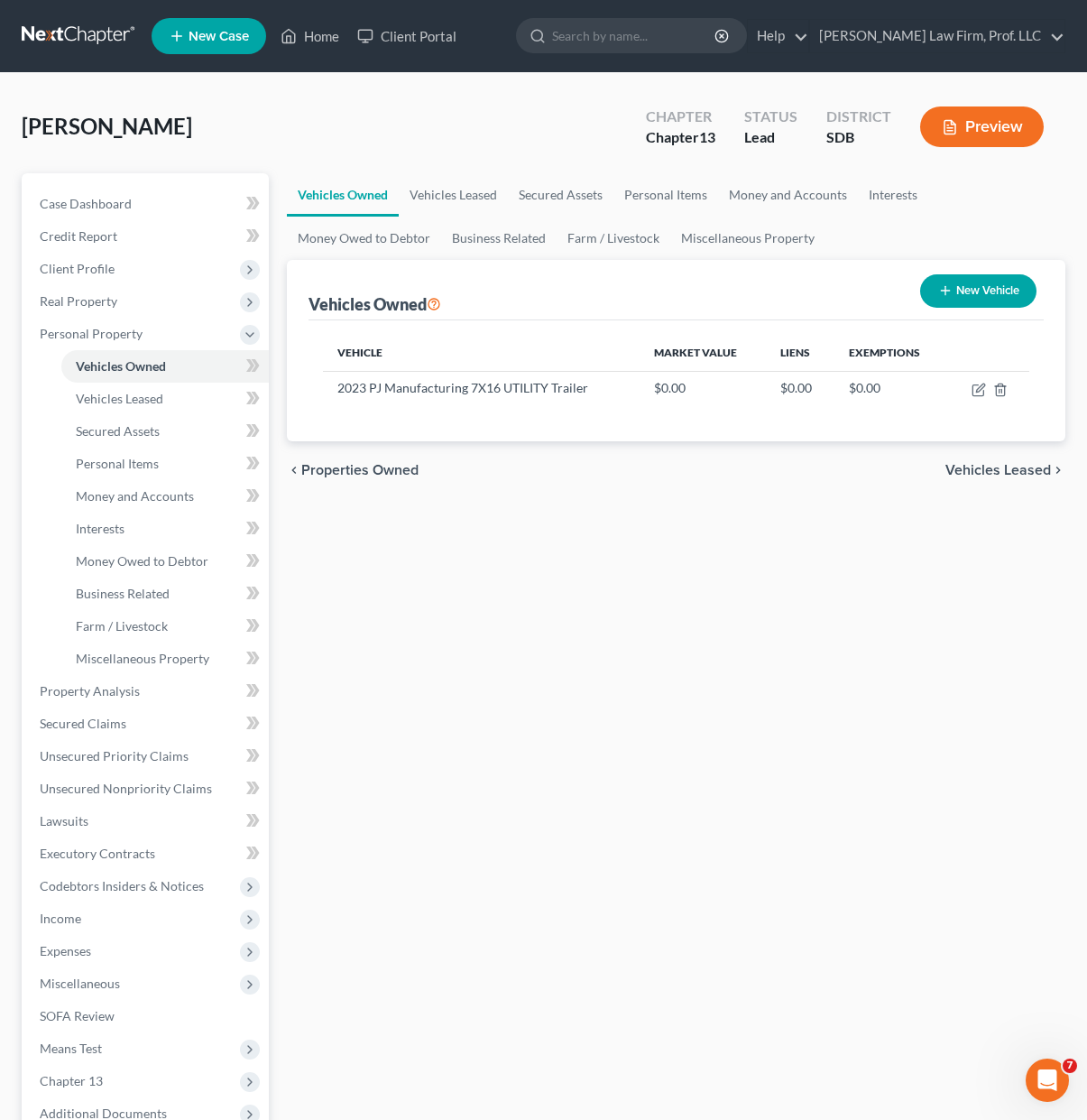
drag, startPoint x: 592, startPoint y: 656, endPoint x: 651, endPoint y: 561, distance: 111.8
click at [592, 648] on div "Vehicles Owned Vehicles Leased Secured Assets Personal Items Money and Accounts…" at bounding box center [676, 711] width 797 height 1075
click at [979, 390] on icon "button" at bounding box center [979, 389] width 14 height 14
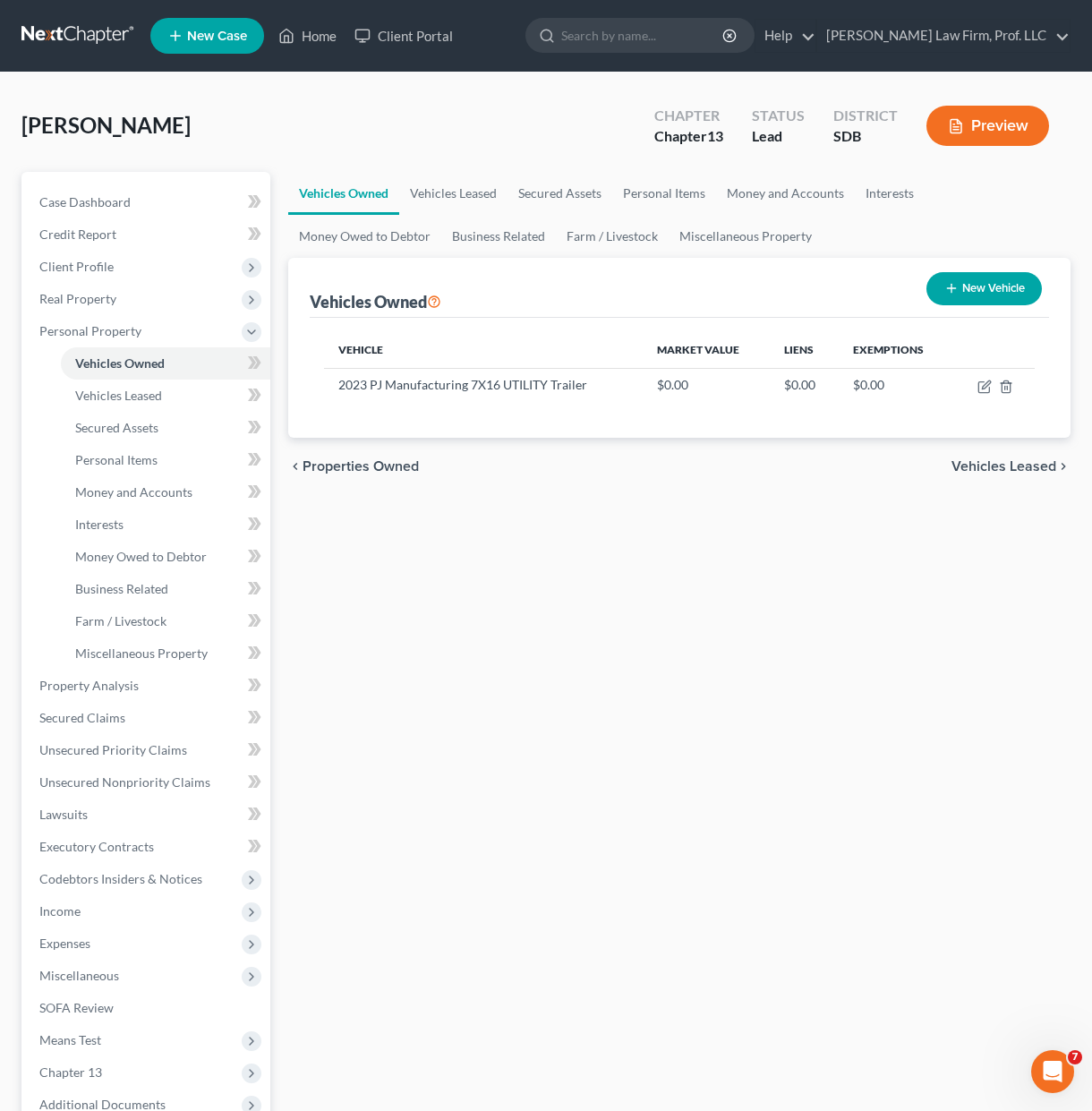
select select "2"
select select "3"
select select "2"
select select "0"
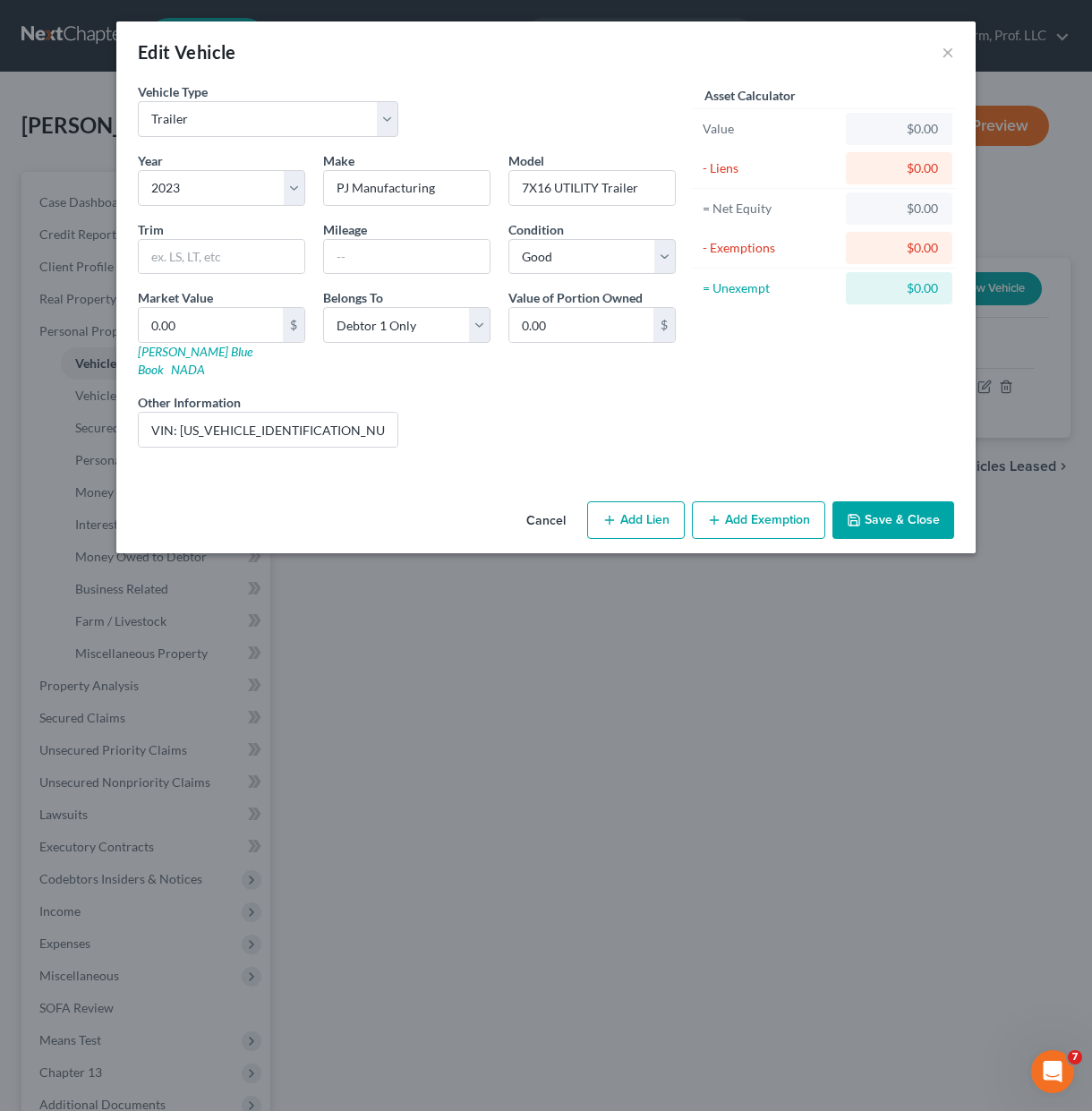
click at [633, 409] on div "Liens Select" at bounding box center [546, 420] width 278 height 54
click at [896, 506] on button "Save & Close" at bounding box center [893, 520] width 121 height 37
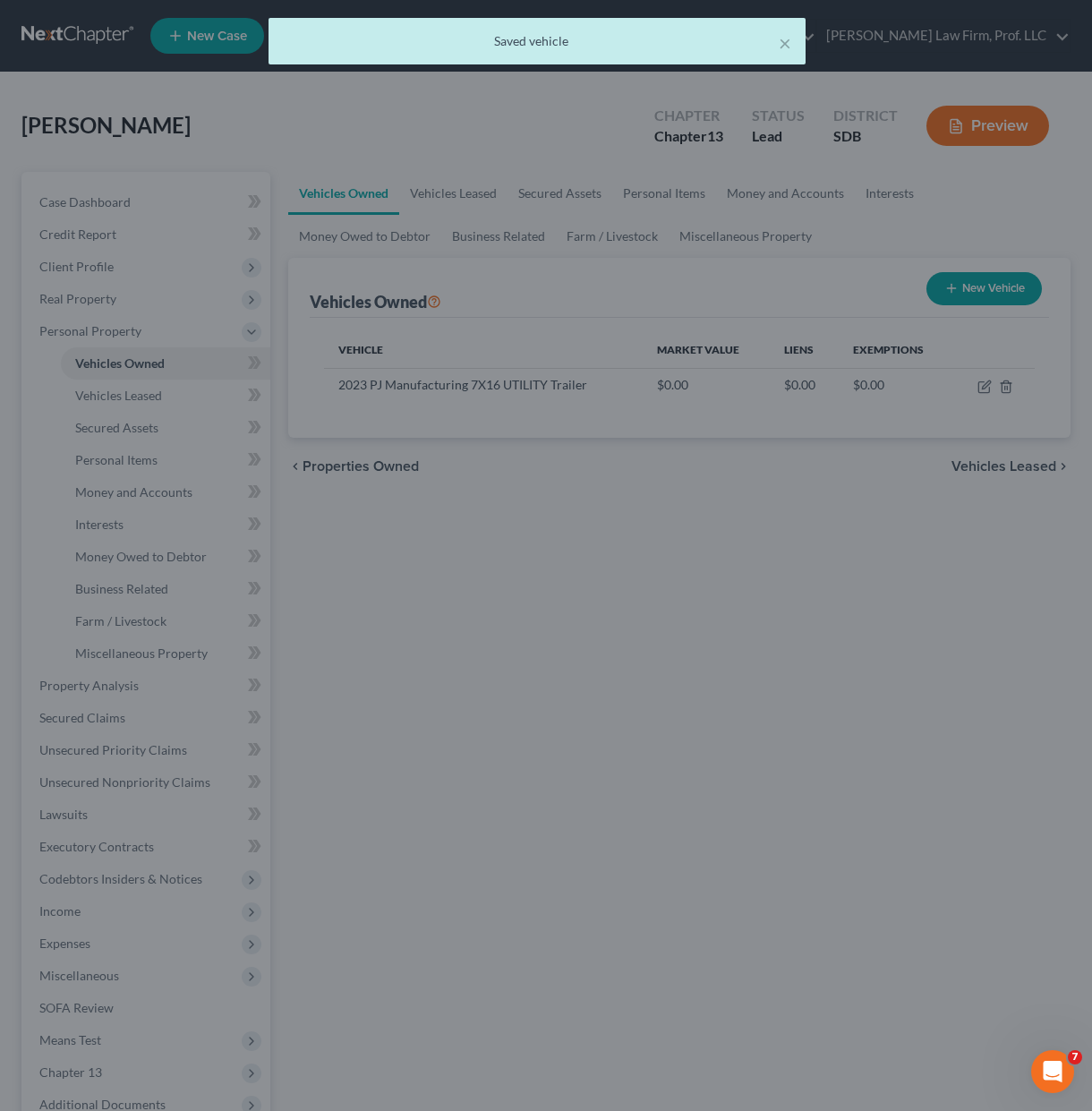
click at [494, 894] on div at bounding box center [546, 556] width 1092 height 1111
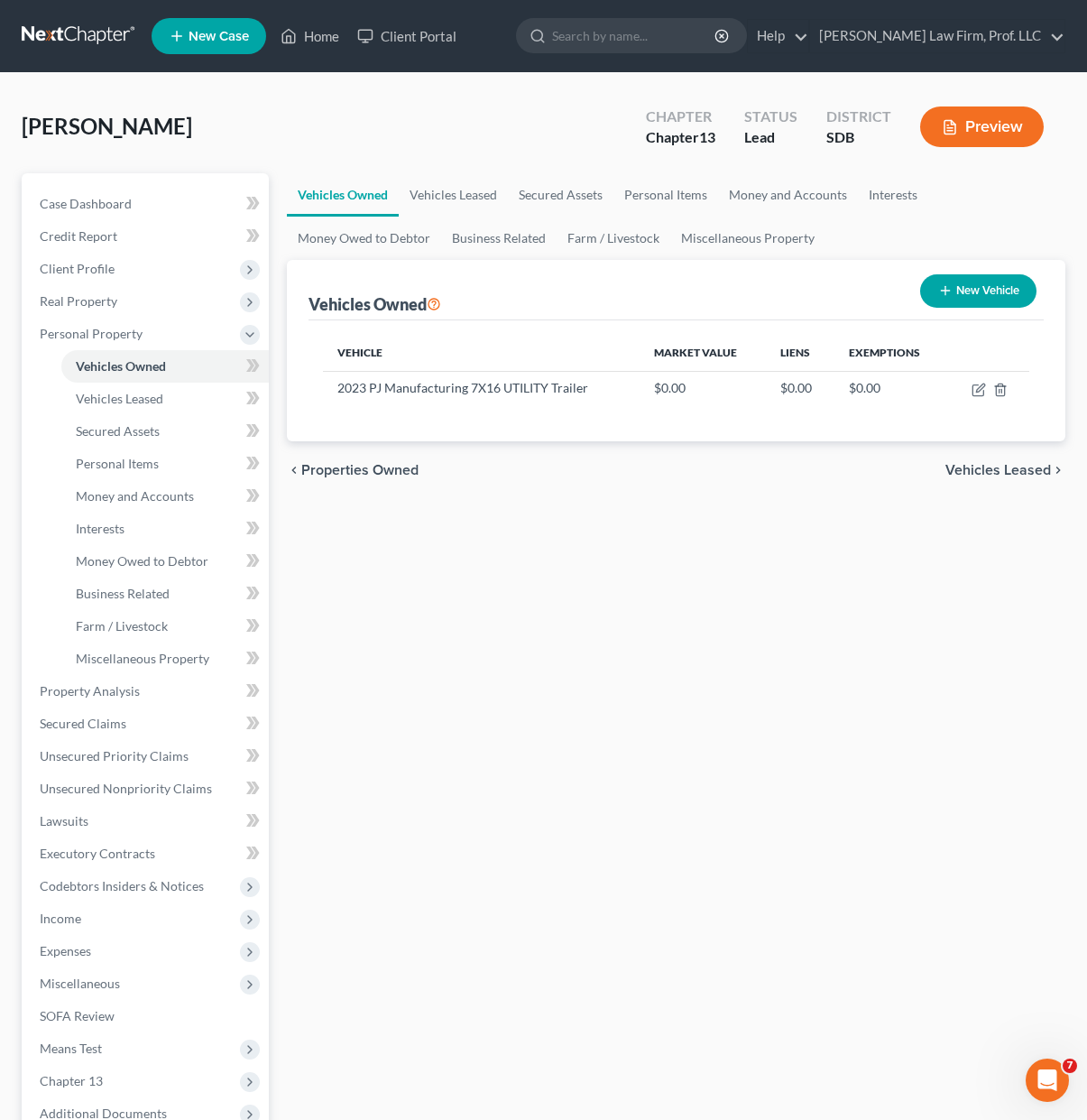
drag, startPoint x: 649, startPoint y: 647, endPoint x: 1099, endPoint y: 351, distance: 538.6
click at [659, 626] on div "Vehicles Owned Vehicles Leased Secured Assets Personal Items Money and Accounts…" at bounding box center [676, 711] width 797 height 1075
click at [966, 287] on button "New Vehicle" at bounding box center [979, 290] width 117 height 33
select select "0"
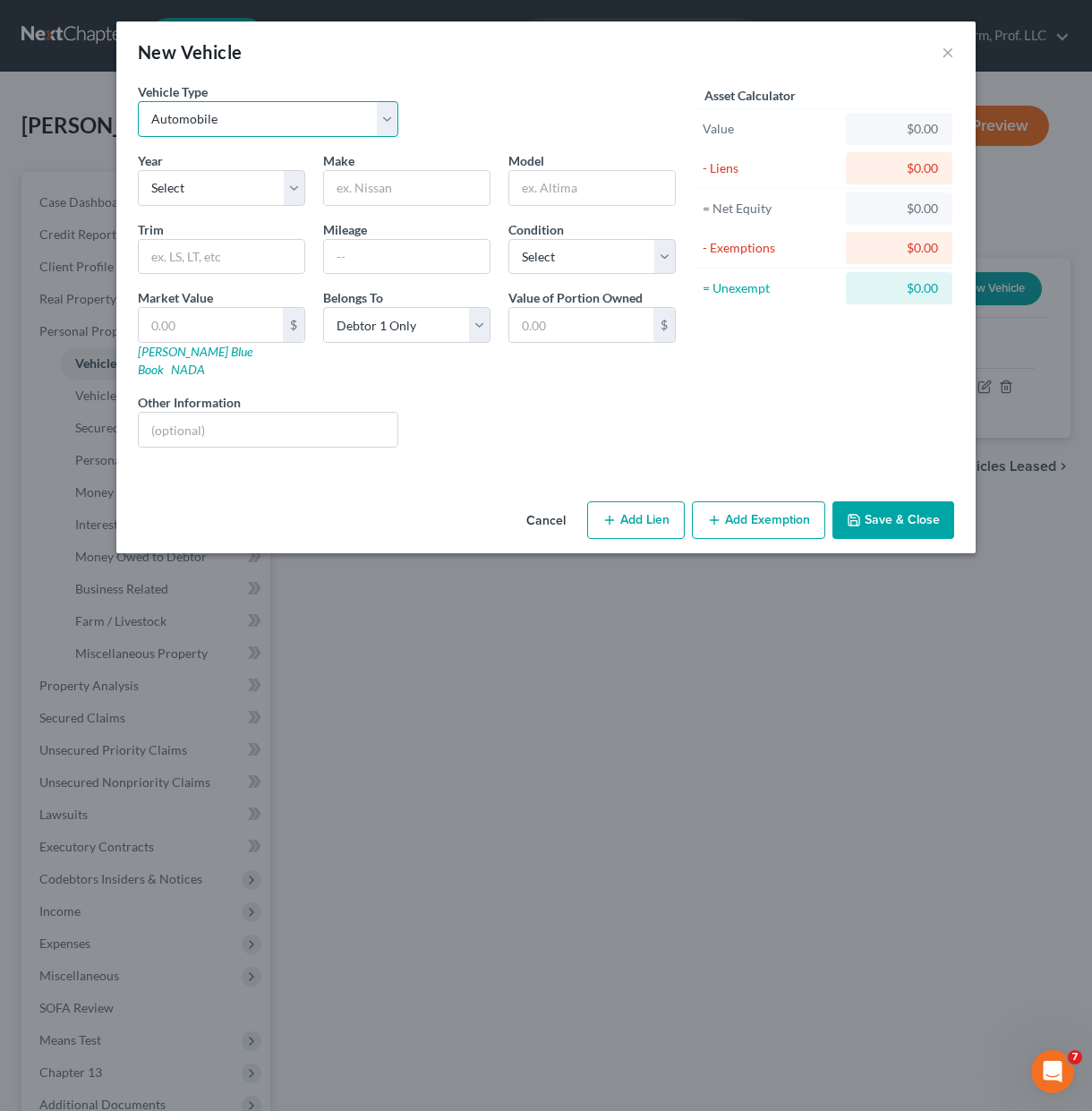
click at [284, 120] on select "Select Automobile Truck Trailer Watercraft Aircraft Motor Home Atv Other Vehicle" at bounding box center [268, 119] width 260 height 35
select select "2"
click at [138, 101] on select "Select Automobile Truck Trailer Watercraft Aircraft Motor Home Atv Other Vehicle" at bounding box center [268, 119] width 260 height 35
click at [423, 401] on div "Liens Select" at bounding box center [546, 420] width 278 height 54
click at [235, 201] on select "Select 2026 2025 2024 2023 2022 2021 2020 2019 2018 2017 2016 2015 2014 2013 20…" at bounding box center [221, 188] width 167 height 35
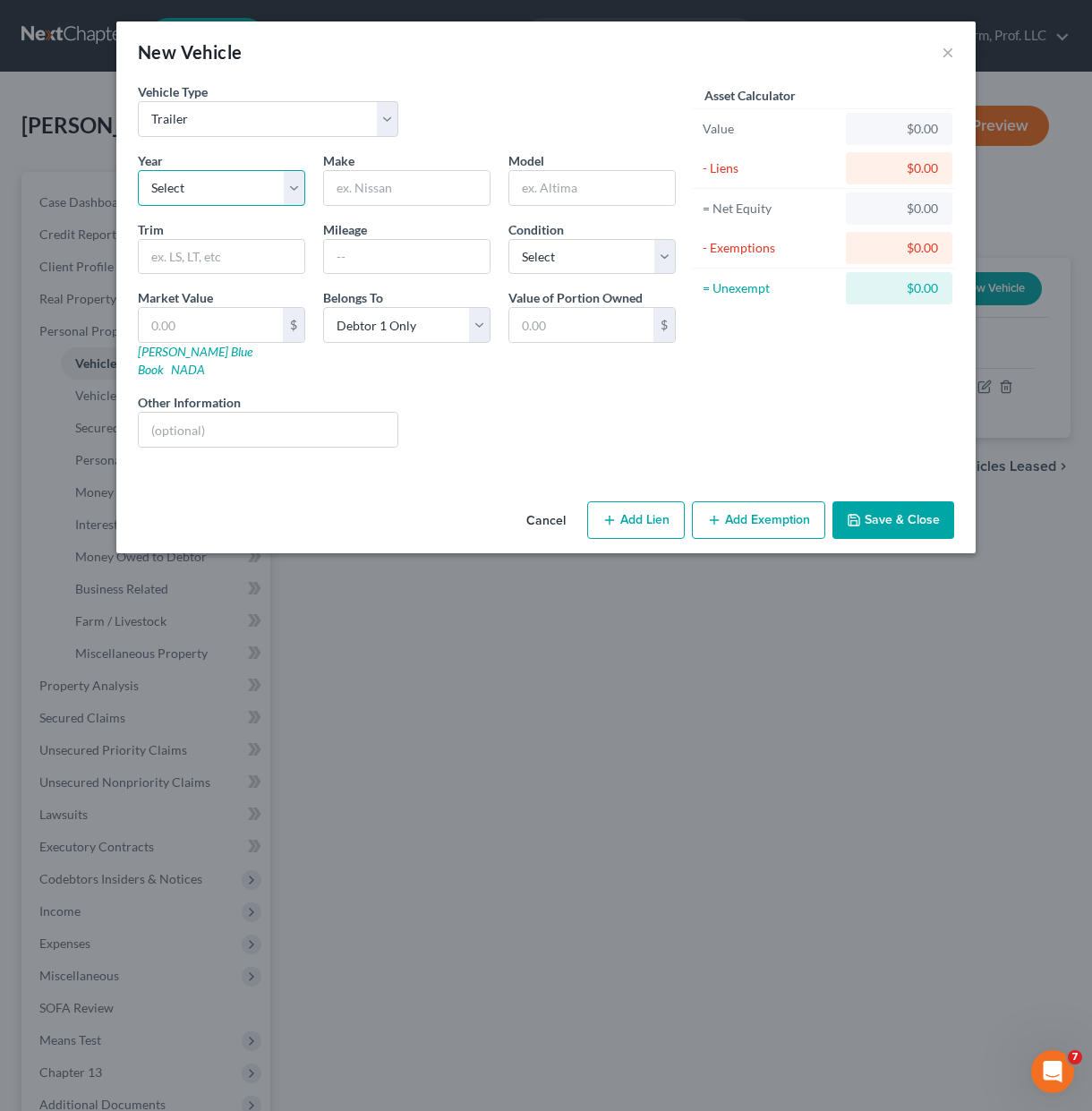
select select "23"
click at [138, 170] on select "Select 2026 2025 2024 2023 2022 2021 2020 2019 2018 2017 2016 2015 2014 2013 20…" at bounding box center [221, 188] width 167 height 35
click at [534, 494] on div "Cancel Add Lien Add Lease Add Exemption Save & Close" at bounding box center [546, 523] width 859 height 59
drag, startPoint x: 448, startPoint y: 446, endPoint x: 225, endPoint y: 262, distance: 289.1
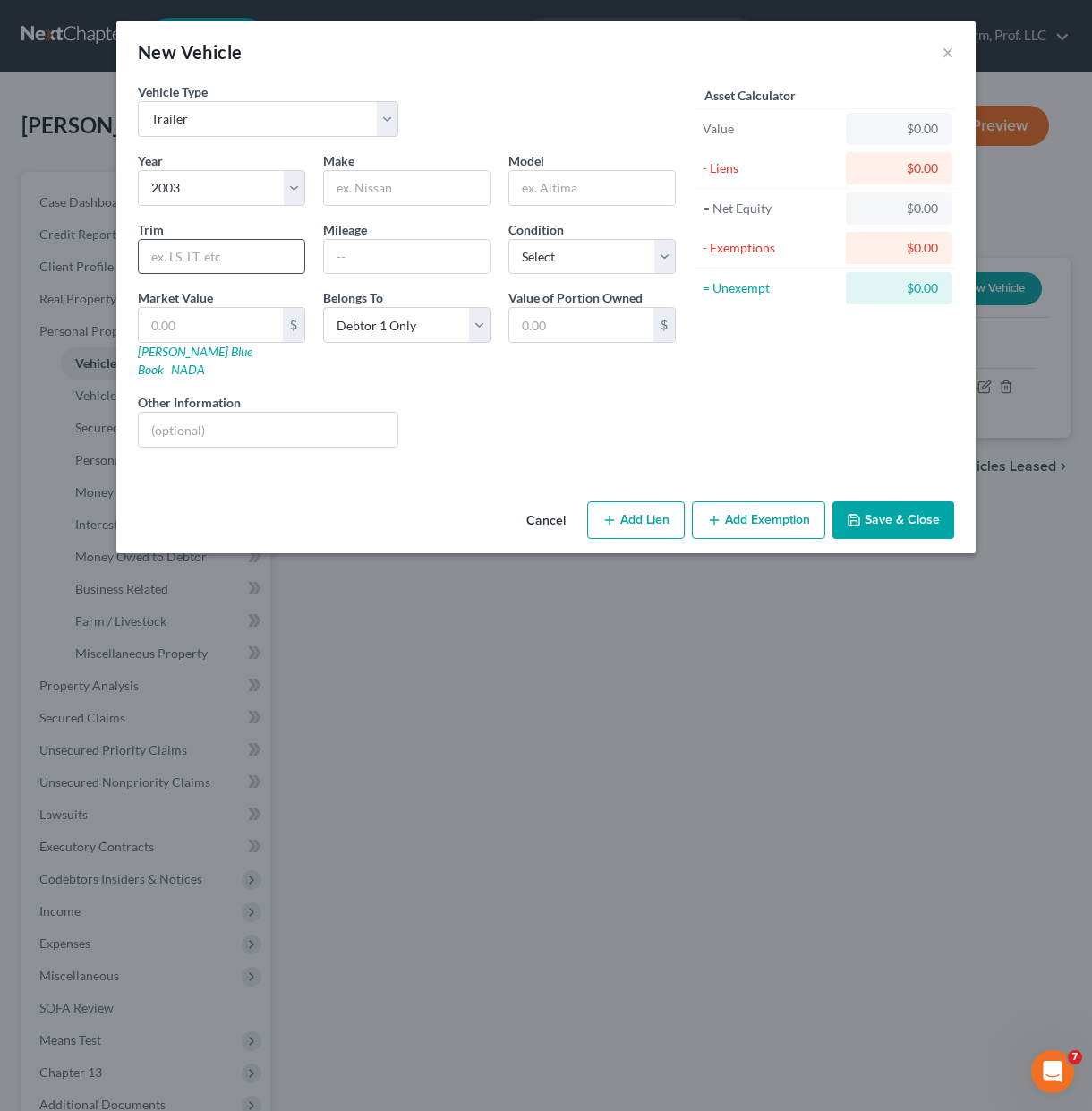
click at [422, 418] on div "Vehicle Type Select Automobile Truck Trailer Watercraft Aircraft Motor Home Atv…" at bounding box center [546, 288] width 859 height 412
click at [225, 262] on input "text" at bounding box center [221, 257] width 165 height 34
paste input "RITZ-CRAFT INC OF PA"
type input "RITZ-CRAFT INC OF PA"
click at [465, 423] on div "Liens Select" at bounding box center [546, 420] width 278 height 54
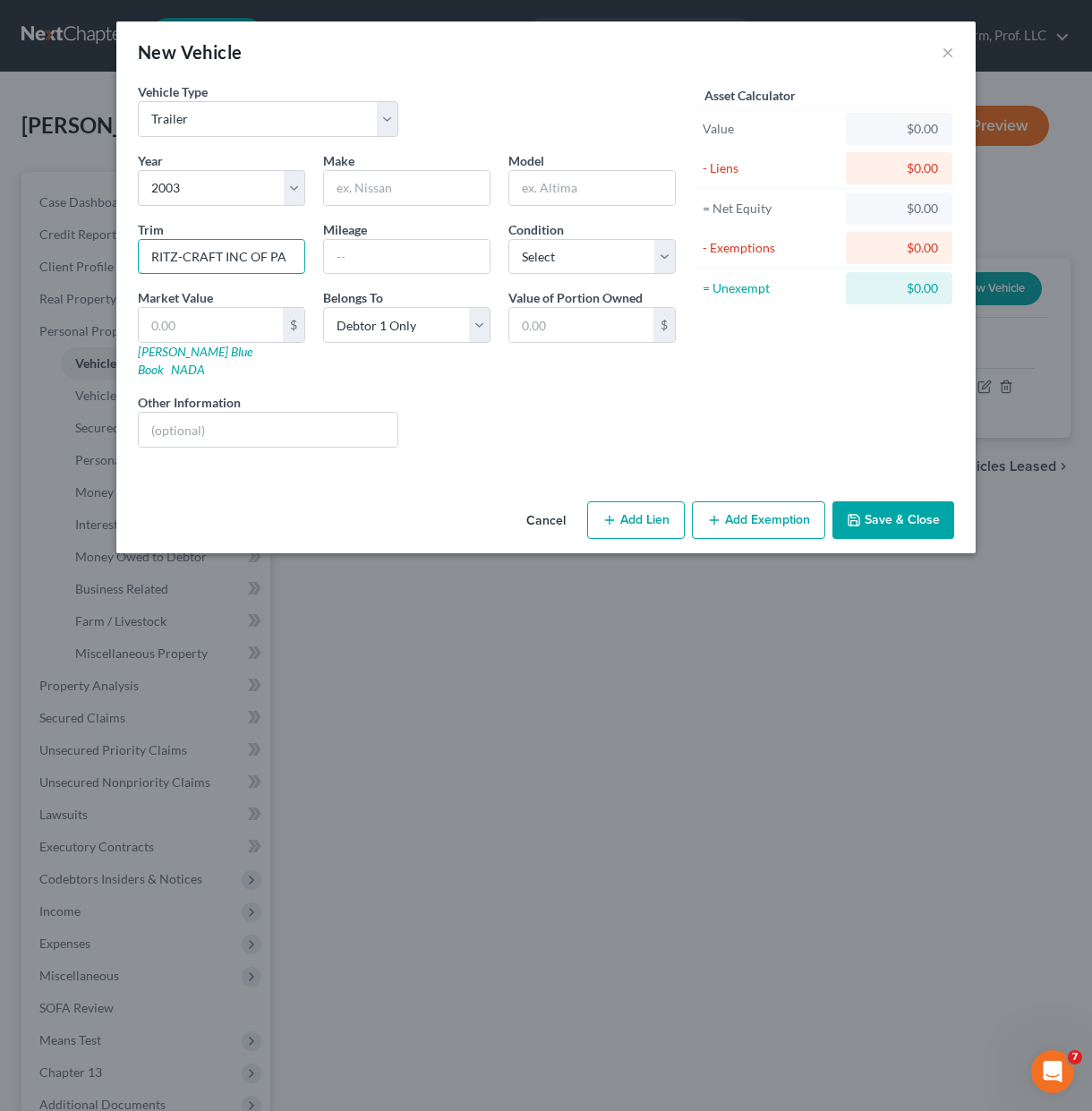
drag, startPoint x: 287, startPoint y: 256, endPoint x: 3, endPoint y: 225, distance: 285.7
click at [4, 228] on div "New Vehicle × Vehicle Type Select Automobile Truck Trailer Watercraft Aircraft …" at bounding box center [546, 556] width 1092 height 1111
click at [390, 192] on input "text" at bounding box center [406, 188] width 165 height 34
type input "Ritz"
type input "B"
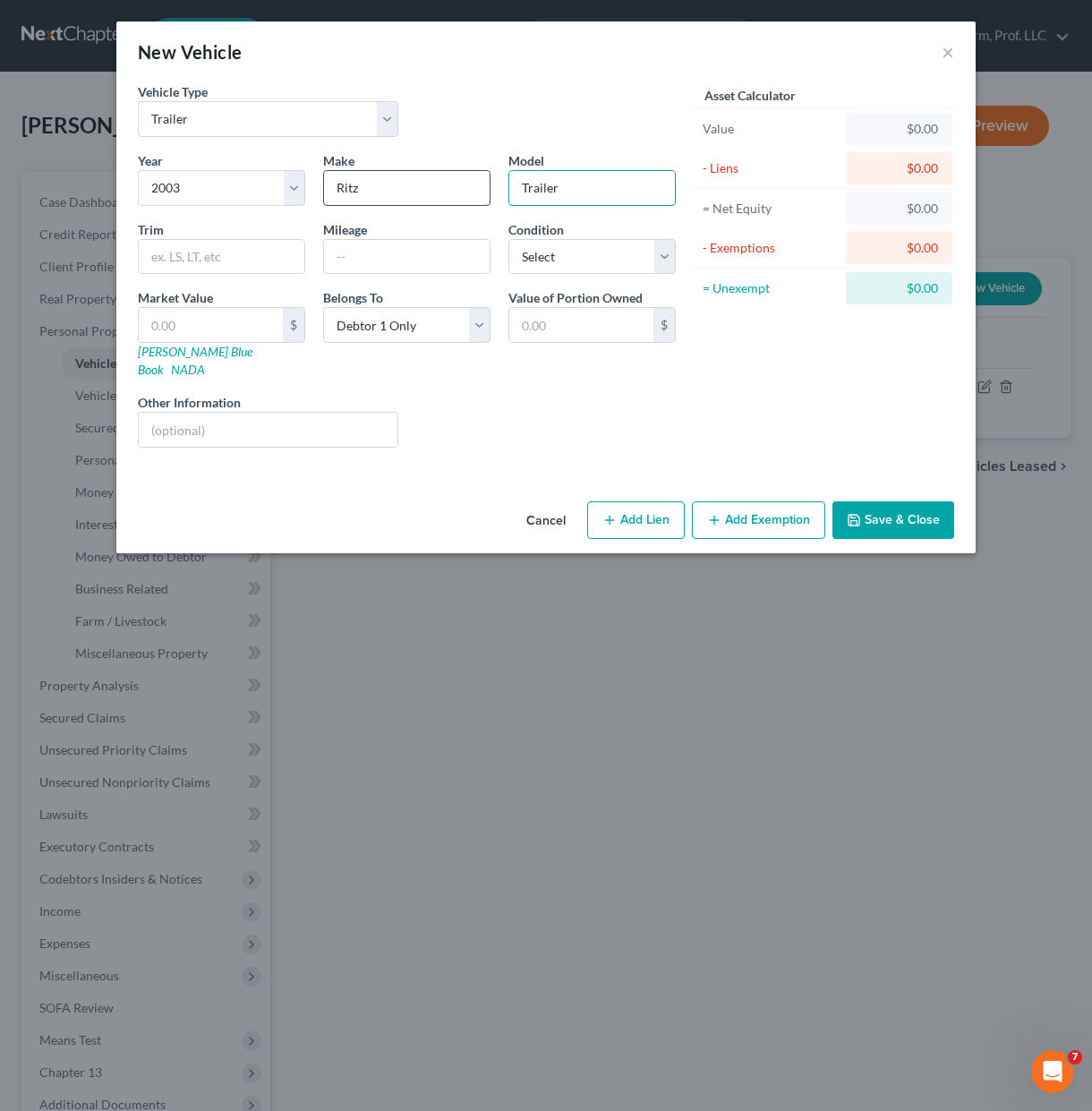
type input "Trailer"
type input "7X23 Boat Trailer"
click at [657, 259] on select "Select Excellent Very Good Good Fair Poor" at bounding box center [592, 257] width 167 height 35
select select "4"
click at [509, 239] on select "Select Excellent Very Good Good Fair Poor" at bounding box center [592, 257] width 167 height 35
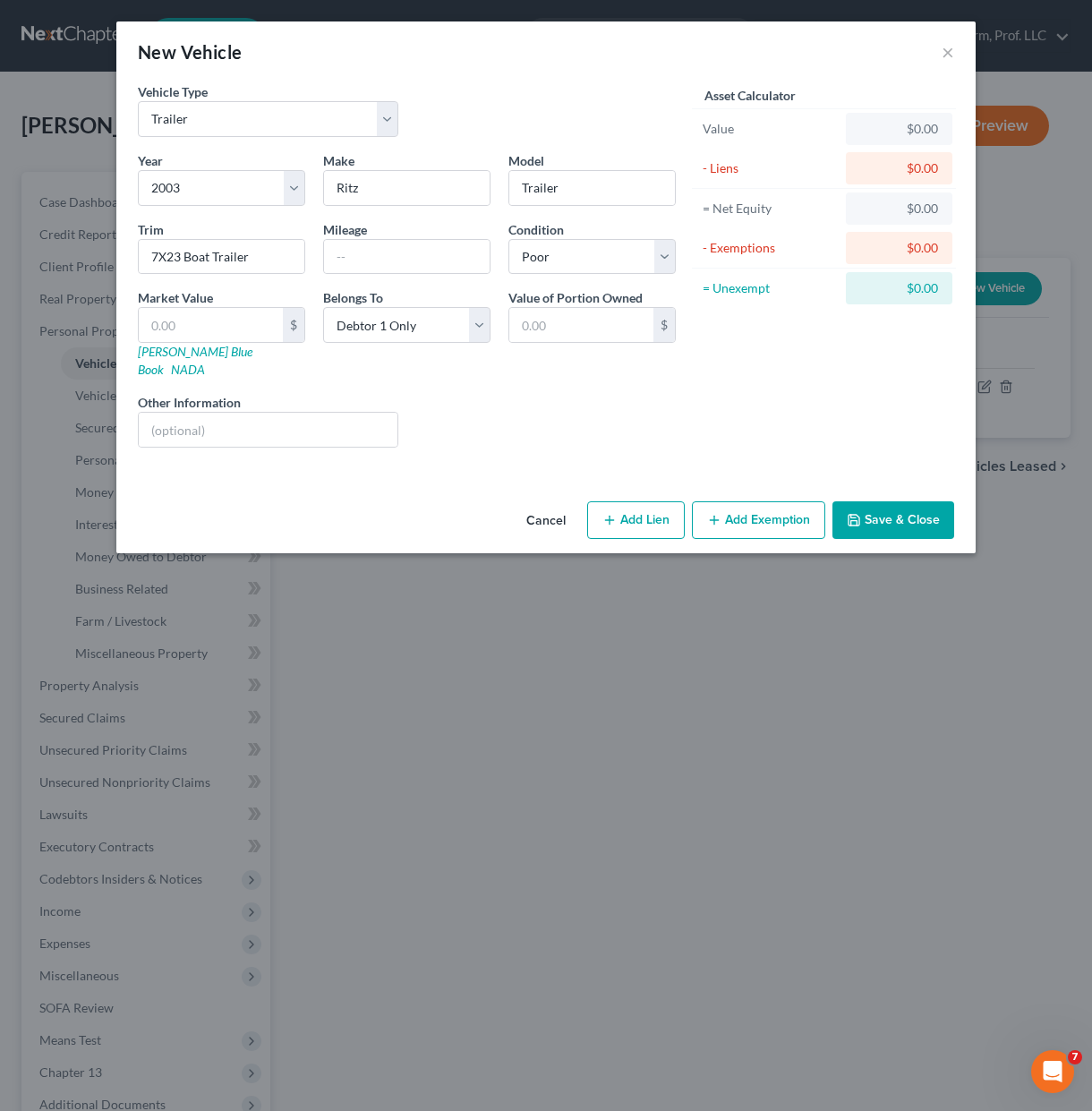
click at [477, 408] on div "Liens Select" at bounding box center [546, 420] width 278 height 54
click at [778, 427] on div "Asset Calculator Value $0.00 - Liens $0.00 = Net Equity $0.00 - Exemptions $0.0…" at bounding box center [823, 272] width 278 height 379
click at [662, 502] on button "Add Lien" at bounding box center [636, 520] width 97 height 37
select select "0"
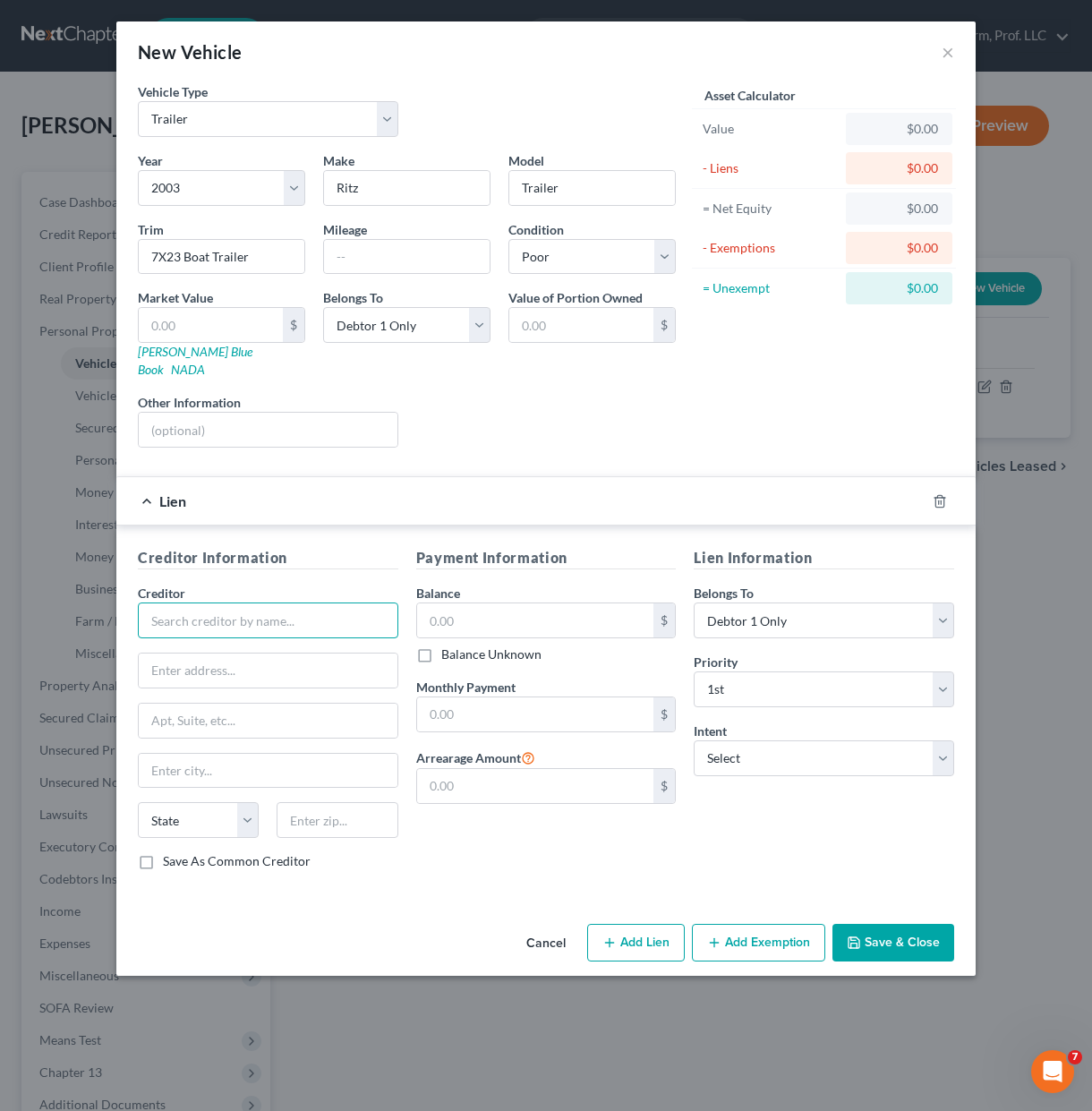
click at [263, 602] on input "text" at bounding box center [268, 620] width 260 height 35
click at [264, 602] on input "text" at bounding box center [268, 620] width 260 height 35
type input "Dakotaland Federal Credit Union"
click at [787, 835] on div "Lien Information Belongs To * Select Debtor 1 Only Debtor 2 Only Debtor 1 And D…" at bounding box center [823, 715] width 278 height 337
click at [913, 923] on button "Save & Close" at bounding box center [893, 942] width 121 height 37
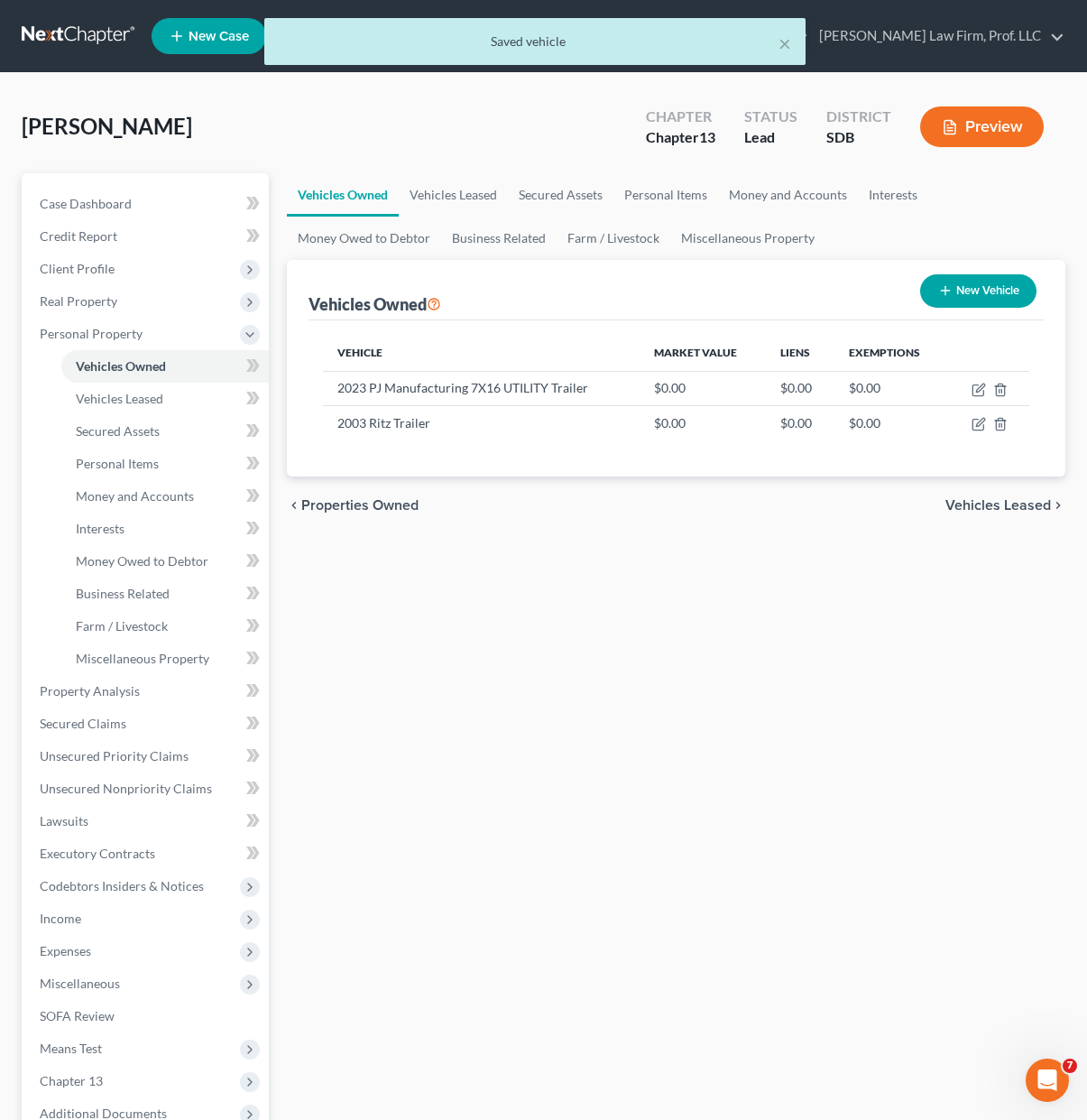
click at [612, 734] on div "Vehicles Owned Vehicles Leased Secured Assets Personal Items Money and Accounts…" at bounding box center [676, 711] width 797 height 1075
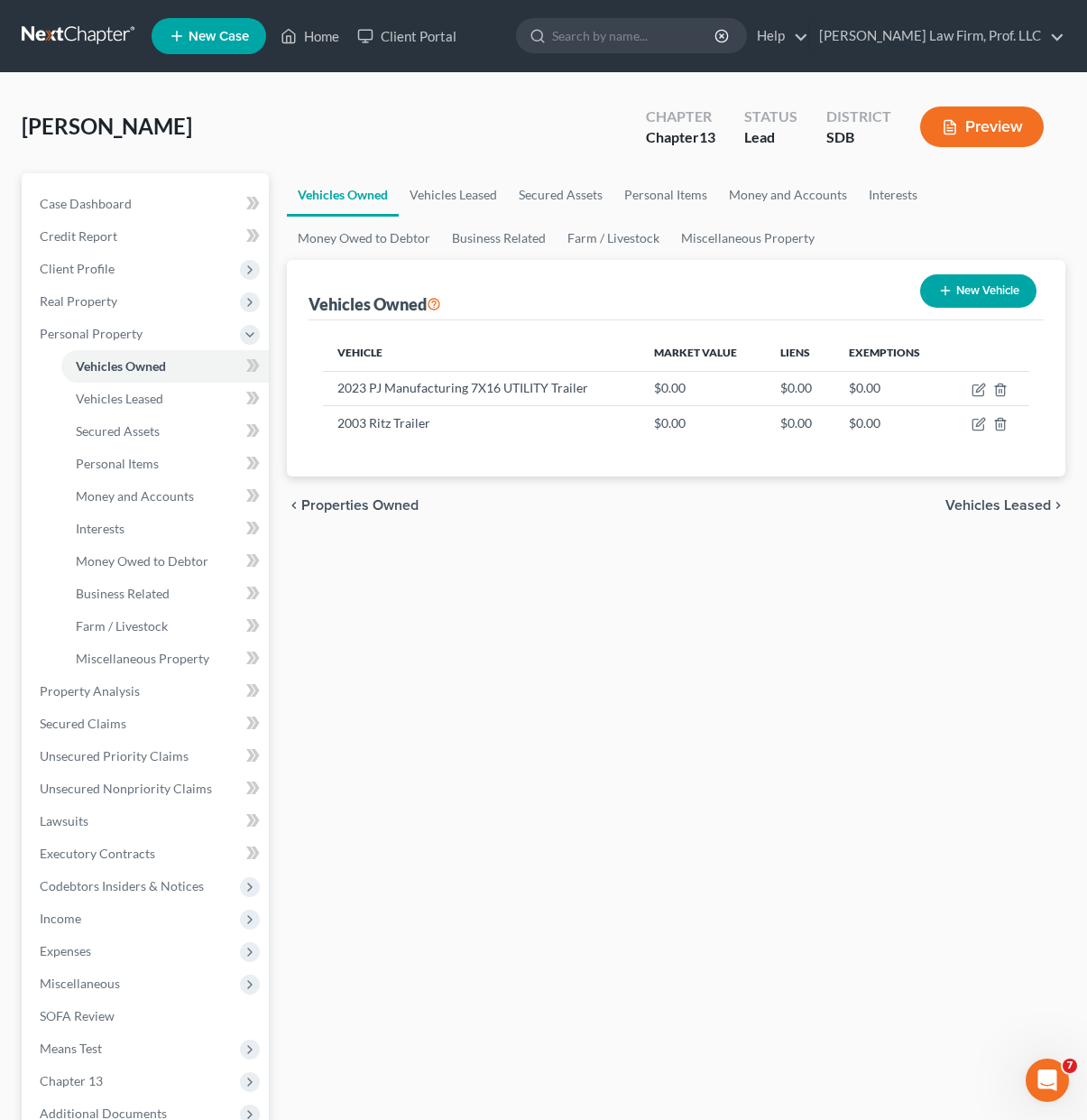
drag, startPoint x: 593, startPoint y: 792, endPoint x: 593, endPoint y: 765, distance: 27.0
click at [593, 775] on div "Vehicles Owned Vehicles Leased Secured Assets Personal Items Money and Accounts…" at bounding box center [676, 711] width 797 height 1075
click at [939, 283] on icon "button" at bounding box center [945, 290] width 14 height 14
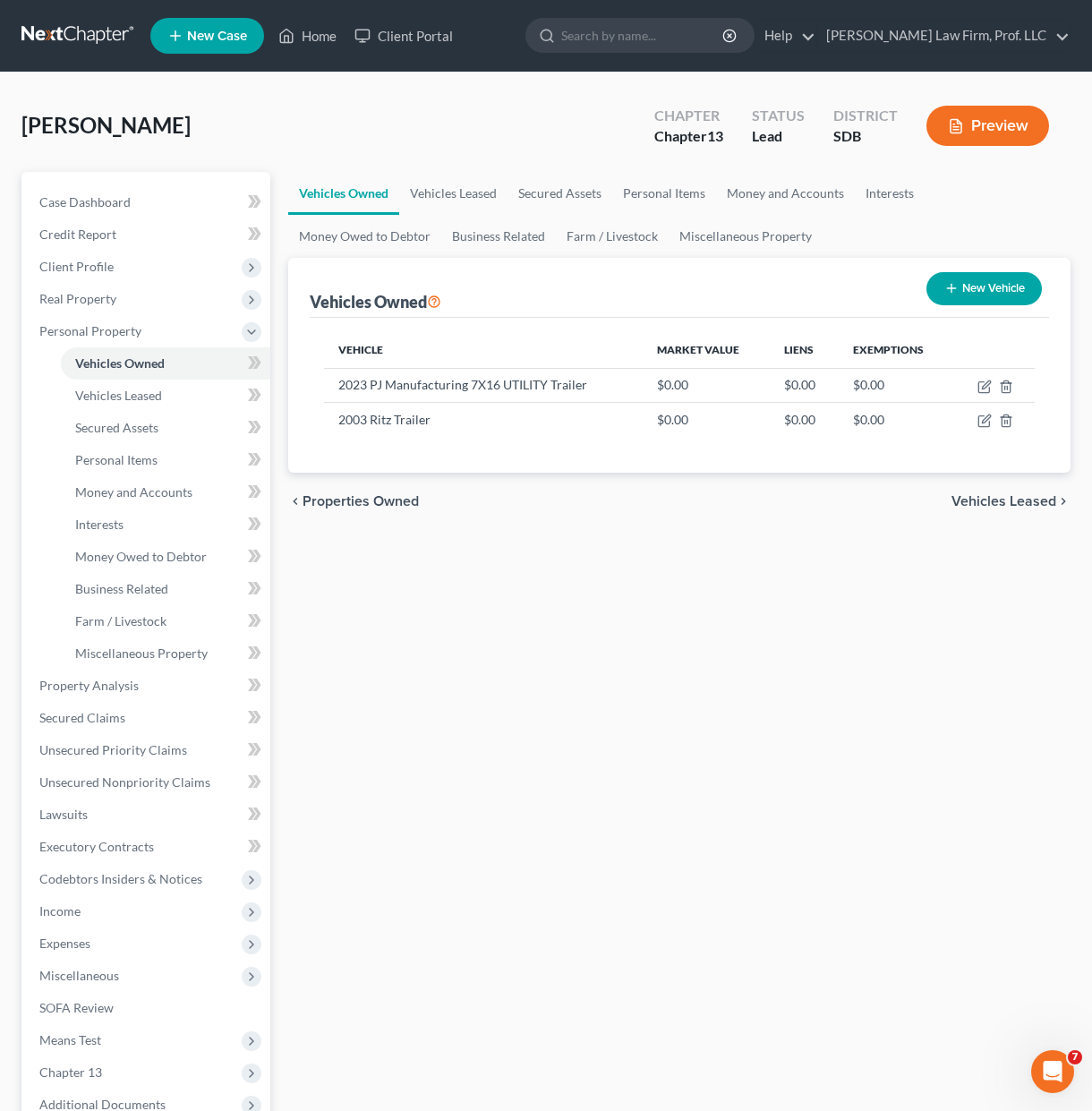
select select "0"
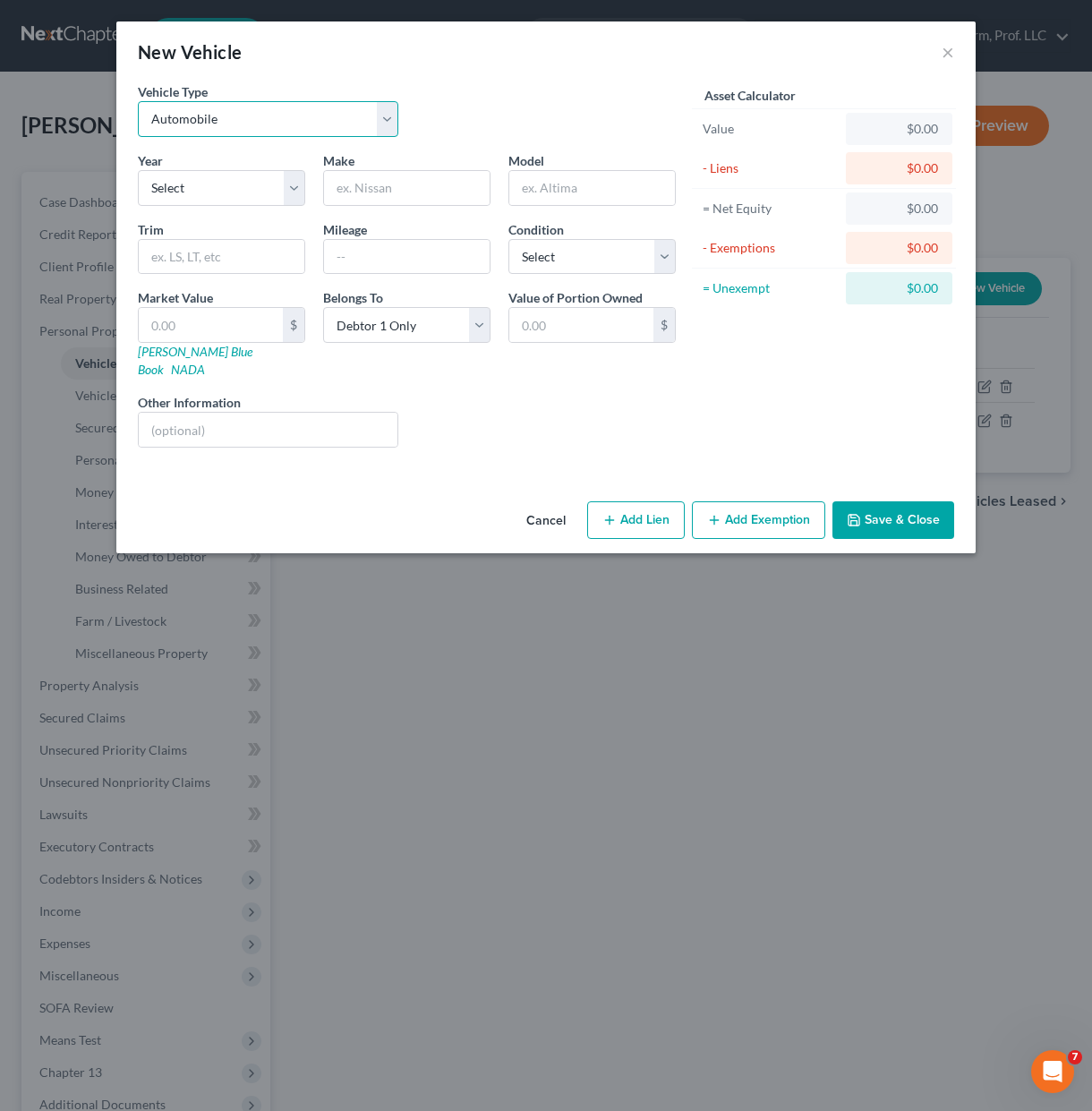
click at [281, 126] on select "Select Automobile Truck Trailer Watercraft Aircraft Motor Home Atv Other Vehicle" at bounding box center [268, 119] width 260 height 35
select select "3"
click at [138, 101] on select "Select Automobile Truck Trailer Watercraft Aircraft Motor Home Atv Other Vehicle" at bounding box center [268, 119] width 260 height 35
click at [401, 393] on div "Other Information" at bounding box center [268, 420] width 278 height 54
click at [237, 190] on select "Select 2026 2025 2024 2023 2022 2021 2020 2019 2018 2017 2016 2015 2014 2013 20…" at bounding box center [221, 188] width 167 height 35
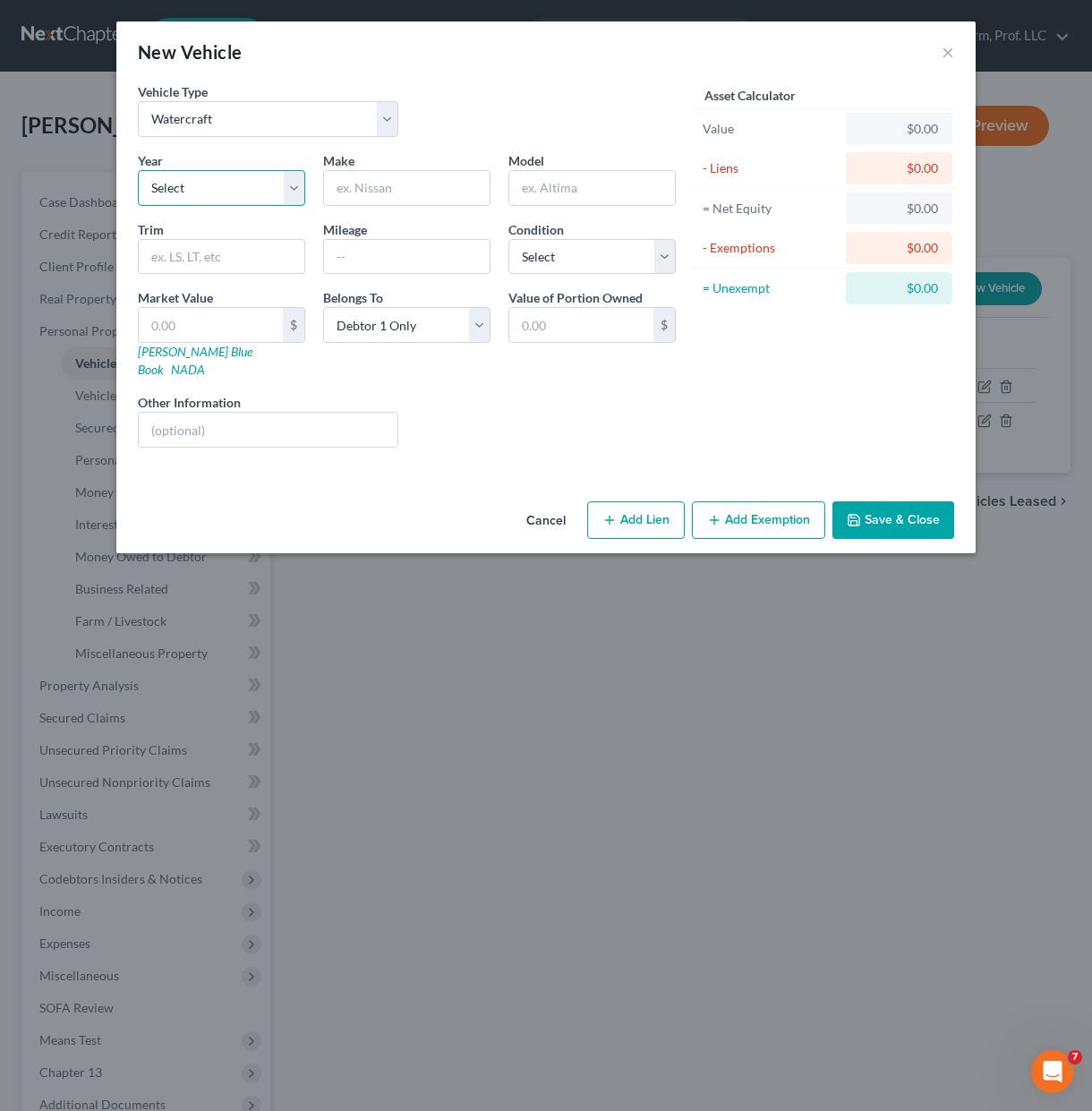
select select "23"
click at [138, 170] on select "Select 2026 2025 2024 2023 2022 2021 2020 2019 2018 2017 2016 2015 2014 2013 20…" at bounding box center [221, 188] width 167 height 35
click at [401, 200] on input "text" at bounding box center [406, 188] width 165 height 34
type input "Ranger Boat"
click at [290, 196] on select "Select 2026 2025 2024 2023 2022 2021 2020 2019 2018 2017 2016 2015 2014 2013 20…" at bounding box center [221, 188] width 167 height 35
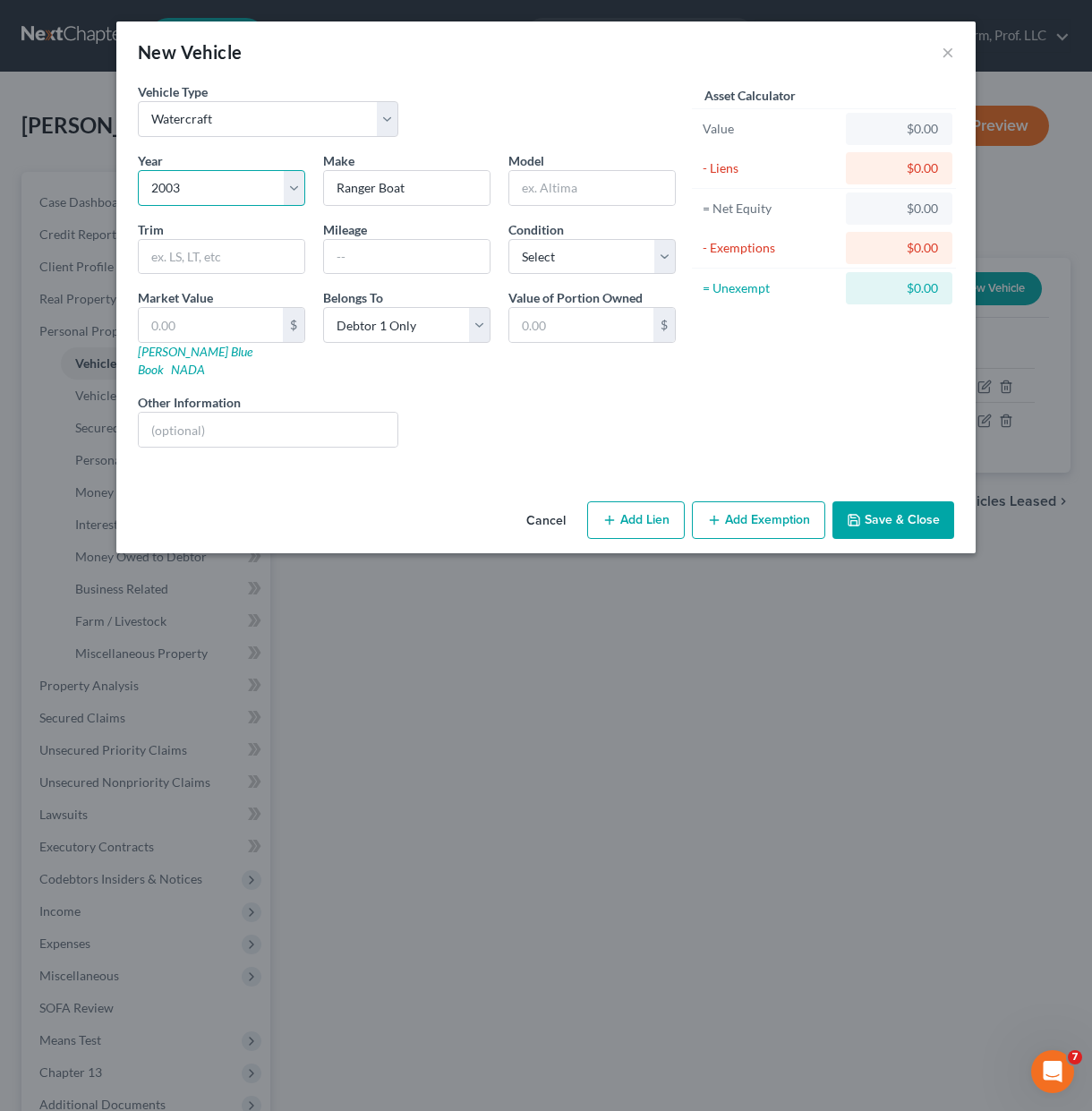
select select "21"
click at [138, 170] on select "Select 2026 2025 2024 2023 2022 2021 2020 2019 2018 2017 2016 2015 2014 2013 20…" at bounding box center [221, 188] width 167 height 35
click at [533, 429] on div "Liens Select" at bounding box center [546, 420] width 278 height 54
click at [877, 501] on button "Save & Close" at bounding box center [893, 520] width 121 height 37
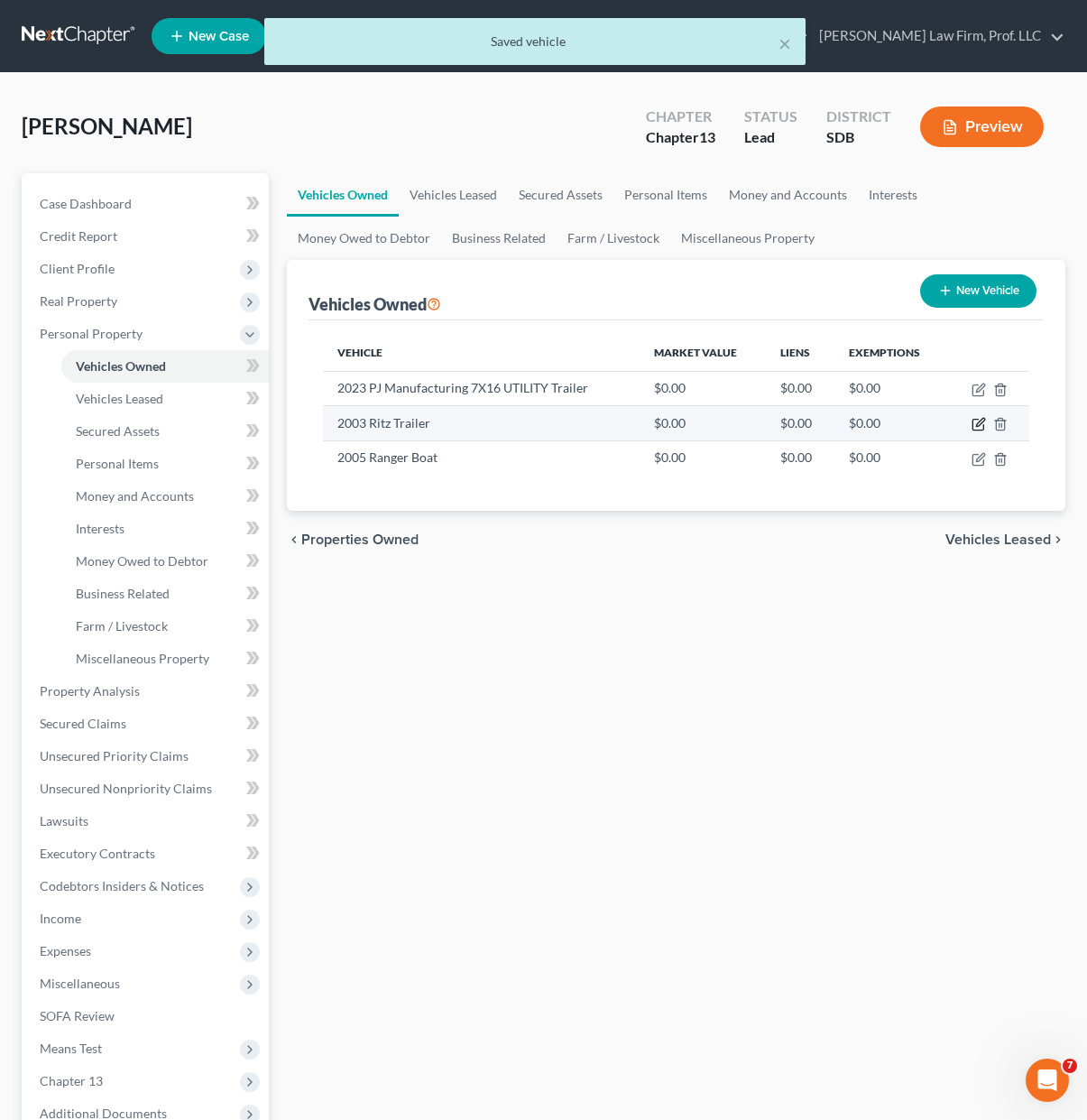
click at [977, 424] on icon "button" at bounding box center [979, 424] width 14 height 14
select select "2"
select select "23"
select select "4"
select select "0"
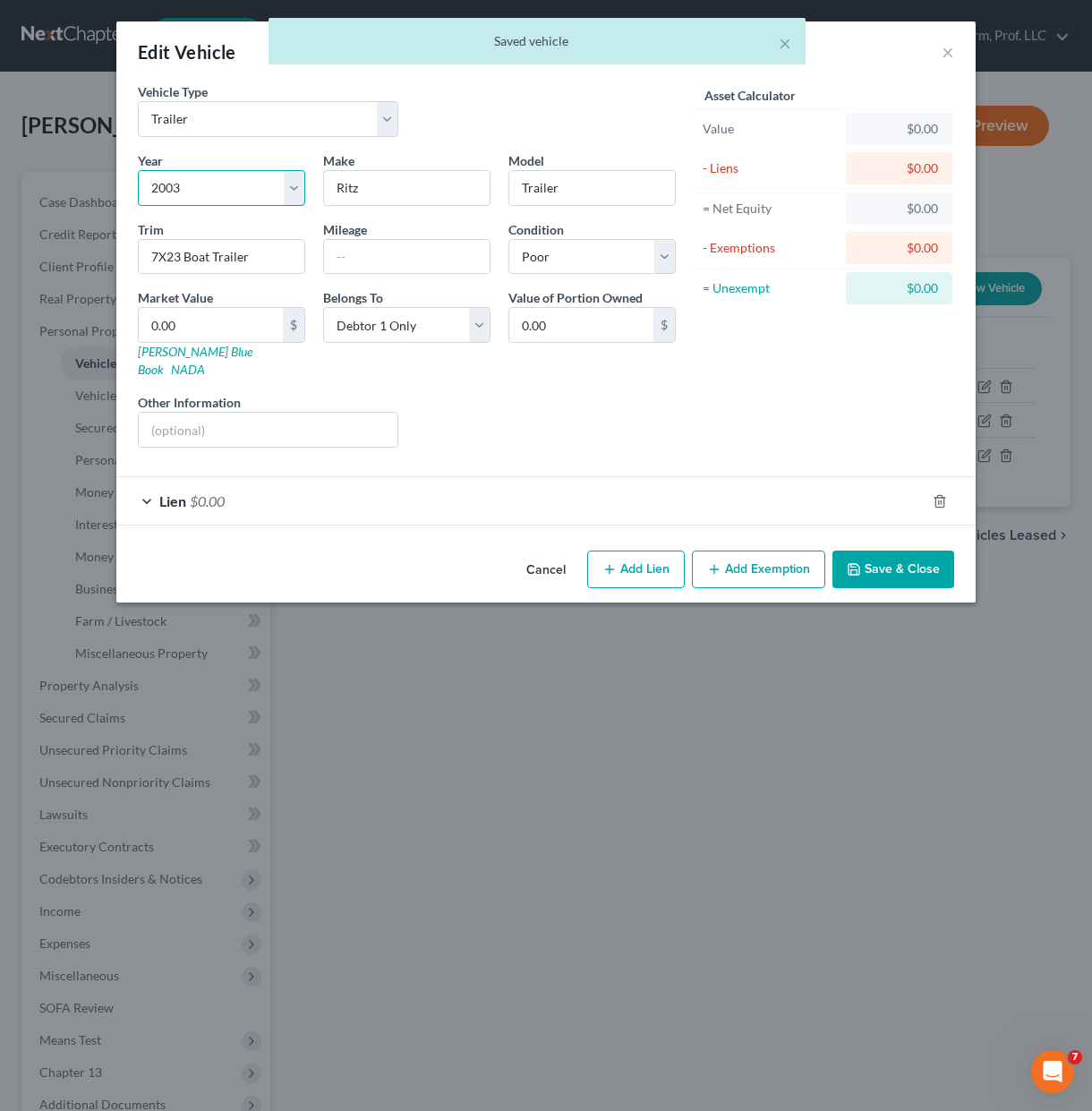
click at [218, 183] on select "Select 2026 2025 2024 2023 2022 2021 2020 2019 2018 2017 2016 2015 2014 2013 20…" at bounding box center [221, 188] width 167 height 35
select select "21"
click at [138, 170] on select "Select 2026 2025 2024 2023 2022 2021 2020 2019 2018 2017 2016 2015 2014 2013 20…" at bounding box center [221, 188] width 167 height 35
click at [910, 551] on button "Save & Close" at bounding box center [893, 570] width 121 height 37
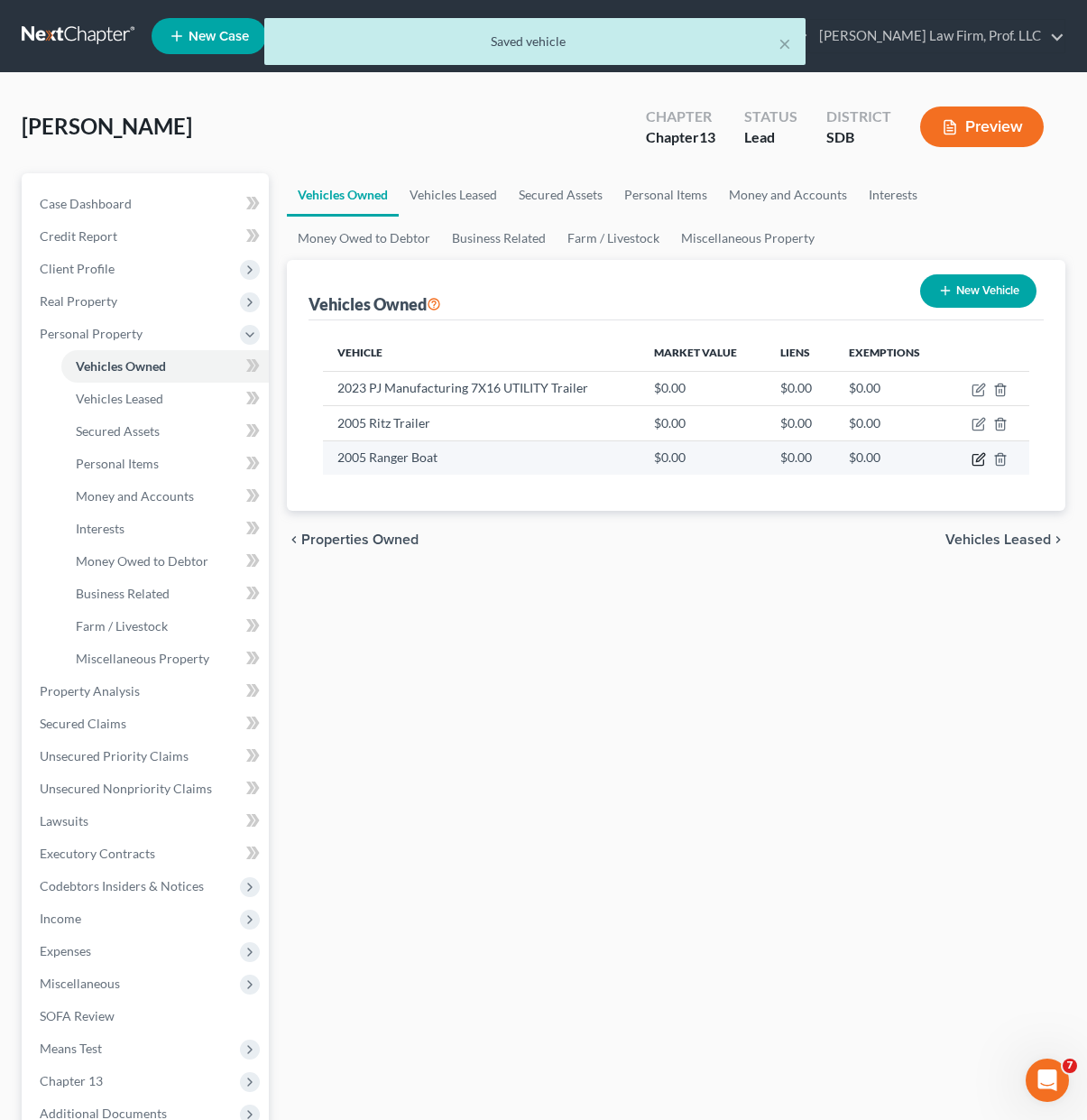
click at [979, 456] on icon "button" at bounding box center [979, 458] width 14 height 14
select select "3"
select select "21"
select select "0"
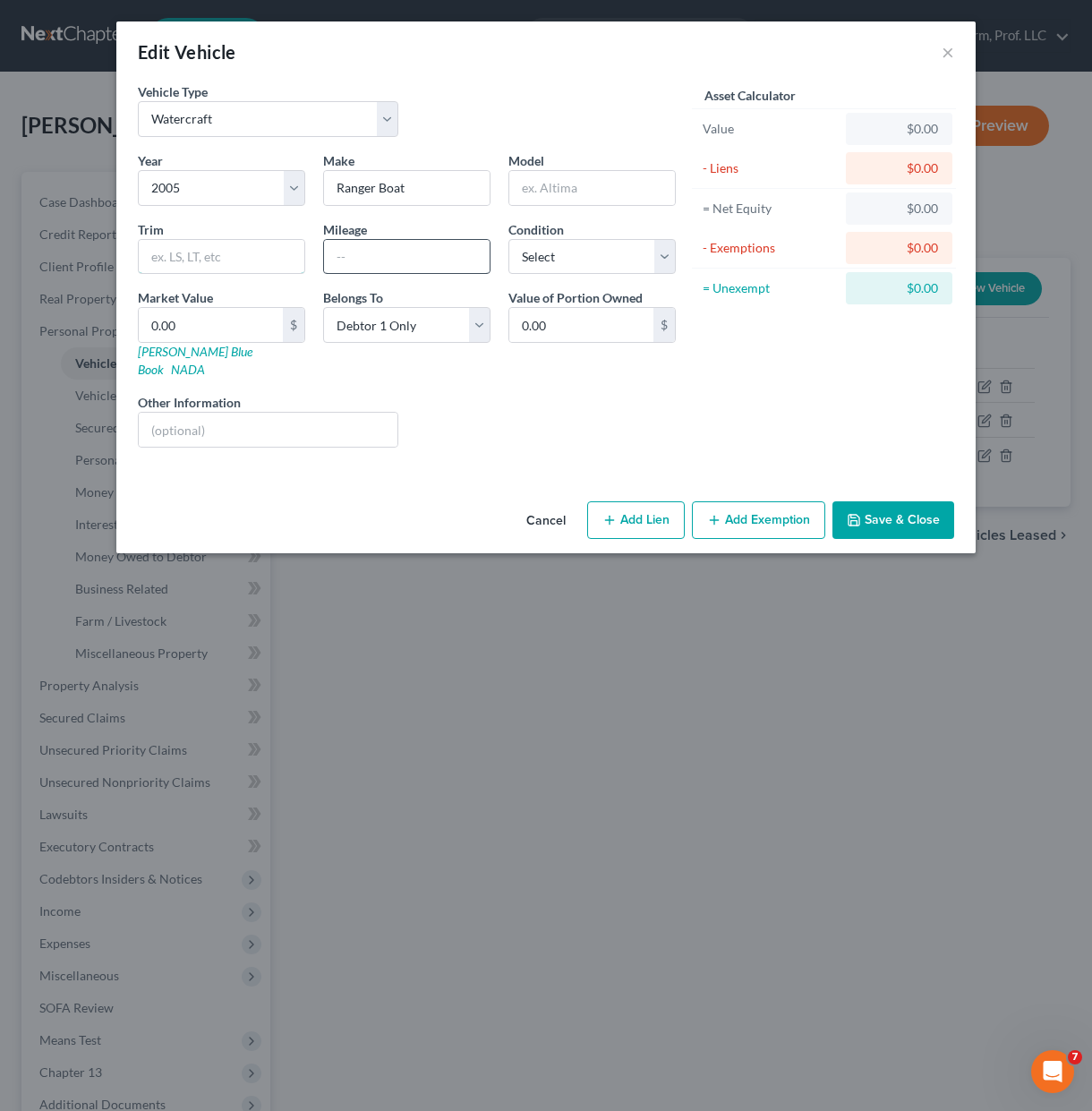
drag, startPoint x: 285, startPoint y: 260, endPoint x: 341, endPoint y: 246, distance: 57.7
click at [285, 260] on input "text" at bounding box center [221, 257] width 165 height 34
click at [585, 177] on input "text" at bounding box center [592, 188] width 165 height 34
paste input "621VS 21X3"
type input "621VS 21X3"
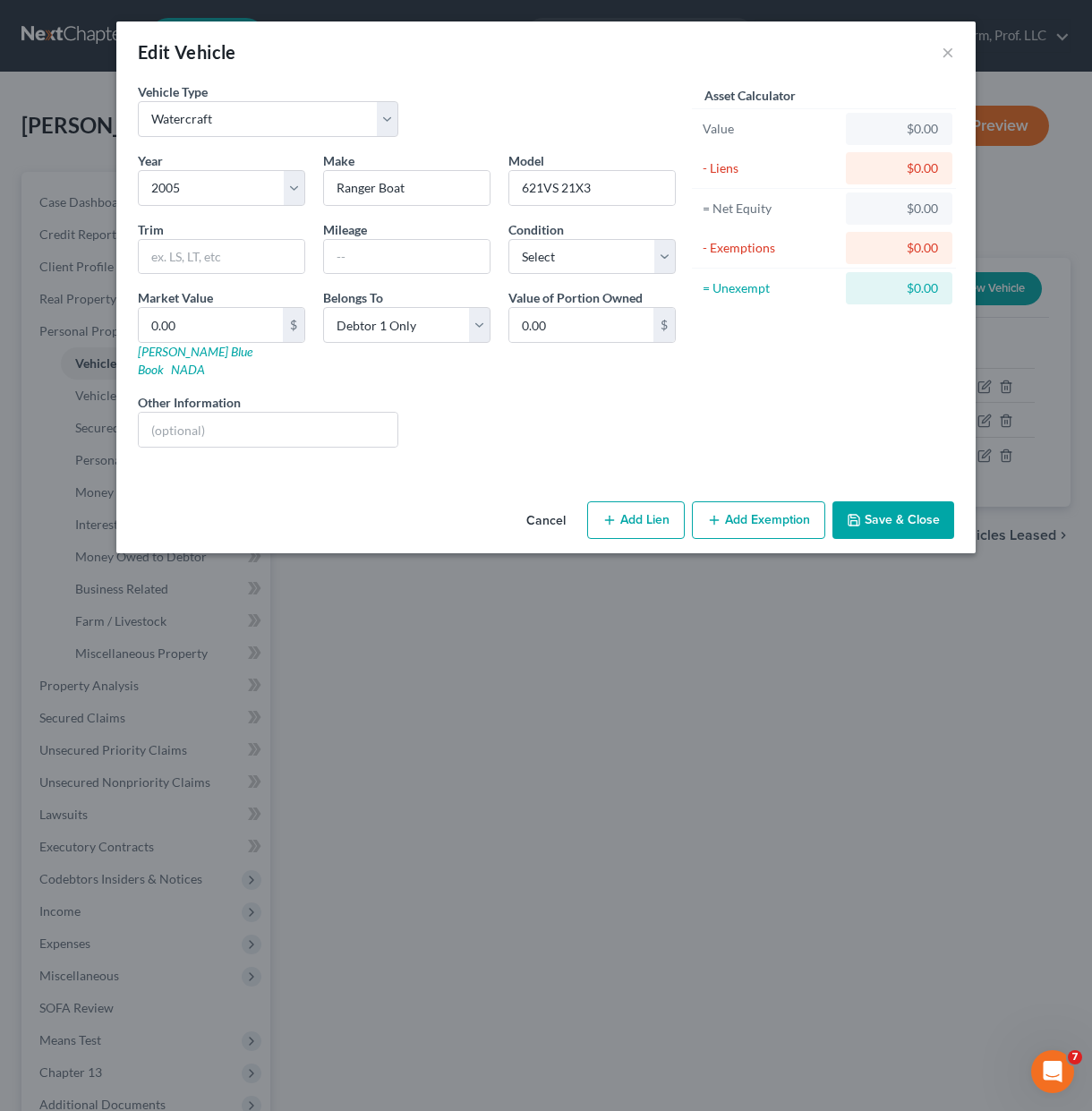
click at [779, 352] on div "Asset Calculator Value $0.00 - Liens $0.00 = Net Equity $0.00 - Exemptions $0.0…" at bounding box center [823, 272] width 278 height 379
click at [573, 268] on select "Select Excellent Very Good Good Fair Poor" at bounding box center [592, 257] width 167 height 35
select select "4"
click at [509, 239] on select "Select Excellent Very Good Good Fair Poor" at bounding box center [592, 257] width 167 height 35
click at [483, 413] on div "Liens Select" at bounding box center [546, 420] width 278 height 54
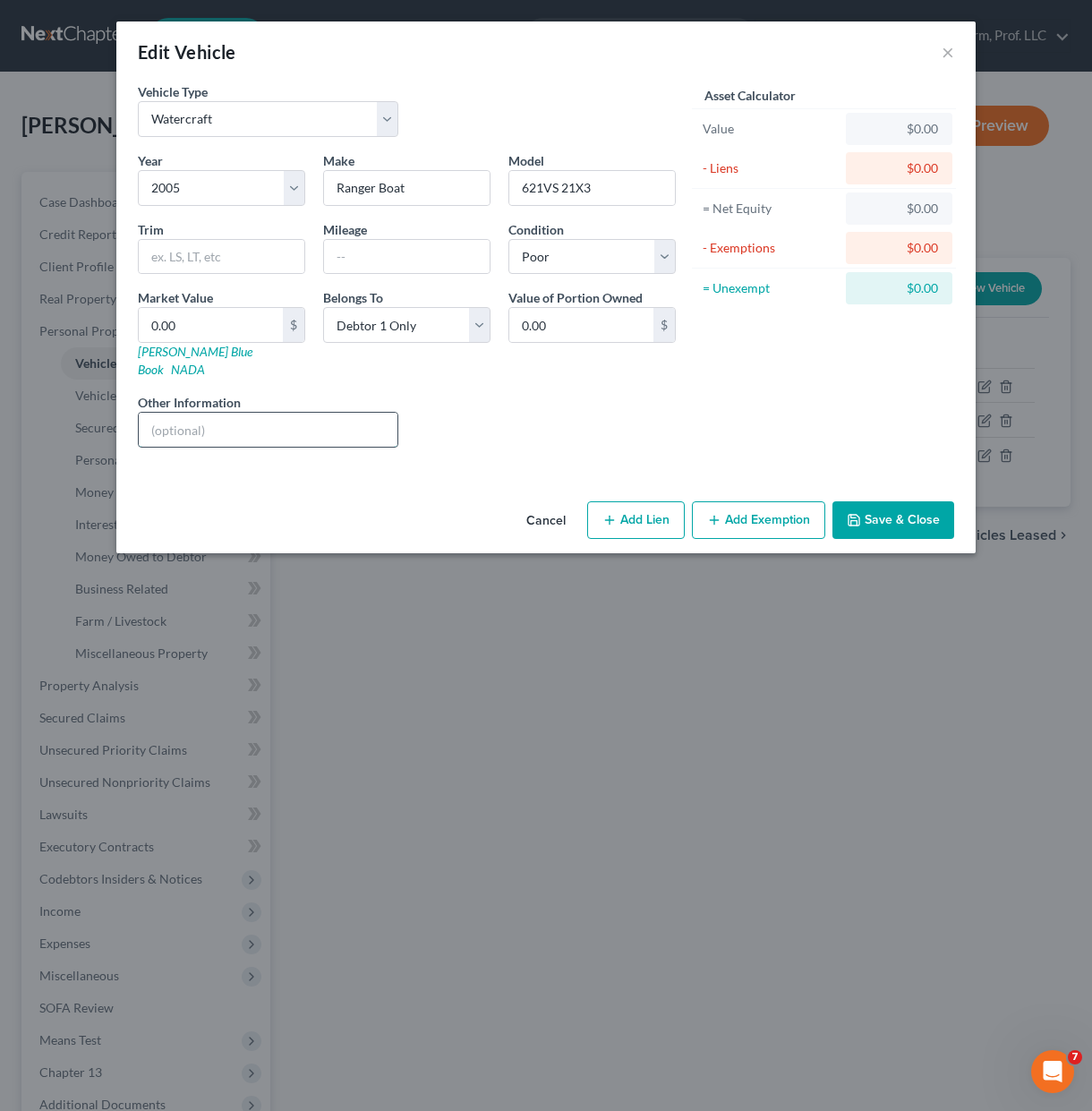
click at [322, 413] on input "text" at bounding box center [268, 429] width 259 height 34
drag, startPoint x: 644, startPoint y: 443, endPoint x: 736, endPoint y: 476, distance: 97.7
click at [648, 443] on div "Year Select 2026 2025 2024 2023 2022 2021 2020 2019 2018 2017 2016 2015 2014 20…" at bounding box center [406, 306] width 555 height 311
click at [756, 501] on button "Add Exemption" at bounding box center [758, 520] width 133 height 37
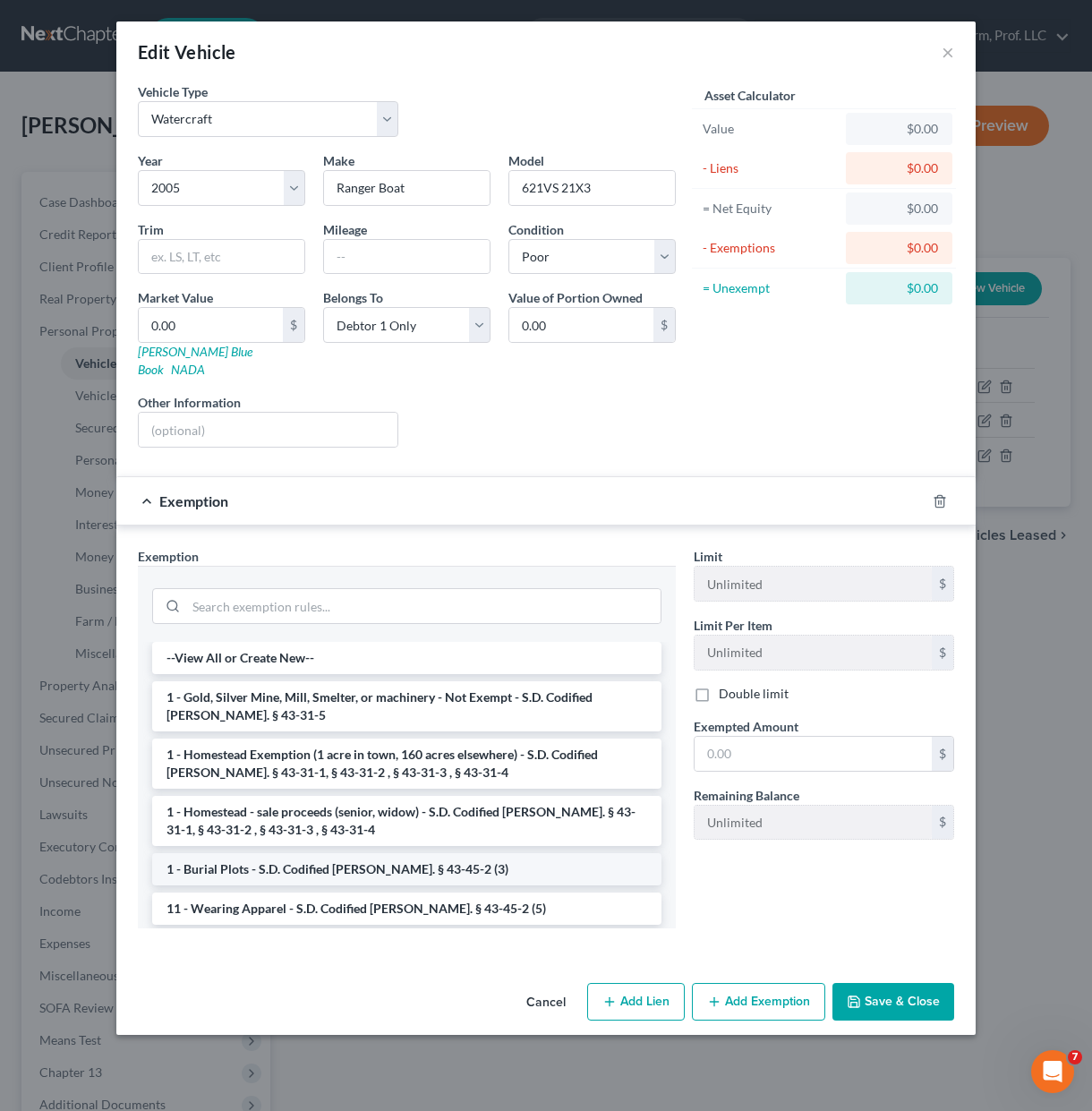
drag, startPoint x: 637, startPoint y: 977, endPoint x: 646, endPoint y: 909, distance: 68.6
click at [638, 983] on button "Add Lien" at bounding box center [636, 1002] width 97 height 37
select select "0"
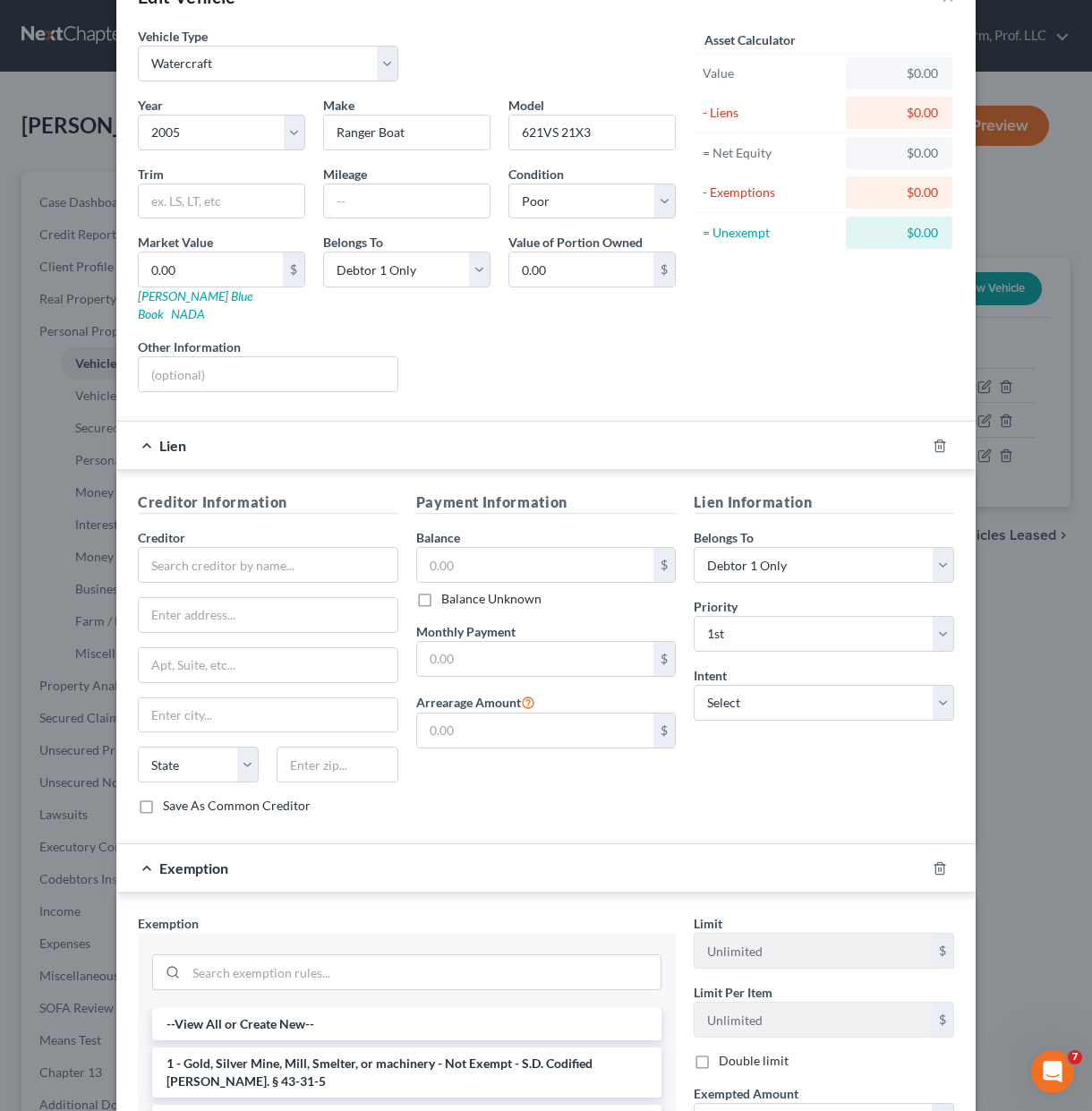
scroll to position [179, 0]
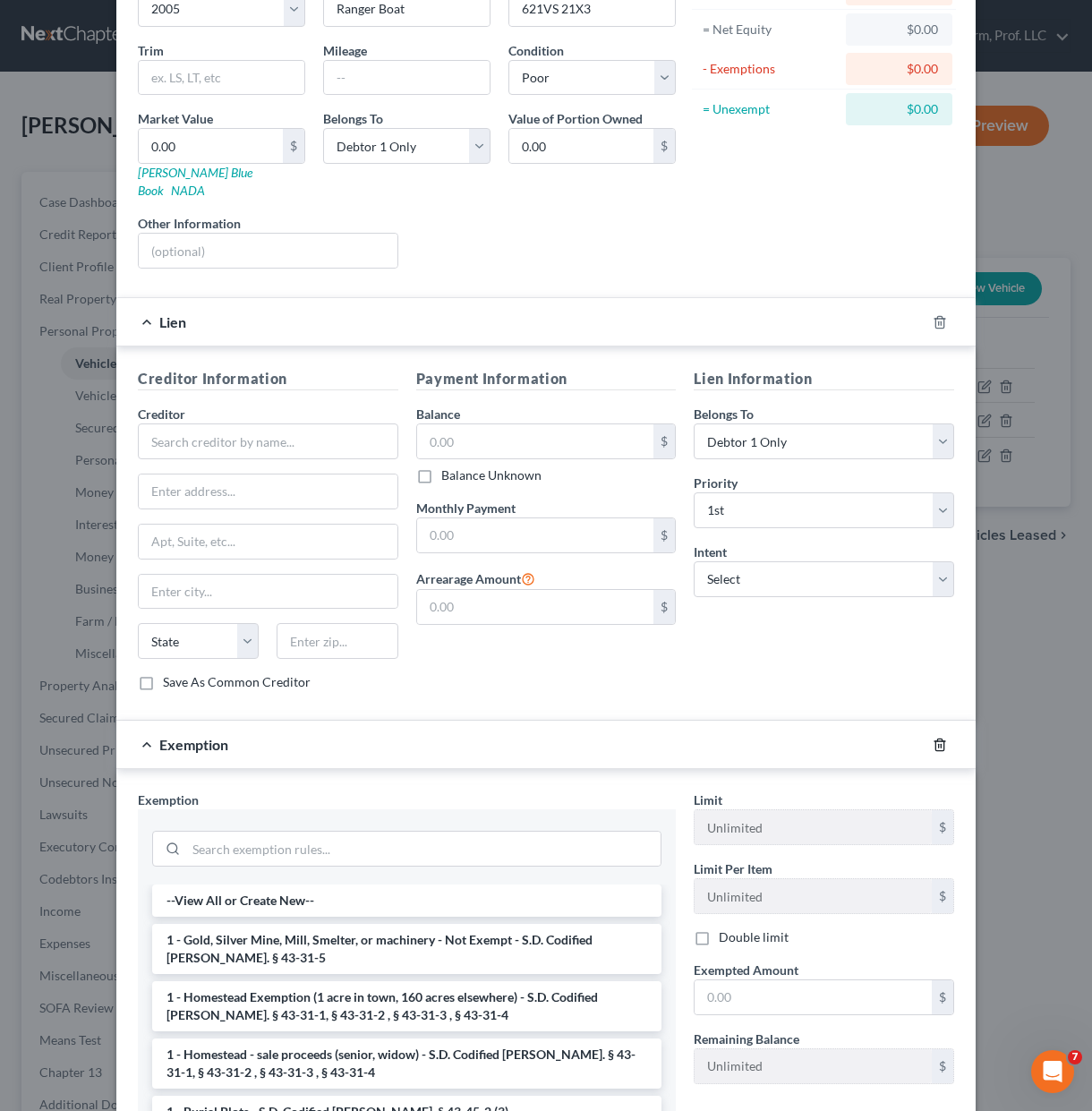
click at [938, 738] on icon "button" at bounding box center [939, 744] width 14 height 14
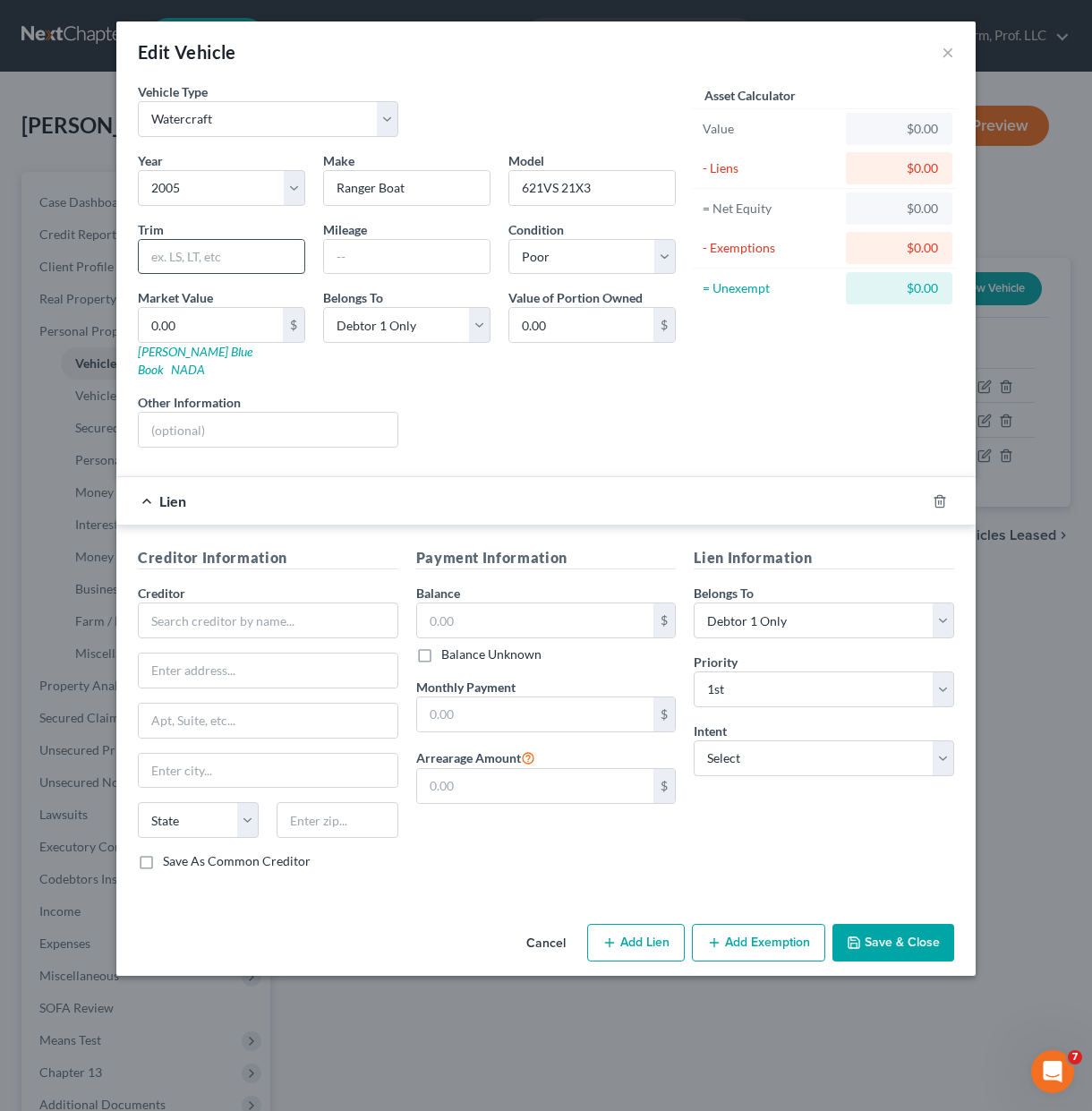
scroll to position [0, 0]
click at [201, 602] on input "text" at bounding box center [268, 620] width 260 height 35
type input "Dakotaland Federal Credit Union"
click at [901, 934] on button "Save & Close" at bounding box center [893, 942] width 121 height 37
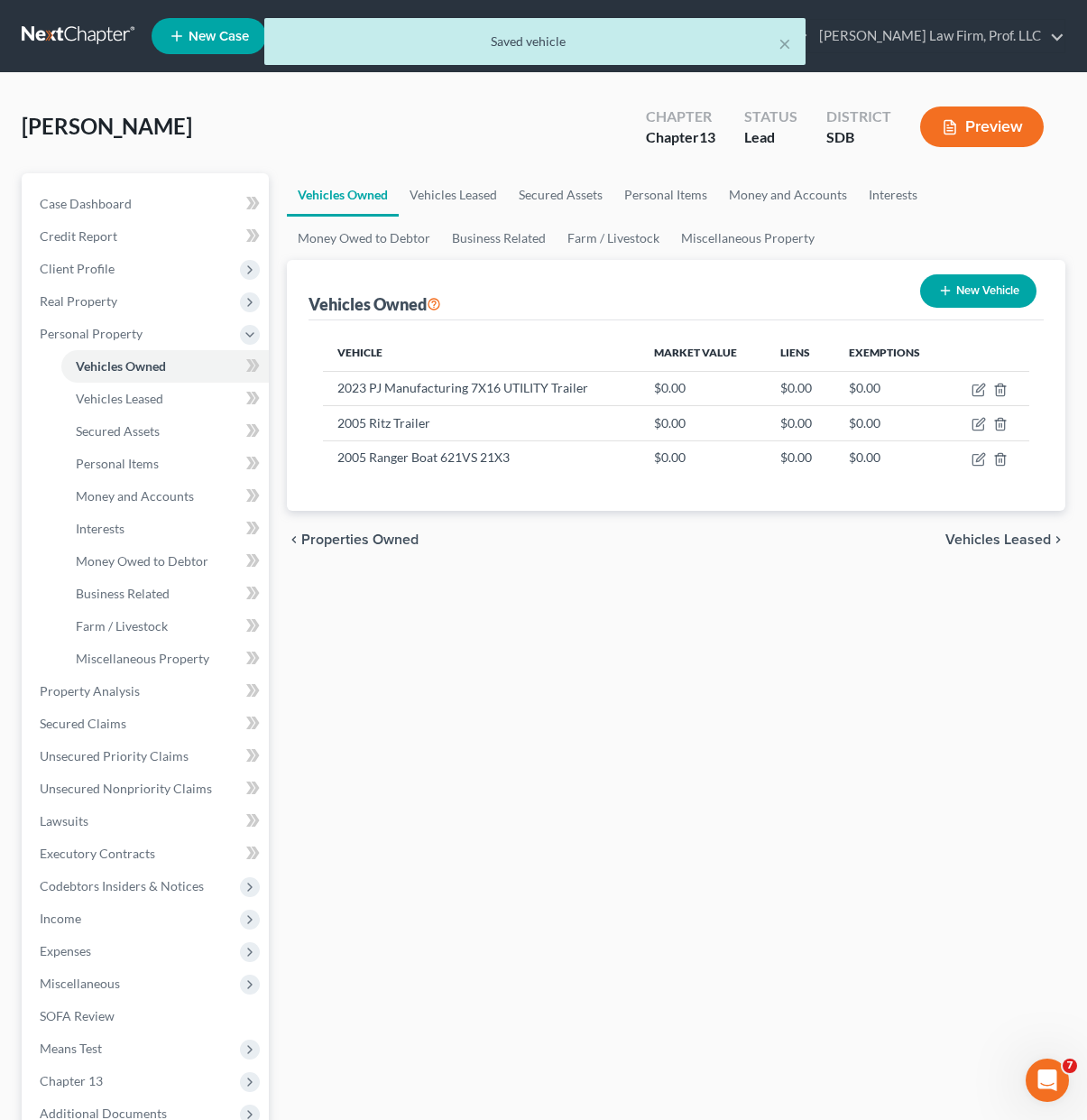
click at [844, 774] on div "Vehicles Owned Vehicles Leased Secured Assets Personal Items Money and Accounts…" at bounding box center [676, 711] width 797 height 1075
click at [983, 460] on icon "button" at bounding box center [979, 458] width 14 height 14
select select "3"
select select "21"
select select "4"
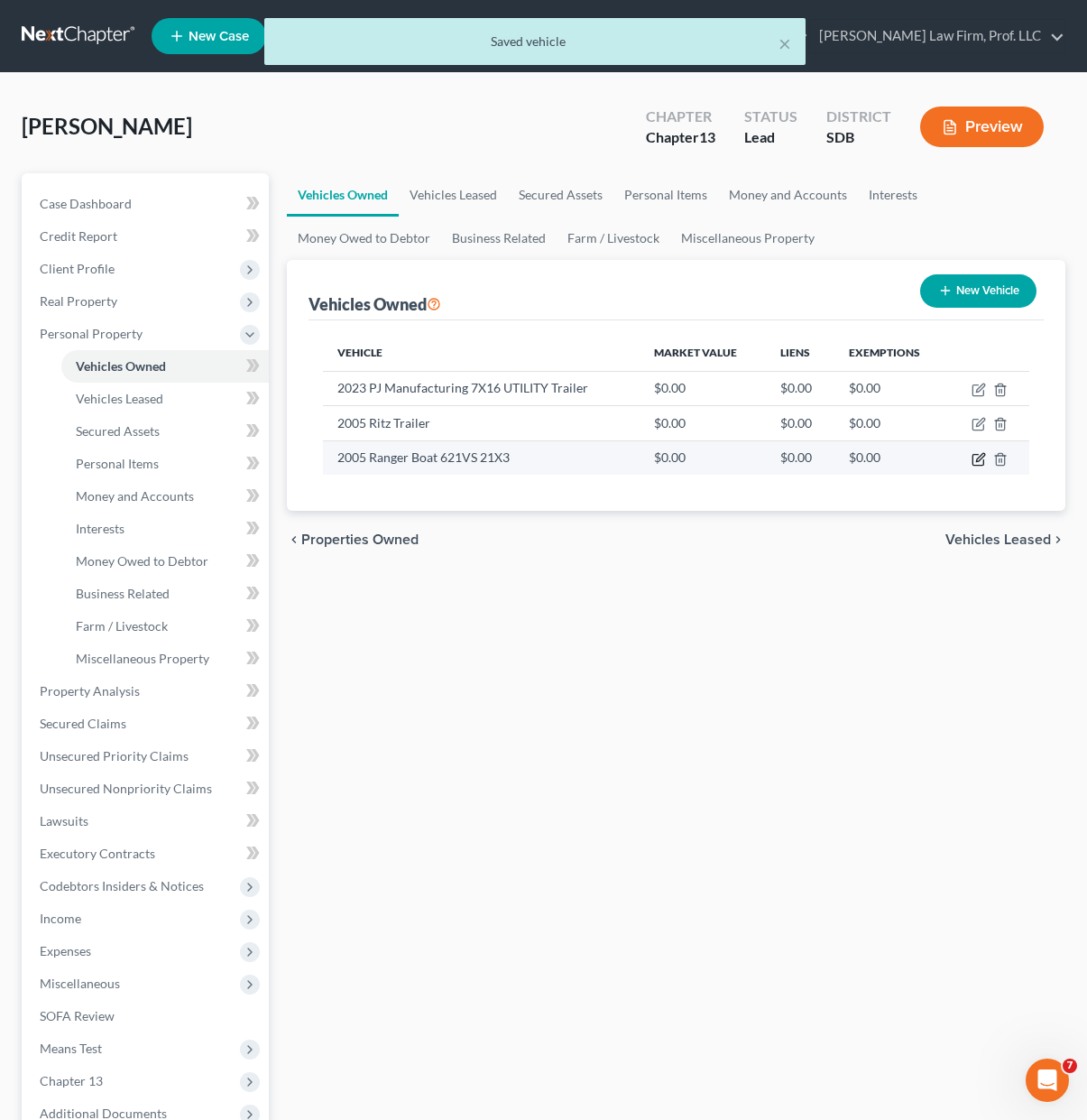
select select "0"
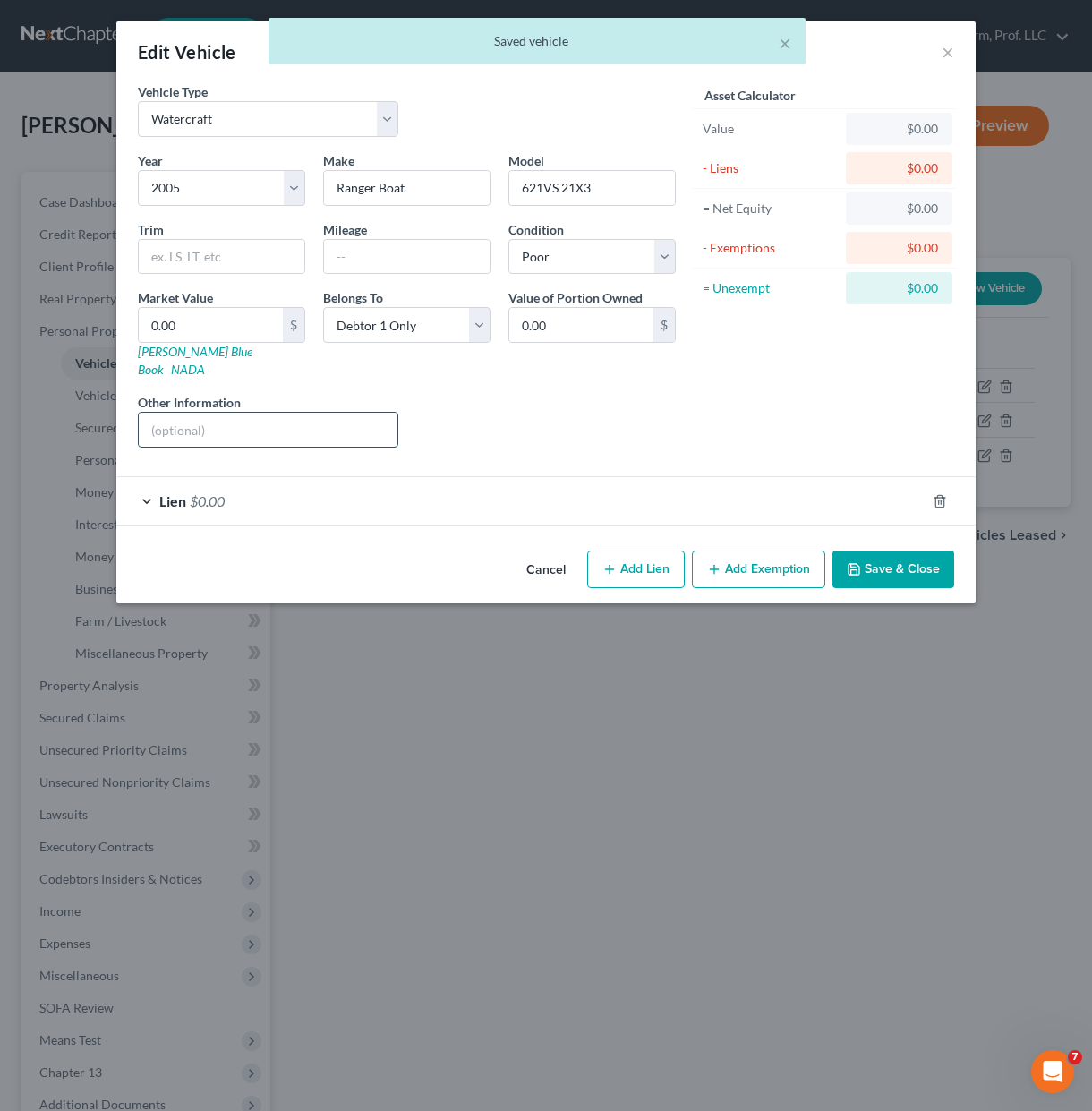
click at [337, 413] on input "text" at bounding box center [268, 429] width 259 height 34
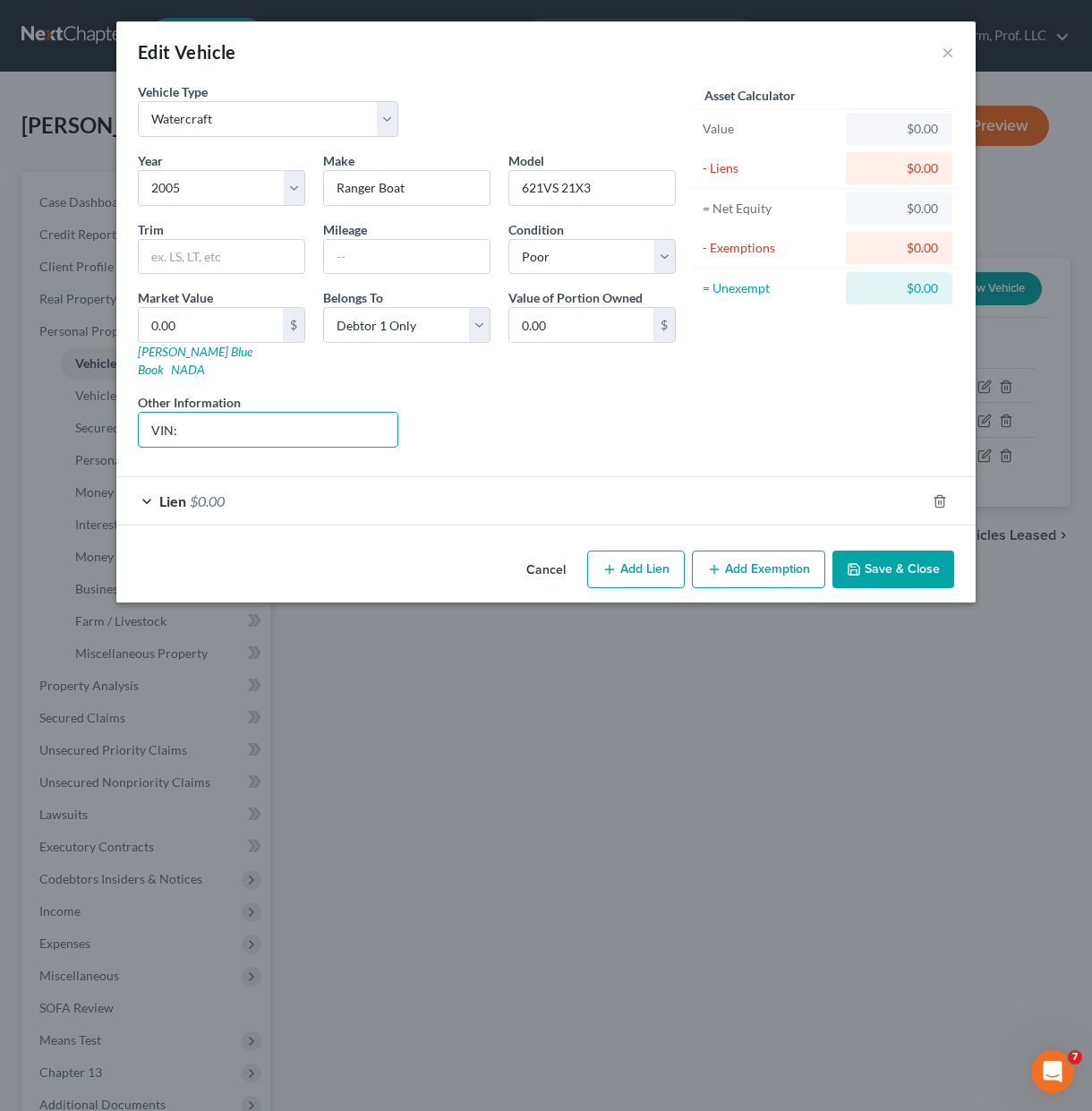
paste input "RNG7D081D505"
type input "VIN: RNG7D081D505"
click at [555, 428] on div "Liens Select" at bounding box center [546, 420] width 278 height 54
click at [905, 552] on button "Save & Close" at bounding box center [893, 570] width 121 height 37
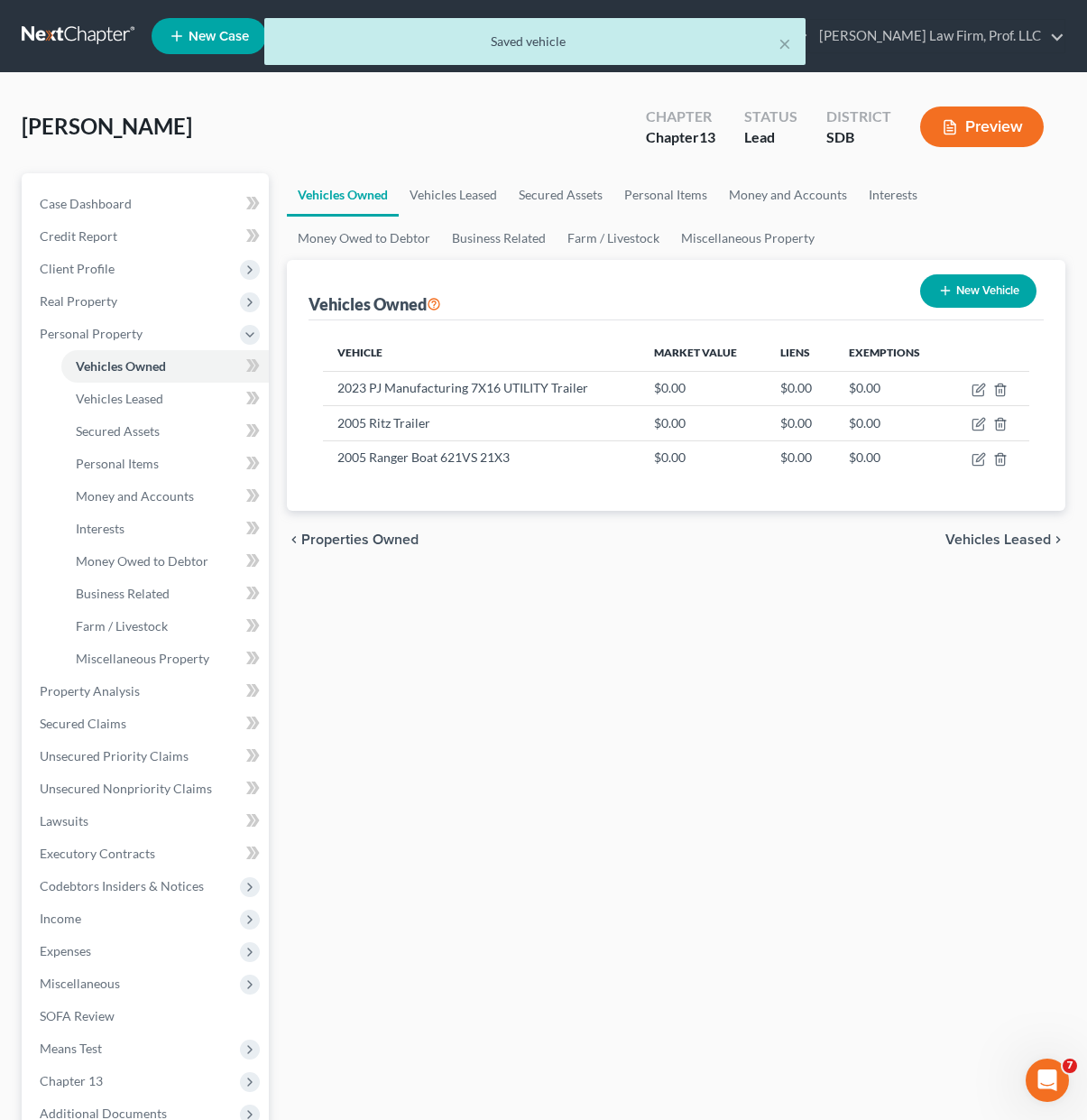
click at [866, 717] on div at bounding box center [543, 560] width 1087 height 1120
click at [977, 429] on icon "button" at bounding box center [979, 424] width 14 height 14
select select "2"
select select "21"
select select "4"
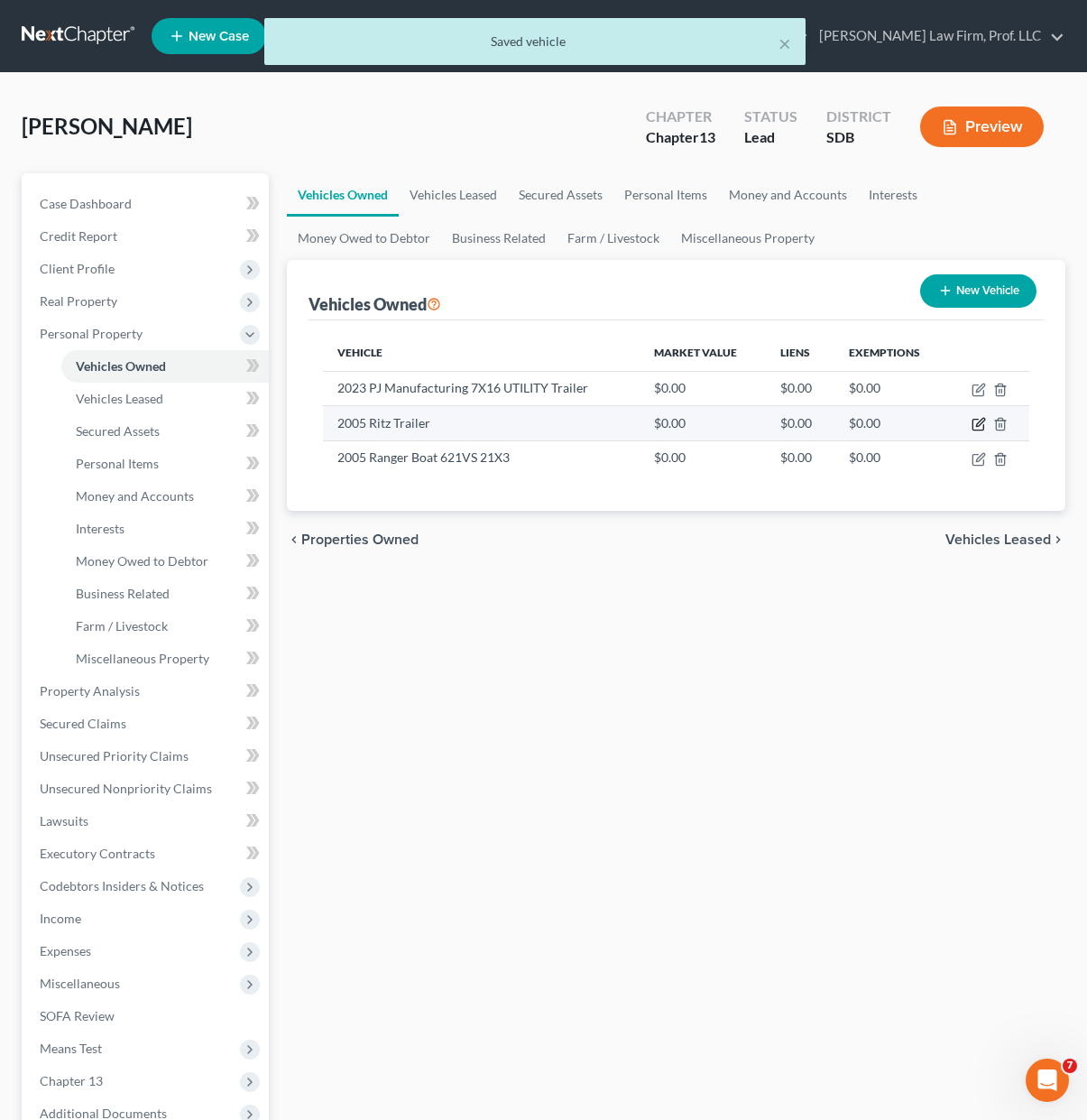
select select "0"
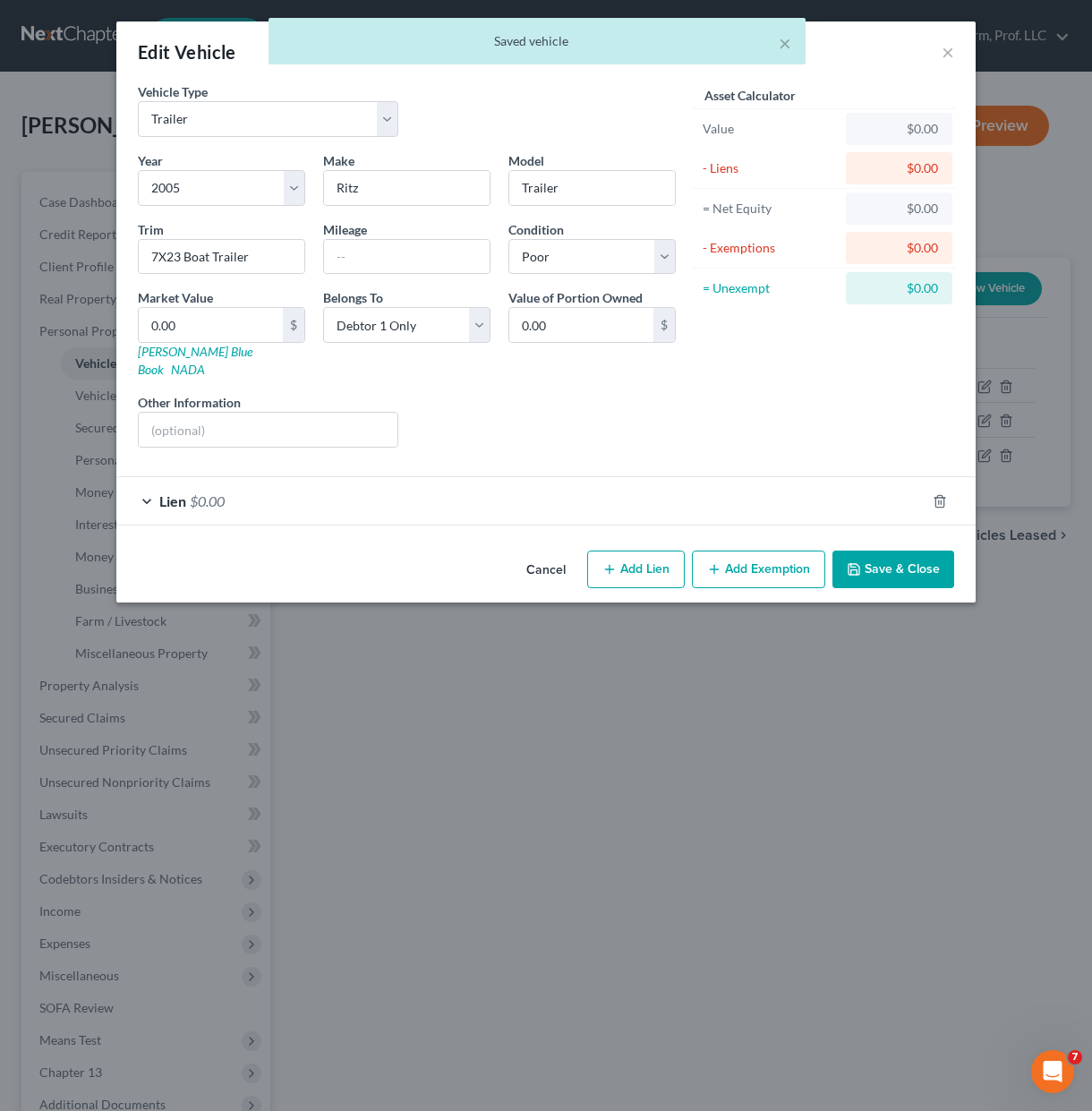
click at [487, 371] on div "Year Select 2026 2025 2024 2023 2022 2021 2020 2019 2018 2017 2016 2015 2014 20…" at bounding box center [406, 306] width 555 height 311
click at [371, 184] on input "Ritz" at bounding box center [406, 188] width 165 height 34
click at [553, 183] on input "Trailer" at bounding box center [592, 188] width 165 height 34
click at [524, 182] on input "Trailer" at bounding box center [592, 188] width 165 height 34
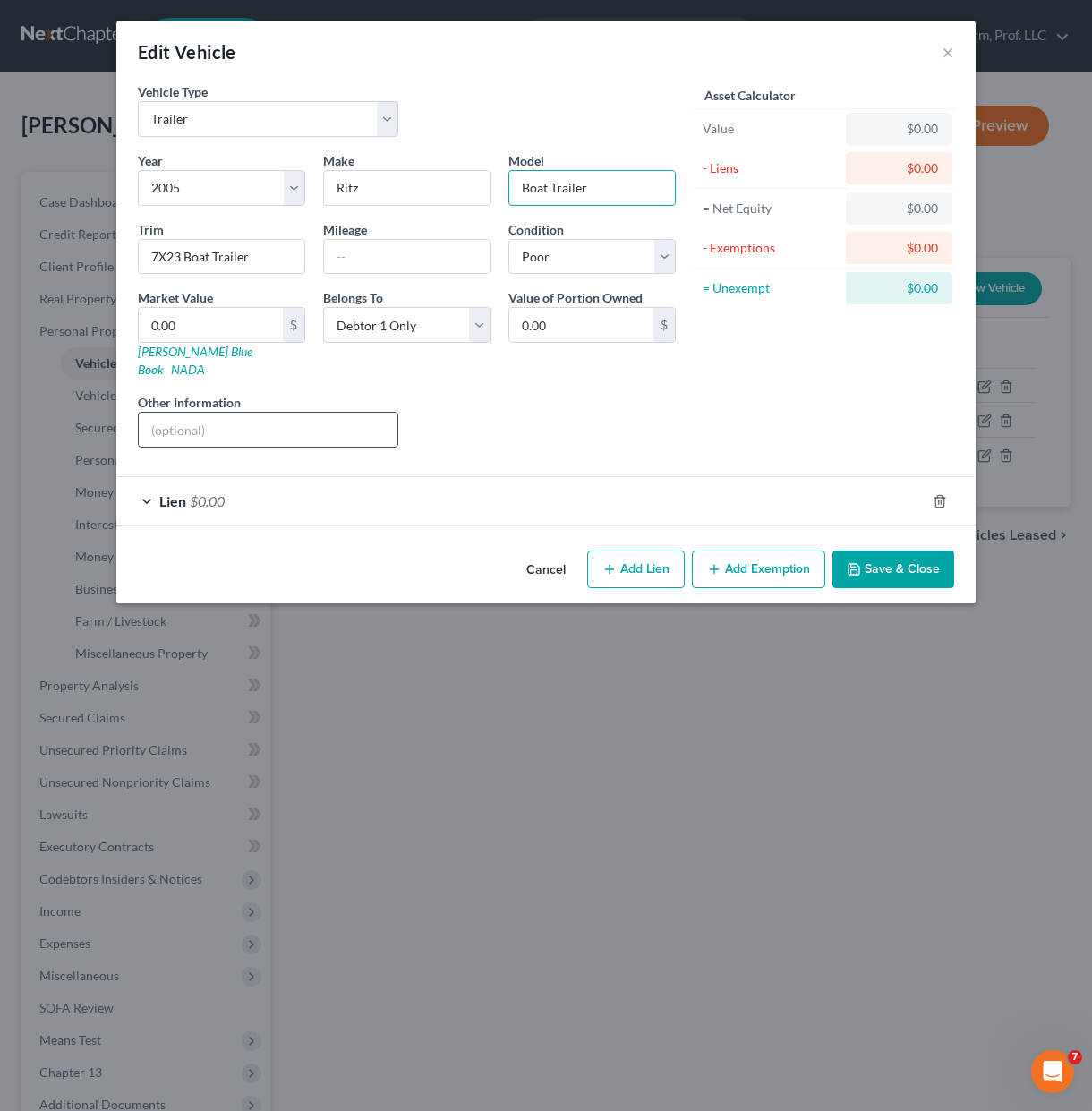
type input "Boat Trailer"
click at [247, 413] on input "text" at bounding box center [268, 429] width 259 height 34
type input "VIN: 4WRBS222851106809"
click at [922, 551] on button "Save & Close" at bounding box center [893, 570] width 121 height 37
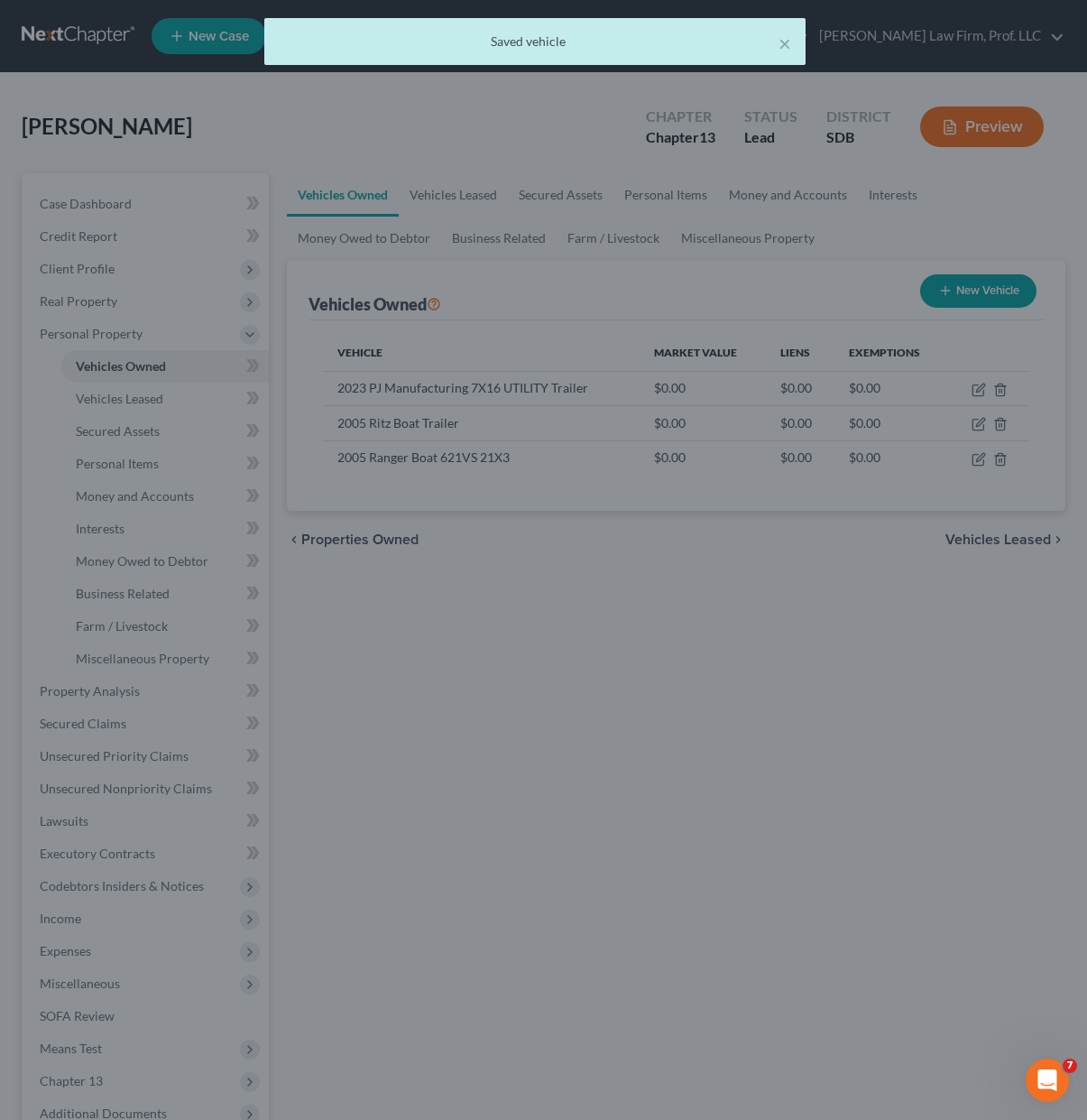
click at [791, 868] on div "Vehicles Owned Vehicles Leased Secured Assets Personal Items Money and Accounts…" at bounding box center [676, 711] width 797 height 1075
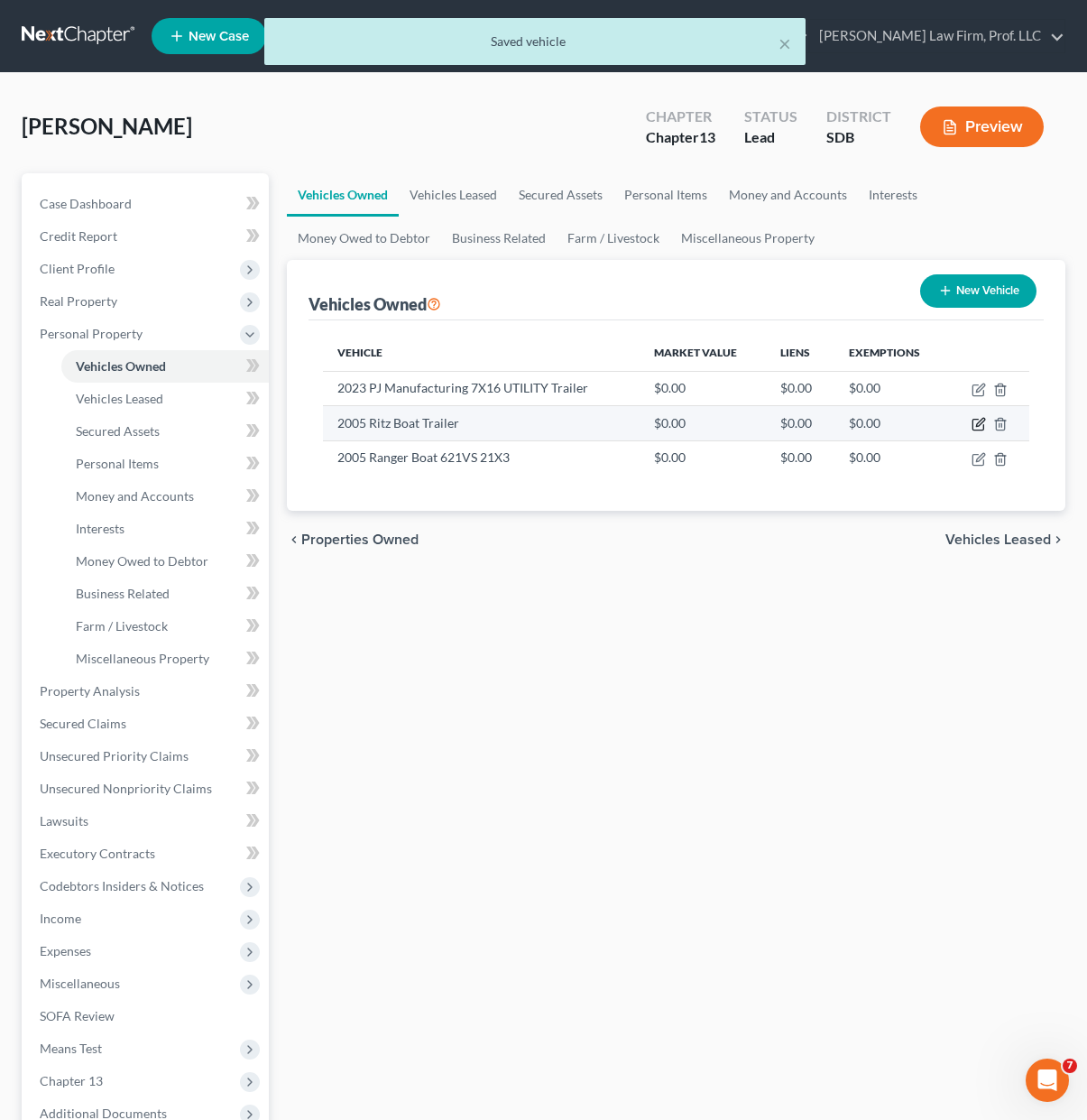
click at [977, 418] on icon "button" at bounding box center [979, 424] width 14 height 14
select select "2"
select select "21"
select select "4"
select select "0"
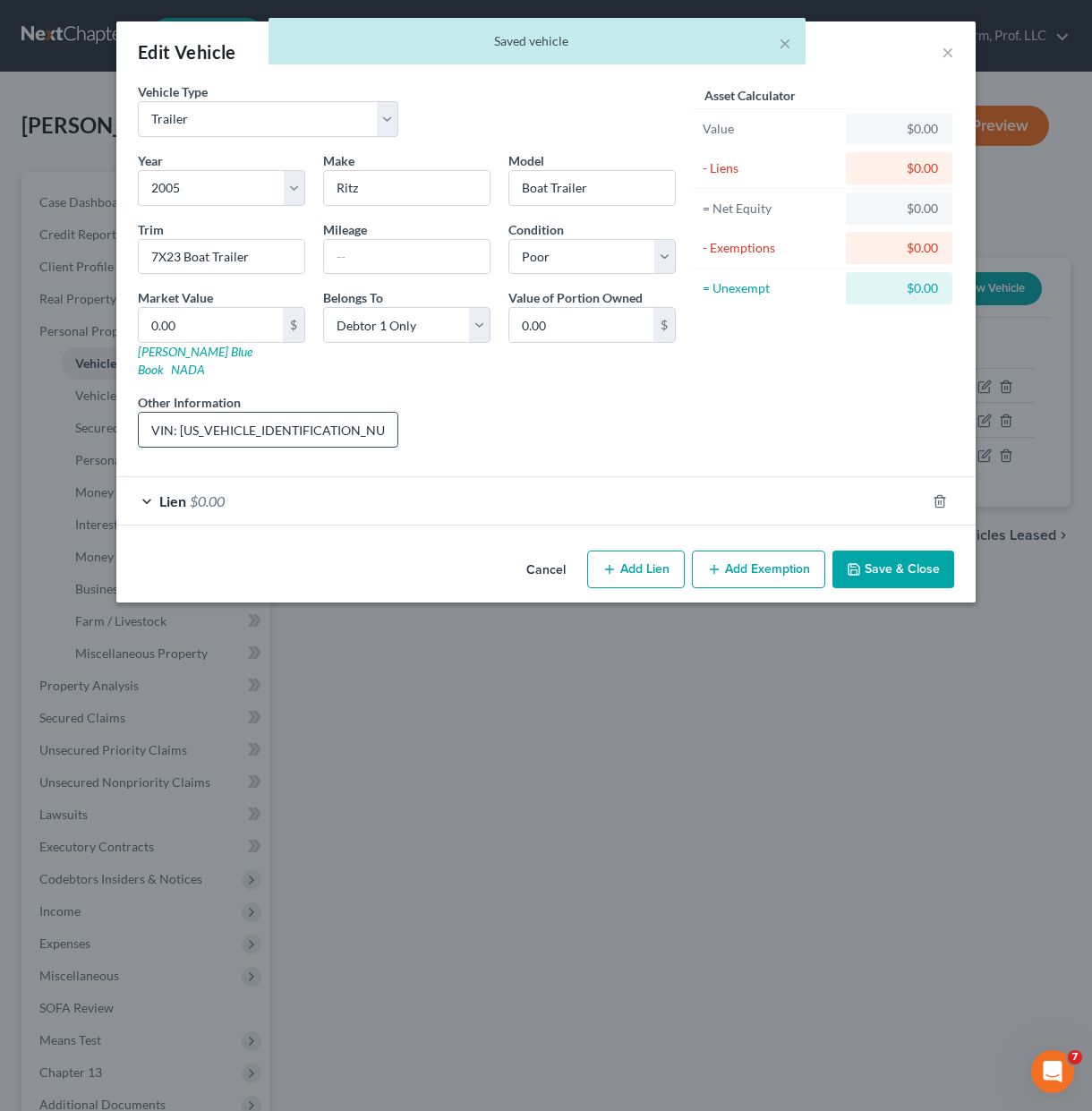
drag, startPoint x: 269, startPoint y: 415, endPoint x: 182, endPoint y: 419, distance: 87.1
click at [182, 419] on input "VIN: 4WRBS222851106809" at bounding box center [268, 429] width 259 height 34
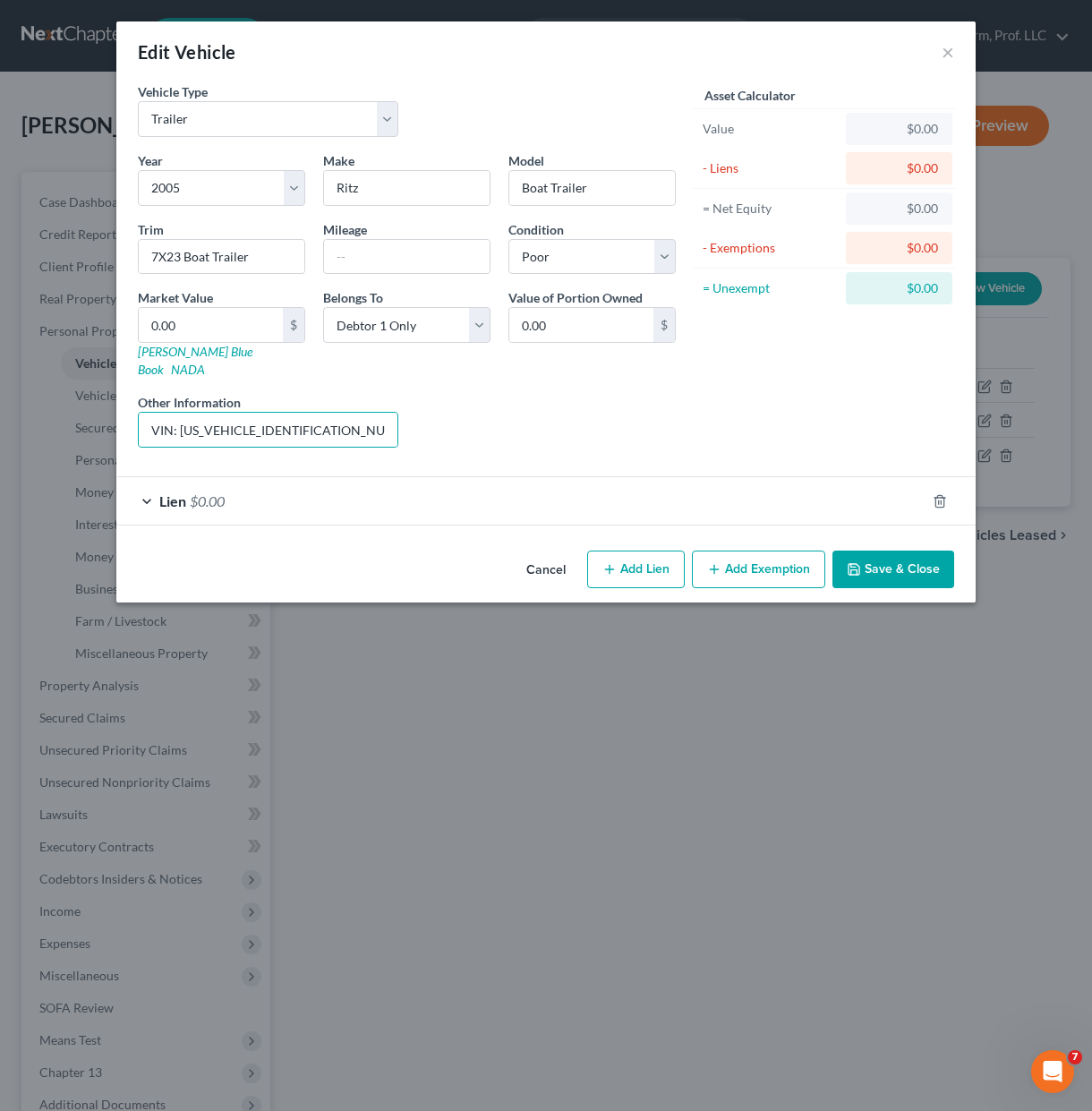
click at [903, 551] on button "Save & Close" at bounding box center [893, 570] width 121 height 37
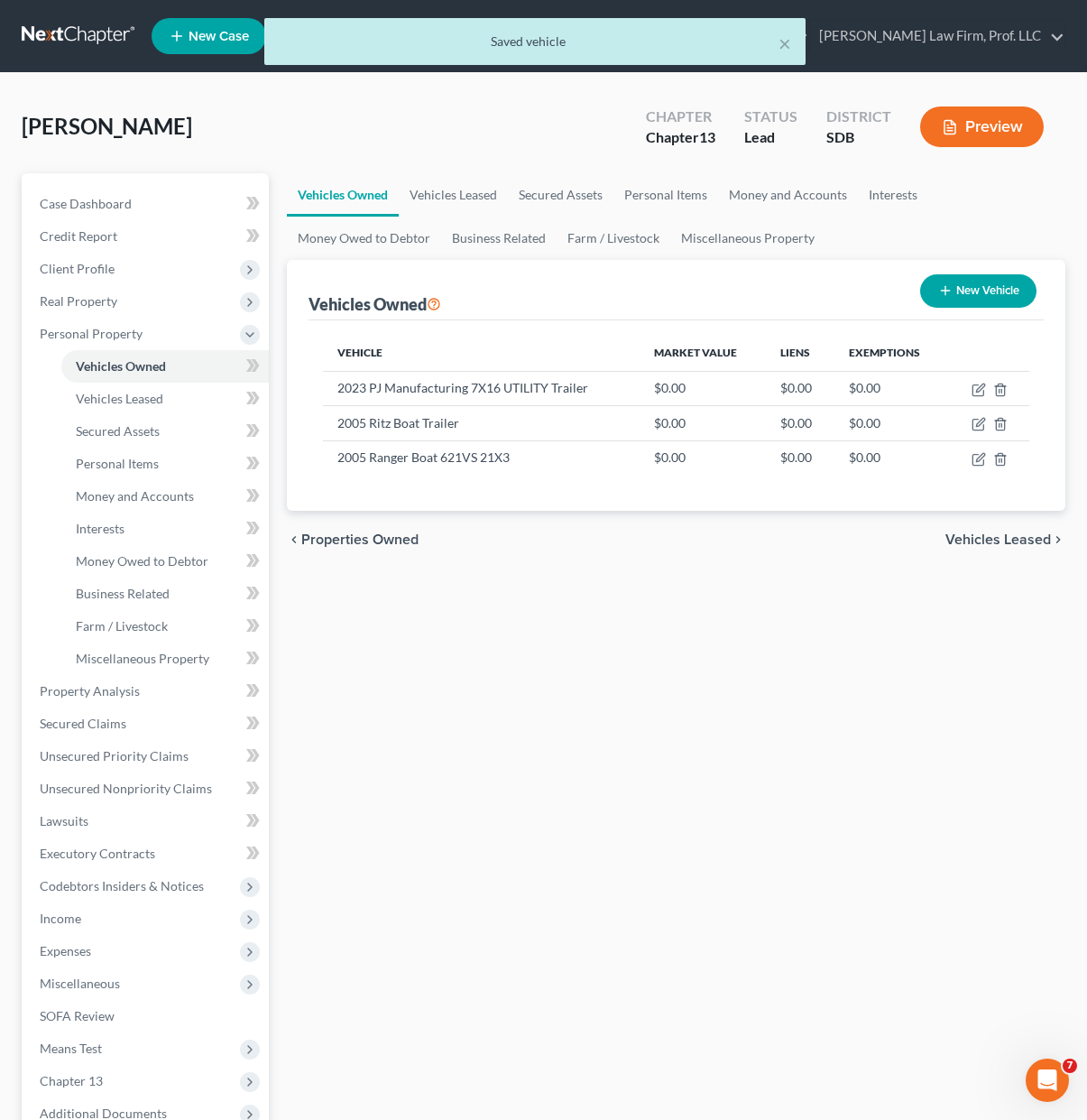
click at [834, 810] on div "Vehicles Owned Vehicles Leased Secured Assets Personal Items Money and Accounts…" at bounding box center [676, 711] width 797 height 1075
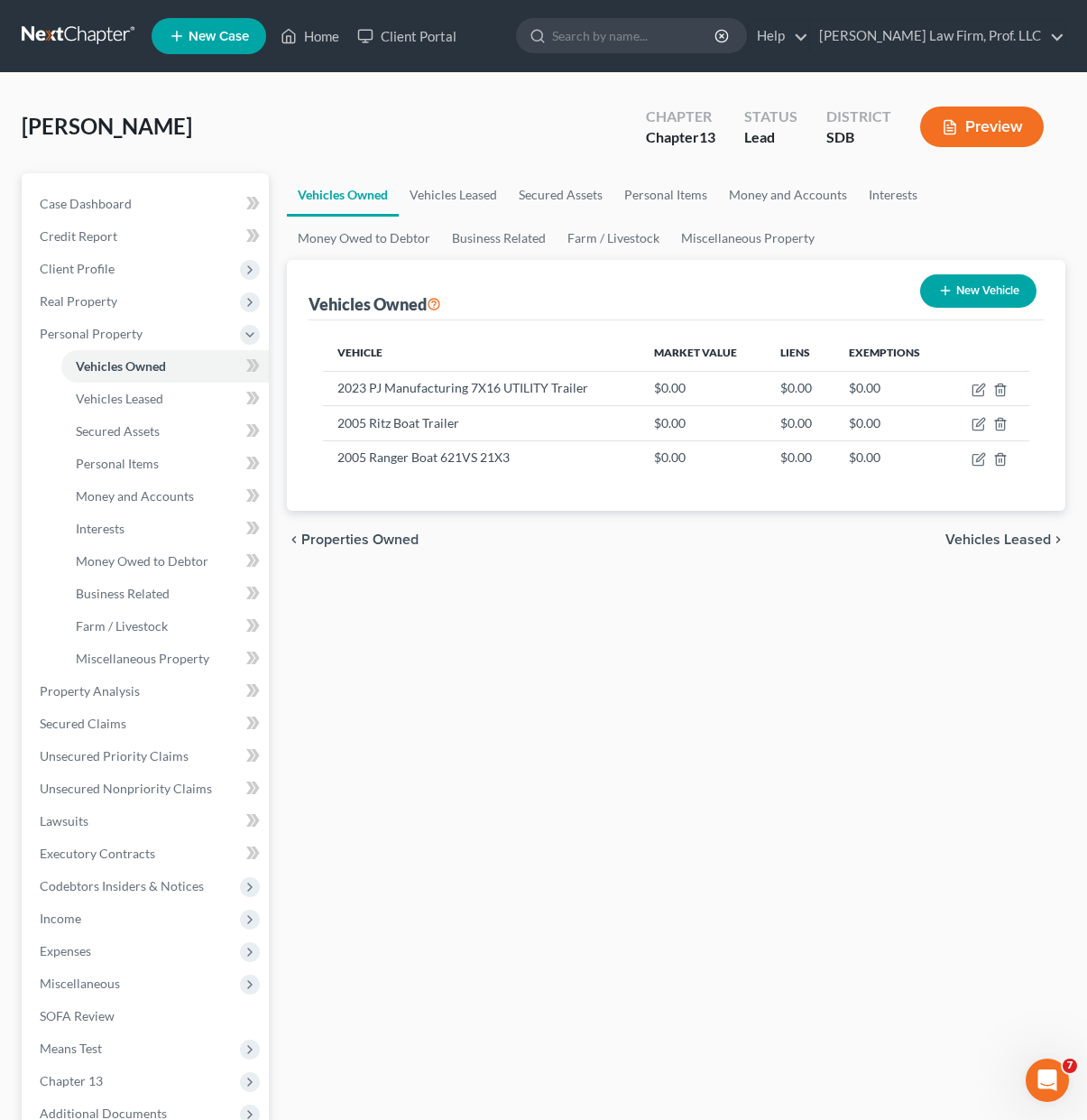
drag, startPoint x: 828, startPoint y: 872, endPoint x: 994, endPoint y: 590, distance: 327.2
click at [830, 867] on div "Vehicles Owned Vehicles Leased Secured Assets Personal Items Money and Accounts…" at bounding box center [676, 711] width 797 height 1075
click at [970, 293] on button "New Vehicle" at bounding box center [979, 290] width 117 height 33
select select "0"
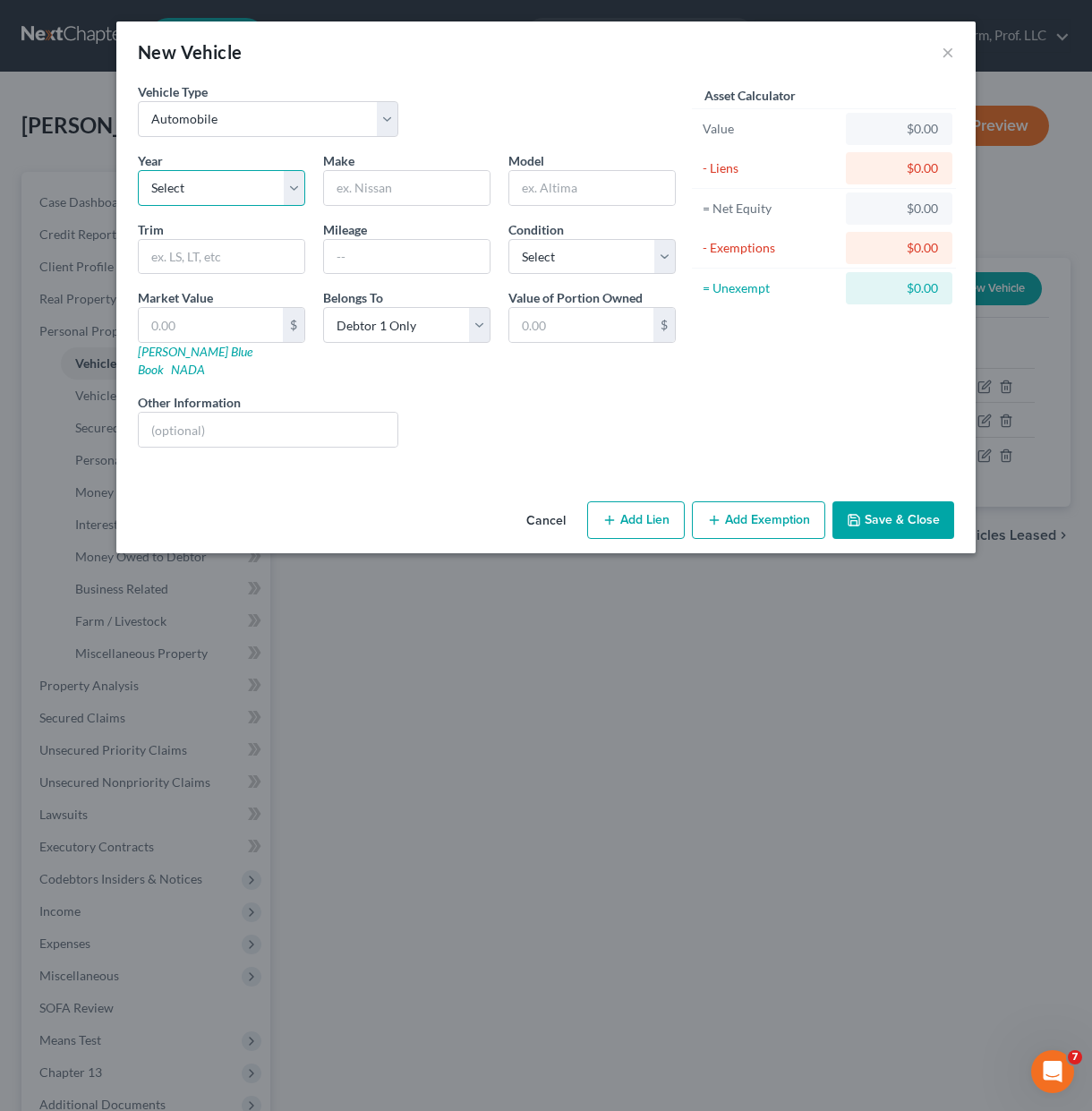
click at [206, 185] on select "Select 2026 2025 2024 2023 2022 2021 2020 2019 2018 2017 2016 2015 2014 2013 20…" at bounding box center [221, 188] width 167 height 35
click at [269, 124] on select "Select Automobile Truck Trailer Watercraft Aircraft Motor Home Atv Other Vehicle" at bounding box center [268, 119] width 260 height 35
click at [267, 102] on select "Select Automobile Truck Trailer Watercraft Aircraft Motor Home Atv Other Vehicle" at bounding box center [268, 119] width 260 height 35
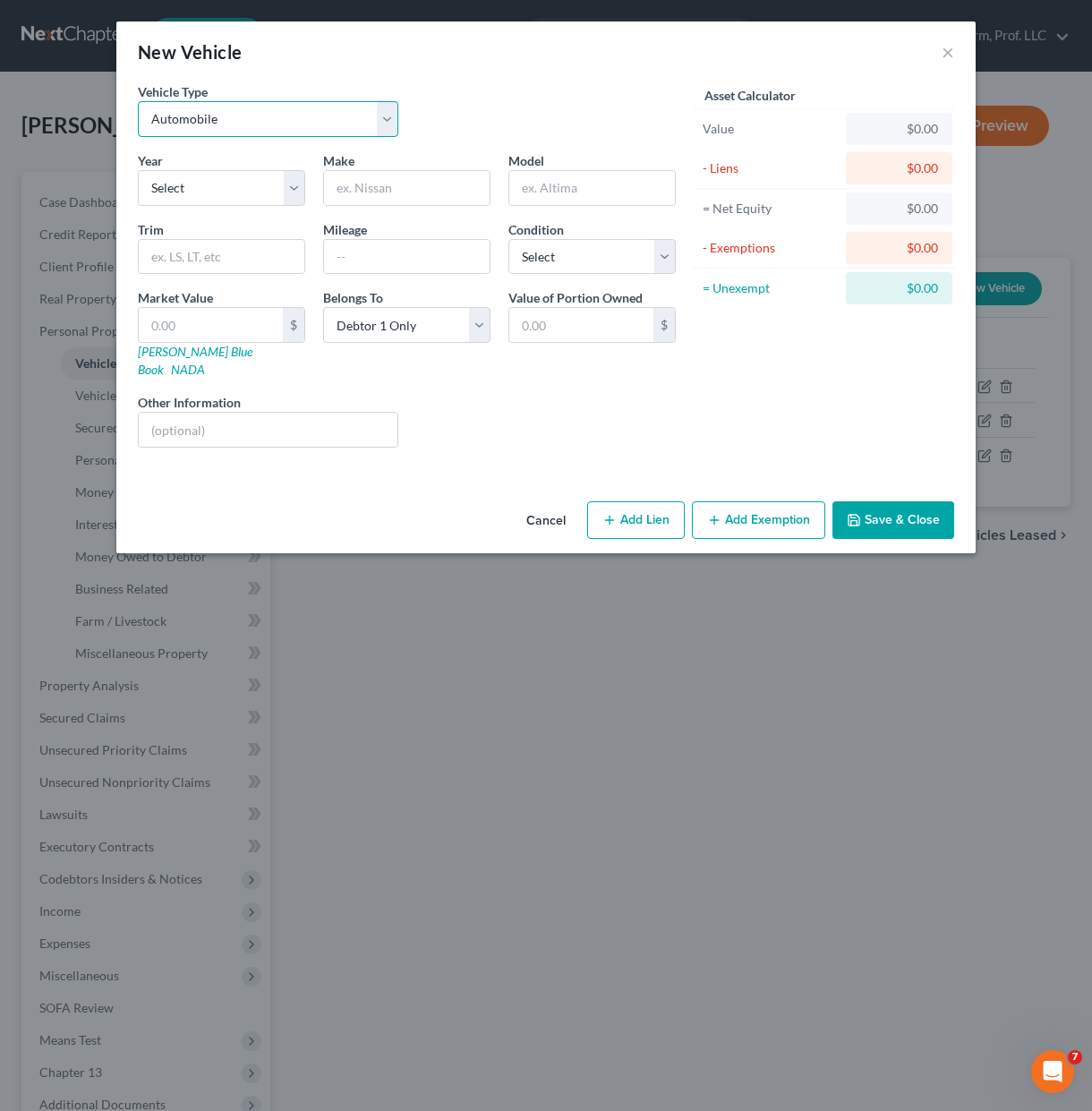
select select "2"
click at [138, 101] on select "Select Automobile Truck Trailer Watercraft Aircraft Motor Home Atv Other Vehicle" at bounding box center [268, 119] width 260 height 35
click at [252, 192] on select "Select 2026 2025 2024 2023 2022 2021 2020 2019 2018 2017 2016 2015 2014 2013 20…" at bounding box center [221, 188] width 167 height 35
select select "15"
click at [138, 170] on select "Select 2026 2025 2024 2023 2022 2021 2020 2019 2018 2017 2016 2015 2014 2013 20…" at bounding box center [221, 188] width 167 height 35
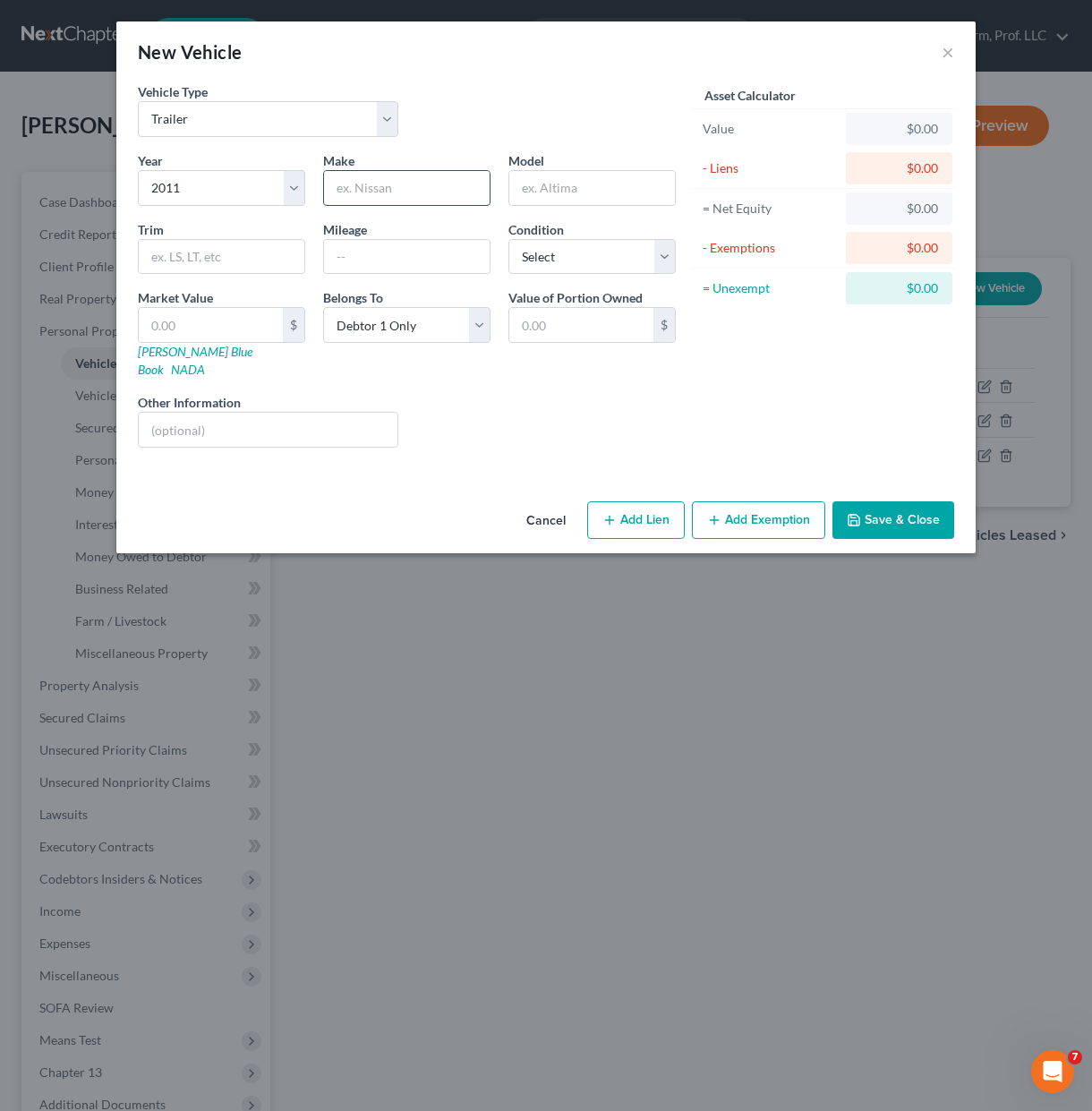
click at [397, 181] on input "text" at bounding box center [406, 188] width 165 height 34
type input "American Surplus Trailer"
paste input "8 X 16 ICE CASTLE TROPHY HUNTER"
click at [489, 442] on div "Year Select 2026 2025 2024 2023 2022 2021 2020 2019 2018 2017 2016 2015 2014 20…" at bounding box center [406, 306] width 555 height 311
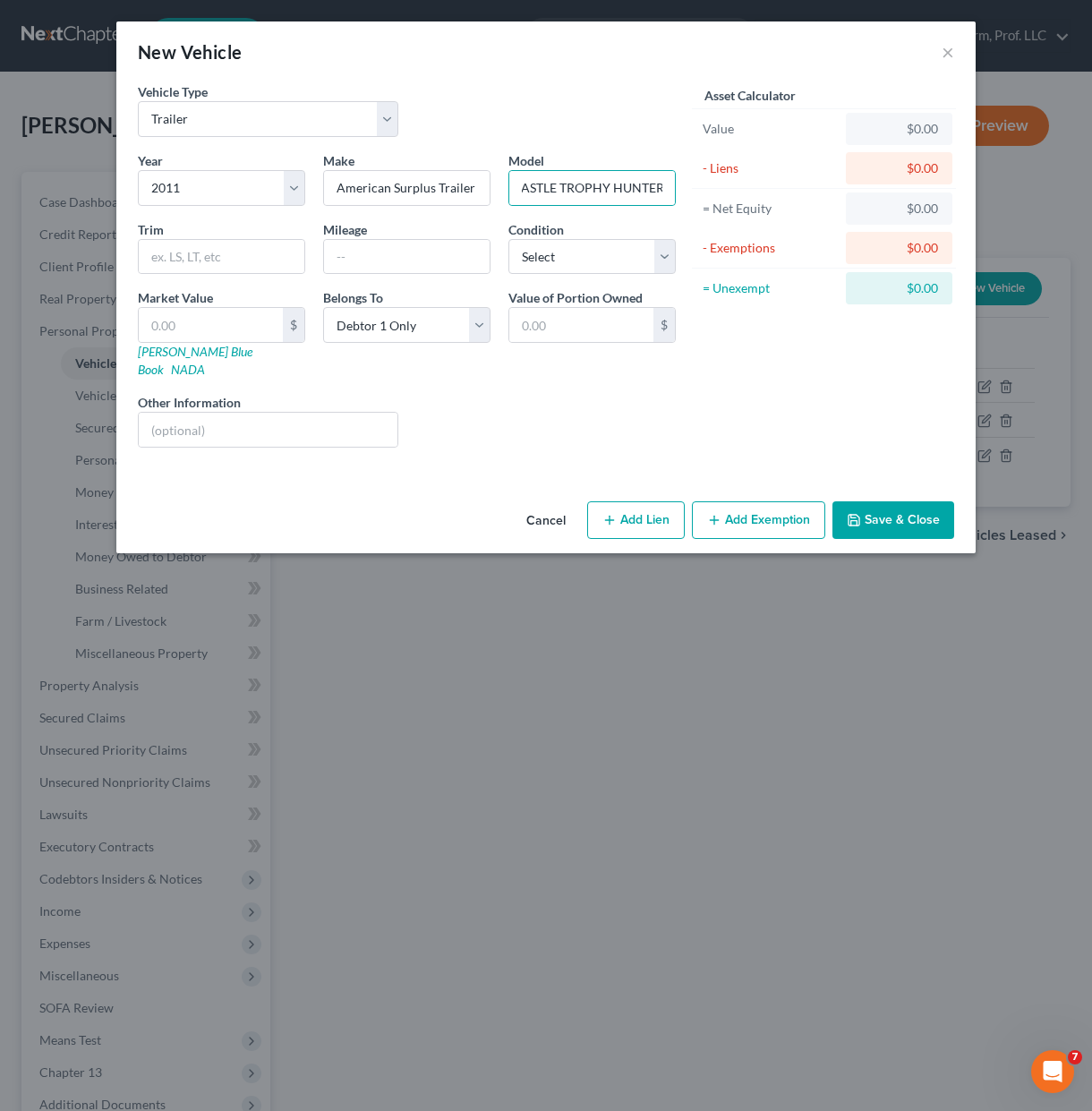
scroll to position [0, 0]
drag, startPoint x: 555, startPoint y: 187, endPoint x: 349, endPoint y: 176, distance: 206.3
click at [357, 177] on div "Year Select 2026 2025 2024 2023 2022 2021 2020 2019 2018 2017 2016 2015 2014 20…" at bounding box center [406, 306] width 555 height 311
type input "ICE CASTLE TROPHY HUNTER"
click at [174, 245] on input "text" at bounding box center [221, 257] width 165 height 34
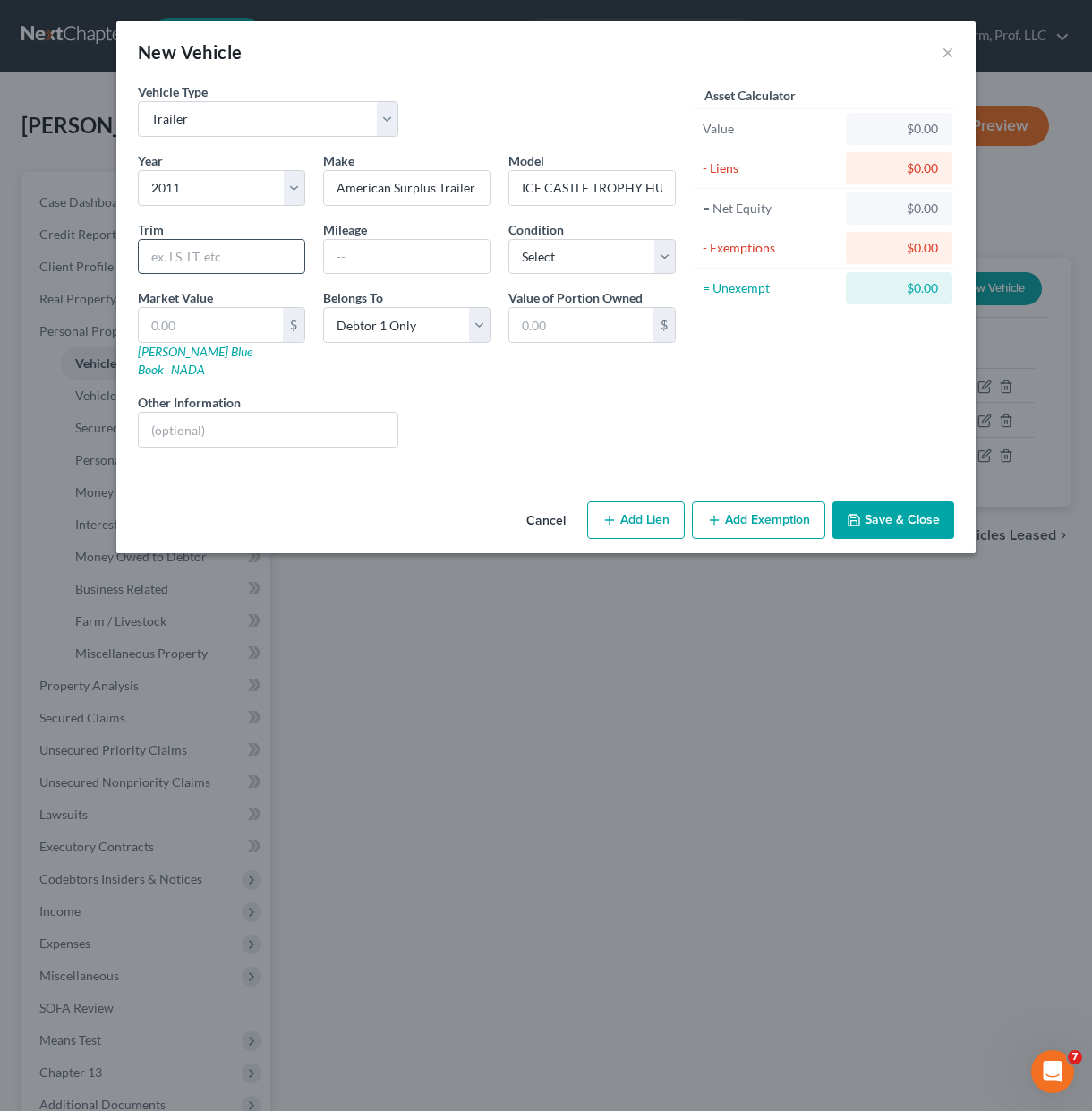
type input "x"
type input "8x16"
click at [582, 270] on select "Select Excellent Very Good Good Fair Poor" at bounding box center [592, 257] width 167 height 35
select select "3"
click at [509, 239] on select "Select Excellent Very Good Good Fair Poor" at bounding box center [592, 257] width 167 height 35
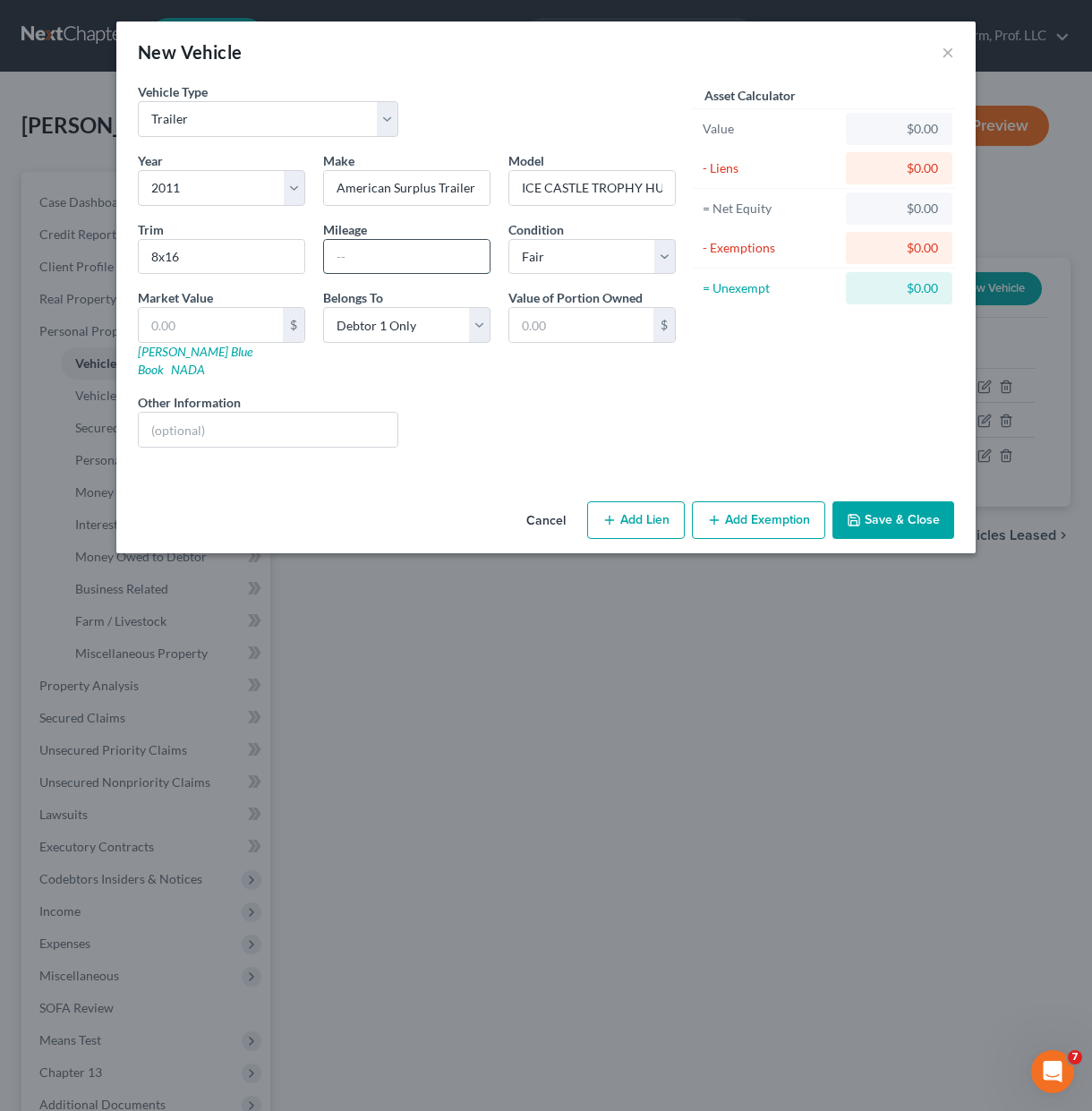
click at [427, 260] on input "text" at bounding box center [406, 257] width 165 height 34
drag, startPoint x: 726, startPoint y: 321, endPoint x: 736, endPoint y: 361, distance: 41.2
click at [727, 330] on div "Asset Calculator Value $0.00 - Liens $0.00 = Net Equity $0.00 - Exemptions $0.0…" at bounding box center [823, 272] width 278 height 379
click at [927, 501] on button "Save & Close" at bounding box center [893, 520] width 121 height 37
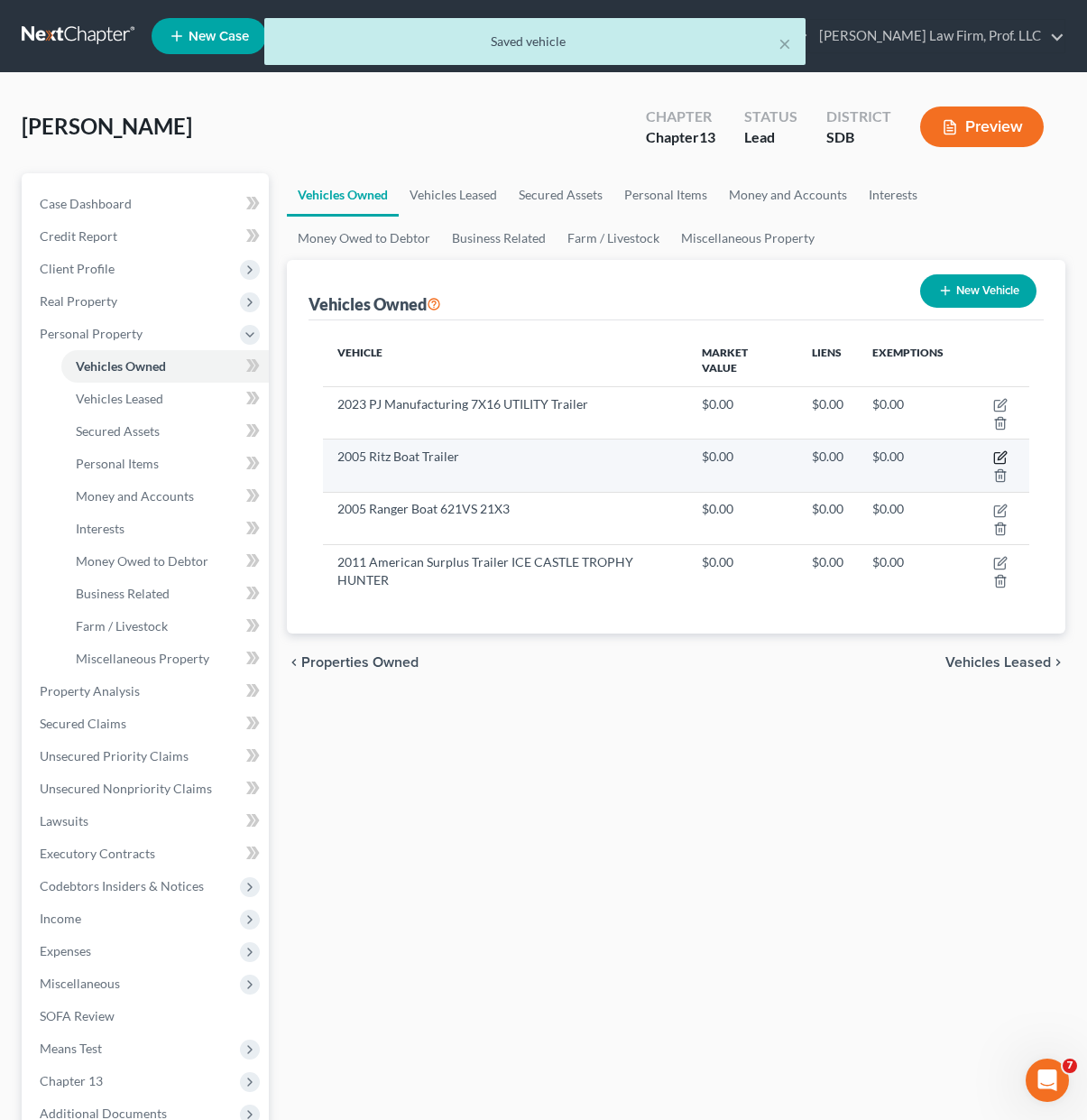
click at [1001, 451] on icon "button" at bounding box center [1000, 456] width 14 height 14
select select "2"
select select "21"
select select "4"
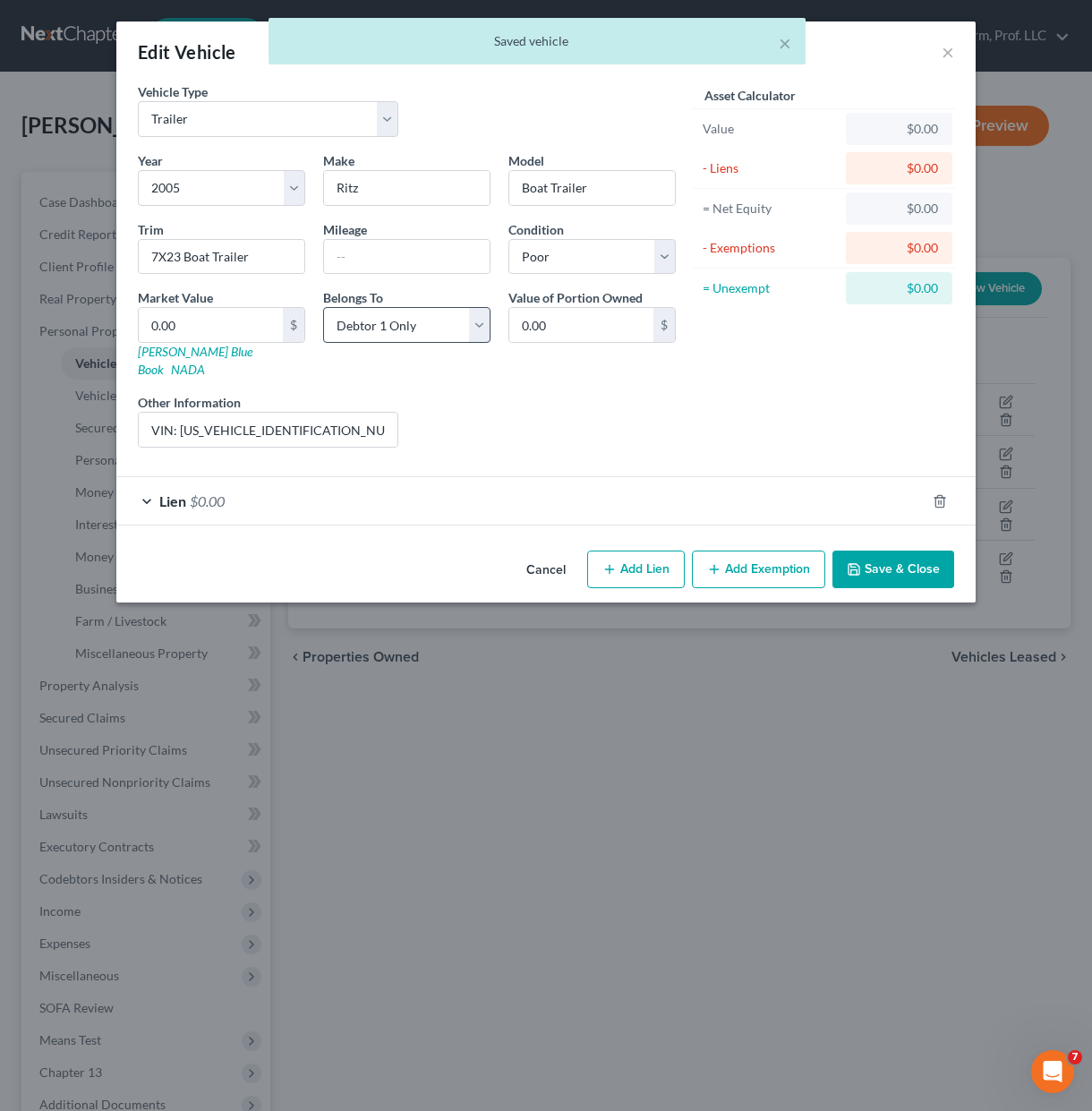
drag, startPoint x: 570, startPoint y: 409, endPoint x: 364, endPoint y: 321, distance: 224.0
click at [555, 409] on div "Liens Select" at bounding box center [546, 420] width 278 height 54
drag, startPoint x: 401, startPoint y: 308, endPoint x: 408, endPoint y: 324, distance: 17.5
click at [401, 308] on select "Select Debtor 1 Only Debtor 2 Only Debtor 1 And Debtor 2 Only At Least One Of T…" at bounding box center [406, 325] width 167 height 35
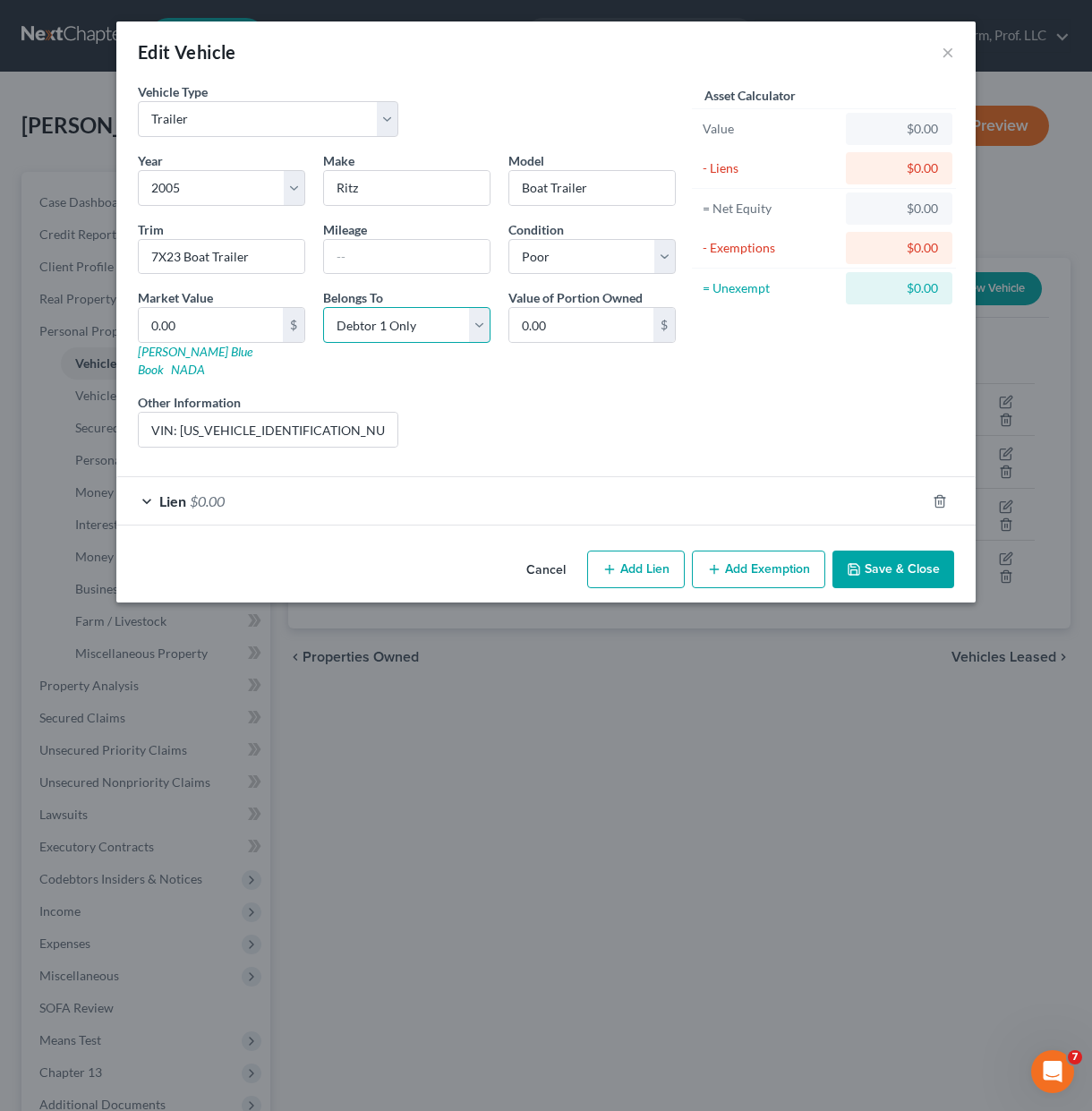
select select "3"
click at [323, 307] on select "Select Debtor 1 Only Debtor 2 Only Debtor 1 And Debtor 2 Only At Least One Of T…" at bounding box center [406, 325] width 167 height 35
click at [438, 327] on select "Select Debtor 1 Only Debtor 2 Only Debtor 1 And Debtor 2 Only At Least One Of T…" at bounding box center [406, 325] width 167 height 35
drag, startPoint x: 661, startPoint y: 430, endPoint x: 694, endPoint y: 442, distance: 35.1
click at [665, 435] on div "Year Select 2026 2025 2024 2023 2022 2021 2020 2019 2018 2017 2016 2015 2014 20…" at bounding box center [406, 306] width 555 height 311
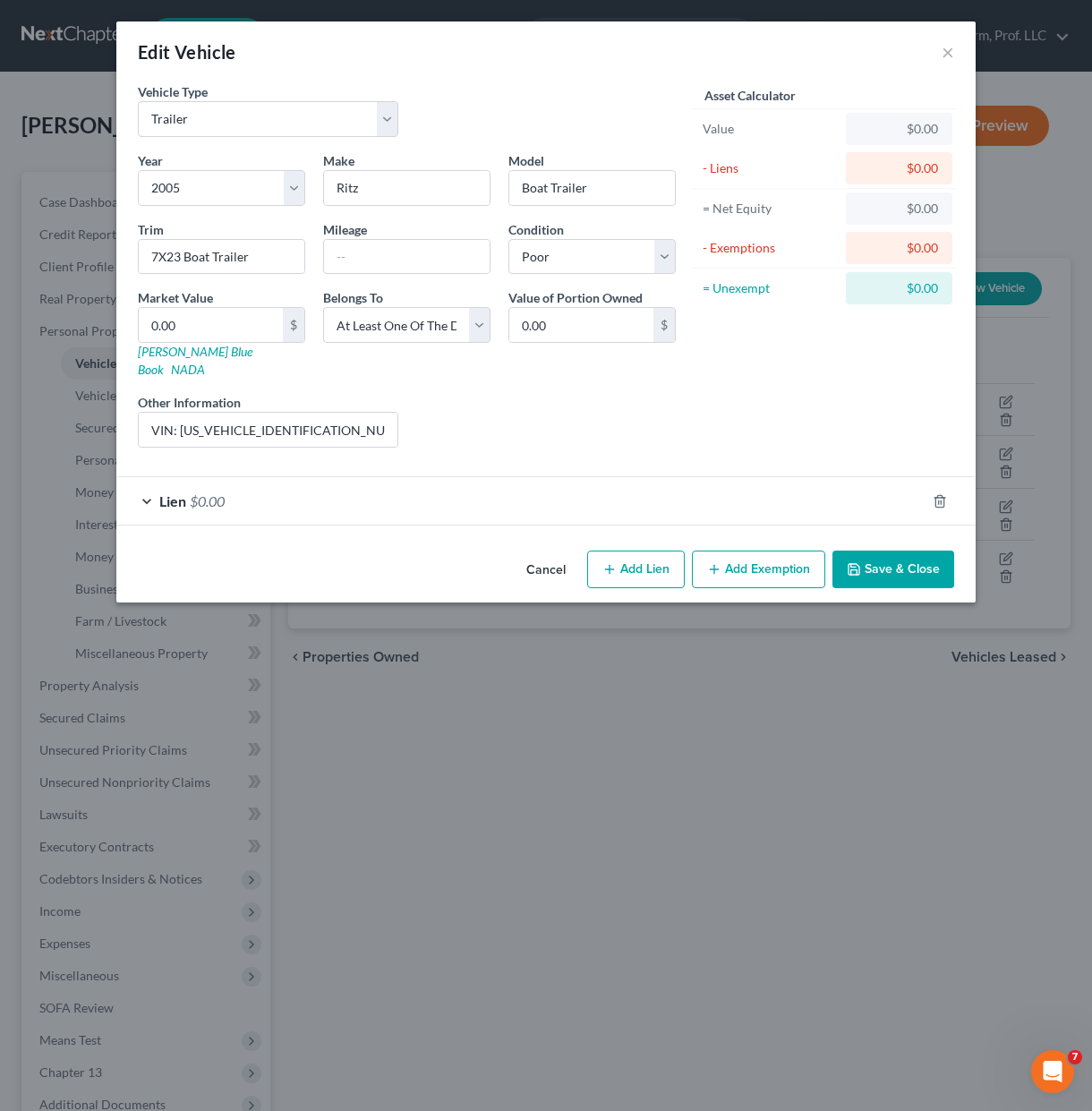
drag, startPoint x: 924, startPoint y: 582, endPoint x: 926, endPoint y: 564, distance: 18.1
click at [924, 574] on div "Edit Vehicle × Vehicle Type Select Automobile Truck Trailer Watercraft Aircraft…" at bounding box center [546, 556] width 1092 height 1111
click at [926, 564] on button "Save & Close" at bounding box center [893, 570] width 121 height 37
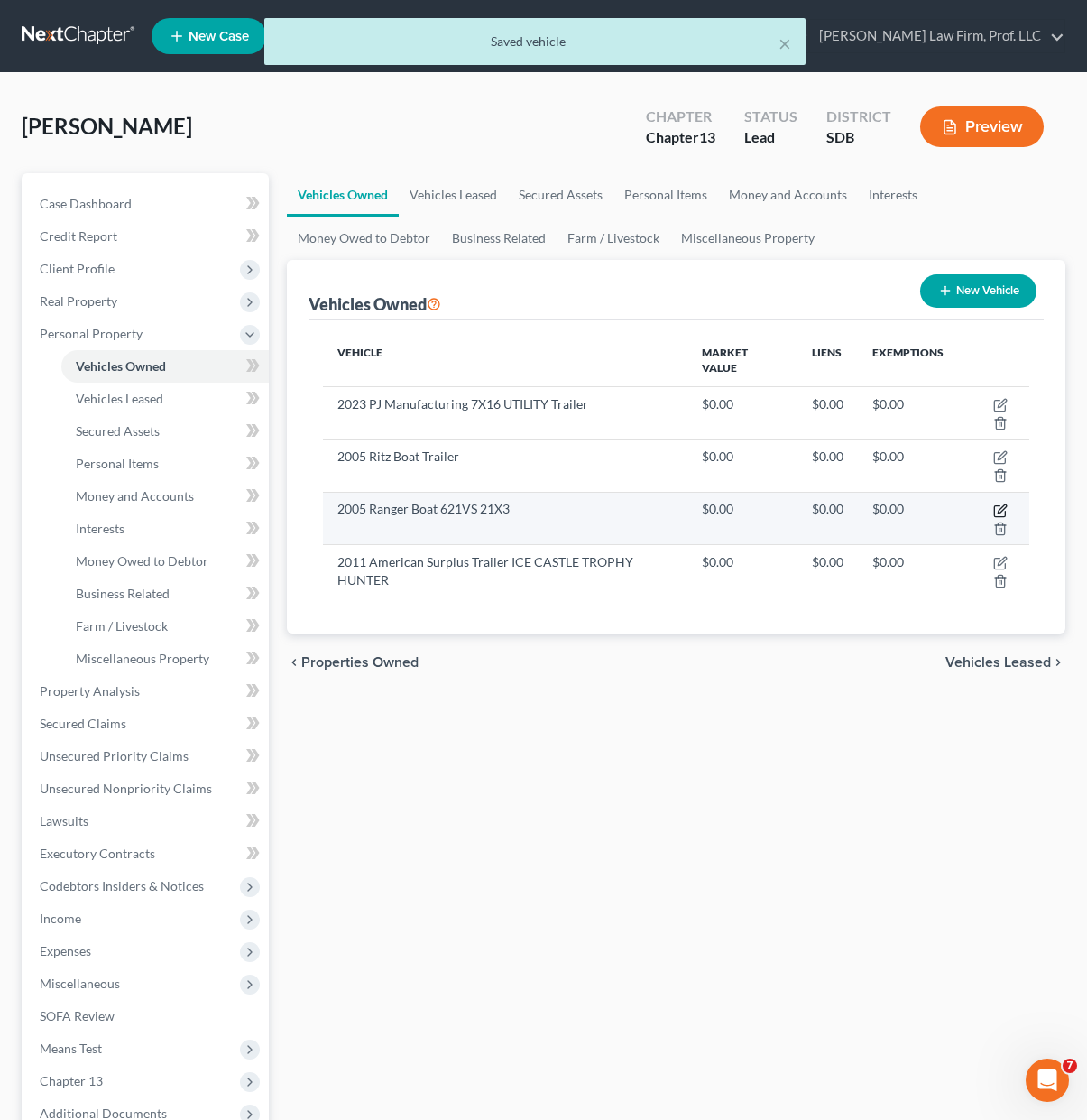
click at [1003, 513] on icon "button" at bounding box center [1000, 510] width 14 height 14
select select "3"
select select "21"
select select "4"
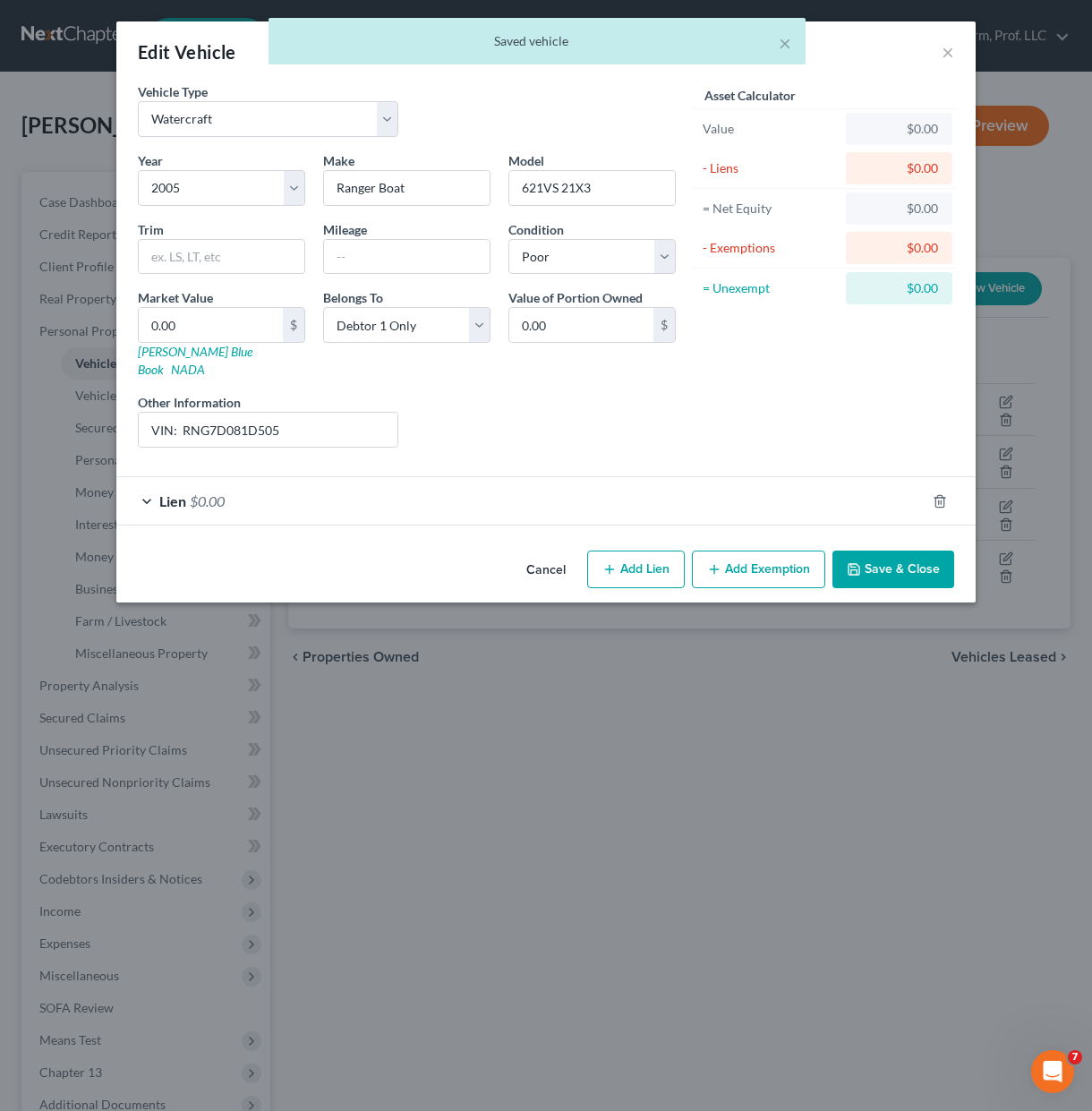
click at [579, 393] on div "Liens Select" at bounding box center [546, 420] width 278 height 54
drag, startPoint x: 469, startPoint y: 330, endPoint x: 477, endPoint y: 338, distance: 11.3
click at [469, 330] on select "Select Debtor 1 Only Debtor 2 Only Debtor 1 And Debtor 2 Only At Least One Of T…" at bounding box center [406, 325] width 167 height 35
select select "3"
click at [323, 307] on select "Select Debtor 1 Only Debtor 2 Only Debtor 1 And Debtor 2 Only At Least One Of T…" at bounding box center [406, 325] width 167 height 35
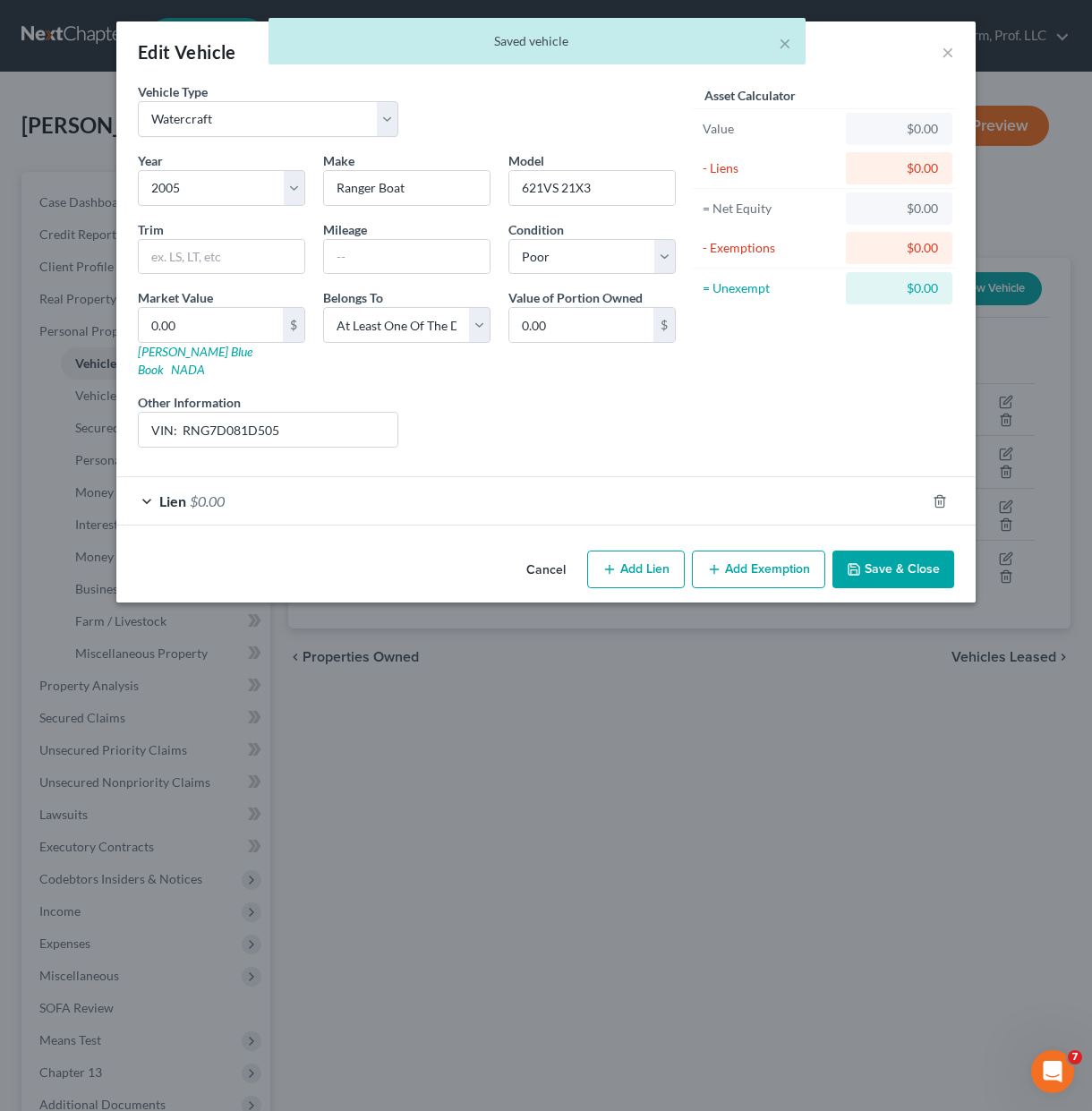
click at [881, 551] on button "Save & Close" at bounding box center [893, 570] width 121 height 37
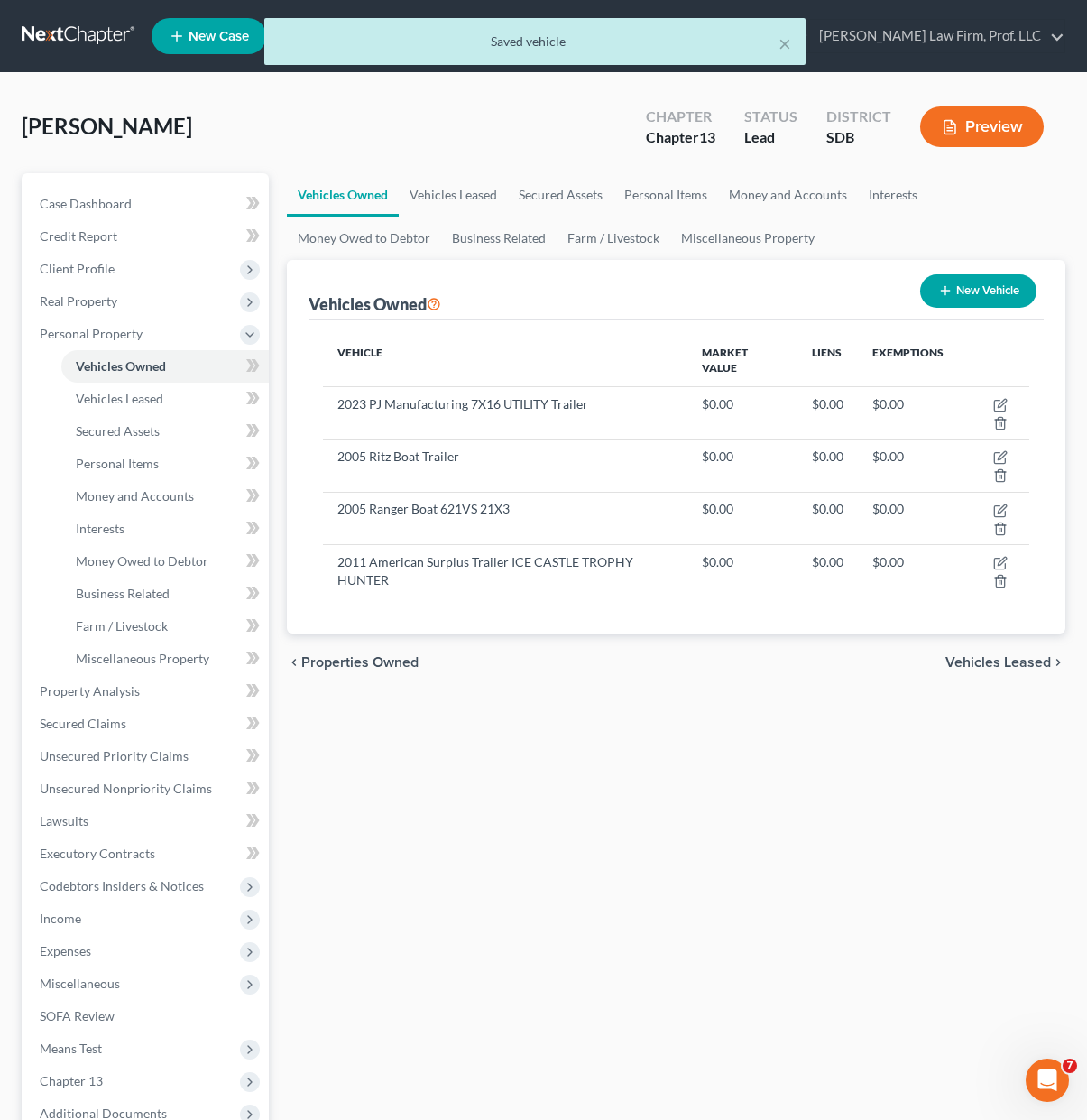
click at [796, 757] on div "Vehicles Owned Vehicles Leased Secured Assets Personal Items Money and Accounts…" at bounding box center [676, 711] width 797 height 1075
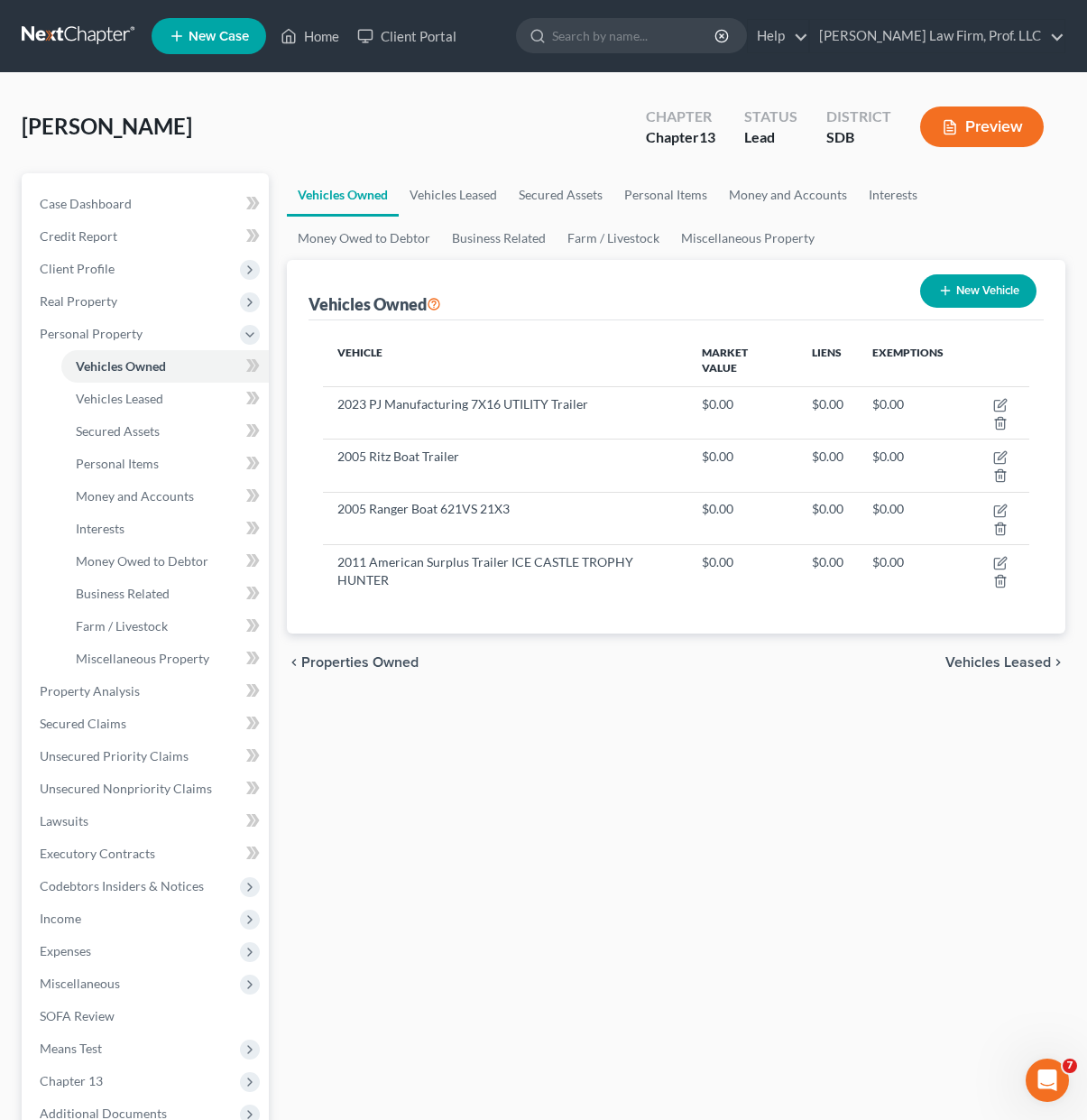
drag, startPoint x: 1016, startPoint y: 310, endPoint x: 999, endPoint y: 300, distance: 19.7
click at [1016, 310] on div "New Vehicle" at bounding box center [978, 291] width 131 height 48
click at [999, 294] on button "New Vehicle" at bounding box center [979, 290] width 117 height 33
select select "0"
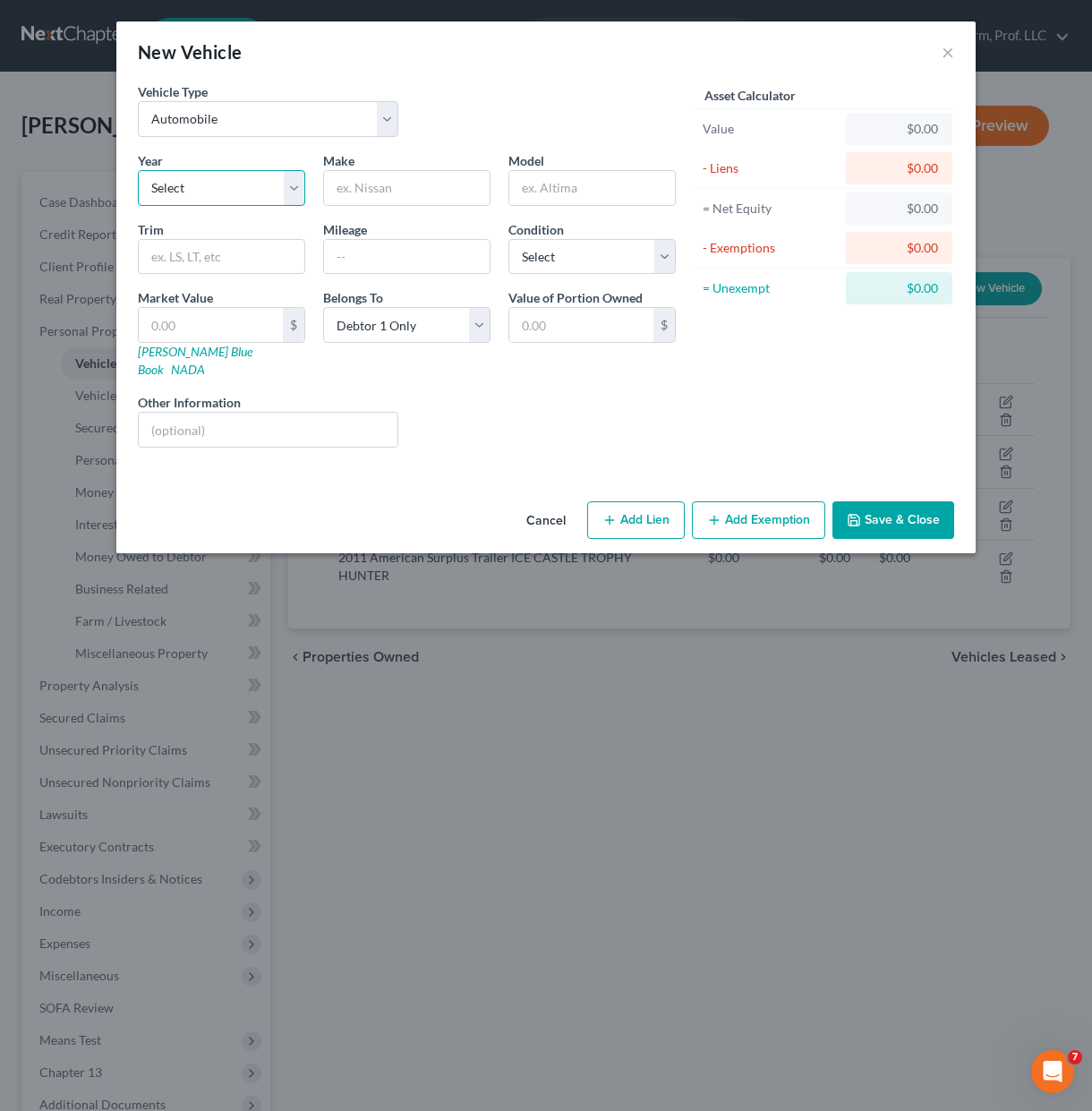
drag, startPoint x: 246, startPoint y: 180, endPoint x: 246, endPoint y: 204, distance: 24.0
click at [246, 180] on select "Select 2026 2025 2024 2023 2022 2021 2020 2019 2018 2017 2016 2015 2014 2013 20…" at bounding box center [221, 188] width 167 height 35
select select "6"
click at [138, 170] on select "Select 2026 2025 2024 2023 2022 2021 2020 2019 2018 2017 2016 2015 2014 2013 20…" at bounding box center [221, 188] width 167 height 35
click at [268, 120] on select "Select Automobile Truck Trailer Watercraft Aircraft Motor Home Atv Other Vehicle" at bounding box center [268, 119] width 260 height 35
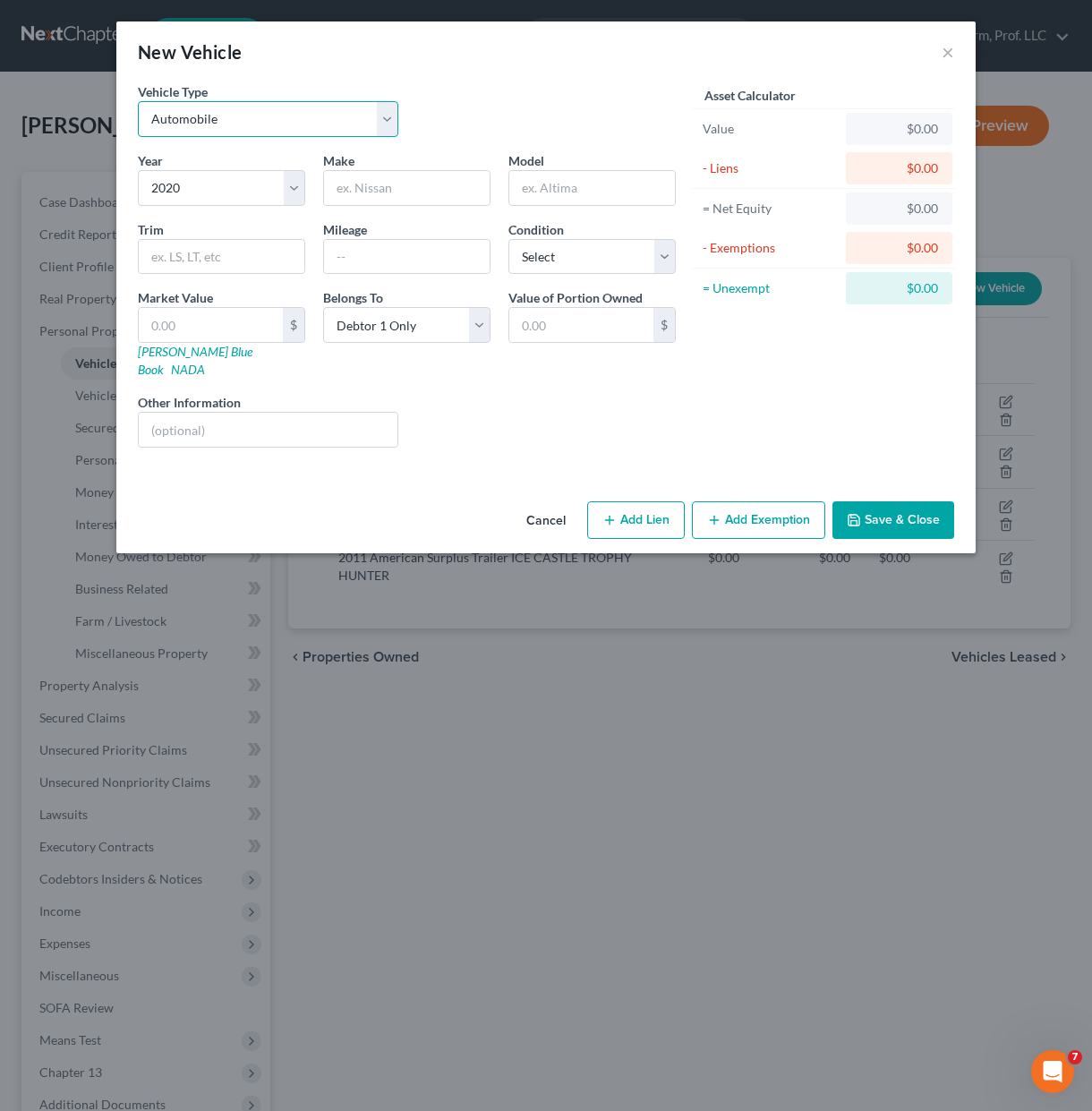
select select "2"
click at [138, 101] on select "Select Automobile Truck Trailer Watercraft Aircraft Motor Home Atv Other Vehicle" at bounding box center [268, 119] width 260 height 35
drag, startPoint x: 362, startPoint y: 200, endPoint x: 377, endPoint y: 188, distance: 19.2
click at [362, 200] on input "text" at bounding box center [406, 188] width 165 height 34
type input "Carry On"
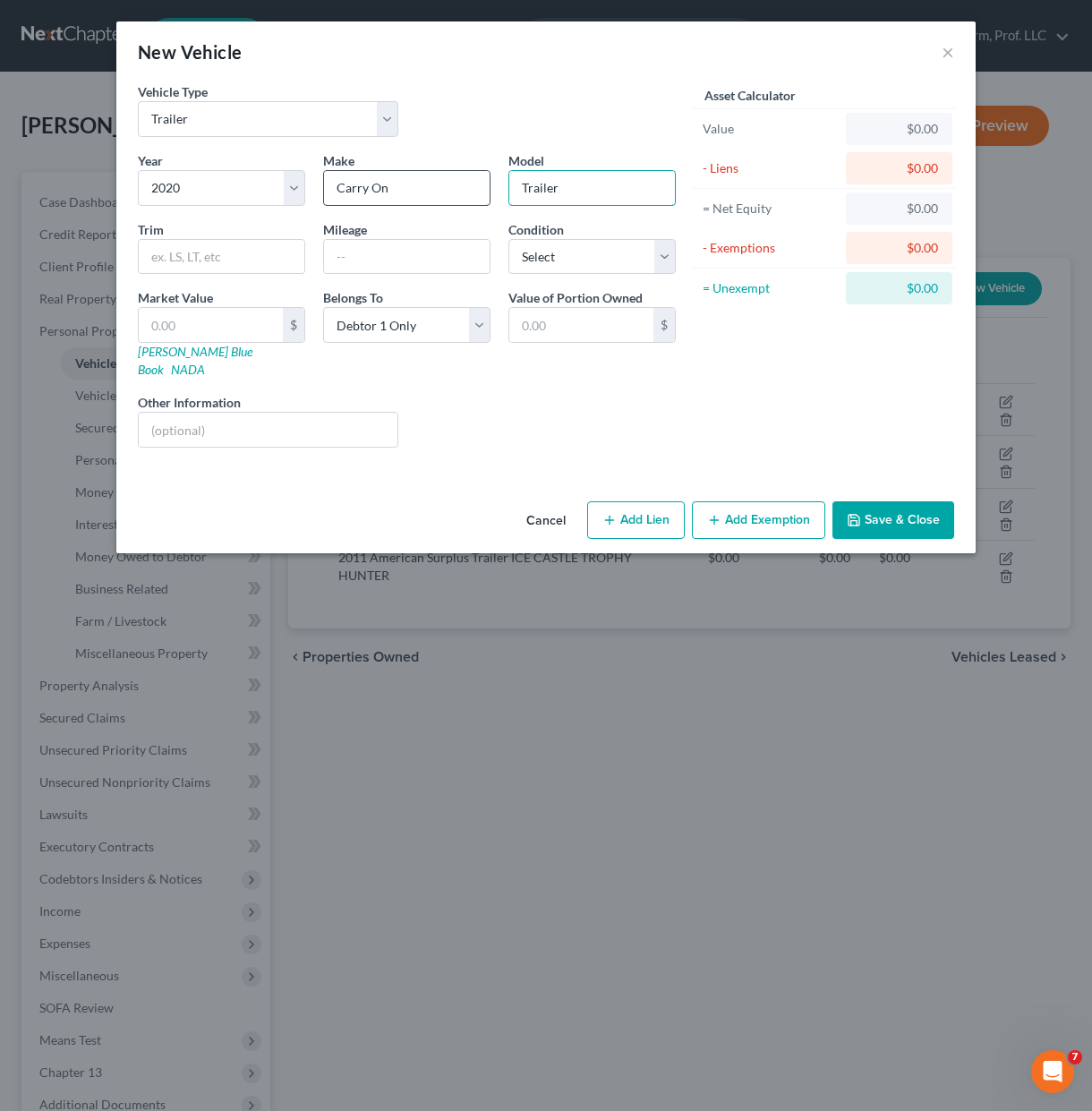
type input "Trailer"
type input "7x12"
click at [891, 501] on button "Save & Close" at bounding box center [893, 520] width 121 height 37
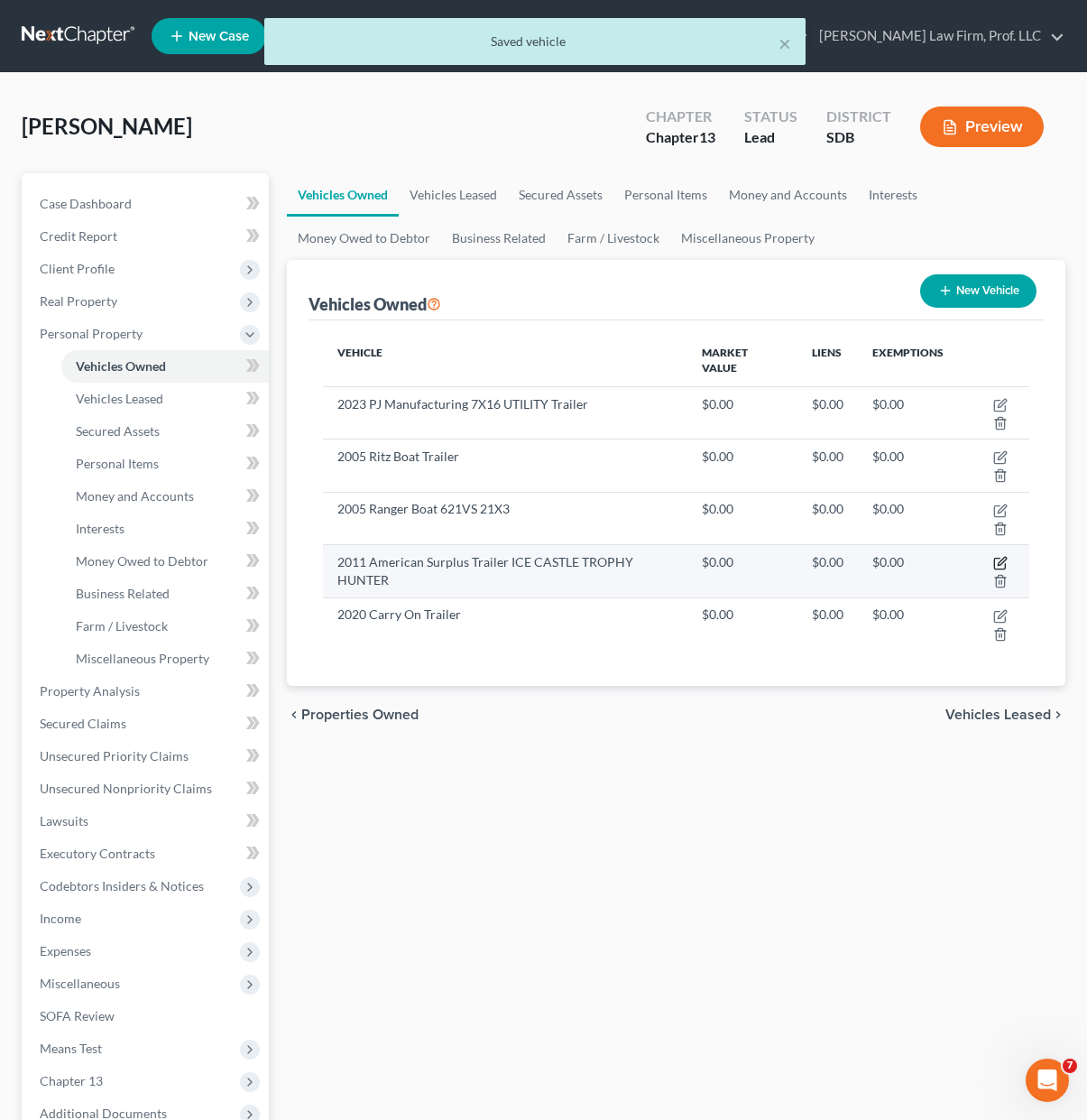
click at [1006, 562] on icon "button" at bounding box center [1000, 563] width 14 height 14
select select "2"
select select "15"
select select "3"
select select "0"
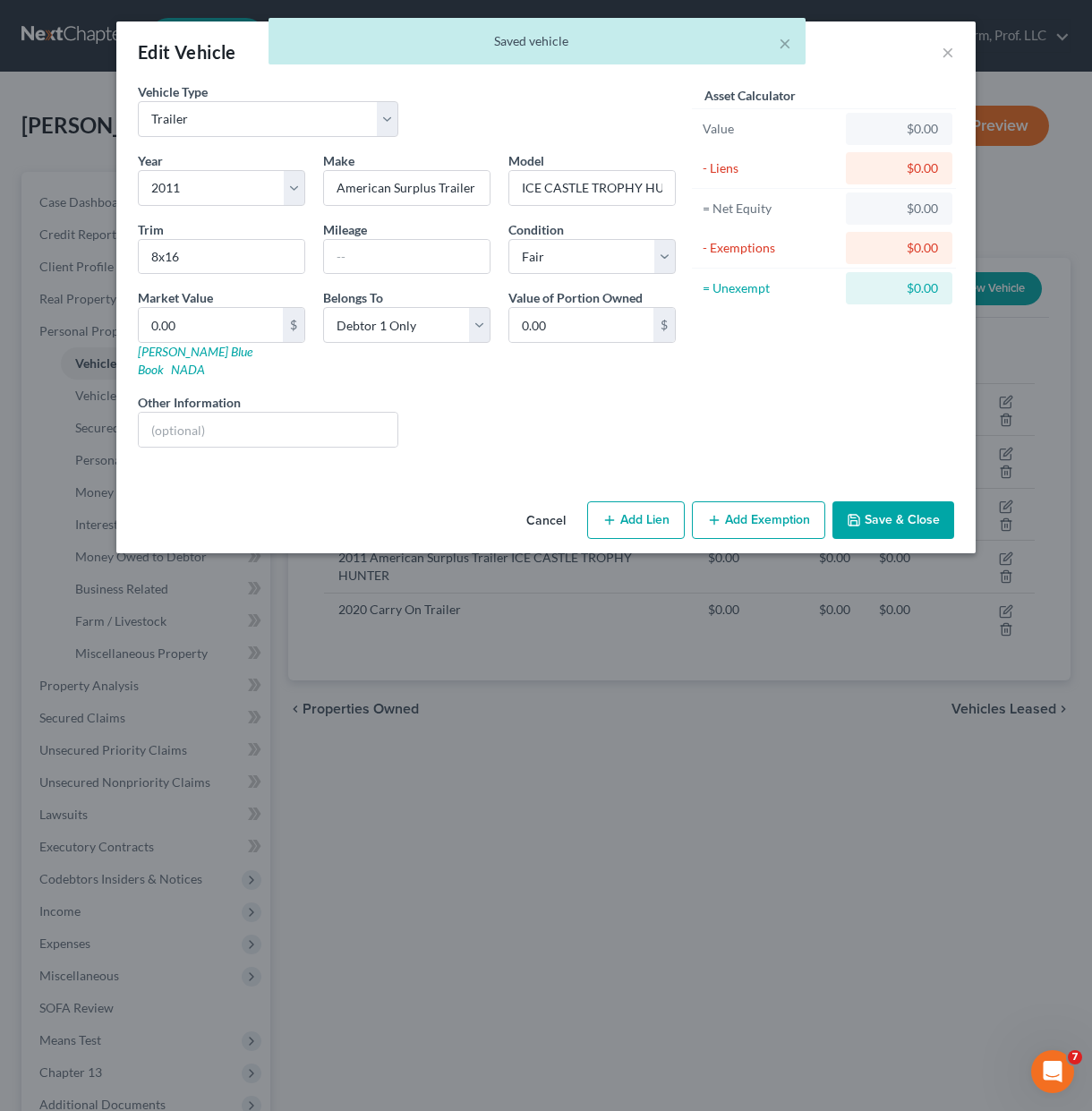
click at [598, 210] on div "Year Select 2026 2025 2024 2023 2022 2021 2020 2019 2018 2017 2016 2015 2014 20…" at bounding box center [406, 306] width 555 height 311
click at [596, 187] on input "ICE CASTLE TROPHY HUNTER" at bounding box center [592, 188] width 165 height 34
drag, startPoint x: 515, startPoint y: 183, endPoint x: 789, endPoint y: 204, distance: 274.8
click at [789, 204] on div "Vehicle Type Select Automobile Truck Trailer Watercraft Aircraft Motor Home Atv…" at bounding box center [546, 272] width 834 height 379
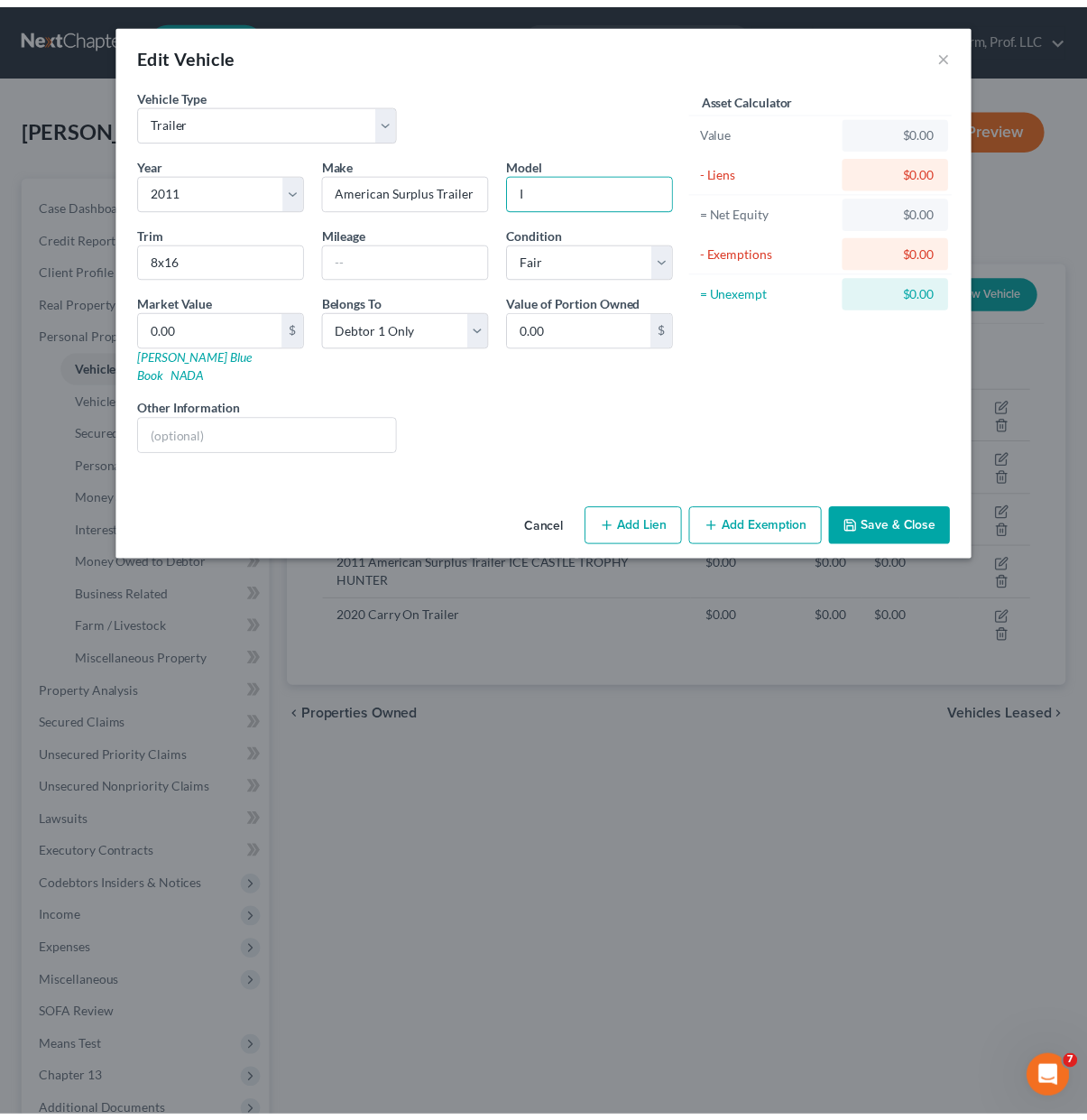
scroll to position [0, 0]
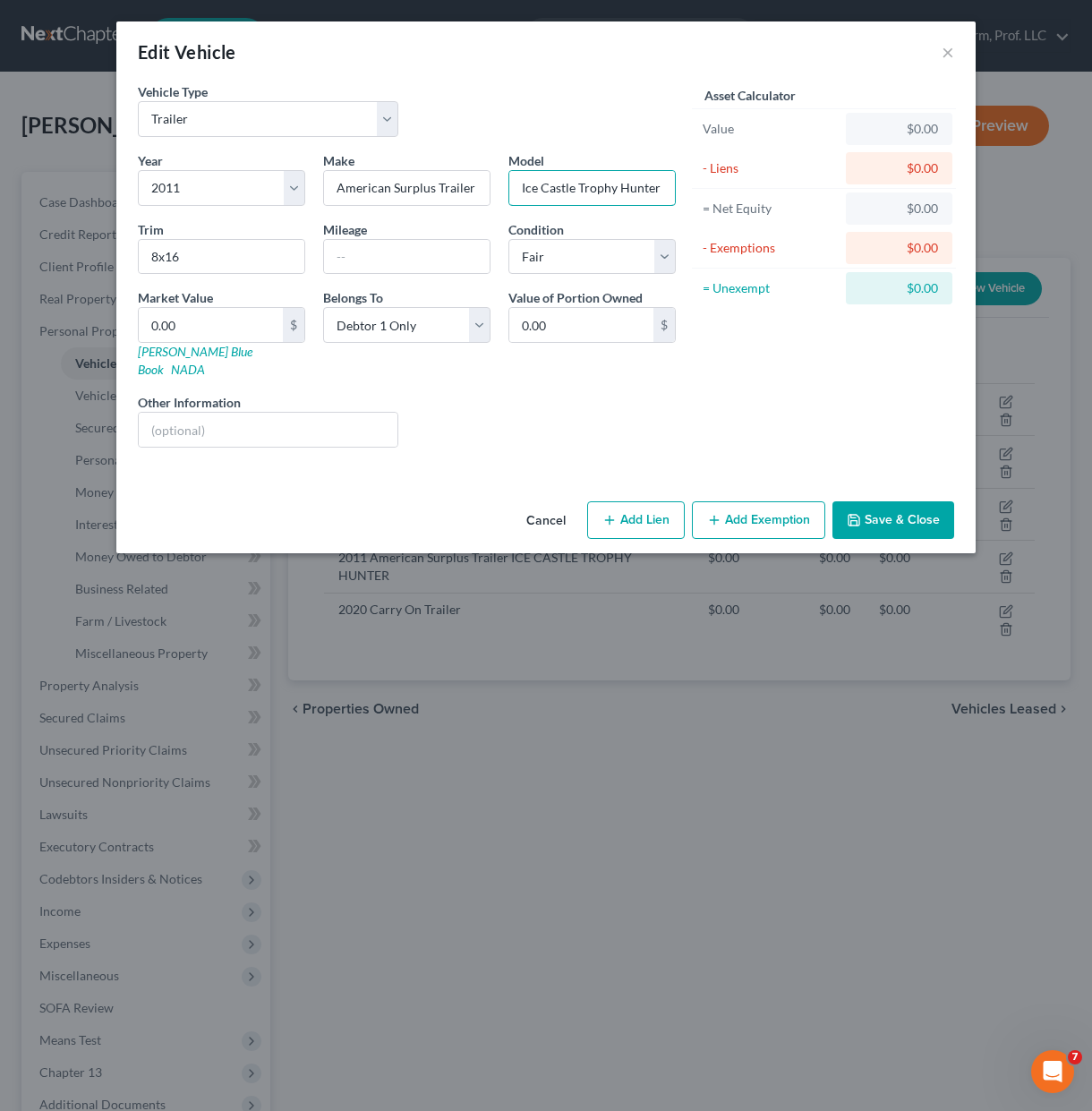
type input "Ice Castle Trophy Hunter"
drag, startPoint x: 220, startPoint y: 439, endPoint x: 223, endPoint y: 408, distance: 31.1
click at [220, 434] on div "Year Select 2026 2025 2024 2023 2022 2021 2020 2019 2018 2017 2016 2015 2014 20…" at bounding box center [406, 306] width 555 height 311
drag, startPoint x: 223, startPoint y: 408, endPoint x: 222, endPoint y: 392, distance: 16.0
click at [223, 413] on input "text" at bounding box center [268, 429] width 259 height 34
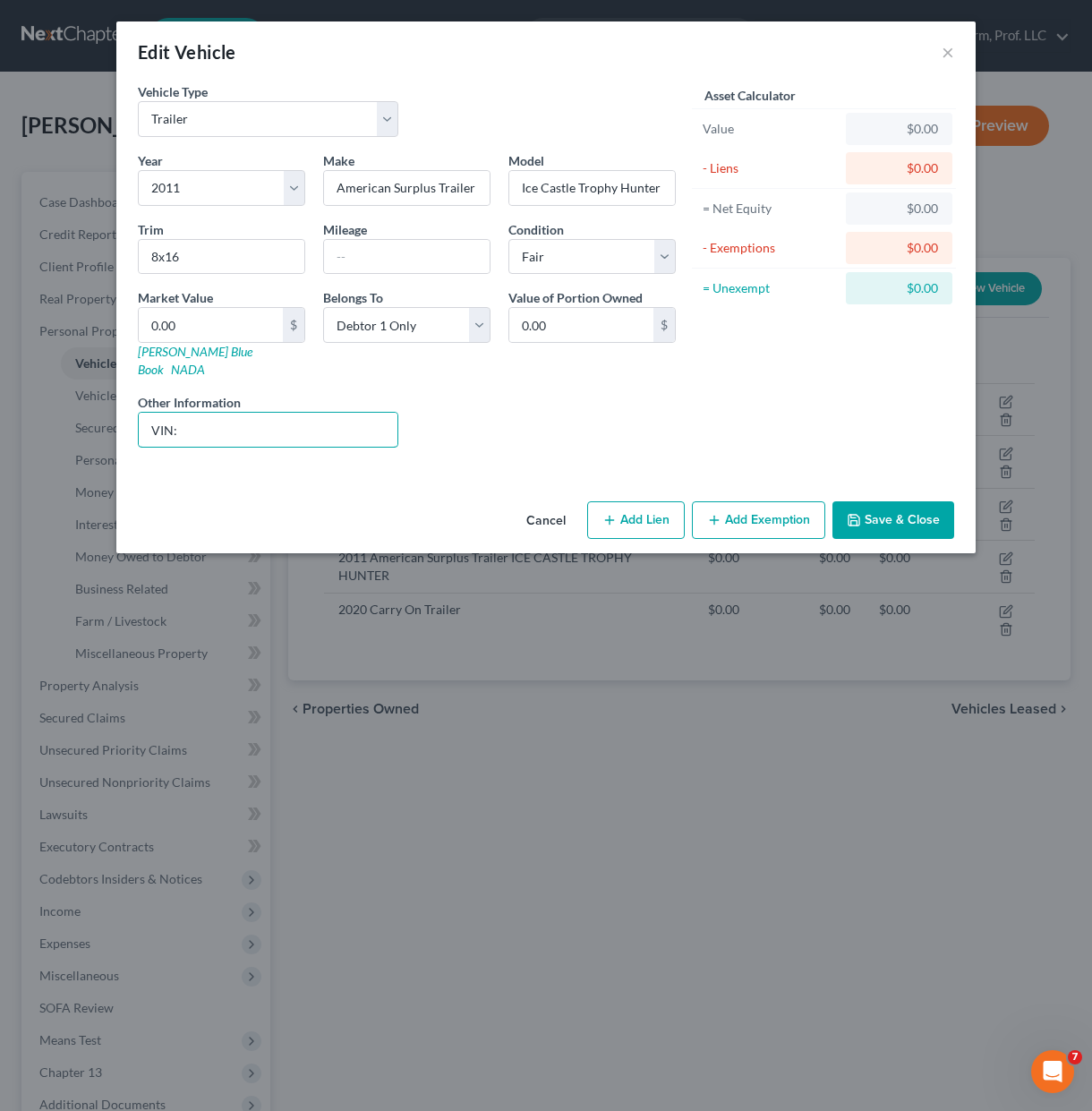
paste input "5TJBE2312BM002439"
type input "VIN: 5TJBE2312BM002439"
click at [889, 501] on button "Save & Close" at bounding box center [893, 520] width 121 height 37
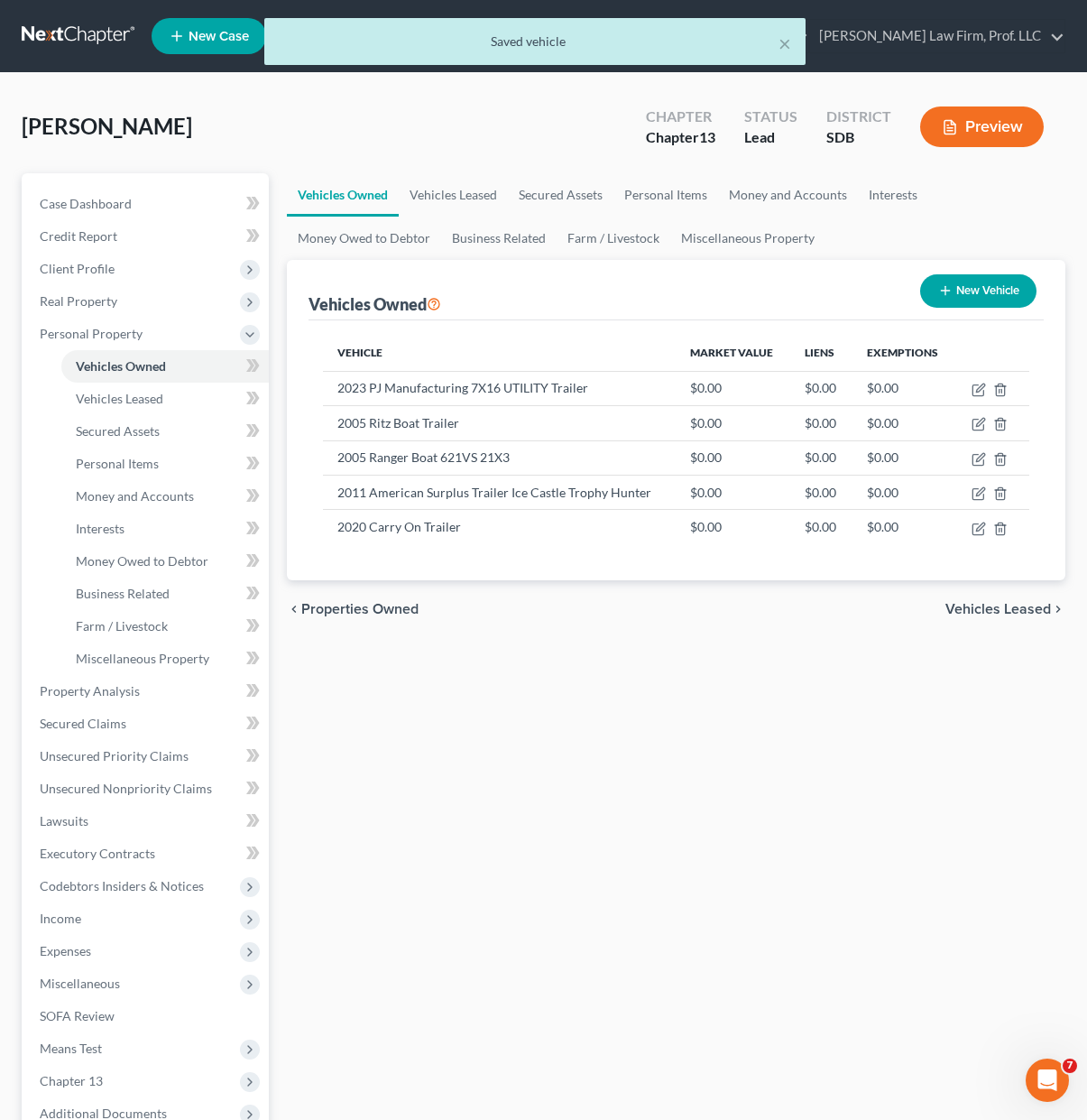
drag, startPoint x: 813, startPoint y: 790, endPoint x: 790, endPoint y: 648, distance: 143.9
click at [810, 782] on div "Vehicles Owned Vehicles Leased Secured Assets Personal Items Money and Accounts…" at bounding box center [676, 711] width 797 height 1075
click at [981, 521] on icon "button" at bounding box center [979, 528] width 14 height 14
select select "2"
select select "6"
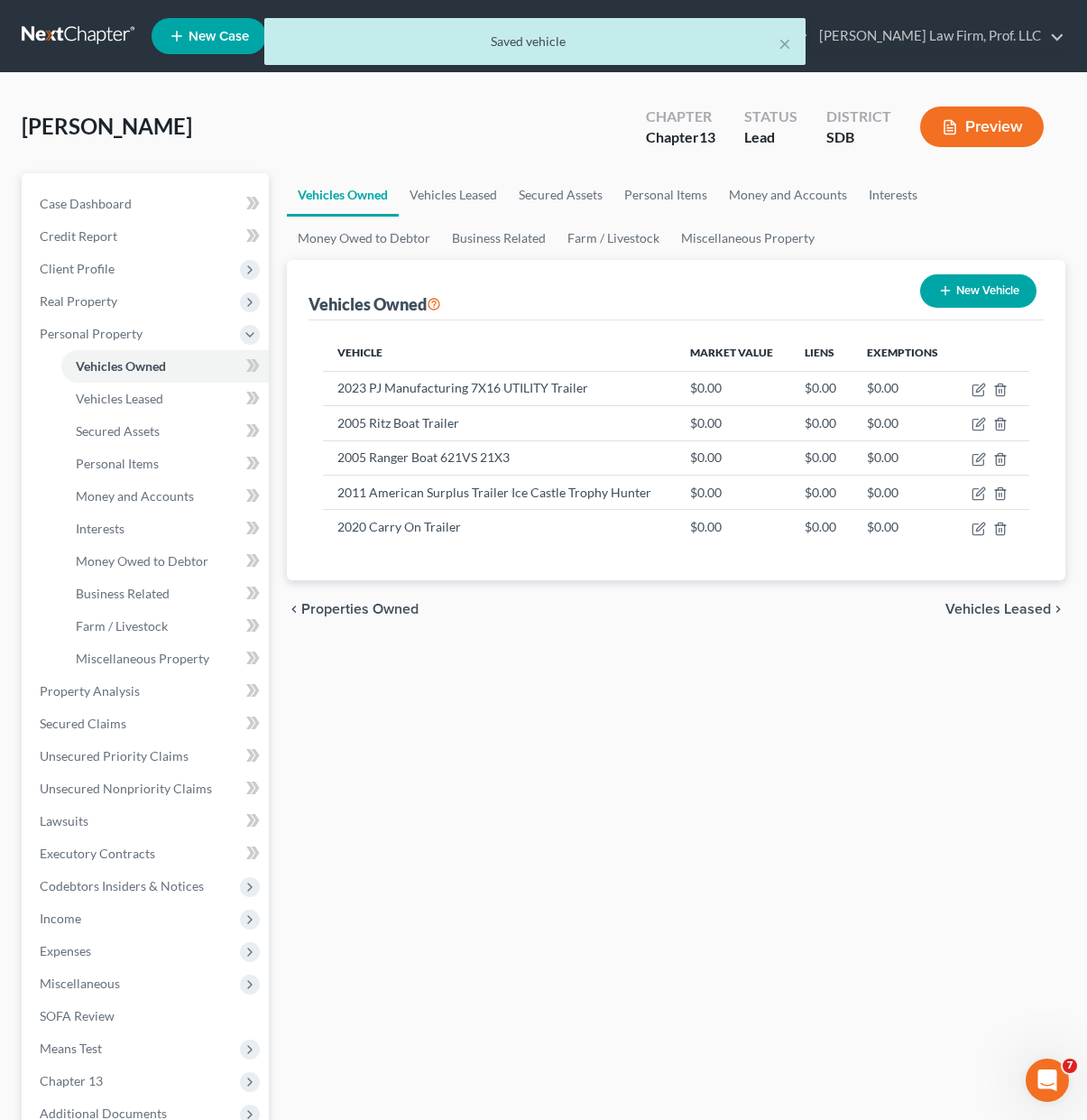
select select "0"
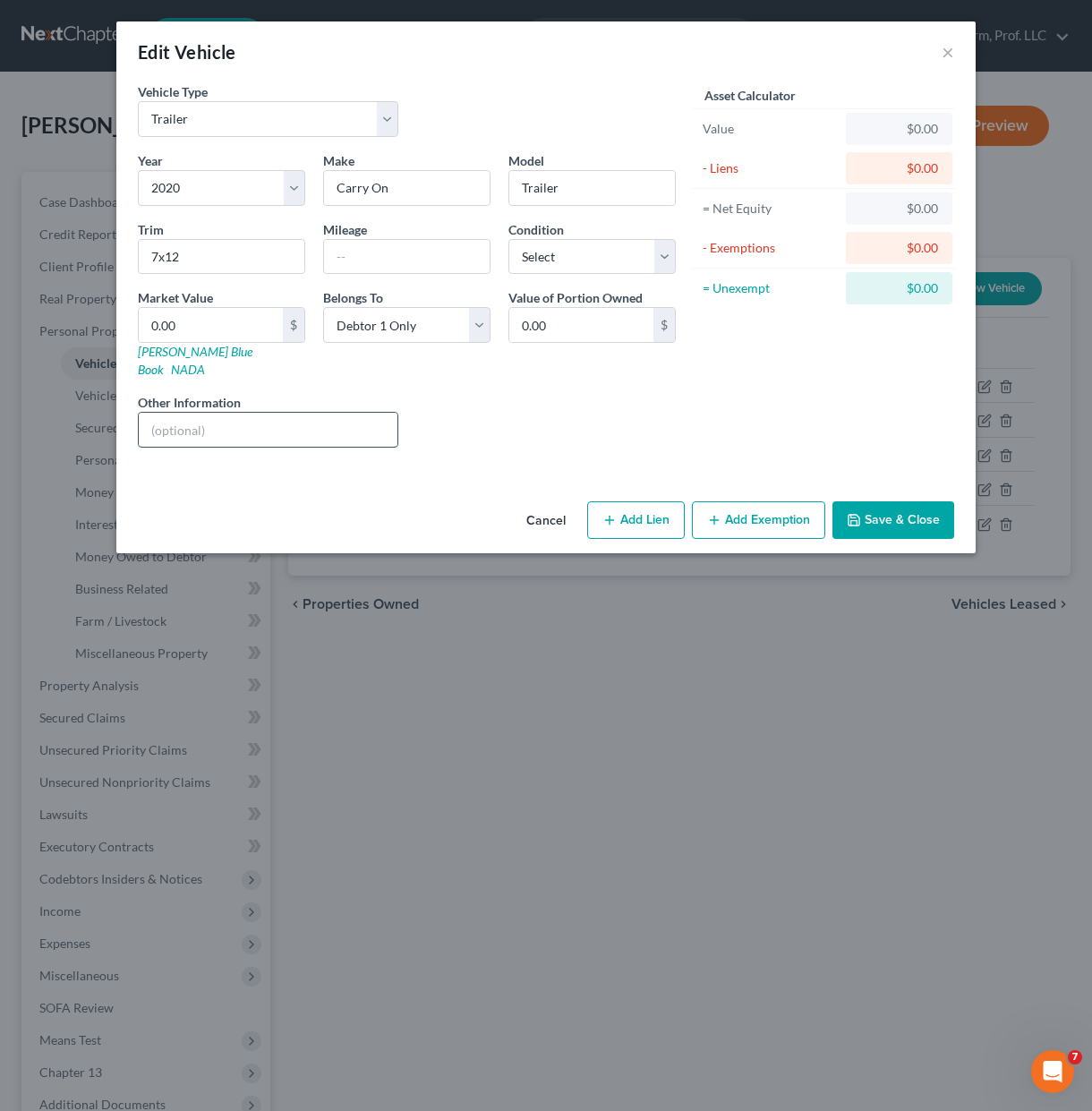
click at [267, 428] on input "text" at bounding box center [268, 429] width 259 height 34
paste input "4YMBU121XLM001434"
type input "VIN: 4YMBU121XLM001434"
drag, startPoint x: 618, startPoint y: 410, endPoint x: 602, endPoint y: 360, distance: 52.5
click at [618, 406] on div "Liens Select" at bounding box center [546, 420] width 278 height 54
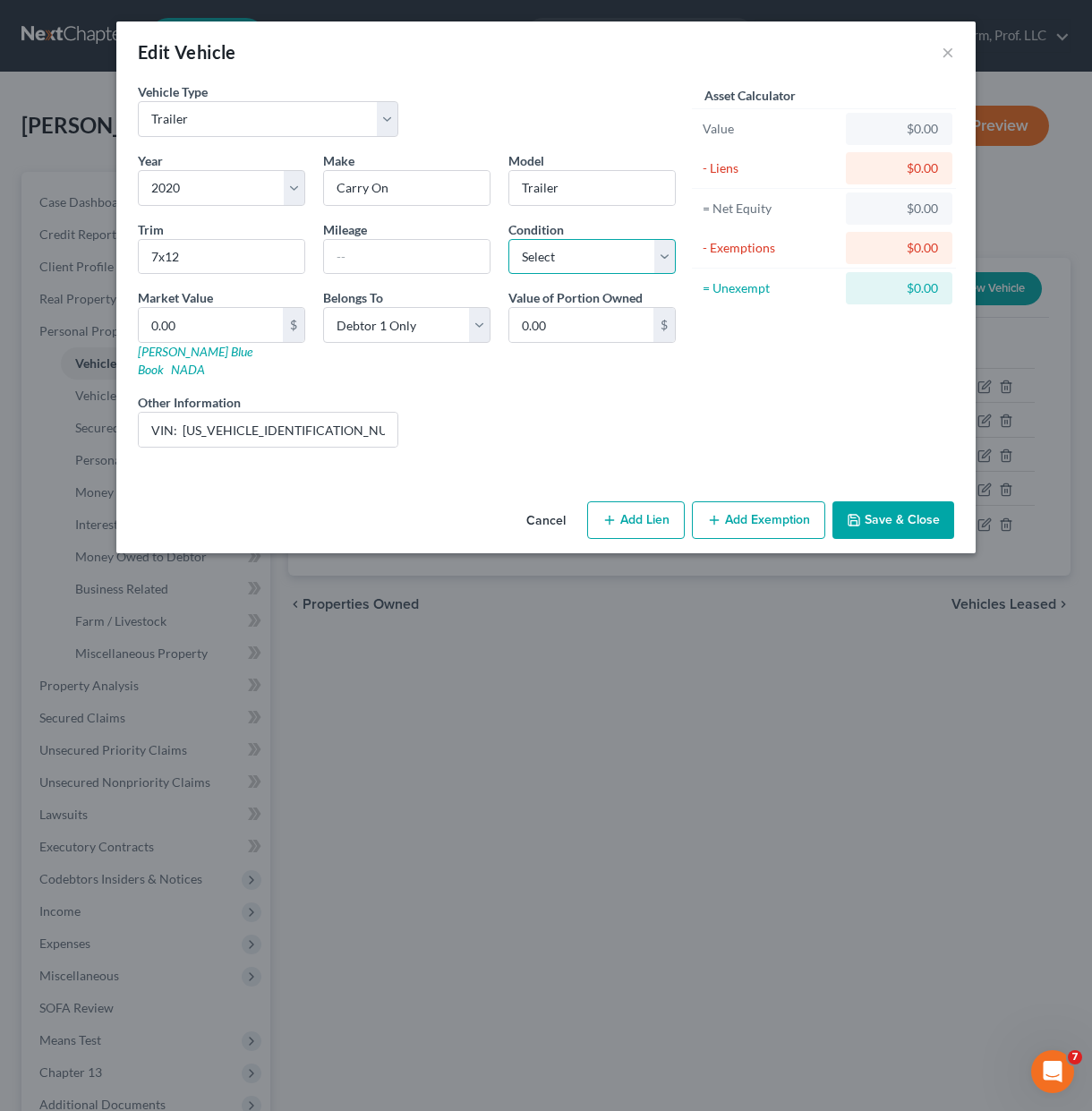
click at [597, 257] on select "Select Excellent Very Good Good Fair Poor" at bounding box center [592, 257] width 167 height 35
select select "3"
click at [509, 239] on select "Select Excellent Very Good Good Fair Poor" at bounding box center [592, 257] width 167 height 35
drag, startPoint x: 470, startPoint y: 386, endPoint x: 482, endPoint y: 386, distance: 12.0
click at [472, 393] on div "Liens Select" at bounding box center [546, 420] width 278 height 54
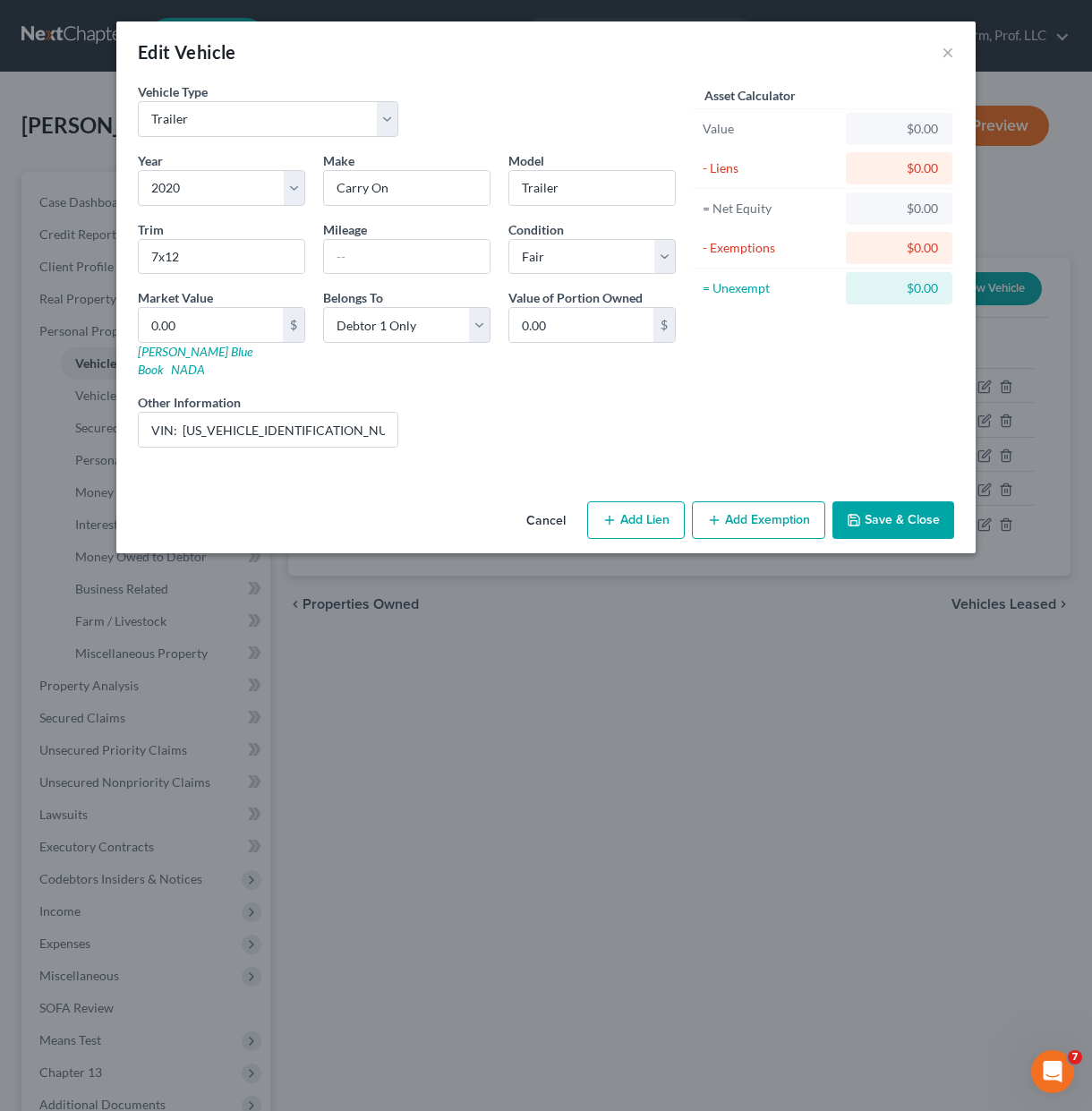
click at [861, 513] on icon "button" at bounding box center [853, 519] width 14 height 14
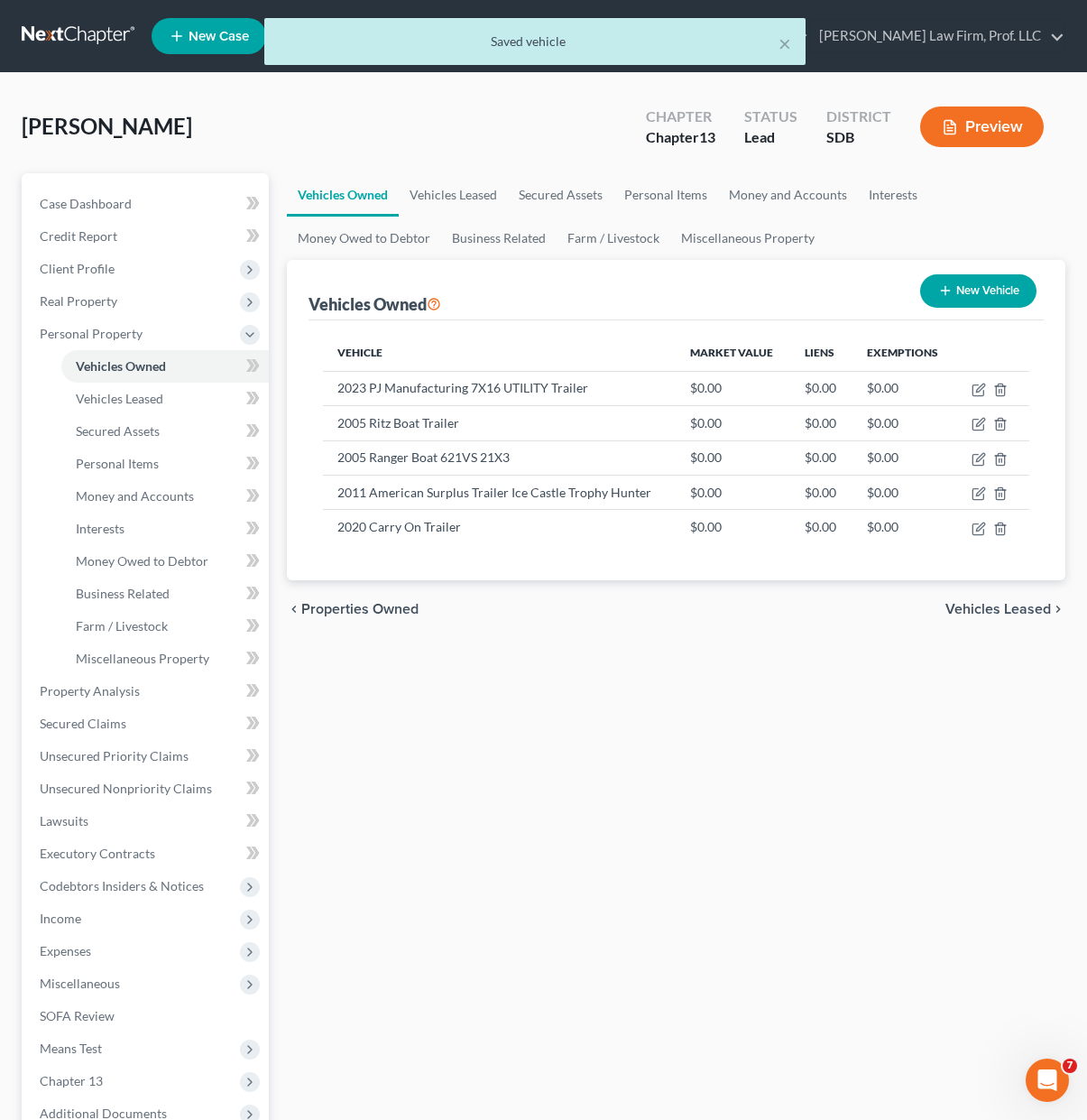
click at [801, 792] on div "Vehicles Owned Vehicles Leased Secured Assets Personal Items Money and Accounts…" at bounding box center [676, 711] width 797 height 1075
click at [972, 532] on icon "button" at bounding box center [978, 529] width 11 height 11
select select "2"
select select "6"
select select "3"
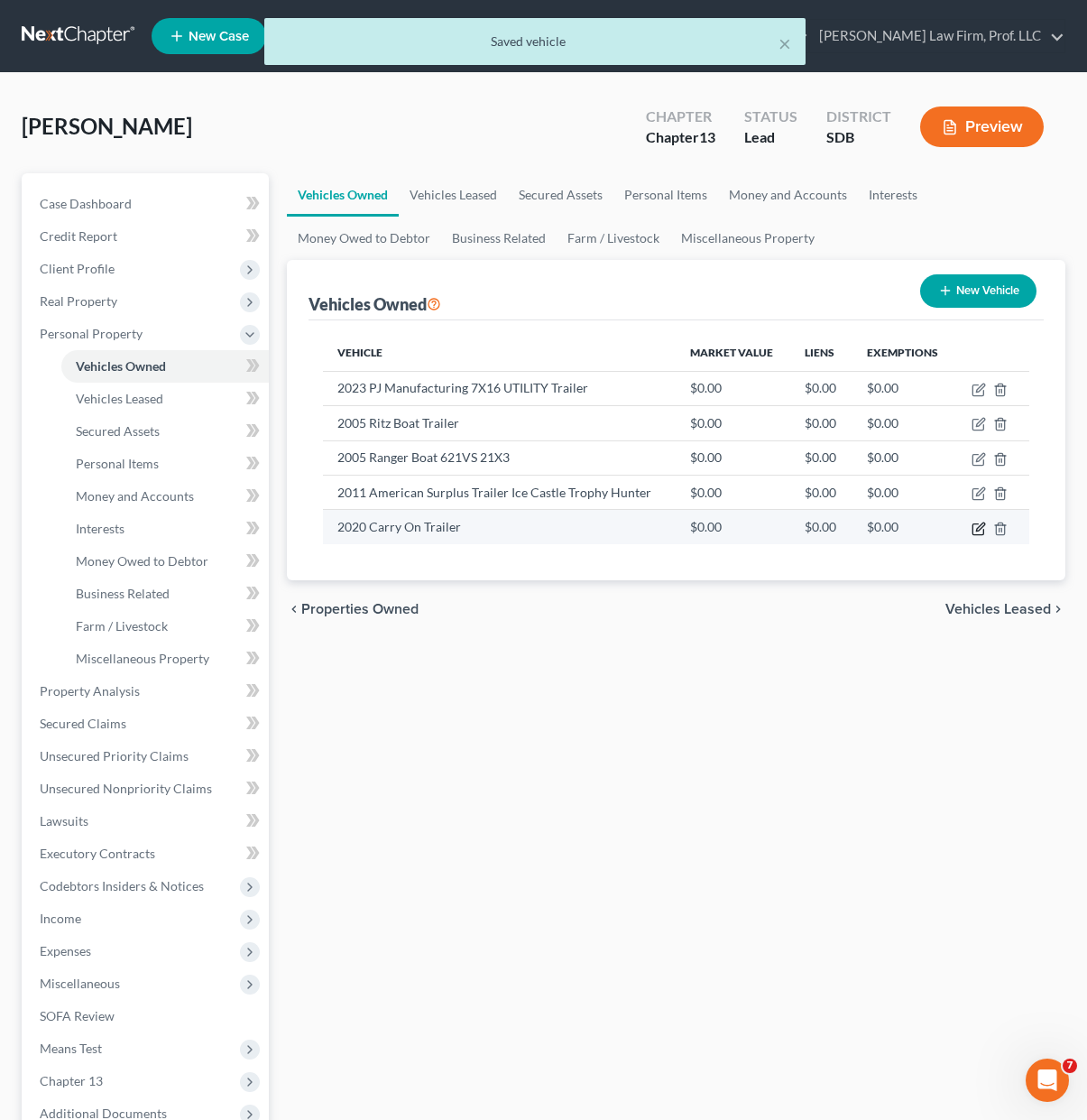
select select "0"
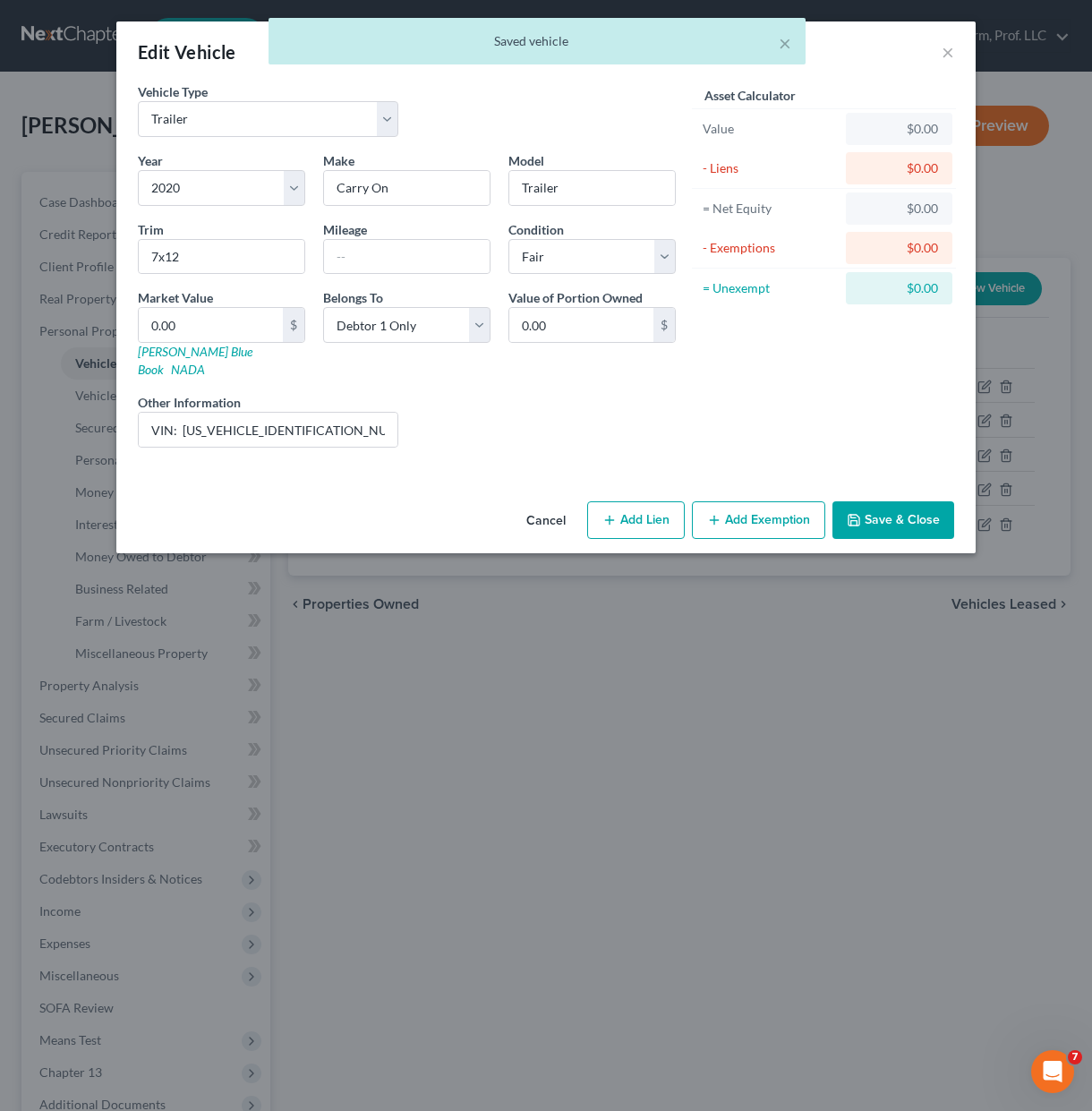
click at [530, 401] on div "Liens Select" at bounding box center [546, 420] width 278 height 54
click at [927, 474] on div "Vehicle Type Select Automobile Truck Trailer Watercraft Aircraft Motor Home Atv…" at bounding box center [546, 288] width 859 height 412
click at [923, 475] on div "Vehicle Type Select Automobile Truck Trailer Watercraft Aircraft Motor Home Atv…" at bounding box center [546, 288] width 859 height 412
click at [915, 501] on button "Save & Close" at bounding box center [893, 520] width 121 height 37
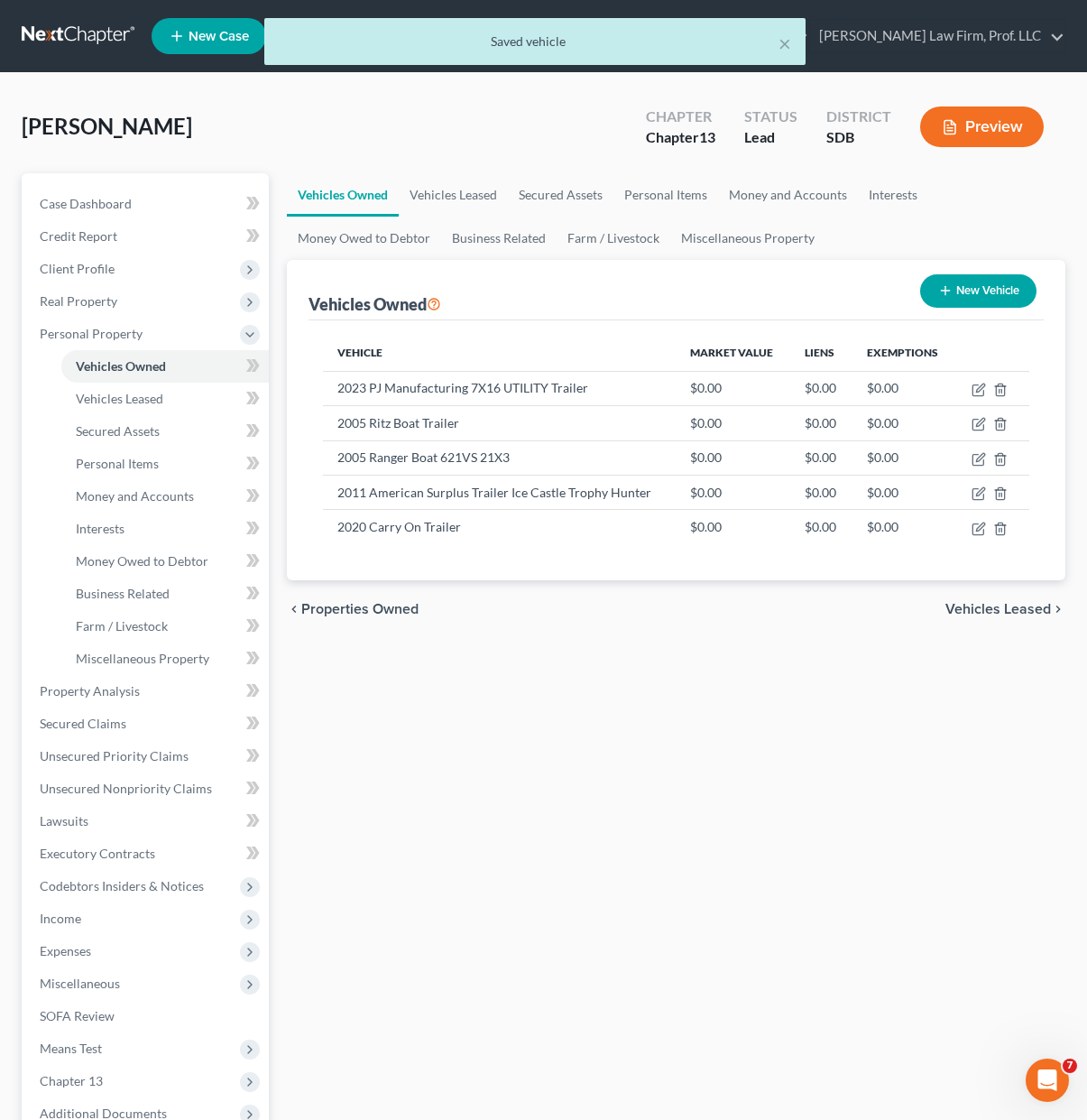
click at [502, 872] on div "Vehicles Owned Vehicles Leased Secured Assets Personal Items Money and Accounts…" at bounding box center [676, 711] width 797 height 1075
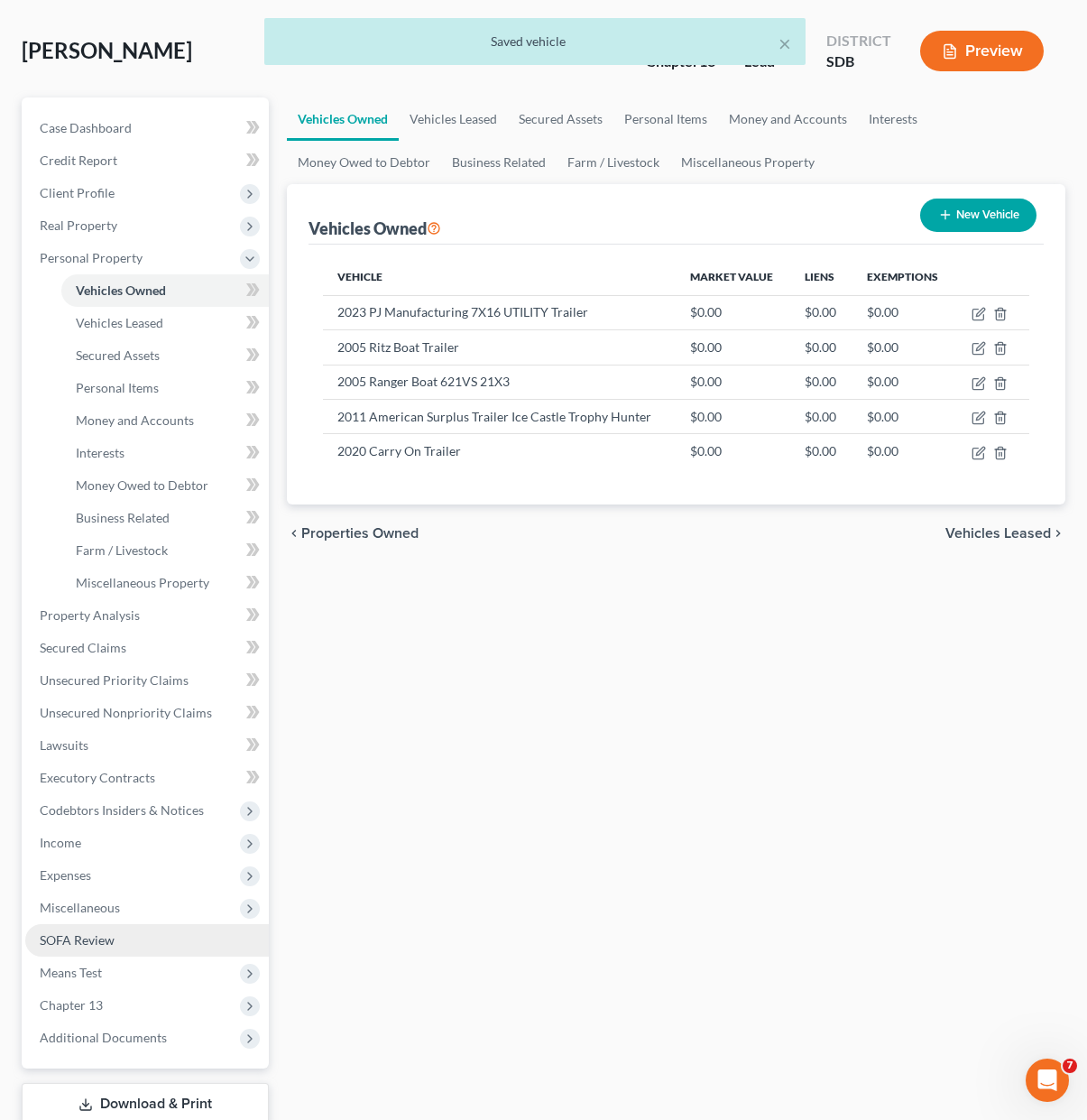
scroll to position [181, 0]
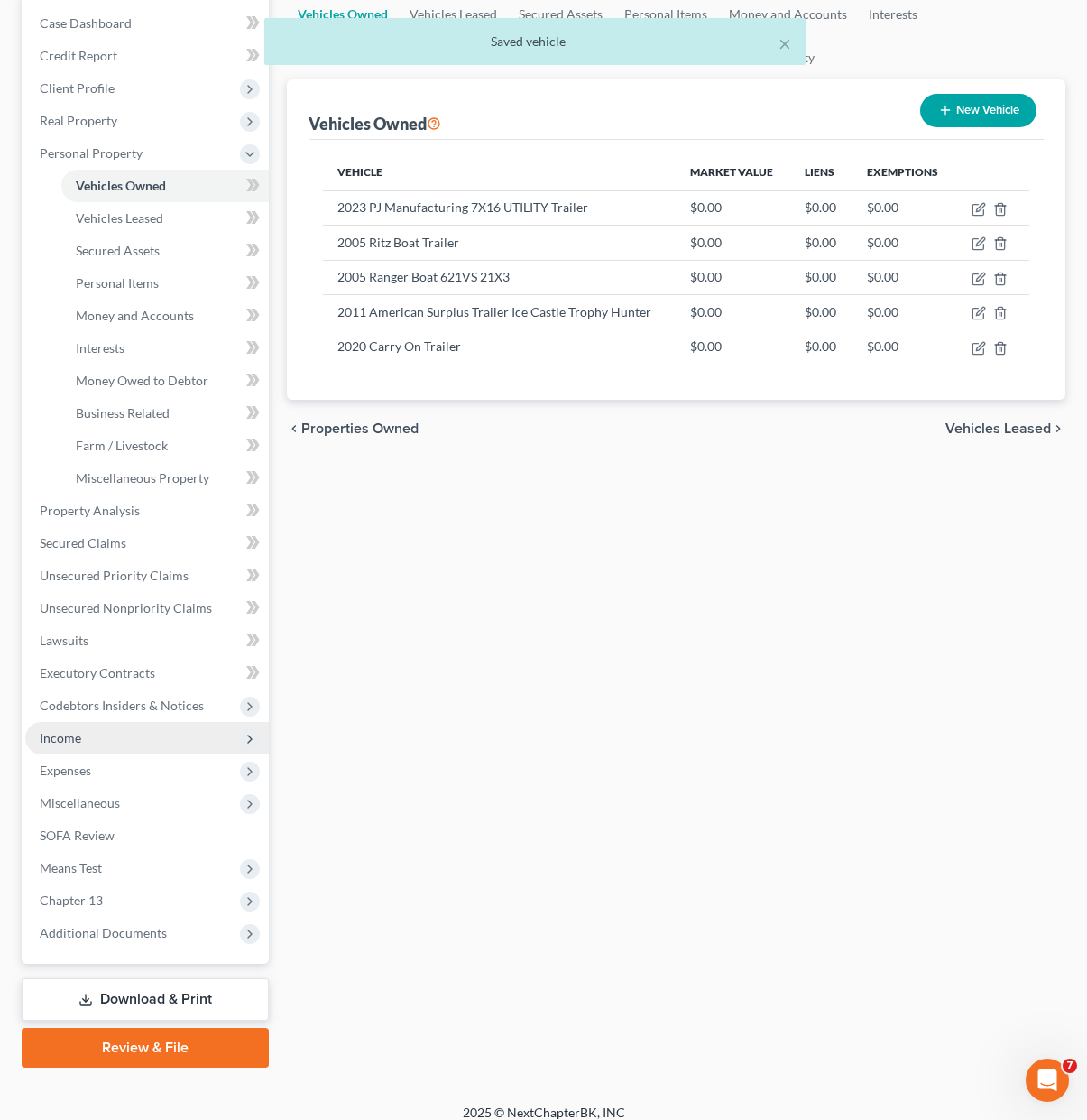
click at [92, 725] on span "Income" at bounding box center [147, 738] width 244 height 33
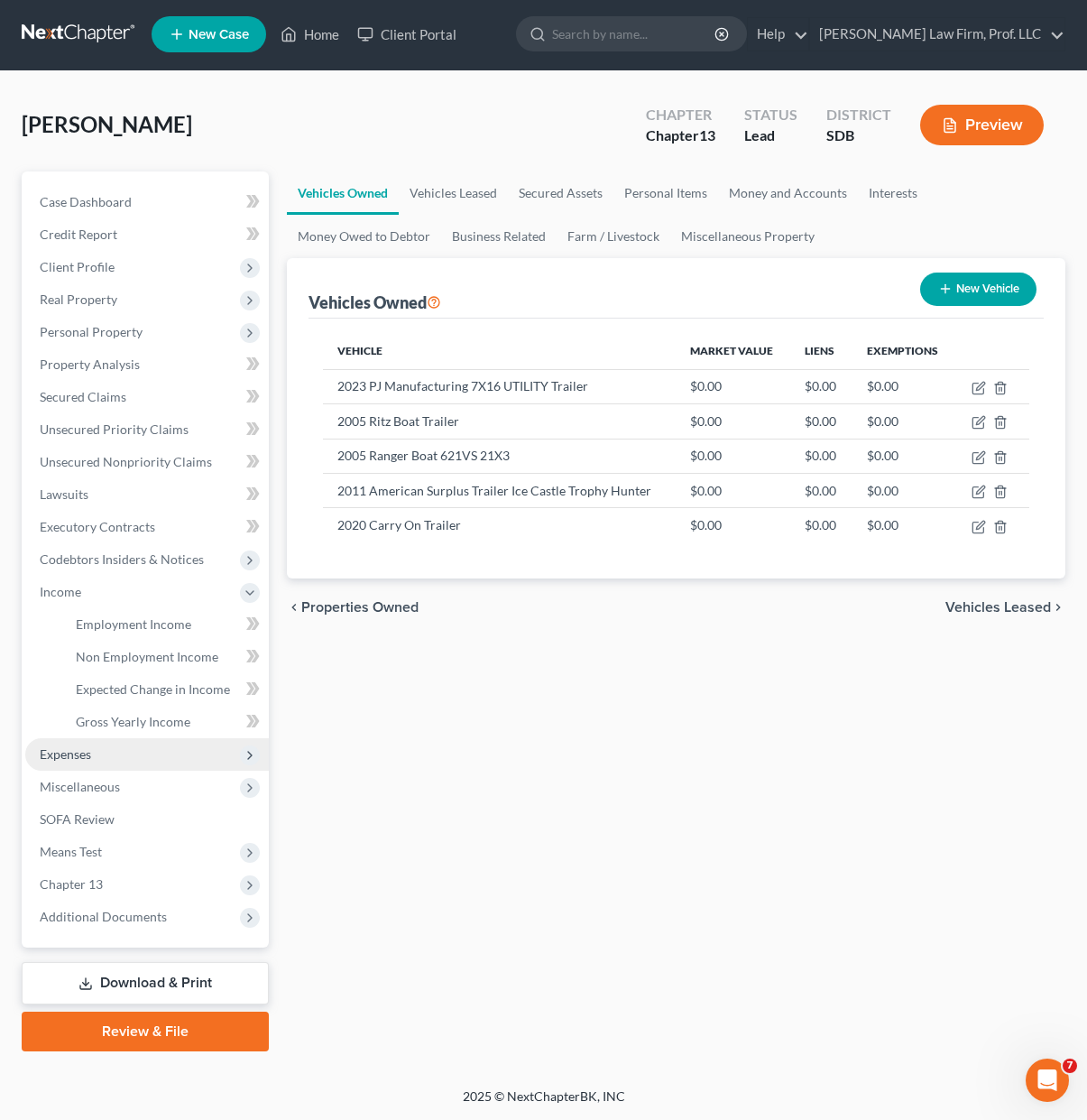
scroll to position [2, 0]
click at [138, 716] on span "Gross Yearly Income" at bounding box center [134, 721] width 115 height 15
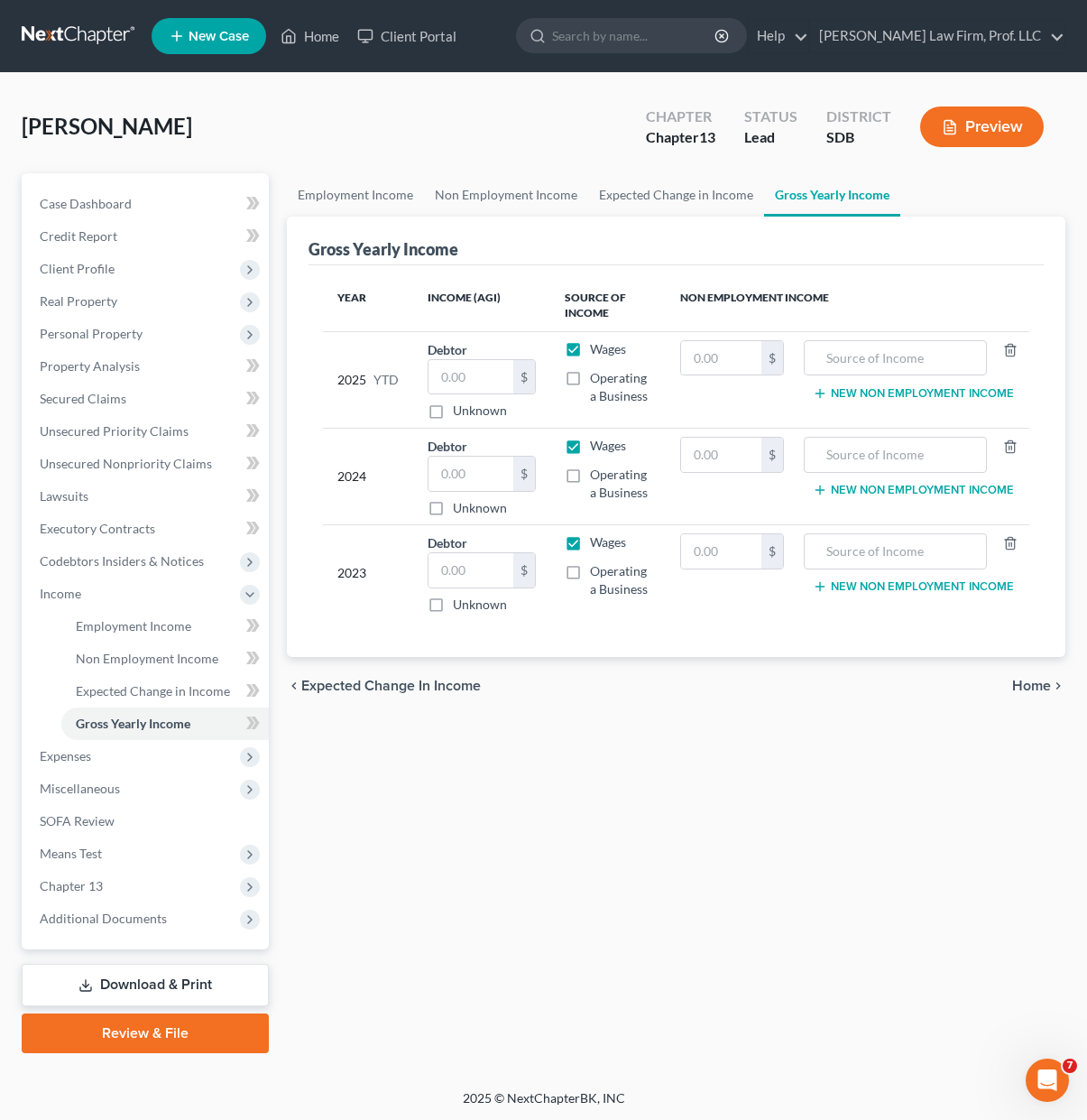
click at [573, 888] on div "Employment Income Non Employment Income Expected Change in Income Gross Yearly …" at bounding box center [676, 613] width 797 height 880
click at [461, 478] on input "text" at bounding box center [470, 473] width 84 height 34
click at [601, 486] on span "Operating a Business" at bounding box center [618, 483] width 57 height 33
click at [601, 477] on input "Operating a Business" at bounding box center [603, 472] width 11 height 11
checkbox input "true"
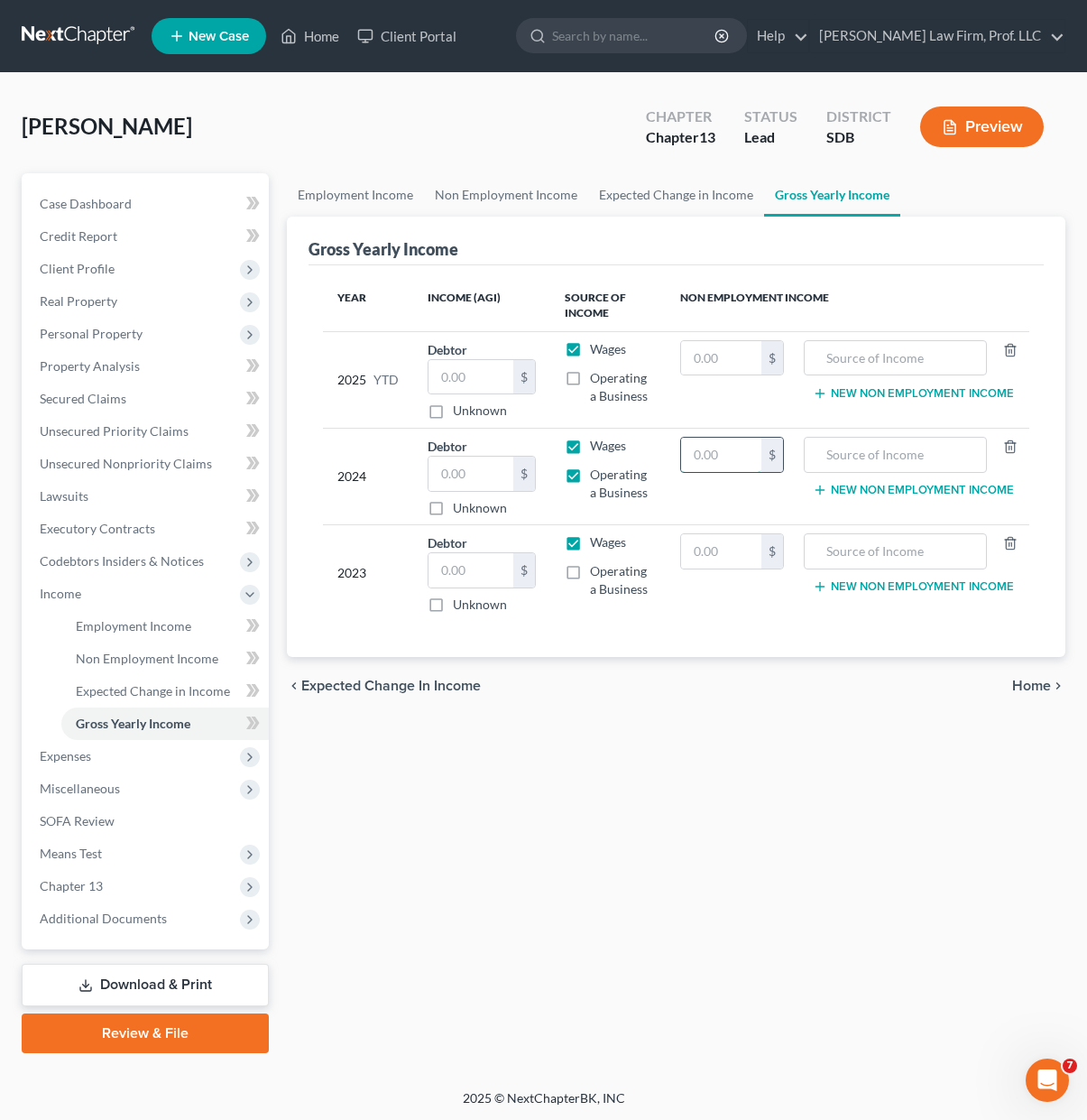
click at [705, 459] on input "text" at bounding box center [721, 455] width 80 height 34
type input "32,744.60"
click at [903, 458] on input "text" at bounding box center [896, 455] width 164 height 34
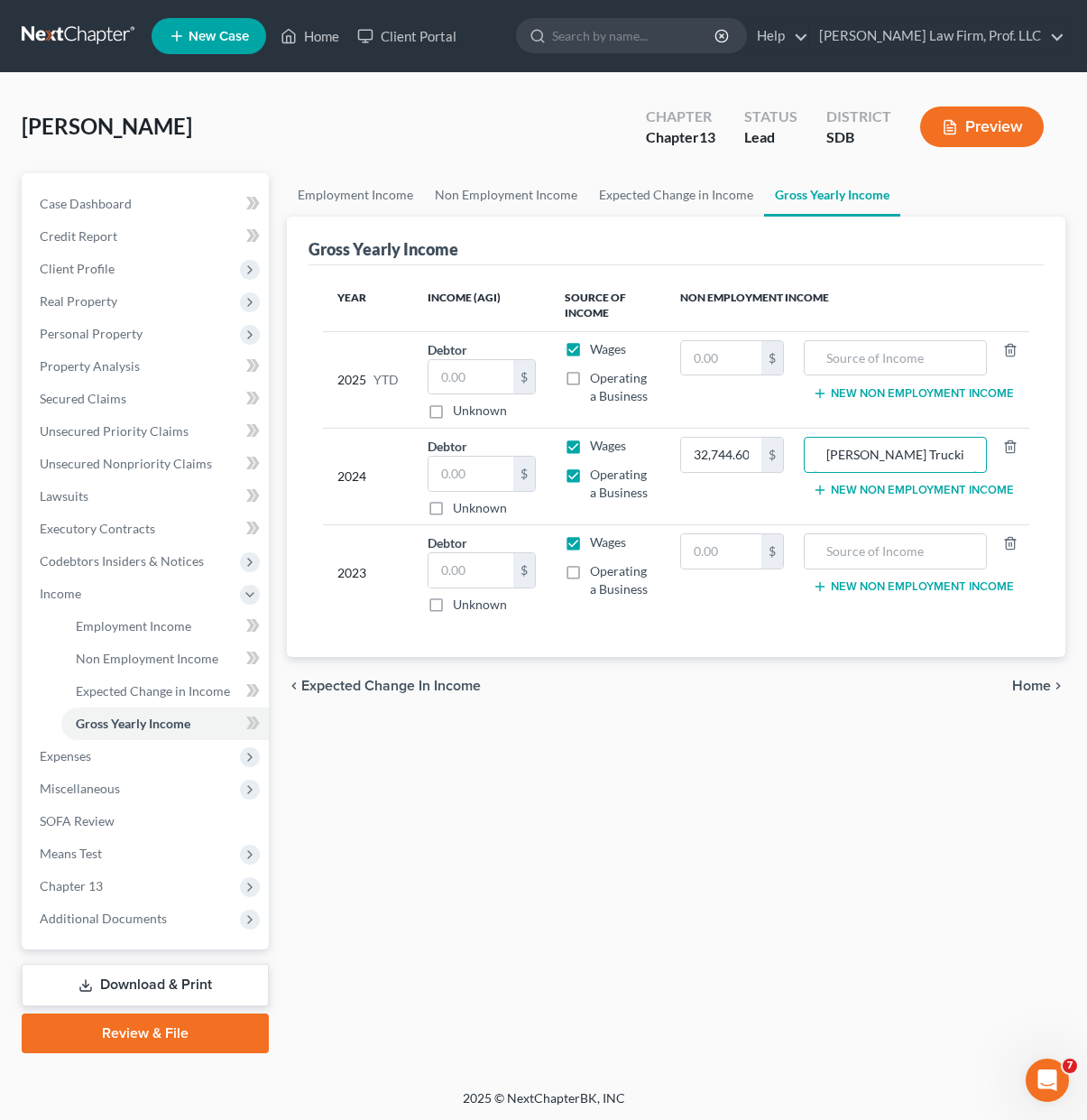
type input "Ketterling Trucking, LLC"
drag, startPoint x: 670, startPoint y: 959, endPoint x: 711, endPoint y: 882, distance: 87.2
click at [673, 956] on div "Employment Income Non Employment Income Expected Change in Income Gross Yearly …" at bounding box center [676, 613] width 797 height 880
click at [590, 579] on label "Operating a Business" at bounding box center [621, 580] width 62 height 36
click at [598, 574] on input "Operating a Business" at bounding box center [603, 568] width 11 height 11
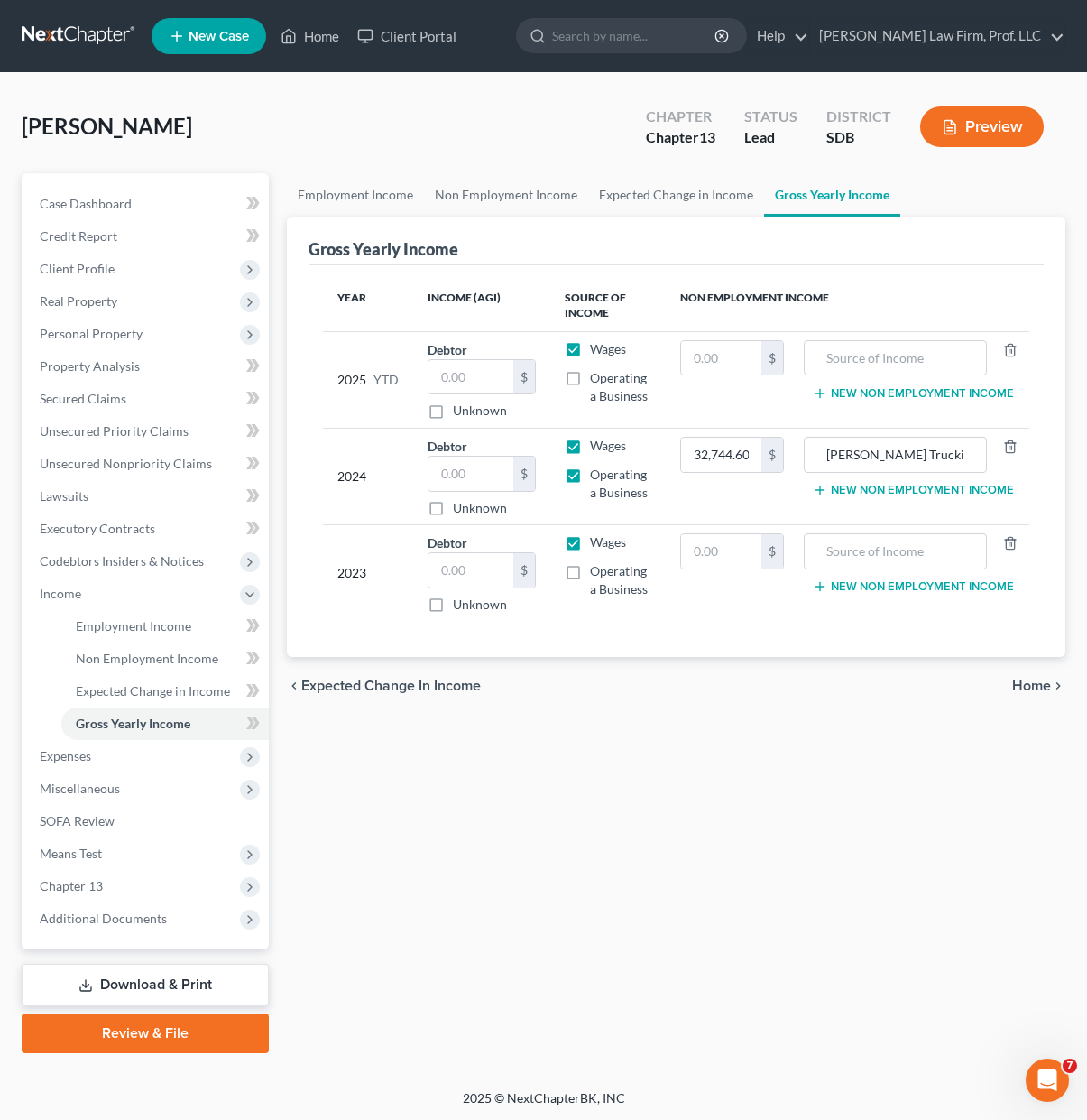
checkbox input "true"
click at [902, 546] on input "text" at bounding box center [896, 552] width 164 height 34
type input "Ketterling Trucking, LLC"
click at [740, 546] on input "text" at bounding box center [721, 552] width 80 height 34
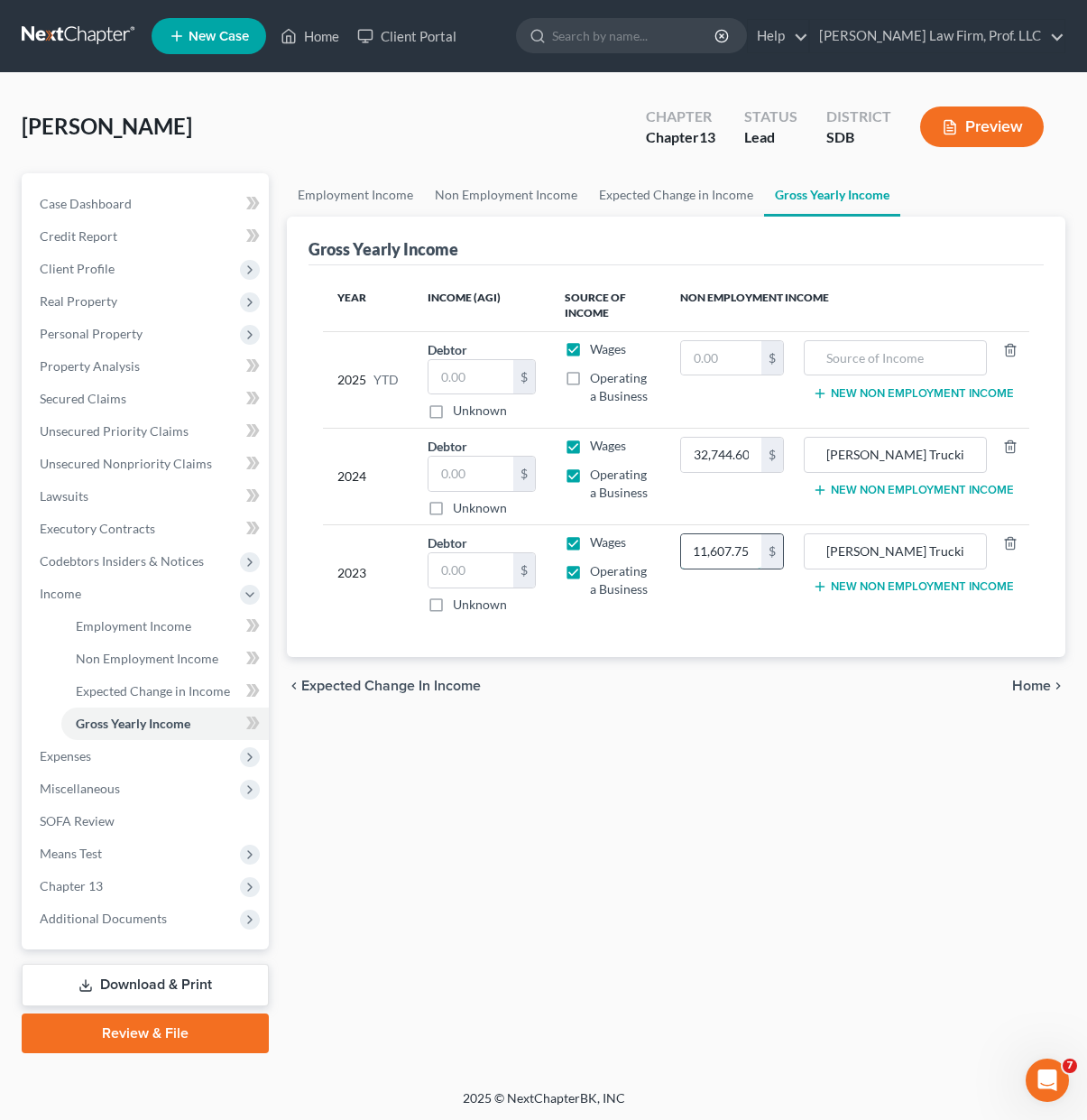
click at [747, 544] on input "011,607.75" at bounding box center [721, 552] width 80 height 34
click at [747, 540] on input "011,607.75" at bounding box center [721, 552] width 80 height 34
drag, startPoint x: 754, startPoint y: 540, endPoint x: 563, endPoint y: 571, distance: 193.5
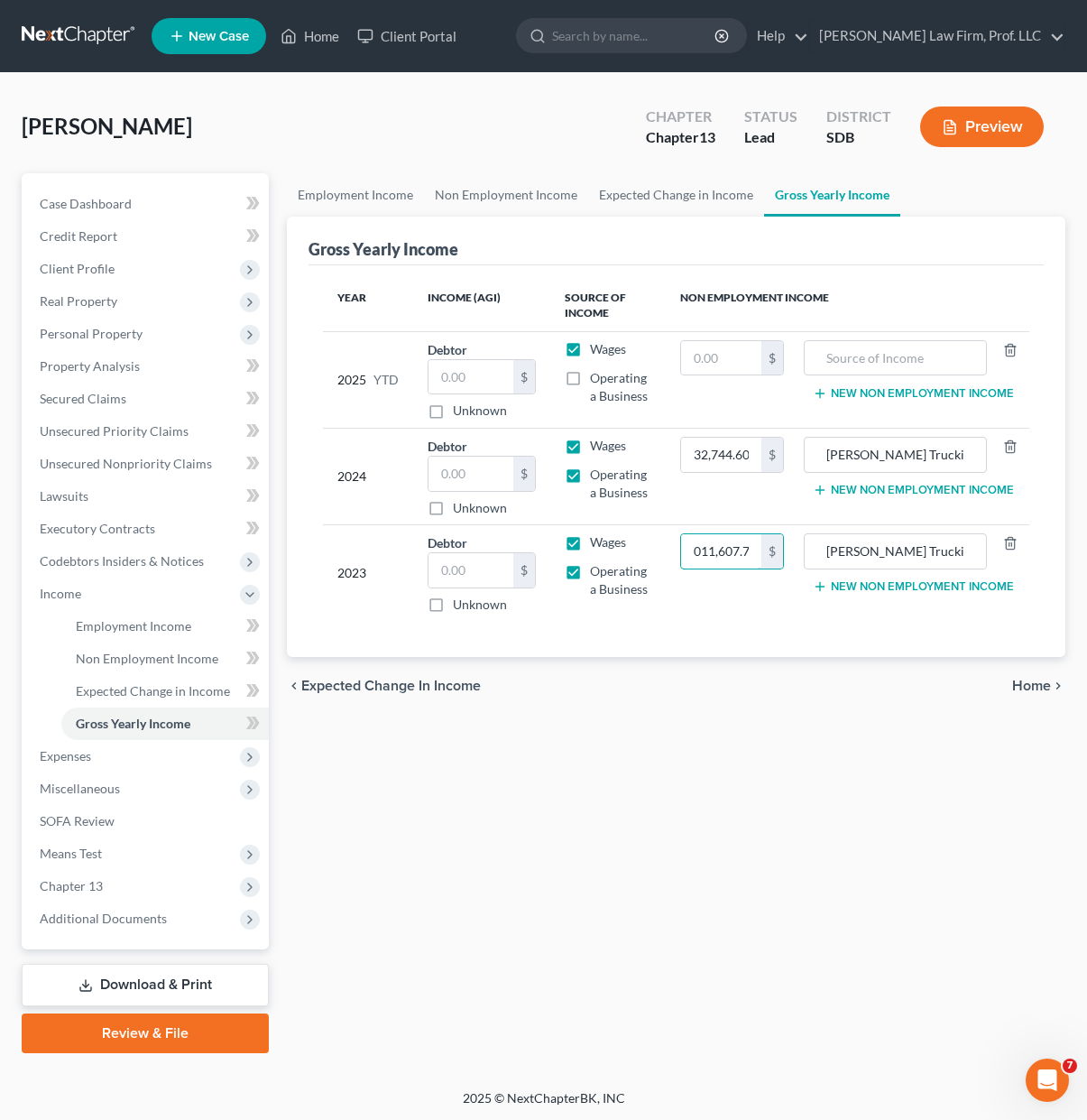
click at [564, 571] on tr "2023 Debtor $ Unknown Balance Undetermined $ Unknown Wages Operating a Business…" at bounding box center [676, 573] width 707 height 97
type input "0"
click at [692, 750] on div "Employment Income Non Employment Income Expected Change in Income Gross Yearly …" at bounding box center [676, 613] width 797 height 880
click at [521, 829] on div "Employment Income Non Employment Income Expected Change in Income Gross Yearly …" at bounding box center [676, 613] width 797 height 880
click at [68, 252] on span "Client Profile" at bounding box center [147, 268] width 244 height 33
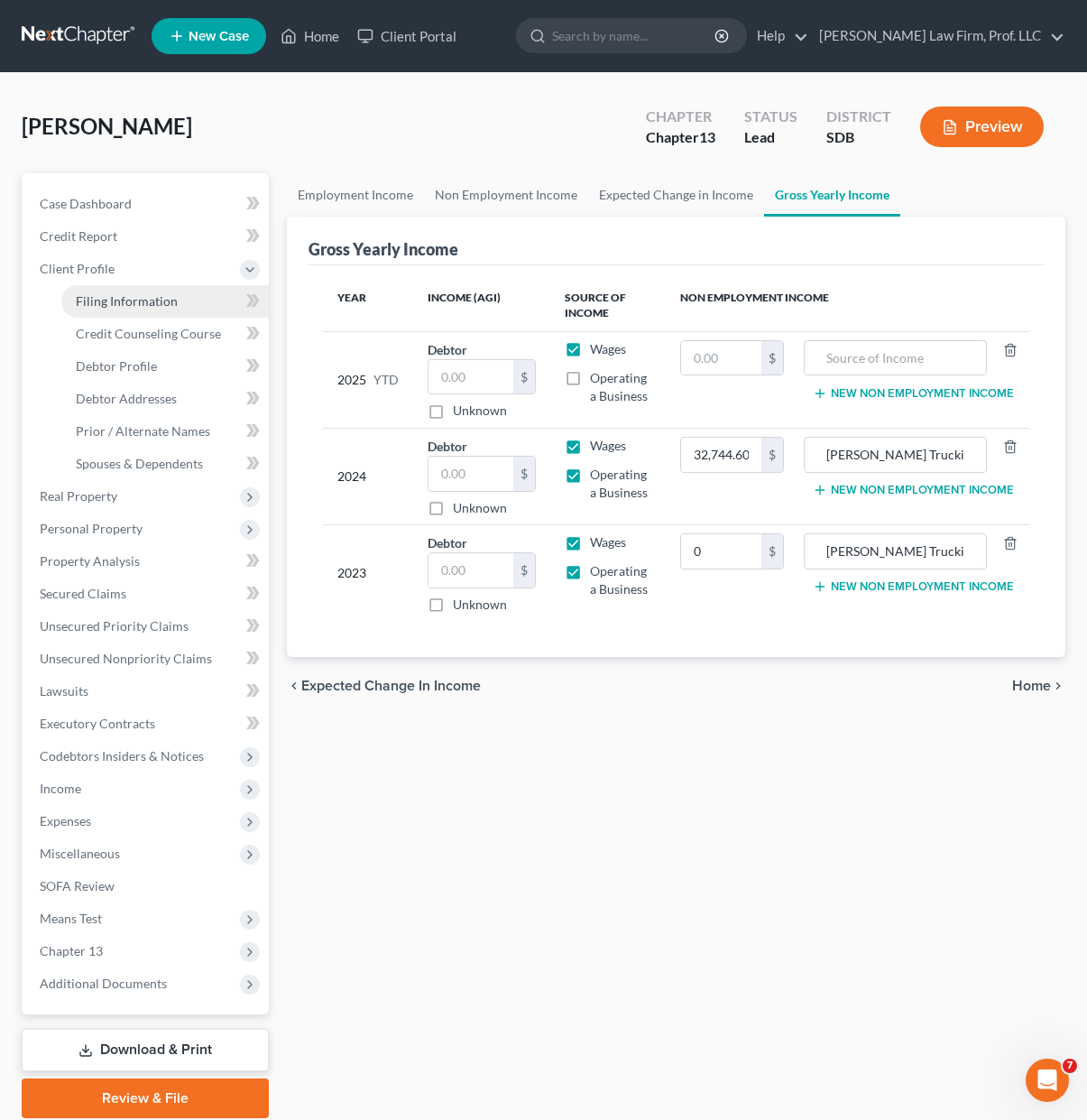
click at [133, 301] on span "Filing Information" at bounding box center [127, 301] width 102 height 15
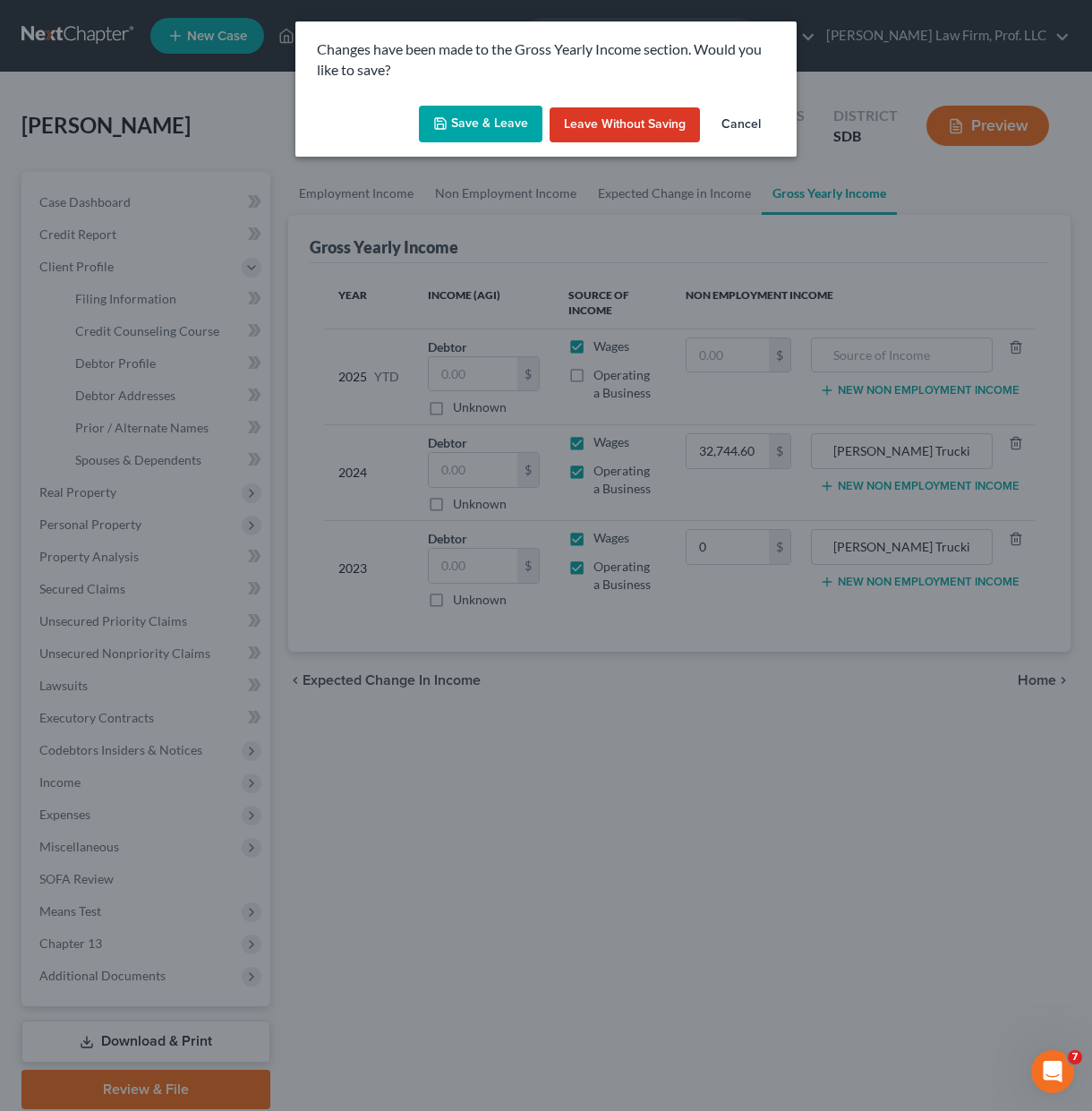
click at [516, 122] on button "Save & Leave" at bounding box center [481, 124] width 123 height 37
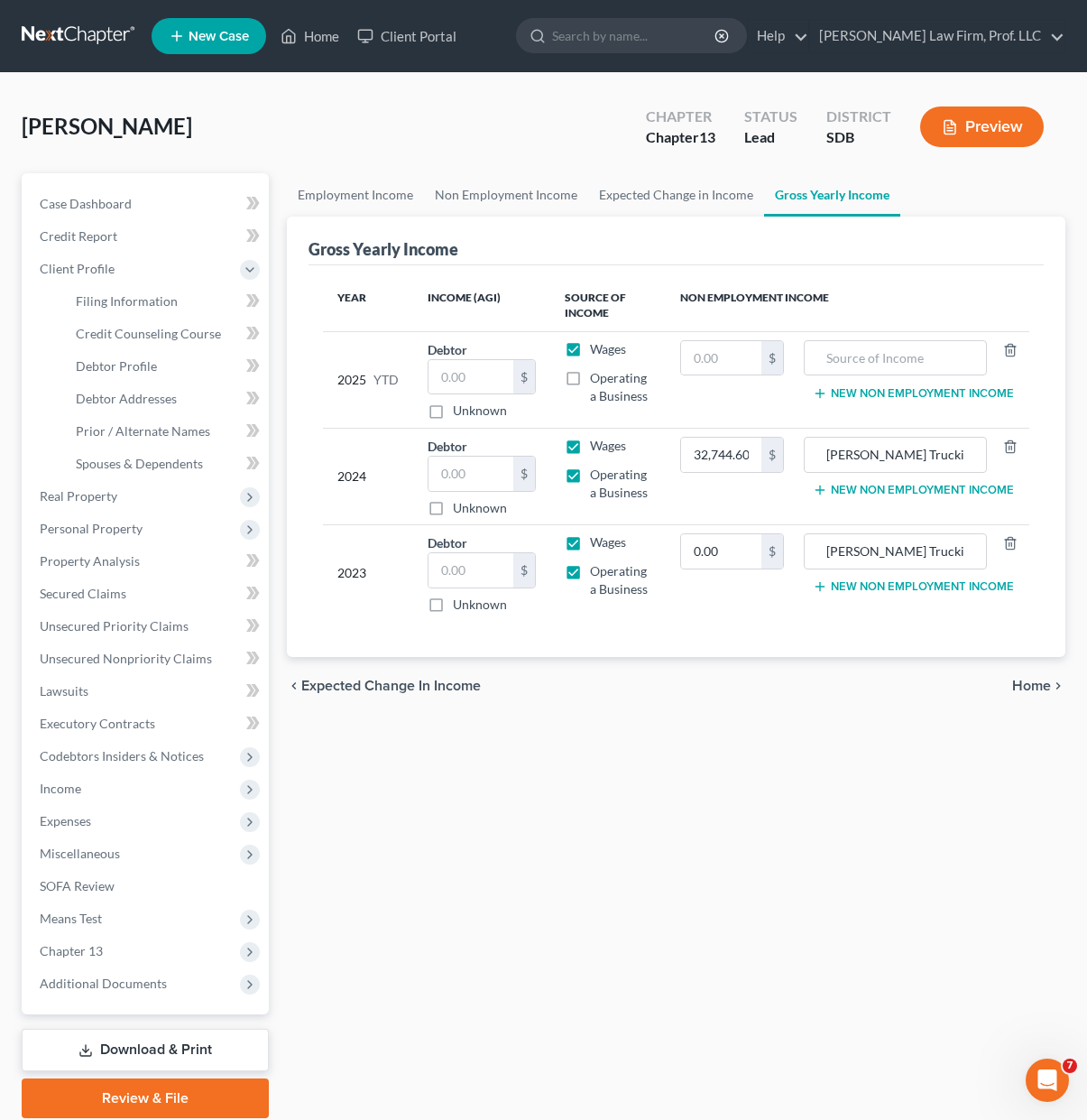
select select "1"
select select "0"
select select "3"
select select "73"
select select "0"
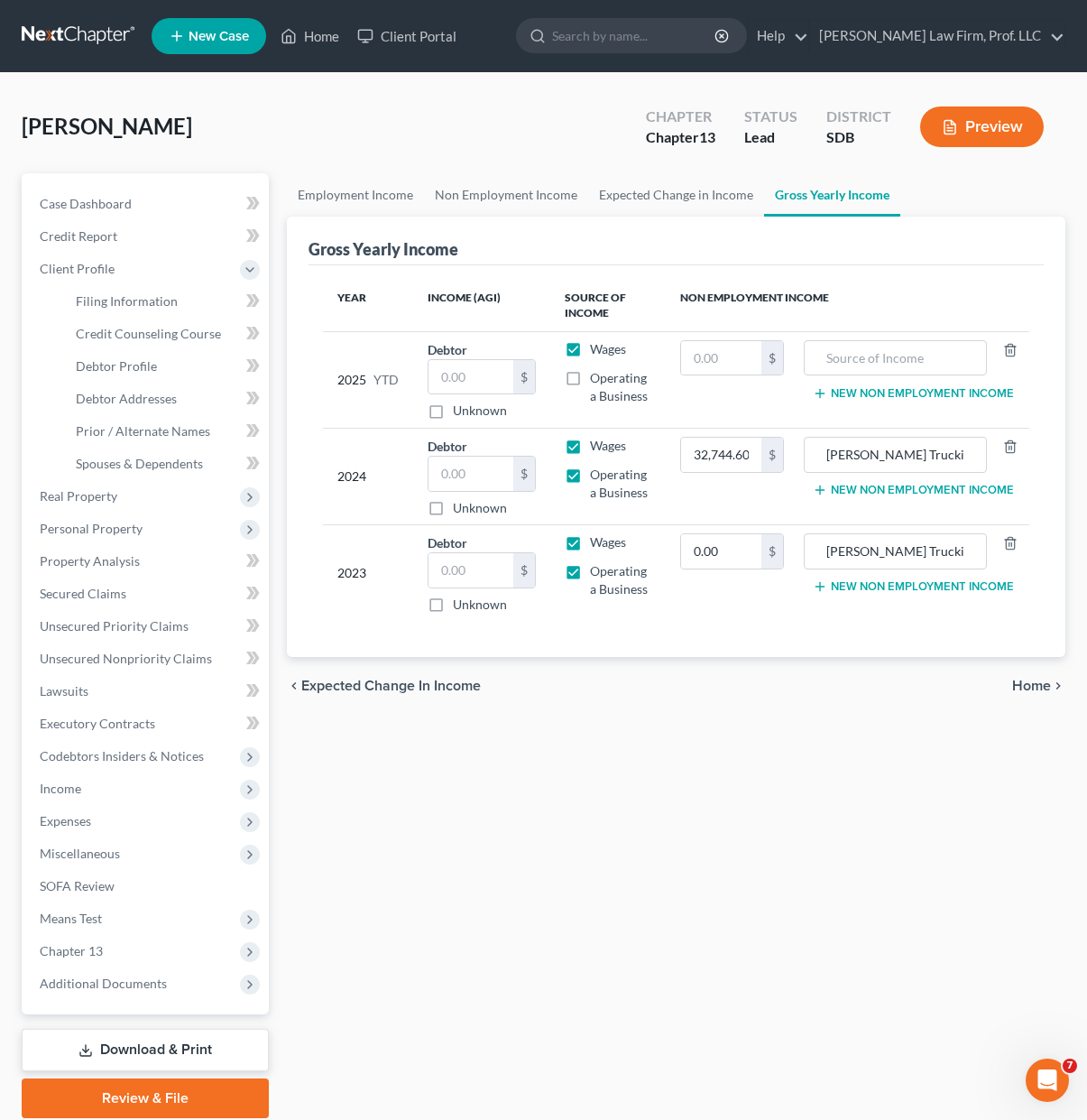
select select "43"
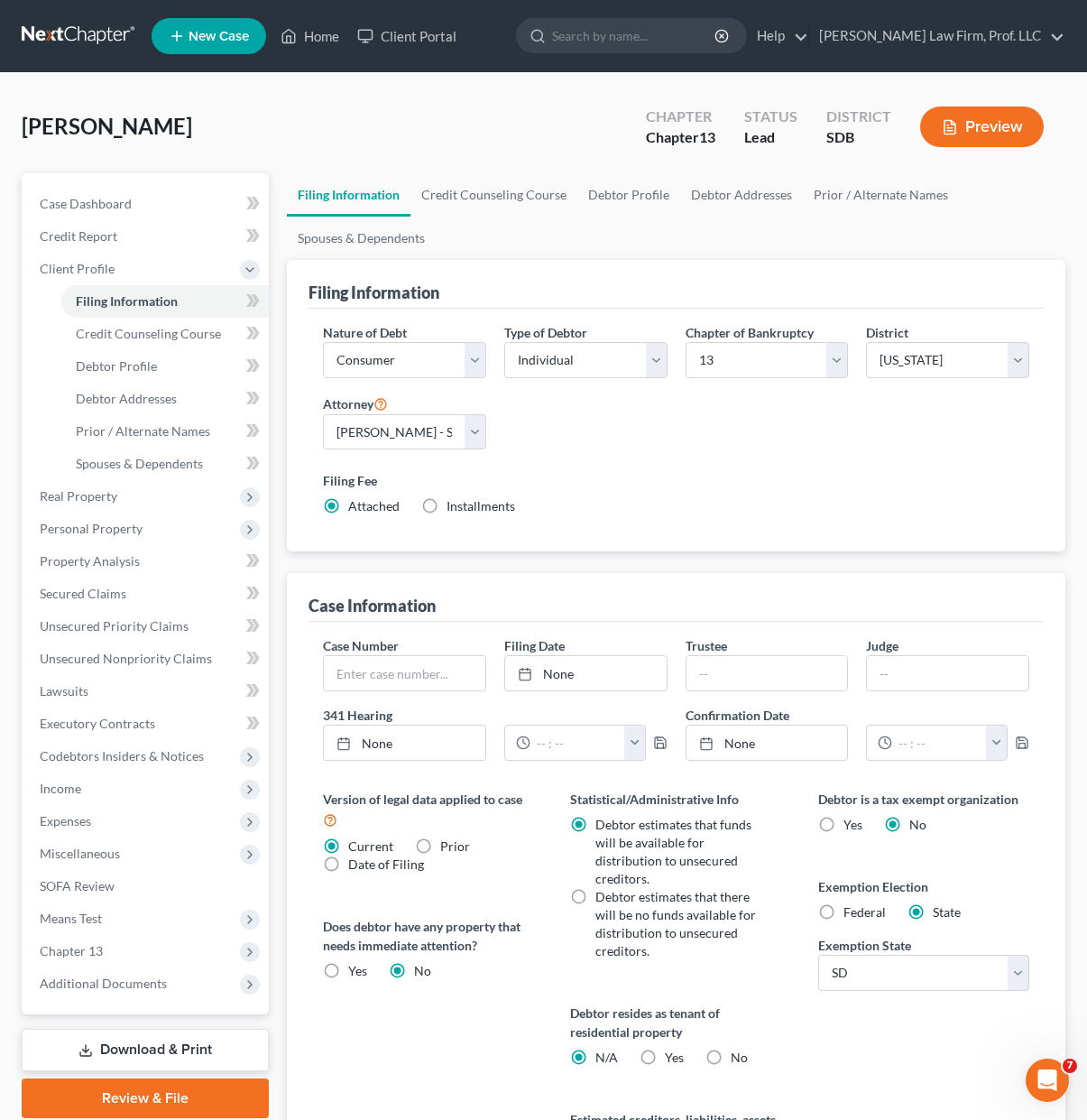
click at [718, 488] on label "Filing Fee" at bounding box center [676, 480] width 707 height 19
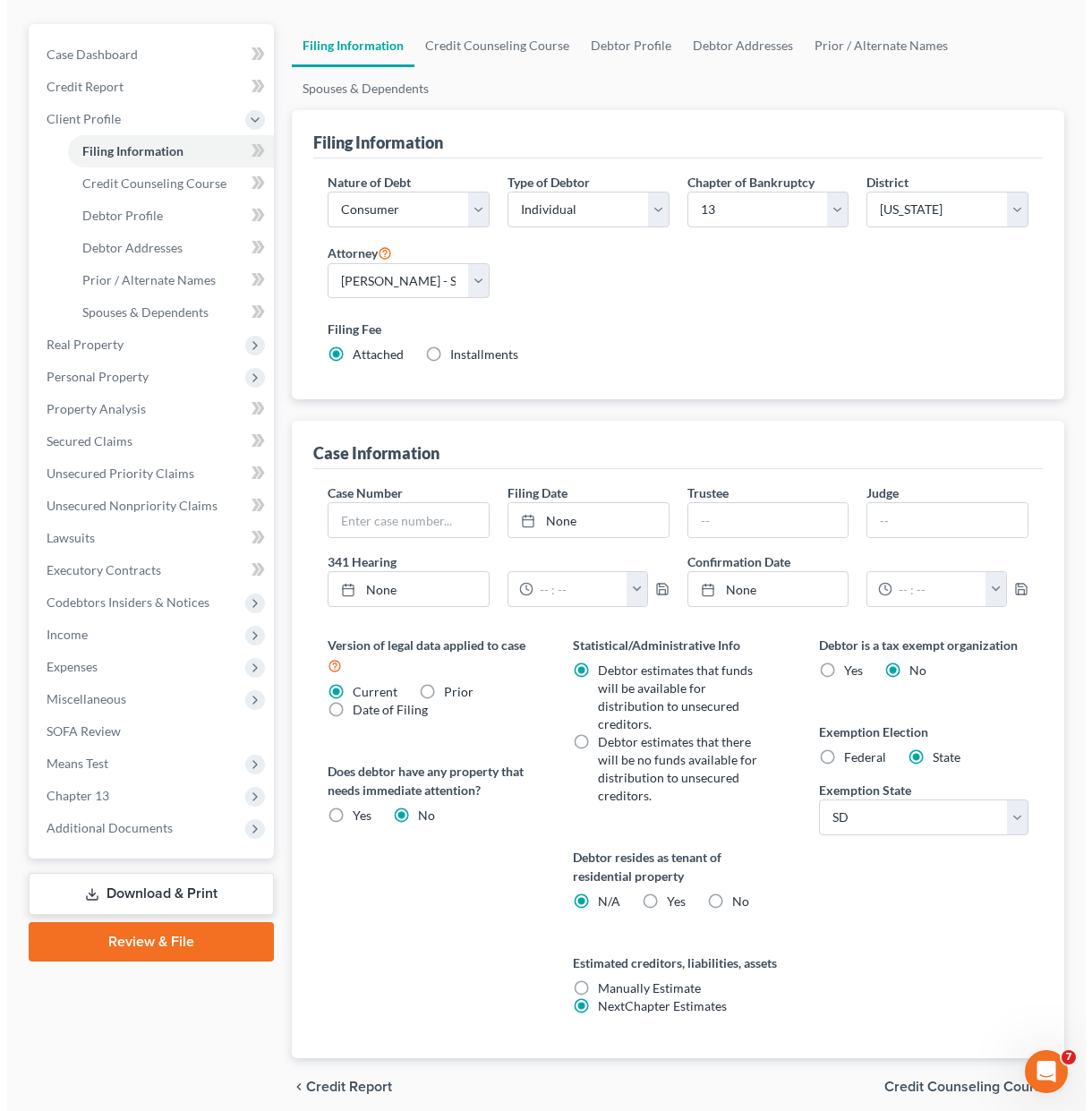
scroll to position [220, 0]
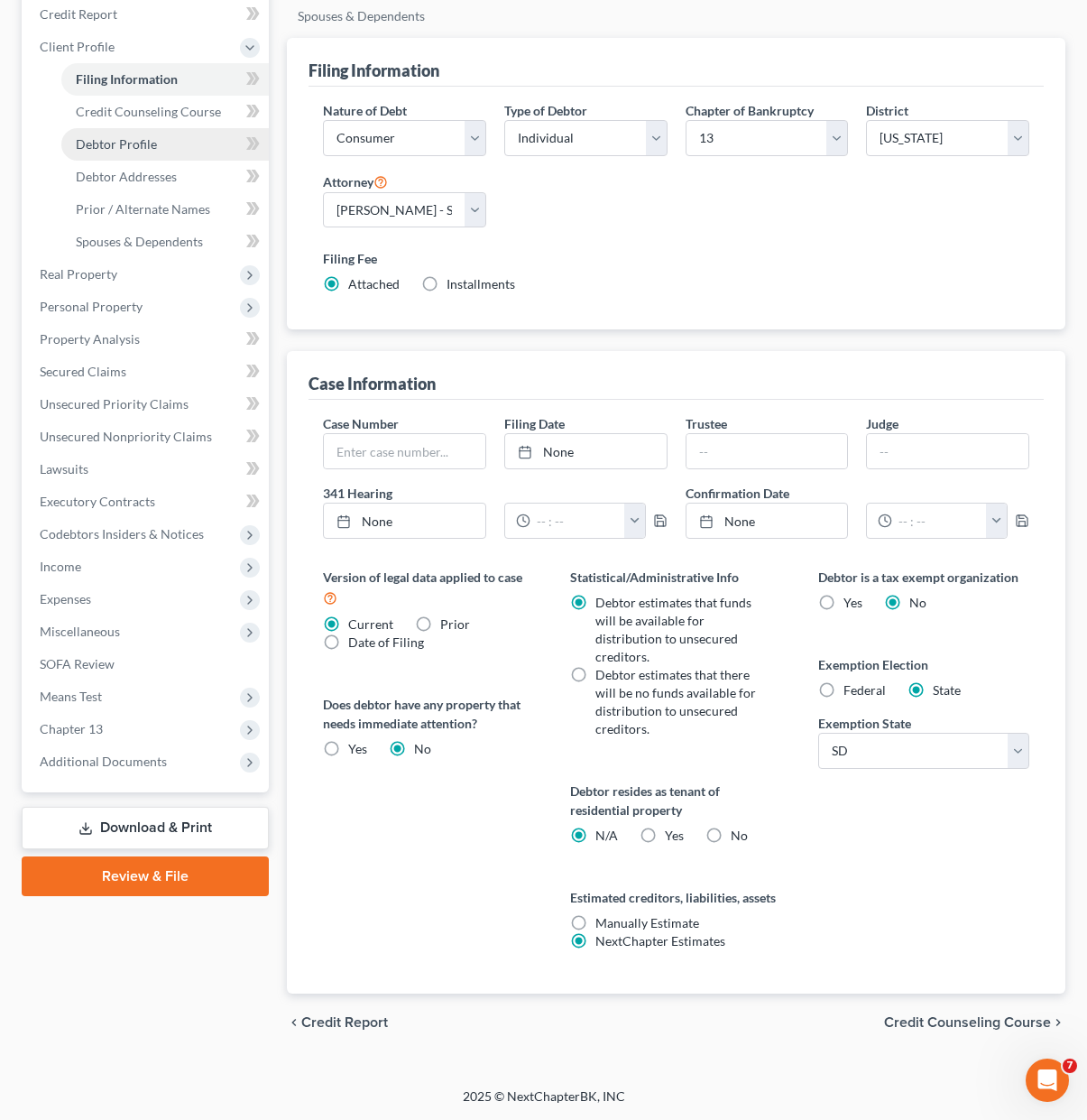
click at [124, 141] on span "Debtor Profile" at bounding box center [117, 144] width 81 height 15
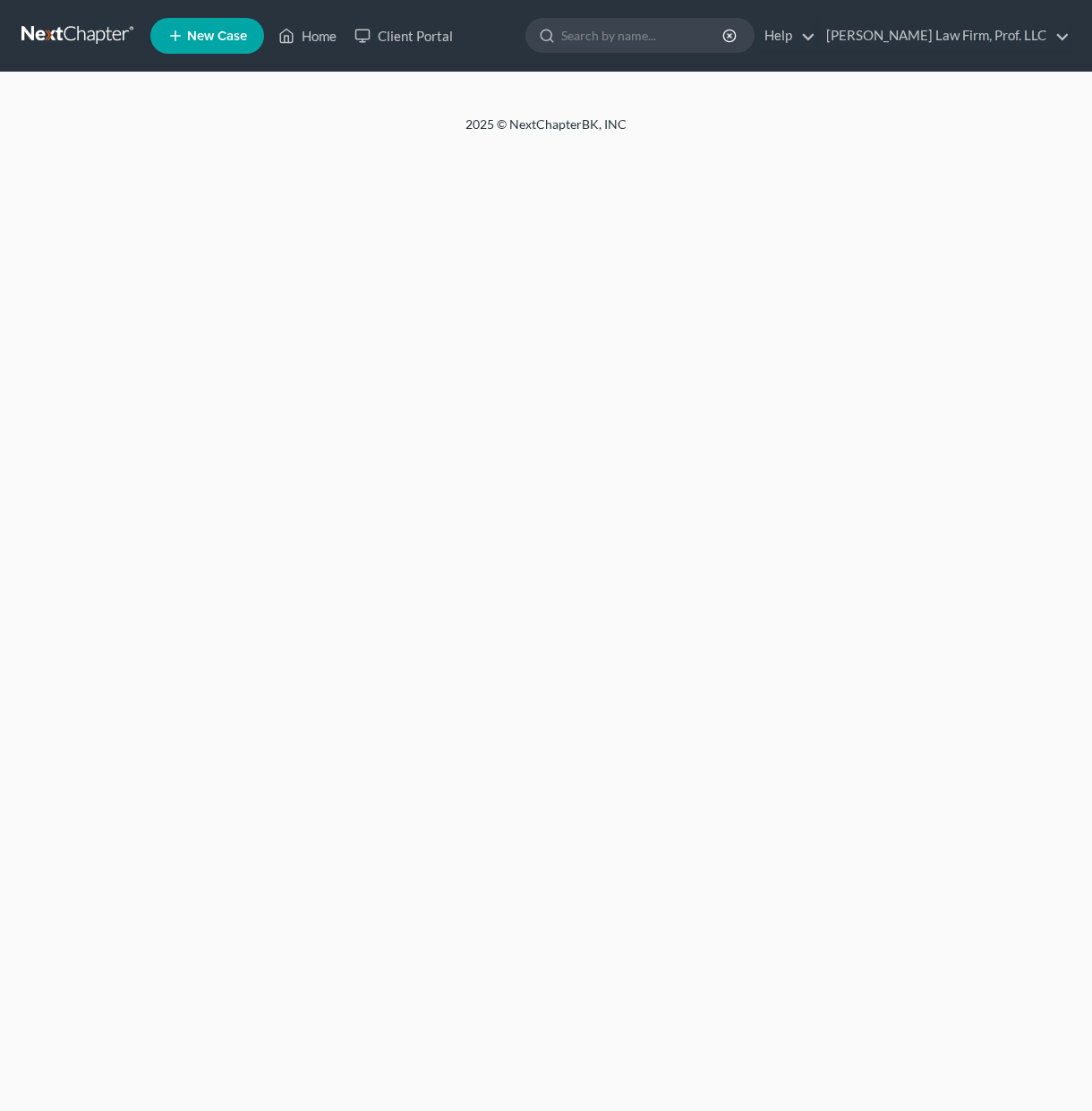
select select "1"
select select "0"
select select "3"
select select "73"
select select "0"
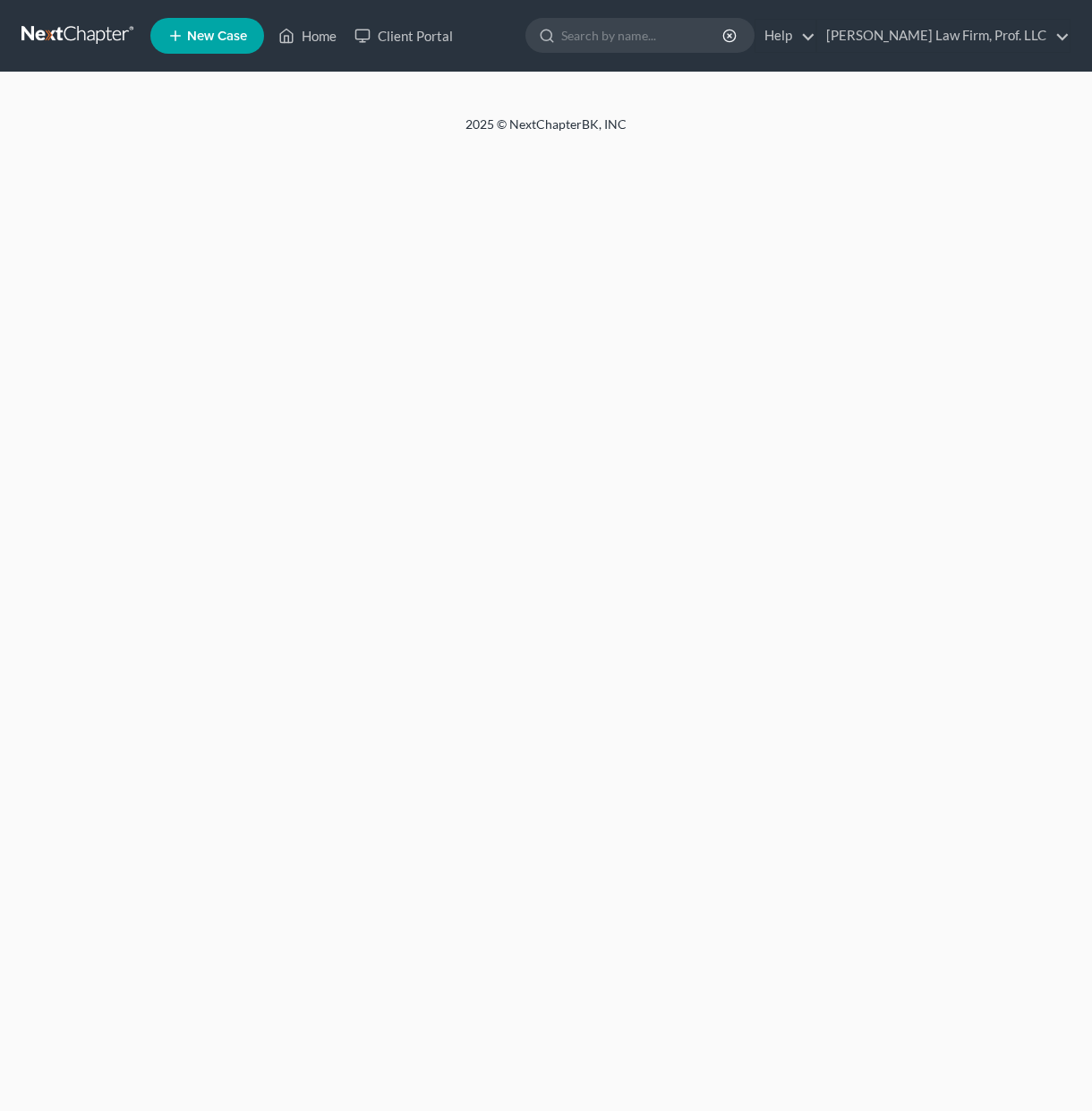
select select "43"
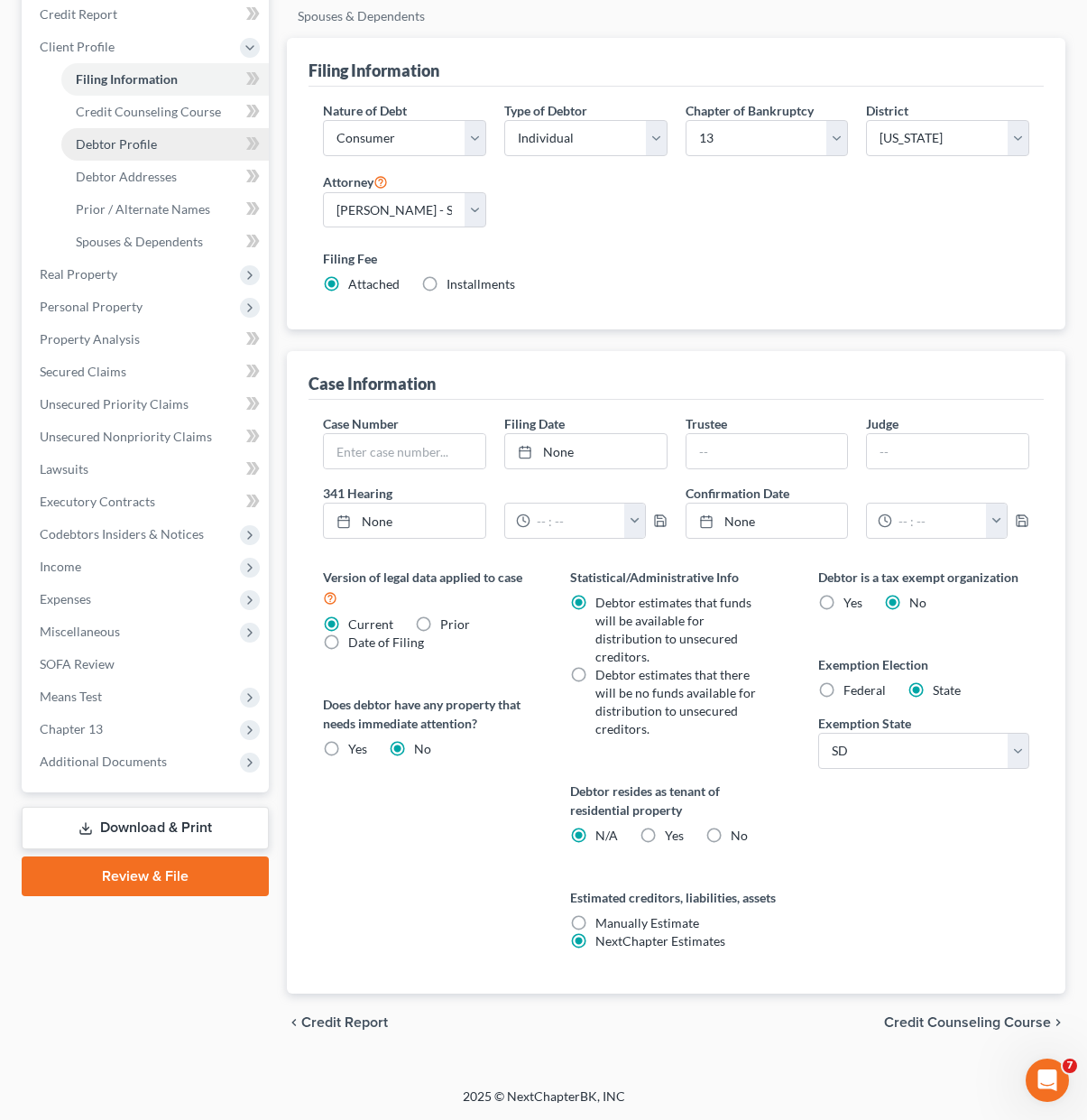
click at [132, 134] on link "Debtor Profile" at bounding box center [165, 144] width 208 height 33
select select "0"
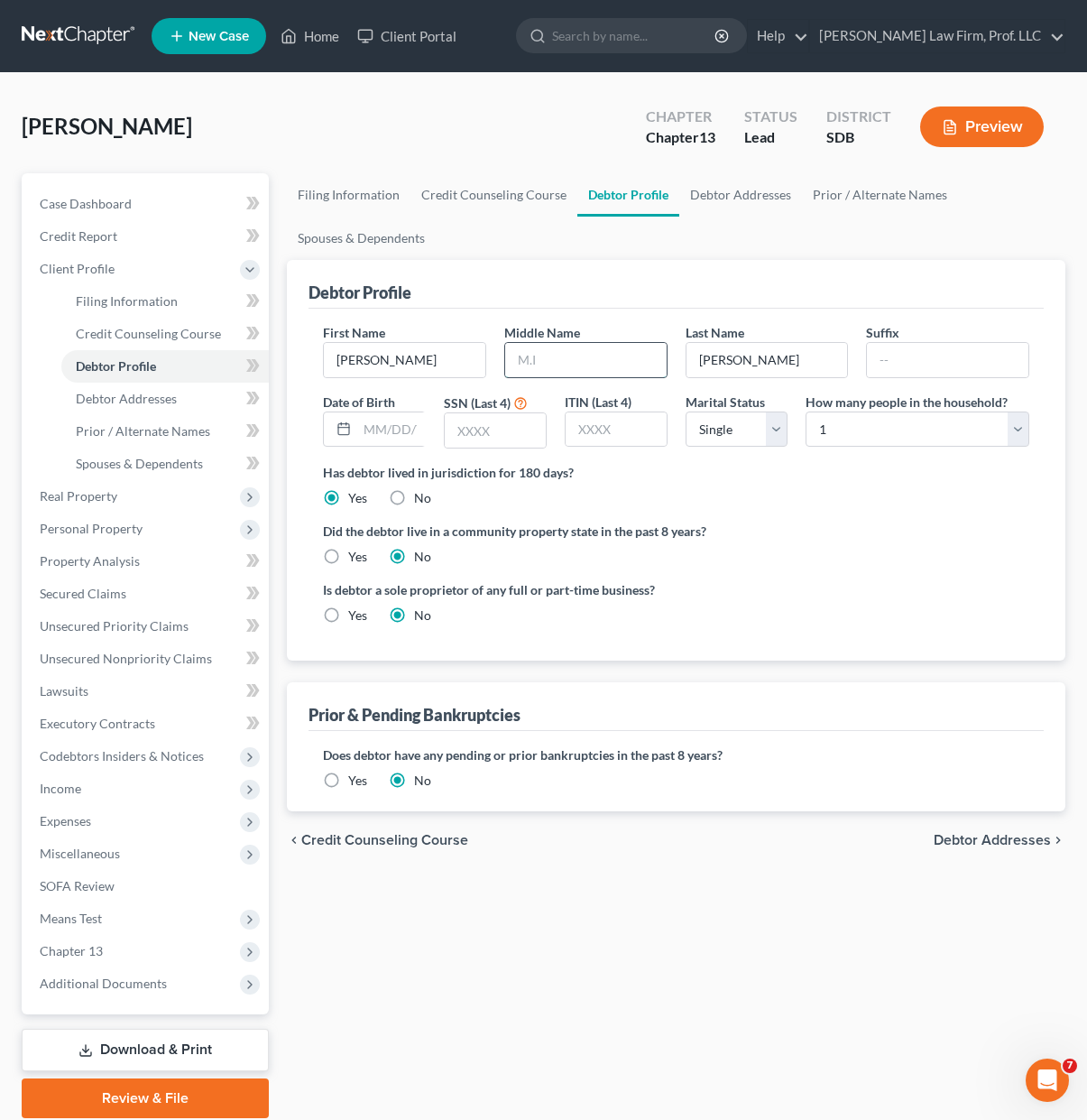
drag, startPoint x: 555, startPoint y: 358, endPoint x: 568, endPoint y: 369, distance: 17.0
click at [555, 358] on input "text" at bounding box center [586, 360] width 162 height 34
click at [918, 537] on label "Did the debtor live in a community property state in the past 8 years?" at bounding box center [676, 531] width 707 height 19
click at [493, 440] on input "text" at bounding box center [495, 430] width 101 height 34
type input "6106"
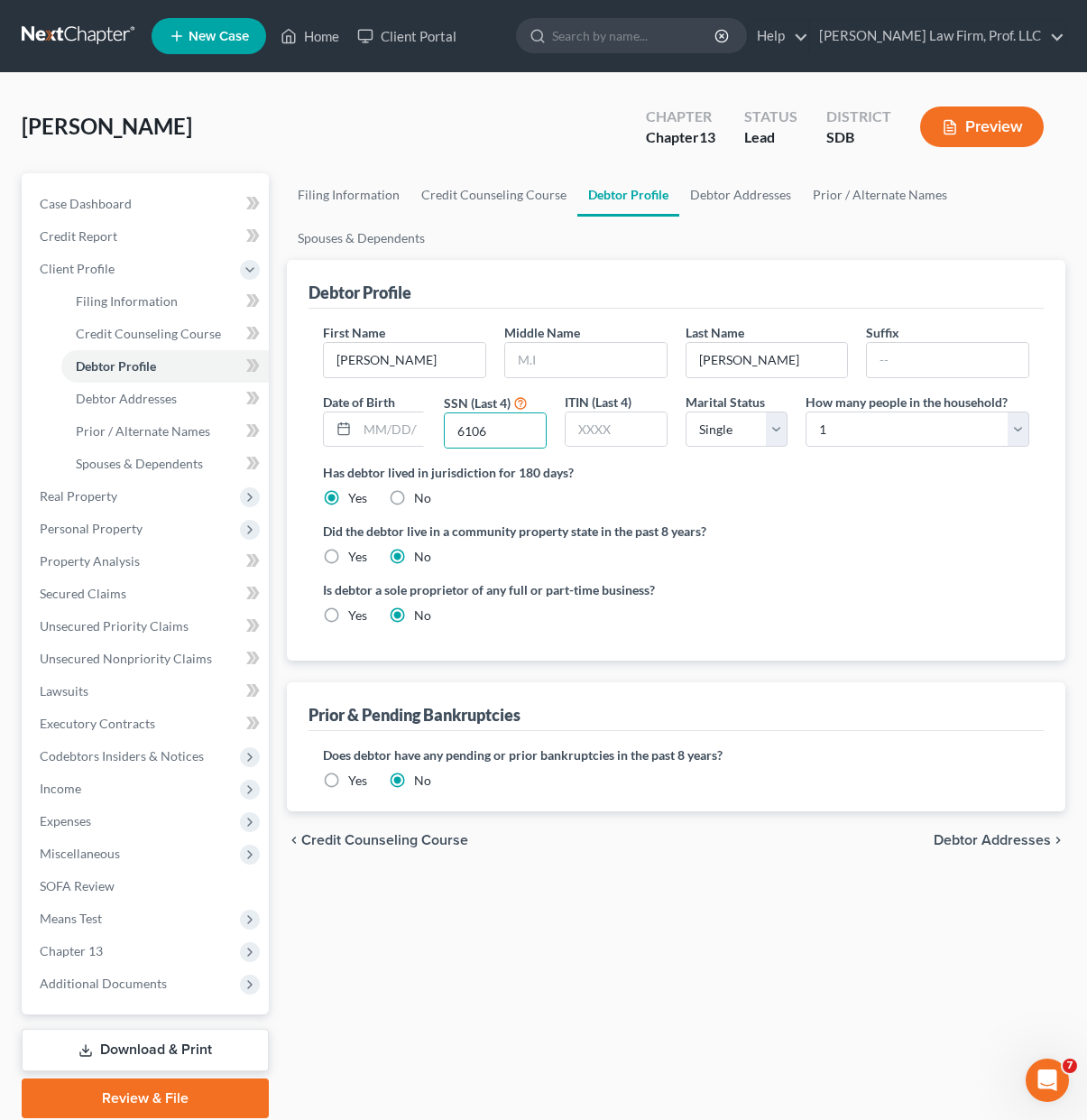
click at [813, 538] on label "Did the debtor live in a community property state in the past 8 years?" at bounding box center [676, 531] width 707 height 19
click at [119, 493] on span "Real Property" at bounding box center [147, 496] width 244 height 33
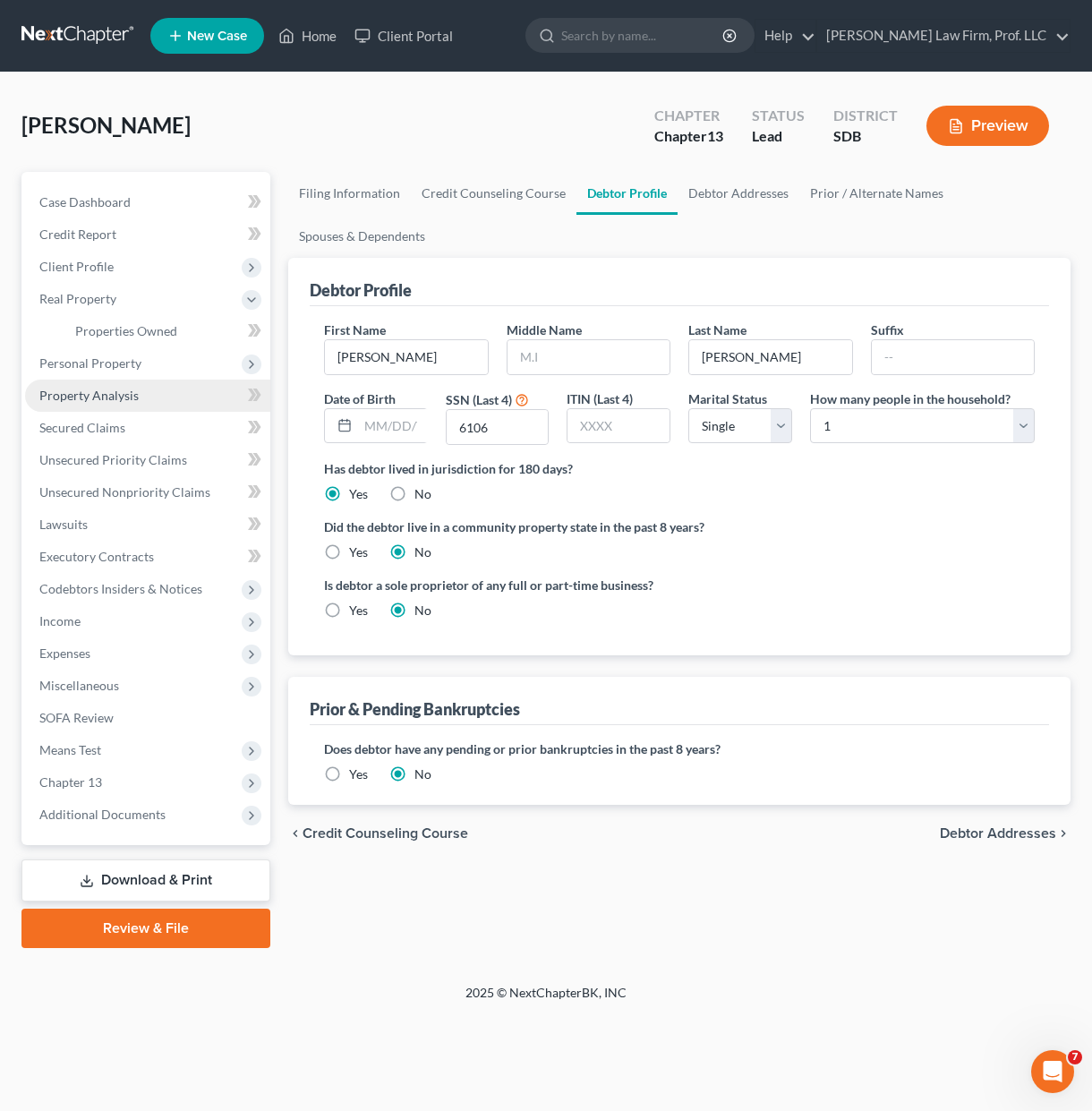
click at [130, 380] on link "Property Analysis" at bounding box center [147, 395] width 245 height 33
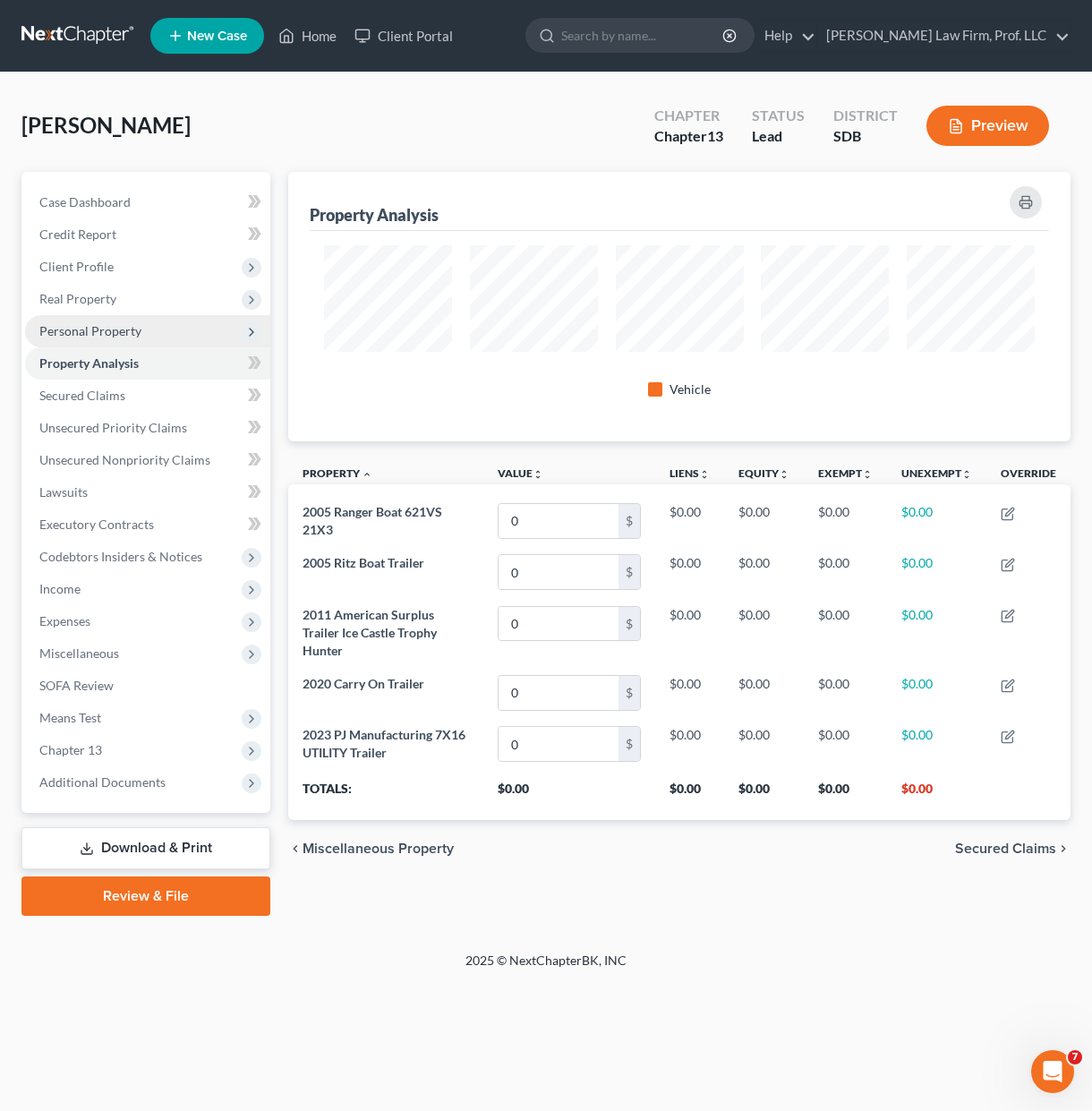
click at [133, 362] on span "Property Analysis" at bounding box center [89, 363] width 99 height 15
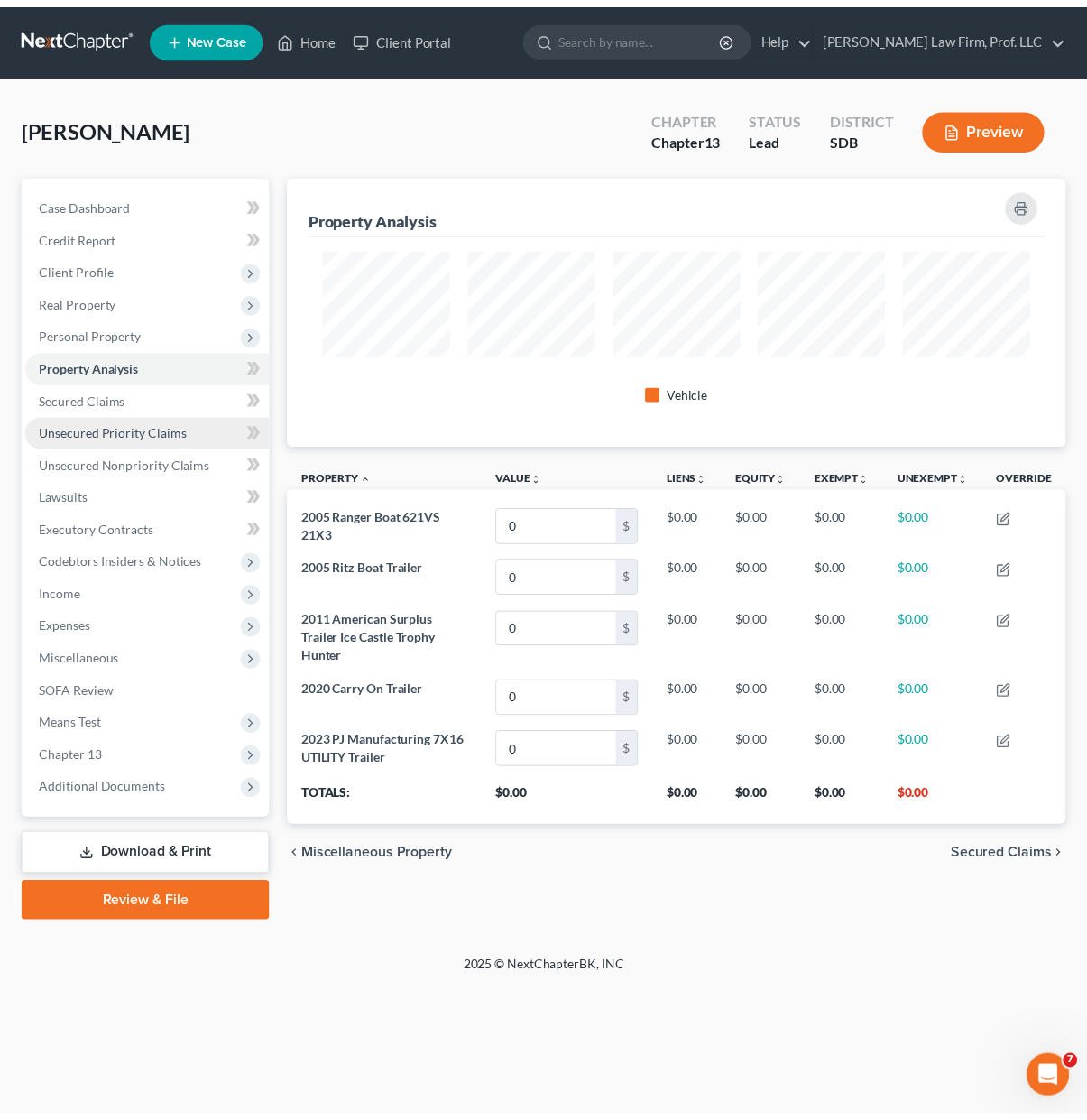
scroll to position [272, 789]
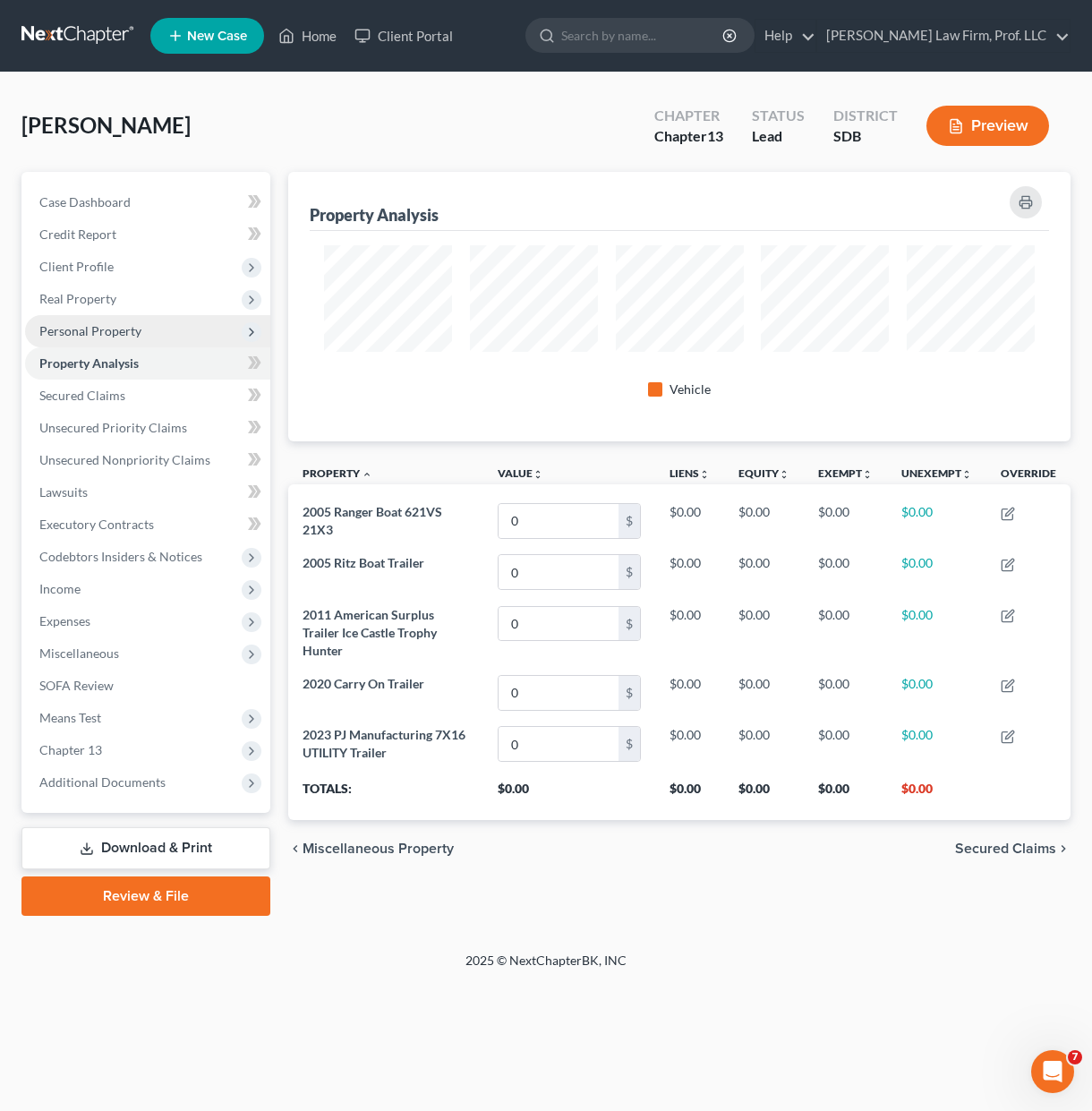
click at [153, 327] on span "Personal Property" at bounding box center [147, 330] width 245 height 33
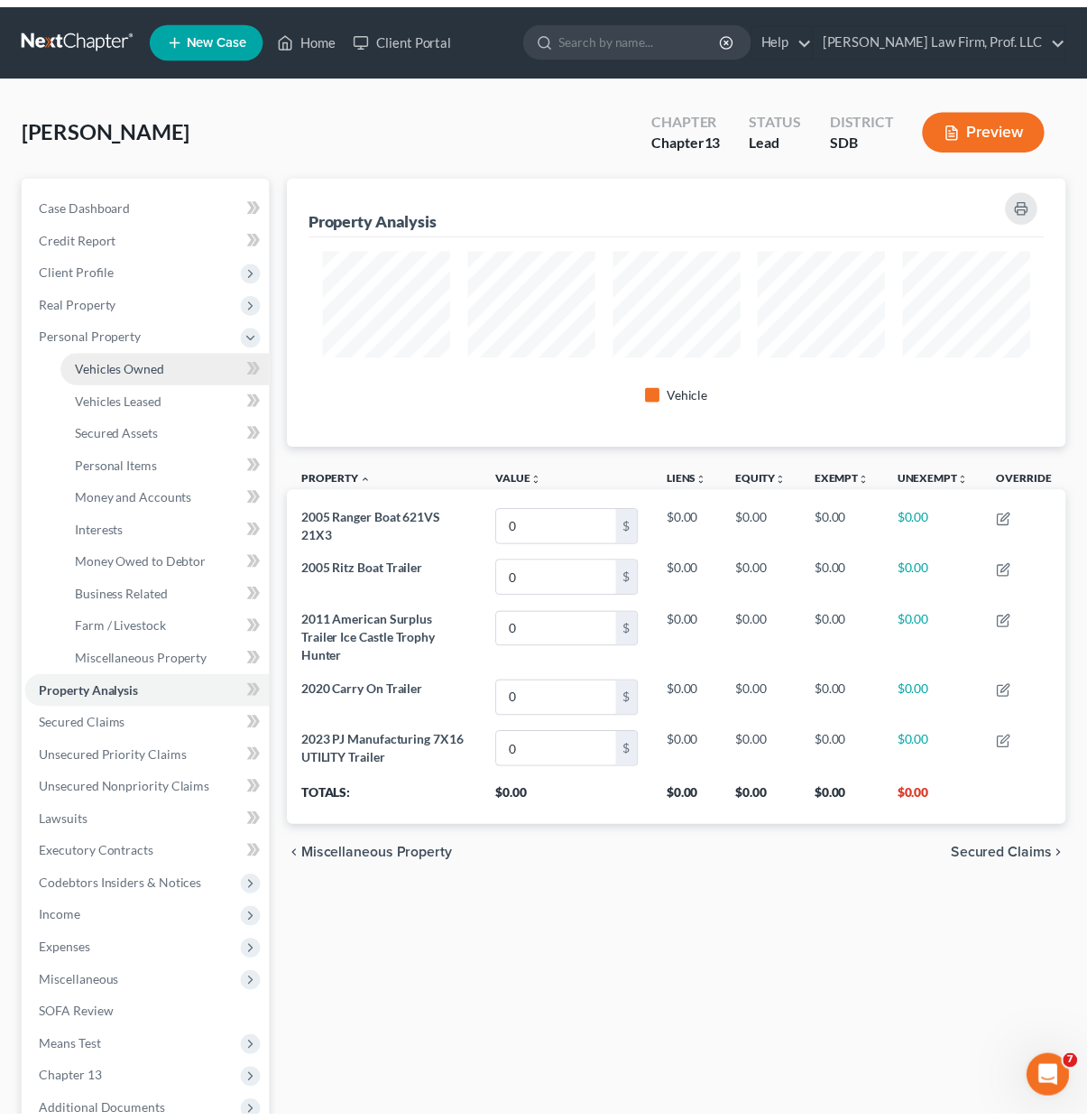
scroll to position [0, 0]
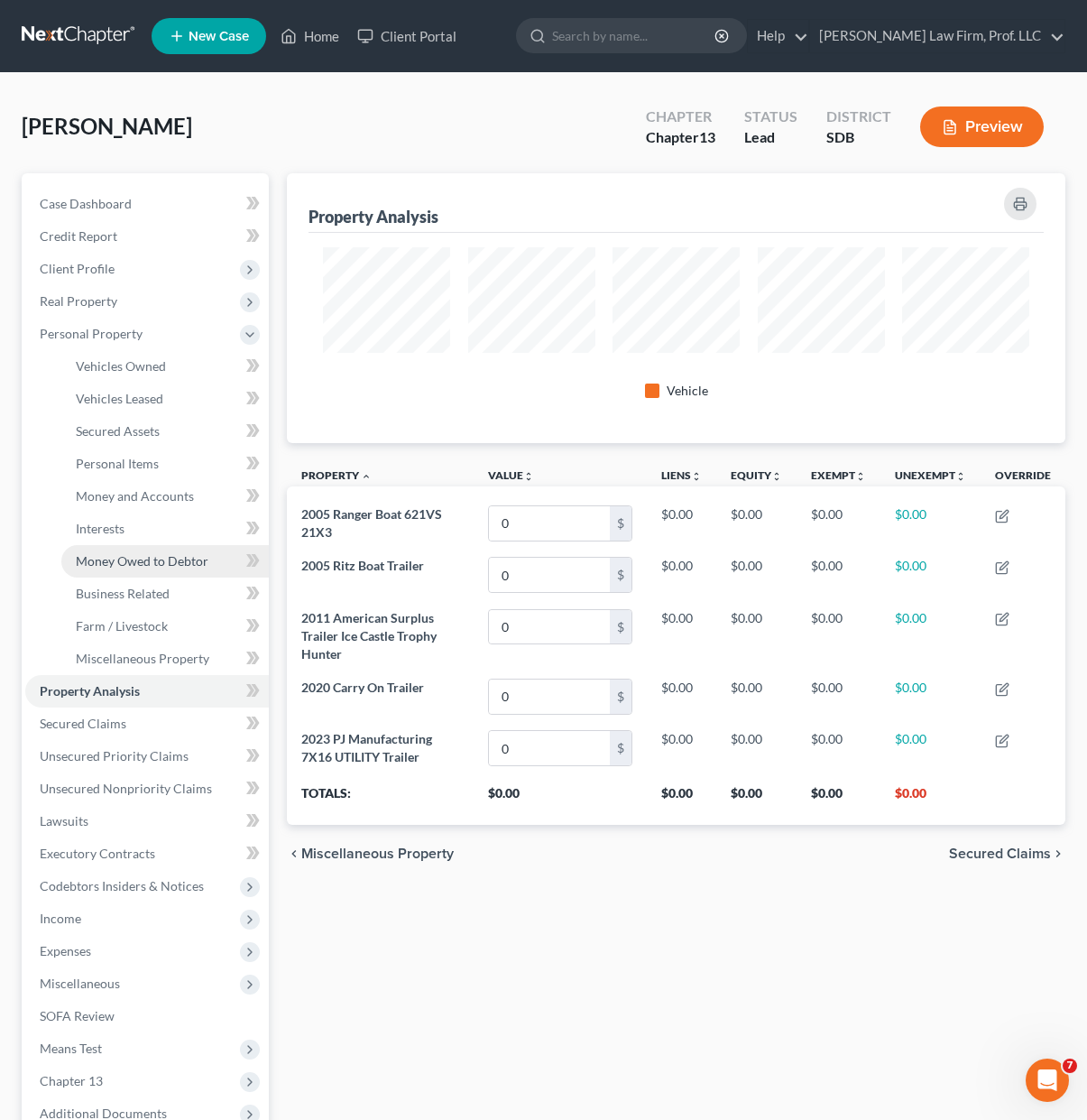
click at [147, 557] on span "Money Owed to Debtor" at bounding box center [142, 561] width 133 height 15
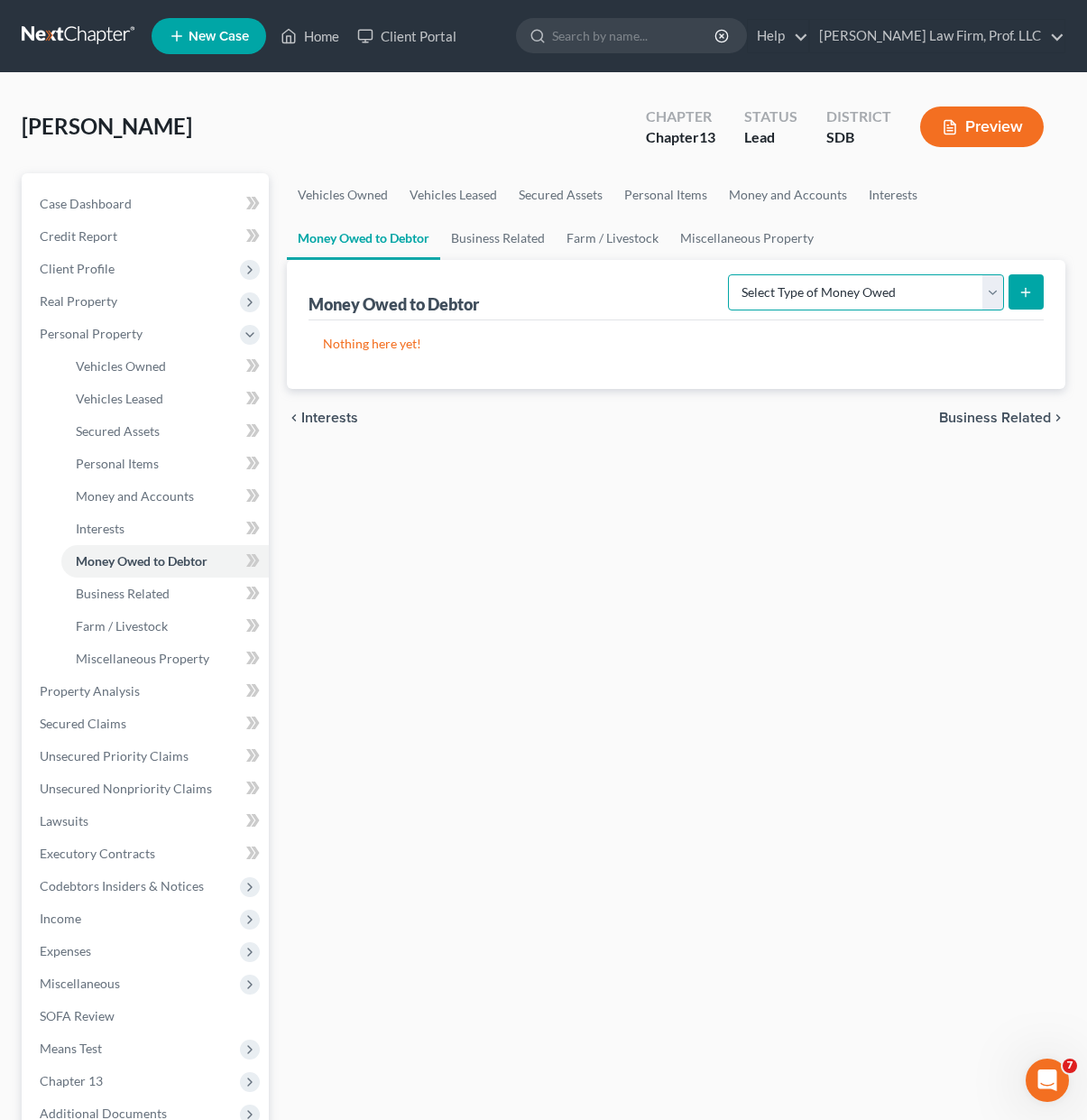
click at [885, 295] on select "Select Type of Money Owed Accounts Receivable Alimony Child Support Claims Agai…" at bounding box center [866, 292] width 276 height 36
select select "other_contingent_and_unliquidated_claims"
click at [728, 274] on select "Select Type of Money Owed Accounts Receivable Alimony Child Support Claims Agai…" at bounding box center [866, 292] width 276 height 36
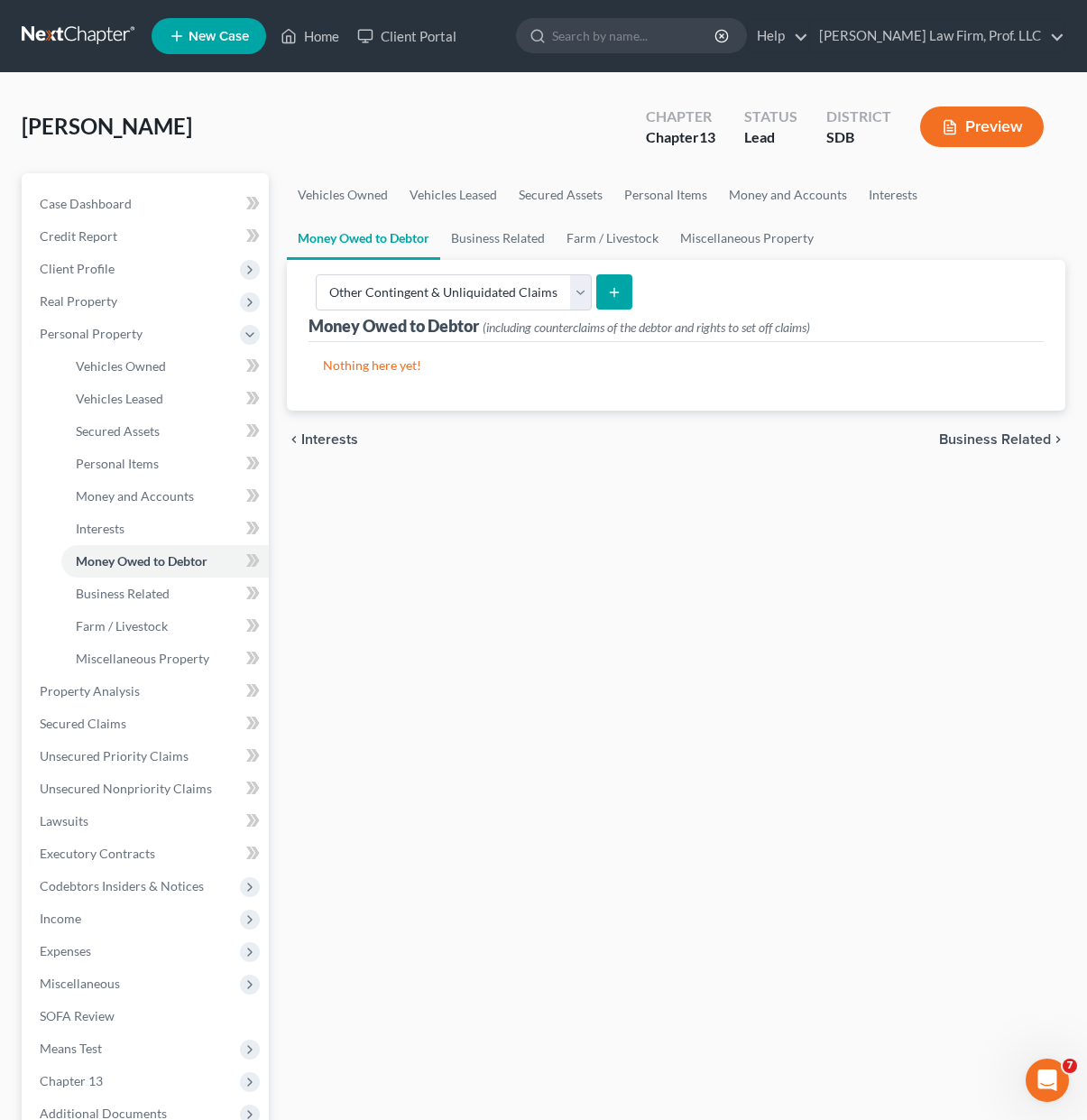
drag, startPoint x: 731, startPoint y: 621, endPoint x: 722, endPoint y: 604, distance: 19.2
click at [727, 614] on div "Vehicles Owned Vehicles Leased Secured Assets Personal Items Money and Accounts…" at bounding box center [676, 711] width 797 height 1075
click at [607, 297] on icon "submit" at bounding box center [614, 292] width 14 height 14
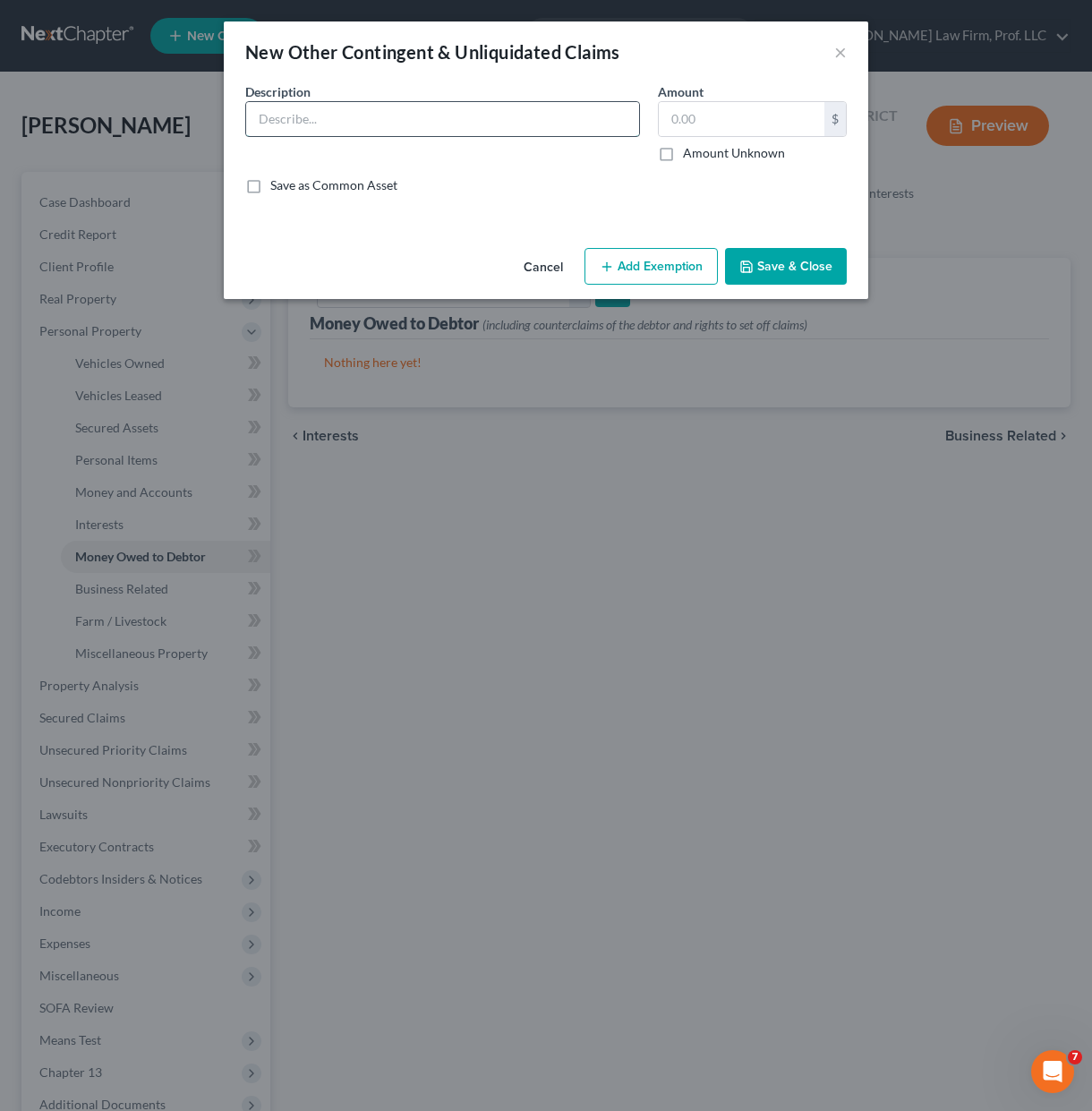
click at [541, 131] on input "text" at bounding box center [442, 119] width 393 height 34
type input "2024 tax refund ($1,042.00, zero remaining)"
click at [801, 249] on button "Save & Close" at bounding box center [786, 267] width 121 height 37
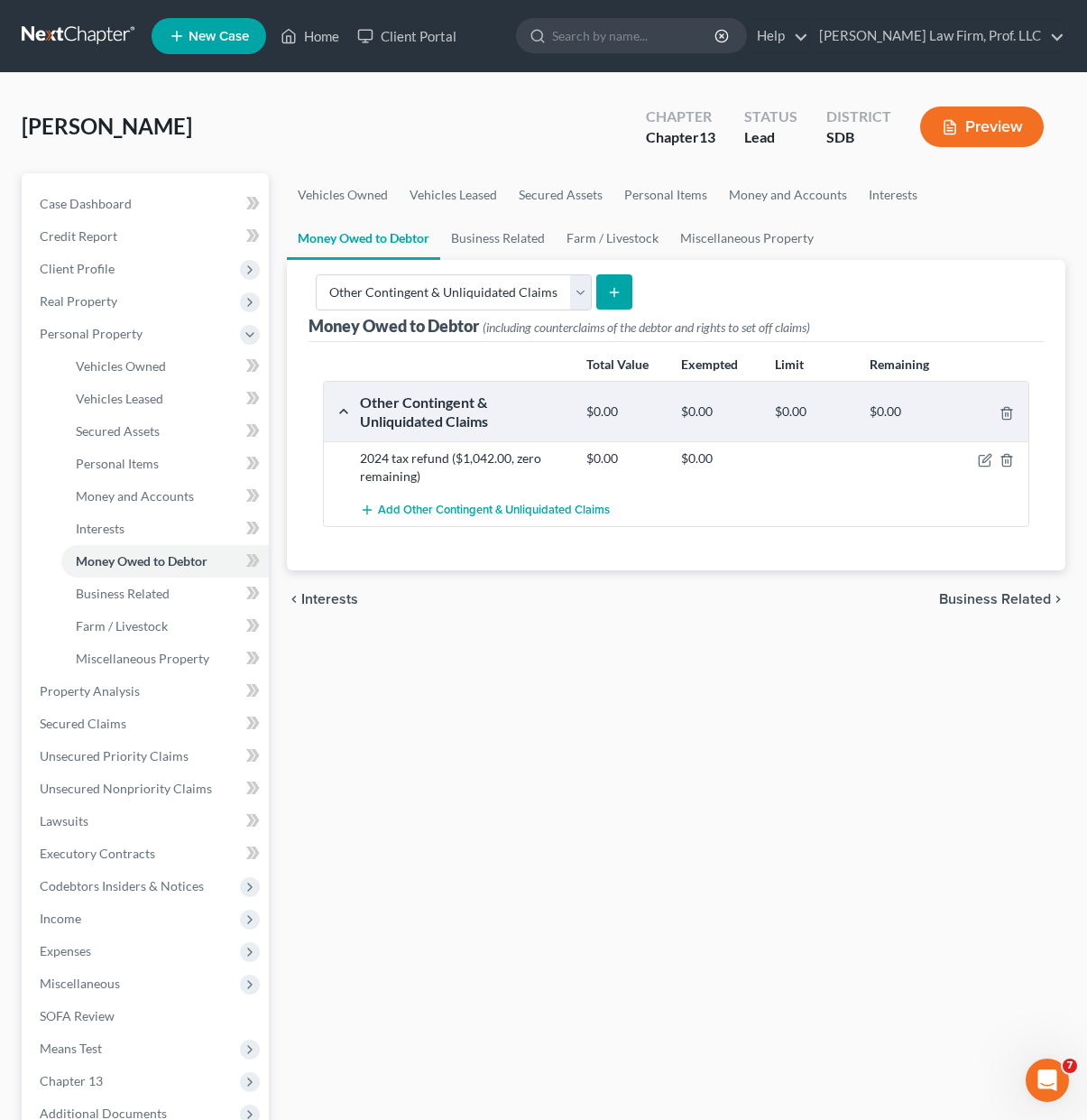
click at [654, 815] on div "Vehicles Owned Vehicles Leased Secured Assets Personal Items Money and Accounts…" at bounding box center [676, 711] width 797 height 1075
click at [587, 875] on div "Vehicles Owned Vehicles Leased Secured Assets Personal Items Money and Accounts…" at bounding box center [676, 711] width 797 height 1075
click at [617, 296] on icon "submit" at bounding box center [614, 292] width 14 height 14
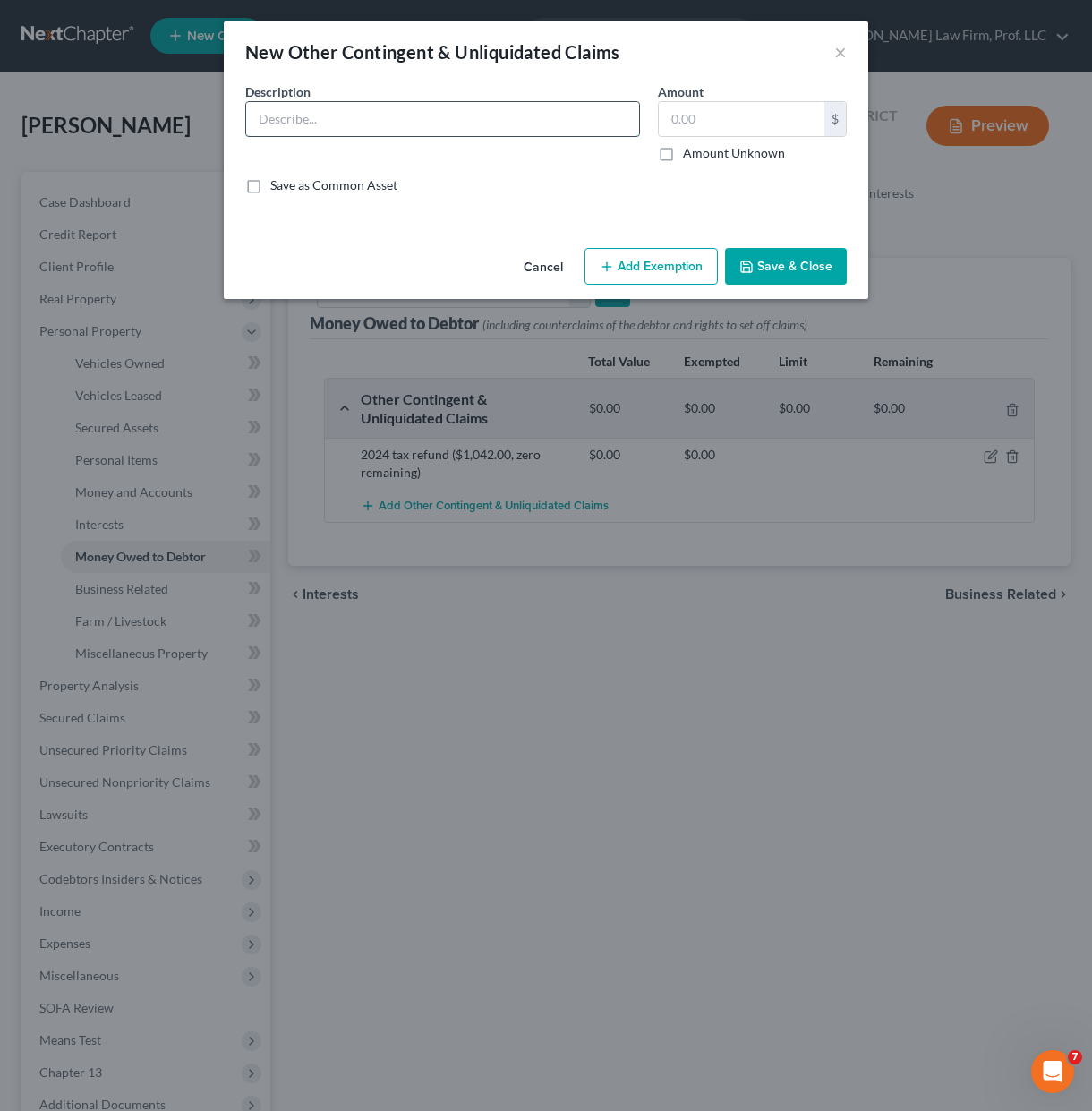
click at [518, 106] on input "text" at bounding box center [442, 119] width 393 height 34
click at [487, 161] on div "Description * Future child tax credits due" at bounding box center [442, 121] width 413 height 79
click at [483, 133] on input "Future child tax credits due" at bounding box center [442, 119] width 393 height 34
type input "Future child tax credits due to debtor and non-filing spouse"
drag, startPoint x: 826, startPoint y: 288, endPoint x: 810, endPoint y: 260, distance: 32.2
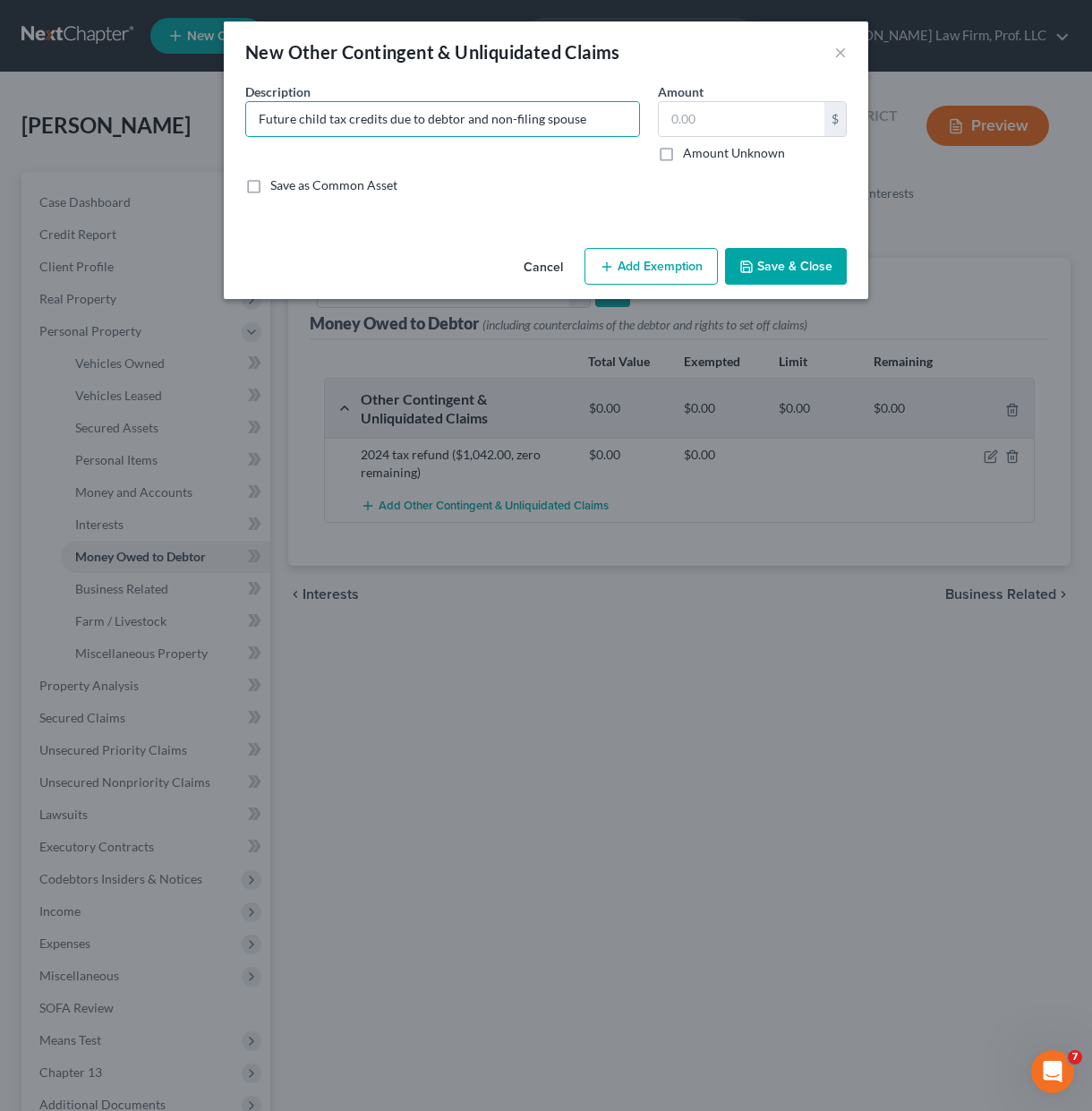
click at [826, 285] on div "Cancel Add Exemption Save & Close" at bounding box center [546, 270] width 644 height 59
click at [810, 260] on button "Save & Close" at bounding box center [786, 267] width 121 height 37
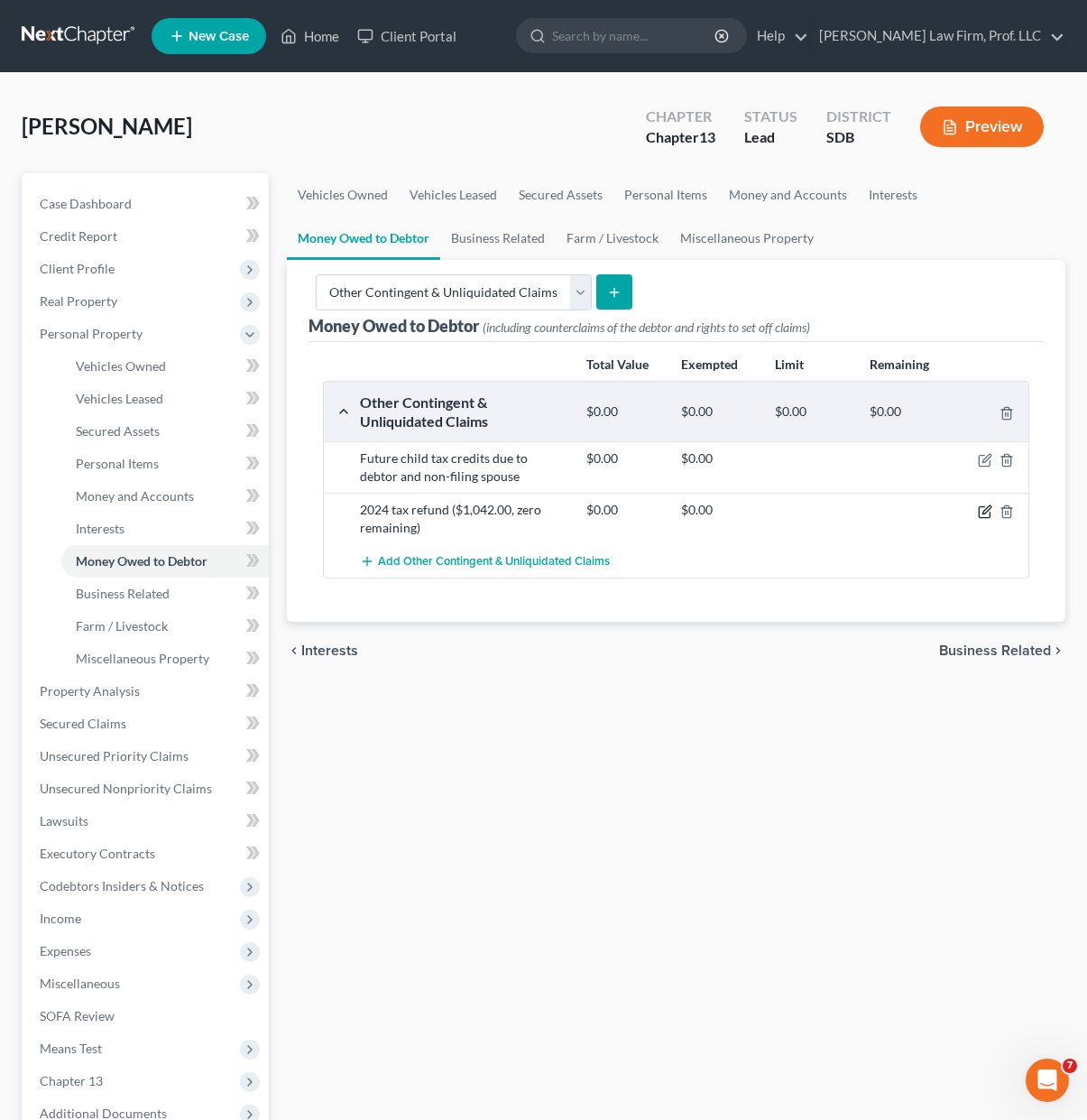
click at [981, 514] on icon "button" at bounding box center [984, 511] width 14 height 14
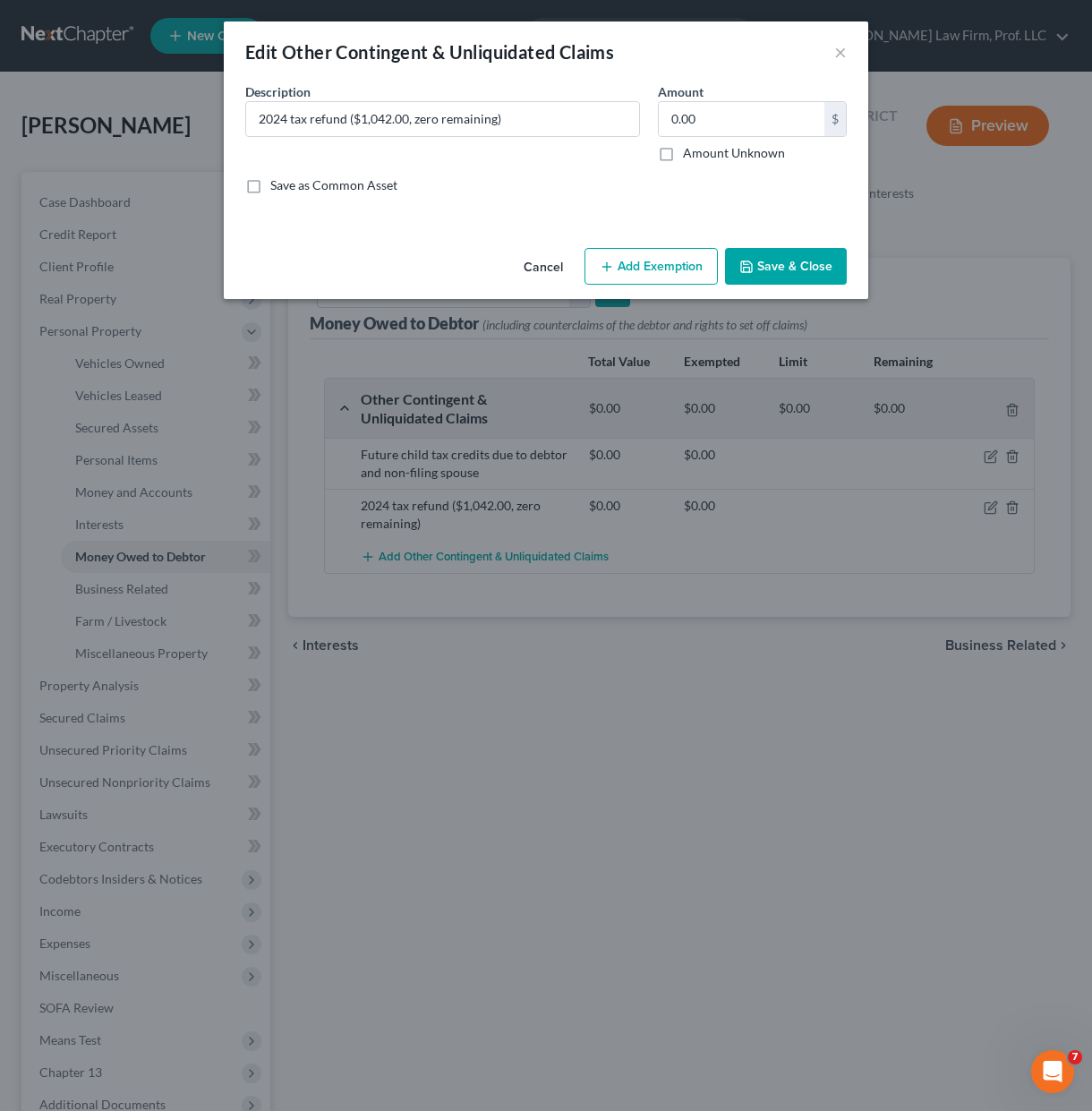
drag, startPoint x: 468, startPoint y: 184, endPoint x: 476, endPoint y: 174, distance: 12.8
click at [469, 182] on div "Save as Common Asset" at bounding box center [546, 185] width 601 height 18
click at [507, 120] on input "2024 tax refund ($1,042.00, zero remaining)" at bounding box center [442, 119] width 393 height 34
drag, startPoint x: 530, startPoint y: 116, endPoint x: 410, endPoint y: 119, distance: 120.0
click at [410, 119] on input "2024 tax refund ($1,042.00, zero remaining)" at bounding box center [442, 119] width 393 height 34
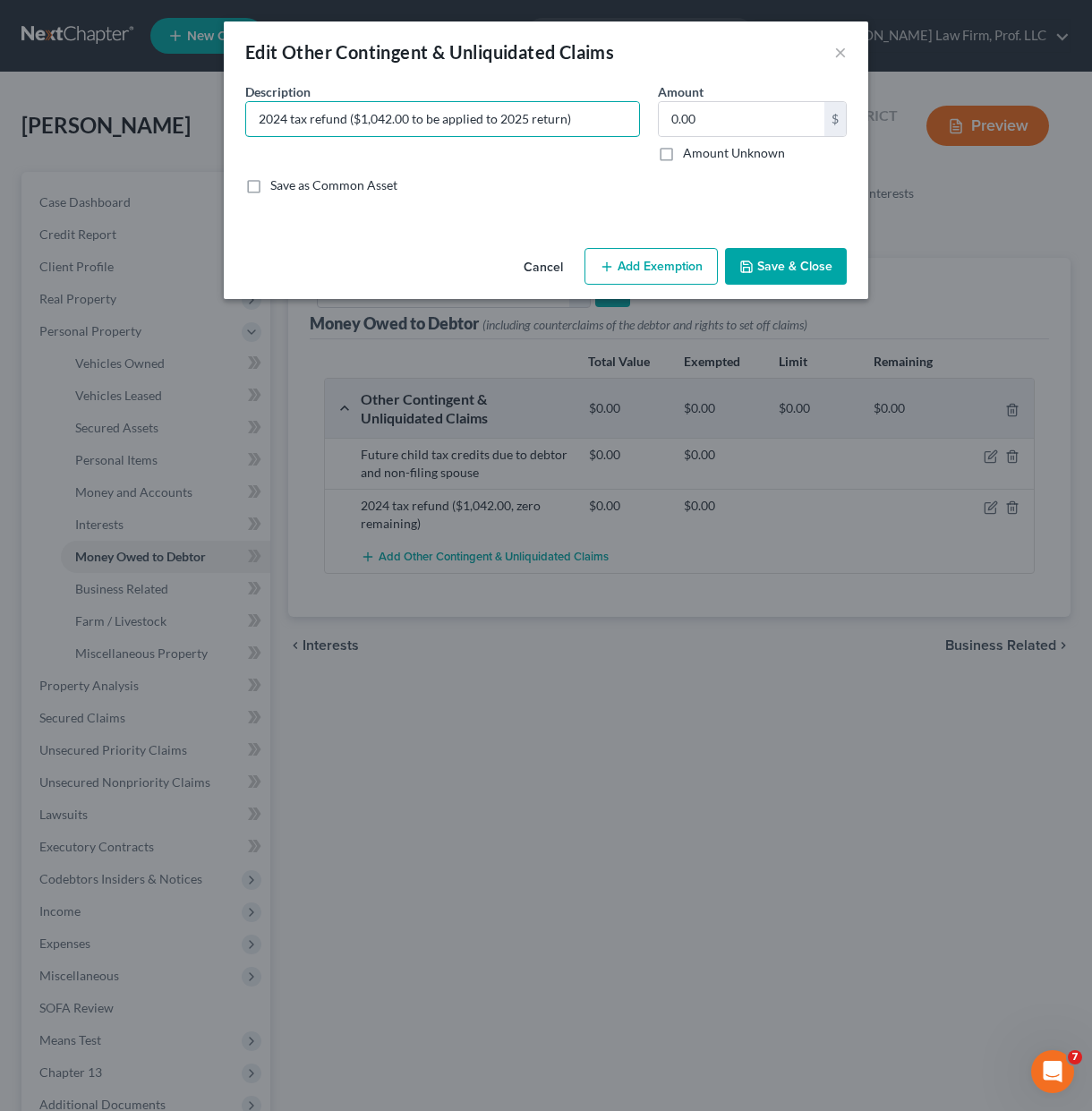
type input "2024 tax refund ($1,042.00 to be applied to 2025 return)"
click at [748, 277] on button "Save & Close" at bounding box center [786, 267] width 121 height 37
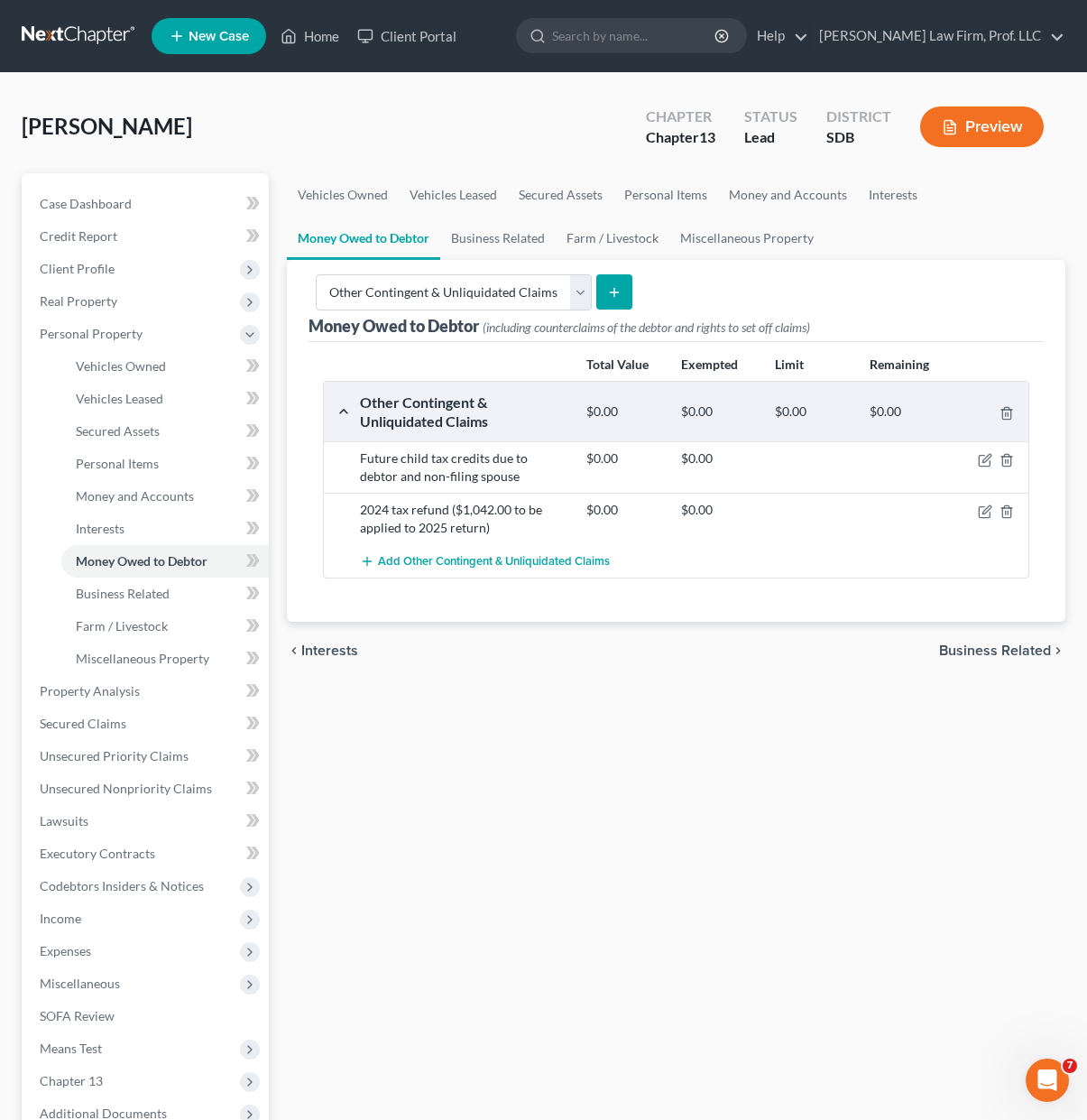
drag, startPoint x: 758, startPoint y: 888, endPoint x: 655, endPoint y: 842, distance: 112.8
click at [758, 888] on div "Vehicles Owned Vehicles Leased Secured Assets Personal Items Money and Accounts…" at bounding box center [676, 711] width 797 height 1075
drag, startPoint x: 135, startPoint y: 358, endPoint x: 189, endPoint y: 391, distance: 63.3
click at [135, 359] on span "Vehicles Owned" at bounding box center [121, 366] width 90 height 15
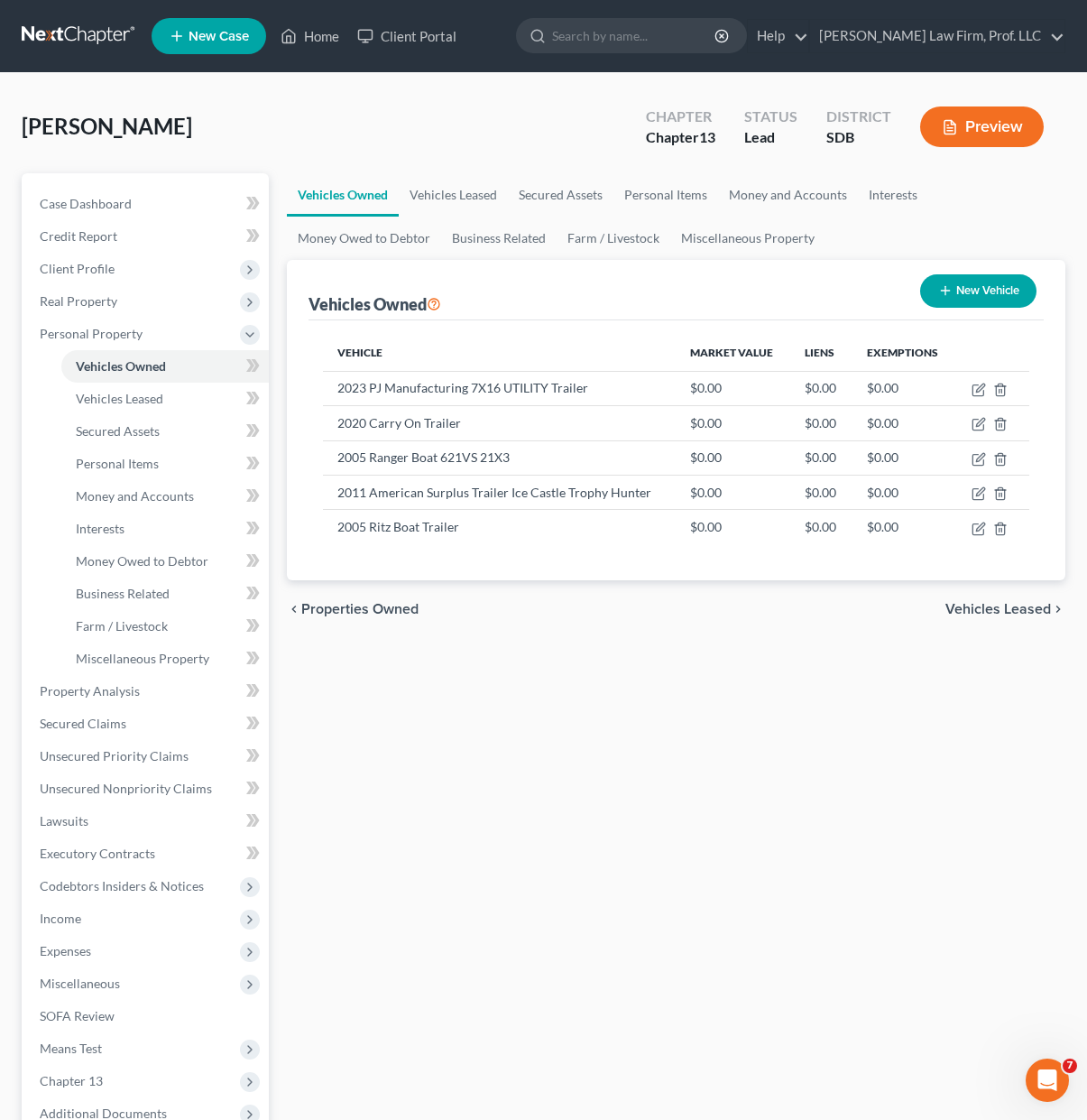
click at [549, 885] on div "Vehicles Owned Vehicles Leased Secured Assets Personal Items Money and Accounts…" at bounding box center [676, 711] width 797 height 1075
click at [972, 296] on button "New Vehicle" at bounding box center [979, 290] width 117 height 33
select select "0"
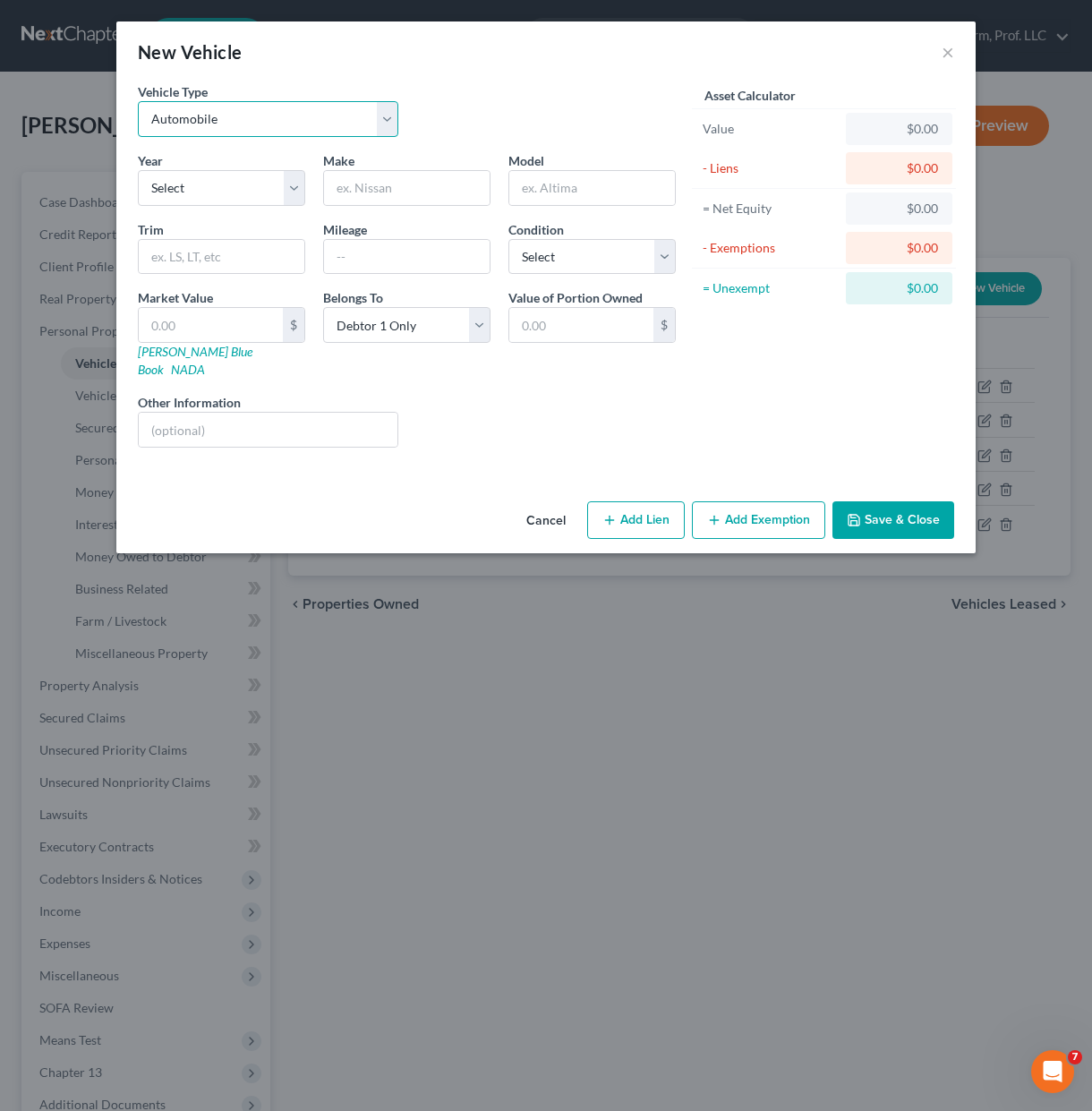
click at [313, 111] on select "Select Automobile Truck Trailer Watercraft Aircraft Motor Home Atv Other Vehicle" at bounding box center [268, 119] width 260 height 35
select select "1"
click at [138, 101] on select "Select Automobile Truck Trailer Watercraft Aircraft Motor Home Atv Other Vehicle" at bounding box center [268, 119] width 260 height 35
drag, startPoint x: 254, startPoint y: 212, endPoint x: 260, endPoint y: 202, distance: 11.7
click at [254, 211] on div "Year Select 2026 2025 2024 2023 2022 2021 2020 2019 2018 2017 2016 2015 2014 20…" at bounding box center [406, 306] width 555 height 311
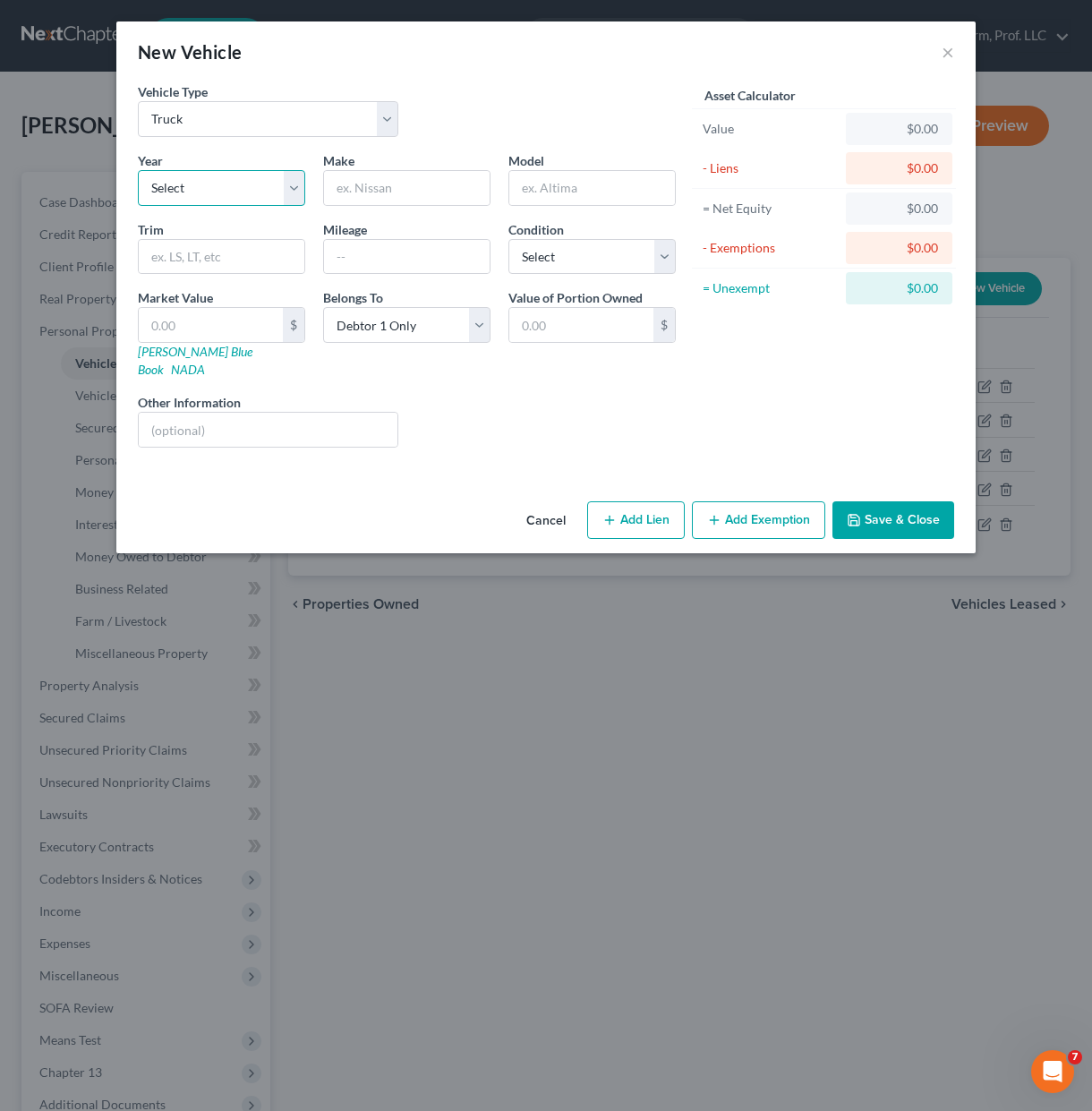
click at [262, 201] on select "Select 2026 2025 2024 2023 2022 2021 2020 2019 2018 2017 2016 2015 2014 2013 20…" at bounding box center [221, 188] width 167 height 35
select select "21"
click at [138, 170] on select "Select 2026 2025 2024 2023 2022 2021 2020 2019 2018 2017 2016 2015 2014 2013 20…" at bounding box center [221, 188] width 167 height 35
drag, startPoint x: 327, startPoint y: 179, endPoint x: 336, endPoint y: 190, distance: 14.2
click at [328, 179] on input "text" at bounding box center [406, 188] width 165 height 34
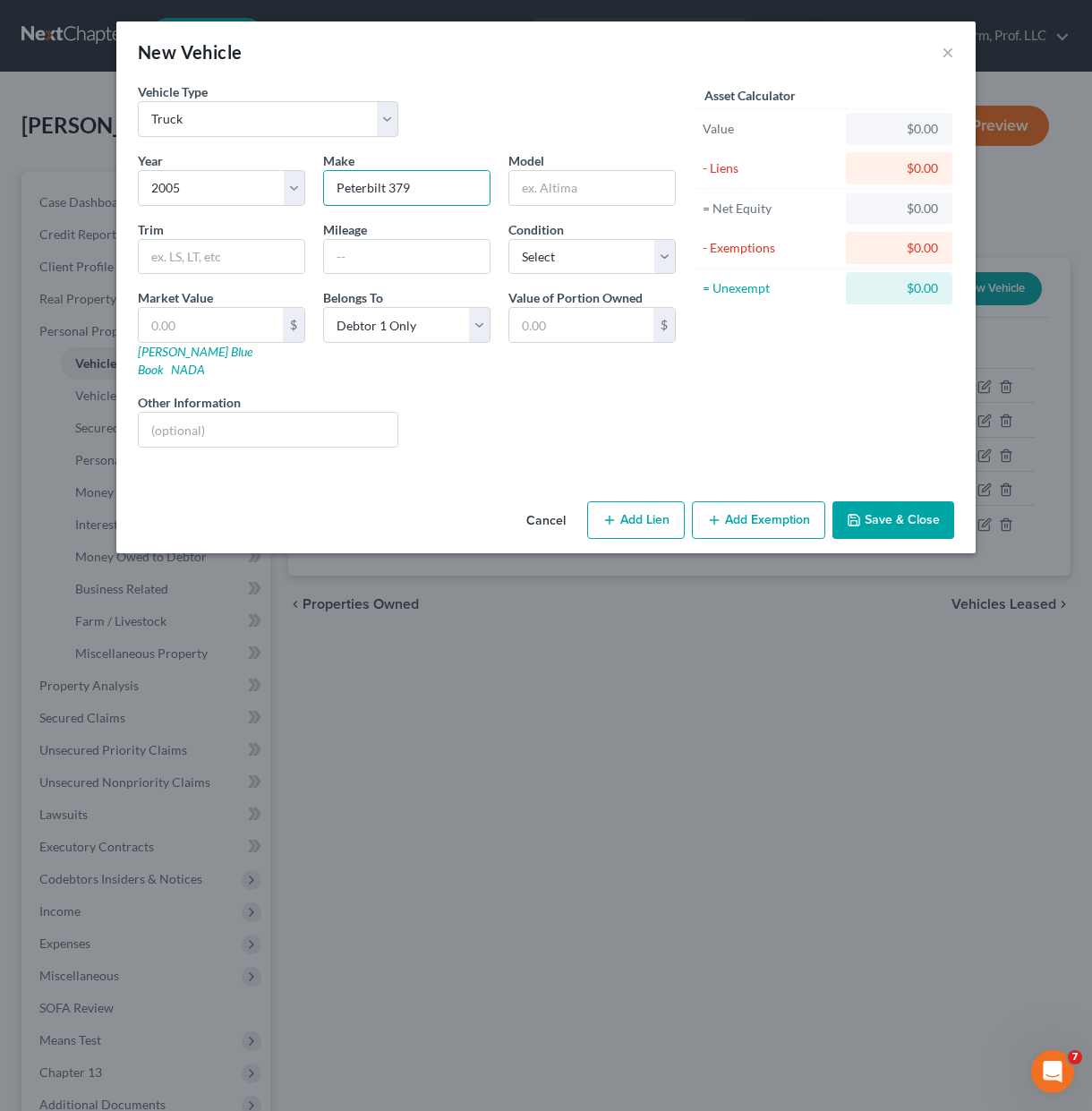
type input "Peterbilt 379"
click at [536, 399] on div "Liens Select" at bounding box center [546, 420] width 278 height 54
click at [623, 200] on input "text" at bounding box center [592, 188] width 165 height 34
paste input "CONVENTIONAL 379"
drag, startPoint x: 649, startPoint y: 192, endPoint x: 479, endPoint y: 183, distance: 170.2
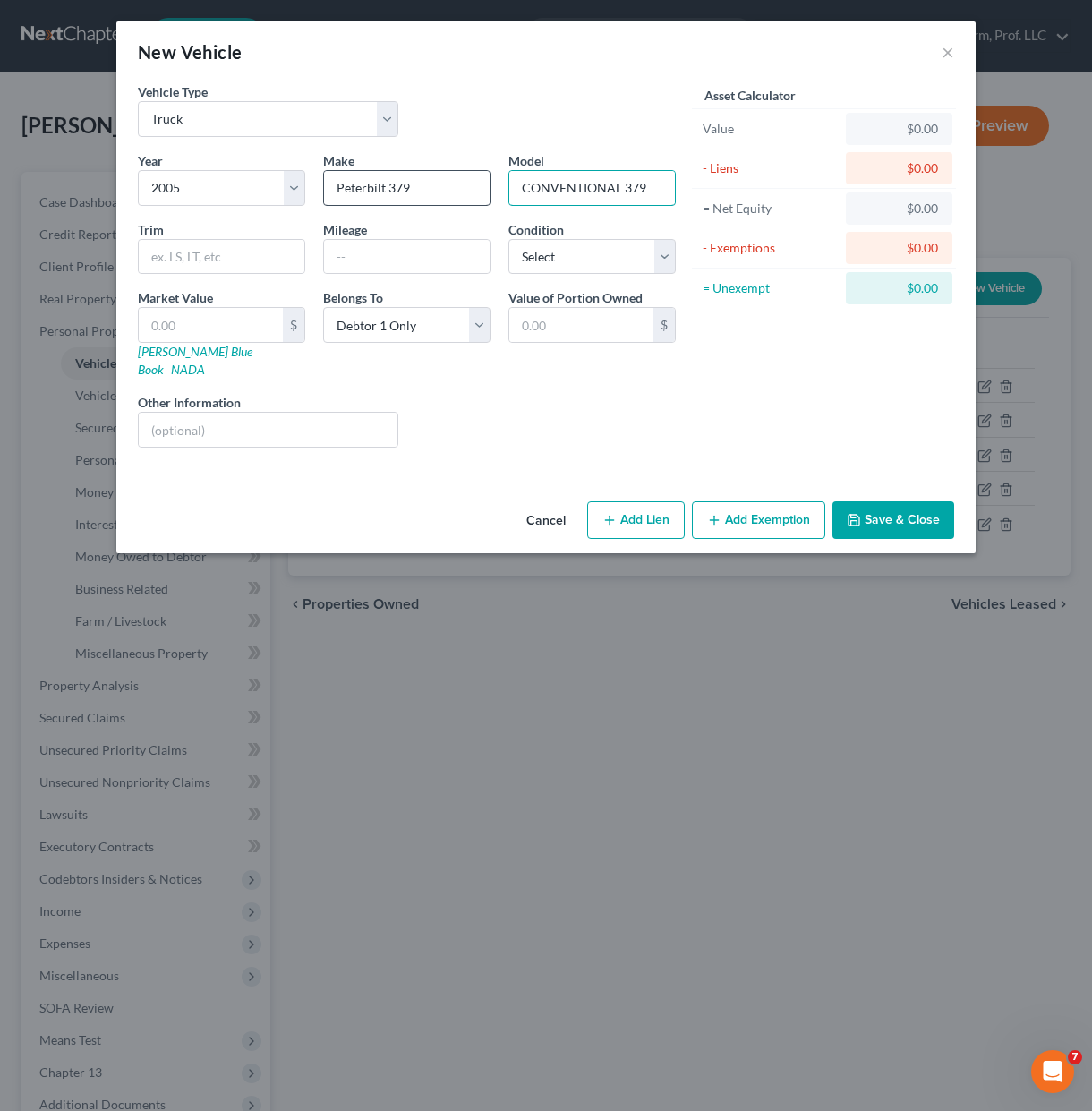
click at [479, 183] on div "Year Select 2026 2025 2024 2023 2022 2021 2020 2019 2018 2017 2016 2015 2014 20…" at bounding box center [406, 306] width 555 height 311
type input "Conventional"
click at [270, 425] on input "text" at bounding box center [268, 429] width 259 height 34
paste input "1XP5DB9X15D858789"
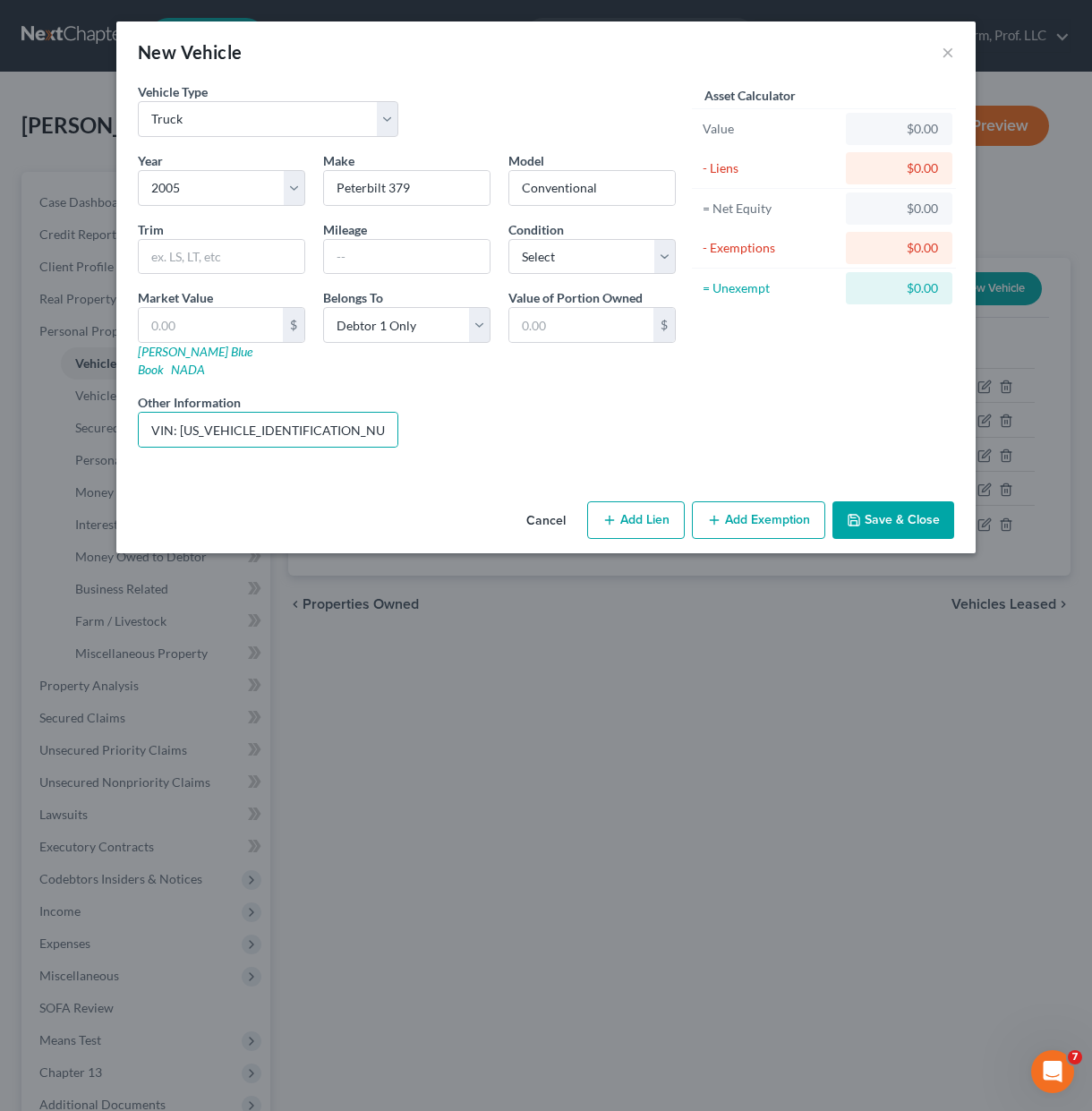
click at [679, 424] on div "Liens Select" at bounding box center [546, 420] width 278 height 54
click at [356, 413] on input "VIN: 1XP5DB9X15D858789" at bounding box center [268, 429] width 259 height 34
click at [322, 413] on input "VIN: 1XP5DB9X15D858789 (SURRENDERED 6/26/2025)" at bounding box center [268, 429] width 259 height 34
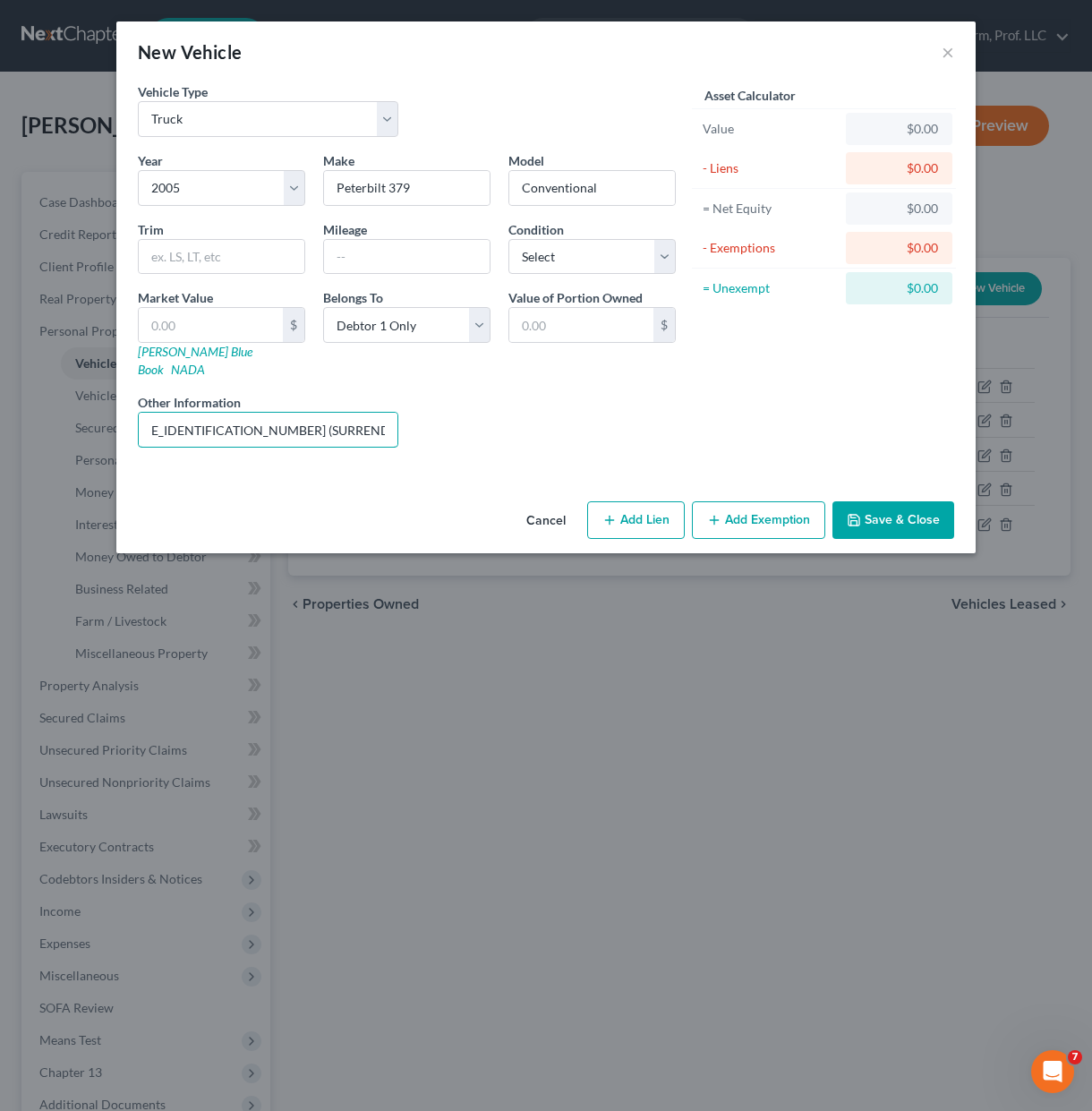
type input "VIN: 1XP5DB9X15D858789 (SURRENDERED to Locken Oil 6/26/2025)"
click at [882, 530] on div "Cancel Add Lien Add Lease Add Exemption Save & Close" at bounding box center [546, 523] width 859 height 59
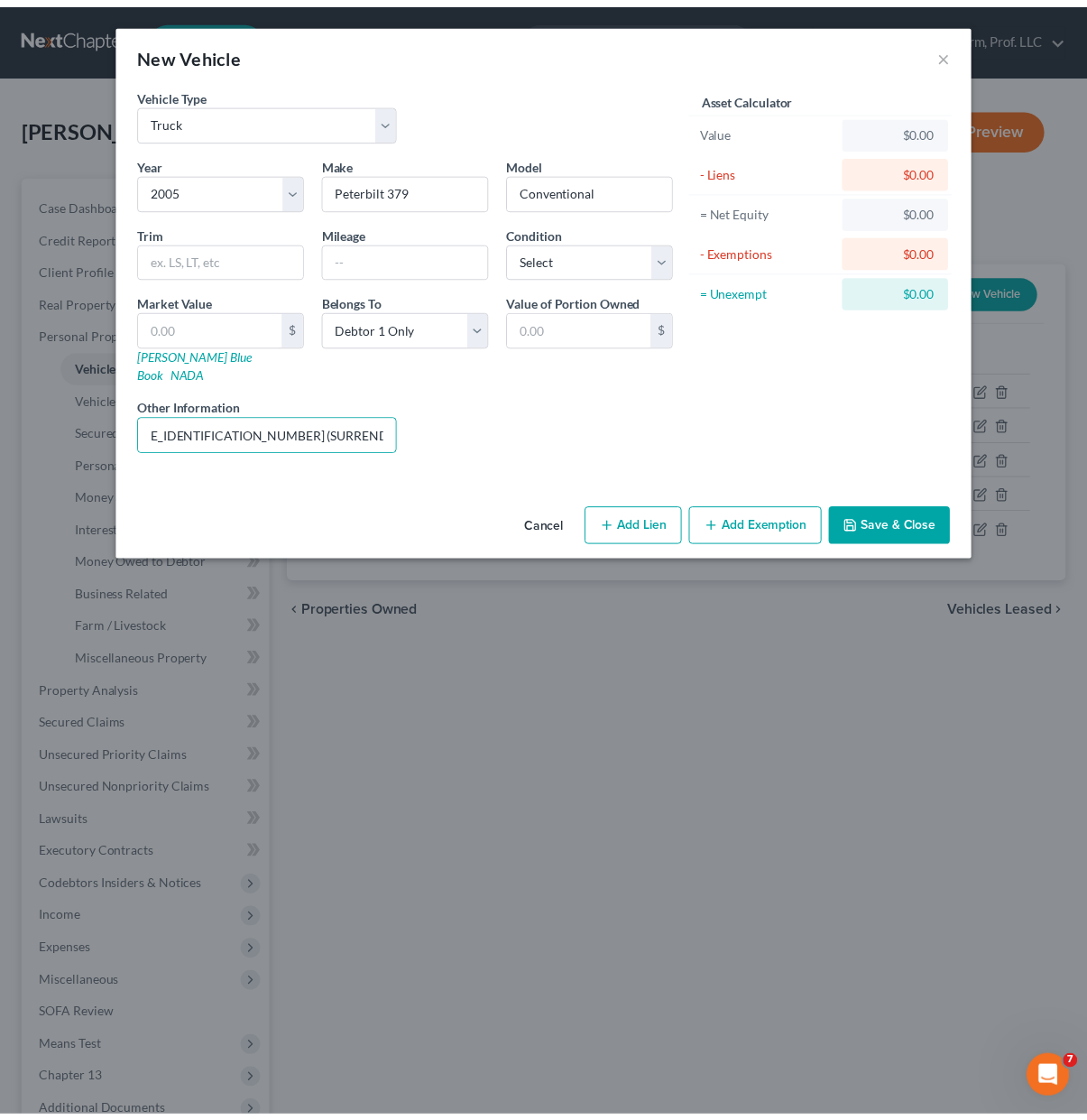
scroll to position [0, 0]
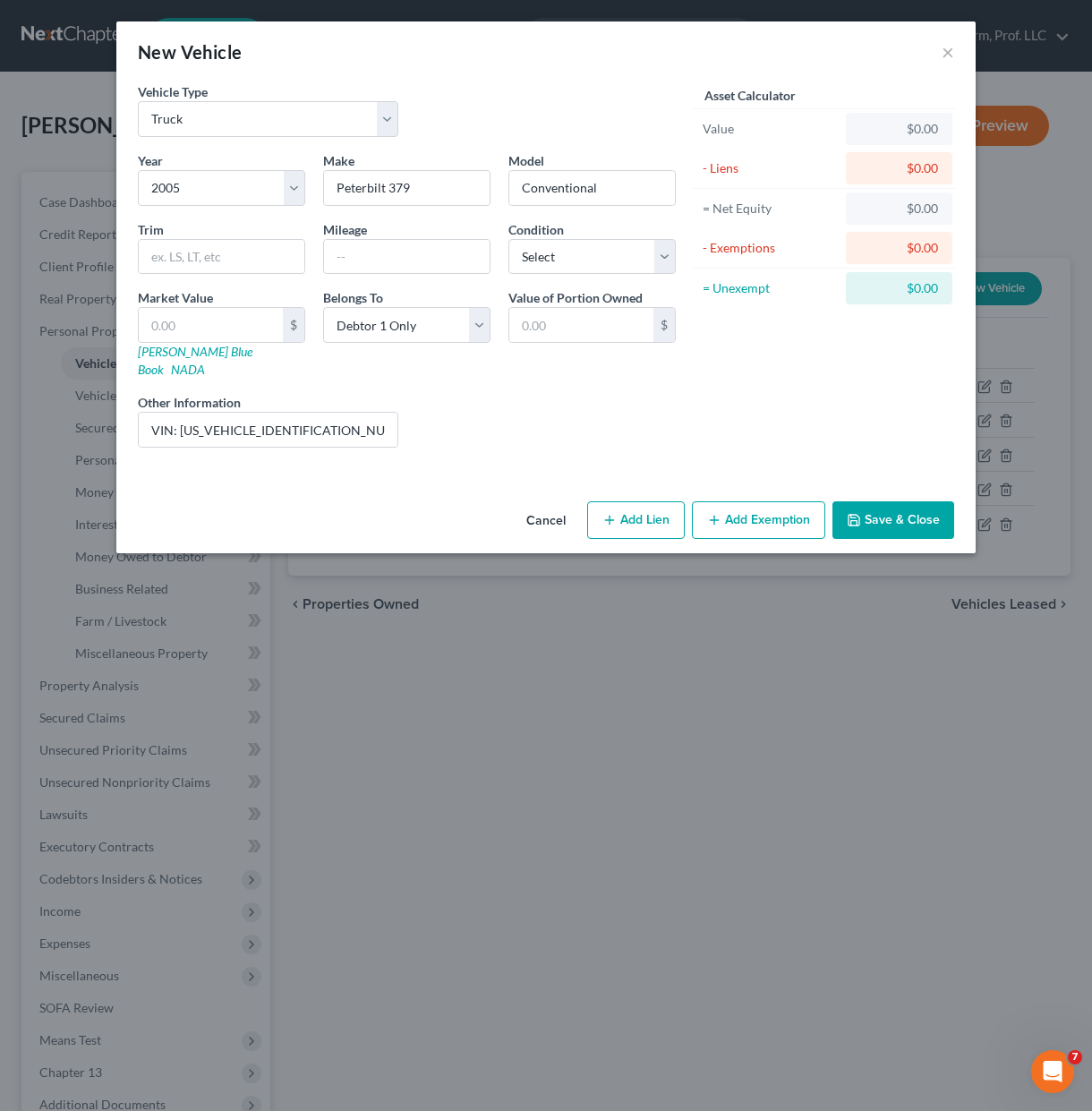
click at [899, 504] on button "Save & Close" at bounding box center [893, 520] width 121 height 37
